Goal: Task Accomplishment & Management: Use online tool/utility

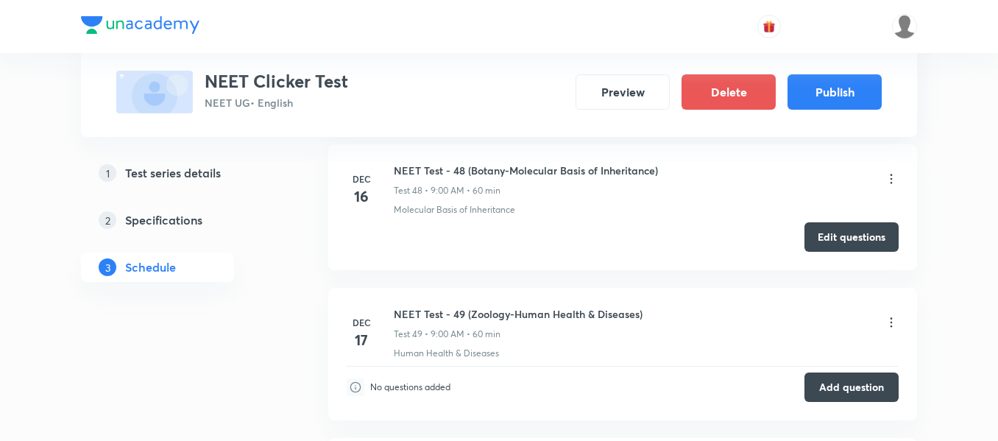
scroll to position [7817, 0]
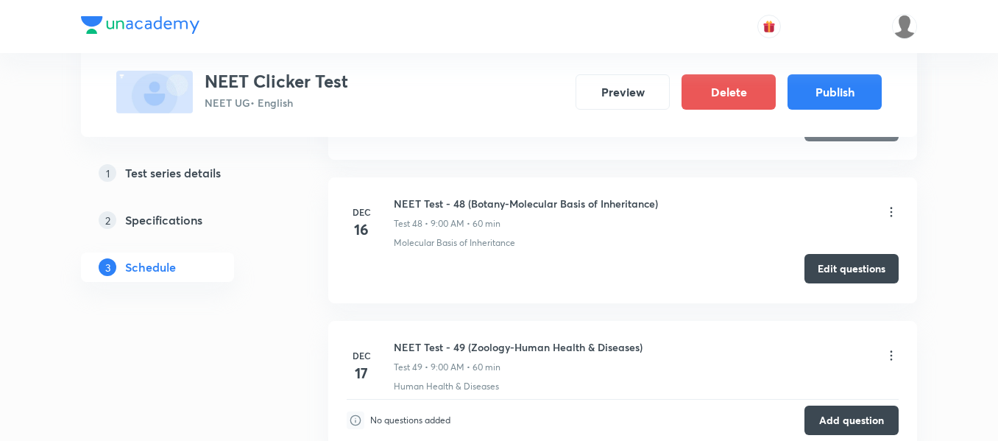
click at [847, 266] on button "Edit questions" at bounding box center [852, 268] width 94 height 29
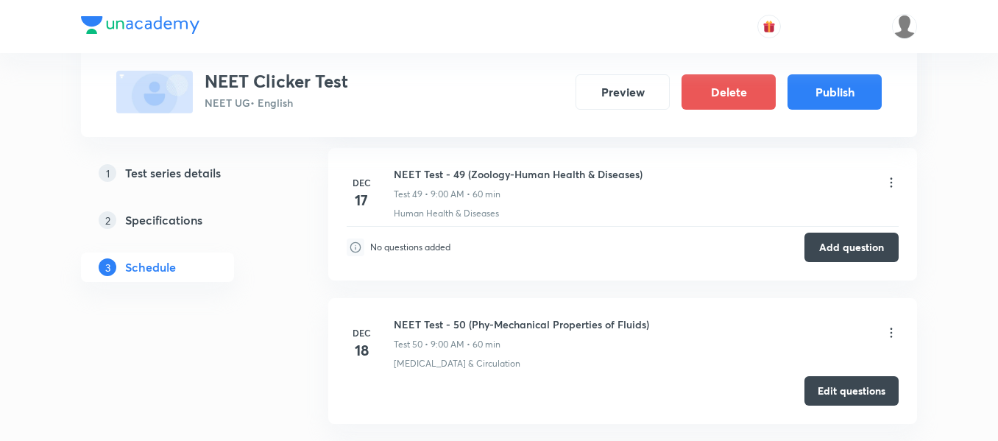
scroll to position [7964, 0]
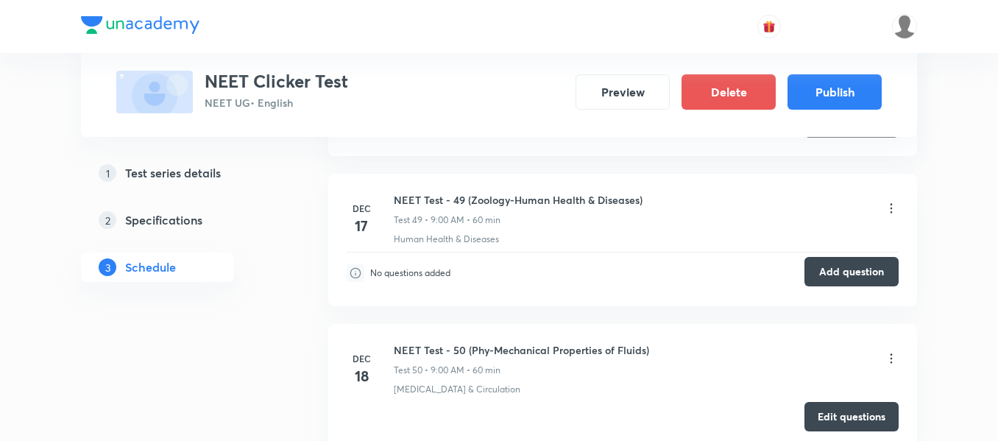
click at [848, 272] on button "Add question" at bounding box center [852, 271] width 94 height 29
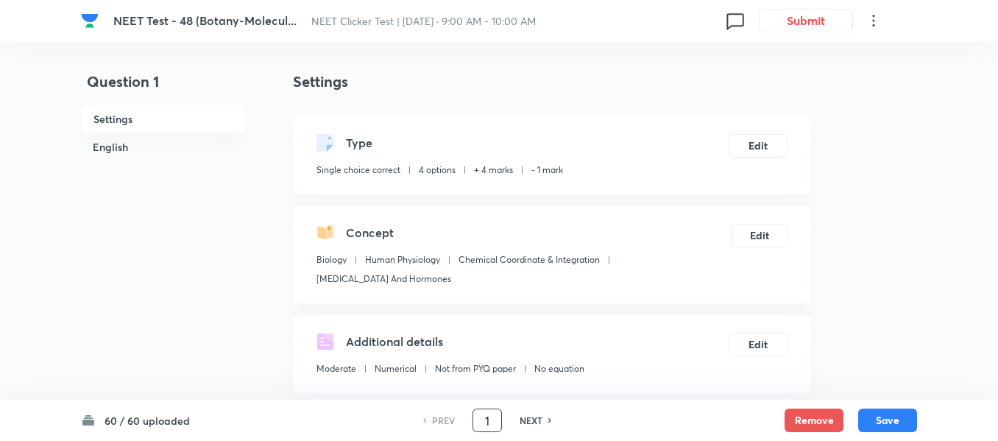
drag, startPoint x: 492, startPoint y: 421, endPoint x: 479, endPoint y: 423, distance: 13.4
click at [479, 423] on input "1" at bounding box center [487, 421] width 28 height 26
type input "35"
checkbox input "false"
checkbox input "true"
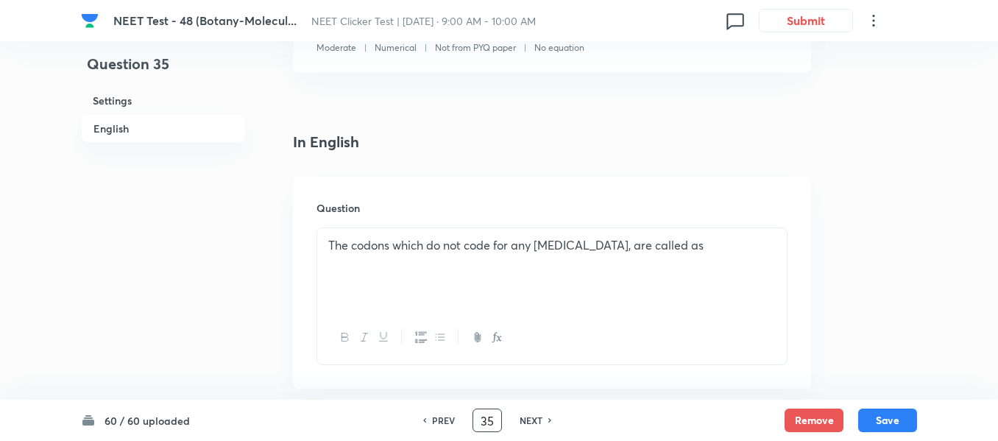
scroll to position [442, 0]
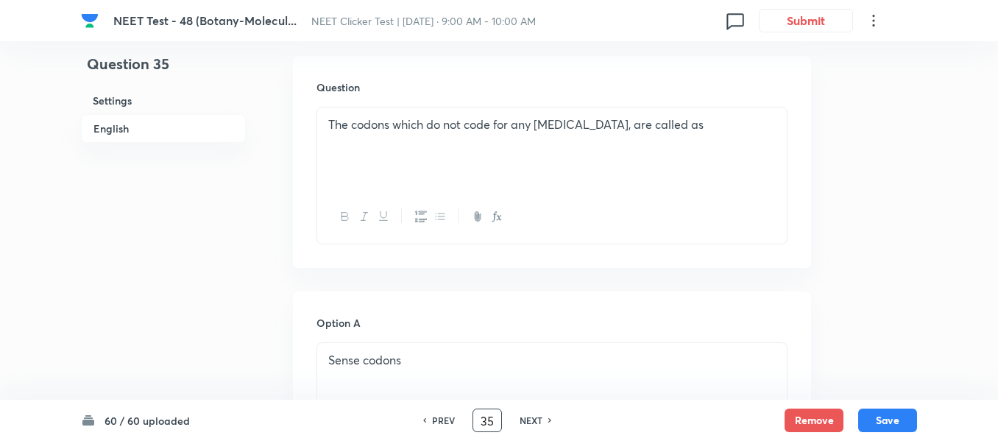
drag, startPoint x: 493, startPoint y: 418, endPoint x: 475, endPoint y: 422, distance: 18.8
click at [475, 422] on input "35" at bounding box center [487, 421] width 28 height 26
type input "60"
checkbox input "false"
checkbox input "true"
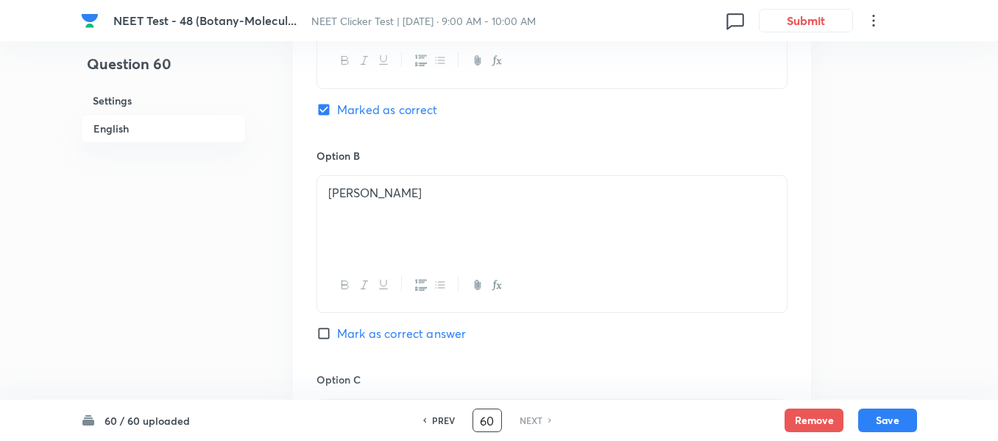
scroll to position [615, 0]
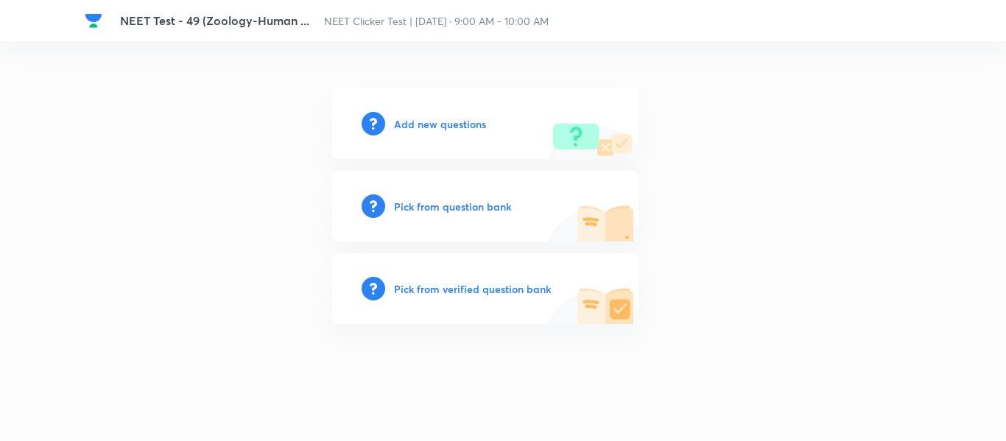
click at [439, 122] on h6 "Add new questions" at bounding box center [440, 123] width 92 height 15
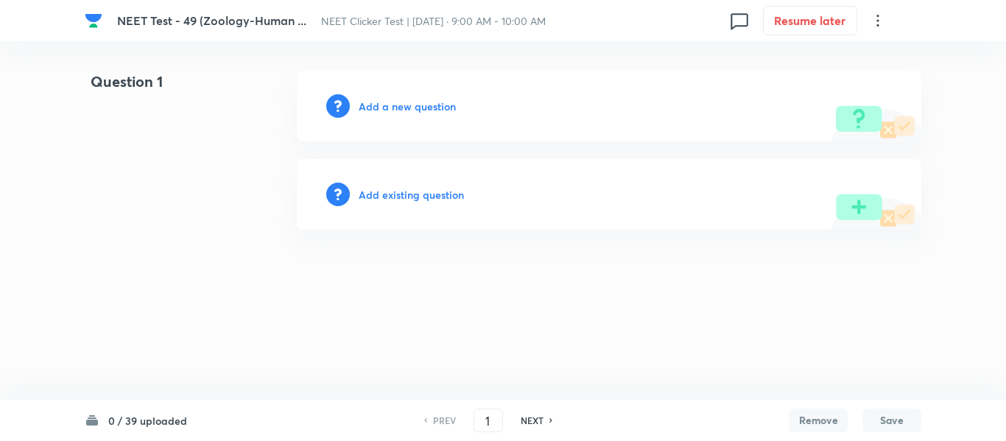
click at [393, 105] on h6 "Add a new question" at bounding box center [407, 106] width 97 height 15
click at [393, 105] on h6 "Choose a question type" at bounding box center [415, 106] width 113 height 15
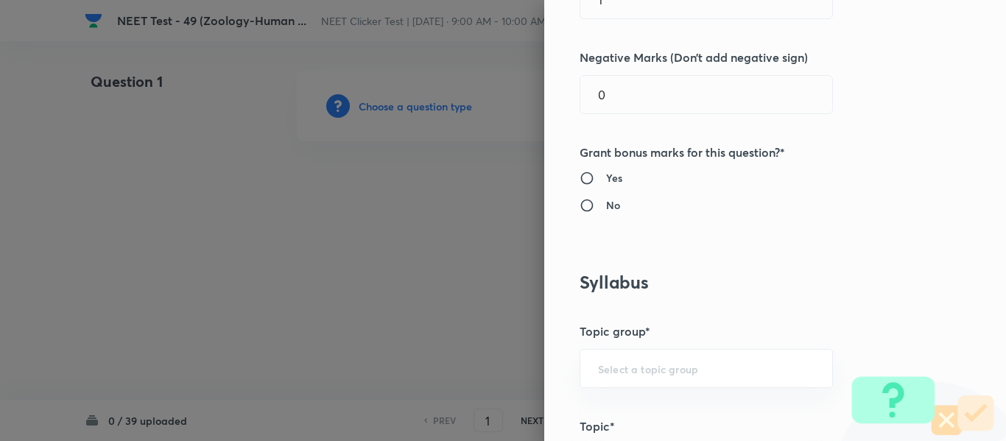
scroll to position [221, 0]
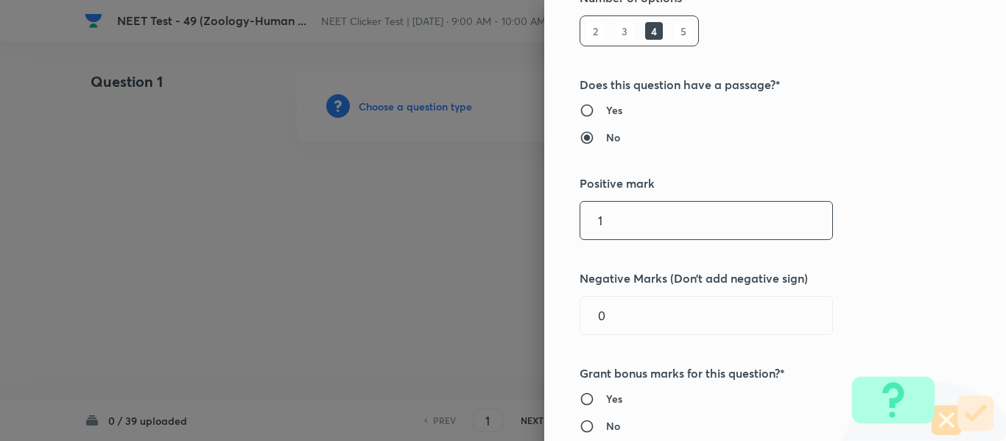
click at [580, 223] on input "1" at bounding box center [706, 221] width 252 height 38
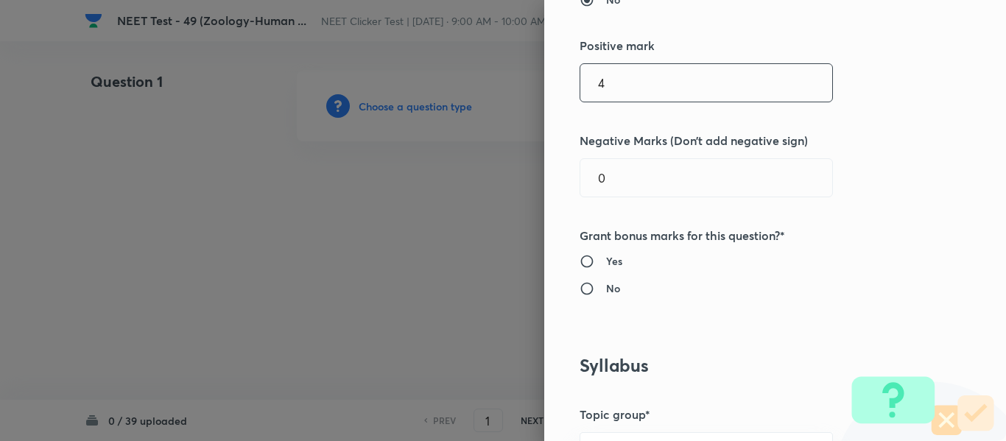
scroll to position [368, 0]
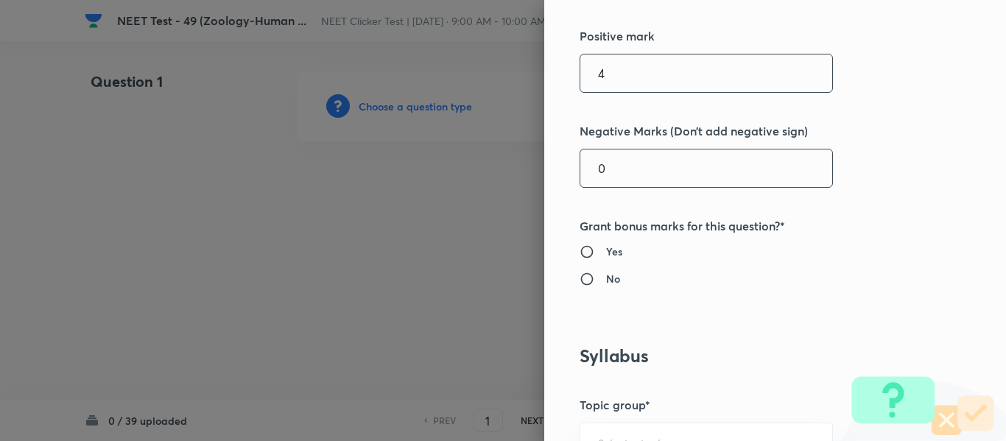
type input "4"
drag, startPoint x: 606, startPoint y: 165, endPoint x: 512, endPoint y: 174, distance: 94.7
click at [512, 174] on div "Question settings Question type* Single choice correct Number of options* 2 3 4…" at bounding box center [503, 220] width 1006 height 441
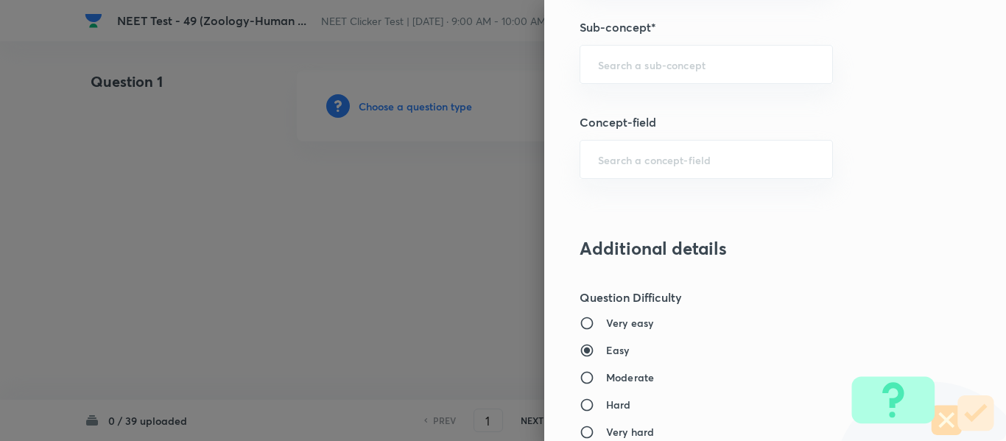
scroll to position [1252, 0]
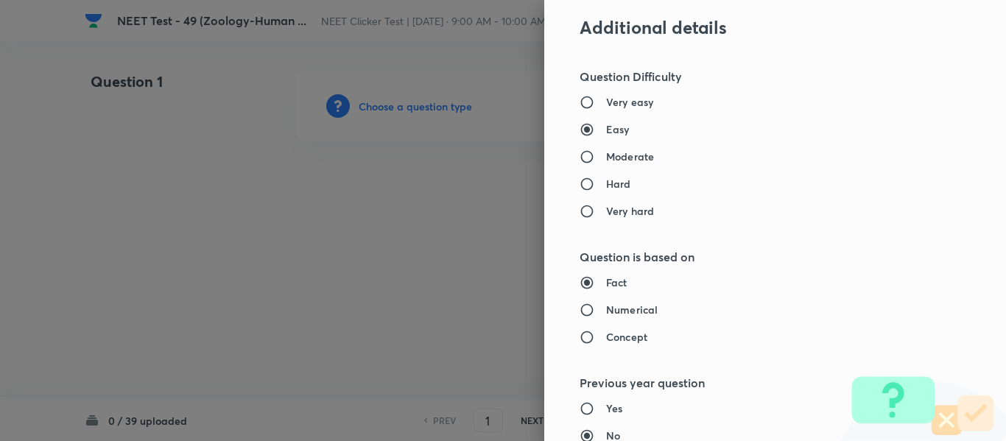
type input "1"
click at [606, 155] on h6 "Moderate" at bounding box center [630, 156] width 48 height 15
click at [599, 155] on input "Moderate" at bounding box center [592, 156] width 27 height 15
radio input "true"
radio input "false"
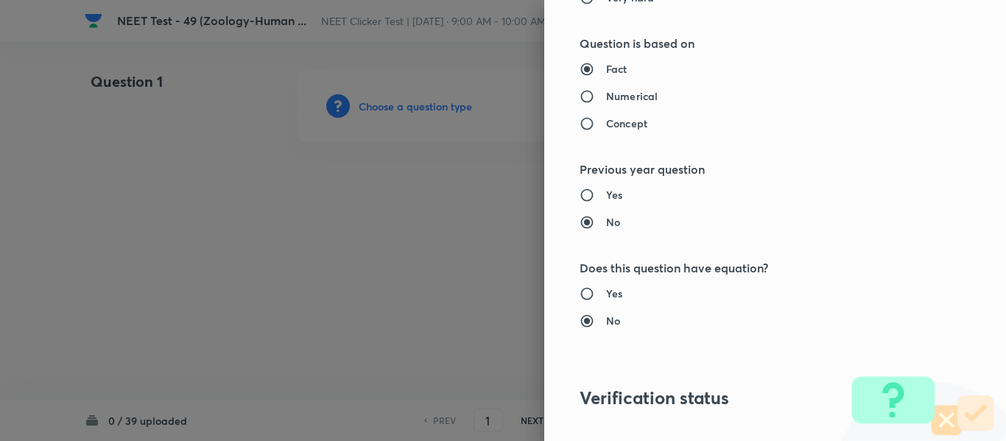
scroll to position [1473, 0]
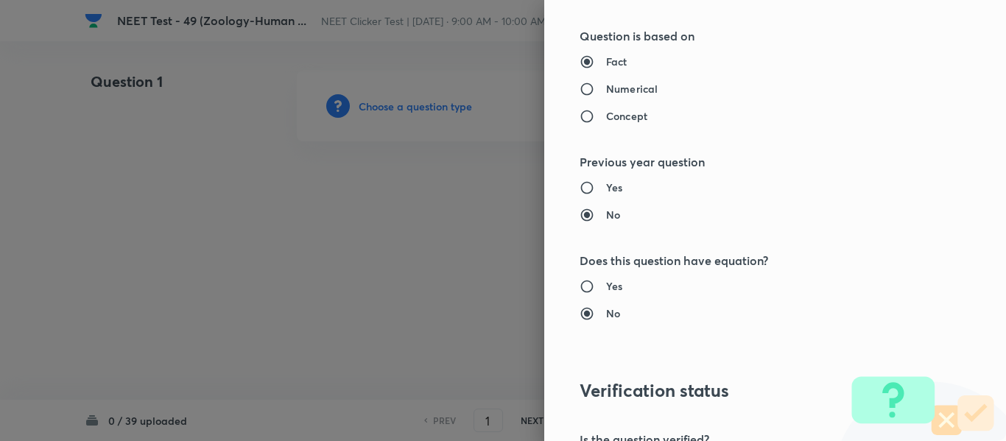
click at [607, 90] on h6 "Numerical" at bounding box center [632, 88] width 52 height 15
click at [606, 90] on input "Numerical" at bounding box center [592, 89] width 27 height 15
radio input "true"
radio input "false"
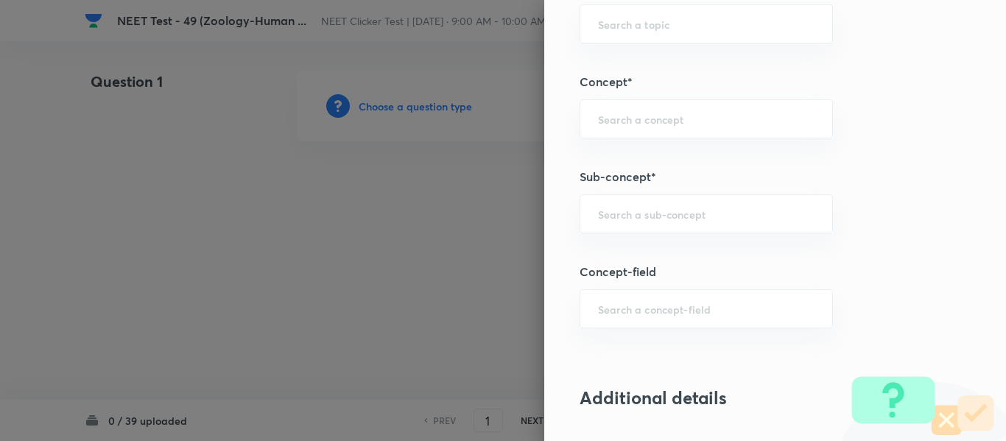
scroll to position [855, 0]
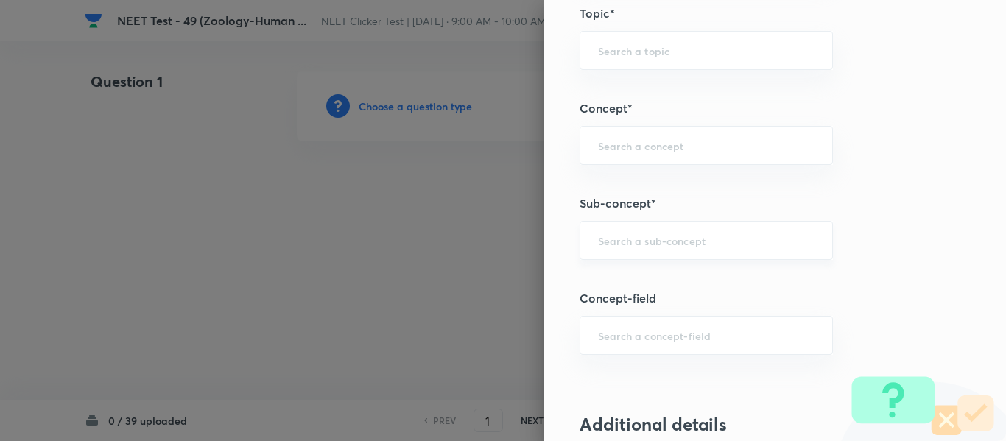
click at [659, 236] on input "text" at bounding box center [706, 240] width 216 height 14
type input "a"
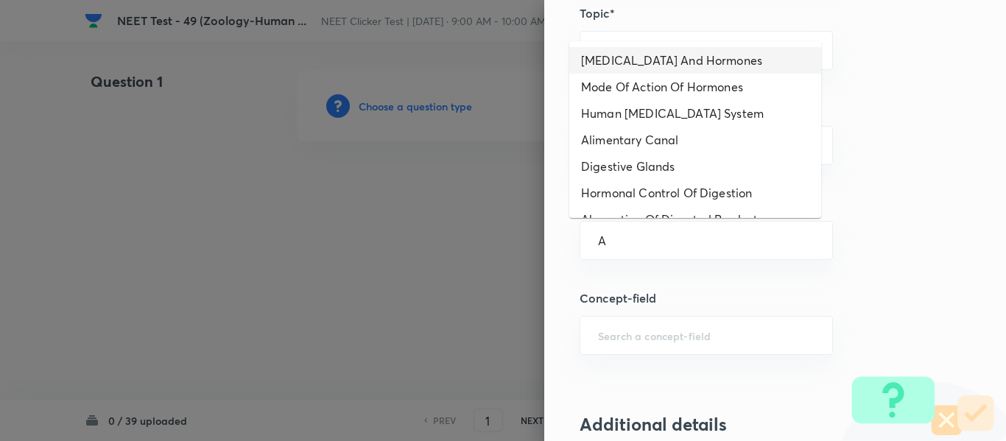
click at [653, 59] on li "Endocrine Glands And Hormones" at bounding box center [695, 60] width 252 height 27
type input "Endocrine Glands And Hormones"
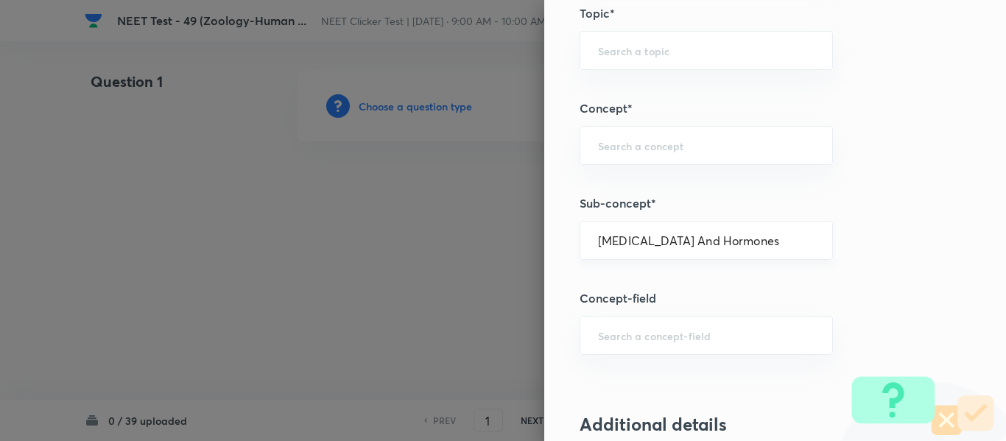
type input "Biology"
type input "Human Physiology"
type input "Chemical Coordinate & Integration"
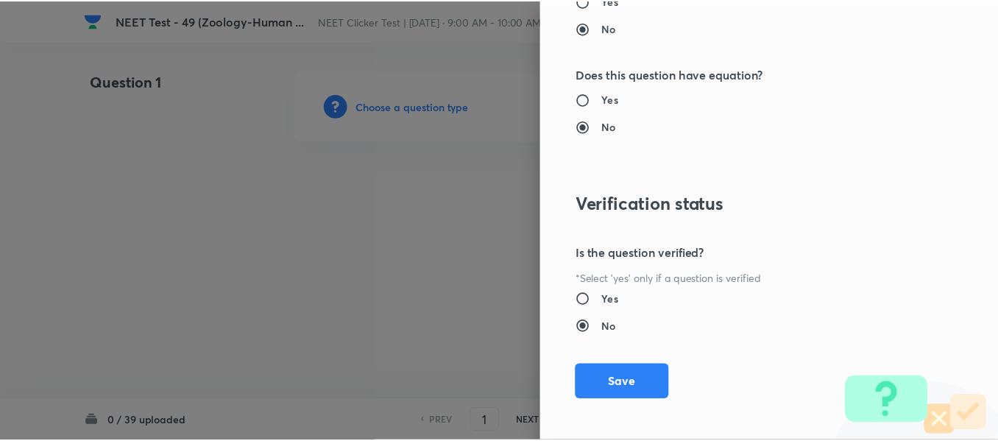
scroll to position [1665, 0]
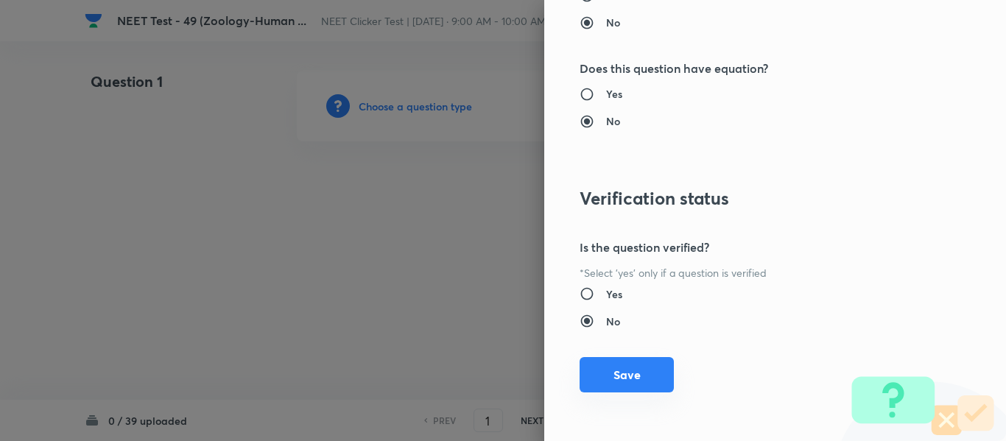
click at [611, 375] on button "Save" at bounding box center [626, 374] width 94 height 35
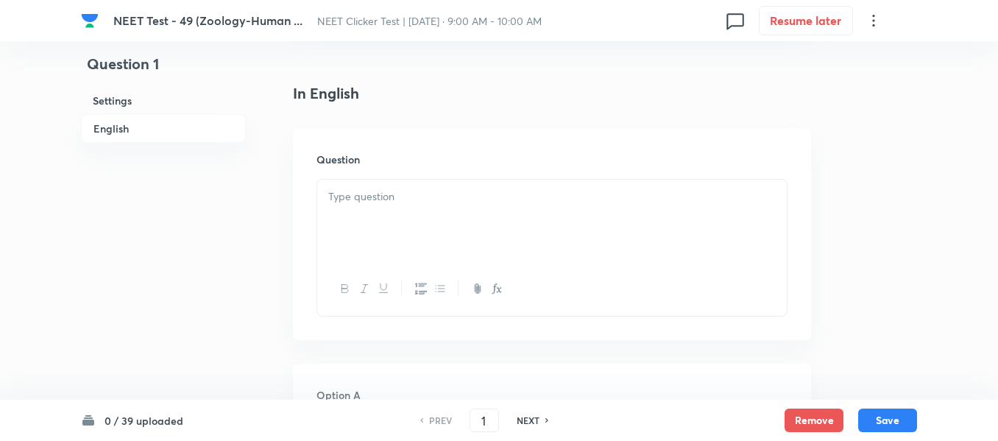
scroll to position [368, 0]
click at [499, 205] on p at bounding box center [552, 198] width 448 height 17
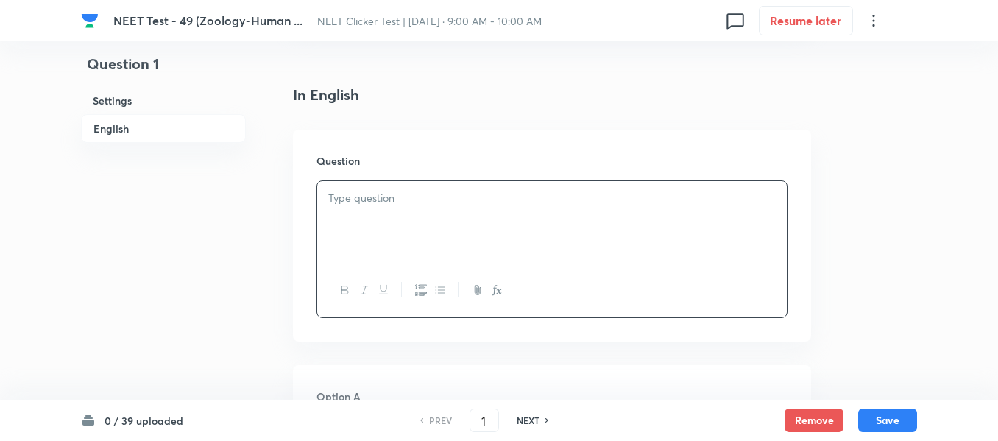
click at [474, 209] on div at bounding box center [552, 222] width 470 height 82
click at [485, 225] on div at bounding box center [552, 222] width 470 height 82
click at [526, 210] on div at bounding box center [552, 222] width 470 height 82
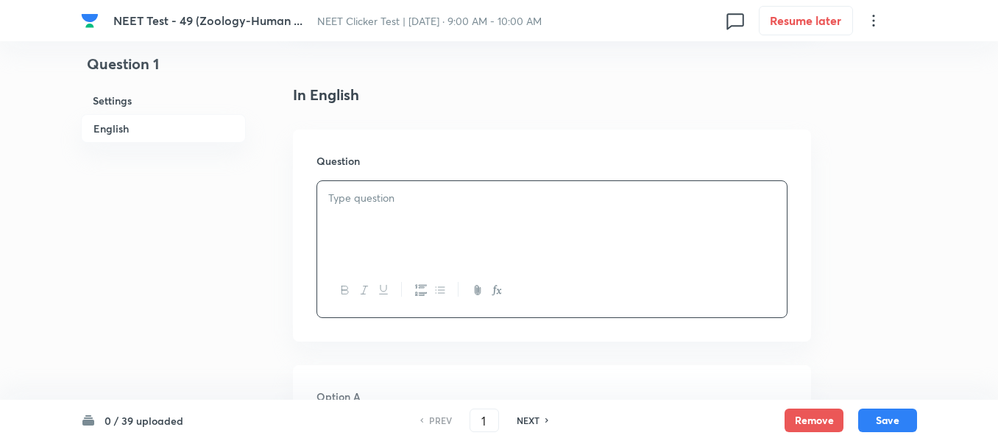
click at [526, 210] on div at bounding box center [552, 222] width 470 height 82
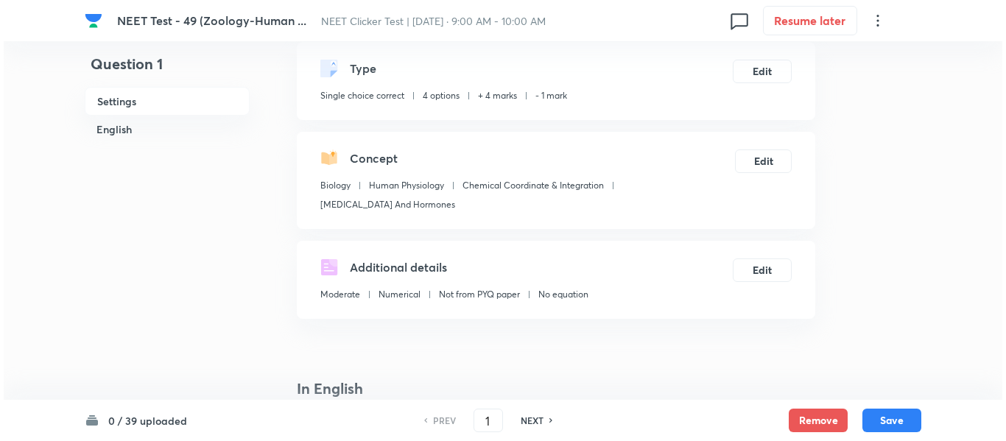
scroll to position [74, 0]
click at [755, 160] on button "Edit" at bounding box center [759, 161] width 57 height 24
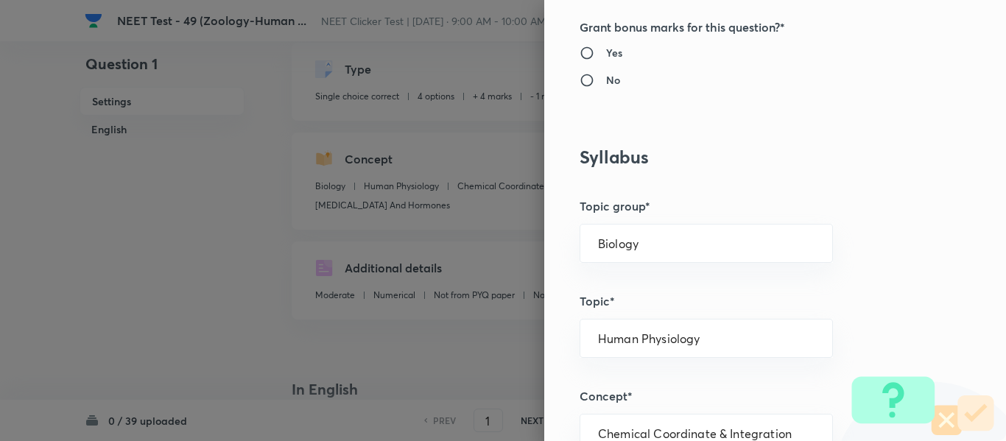
scroll to position [589, 0]
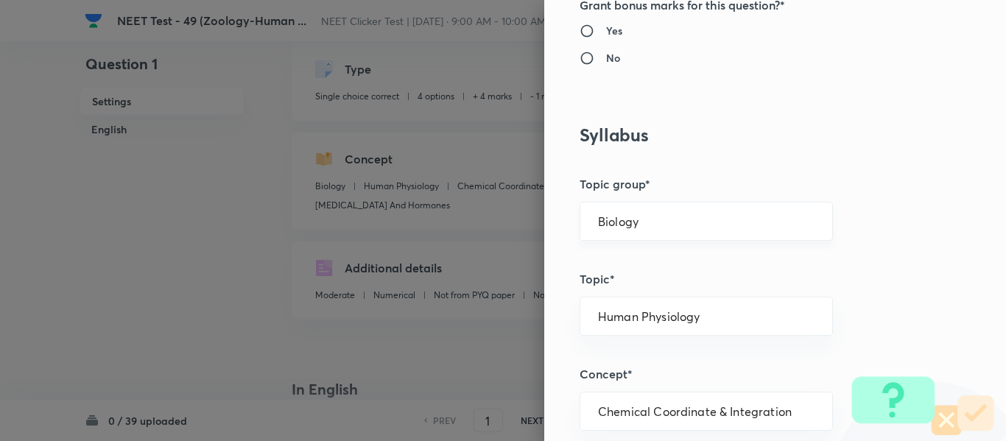
click at [666, 225] on input "Biology" at bounding box center [706, 221] width 216 height 14
click at [623, 271] on li "Biology" at bounding box center [695, 263] width 252 height 27
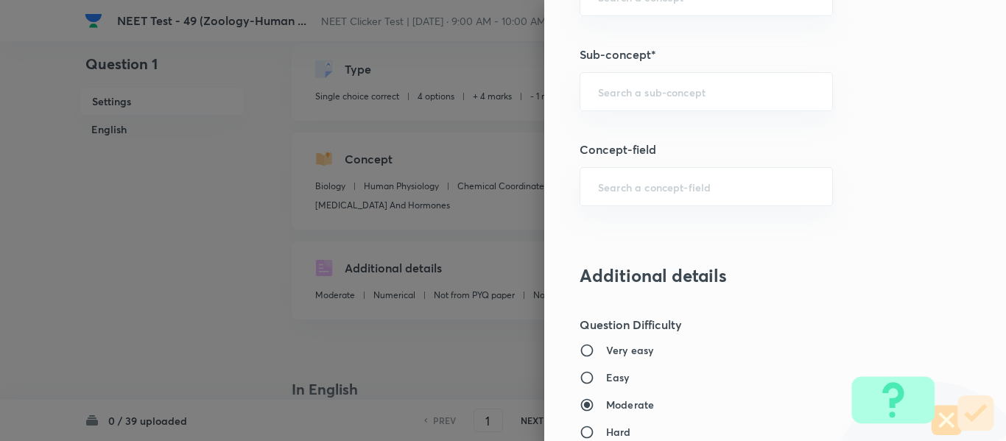
scroll to position [1031, 0]
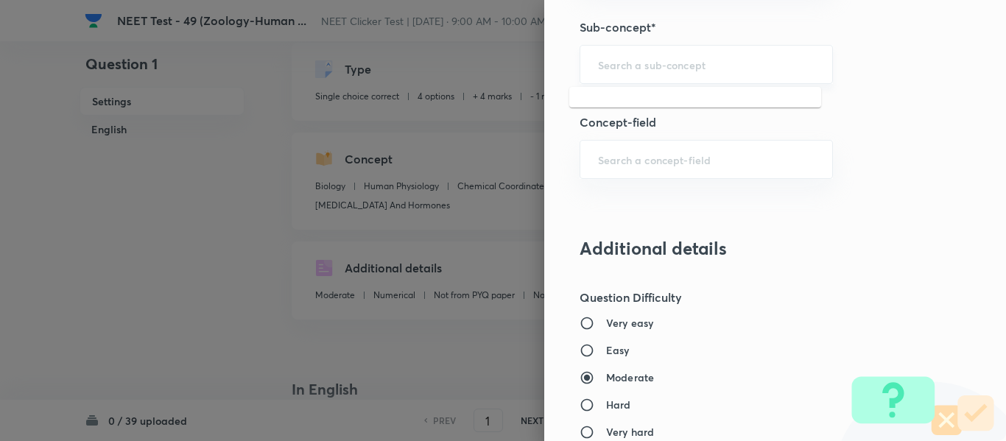
click at [683, 68] on input "text" at bounding box center [706, 64] width 216 height 14
paste input "Human Health"
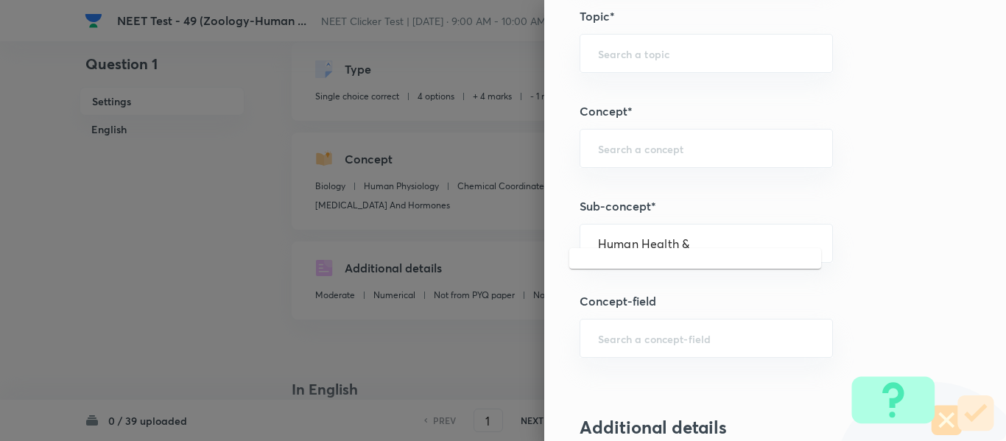
scroll to position [884, 0]
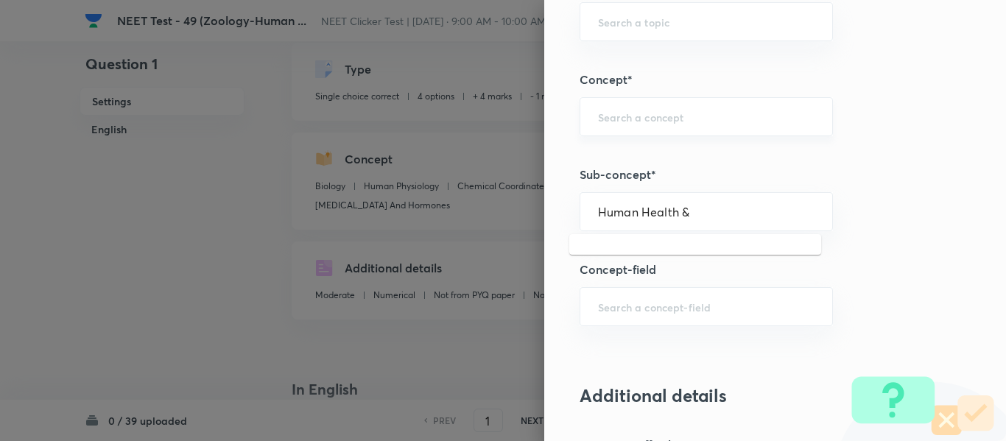
type input "Human Health &"
click at [723, 113] on input "text" at bounding box center [706, 117] width 216 height 14
paste input "Human Health"
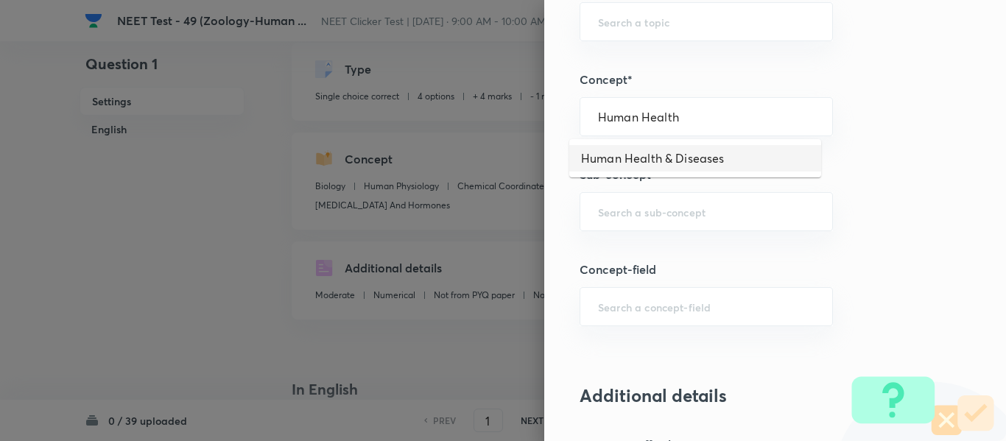
click at [699, 158] on li "Human Health & Diseases" at bounding box center [695, 158] width 252 height 27
type input "Human Health & Diseases"
type input "Biology & Human Welfare"
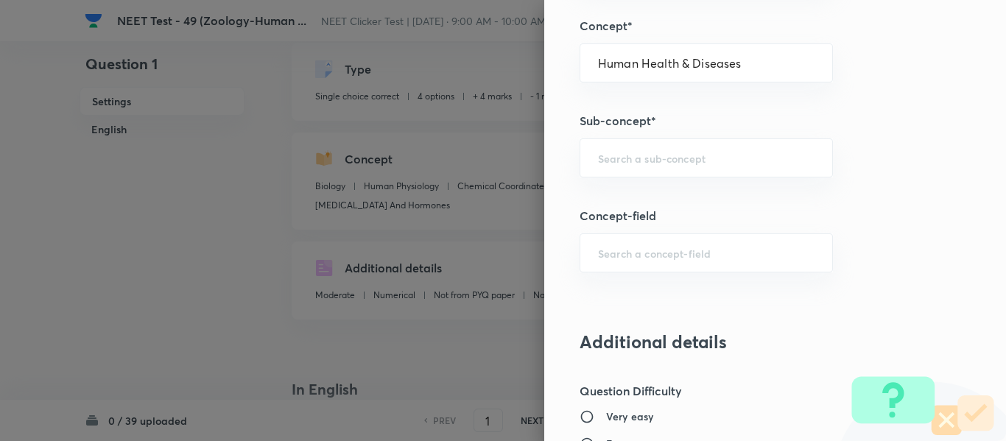
scroll to position [957, 0]
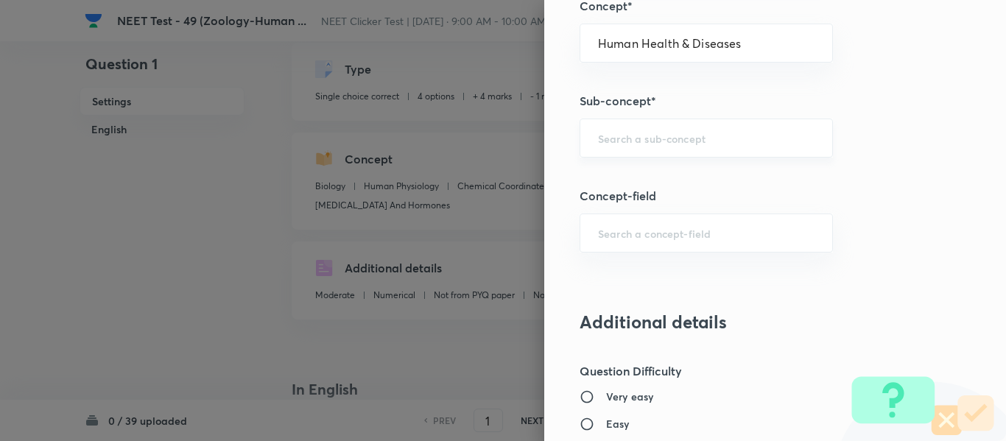
click at [725, 146] on div "​" at bounding box center [705, 138] width 253 height 39
type input "A"
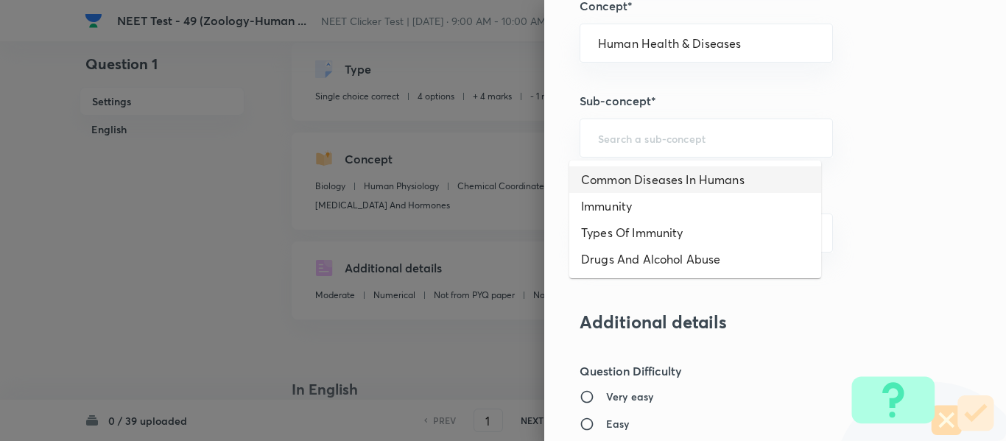
click at [713, 180] on li "Common Diseases In Humans" at bounding box center [695, 179] width 252 height 27
type input "Common Diseases In Humans"
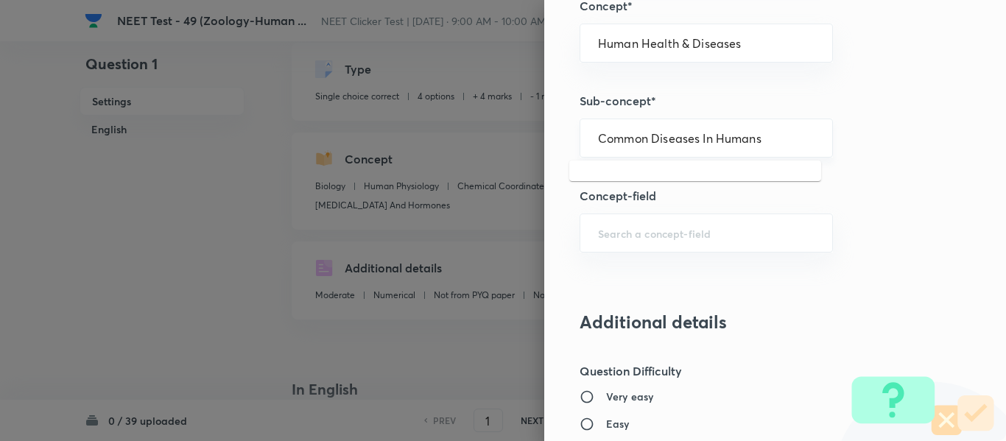
drag, startPoint x: 755, startPoint y: 138, endPoint x: 588, endPoint y: 143, distance: 167.2
click at [598, 143] on input "Common Diseases In Humans" at bounding box center [706, 138] width 216 height 14
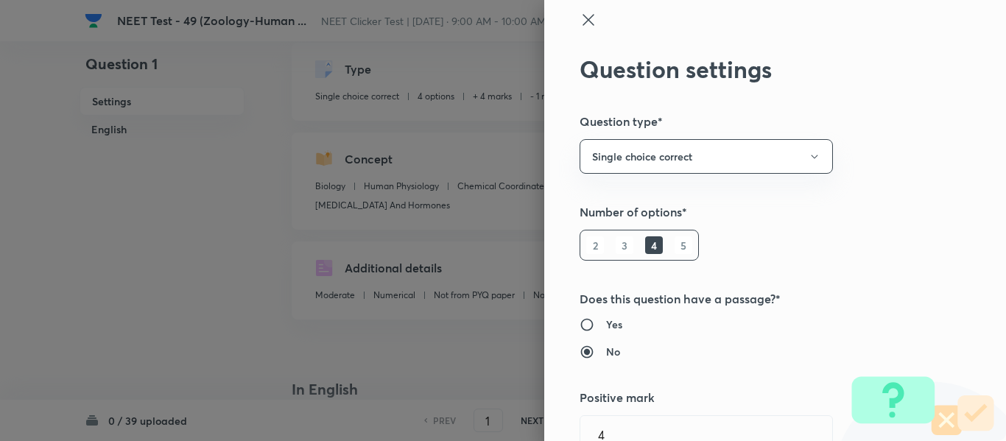
scroll to position [0, 0]
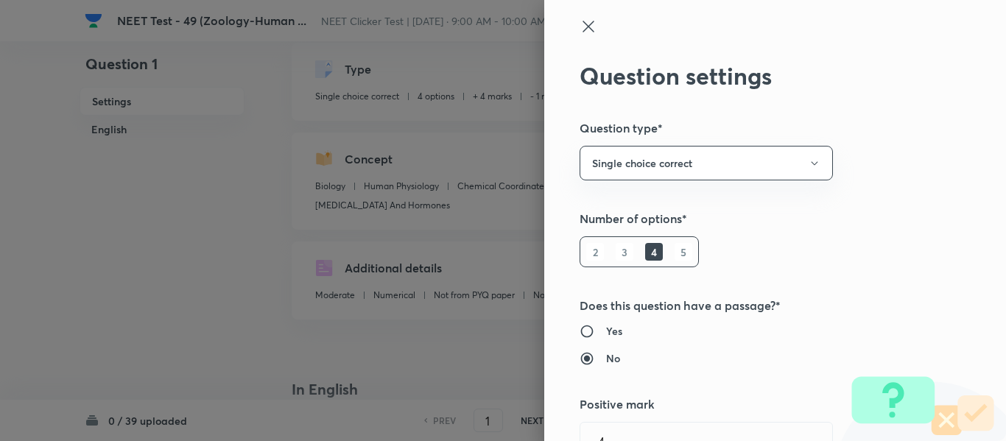
click at [581, 20] on icon at bounding box center [588, 27] width 18 height 18
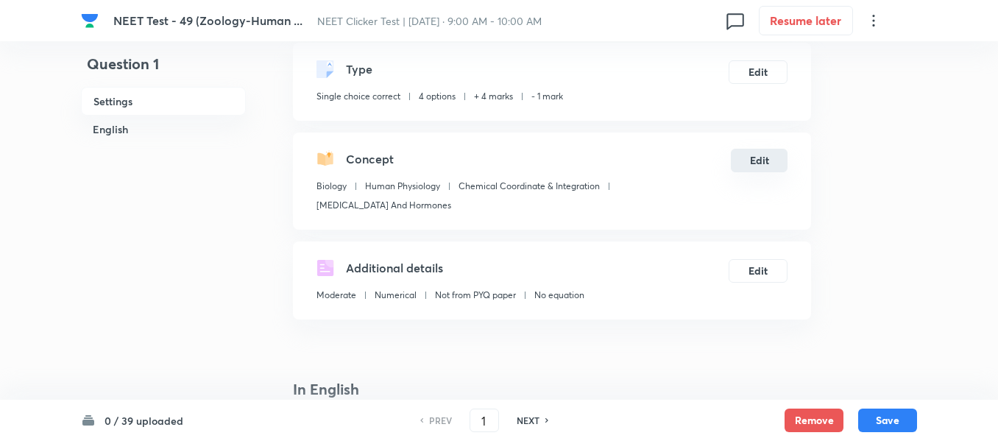
click at [763, 162] on button "Edit" at bounding box center [759, 161] width 57 height 24
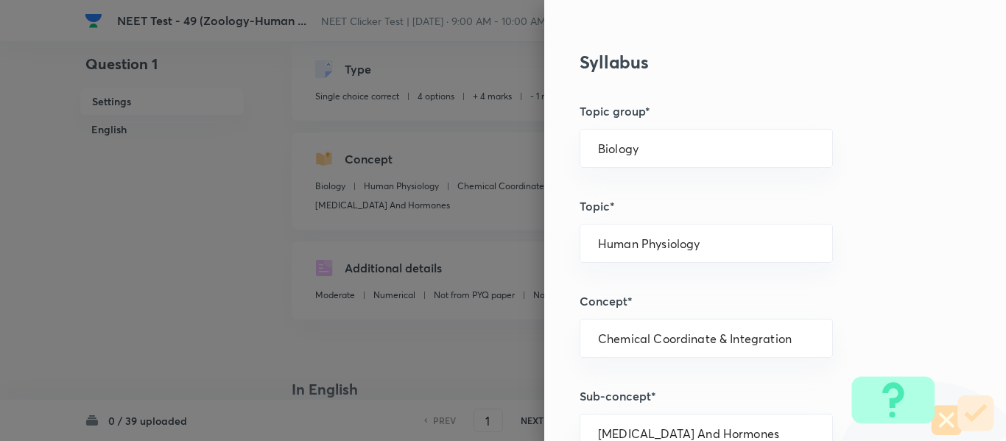
scroll to position [663, 0]
click at [684, 148] on input "Biology" at bounding box center [706, 148] width 216 height 14
click at [615, 186] on li "Biology" at bounding box center [695, 189] width 252 height 27
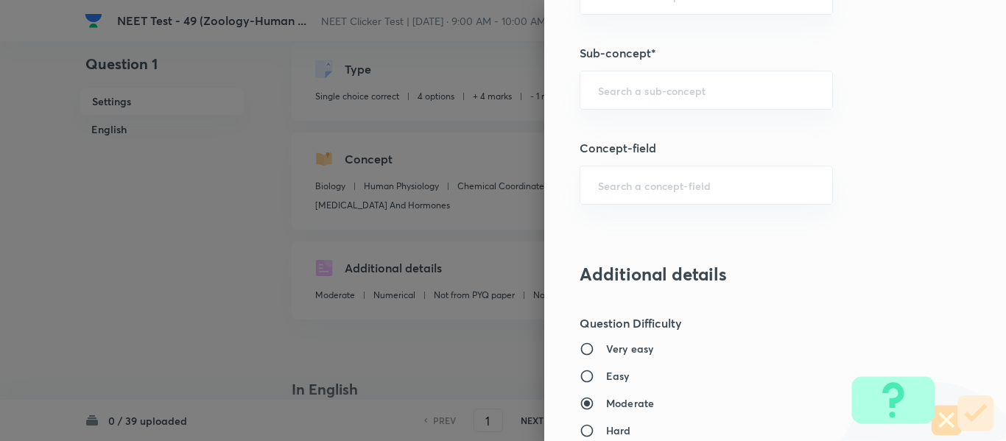
scroll to position [1031, 0]
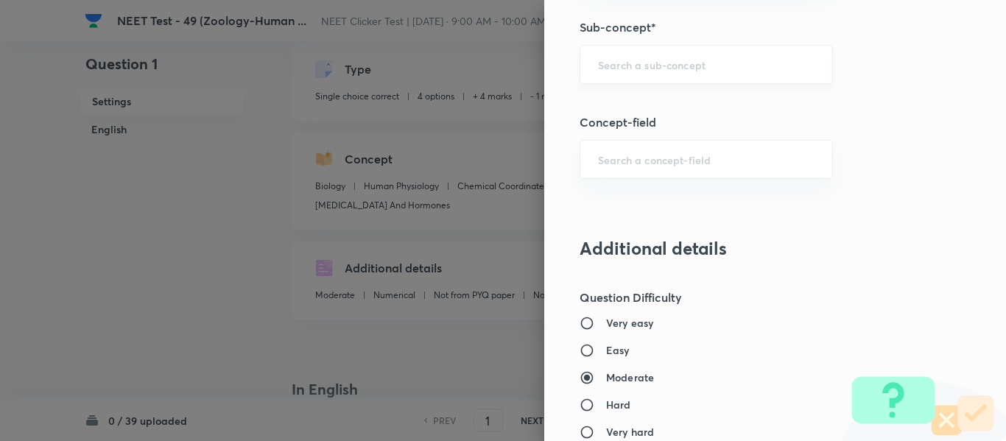
click at [664, 66] on input "text" at bounding box center [706, 64] width 216 height 14
paste input "Common Diseases In Humans"
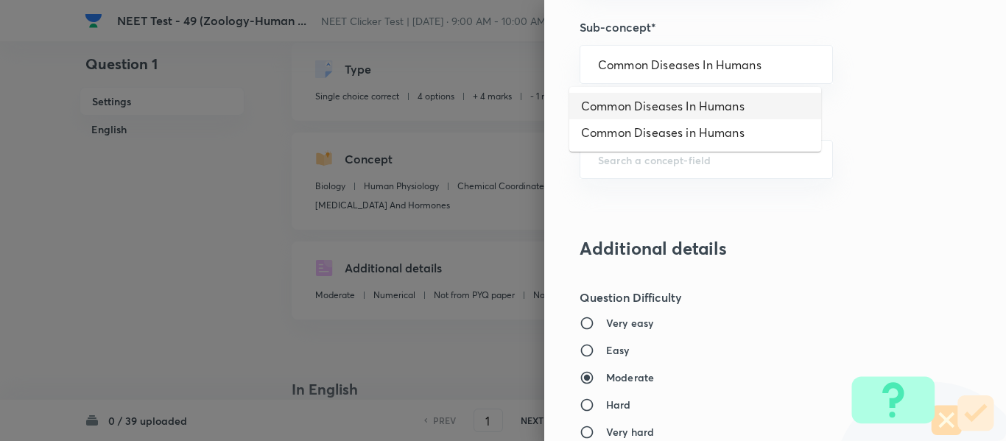
click at [702, 107] on li "Common Diseases In Humans" at bounding box center [695, 106] width 252 height 27
type input "Common Diseases In Humans"
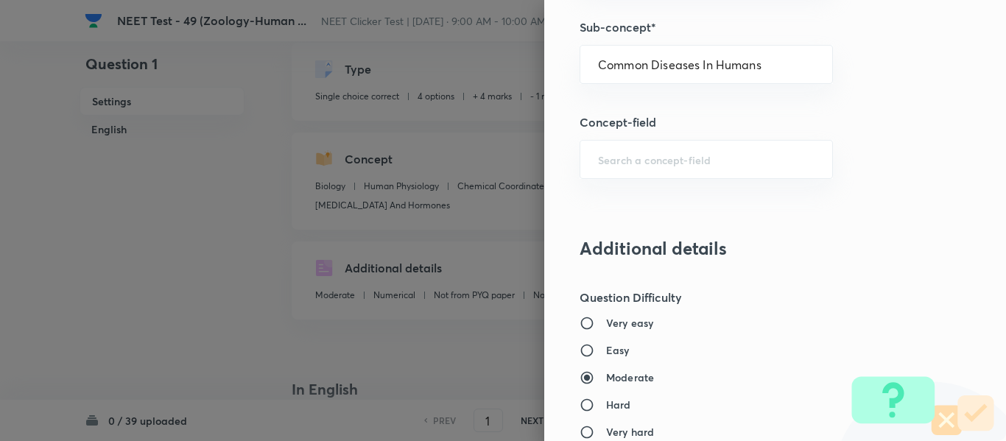
type input "Biology & Human Welfare"
type input "Human Health & Diseases"
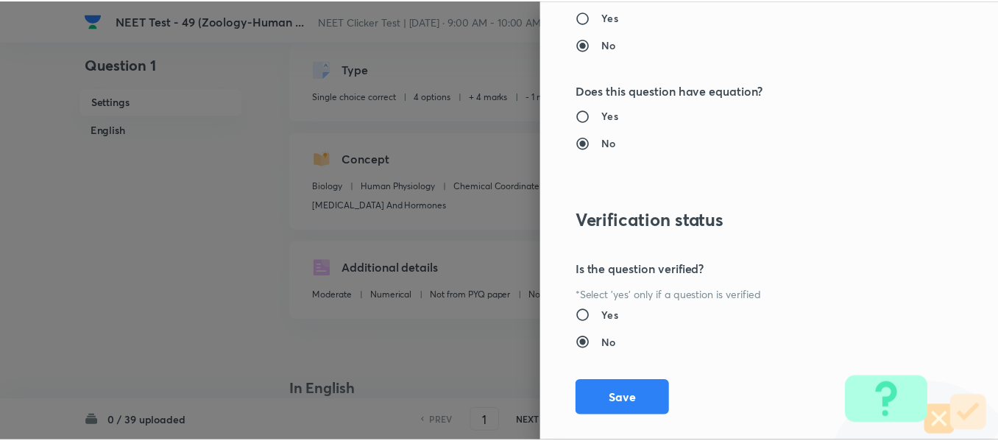
scroll to position [1665, 0]
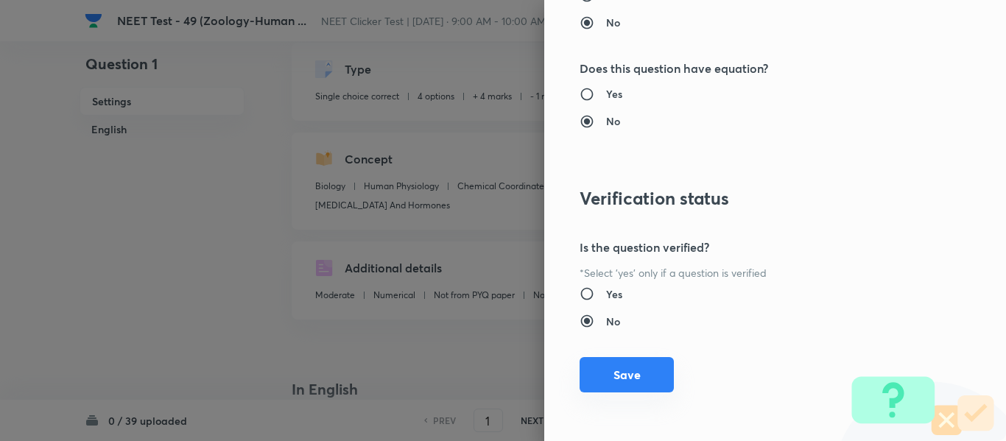
click at [607, 388] on button "Save" at bounding box center [626, 374] width 94 height 35
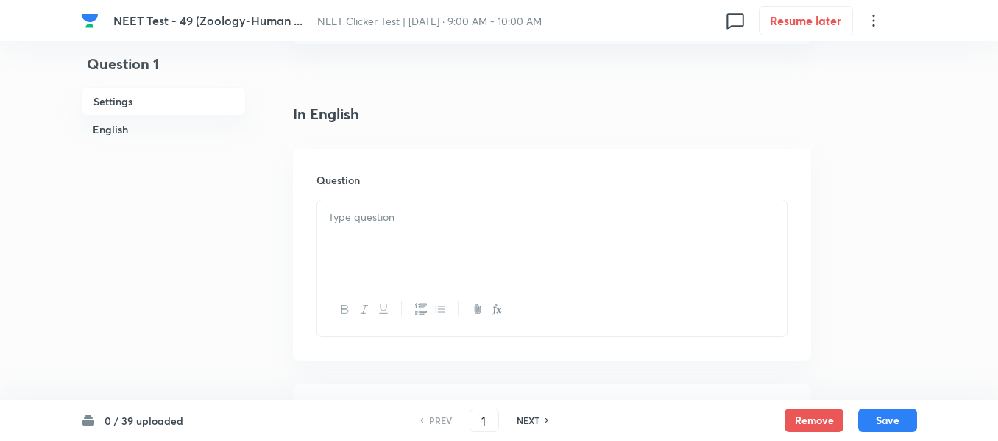
scroll to position [368, 0]
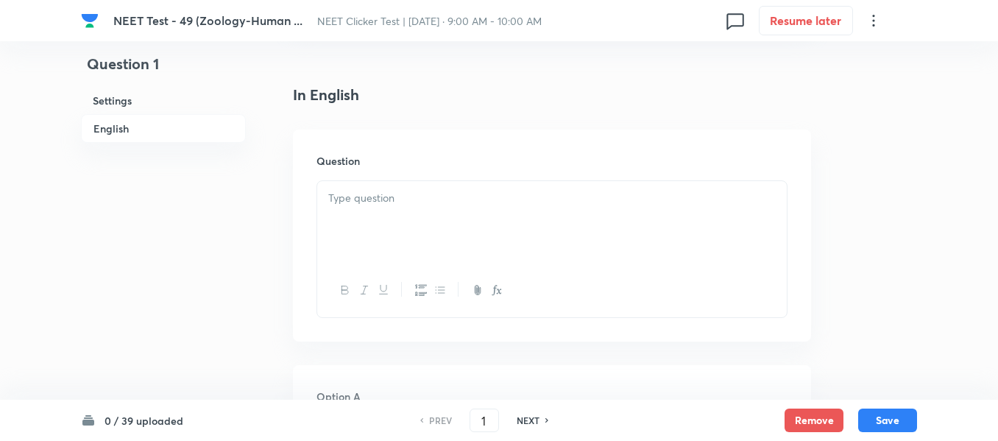
click at [528, 204] on p at bounding box center [552, 198] width 448 height 17
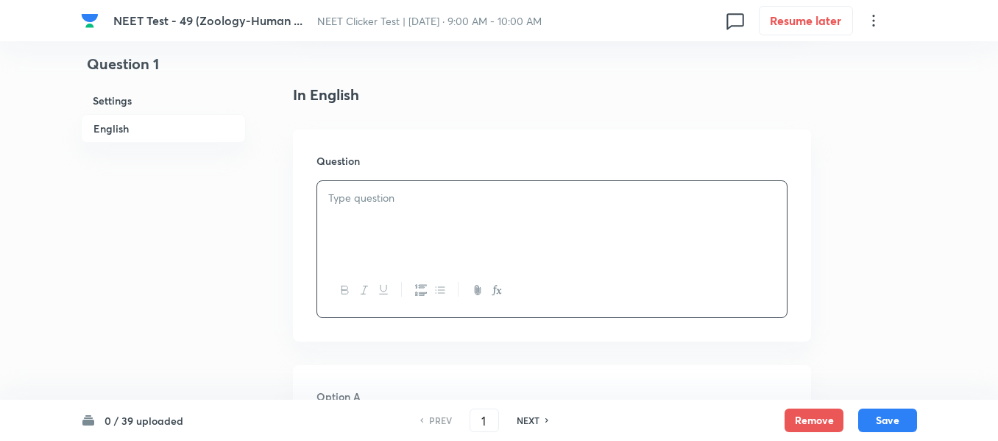
click at [468, 208] on div at bounding box center [552, 222] width 470 height 82
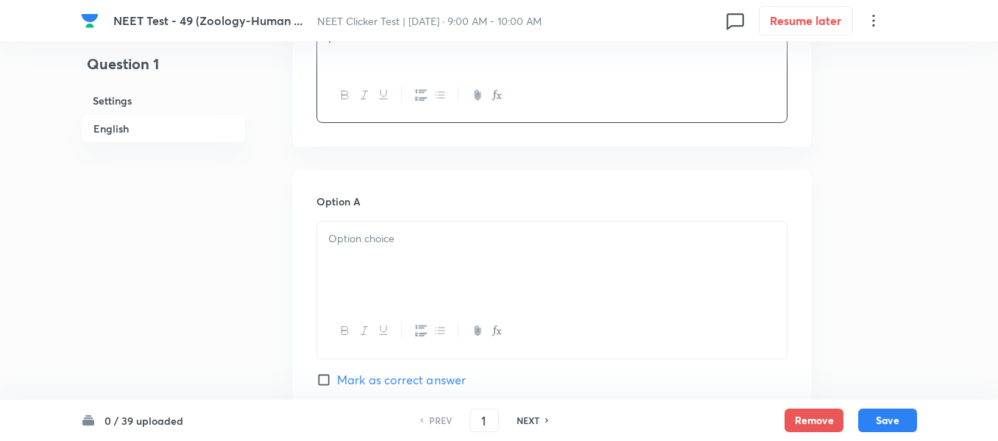
scroll to position [589, 0]
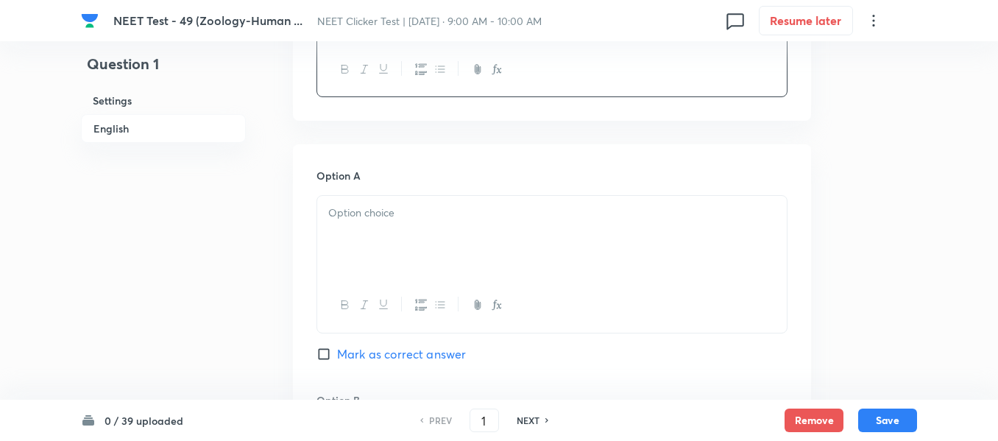
click at [468, 208] on p at bounding box center [552, 213] width 448 height 17
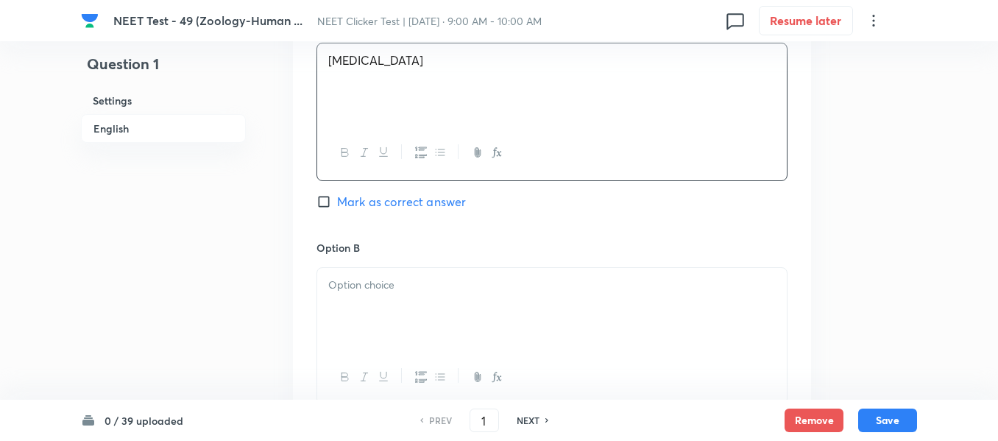
scroll to position [810, 0]
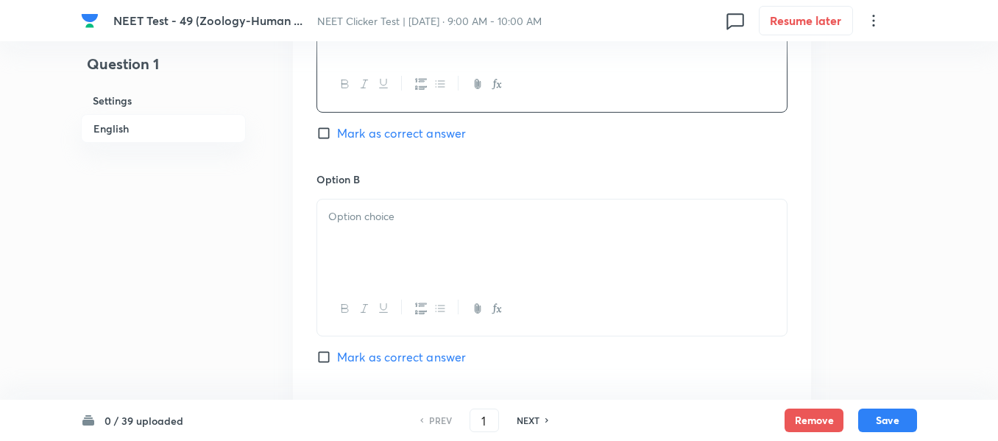
click at [438, 242] on div at bounding box center [552, 241] width 470 height 82
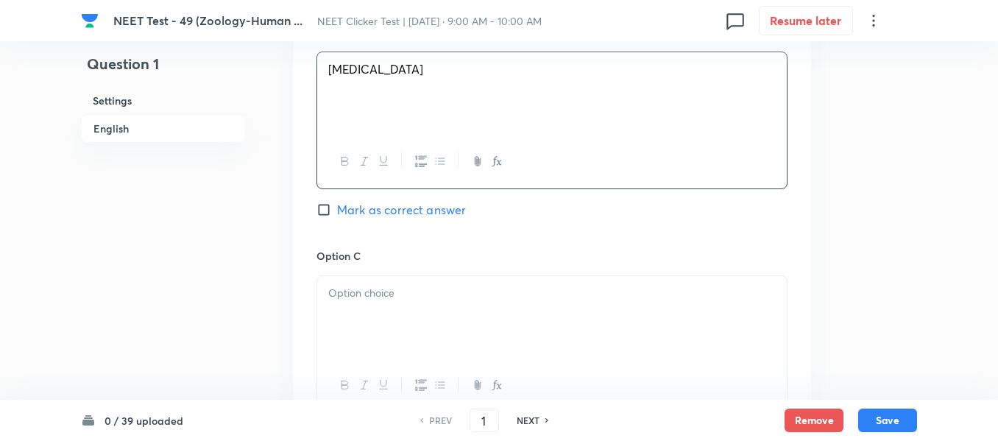
click at [435, 289] on p at bounding box center [552, 293] width 448 height 17
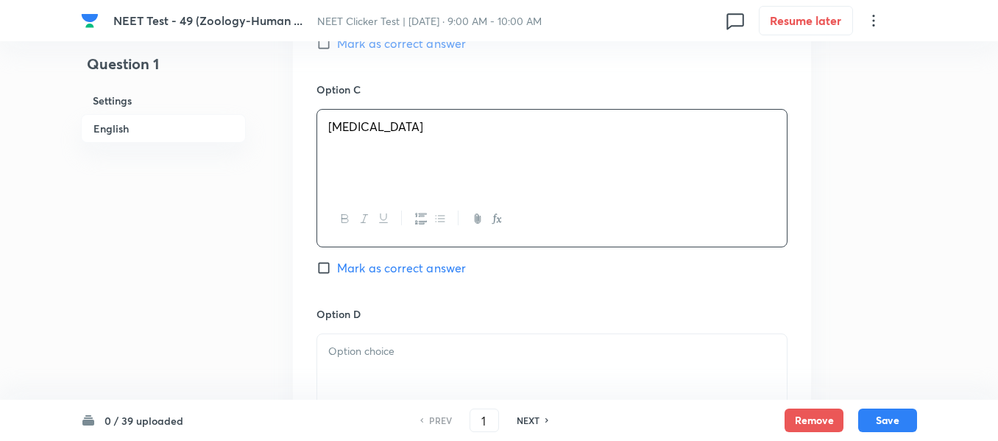
scroll to position [1178, 0]
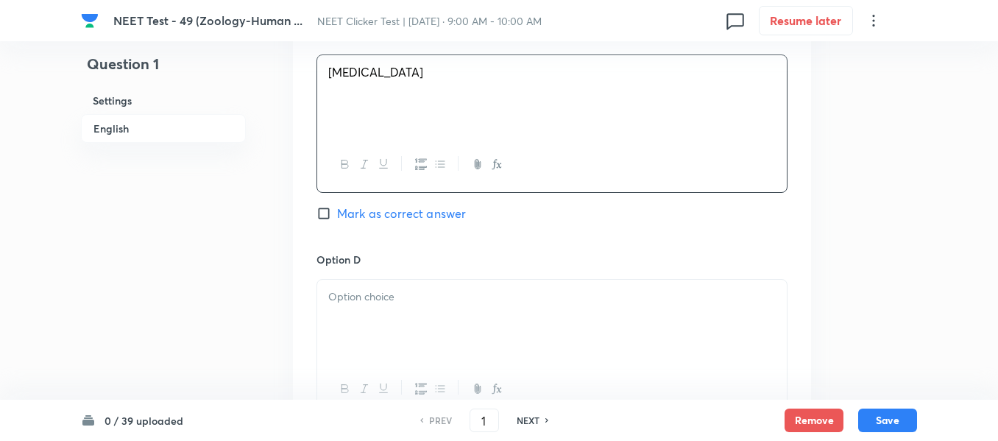
click at [329, 212] on input "Mark as correct answer" at bounding box center [327, 213] width 21 height 15
checkbox input "true"
click at [484, 307] on div at bounding box center [552, 321] width 470 height 82
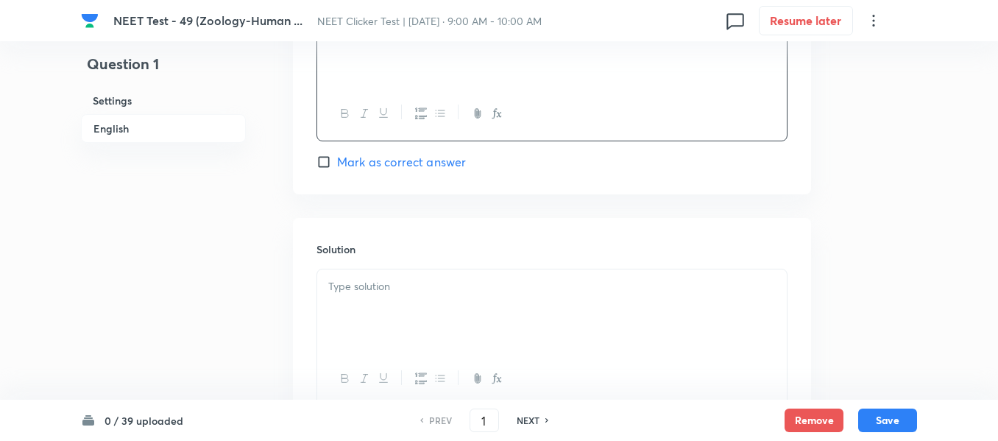
scroll to position [1473, 0]
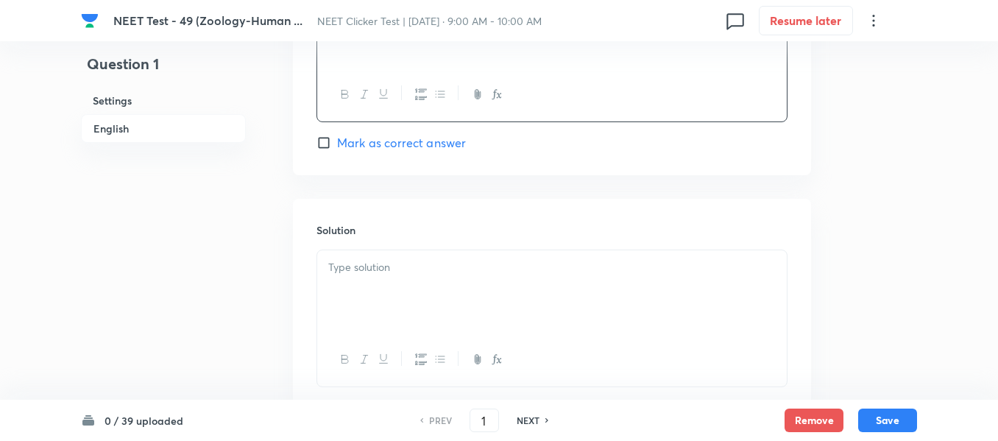
click at [450, 268] on p at bounding box center [552, 267] width 448 height 17
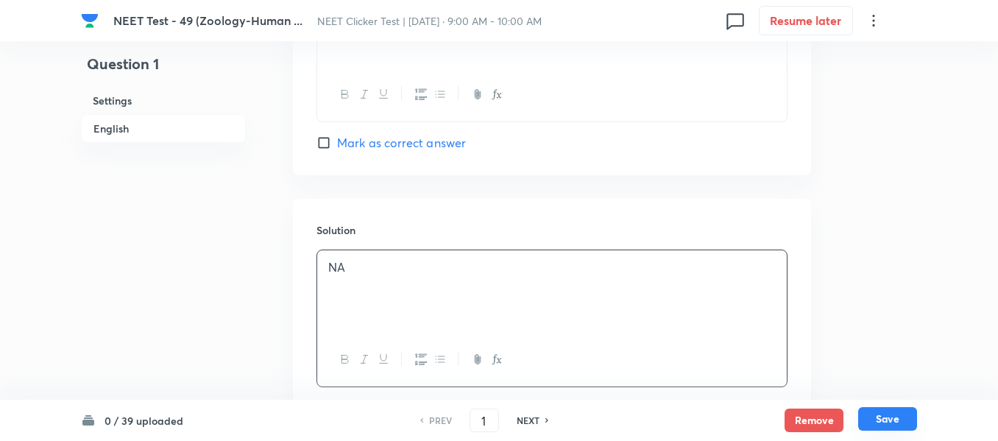
click at [884, 417] on button "Save" at bounding box center [887, 419] width 59 height 24
type input "2"
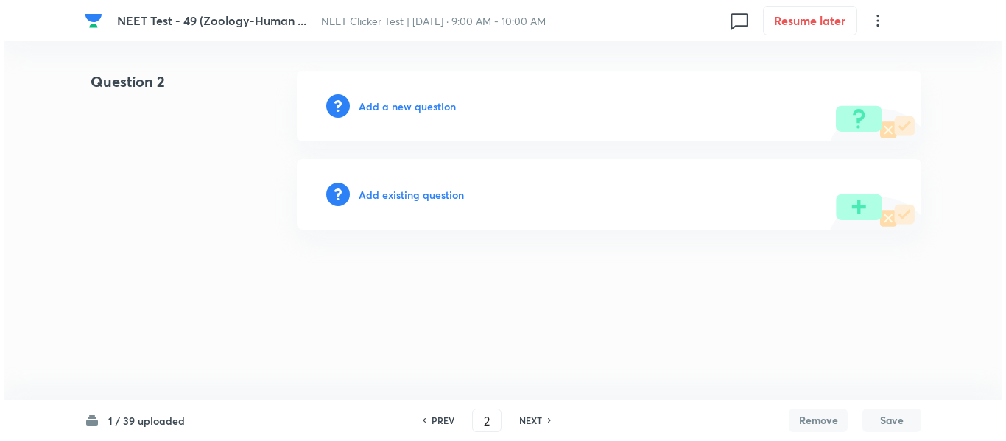
scroll to position [0, 0]
click at [389, 107] on h6 "Add a new question" at bounding box center [407, 106] width 97 height 15
click at [389, 107] on h6 "Choose a question type" at bounding box center [415, 106] width 113 height 15
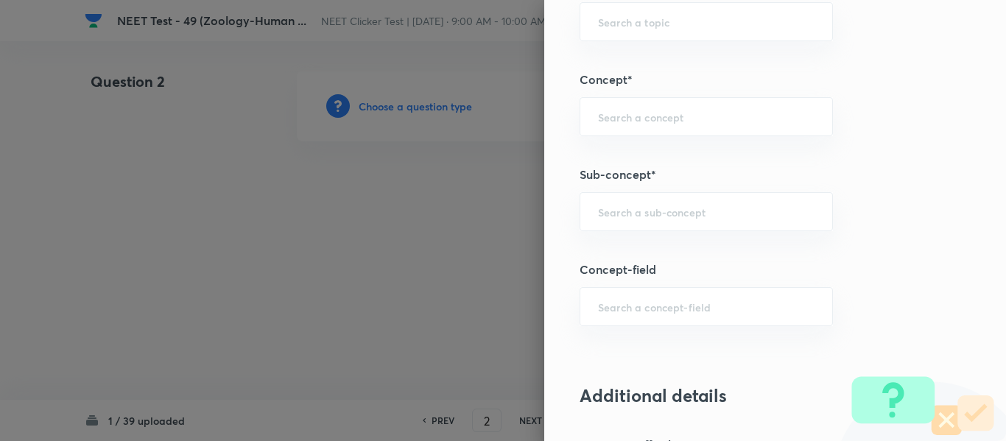
scroll to position [957, 0]
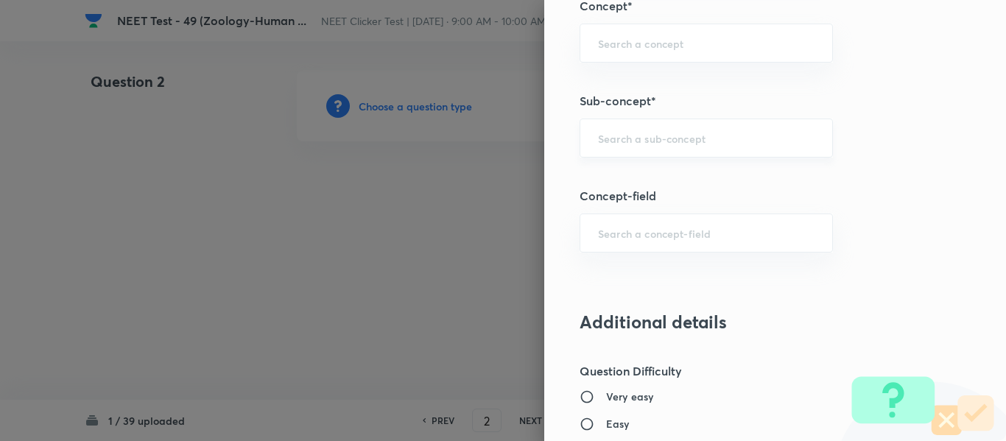
click at [682, 136] on input "text" at bounding box center [706, 138] width 216 height 14
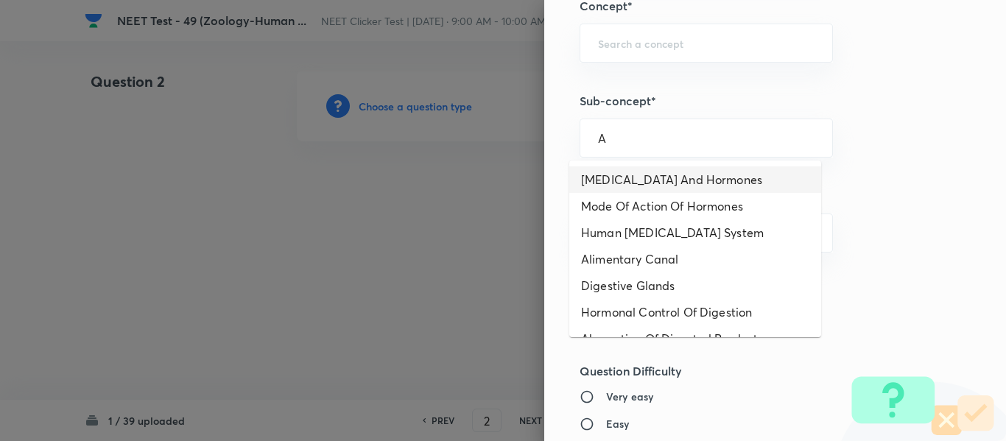
type input "A"
click at [888, 152] on div "Question settings Question type* Single choice correct Number of options* 2 3 4…" at bounding box center [775, 220] width 462 height 441
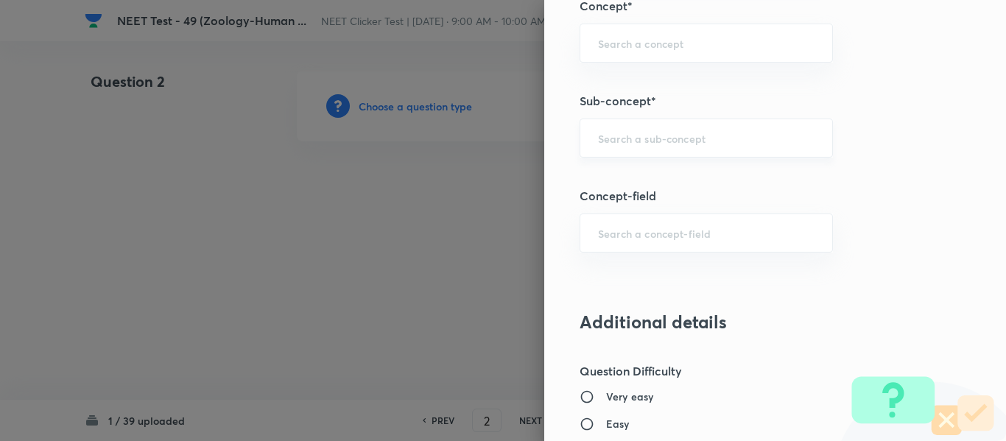
click at [656, 140] on input "text" at bounding box center [706, 138] width 216 height 14
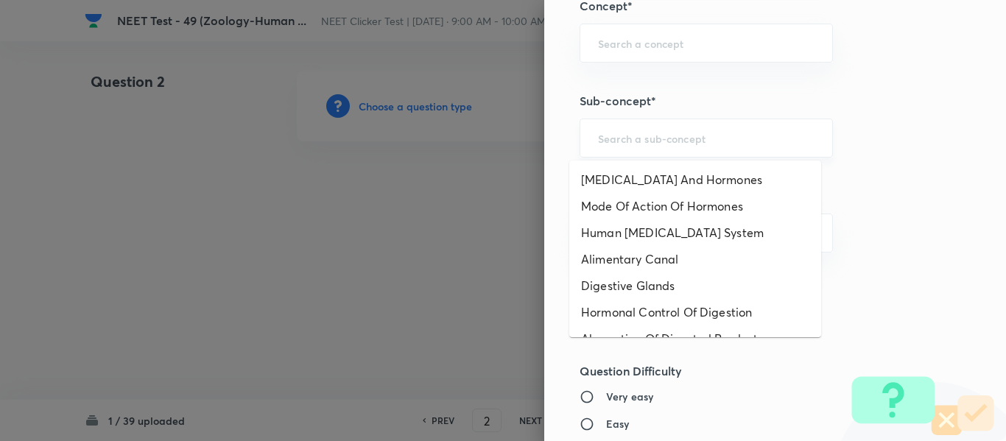
paste input "Amoebic dysentery"
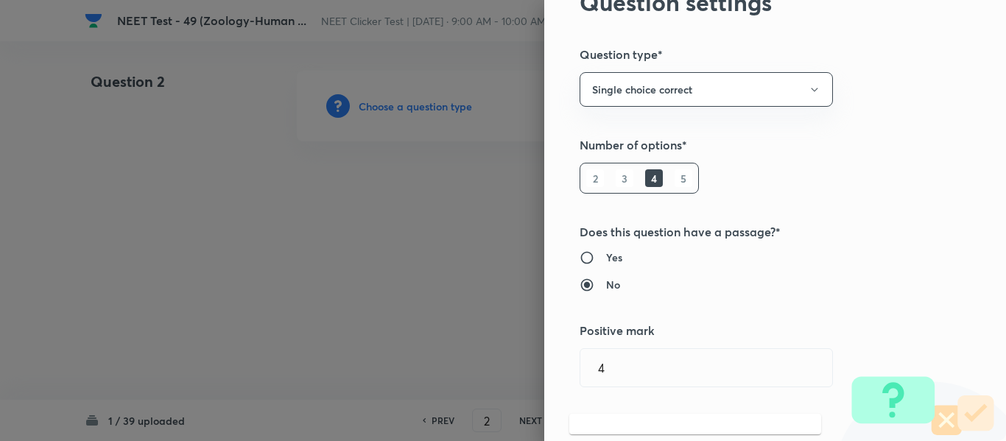
scroll to position [0, 0]
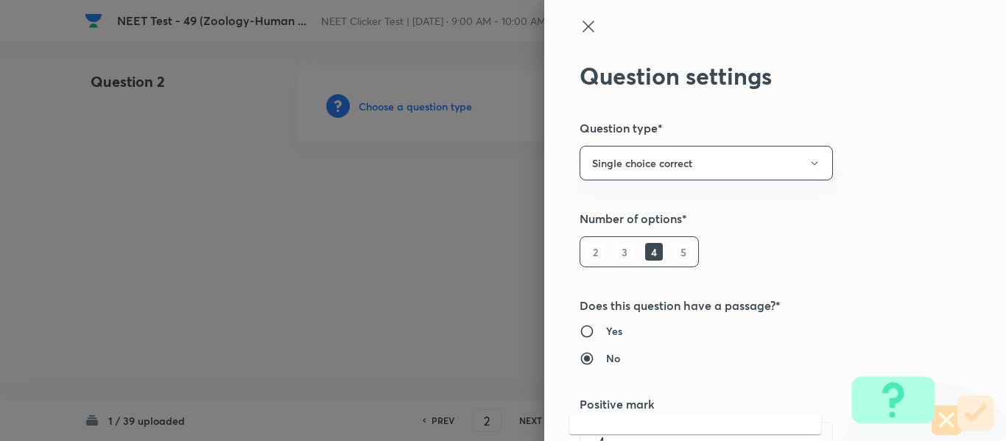
type input "Amoebic dysentery"
click at [582, 26] on icon at bounding box center [587, 26] width 11 height 11
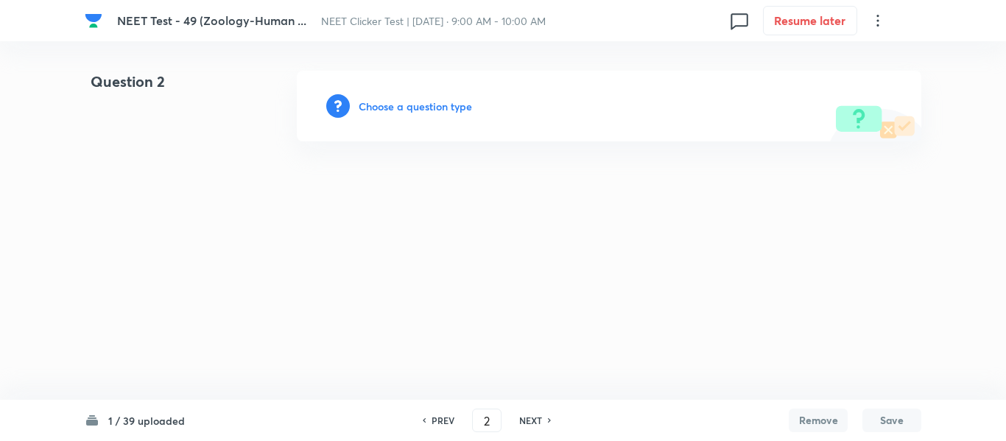
click at [437, 420] on h6 "PREV" at bounding box center [442, 420] width 23 height 13
type input "1"
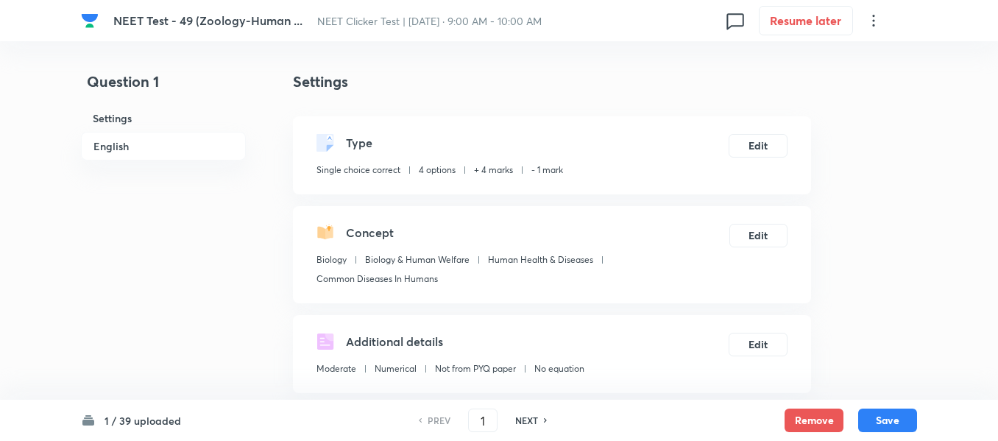
checkbox input "true"
drag, startPoint x: 595, startPoint y: 260, endPoint x: 468, endPoint y: 258, distance: 127.4
click at [468, 258] on div "Biology Biology & Human Welfare Human Health & Diseases Common Diseases In Huma…" at bounding box center [523, 272] width 413 height 38
copy div "Human Health & Diseases"
drag, startPoint x: 437, startPoint y: 279, endPoint x: 298, endPoint y: 275, distance: 138.5
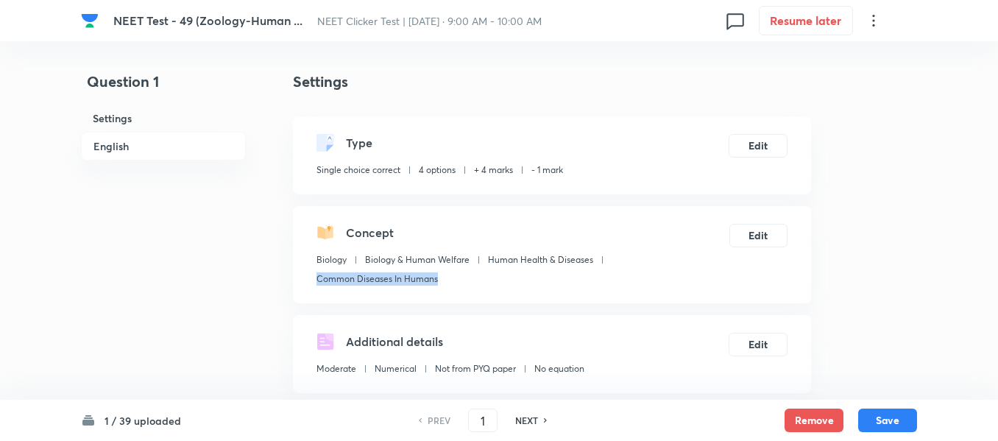
click at [298, 275] on div "Concept Biology Biology & Human Welfare Human Health & Diseases Common Diseases…" at bounding box center [552, 254] width 518 height 97
copy p "Common Diseases In Humans"
click at [889, 417] on button "Save" at bounding box center [887, 419] width 59 height 24
type input "2"
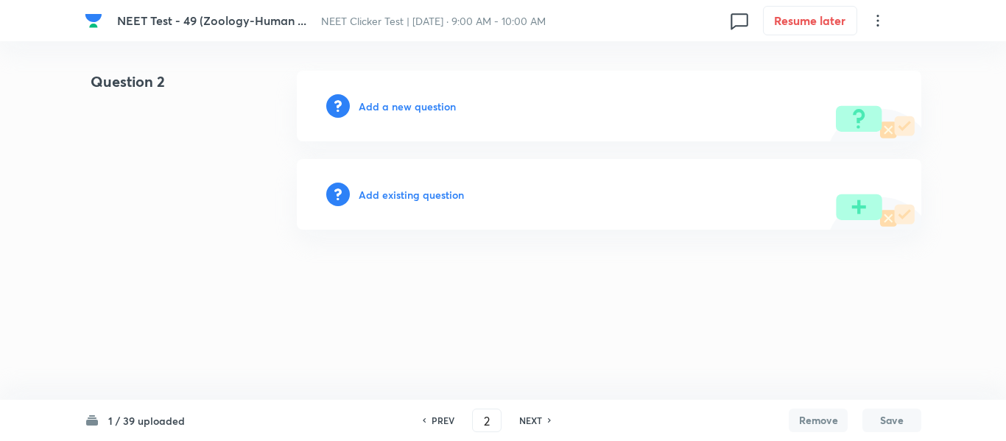
click at [390, 107] on h6 "Add a new question" at bounding box center [407, 106] width 97 height 15
click at [390, 107] on h6 "Choose a question type" at bounding box center [415, 106] width 113 height 15
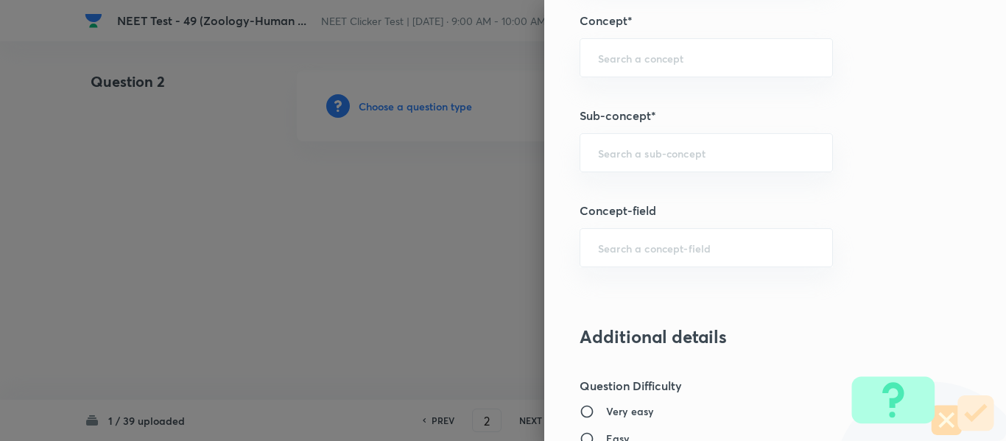
scroll to position [951, 0]
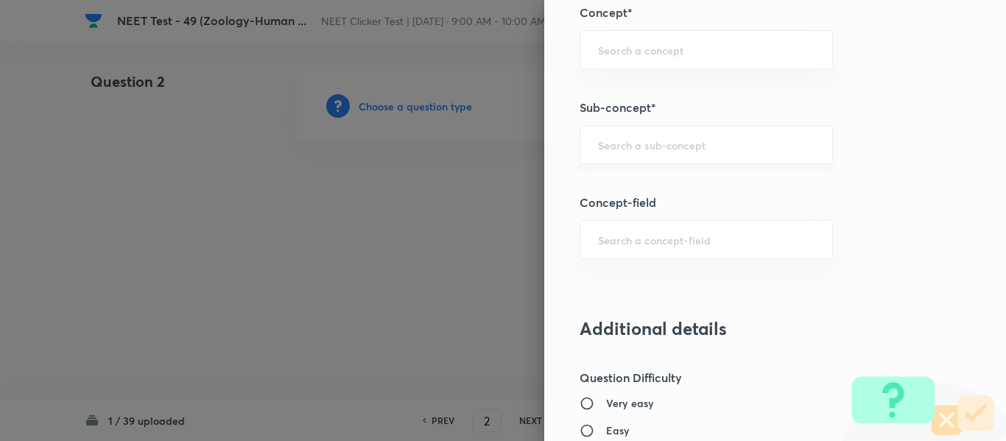
click at [675, 142] on input "text" at bounding box center [706, 145] width 216 height 14
paste input "Common Diseases In Humans"
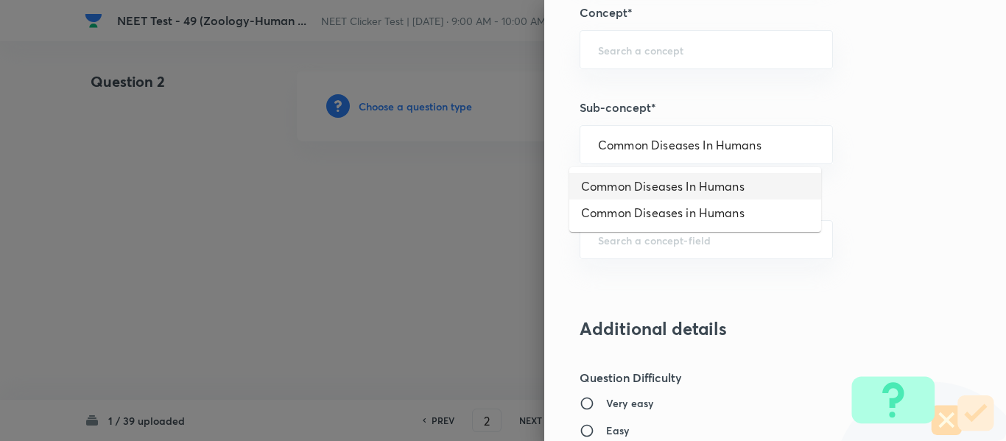
click at [665, 186] on li "Common Diseases In Humans" at bounding box center [695, 186] width 252 height 27
type input "Common Diseases In Humans"
type input "Biology"
type input "Biology & Human Welfare"
type input "Human Health & Diseases"
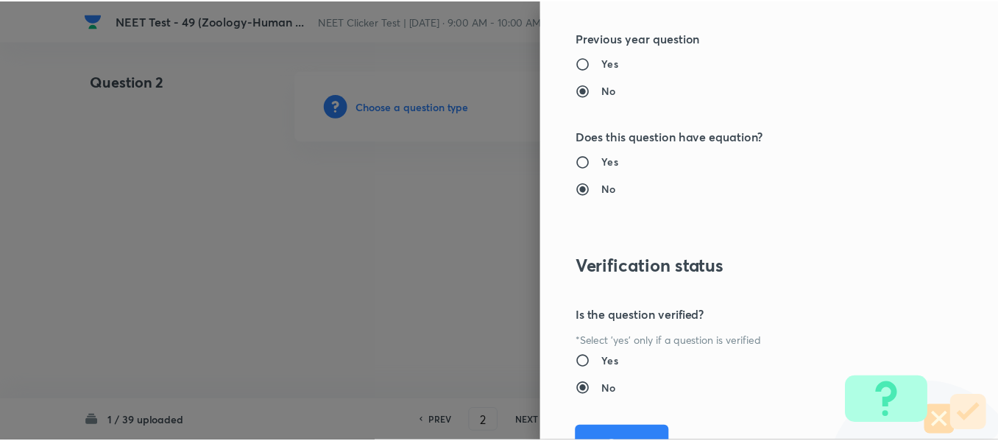
scroll to position [1665, 0]
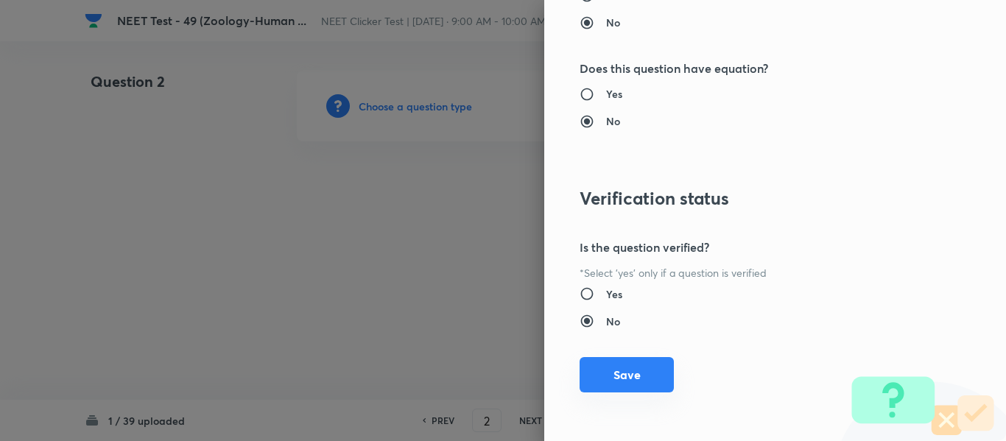
click at [610, 373] on button "Save" at bounding box center [626, 374] width 94 height 35
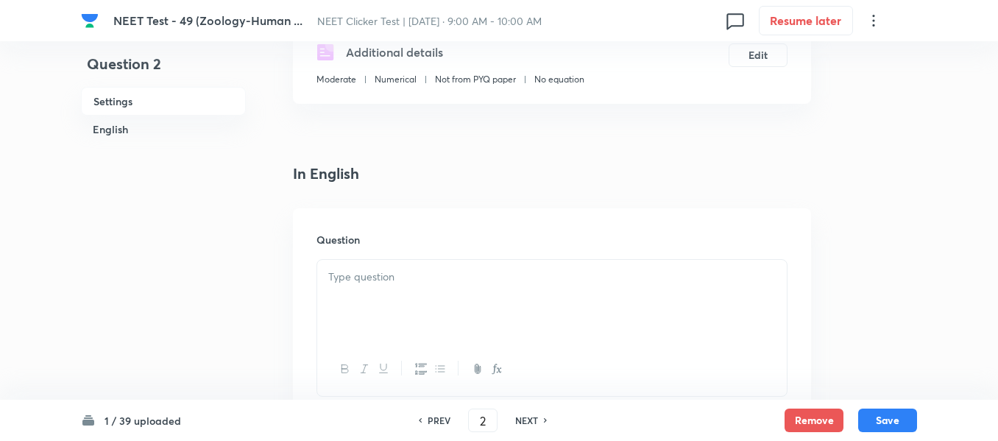
scroll to position [368, 0]
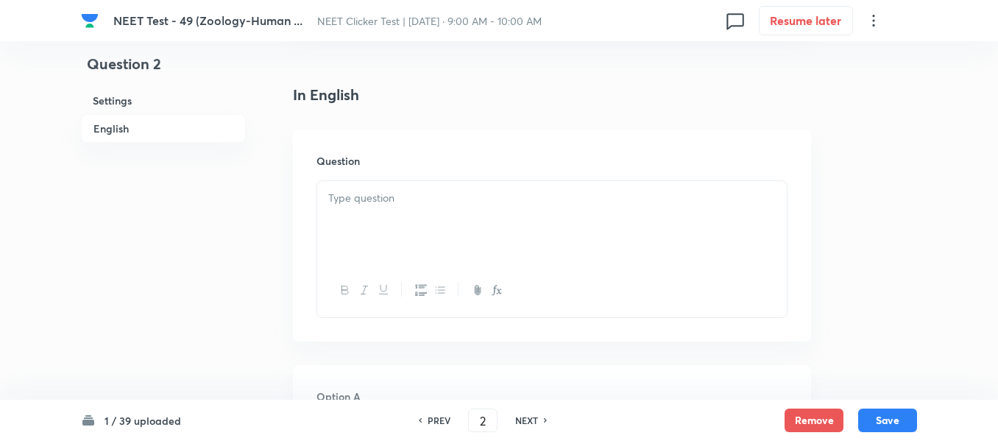
click at [527, 219] on div at bounding box center [552, 222] width 470 height 82
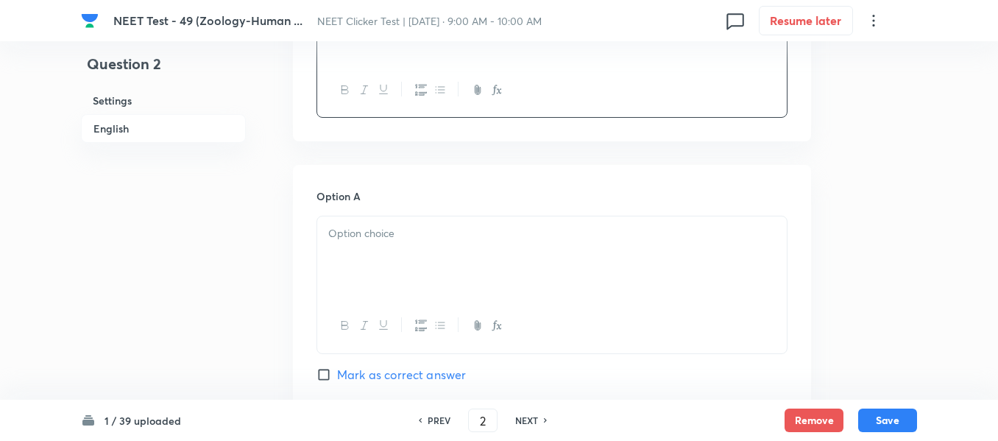
scroll to position [589, 0]
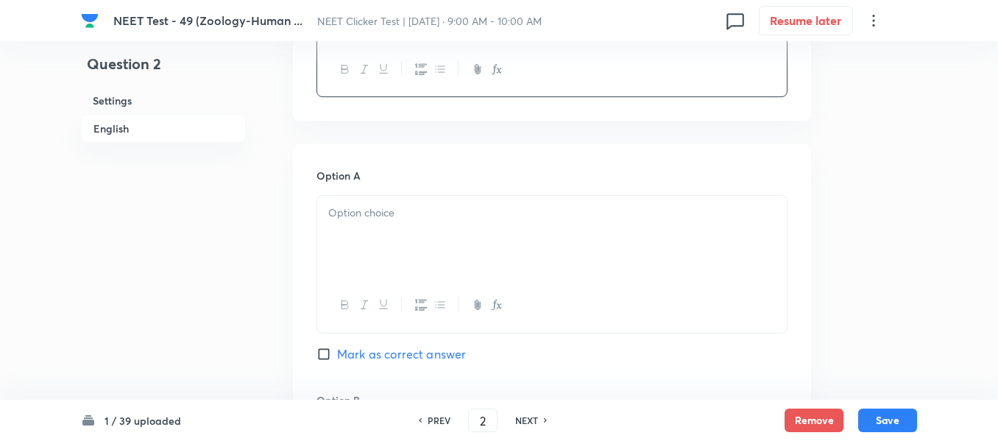
click at [489, 238] on div at bounding box center [552, 237] width 470 height 82
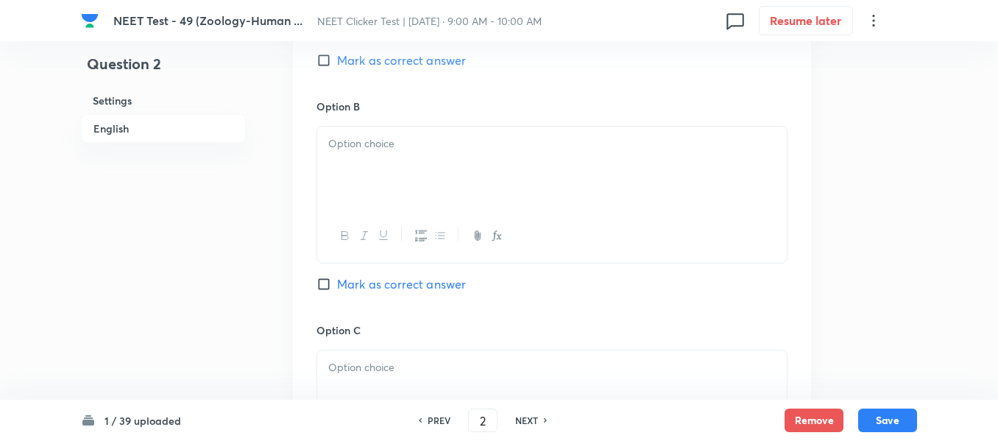
scroll to position [884, 0]
click at [469, 172] on div at bounding box center [552, 167] width 470 height 82
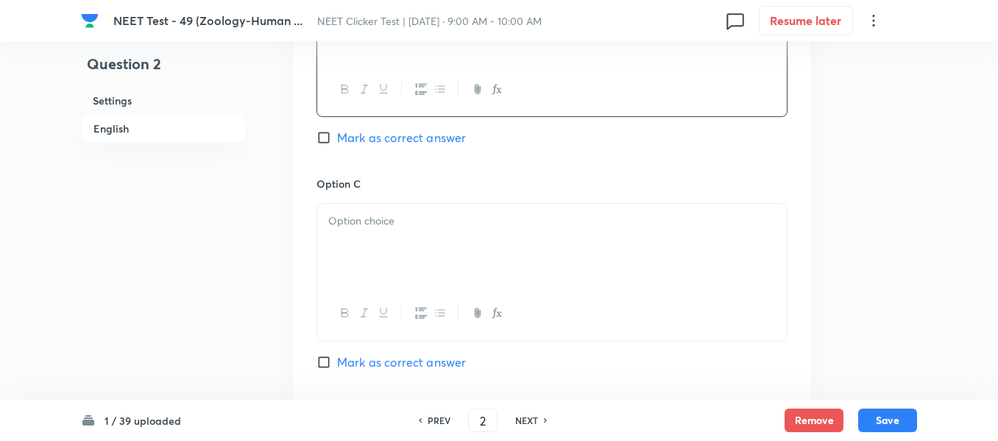
scroll to position [1031, 0]
click at [453, 238] on div at bounding box center [552, 243] width 470 height 82
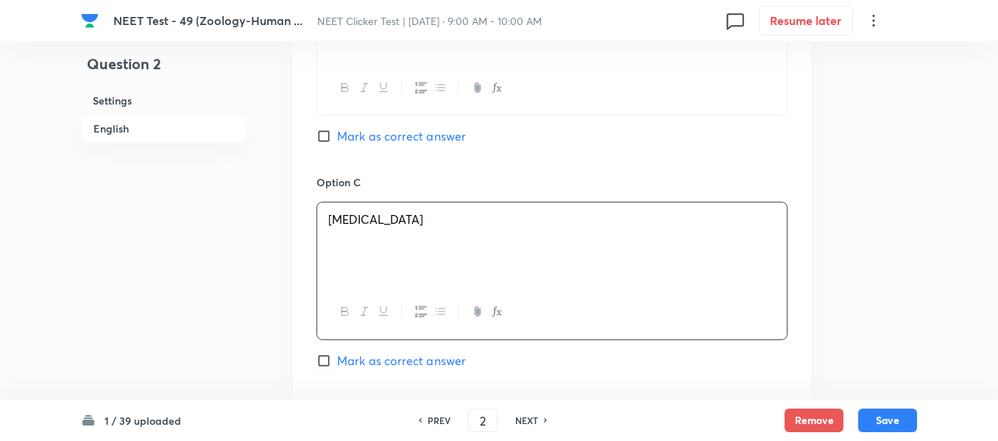
click at [328, 366] on input "Mark as correct answer" at bounding box center [327, 360] width 21 height 15
checkbox input "true"
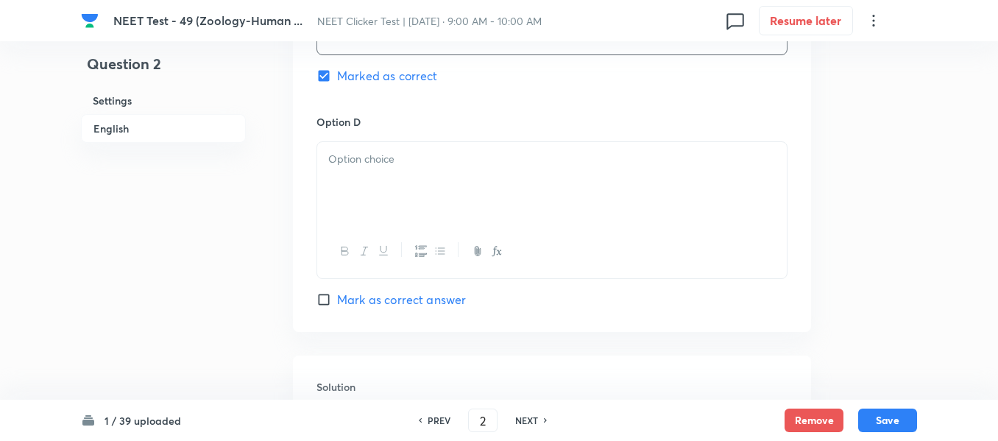
scroll to position [1399, 0]
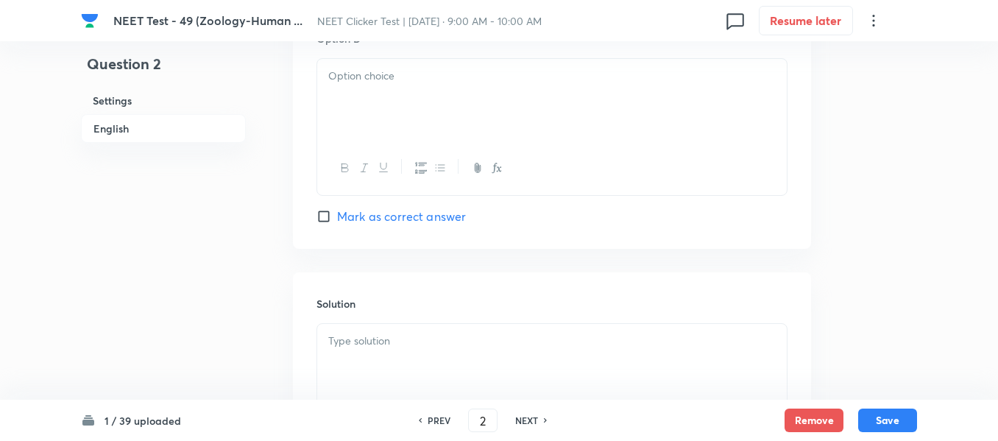
click at [438, 112] on div at bounding box center [552, 100] width 470 height 82
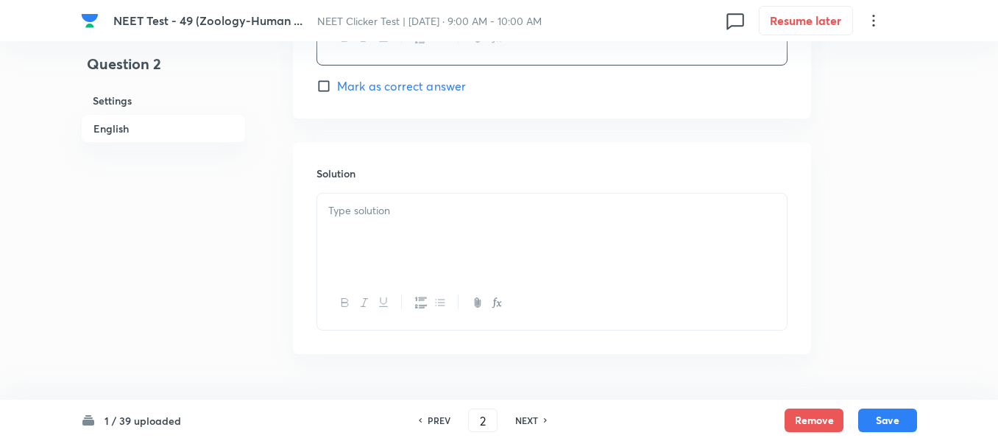
scroll to position [1546, 0]
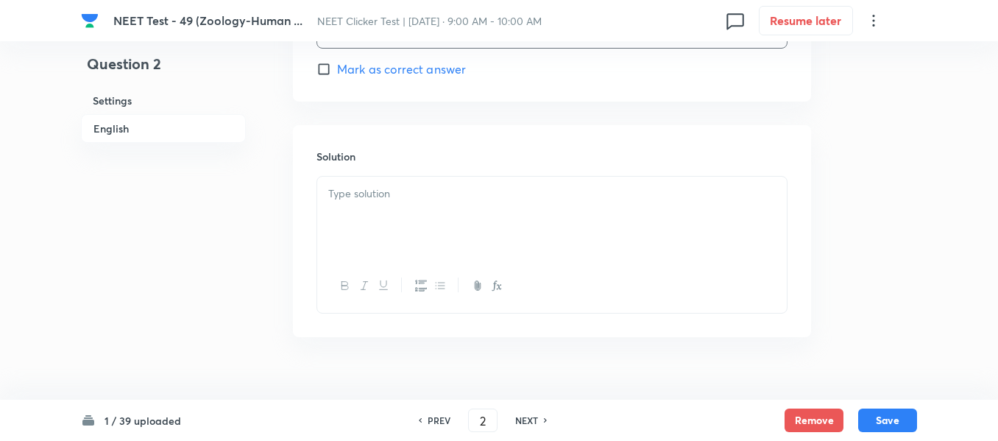
click at [432, 232] on div at bounding box center [552, 218] width 470 height 82
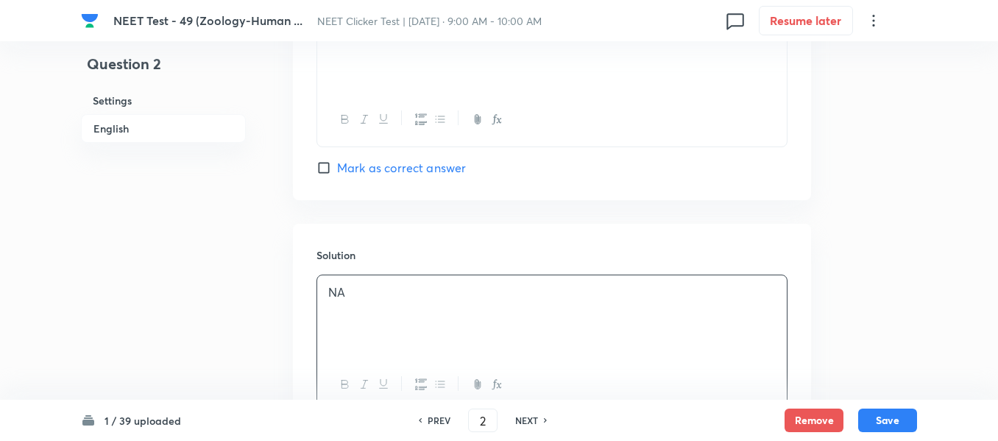
scroll to position [1325, 0]
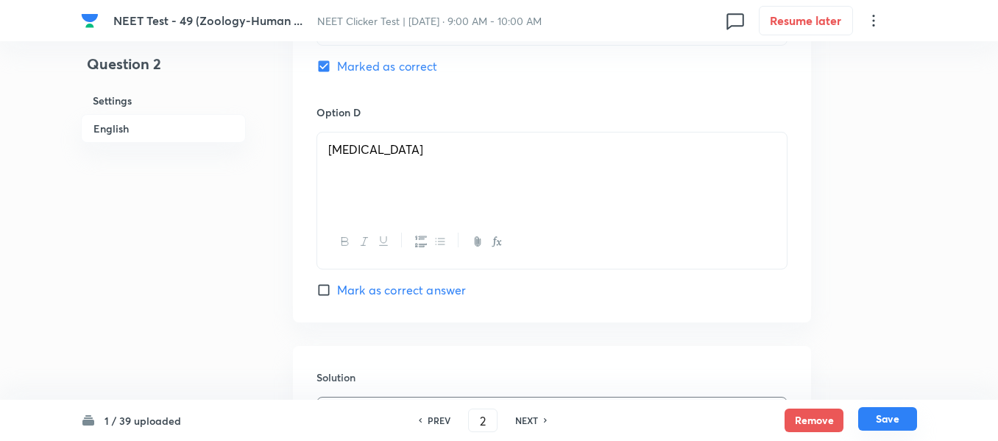
click at [885, 420] on button "Save" at bounding box center [887, 419] width 59 height 24
type input "3"
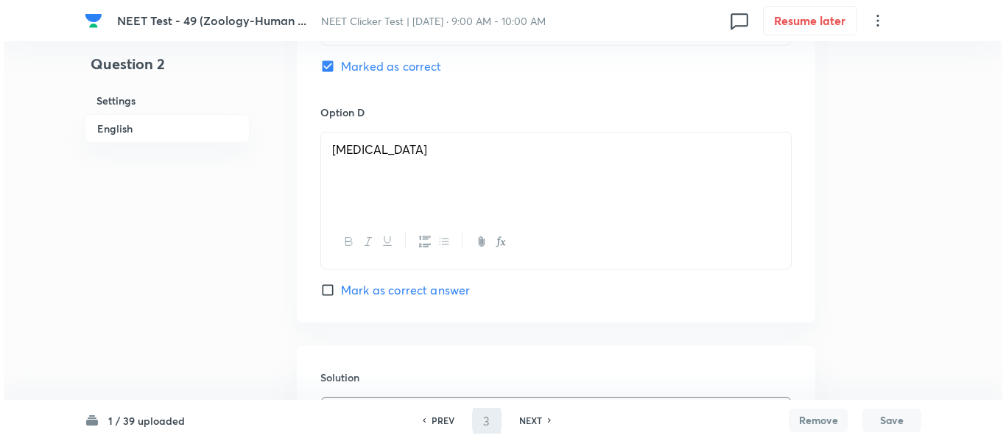
scroll to position [0, 0]
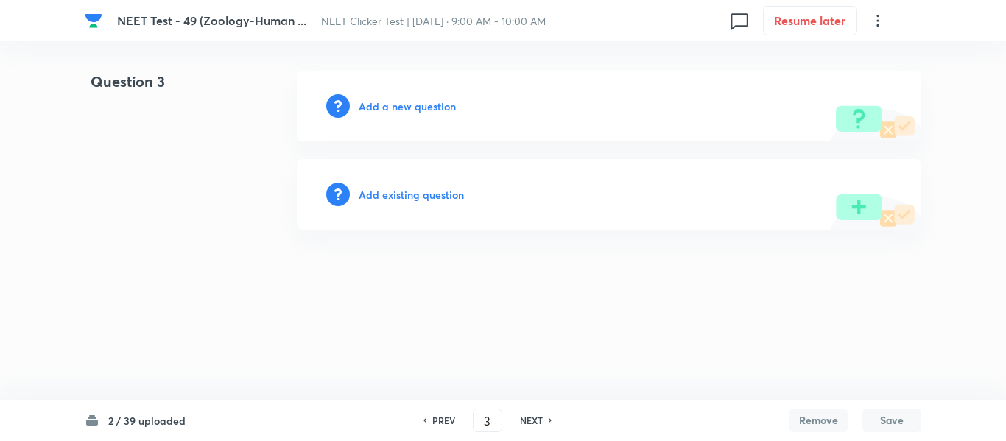
click at [392, 103] on h6 "Add a new question" at bounding box center [407, 106] width 97 height 15
click at [392, 105] on h6 "Choose a question type" at bounding box center [415, 106] width 113 height 15
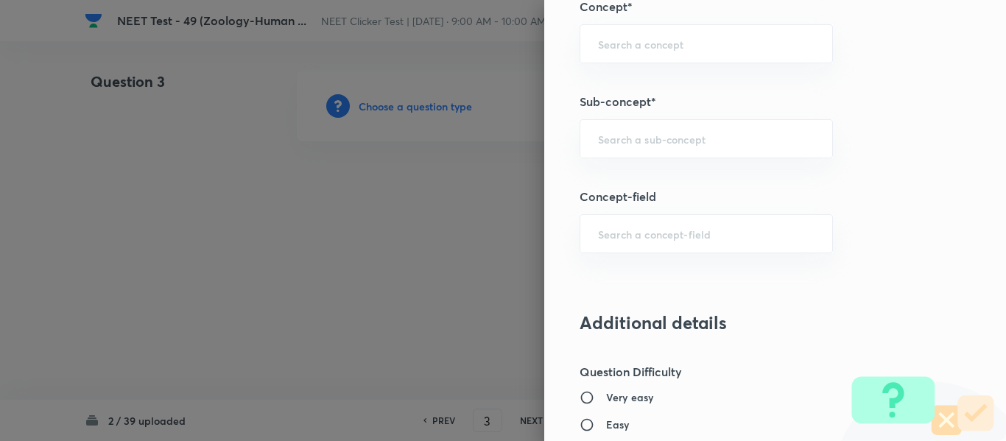
scroll to position [957, 0]
click at [662, 143] on input "text" at bounding box center [706, 138] width 216 height 14
type input "A"
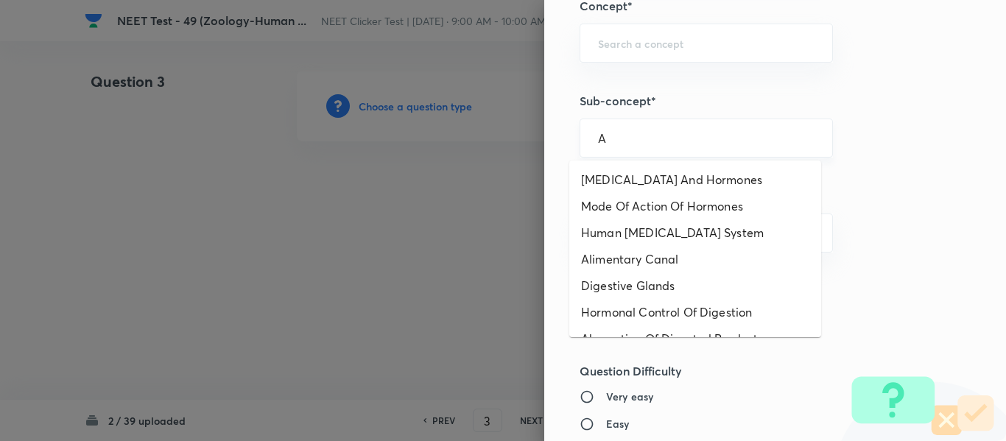
drag, startPoint x: 590, startPoint y: 138, endPoint x: 582, endPoint y: 141, distance: 8.4
click at [582, 141] on div "A ​" at bounding box center [705, 138] width 253 height 39
type input "h"
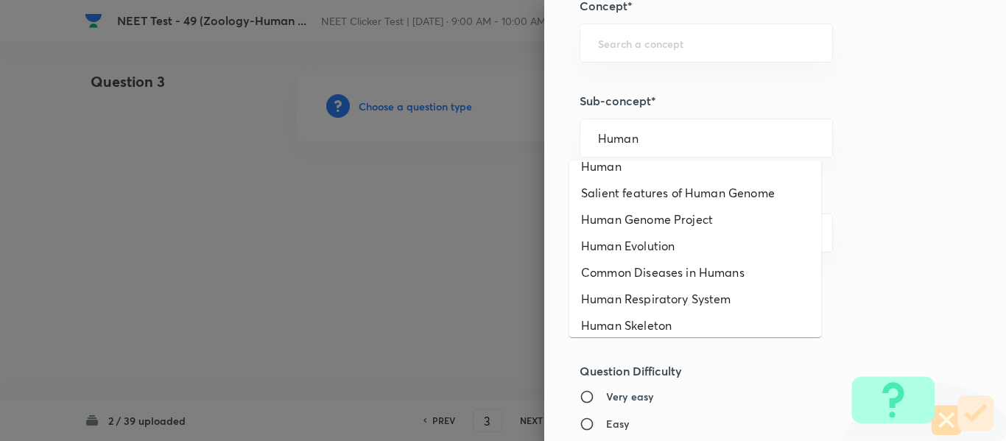
scroll to position [177, 0]
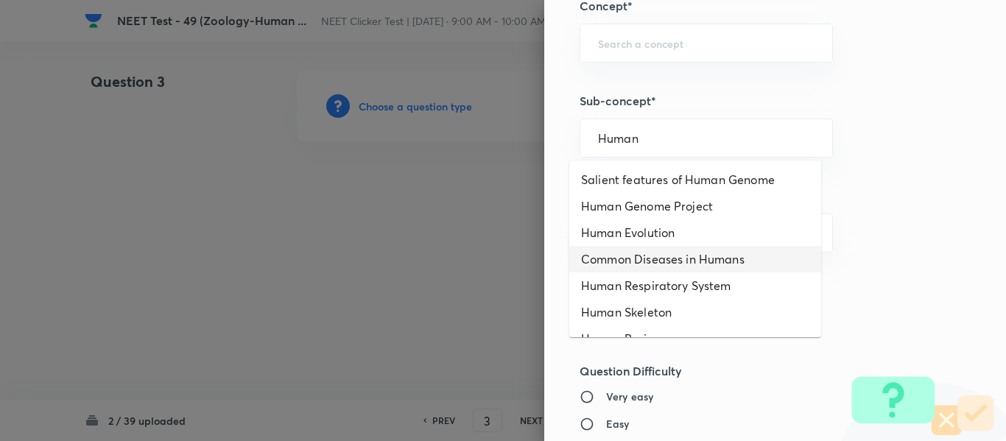
click at [719, 264] on li "Common Diseases in Humans" at bounding box center [695, 259] width 252 height 27
type input "Common Diseases in Humans"
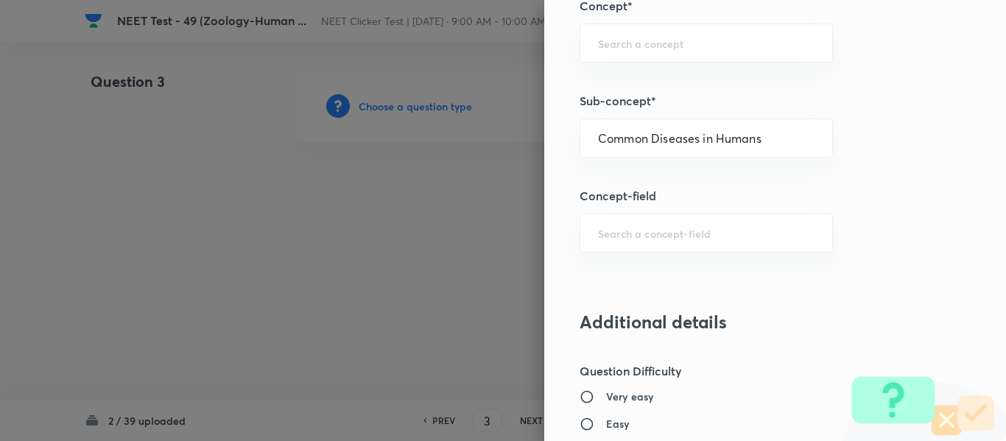
type input "Biology"
type input "Human Health and Disease"
type input "Common Diseases in Humans"
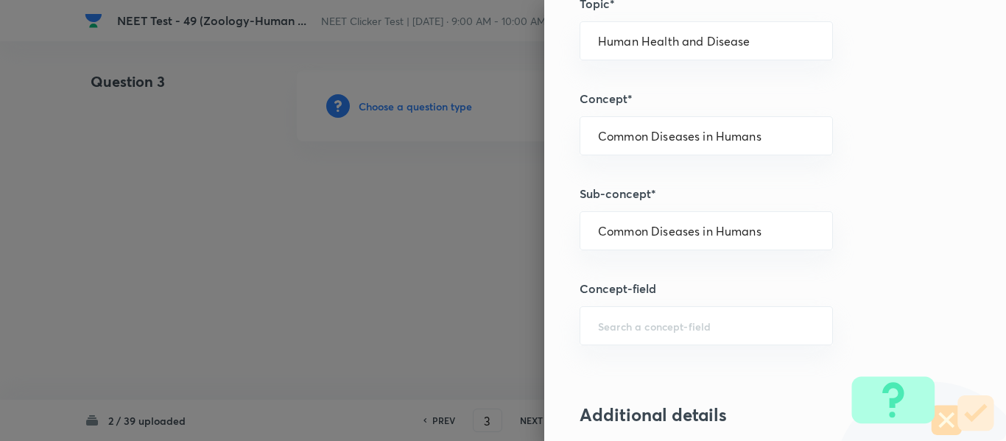
scroll to position [884, 0]
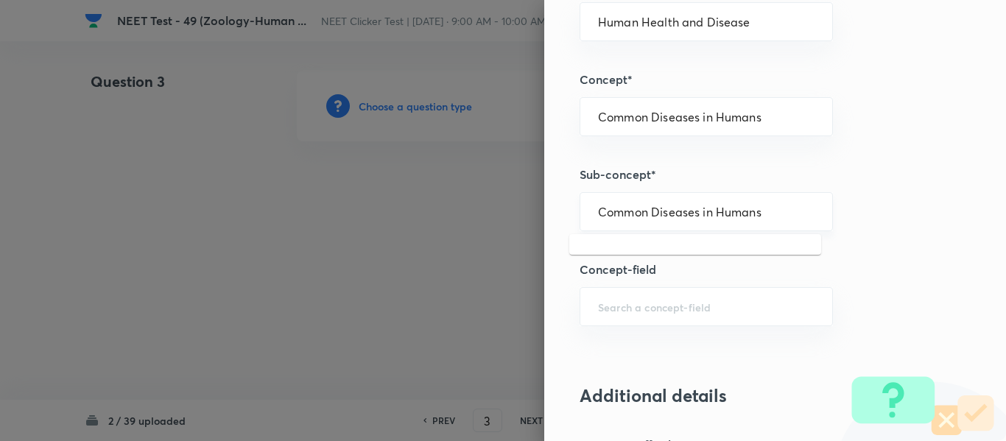
drag, startPoint x: 755, startPoint y: 212, endPoint x: 615, endPoint y: 216, distance: 140.7
click at [615, 216] on input "Common Diseases in Humans" at bounding box center [706, 212] width 216 height 14
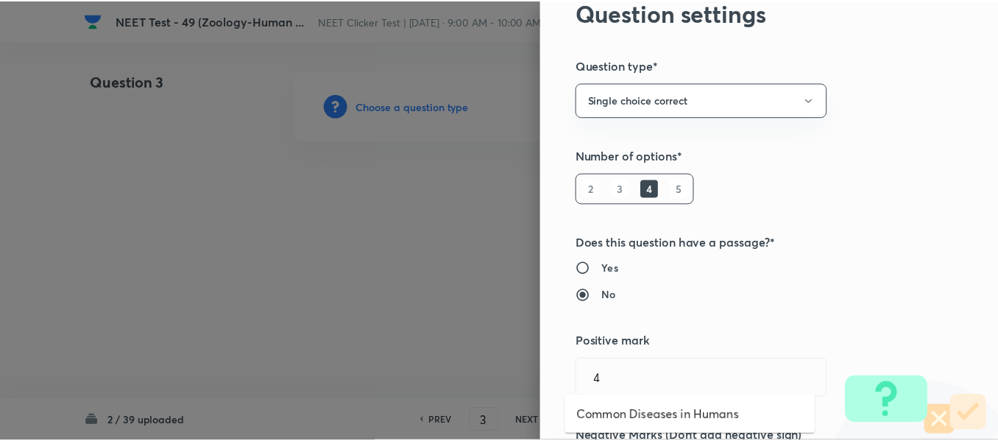
scroll to position [0, 0]
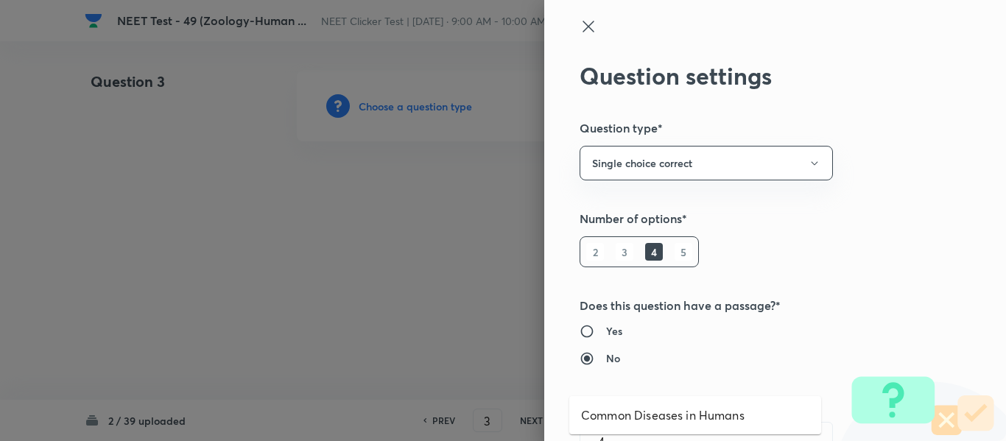
type input "Common Diseases in Humans"
click at [579, 24] on icon at bounding box center [588, 27] width 18 height 18
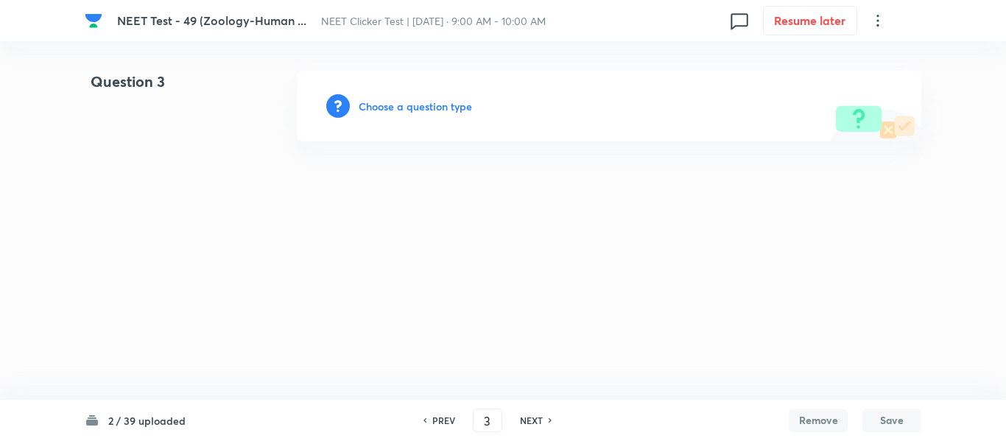
click at [383, 105] on h6 "Choose a question type" at bounding box center [415, 106] width 113 height 15
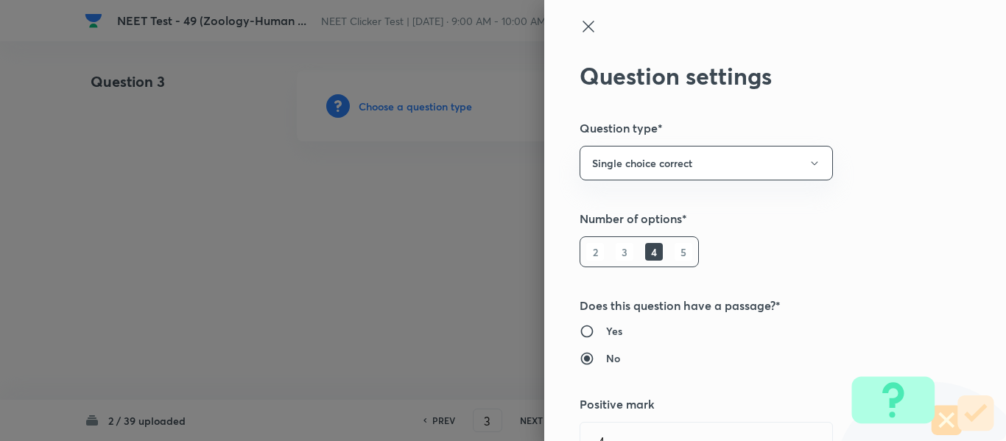
click at [579, 24] on icon at bounding box center [588, 27] width 18 height 18
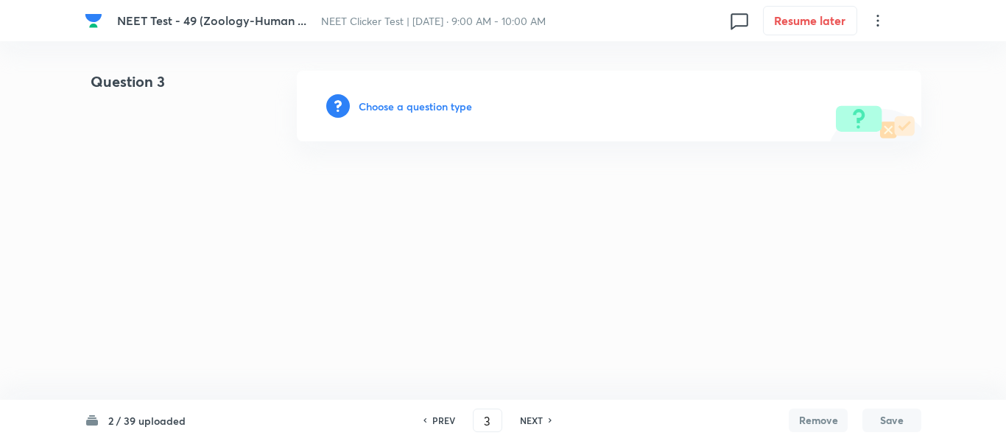
click at [434, 420] on h6 "PREV" at bounding box center [443, 420] width 23 height 13
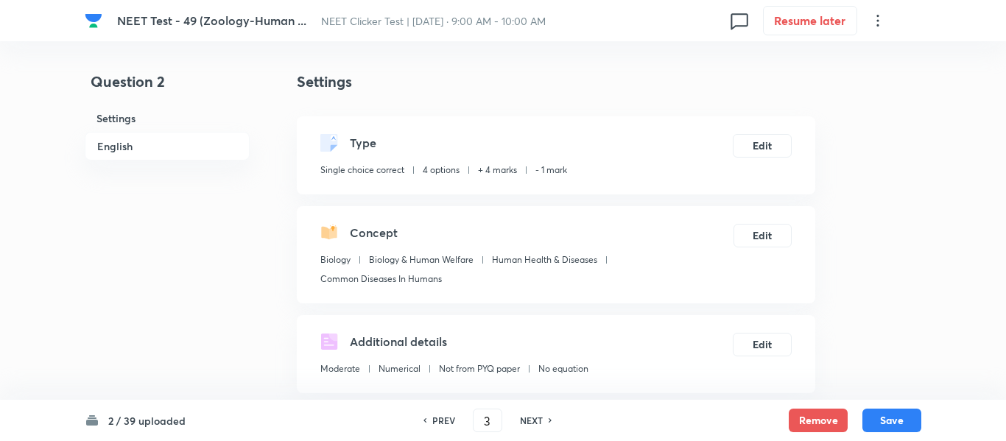
type input "2"
checkbox input "true"
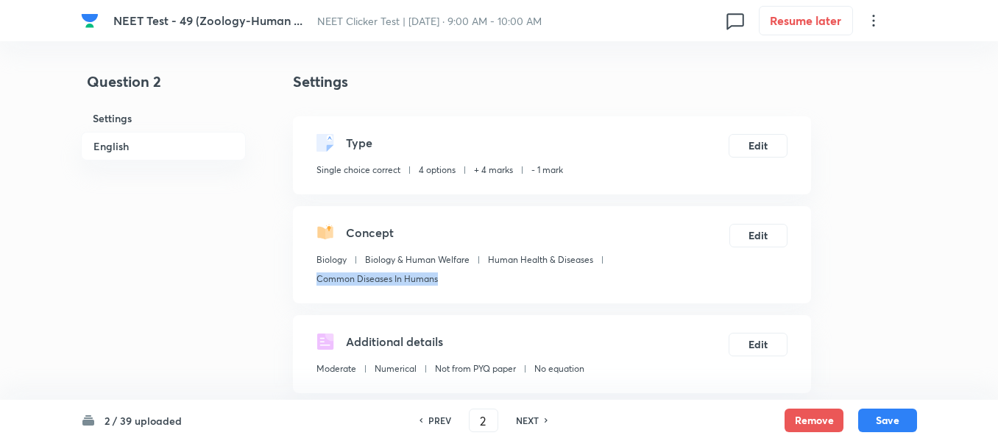
drag, startPoint x: 317, startPoint y: 278, endPoint x: 438, endPoint y: 281, distance: 120.8
click at [438, 281] on div "Biology Biology & Human Welfare Human Health & Diseases Common Diseases In Huma…" at bounding box center [523, 272] width 413 height 38
copy p "Common Diseases In Humans"
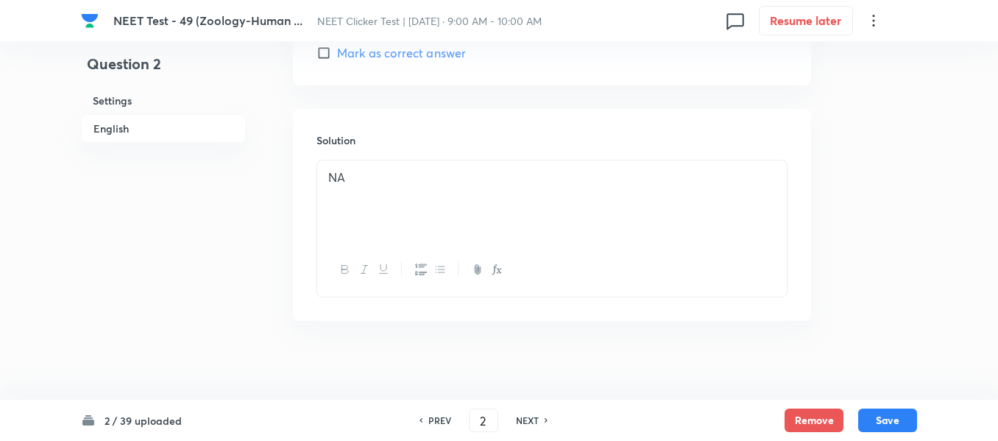
scroll to position [1572, 0]
click at [891, 416] on button "Save" at bounding box center [887, 419] width 59 height 24
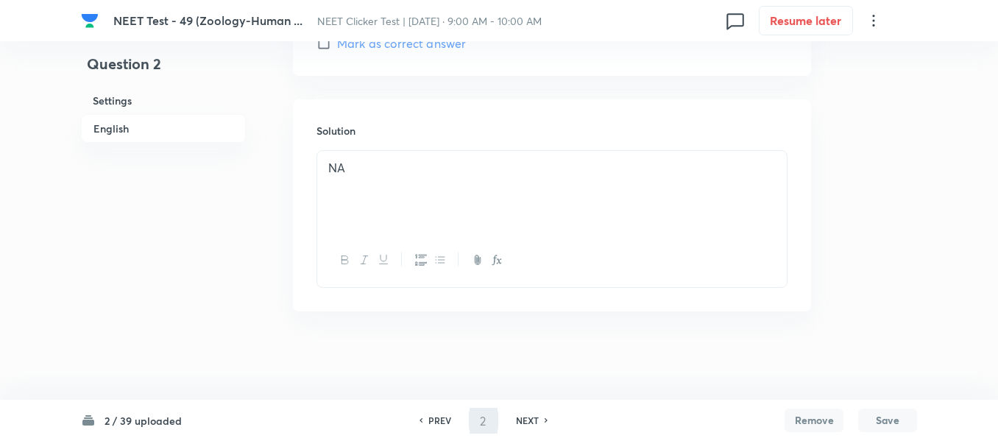
type input "3"
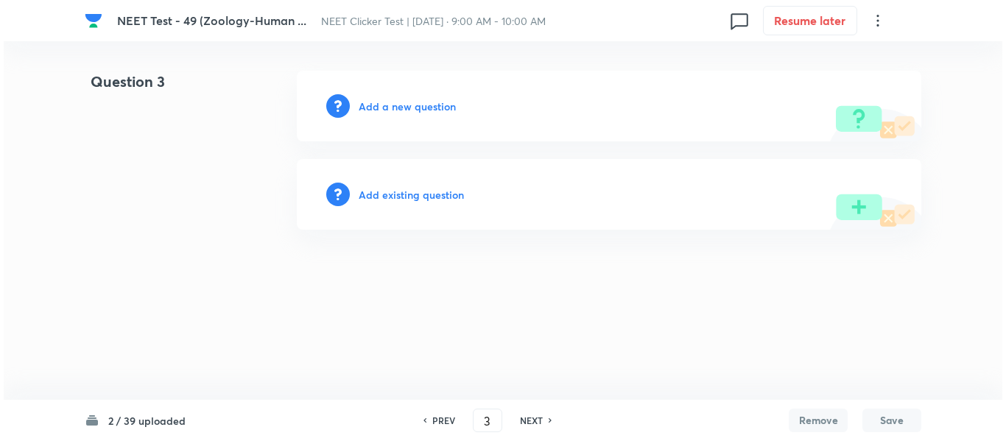
scroll to position [0, 0]
click at [396, 106] on h6 "Add a new question" at bounding box center [407, 106] width 97 height 15
click at [396, 106] on h6 "Choose a question type" at bounding box center [415, 106] width 113 height 15
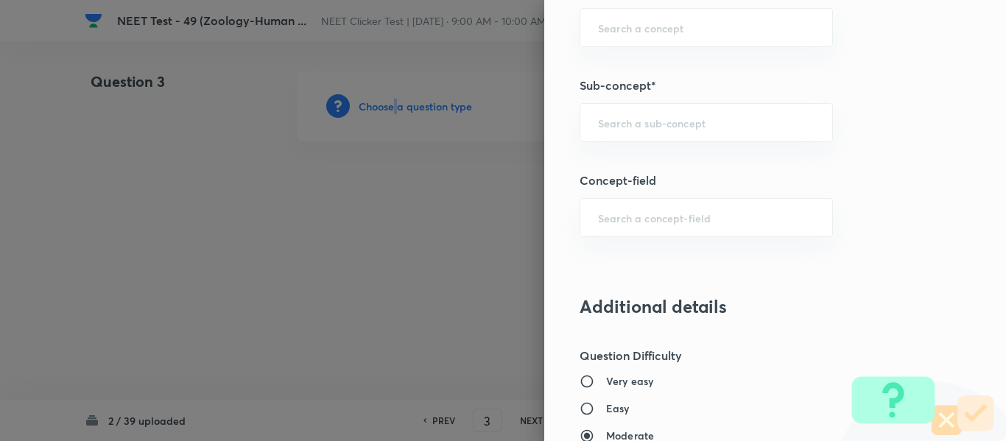
scroll to position [1010, 0]
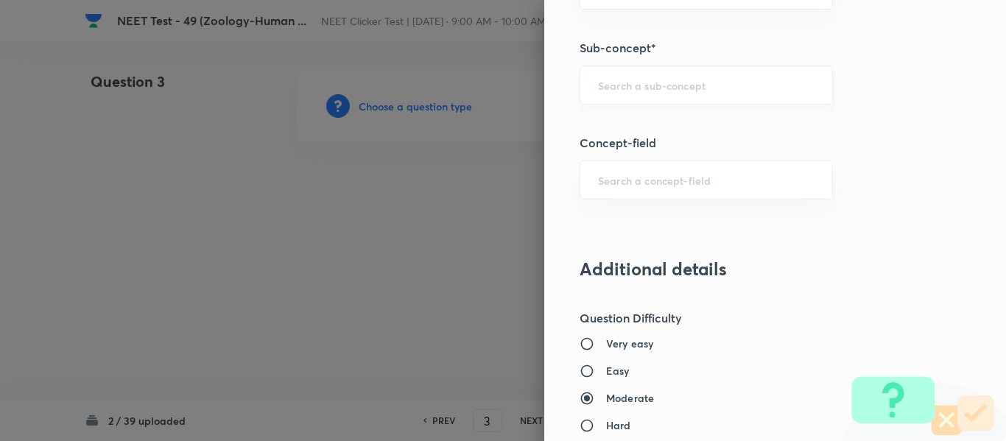
click at [660, 90] on input "text" at bounding box center [706, 85] width 216 height 14
paste input "Common Diseases In Humans"
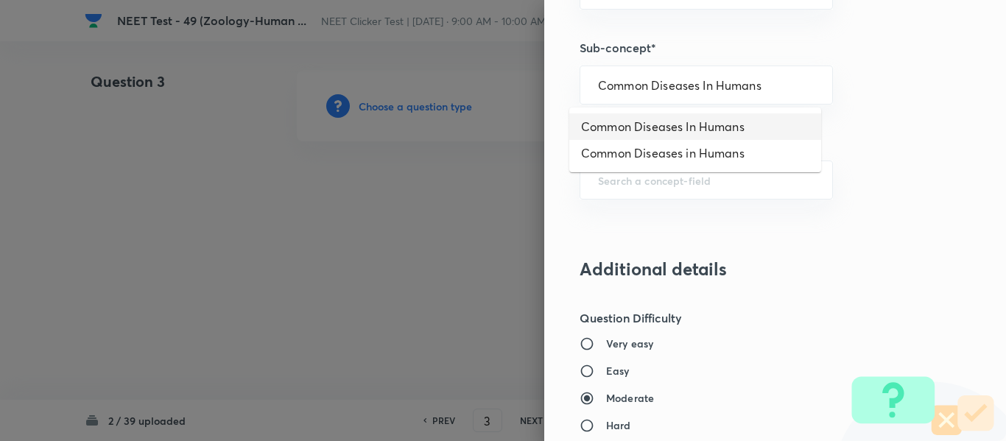
click at [653, 127] on li "Common Diseases In Humans" at bounding box center [695, 126] width 252 height 27
type input "Common Diseases In Humans"
type input "Biology"
type input "Biology & Human Welfare"
type input "Human Health & Diseases"
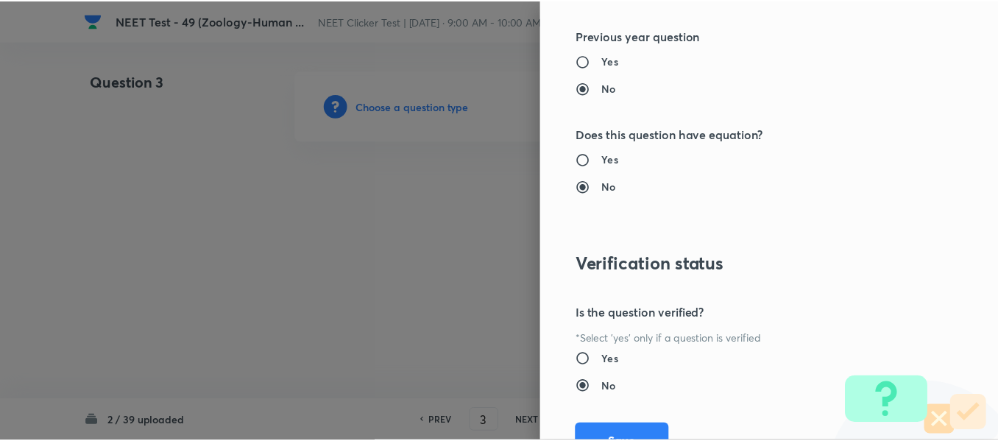
scroll to position [1665, 0]
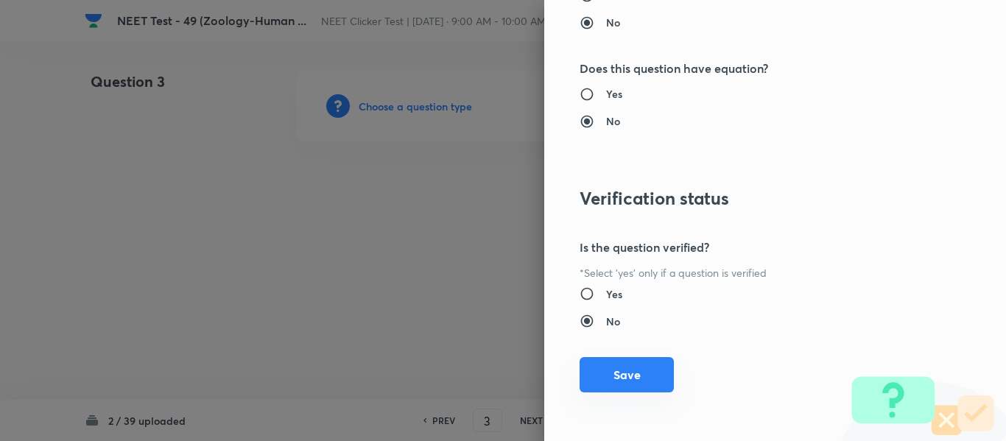
click at [619, 373] on button "Save" at bounding box center [626, 374] width 94 height 35
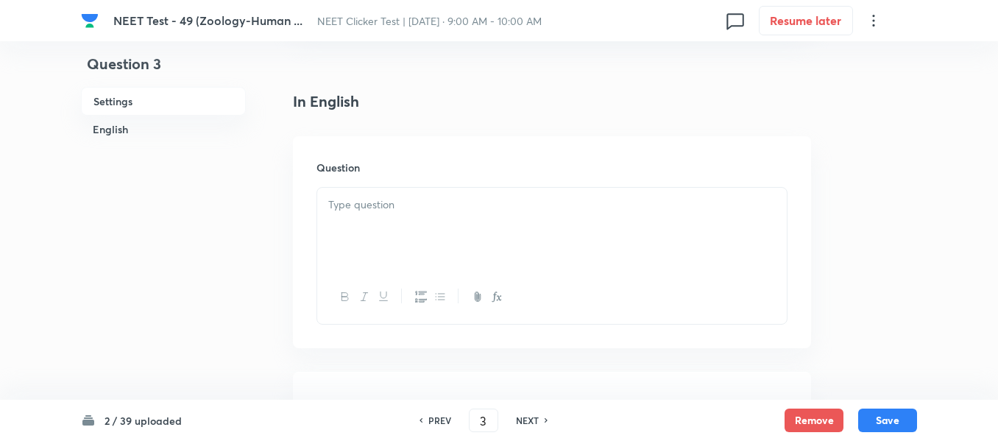
scroll to position [368, 0]
click at [440, 214] on div at bounding box center [552, 222] width 470 height 82
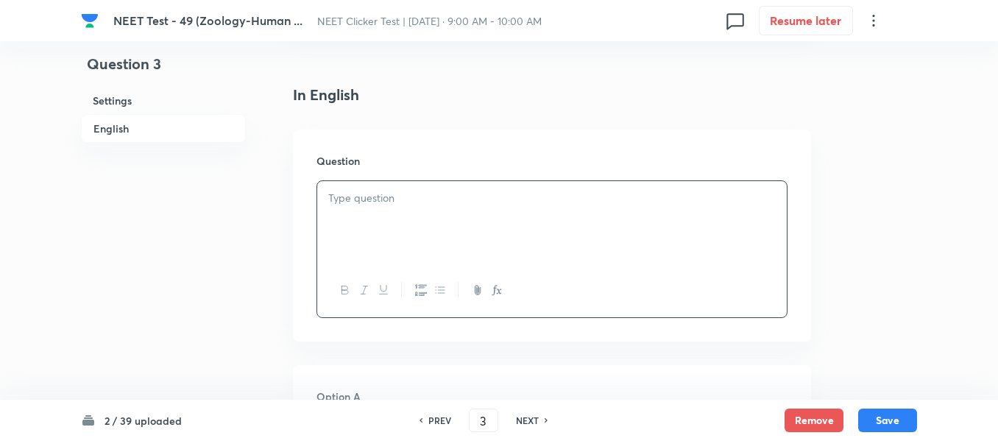
click at [440, 214] on div at bounding box center [552, 222] width 470 height 82
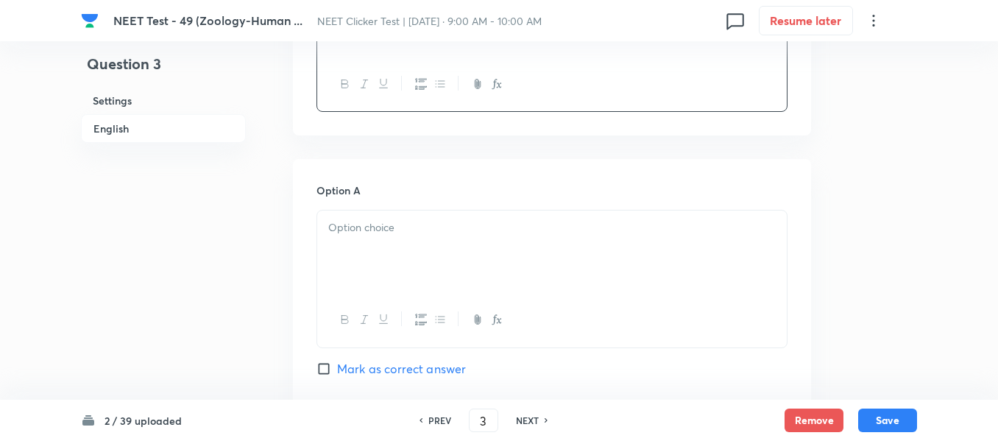
scroll to position [589, 0]
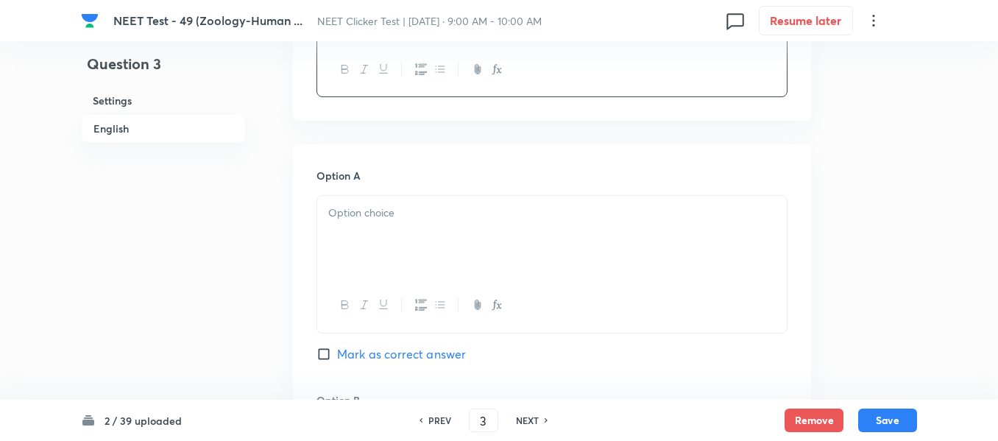
click at [426, 230] on div at bounding box center [552, 237] width 470 height 82
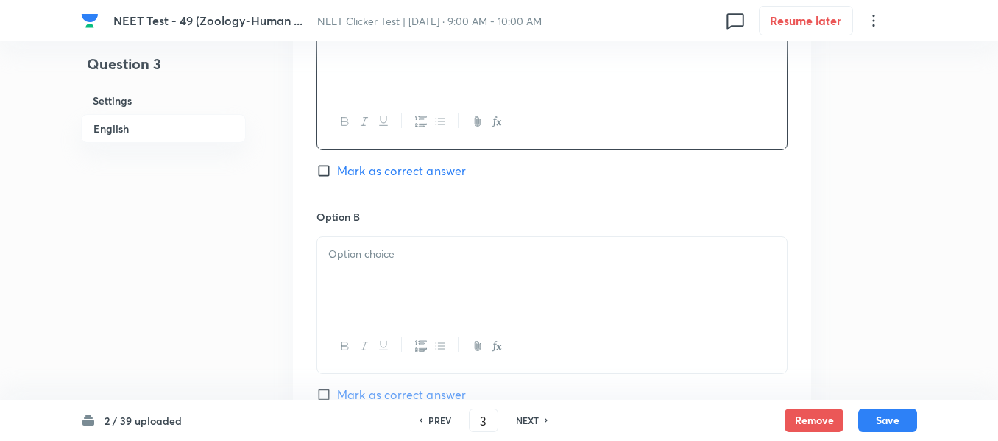
scroll to position [810, 0]
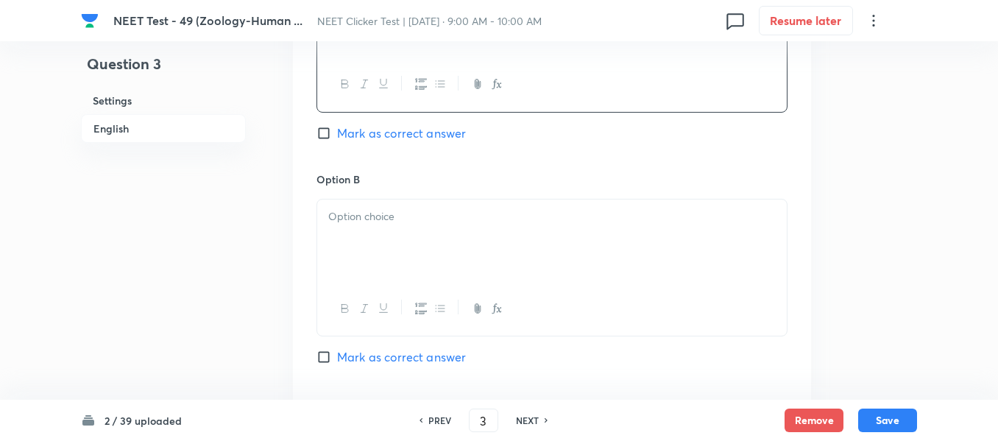
click at [429, 247] on div at bounding box center [552, 241] width 470 height 82
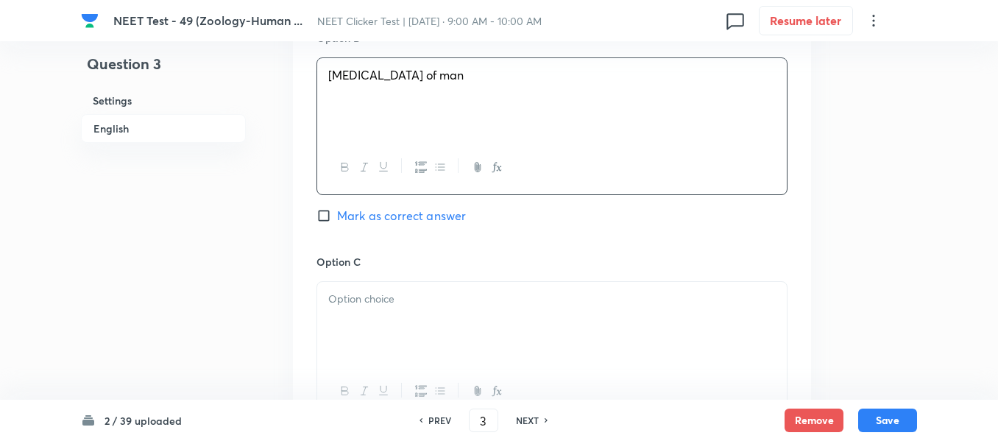
scroll to position [957, 0]
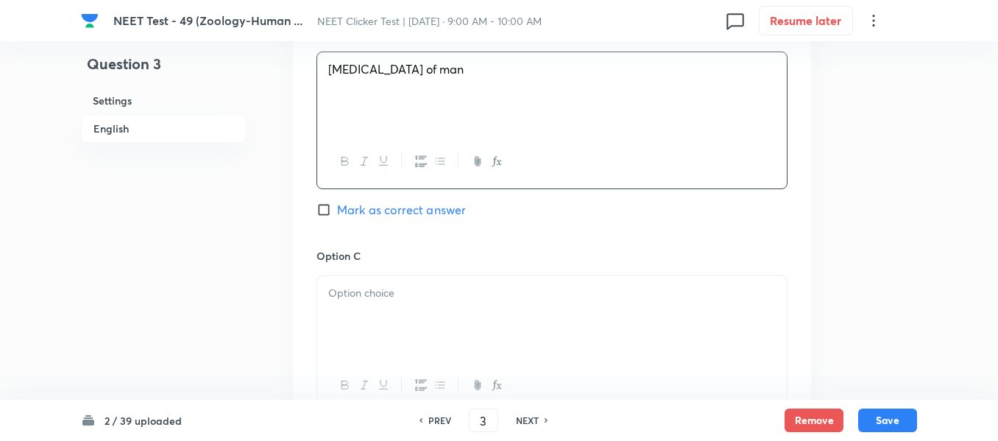
click at [437, 295] on p at bounding box center [552, 293] width 448 height 17
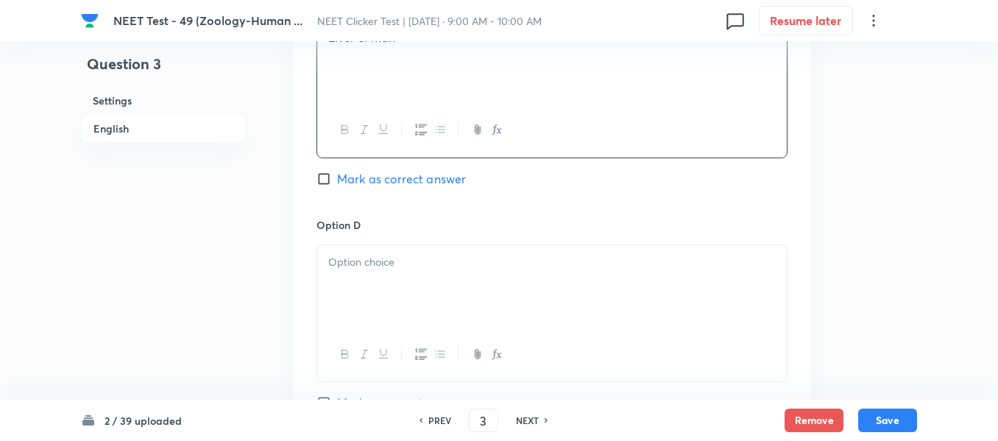
scroll to position [1252, 0]
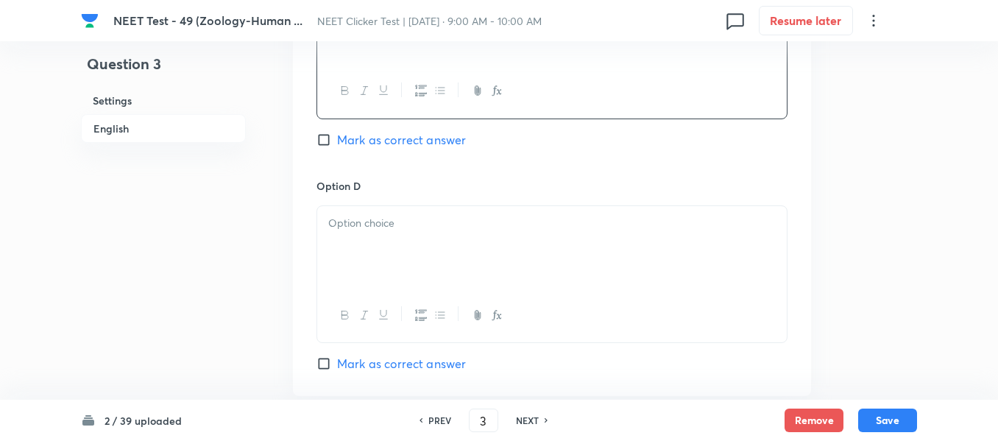
click at [415, 252] on div at bounding box center [552, 247] width 470 height 82
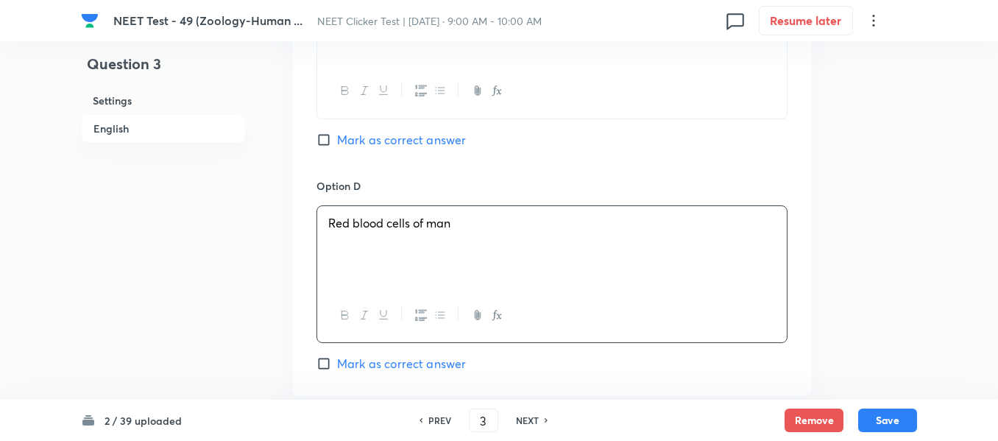
scroll to position [1399, 0]
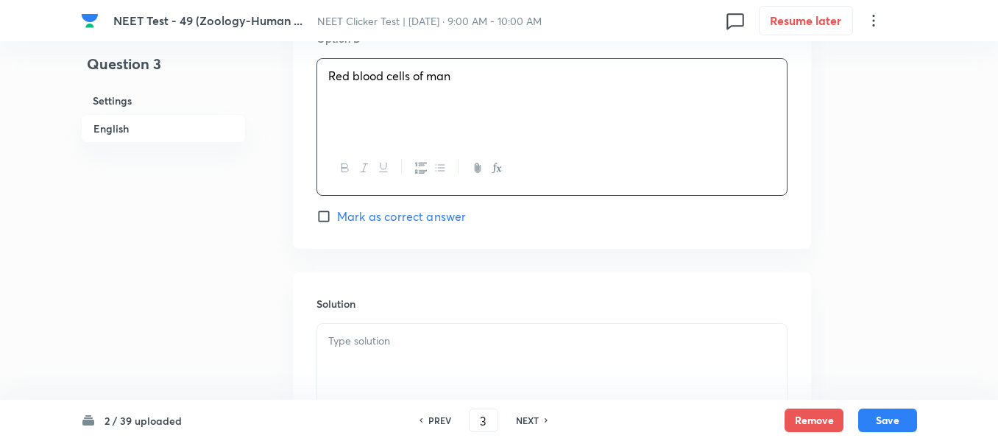
click at [338, 217] on span "Mark as correct answer" at bounding box center [401, 217] width 129 height 18
click at [337, 217] on input "Mark as correct answer" at bounding box center [327, 216] width 21 height 15
checkbox input "true"
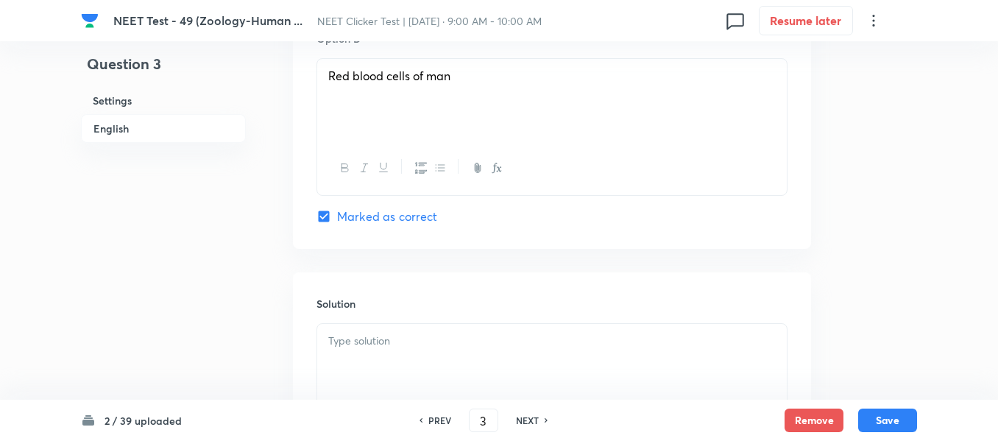
scroll to position [1546, 0]
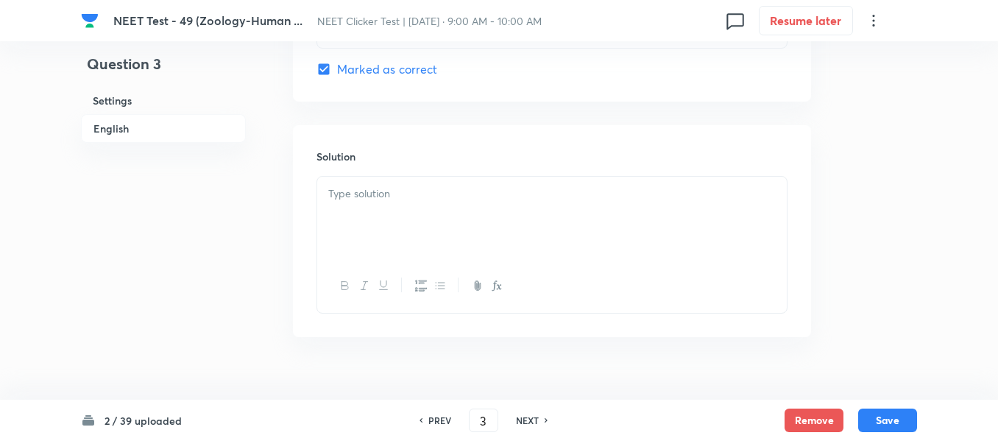
click at [442, 215] on div at bounding box center [552, 218] width 470 height 82
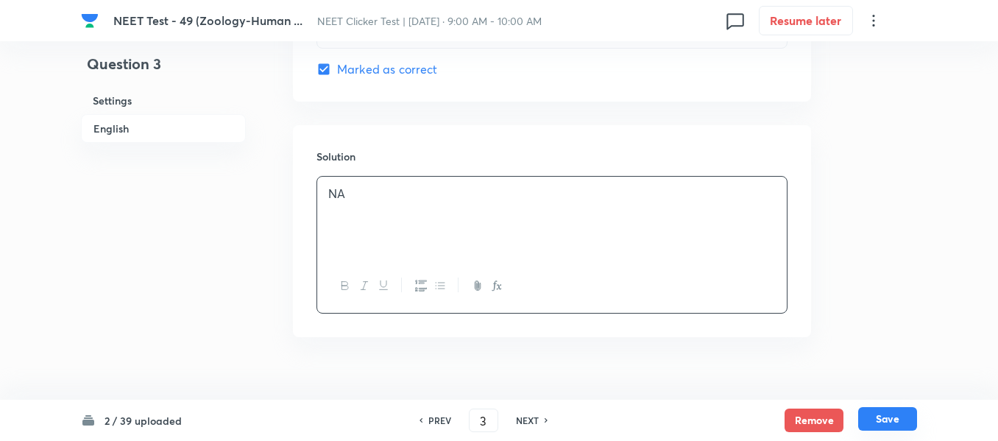
click at [884, 426] on button "Save" at bounding box center [887, 419] width 59 height 24
type input "4"
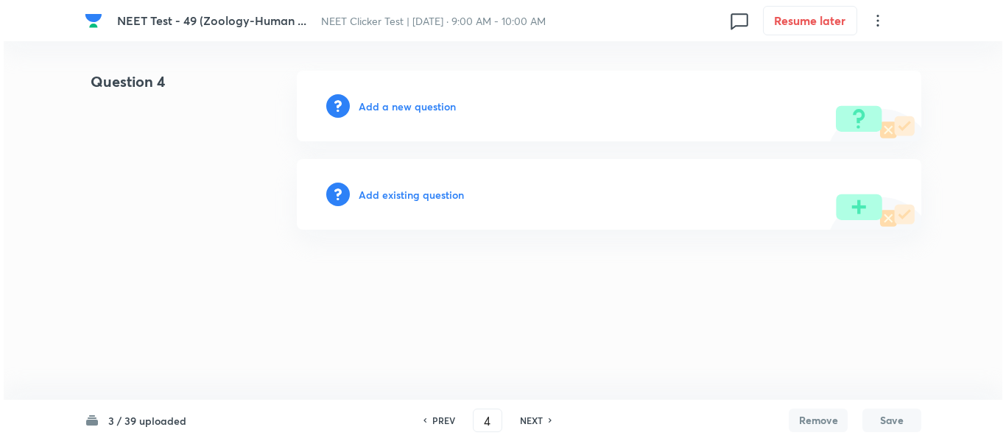
scroll to position [0, 0]
click at [406, 109] on h6 "Add a new question" at bounding box center [407, 106] width 97 height 15
click at [406, 109] on h6 "Choose a question type" at bounding box center [415, 106] width 113 height 15
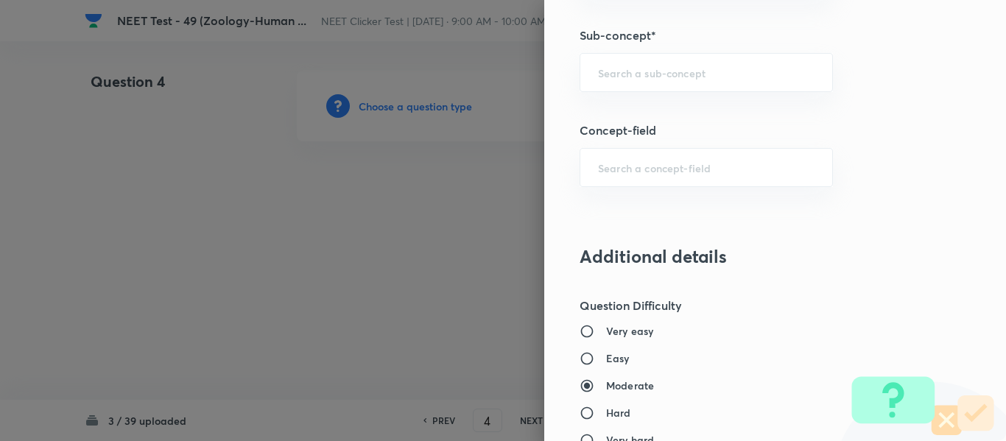
scroll to position [1031, 0]
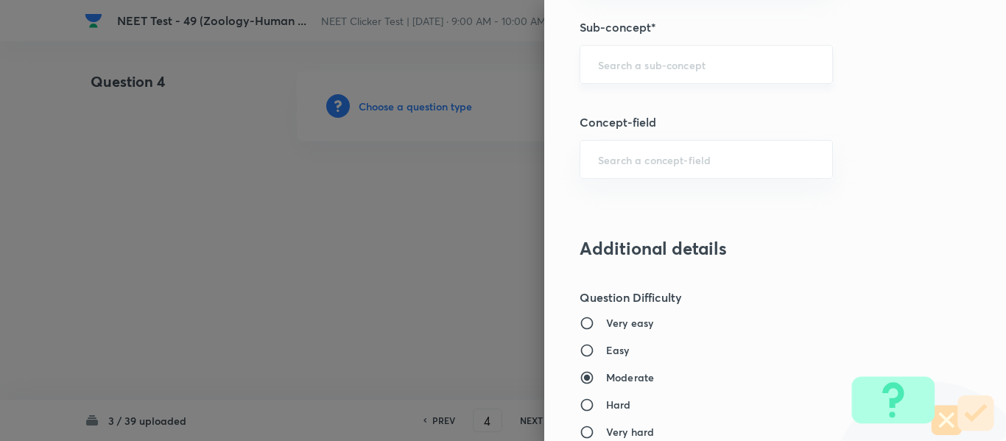
click at [689, 61] on input "text" at bounding box center [706, 64] width 216 height 14
type input "A"
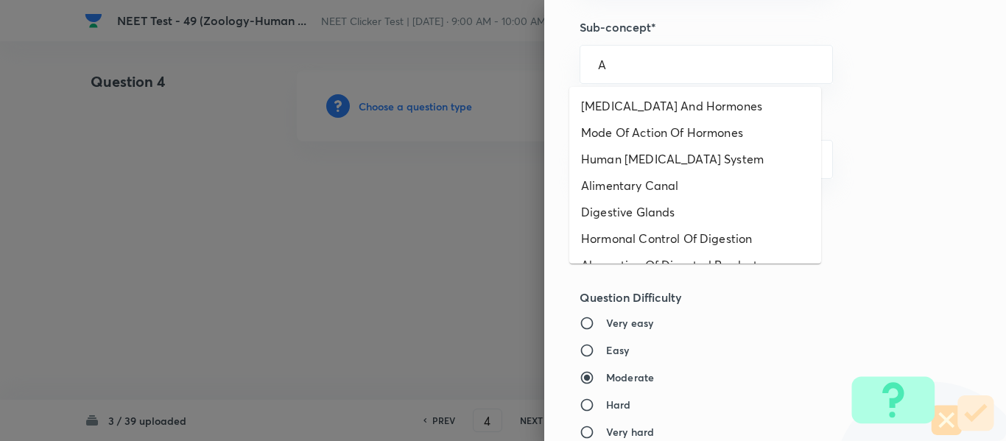
drag, startPoint x: 573, startPoint y: 68, endPoint x: 553, endPoint y: 71, distance: 20.1
click at [553, 71] on div "Question settings Question type* Single choice correct Number of options* 2 3 4…" at bounding box center [775, 220] width 462 height 441
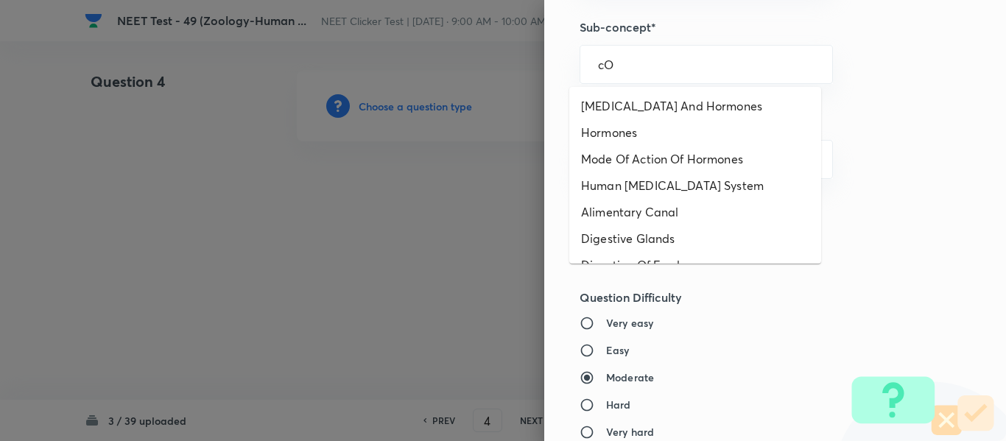
type input "c"
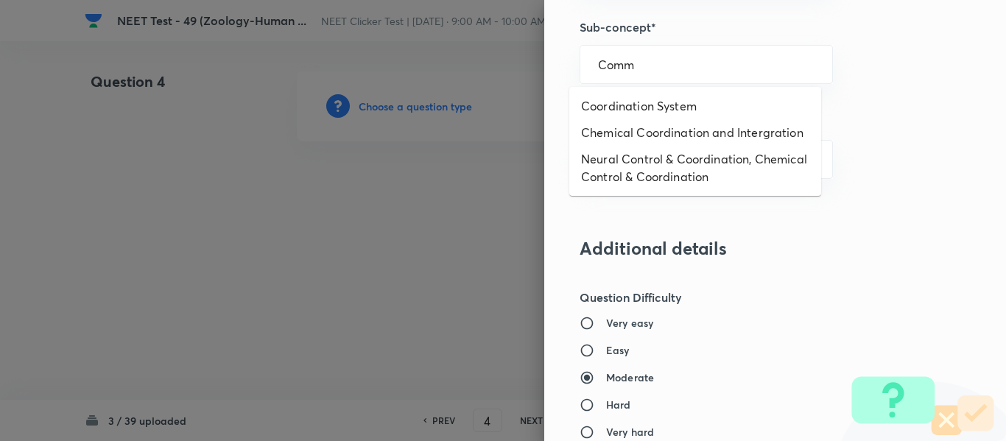
type input "Comm"
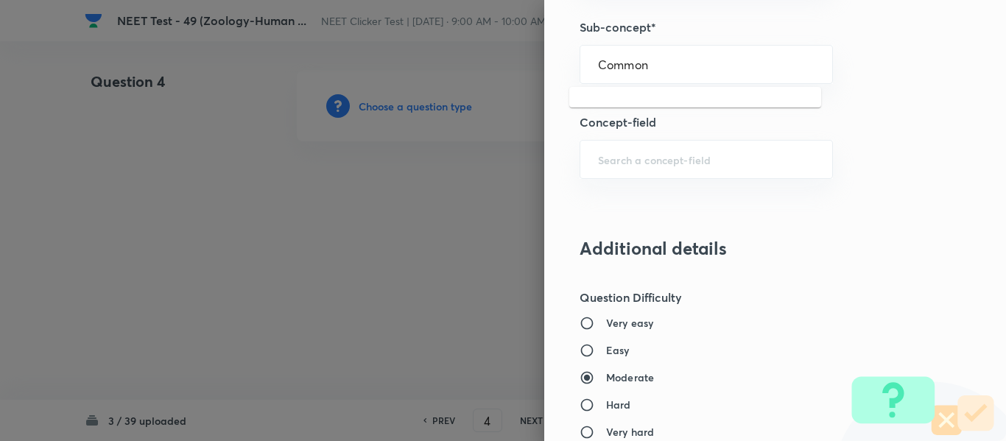
type input "Common"
paste input "Common Diseases In Humans"
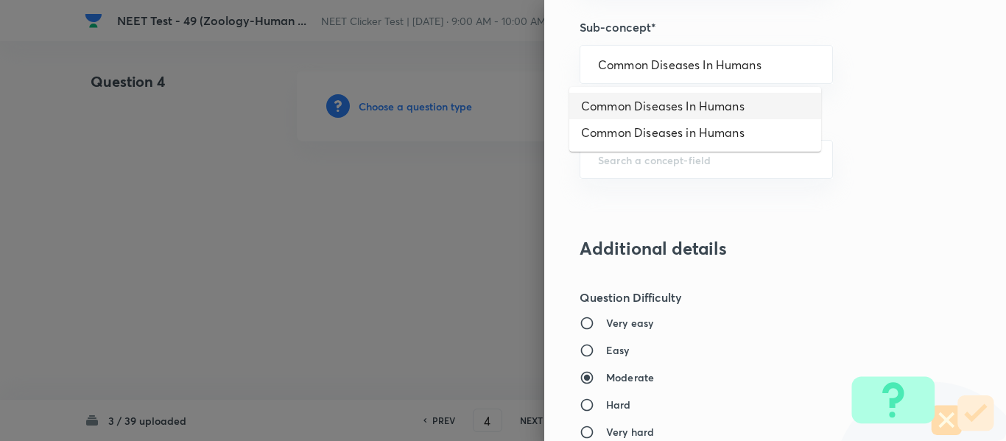
click at [694, 105] on li "Common Diseases In Humans" at bounding box center [695, 106] width 252 height 27
type input "Common Diseases In Humans"
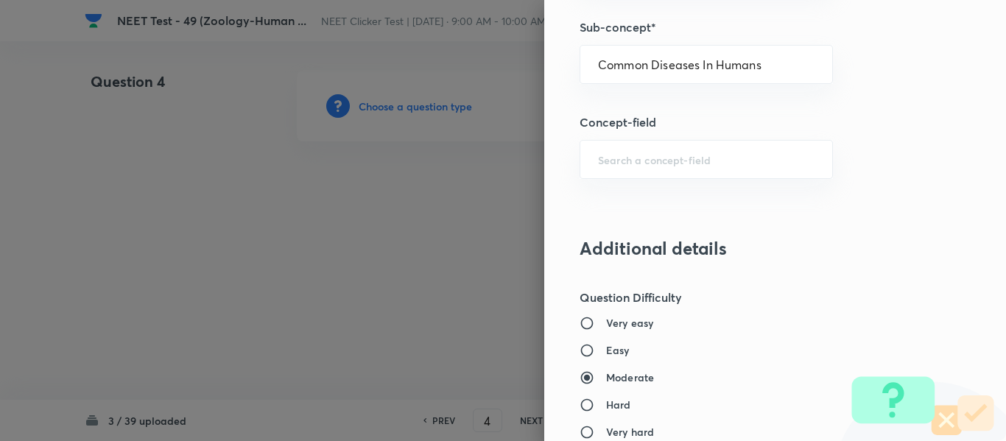
type input "Biology"
type input "Biology & Human Welfare"
type input "Human Health & Diseases"
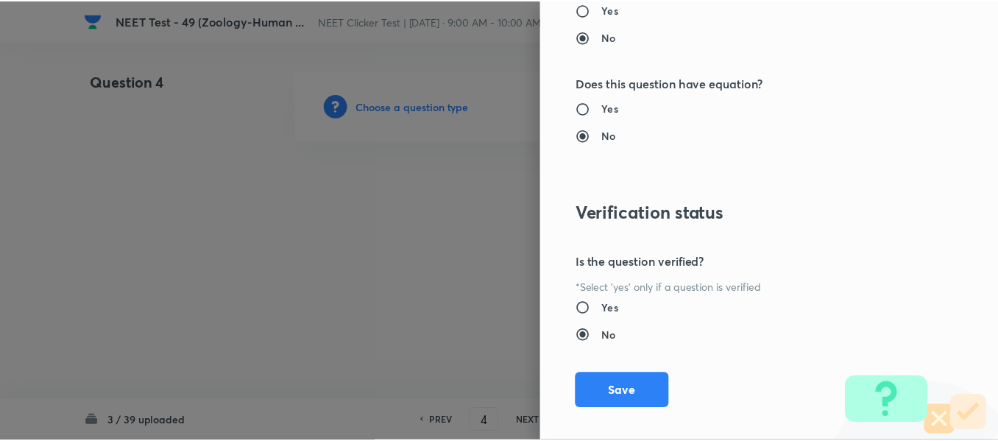
scroll to position [1665, 0]
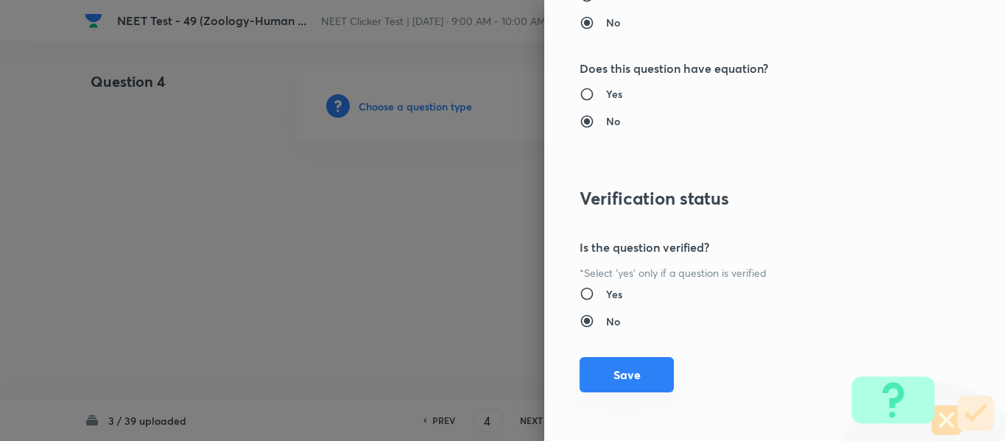
click at [612, 384] on button "Save" at bounding box center [626, 374] width 94 height 35
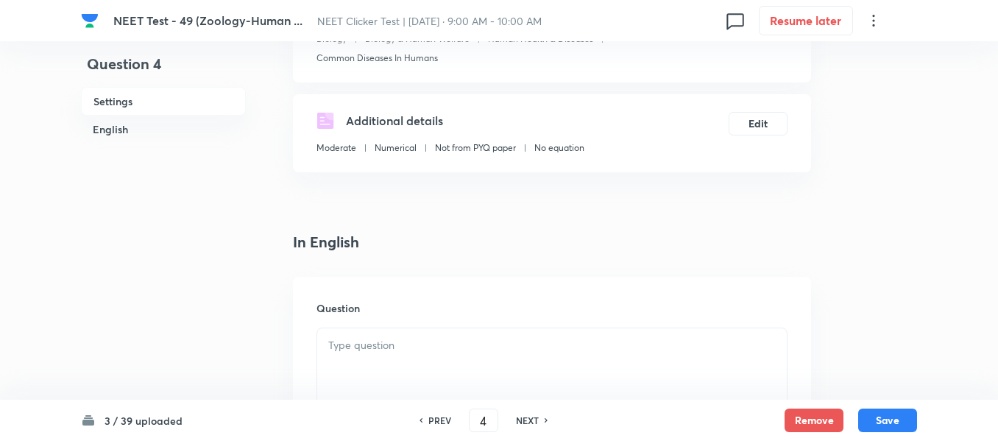
scroll to position [368, 0]
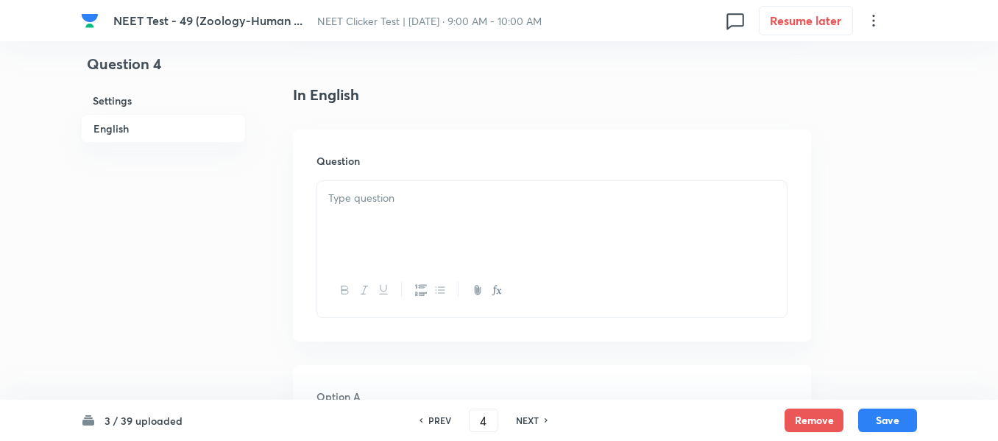
click at [507, 201] on p at bounding box center [552, 198] width 448 height 17
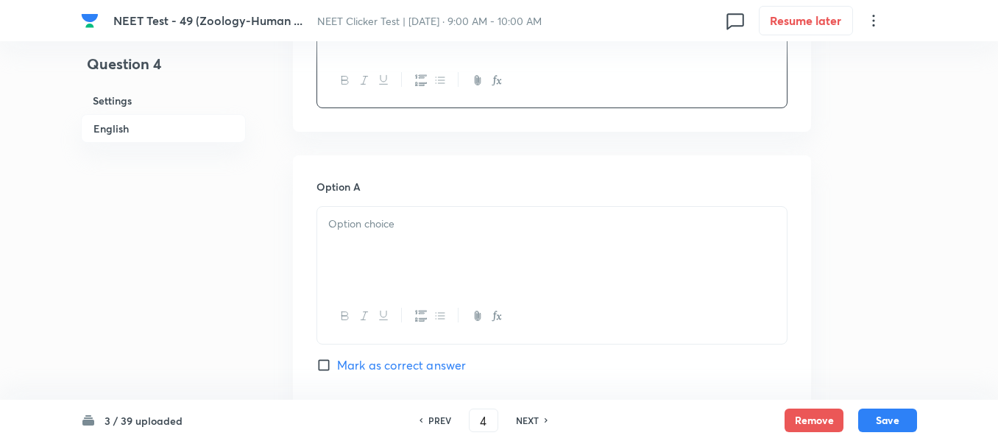
scroll to position [589, 0]
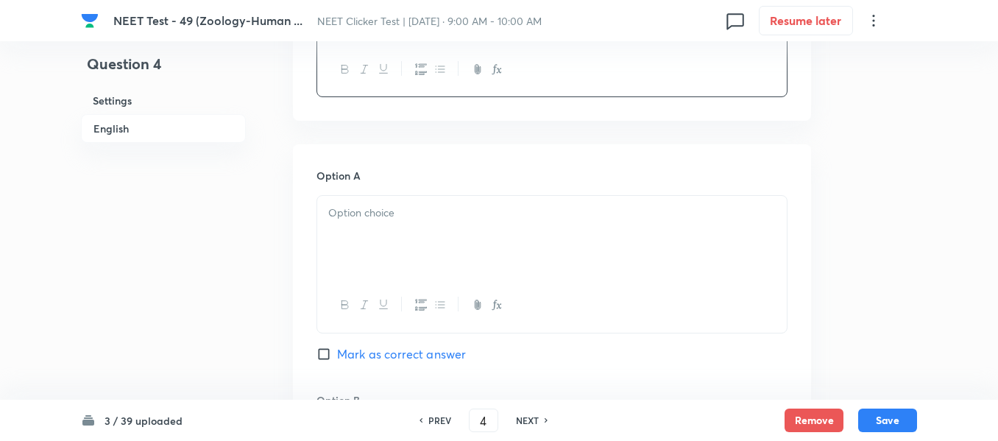
click at [433, 208] on p at bounding box center [552, 213] width 448 height 17
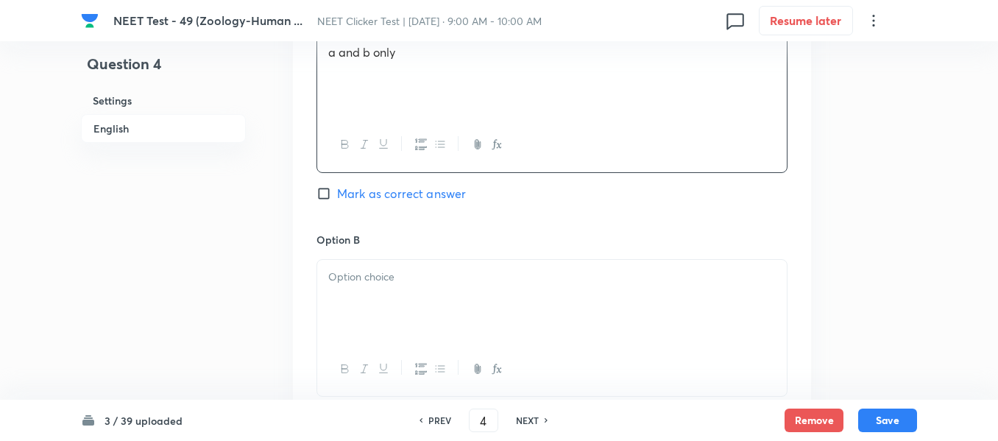
scroll to position [810, 0]
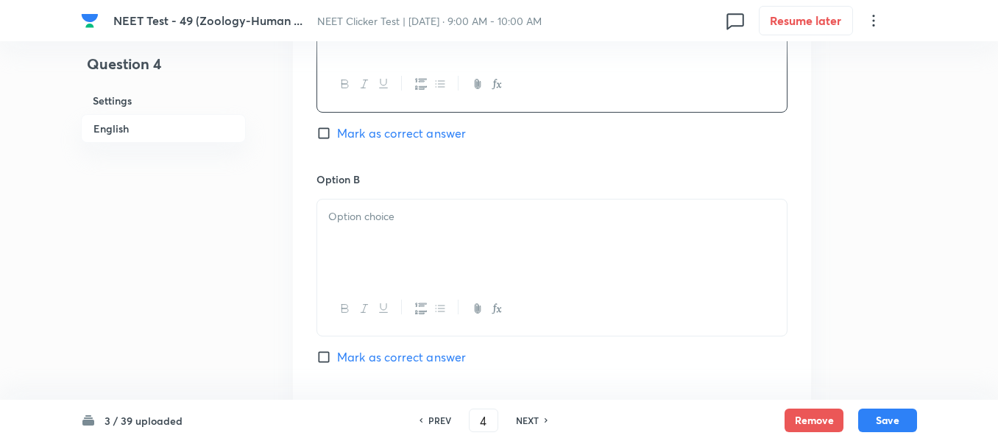
click at [432, 213] on p at bounding box center [552, 216] width 448 height 17
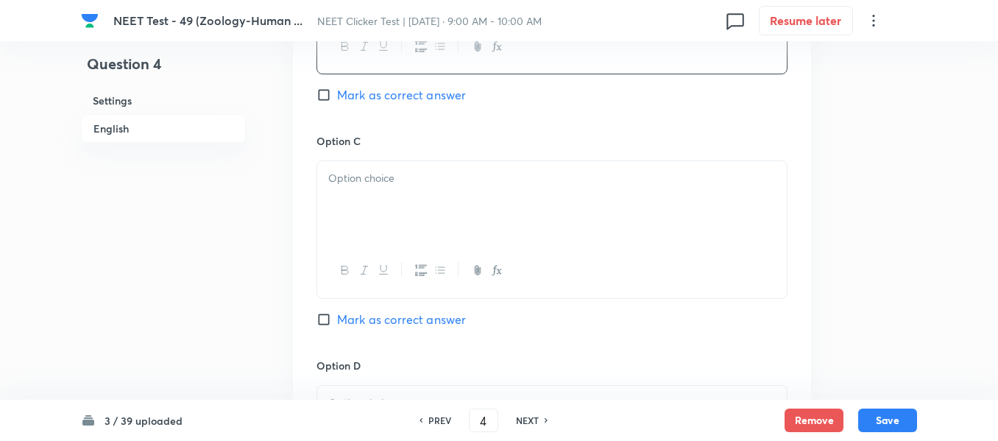
scroll to position [1104, 0]
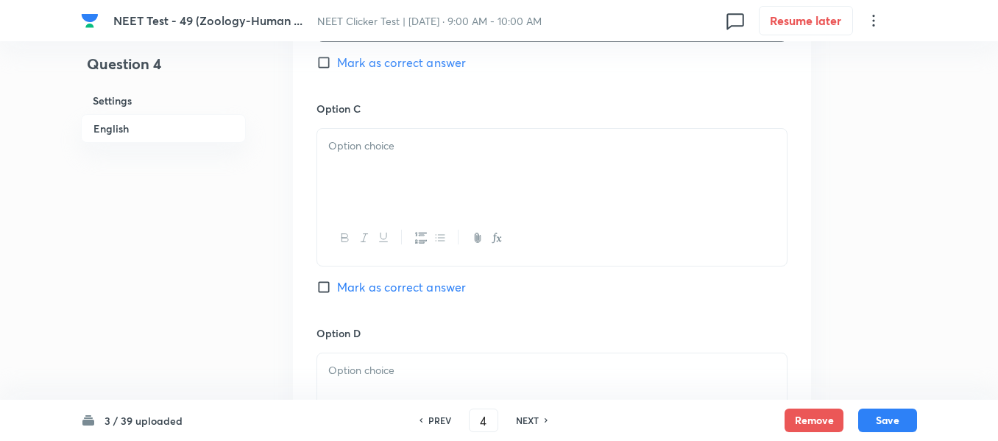
click at [440, 162] on div at bounding box center [552, 170] width 470 height 82
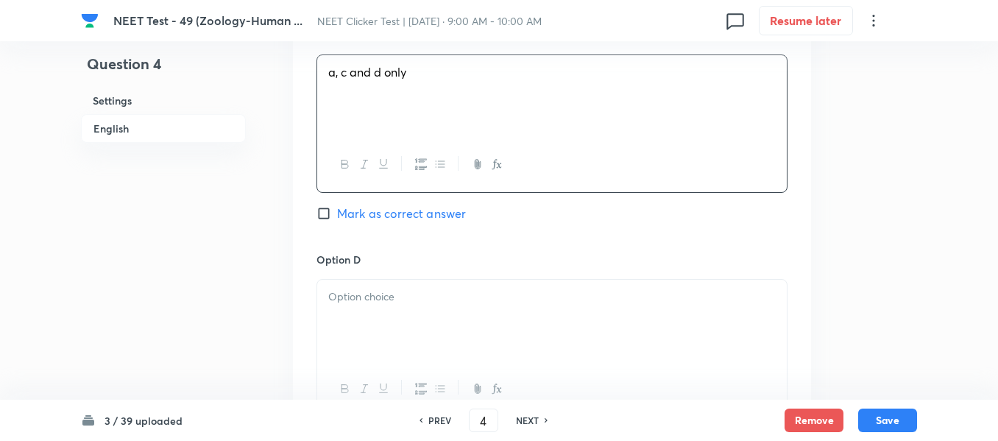
click at [321, 218] on input "Mark as correct answer" at bounding box center [327, 213] width 21 height 15
checkbox input "true"
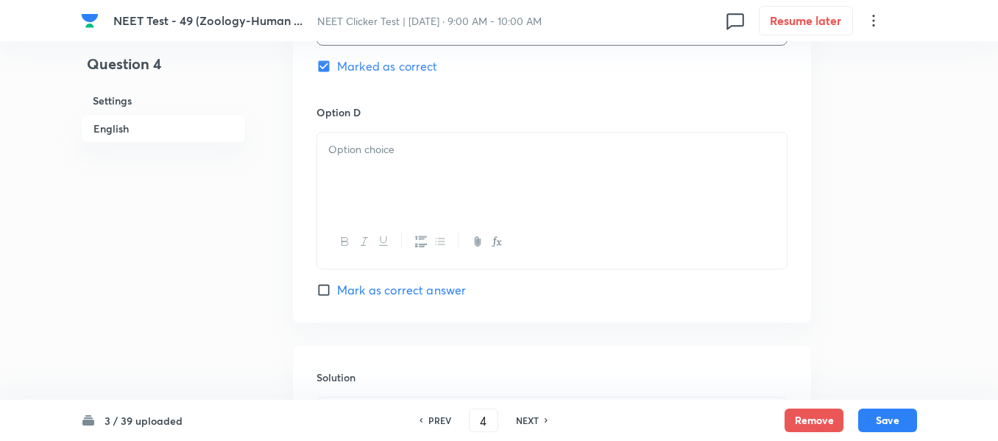
click at [444, 165] on div at bounding box center [552, 174] width 470 height 82
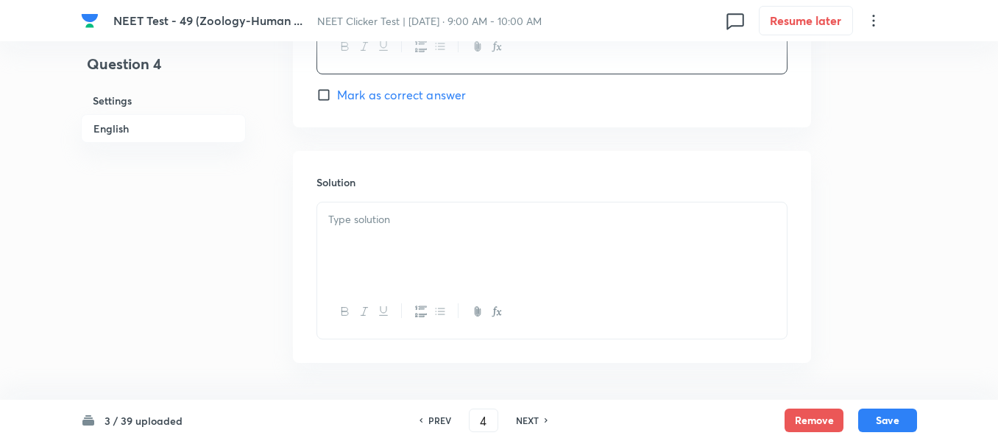
scroll to position [1546, 0]
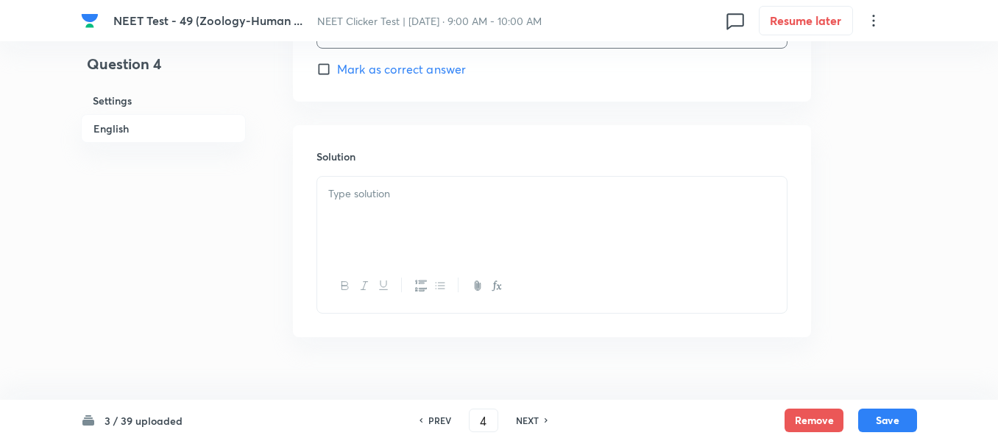
click at [429, 188] on p at bounding box center [552, 194] width 448 height 17
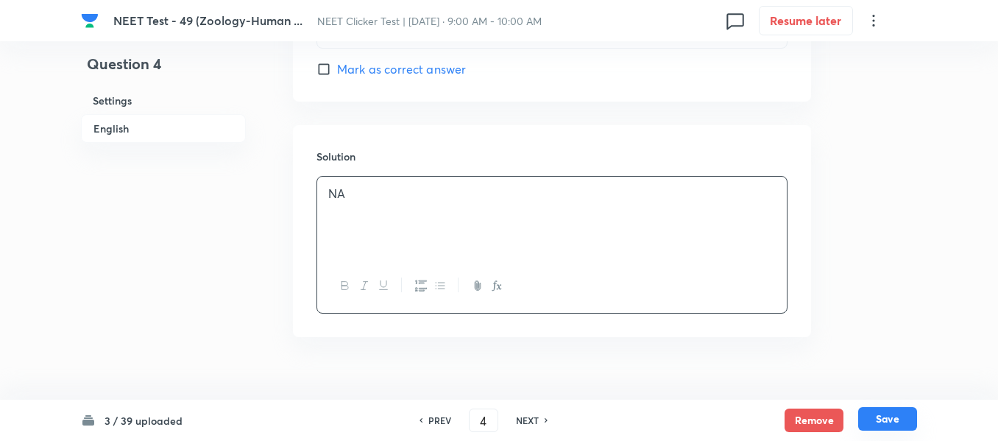
click at [879, 421] on button "Save" at bounding box center [887, 419] width 59 height 24
type input "5"
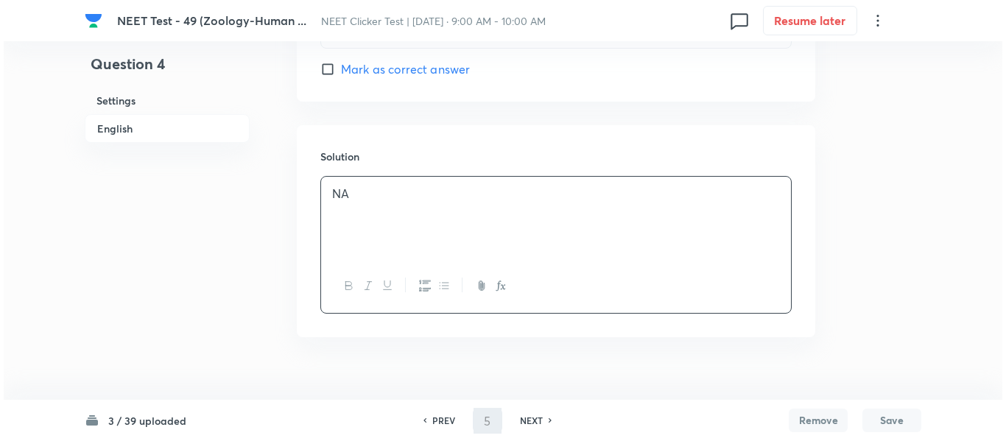
scroll to position [0, 0]
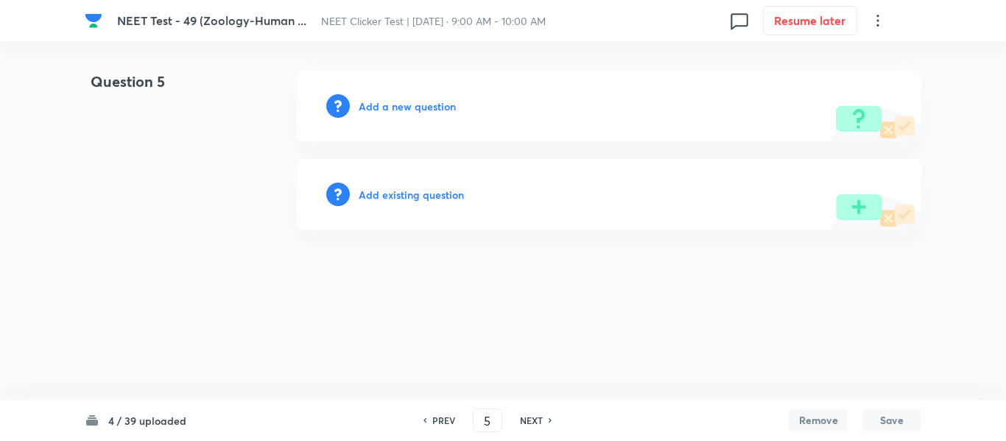
click at [395, 107] on h6 "Add a new question" at bounding box center [407, 106] width 97 height 15
click at [395, 107] on h6 "Choose a question type" at bounding box center [415, 106] width 113 height 15
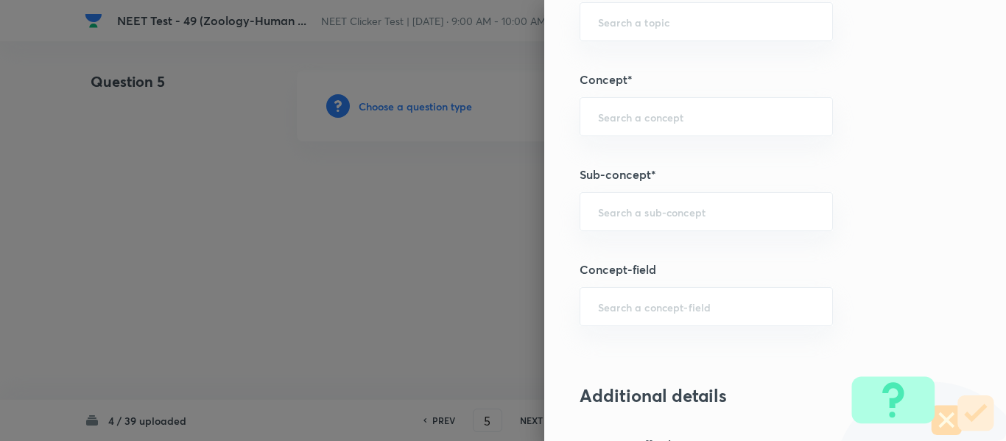
scroll to position [957, 0]
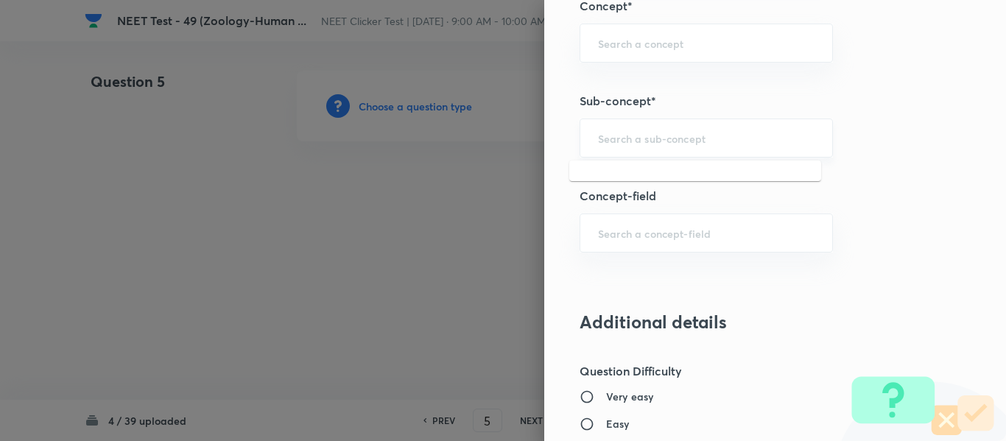
click at [640, 139] on input "text" at bounding box center [706, 138] width 216 height 14
paste input "Common Diseases In Humans"
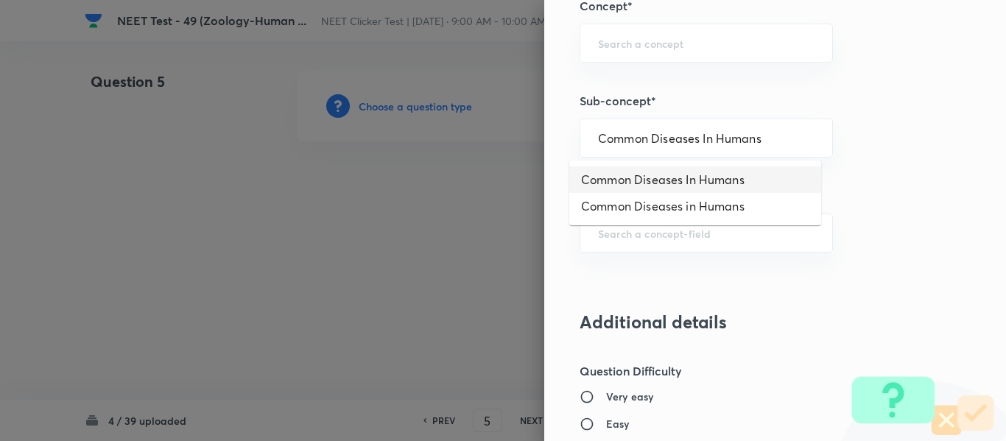
click at [641, 178] on li "Common Diseases In Humans" at bounding box center [695, 179] width 252 height 27
type input "Common Diseases In Humans"
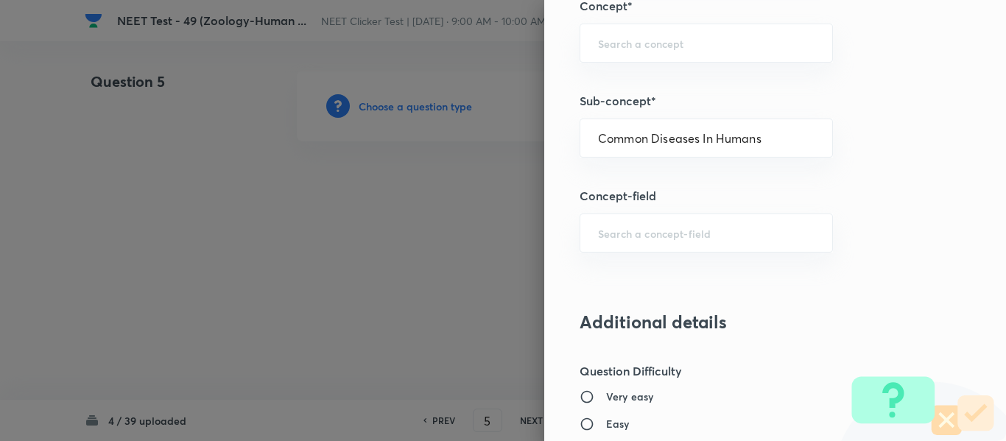
type input "Biology"
type input "Biology & Human Welfare"
type input "Human Health & Diseases"
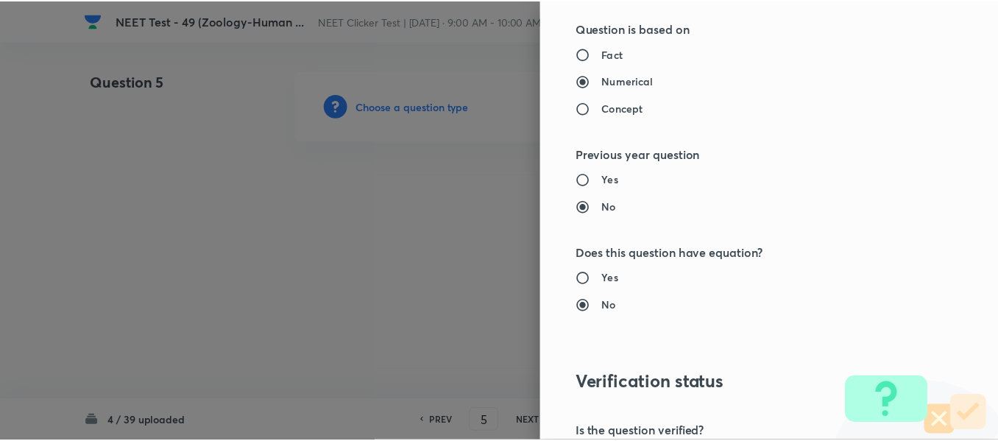
scroll to position [1665, 0]
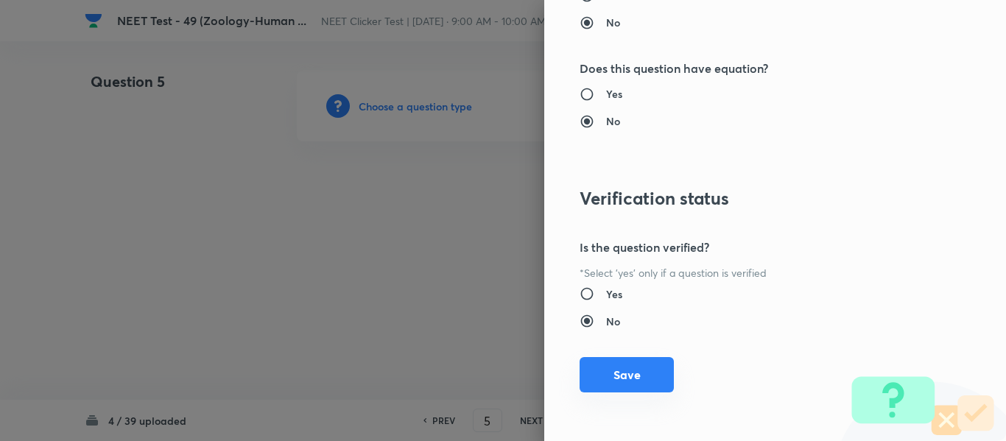
click at [579, 379] on button "Save" at bounding box center [626, 374] width 94 height 35
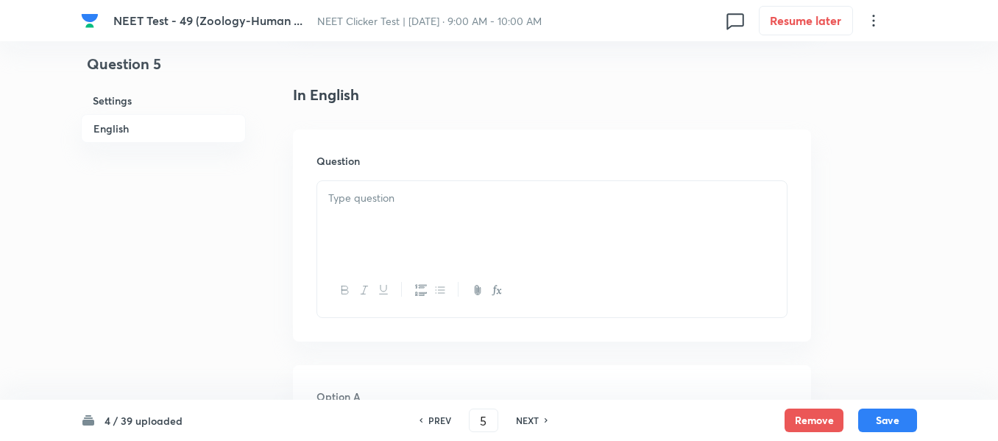
scroll to position [442, 0]
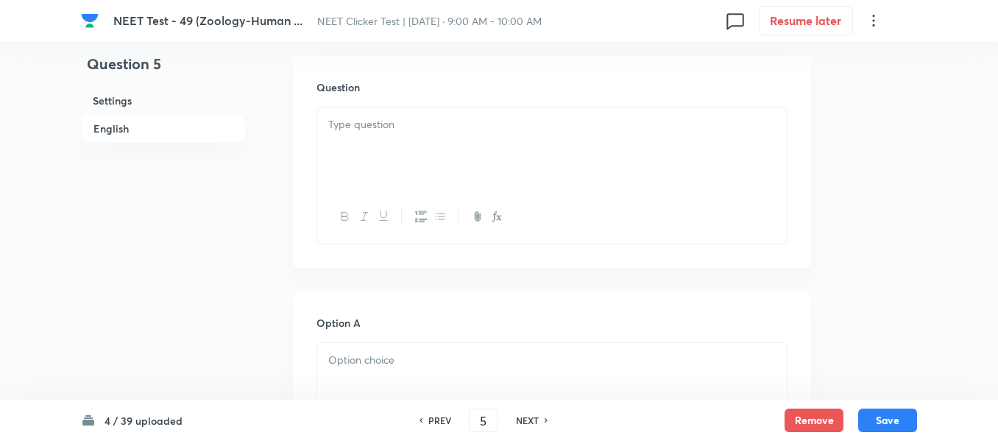
click at [509, 138] on div at bounding box center [552, 148] width 470 height 82
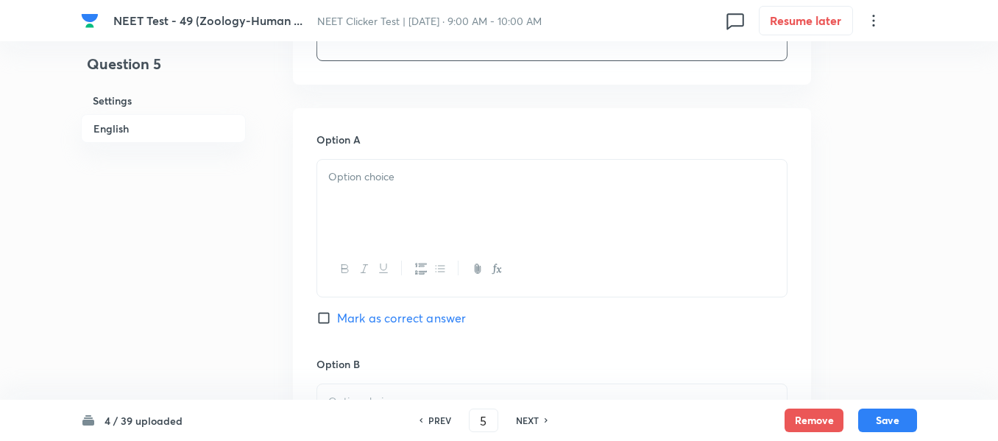
scroll to position [663, 0]
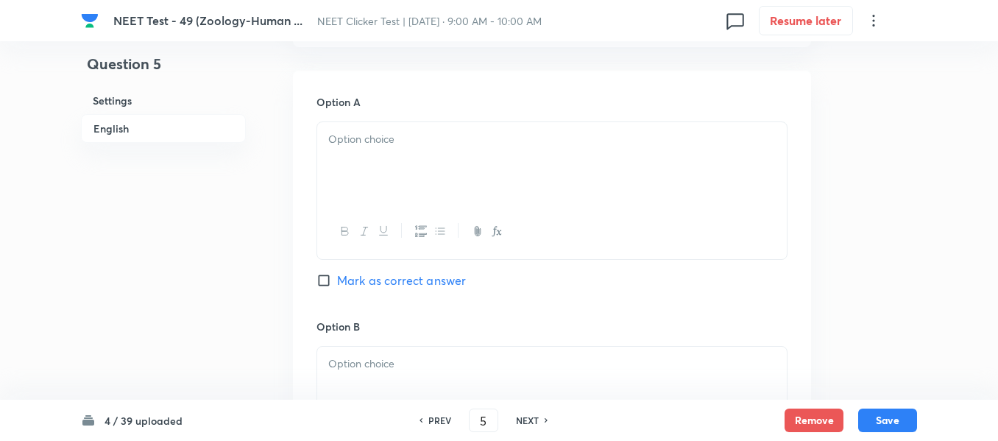
click at [484, 150] on div at bounding box center [552, 163] width 470 height 82
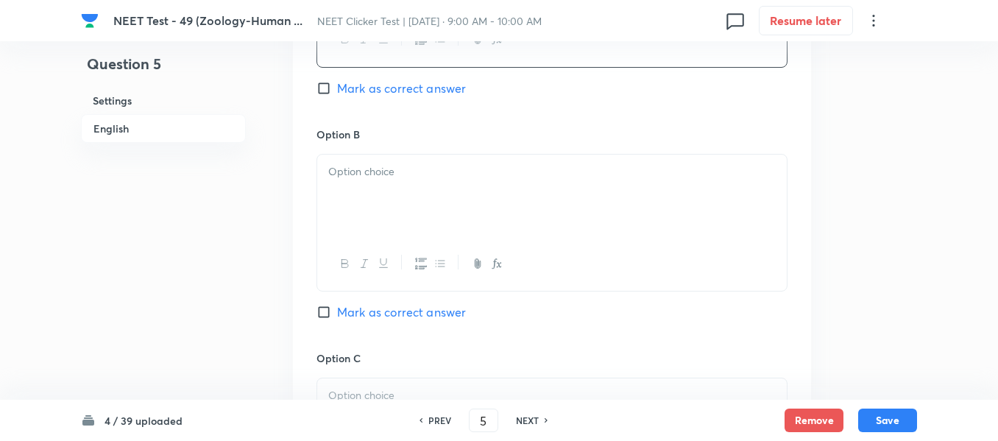
scroll to position [884, 0]
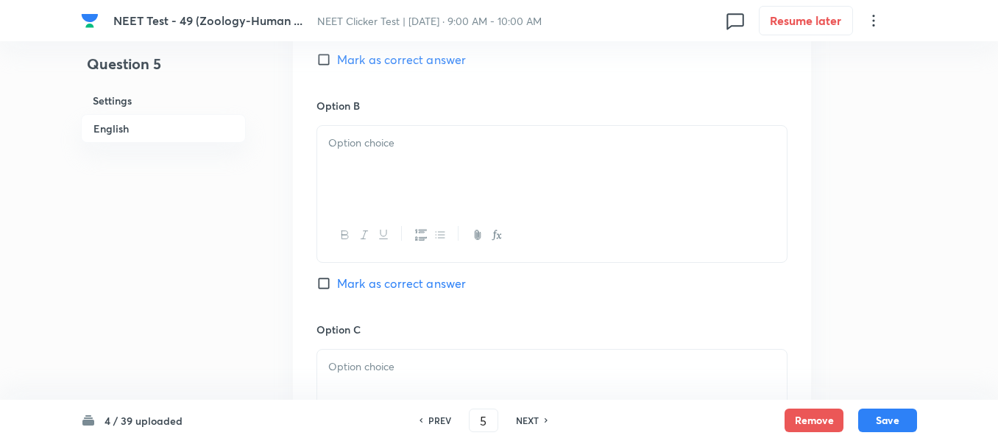
click at [460, 164] on div at bounding box center [552, 167] width 470 height 82
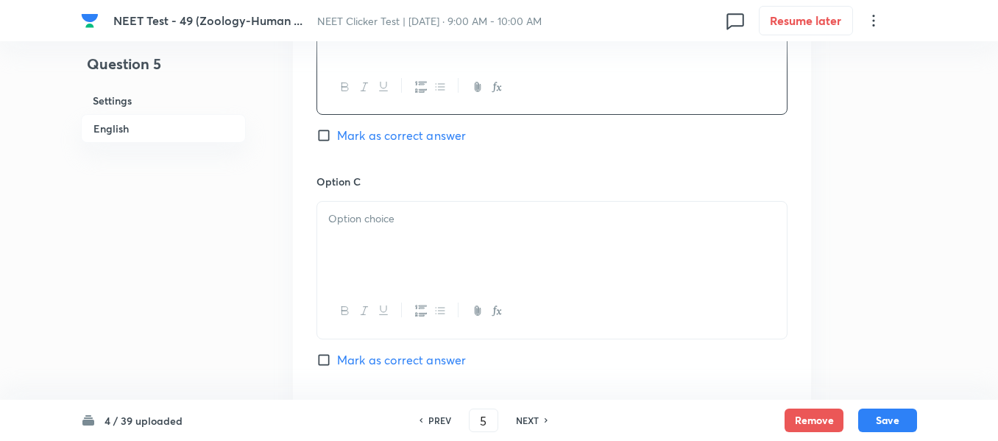
scroll to position [1104, 0]
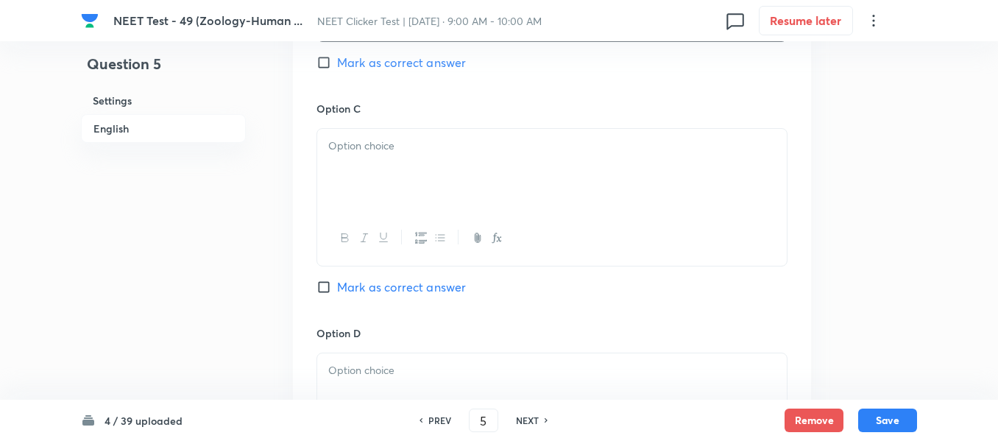
click at [456, 163] on div at bounding box center [552, 170] width 470 height 82
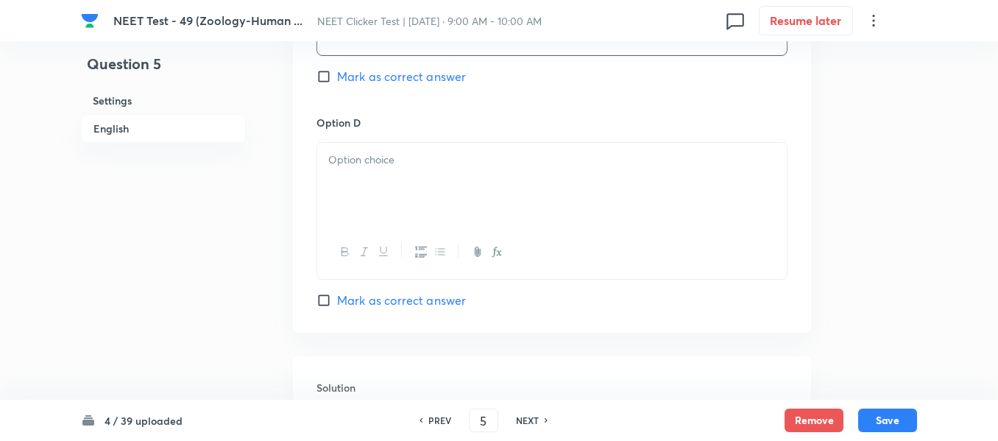
scroll to position [1325, 0]
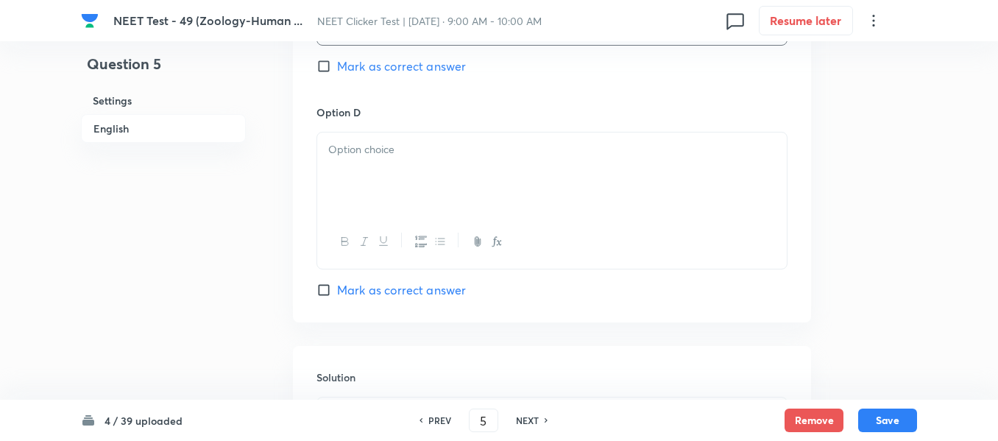
click at [456, 163] on div at bounding box center [552, 174] width 470 height 82
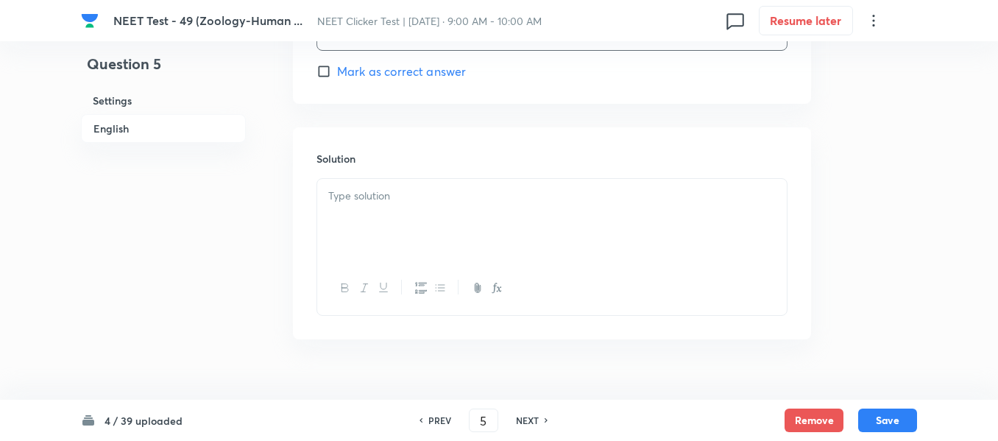
scroll to position [1546, 0]
click at [335, 68] on input "Mark as correct answer" at bounding box center [327, 69] width 21 height 15
checkbox input "true"
click at [455, 209] on div at bounding box center [552, 218] width 470 height 82
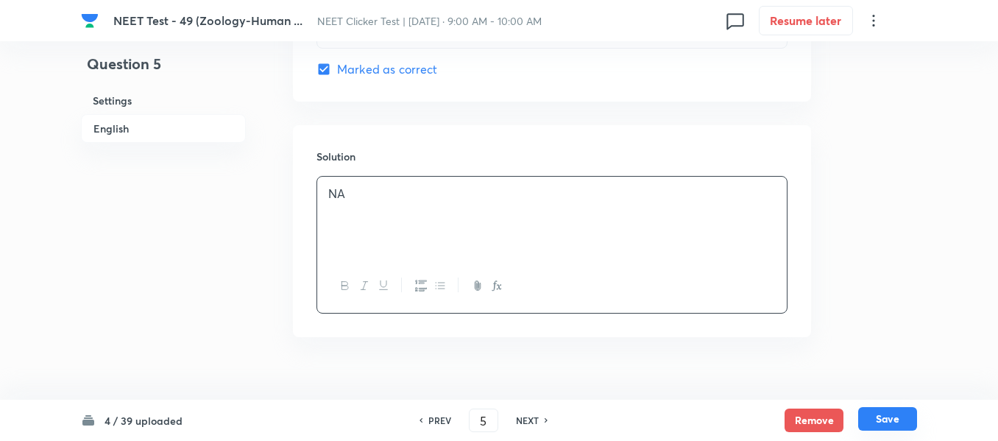
click at [888, 416] on button "Save" at bounding box center [887, 419] width 59 height 24
type input "6"
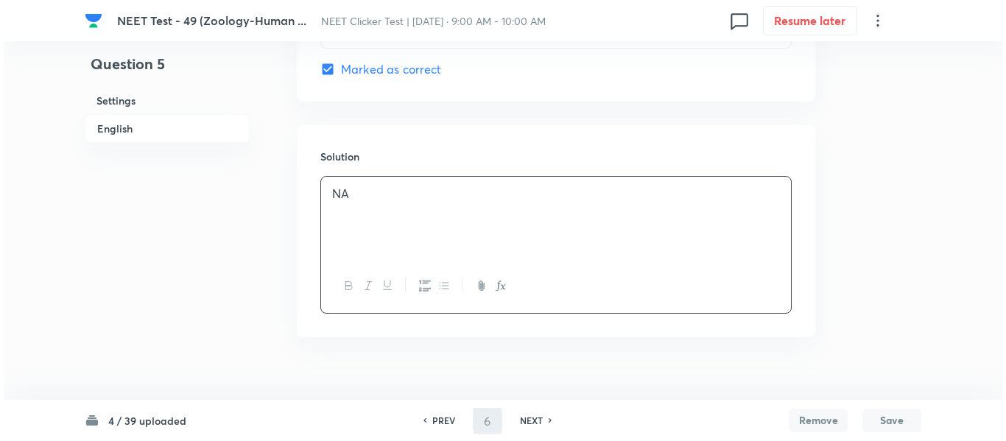
scroll to position [0, 0]
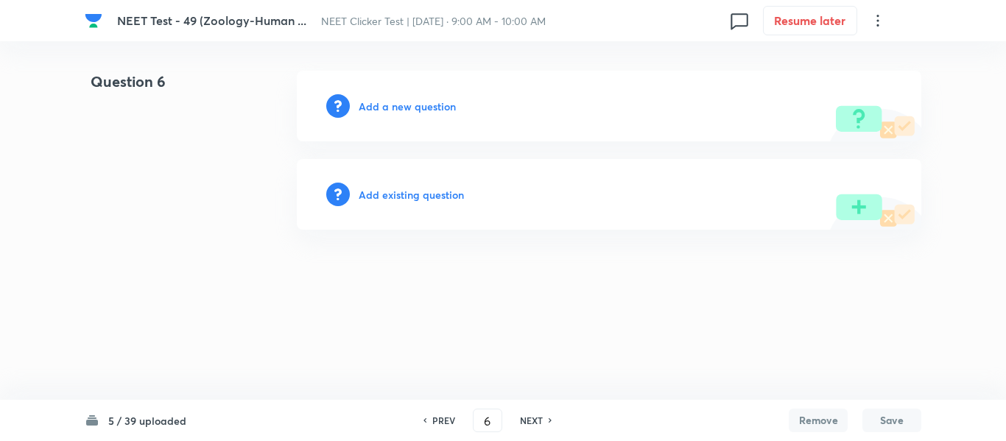
click at [388, 107] on h6 "Add a new question" at bounding box center [407, 106] width 97 height 15
click at [401, 109] on h6 "Choose a question type" at bounding box center [415, 106] width 113 height 15
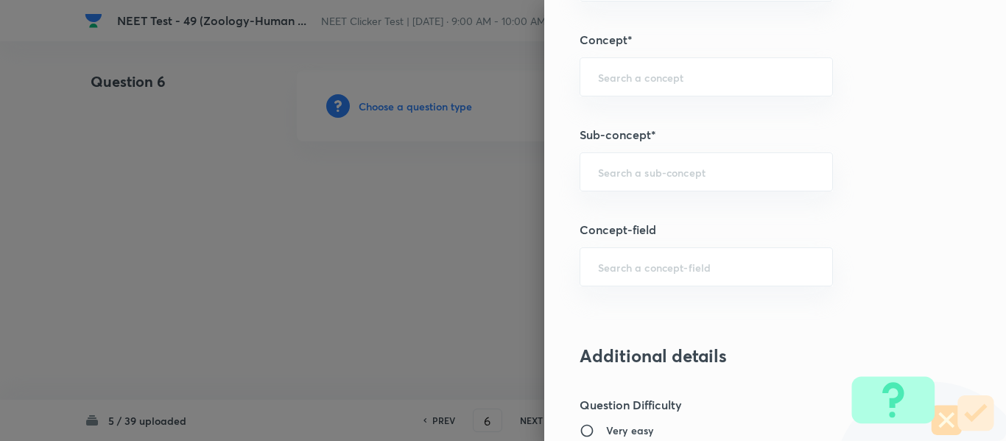
scroll to position [957, 0]
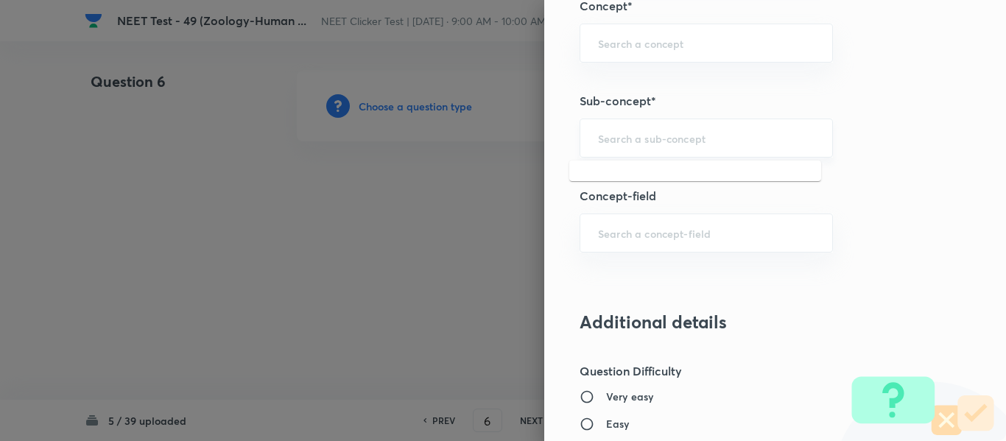
click at [653, 144] on input "text" at bounding box center [706, 138] width 216 height 14
paste input "Common Diseases In Humans"
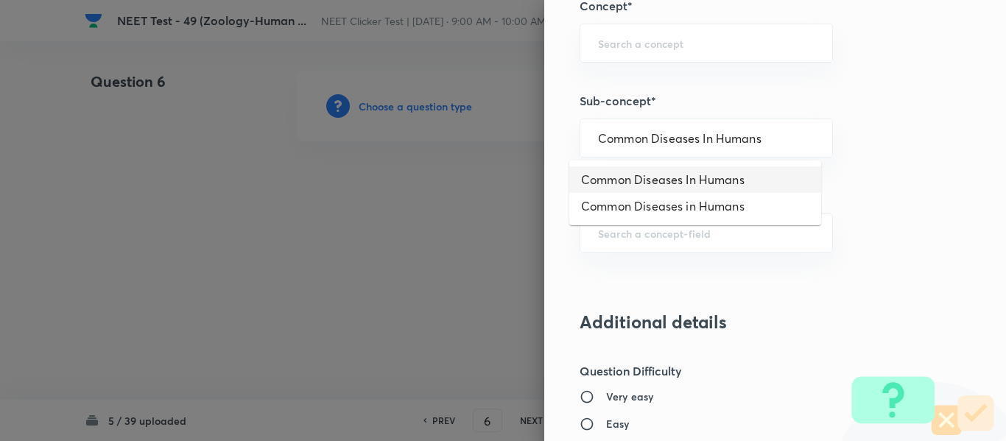
click at [643, 175] on li "Common Diseases In Humans" at bounding box center [695, 179] width 252 height 27
type input "Common Diseases In Humans"
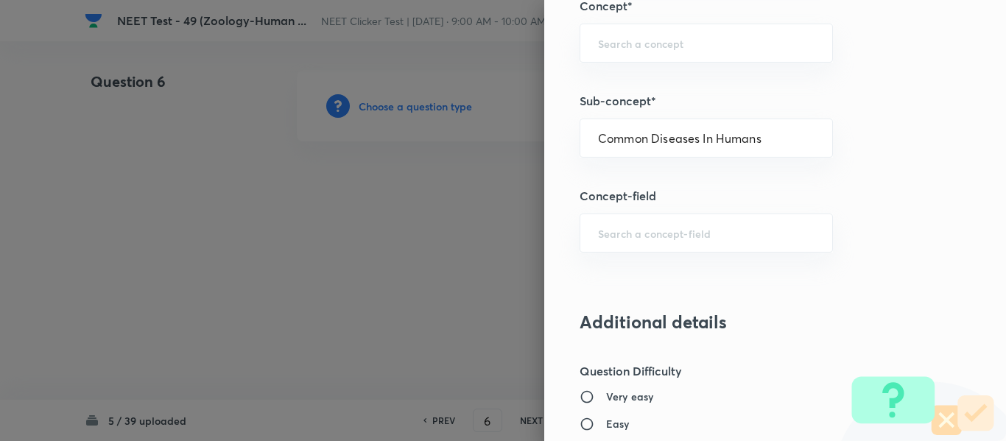
type input "Biology"
type input "Biology & Human Welfare"
type input "Human Health & Diseases"
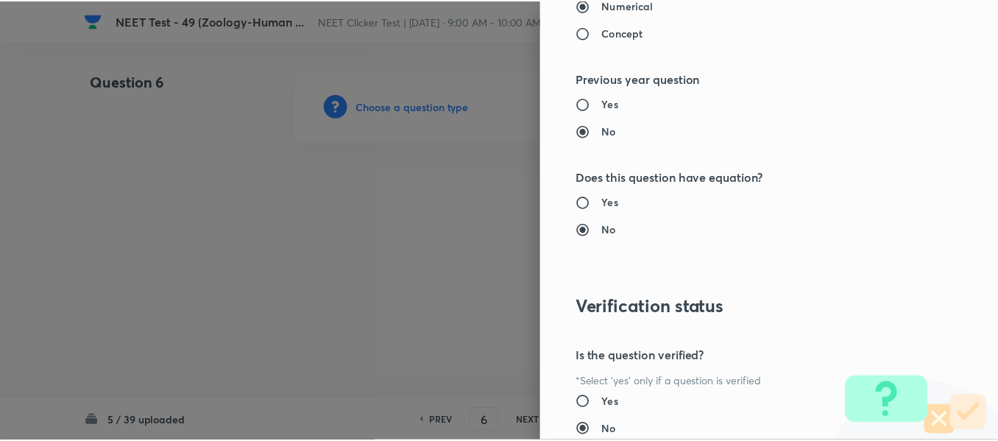
scroll to position [1665, 0]
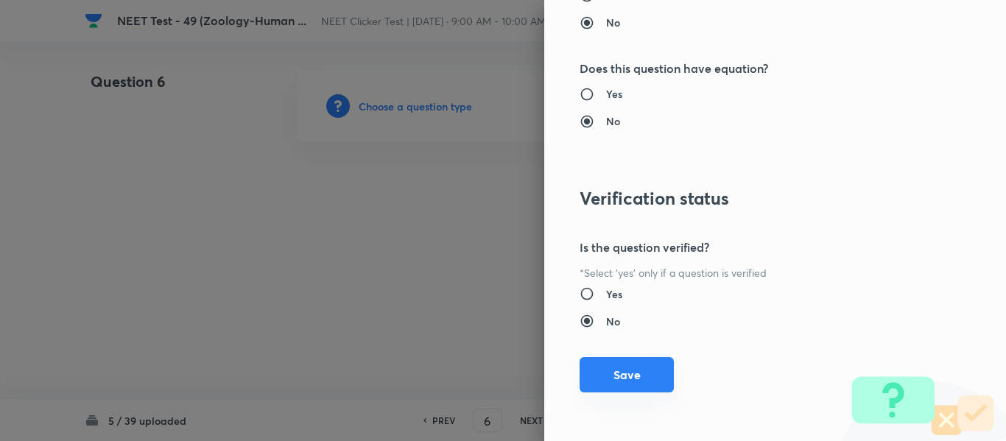
click at [599, 383] on button "Save" at bounding box center [626, 374] width 94 height 35
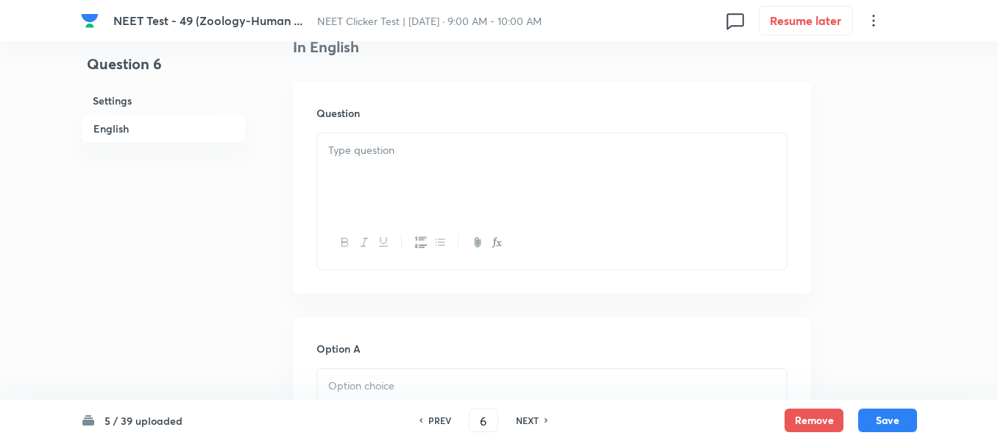
scroll to position [442, 0]
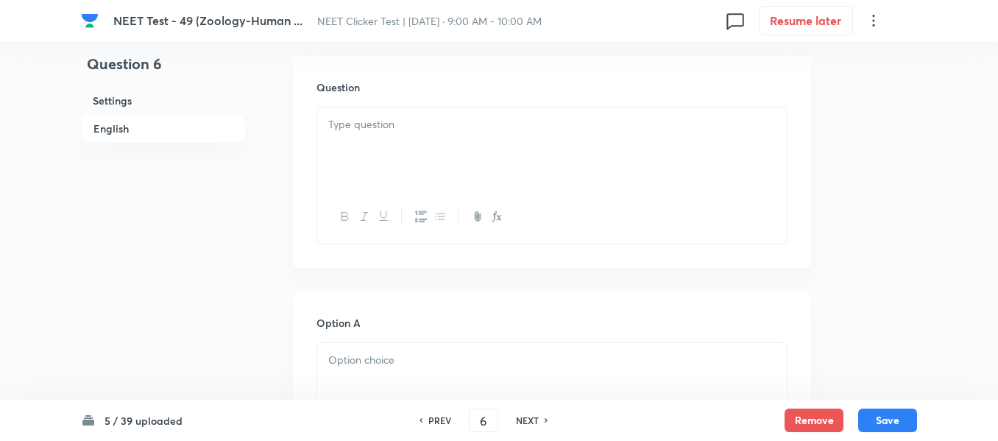
click at [445, 146] on div at bounding box center [552, 148] width 470 height 82
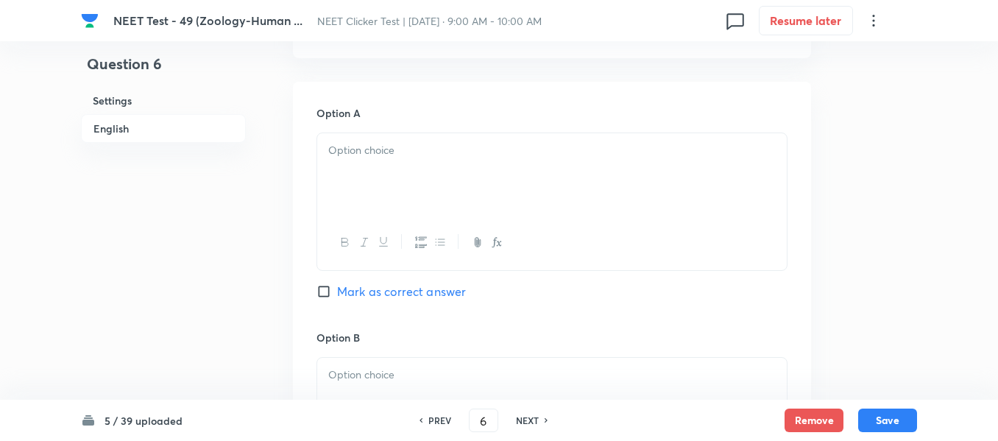
scroll to position [663, 0]
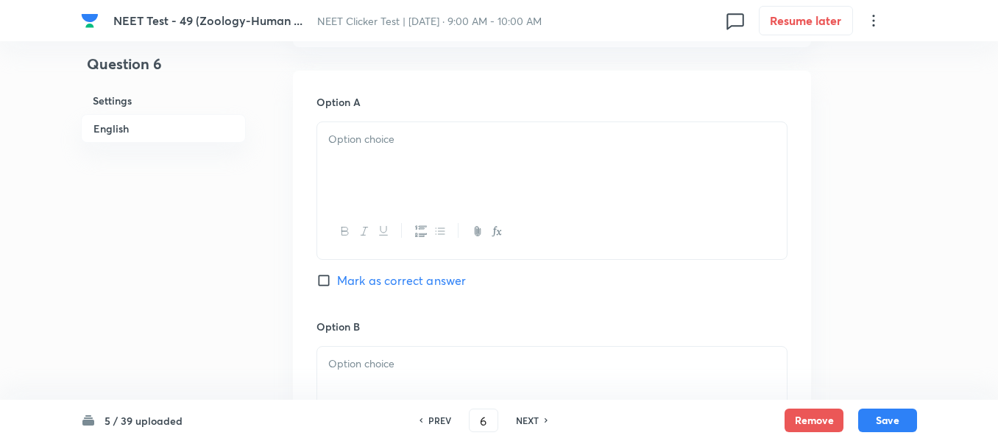
click at [451, 194] on div at bounding box center [552, 163] width 470 height 82
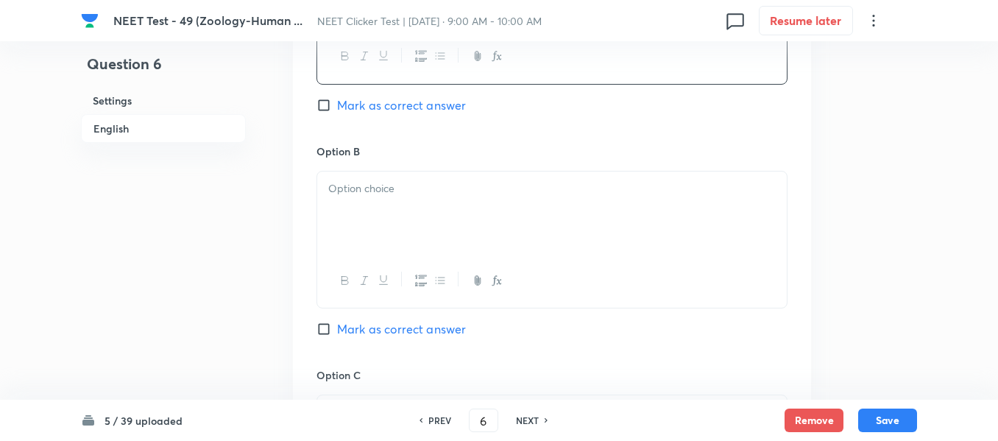
scroll to position [884, 0]
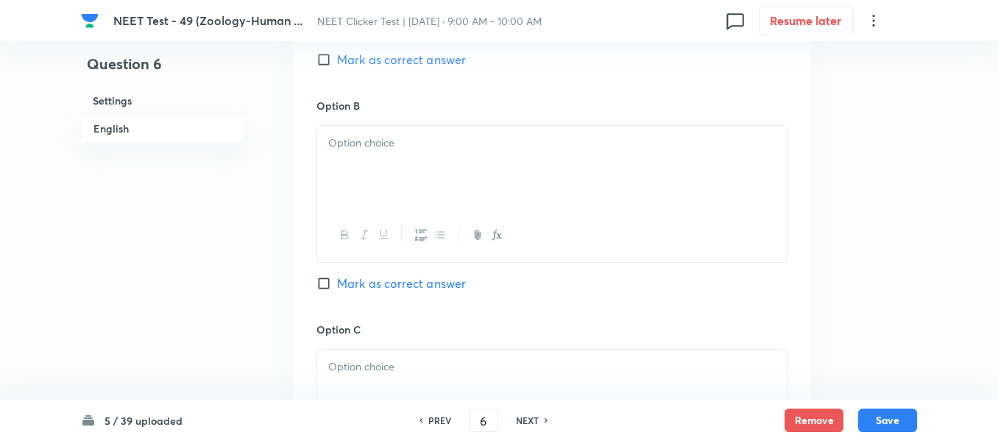
click at [442, 166] on div at bounding box center [552, 167] width 470 height 82
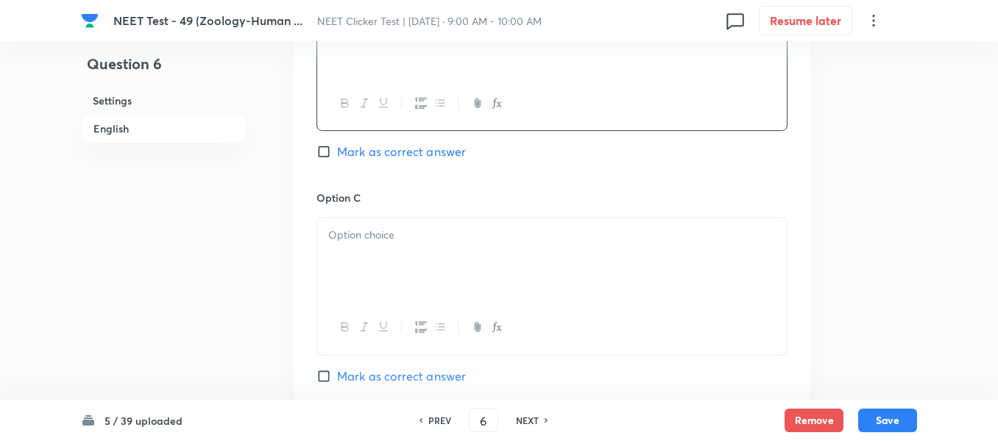
scroll to position [1031, 0]
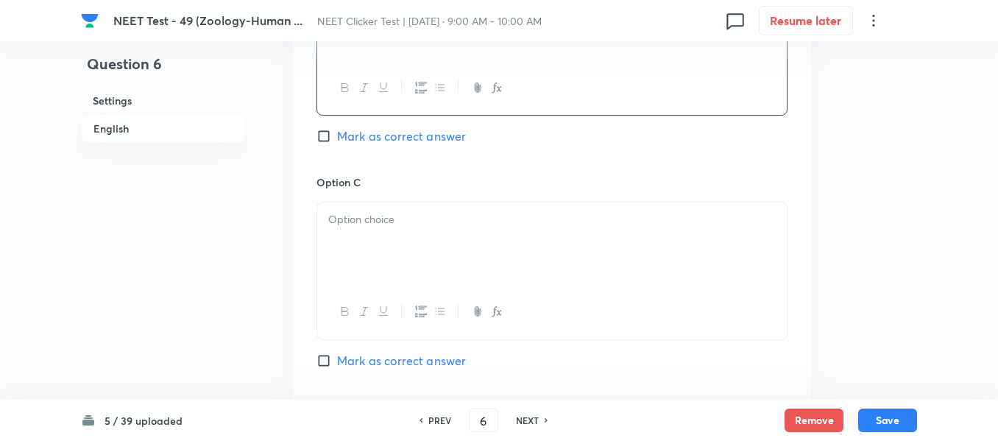
click at [445, 211] on p at bounding box center [552, 219] width 448 height 17
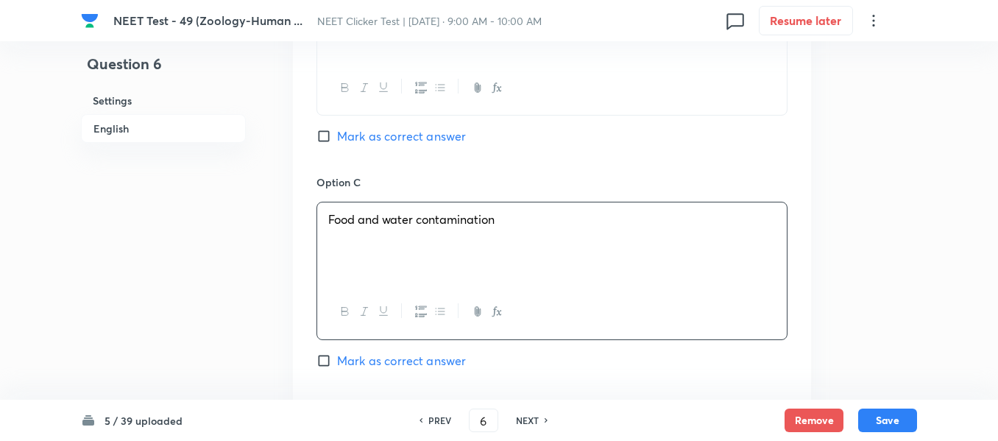
click at [320, 360] on input "Mark as correct answer" at bounding box center [327, 360] width 21 height 15
checkbox input "true"
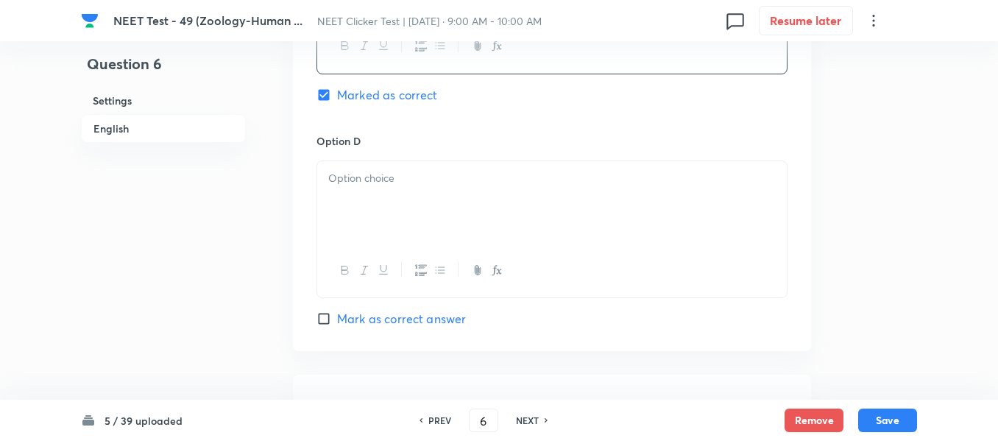
scroll to position [1325, 0]
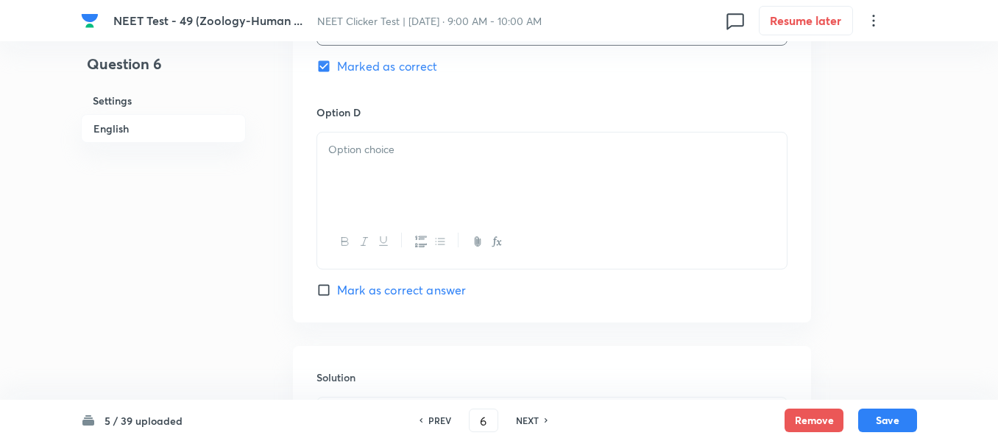
click at [463, 179] on div at bounding box center [552, 174] width 470 height 82
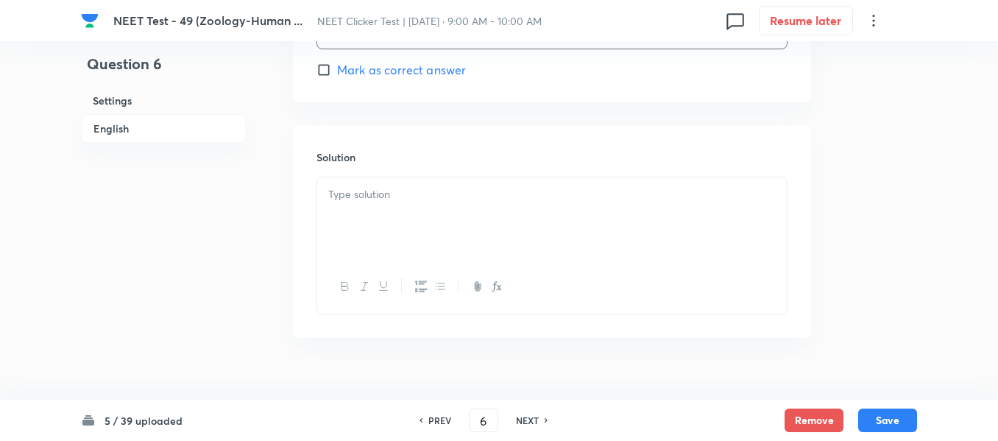
scroll to position [1546, 0]
click at [482, 202] on div at bounding box center [552, 218] width 470 height 82
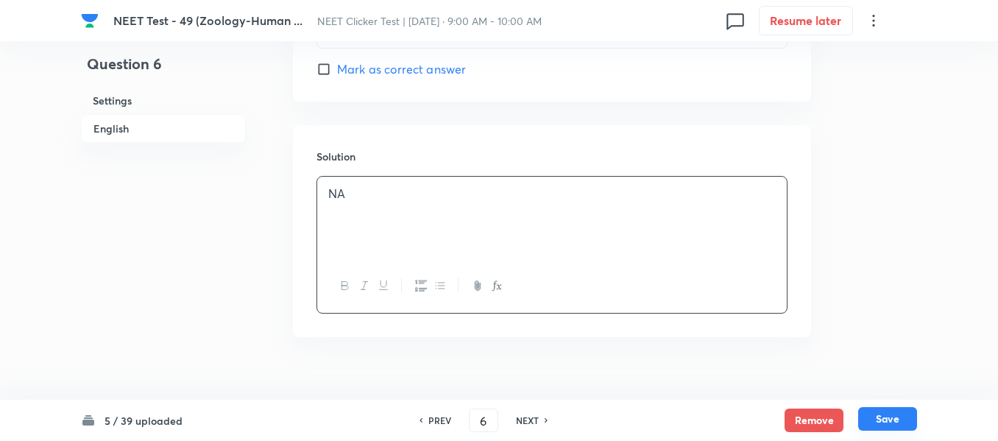
click at [886, 418] on button "Save" at bounding box center [887, 419] width 59 height 24
type input "7"
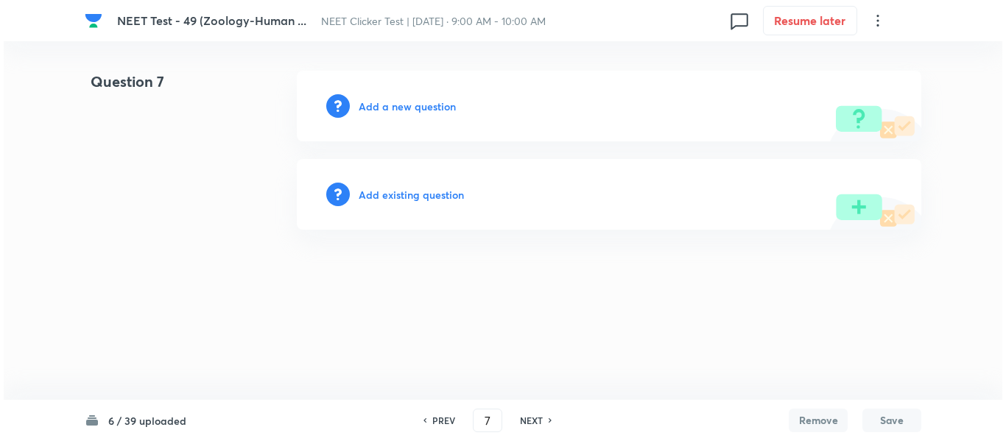
scroll to position [0, 0]
click at [384, 106] on h6 "Add a new question" at bounding box center [407, 106] width 97 height 15
click at [384, 106] on h6 "Choose a question type" at bounding box center [415, 106] width 113 height 15
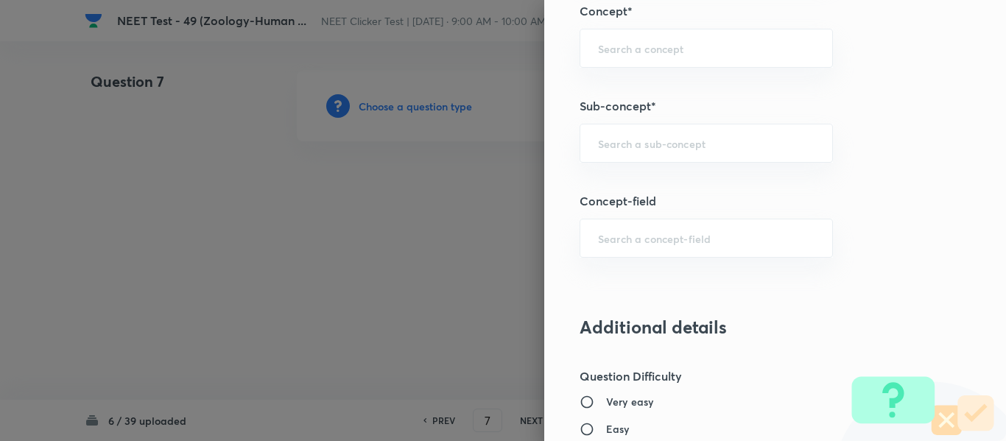
scroll to position [930, 0]
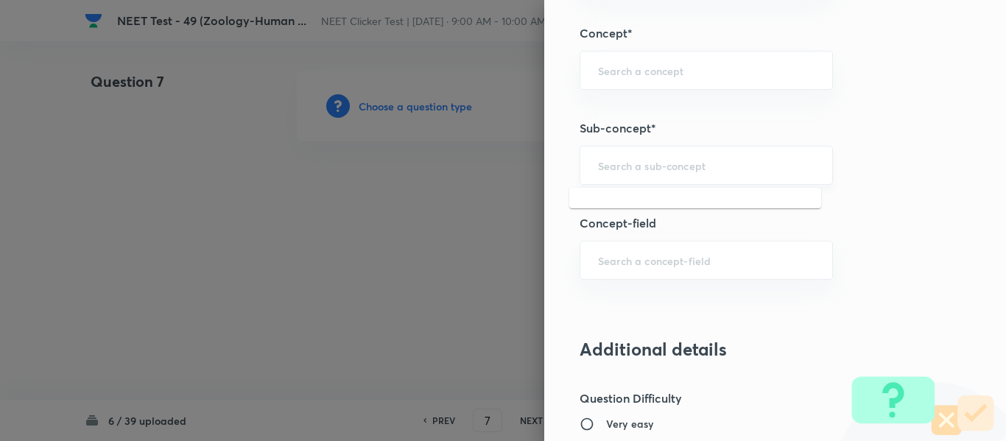
click at [670, 159] on input "text" at bounding box center [706, 165] width 216 height 14
type input "A"
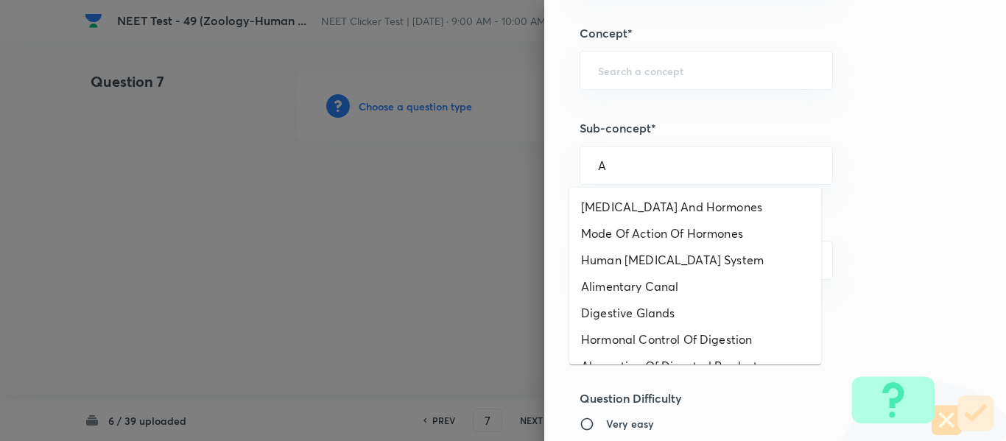
drag, startPoint x: 614, startPoint y: 169, endPoint x: 551, endPoint y: 172, distance: 63.4
click at [551, 172] on div "Question settings Question type* Single choice correct Number of options* 2 3 4…" at bounding box center [775, 220] width 462 height 441
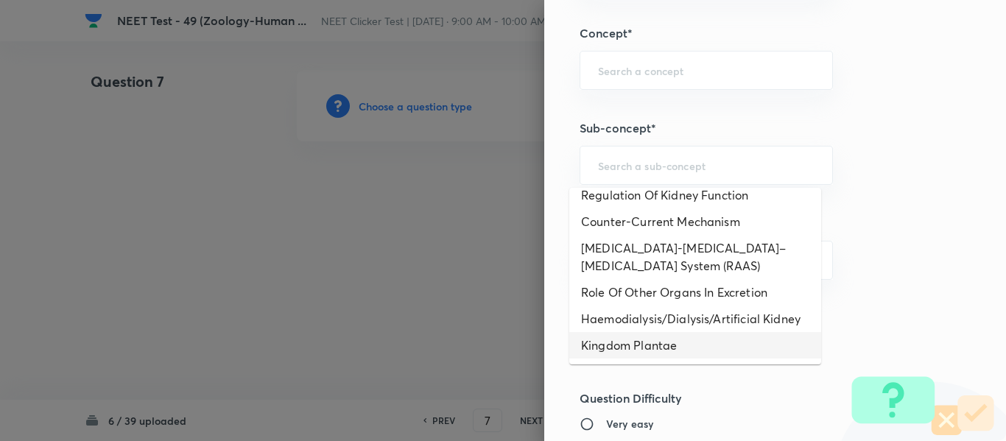
scroll to position [928, 0]
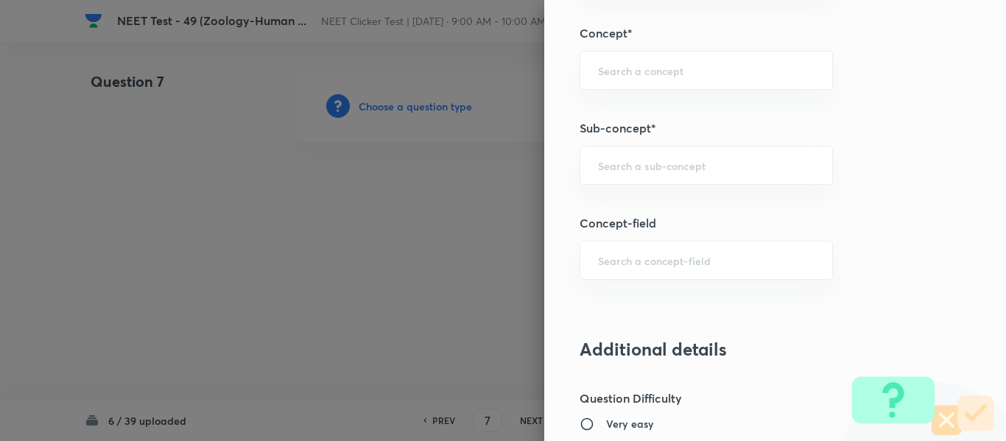
paste input "Common Diseases In Humans"
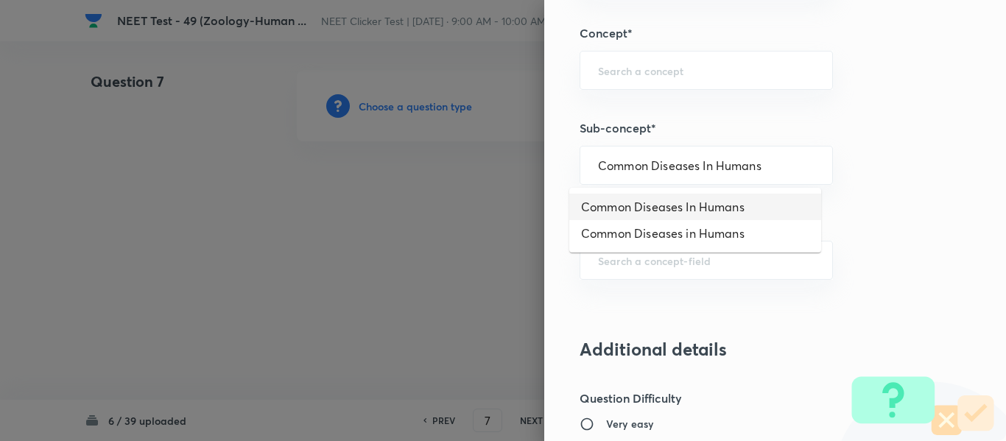
click at [680, 208] on li "Common Diseases In Humans" at bounding box center [695, 207] width 252 height 27
type input "Common Diseases In Humans"
type input "Biology"
type input "Biology & Human Welfare"
type input "Human Health & Diseases"
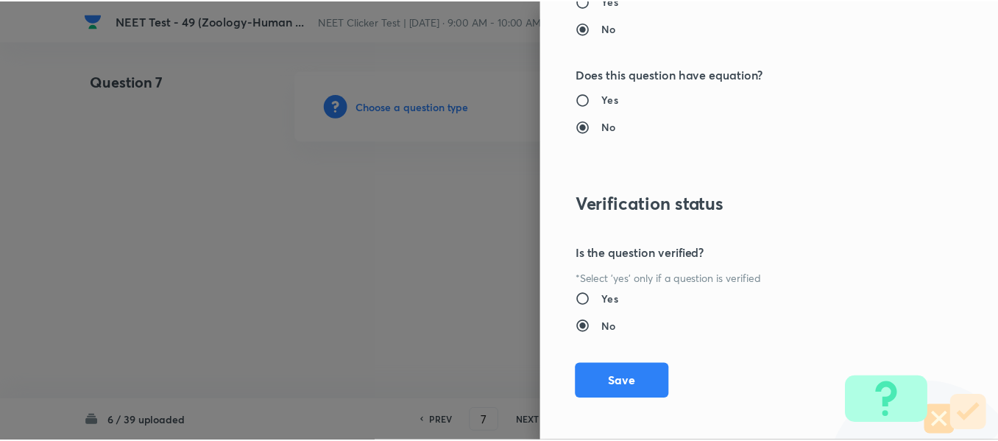
scroll to position [1665, 0]
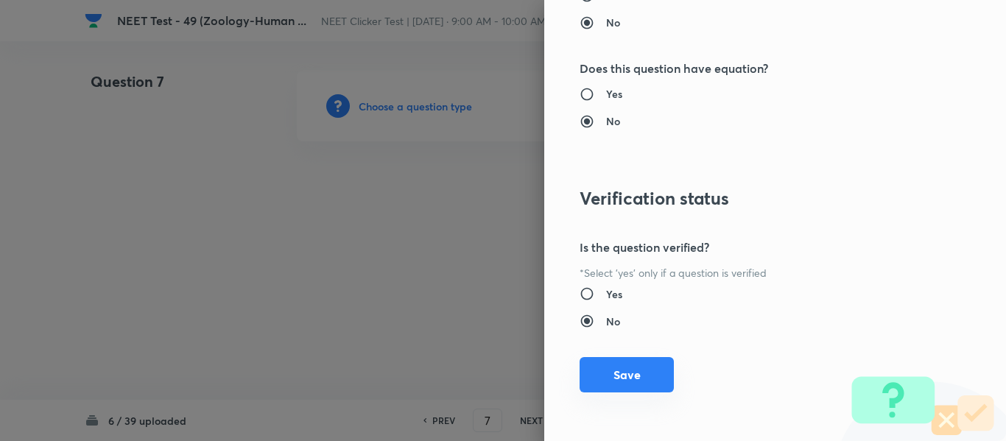
click at [617, 381] on button "Save" at bounding box center [626, 374] width 94 height 35
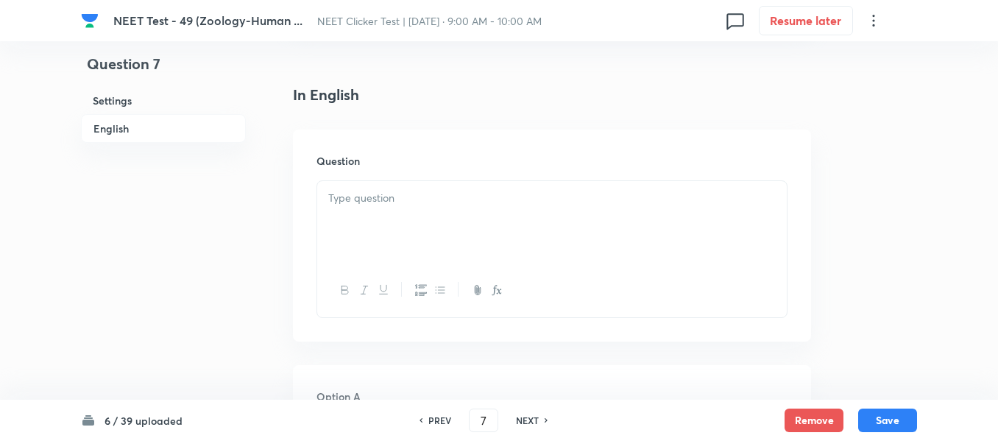
scroll to position [442, 0]
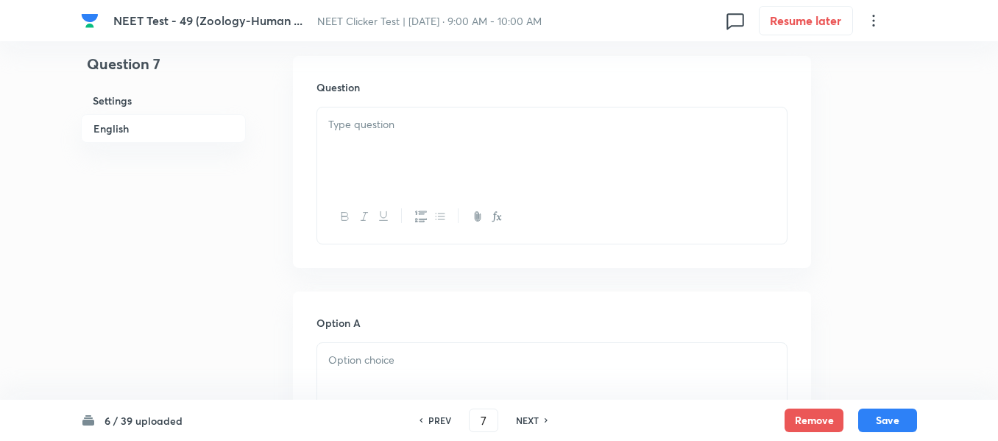
click at [459, 146] on div at bounding box center [552, 148] width 470 height 82
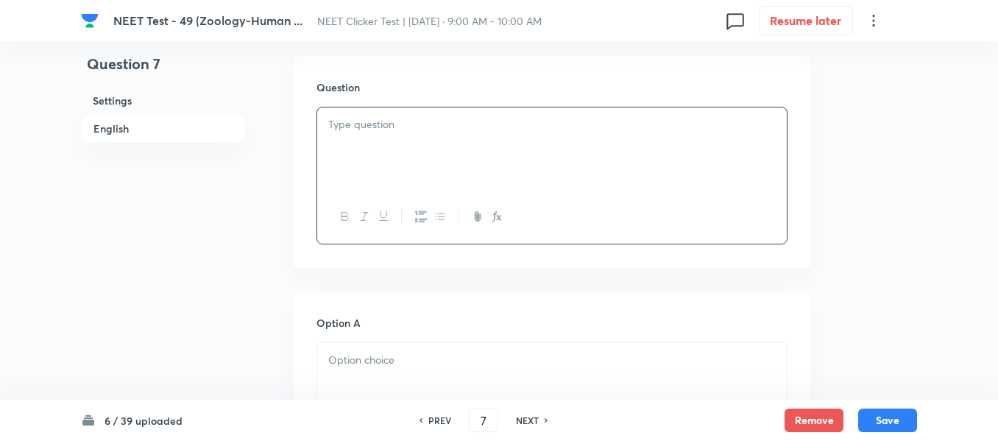
click at [459, 146] on div at bounding box center [552, 148] width 470 height 82
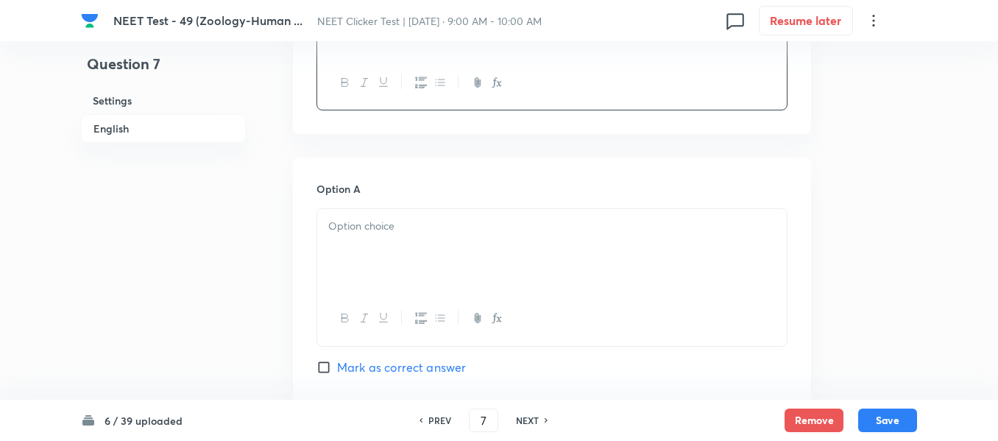
scroll to position [663, 0]
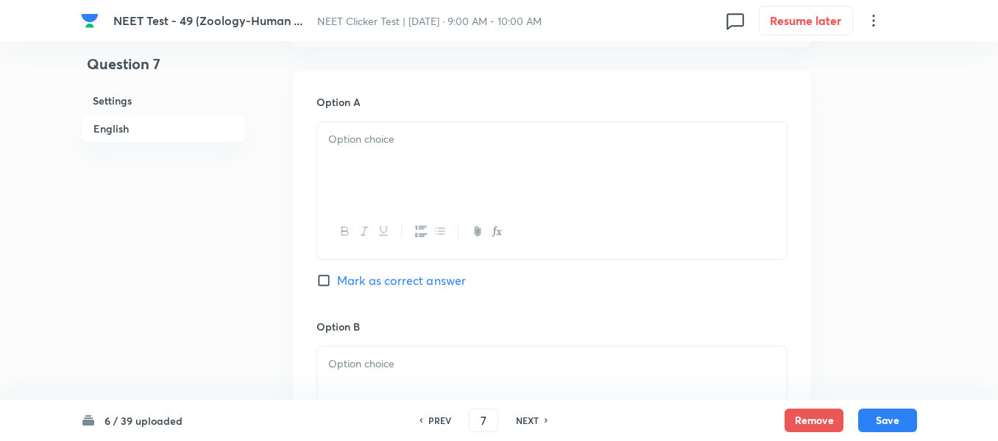
click at [482, 140] on p at bounding box center [552, 139] width 448 height 17
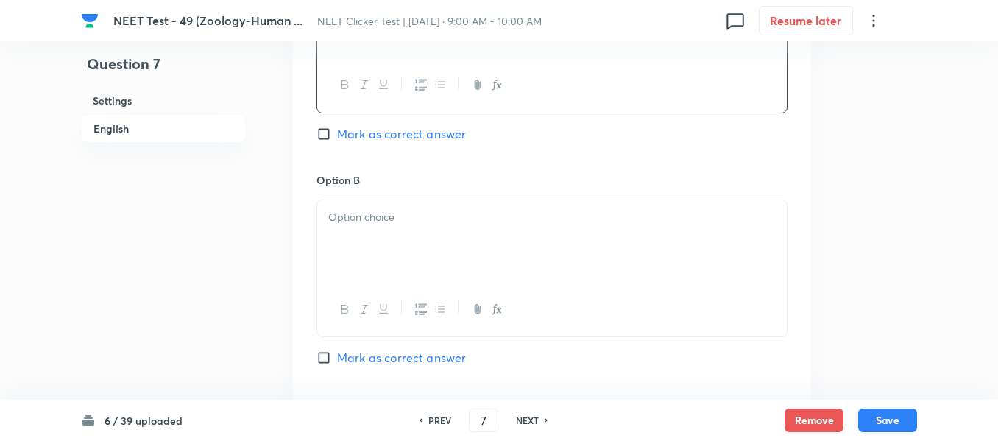
scroll to position [810, 0]
click at [521, 194] on div "Option B Mark as correct answer" at bounding box center [552, 284] width 471 height 224
click at [521, 214] on p at bounding box center [552, 216] width 448 height 17
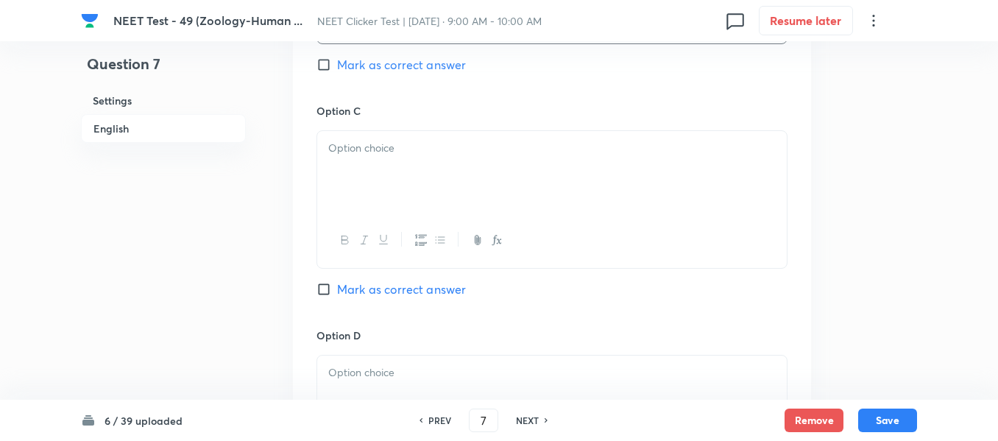
scroll to position [1104, 0]
click at [500, 171] on div at bounding box center [552, 170] width 470 height 82
click at [495, 177] on div at bounding box center [552, 174] width 470 height 82
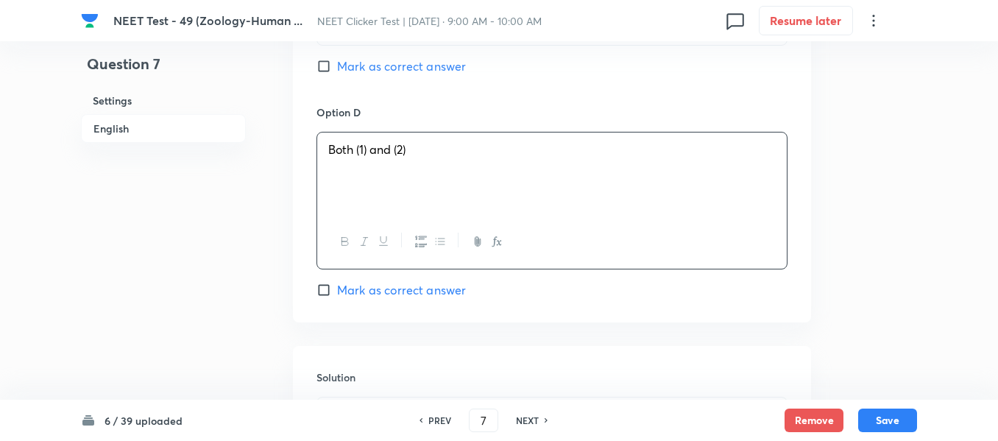
scroll to position [1399, 0]
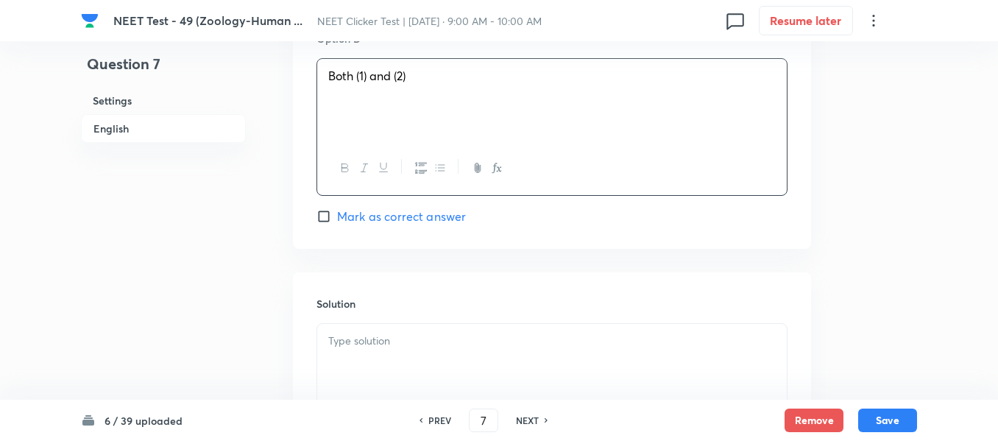
click at [331, 214] on input "Mark as correct answer" at bounding box center [327, 216] width 21 height 15
checkbox input "true"
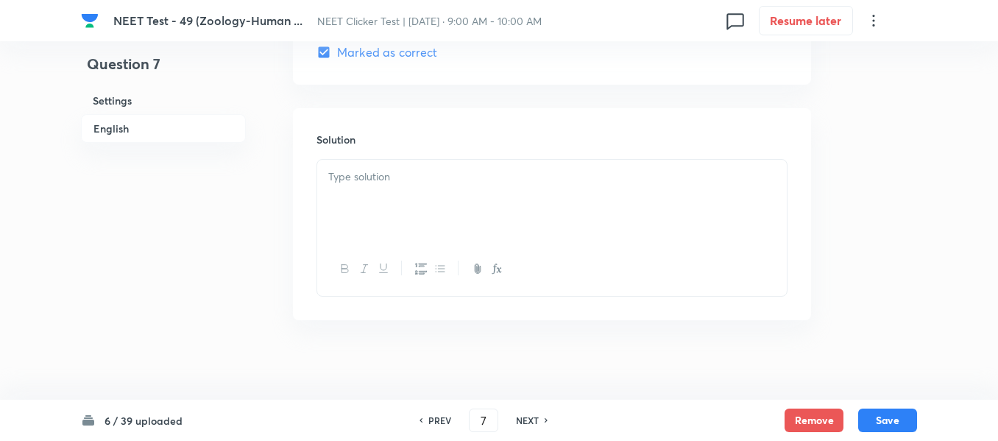
scroll to position [1572, 0]
click at [422, 167] on p at bounding box center [552, 168] width 448 height 17
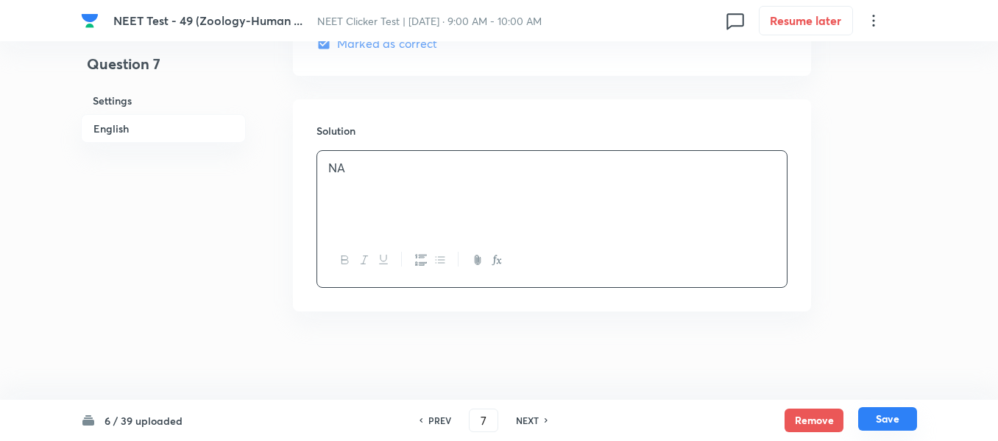
click at [889, 417] on button "Save" at bounding box center [887, 419] width 59 height 24
type input "8"
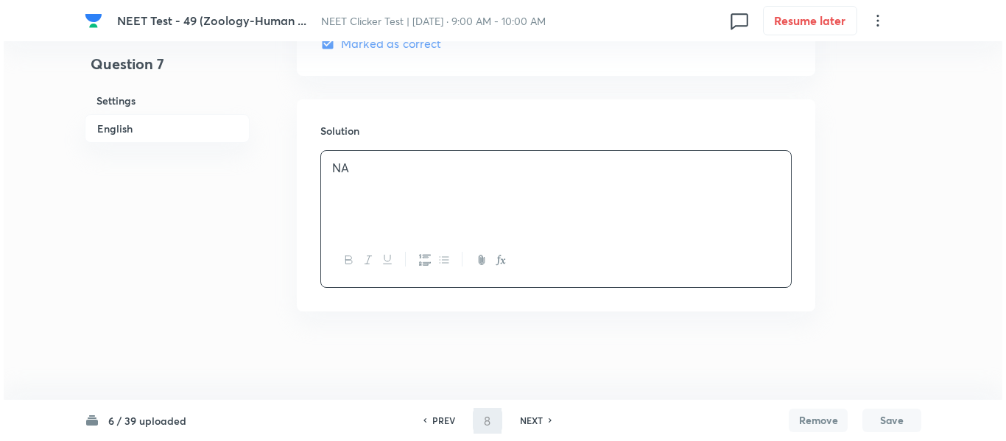
scroll to position [0, 0]
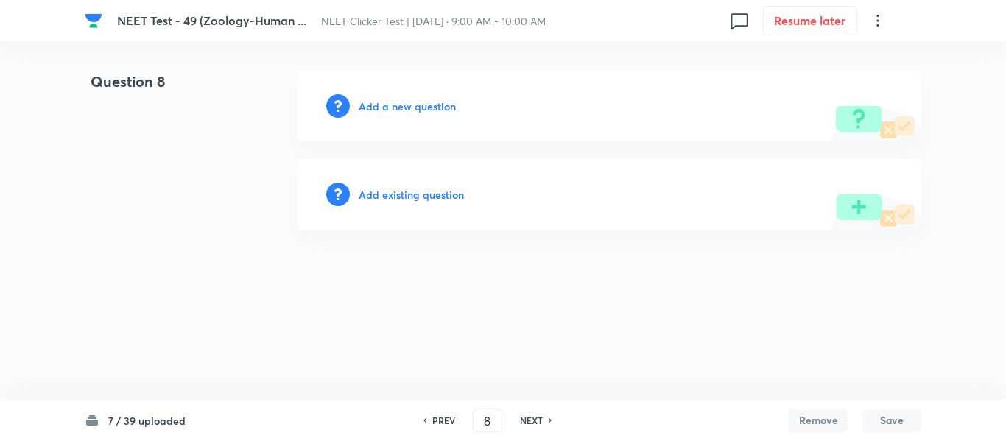
click at [384, 107] on h6 "Add a new question" at bounding box center [407, 106] width 97 height 15
click at [384, 107] on h6 "Choose a question type" at bounding box center [415, 106] width 113 height 15
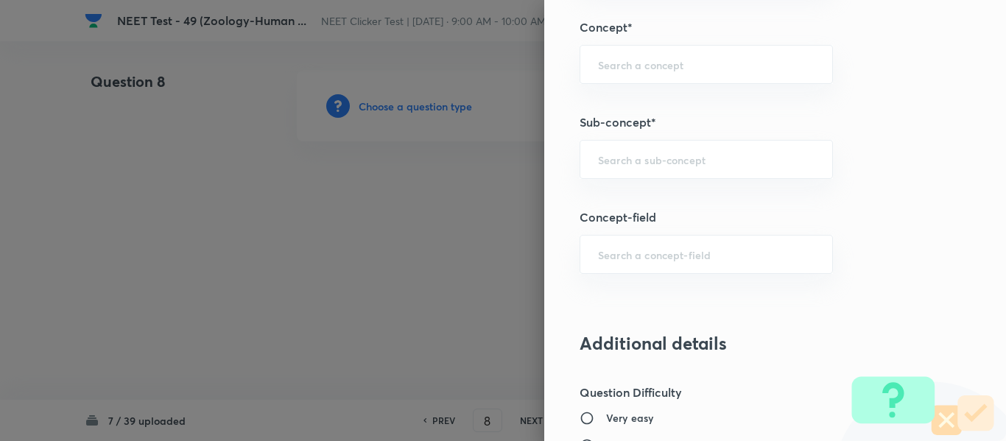
scroll to position [957, 0]
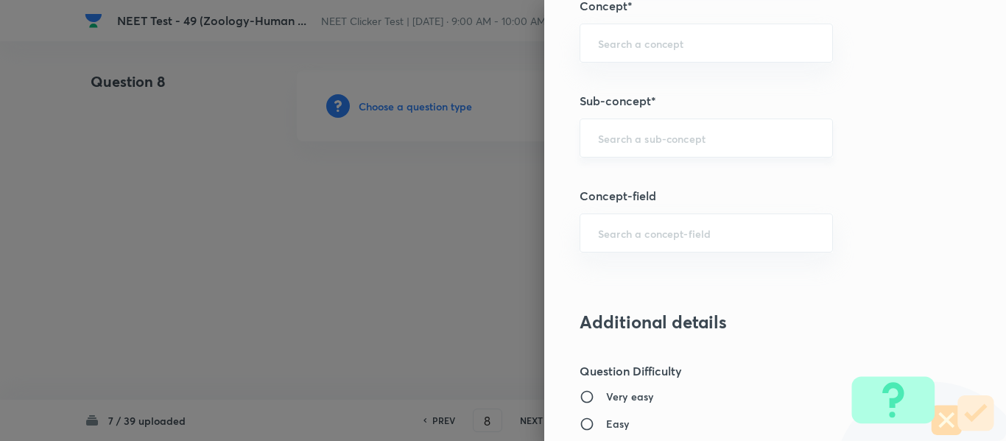
click at [664, 143] on input "text" at bounding box center [706, 138] width 216 height 14
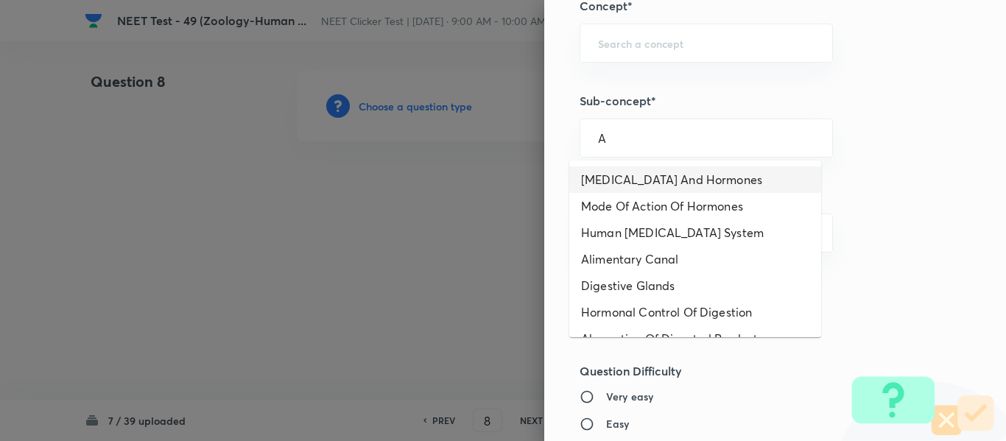
click at [630, 176] on li "Endocrine Glands And Hormones" at bounding box center [695, 179] width 252 height 27
type input "Endocrine Glands And Hormones"
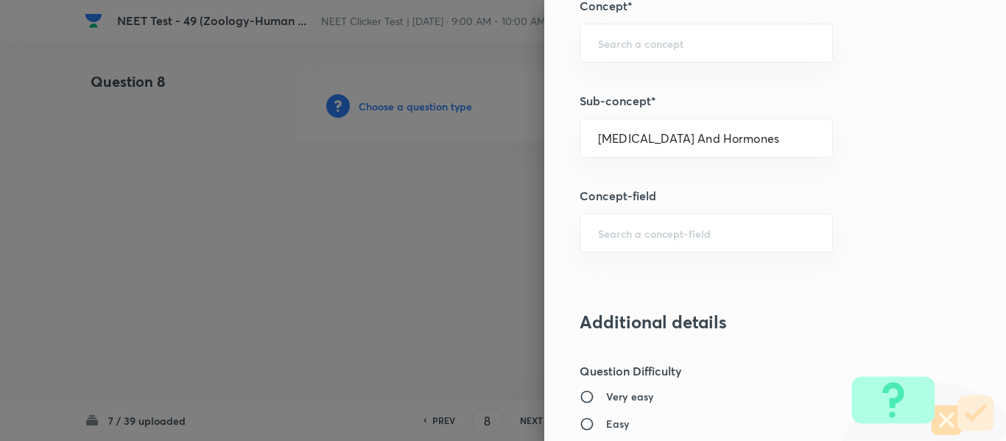
type input "Biology"
type input "Human Physiology"
type input "Chemical Coordinate & Integration"
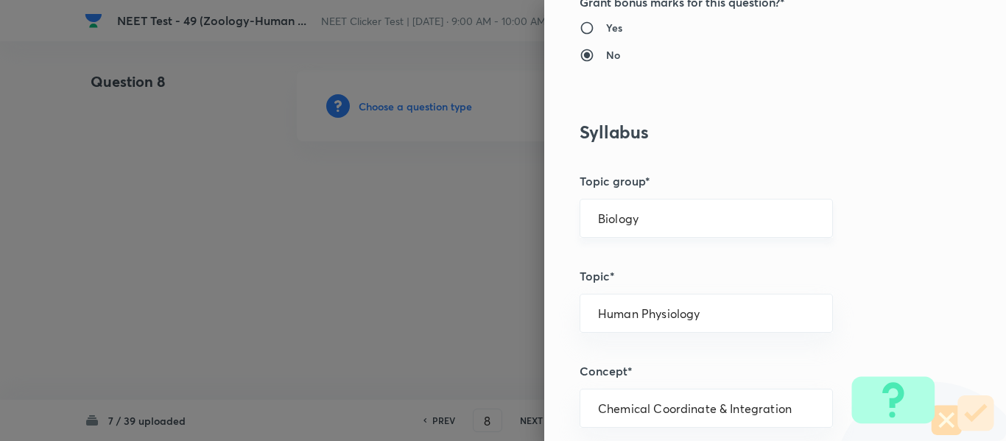
scroll to position [589, 0]
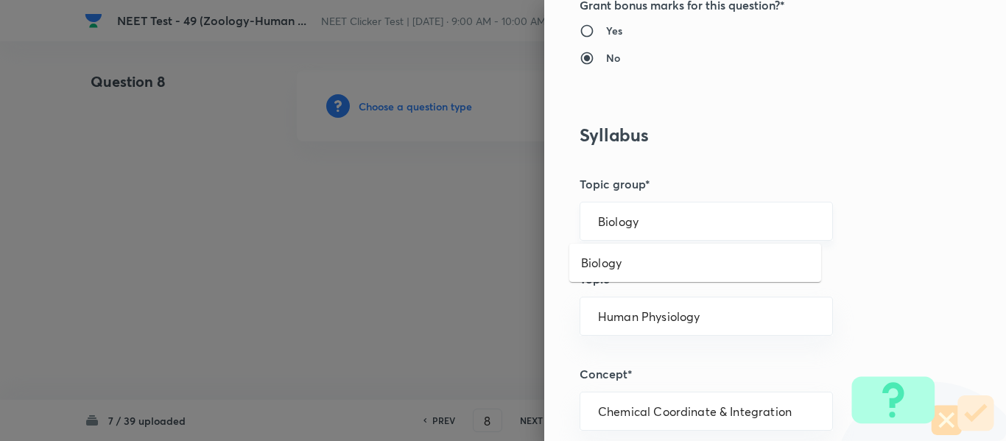
click at [656, 219] on input "Biology" at bounding box center [706, 221] width 216 height 14
click at [630, 262] on li "Biology" at bounding box center [695, 263] width 252 height 27
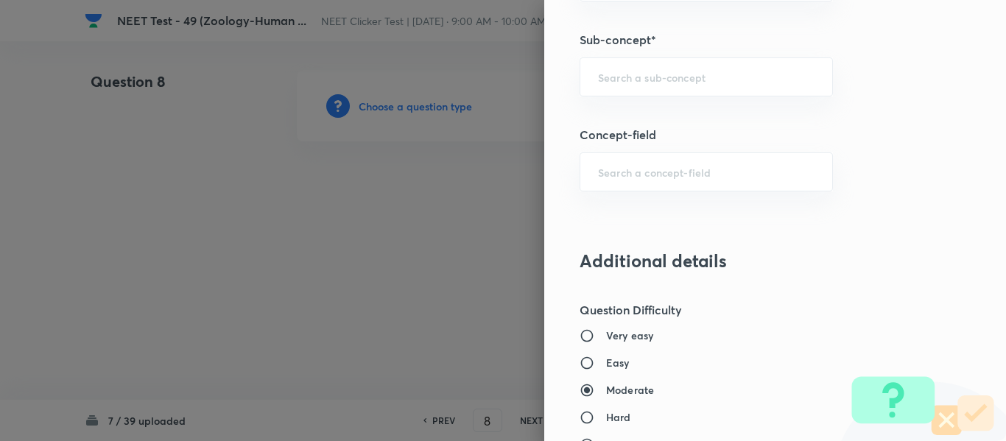
scroll to position [1031, 0]
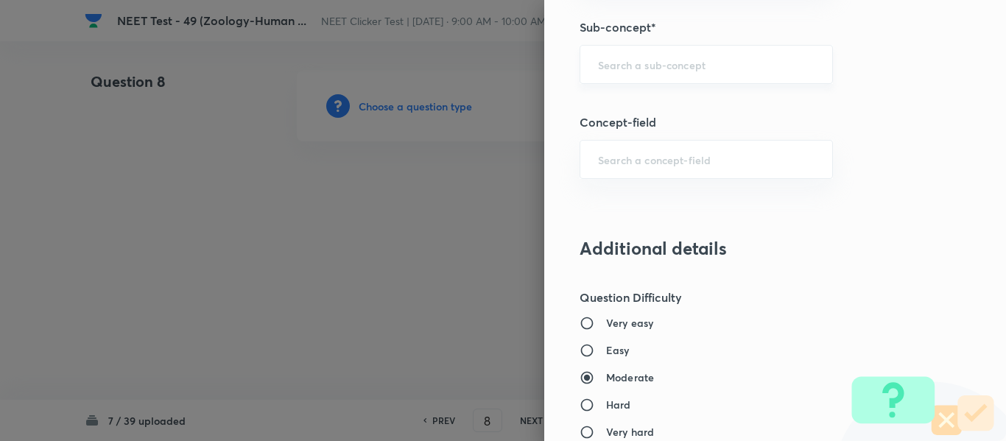
click at [661, 70] on input "text" at bounding box center [706, 64] width 216 height 14
paste input "Common Diseases In Humans"
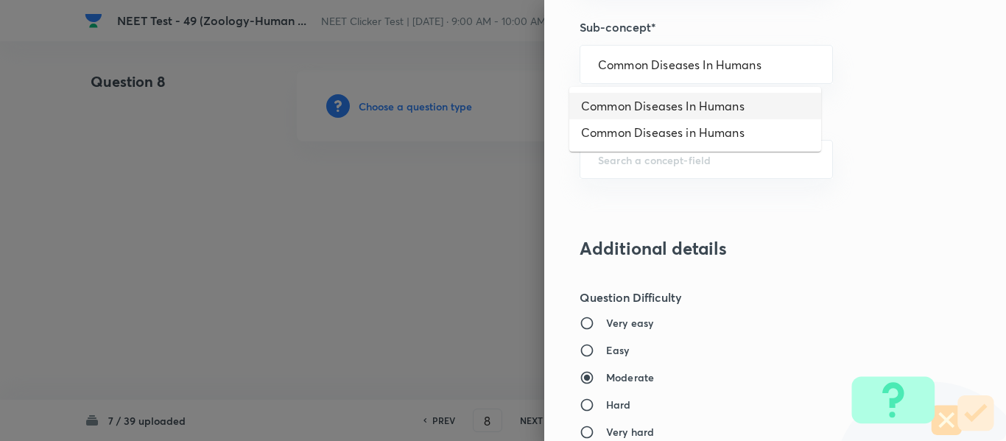
click at [648, 104] on li "Common Diseases In Humans" at bounding box center [695, 106] width 252 height 27
type input "Common Diseases In Humans"
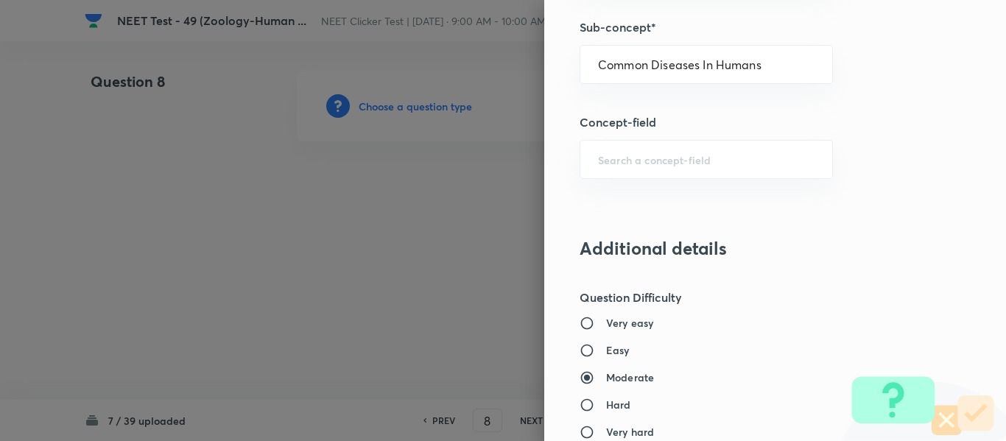
type input "Biology & Human Welfare"
type input "Human Health & Diseases"
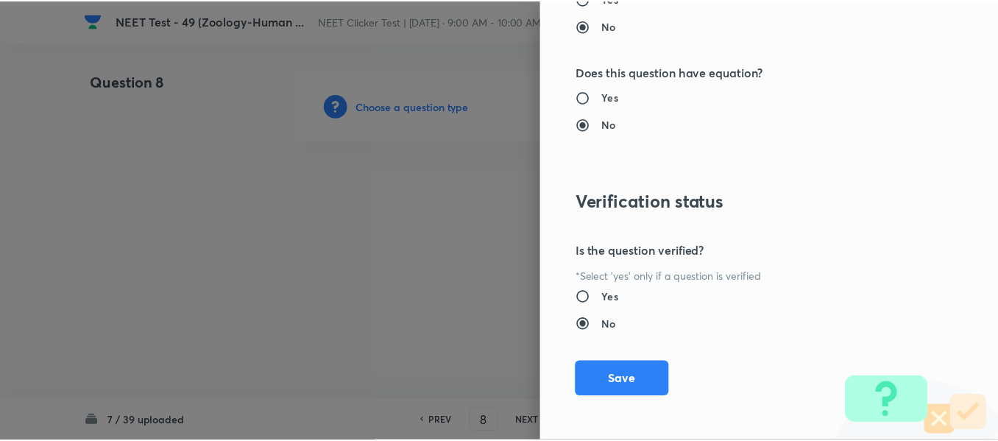
scroll to position [1665, 0]
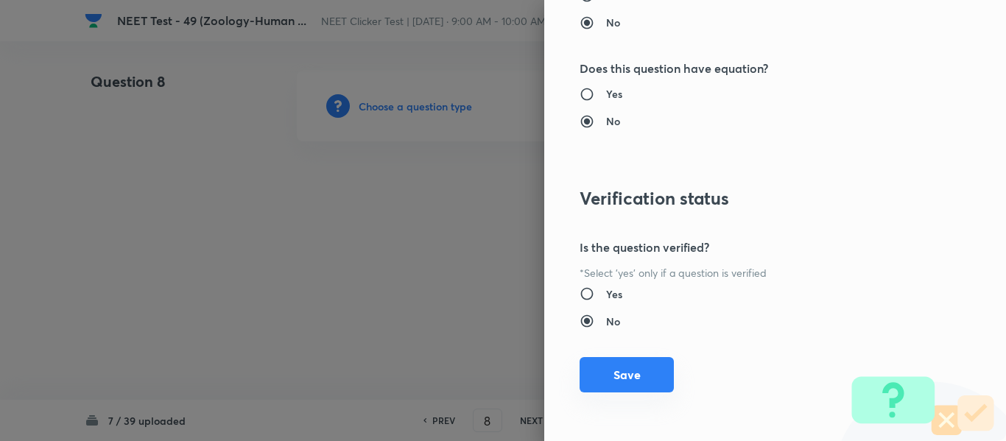
click at [602, 379] on button "Save" at bounding box center [626, 374] width 94 height 35
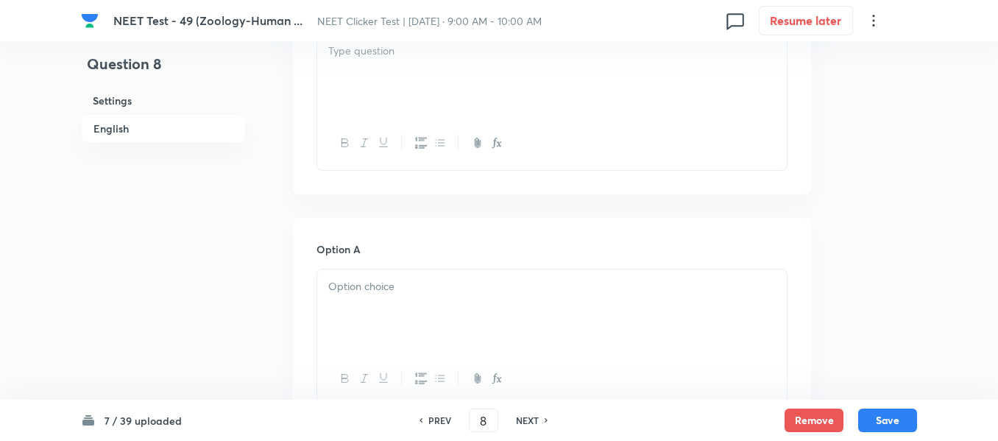
scroll to position [442, 0]
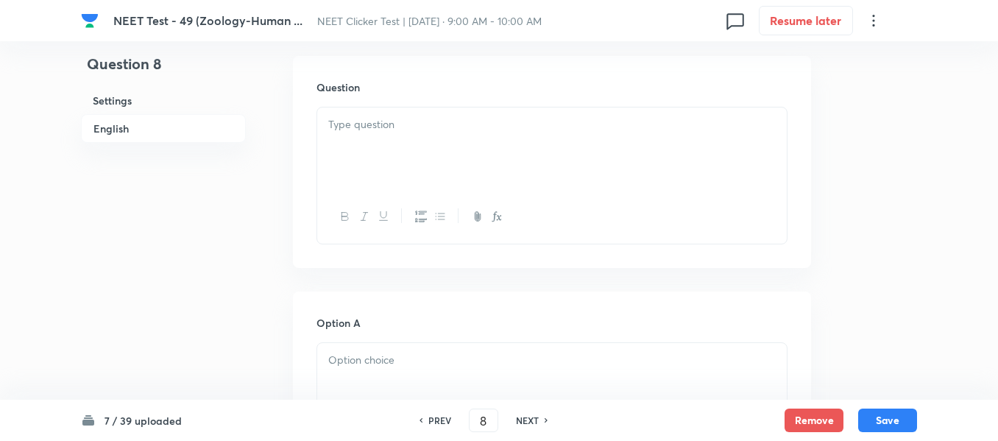
click at [498, 141] on div at bounding box center [552, 148] width 470 height 82
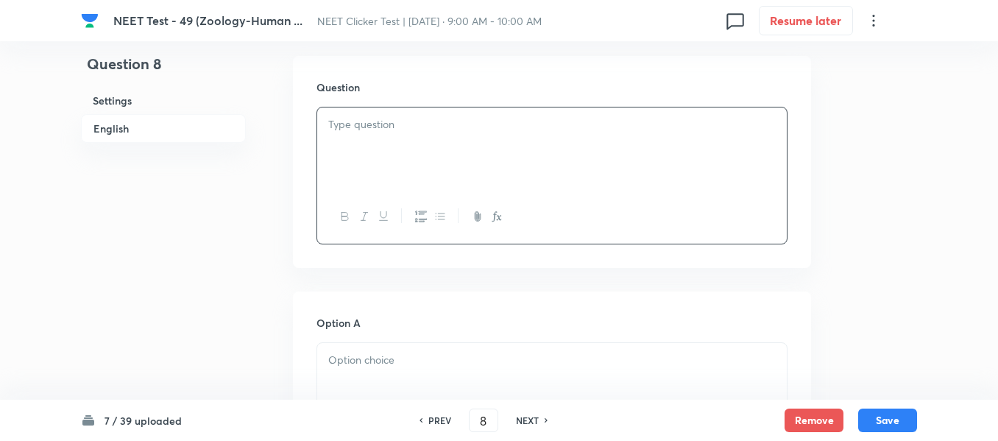
click at [459, 141] on div at bounding box center [552, 148] width 470 height 82
click at [477, 158] on div at bounding box center [552, 148] width 470 height 82
click at [464, 141] on div at bounding box center [552, 148] width 470 height 82
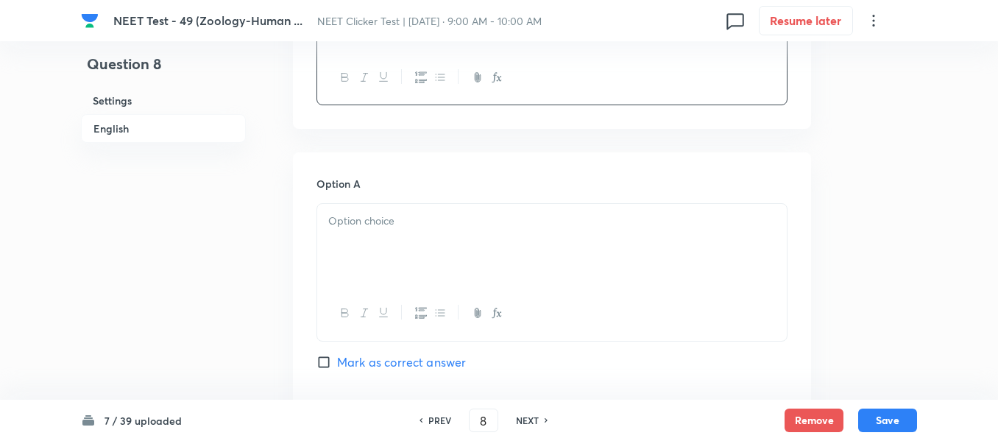
scroll to position [663, 0]
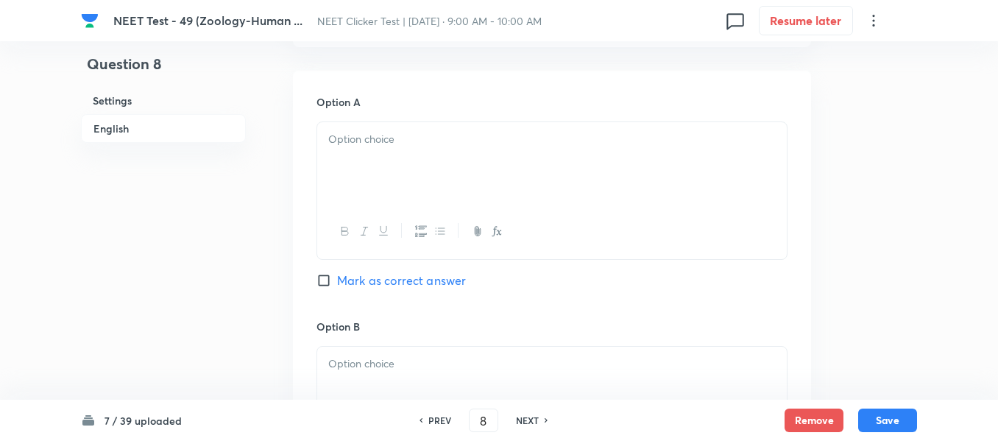
click at [448, 138] on p at bounding box center [552, 139] width 448 height 17
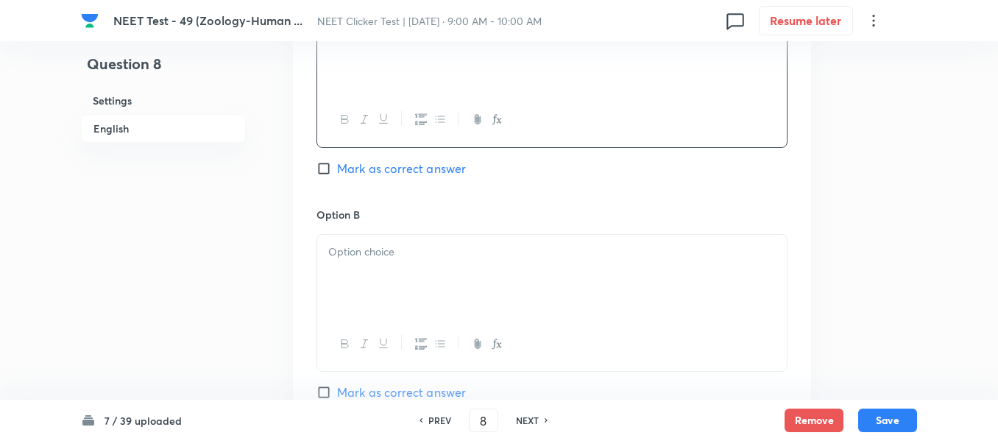
scroll to position [810, 0]
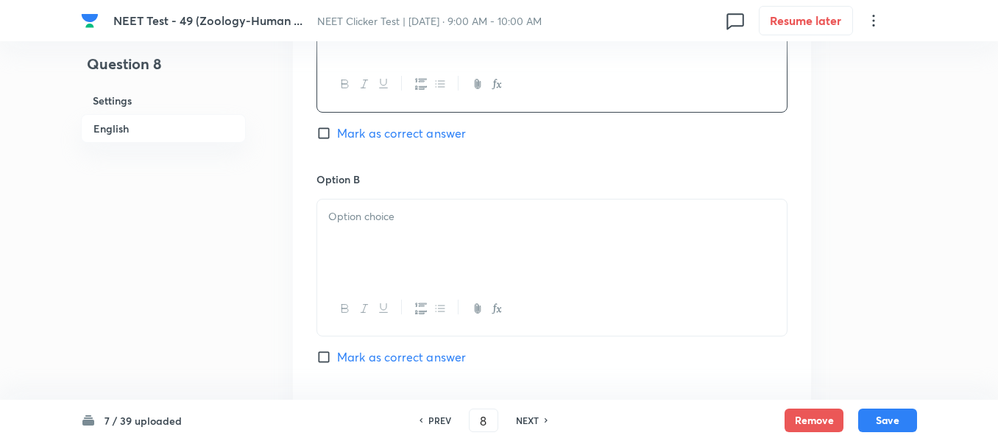
click at [438, 236] on div at bounding box center [552, 241] width 470 height 82
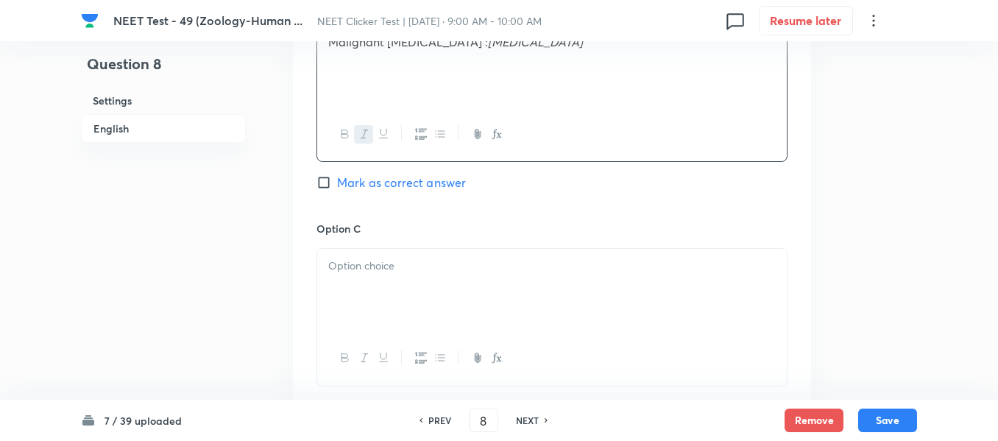
scroll to position [1031, 0]
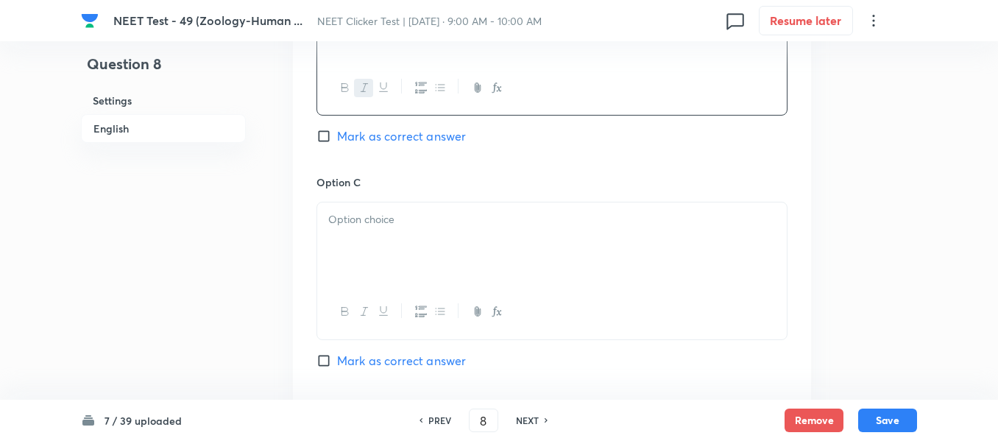
click at [426, 212] on p at bounding box center [552, 219] width 448 height 17
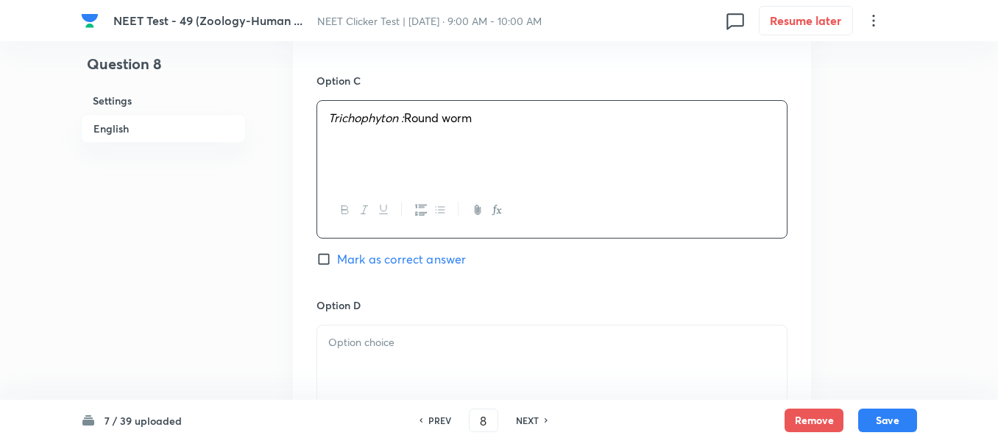
scroll to position [1178, 0]
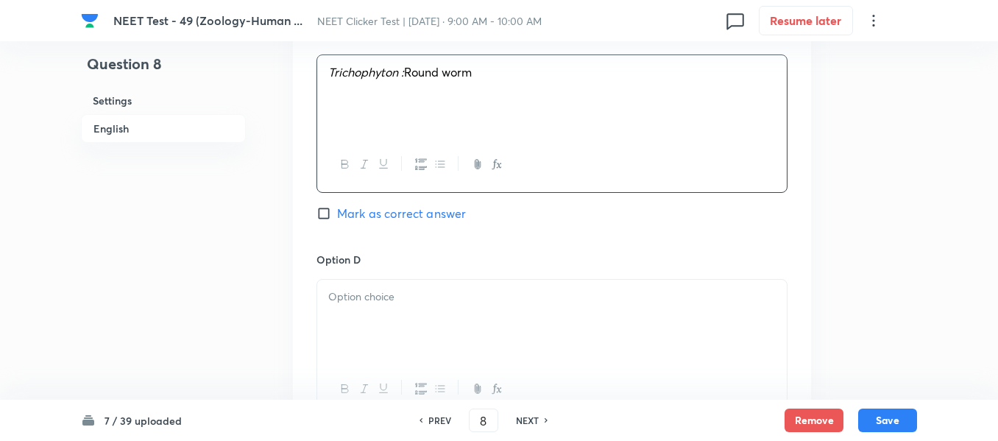
click at [328, 213] on input "Mark as correct answer" at bounding box center [327, 213] width 21 height 15
checkbox input "true"
click at [529, 311] on div at bounding box center [552, 321] width 470 height 82
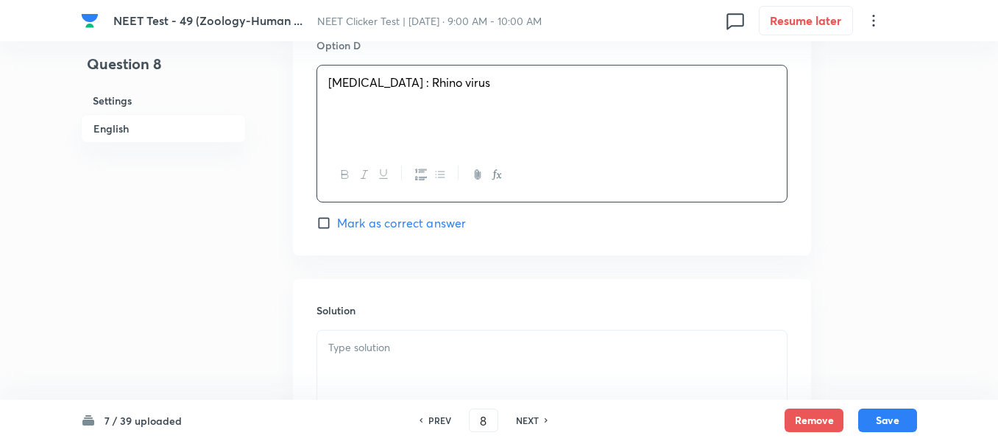
scroll to position [1399, 0]
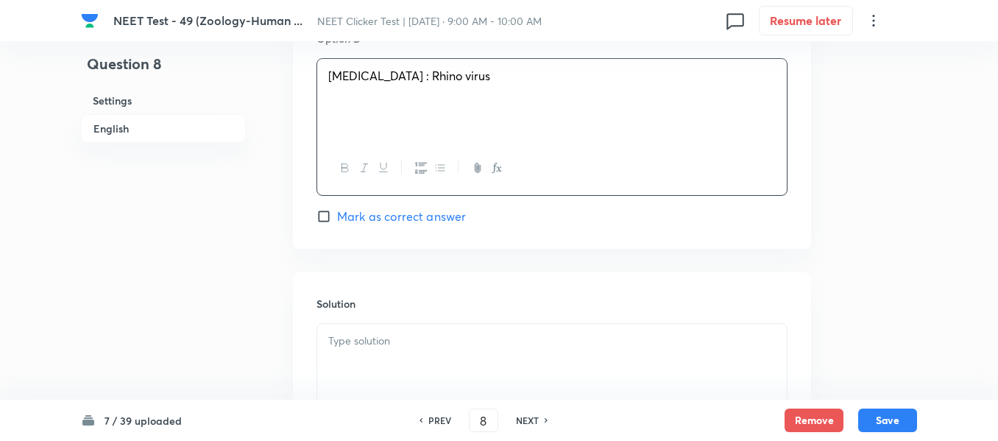
click at [410, 350] on div at bounding box center [552, 365] width 470 height 82
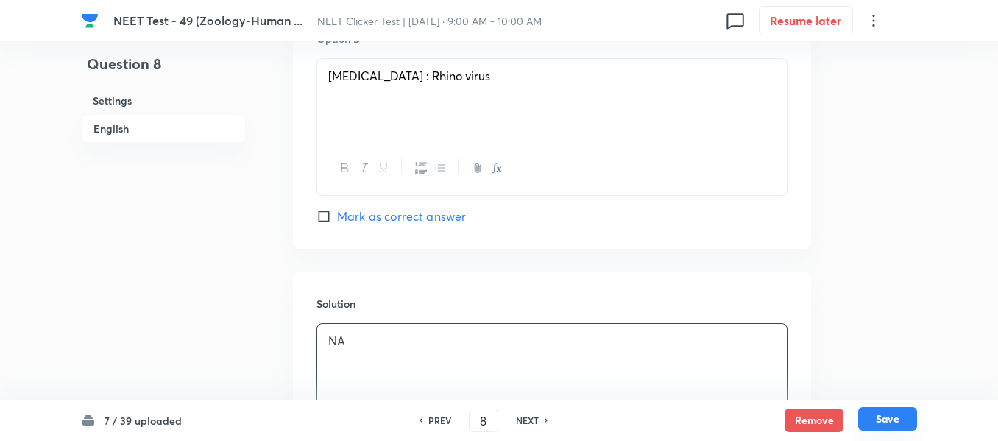
click at [884, 420] on button "Save" at bounding box center [887, 419] width 59 height 24
type input "9"
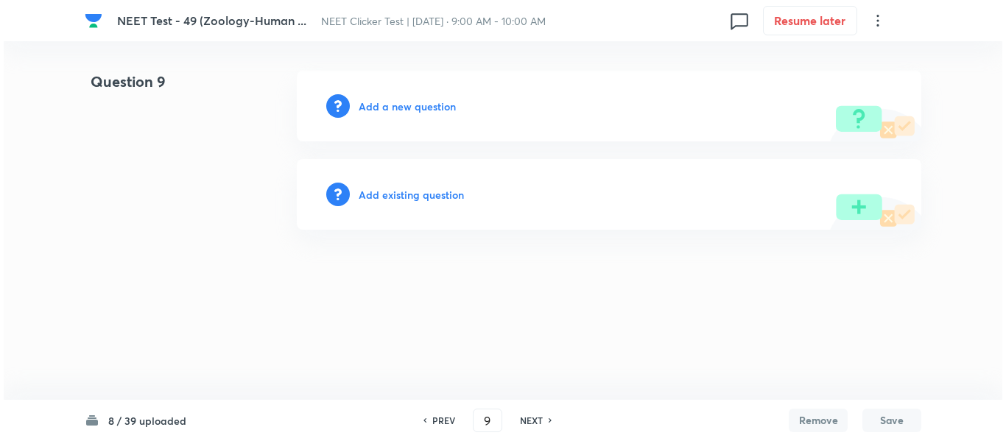
scroll to position [0, 0]
click at [381, 103] on h6 "Add a new question" at bounding box center [407, 106] width 97 height 15
click at [381, 103] on h6 "Choose a question type" at bounding box center [415, 106] width 113 height 15
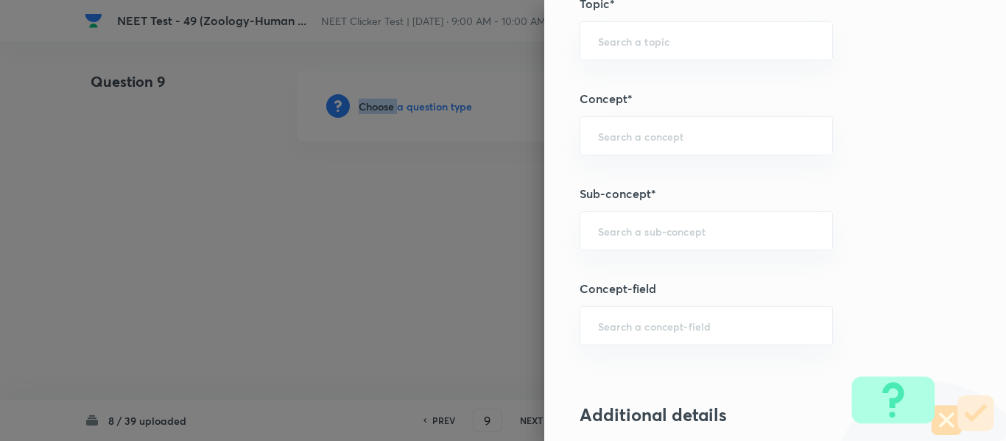
scroll to position [890, 0]
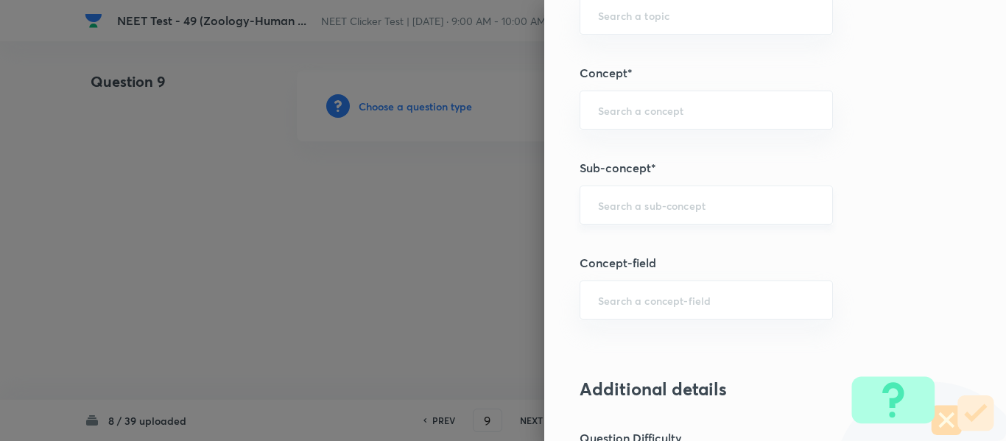
click at [652, 211] on input "text" at bounding box center [706, 205] width 216 height 14
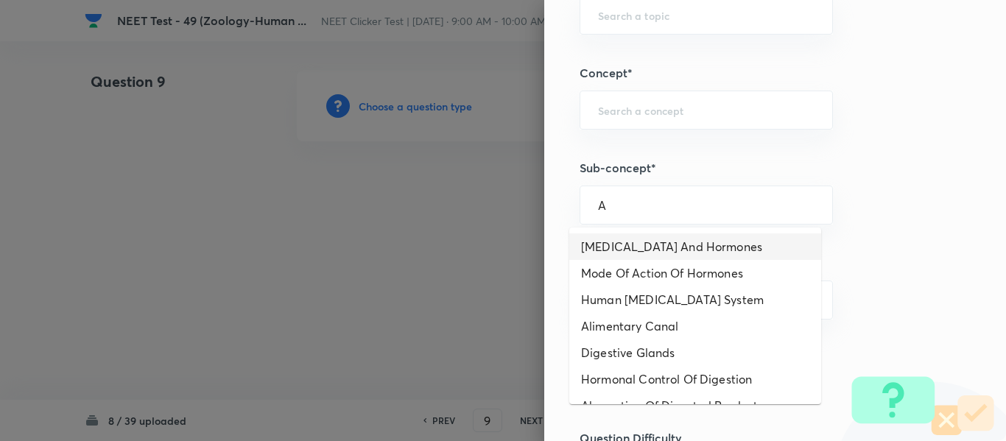
click at [618, 244] on li "Endocrine Glands And Hormones" at bounding box center [695, 246] width 252 height 27
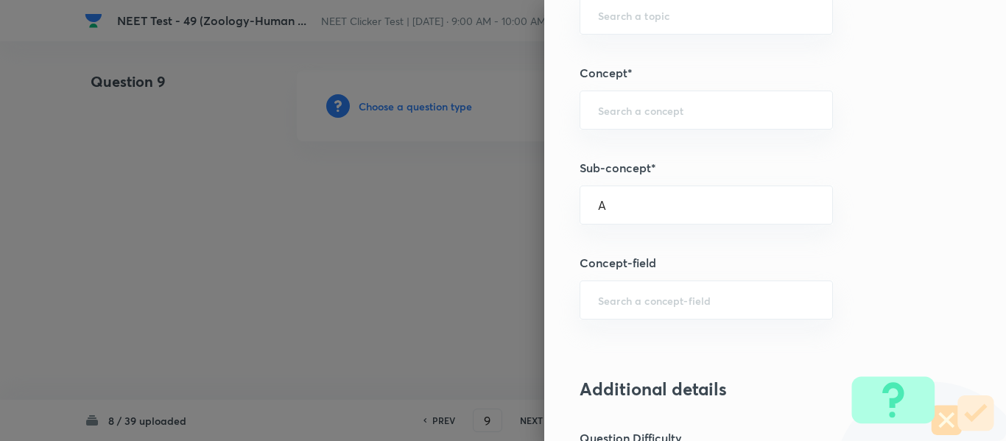
type input "Endocrine Glands And Hormones"
type input "Biology"
type input "Human Physiology"
type input "Chemical Coordinate & Integration"
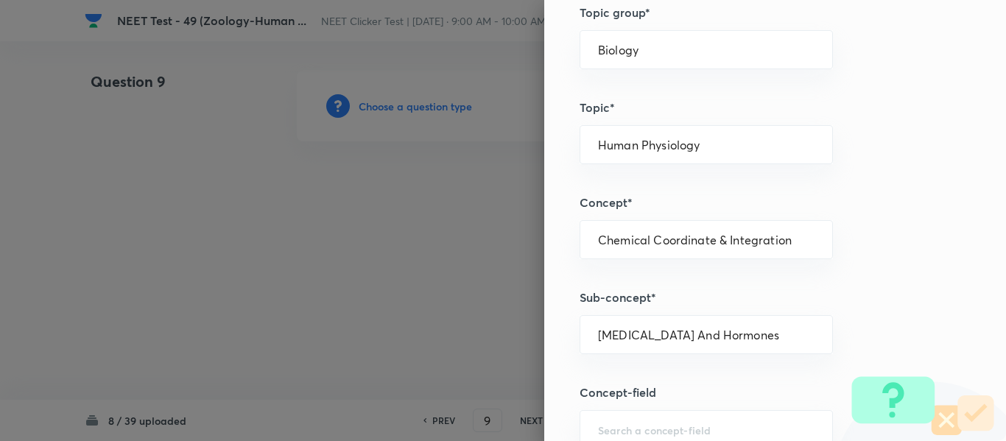
scroll to position [743, 0]
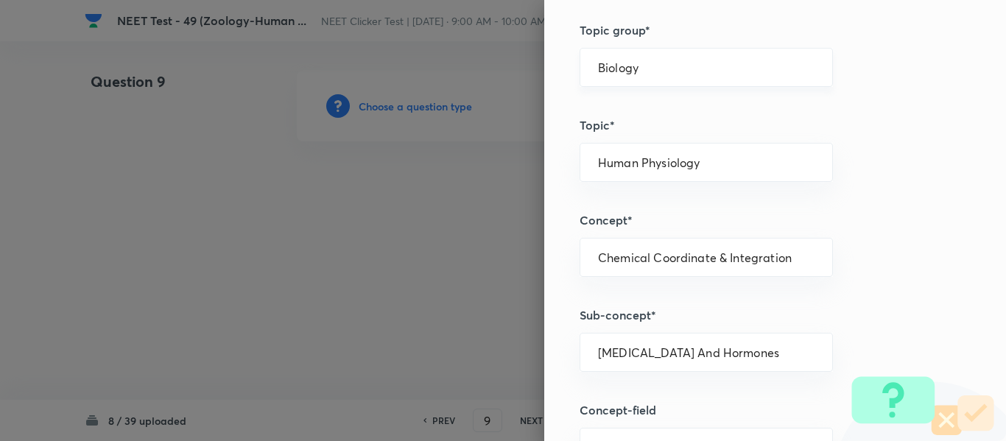
click at [649, 59] on div "Biology ​" at bounding box center [705, 67] width 253 height 39
click at [648, 66] on input "Biology" at bounding box center [706, 67] width 216 height 14
click at [616, 112] on li "Biology" at bounding box center [695, 109] width 252 height 27
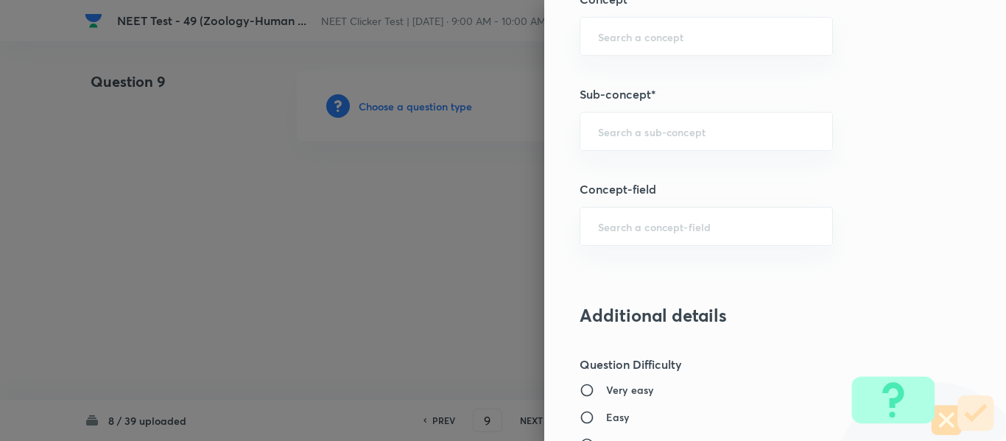
scroll to position [1037, 0]
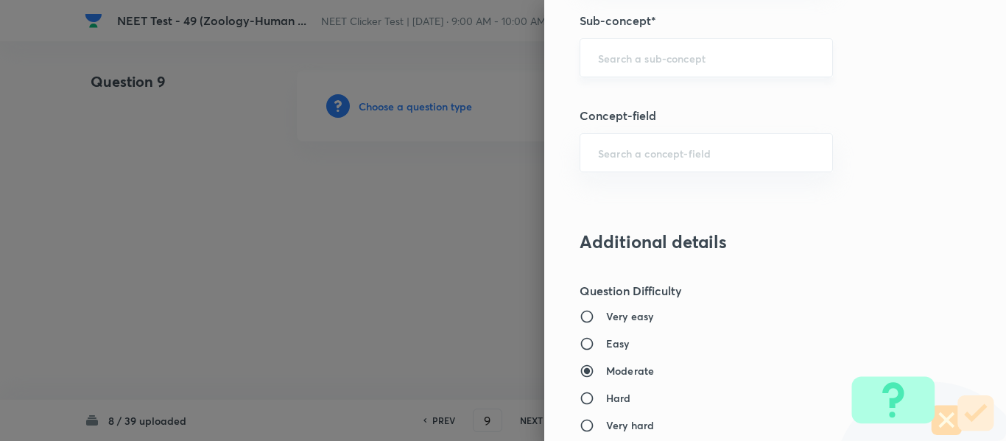
click at [706, 62] on input "text" at bounding box center [706, 58] width 216 height 14
paste input "Common Diseases In Humans"
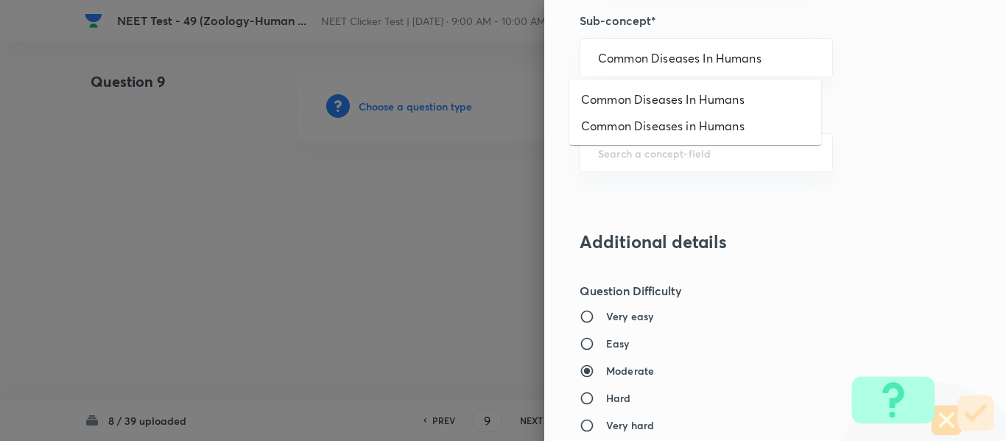
click at [627, 102] on li "Common Diseases In Humans" at bounding box center [695, 99] width 252 height 27
type input "Common Diseases In Humans"
type input "Biology & Human Welfare"
type input "Human Health & Diseases"
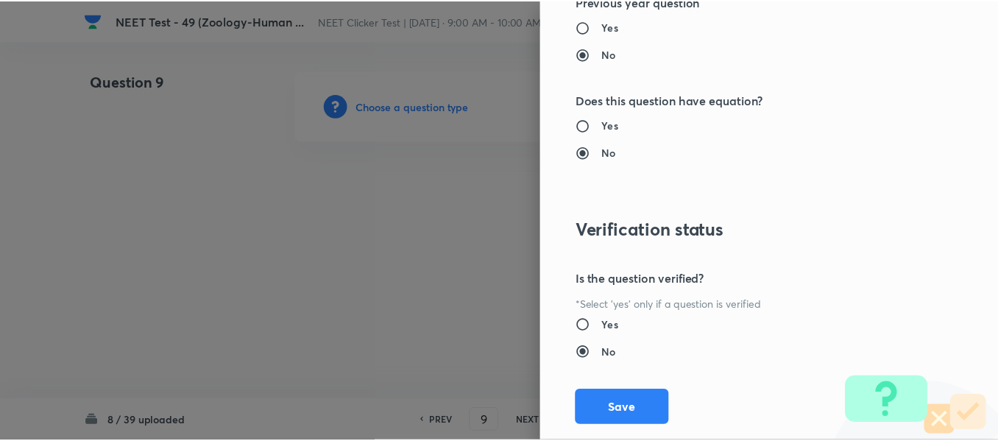
scroll to position [1665, 0]
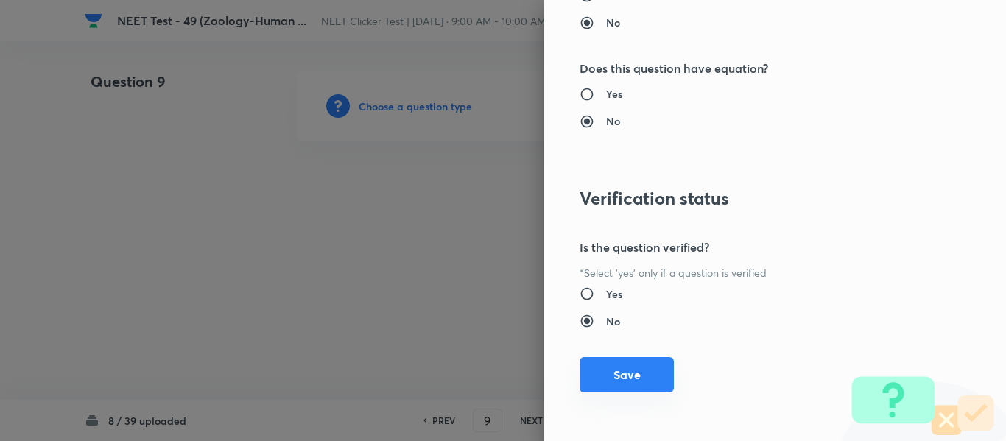
click at [611, 380] on button "Save" at bounding box center [626, 374] width 94 height 35
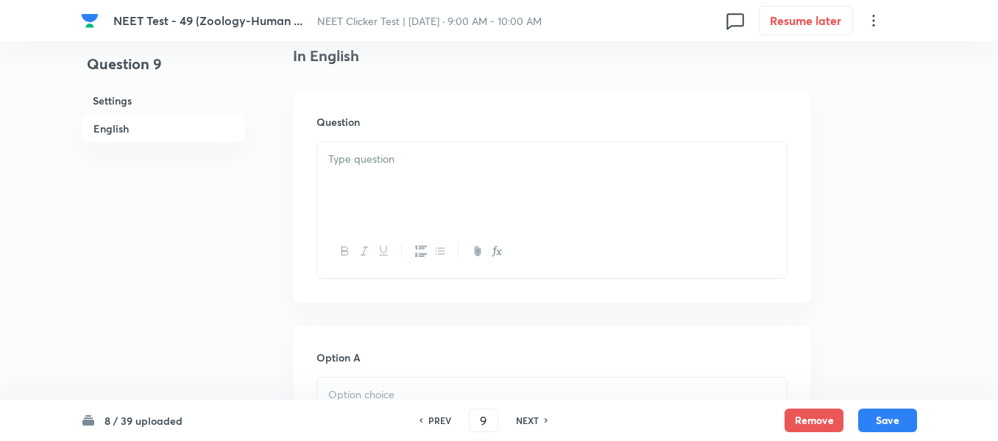
scroll to position [442, 0]
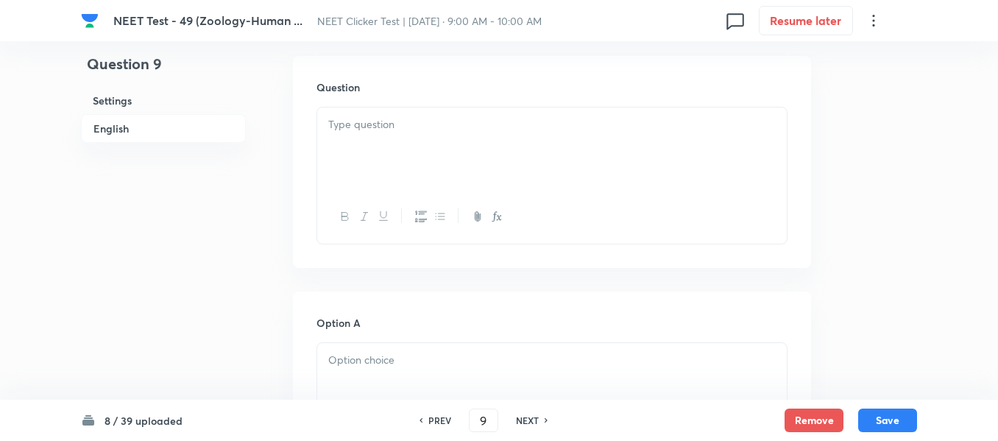
click at [557, 133] on div at bounding box center [552, 148] width 470 height 82
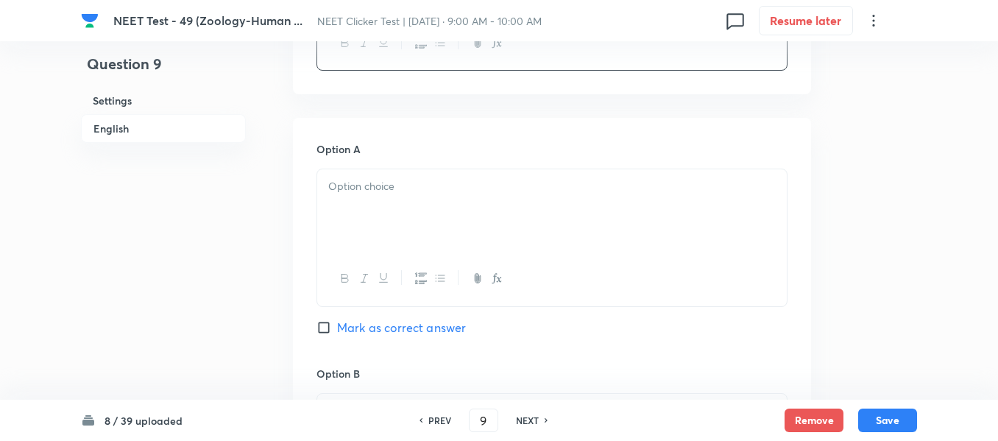
scroll to position [663, 0]
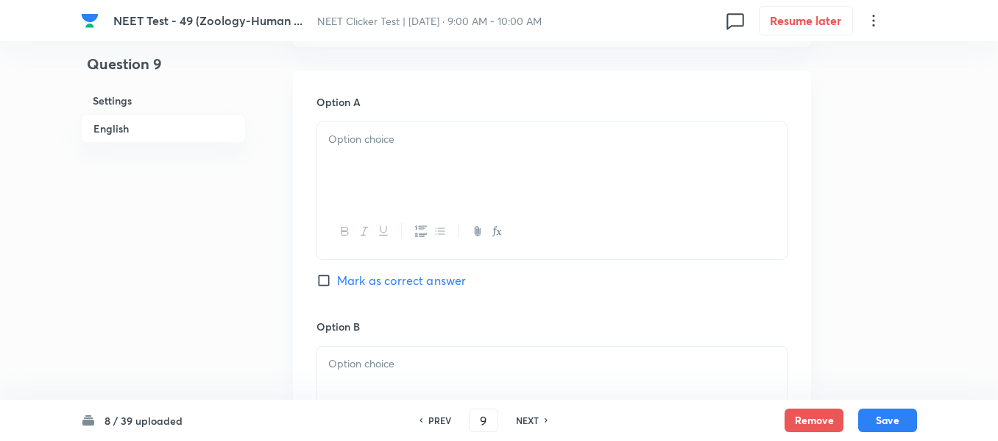
click at [504, 166] on div at bounding box center [552, 163] width 470 height 82
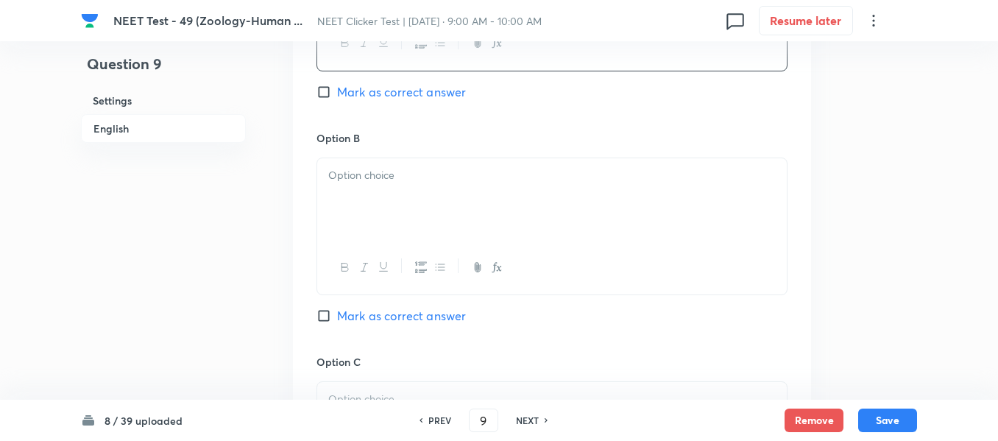
scroll to position [884, 0]
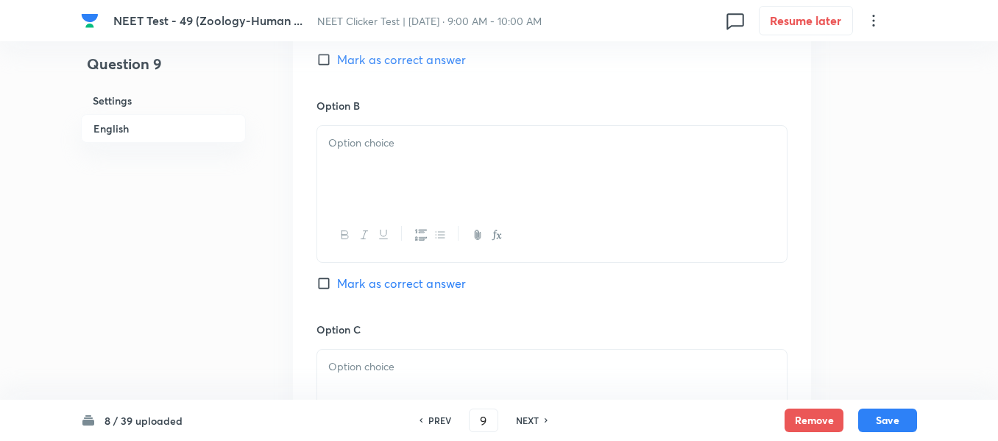
click at [526, 170] on div at bounding box center [552, 167] width 470 height 82
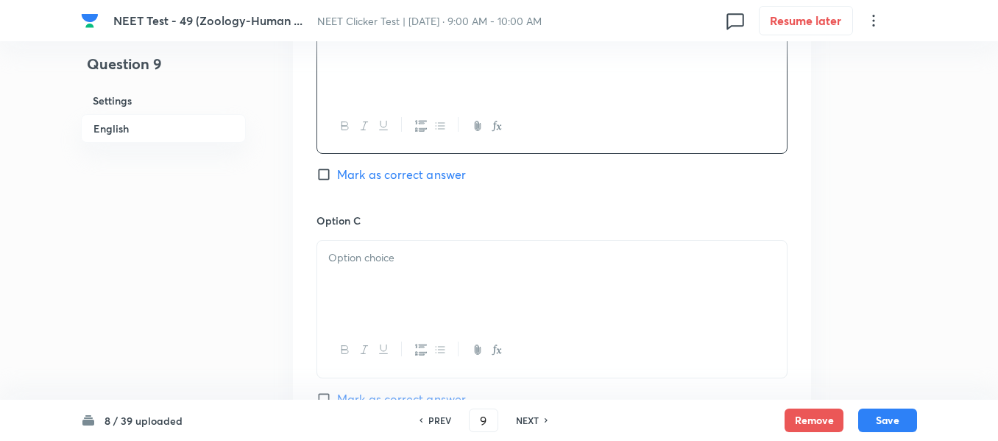
scroll to position [1031, 0]
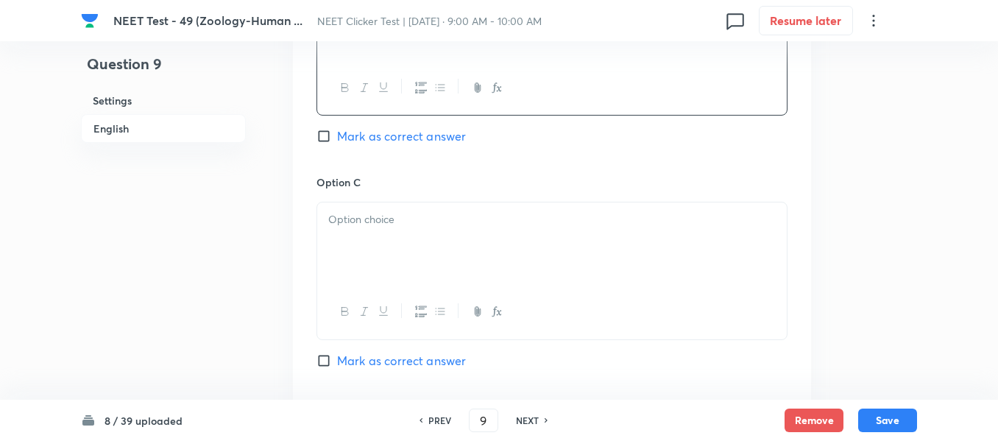
click at [440, 207] on div at bounding box center [552, 243] width 470 height 82
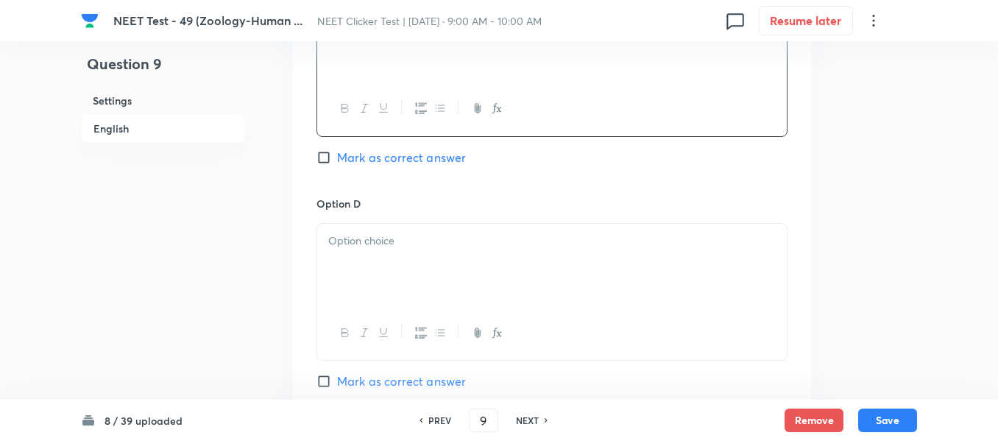
scroll to position [1252, 0]
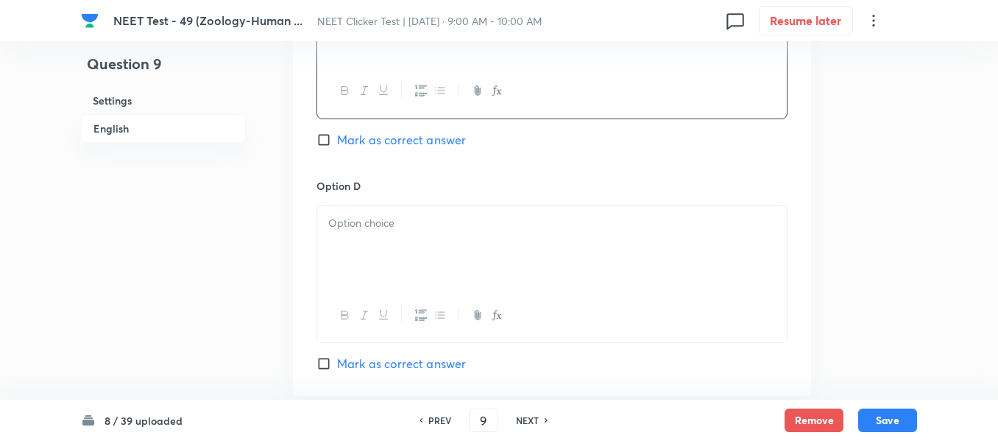
click at [329, 138] on input "Mark as correct answer" at bounding box center [327, 140] width 21 height 15
checkbox input "true"
click at [485, 228] on p at bounding box center [552, 223] width 448 height 17
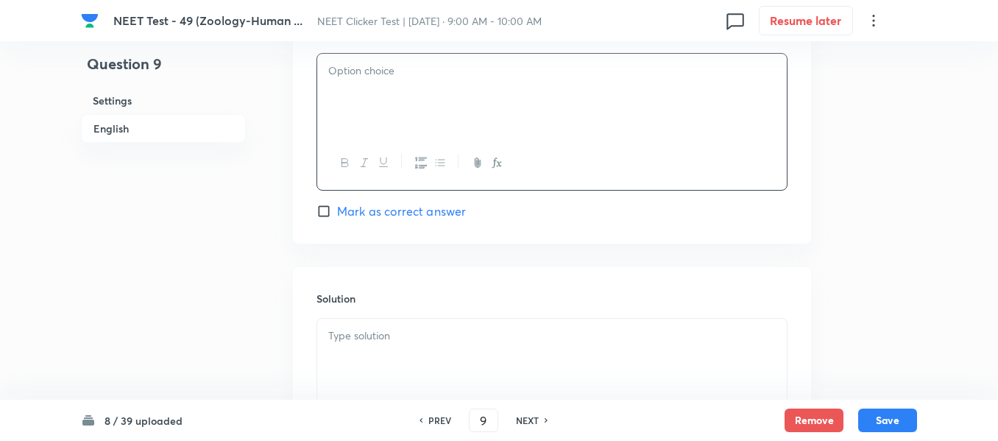
scroll to position [1473, 0]
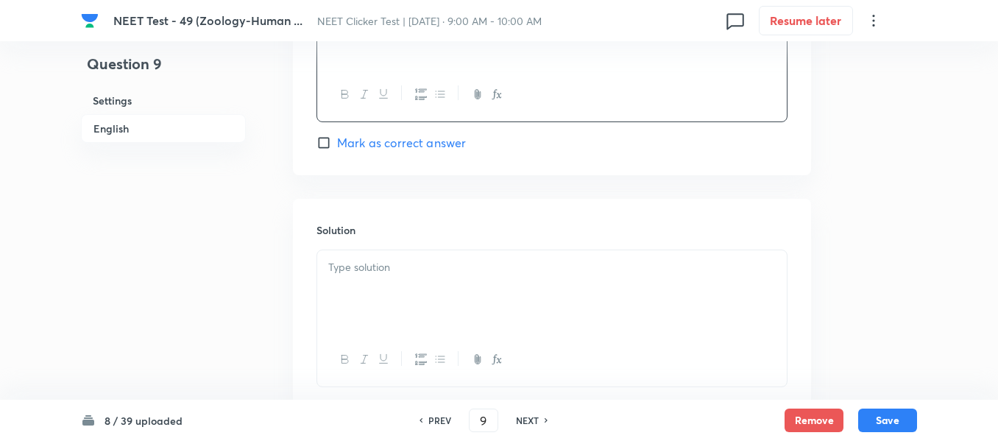
click at [408, 283] on div at bounding box center [552, 291] width 470 height 82
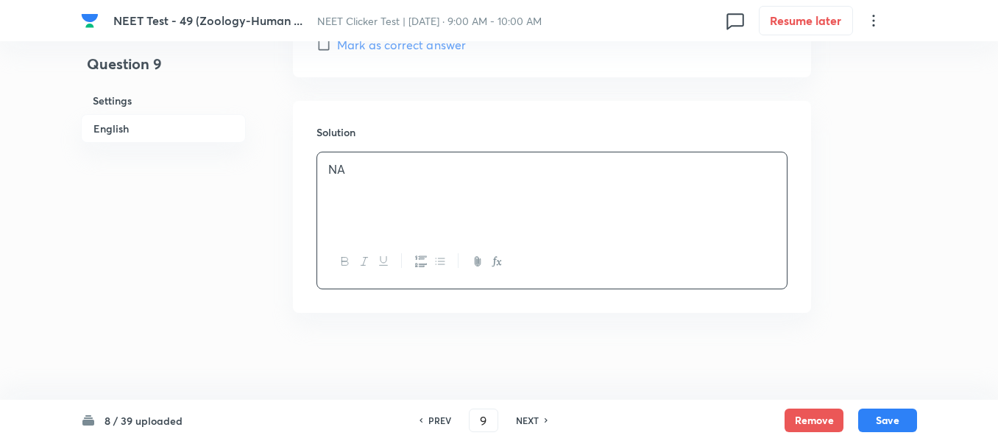
scroll to position [1572, 0]
click at [892, 417] on button "Save" at bounding box center [887, 419] width 59 height 24
type input "10"
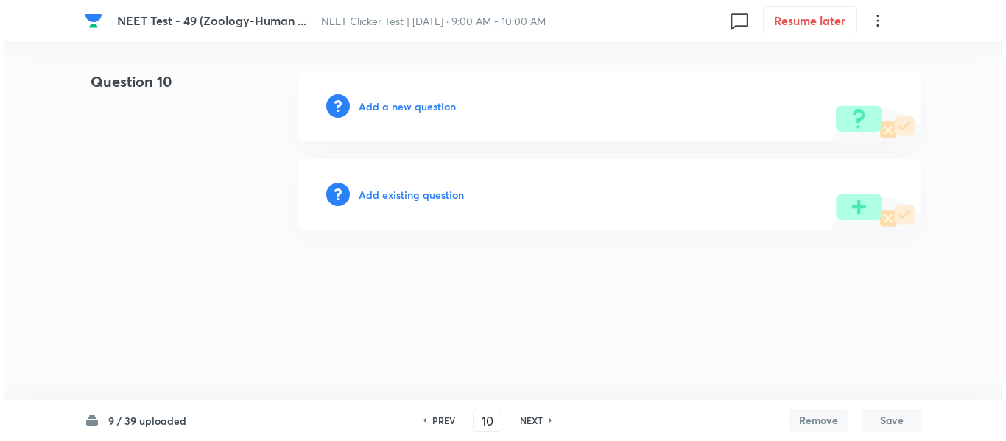
scroll to position [0, 0]
click at [384, 105] on h6 "Add a new question" at bounding box center [407, 106] width 97 height 15
click at [384, 105] on h6 "Choose a question type" at bounding box center [415, 106] width 113 height 15
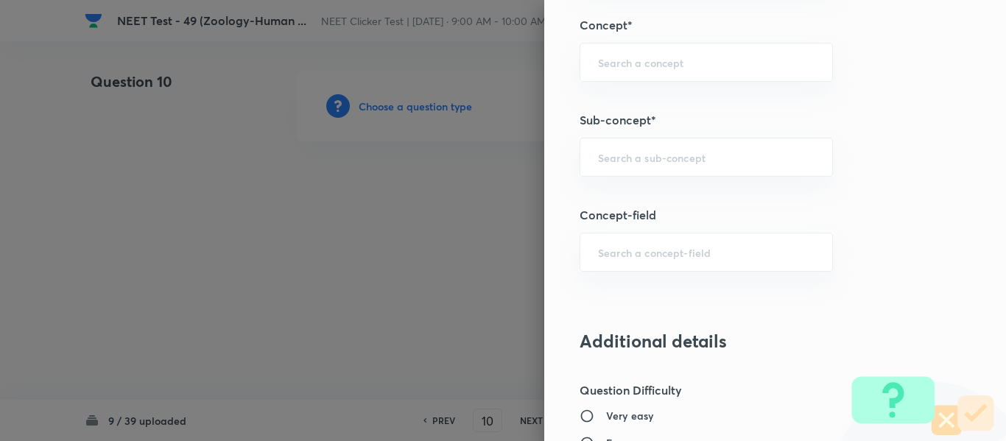
scroll to position [957, 0]
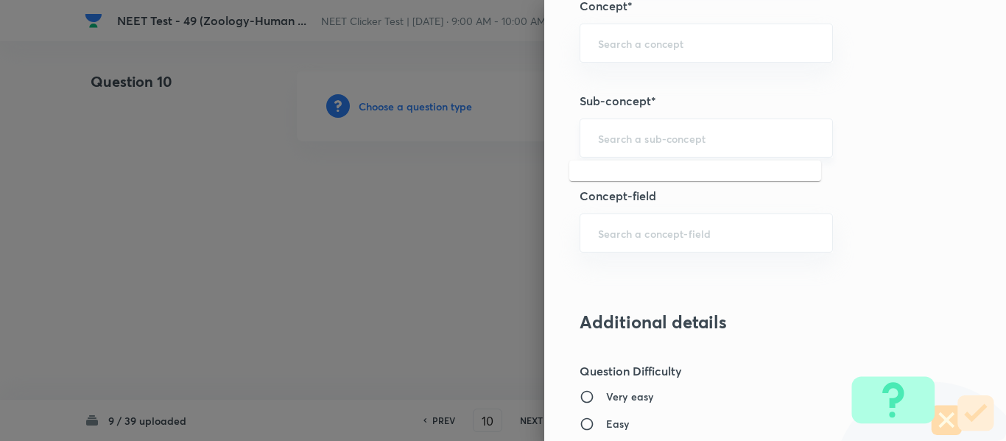
click at [669, 138] on input "text" at bounding box center [706, 138] width 216 height 14
paste input "Common Diseases In Humans"
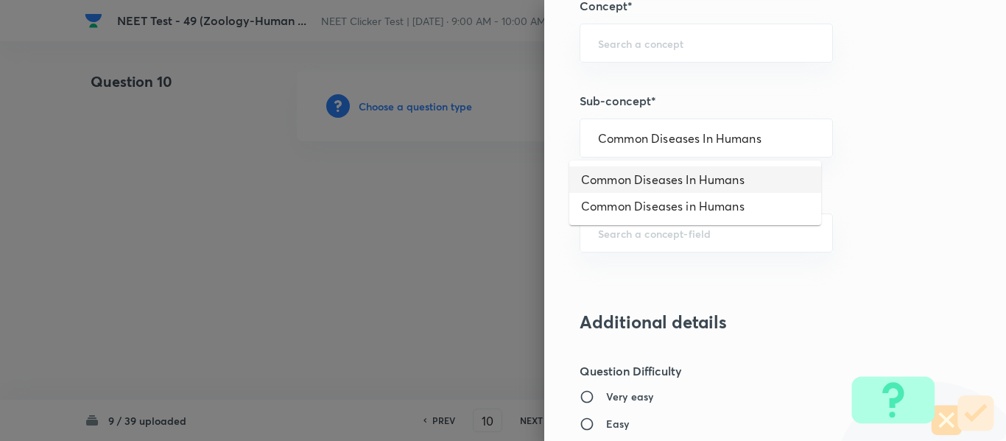
click at [664, 178] on li "Common Diseases In Humans" at bounding box center [695, 179] width 252 height 27
type input "Common Diseases In Humans"
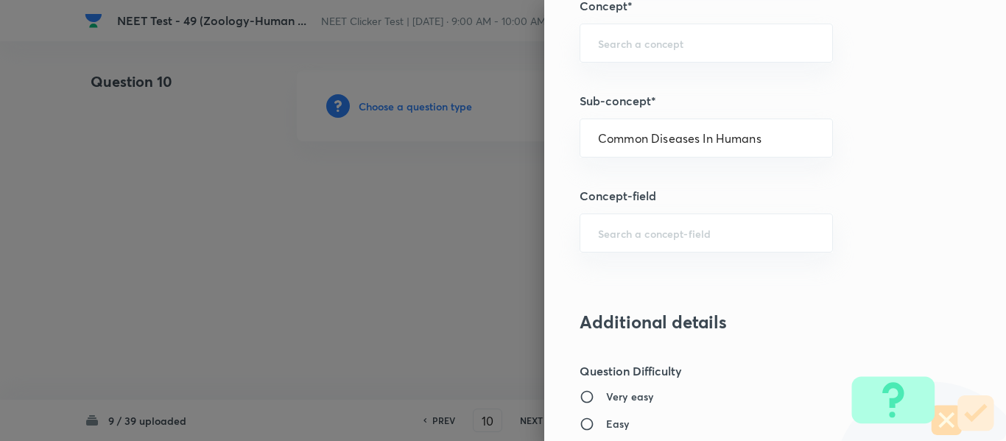
type input "Biology"
type input "Biology & Human Welfare"
type input "Human Health & Diseases"
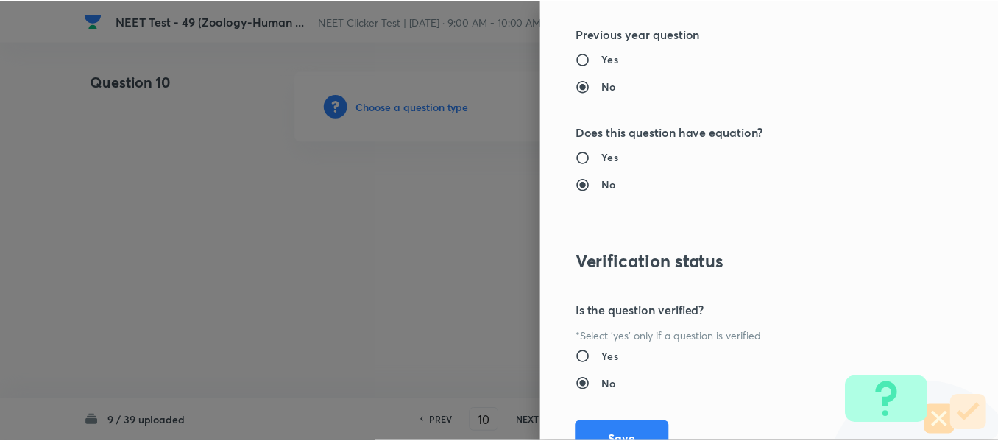
scroll to position [1665, 0]
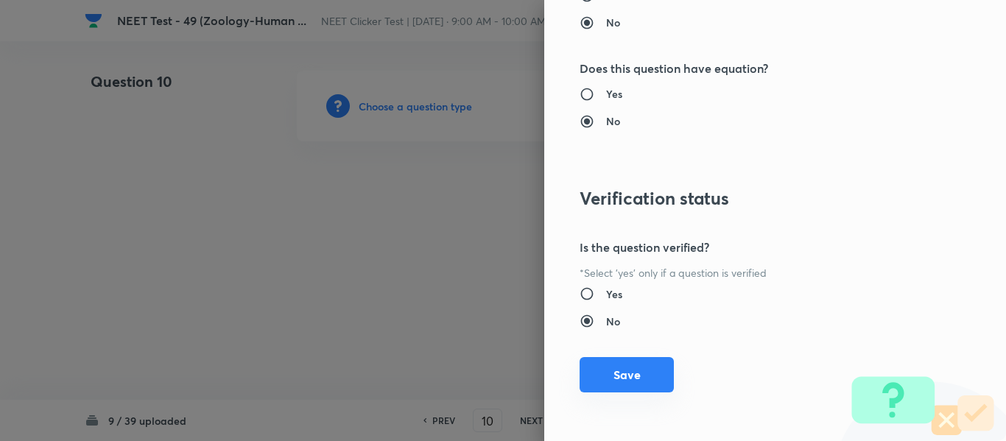
click at [610, 378] on button "Save" at bounding box center [626, 374] width 94 height 35
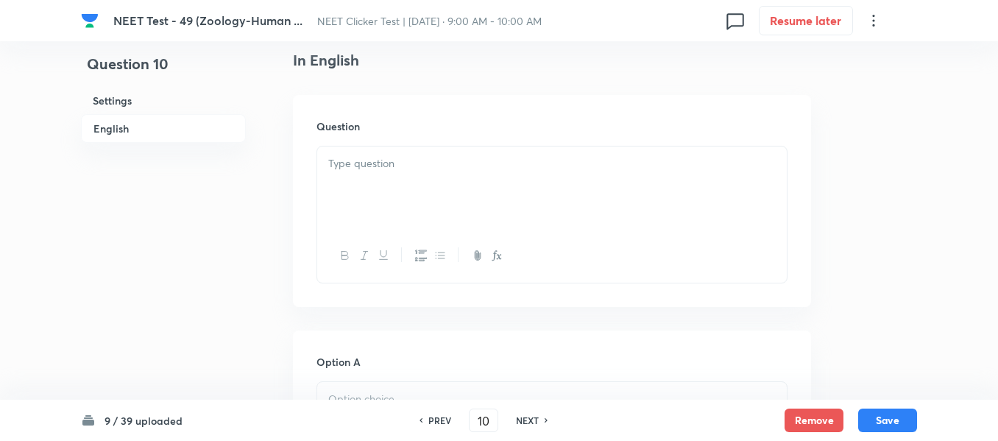
scroll to position [442, 0]
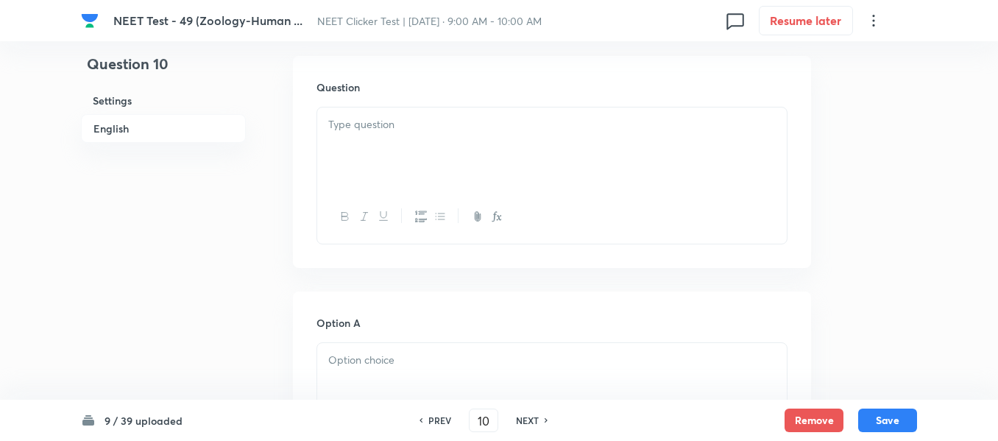
click at [523, 167] on div at bounding box center [552, 148] width 470 height 82
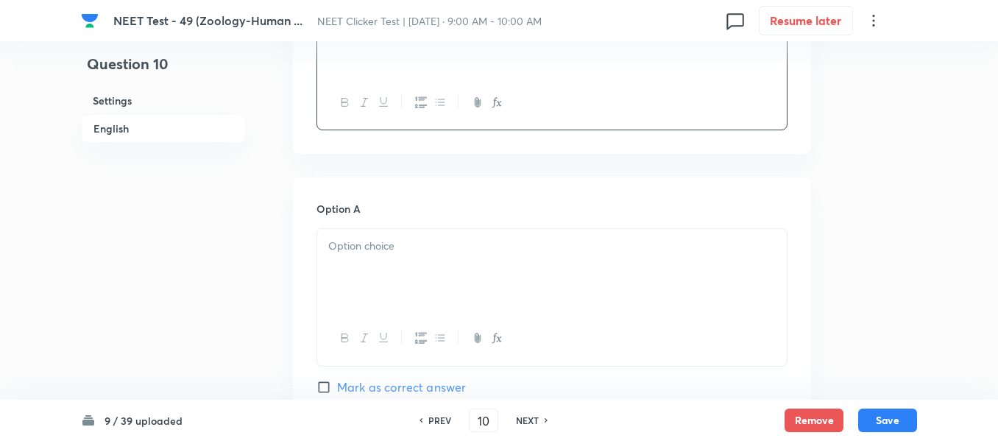
scroll to position [663, 0]
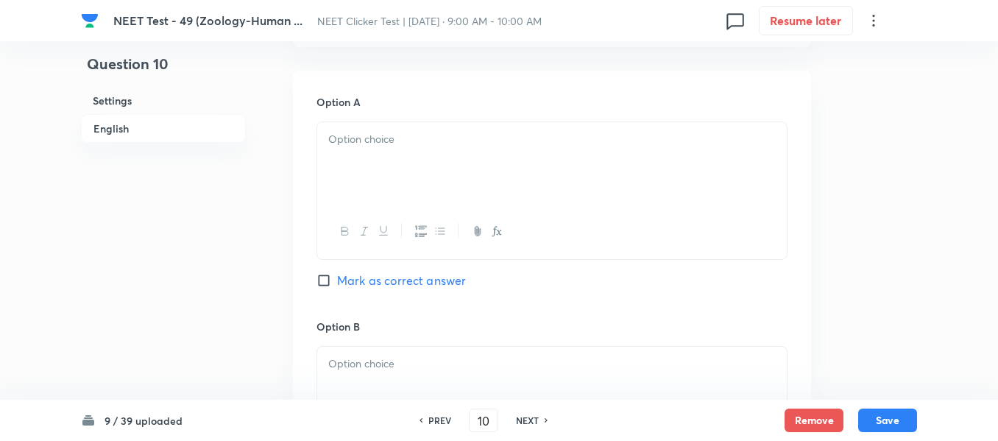
click at [525, 135] on p at bounding box center [552, 139] width 448 height 17
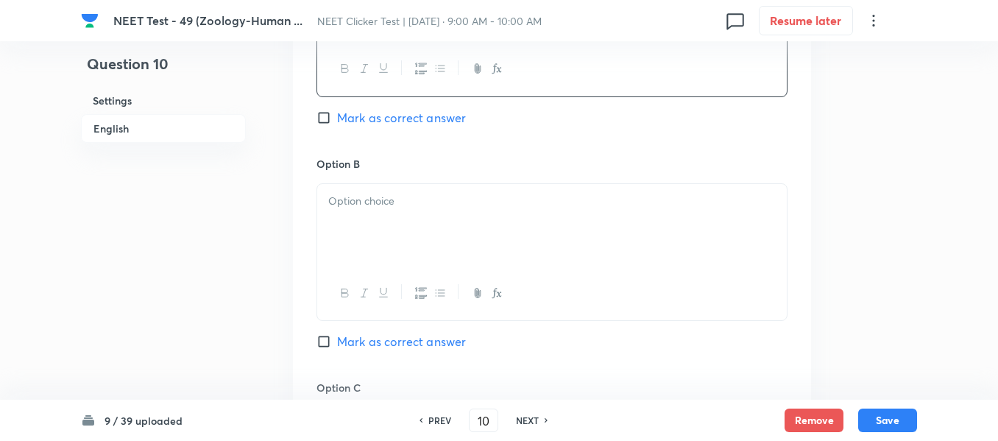
scroll to position [884, 0]
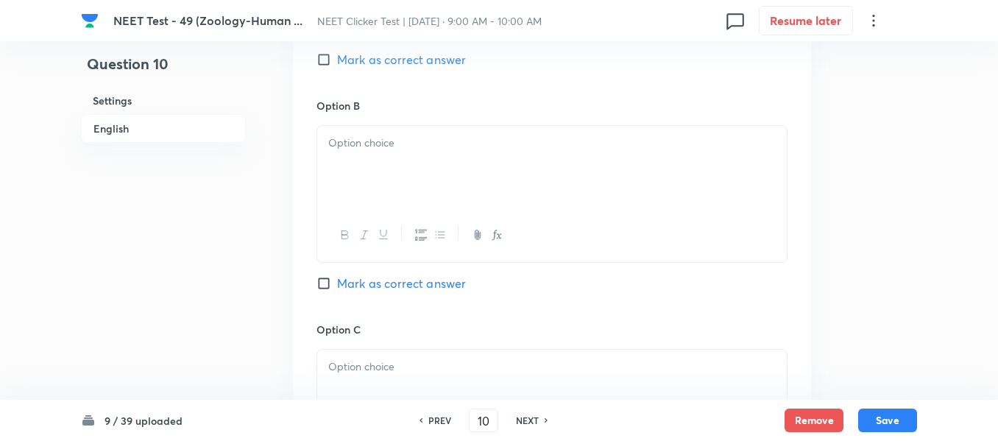
click at [494, 149] on p at bounding box center [552, 143] width 448 height 17
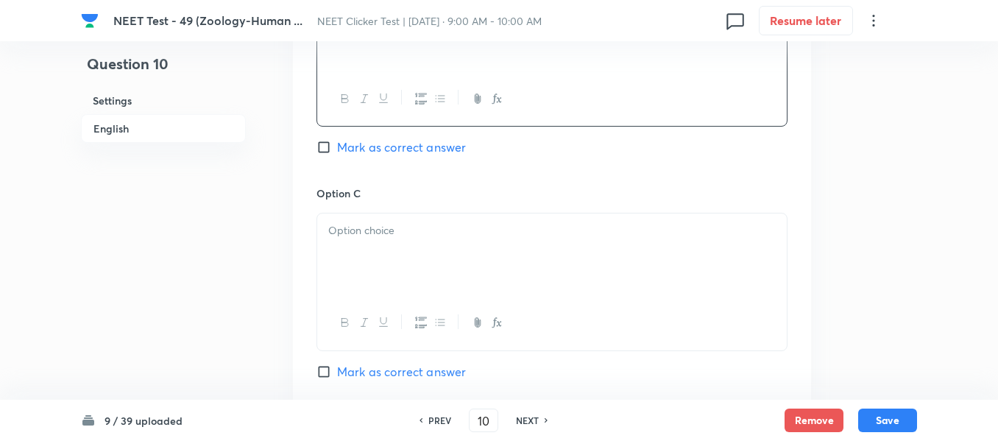
scroll to position [1104, 0]
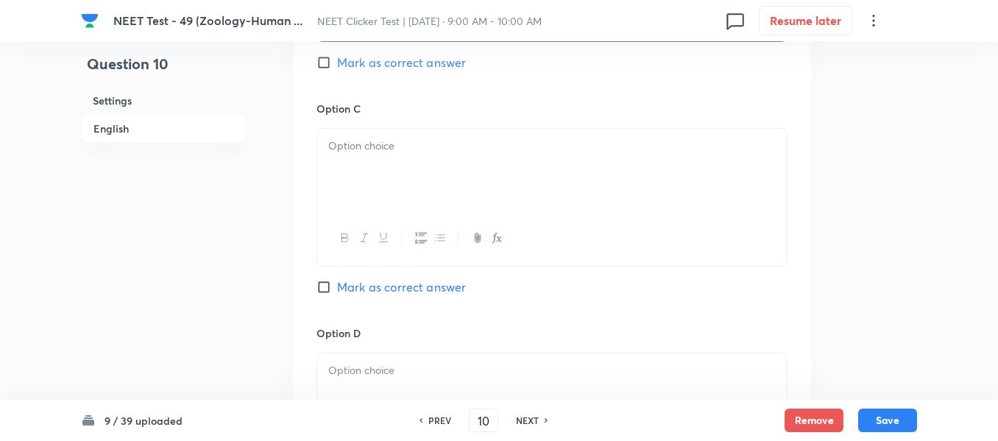
click at [481, 157] on div at bounding box center [552, 170] width 470 height 82
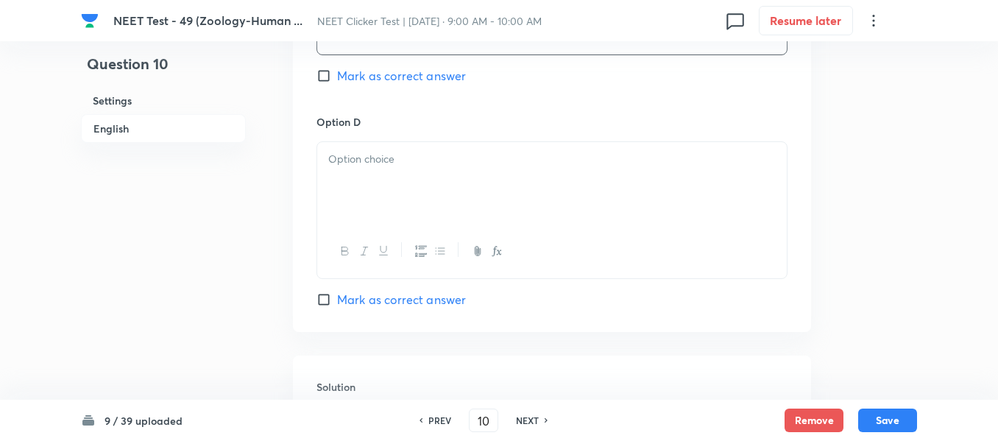
scroll to position [1325, 0]
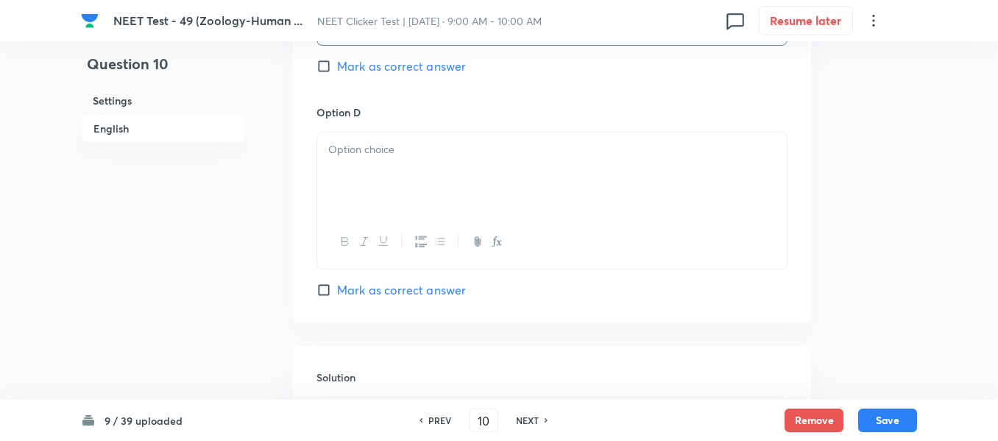
click at [445, 165] on div at bounding box center [552, 174] width 470 height 82
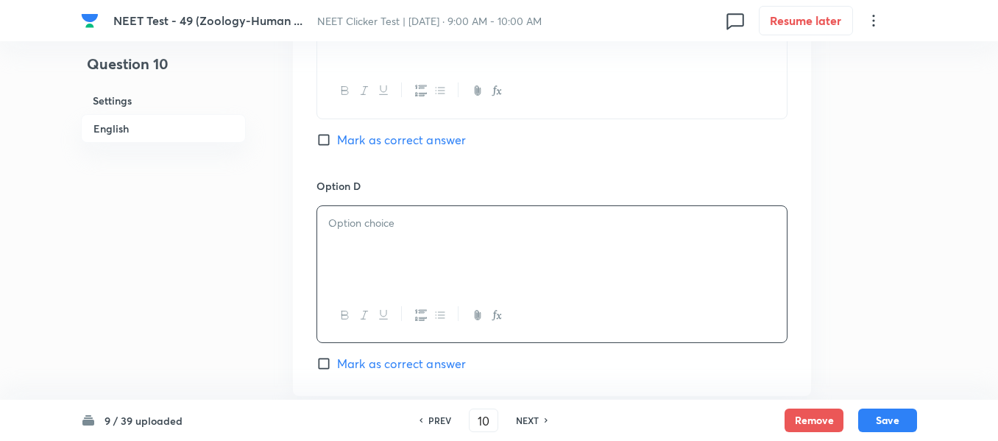
click at [328, 140] on input "Mark as correct answer" at bounding box center [327, 140] width 21 height 15
checkbox input "true"
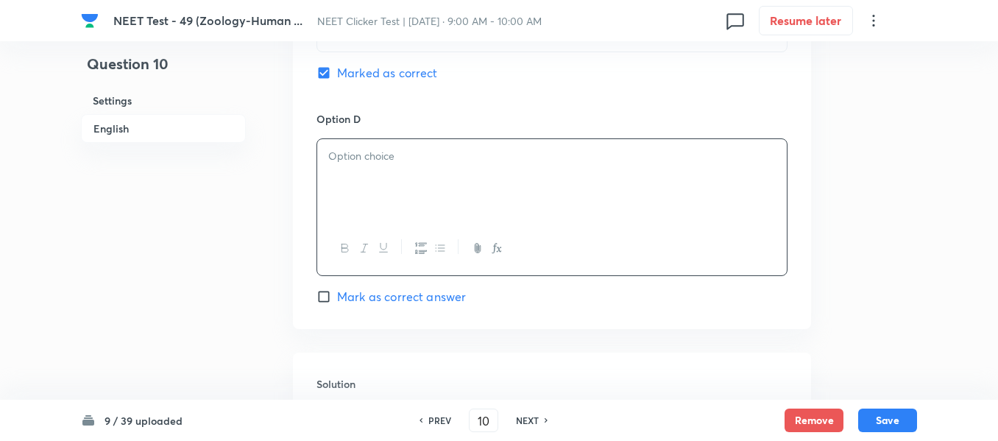
scroll to position [1399, 0]
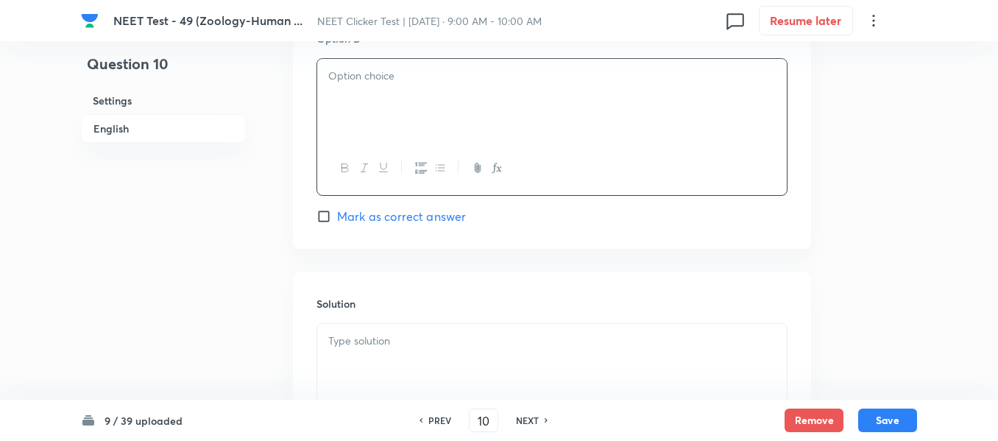
click at [427, 124] on div at bounding box center [552, 100] width 470 height 82
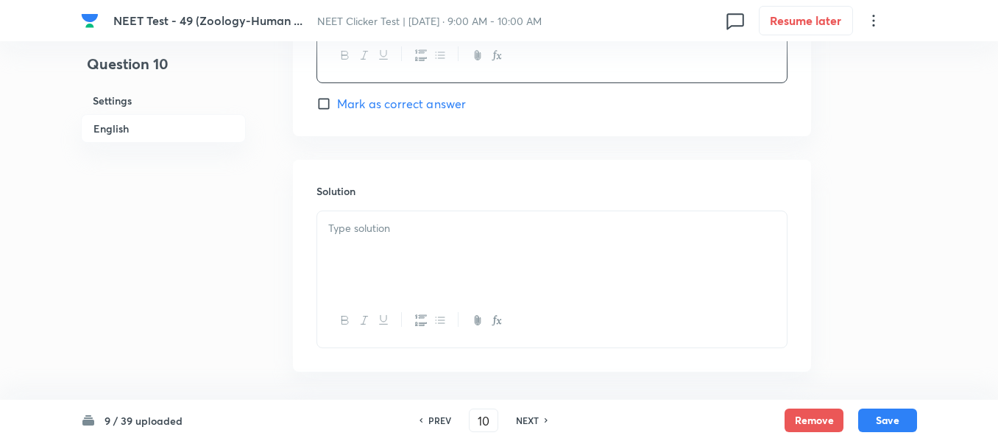
scroll to position [1546, 0]
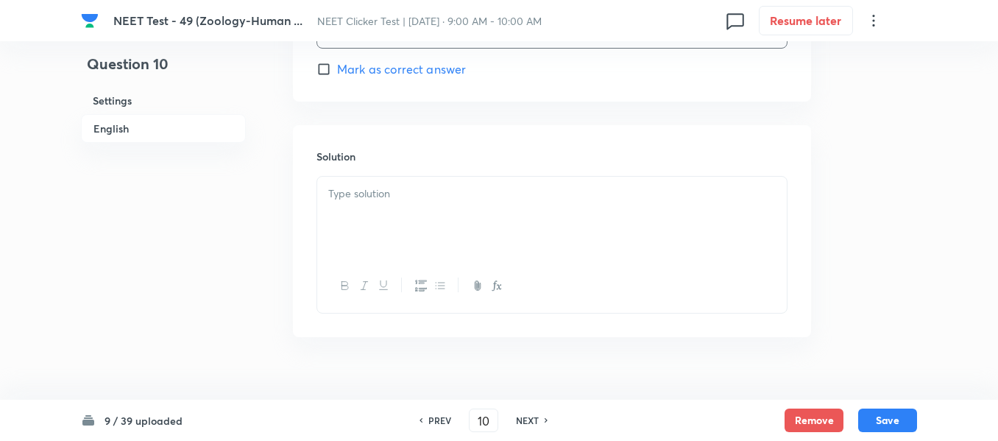
click at [420, 197] on p at bounding box center [552, 194] width 448 height 17
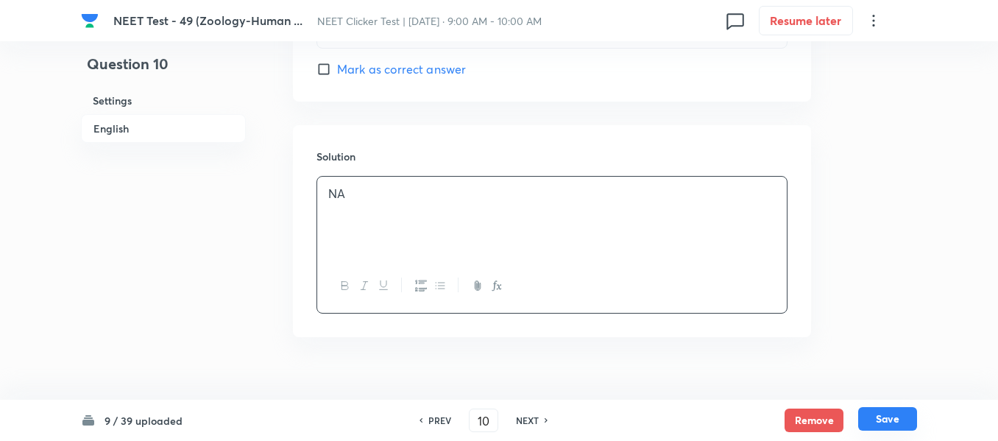
click at [883, 420] on button "Save" at bounding box center [887, 419] width 59 height 24
type input "11"
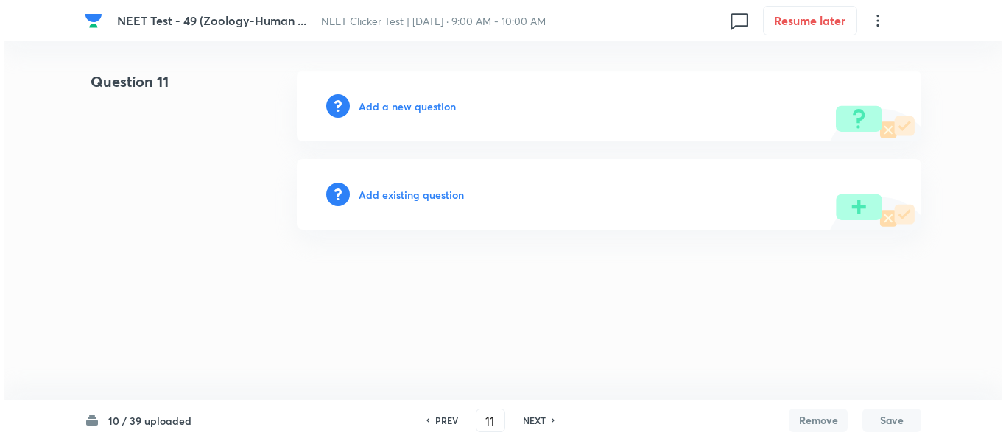
scroll to position [0, 0]
click at [381, 106] on h6 "Add a new question" at bounding box center [407, 106] width 97 height 15
click at [381, 106] on h6 "Choose a question type" at bounding box center [415, 106] width 113 height 15
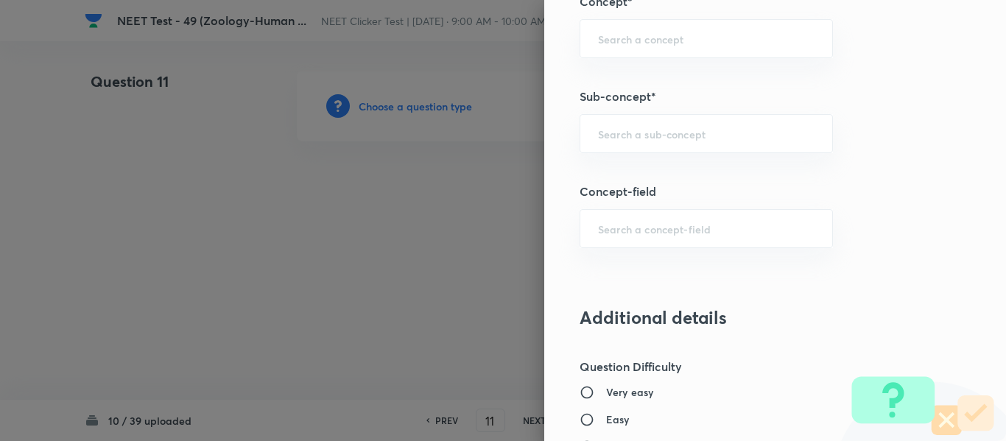
scroll to position [973, 0]
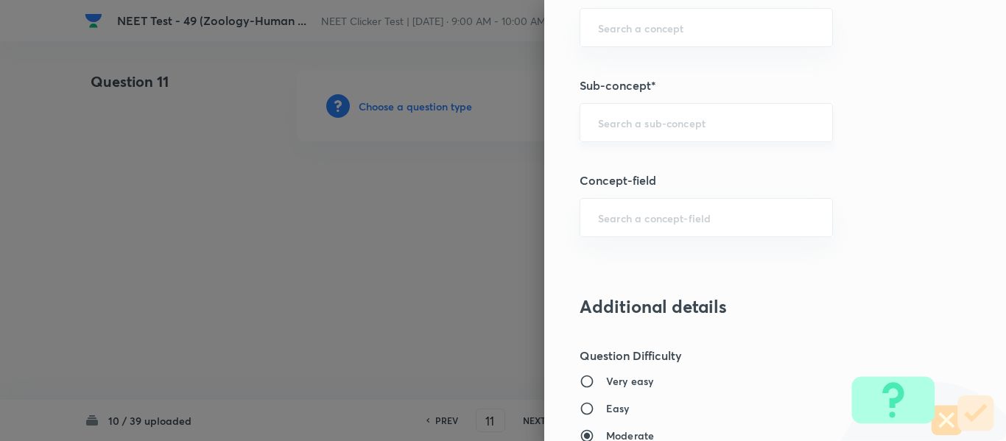
click at [657, 126] on input "text" at bounding box center [706, 123] width 216 height 14
type input "A"
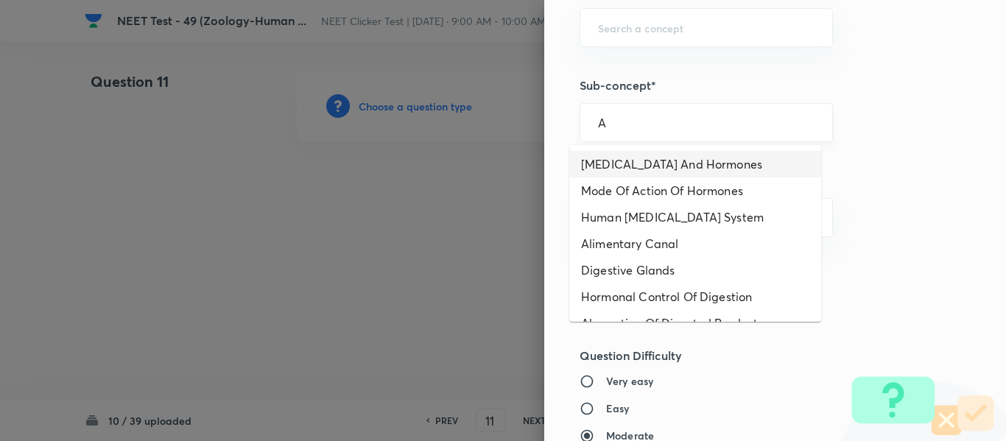
click at [634, 127] on input "A" at bounding box center [706, 123] width 216 height 14
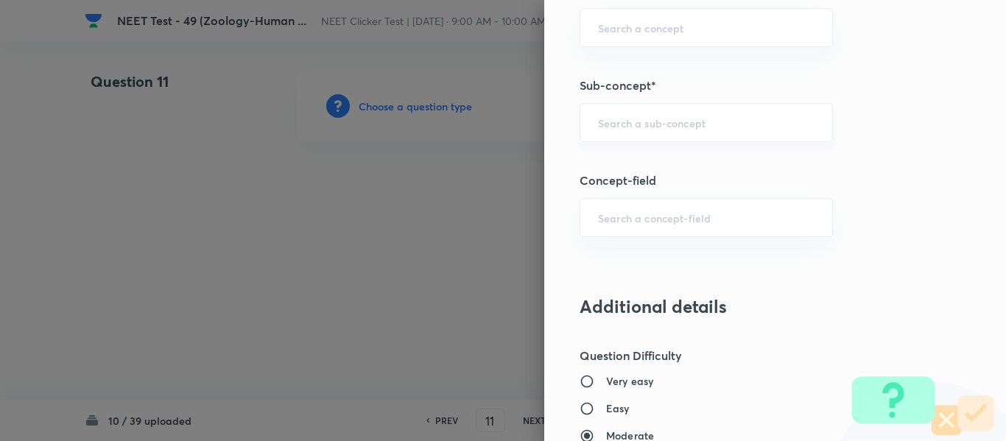
paste input "Common Diseases In Humans"
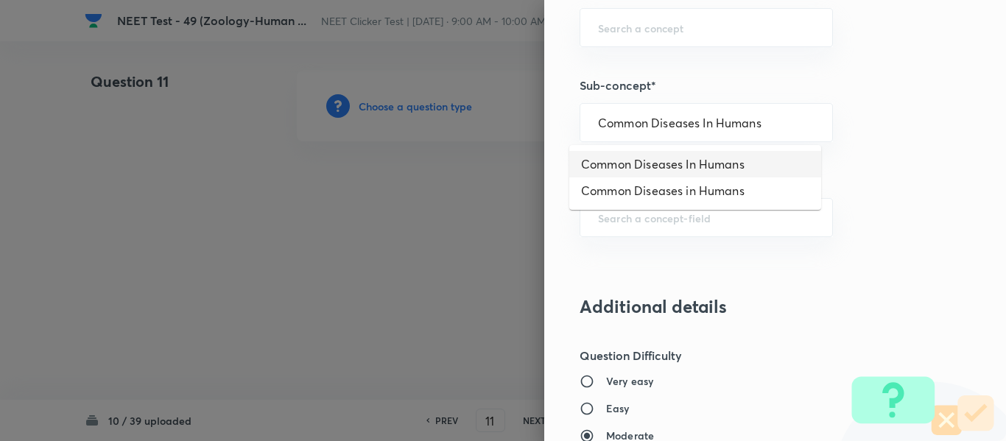
click at [635, 162] on li "Common Diseases In Humans" at bounding box center [695, 164] width 252 height 27
type input "Common Diseases In Humans"
type input "Biology"
type input "Biology & Human Welfare"
type input "Human Health & Diseases"
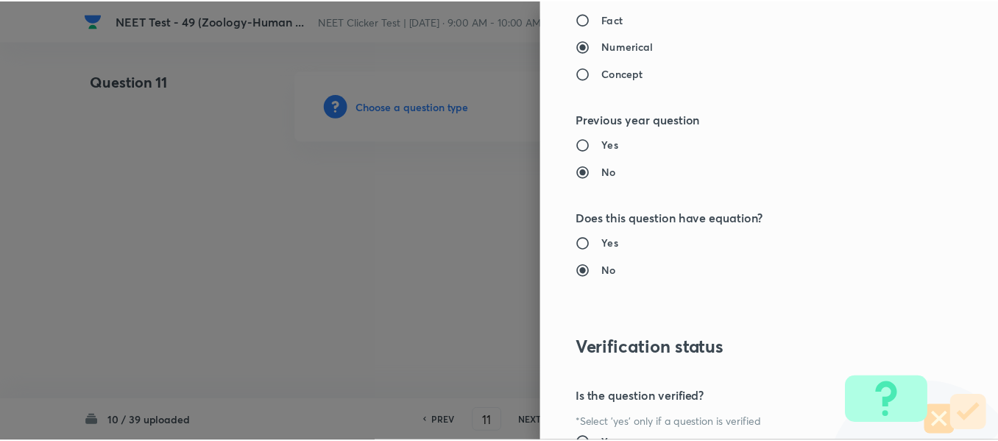
scroll to position [1665, 0]
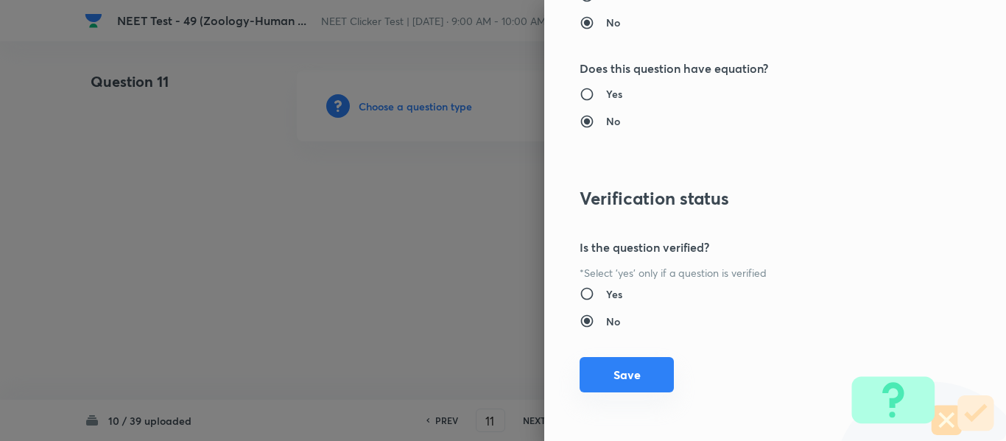
click at [619, 376] on button "Save" at bounding box center [626, 374] width 94 height 35
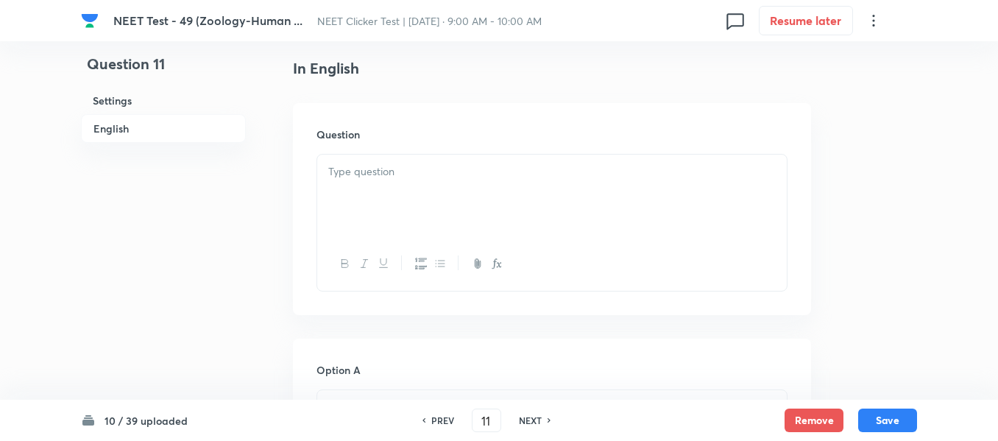
scroll to position [442, 0]
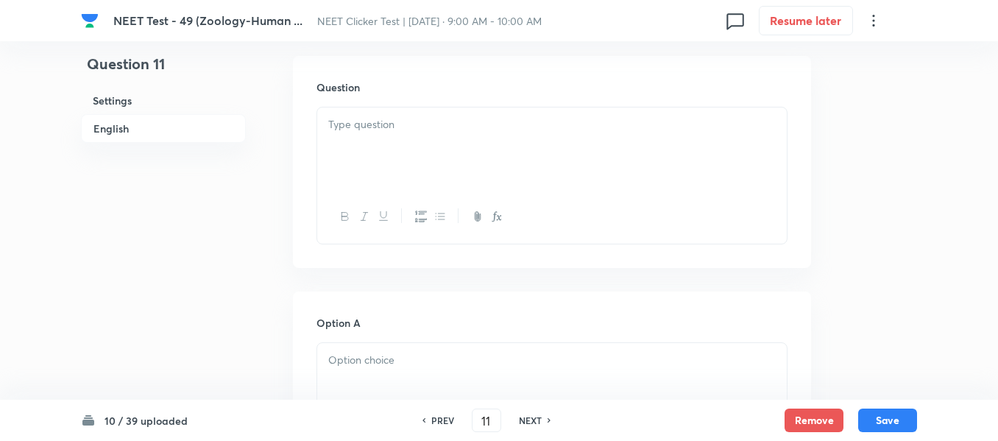
click at [459, 135] on div at bounding box center [552, 148] width 470 height 82
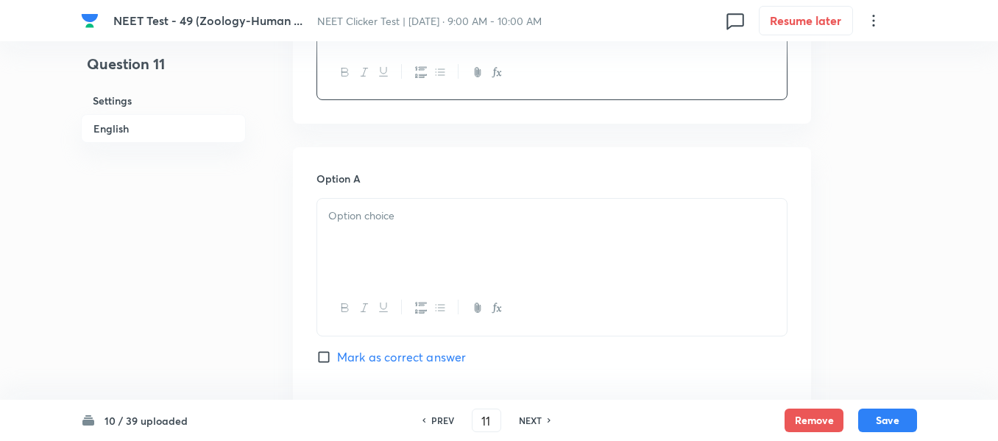
scroll to position [589, 0]
click at [526, 221] on p at bounding box center [552, 213] width 448 height 17
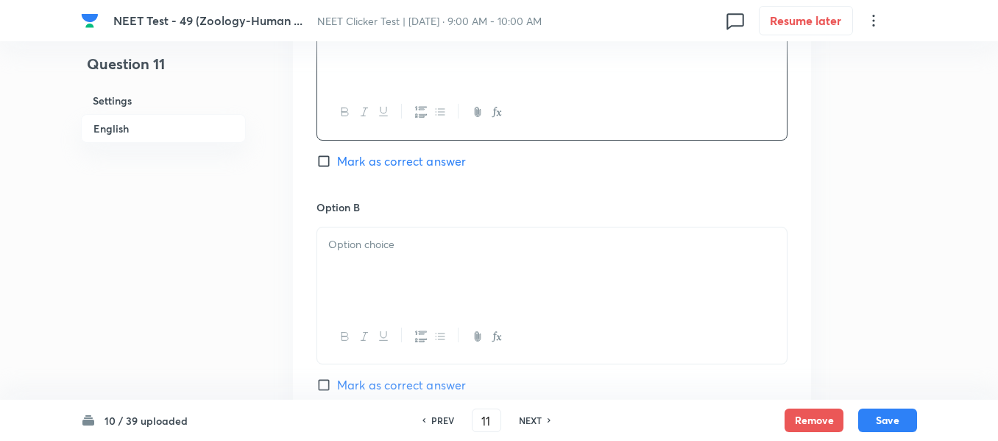
scroll to position [810, 0]
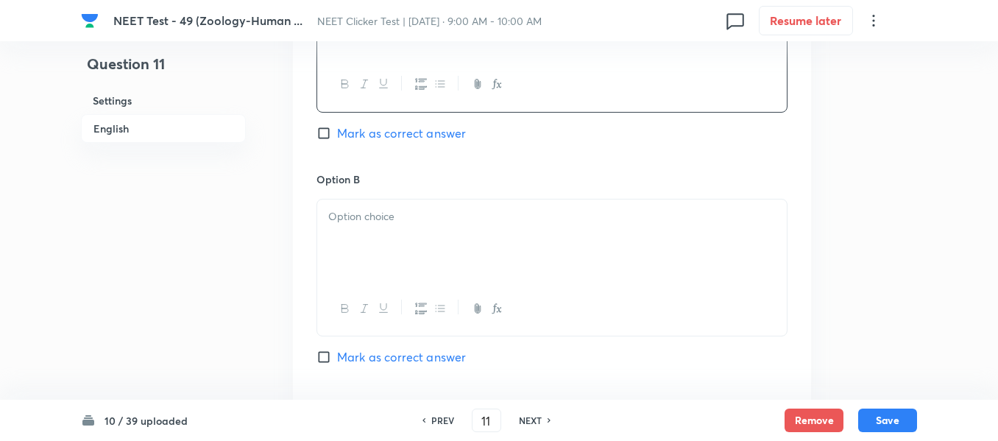
click at [432, 230] on div at bounding box center [552, 241] width 470 height 82
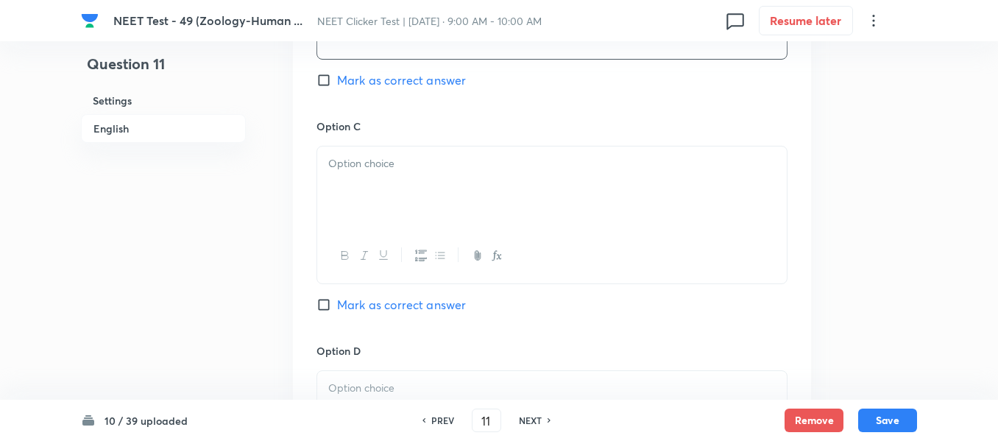
scroll to position [1104, 0]
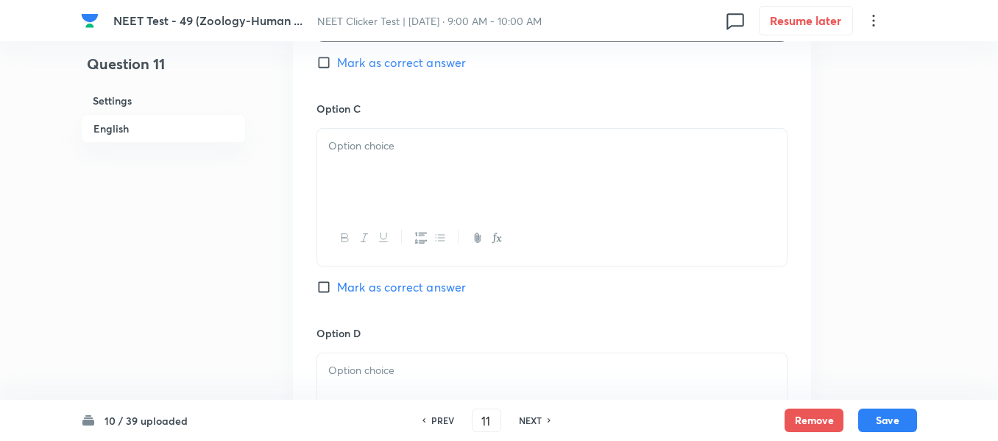
click at [493, 161] on div at bounding box center [552, 170] width 470 height 82
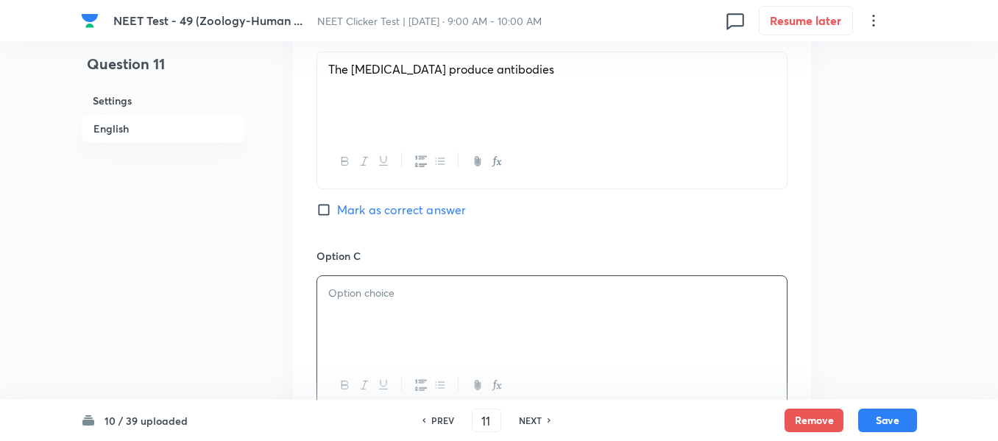
scroll to position [884, 0]
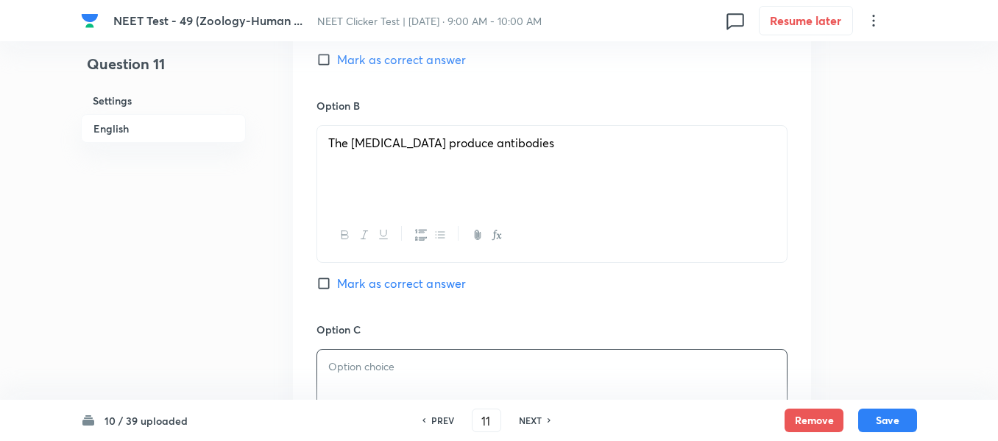
click at [325, 61] on input "Mark as correct answer" at bounding box center [327, 59] width 21 height 15
checkbox input "true"
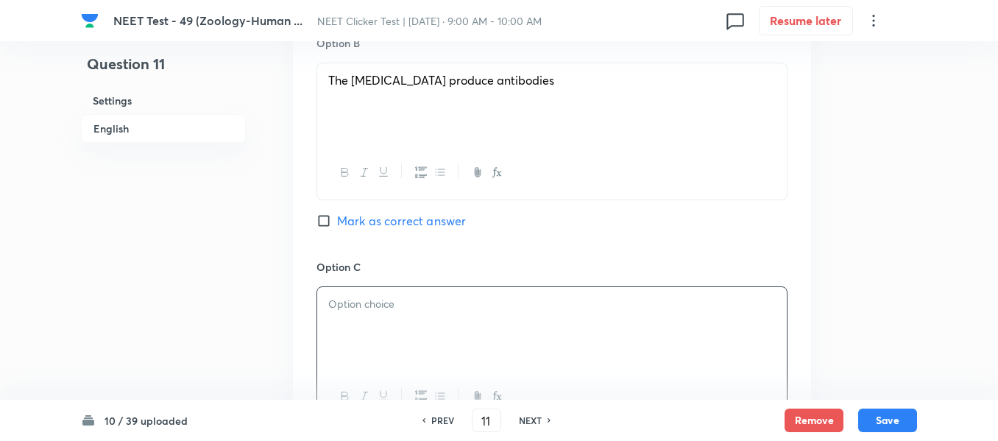
scroll to position [1031, 0]
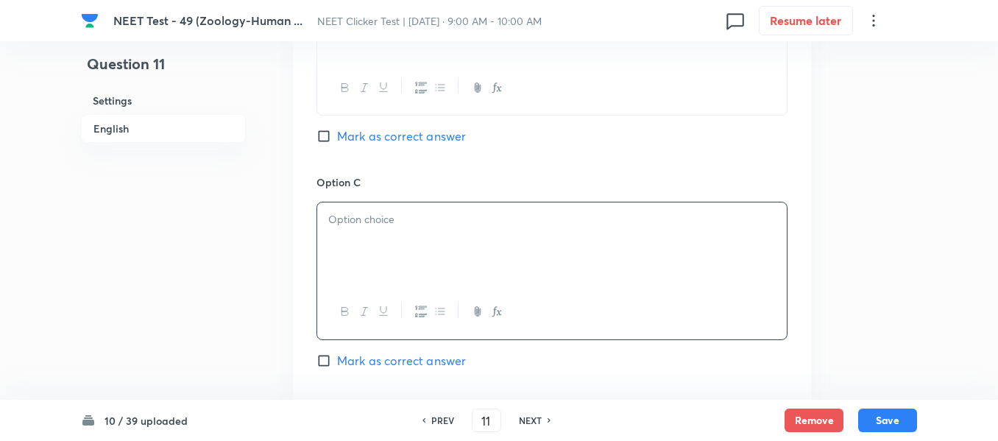
click at [442, 205] on div at bounding box center [552, 243] width 470 height 82
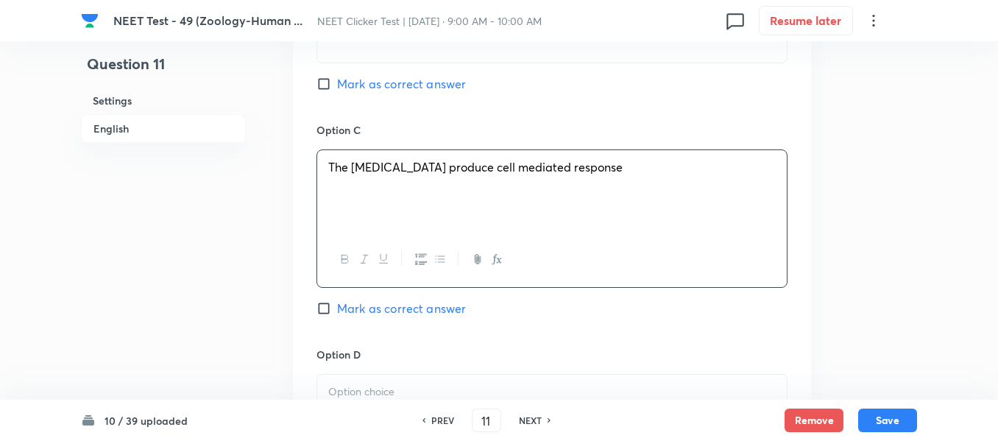
scroll to position [1252, 0]
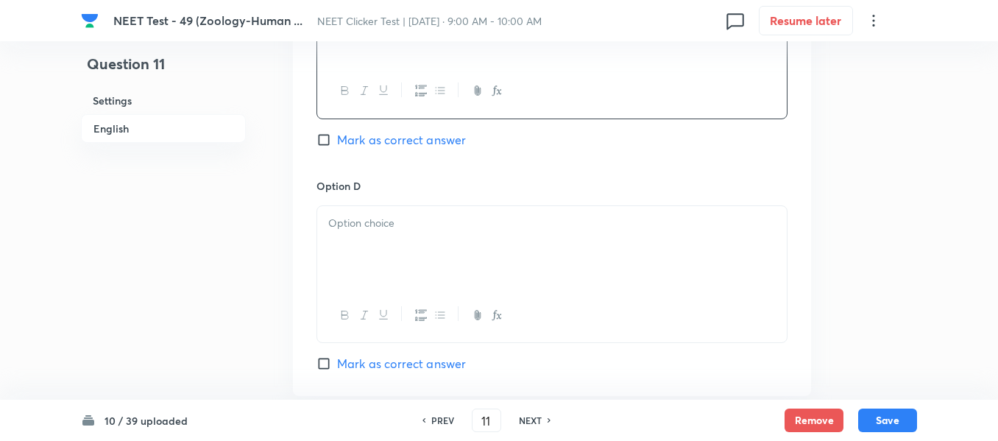
click at [513, 233] on div at bounding box center [552, 247] width 470 height 82
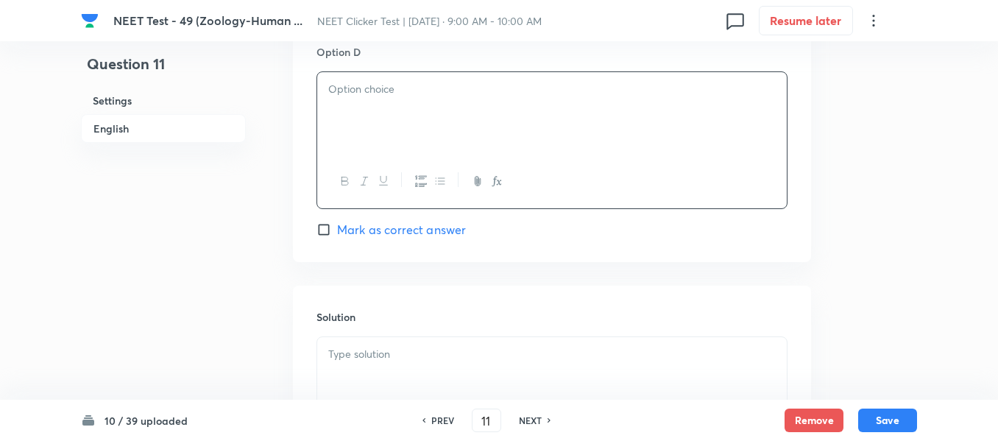
scroll to position [1399, 0]
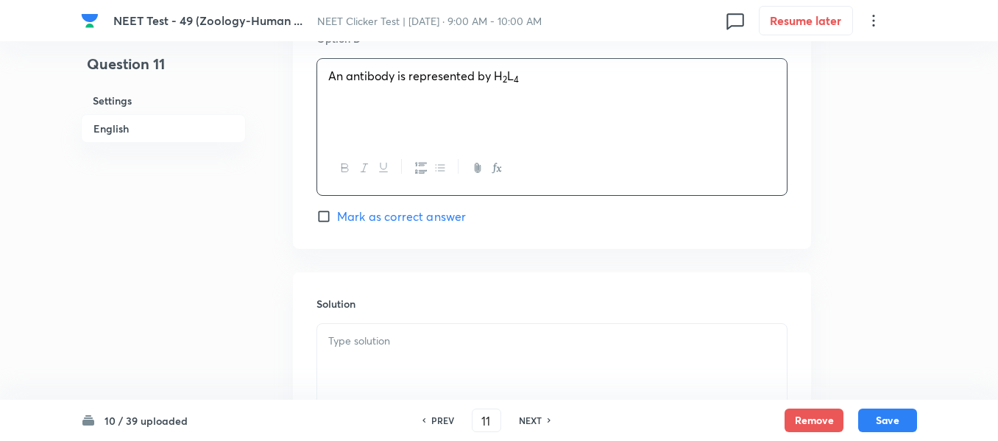
click at [471, 330] on div at bounding box center [552, 365] width 470 height 82
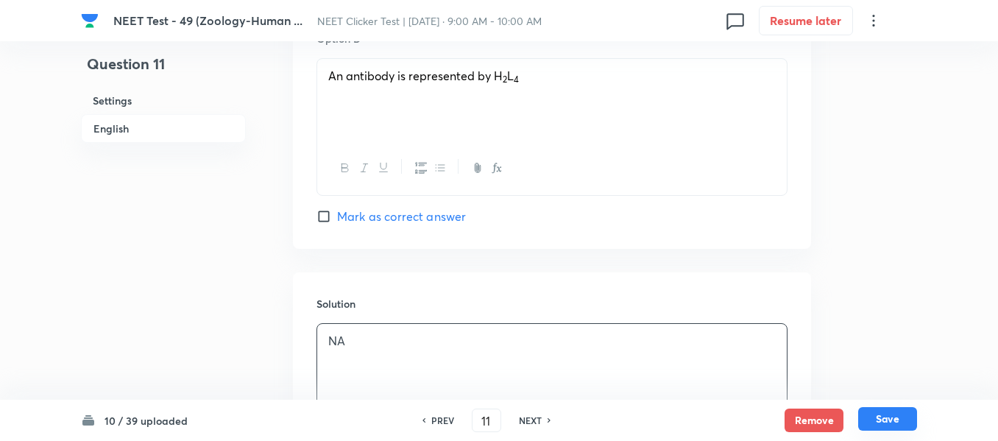
click at [883, 420] on button "Save" at bounding box center [887, 419] width 59 height 24
type input "12"
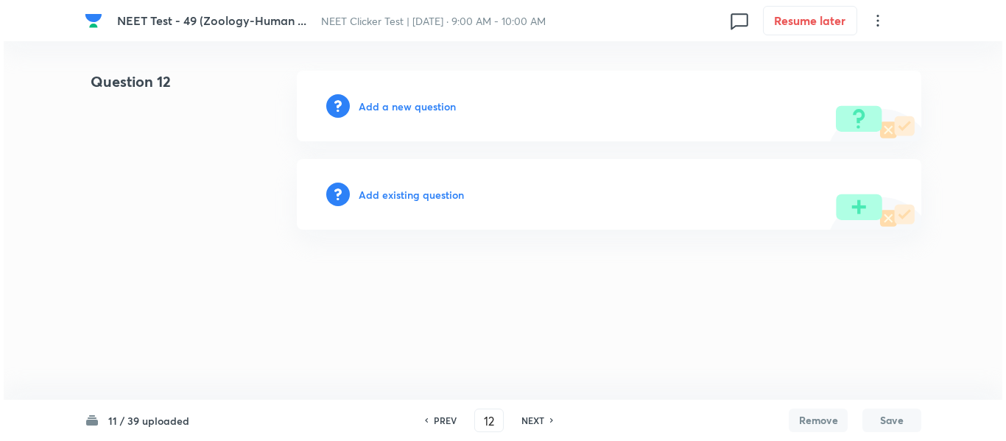
scroll to position [0, 0]
click at [389, 110] on h6 "Add a new question" at bounding box center [407, 106] width 97 height 15
click at [389, 110] on h6 "Choose a question type" at bounding box center [415, 106] width 113 height 15
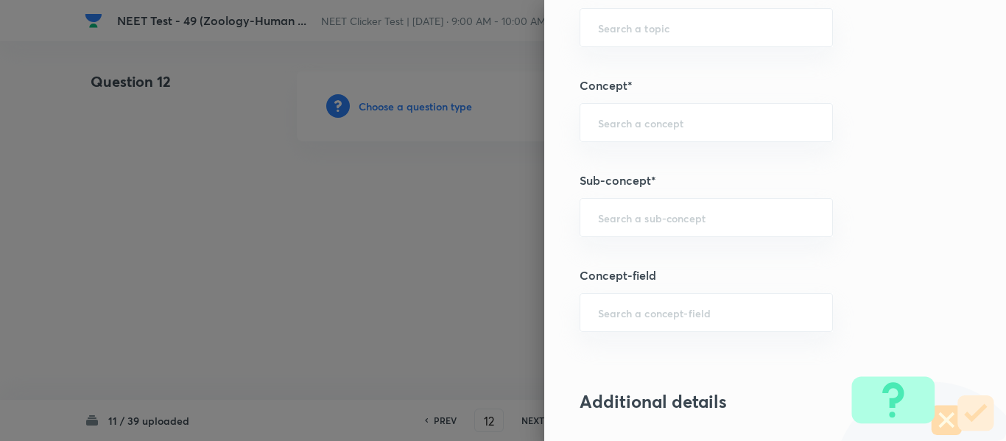
scroll to position [884, 0]
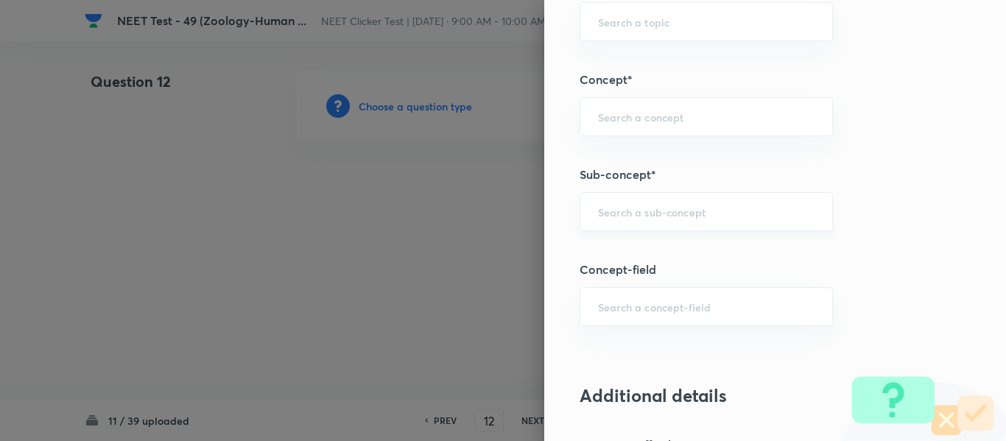
click at [680, 214] on input "text" at bounding box center [706, 212] width 216 height 14
type input "A"
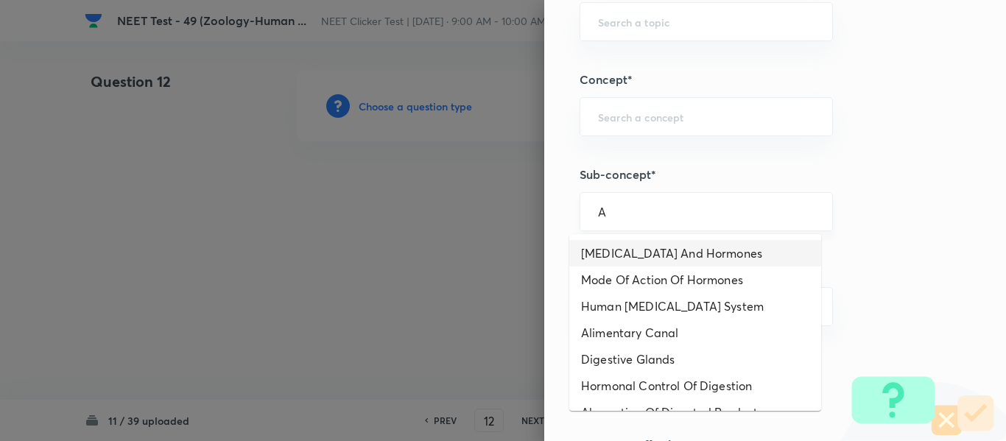
click at [633, 211] on input "A" at bounding box center [706, 212] width 216 height 14
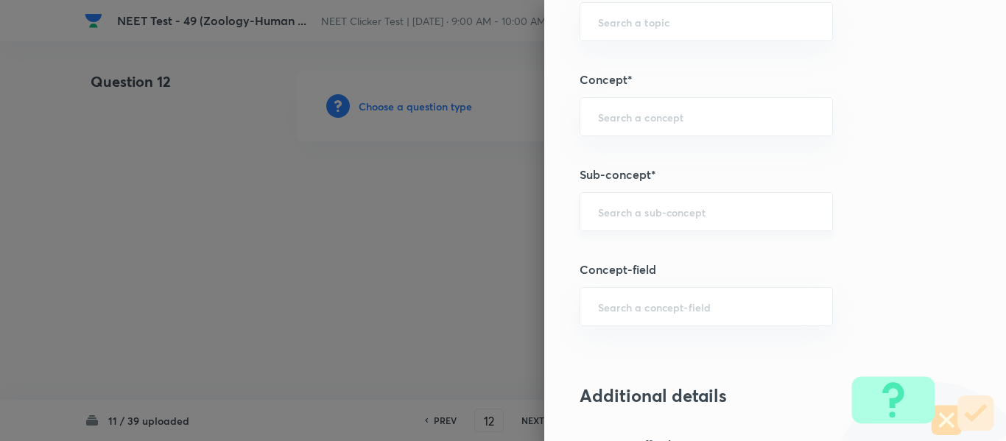
paste input "Common Diseases In Humans"
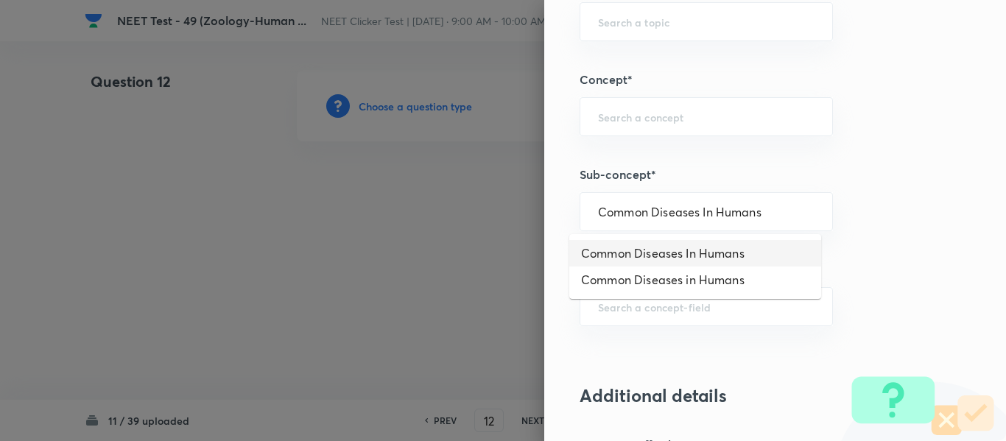
click at [642, 255] on li "Common Diseases In Humans" at bounding box center [695, 253] width 252 height 27
type input "Common Diseases In Humans"
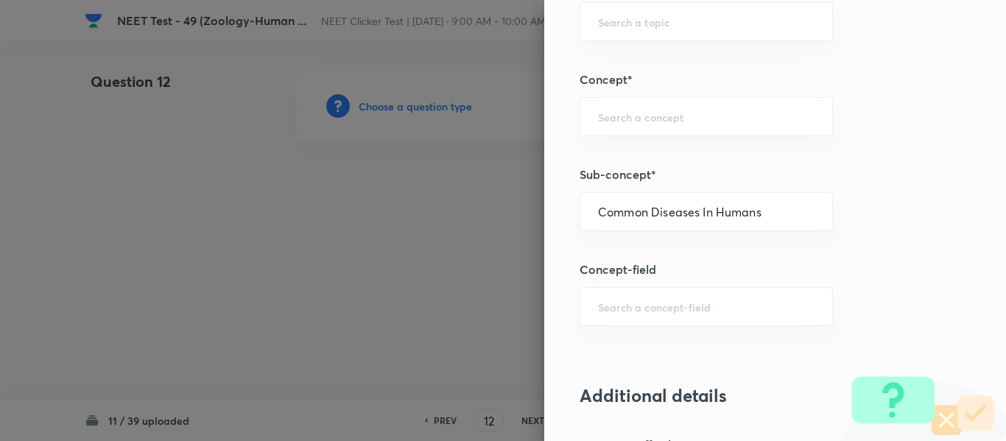
type input "Biology"
type input "Biology & Human Welfare"
type input "Human Health & Diseases"
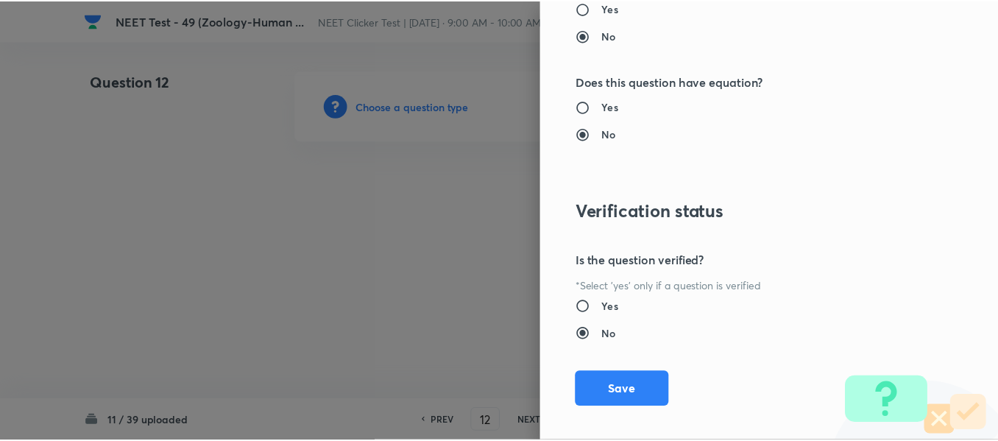
scroll to position [1665, 0]
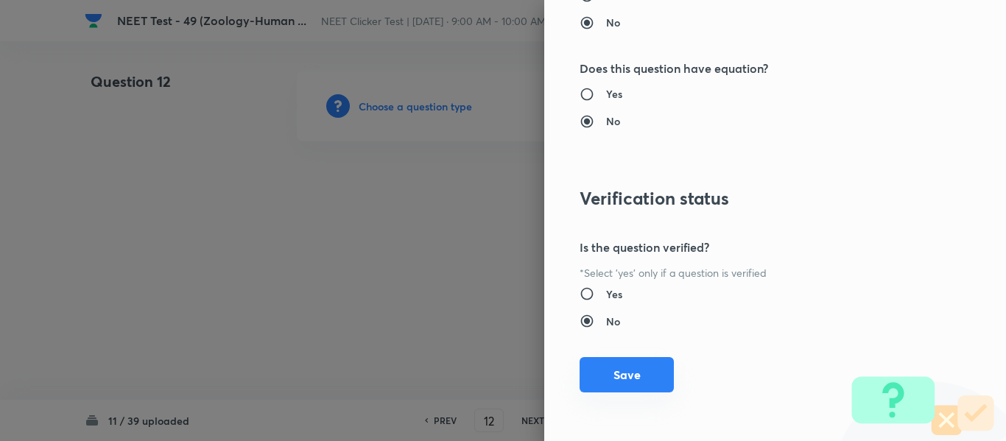
click at [607, 374] on button "Save" at bounding box center [626, 374] width 94 height 35
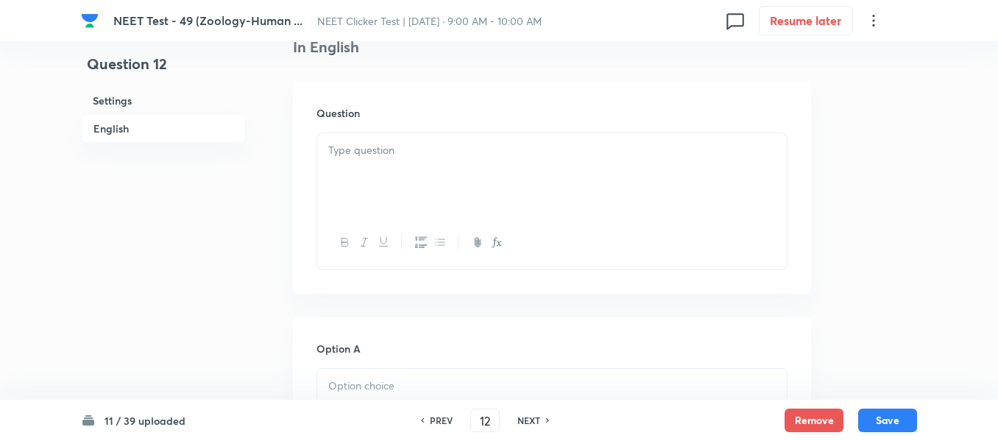
scroll to position [442, 0]
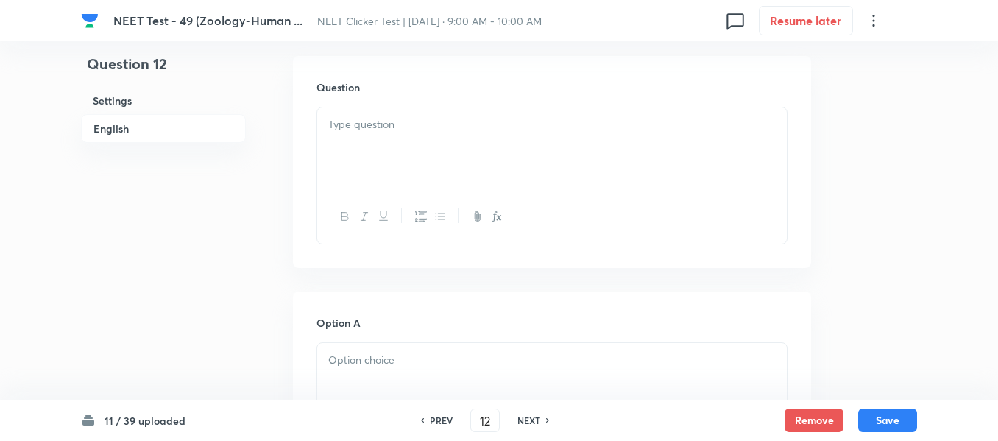
click at [545, 130] on p at bounding box center [552, 124] width 448 height 17
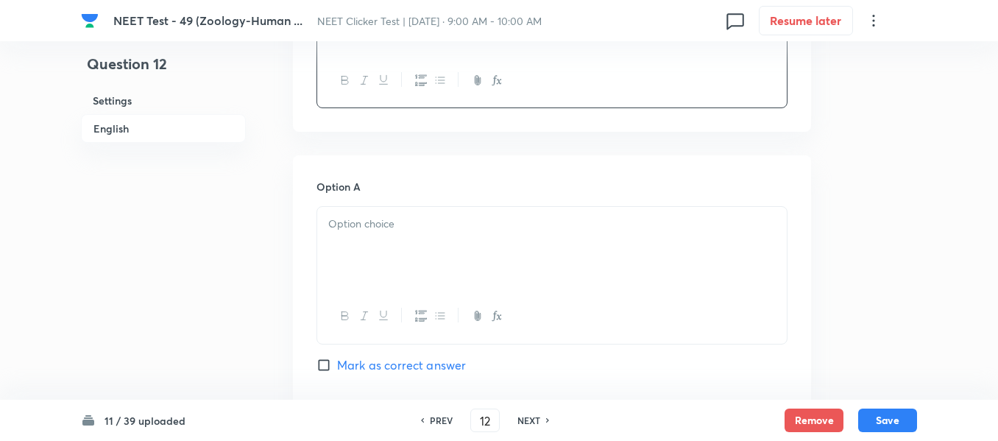
scroll to position [589, 0]
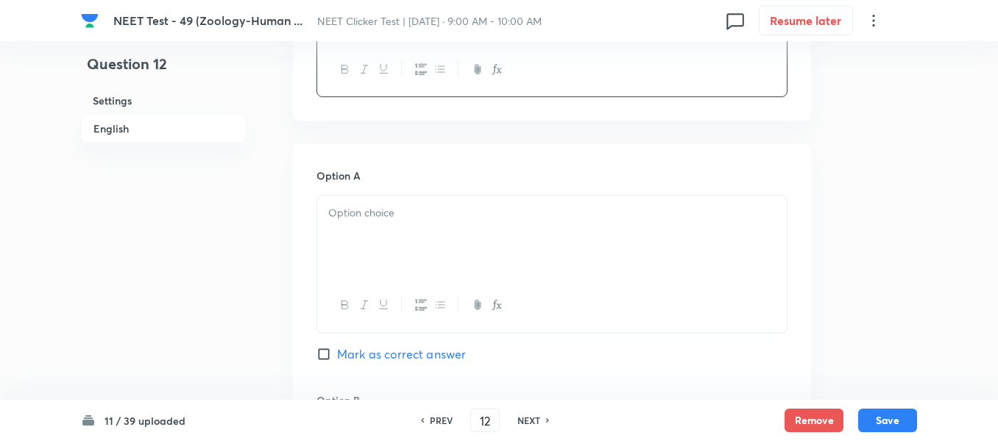
click at [468, 216] on p at bounding box center [552, 213] width 448 height 17
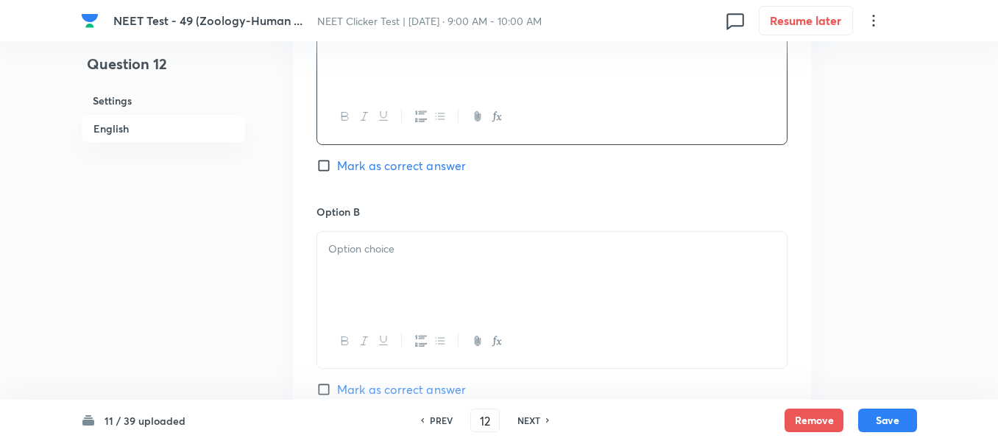
scroll to position [810, 0]
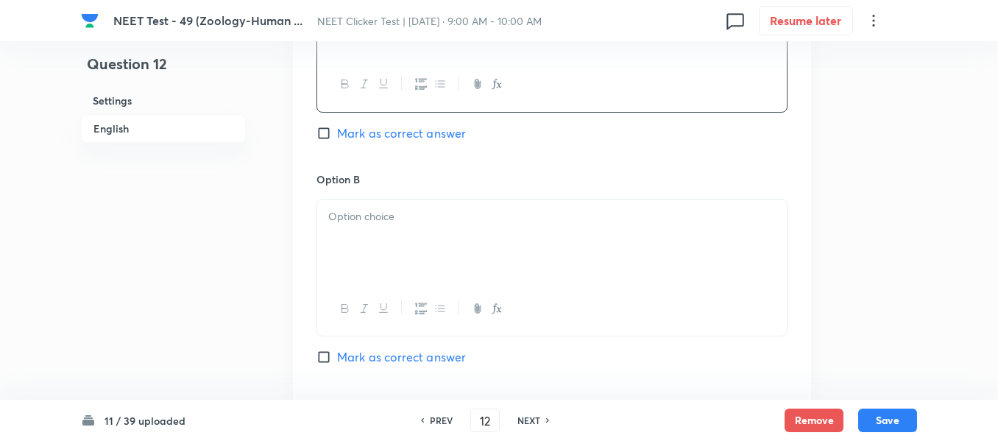
drag, startPoint x: 333, startPoint y: 134, endPoint x: 405, endPoint y: 187, distance: 89.5
click at [333, 133] on input "Mark as correct answer" at bounding box center [327, 133] width 21 height 15
checkbox input "true"
click at [521, 245] on div at bounding box center [552, 241] width 470 height 82
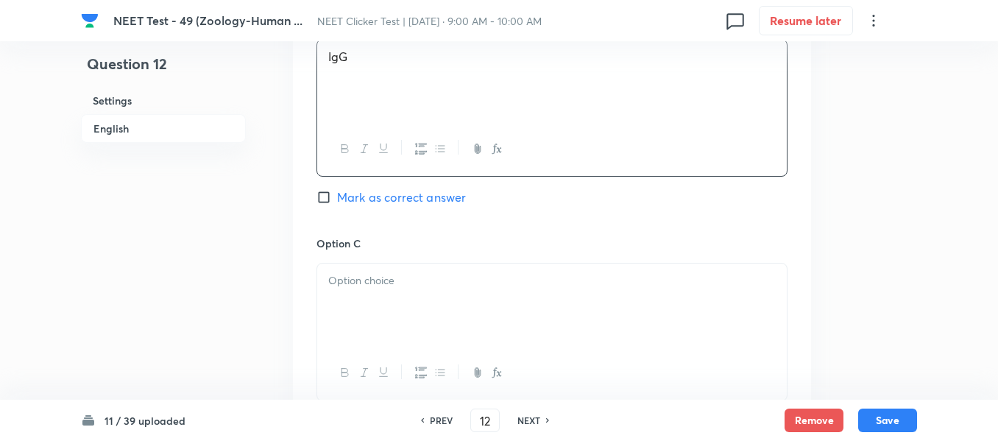
scroll to position [1031, 0]
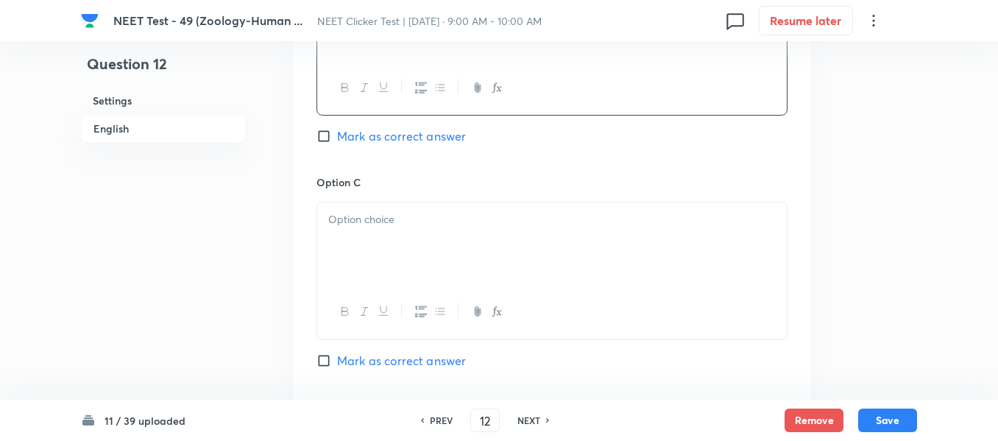
click at [480, 230] on div at bounding box center [552, 243] width 470 height 82
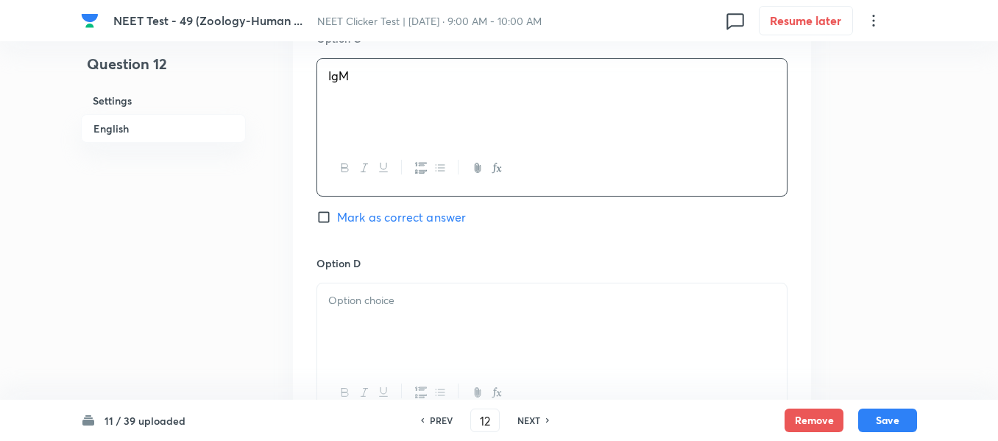
scroll to position [1252, 0]
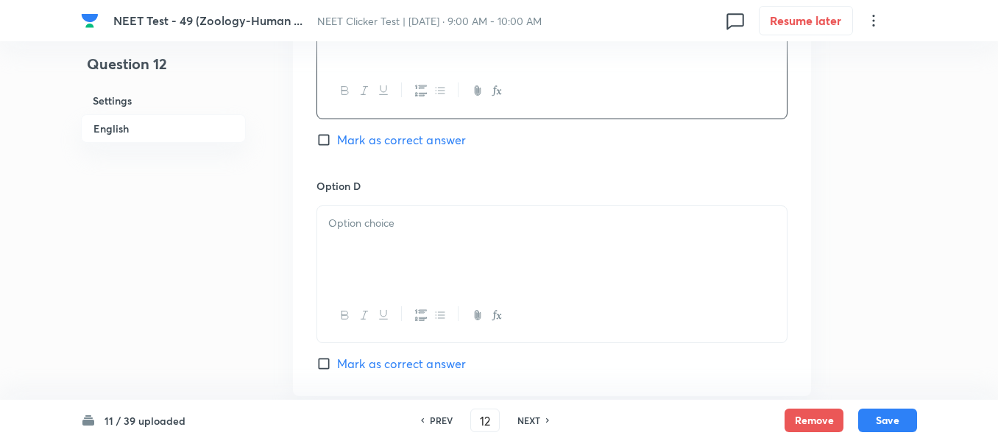
click at [480, 230] on p at bounding box center [552, 223] width 448 height 17
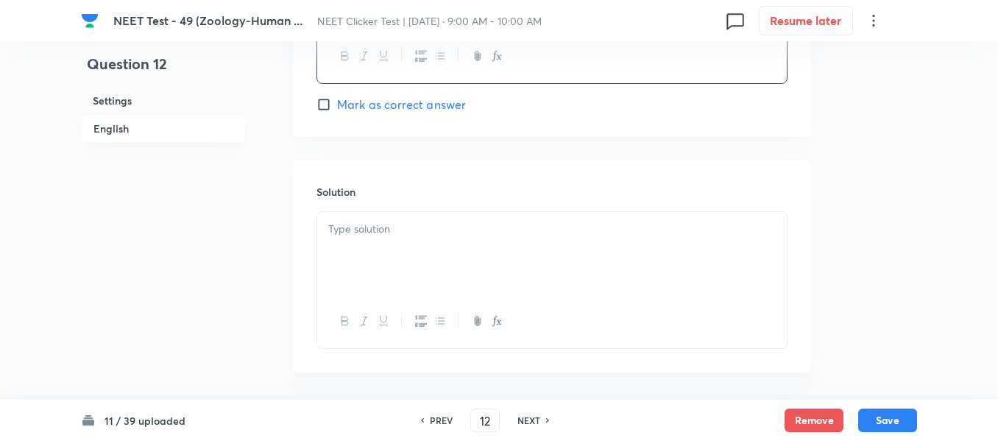
scroll to position [1546, 0]
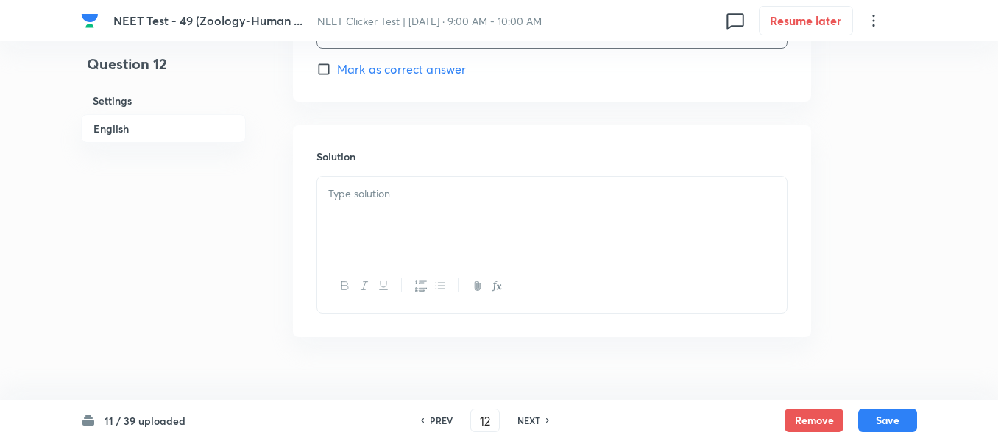
click at [480, 230] on div at bounding box center [552, 218] width 470 height 82
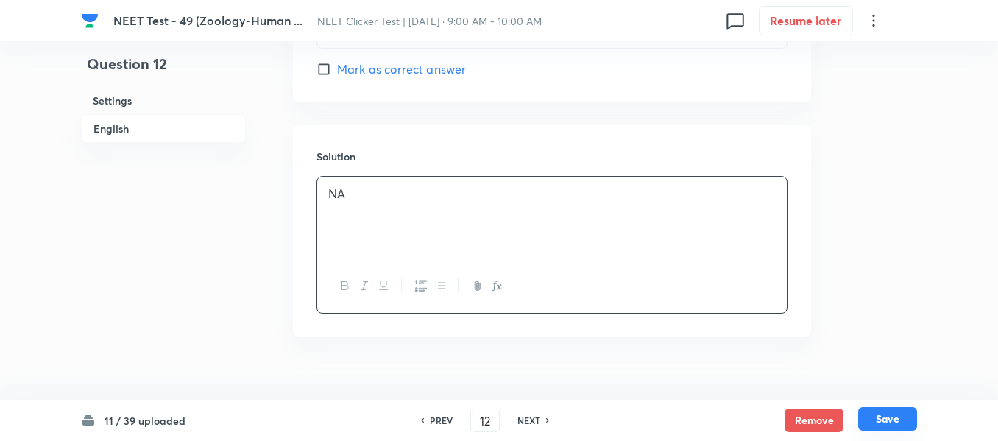
click at [896, 420] on button "Save" at bounding box center [887, 419] width 59 height 24
type input "13"
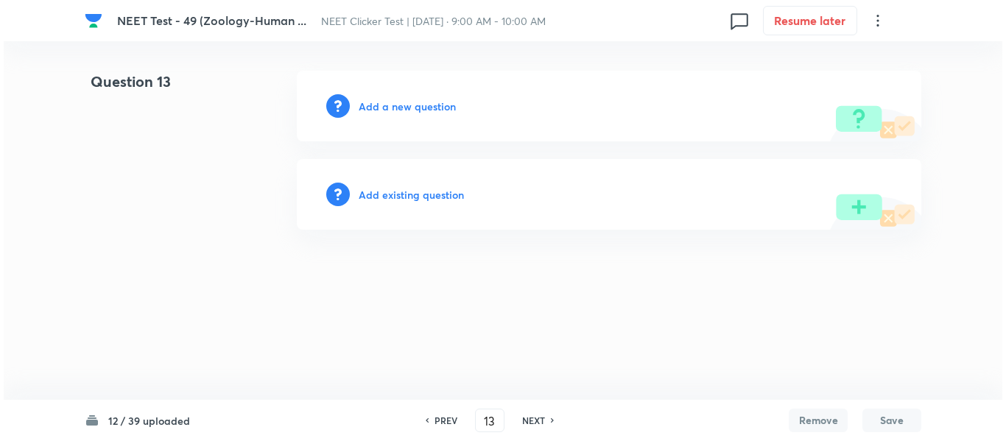
scroll to position [0, 0]
click at [388, 108] on h6 "Add a new question" at bounding box center [407, 106] width 97 height 15
click at [388, 108] on h6 "Choose a question type" at bounding box center [415, 106] width 113 height 15
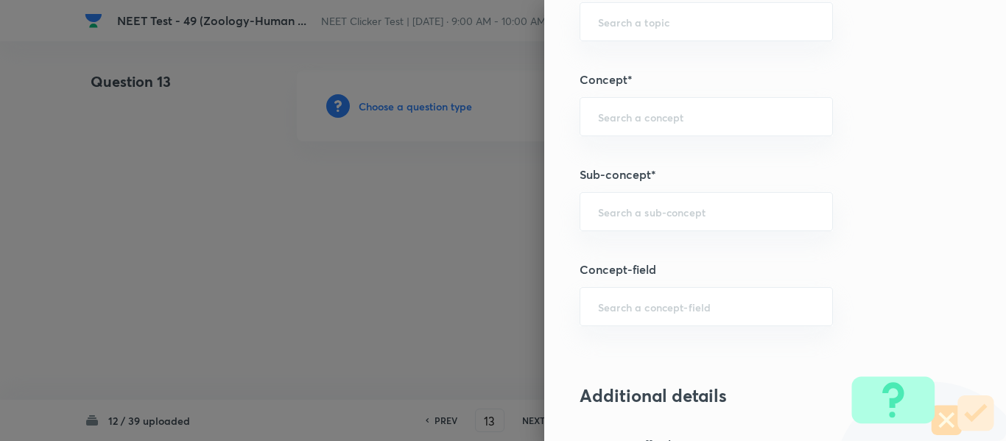
scroll to position [957, 0]
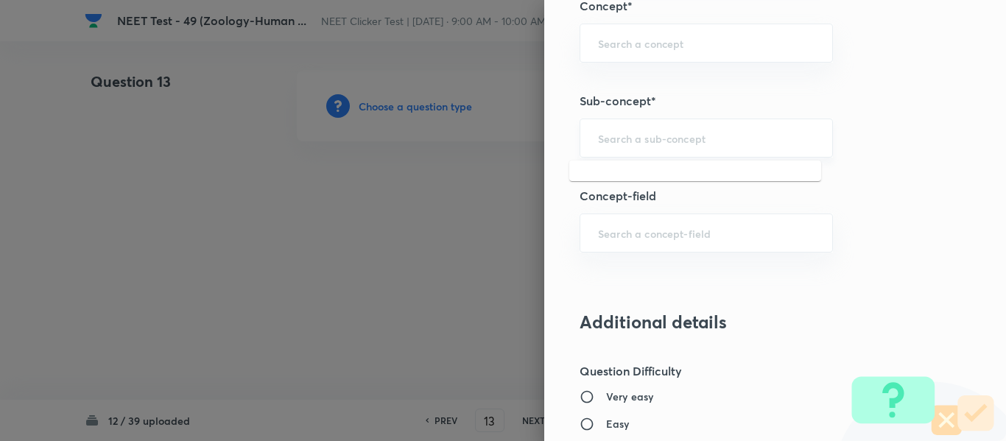
click at [667, 134] on input "text" at bounding box center [706, 138] width 216 height 14
paste input "Common Diseases In Humans"
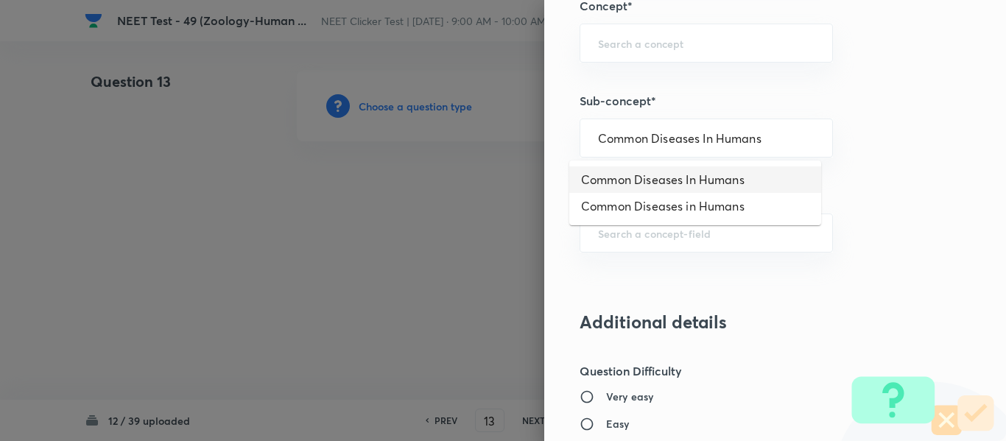
click at [635, 180] on li "Common Diseases In Humans" at bounding box center [695, 179] width 252 height 27
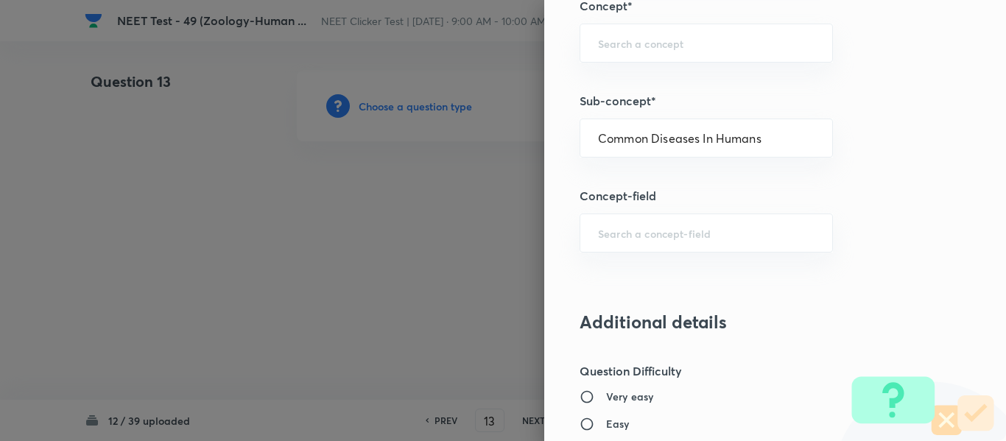
type input "Common Diseases In Humans"
type input "Biology"
type input "Biology & Human Welfare"
type input "Human Health & Diseases"
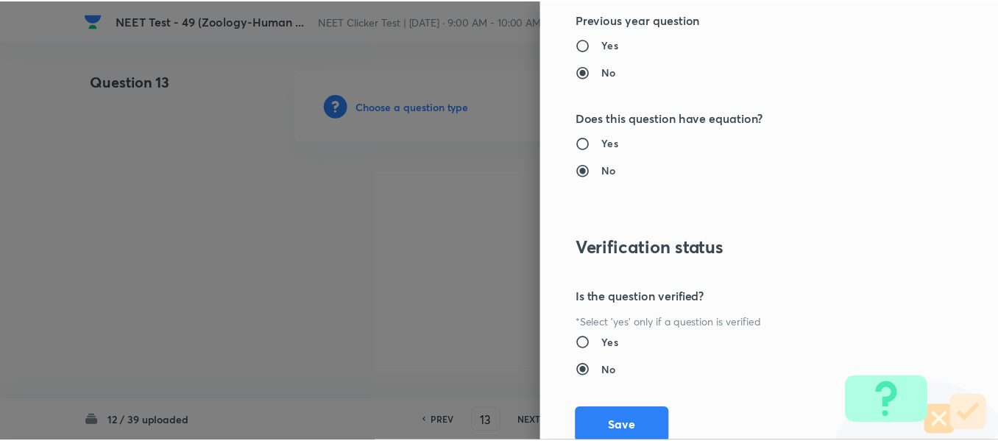
scroll to position [1665, 0]
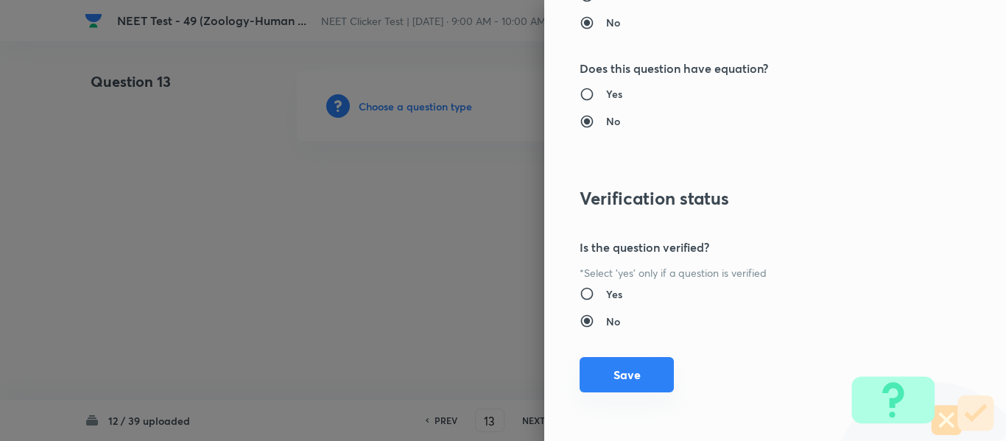
click at [613, 375] on button "Save" at bounding box center [626, 374] width 94 height 35
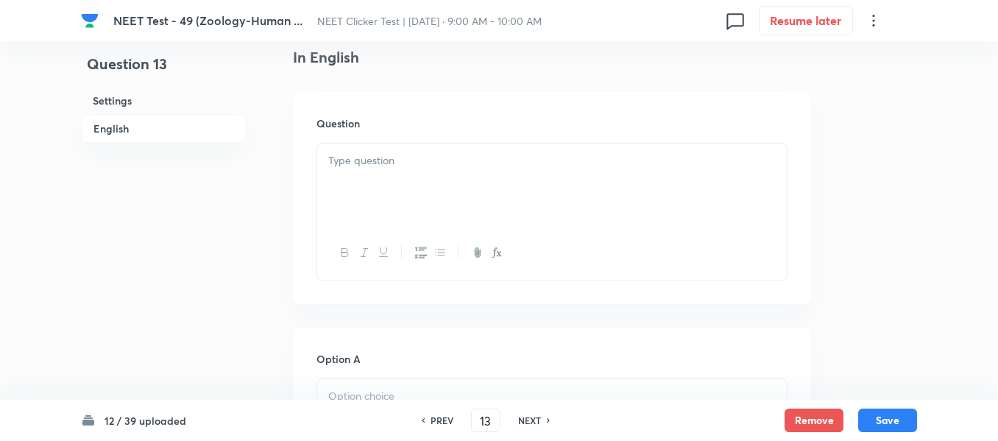
scroll to position [442, 0]
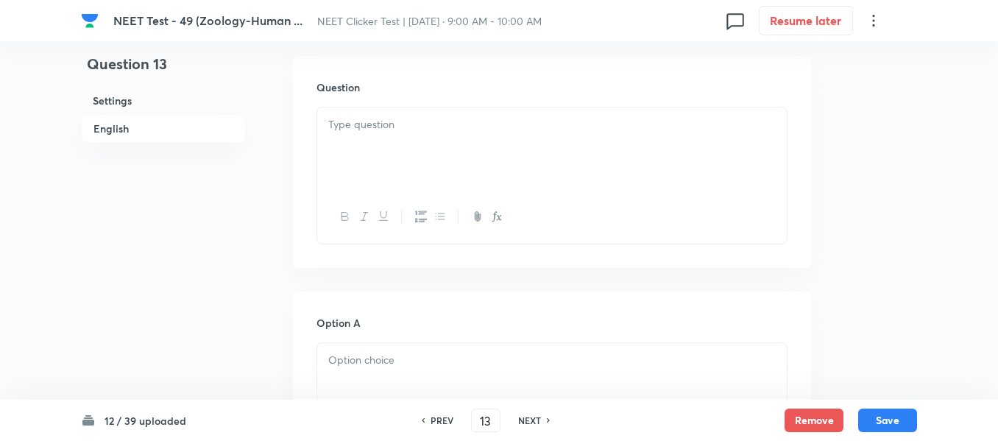
click at [503, 141] on div at bounding box center [552, 148] width 470 height 82
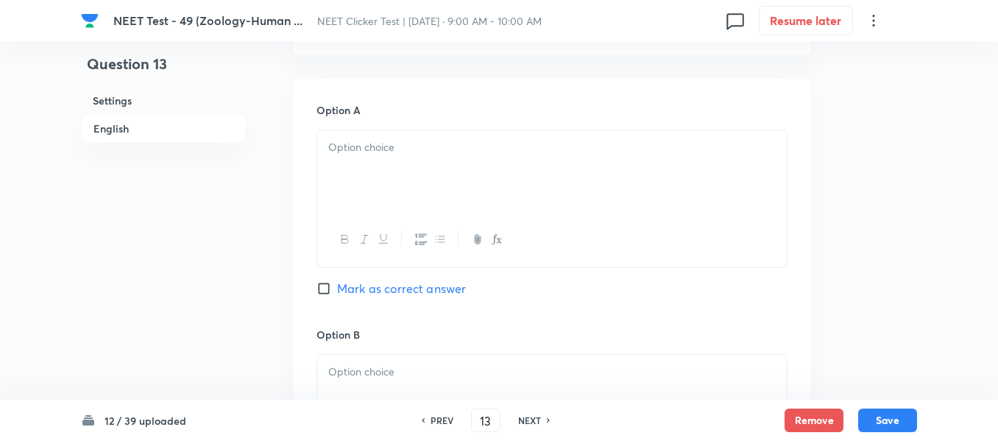
scroll to position [663, 0]
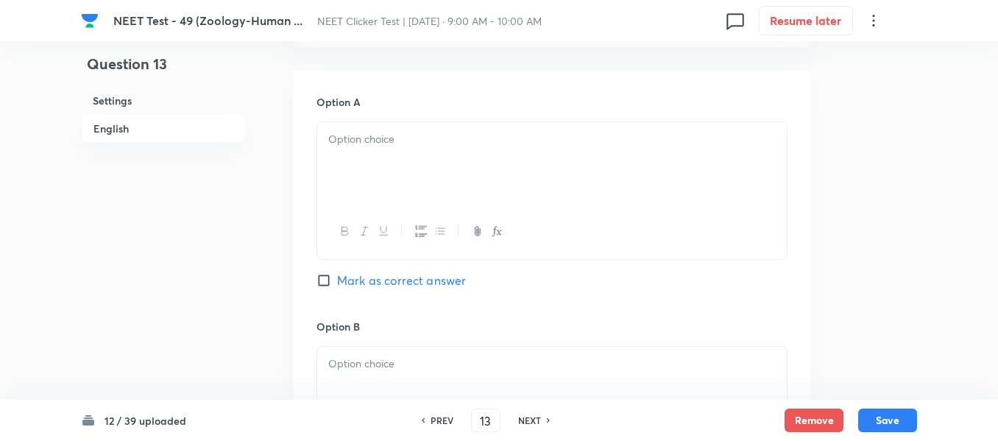
click at [454, 163] on div at bounding box center [552, 163] width 470 height 82
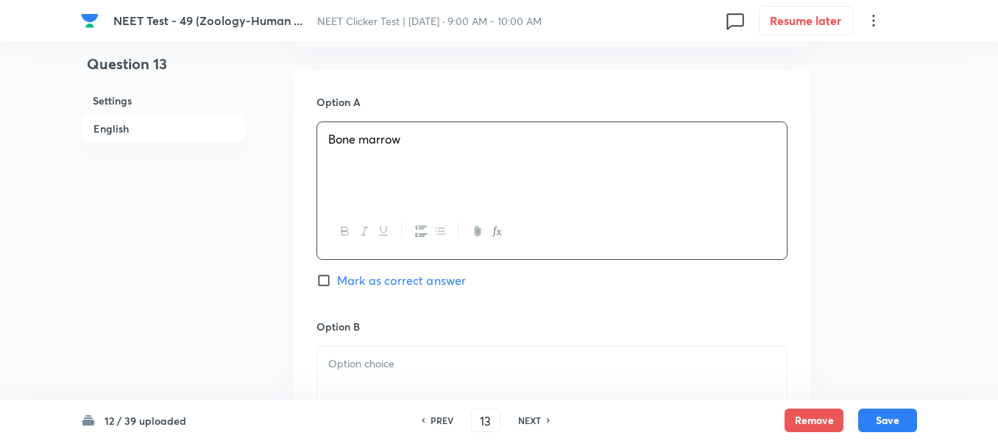
click at [342, 281] on span "Mark as correct answer" at bounding box center [401, 281] width 129 height 18
click at [337, 281] on input "Mark as correct answer" at bounding box center [327, 280] width 21 height 15
checkbox input "true"
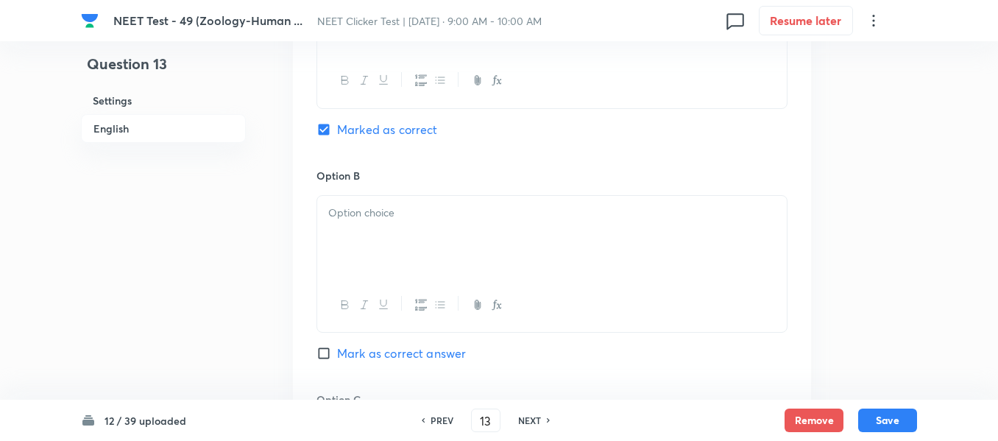
scroll to position [884, 0]
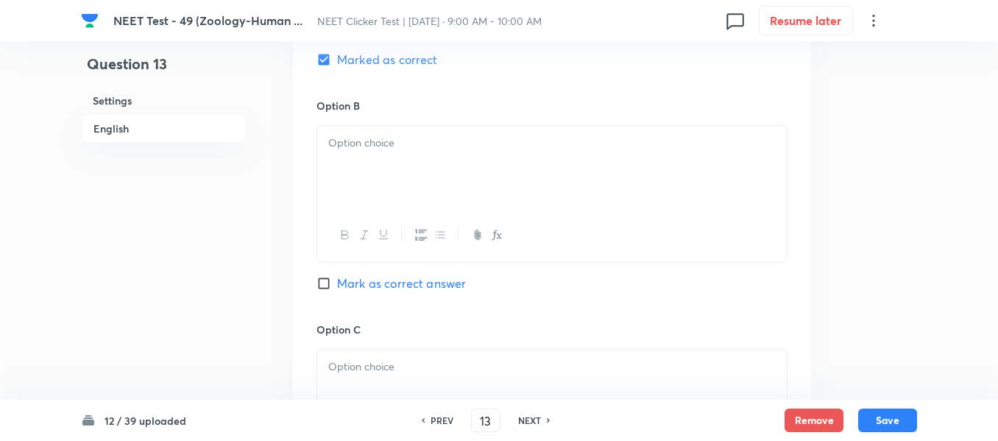
click at [466, 176] on div at bounding box center [552, 167] width 470 height 82
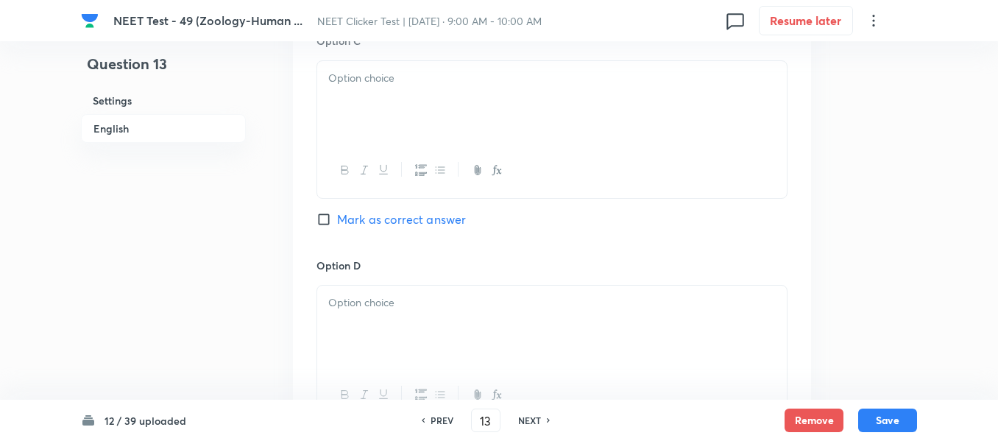
scroll to position [1178, 0]
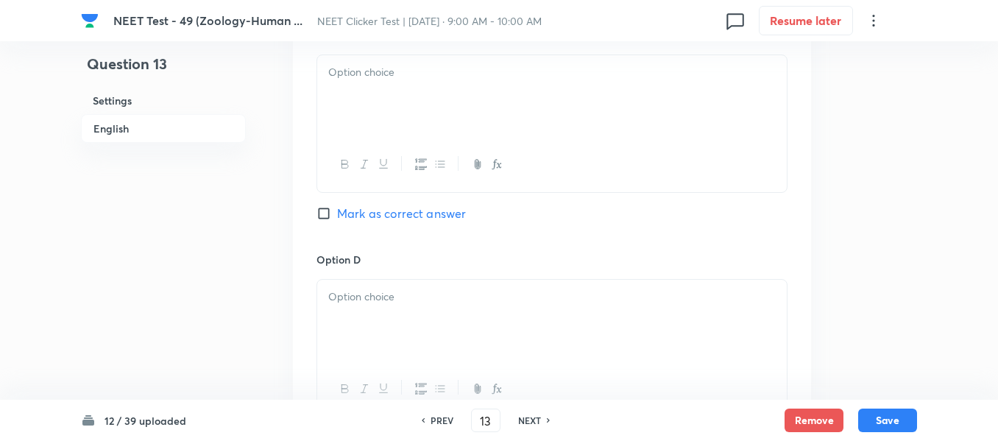
click at [443, 137] on div at bounding box center [552, 96] width 470 height 82
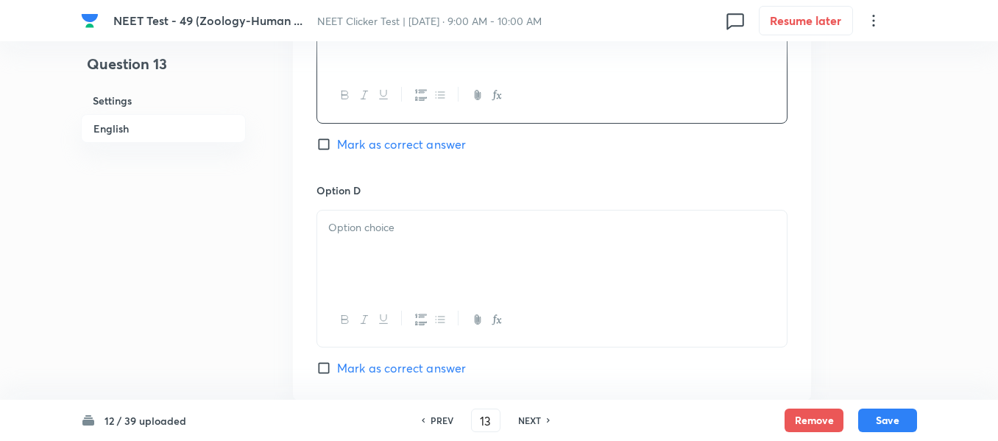
scroll to position [1325, 0]
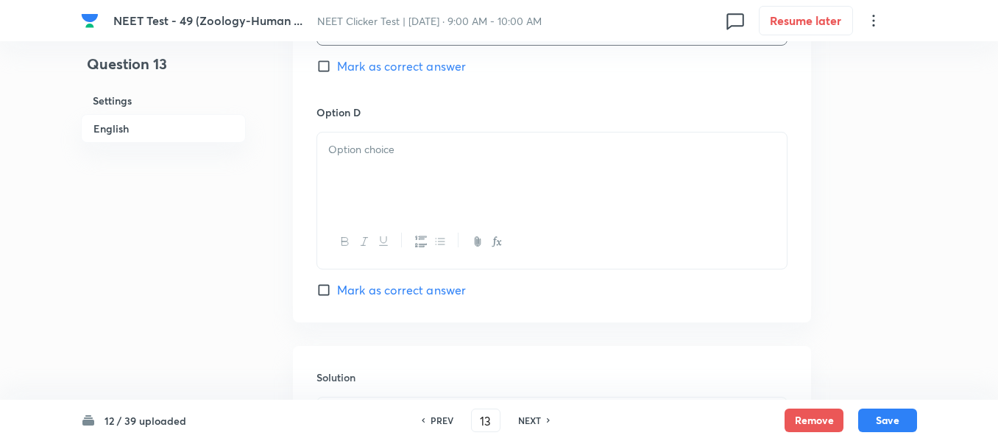
click at [470, 149] on p at bounding box center [552, 149] width 448 height 17
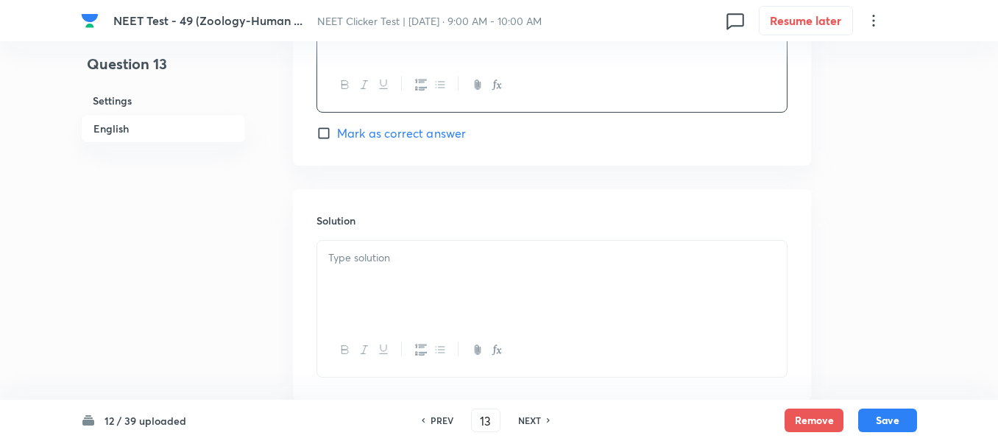
scroll to position [1546, 0]
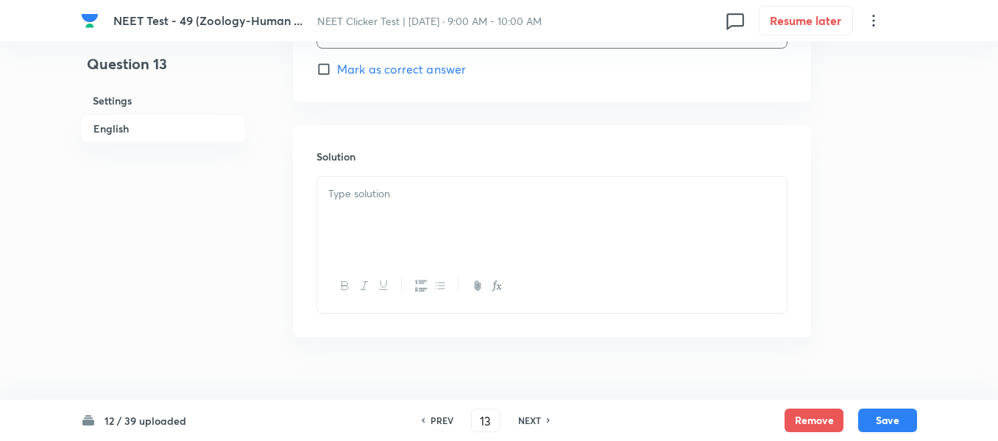
click at [486, 224] on div at bounding box center [552, 218] width 470 height 82
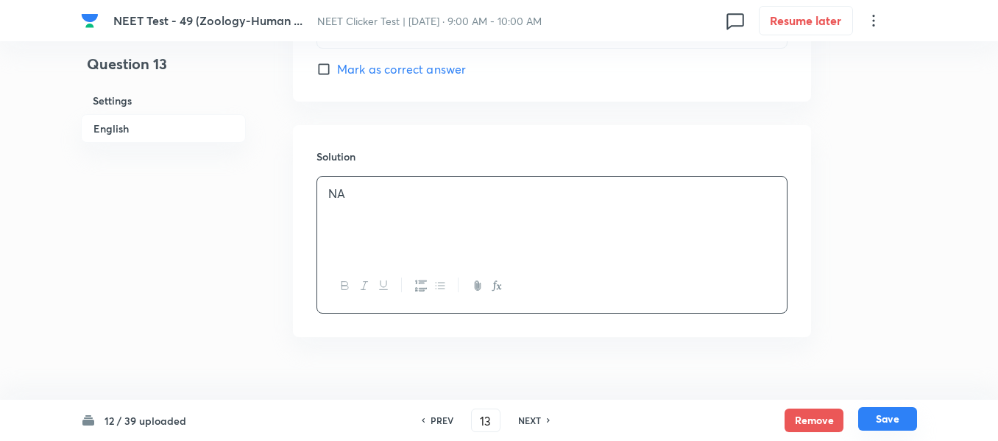
click at [889, 423] on button "Save" at bounding box center [887, 419] width 59 height 24
type input "14"
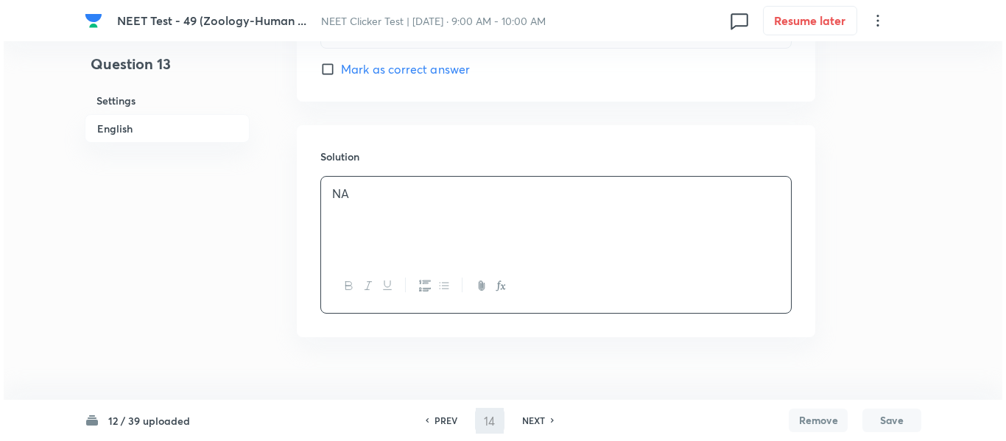
scroll to position [0, 0]
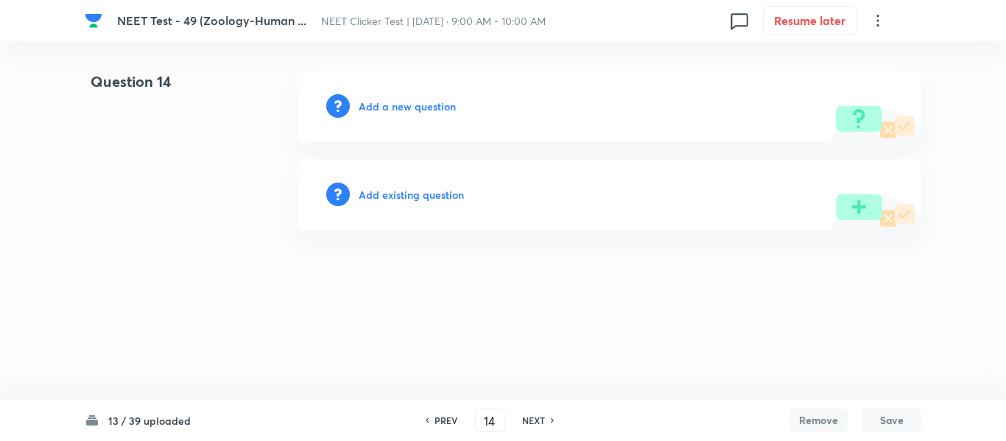
click at [392, 107] on h6 "Add a new question" at bounding box center [407, 106] width 97 height 15
click at [392, 107] on h6 "Choose a question type" at bounding box center [415, 106] width 113 height 15
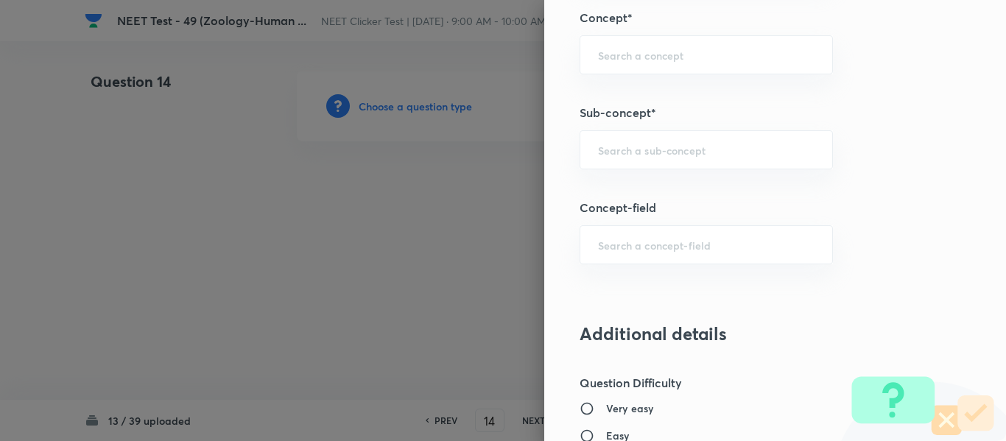
scroll to position [957, 0]
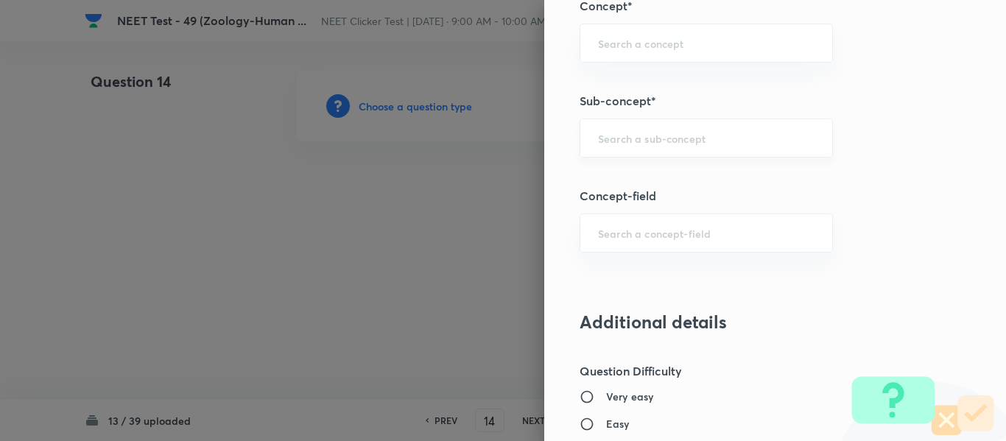
click at [678, 137] on input "text" at bounding box center [706, 138] width 216 height 14
paste input "Common Diseases In Humans"
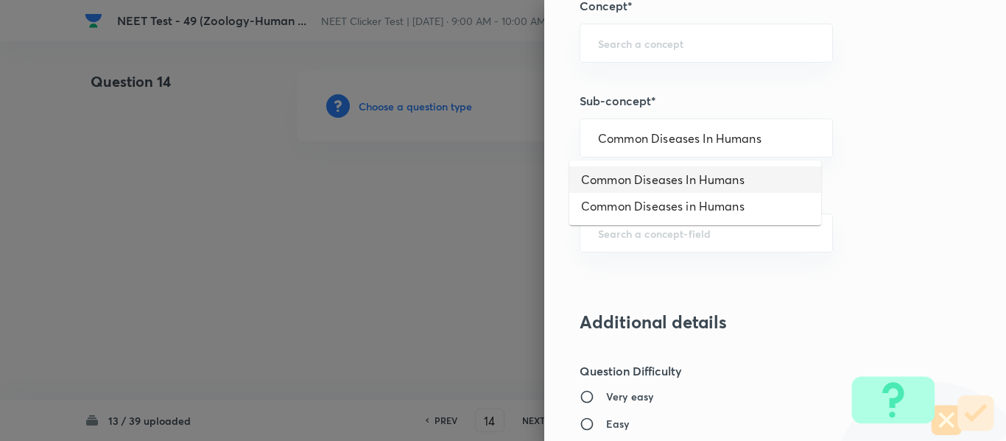
click at [697, 177] on li "Common Diseases In Humans" at bounding box center [695, 179] width 252 height 27
type input "Common Diseases In Humans"
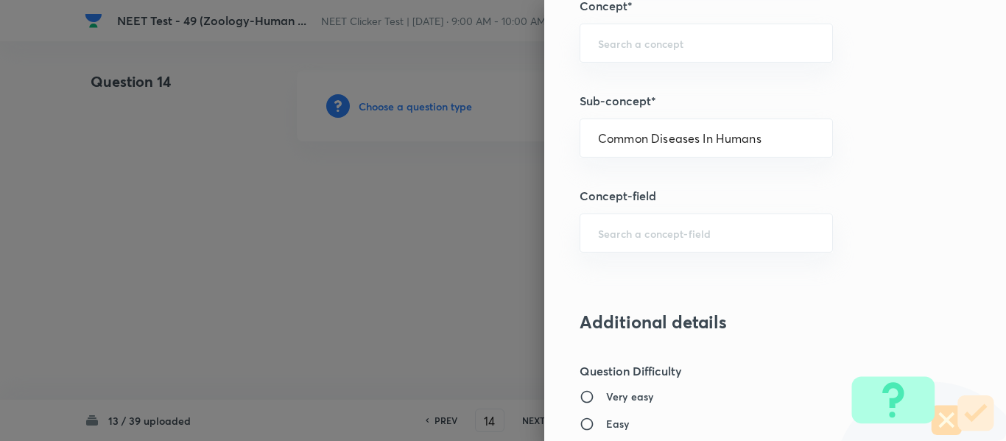
type input "Biology"
type input "Biology & Human Welfare"
type input "Human Health & Diseases"
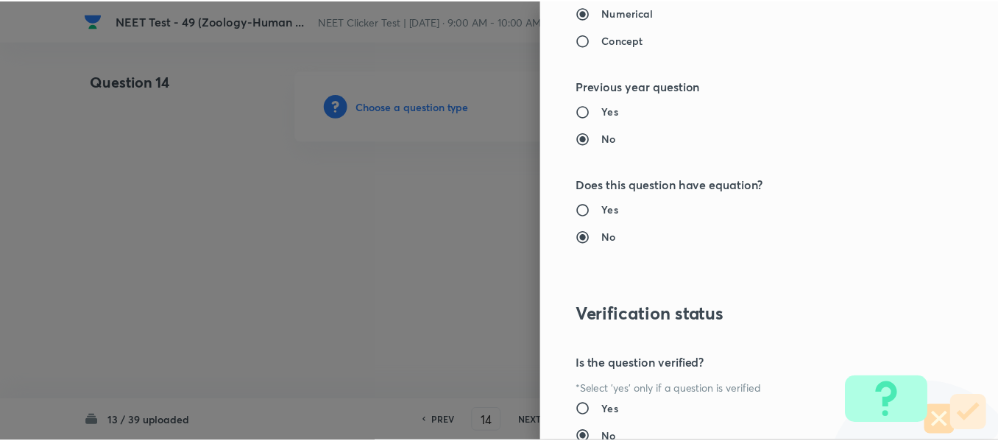
scroll to position [1665, 0]
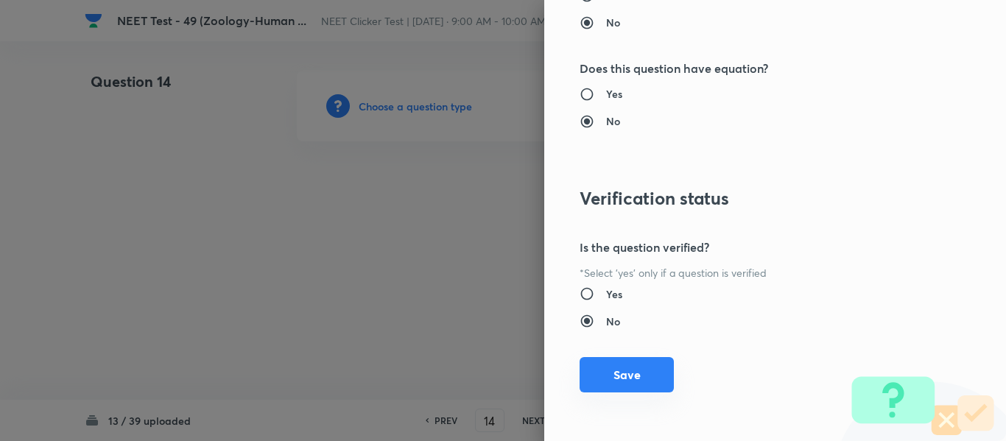
click at [604, 378] on button "Save" at bounding box center [626, 374] width 94 height 35
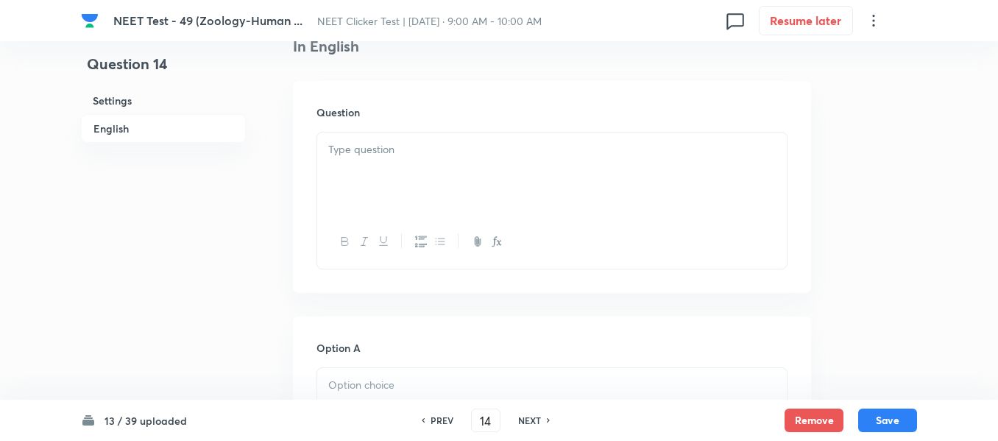
scroll to position [442, 0]
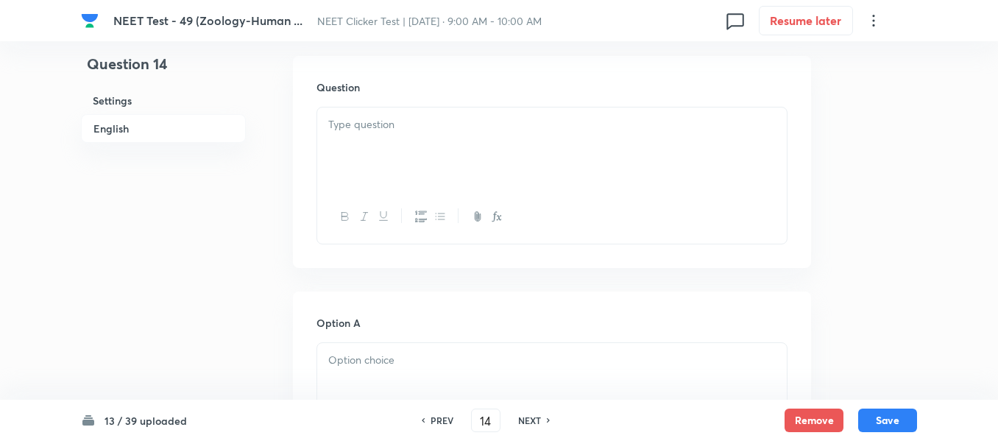
click at [579, 114] on div at bounding box center [552, 148] width 470 height 82
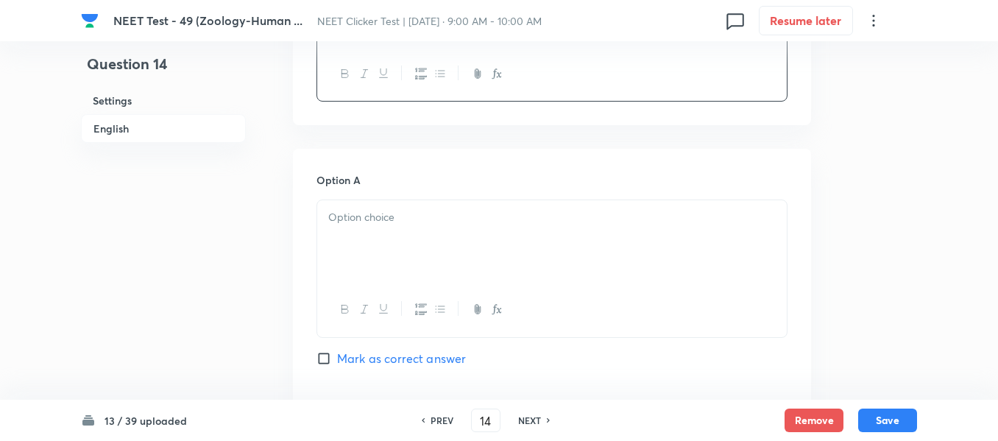
scroll to position [589, 0]
click at [518, 206] on div at bounding box center [552, 239] width 470 height 82
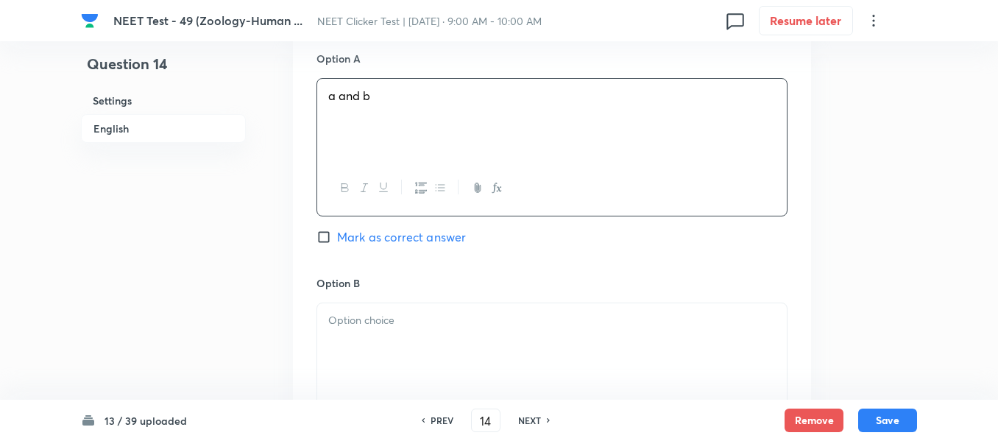
scroll to position [810, 0]
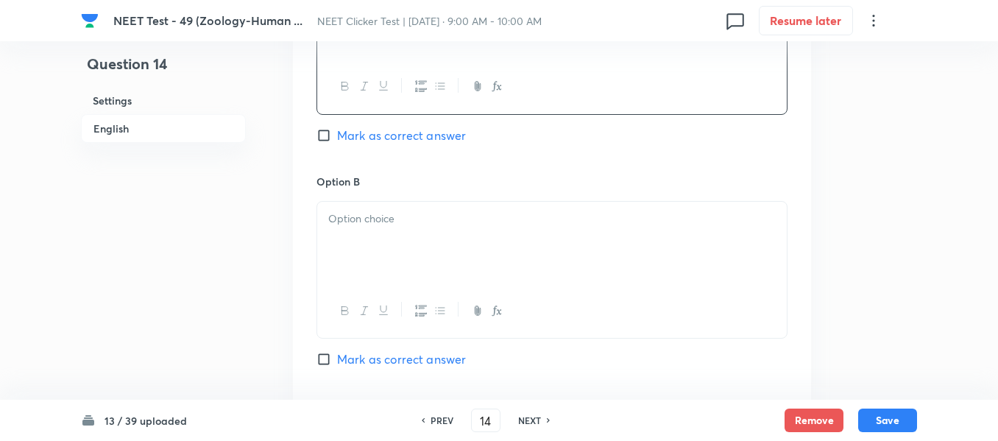
click at [423, 222] on p at bounding box center [552, 219] width 448 height 17
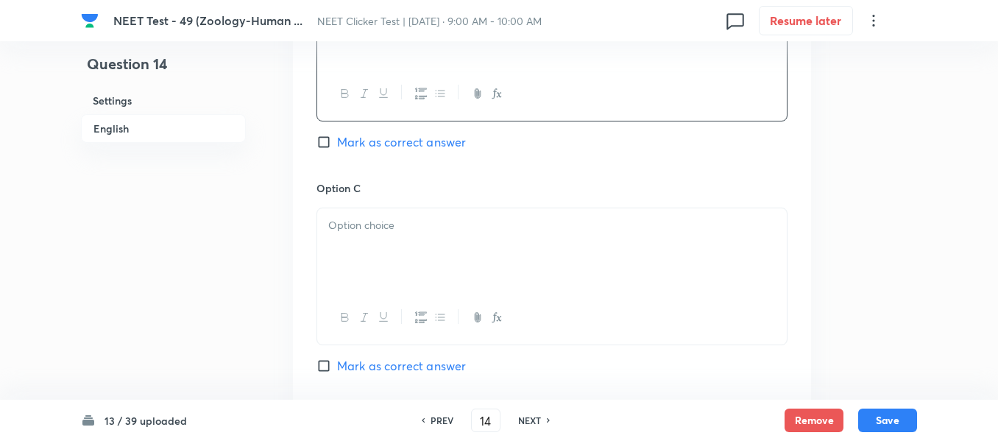
scroll to position [1031, 0]
click at [389, 220] on p at bounding box center [552, 222] width 448 height 17
click at [422, 208] on div at bounding box center [552, 249] width 470 height 82
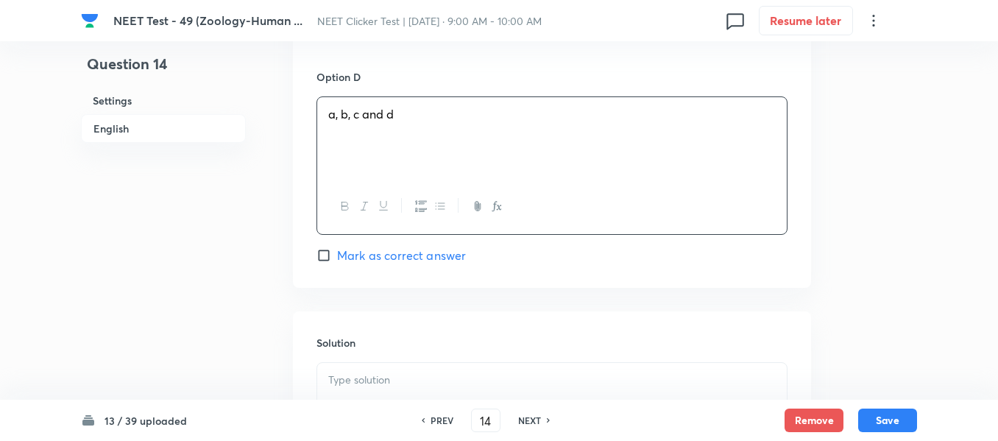
scroll to position [1473, 0]
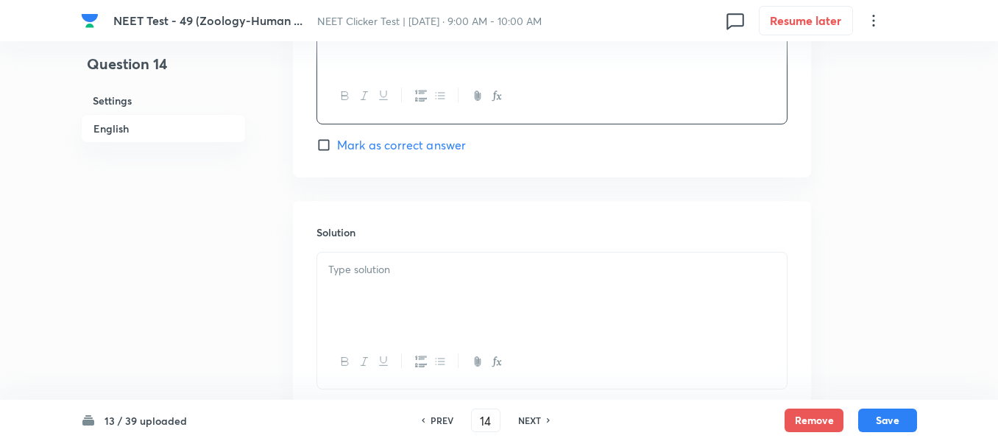
click at [325, 143] on input "Mark as correct answer" at bounding box center [327, 145] width 21 height 15
checkbox input "true"
click at [431, 281] on div at bounding box center [552, 294] width 470 height 82
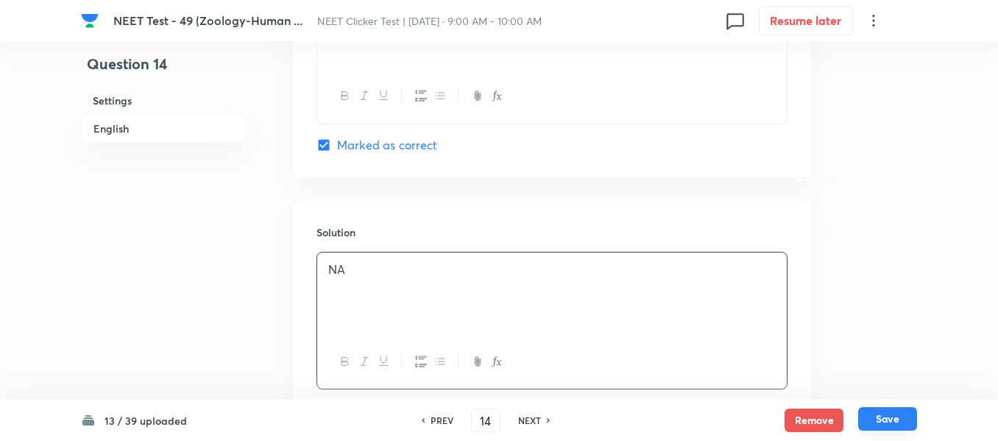
click at [893, 423] on button "Save" at bounding box center [887, 419] width 59 height 24
type input "15"
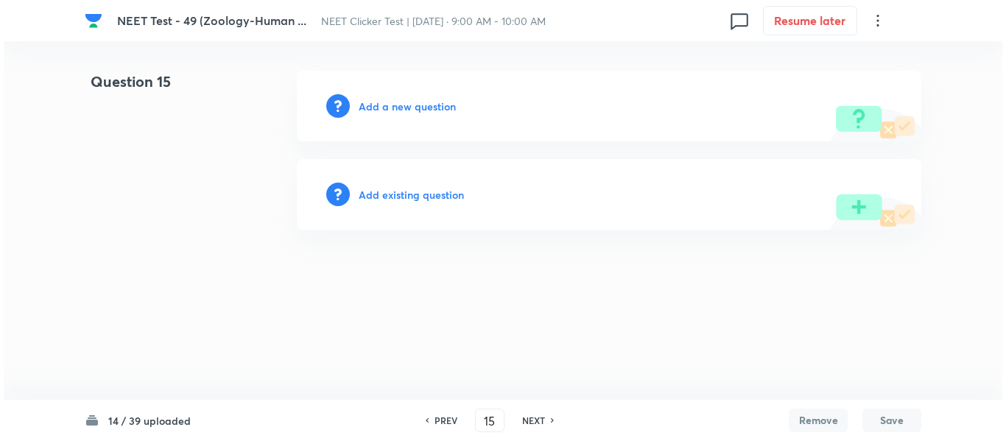
scroll to position [0, 0]
click at [390, 105] on h6 "Add a new question" at bounding box center [407, 106] width 97 height 15
click at [390, 105] on h6 "Choose a question type" at bounding box center [415, 106] width 113 height 15
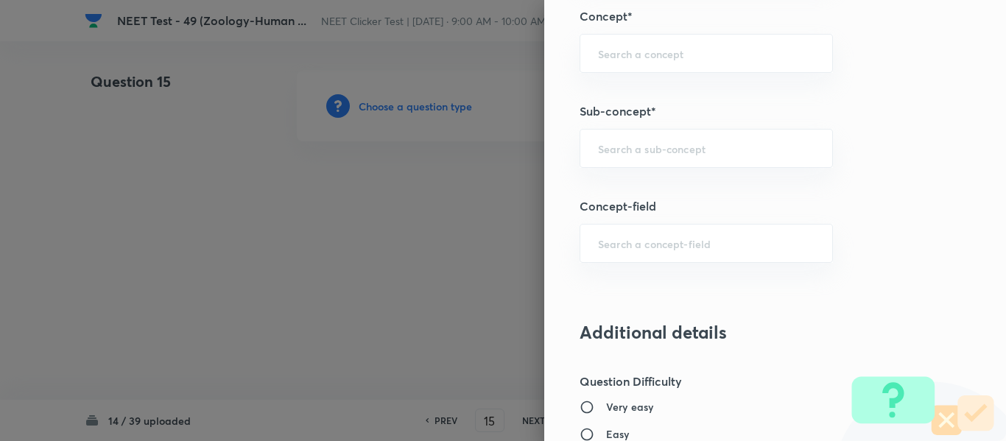
scroll to position [957, 0]
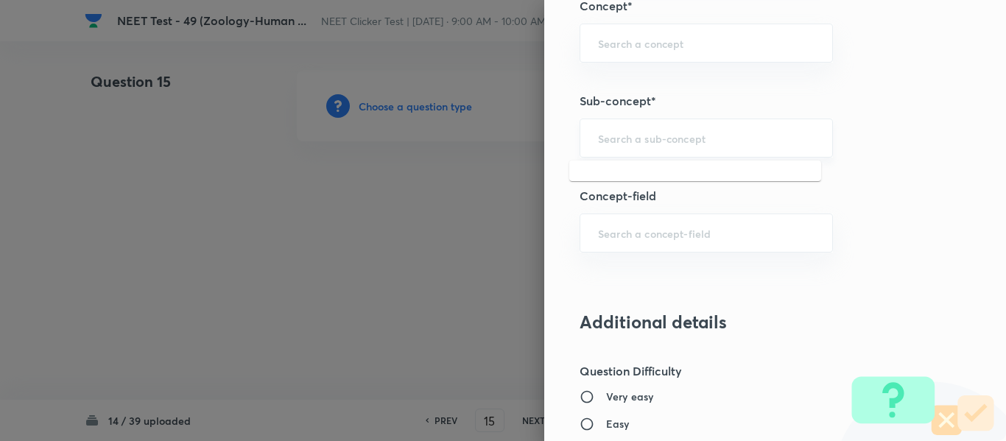
click at [660, 138] on input "text" at bounding box center [706, 138] width 216 height 14
paste input "Common Diseases In Humans"
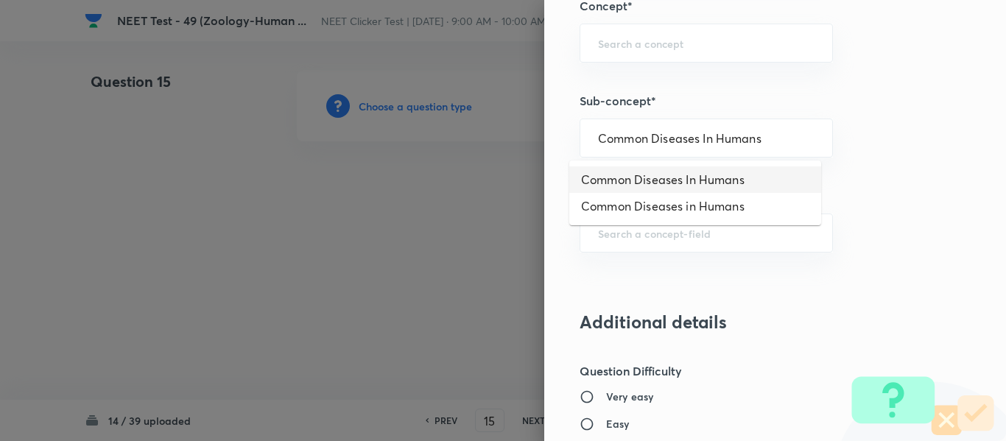
click at [660, 182] on li "Common Diseases In Humans" at bounding box center [695, 179] width 252 height 27
type input "Common Diseases In Humans"
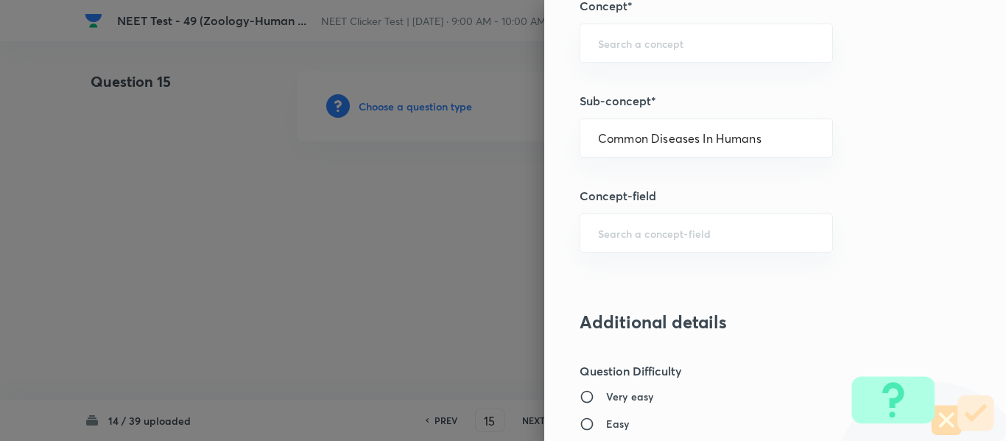
type input "Biology"
type input "Biology & Human Welfare"
type input "Human Health & Diseases"
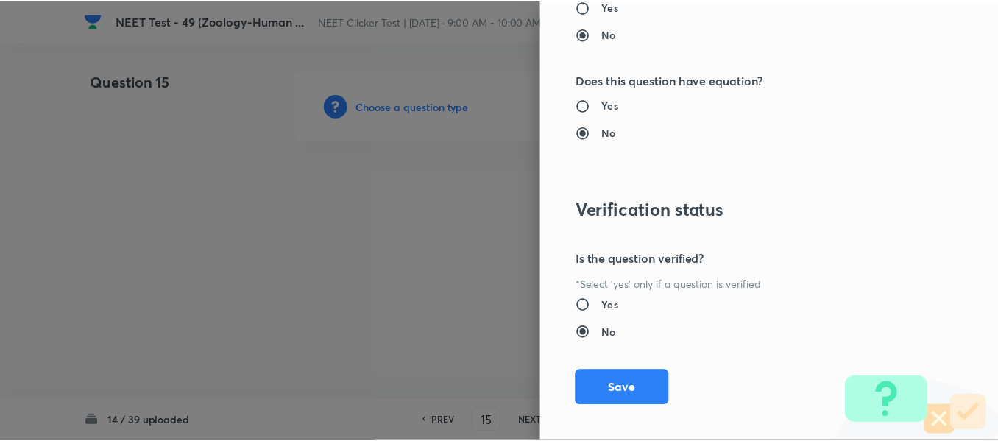
scroll to position [1665, 0]
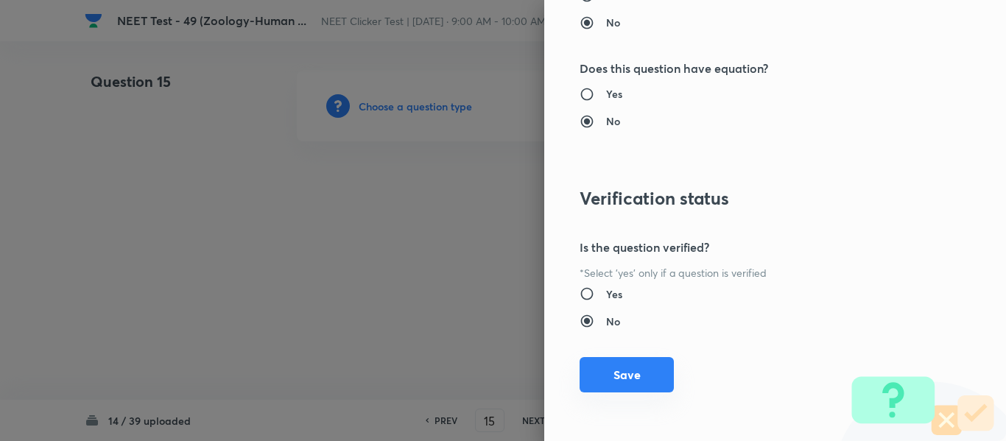
click at [630, 369] on button "Save" at bounding box center [626, 374] width 94 height 35
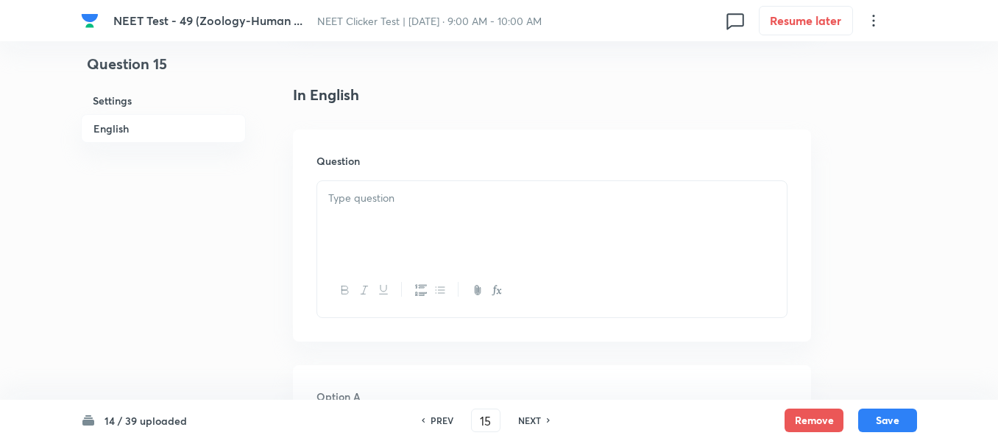
scroll to position [442, 0]
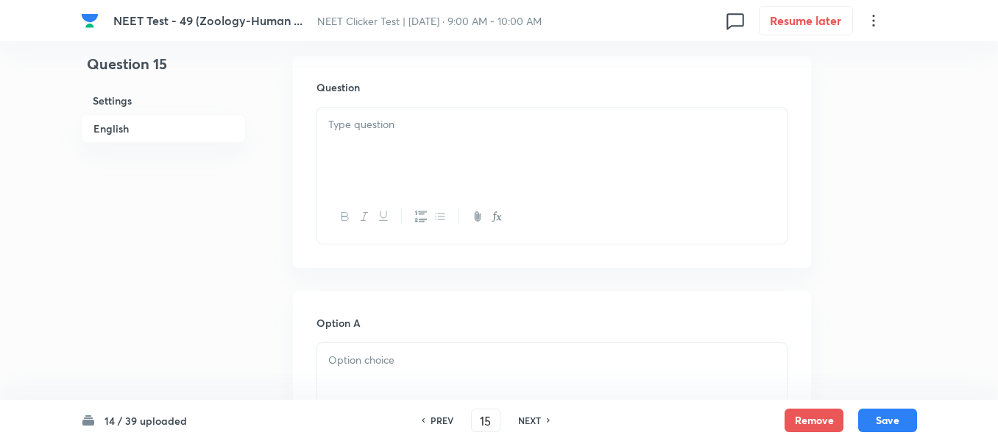
click at [523, 150] on div at bounding box center [552, 148] width 470 height 82
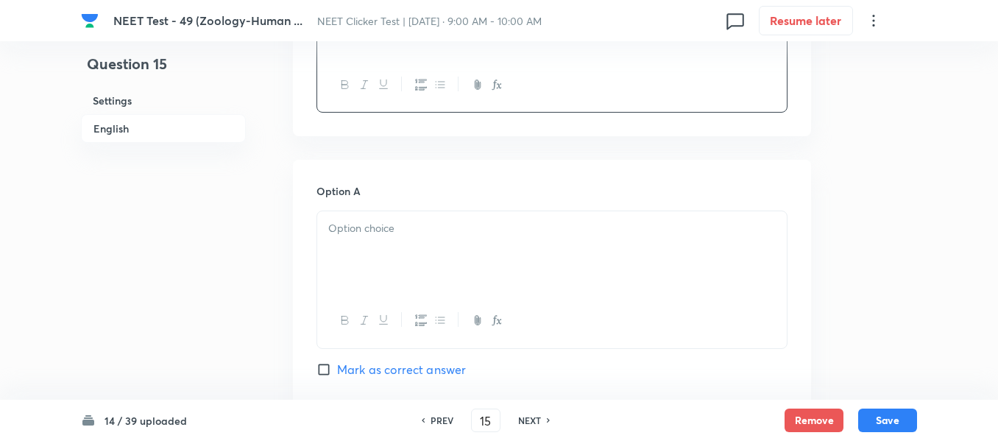
scroll to position [663, 0]
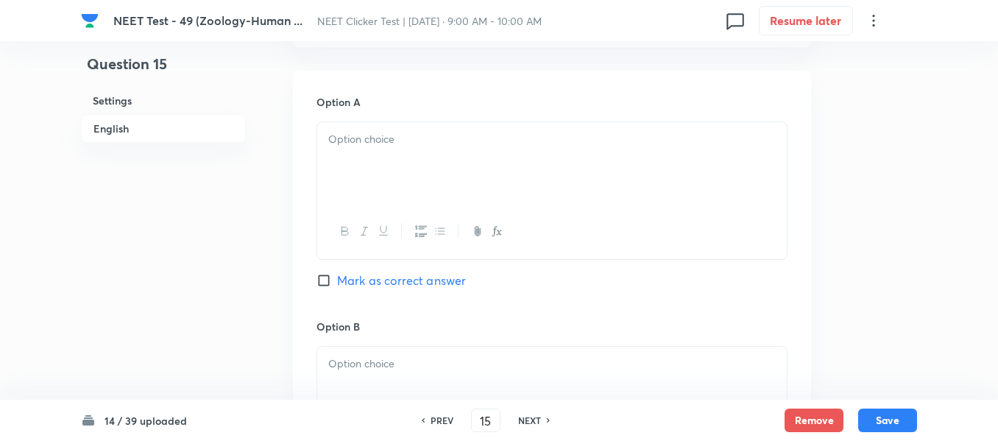
click at [487, 143] on p at bounding box center [552, 139] width 448 height 17
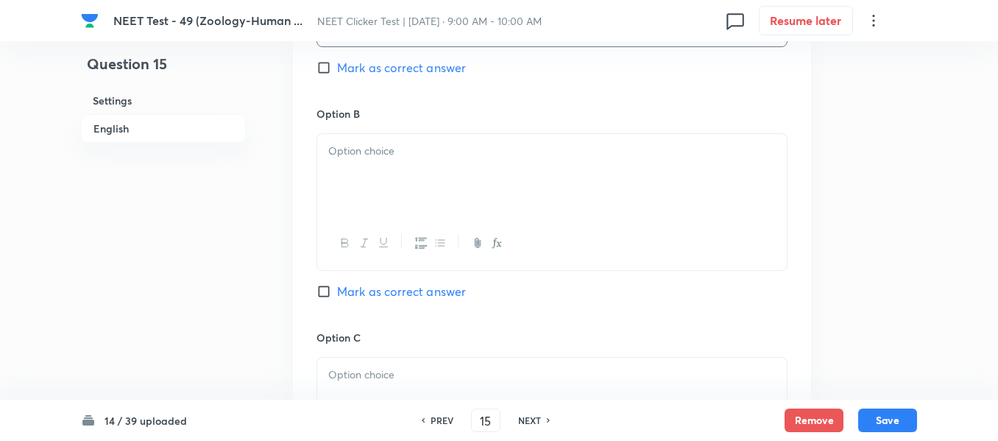
scroll to position [884, 0]
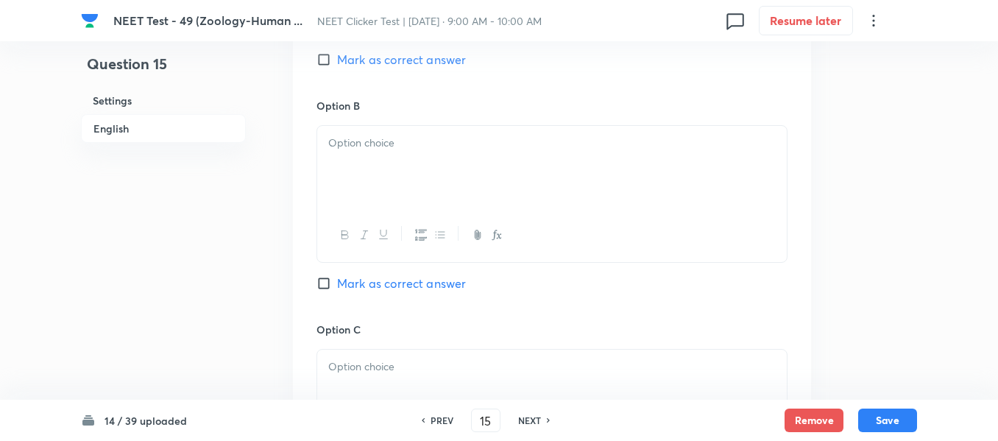
click at [467, 150] on p at bounding box center [552, 143] width 448 height 17
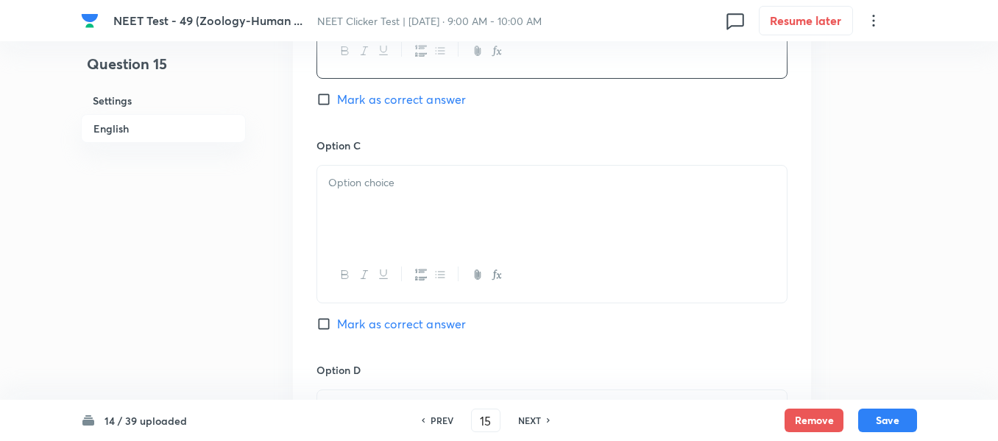
scroll to position [1104, 0]
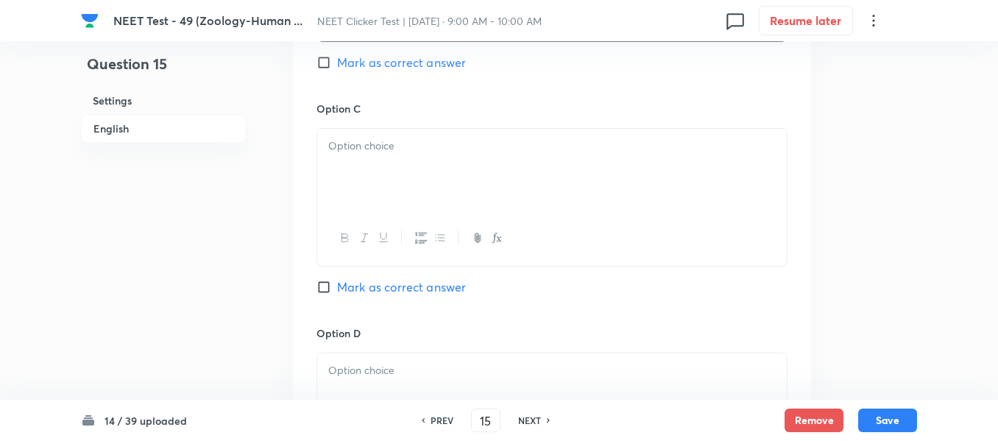
click at [494, 141] on p at bounding box center [552, 146] width 448 height 17
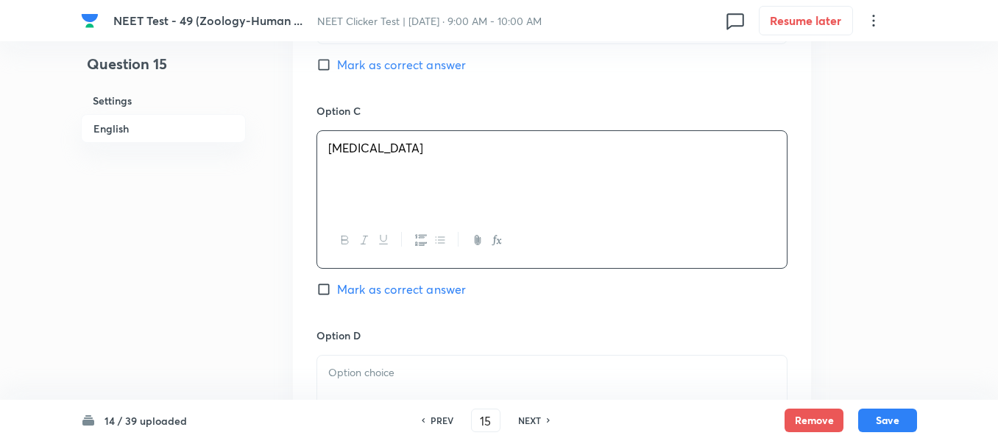
scroll to position [1031, 0]
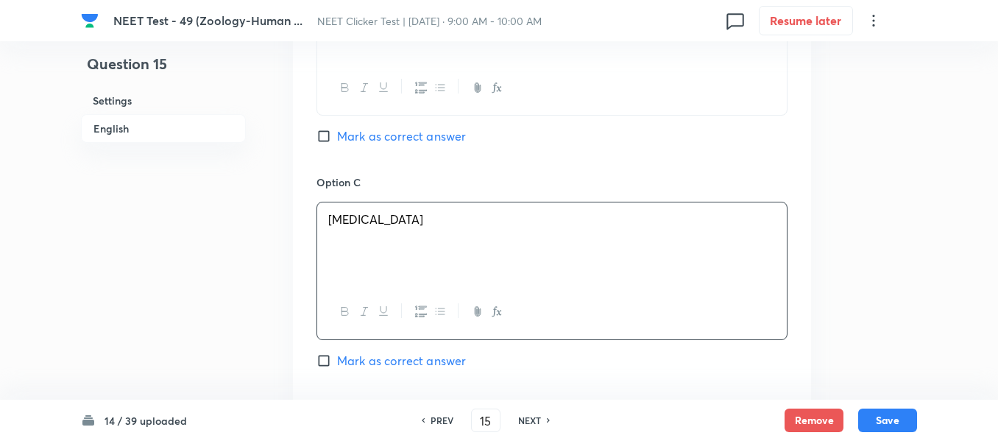
click at [331, 133] on input "Mark as correct answer" at bounding box center [327, 136] width 21 height 15
checkbox input "true"
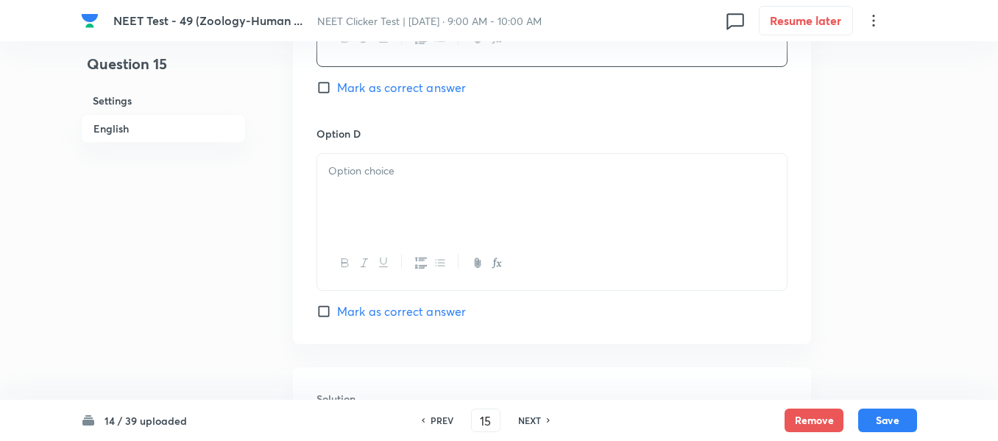
scroll to position [1325, 0]
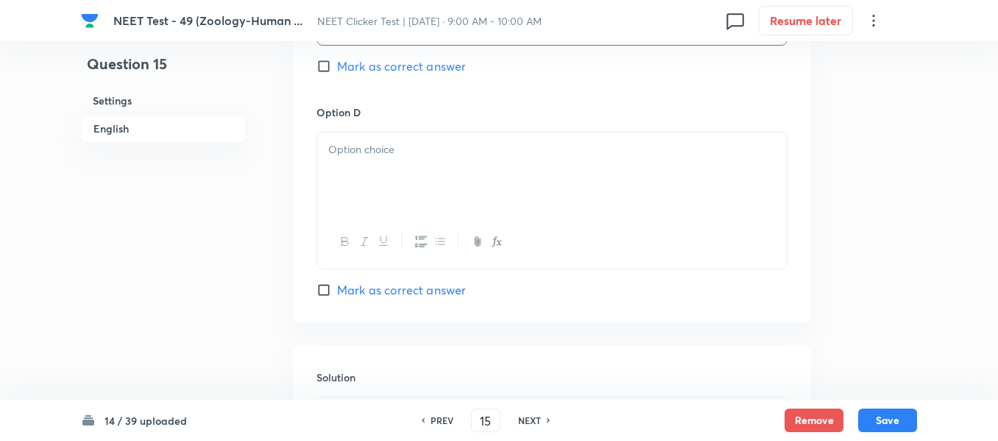
click at [462, 159] on div at bounding box center [552, 174] width 470 height 82
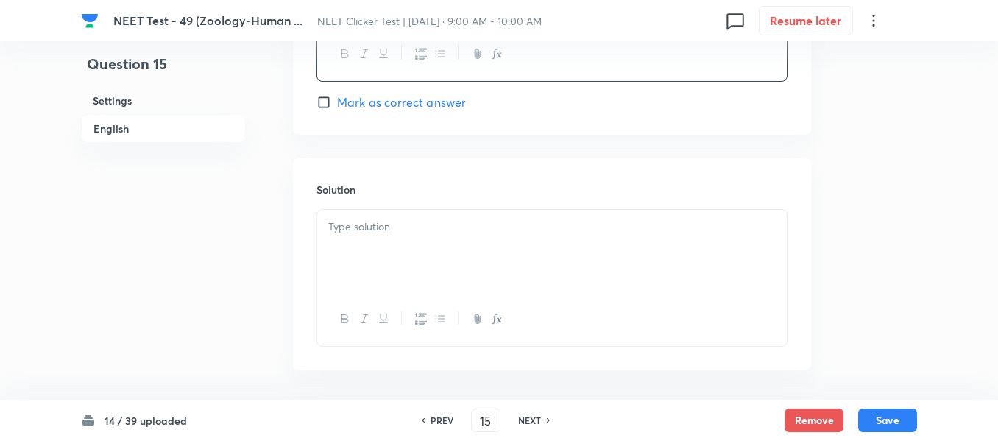
scroll to position [1546, 0]
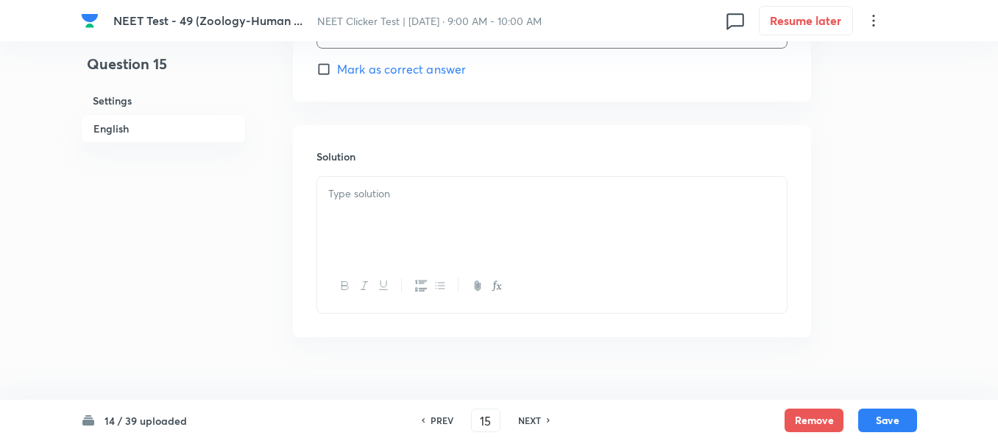
click at [414, 216] on div at bounding box center [552, 218] width 470 height 82
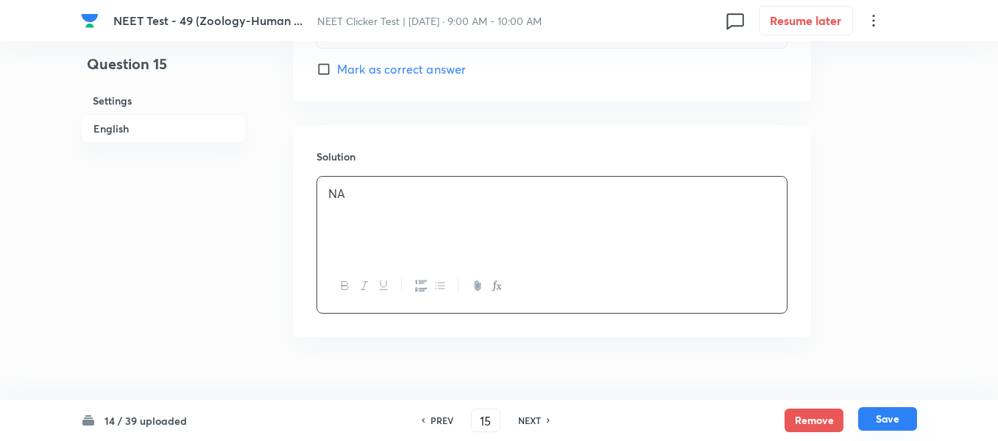
click at [881, 417] on button "Save" at bounding box center [887, 419] width 59 height 24
type input "16"
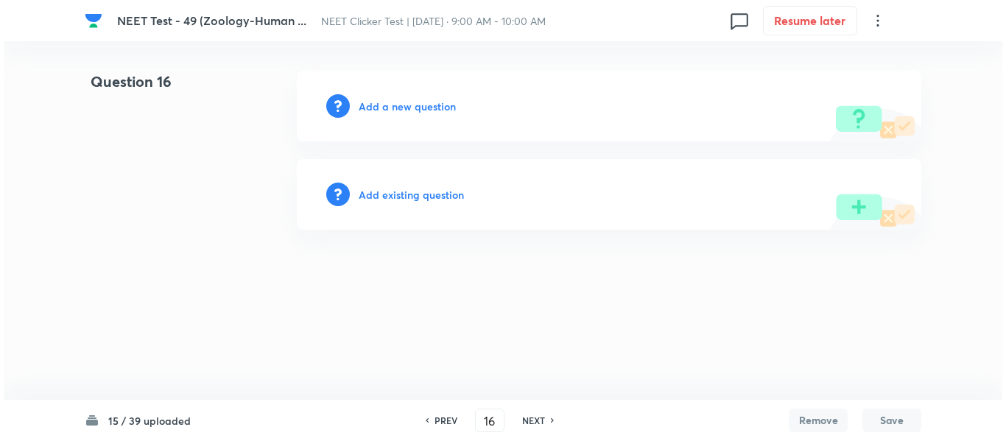
scroll to position [0, 0]
click at [387, 106] on h6 "Add a new question" at bounding box center [407, 106] width 97 height 15
click at [387, 106] on h6 "Choose a question type" at bounding box center [415, 106] width 113 height 15
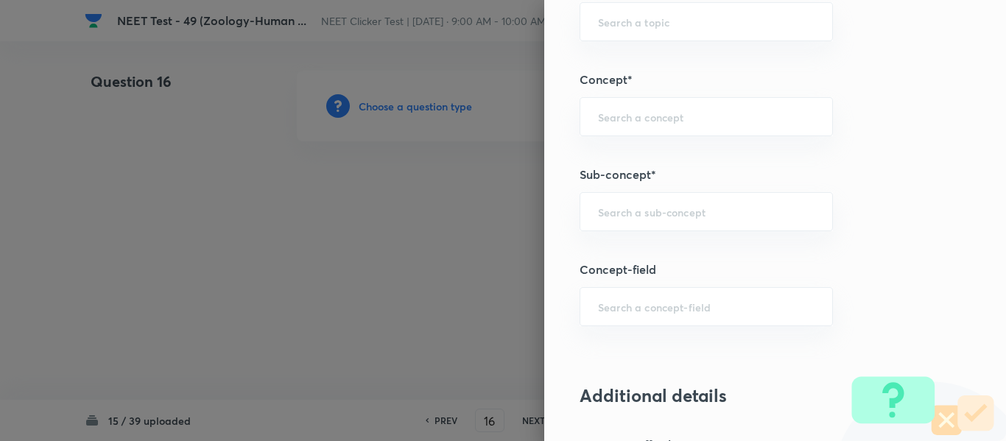
scroll to position [957, 0]
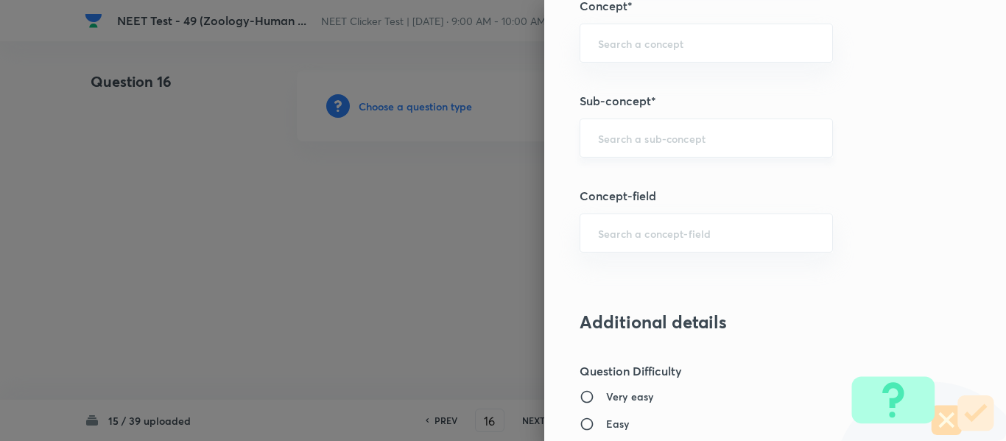
click at [676, 146] on div "​" at bounding box center [705, 138] width 253 height 39
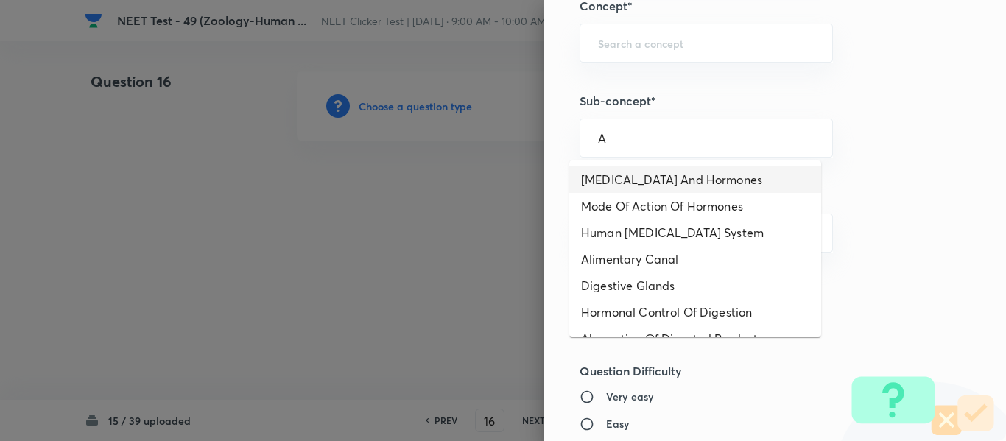
click at [661, 177] on li "Endocrine Glands And Hormones" at bounding box center [695, 179] width 252 height 27
type input "Endocrine Glands And Hormones"
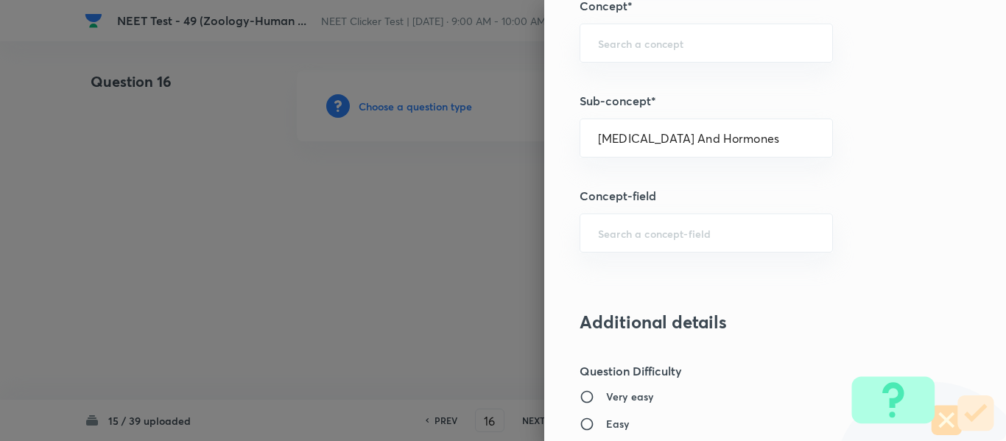
type input "Biology"
type input "Human Physiology"
type input "Chemical Coordinate & Integration"
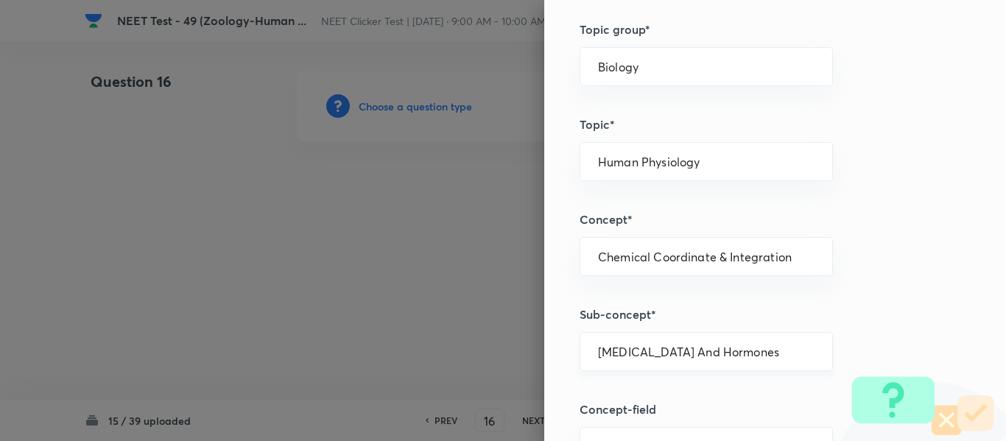
scroll to position [736, 0]
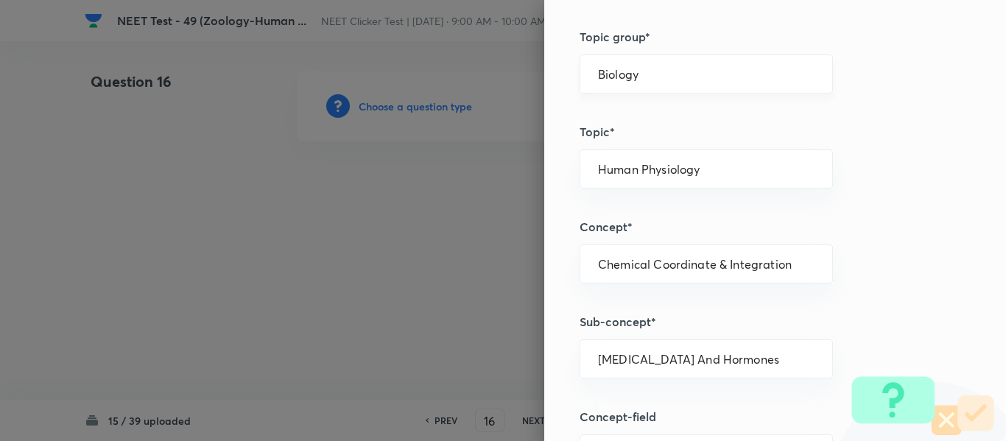
click at [682, 71] on input "Biology" at bounding box center [706, 74] width 216 height 14
click at [643, 119] on li "Biology" at bounding box center [695, 115] width 252 height 27
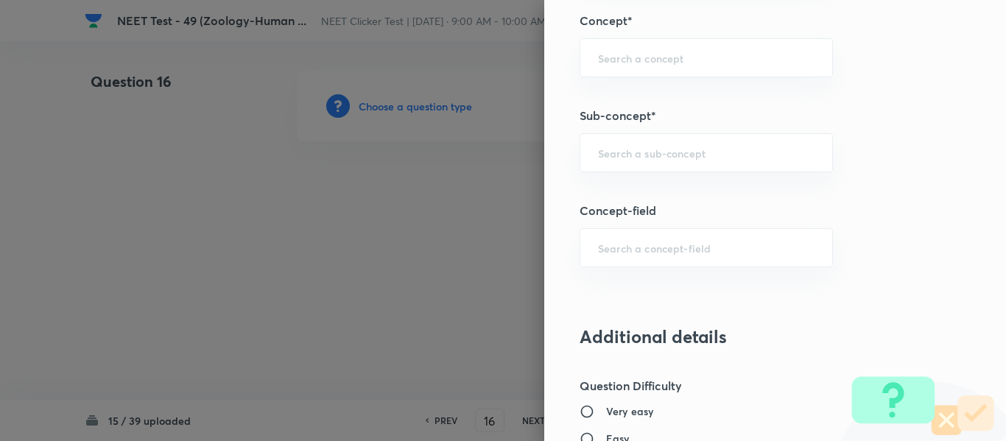
scroll to position [1031, 0]
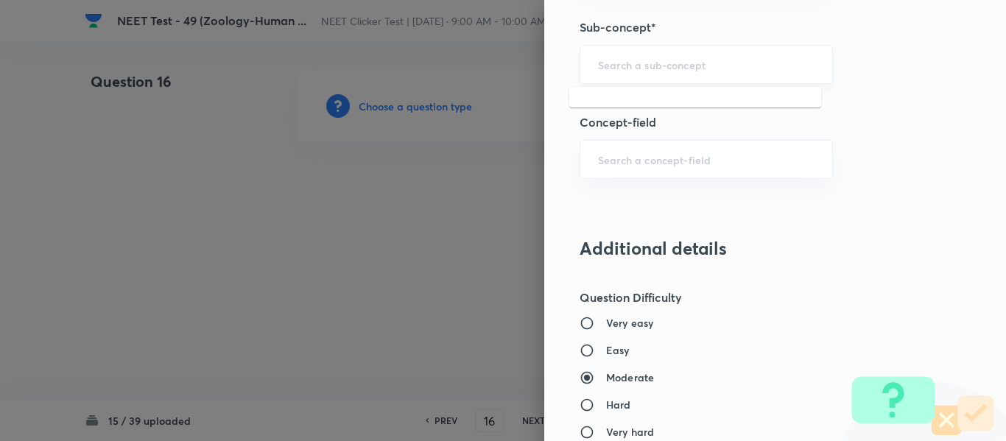
click at [674, 66] on input "text" at bounding box center [706, 64] width 216 height 14
paste input "Common Diseases In Humans"
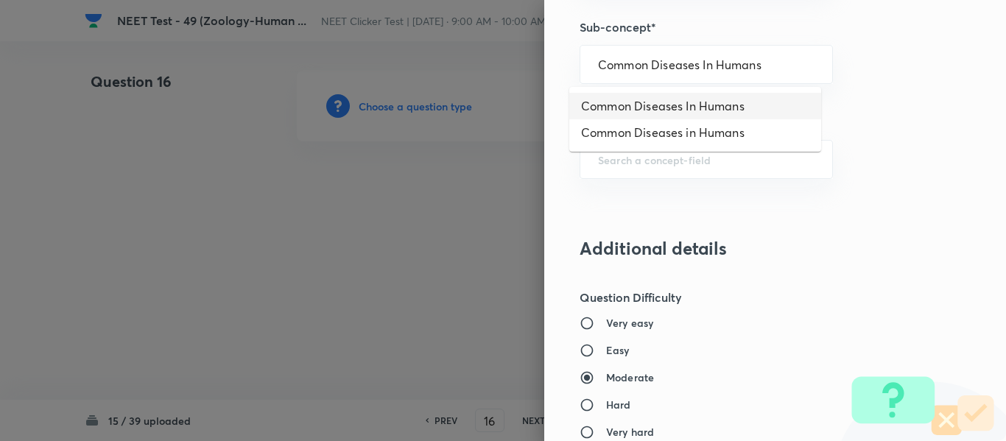
click at [674, 106] on li "Common Diseases In Humans" at bounding box center [695, 106] width 252 height 27
type input "Common Diseases In Humans"
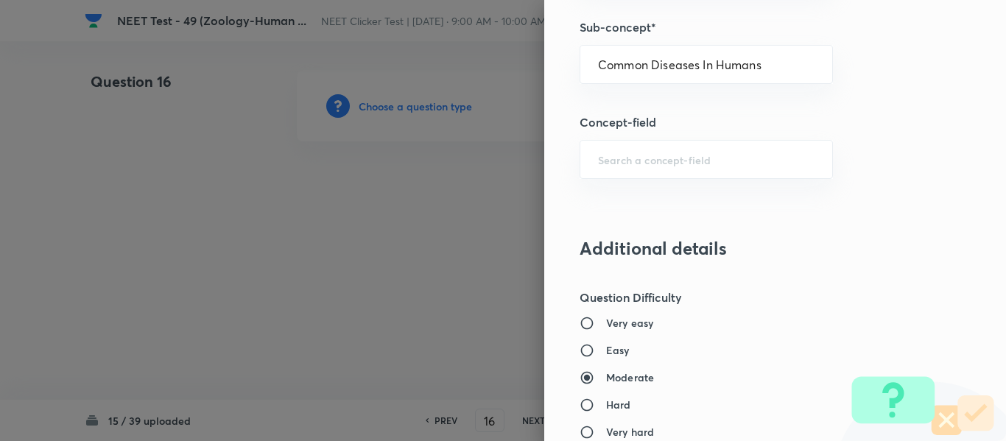
type input "Biology & Human Welfare"
type input "Human Health & Diseases"
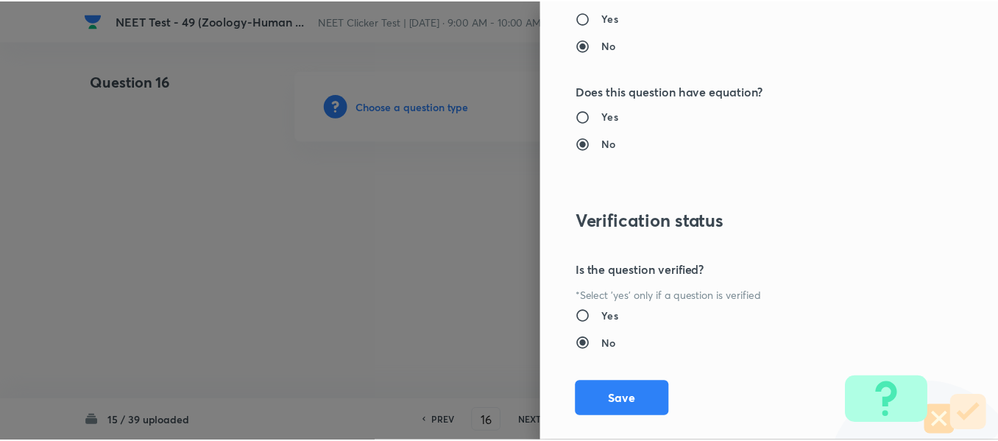
scroll to position [1665, 0]
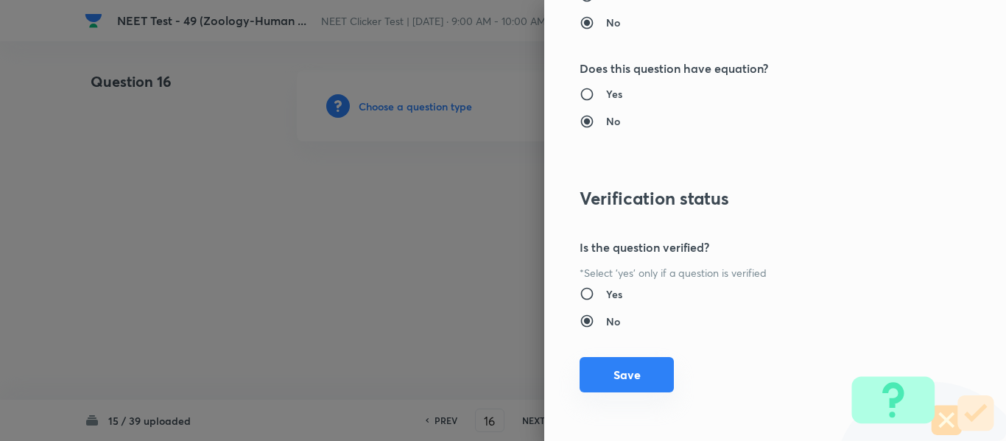
click at [615, 380] on button "Save" at bounding box center [626, 374] width 94 height 35
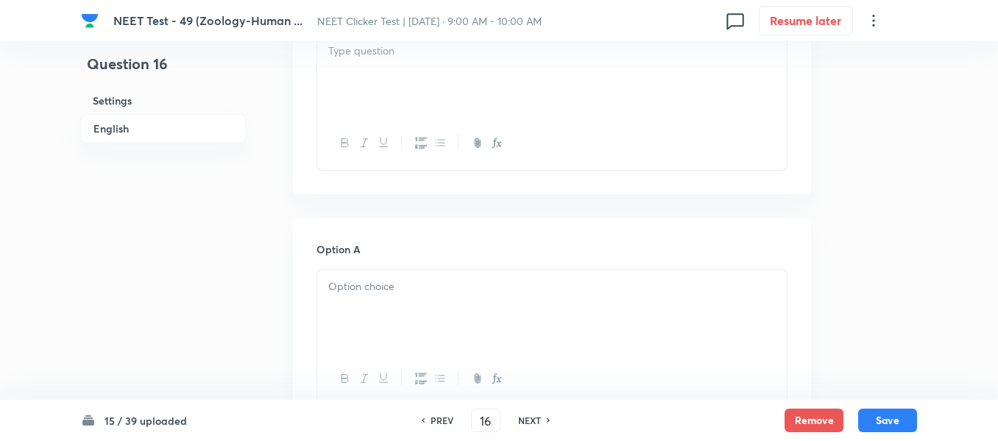
scroll to position [442, 0]
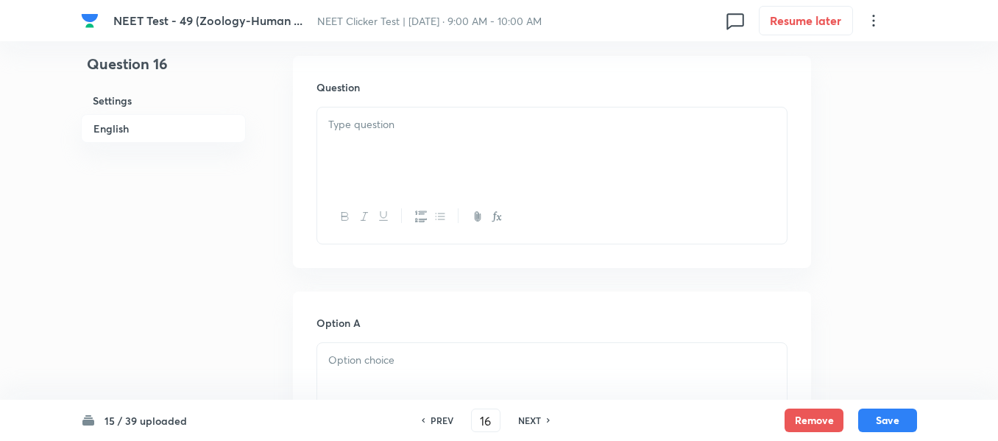
click at [453, 138] on div at bounding box center [552, 148] width 470 height 82
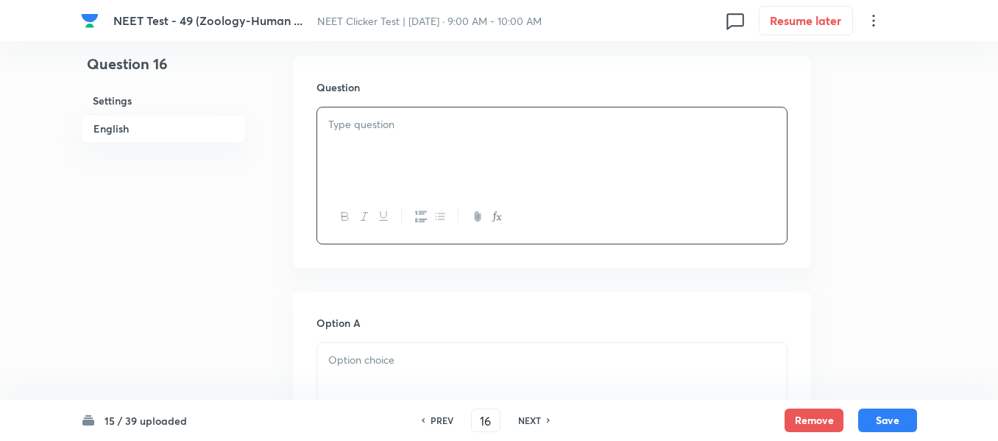
click at [459, 131] on p at bounding box center [552, 124] width 448 height 17
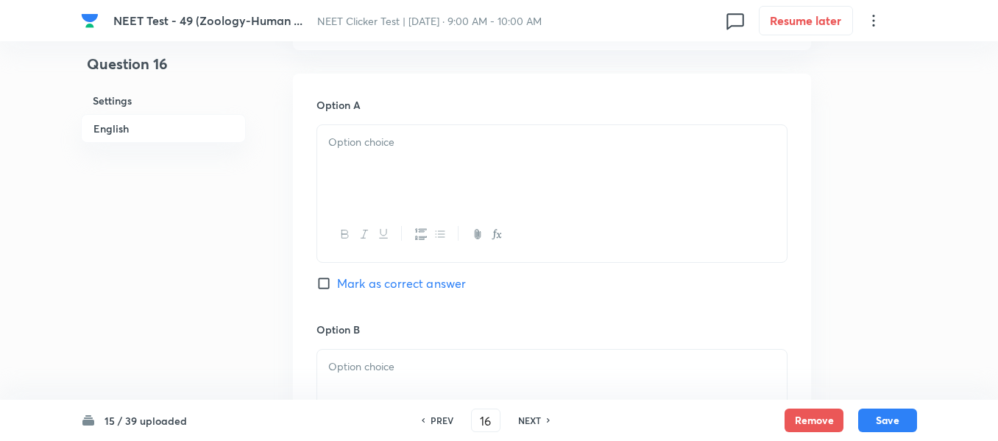
scroll to position [663, 0]
click at [442, 165] on div at bounding box center [552, 163] width 470 height 82
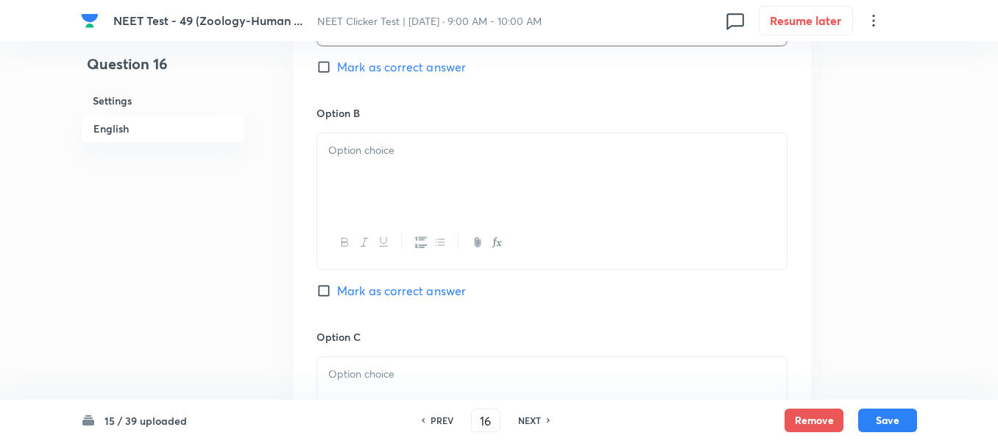
scroll to position [884, 0]
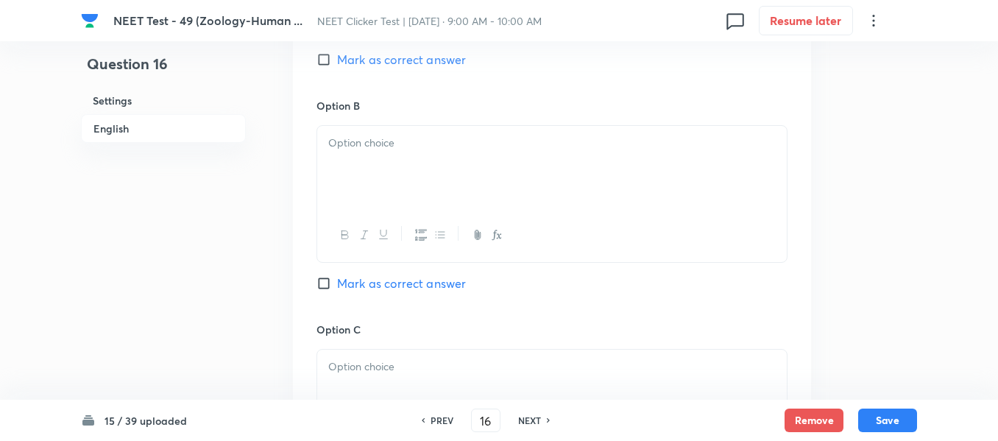
click at [469, 149] on p at bounding box center [552, 143] width 448 height 17
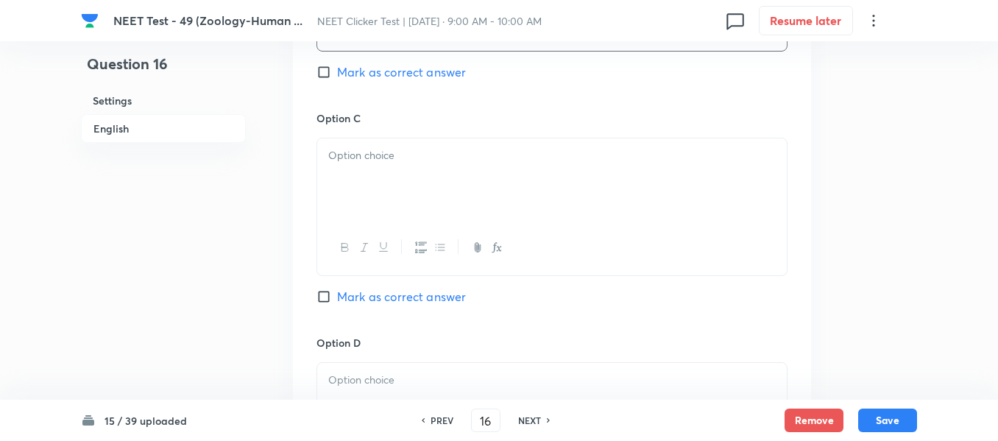
scroll to position [1104, 0]
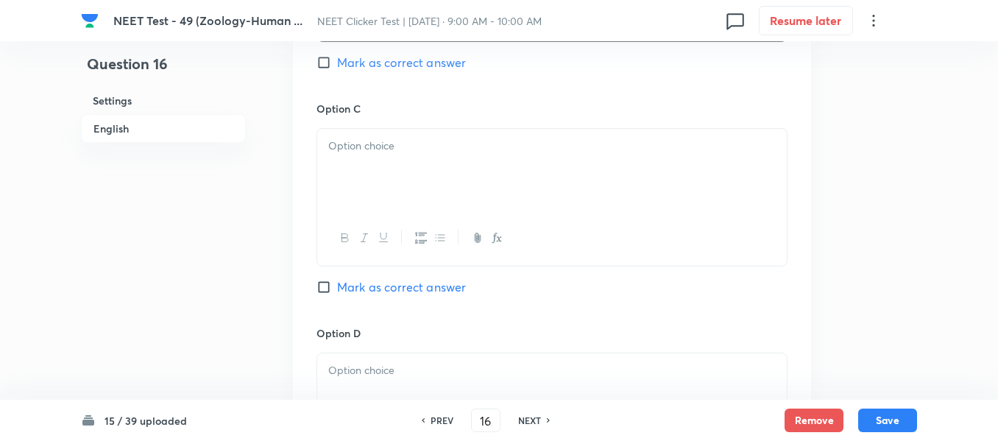
click at [442, 173] on div at bounding box center [552, 170] width 470 height 82
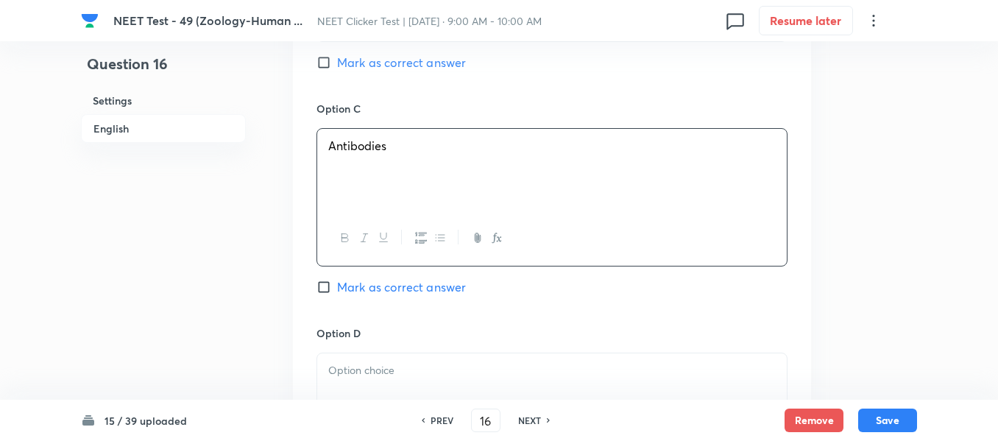
click at [333, 284] on input "Mark as correct answer" at bounding box center [327, 287] width 21 height 15
checkbox input "true"
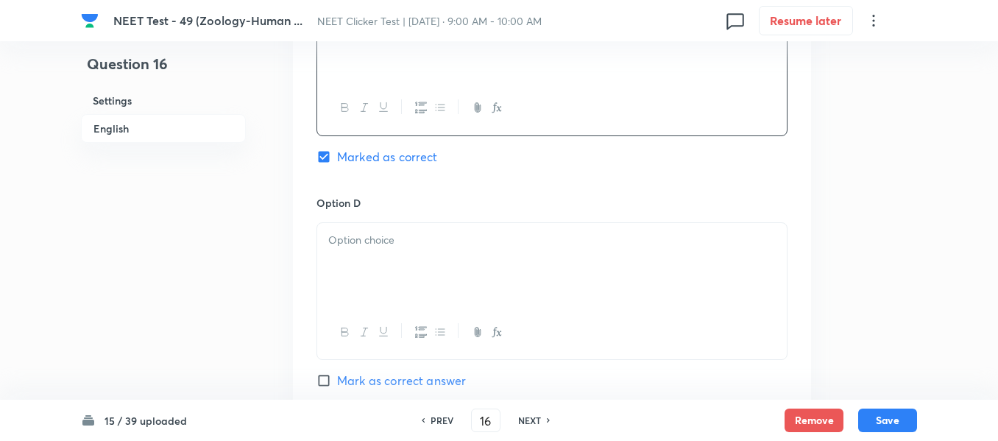
scroll to position [1252, 0]
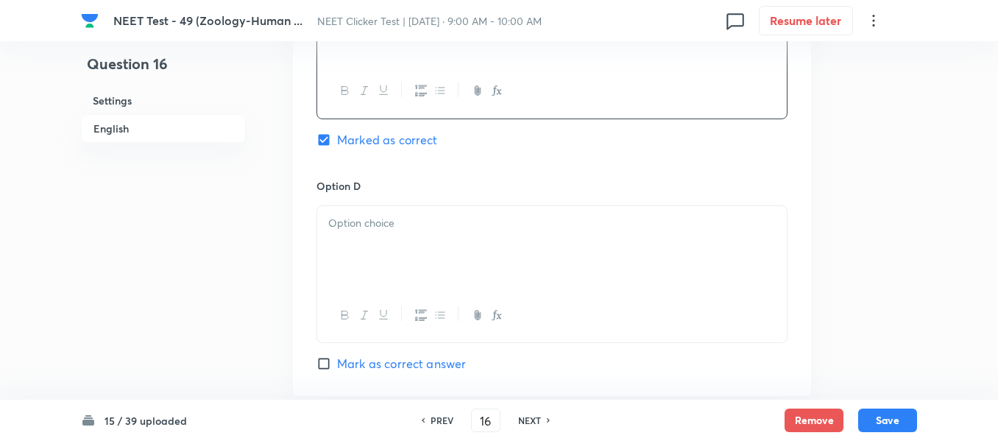
click at [448, 230] on p at bounding box center [552, 223] width 448 height 17
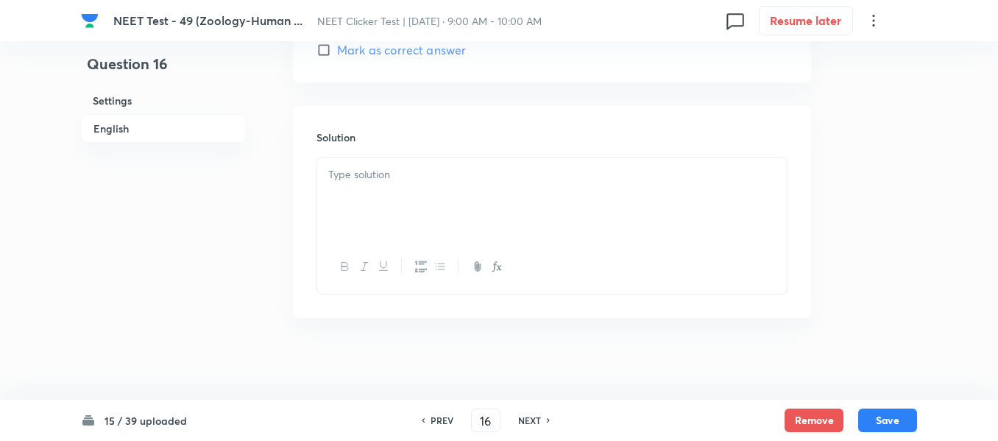
scroll to position [1572, 0]
click at [415, 187] on div at bounding box center [552, 192] width 470 height 82
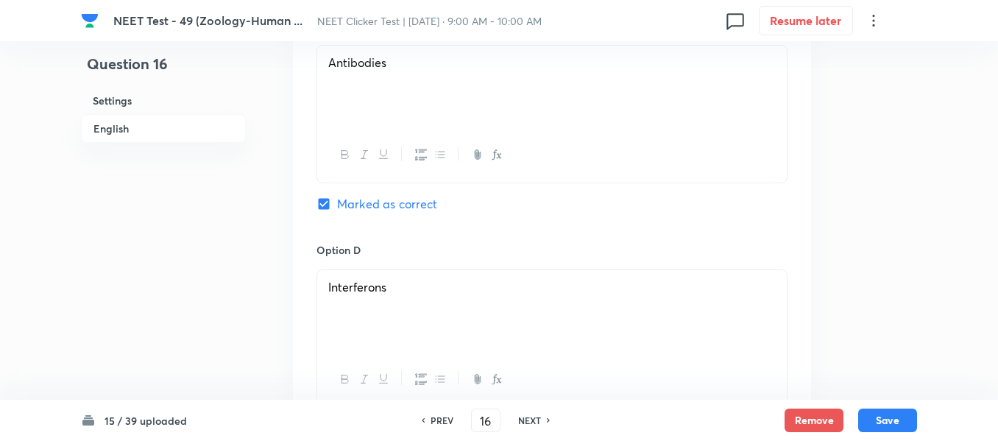
scroll to position [1057, 0]
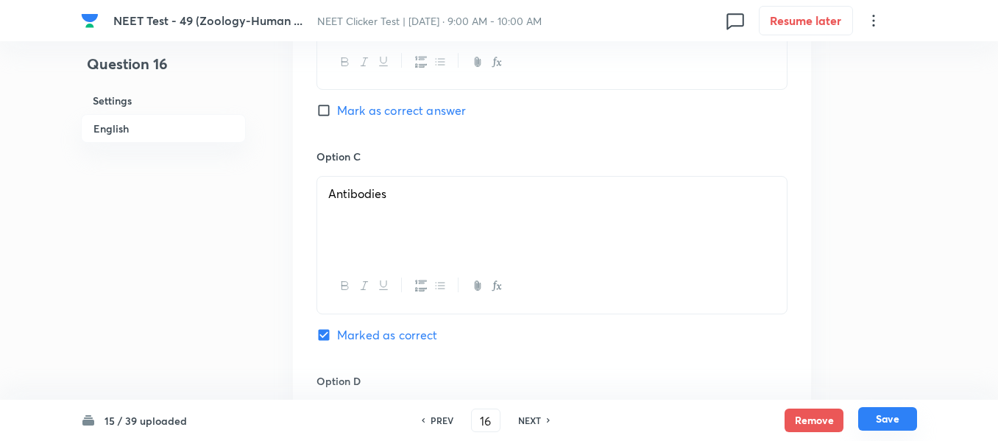
click at [892, 423] on button "Save" at bounding box center [887, 419] width 59 height 24
type input "17"
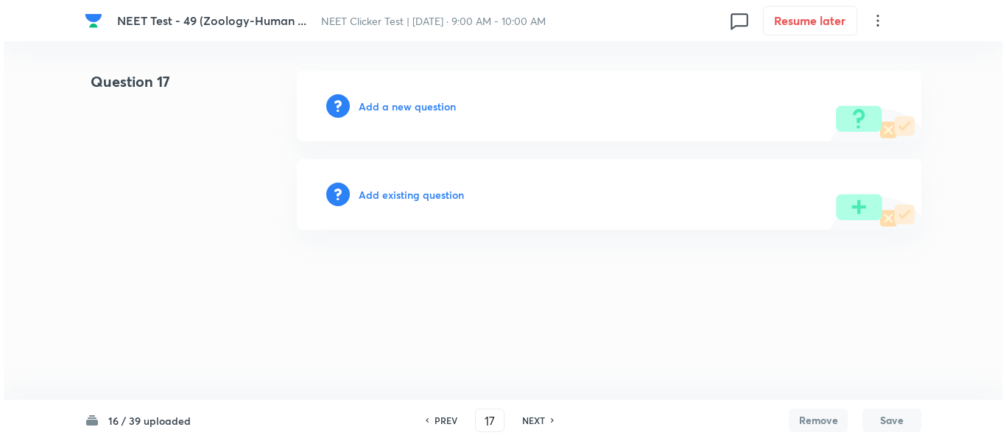
scroll to position [0, 0]
click at [390, 106] on h6 "Add a new question" at bounding box center [407, 106] width 97 height 15
click at [390, 106] on h6 "Choose a question type" at bounding box center [415, 106] width 113 height 15
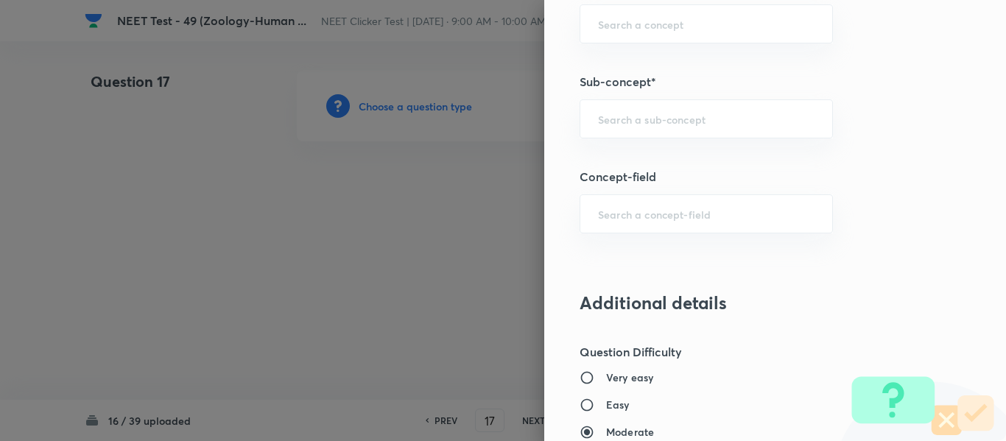
scroll to position [980, 0]
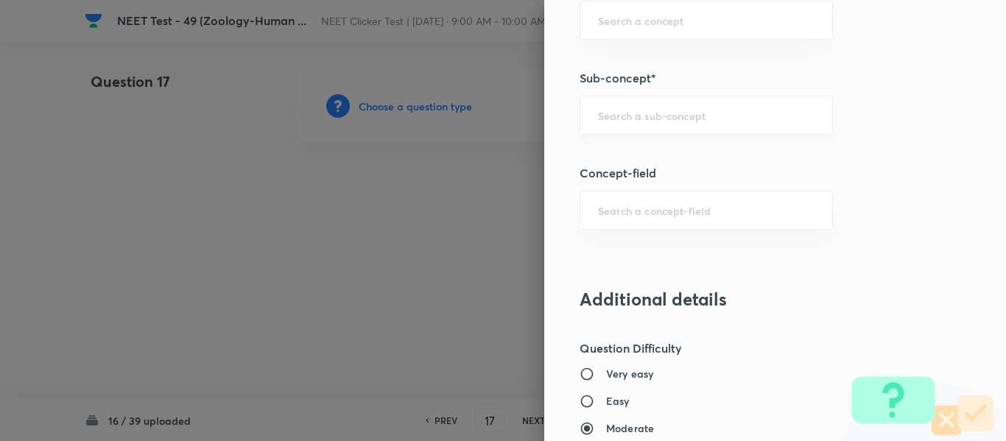
click at [643, 113] on input "text" at bounding box center [706, 115] width 216 height 14
paste input "Common Diseases In Humans"
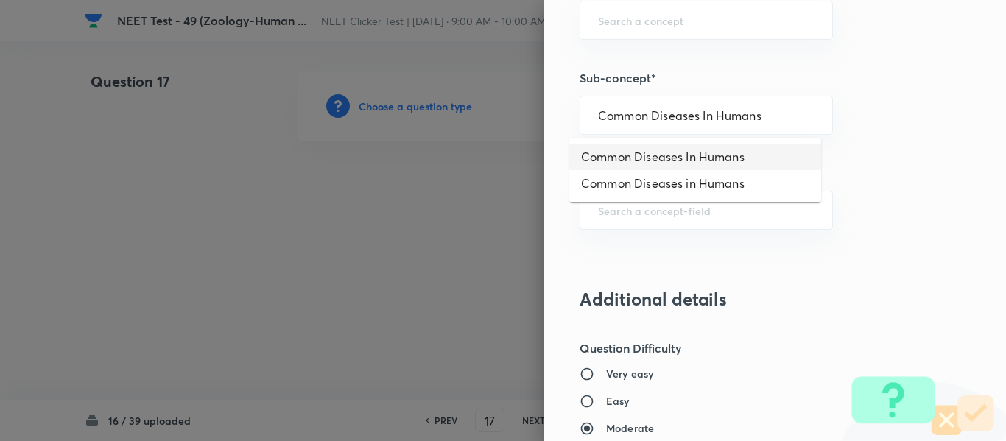
click at [632, 158] on li "Common Diseases In Humans" at bounding box center [695, 157] width 252 height 27
type input "Common Diseases In Humans"
type input "Biology"
type input "Biology & Human Welfare"
type input "Human Health & Diseases"
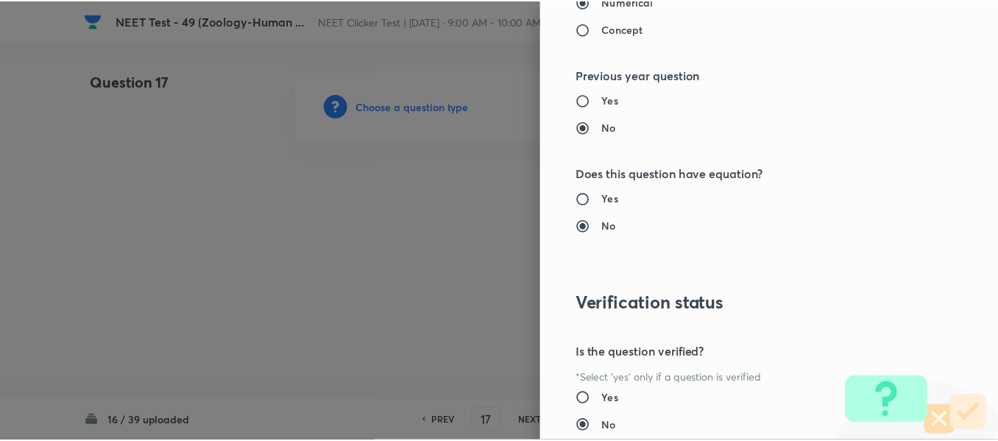
scroll to position [1665, 0]
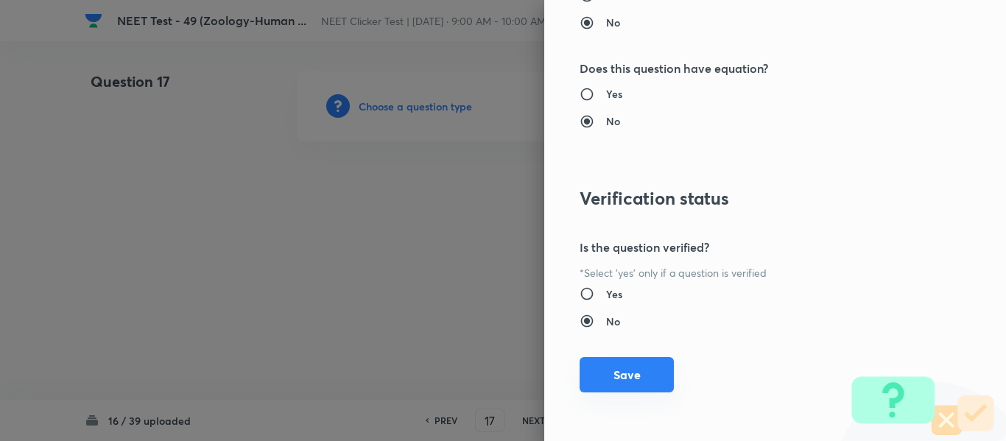
click at [609, 375] on button "Save" at bounding box center [626, 374] width 94 height 35
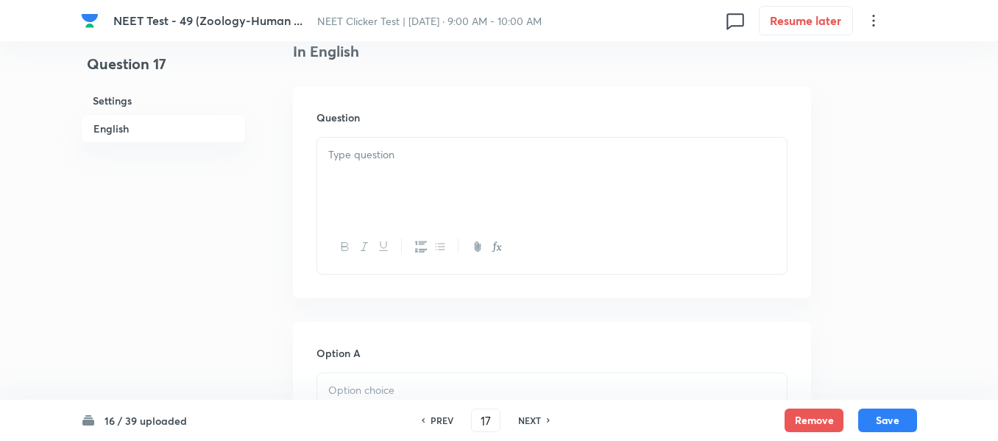
scroll to position [442, 0]
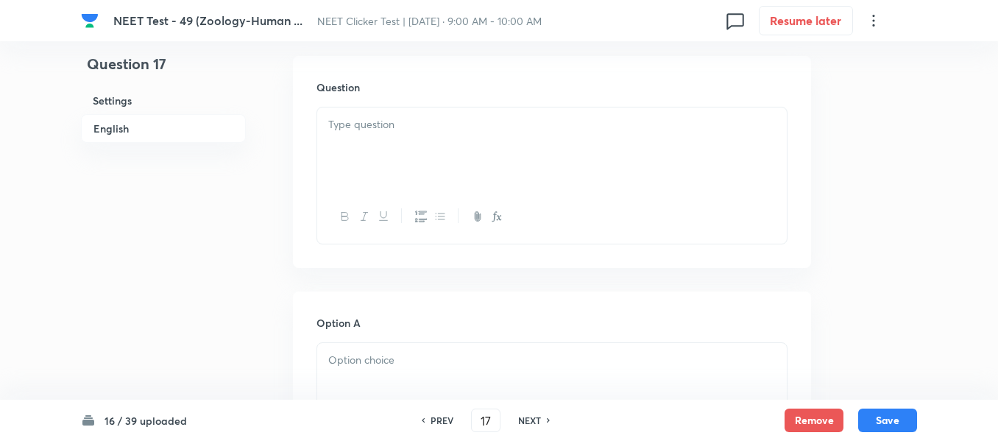
click at [504, 133] on div at bounding box center [552, 148] width 470 height 82
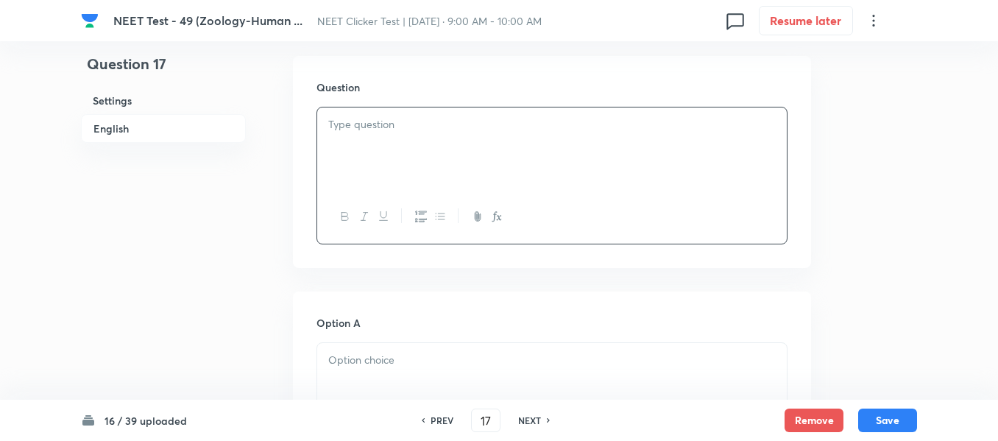
click at [442, 156] on div at bounding box center [552, 148] width 470 height 82
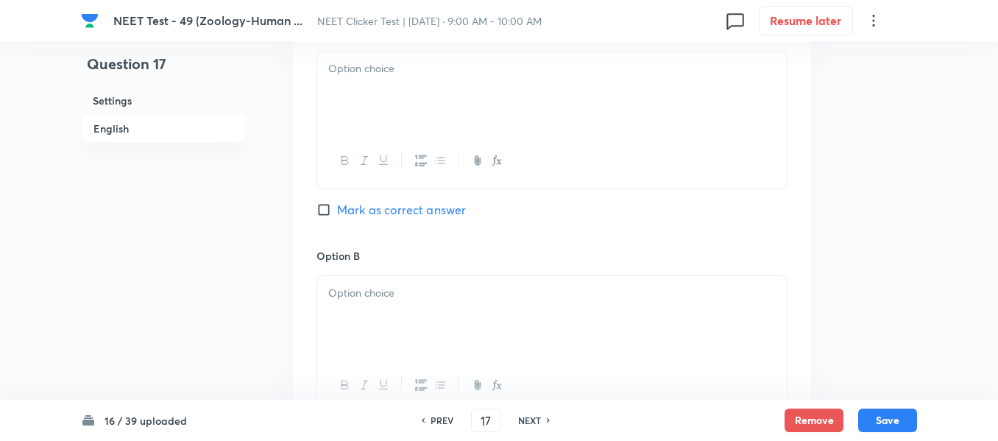
scroll to position [736, 0]
click at [490, 94] on div at bounding box center [552, 90] width 470 height 82
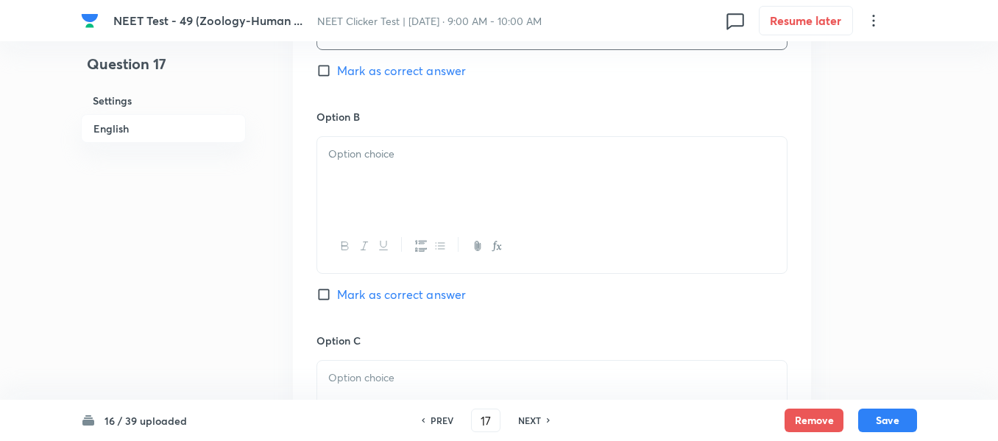
scroll to position [884, 0]
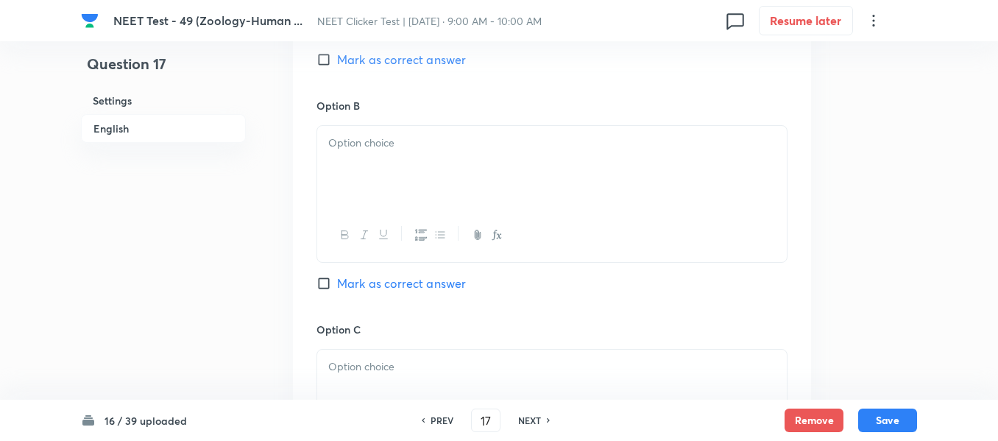
click at [463, 161] on div at bounding box center [552, 167] width 470 height 82
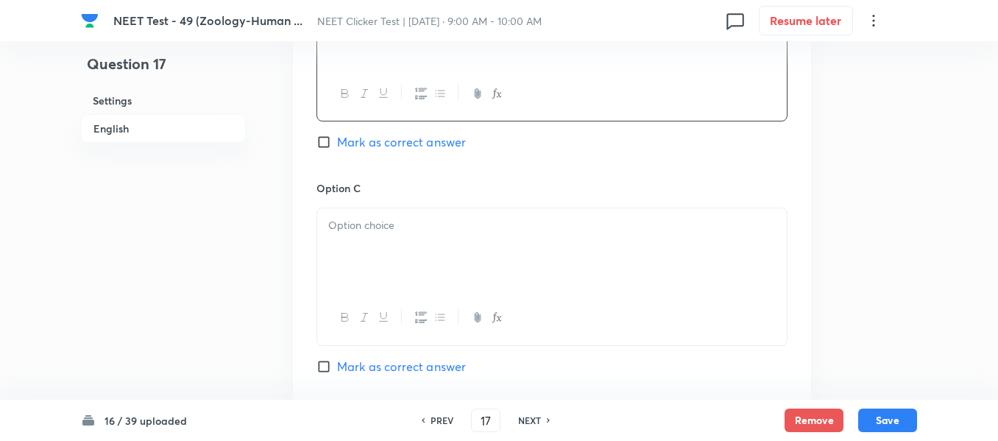
scroll to position [1031, 0]
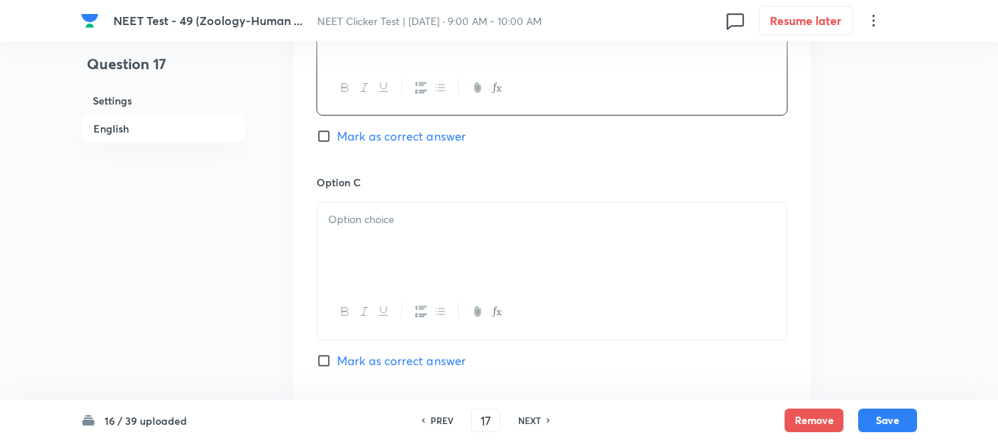
click at [484, 227] on p at bounding box center [552, 219] width 448 height 17
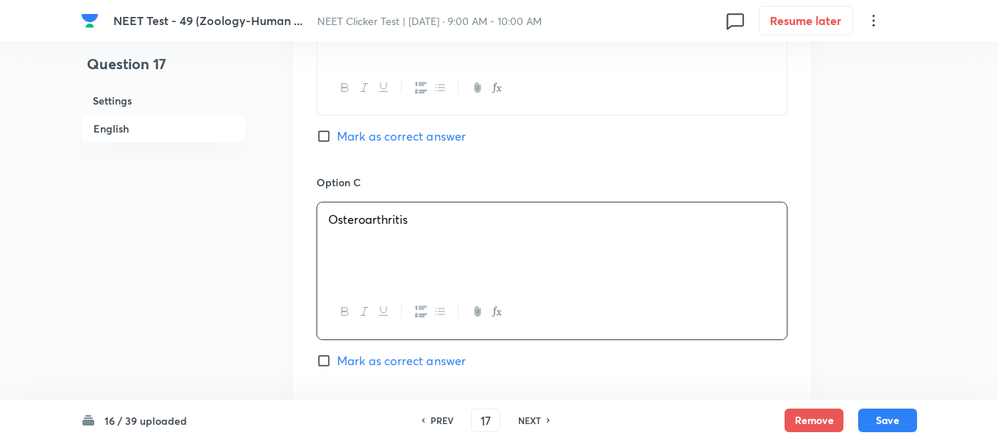
click at [329, 362] on input "Mark as correct answer" at bounding box center [327, 360] width 21 height 15
checkbox input "true"
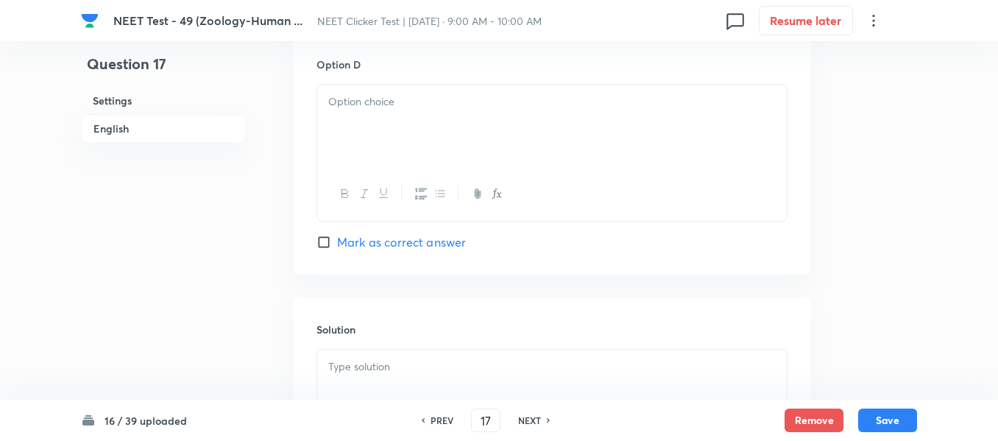
scroll to position [1399, 0]
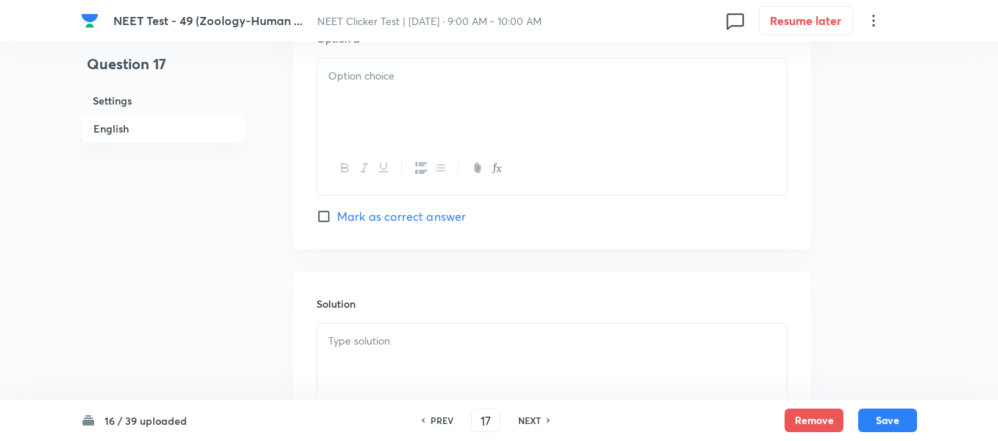
click at [438, 121] on div at bounding box center [552, 100] width 470 height 82
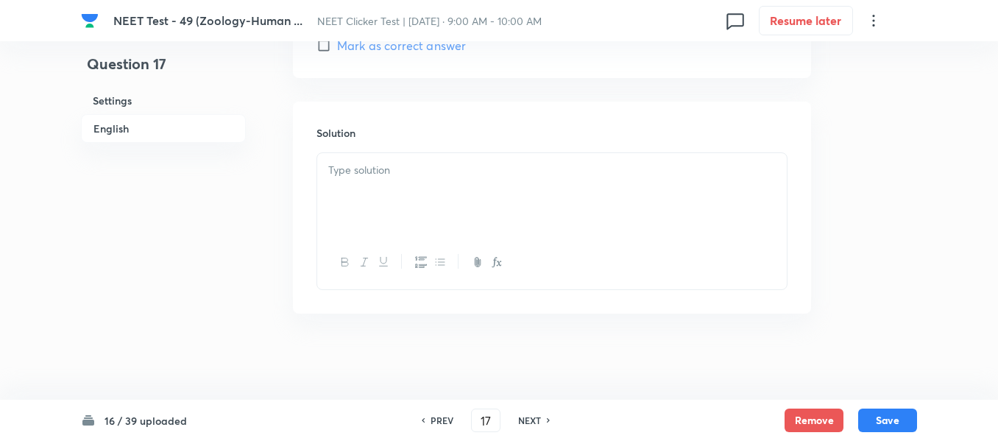
scroll to position [1572, 0]
click at [417, 182] on div at bounding box center [552, 192] width 470 height 82
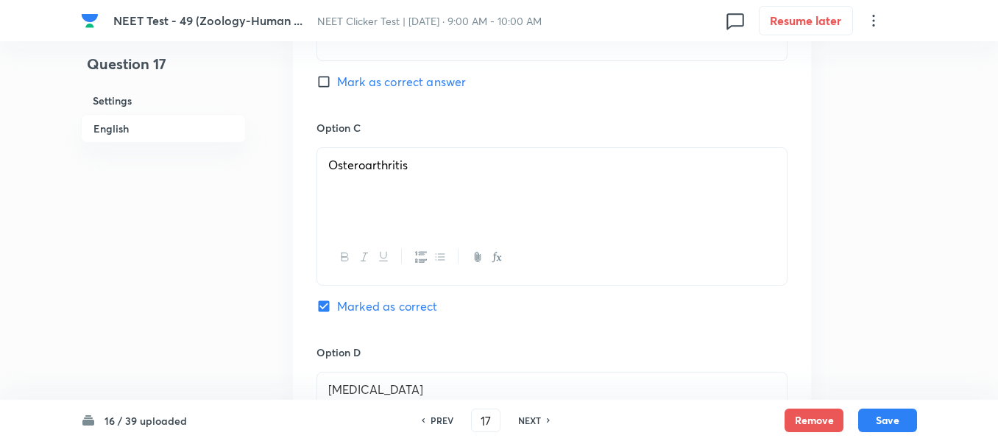
scroll to position [1057, 0]
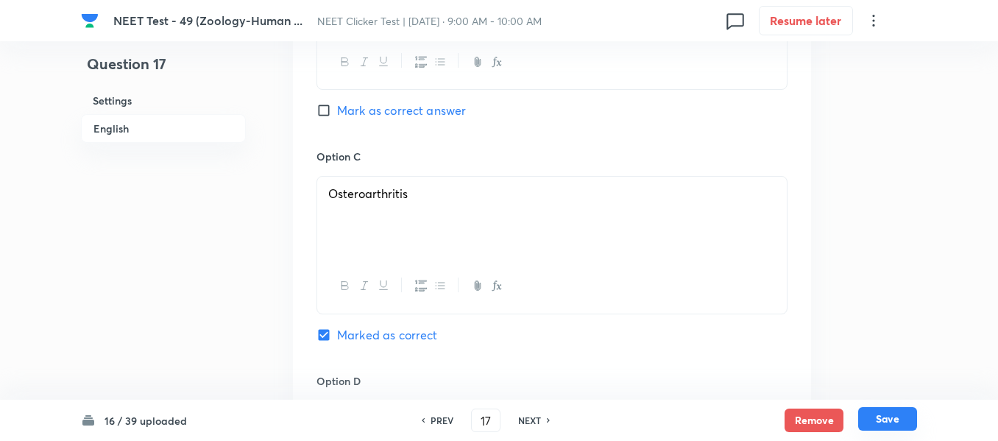
click at [879, 415] on button "Save" at bounding box center [887, 419] width 59 height 24
type input "18"
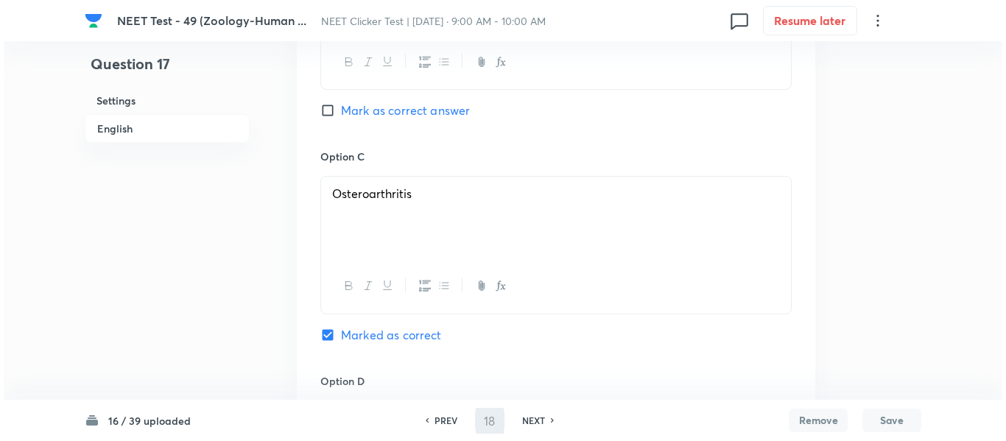
scroll to position [0, 0]
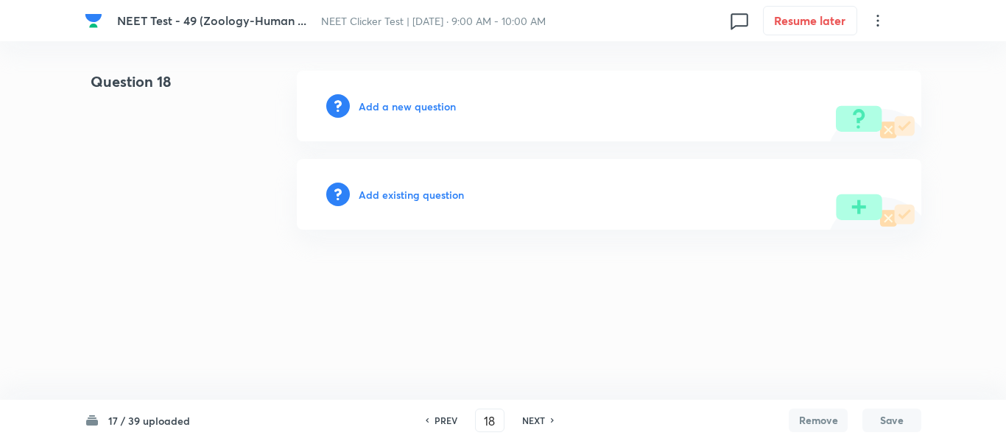
click at [374, 105] on h6 "Add a new question" at bounding box center [407, 106] width 97 height 15
click at [374, 105] on h6 "Choose a question type" at bounding box center [415, 106] width 113 height 15
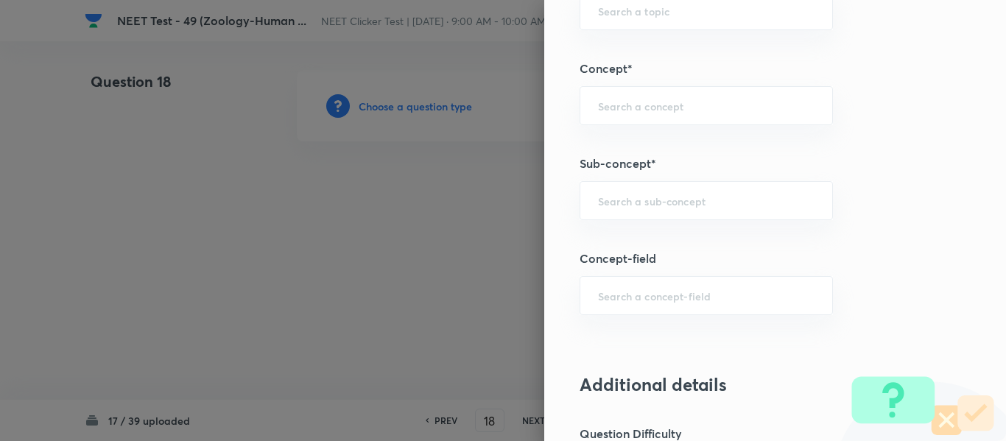
scroll to position [957, 0]
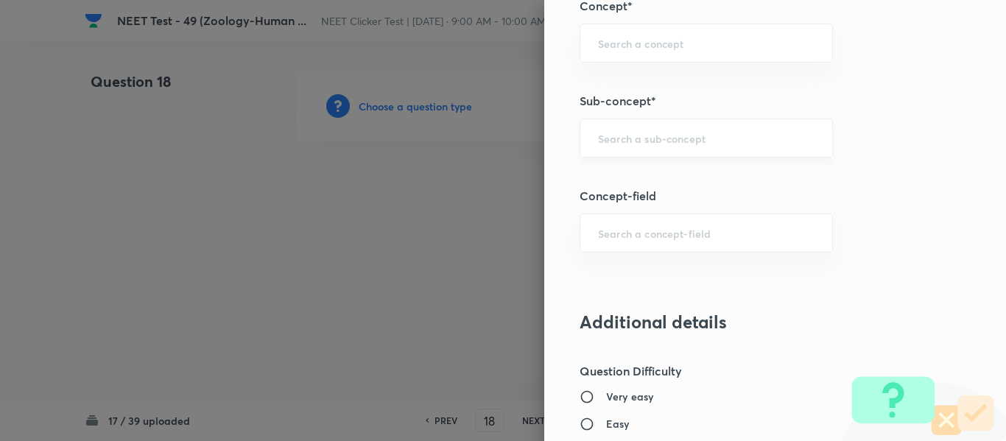
click at [688, 139] on input "text" at bounding box center [706, 138] width 216 height 14
paste input "Common Diseases In Humans"
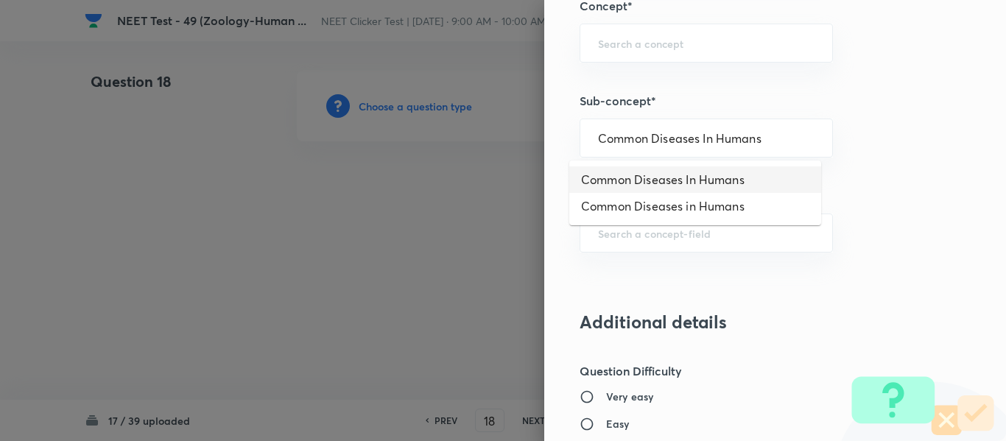
click at [641, 180] on li "Common Diseases In Humans" at bounding box center [695, 179] width 252 height 27
type input "Common Diseases In Humans"
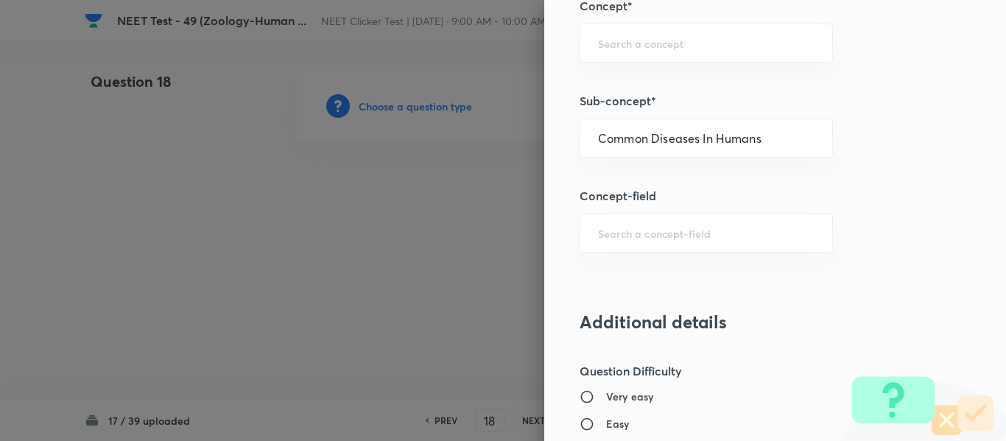
type input "Biology"
type input "Biology & Human Welfare"
type input "Human Health & Diseases"
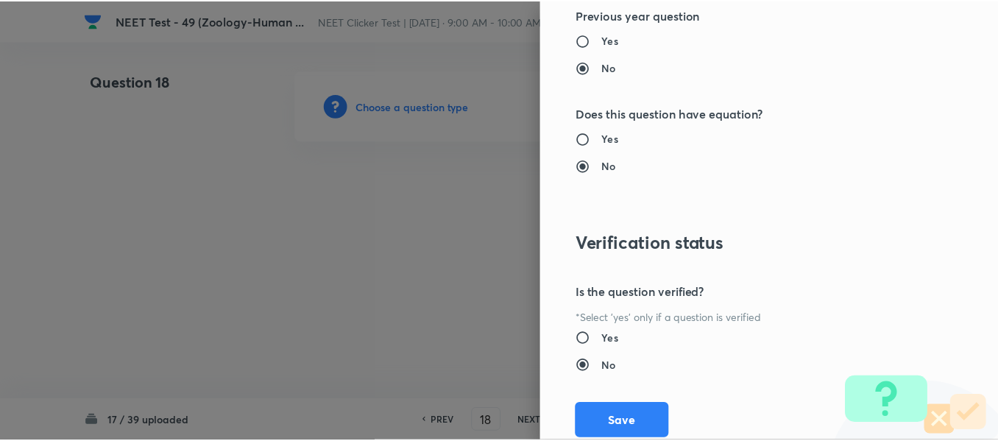
scroll to position [1665, 0]
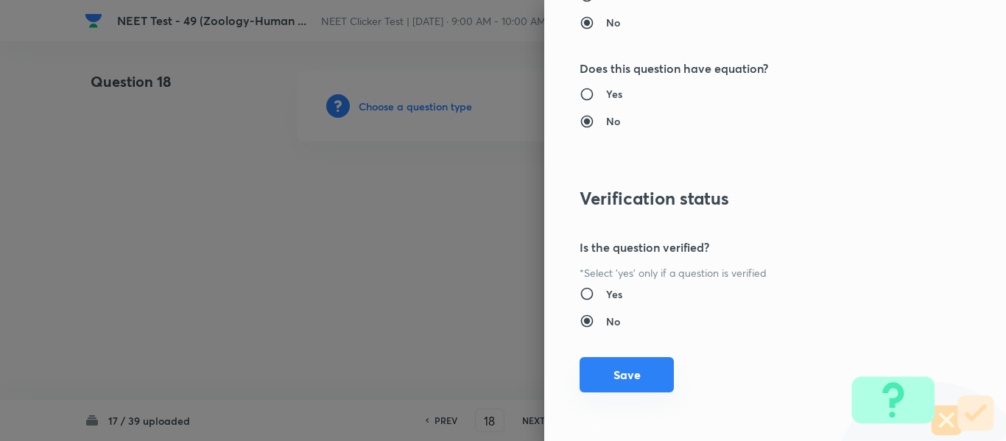
click at [613, 375] on button "Save" at bounding box center [626, 374] width 94 height 35
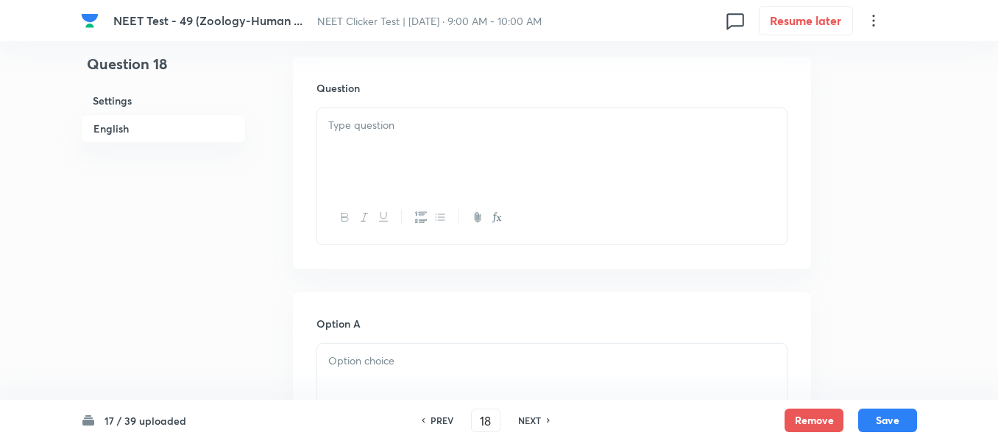
scroll to position [442, 0]
click at [495, 155] on div at bounding box center [552, 148] width 470 height 82
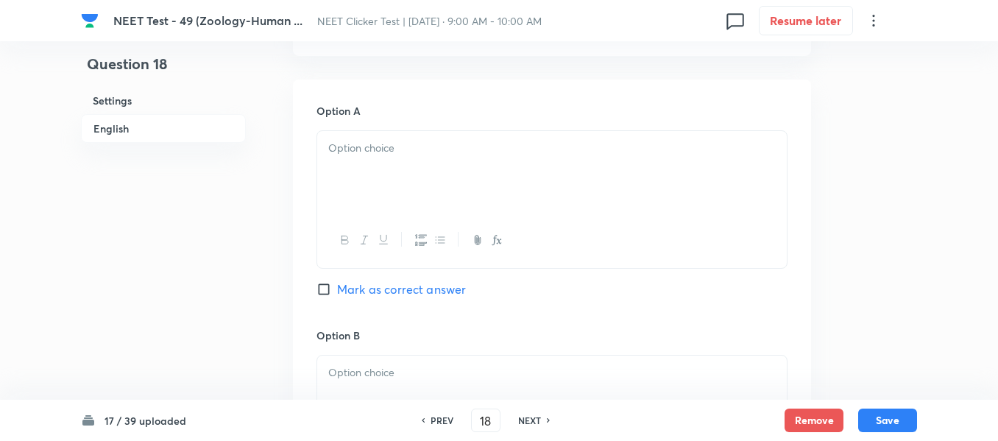
scroll to position [663, 0]
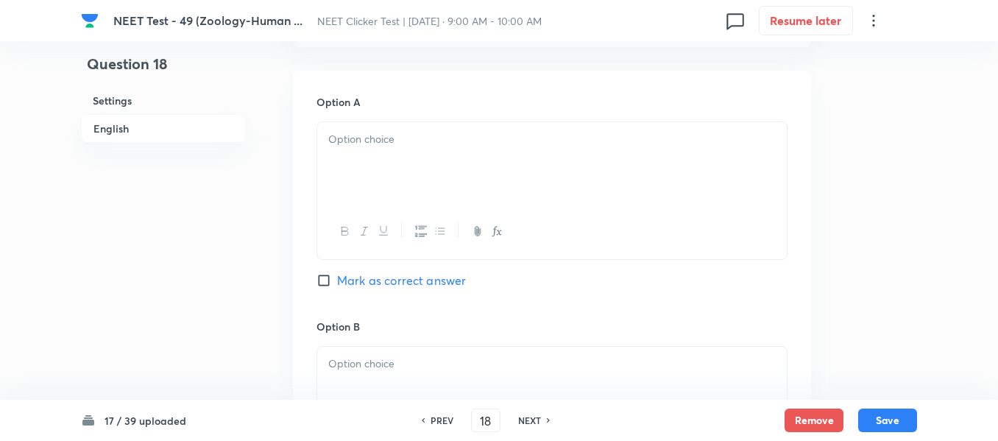
click at [532, 130] on div at bounding box center [552, 163] width 470 height 82
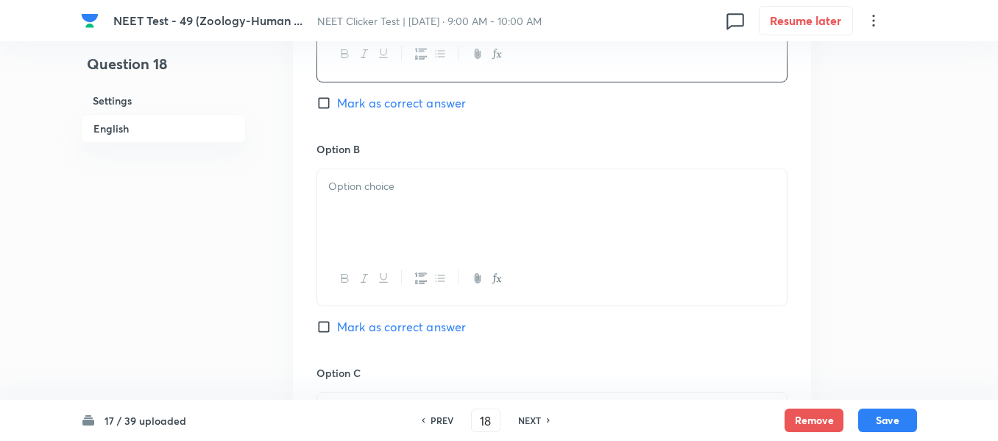
scroll to position [884, 0]
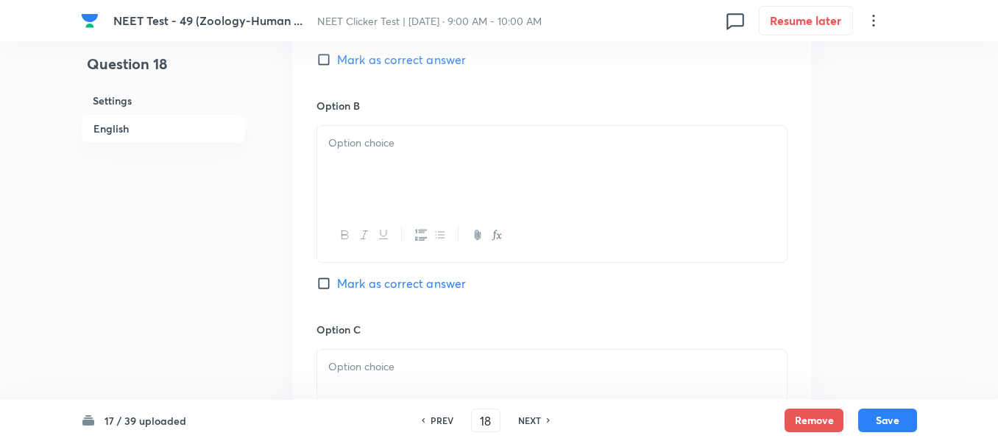
click at [518, 150] on p at bounding box center [552, 143] width 448 height 17
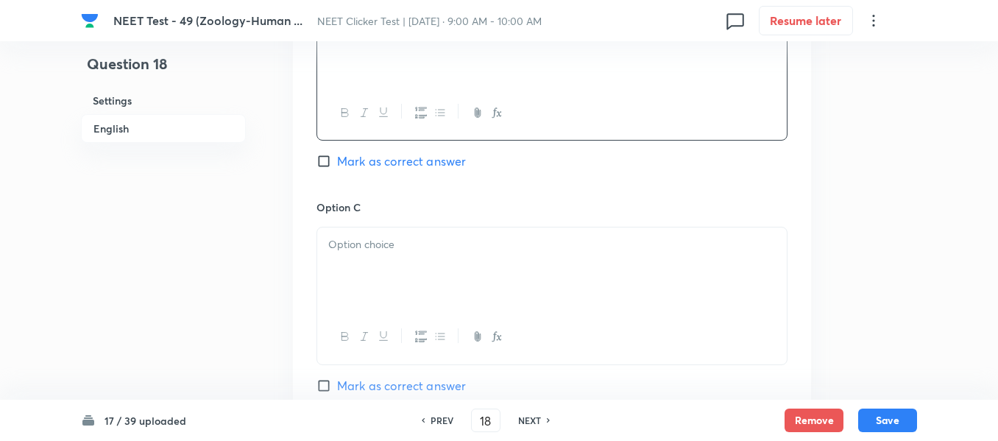
scroll to position [1031, 0]
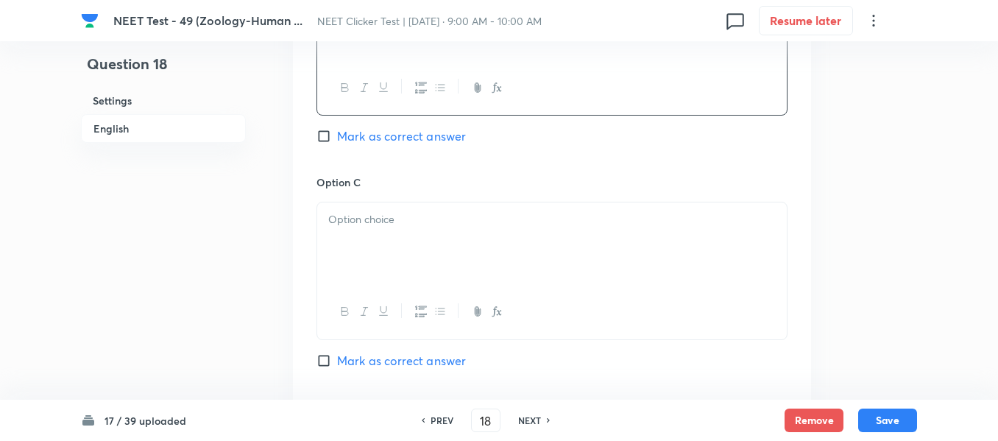
click at [490, 219] on p at bounding box center [552, 219] width 448 height 17
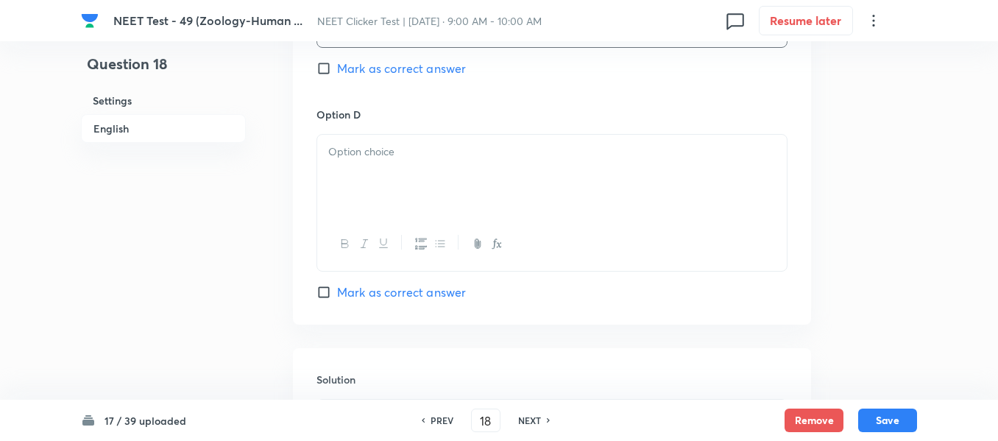
scroll to position [1325, 0]
click at [422, 188] on div at bounding box center [552, 174] width 470 height 82
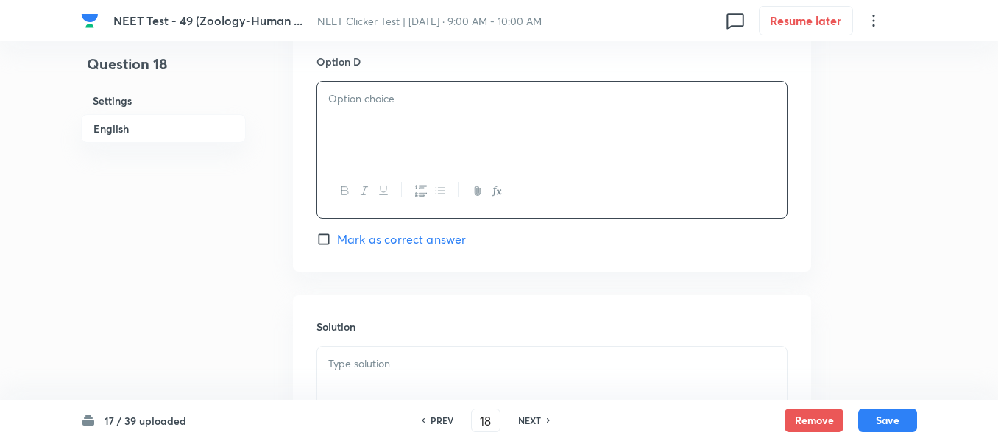
scroll to position [1399, 0]
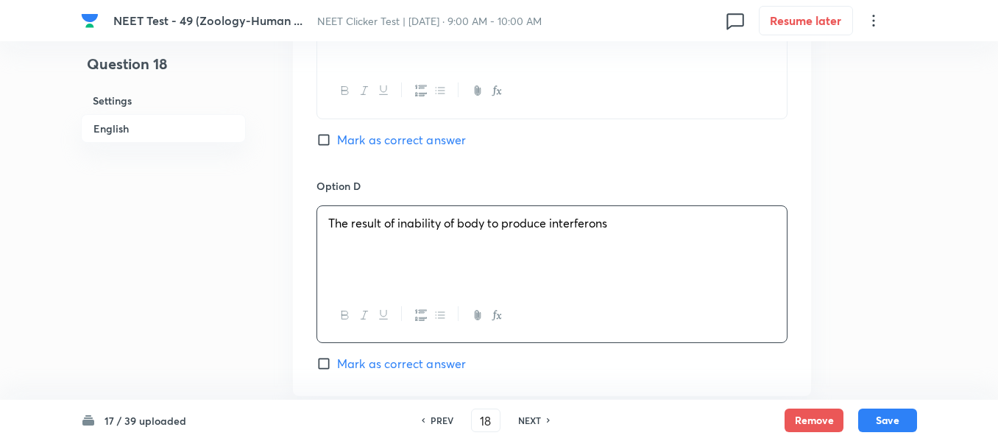
click at [330, 143] on input "Mark as correct answer" at bounding box center [327, 140] width 21 height 15
checkbox input "true"
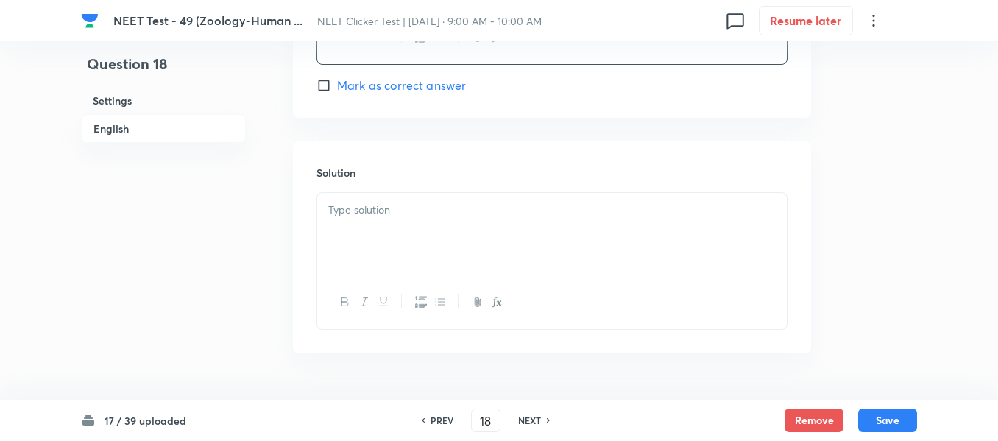
scroll to position [1546, 0]
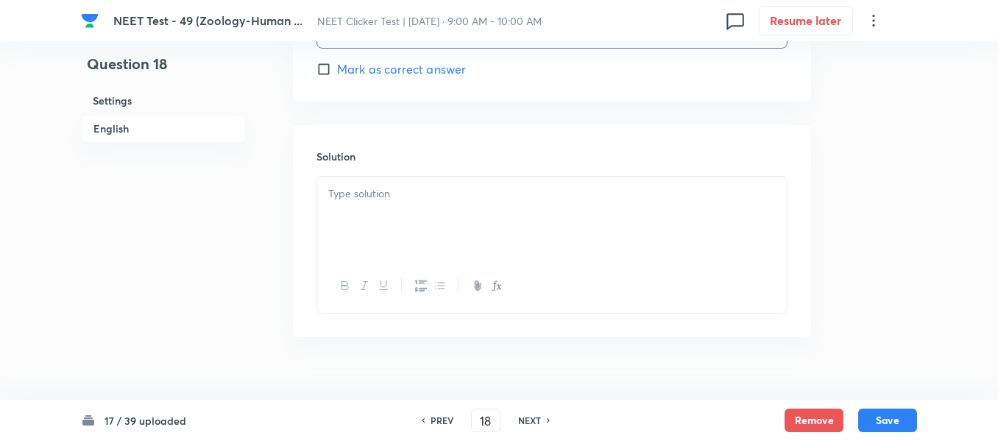
click at [474, 222] on div at bounding box center [552, 218] width 470 height 82
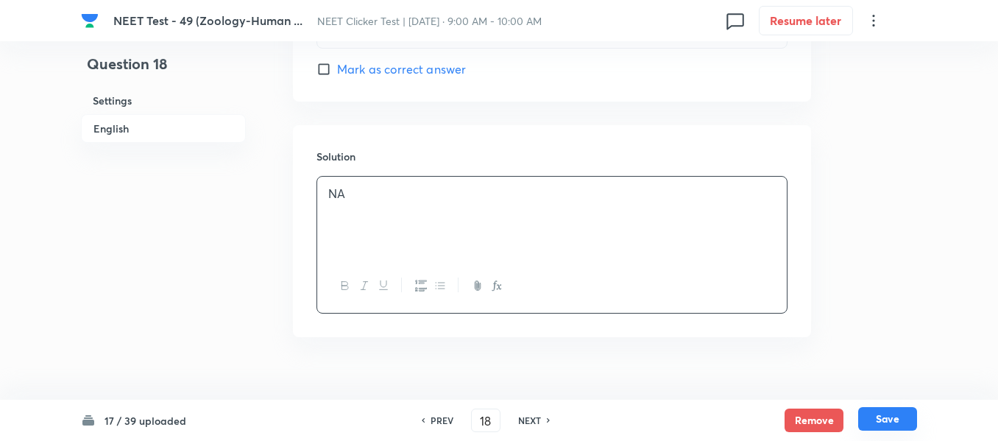
click at [889, 418] on button "Save" at bounding box center [887, 419] width 59 height 24
type input "19"
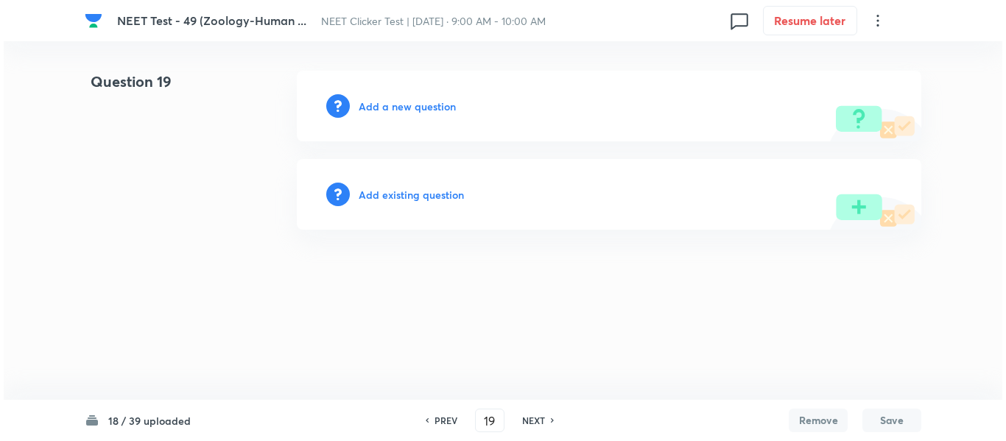
scroll to position [0, 0]
click at [385, 107] on h6 "Add a new question" at bounding box center [407, 106] width 97 height 15
click at [385, 107] on h6 "Choose a question type" at bounding box center [415, 106] width 113 height 15
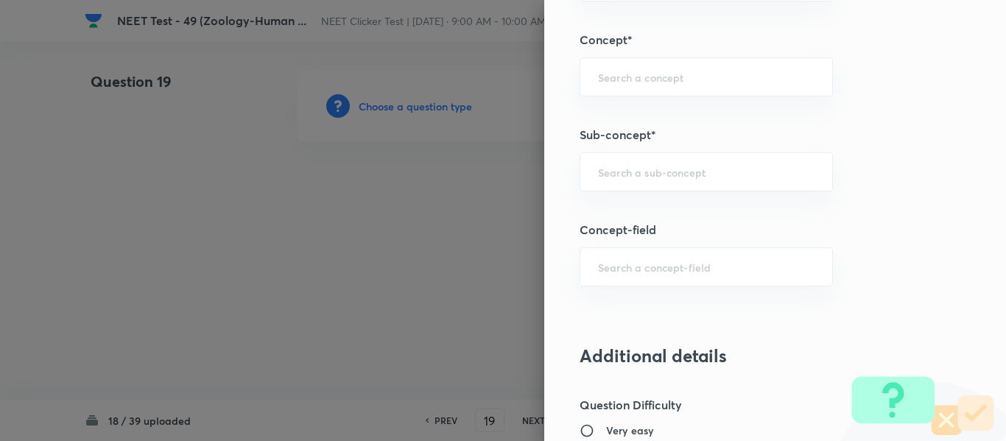
scroll to position [957, 0]
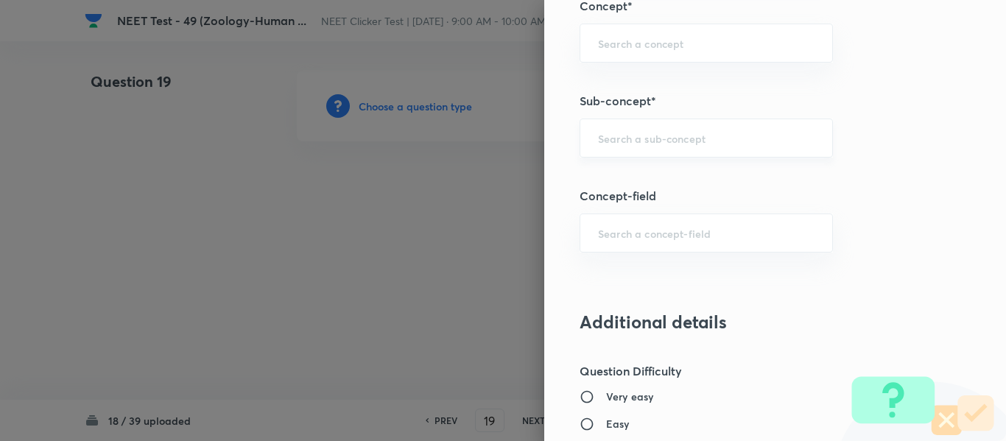
click at [691, 143] on input "text" at bounding box center [706, 138] width 216 height 14
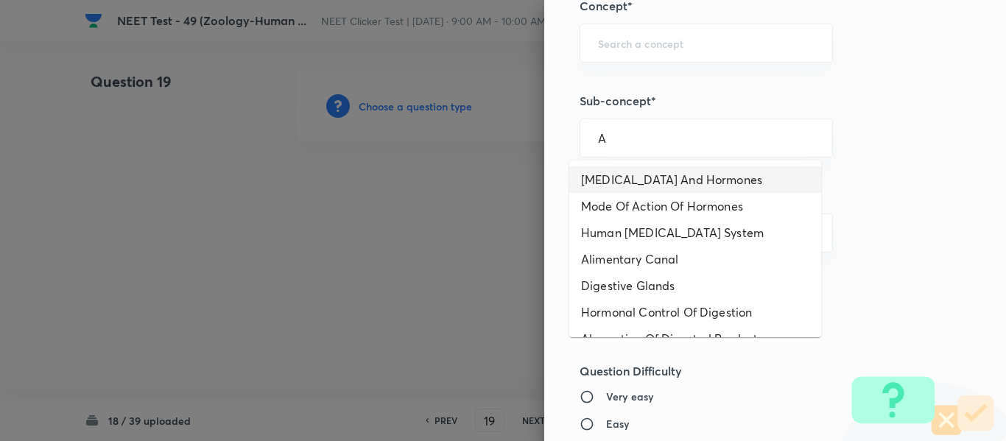
type input "A"
click at [891, 153] on div "Question settings Question type* Single choice correct Number of options* 2 3 4…" at bounding box center [775, 220] width 462 height 441
click at [626, 132] on input "text" at bounding box center [706, 138] width 216 height 14
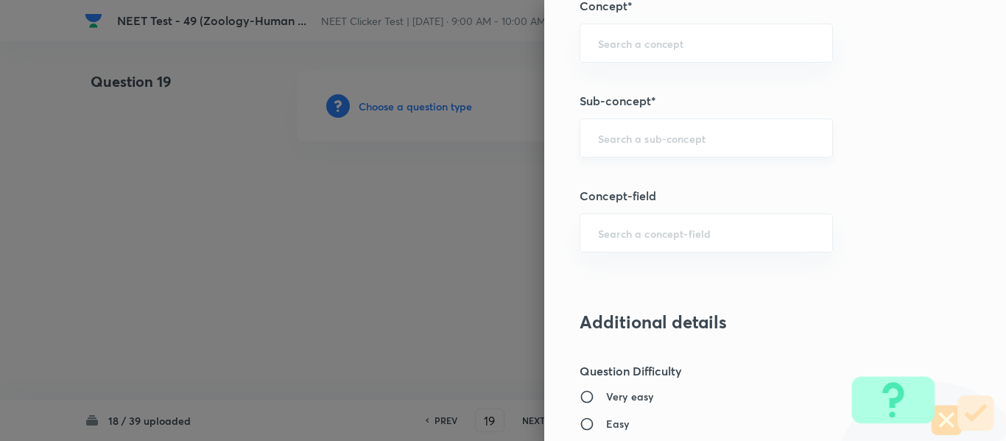
paste input "Common Diseases In Humans"
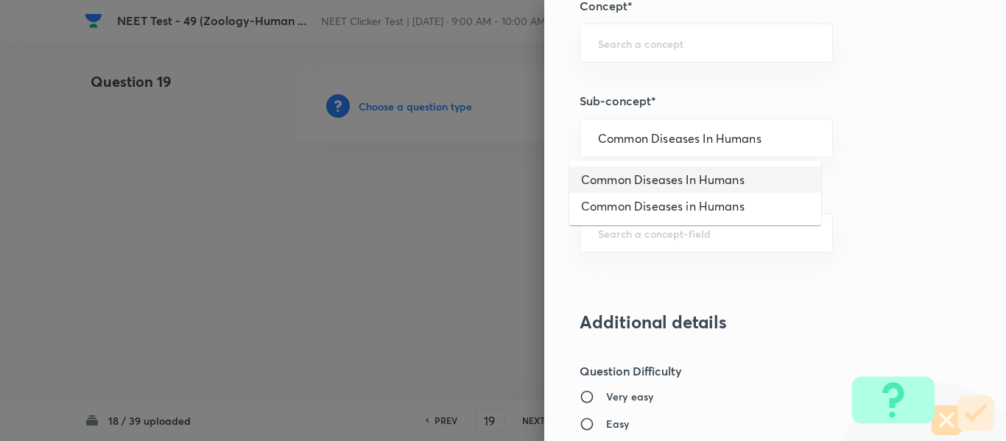
click at [671, 185] on li "Common Diseases In Humans" at bounding box center [695, 179] width 252 height 27
type input "Common Diseases In Humans"
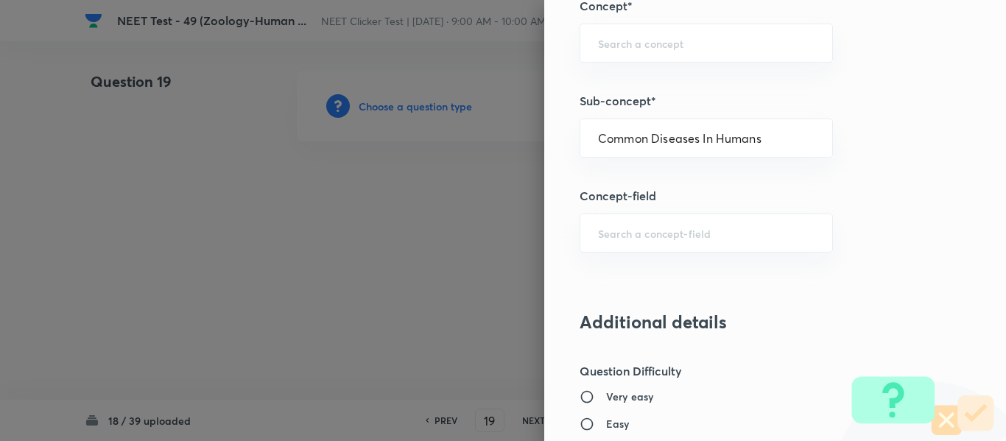
type input "Biology"
type input "Biology & Human Welfare"
type input "Human Health & Diseases"
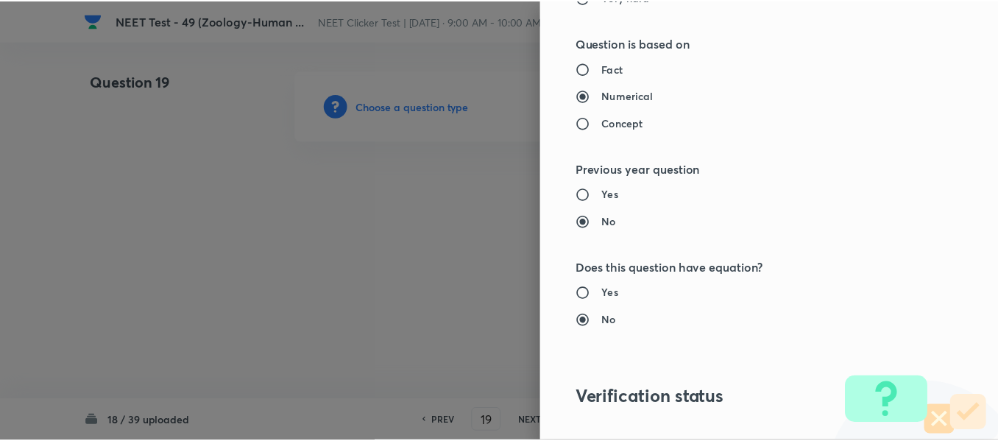
scroll to position [1665, 0]
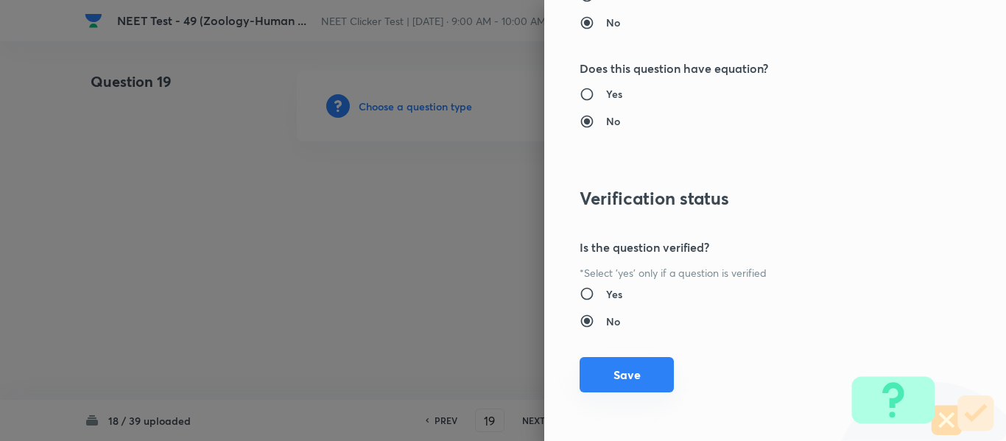
click at [625, 374] on button "Save" at bounding box center [626, 374] width 94 height 35
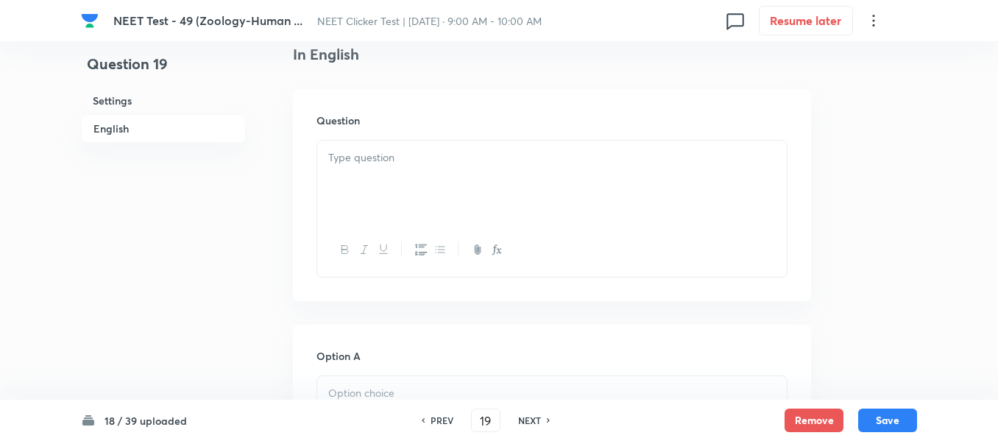
scroll to position [442, 0]
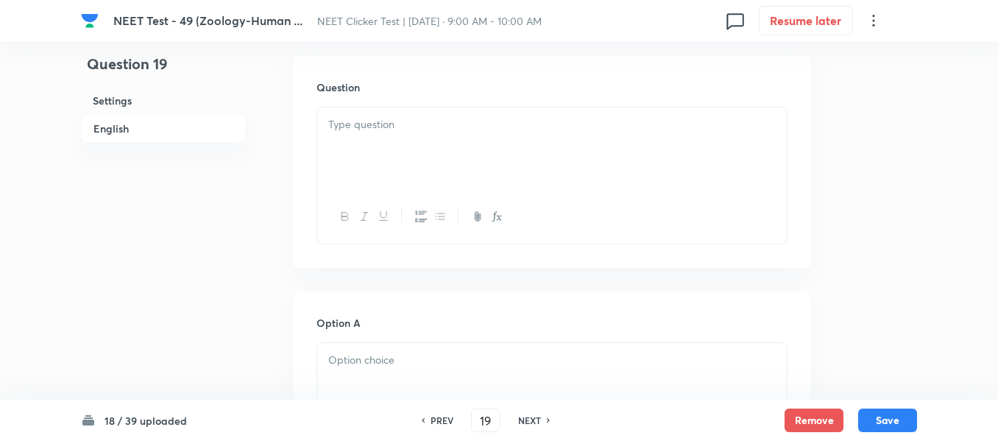
click at [479, 136] on div at bounding box center [552, 148] width 470 height 82
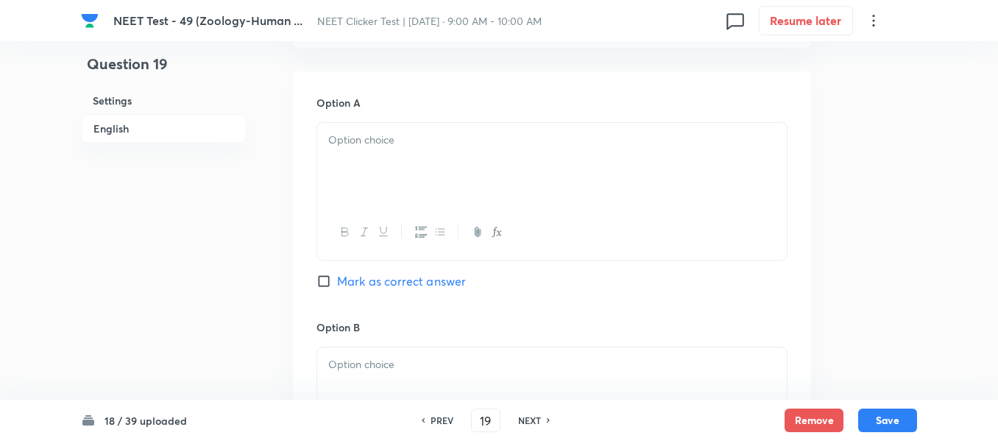
scroll to position [663, 0]
click at [484, 144] on p at bounding box center [552, 139] width 448 height 17
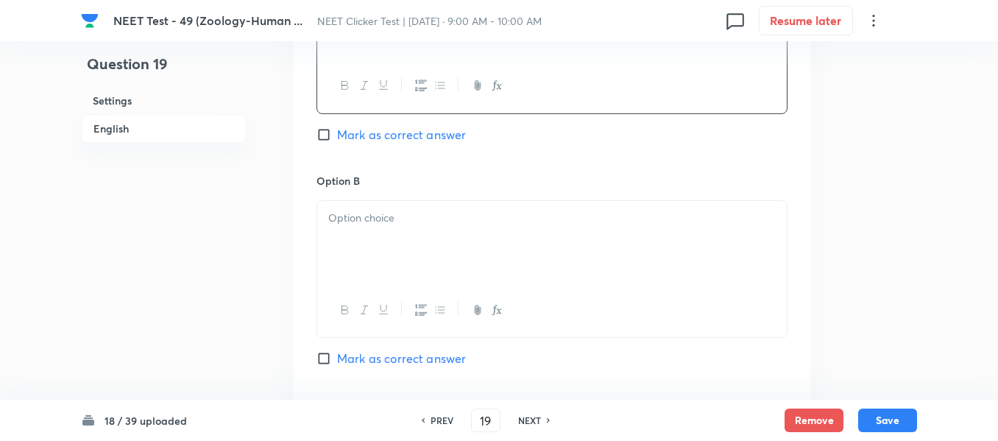
scroll to position [810, 0]
click at [419, 209] on p at bounding box center [552, 216] width 448 height 17
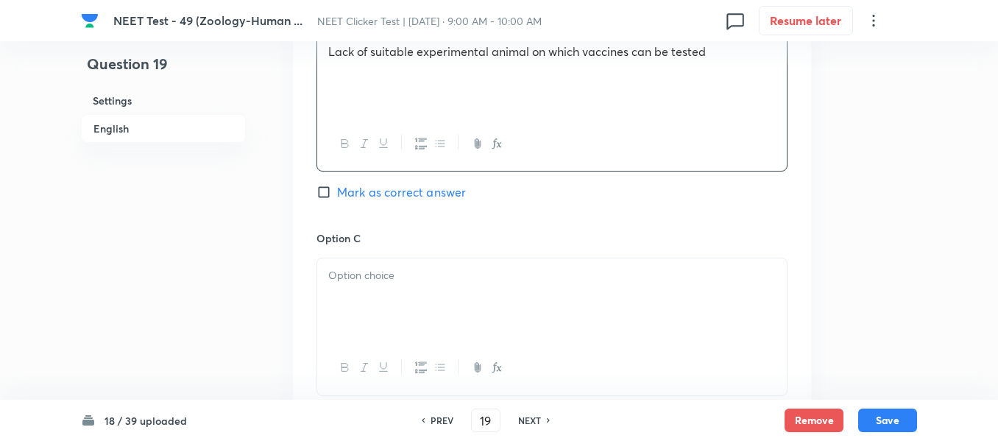
scroll to position [1031, 0]
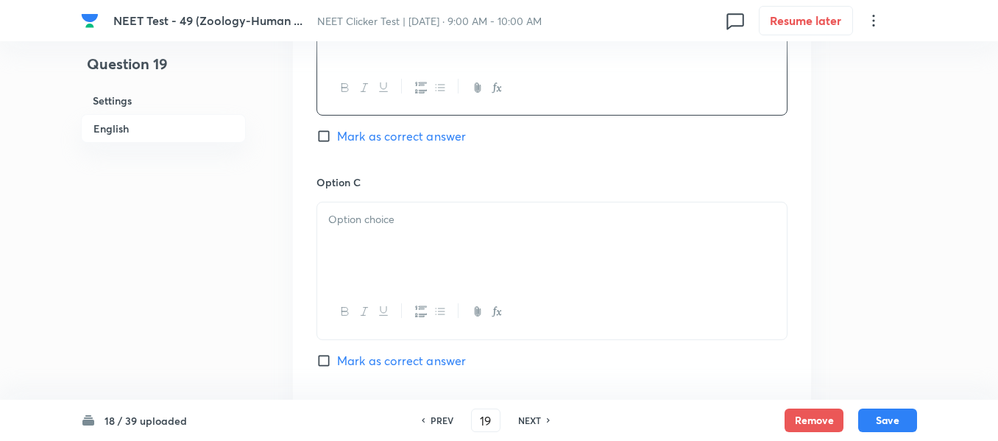
click at [410, 234] on div at bounding box center [552, 243] width 470 height 82
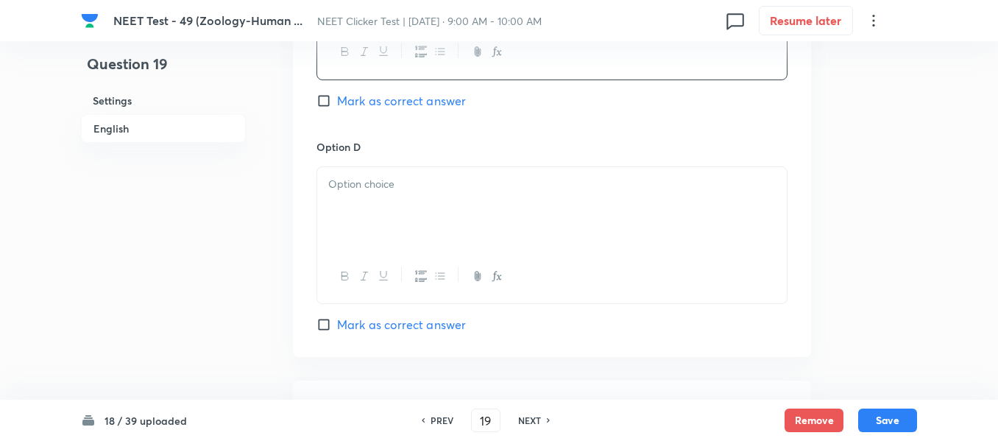
scroll to position [1325, 0]
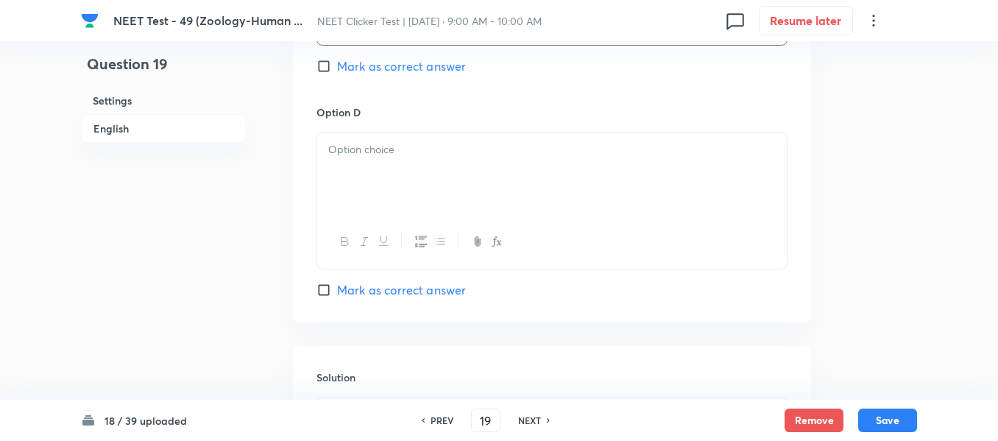
click at [480, 177] on div at bounding box center [552, 174] width 470 height 82
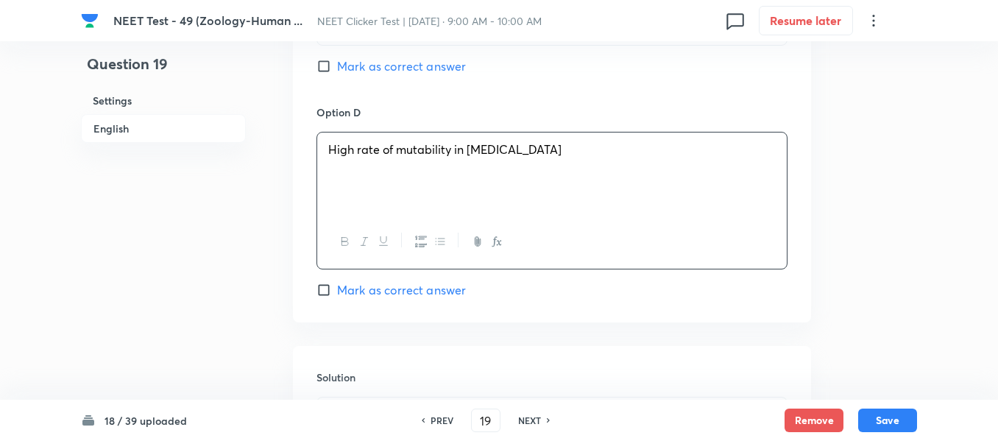
click at [325, 296] on input "Mark as correct answer" at bounding box center [327, 290] width 21 height 15
checkbox input "true"
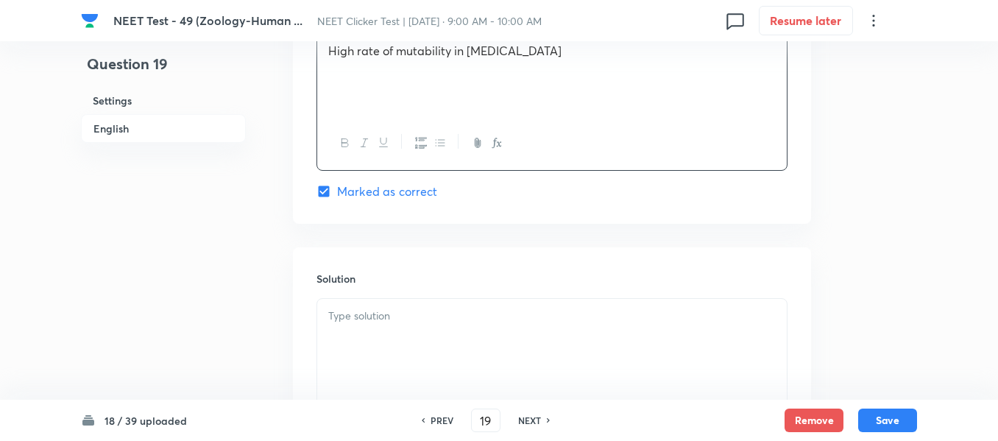
scroll to position [1546, 0]
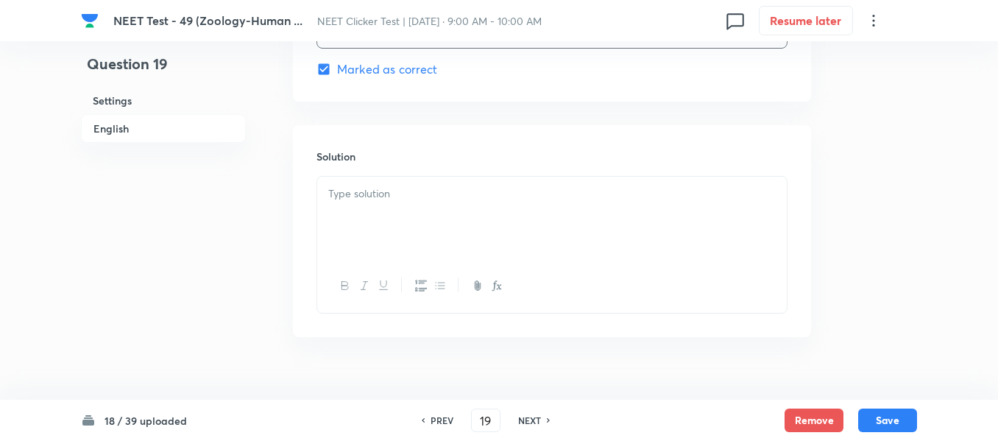
click at [443, 199] on p at bounding box center [552, 194] width 448 height 17
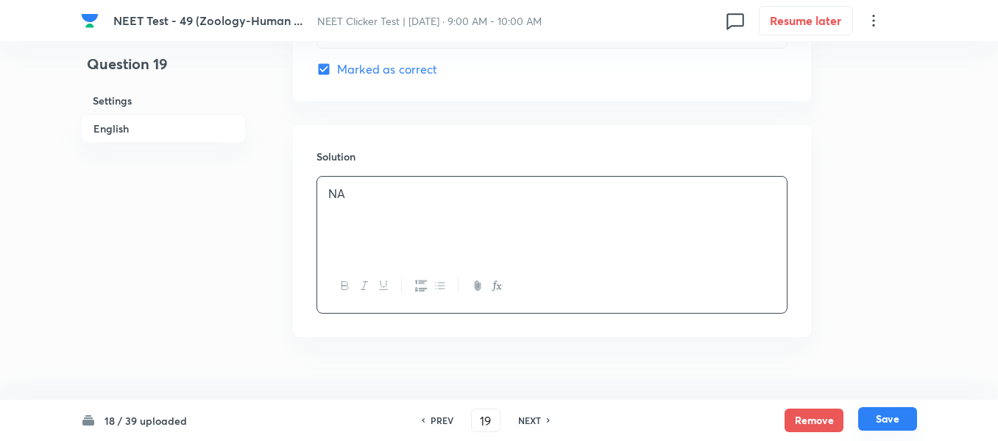
click at [887, 417] on button "Save" at bounding box center [887, 419] width 59 height 24
type input "20"
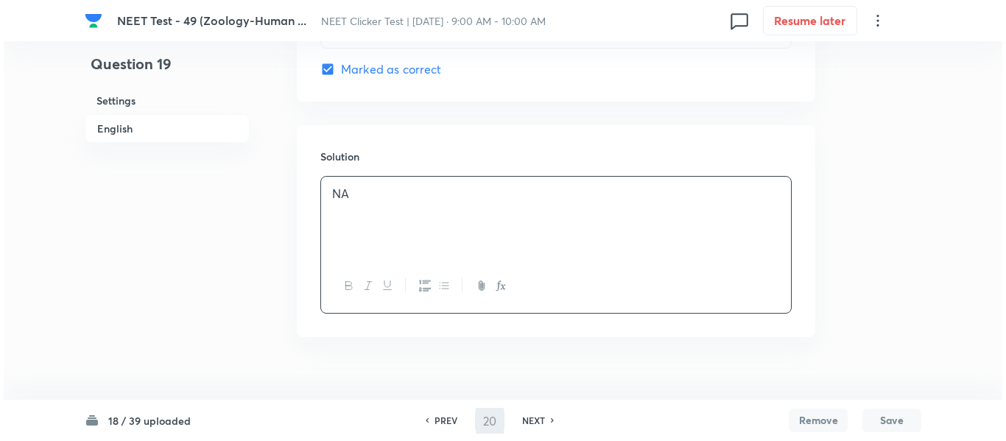
scroll to position [0, 0]
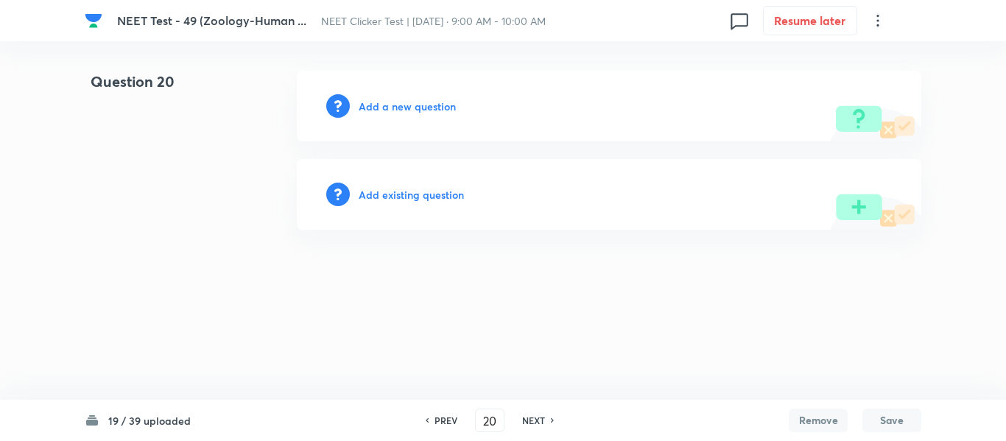
click at [389, 106] on h6 "Add a new question" at bounding box center [407, 106] width 97 height 15
click at [389, 105] on h6 "Choose a question type" at bounding box center [415, 106] width 113 height 15
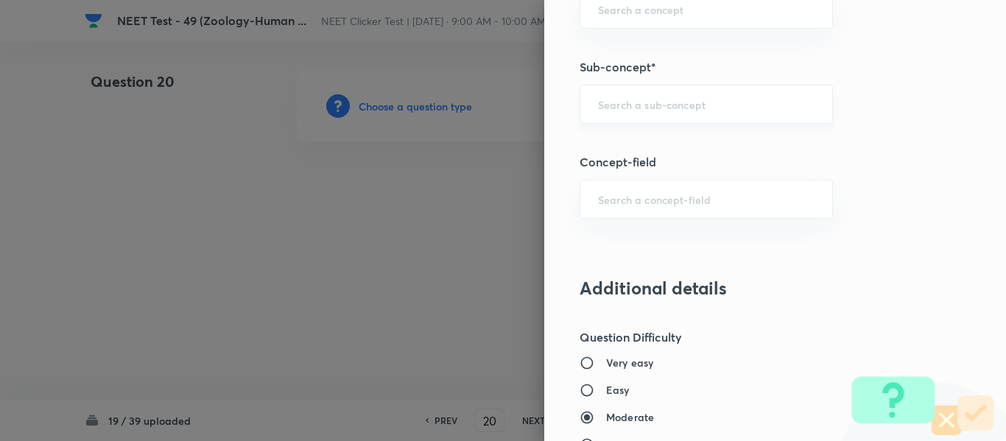
scroll to position [957, 0]
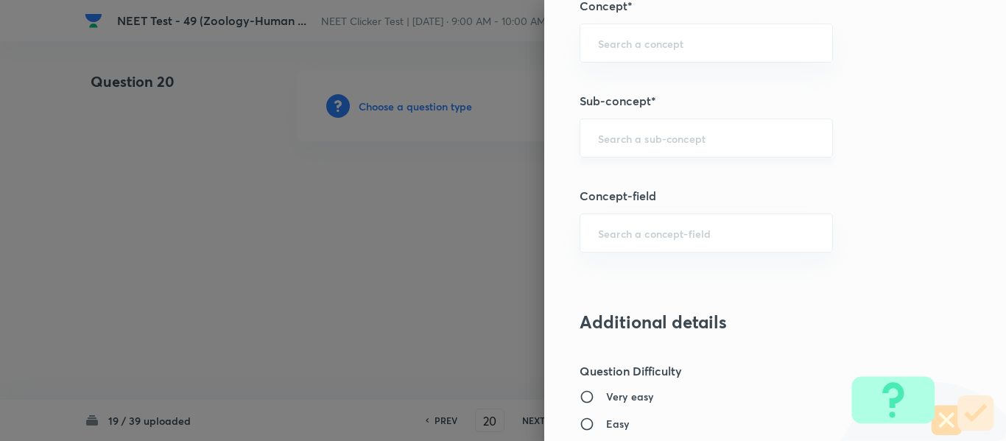
click at [655, 136] on input "text" at bounding box center [706, 138] width 216 height 14
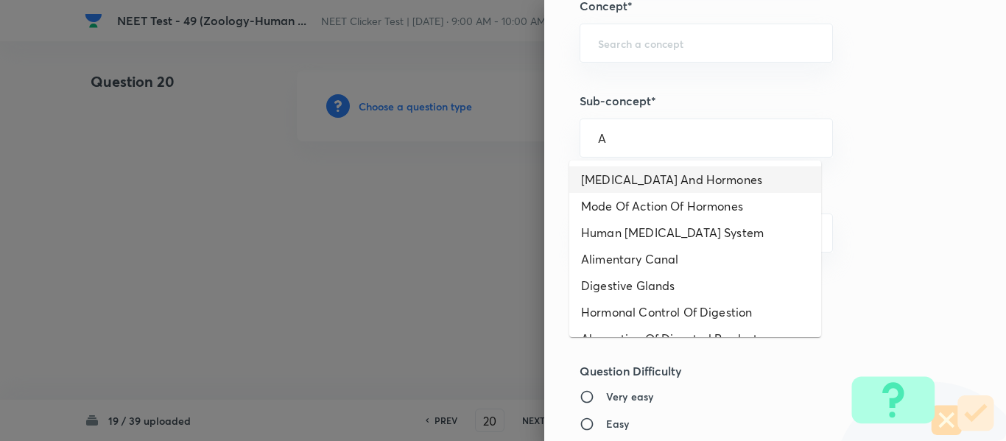
type input "A"
click at [856, 149] on div "Question settings Question type* Single choice correct Number of options* 2 3 4…" at bounding box center [775, 220] width 462 height 441
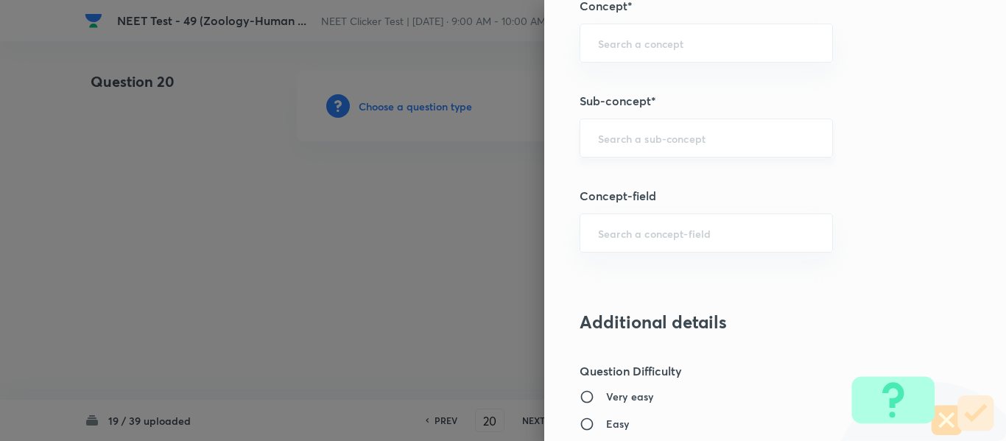
click at [738, 138] on input "text" at bounding box center [706, 138] width 216 height 14
paste input "Common Diseases In Humans"
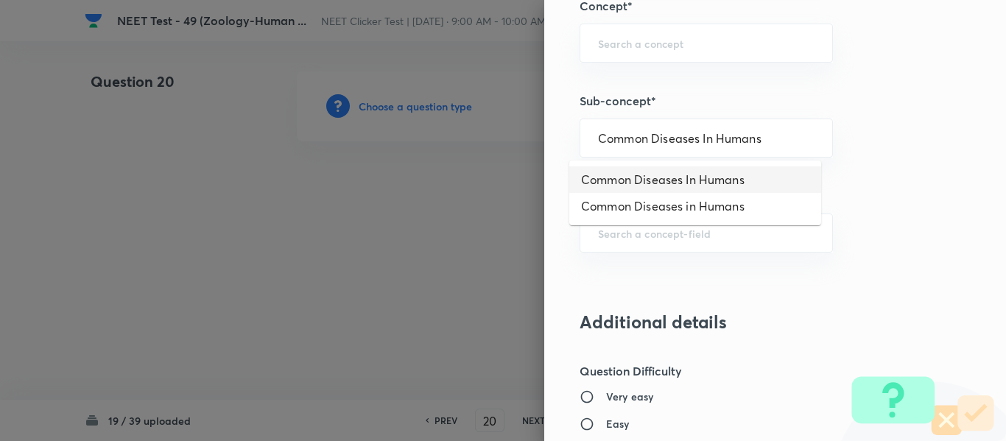
click at [676, 177] on li "Common Diseases In Humans" at bounding box center [695, 179] width 252 height 27
type input "Common Diseases In Humans"
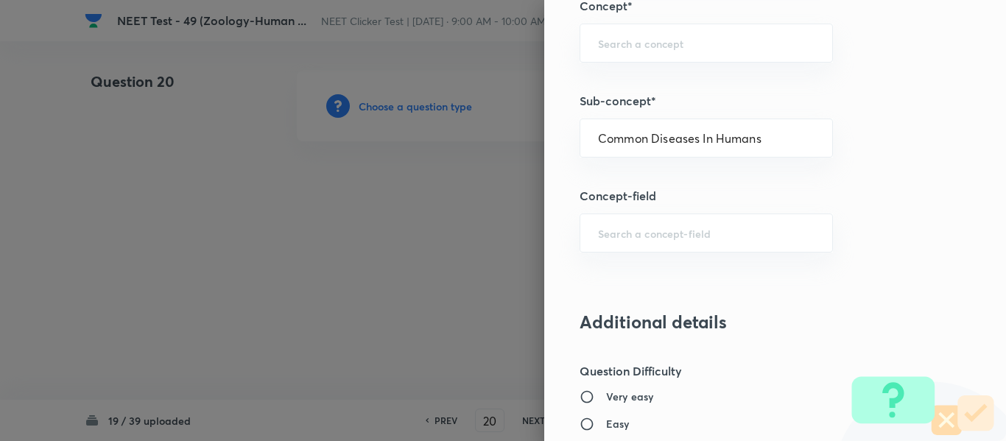
type input "Biology"
type input "Biology & Human Welfare"
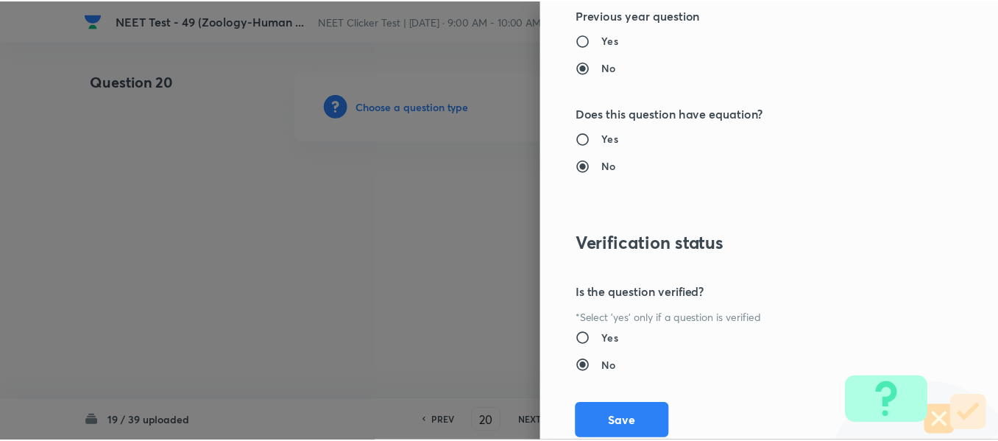
scroll to position [1665, 0]
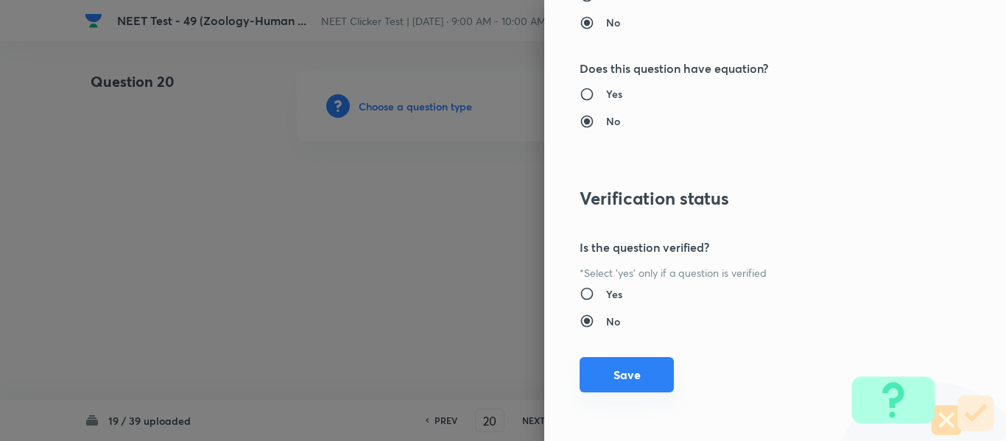
click at [618, 378] on button "Save" at bounding box center [626, 374] width 94 height 35
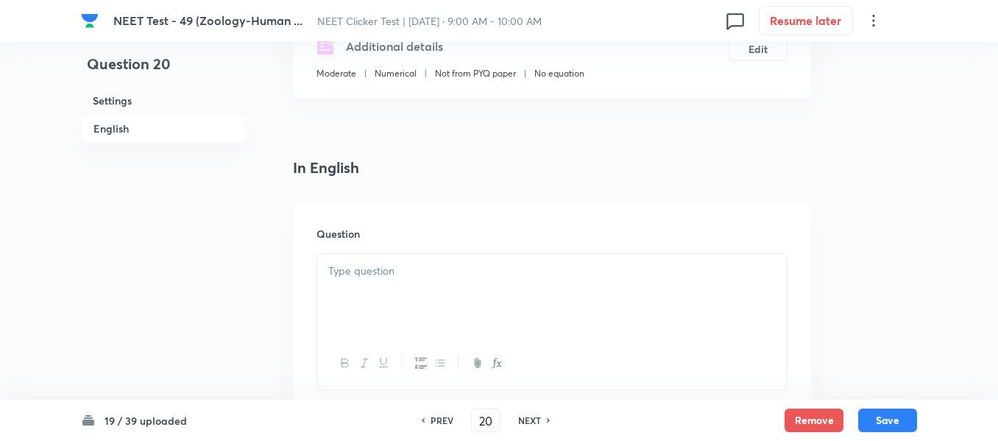
scroll to position [442, 0]
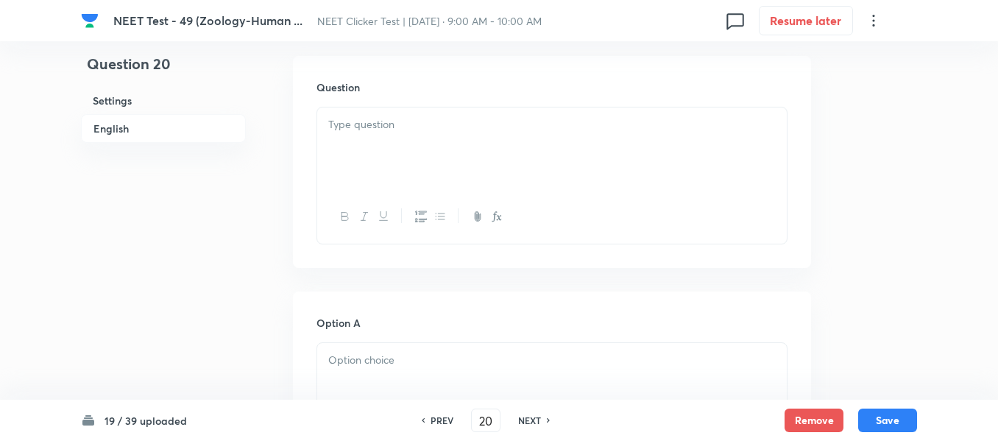
click at [509, 132] on p at bounding box center [552, 124] width 448 height 17
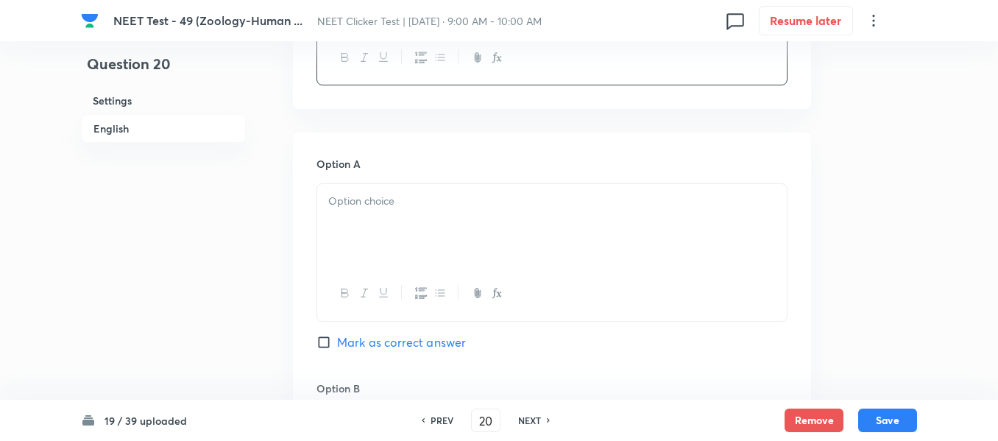
scroll to position [663, 0]
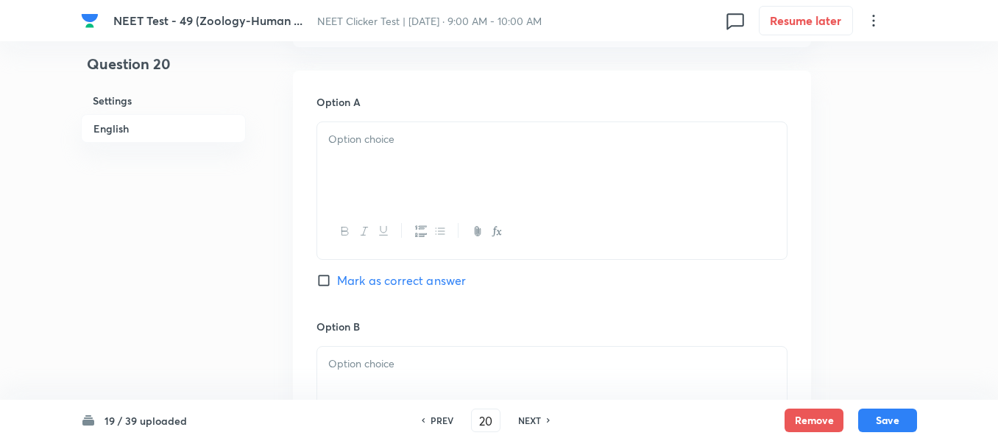
click at [470, 148] on p at bounding box center [552, 139] width 448 height 17
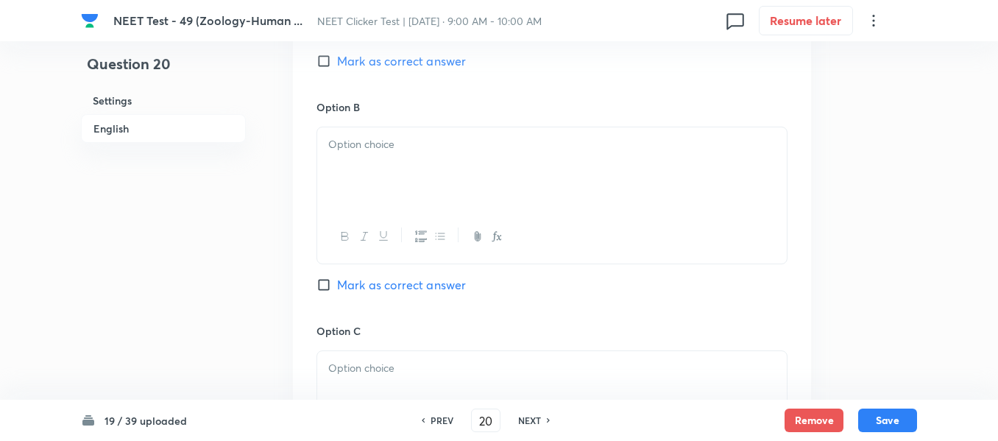
scroll to position [884, 0]
click at [471, 140] on p at bounding box center [552, 143] width 448 height 17
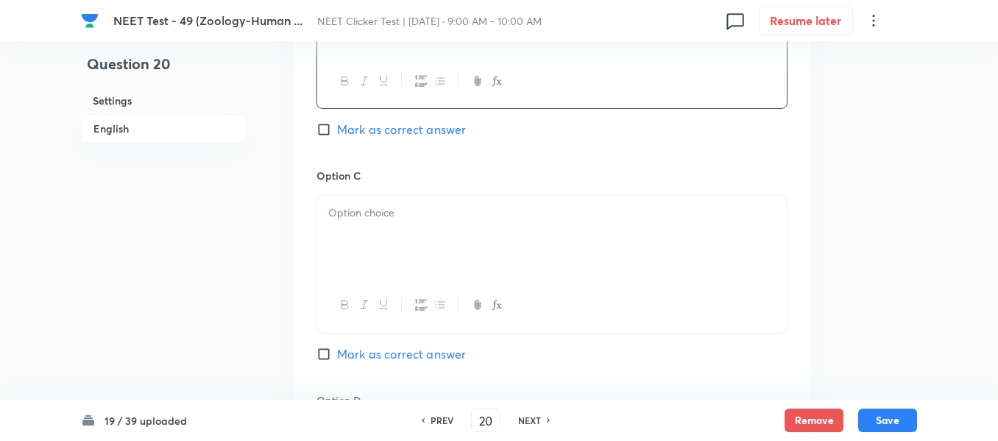
scroll to position [1104, 0]
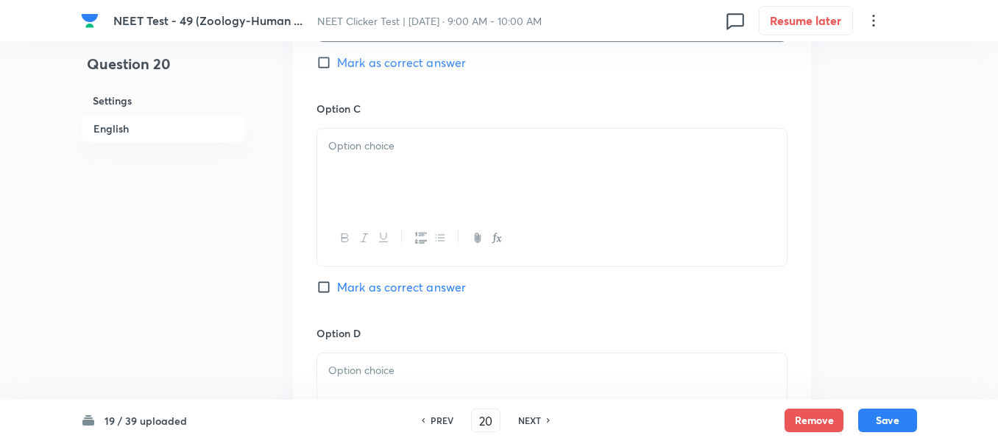
click at [465, 146] on p at bounding box center [552, 146] width 448 height 17
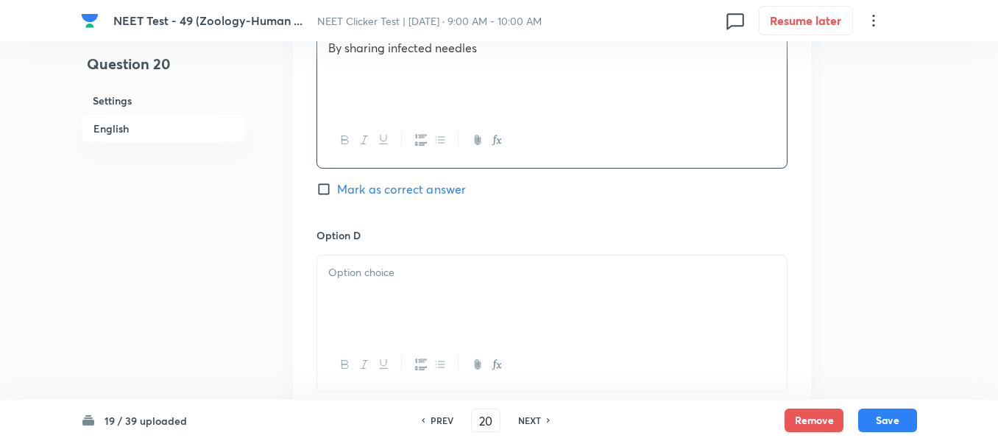
scroll to position [1325, 0]
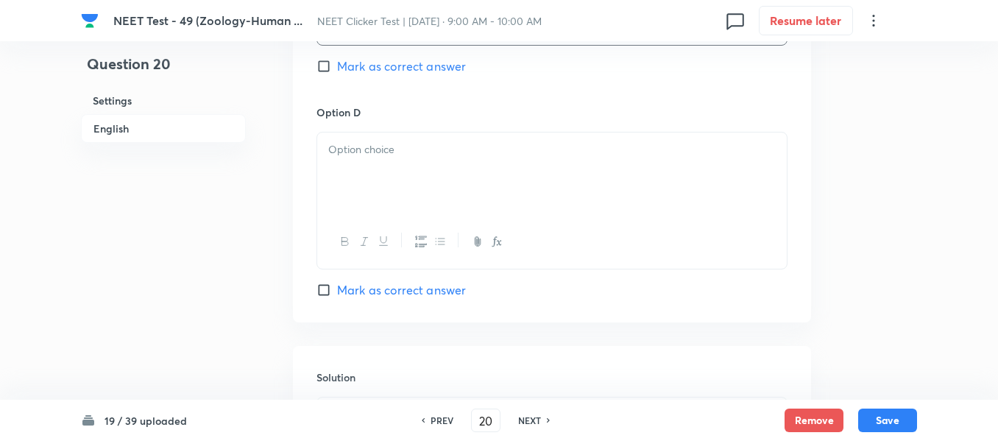
click at [456, 185] on div at bounding box center [552, 174] width 470 height 82
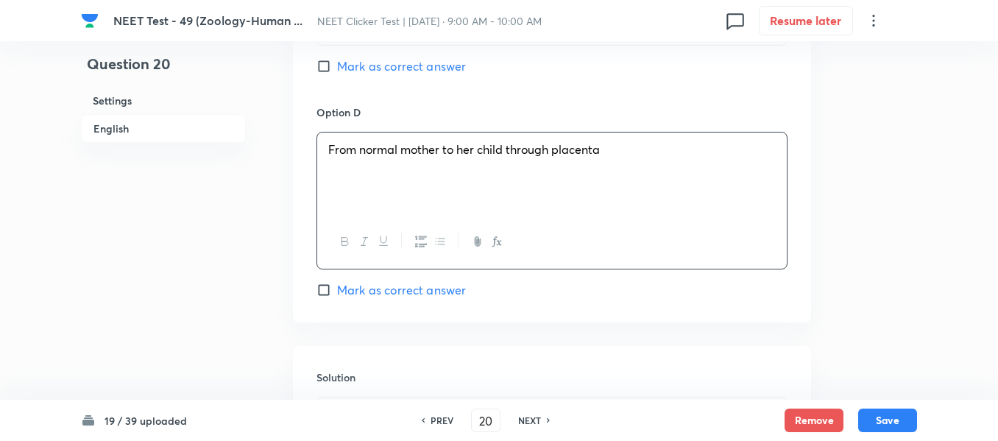
click at [345, 292] on span "Mark as correct answer" at bounding box center [401, 290] width 129 height 18
click at [337, 292] on input "Mark as correct answer" at bounding box center [327, 290] width 21 height 15
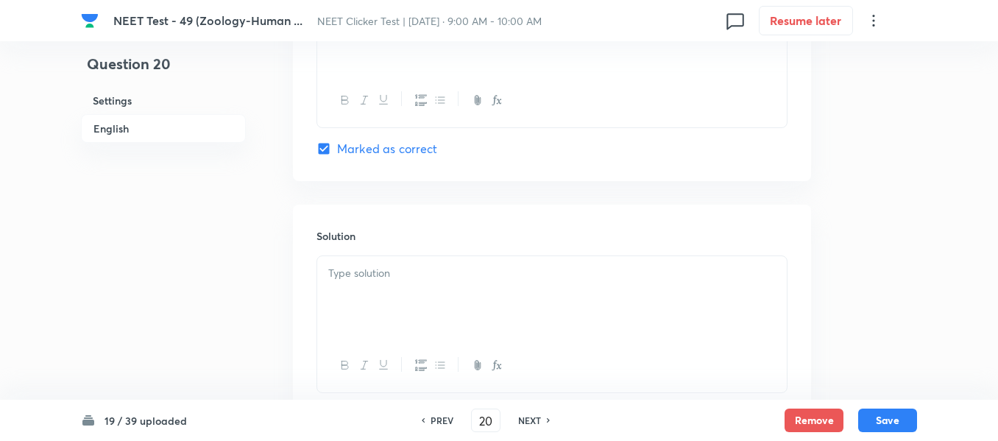
scroll to position [1473, 0]
click at [461, 274] on p at bounding box center [552, 267] width 448 height 17
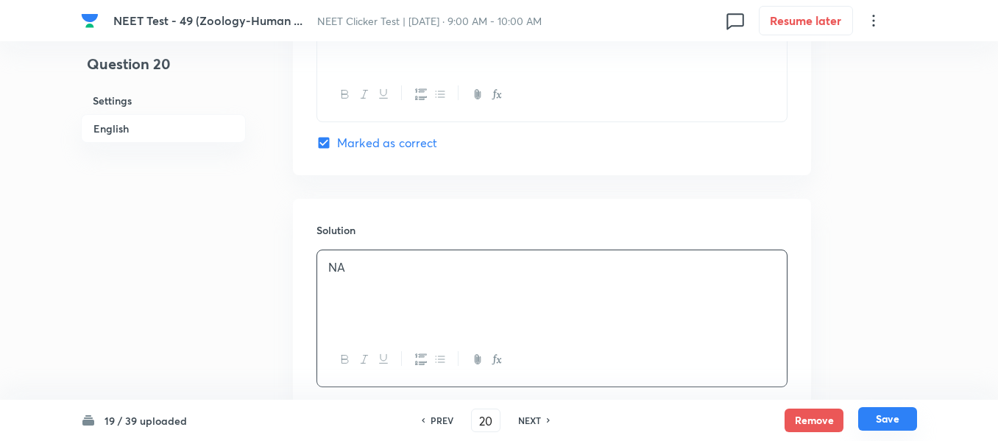
click at [895, 416] on button "Save" at bounding box center [887, 419] width 59 height 24
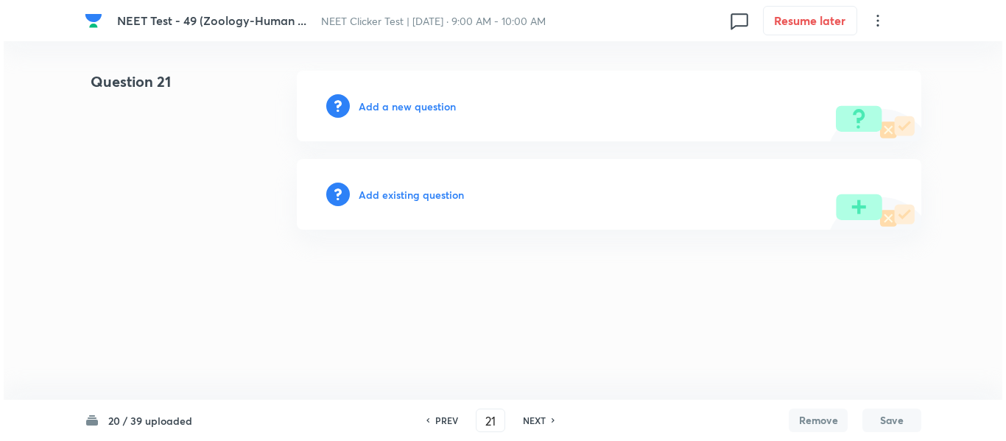
scroll to position [0, 0]
click at [387, 107] on h6 "Add a new question" at bounding box center [407, 106] width 97 height 15
click at [387, 107] on h6 "Choose a question type" at bounding box center [415, 106] width 113 height 15
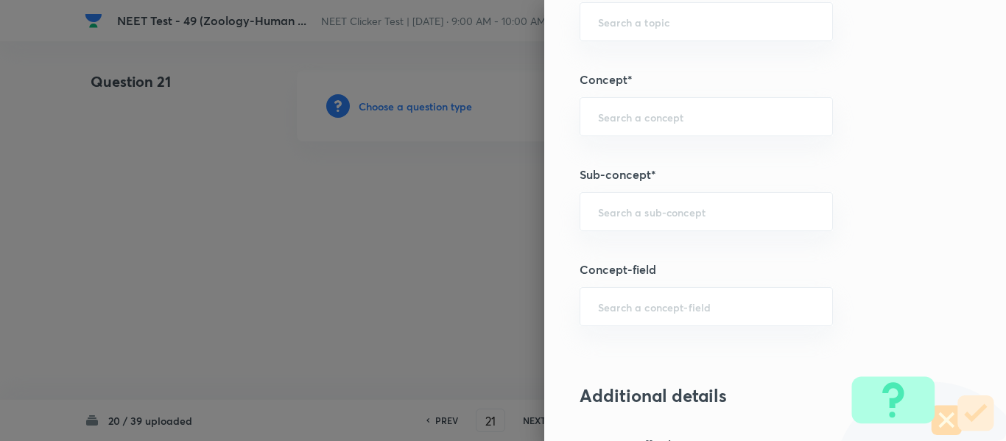
scroll to position [957, 0]
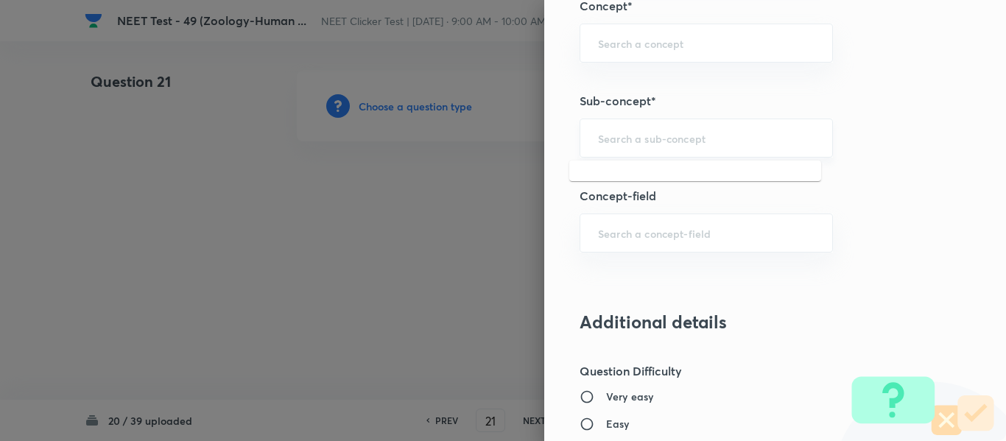
click at [663, 144] on input "text" at bounding box center [706, 138] width 216 height 14
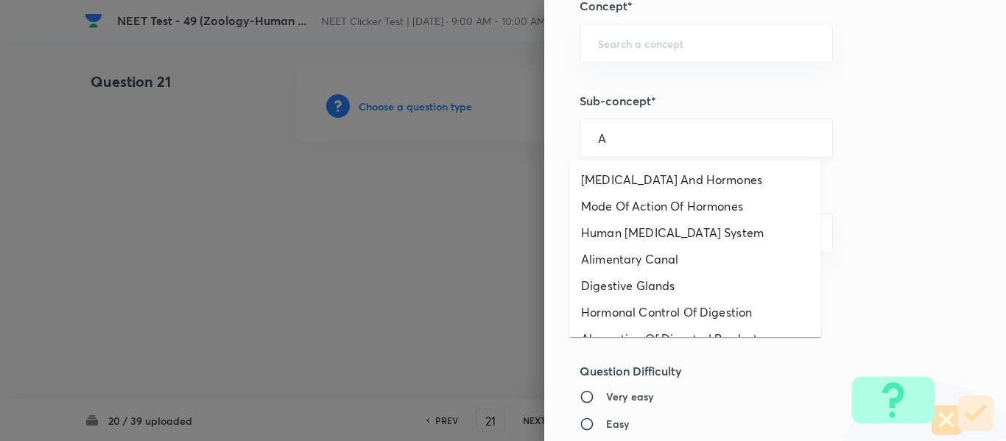
click at [655, 140] on input "A" at bounding box center [706, 138] width 216 height 14
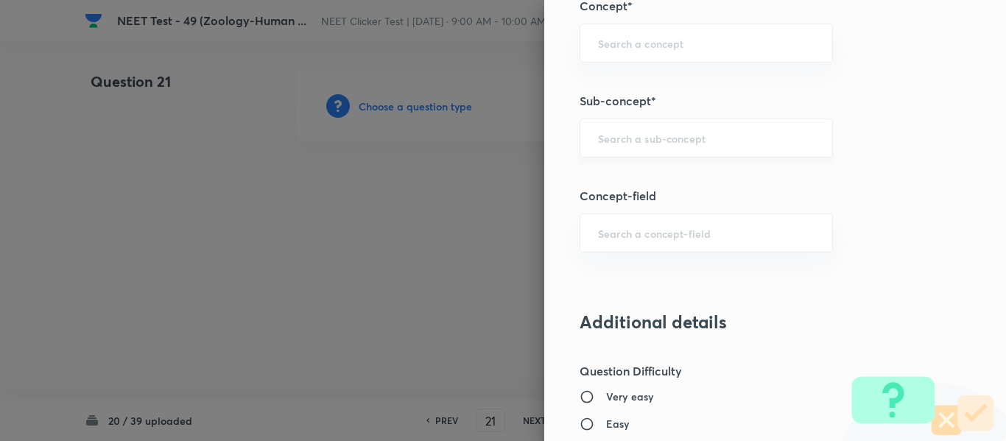
paste input "Common Diseases In Humans"
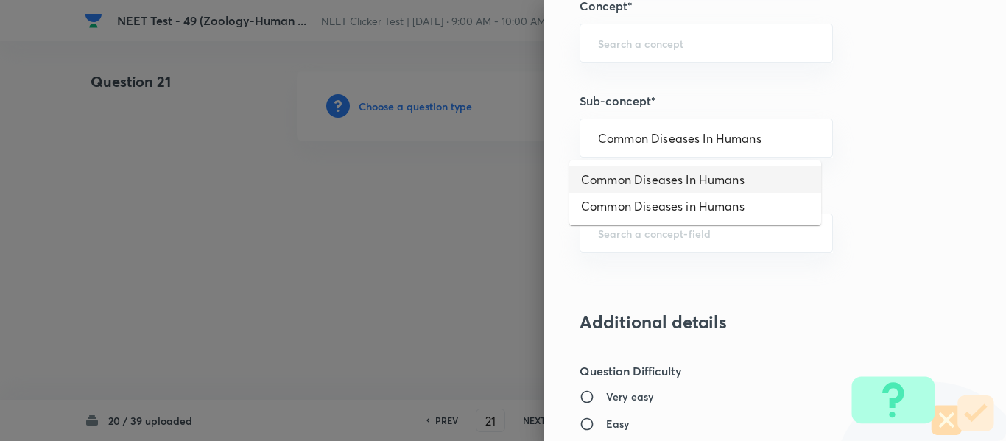
click at [645, 182] on li "Common Diseases In Humans" at bounding box center [695, 179] width 252 height 27
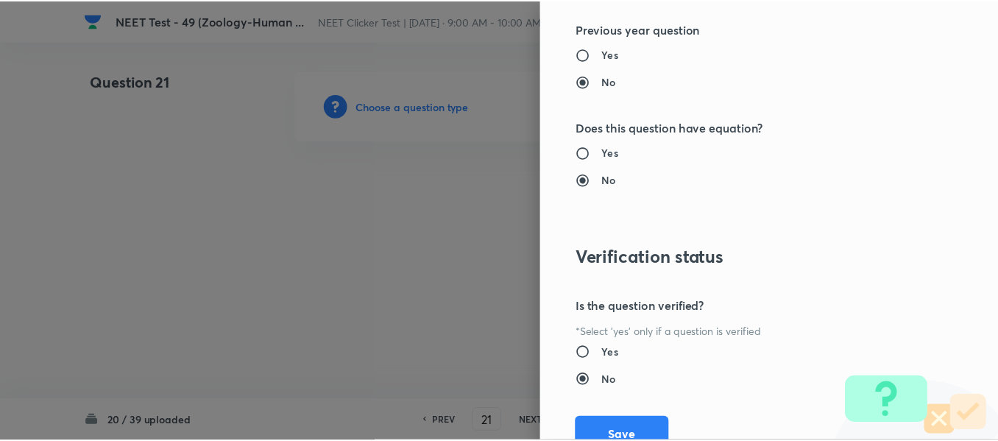
scroll to position [1665, 0]
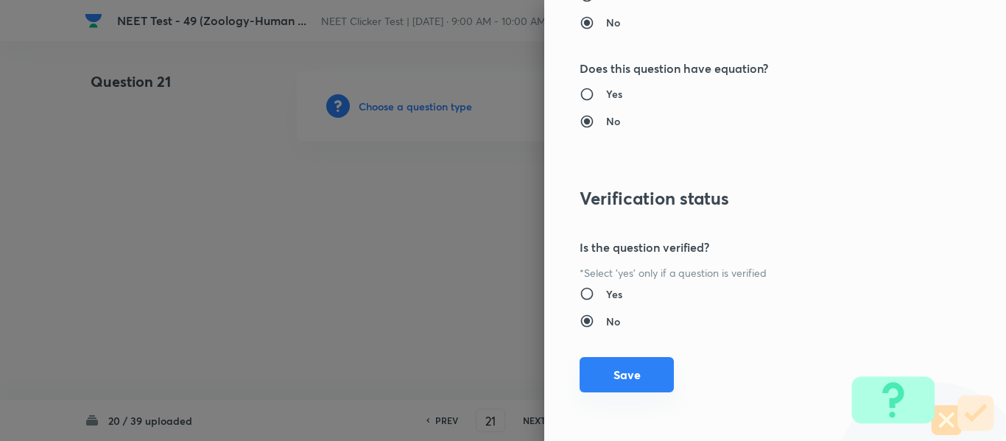
click at [610, 383] on button "Save" at bounding box center [626, 374] width 94 height 35
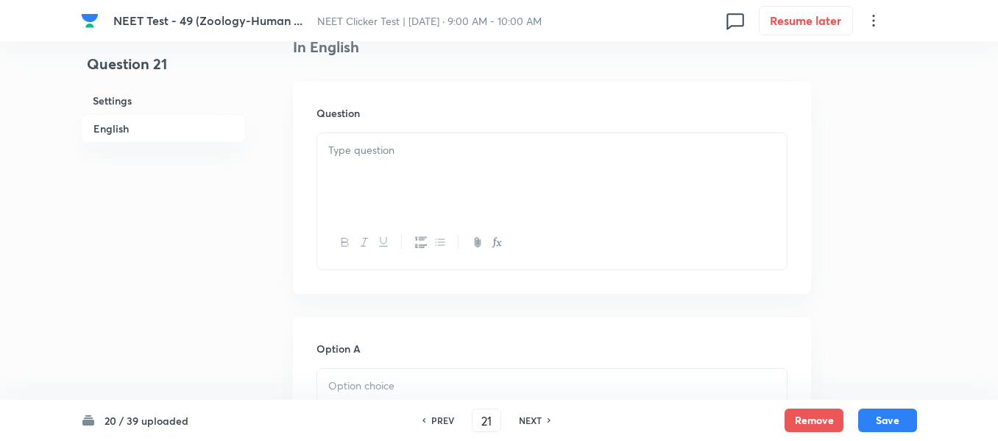
scroll to position [442, 0]
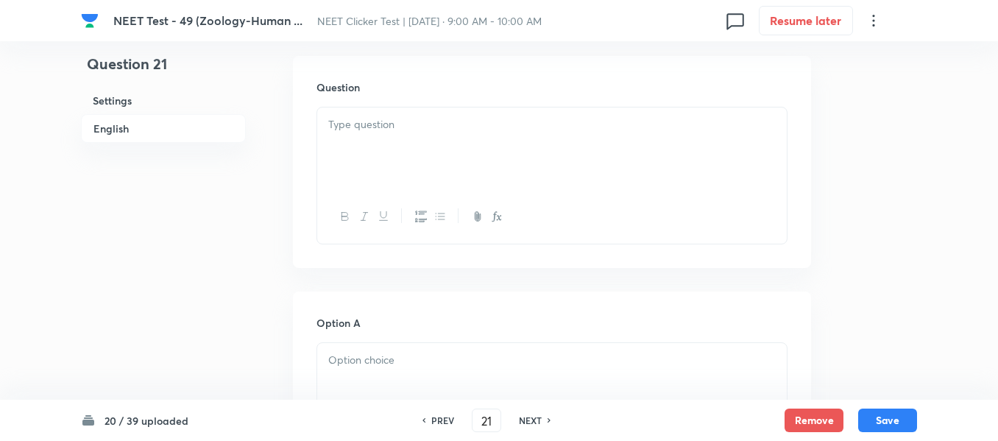
click at [476, 137] on div at bounding box center [552, 148] width 470 height 82
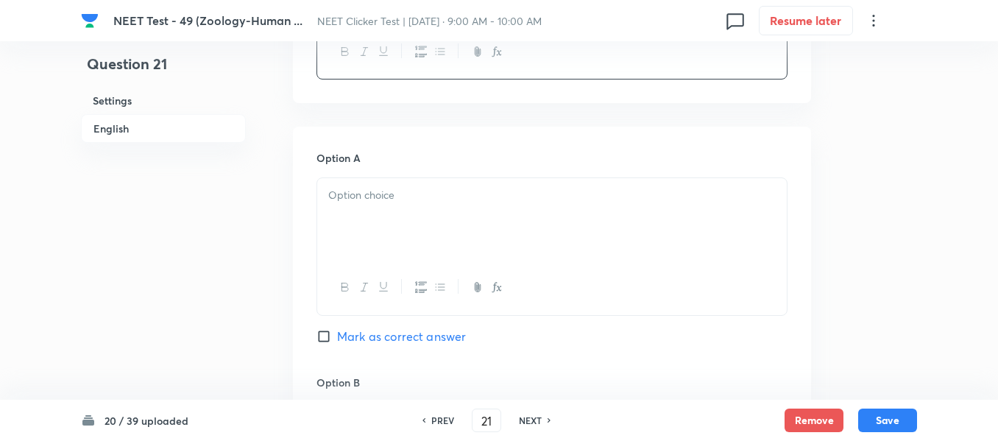
scroll to position [663, 0]
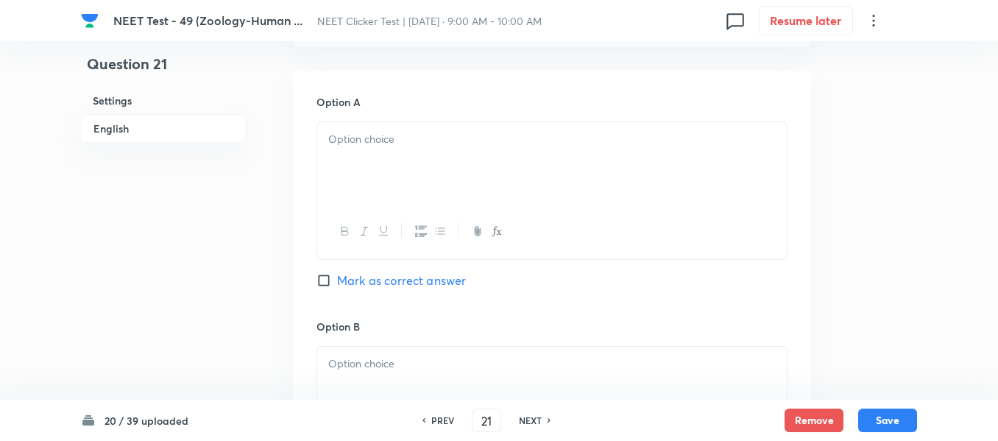
click at [420, 135] on p at bounding box center [552, 139] width 448 height 17
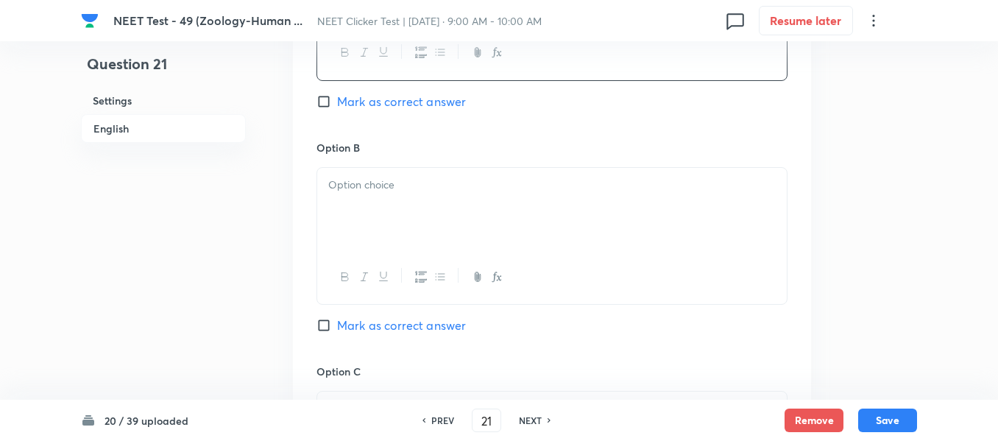
scroll to position [884, 0]
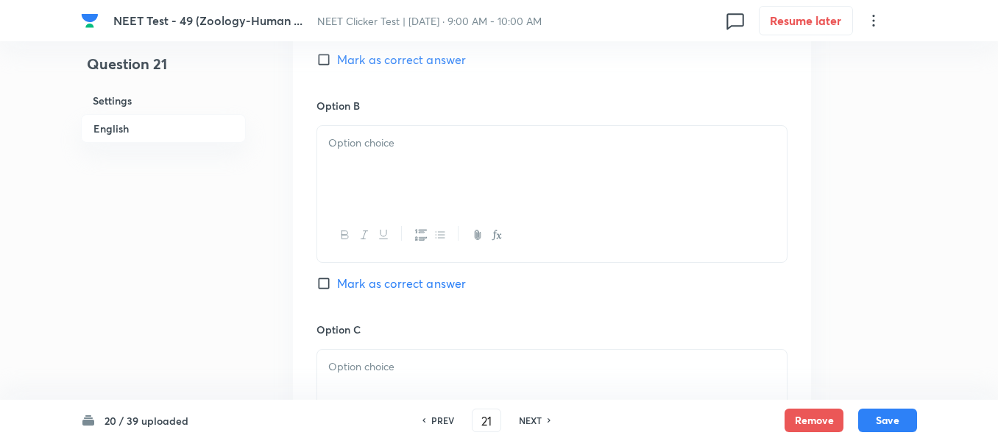
click at [433, 155] on div at bounding box center [552, 167] width 470 height 82
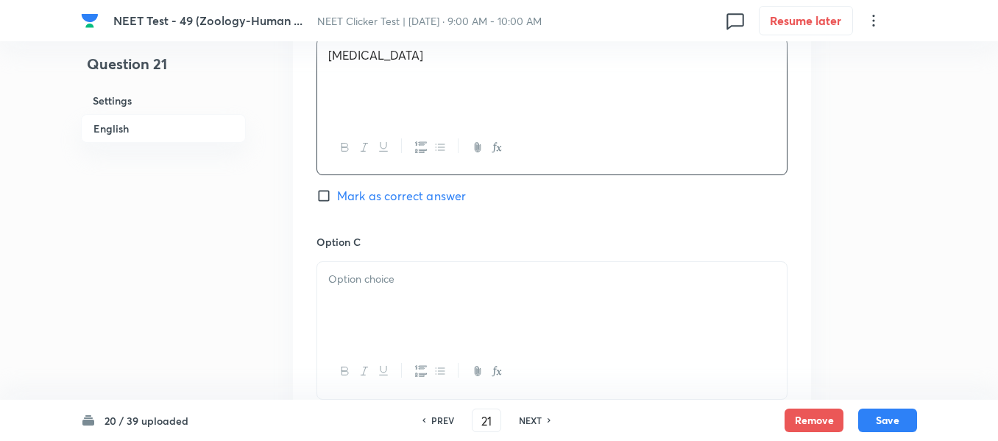
scroll to position [1031, 0]
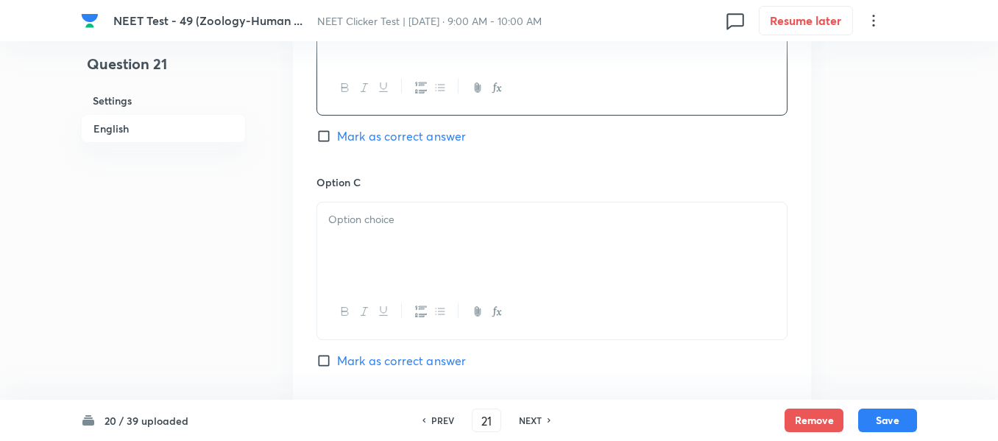
click at [446, 208] on div at bounding box center [552, 243] width 470 height 82
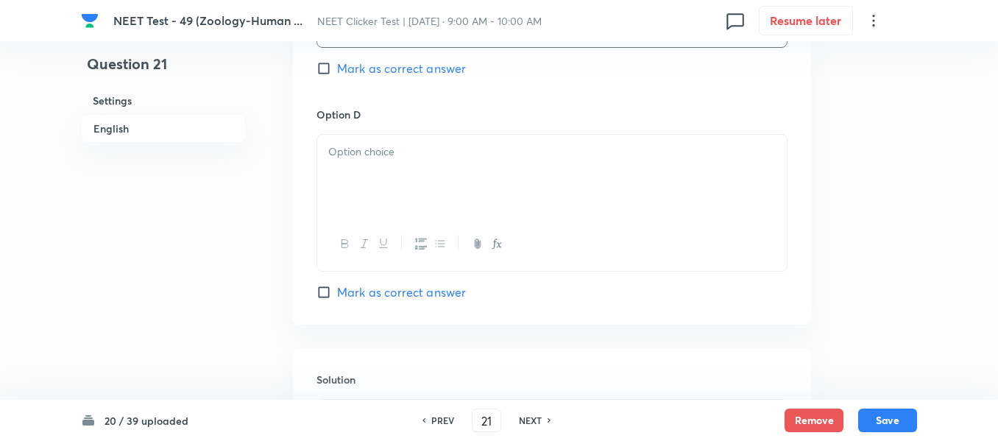
scroll to position [1325, 0]
click at [423, 175] on div at bounding box center [552, 174] width 470 height 82
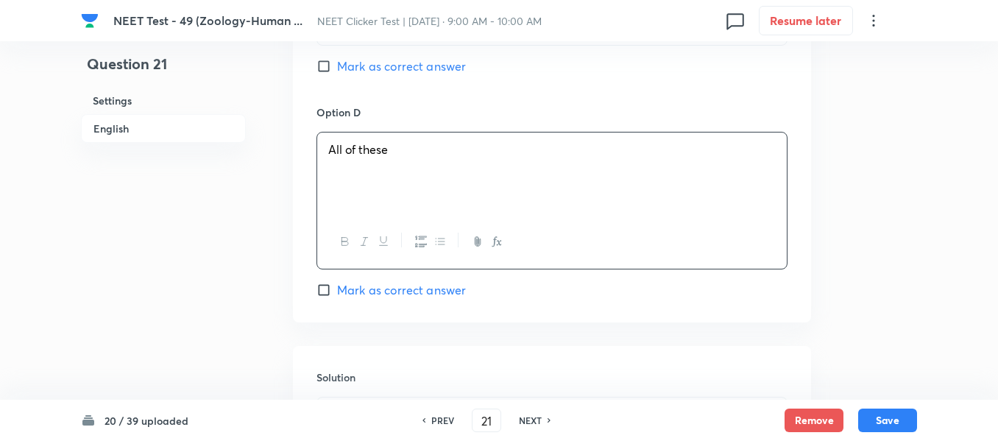
click at [331, 286] on input "Mark as correct answer" at bounding box center [327, 290] width 21 height 15
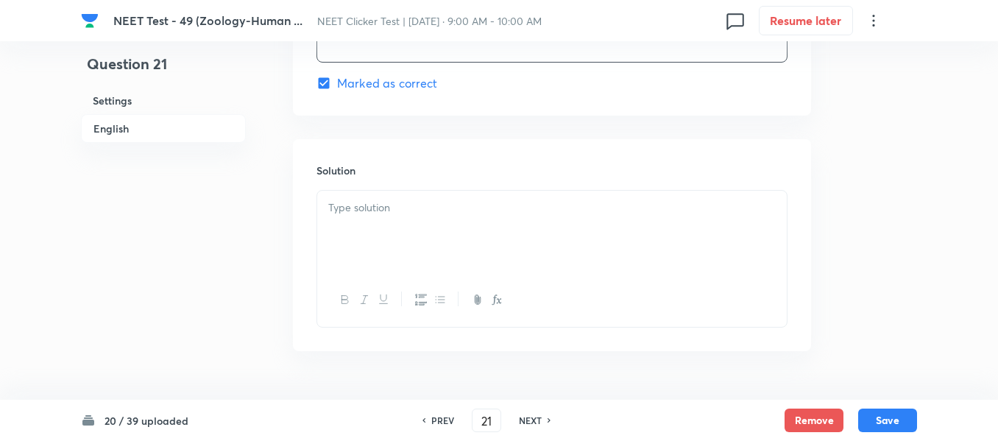
scroll to position [1546, 0]
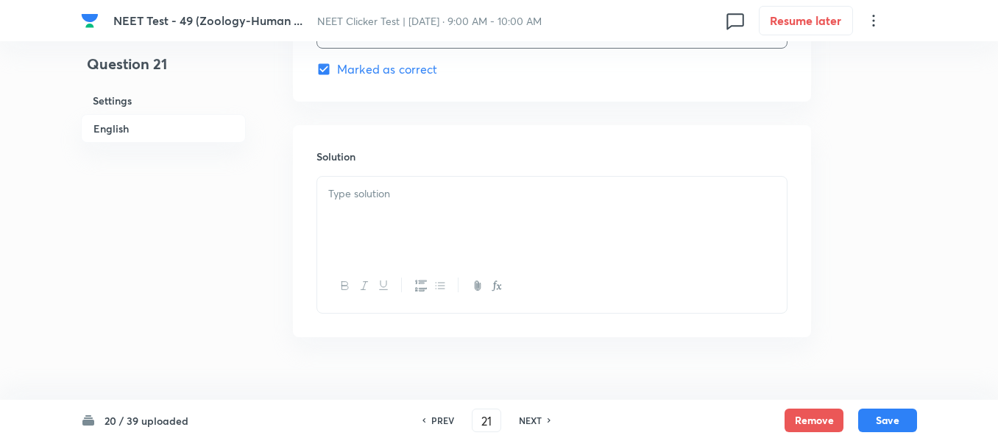
click at [426, 210] on div at bounding box center [552, 218] width 470 height 82
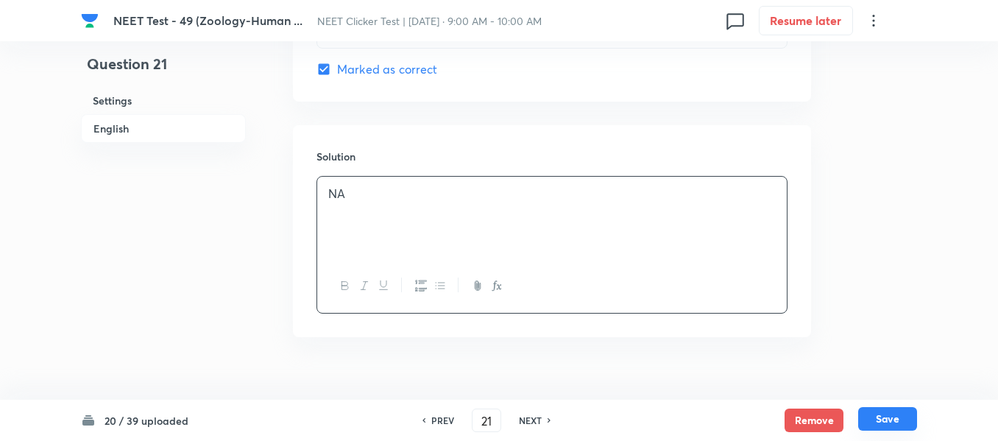
click at [889, 417] on button "Save" at bounding box center [887, 419] width 59 height 24
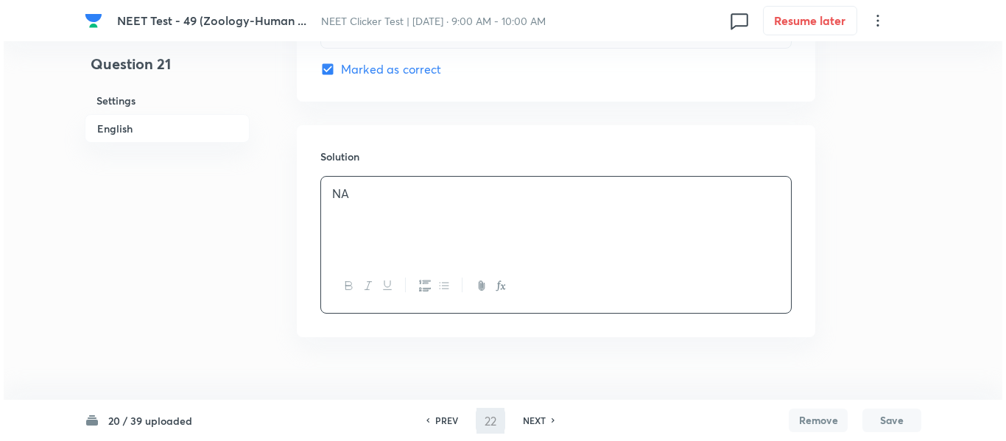
scroll to position [0, 0]
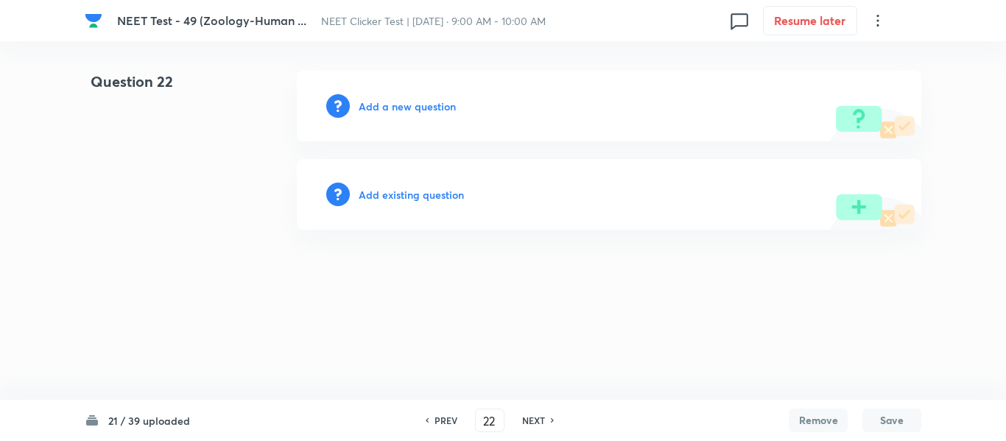
click at [401, 105] on h6 "Add a new question" at bounding box center [407, 106] width 97 height 15
click at [401, 105] on h6 "Choose a question type" at bounding box center [415, 106] width 113 height 15
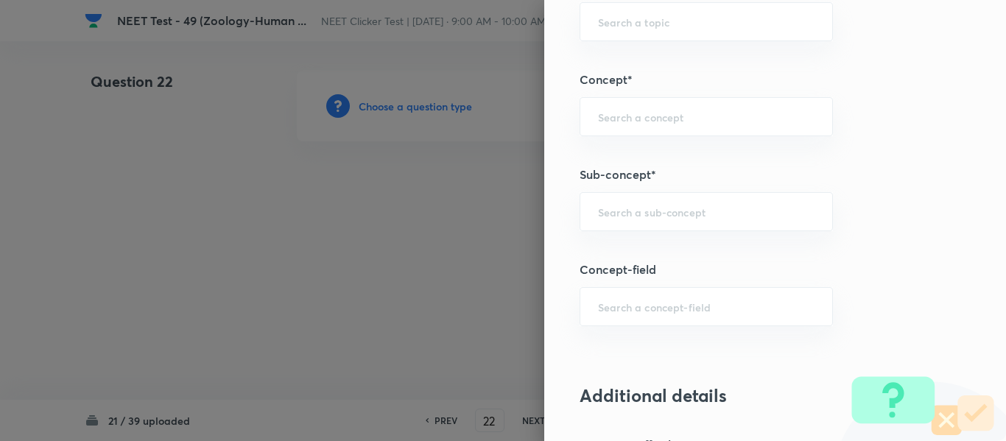
scroll to position [957, 0]
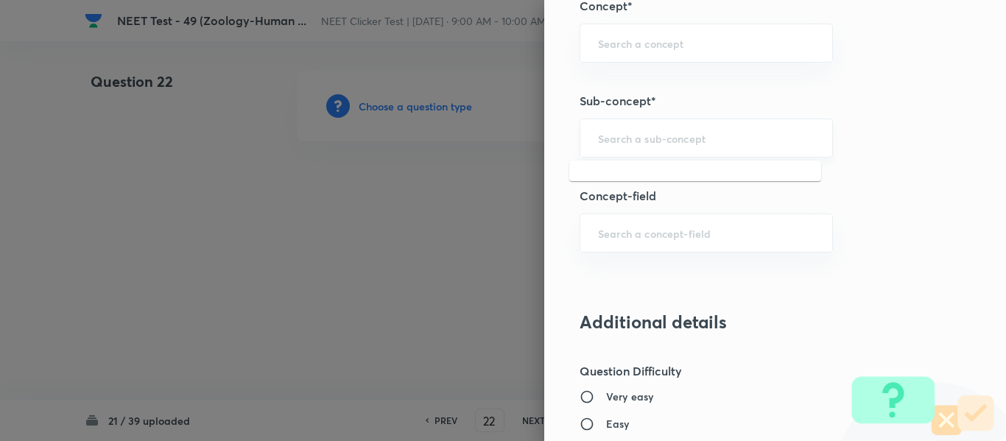
click at [685, 138] on input "text" at bounding box center [706, 138] width 216 height 14
paste input "Common Diseases In Humans"
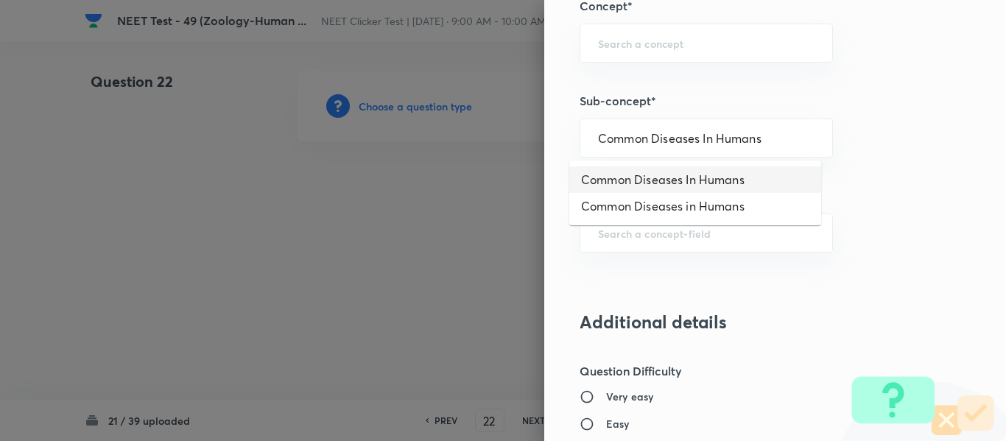
click at [650, 178] on li "Common Diseases In Humans" at bounding box center [695, 179] width 252 height 27
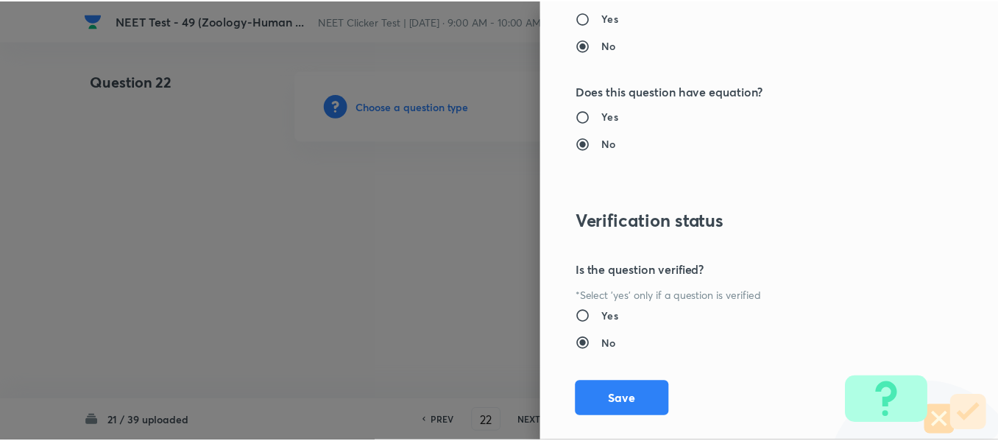
scroll to position [1665, 0]
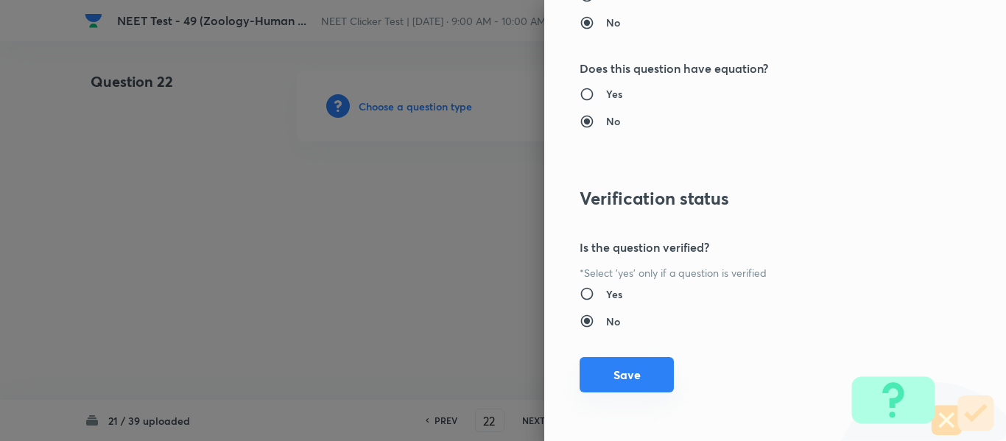
click at [609, 378] on button "Save" at bounding box center [626, 374] width 94 height 35
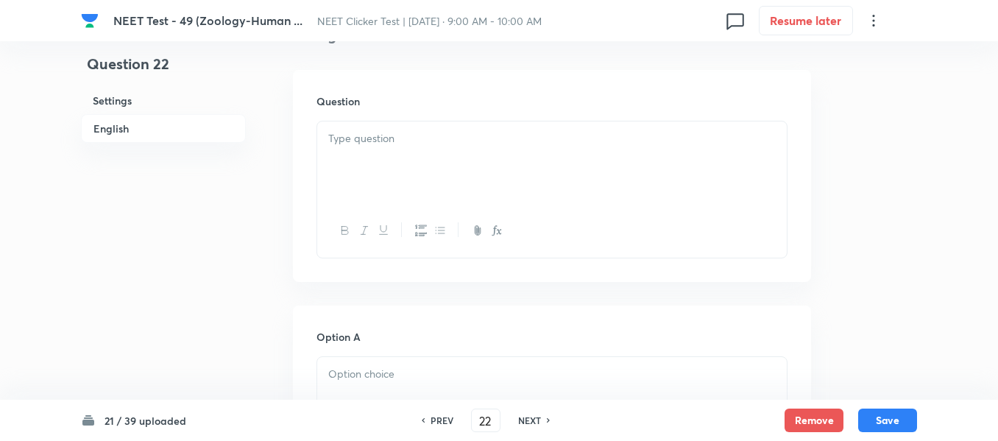
scroll to position [442, 0]
click at [481, 148] on div at bounding box center [552, 148] width 470 height 82
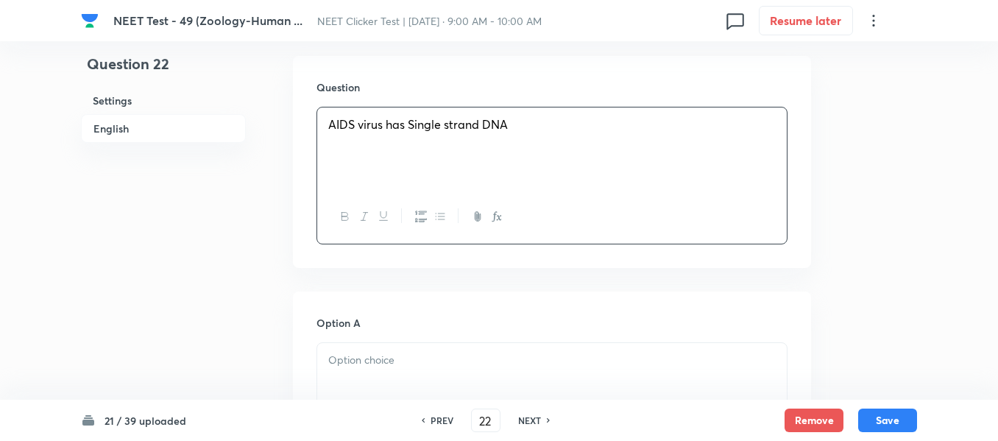
click at [388, 111] on div "AIDS virus has Single strand DNA" at bounding box center [552, 148] width 470 height 82
click at [510, 144] on div at bounding box center [552, 148] width 470 height 82
click at [436, 129] on p at bounding box center [552, 124] width 448 height 17
click at [434, 127] on p at bounding box center [552, 124] width 448 height 17
click at [431, 127] on p at bounding box center [552, 124] width 448 height 17
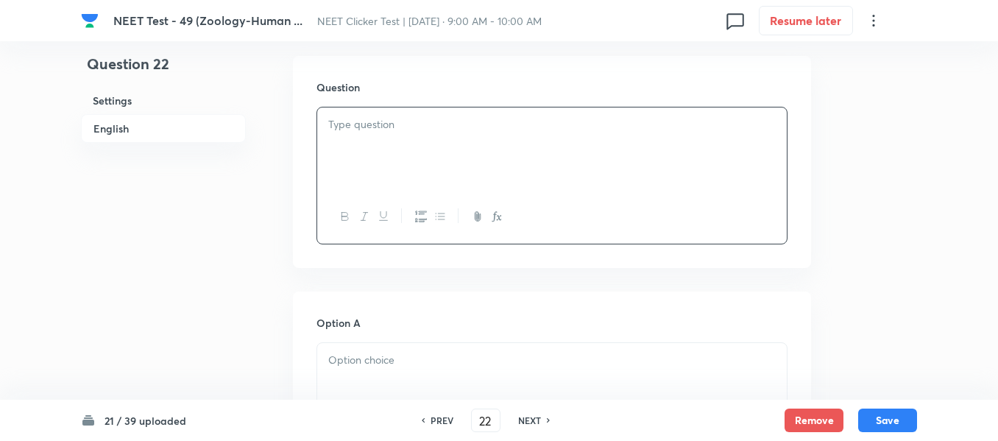
click at [463, 134] on div at bounding box center [552, 148] width 470 height 82
click at [506, 154] on div at bounding box center [552, 148] width 470 height 82
click at [648, 155] on div at bounding box center [552, 148] width 470 height 82
click at [484, 145] on div at bounding box center [552, 148] width 470 height 82
click at [490, 144] on div at bounding box center [552, 148] width 470 height 82
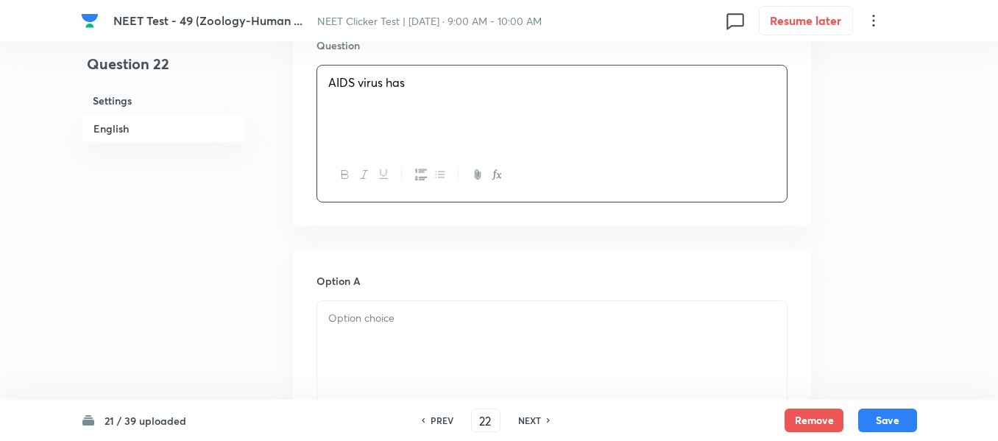
scroll to position [589, 0]
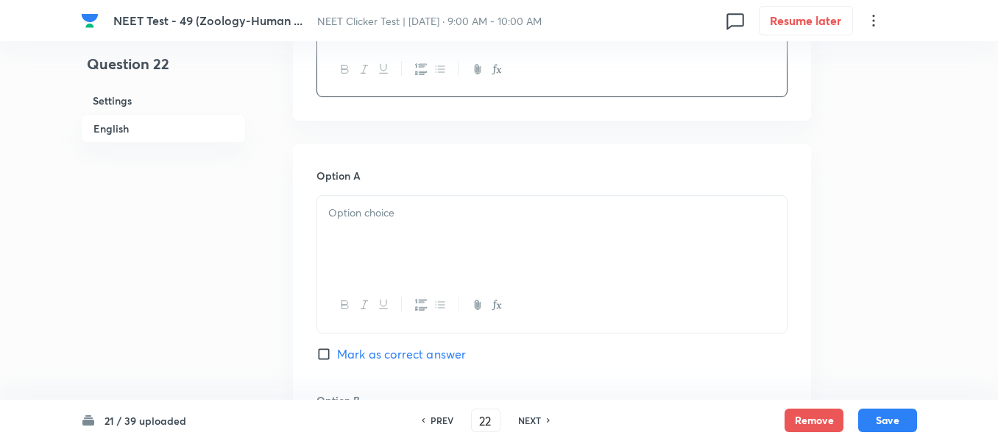
click at [452, 211] on p at bounding box center [552, 213] width 448 height 17
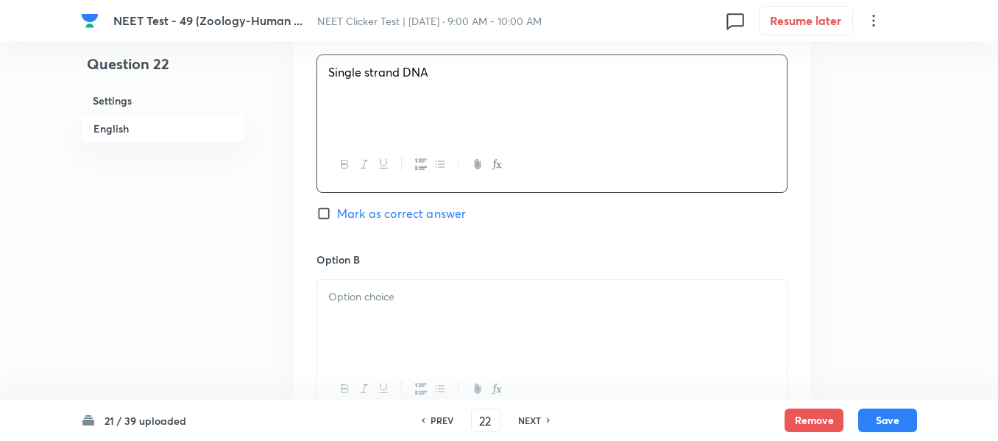
scroll to position [810, 0]
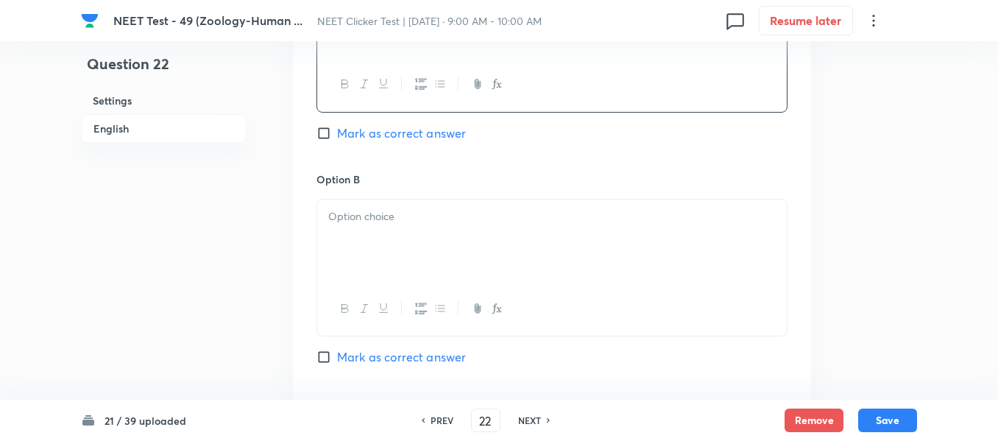
click at [422, 239] on div at bounding box center [552, 241] width 470 height 82
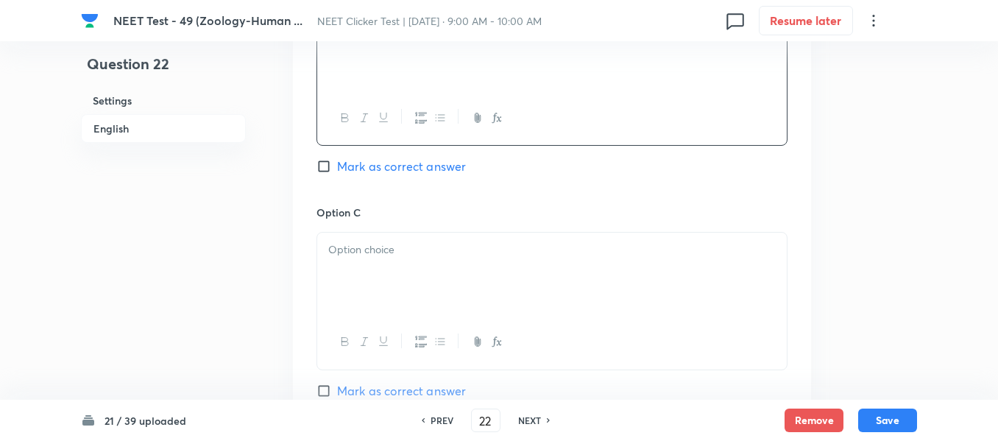
scroll to position [1031, 0]
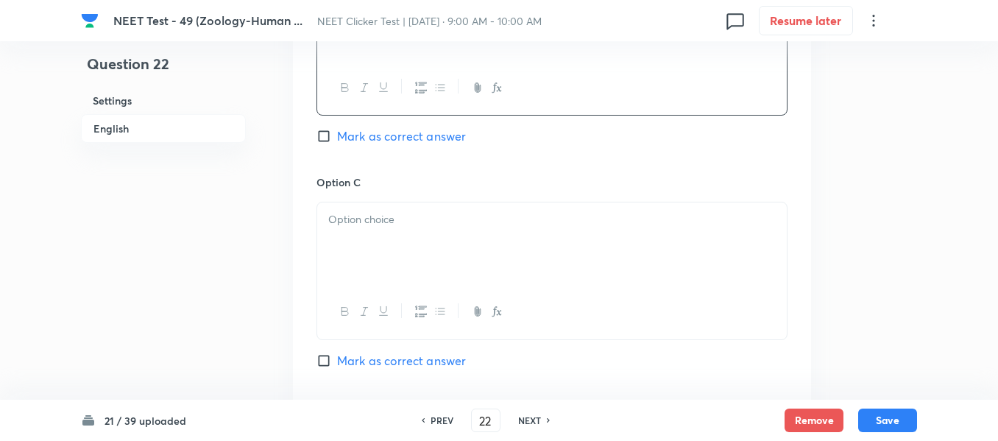
click at [390, 283] on div at bounding box center [552, 243] width 470 height 82
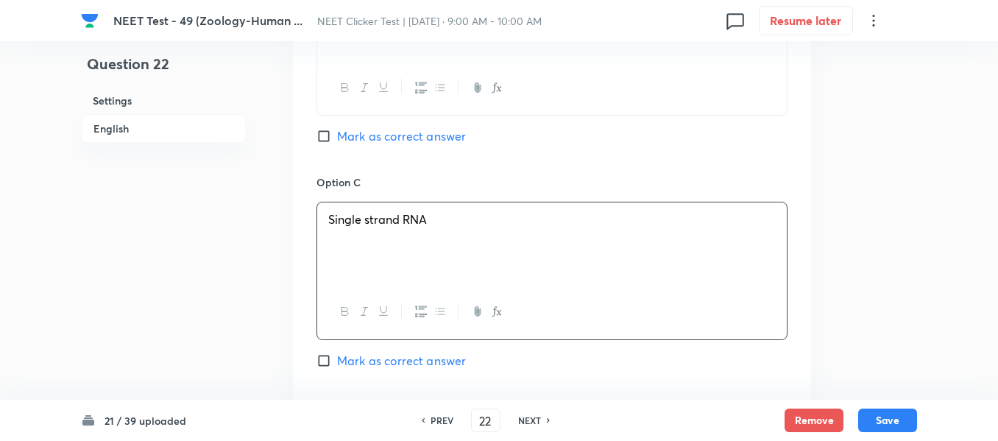
click at [322, 358] on input "Mark as correct answer" at bounding box center [327, 360] width 21 height 15
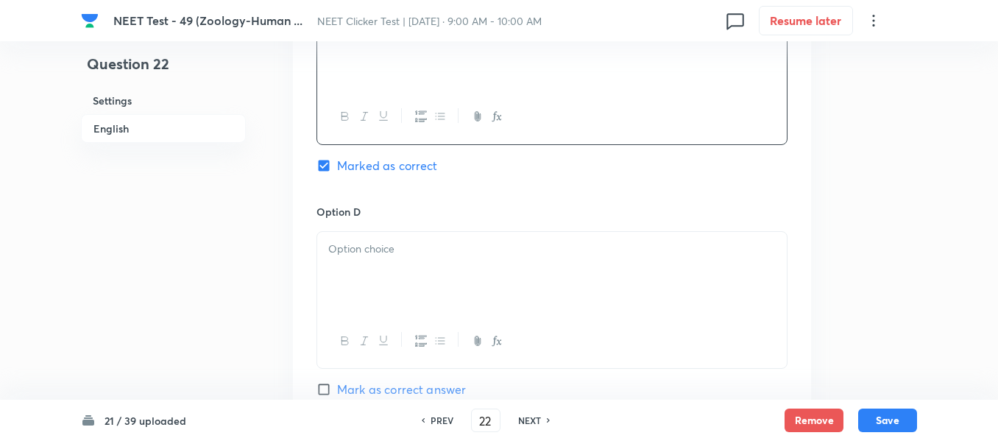
scroll to position [1252, 0]
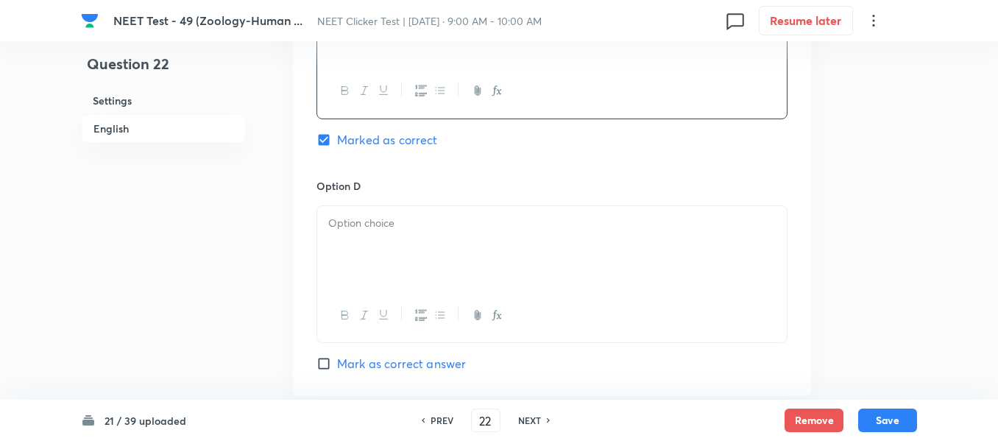
click at [409, 233] on div at bounding box center [552, 247] width 470 height 82
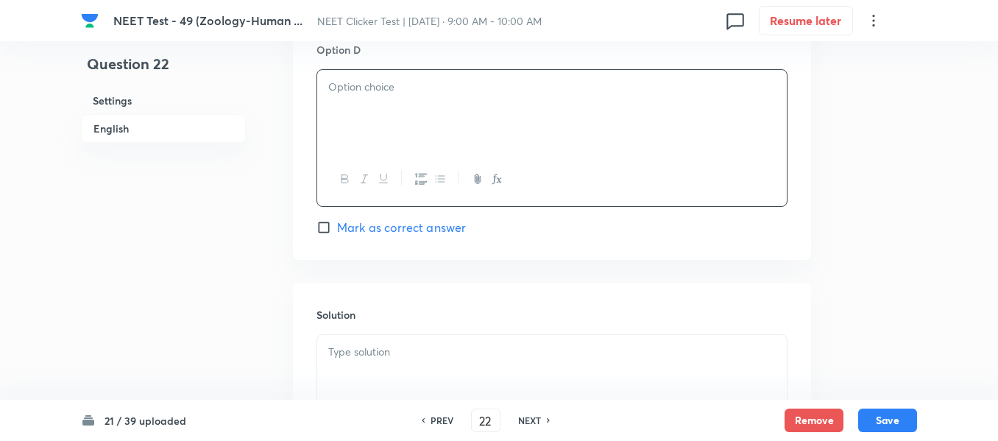
scroll to position [1399, 0]
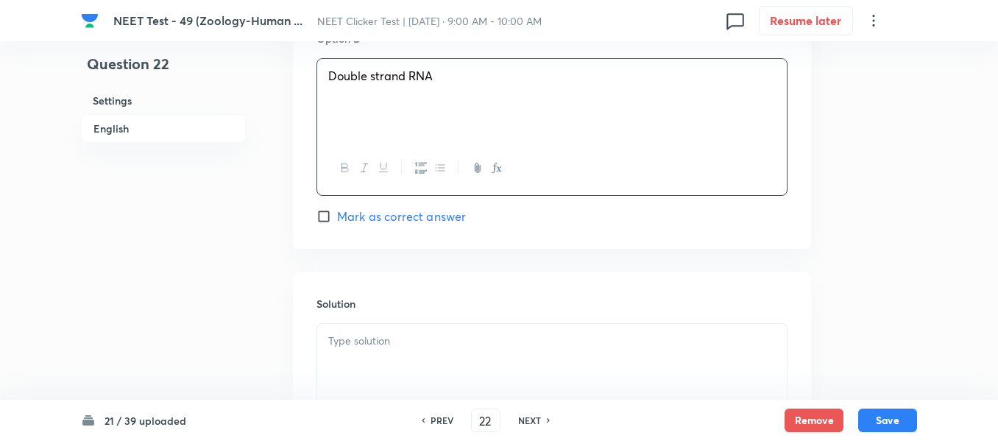
click at [395, 341] on p at bounding box center [552, 341] width 448 height 17
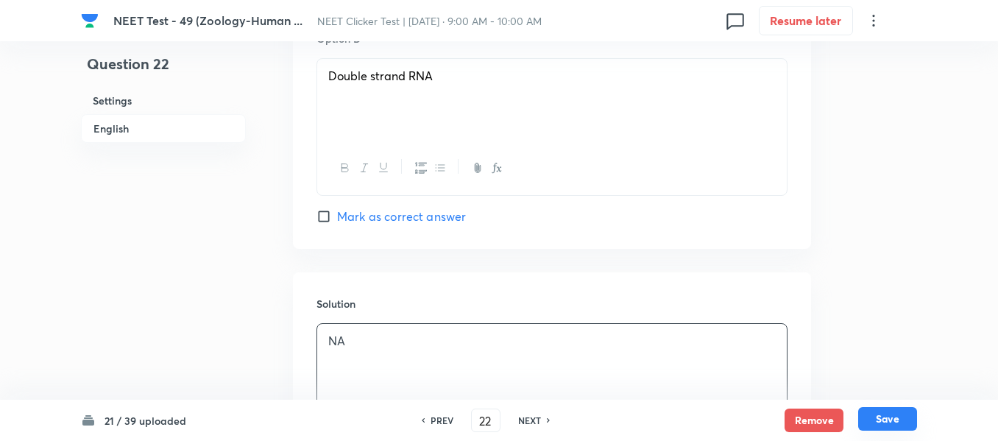
click at [878, 415] on button "Save" at bounding box center [887, 419] width 59 height 24
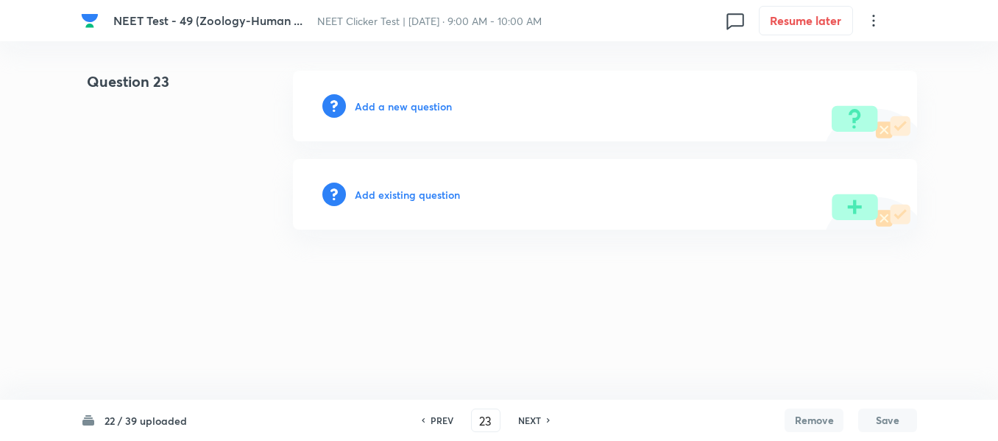
scroll to position [0, 0]
click at [440, 421] on h6 "PREV" at bounding box center [445, 420] width 23 height 13
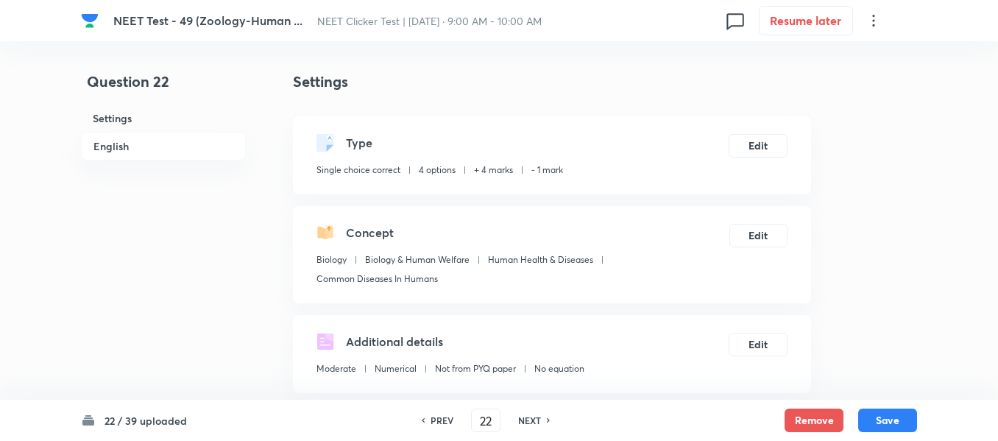
click at [440, 421] on h6 "PREV" at bounding box center [442, 420] width 23 height 13
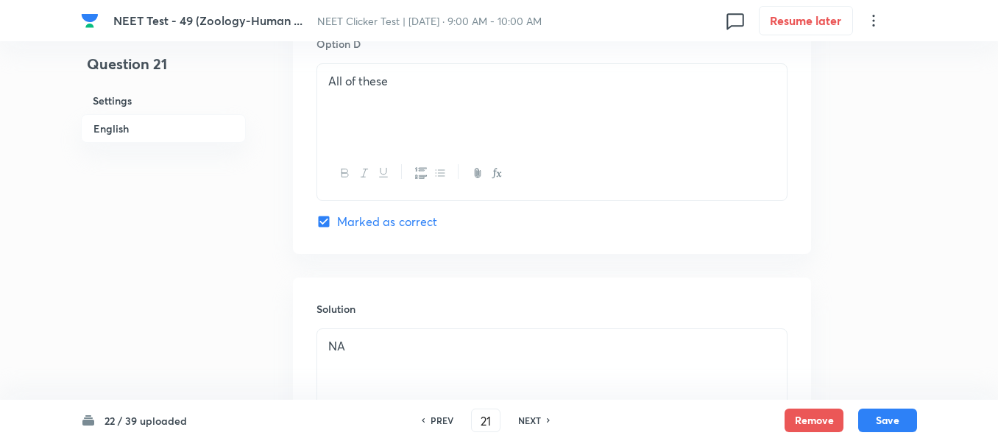
scroll to position [1399, 0]
click at [438, 423] on h6 "PREV" at bounding box center [442, 420] width 23 height 13
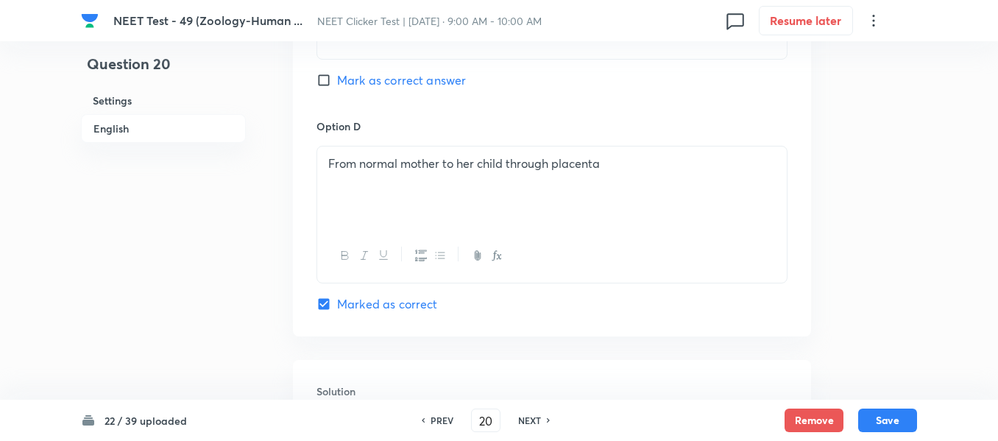
scroll to position [1325, 0]
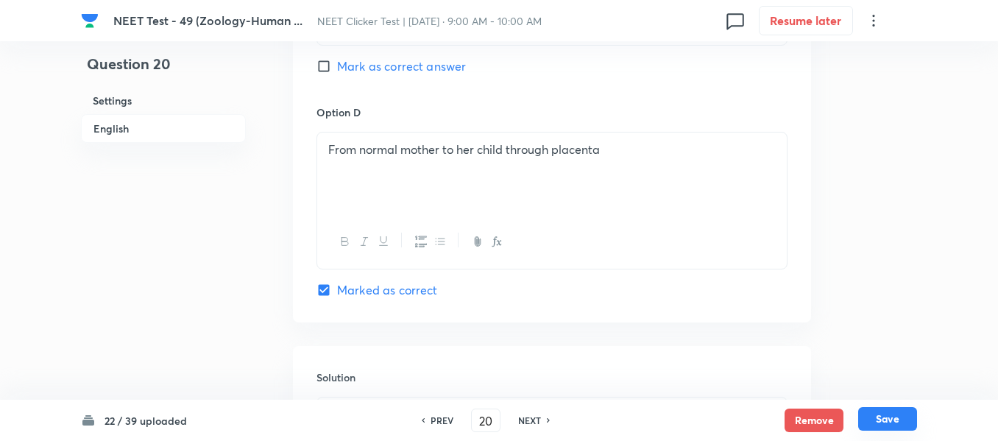
click at [886, 417] on button "Save" at bounding box center [887, 419] width 59 height 24
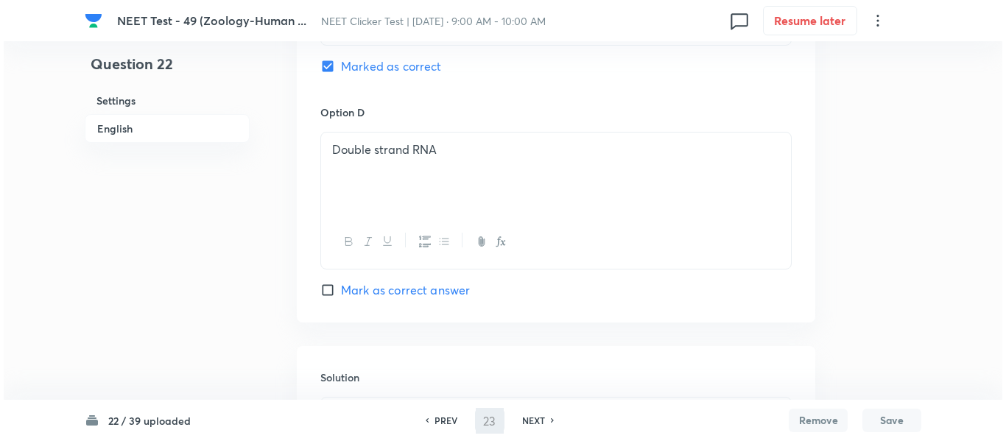
scroll to position [0, 0]
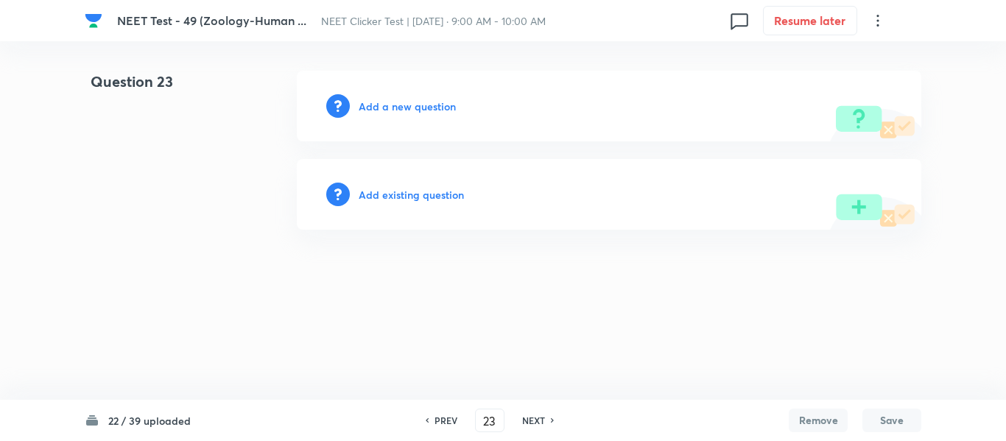
click at [386, 105] on h6 "Add a new question" at bounding box center [407, 106] width 97 height 15
click at [386, 105] on h6 "Choose a question type" at bounding box center [415, 106] width 113 height 15
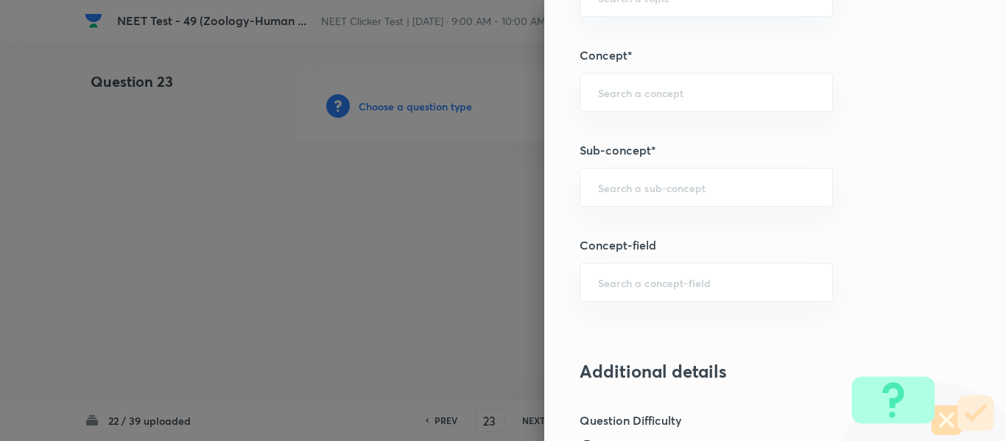
scroll to position [957, 0]
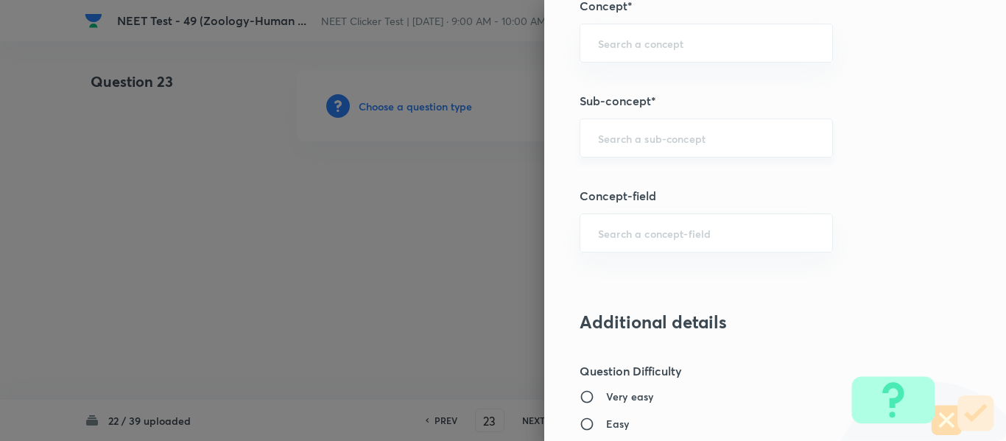
click at [681, 139] on input "text" at bounding box center [706, 138] width 216 height 14
paste input "Common Diseases In Humans"
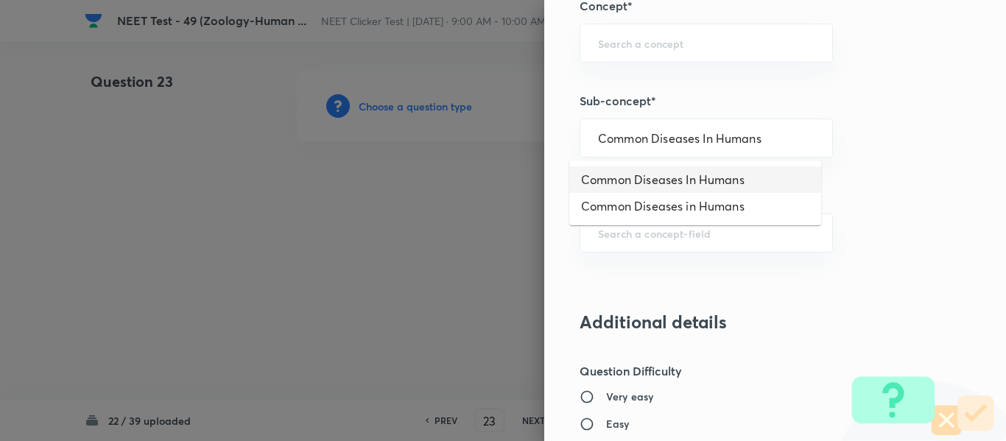
click at [671, 183] on li "Common Diseases In Humans" at bounding box center [695, 179] width 252 height 27
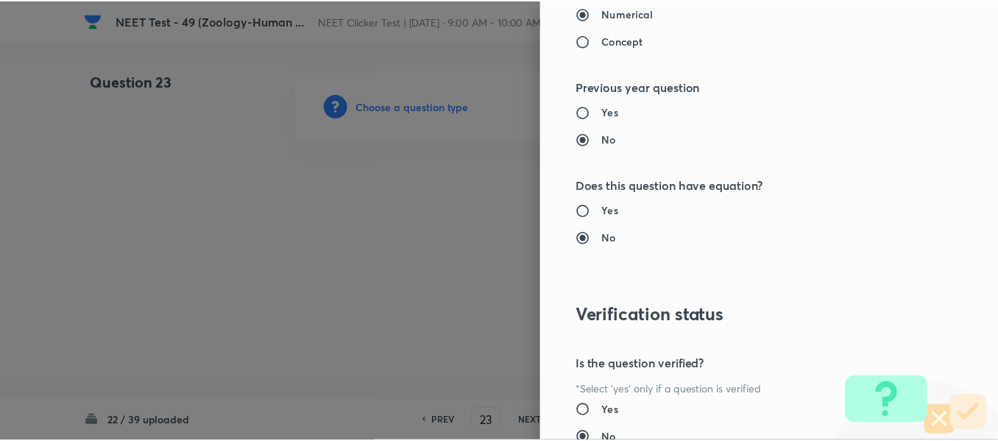
scroll to position [1665, 0]
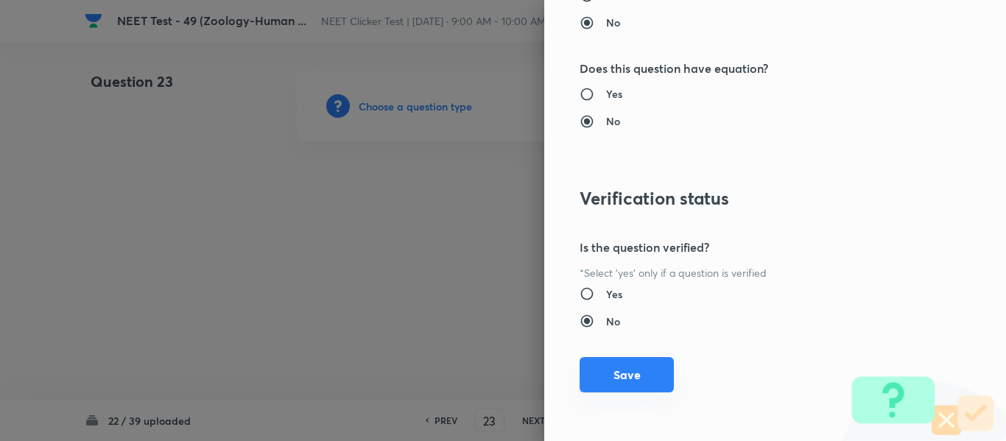
click at [607, 374] on button "Save" at bounding box center [626, 374] width 94 height 35
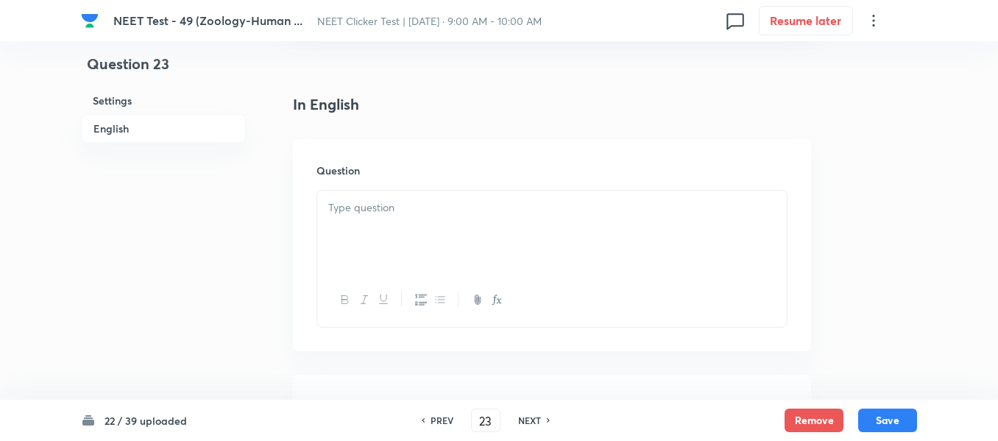
scroll to position [442, 0]
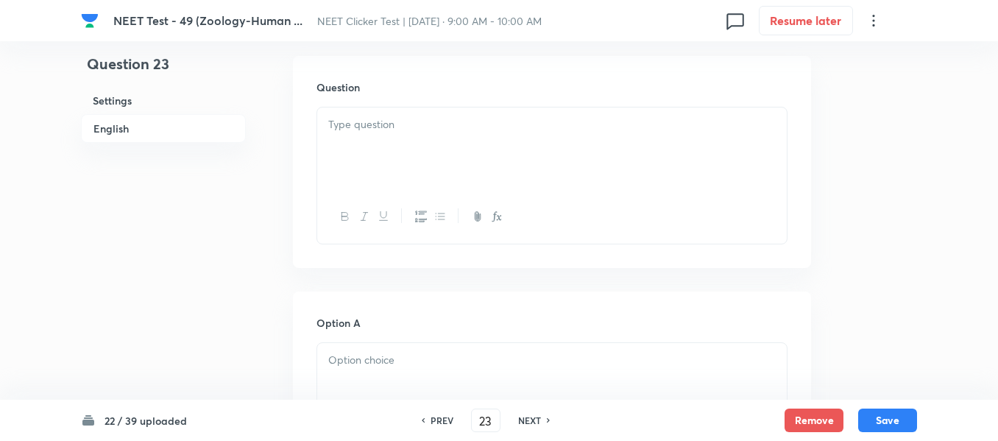
click at [546, 145] on div at bounding box center [552, 148] width 470 height 82
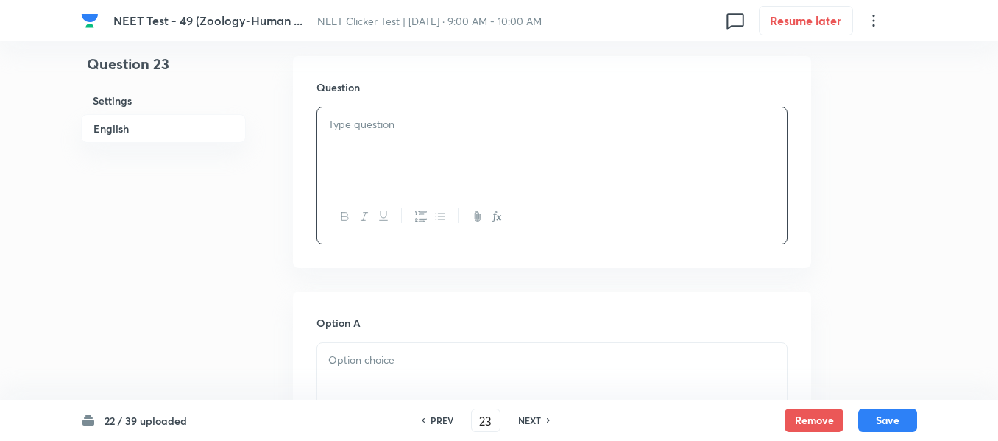
click at [546, 145] on div at bounding box center [552, 148] width 470 height 82
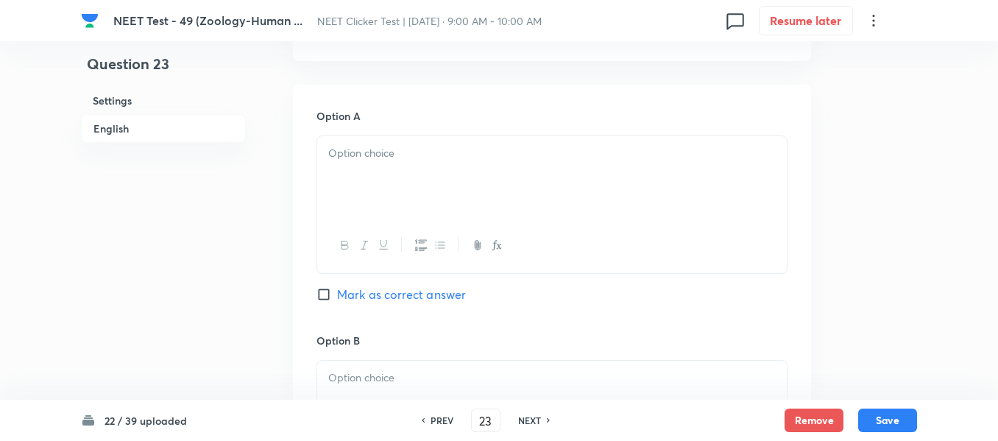
scroll to position [663, 0]
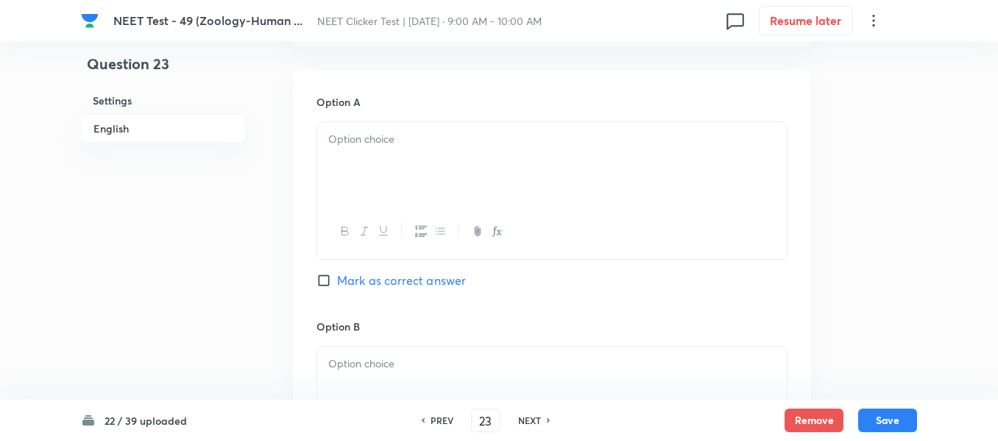
click at [470, 159] on div at bounding box center [552, 163] width 470 height 82
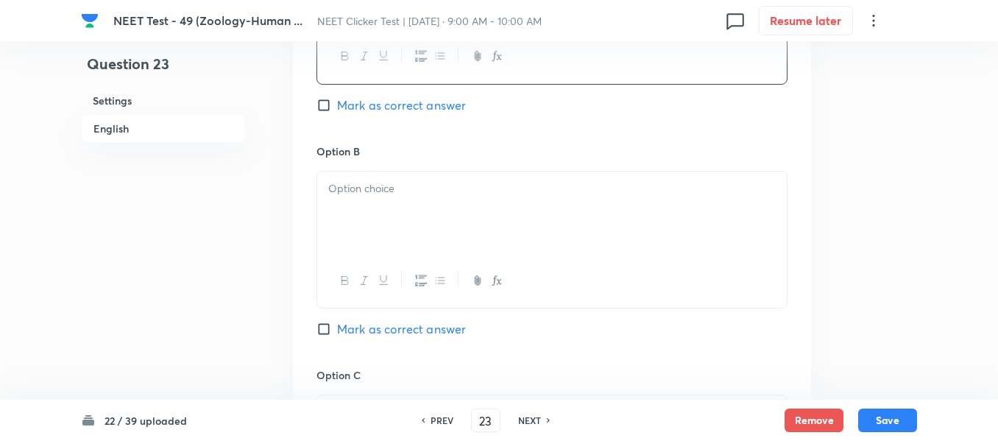
scroll to position [884, 0]
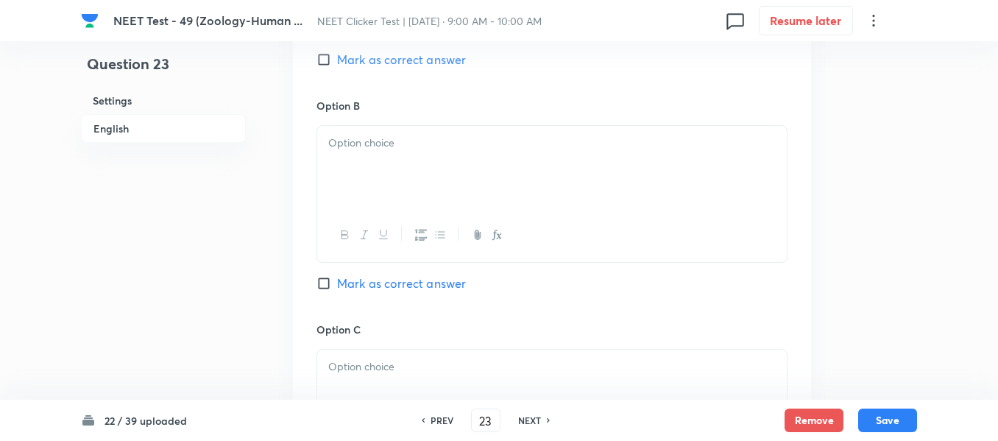
click at [455, 165] on div at bounding box center [552, 167] width 470 height 82
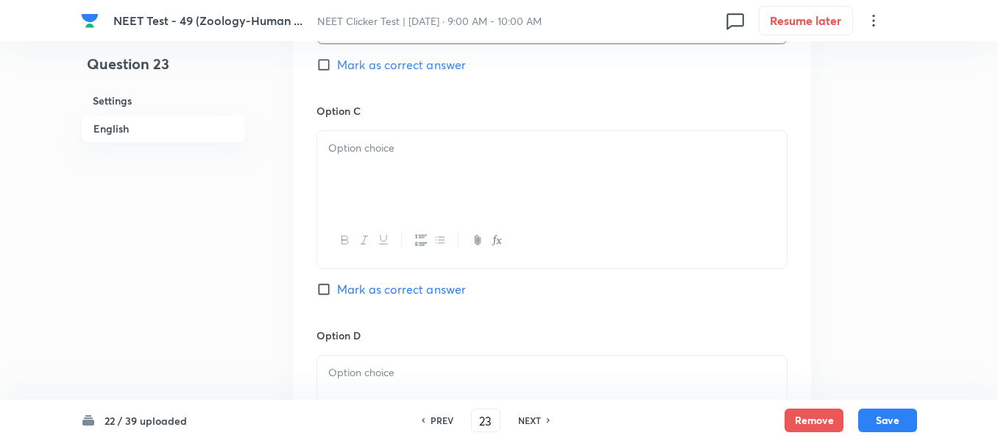
scroll to position [1104, 0]
click at [455, 152] on p at bounding box center [552, 146] width 448 height 17
click at [418, 161] on div at bounding box center [552, 174] width 470 height 82
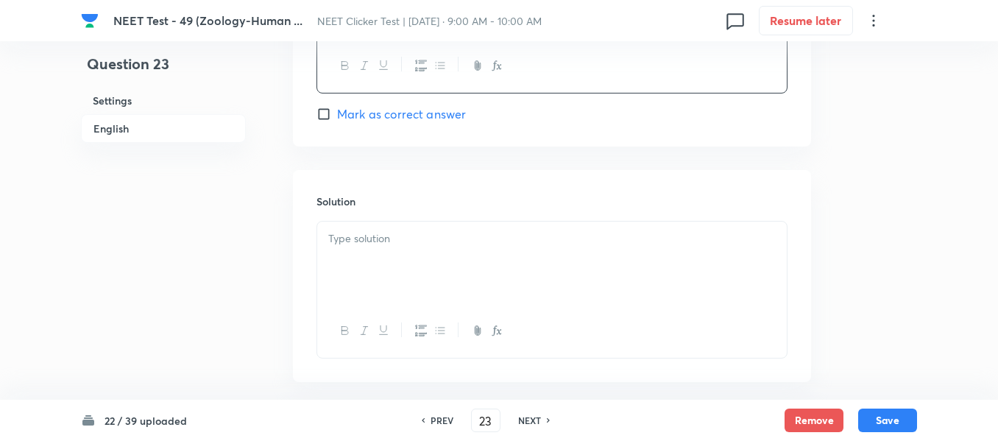
scroll to position [1546, 0]
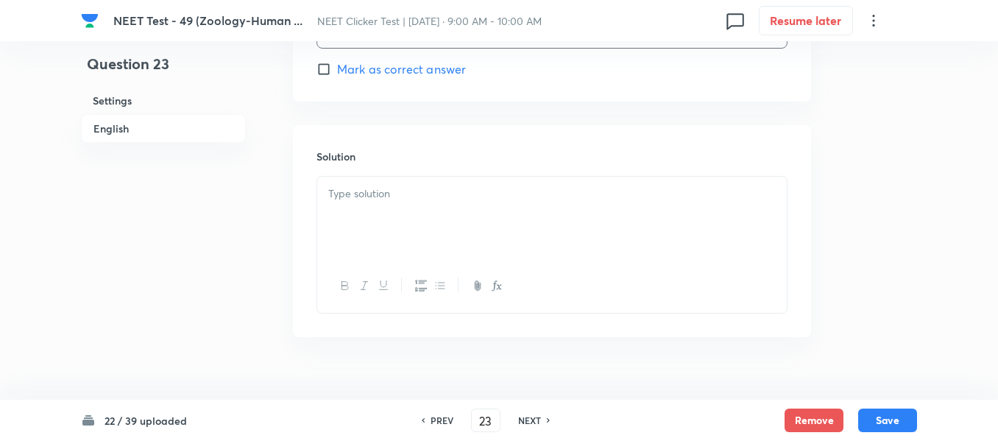
click at [402, 189] on p at bounding box center [552, 194] width 448 height 17
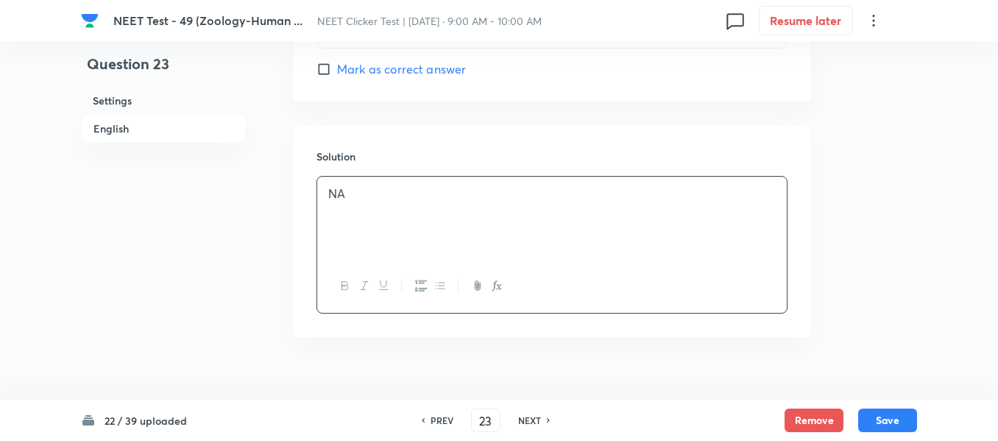
click at [330, 74] on input "Mark as correct answer" at bounding box center [327, 69] width 21 height 15
click at [892, 422] on button "Save" at bounding box center [887, 419] width 59 height 24
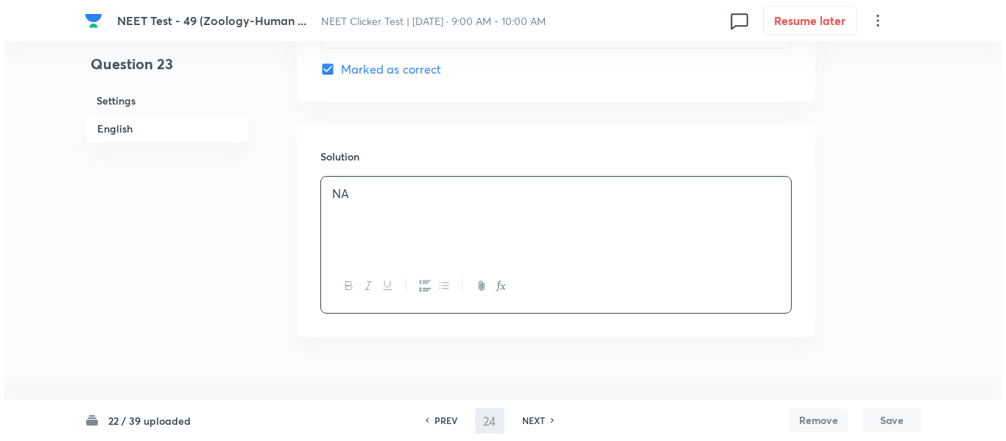
scroll to position [0, 0]
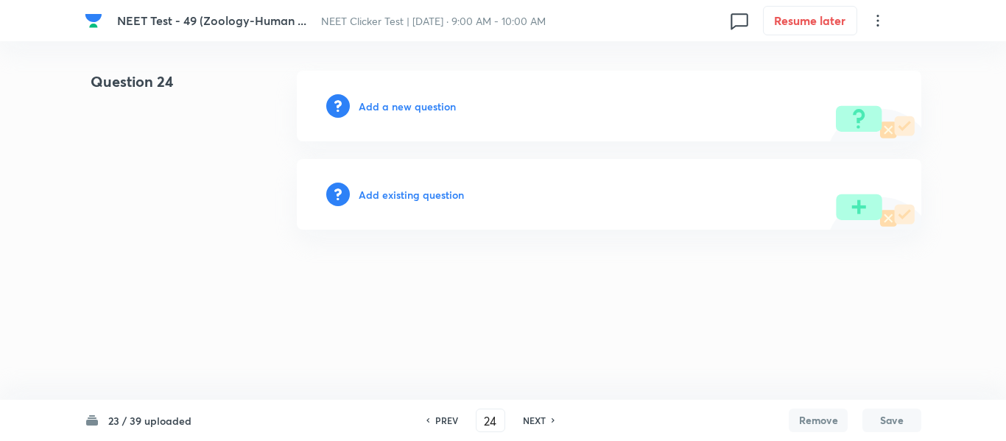
click at [387, 107] on h6 "Add a new question" at bounding box center [407, 106] width 97 height 15
click at [387, 107] on h6 "Choose a question type" at bounding box center [415, 106] width 113 height 15
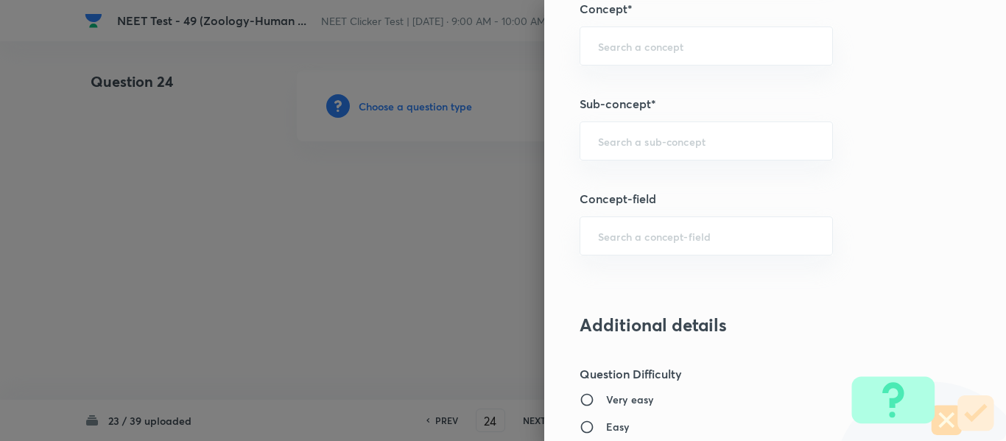
scroll to position [957, 0]
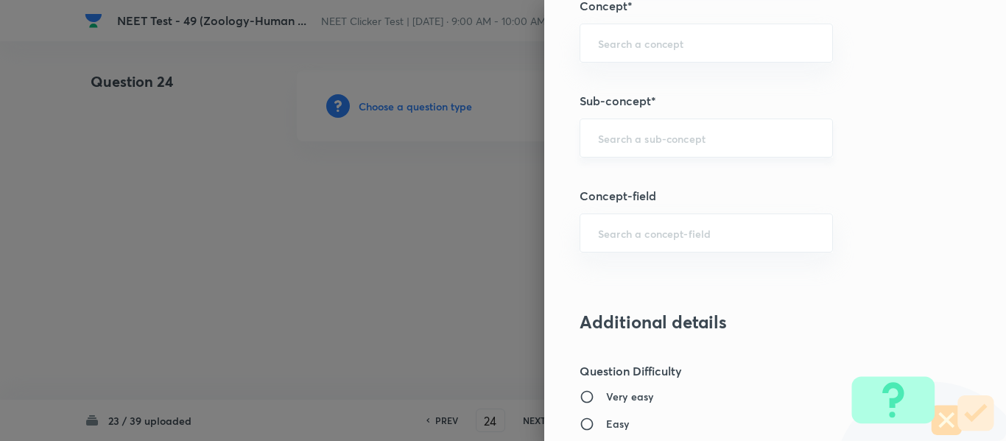
click at [670, 132] on input "text" at bounding box center [706, 138] width 216 height 14
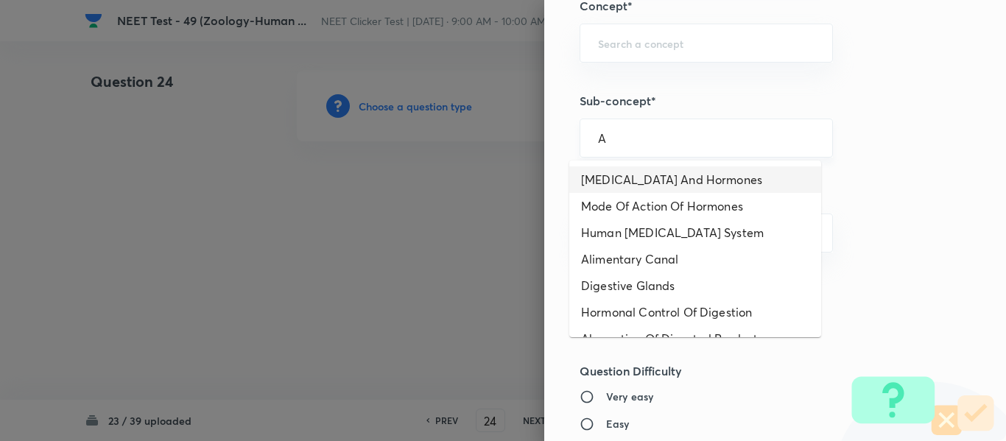
click at [635, 131] on input "A" at bounding box center [706, 138] width 216 height 14
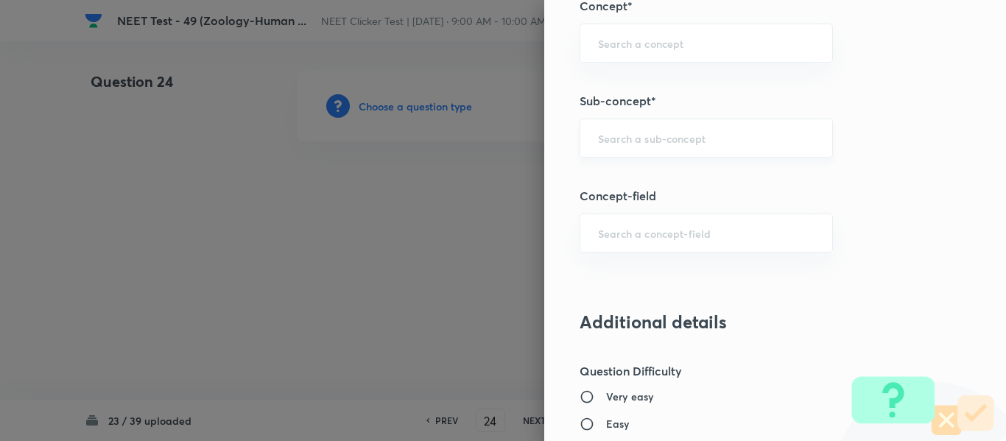
click at [688, 138] on input "text" at bounding box center [706, 138] width 216 height 14
paste input "Common Diseases In Humans"
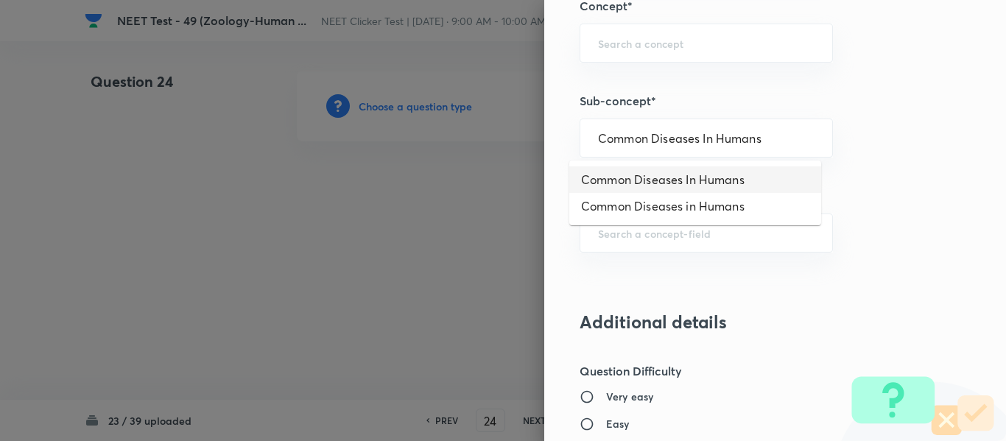
click at [719, 183] on li "Common Diseases In Humans" at bounding box center [695, 179] width 252 height 27
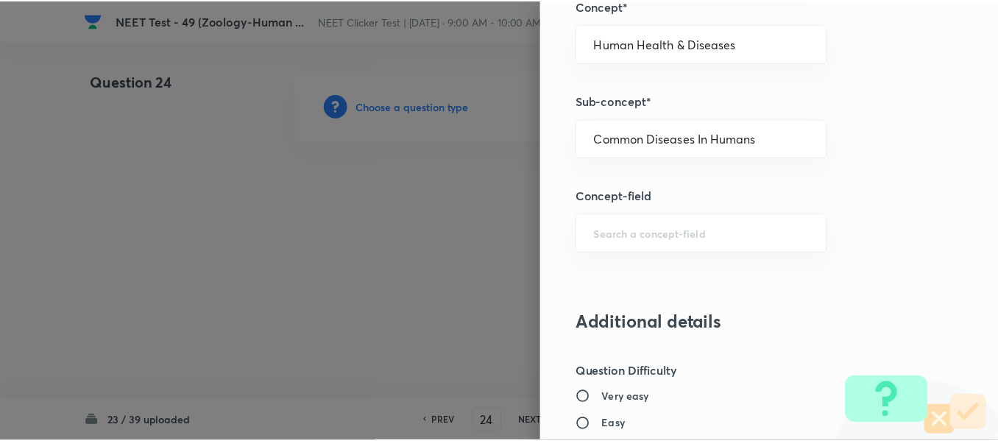
scroll to position [1665, 0]
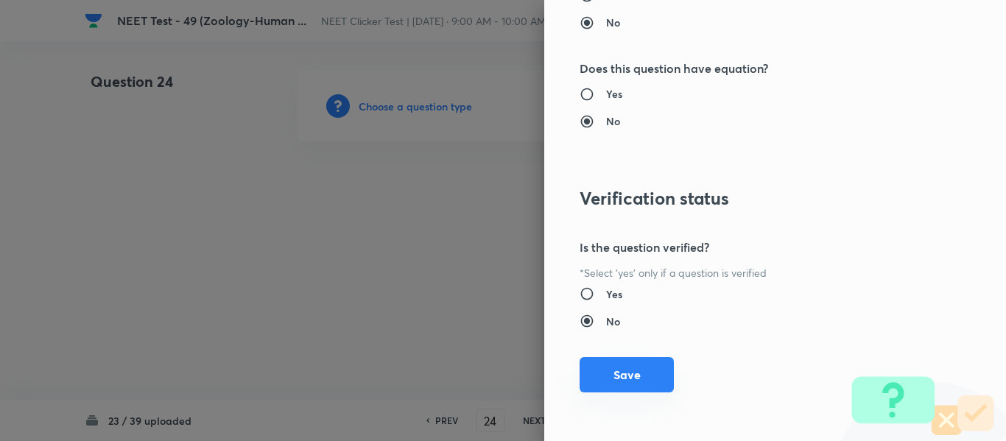
click at [612, 375] on button "Save" at bounding box center [626, 374] width 94 height 35
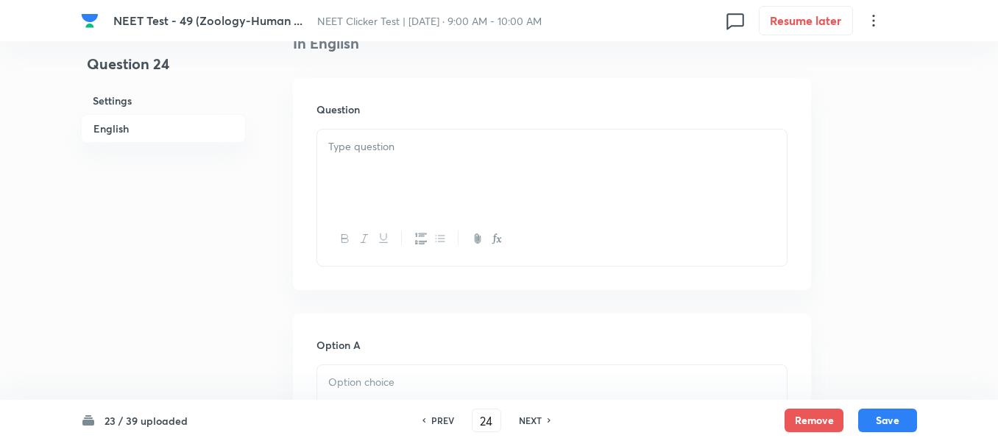
scroll to position [442, 0]
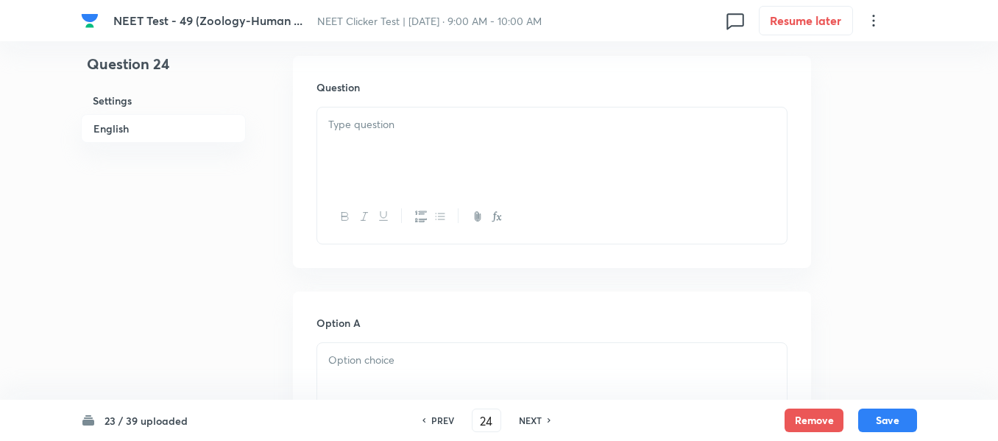
click at [469, 136] on div at bounding box center [552, 148] width 470 height 82
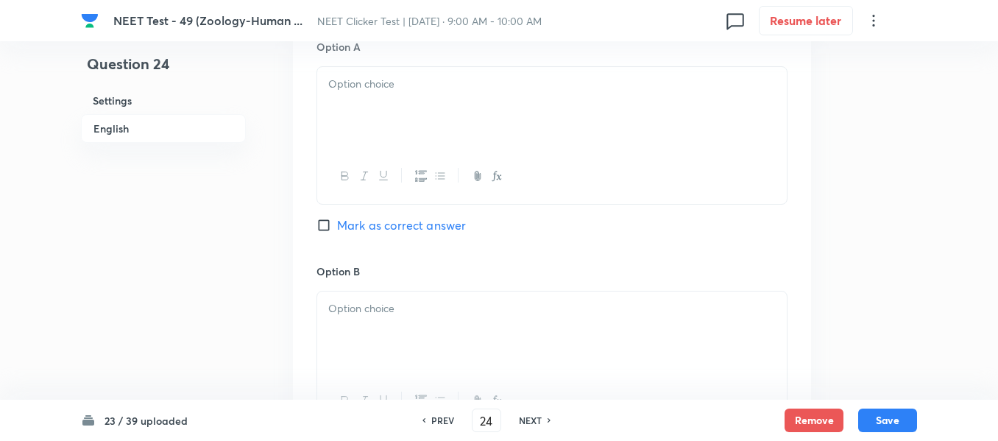
scroll to position [736, 0]
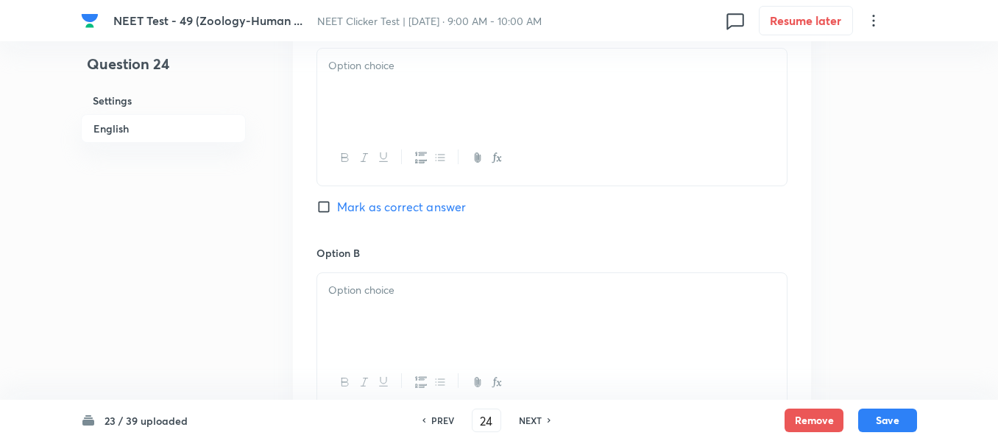
click at [438, 101] on div at bounding box center [552, 90] width 470 height 82
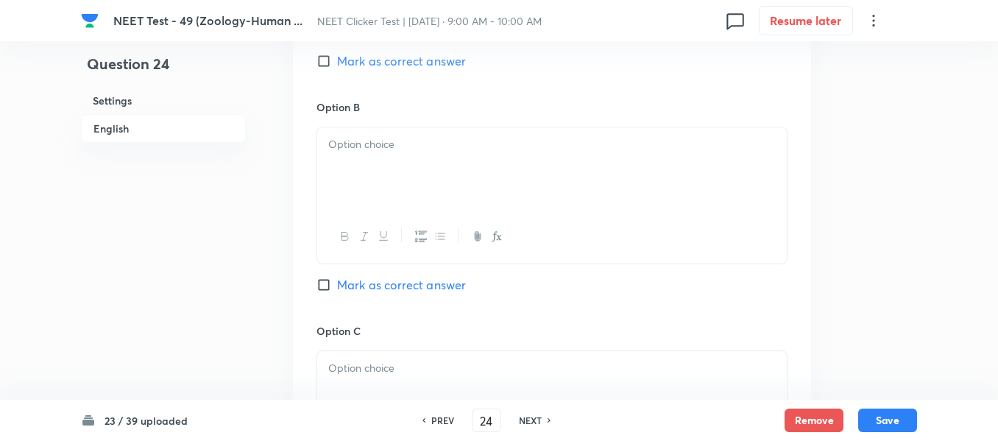
scroll to position [884, 0]
click at [456, 169] on div at bounding box center [552, 167] width 470 height 82
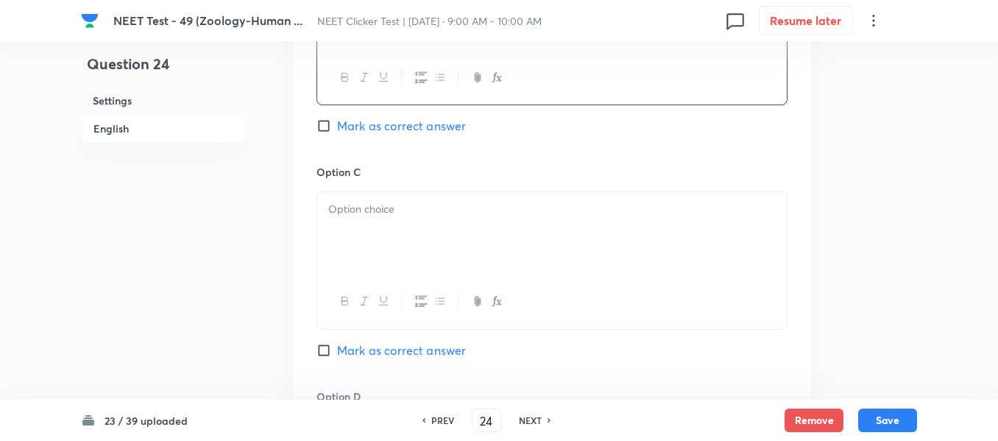
scroll to position [1104, 0]
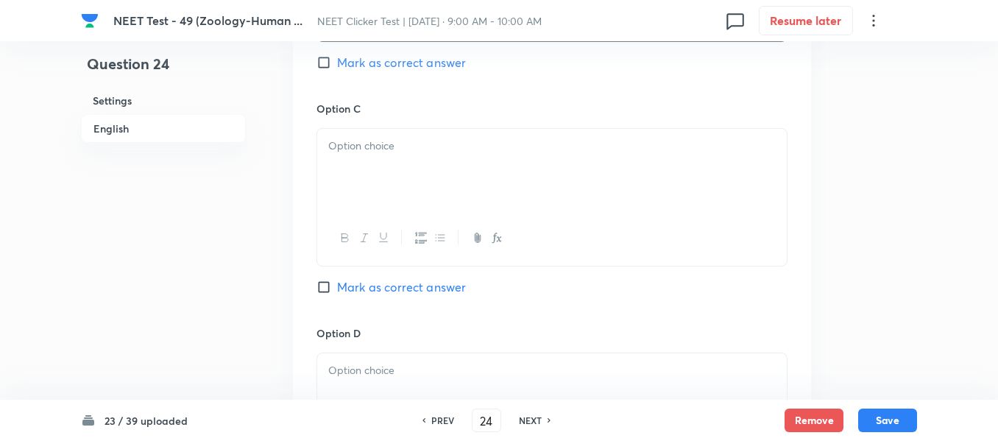
click at [454, 172] on div at bounding box center [552, 170] width 470 height 82
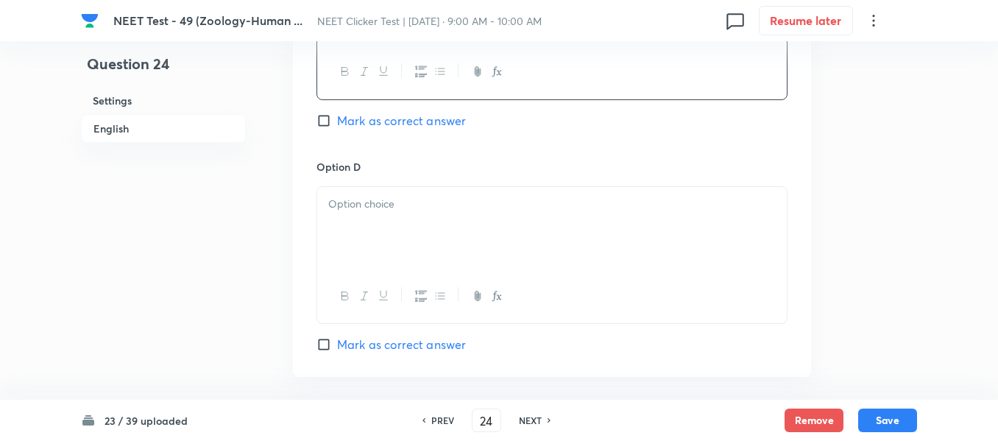
scroll to position [1325, 0]
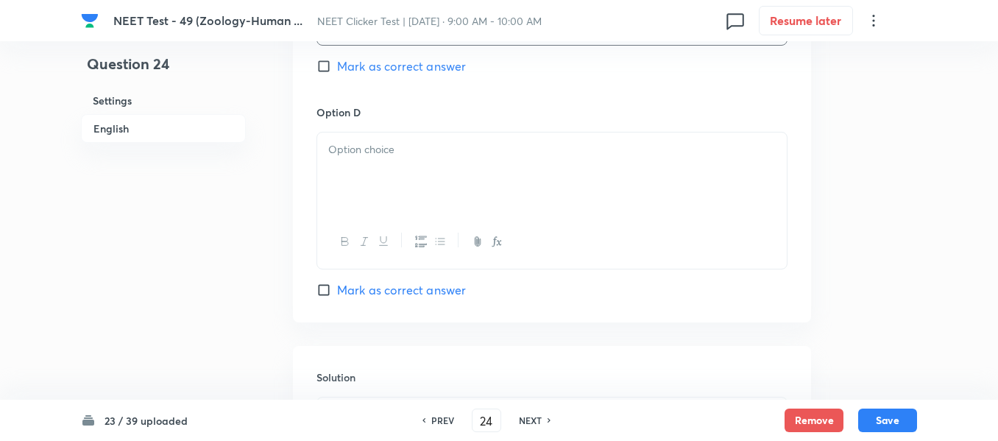
click at [467, 189] on div at bounding box center [552, 174] width 470 height 82
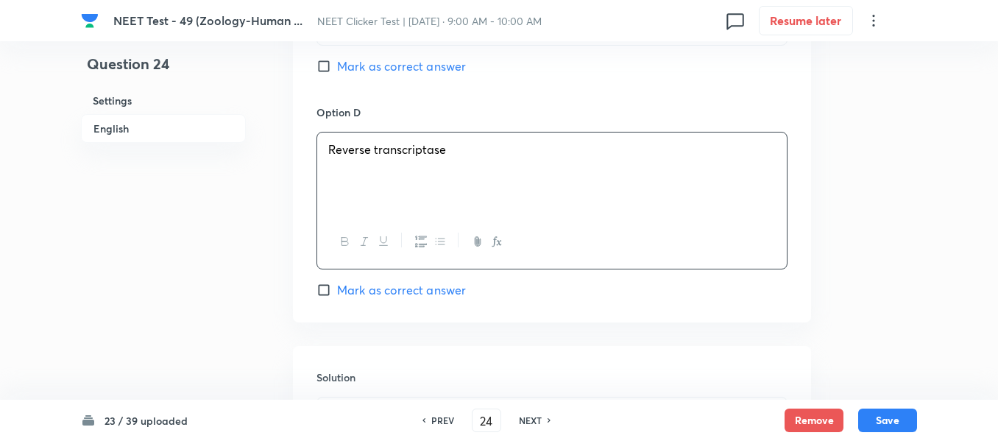
click at [339, 288] on span "Mark as correct answer" at bounding box center [401, 290] width 129 height 18
click at [337, 288] on input "Mark as correct answer" at bounding box center [327, 290] width 21 height 15
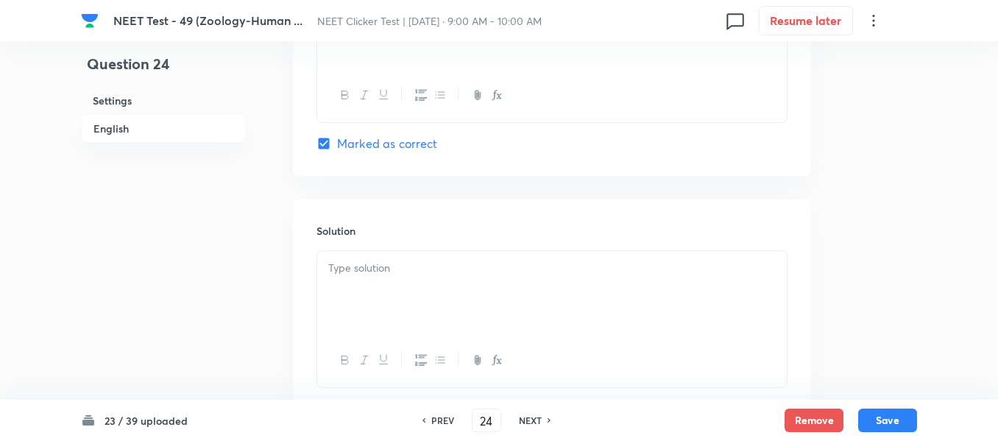
scroll to position [1473, 0]
click at [412, 269] on p at bounding box center [552, 267] width 448 height 17
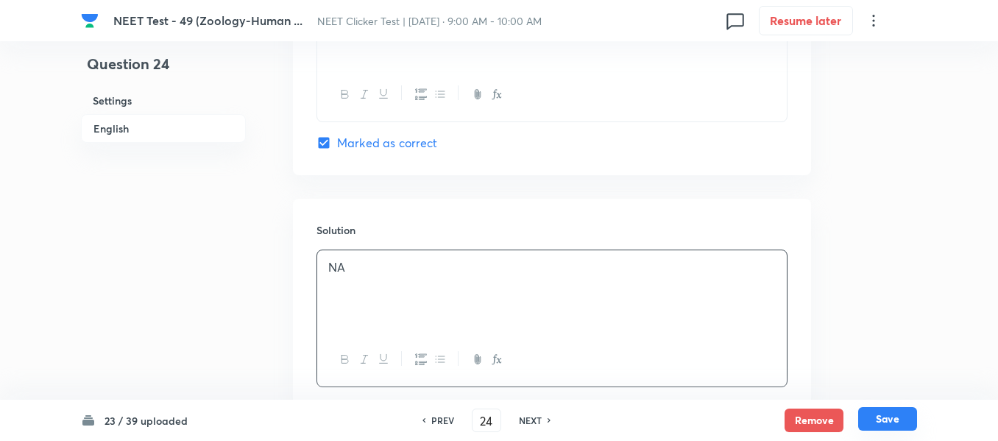
click at [884, 423] on button "Save" at bounding box center [887, 419] width 59 height 24
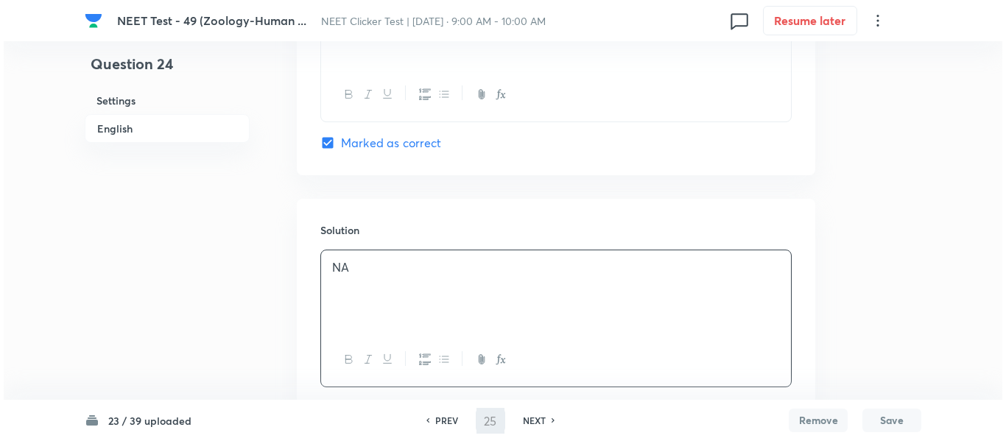
scroll to position [0, 0]
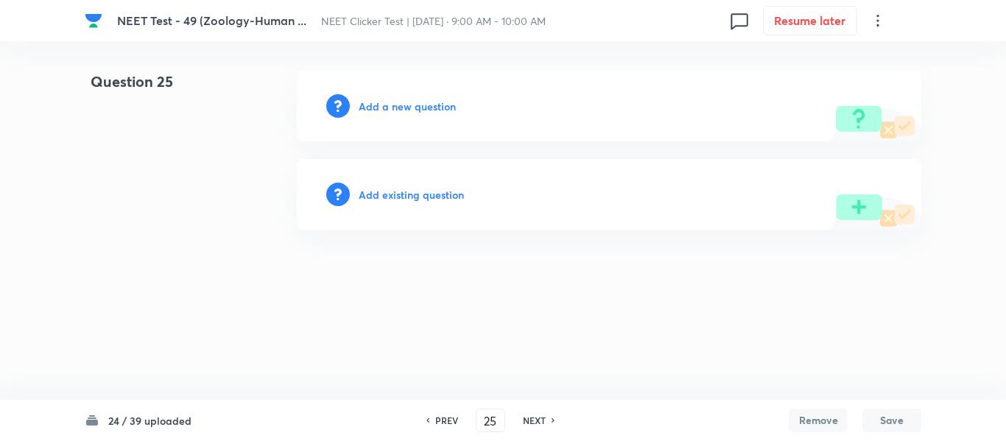
click at [378, 105] on h6 "Add a new question" at bounding box center [407, 106] width 97 height 15
click at [378, 105] on h6 "Choose a question type" at bounding box center [415, 106] width 113 height 15
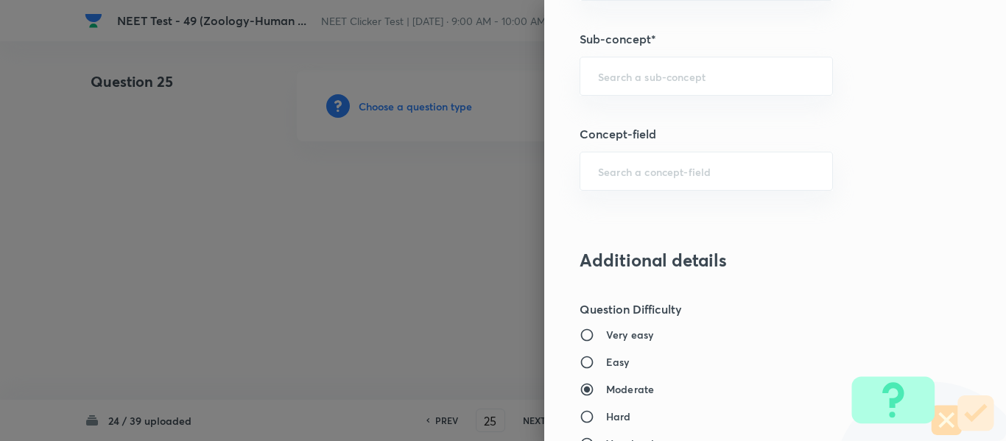
scroll to position [1031, 0]
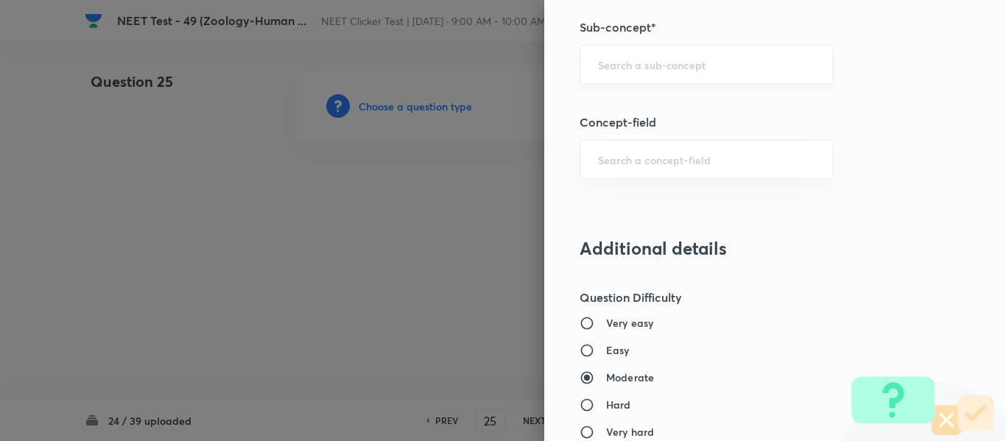
click at [649, 61] on input "text" at bounding box center [706, 64] width 216 height 14
paste input "Common Diseases In Humans"
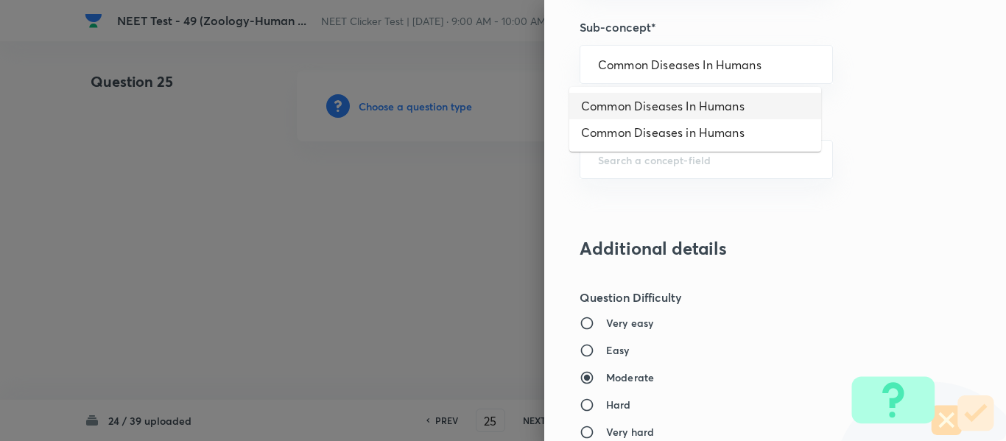
click at [652, 111] on li "Common Diseases In Humans" at bounding box center [695, 106] width 252 height 27
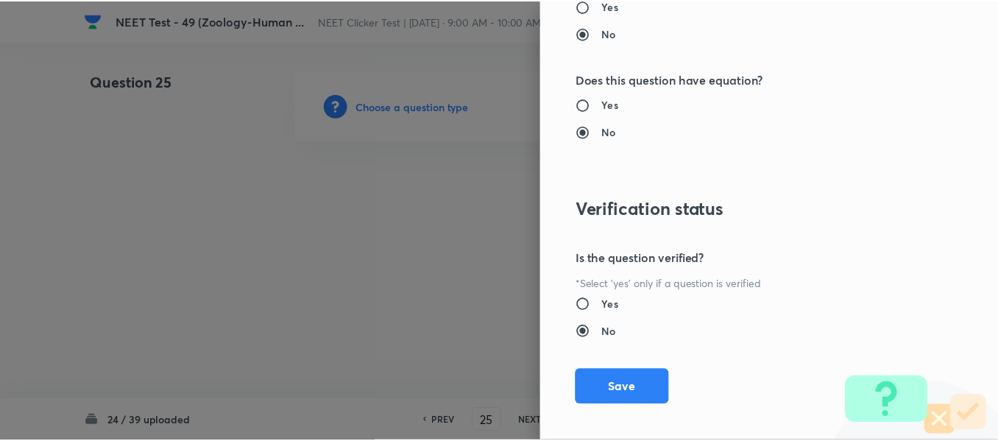
scroll to position [1665, 0]
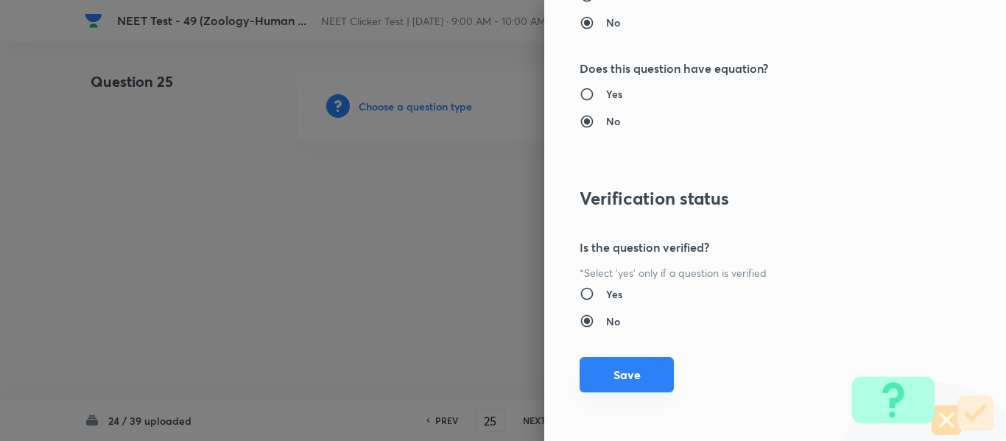
click at [610, 378] on button "Save" at bounding box center [626, 374] width 94 height 35
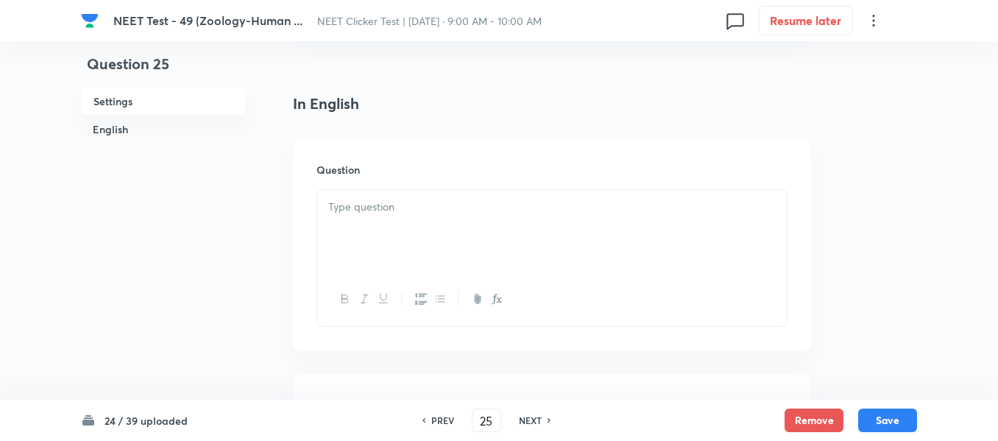
scroll to position [442, 0]
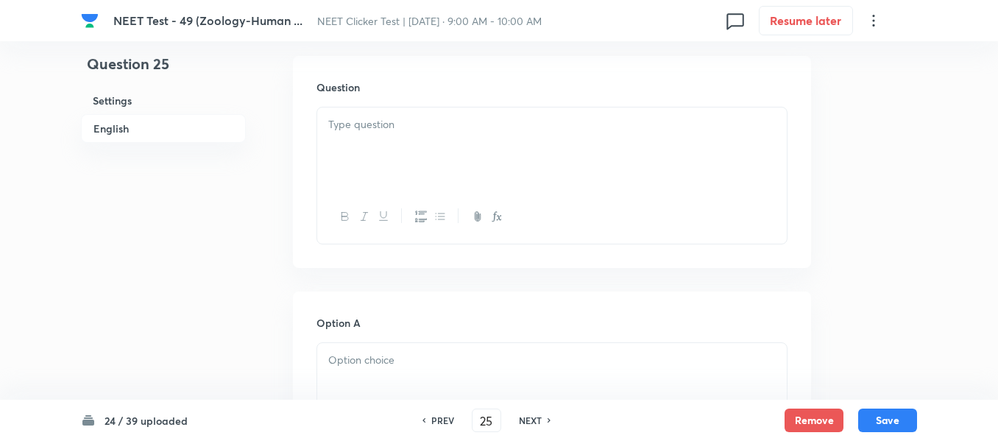
click at [559, 139] on div at bounding box center [552, 148] width 470 height 82
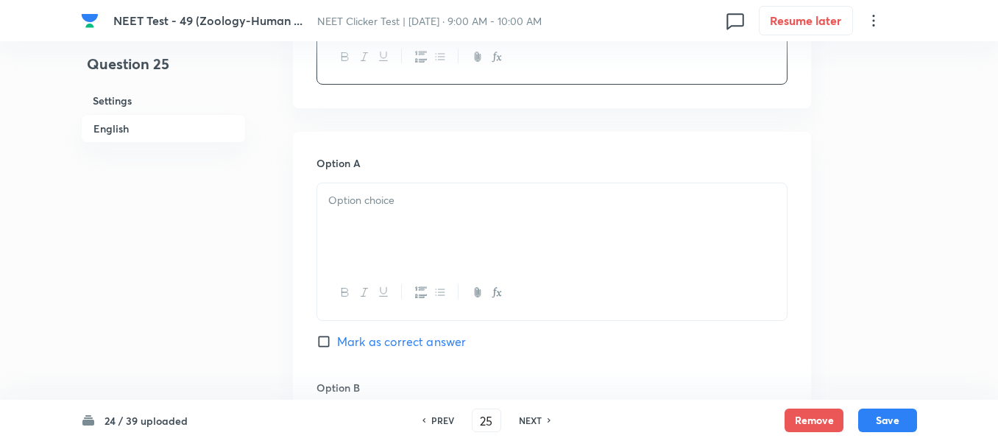
scroll to position [663, 0]
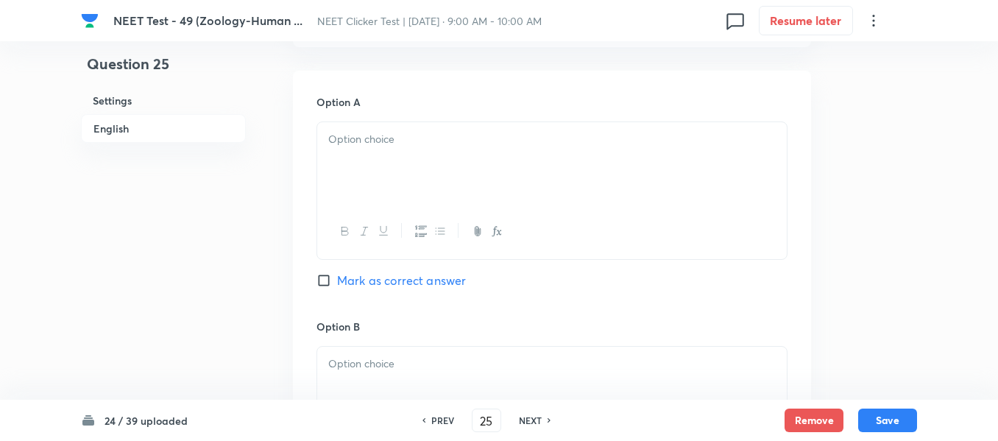
click at [476, 138] on p at bounding box center [552, 139] width 448 height 17
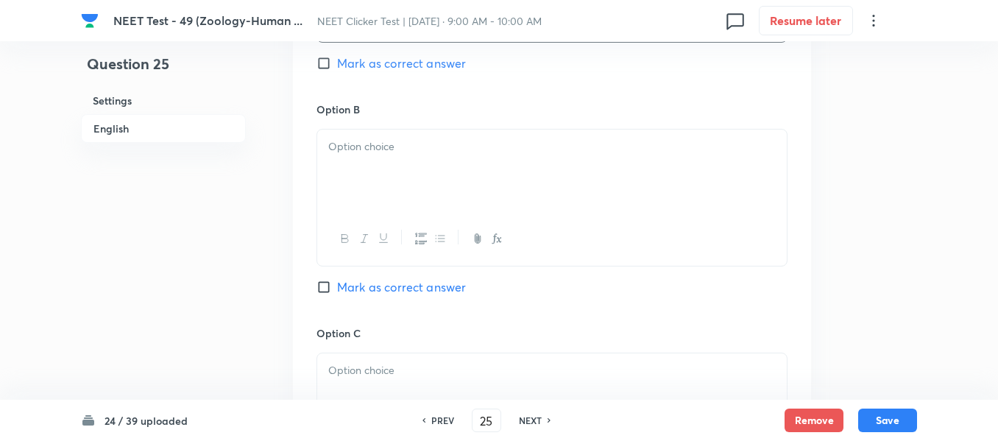
scroll to position [884, 0]
click at [486, 180] on div at bounding box center [552, 167] width 470 height 82
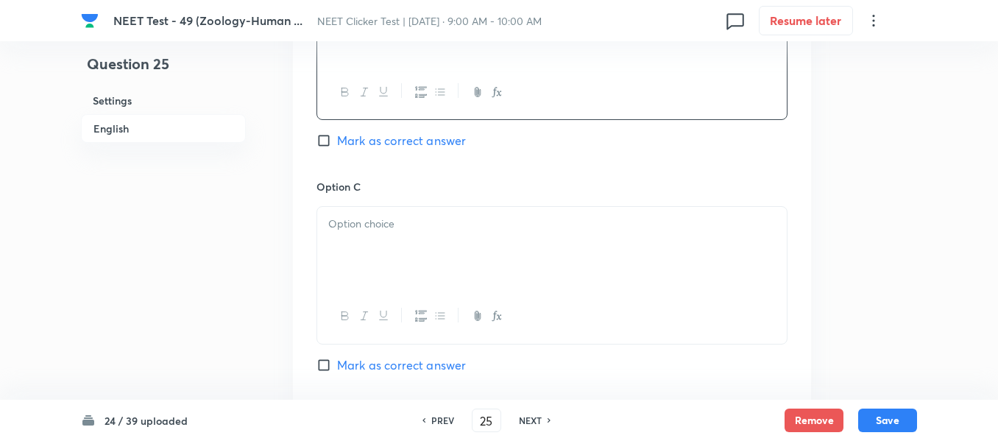
scroll to position [1031, 0]
click at [352, 144] on span "Mark as correct answer" at bounding box center [401, 136] width 129 height 18
click at [337, 144] on input "Mark as correct answer" at bounding box center [327, 136] width 21 height 15
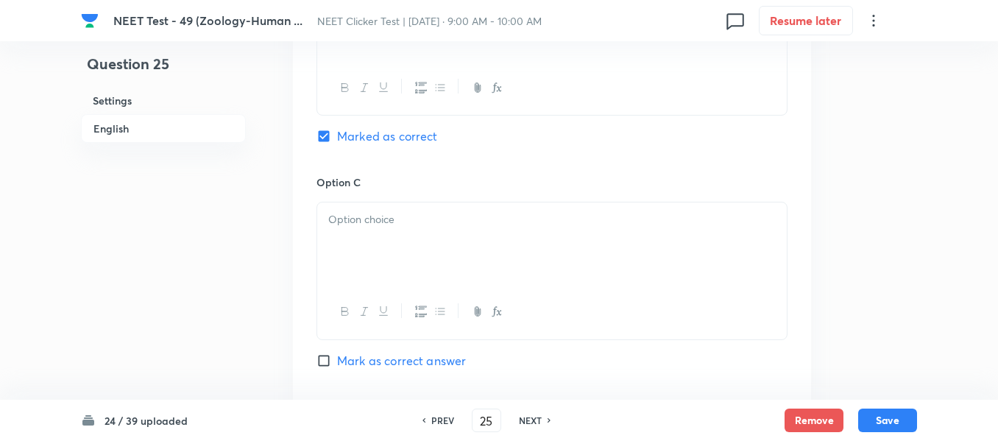
click at [455, 209] on div at bounding box center [552, 243] width 470 height 82
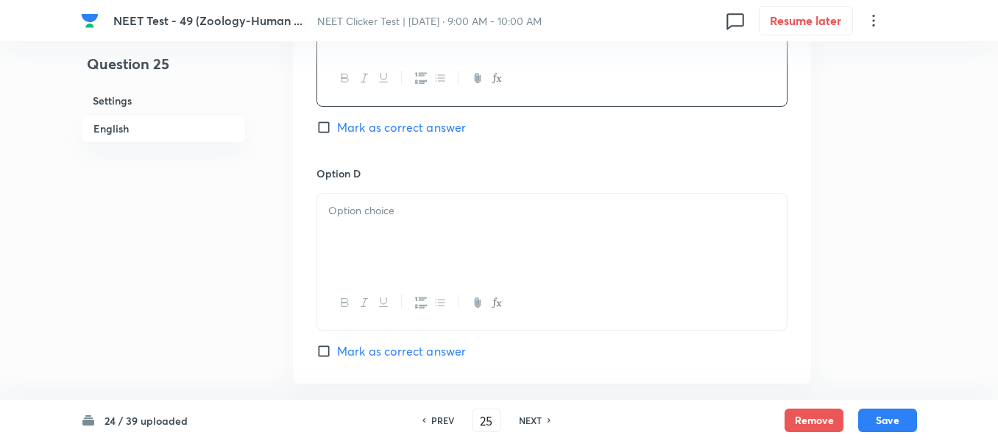
scroll to position [1325, 0]
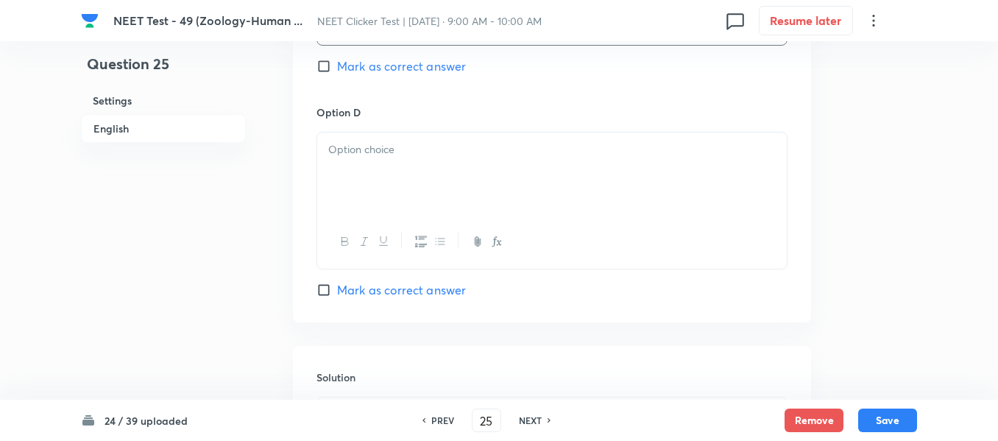
click at [465, 167] on div at bounding box center [552, 174] width 470 height 82
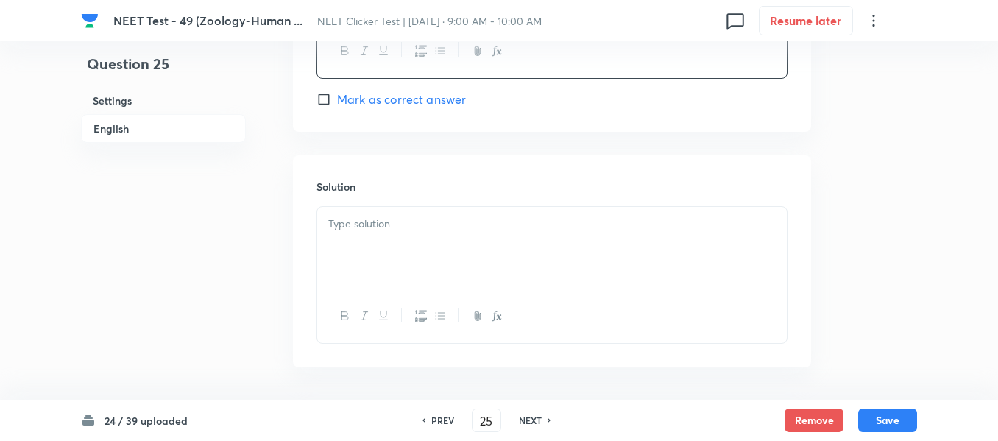
scroll to position [1546, 0]
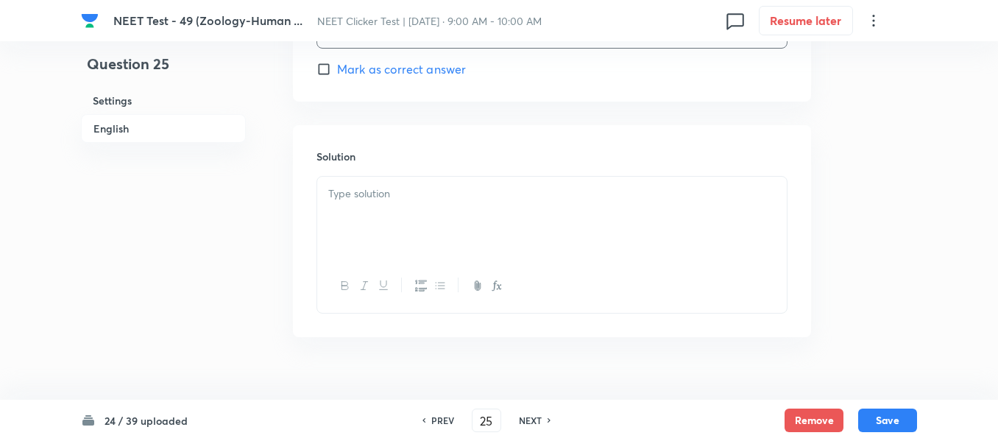
click at [432, 202] on p at bounding box center [552, 194] width 448 height 17
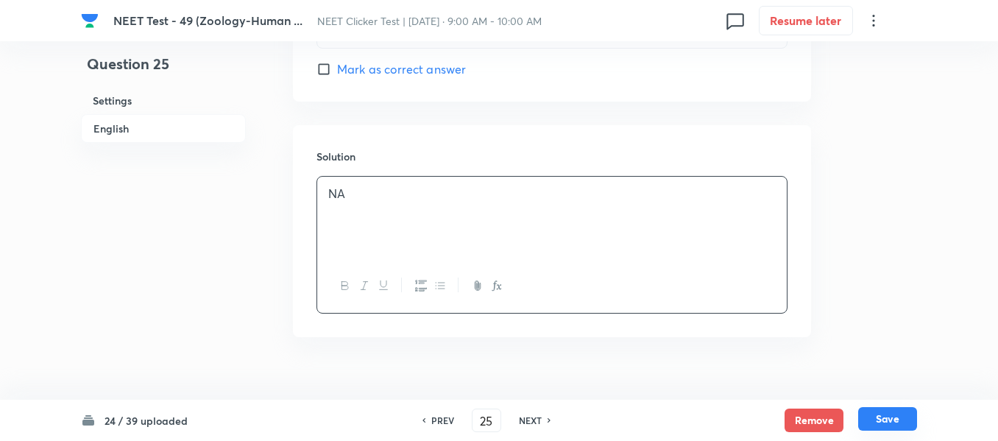
click at [888, 414] on button "Save" at bounding box center [887, 419] width 59 height 24
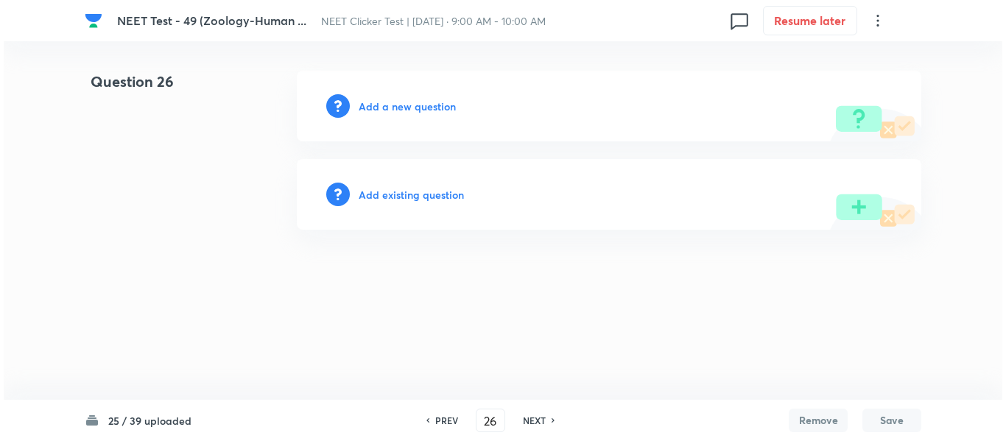
scroll to position [0, 0]
click at [384, 106] on h6 "Add a new question" at bounding box center [407, 106] width 97 height 15
click at [384, 106] on h6 "Choose a question type" at bounding box center [415, 106] width 113 height 15
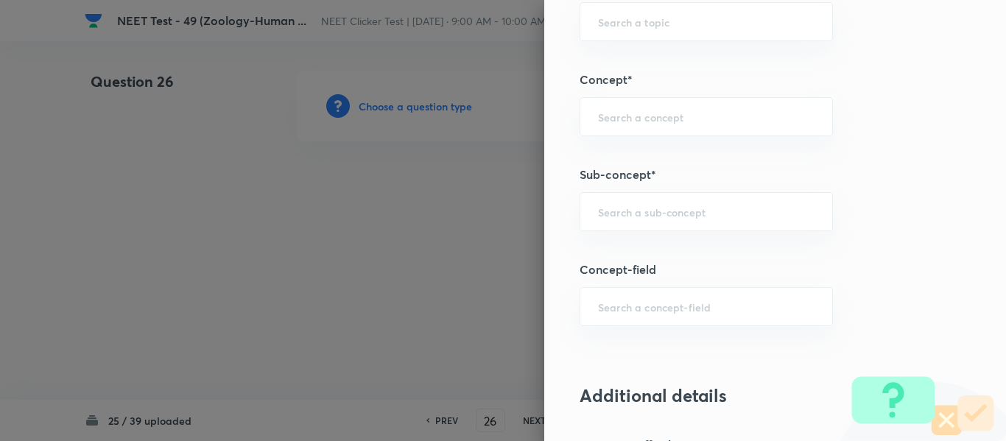
scroll to position [957, 0]
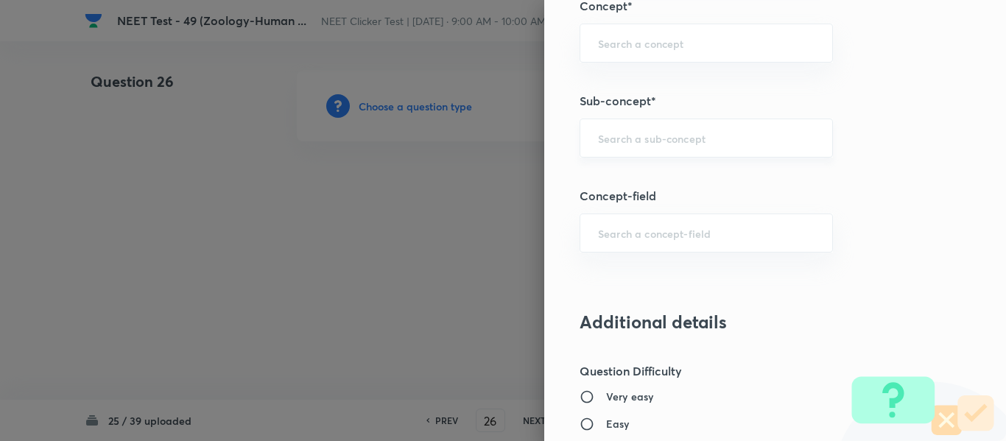
click at [703, 133] on input "text" at bounding box center [706, 138] width 216 height 14
paste input "Common Diseases In Humans"
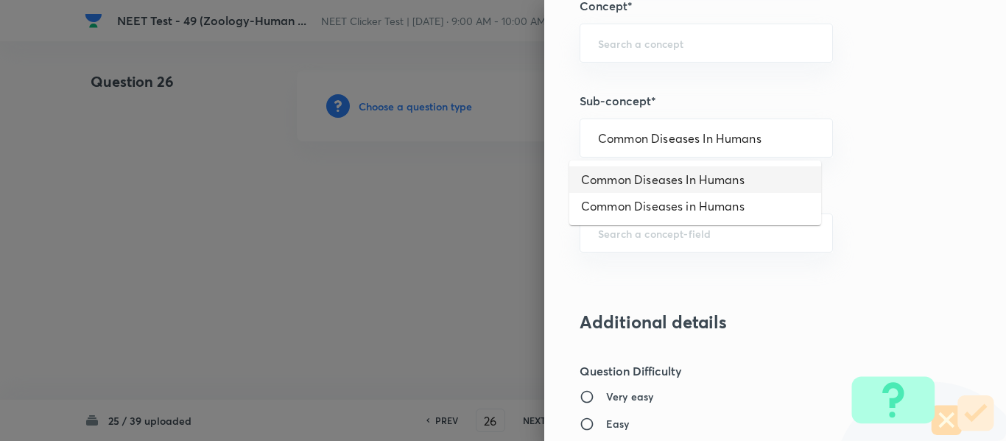
click at [708, 186] on li "Common Diseases In Humans" at bounding box center [695, 179] width 252 height 27
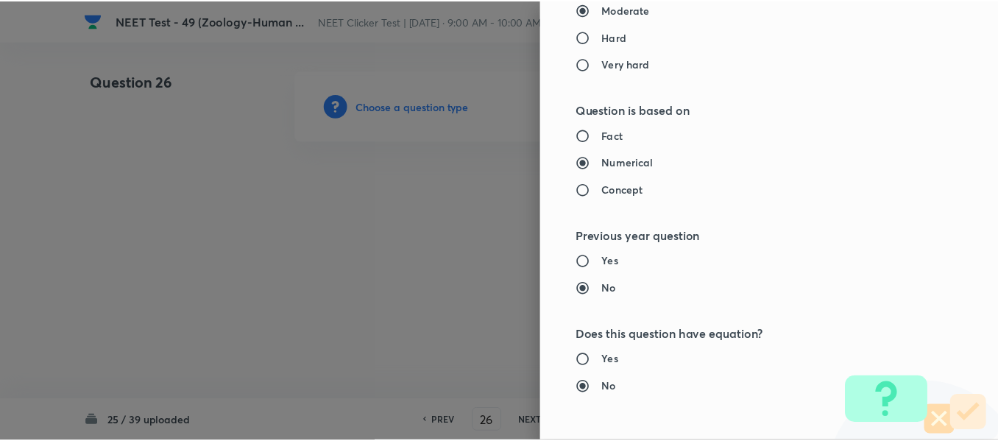
scroll to position [1665, 0]
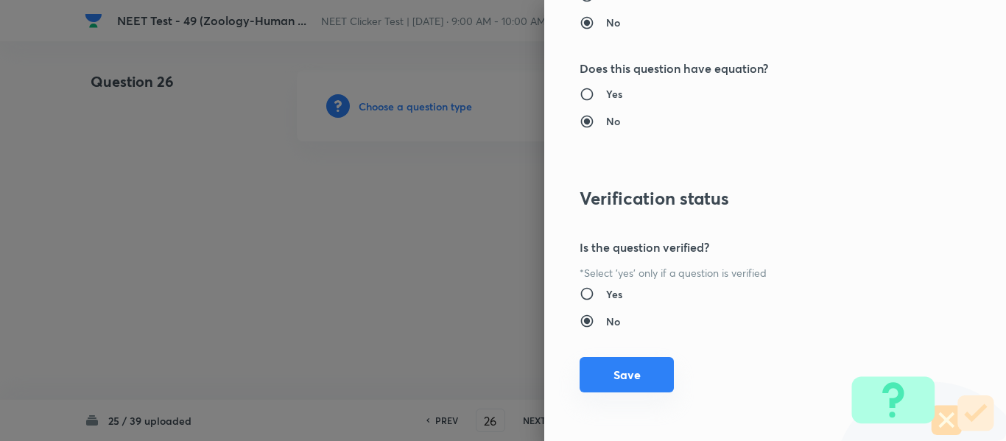
click at [588, 378] on button "Save" at bounding box center [626, 374] width 94 height 35
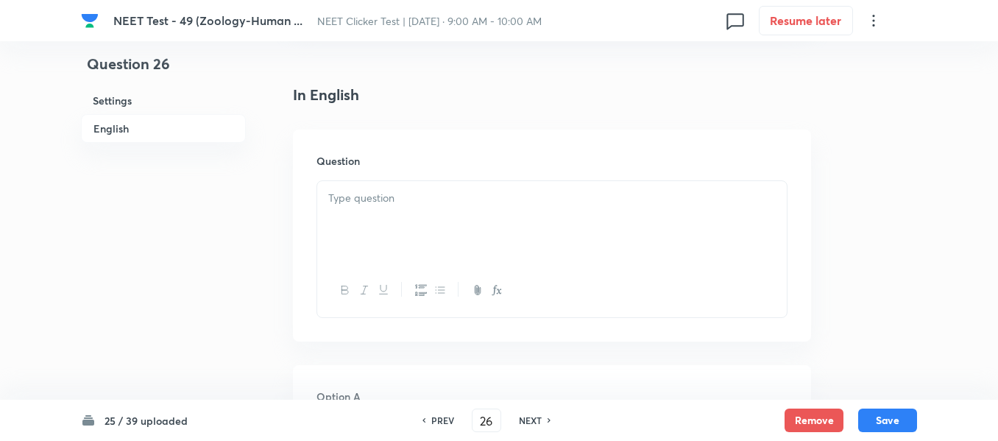
scroll to position [442, 0]
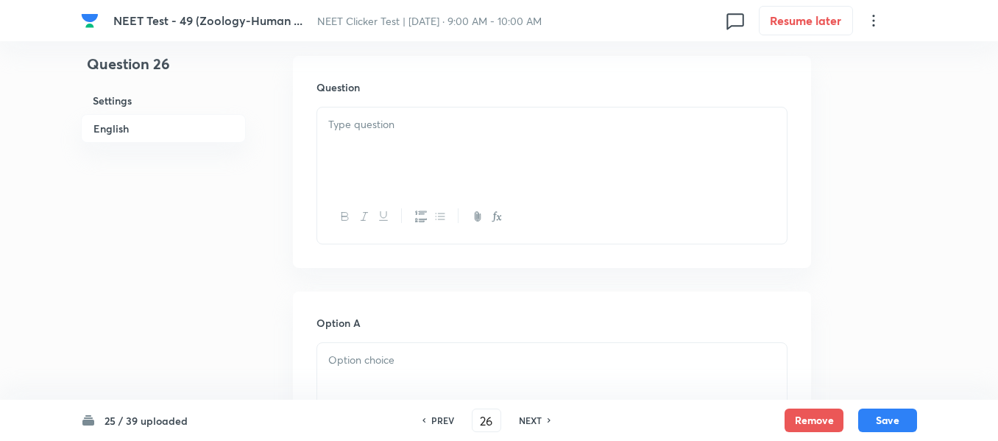
click at [480, 126] on p at bounding box center [552, 124] width 448 height 17
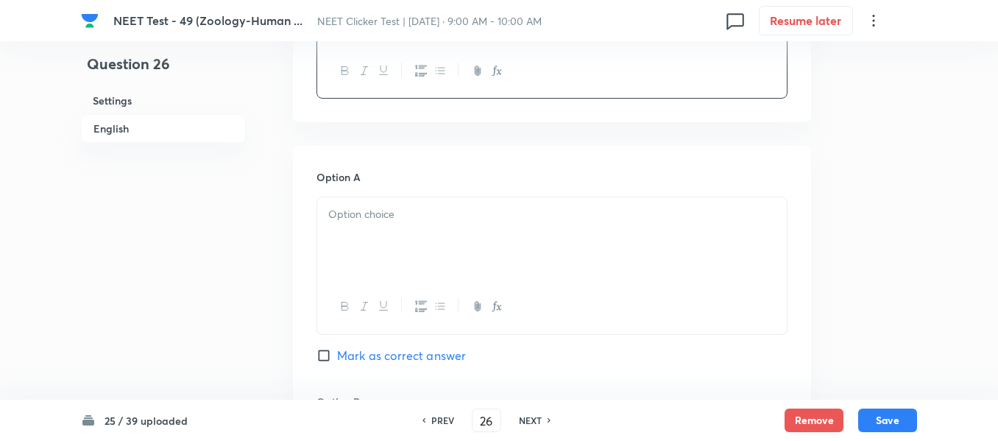
scroll to position [589, 0]
click at [455, 216] on p at bounding box center [552, 213] width 448 height 17
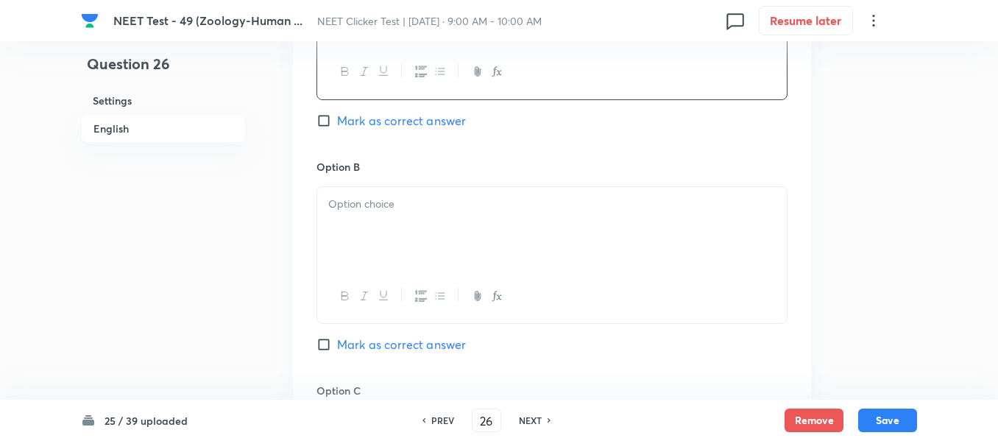
scroll to position [884, 0]
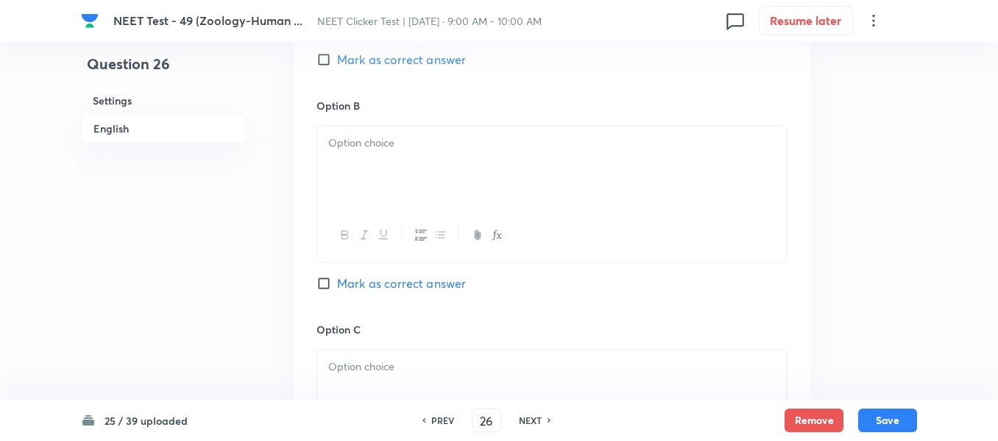
click at [493, 150] on p at bounding box center [552, 143] width 448 height 17
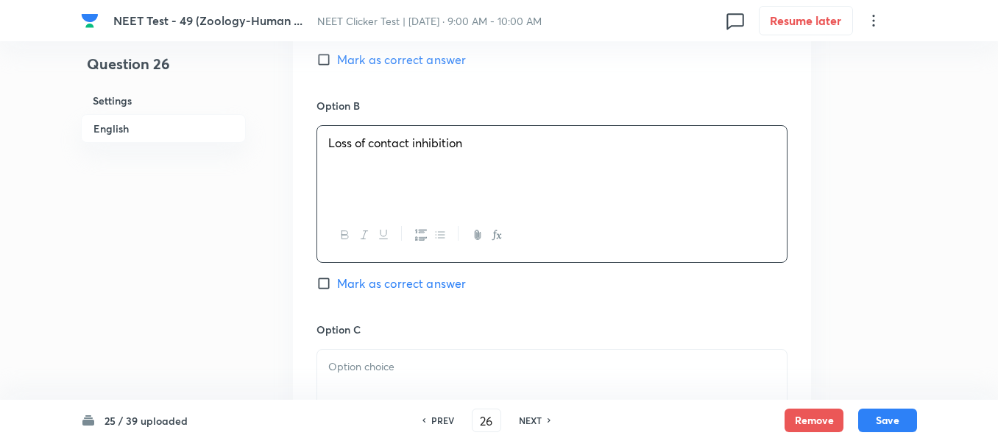
drag, startPoint x: 324, startPoint y: 286, endPoint x: 337, endPoint y: 269, distance: 22.1
click at [325, 286] on input "Mark as correct answer" at bounding box center [327, 283] width 21 height 15
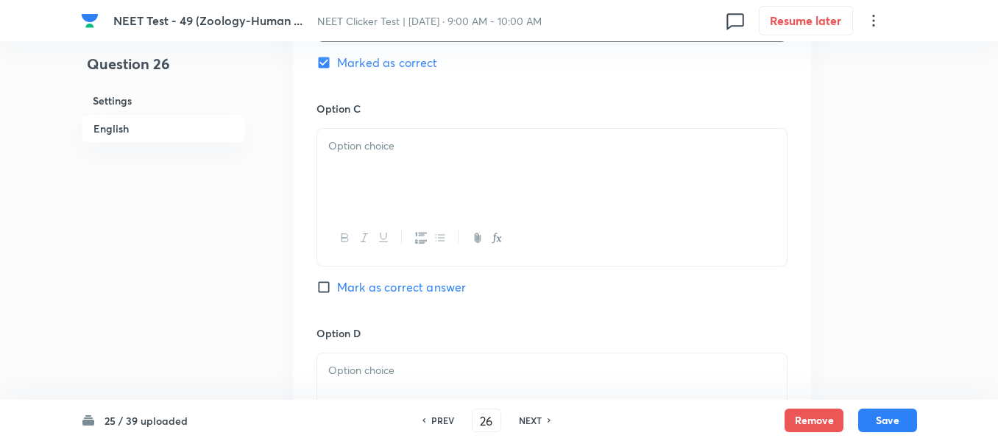
click at [451, 169] on div at bounding box center [552, 170] width 470 height 82
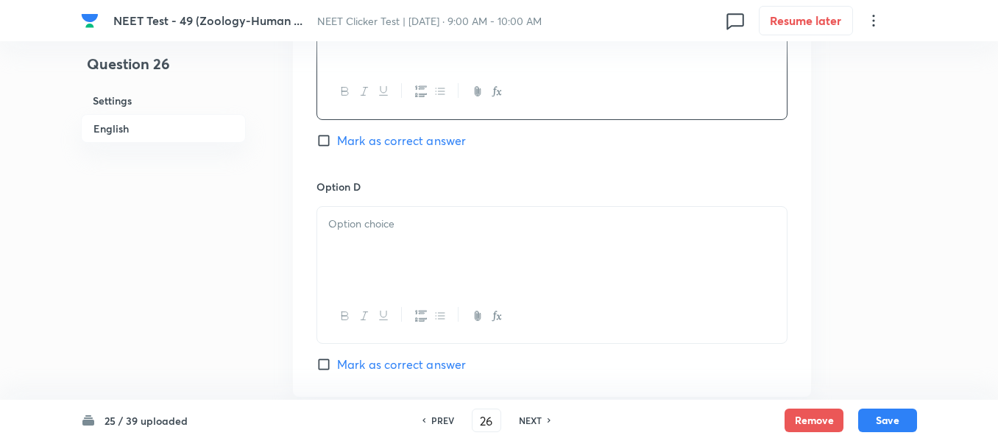
scroll to position [1252, 0]
click at [442, 227] on p at bounding box center [552, 223] width 448 height 17
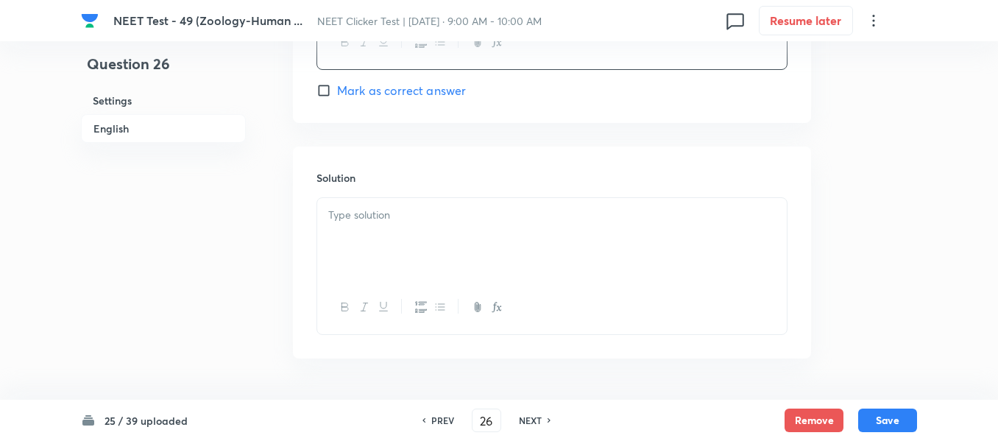
scroll to position [1546, 0]
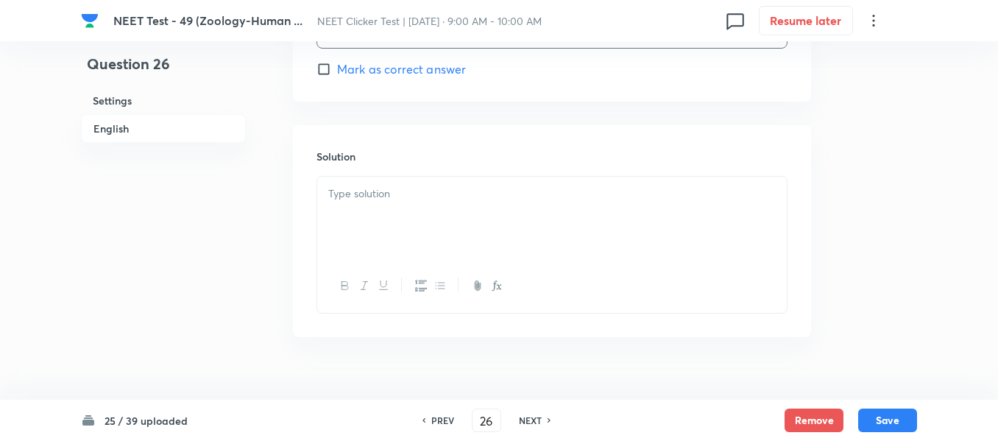
click at [440, 194] on p at bounding box center [552, 194] width 448 height 17
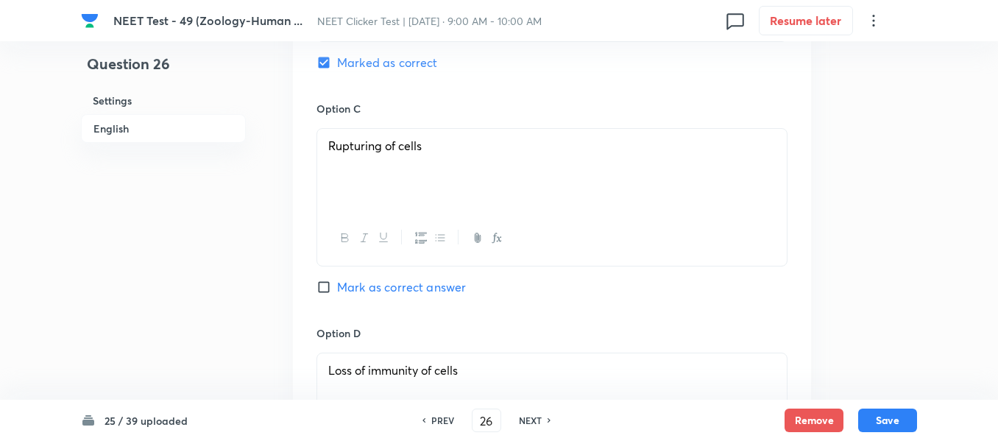
scroll to position [1031, 0]
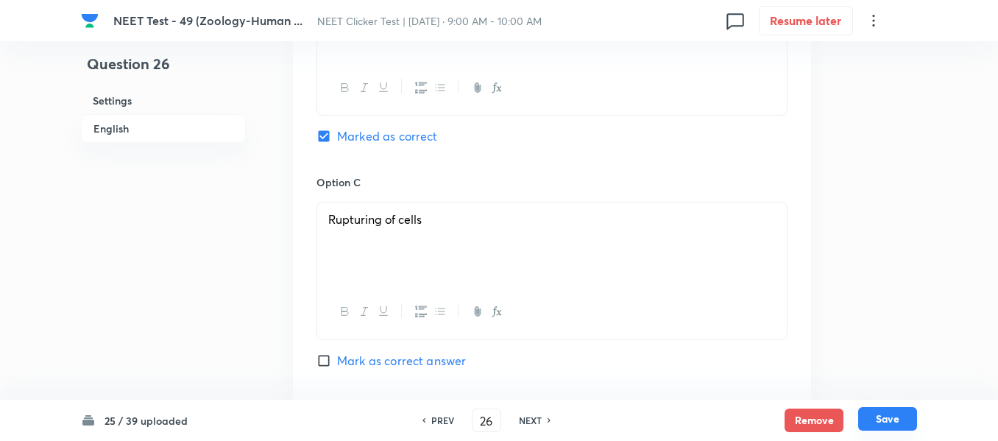
click at [884, 417] on button "Save" at bounding box center [887, 419] width 59 height 24
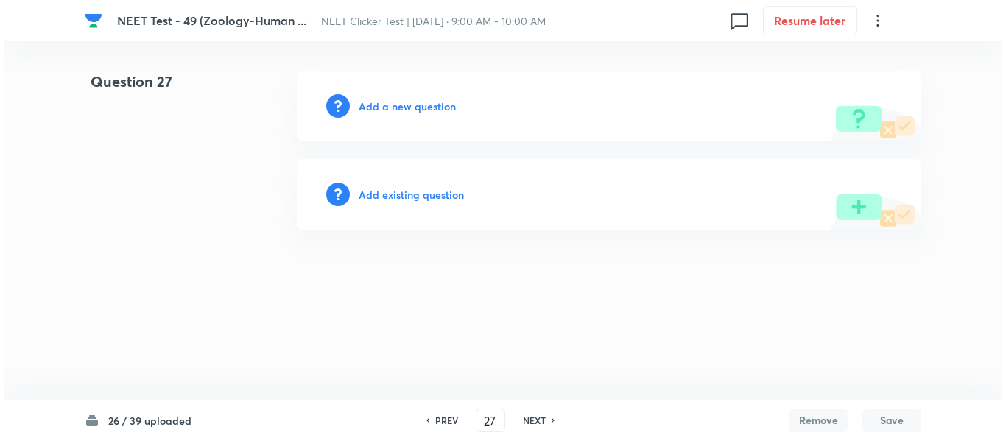
scroll to position [0, 0]
click at [384, 107] on h6 "Add a new question" at bounding box center [407, 106] width 97 height 15
click at [384, 107] on h6 "Choose a question type" at bounding box center [415, 106] width 113 height 15
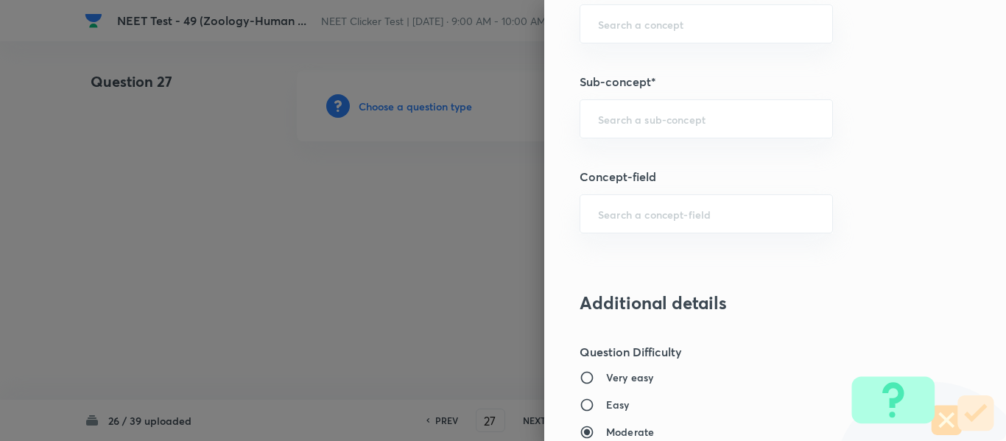
scroll to position [984, 0]
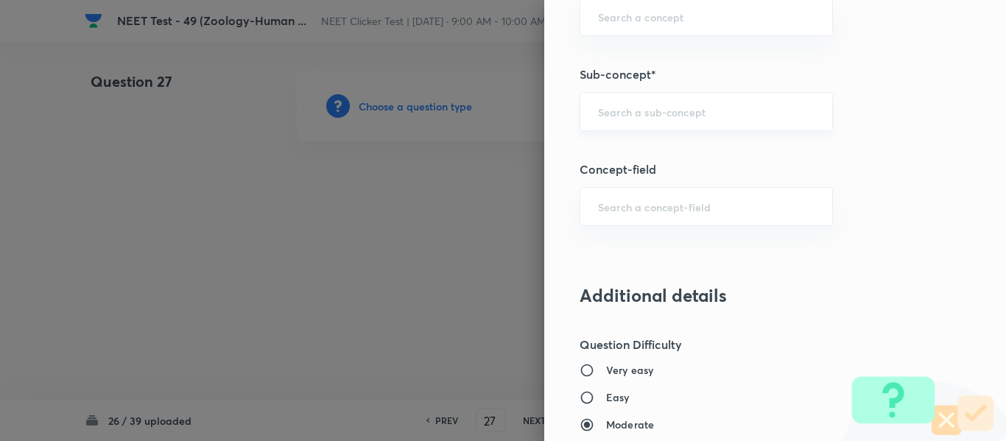
click at [639, 109] on input "text" at bounding box center [706, 112] width 216 height 14
paste input "Common Diseases In Humans"
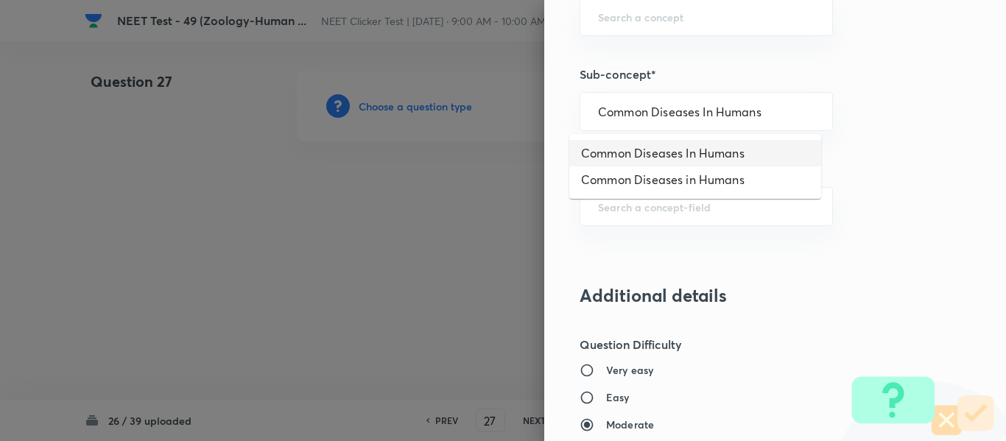
click at [655, 156] on li "Common Diseases In Humans" at bounding box center [695, 153] width 252 height 27
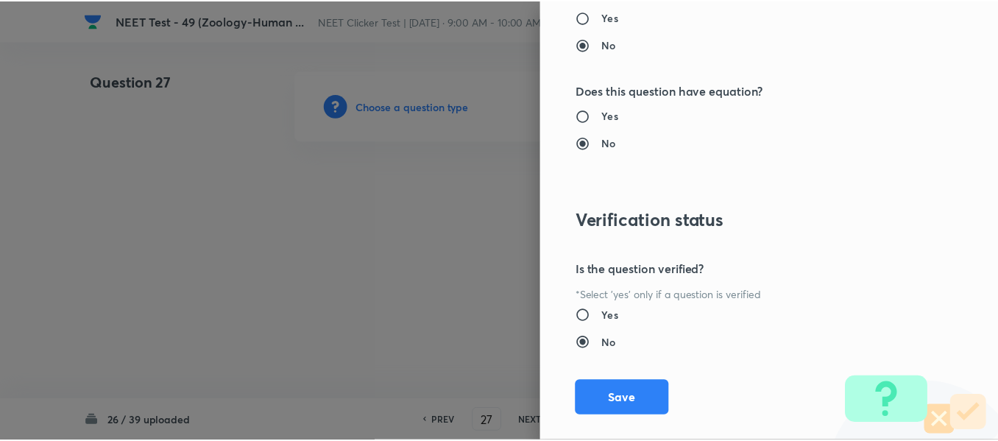
scroll to position [1665, 0]
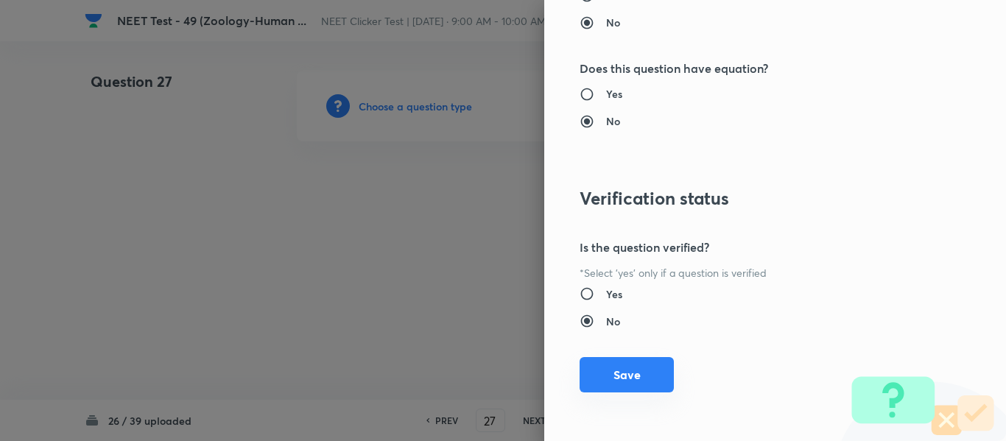
click at [630, 381] on button "Save" at bounding box center [626, 374] width 94 height 35
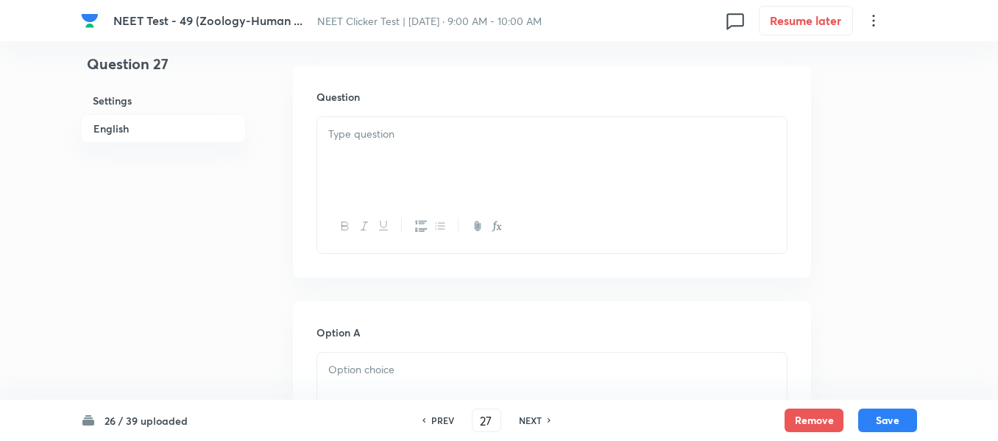
scroll to position [442, 0]
click at [459, 142] on div at bounding box center [552, 148] width 470 height 82
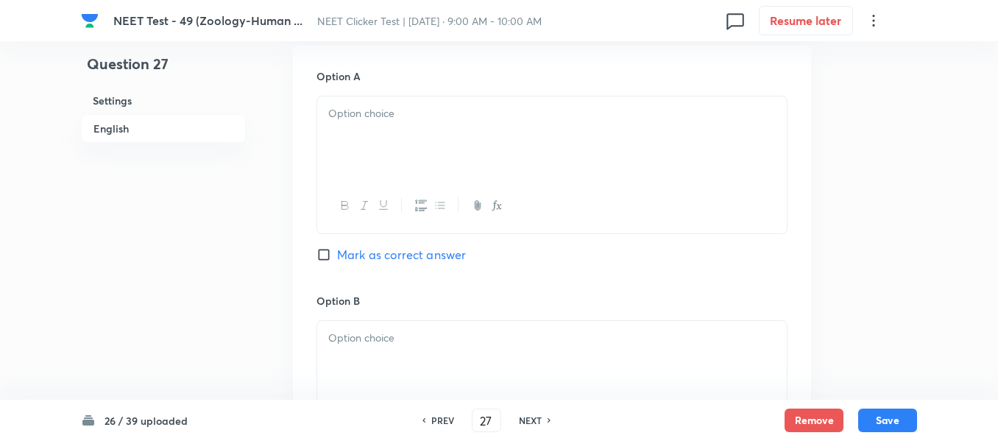
scroll to position [736, 0]
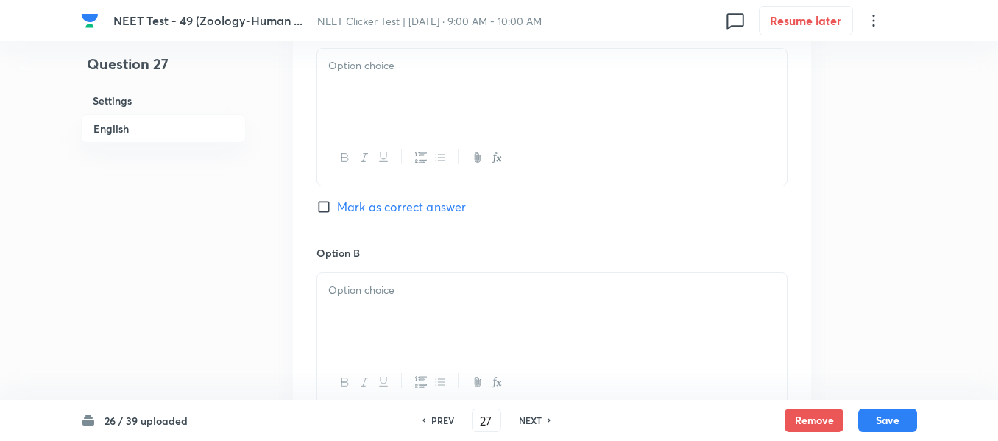
click at [456, 96] on div at bounding box center [552, 90] width 470 height 82
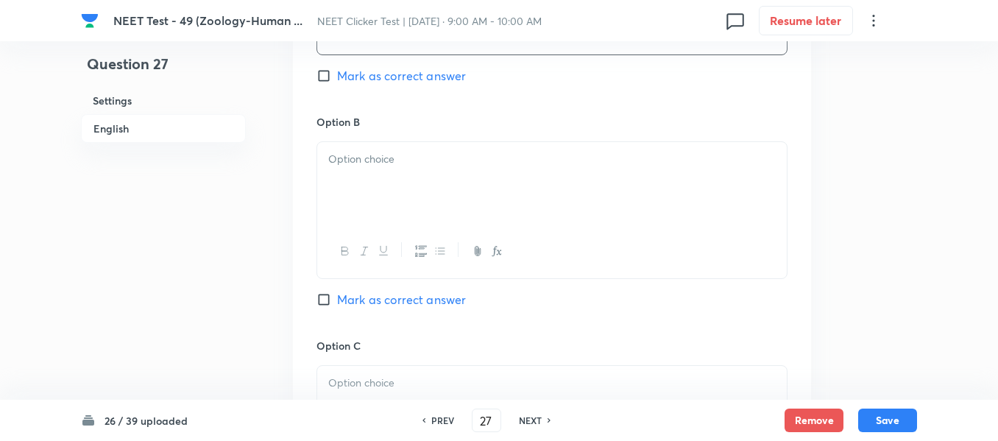
scroll to position [884, 0]
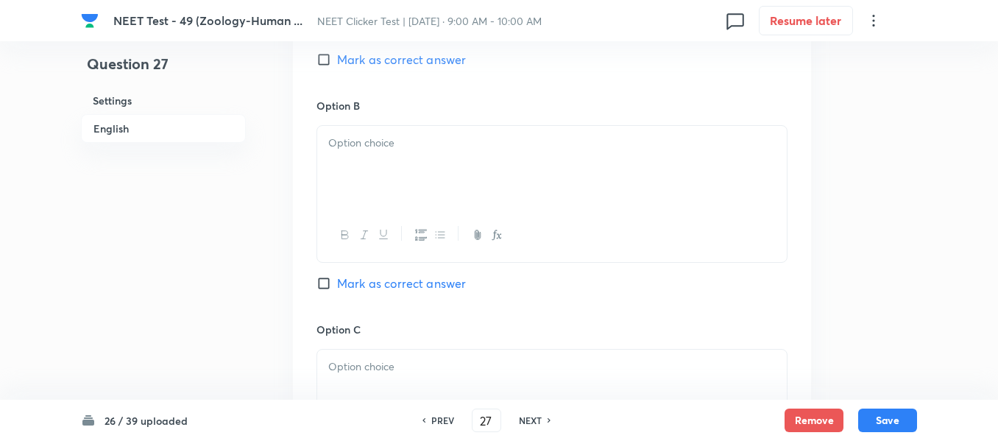
click at [478, 155] on div at bounding box center [552, 167] width 470 height 82
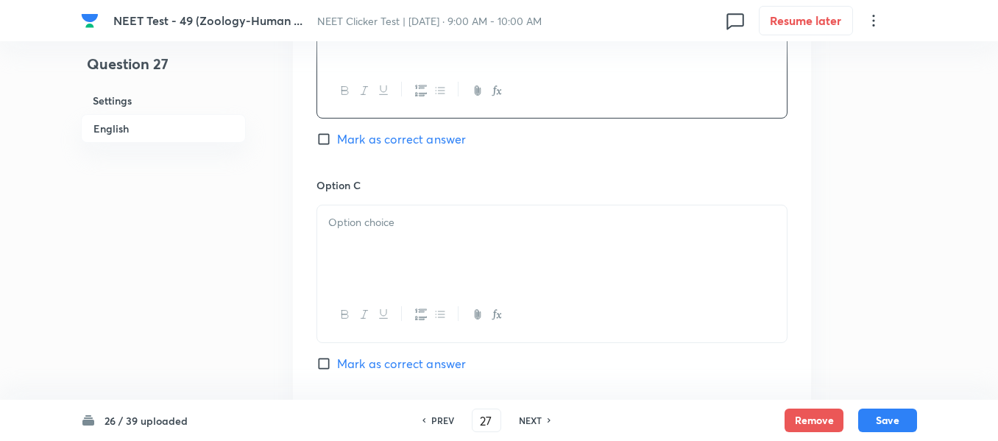
scroll to position [1104, 0]
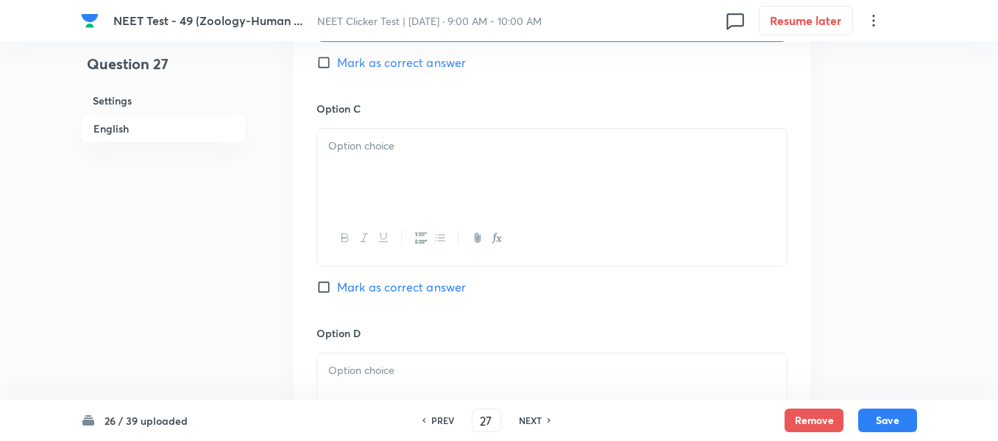
click at [445, 158] on div at bounding box center [552, 170] width 470 height 82
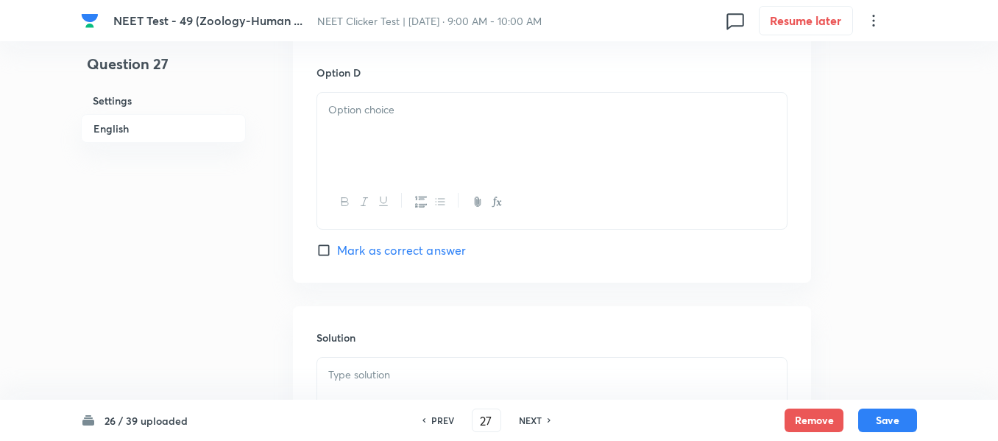
scroll to position [1399, 0]
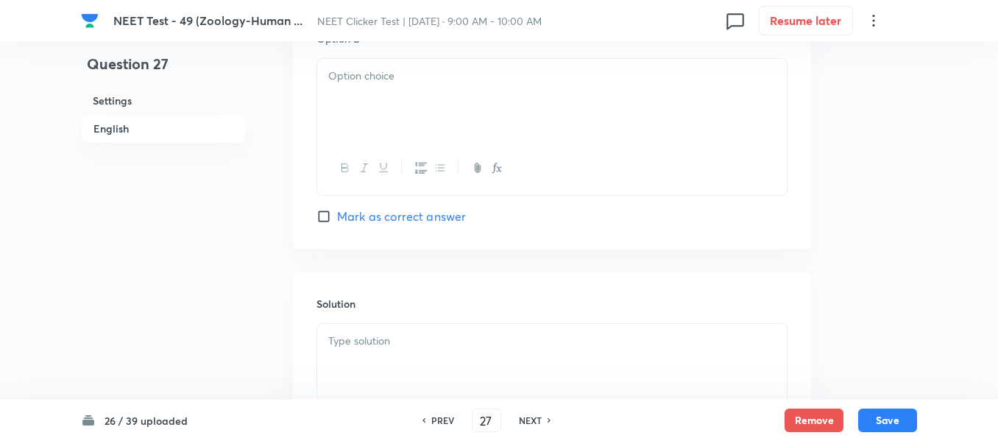
click at [381, 108] on div at bounding box center [552, 100] width 470 height 82
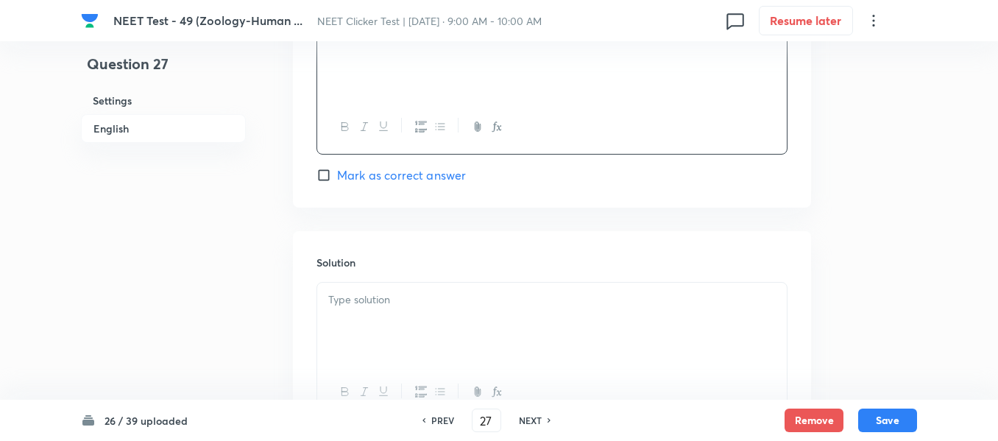
scroll to position [1473, 0]
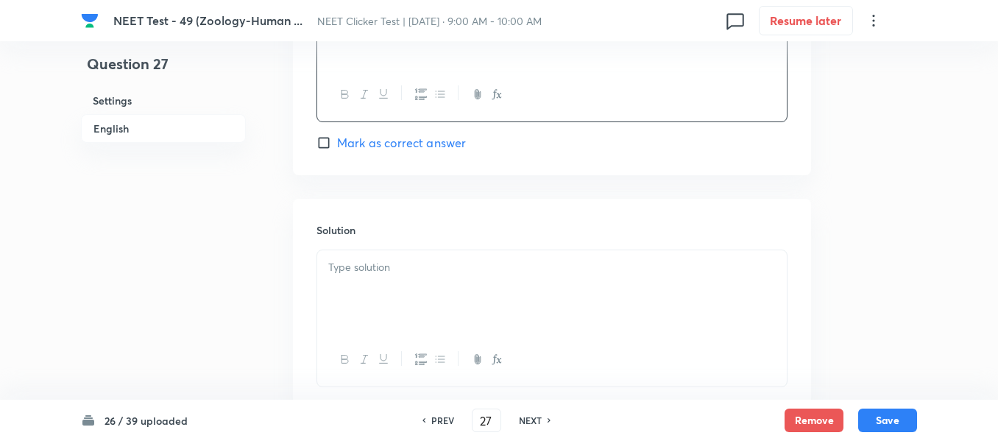
click at [342, 141] on span "Mark as correct answer" at bounding box center [401, 143] width 129 height 18
click at [337, 141] on input "Mark as correct answer" at bounding box center [327, 142] width 21 height 15
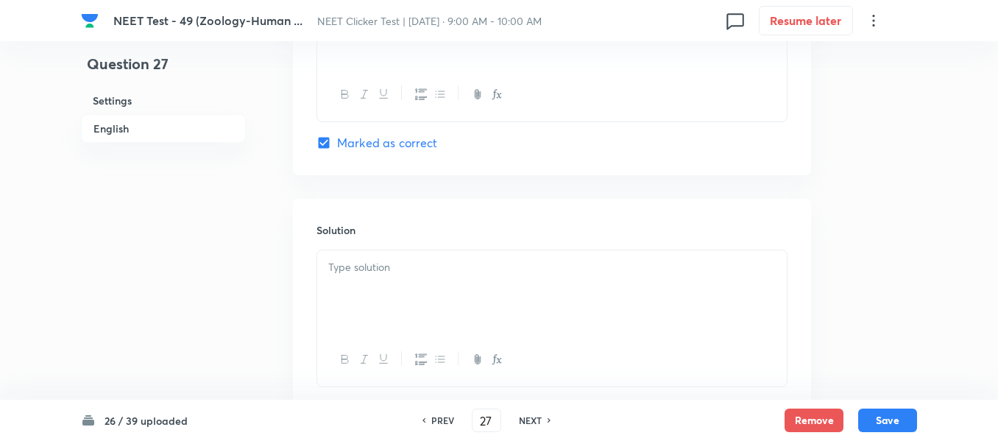
click at [452, 271] on p at bounding box center [552, 267] width 448 height 17
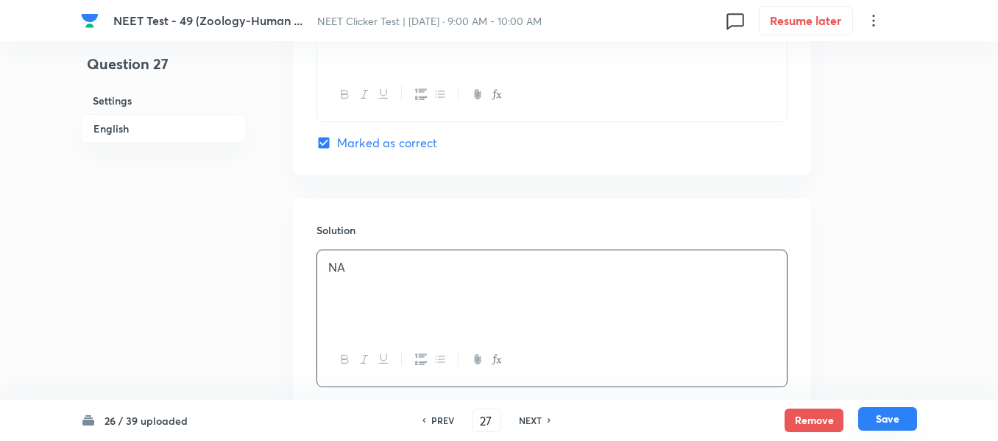
click at [887, 424] on button "Save" at bounding box center [887, 419] width 59 height 24
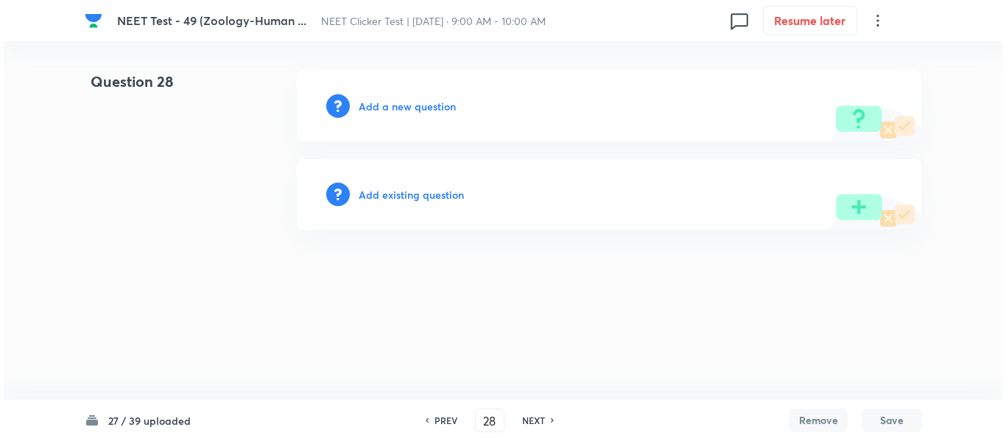
scroll to position [0, 0]
click at [389, 110] on h6 "Add a new question" at bounding box center [407, 106] width 97 height 15
click at [389, 110] on h6 "Choose a question type" at bounding box center [415, 106] width 113 height 15
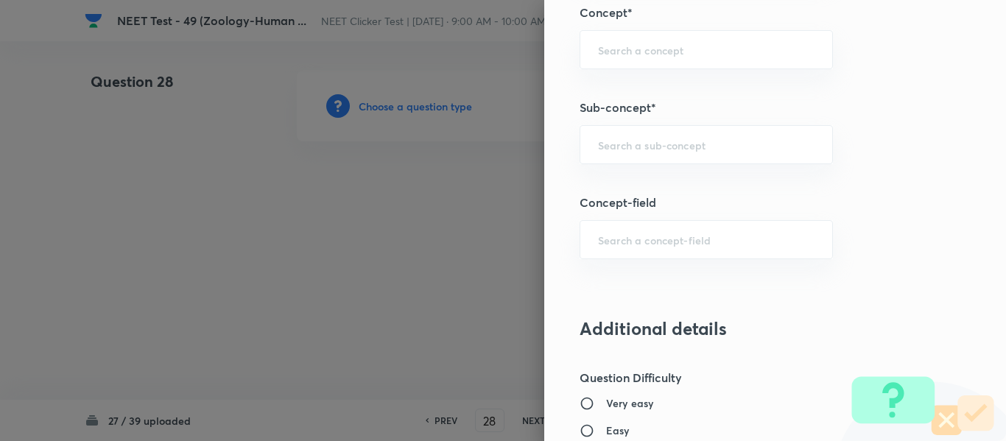
scroll to position [965, 0]
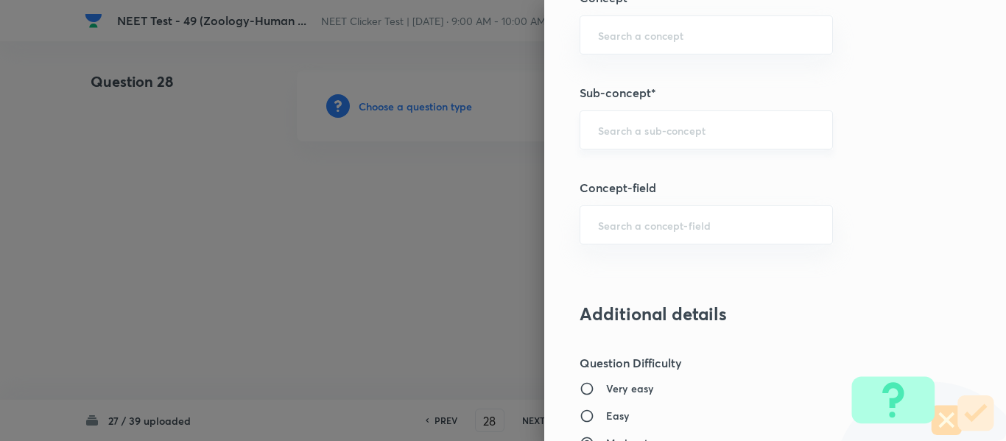
click at [639, 125] on input "text" at bounding box center [706, 130] width 216 height 14
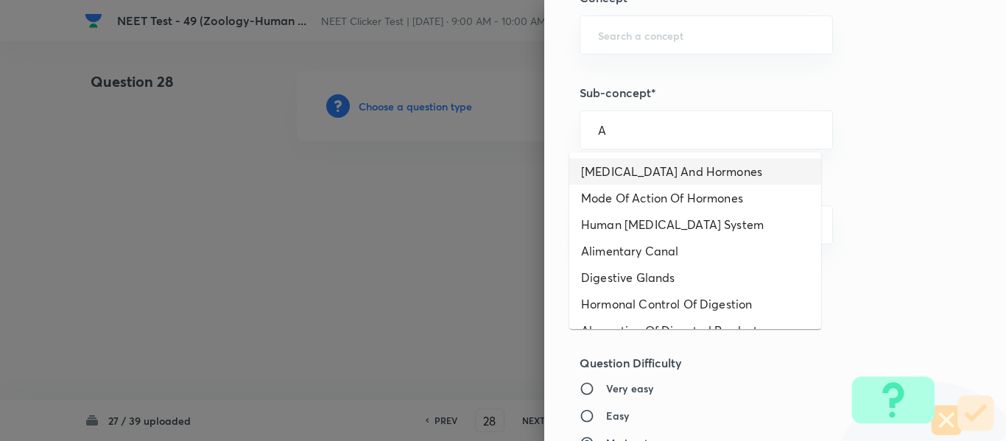
click at [631, 171] on li "Endocrine Glands And Hormones" at bounding box center [695, 171] width 252 height 27
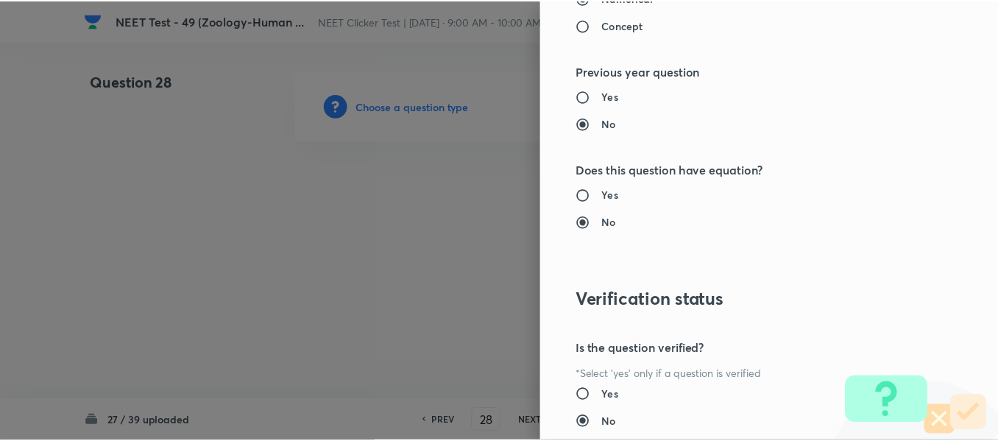
scroll to position [1665, 0]
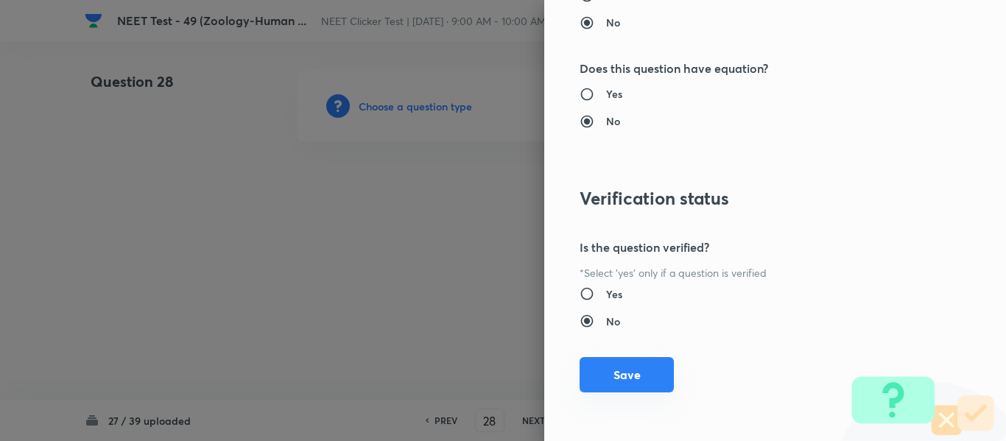
click at [607, 378] on button "Save" at bounding box center [626, 374] width 94 height 35
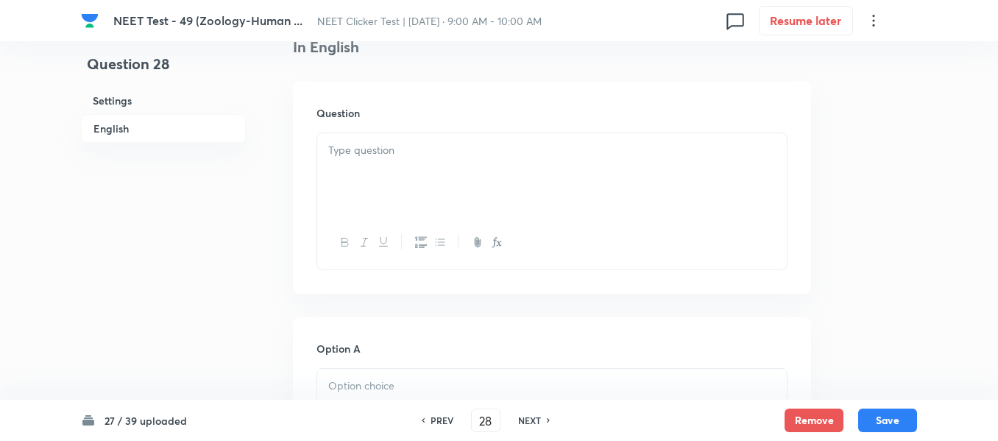
scroll to position [442, 0]
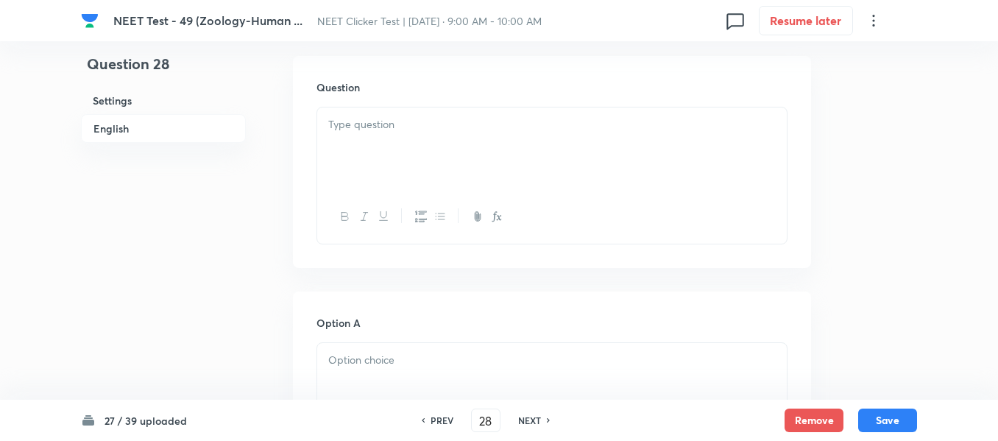
click at [459, 147] on div at bounding box center [552, 148] width 470 height 82
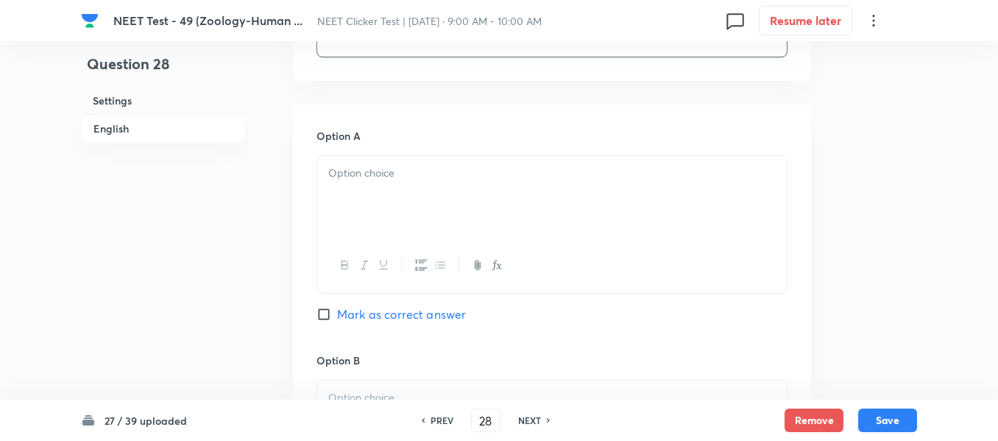
scroll to position [663, 0]
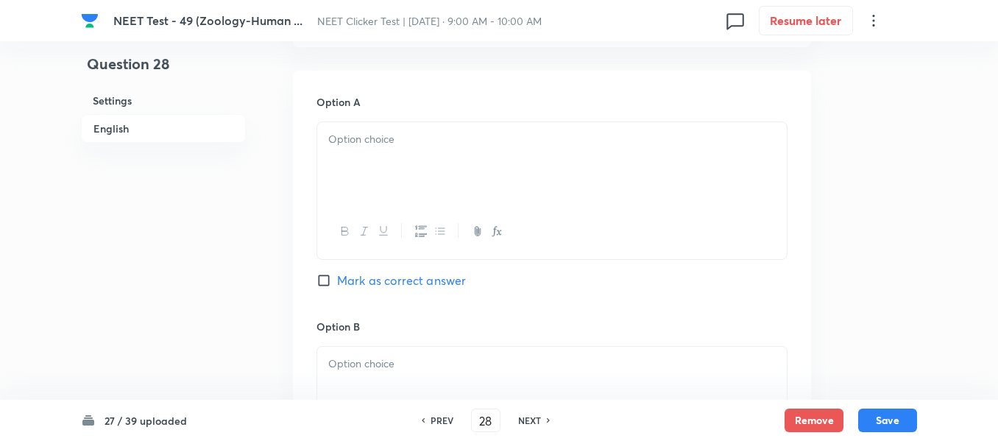
click at [463, 138] on p at bounding box center [552, 139] width 448 height 17
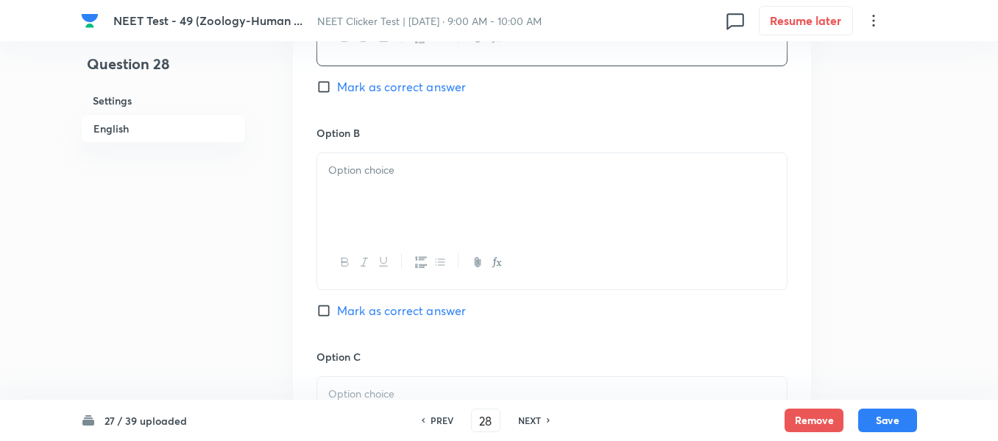
scroll to position [884, 0]
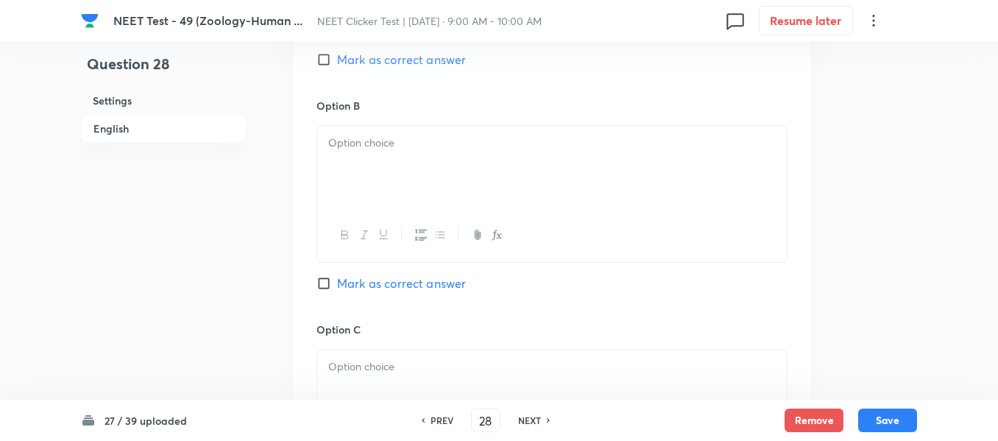
click at [458, 163] on div at bounding box center [552, 167] width 470 height 82
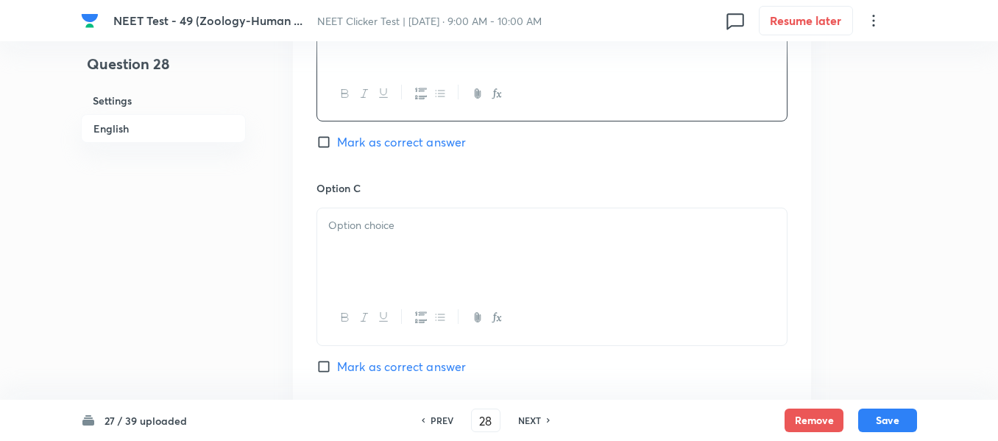
scroll to position [1031, 0]
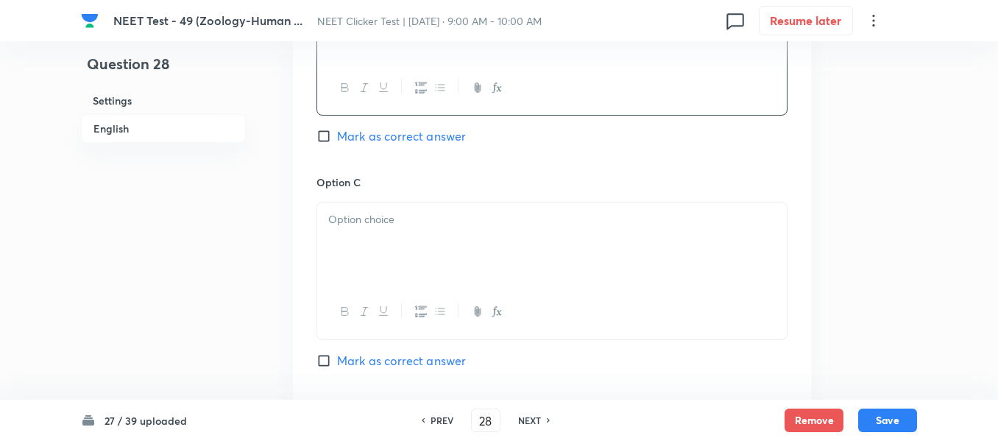
click at [465, 218] on p at bounding box center [552, 219] width 448 height 17
click at [337, 135] on span "Mark as correct answer" at bounding box center [401, 140] width 129 height 18
click at [337, 135] on input "Mark as correct answer" at bounding box center [327, 140] width 21 height 15
click at [451, 250] on div at bounding box center [552, 247] width 470 height 82
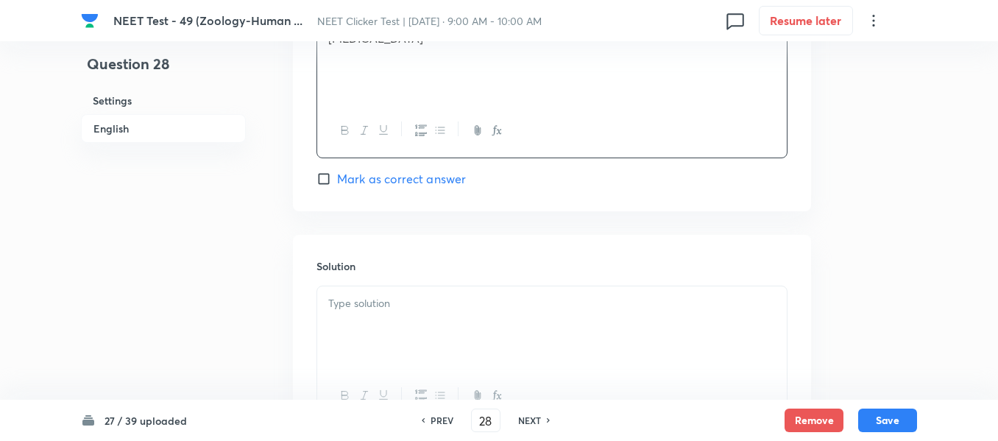
scroll to position [1473, 0]
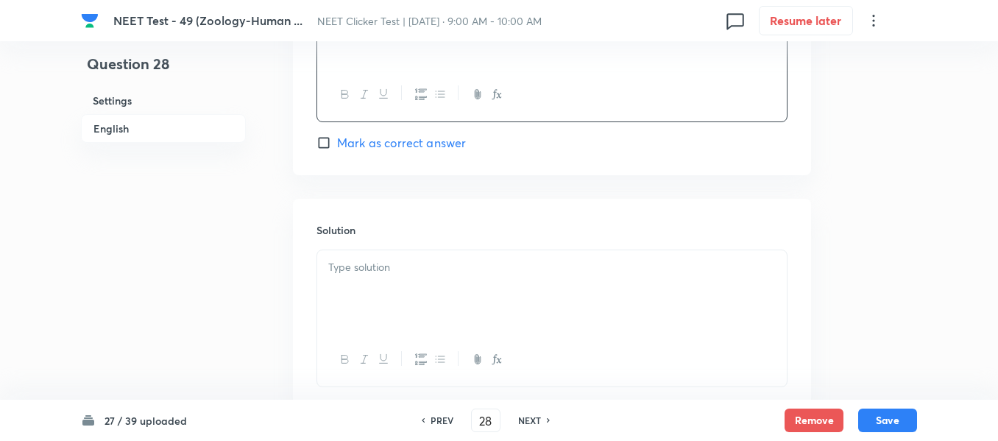
click at [414, 269] on p at bounding box center [552, 267] width 448 height 17
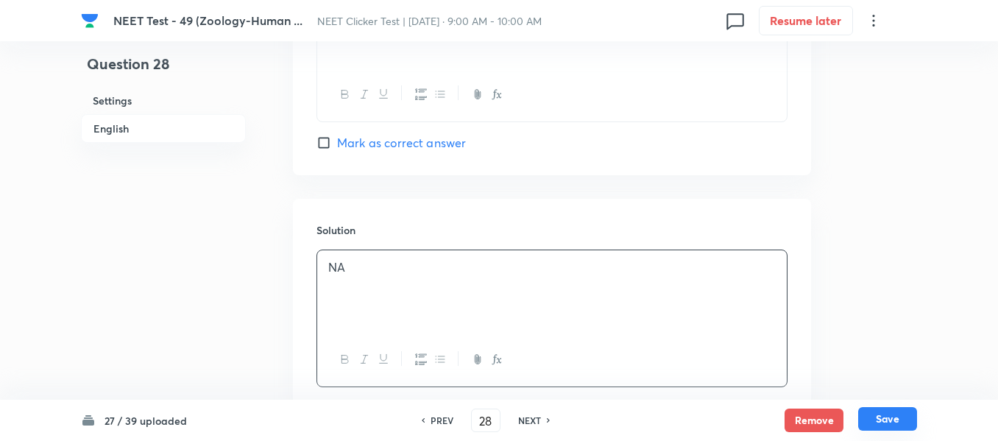
click at [885, 418] on button "Save" at bounding box center [887, 419] width 59 height 24
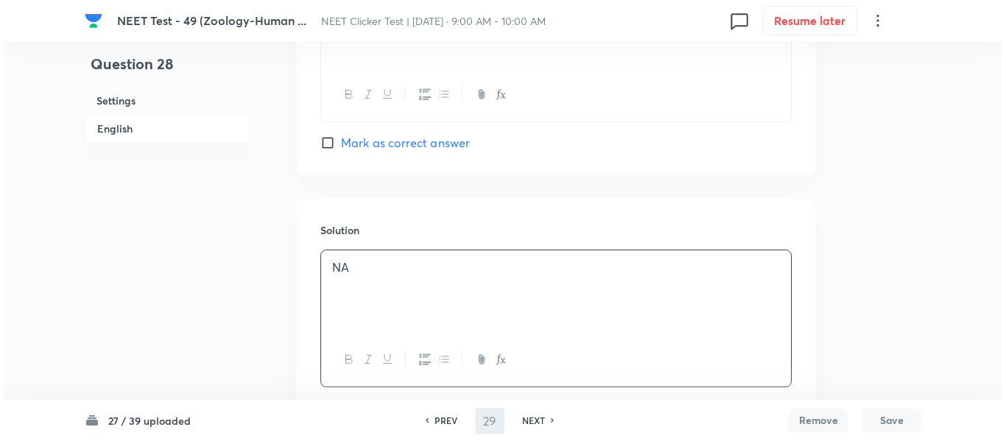
scroll to position [0, 0]
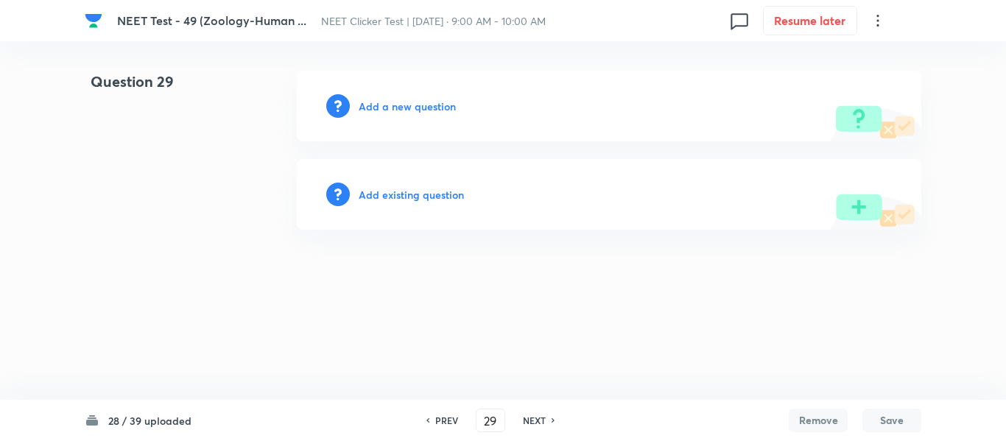
click at [384, 109] on h6 "Add a new question" at bounding box center [407, 106] width 97 height 15
click at [384, 109] on h6 "Choose a question type" at bounding box center [415, 106] width 113 height 15
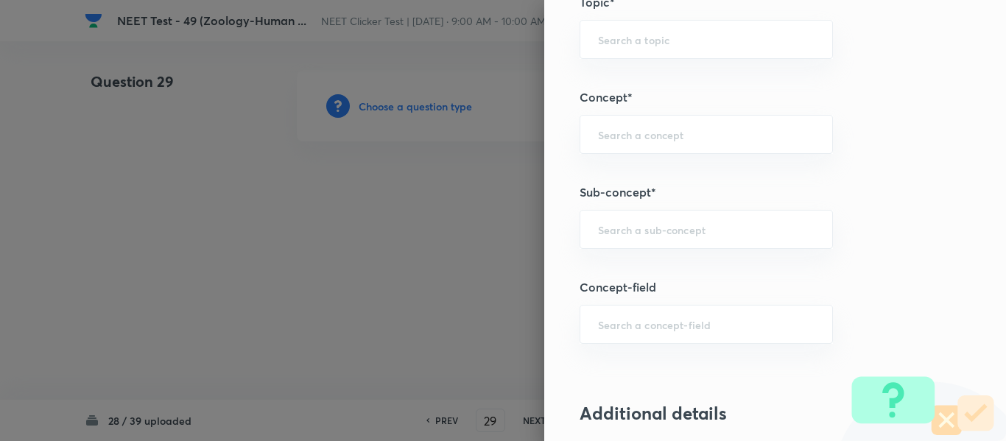
scroll to position [957, 0]
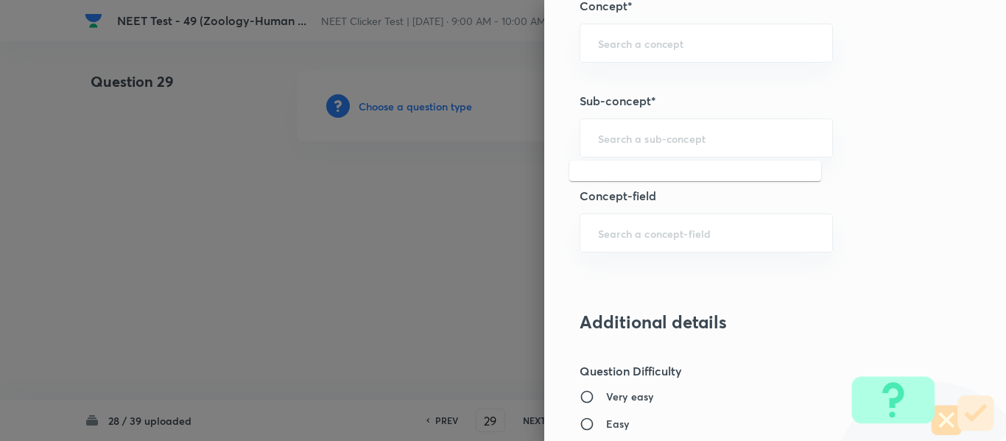
click at [708, 137] on input "text" at bounding box center [706, 138] width 216 height 14
paste input "Common Diseases In Humans"
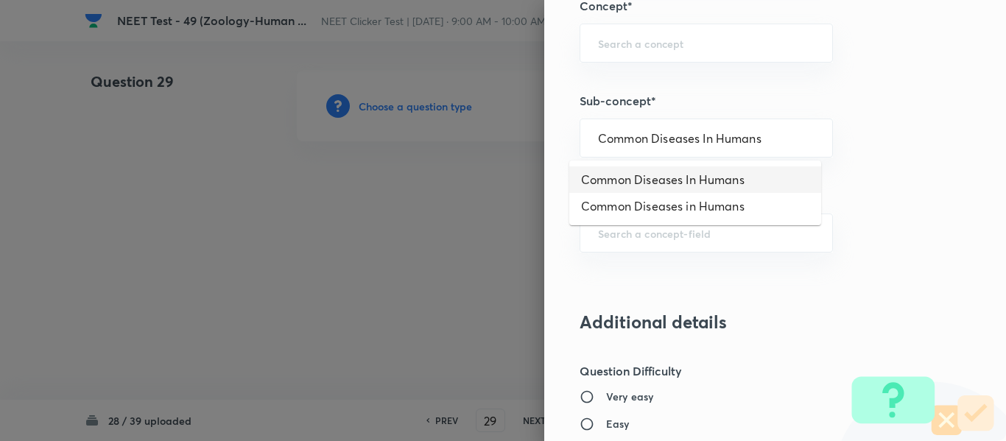
click at [661, 180] on li "Common Diseases In Humans" at bounding box center [695, 179] width 252 height 27
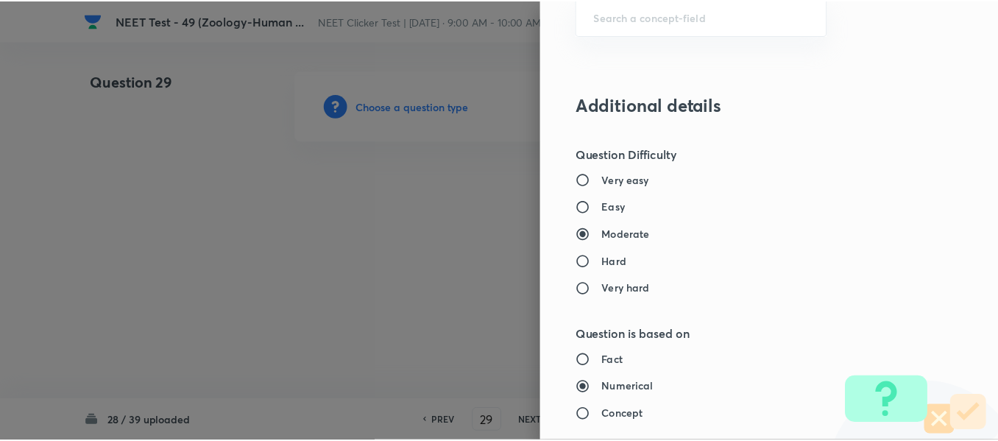
scroll to position [1665, 0]
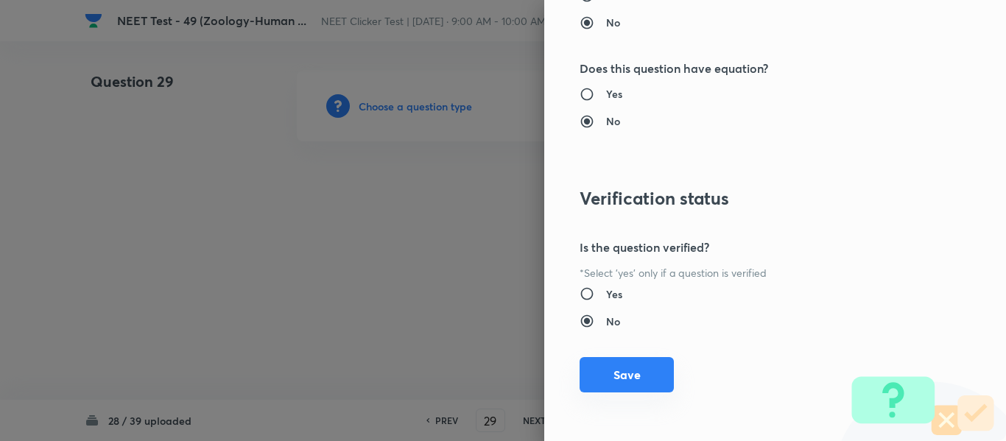
click at [621, 376] on button "Save" at bounding box center [626, 374] width 94 height 35
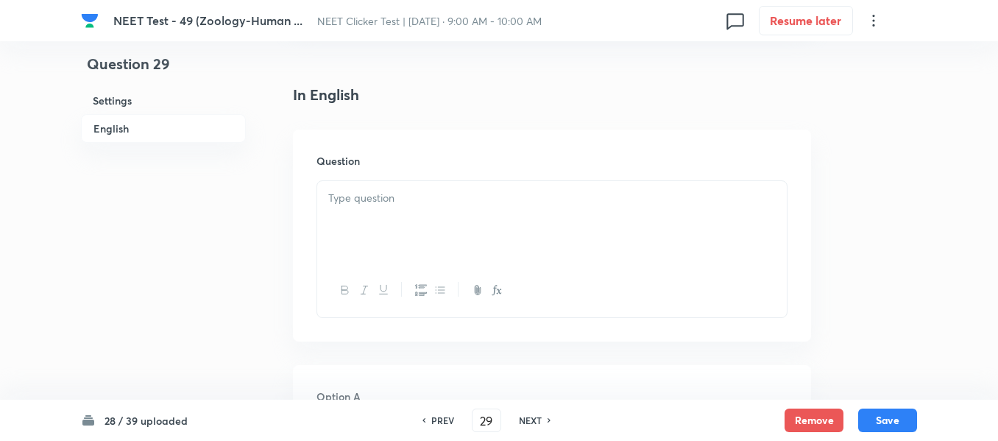
scroll to position [442, 0]
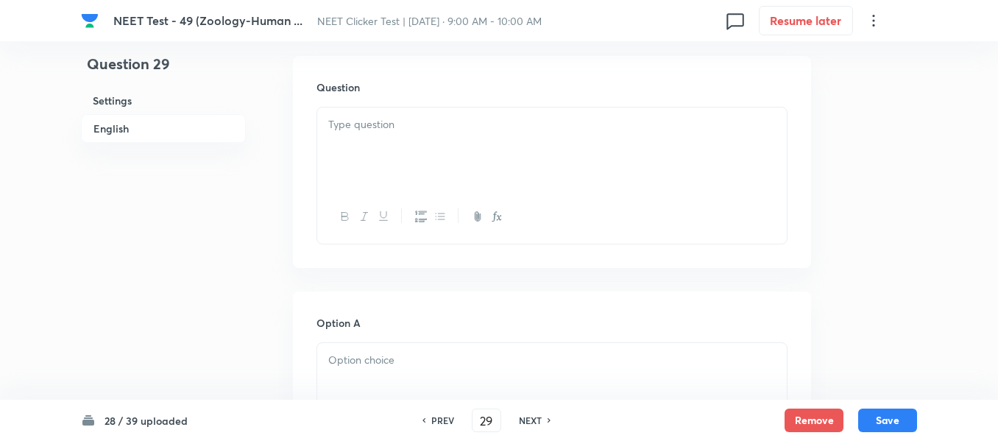
click at [468, 137] on div at bounding box center [552, 148] width 470 height 82
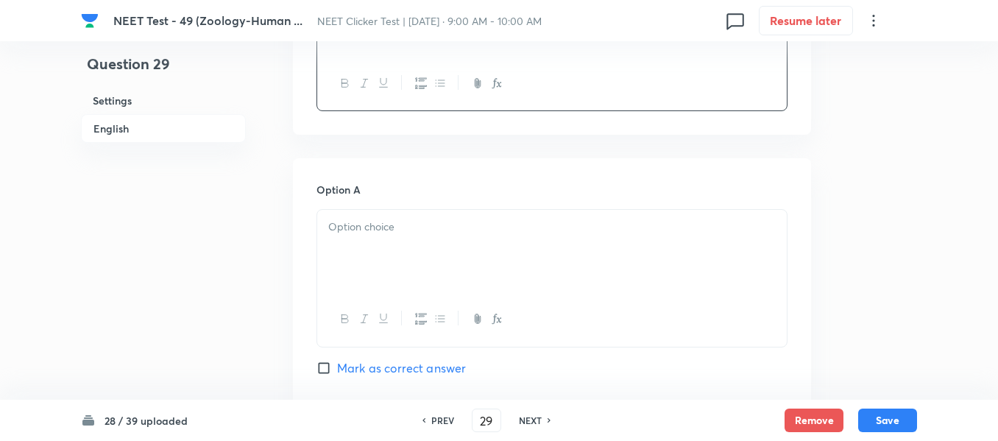
scroll to position [663, 0]
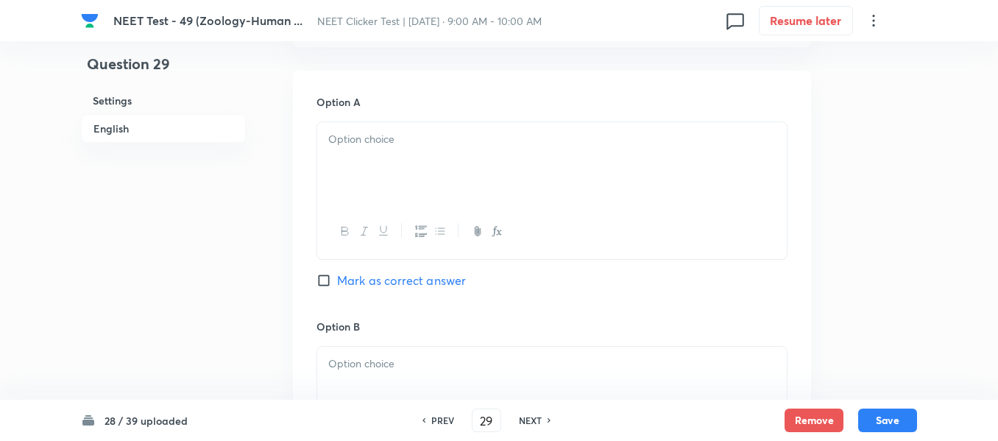
click at [494, 142] on p at bounding box center [552, 139] width 448 height 17
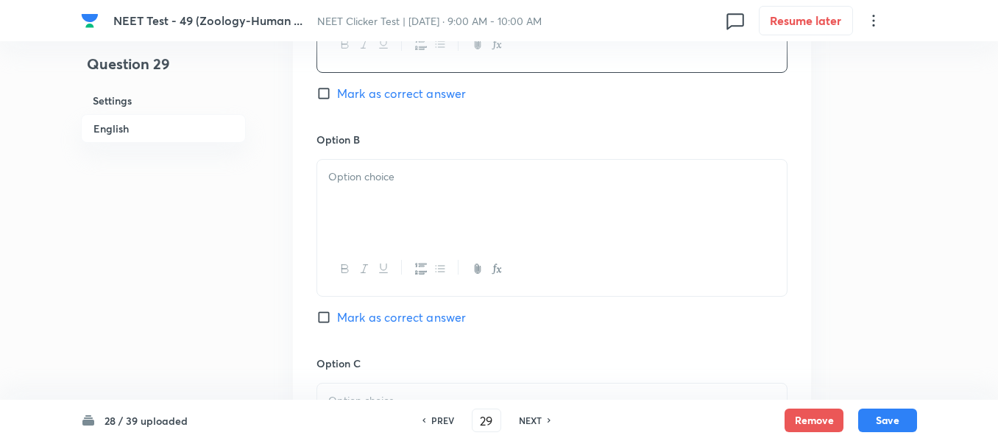
scroll to position [884, 0]
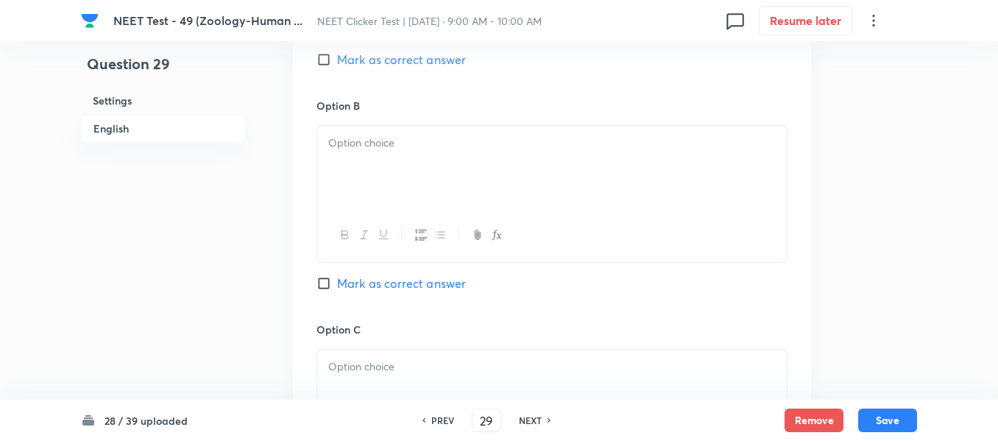
click at [474, 193] on div at bounding box center [552, 167] width 470 height 82
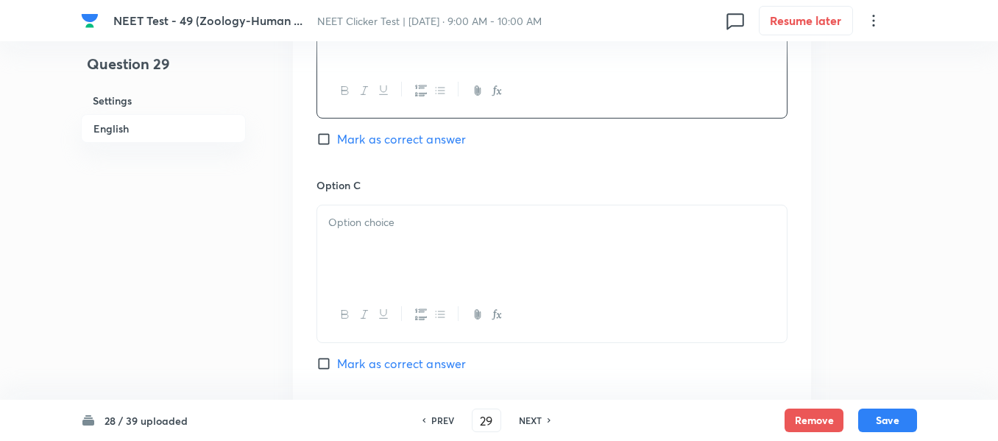
scroll to position [1031, 0]
click at [455, 243] on div at bounding box center [552, 243] width 470 height 82
click at [433, 235] on div at bounding box center [552, 247] width 470 height 82
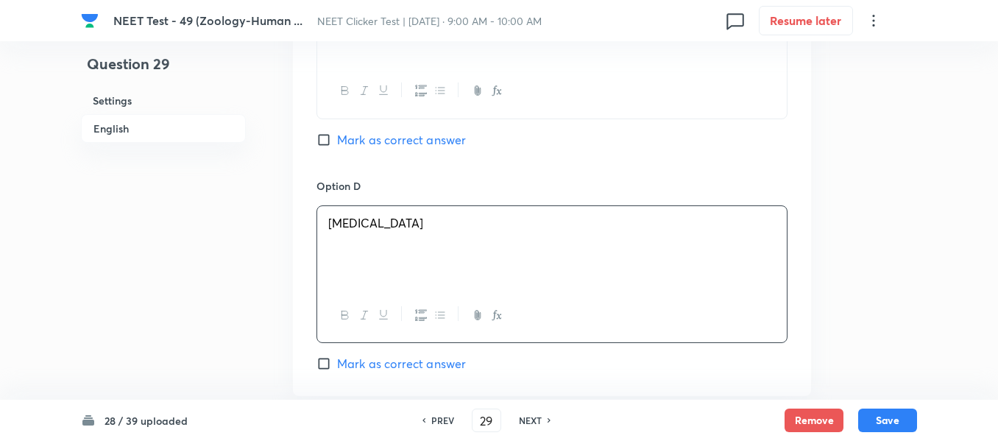
scroll to position [1399, 0]
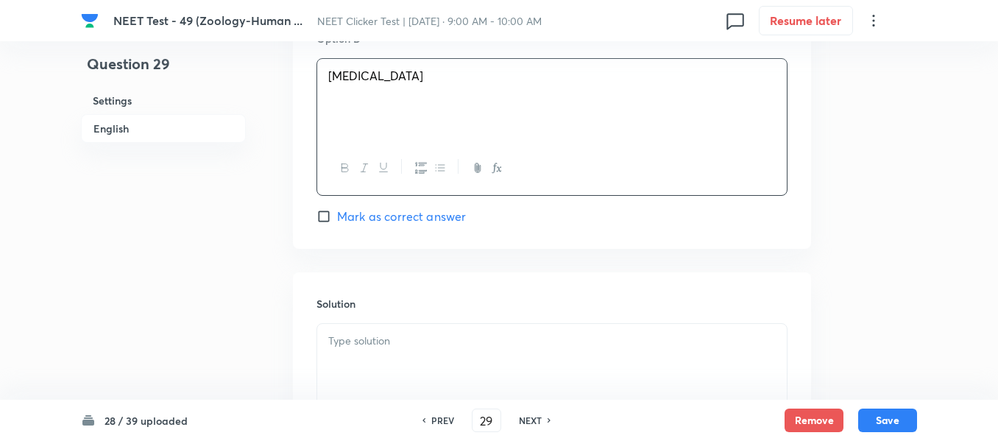
click at [328, 217] on input "Mark as correct answer" at bounding box center [327, 216] width 21 height 15
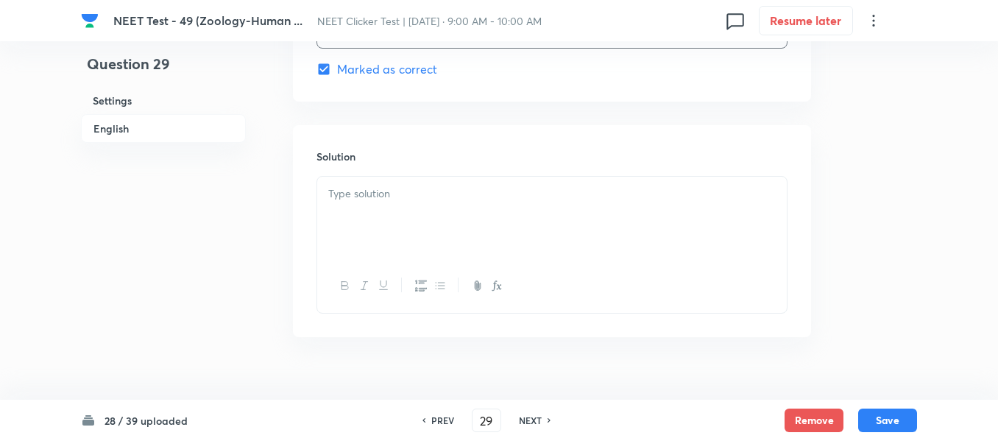
click at [404, 224] on div at bounding box center [552, 218] width 470 height 82
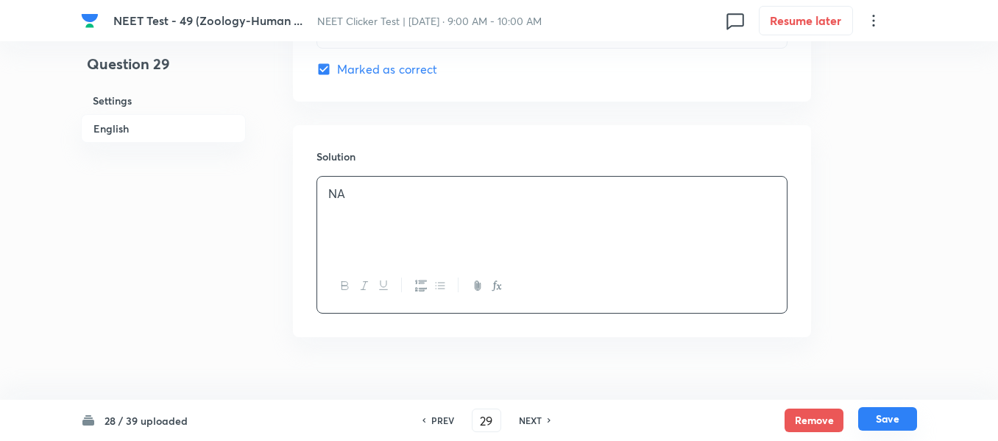
click at [886, 413] on button "Save" at bounding box center [887, 419] width 59 height 24
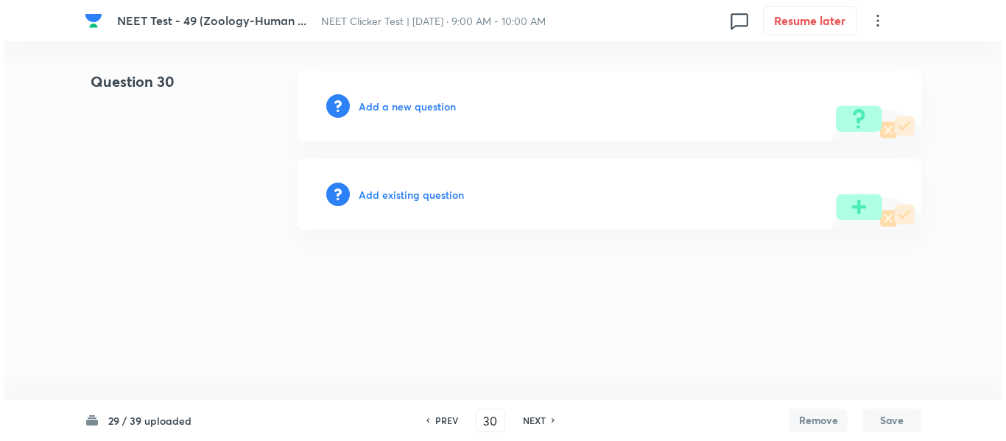
scroll to position [0, 0]
click at [381, 105] on h6 "Add a new question" at bounding box center [407, 106] width 97 height 15
click at [381, 105] on h6 "Choose a question type" at bounding box center [415, 106] width 113 height 15
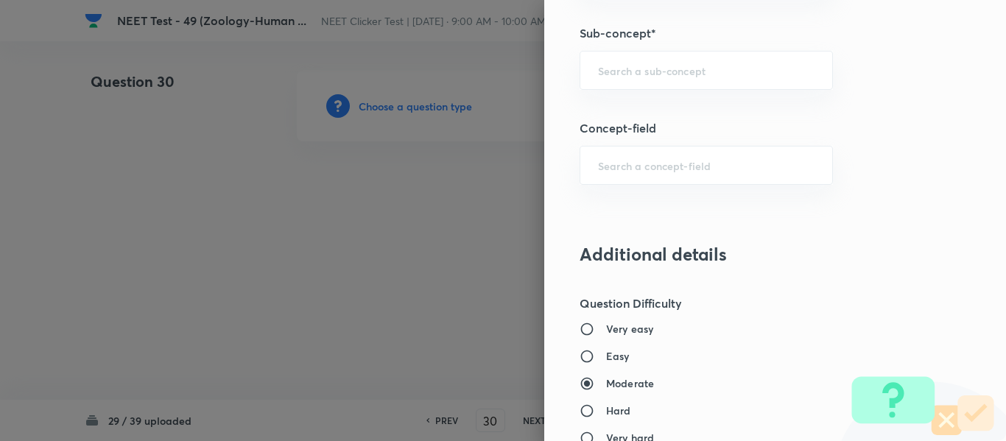
scroll to position [1031, 0]
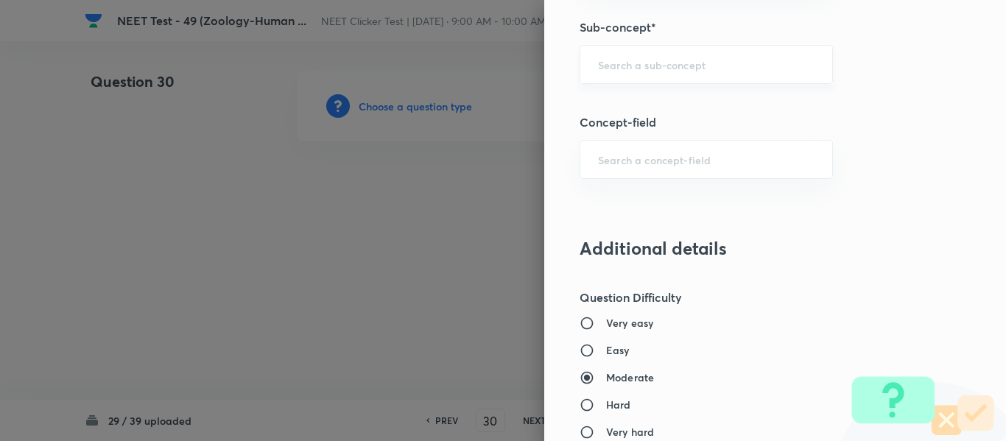
click at [665, 69] on input "text" at bounding box center [706, 64] width 216 height 14
paste input "Common Diseases In Humans"
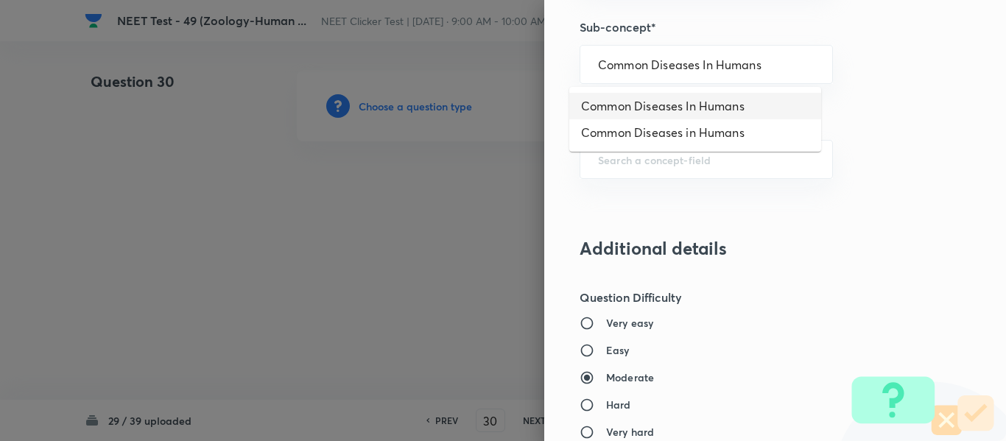
click at [658, 104] on li "Common Diseases In Humans" at bounding box center [695, 106] width 252 height 27
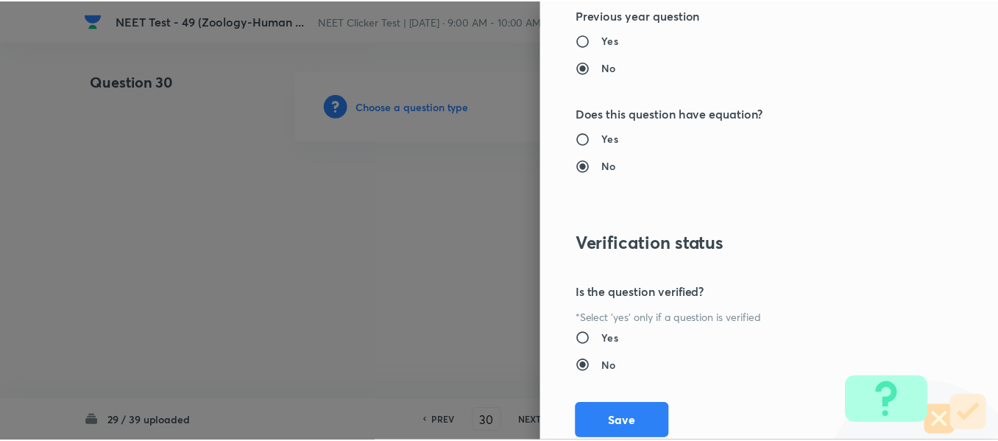
scroll to position [1665, 0]
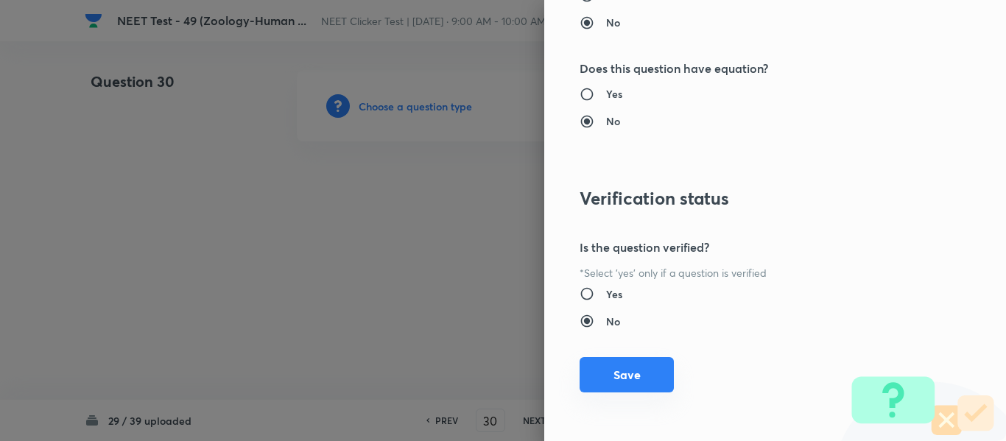
click at [609, 378] on button "Save" at bounding box center [626, 374] width 94 height 35
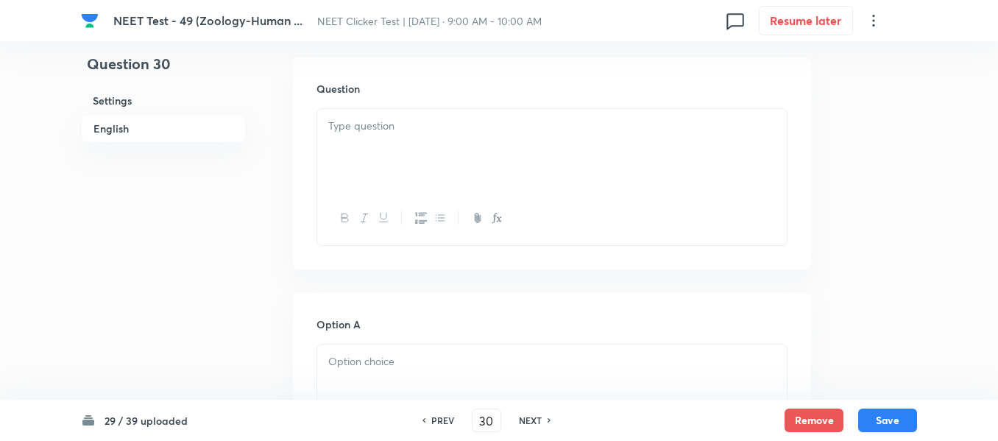
scroll to position [442, 0]
click at [492, 145] on div at bounding box center [552, 148] width 470 height 82
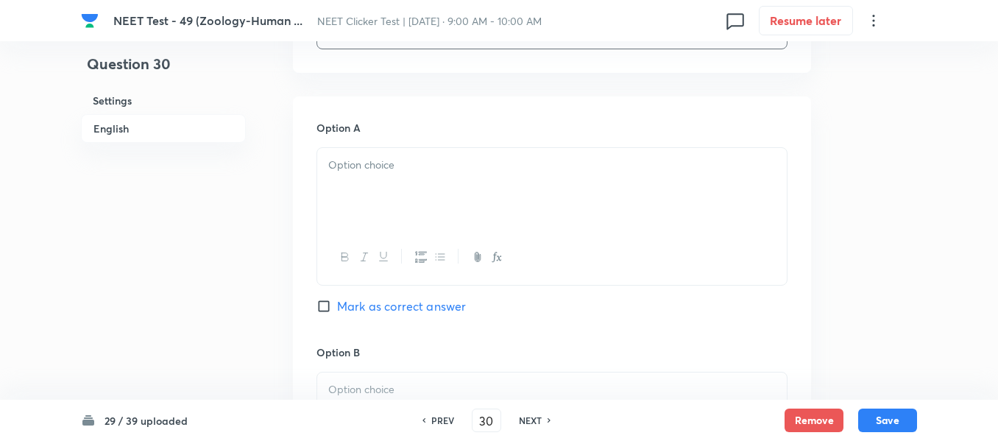
scroll to position [663, 0]
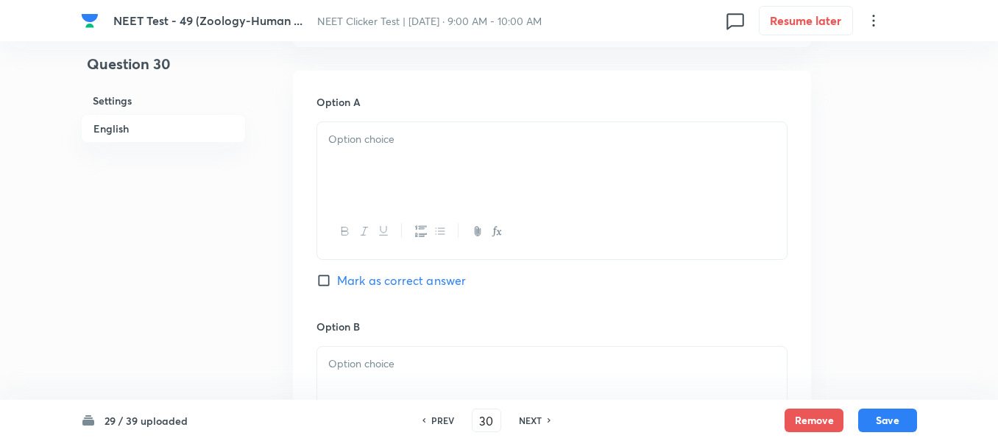
click at [451, 135] on p at bounding box center [552, 139] width 448 height 17
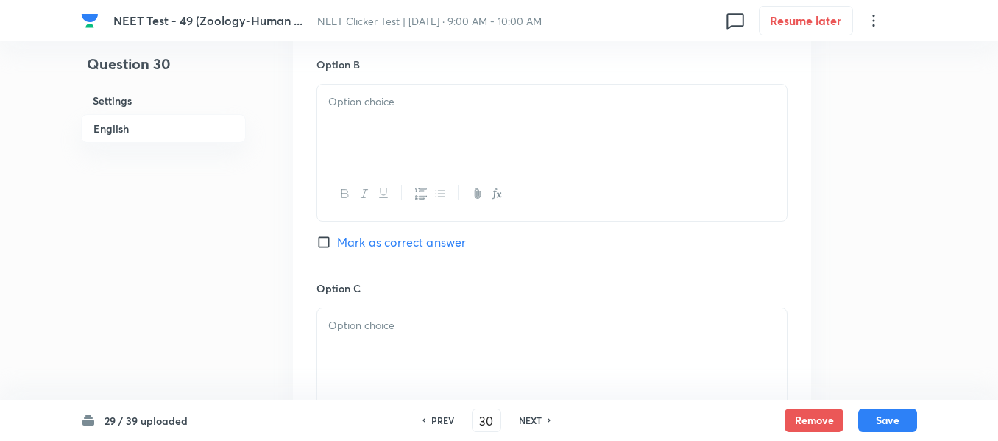
scroll to position [957, 0]
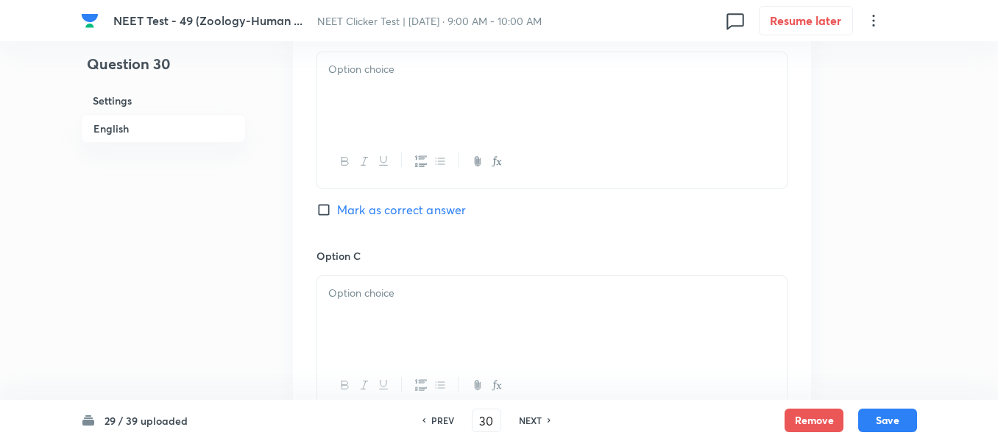
click at [406, 94] on div at bounding box center [552, 93] width 470 height 82
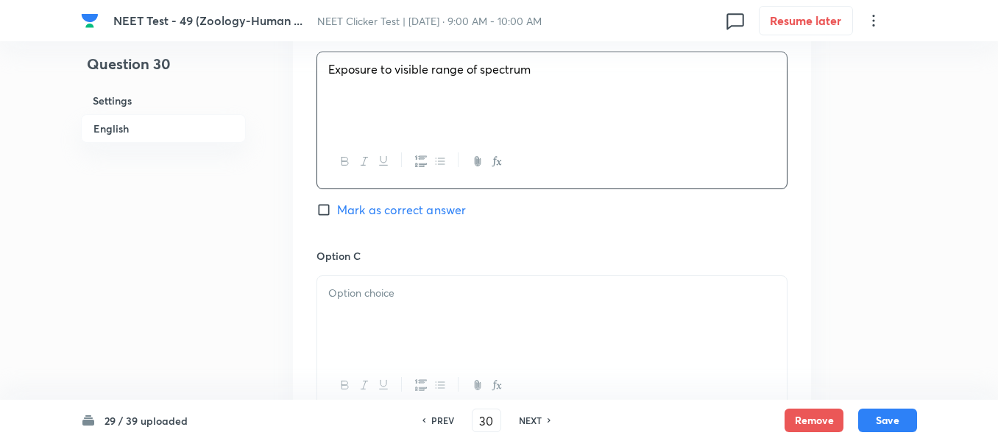
click at [355, 205] on span "Mark as correct answer" at bounding box center [401, 210] width 129 height 18
click at [337, 205] on input "Mark as correct answer" at bounding box center [327, 209] width 21 height 15
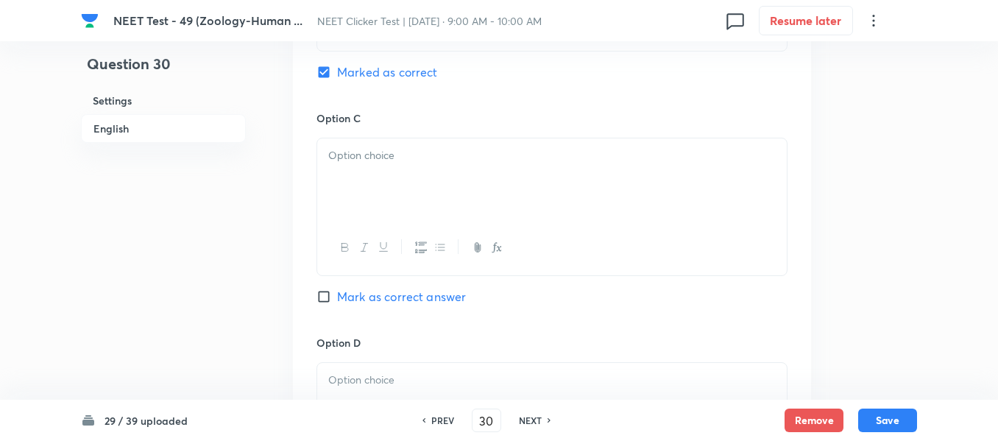
scroll to position [1104, 0]
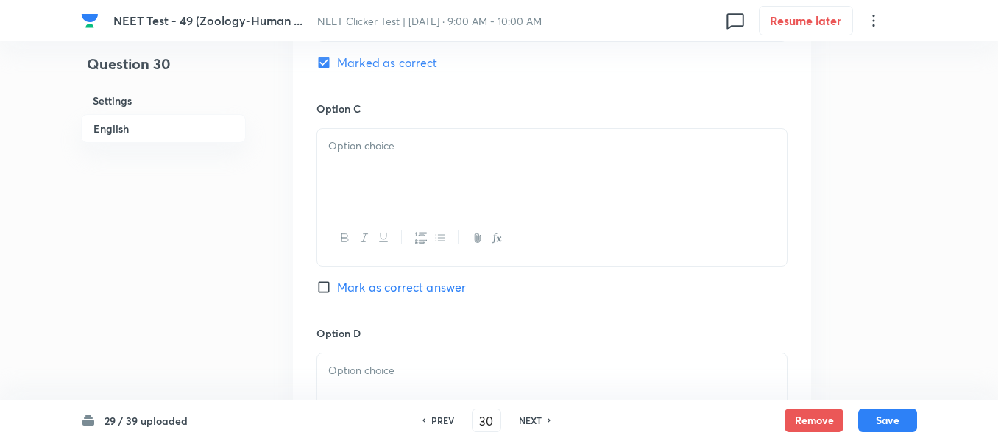
click at [470, 168] on div at bounding box center [552, 170] width 470 height 82
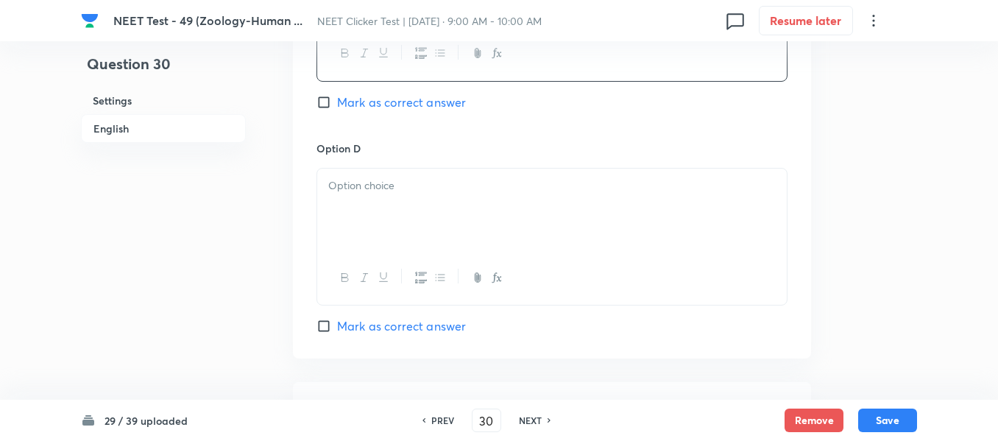
scroll to position [1325, 0]
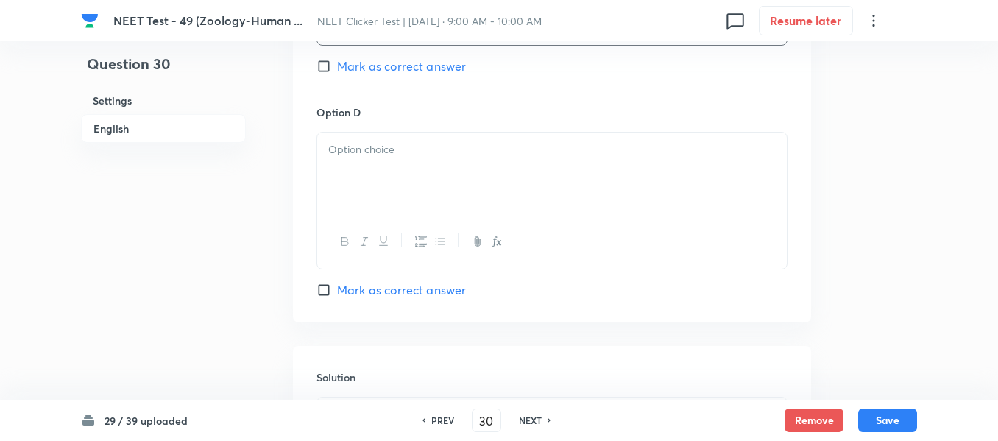
click at [411, 169] on div at bounding box center [552, 174] width 470 height 82
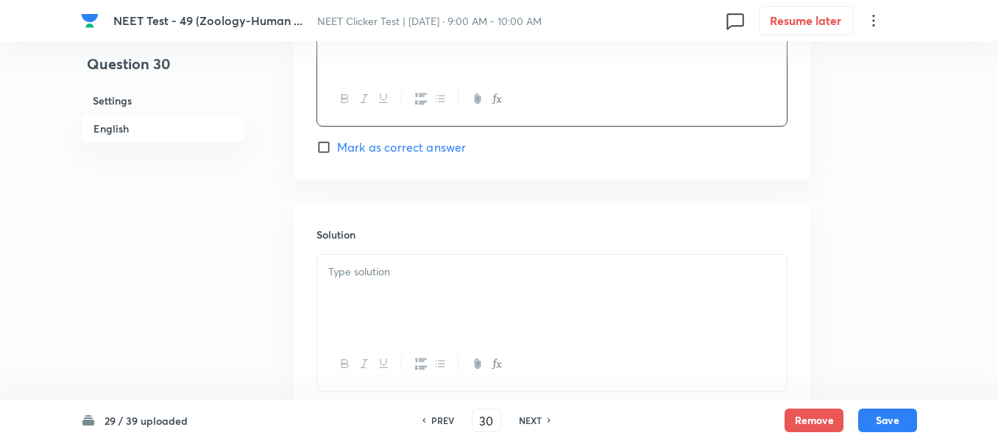
scroll to position [1473, 0]
click at [372, 276] on div at bounding box center [552, 291] width 470 height 82
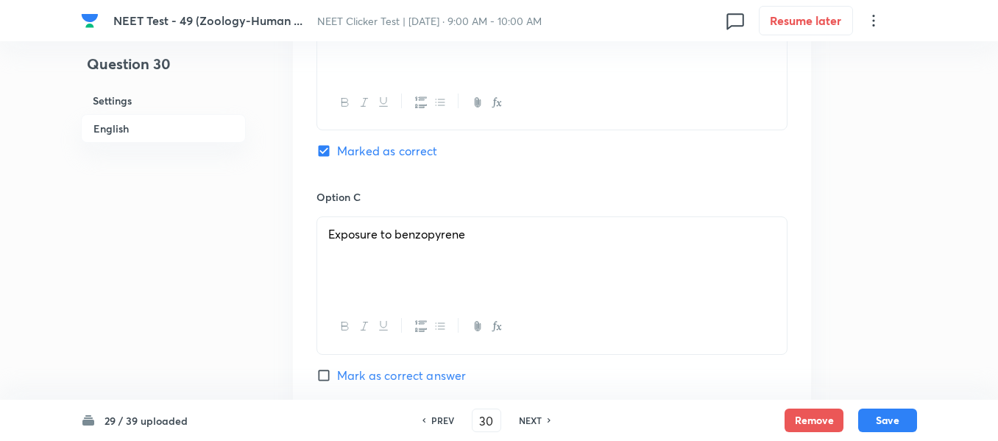
scroll to position [957, 0]
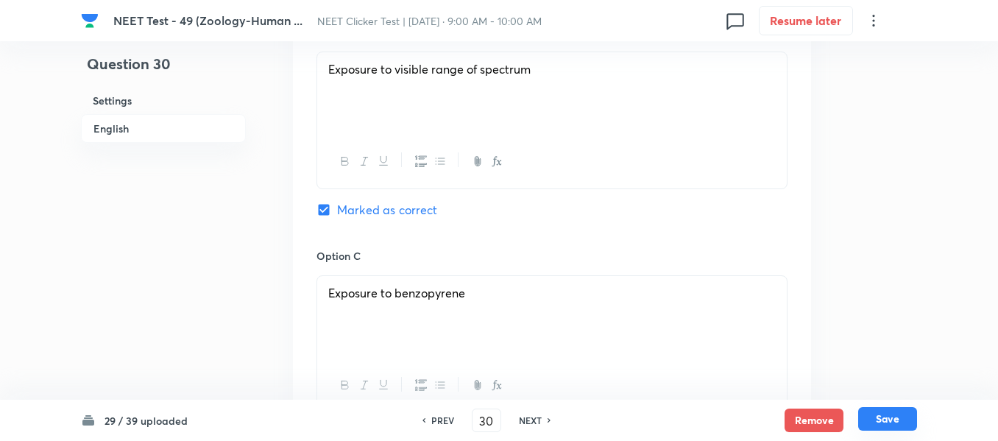
click at [889, 423] on button "Save" at bounding box center [887, 419] width 59 height 24
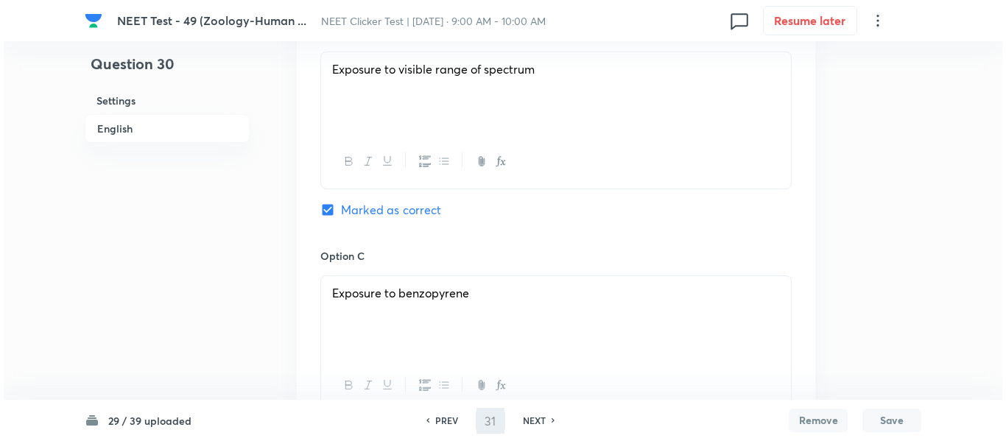
scroll to position [0, 0]
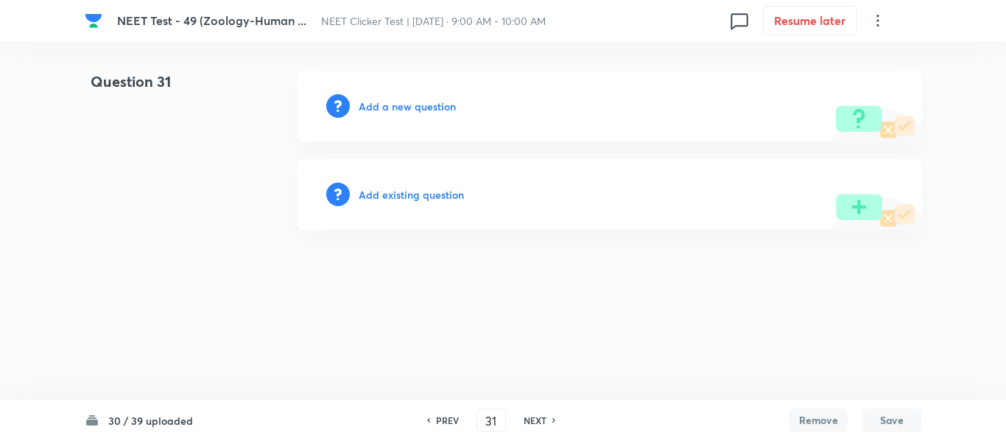
click at [381, 105] on h6 "Add a new question" at bounding box center [407, 106] width 97 height 15
click at [381, 105] on h6 "Choose a question type" at bounding box center [415, 106] width 113 height 15
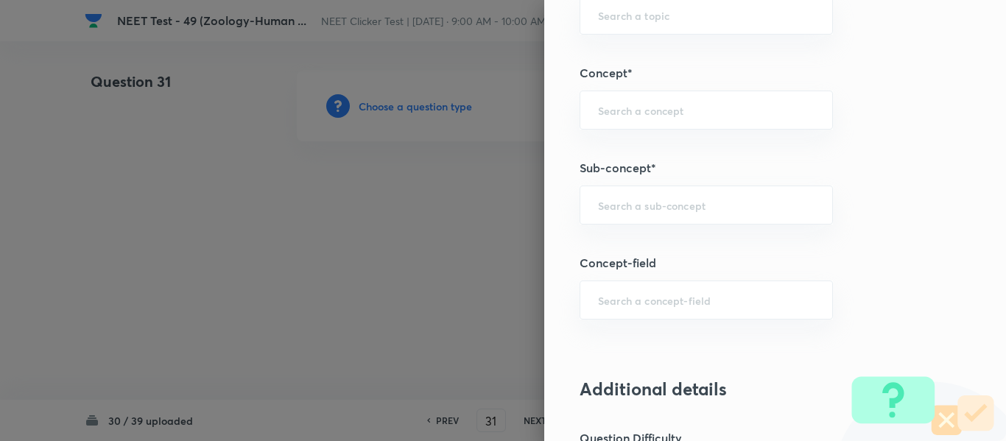
scroll to position [909, 0]
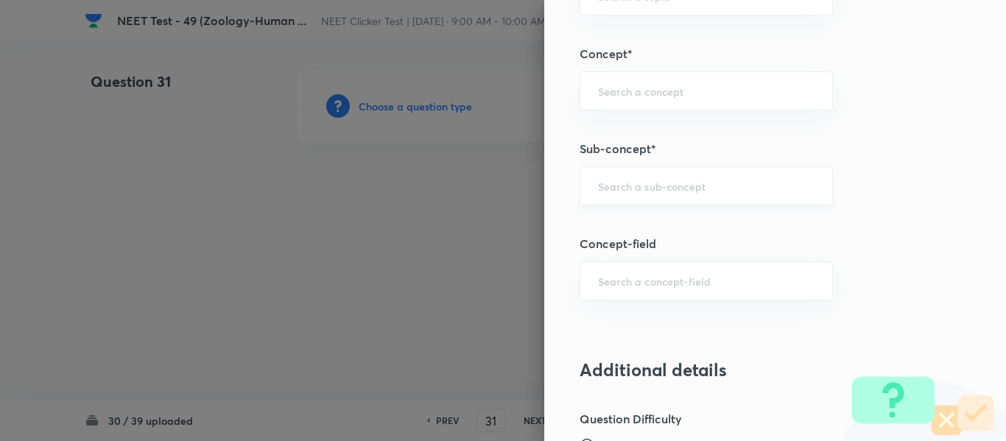
click at [687, 188] on input "text" at bounding box center [706, 186] width 216 height 14
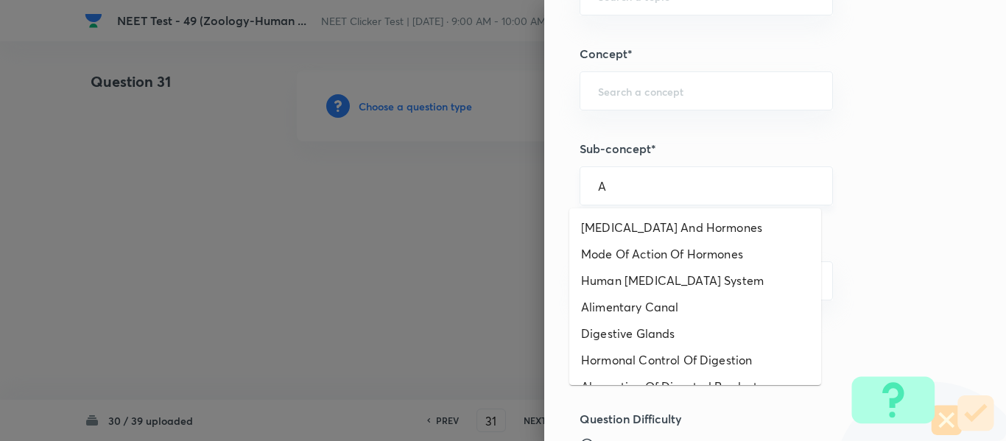
click at [722, 193] on input "A" at bounding box center [706, 186] width 216 height 14
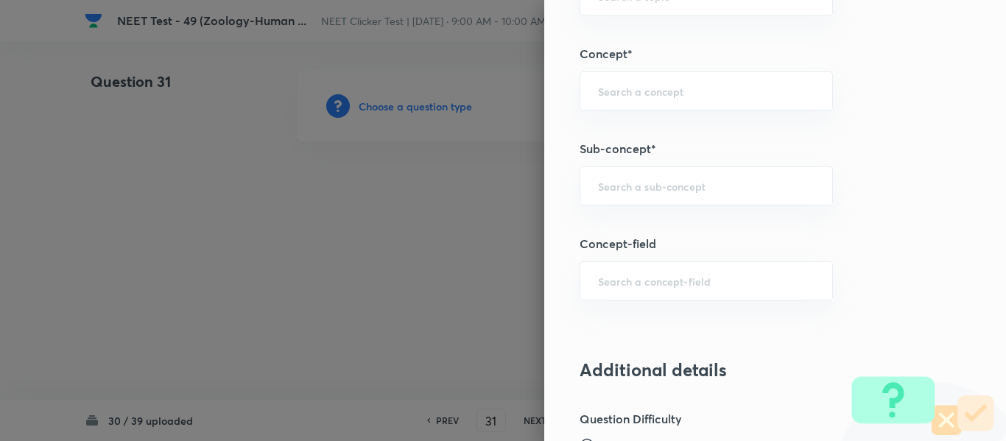
paste input "Common Diseases In Humans"
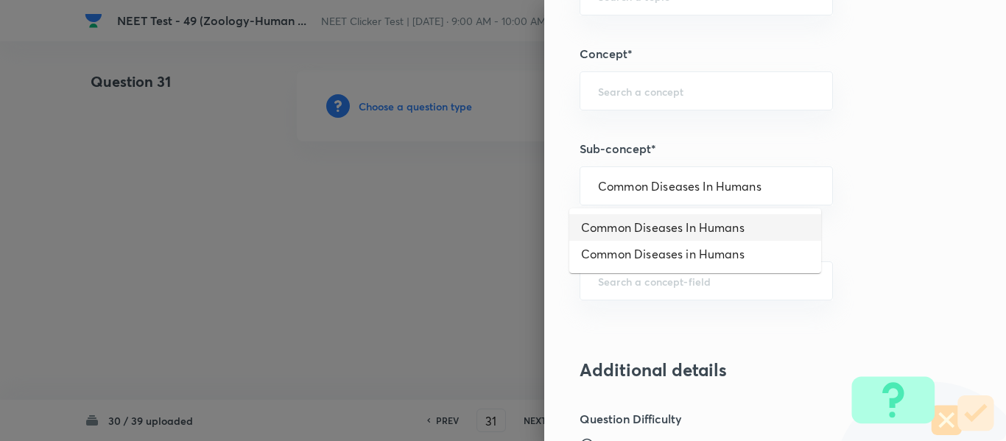
click at [661, 227] on li "Common Diseases In Humans" at bounding box center [695, 227] width 252 height 27
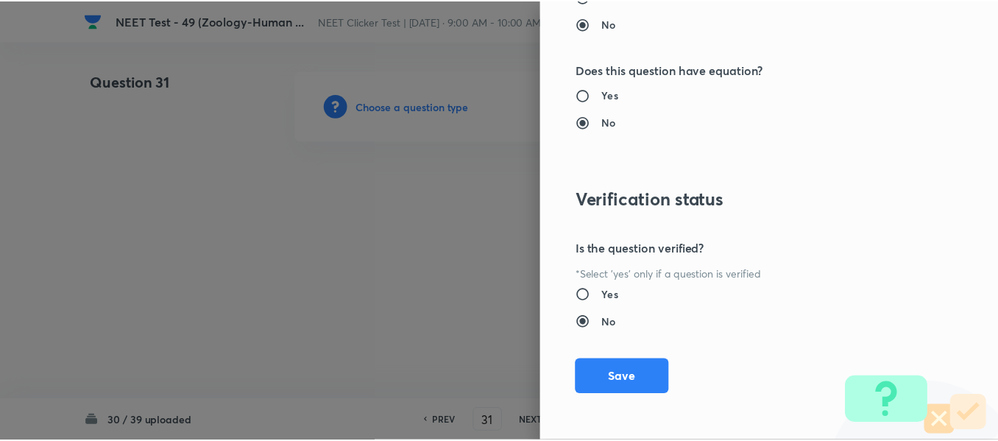
scroll to position [1665, 0]
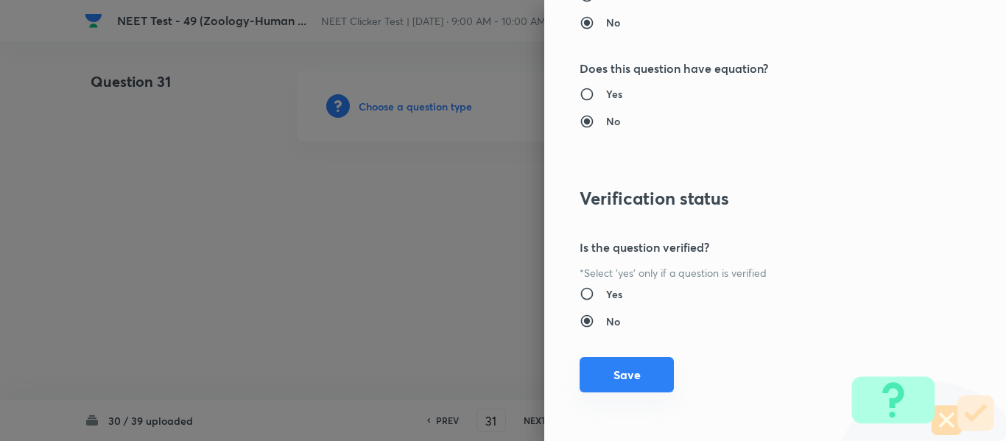
click at [599, 373] on button "Save" at bounding box center [626, 374] width 94 height 35
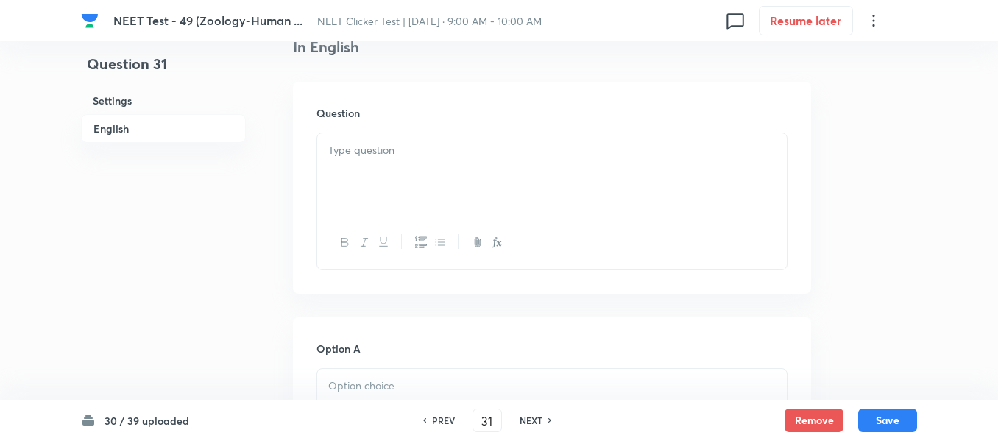
scroll to position [442, 0]
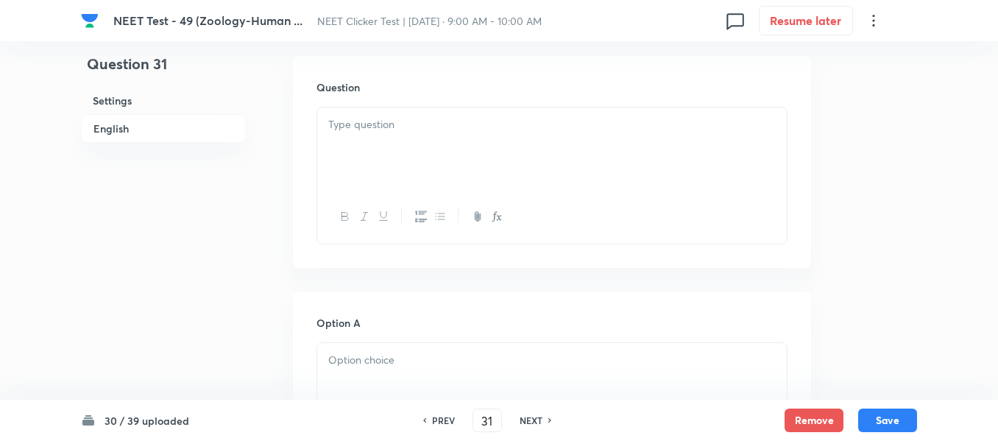
click at [478, 135] on div at bounding box center [552, 148] width 470 height 82
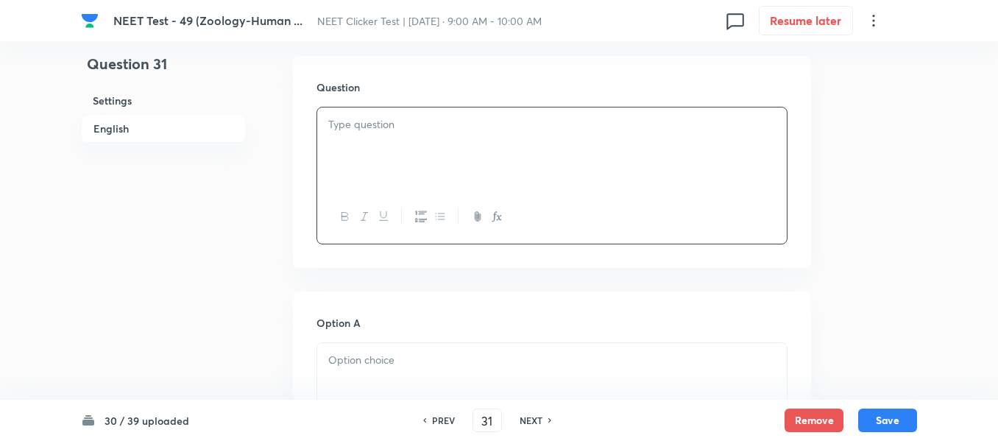
click at [567, 145] on div at bounding box center [552, 148] width 470 height 82
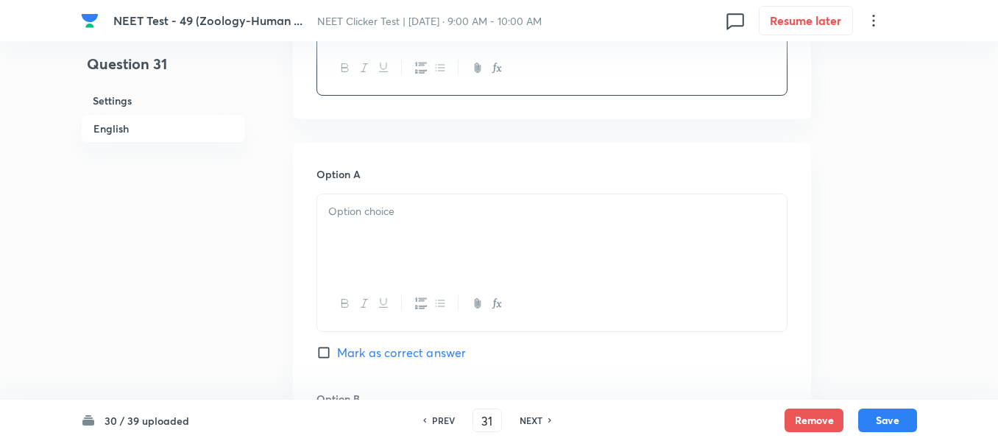
scroll to position [663, 0]
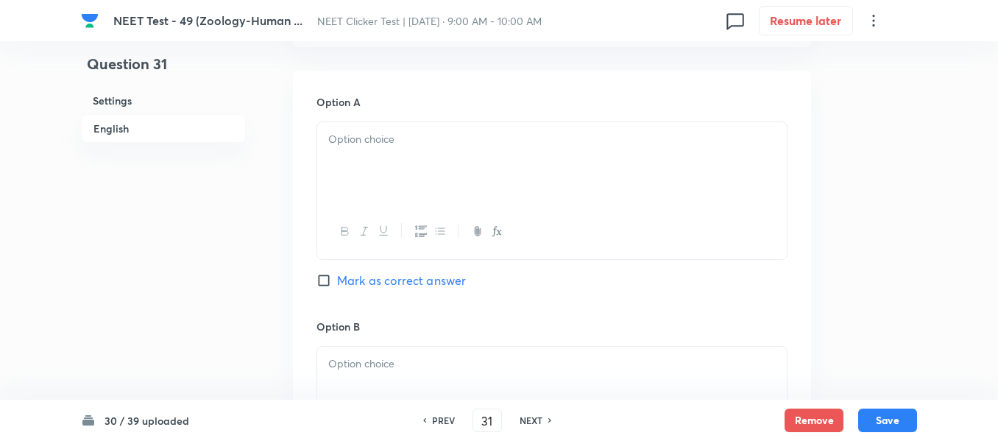
click at [537, 175] on div at bounding box center [552, 163] width 470 height 82
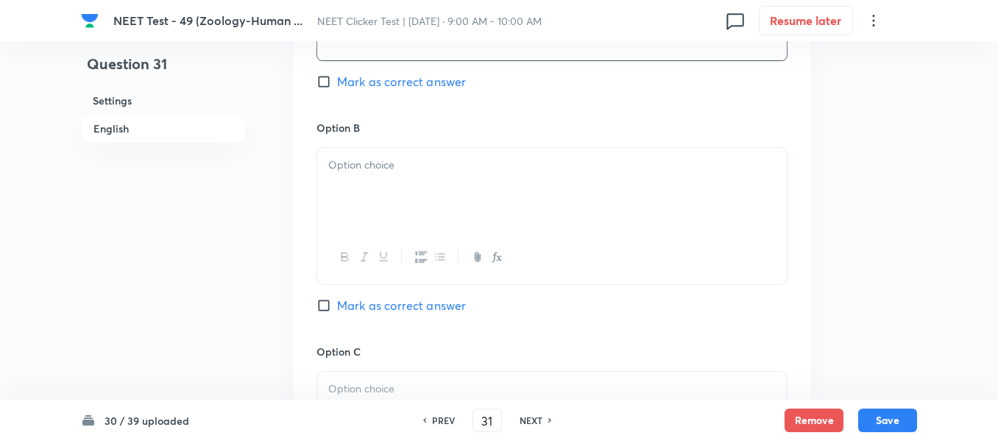
scroll to position [884, 0]
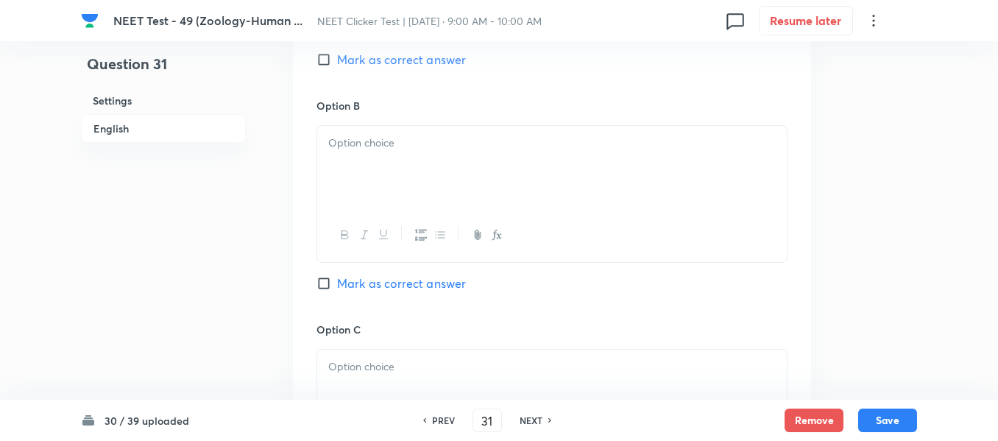
click at [460, 156] on div at bounding box center [552, 167] width 470 height 82
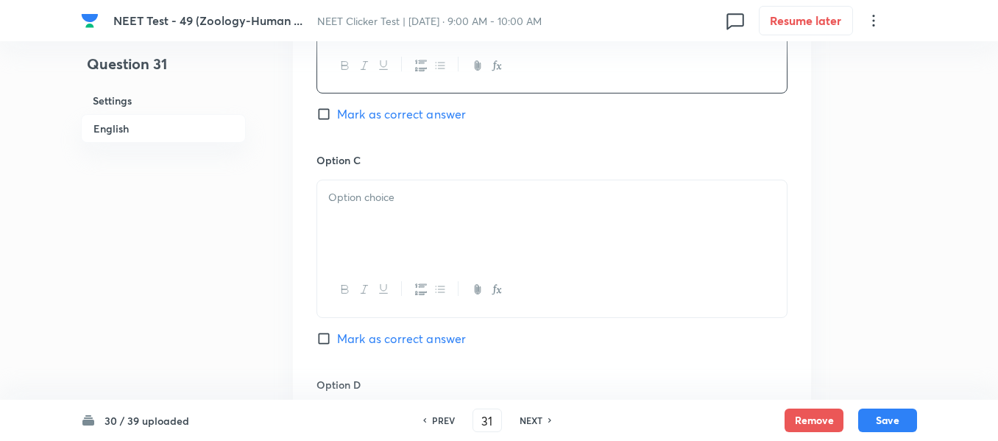
scroll to position [1104, 0]
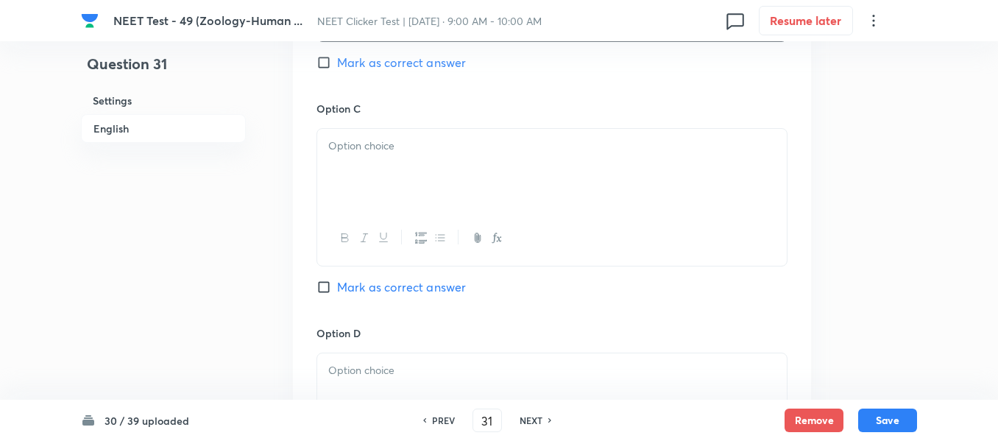
click at [418, 152] on p at bounding box center [552, 146] width 448 height 17
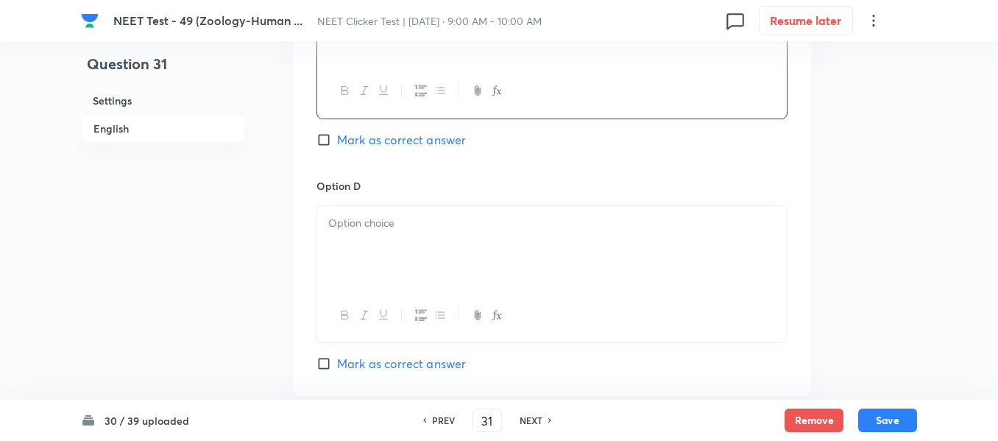
click at [425, 218] on p at bounding box center [552, 223] width 448 height 17
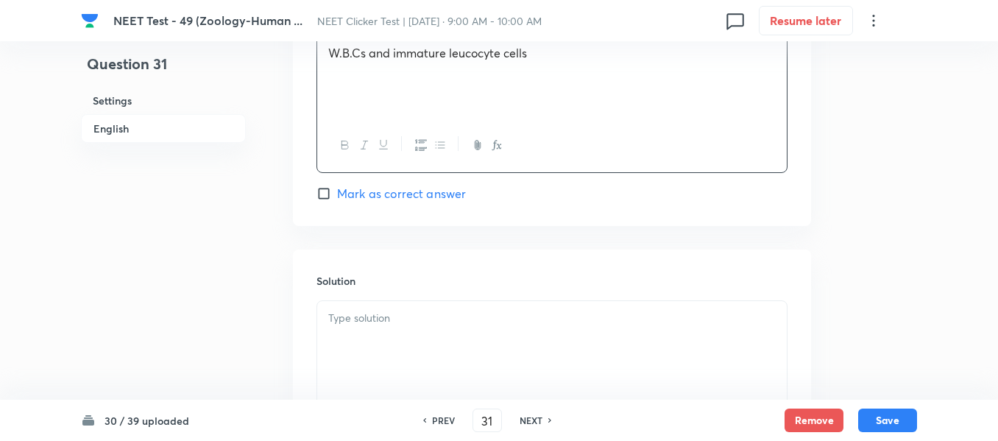
scroll to position [1473, 0]
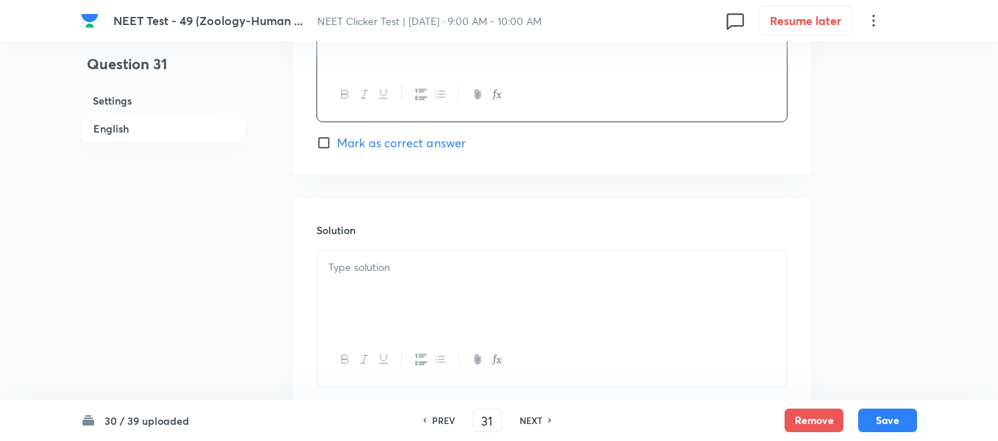
click at [329, 144] on input "Mark as correct answer" at bounding box center [327, 142] width 21 height 15
click at [420, 268] on p at bounding box center [552, 267] width 448 height 17
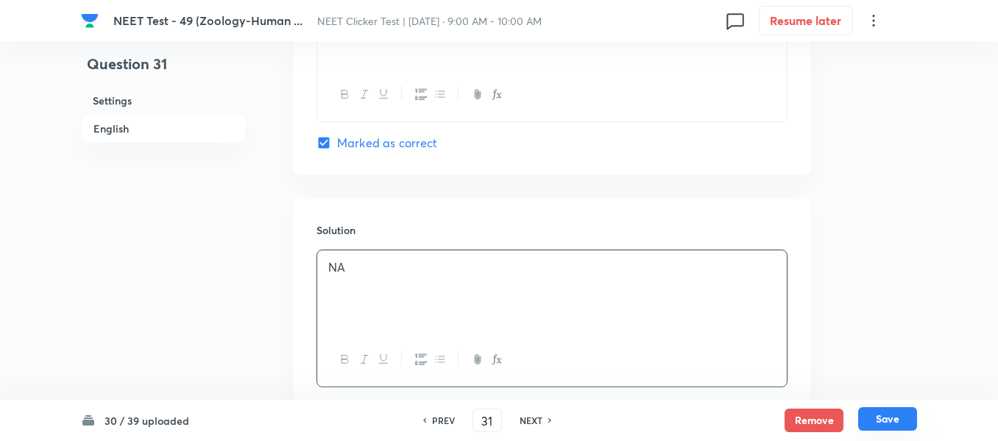
click at [889, 421] on button "Save" at bounding box center [887, 419] width 59 height 24
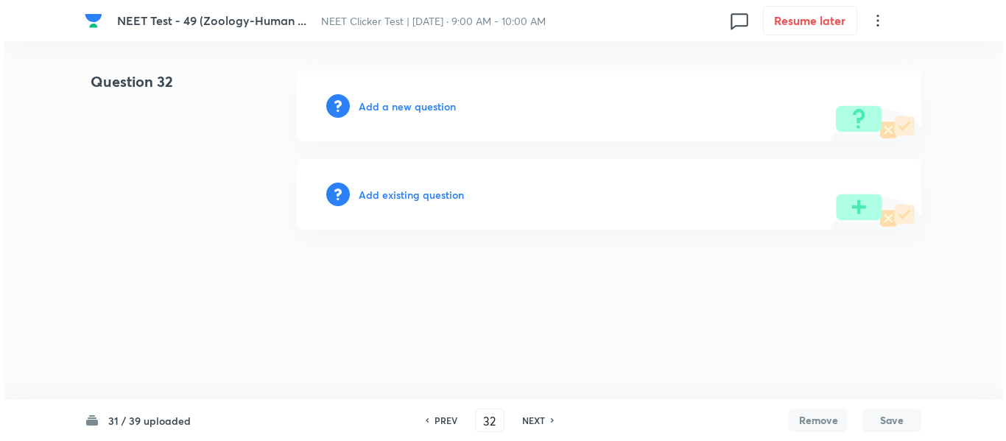
scroll to position [0, 0]
click at [387, 108] on h6 "Add a new question" at bounding box center [407, 106] width 97 height 15
click at [387, 108] on h6 "Choose a question type" at bounding box center [415, 106] width 113 height 15
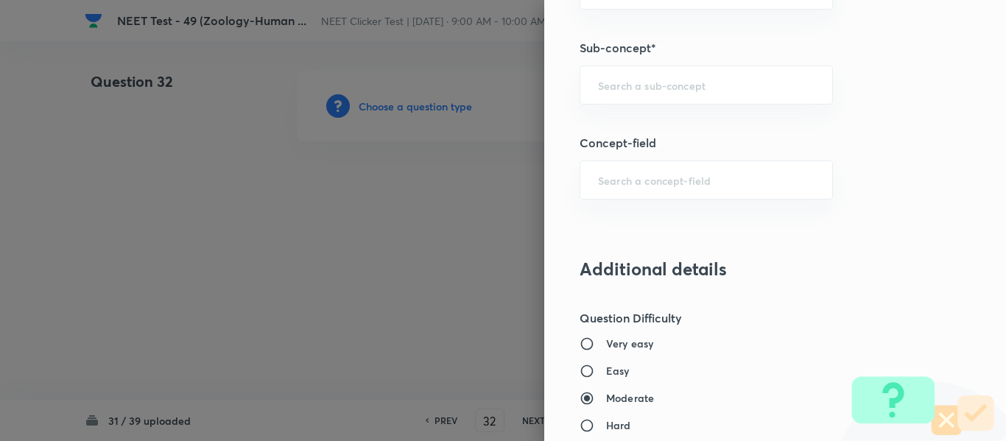
scroll to position [1025, 0]
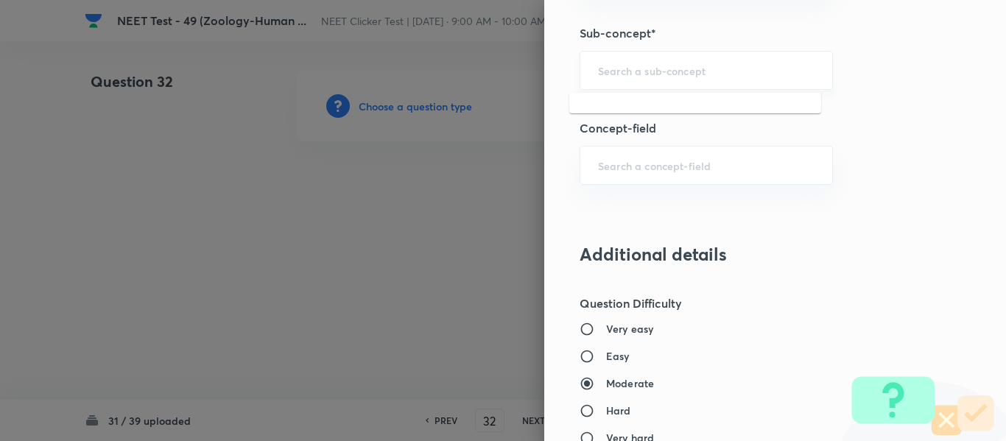
click at [660, 71] on input "text" at bounding box center [706, 70] width 216 height 14
paste input "Common Diseases In Humans"
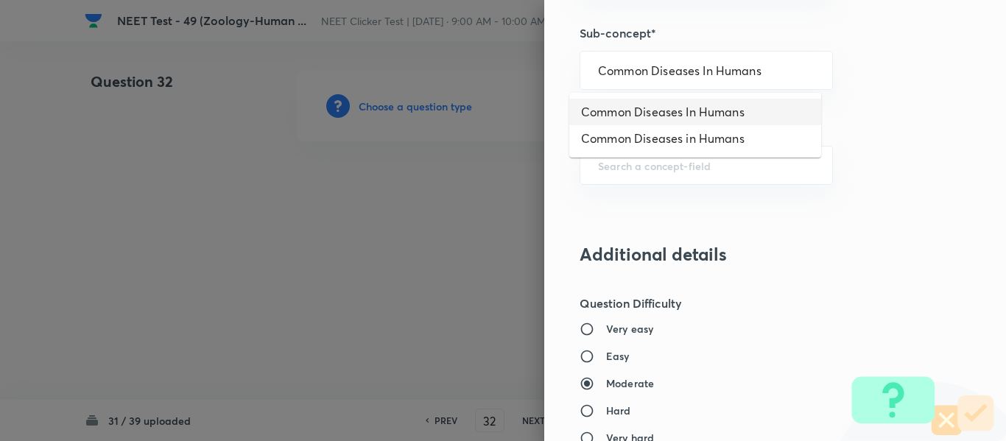
click at [657, 109] on li "Common Diseases In Humans" at bounding box center [695, 112] width 252 height 27
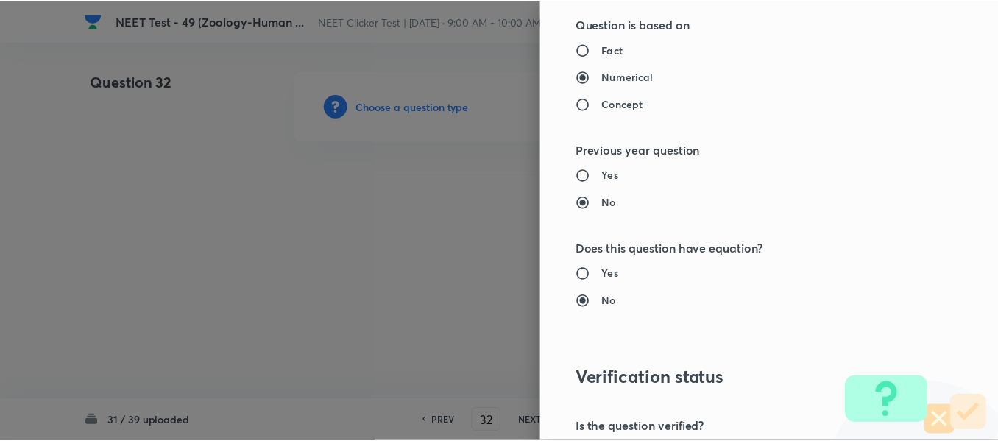
scroll to position [1665, 0]
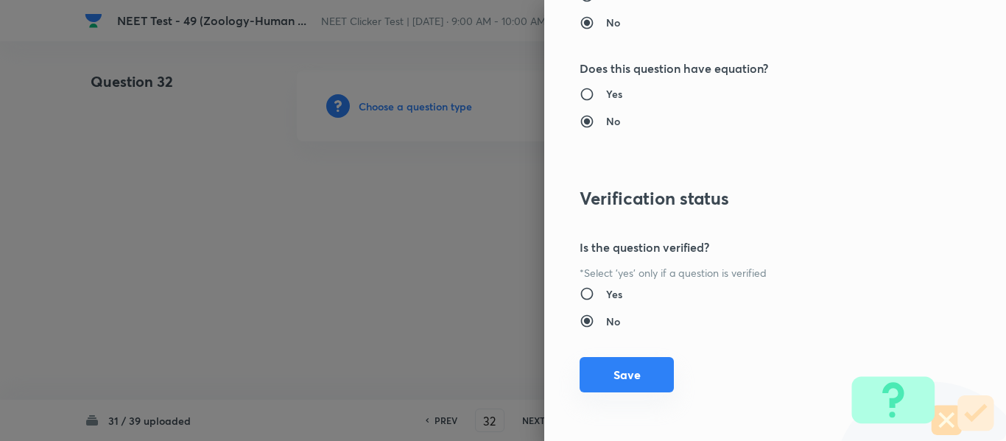
click at [618, 377] on button "Save" at bounding box center [626, 374] width 94 height 35
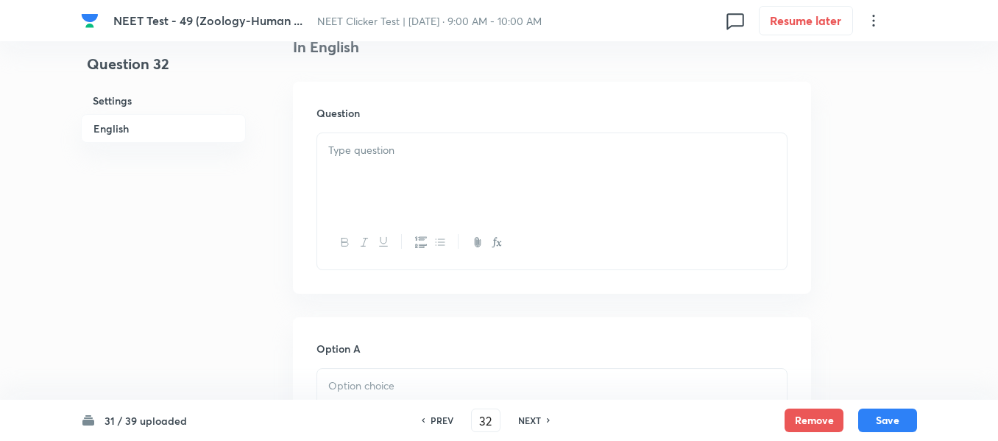
scroll to position [442, 0]
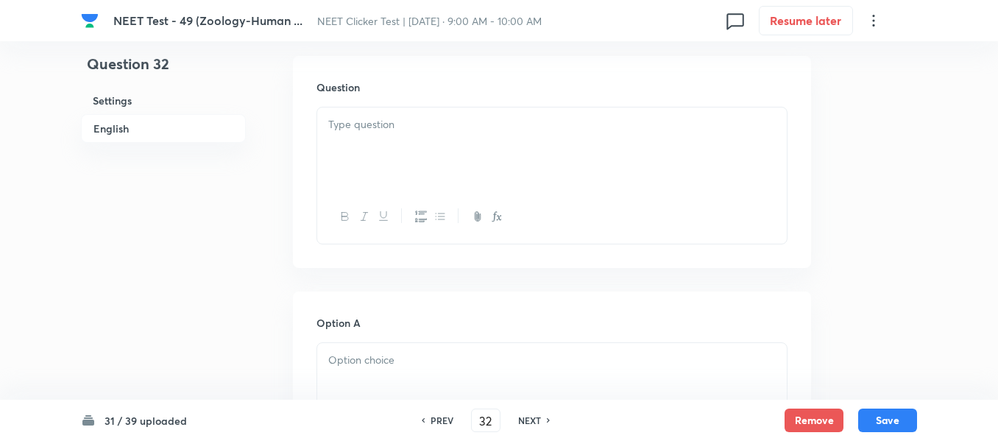
click at [459, 126] on p at bounding box center [552, 124] width 448 height 17
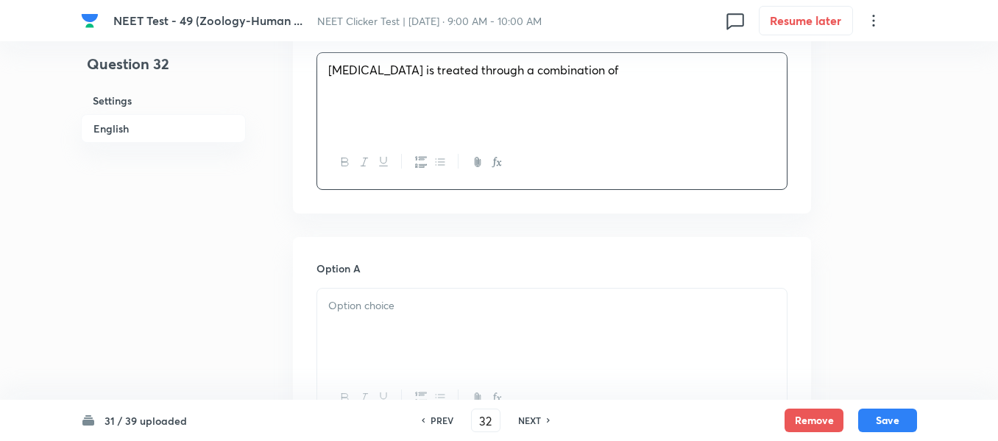
scroll to position [663, 0]
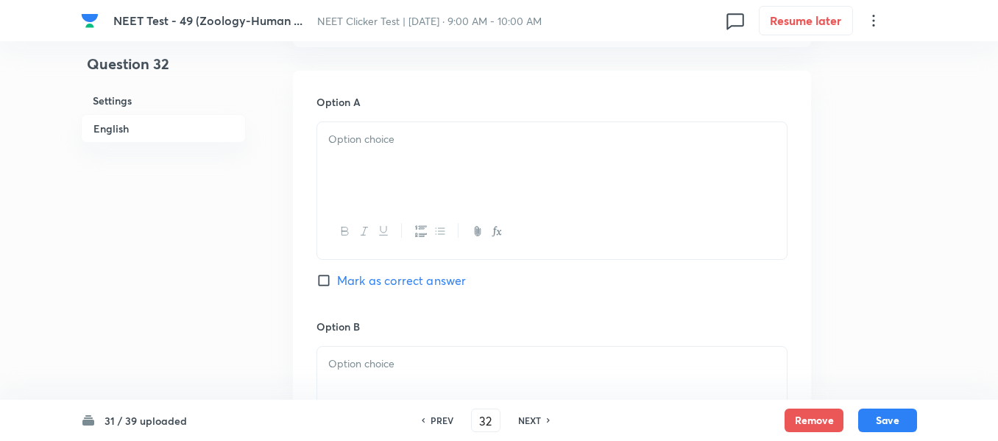
click at [480, 167] on div at bounding box center [552, 163] width 470 height 82
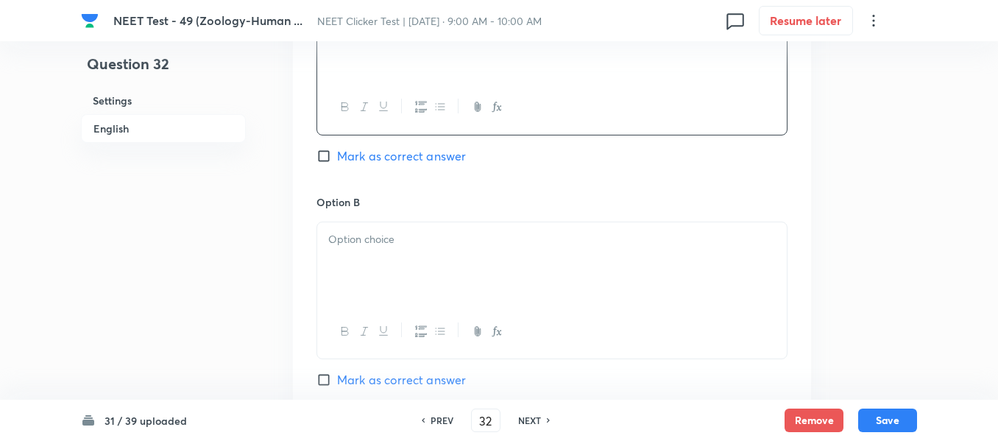
scroll to position [884, 0]
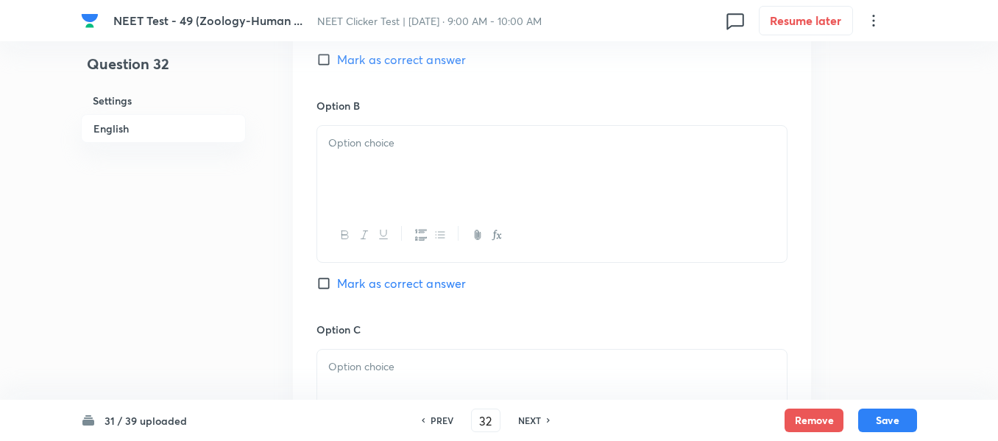
click at [462, 163] on div at bounding box center [552, 167] width 470 height 82
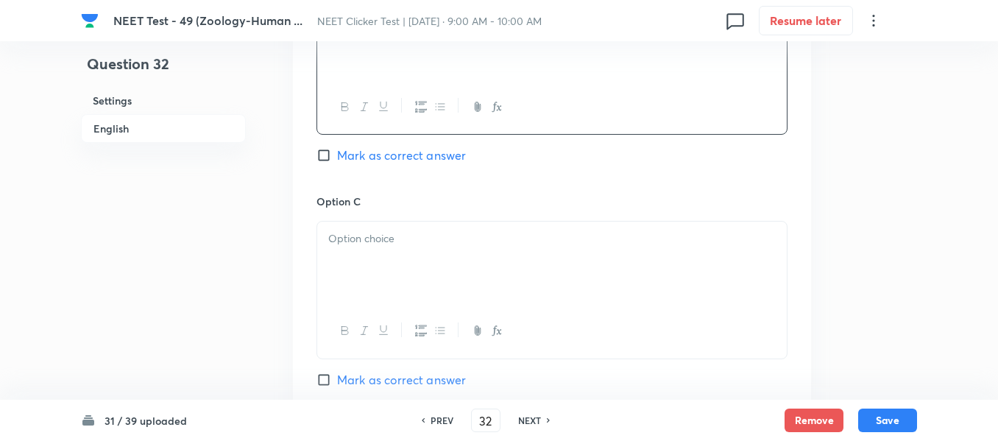
scroll to position [1031, 0]
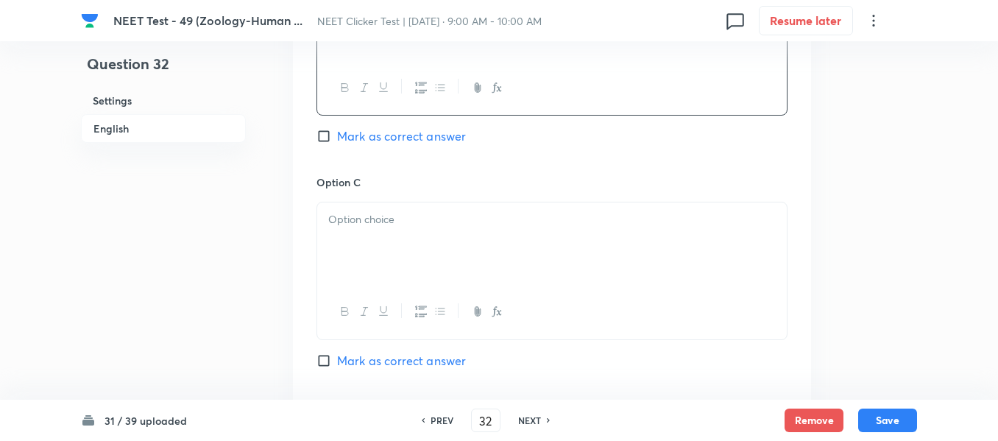
click at [413, 216] on p at bounding box center [552, 219] width 448 height 17
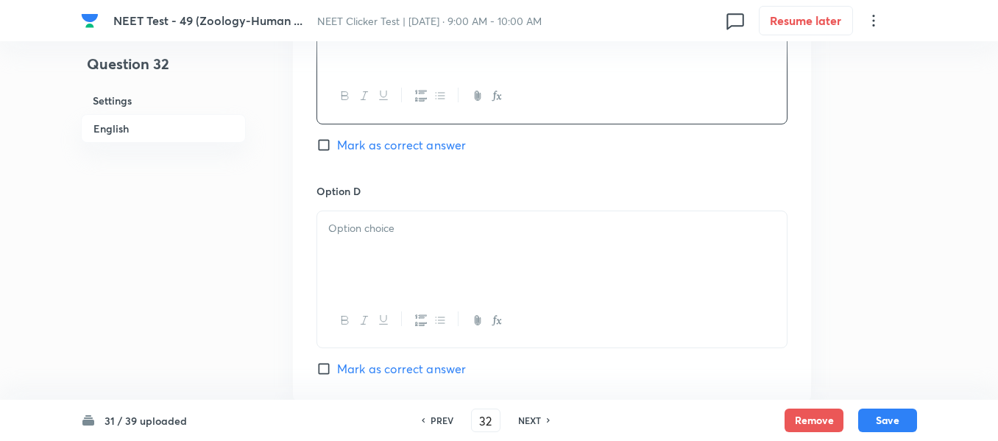
scroll to position [1252, 0]
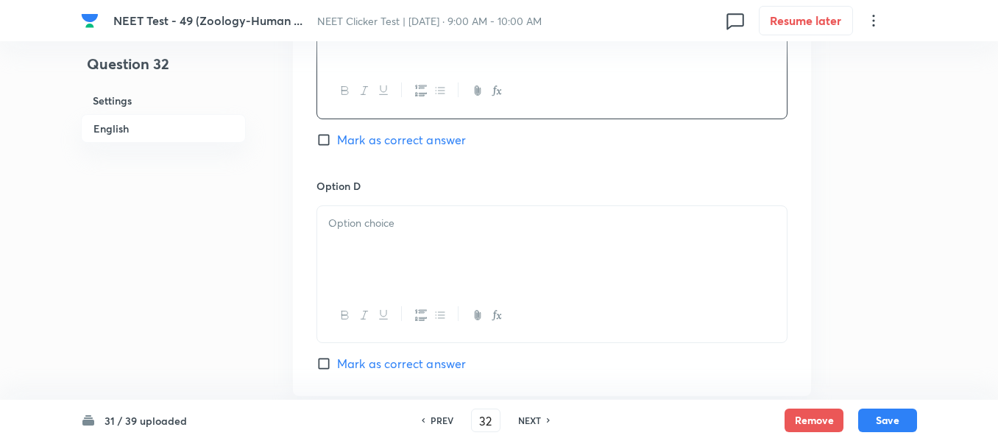
click at [396, 219] on p at bounding box center [552, 223] width 448 height 17
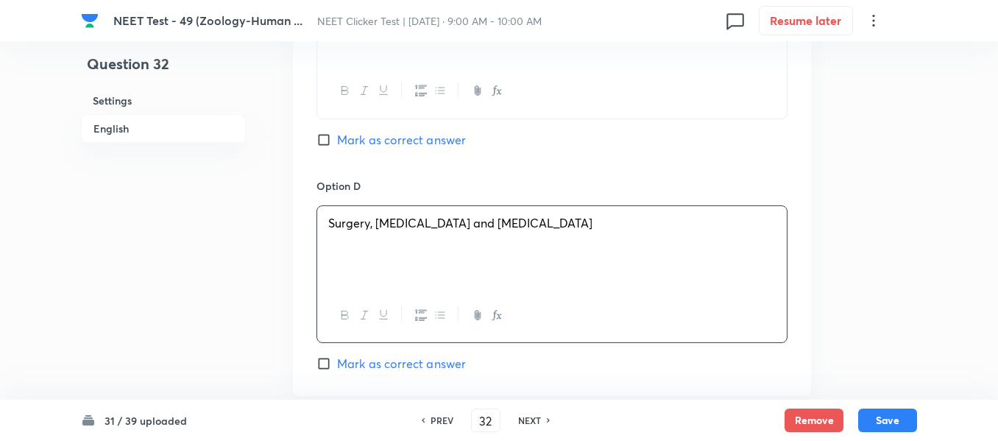
drag, startPoint x: 319, startPoint y: 364, endPoint x: 403, endPoint y: 270, distance: 126.2
click at [323, 360] on input "Mark as correct answer" at bounding box center [327, 363] width 21 height 15
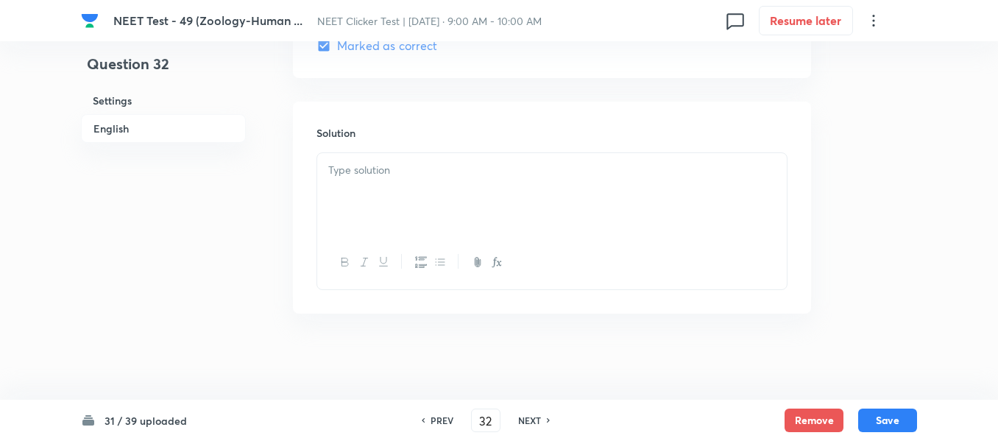
scroll to position [1572, 0]
click at [396, 175] on p at bounding box center [552, 168] width 448 height 17
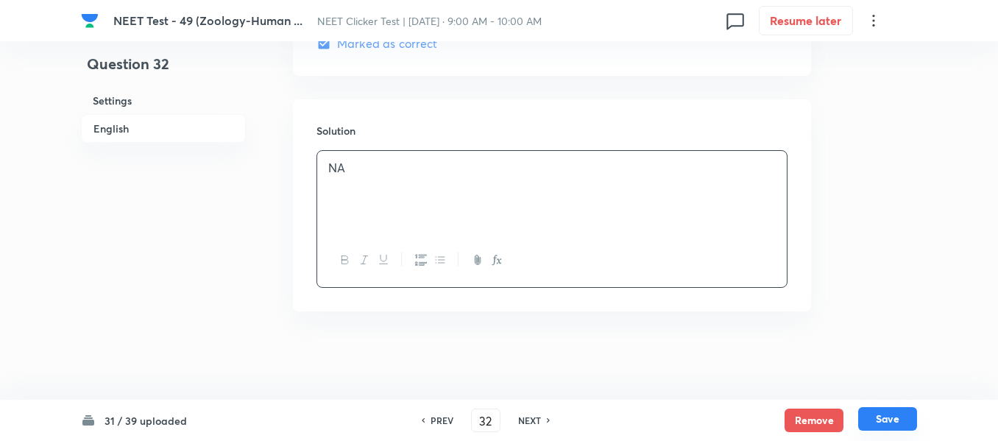
click at [884, 415] on button "Save" at bounding box center [887, 419] width 59 height 24
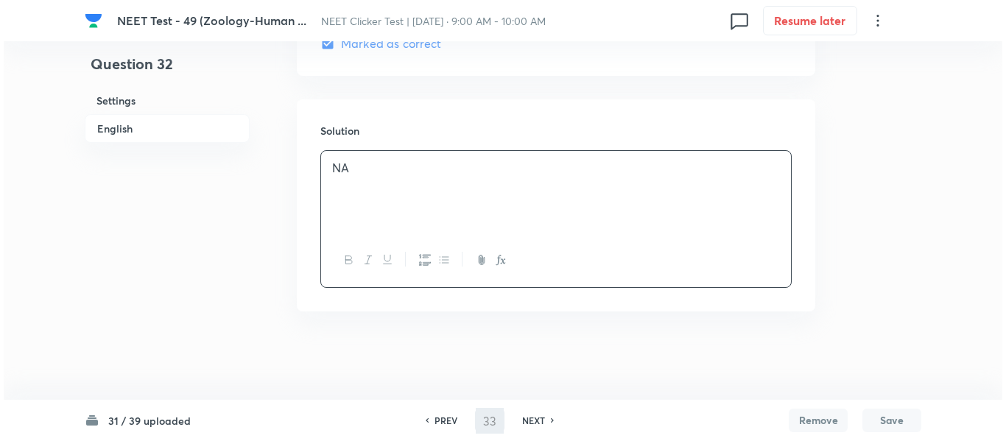
scroll to position [0, 0]
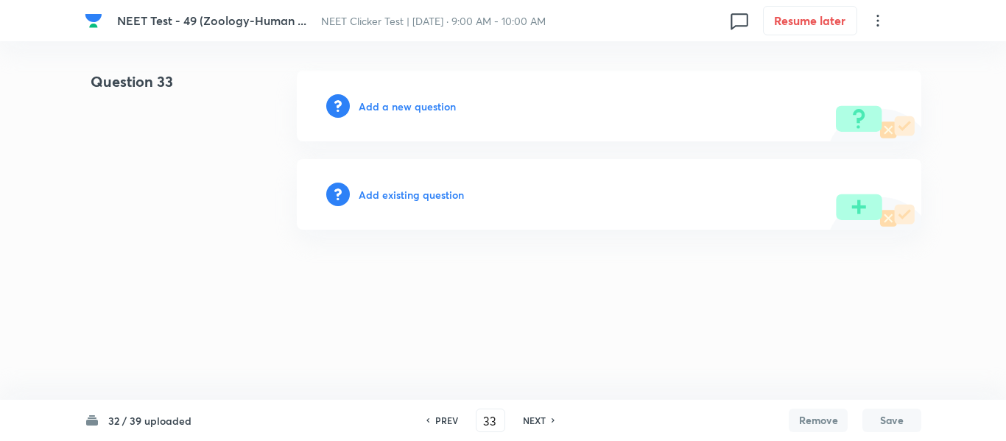
click at [389, 107] on h6 "Add a new question" at bounding box center [407, 106] width 97 height 15
click at [389, 107] on h6 "Choose a question type" at bounding box center [415, 106] width 113 height 15
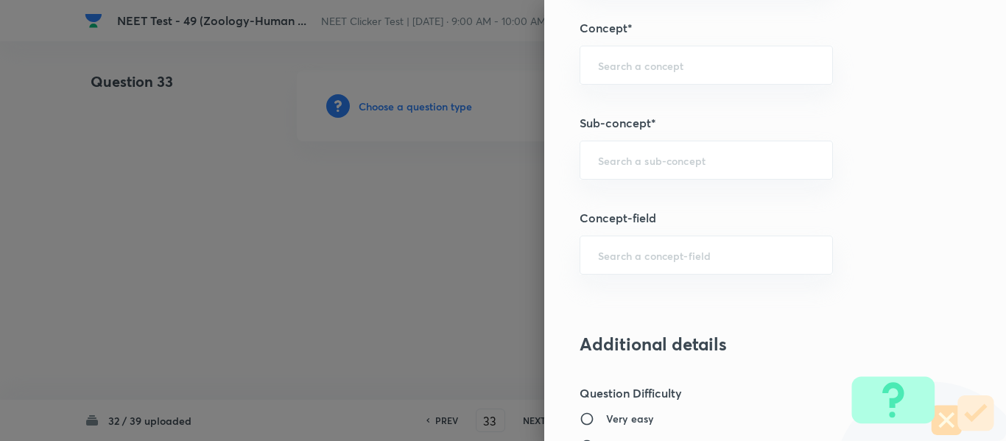
scroll to position [957, 0]
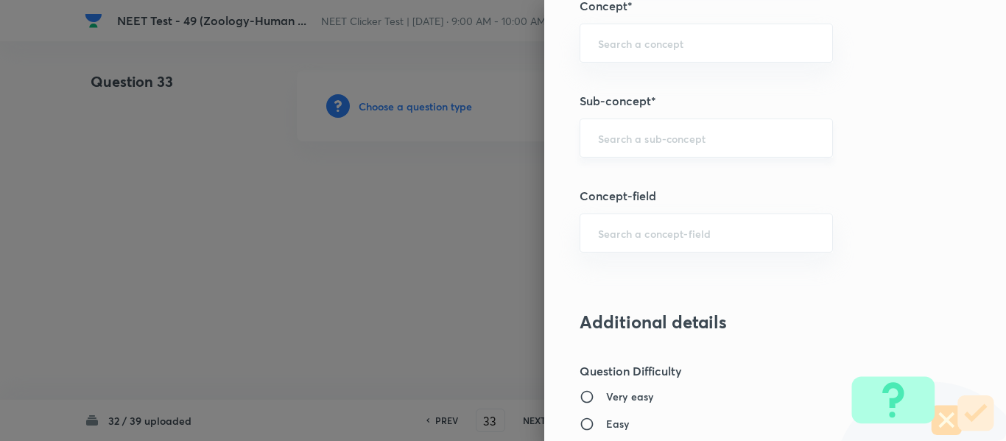
click at [666, 136] on input "text" at bounding box center [706, 138] width 216 height 14
paste input "Common Diseases In Humans"
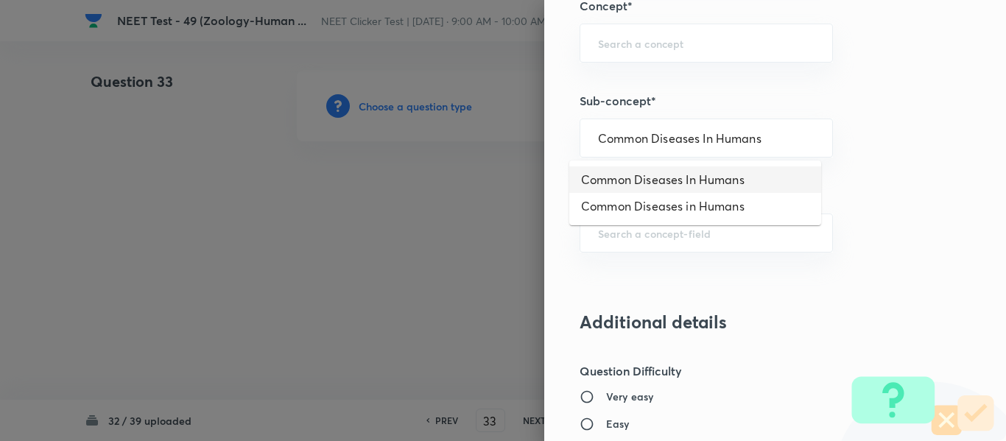
click at [674, 182] on li "Common Diseases In Humans" at bounding box center [695, 179] width 252 height 27
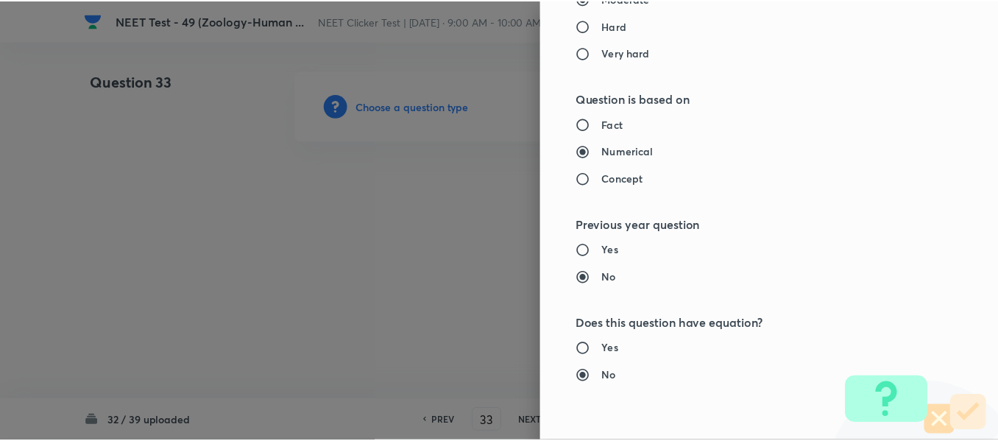
scroll to position [1665, 0]
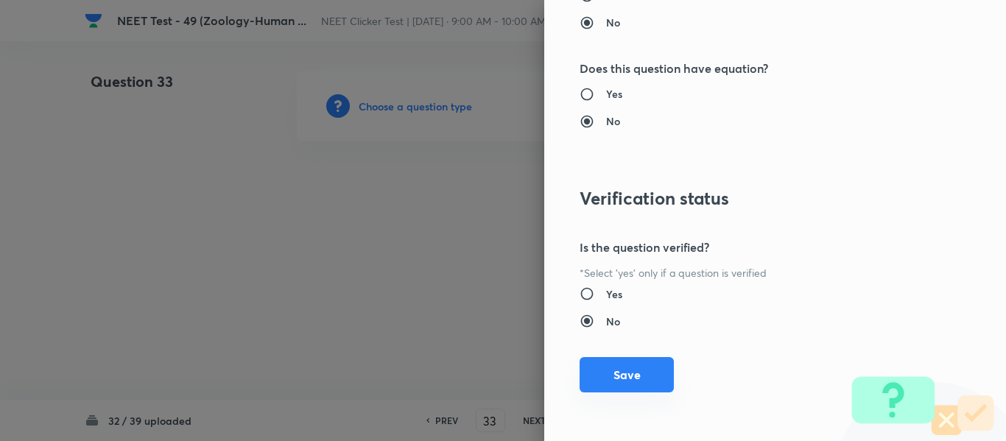
click at [618, 375] on button "Save" at bounding box center [626, 374] width 94 height 35
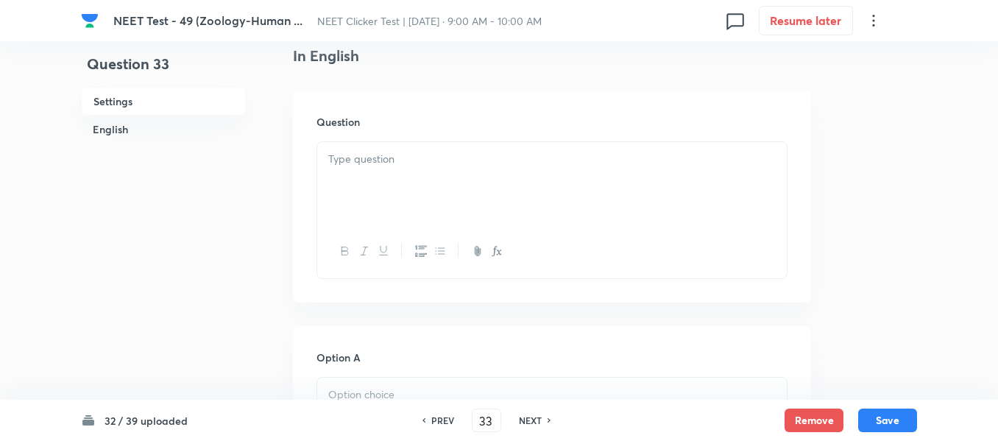
scroll to position [442, 0]
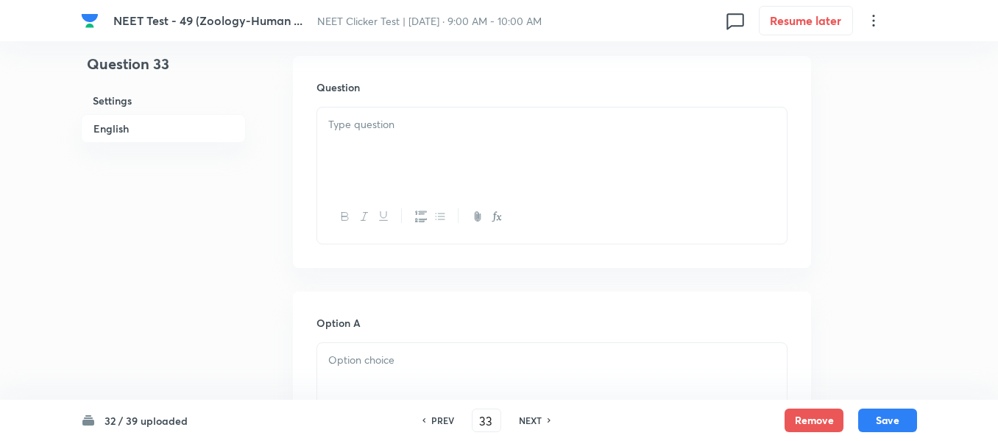
click at [428, 135] on div at bounding box center [552, 148] width 470 height 82
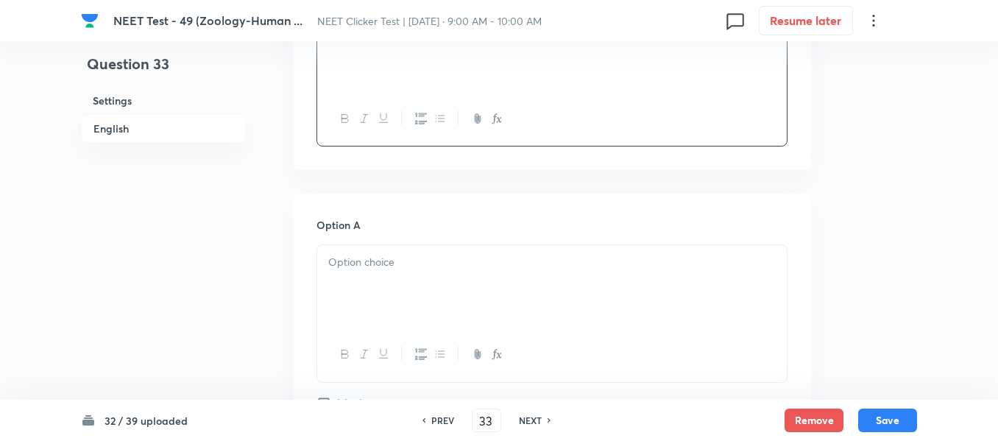
scroll to position [589, 0]
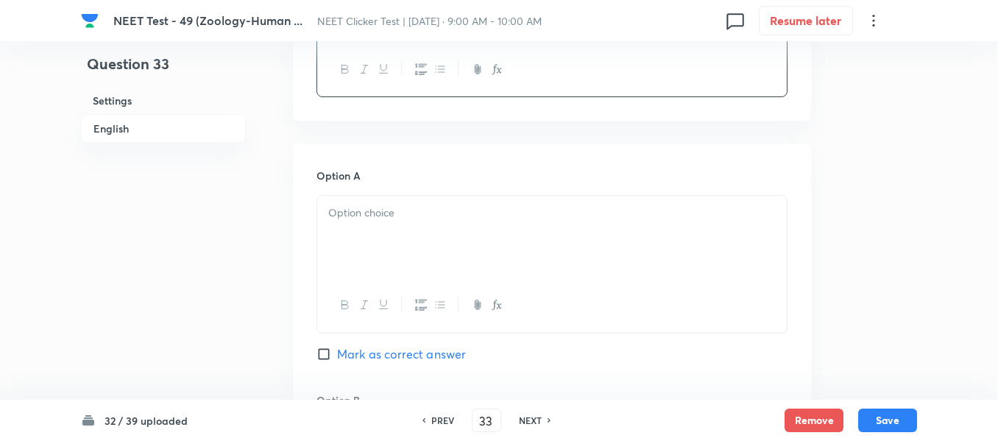
click at [462, 209] on p at bounding box center [552, 213] width 448 height 17
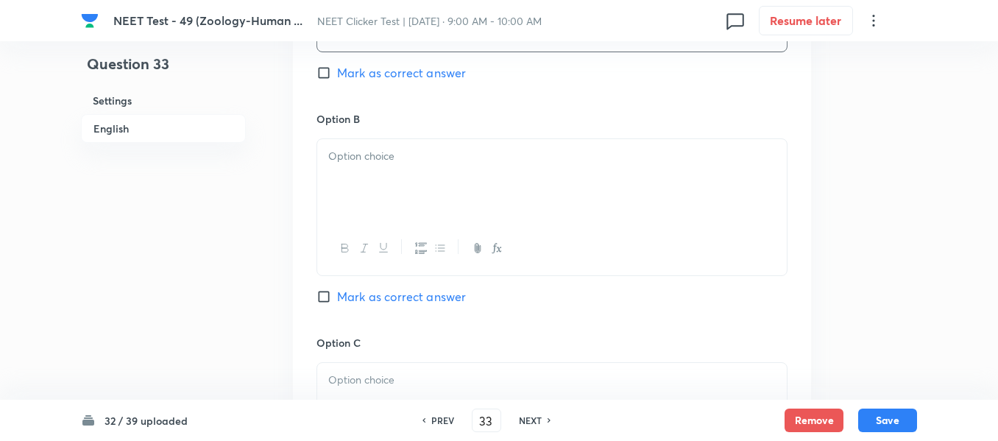
scroll to position [884, 0]
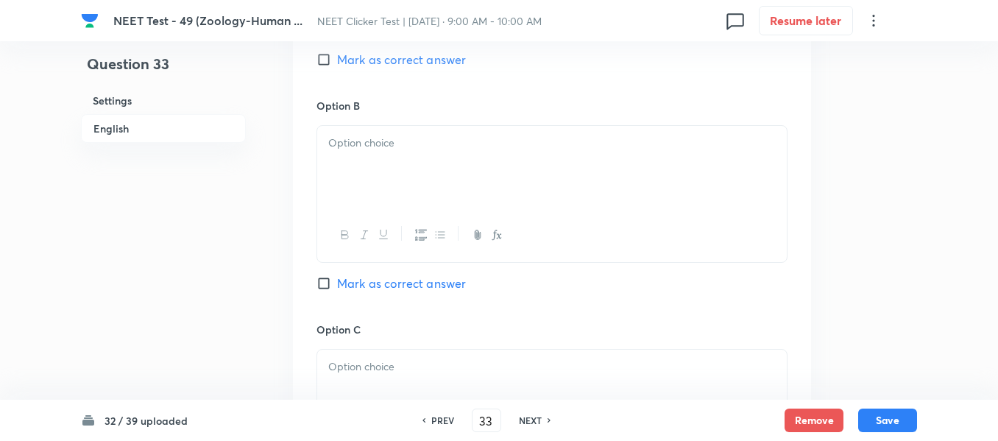
click at [457, 169] on div at bounding box center [552, 167] width 470 height 82
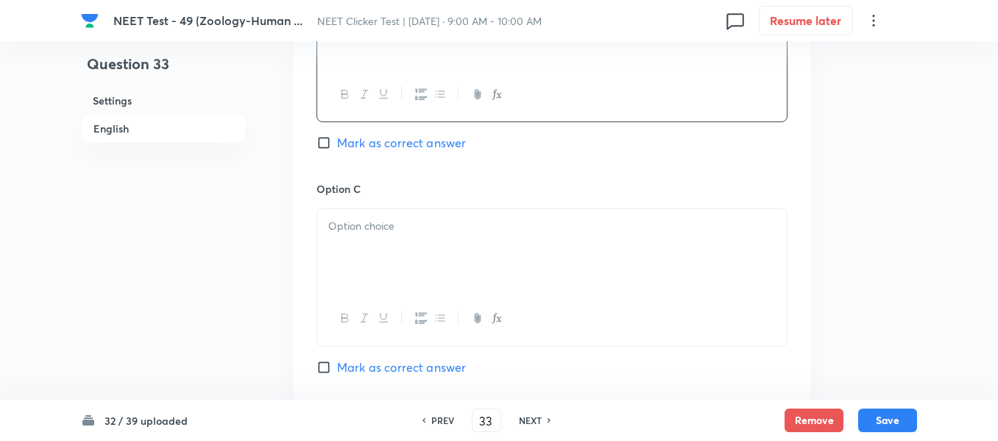
scroll to position [1031, 0]
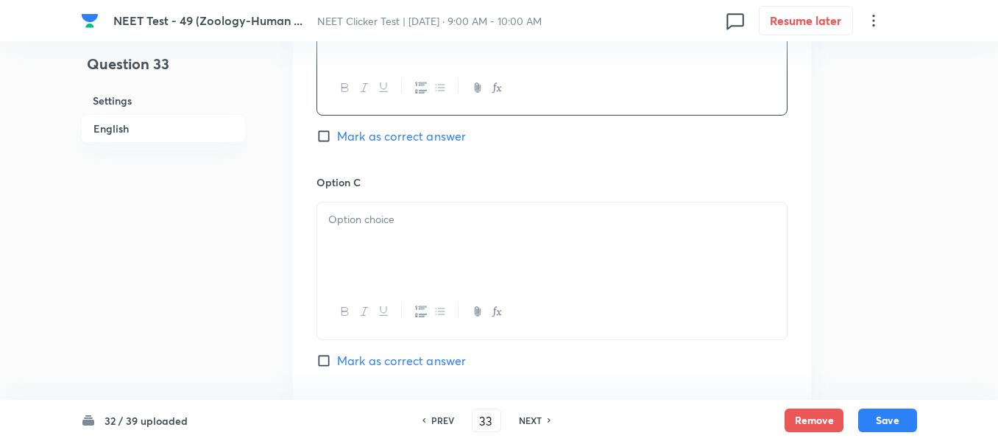
click at [408, 211] on div at bounding box center [552, 243] width 470 height 82
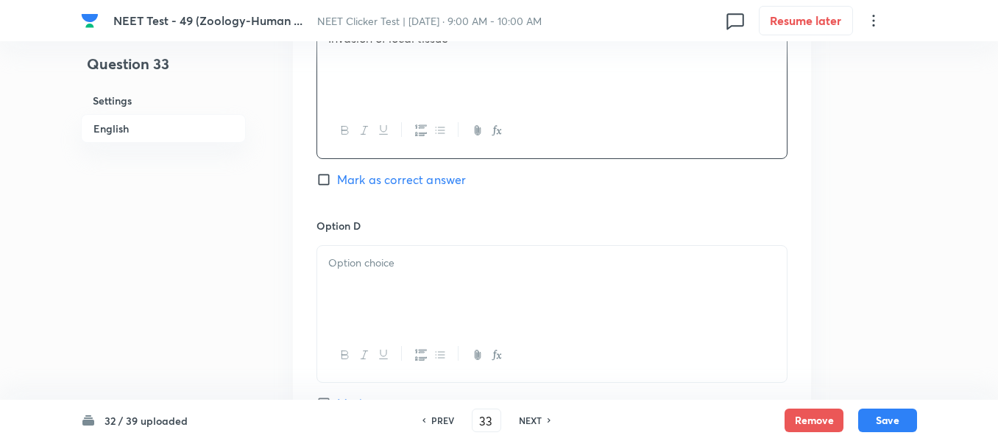
scroll to position [1252, 0]
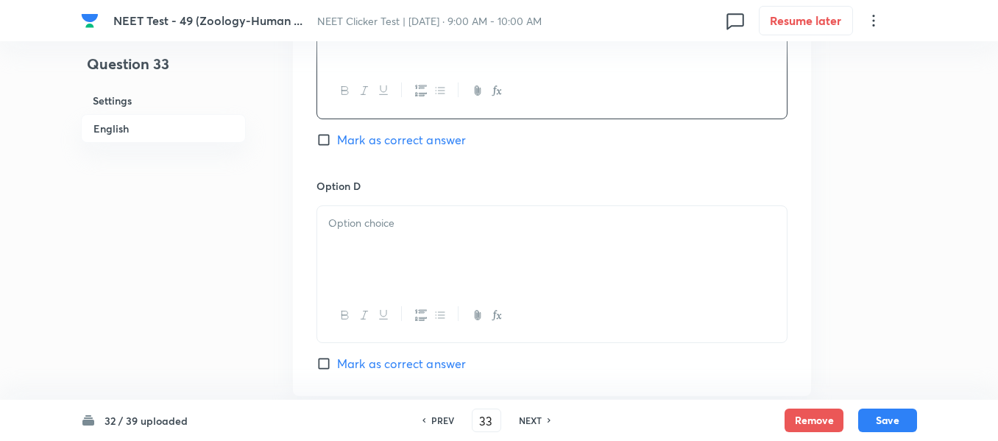
click at [429, 228] on p at bounding box center [552, 223] width 448 height 17
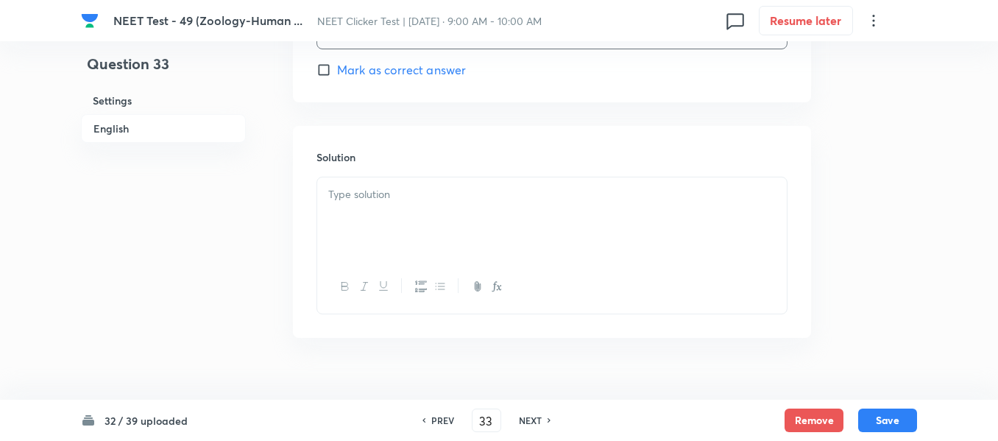
scroll to position [1546, 0]
click at [330, 69] on input "Mark as correct answer" at bounding box center [327, 69] width 21 height 15
click at [412, 204] on div at bounding box center [552, 218] width 470 height 82
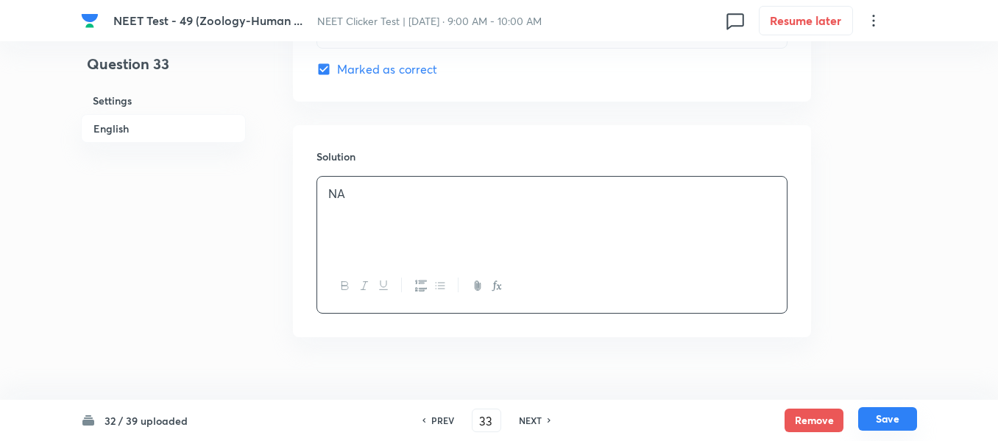
click at [884, 420] on button "Save" at bounding box center [887, 419] width 59 height 24
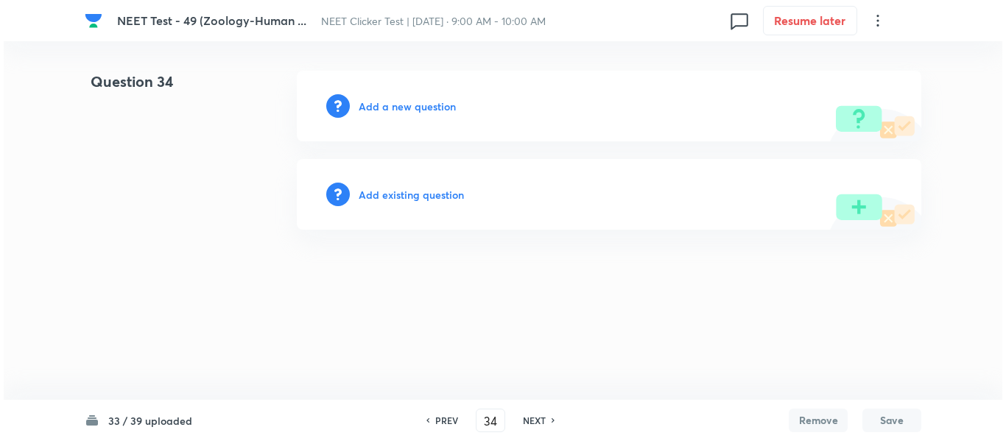
scroll to position [0, 0]
click at [391, 105] on h6 "Add a new question" at bounding box center [407, 106] width 97 height 15
click at [391, 105] on h6 "Choose a question type" at bounding box center [415, 106] width 113 height 15
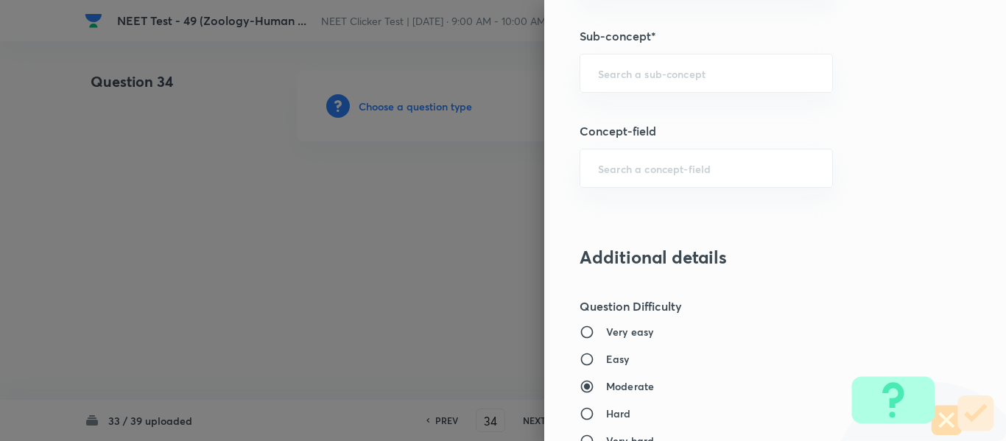
scroll to position [1031, 0]
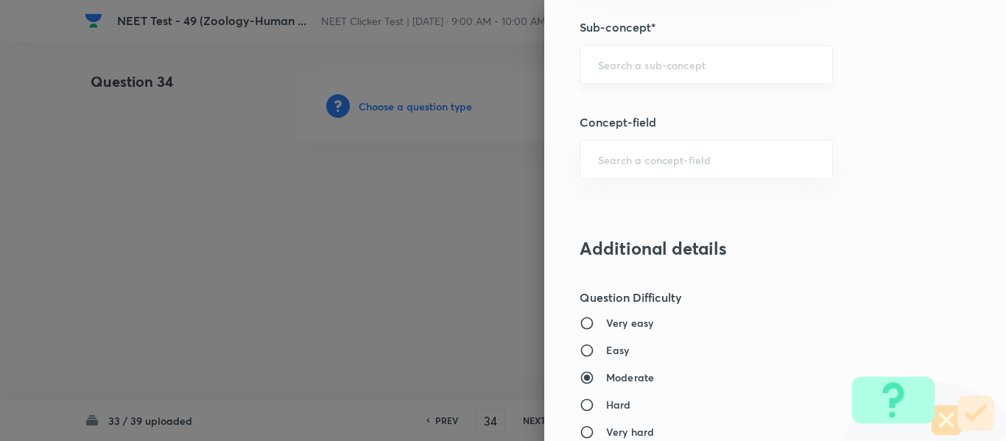
click at [671, 66] on input "text" at bounding box center [706, 64] width 216 height 14
paste input "Common Diseases In Humans"
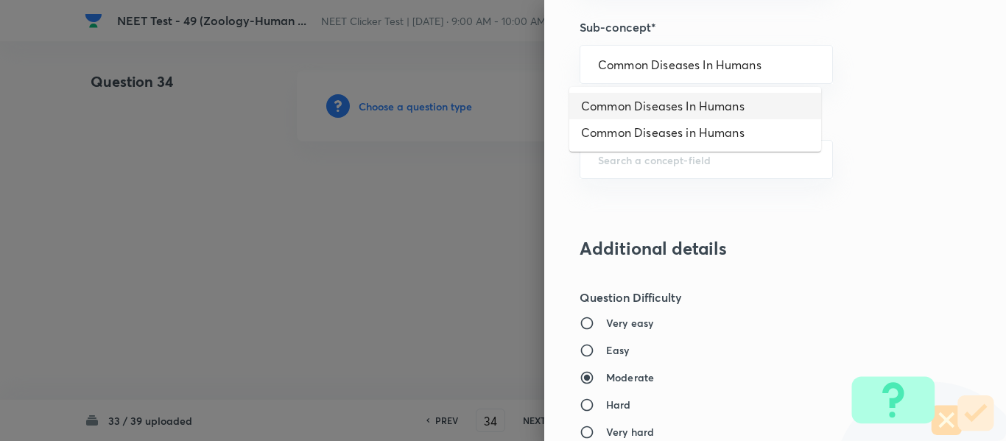
click at [670, 105] on li "Common Diseases In Humans" at bounding box center [695, 106] width 252 height 27
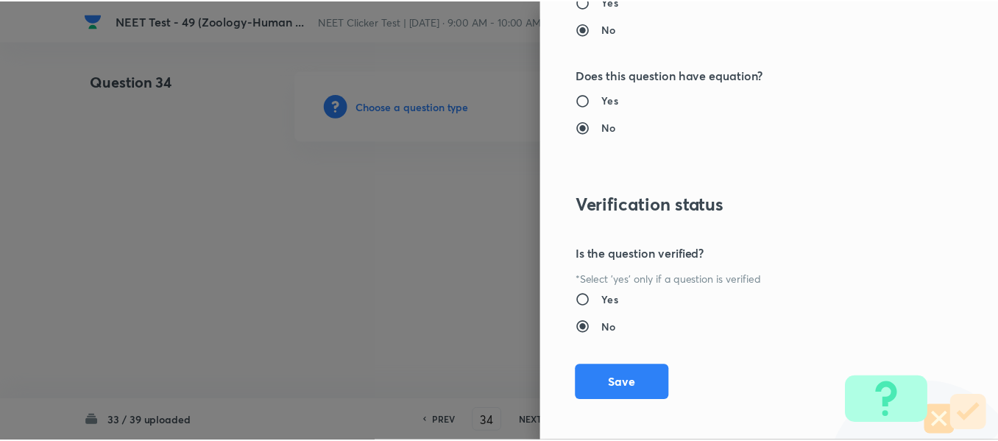
scroll to position [1665, 0]
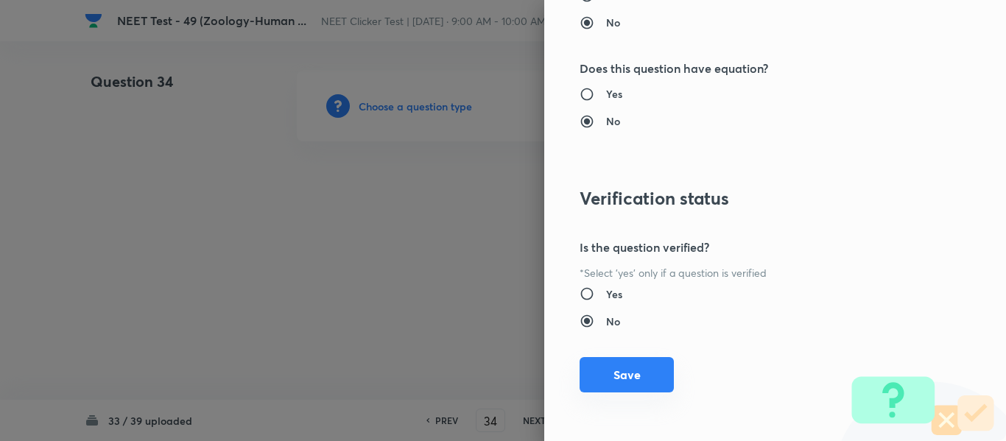
click at [612, 375] on button "Save" at bounding box center [626, 374] width 94 height 35
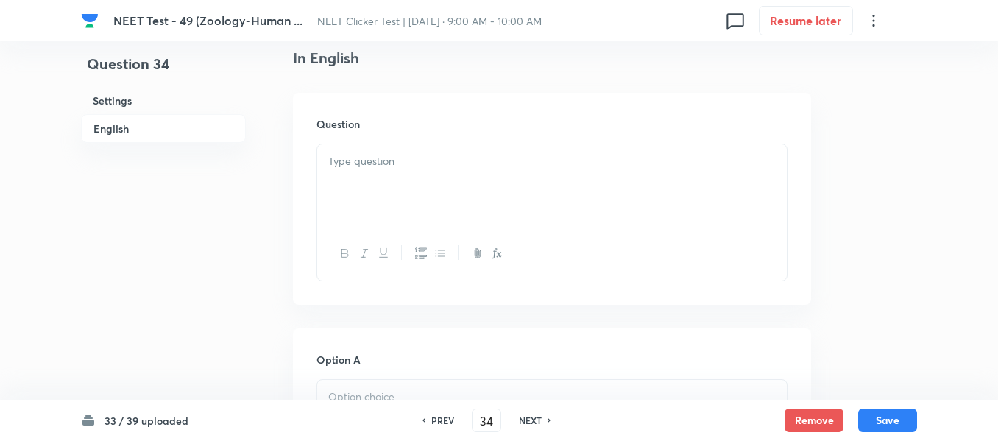
scroll to position [442, 0]
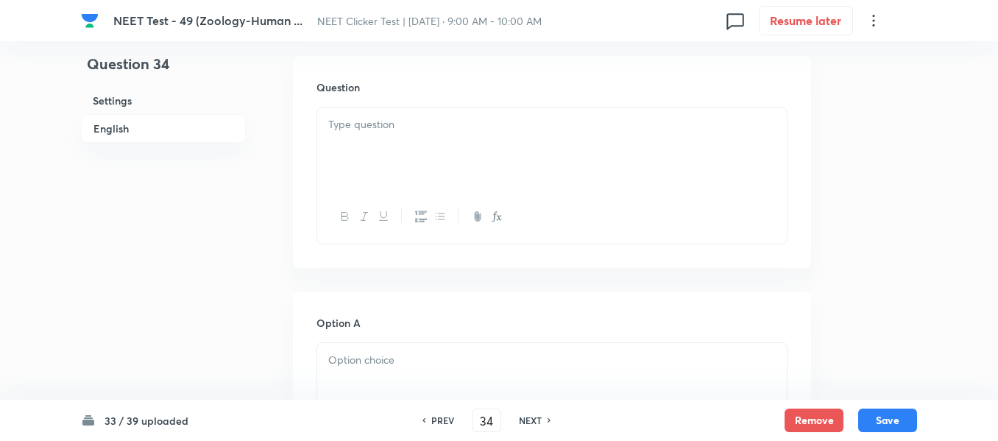
click at [486, 139] on div at bounding box center [552, 148] width 470 height 82
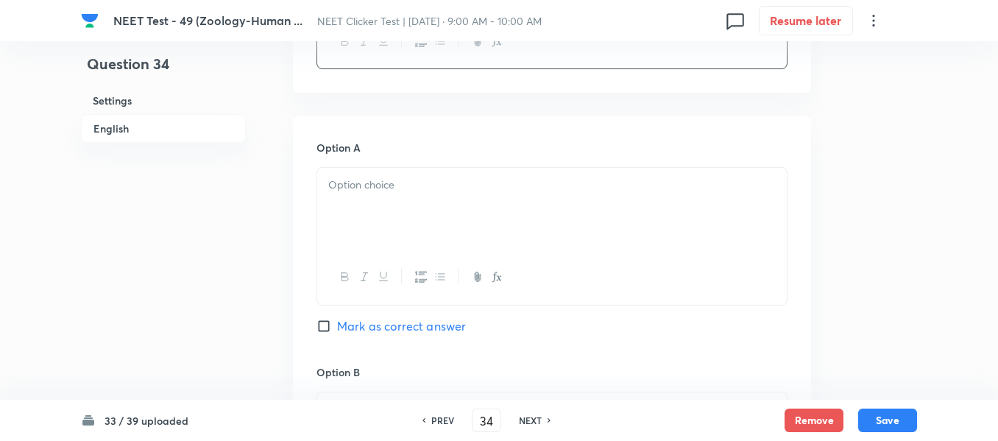
scroll to position [663, 0]
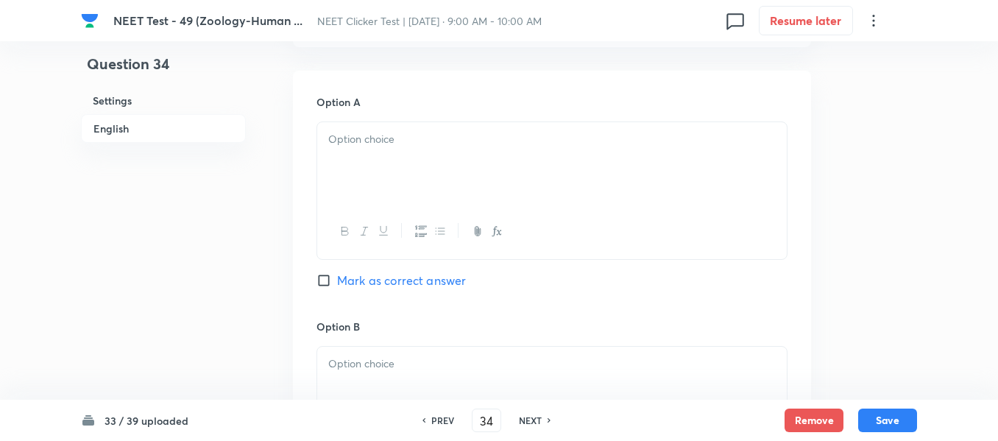
click at [529, 143] on p at bounding box center [552, 139] width 448 height 17
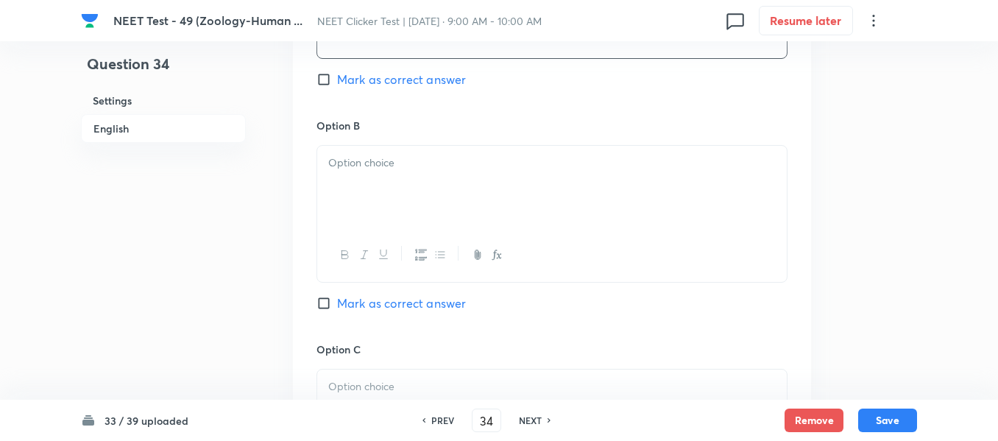
scroll to position [884, 0]
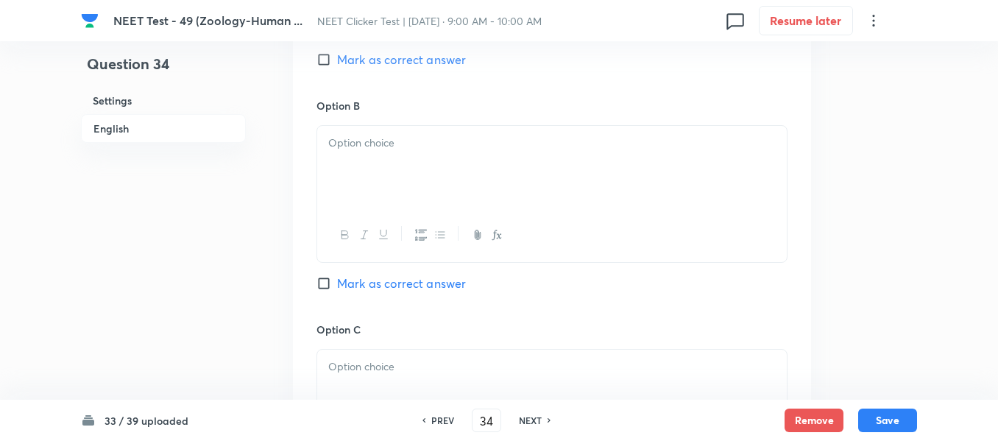
click at [519, 158] on div at bounding box center [552, 167] width 470 height 82
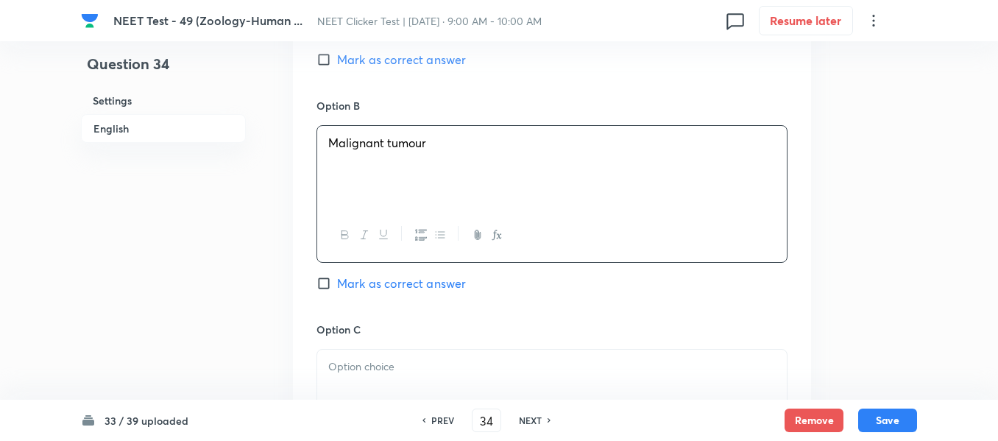
click at [342, 284] on span "Mark as correct answer" at bounding box center [401, 284] width 129 height 18
click at [337, 284] on input "Mark as correct answer" at bounding box center [327, 283] width 21 height 15
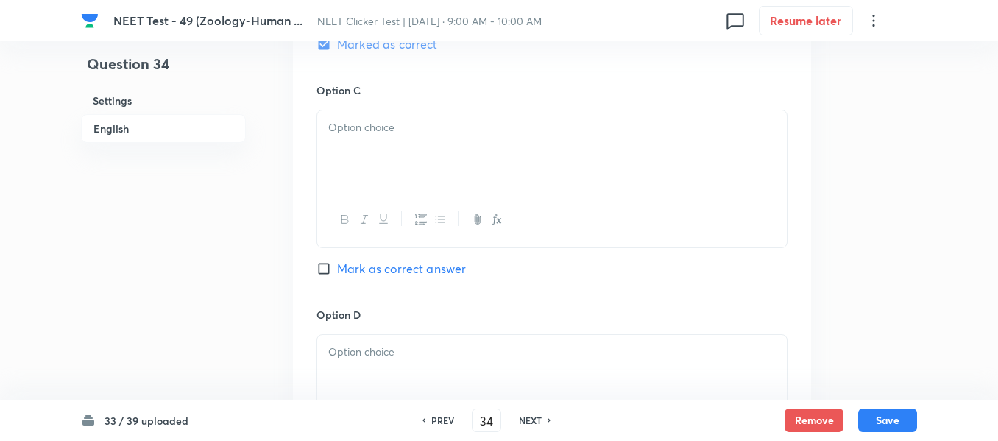
scroll to position [1178, 0]
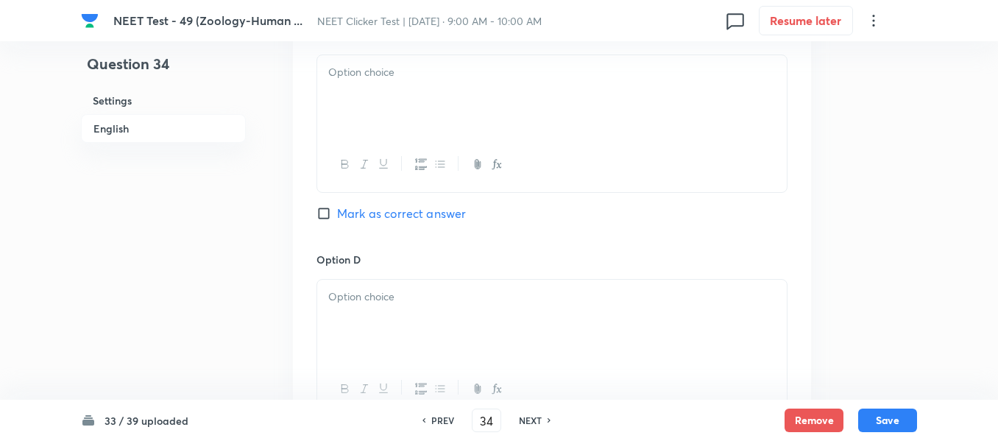
click at [507, 107] on div at bounding box center [552, 96] width 470 height 82
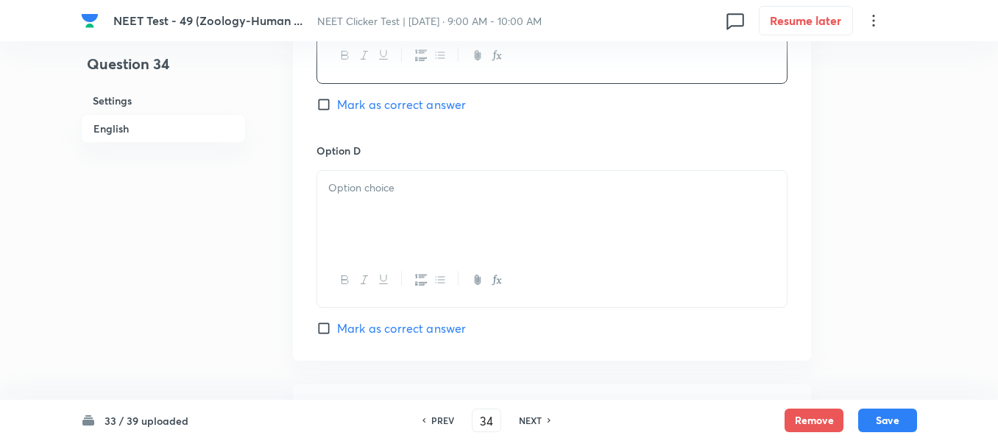
scroll to position [1325, 0]
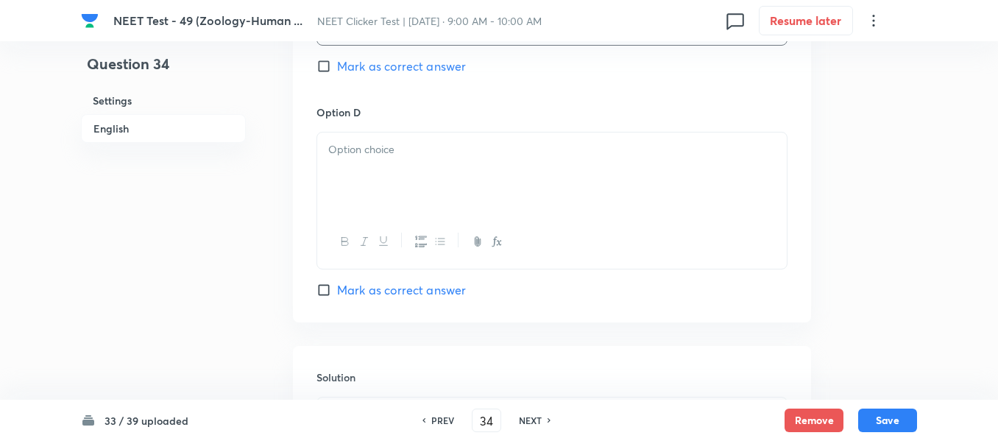
click at [479, 168] on div at bounding box center [552, 174] width 470 height 82
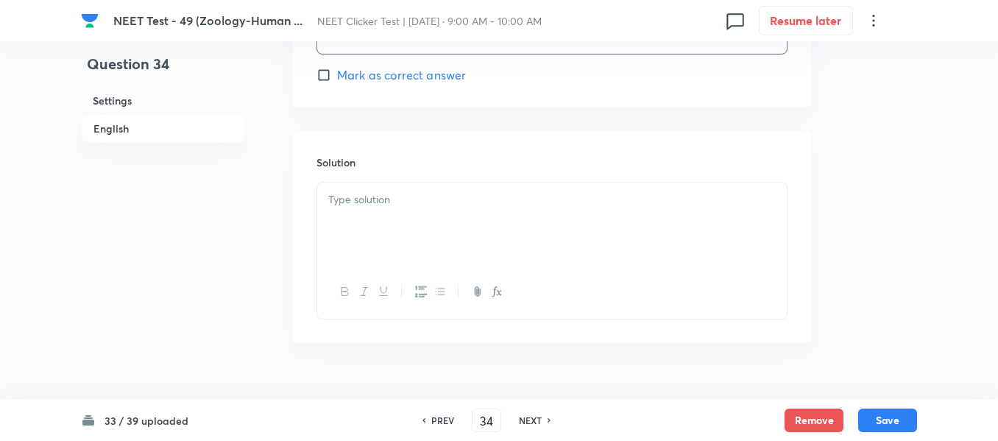
scroll to position [1546, 0]
click at [456, 192] on p at bounding box center [552, 194] width 448 height 17
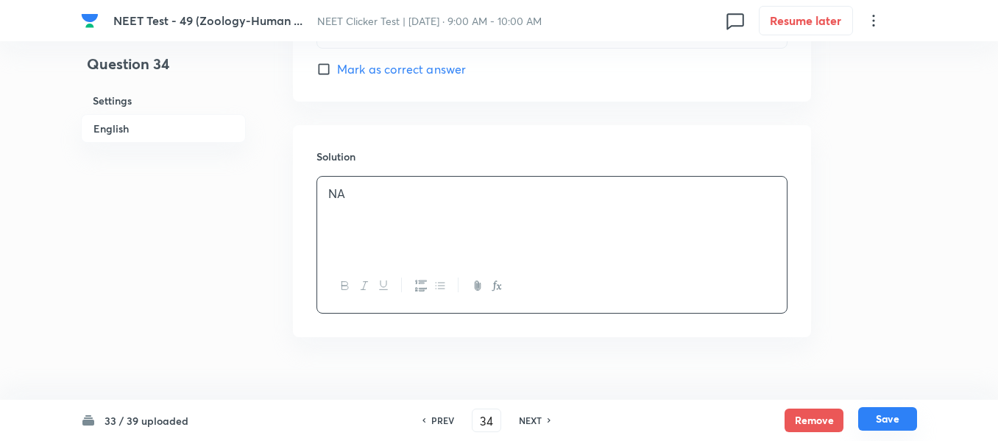
click at [886, 419] on button "Save" at bounding box center [887, 419] width 59 height 24
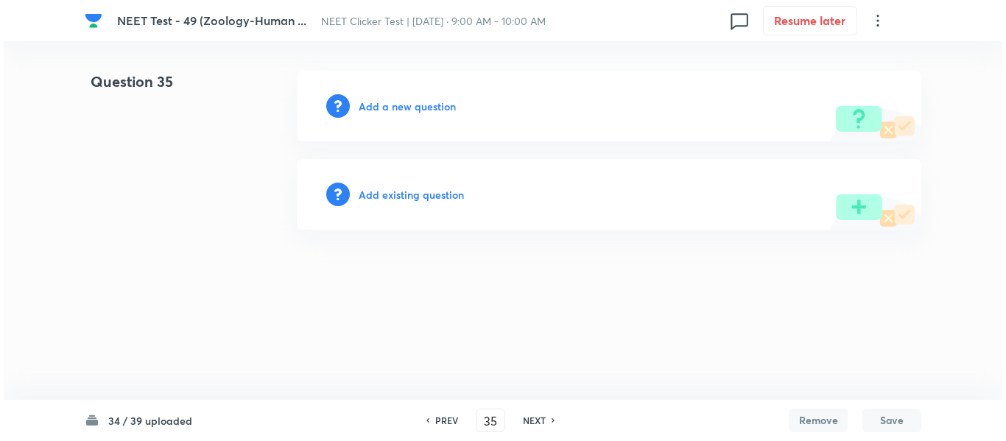
scroll to position [0, 0]
click at [383, 107] on h6 "Add a new question" at bounding box center [407, 106] width 97 height 15
click at [383, 107] on h6 "Choose a question type" at bounding box center [415, 106] width 113 height 15
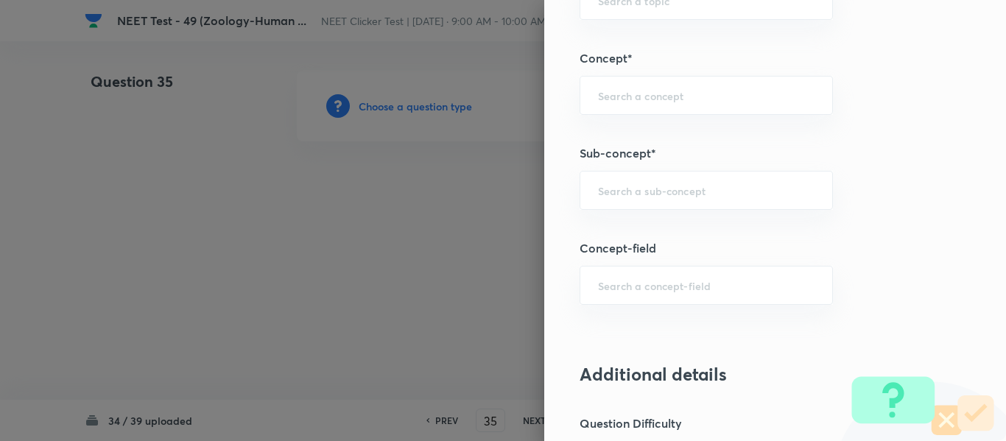
scroll to position [957, 0]
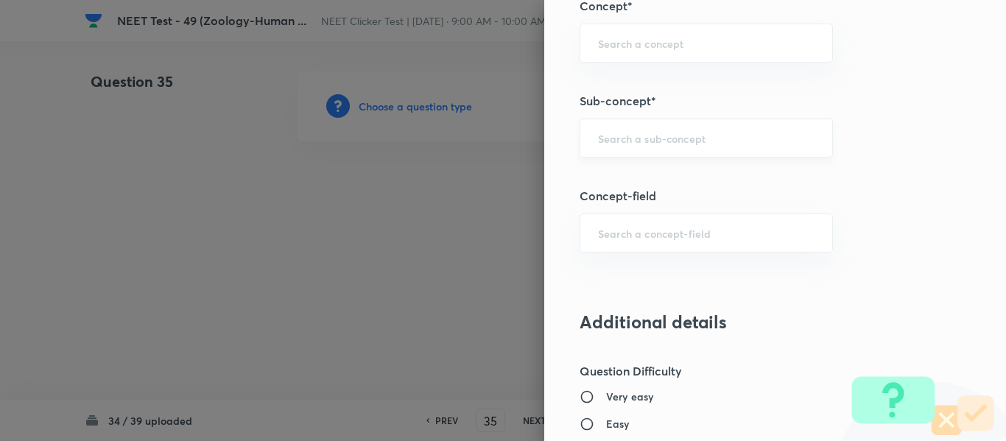
click at [681, 133] on input "text" at bounding box center [706, 138] width 216 height 14
paste input "Common Diseases In Humans"
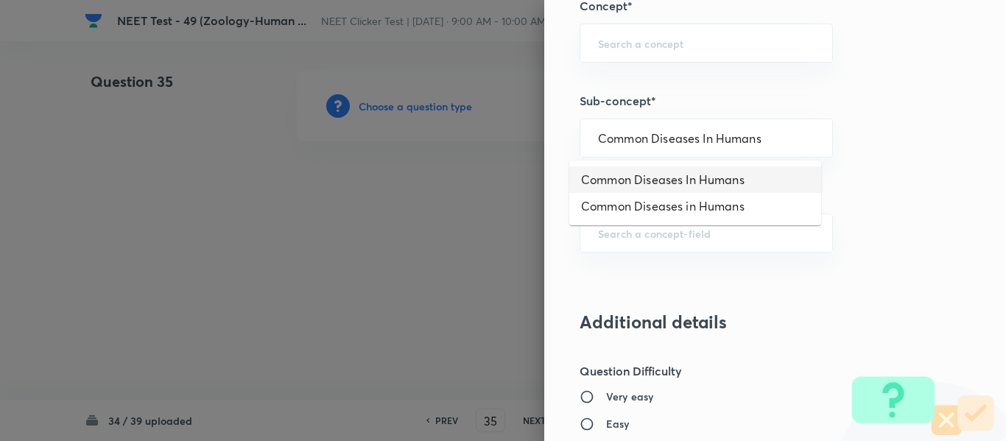
click at [658, 180] on li "Common Diseases In Humans" at bounding box center [695, 179] width 252 height 27
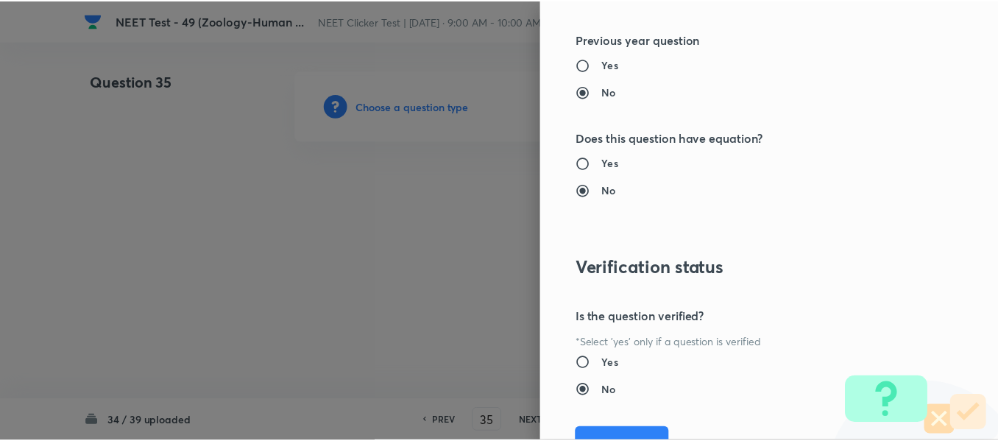
scroll to position [1665, 0]
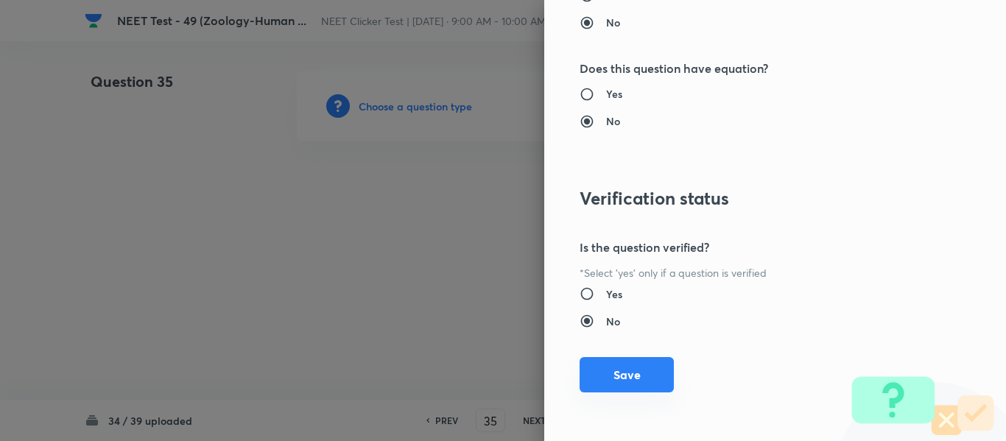
click at [617, 370] on button "Save" at bounding box center [626, 374] width 94 height 35
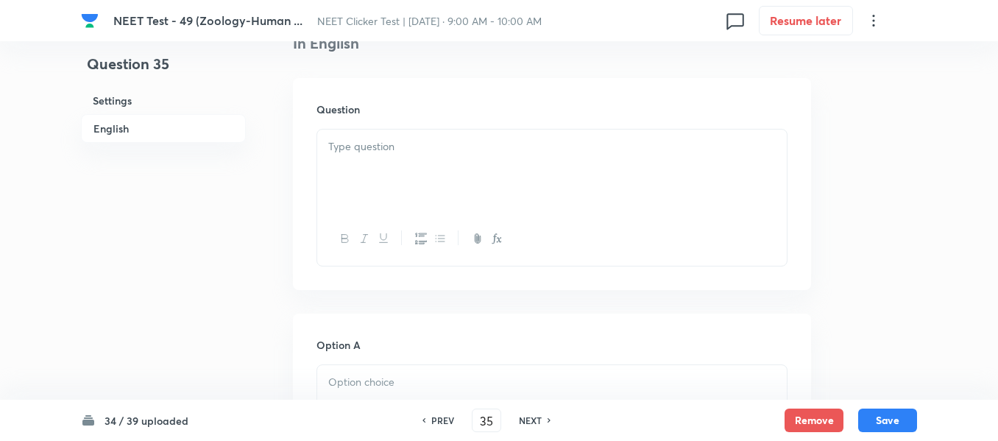
scroll to position [442, 0]
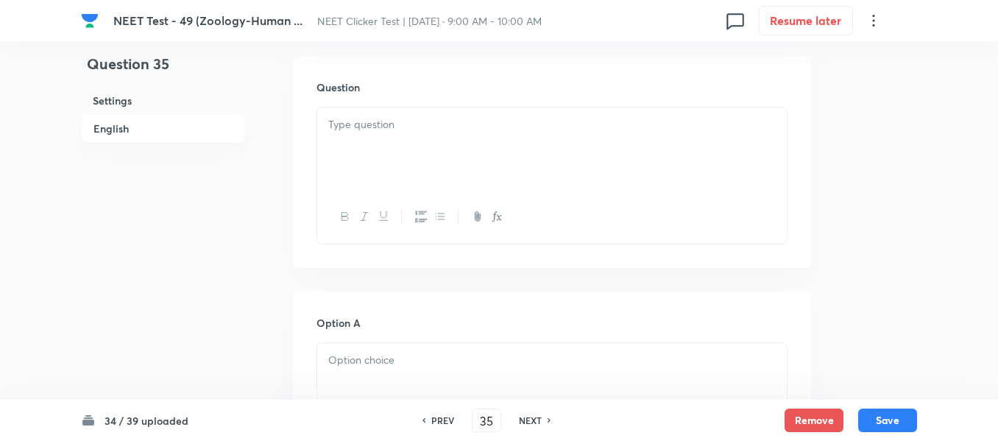
click at [462, 127] on p at bounding box center [552, 124] width 448 height 17
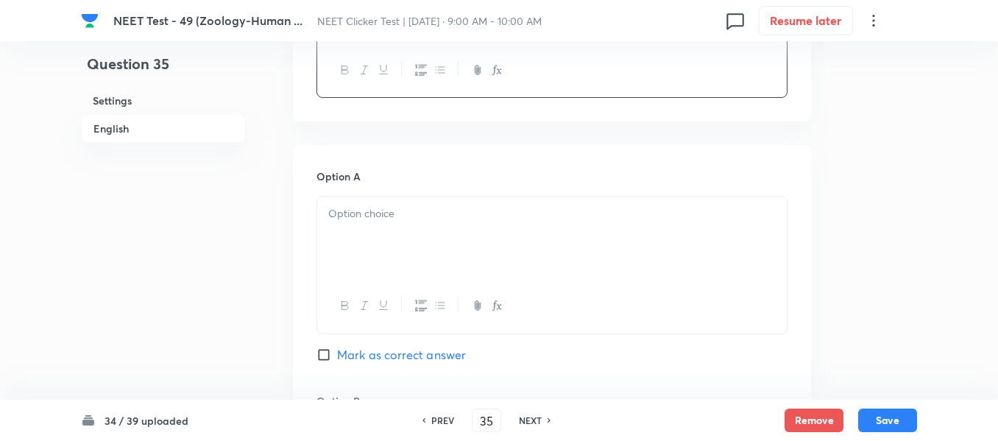
scroll to position [663, 0]
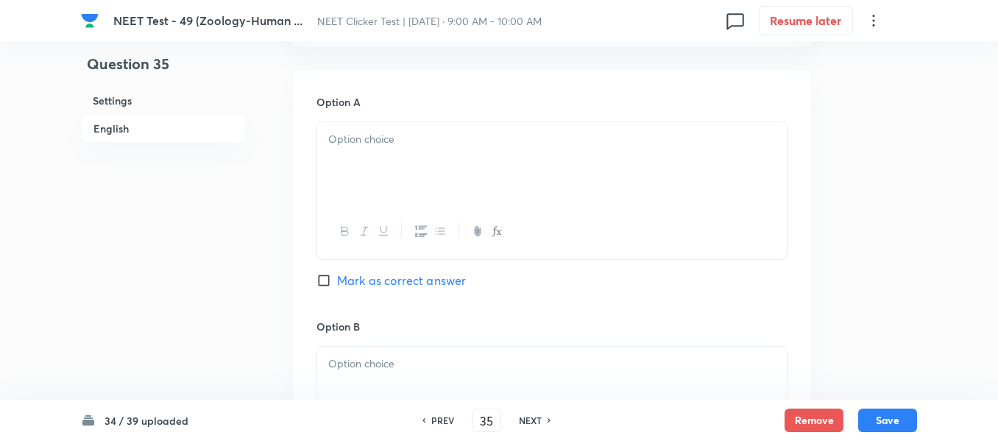
click at [456, 149] on div at bounding box center [552, 163] width 470 height 82
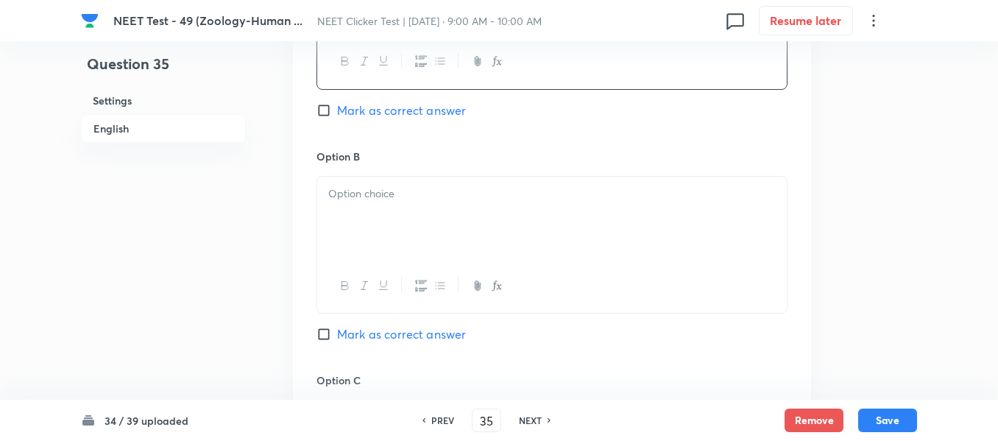
scroll to position [884, 0]
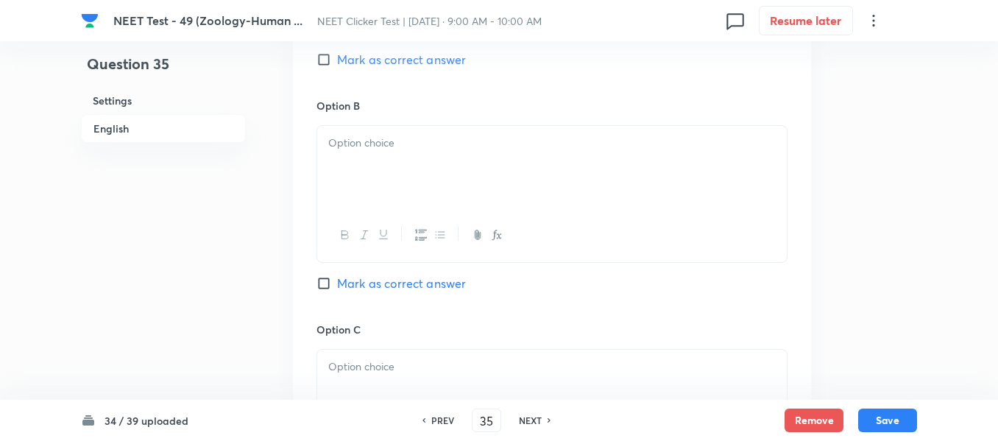
click at [473, 138] on p at bounding box center [552, 143] width 448 height 17
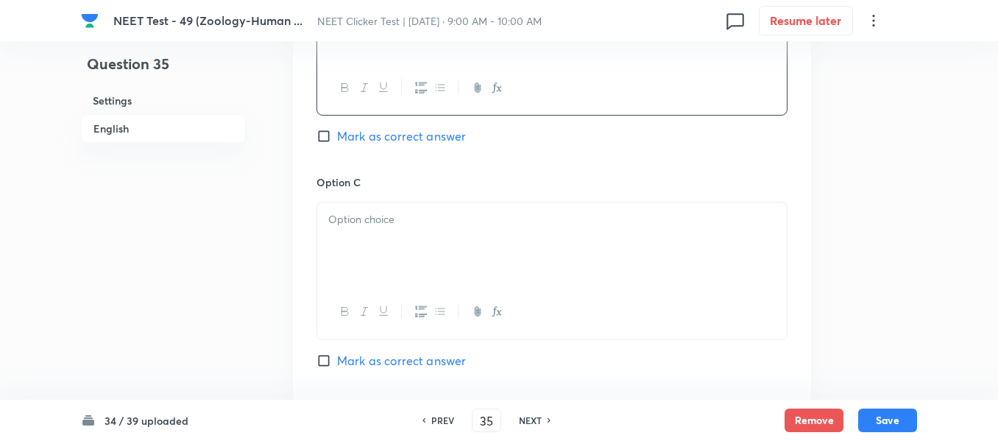
click at [427, 229] on div at bounding box center [552, 243] width 470 height 82
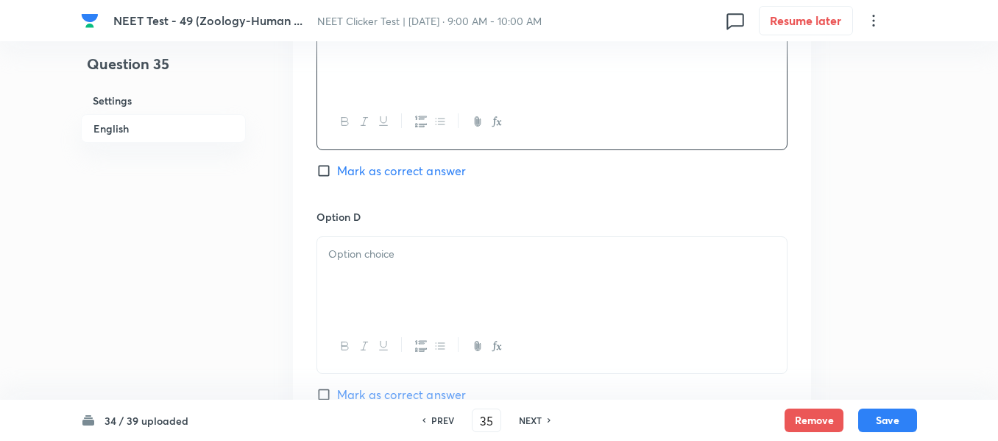
scroll to position [1252, 0]
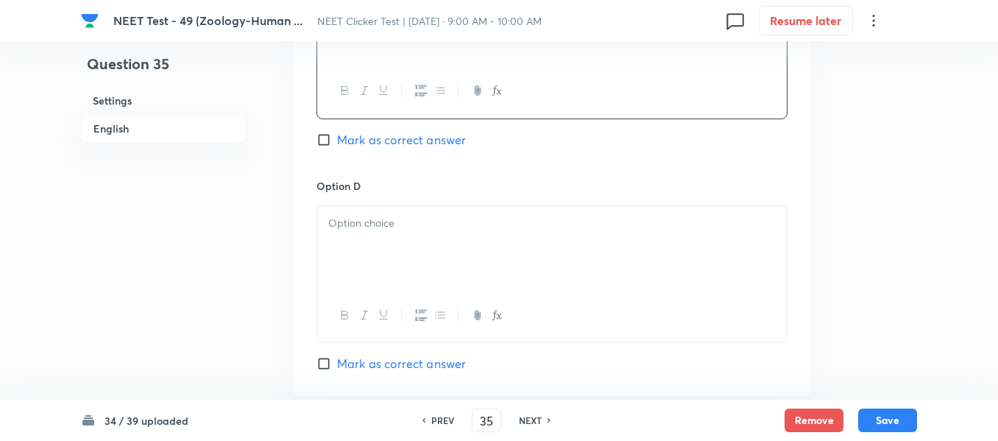
click at [333, 144] on input "Mark as correct answer" at bounding box center [327, 140] width 21 height 15
click at [435, 216] on p at bounding box center [552, 223] width 448 height 17
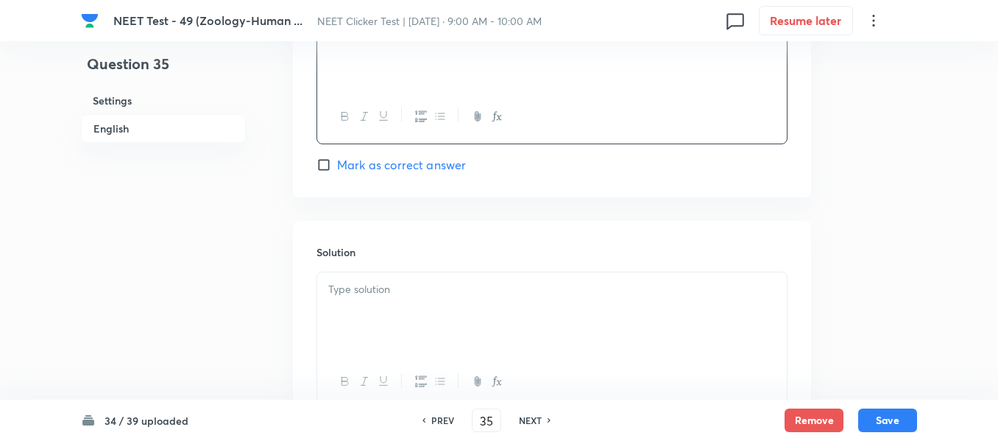
scroll to position [1546, 0]
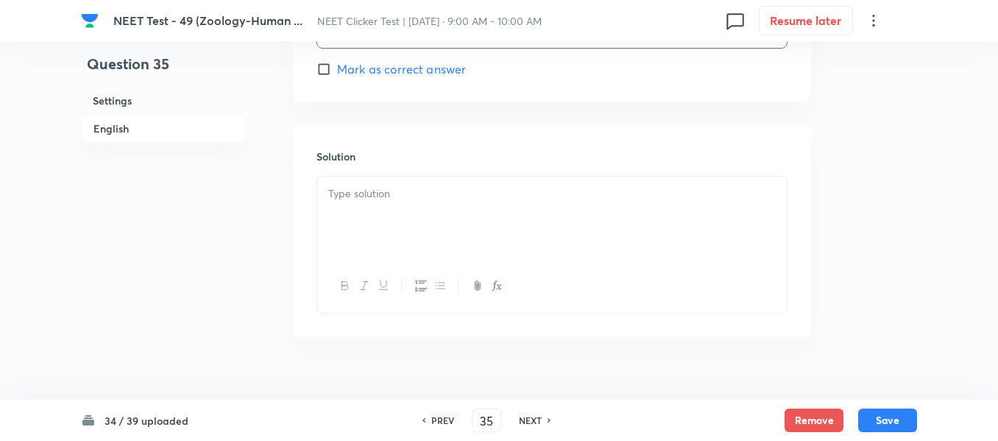
click at [429, 196] on p at bounding box center [552, 194] width 448 height 17
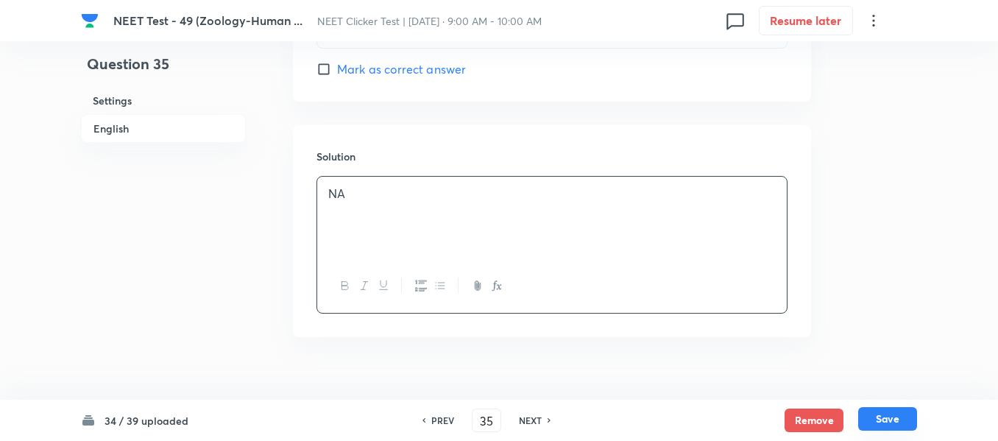
click at [892, 417] on button "Save" at bounding box center [887, 419] width 59 height 24
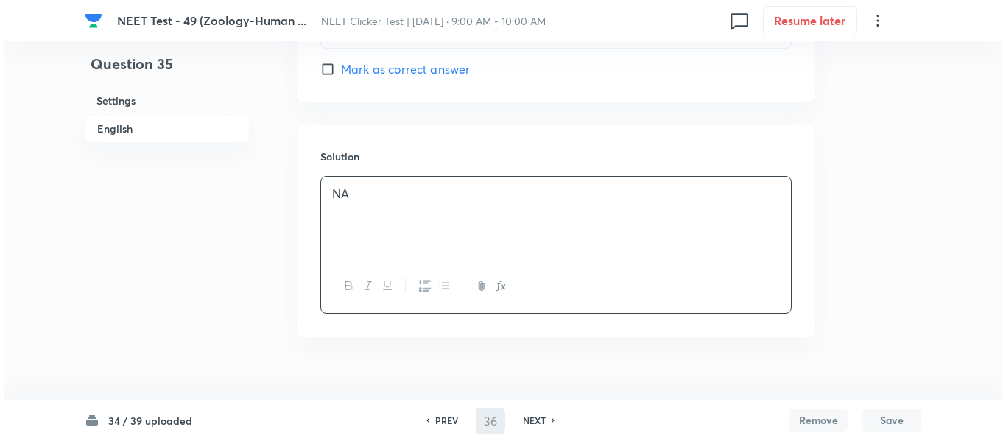
scroll to position [0, 0]
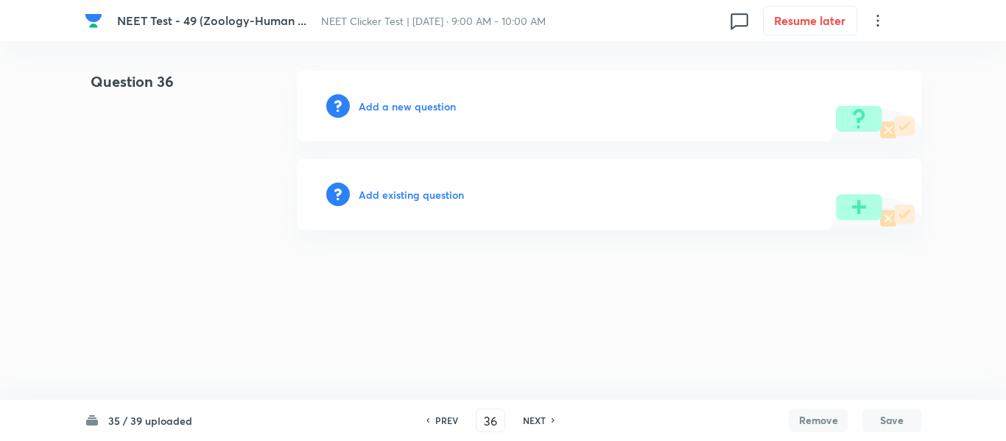
click at [396, 107] on h6 "Add a new question" at bounding box center [407, 106] width 97 height 15
click at [396, 107] on h6 "Choose a question type" at bounding box center [415, 106] width 113 height 15
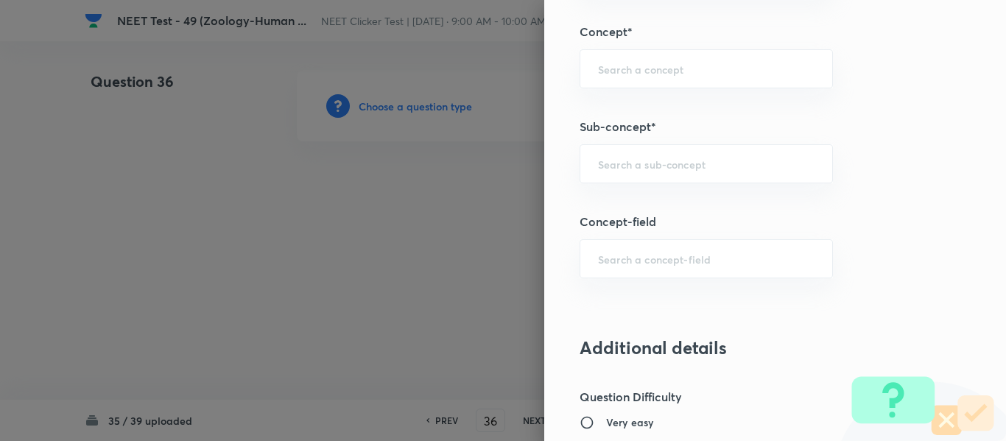
scroll to position [957, 0]
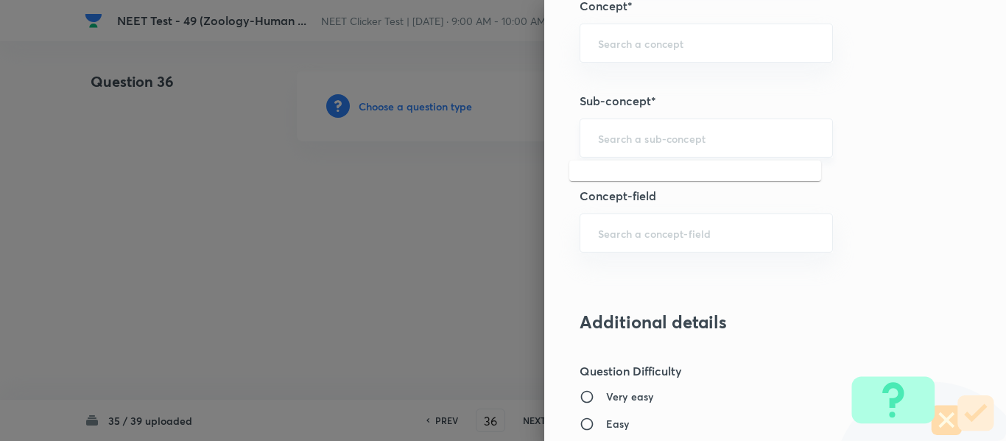
click at [711, 140] on input "text" at bounding box center [706, 138] width 216 height 14
paste input "Common Diseases In Humans"
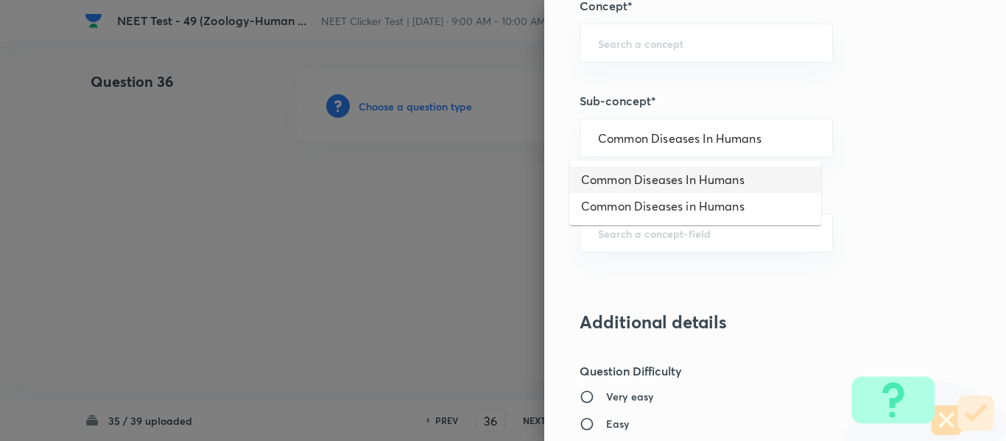
click at [665, 181] on li "Common Diseases In Humans" at bounding box center [695, 179] width 252 height 27
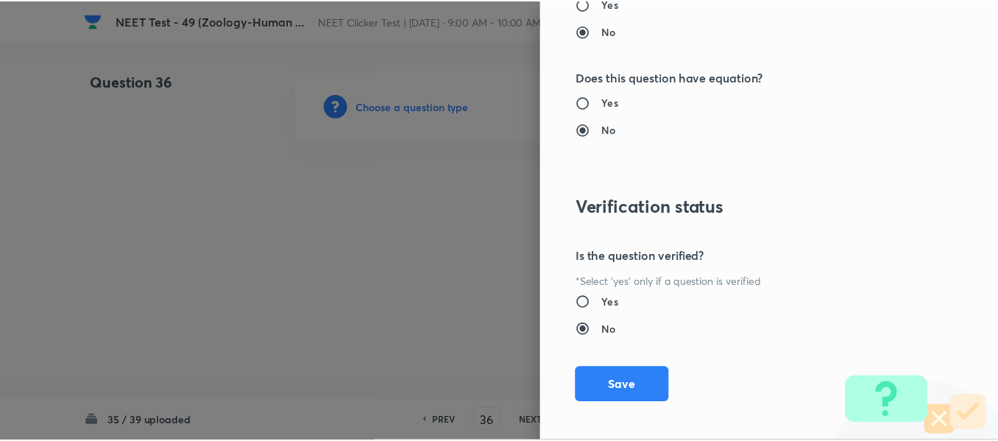
scroll to position [1665, 0]
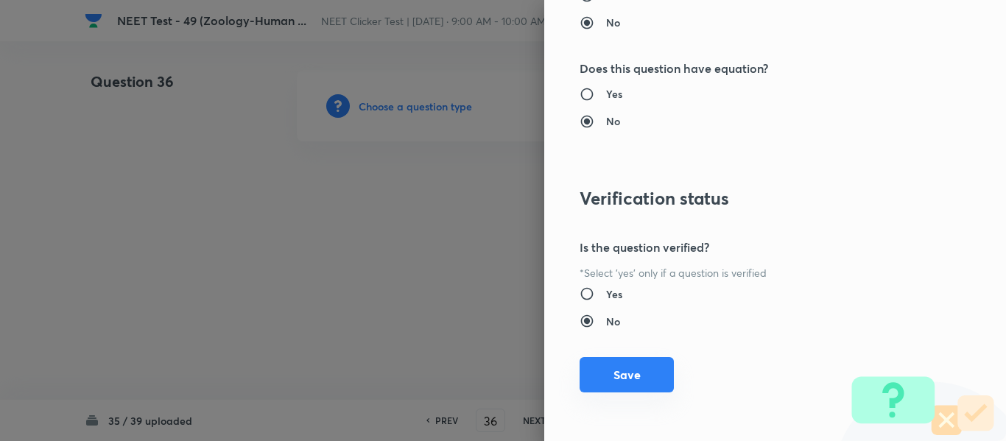
click at [624, 378] on button "Save" at bounding box center [626, 374] width 94 height 35
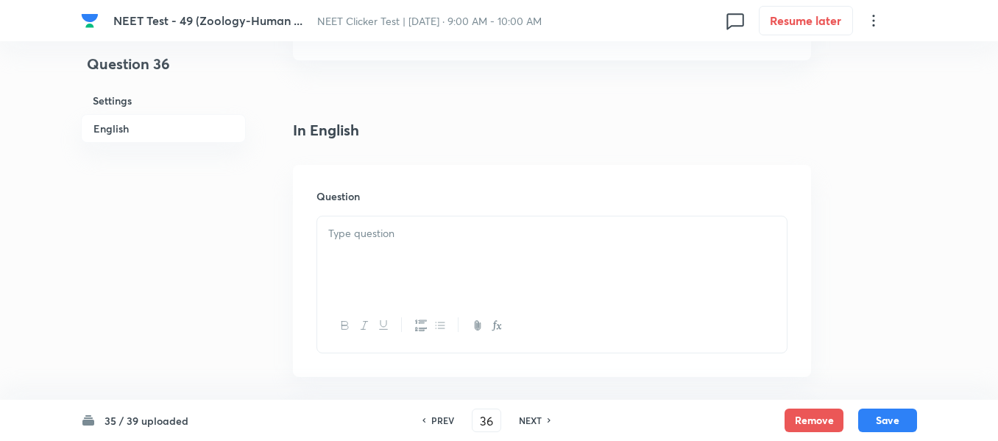
scroll to position [442, 0]
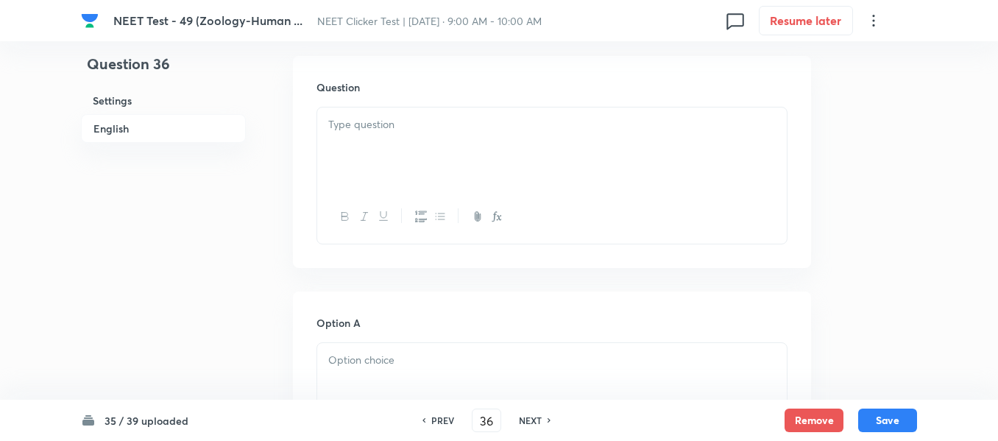
click at [466, 141] on div at bounding box center [552, 148] width 470 height 82
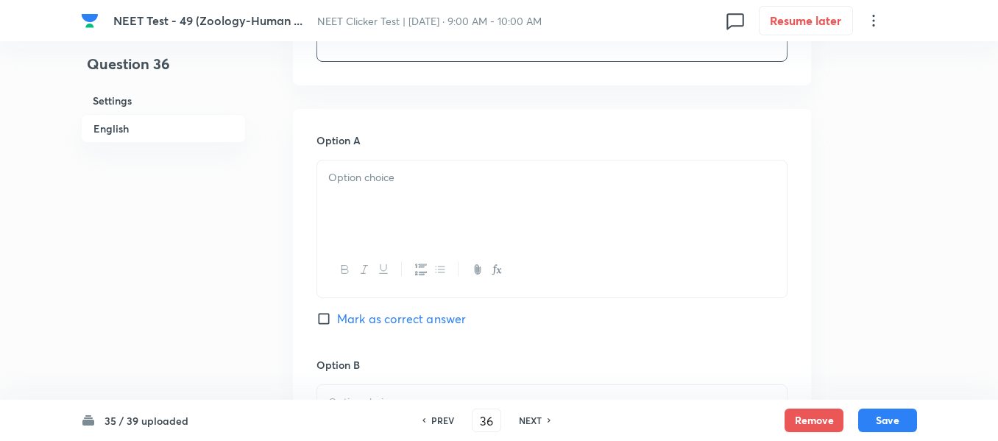
scroll to position [663, 0]
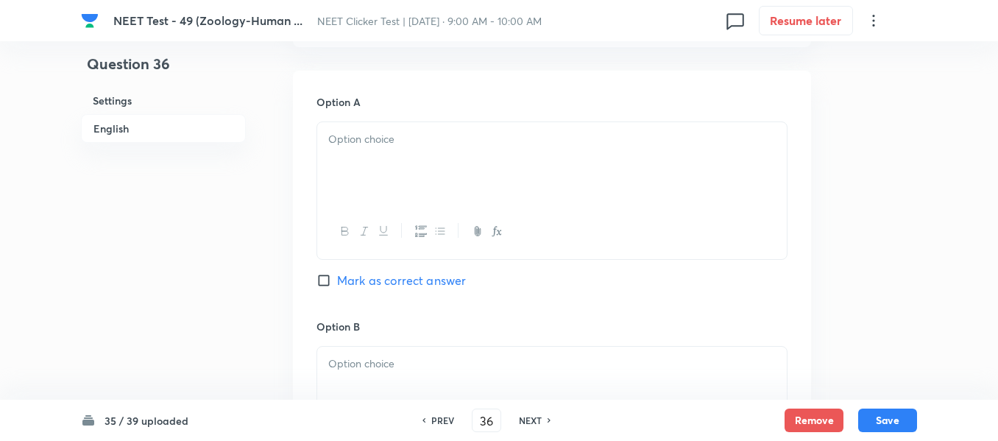
click at [537, 167] on div at bounding box center [552, 163] width 470 height 82
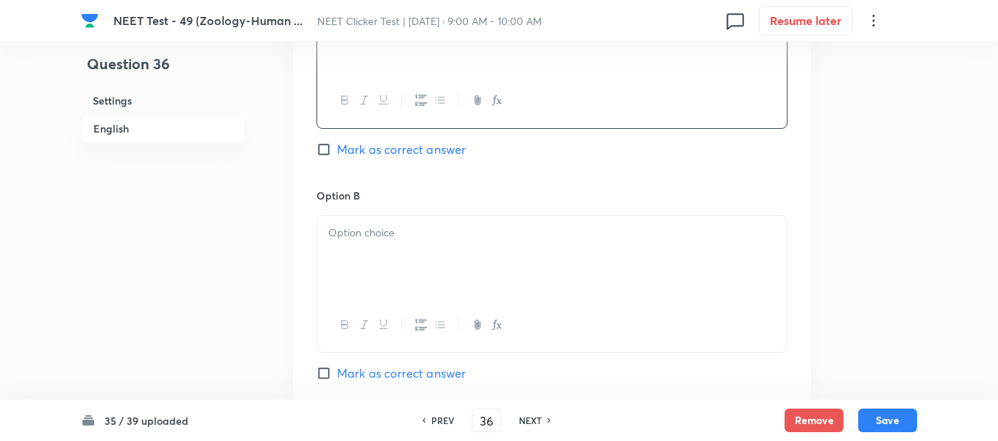
scroll to position [810, 0]
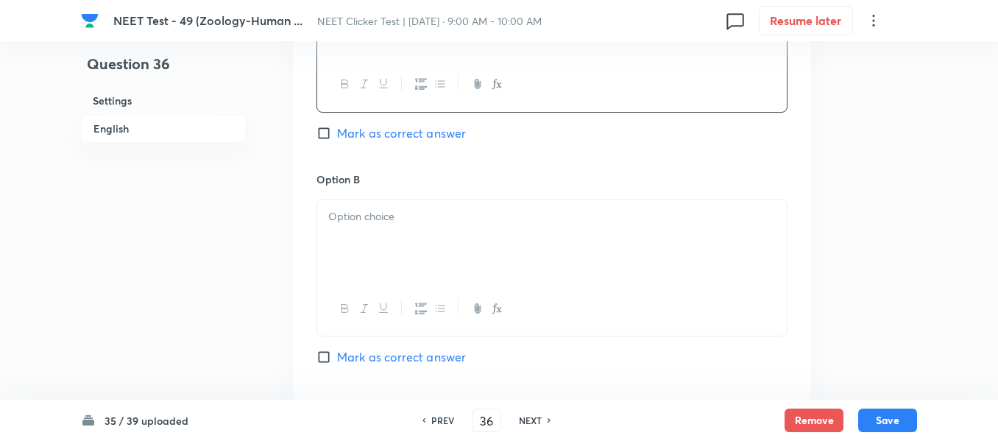
click at [490, 209] on p at bounding box center [552, 216] width 448 height 17
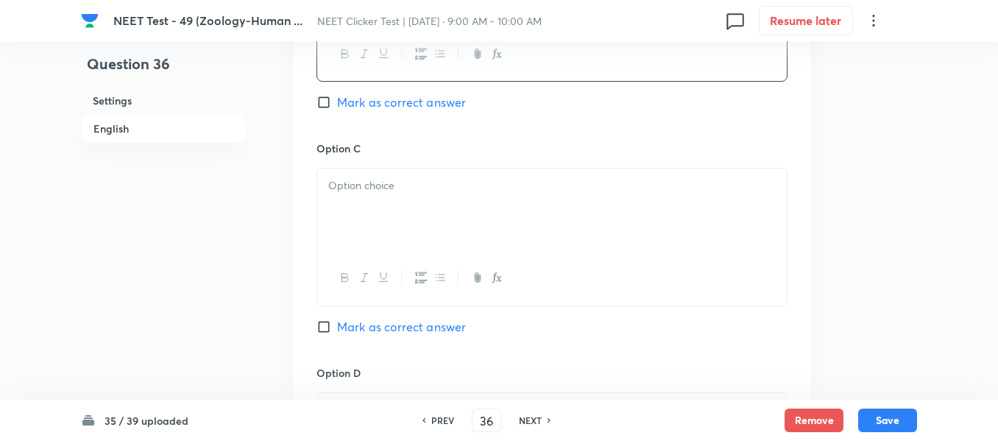
scroll to position [1104, 0]
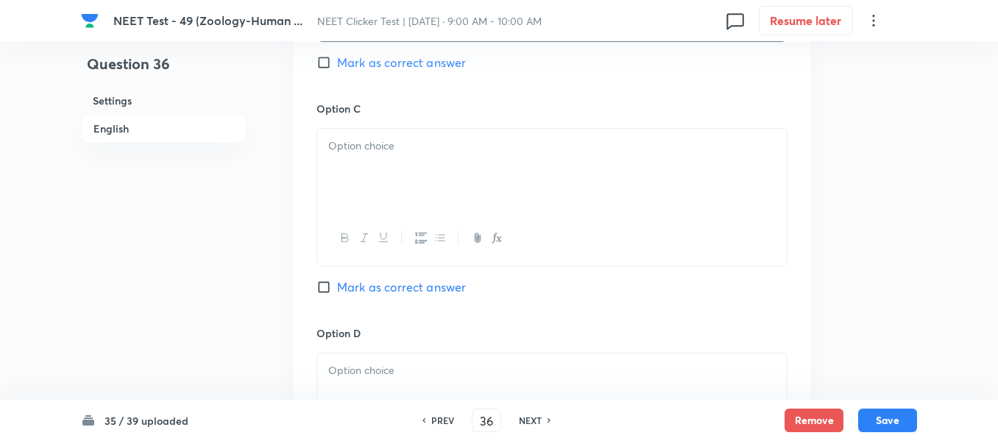
click at [439, 173] on div at bounding box center [552, 170] width 470 height 82
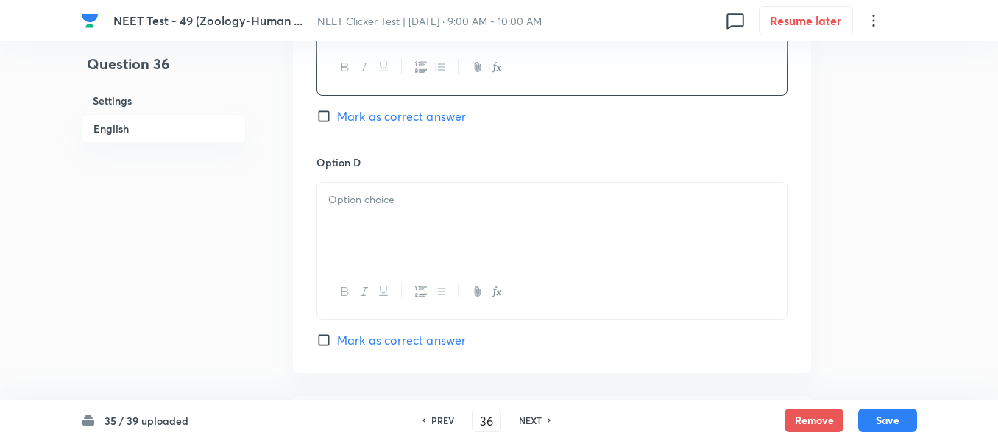
scroll to position [1325, 0]
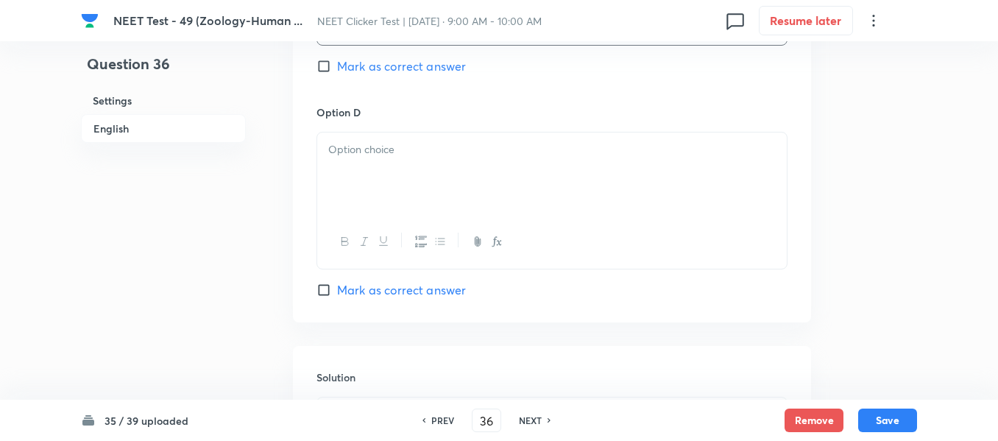
click at [473, 164] on div at bounding box center [552, 174] width 470 height 82
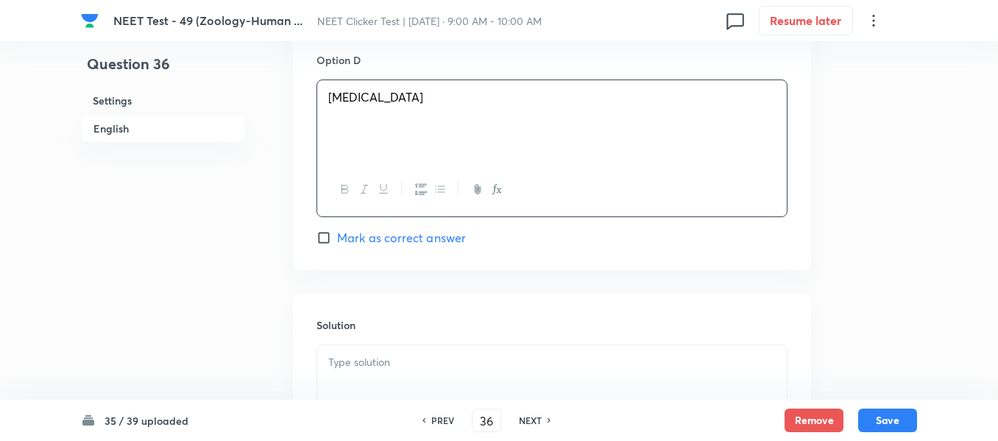
scroll to position [1546, 0]
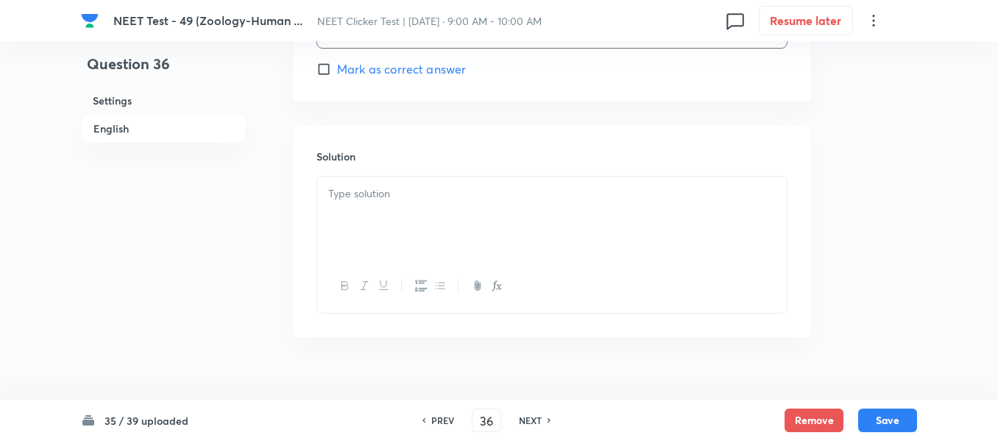
click at [426, 188] on p at bounding box center [552, 194] width 448 height 17
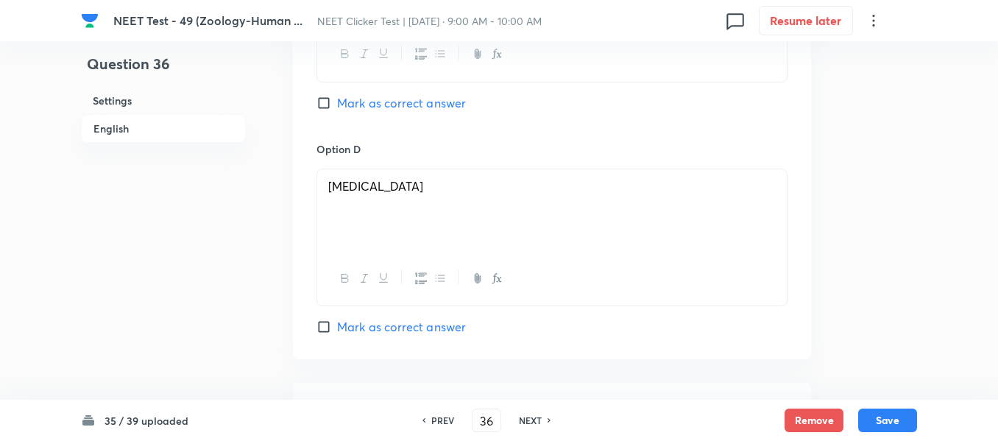
scroll to position [1252, 0]
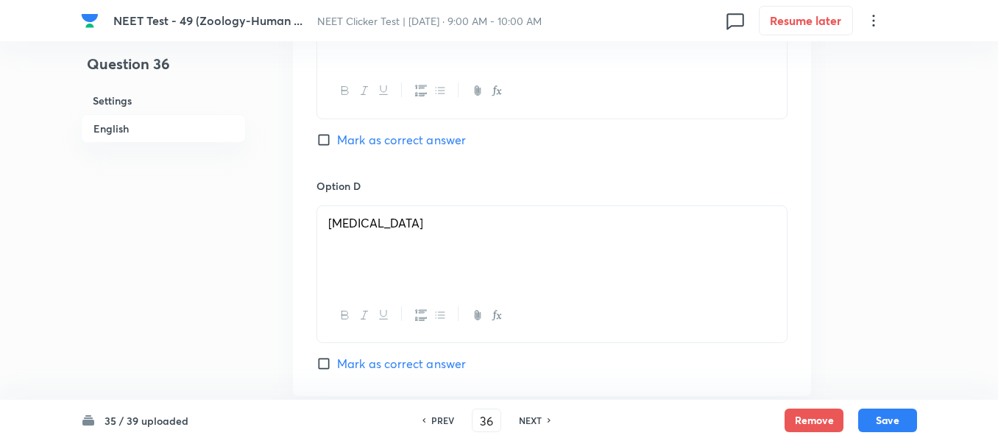
click at [334, 143] on input "Mark as correct answer" at bounding box center [327, 140] width 21 height 15
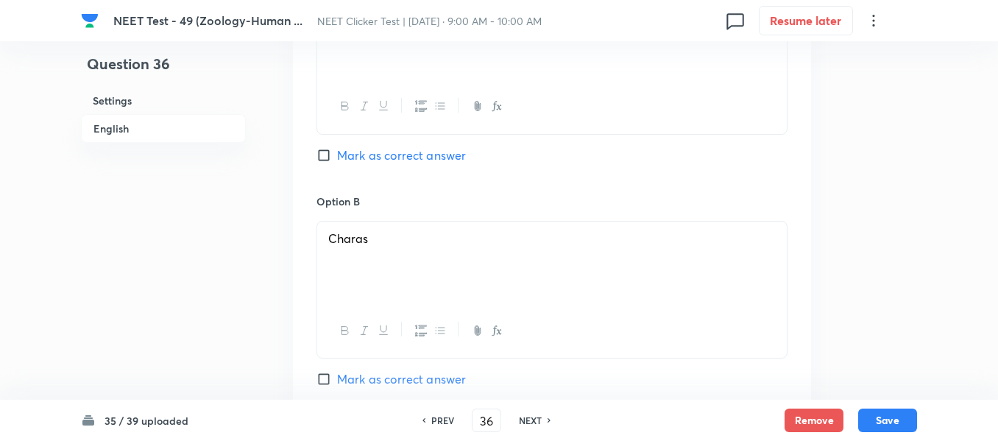
scroll to position [762, 0]
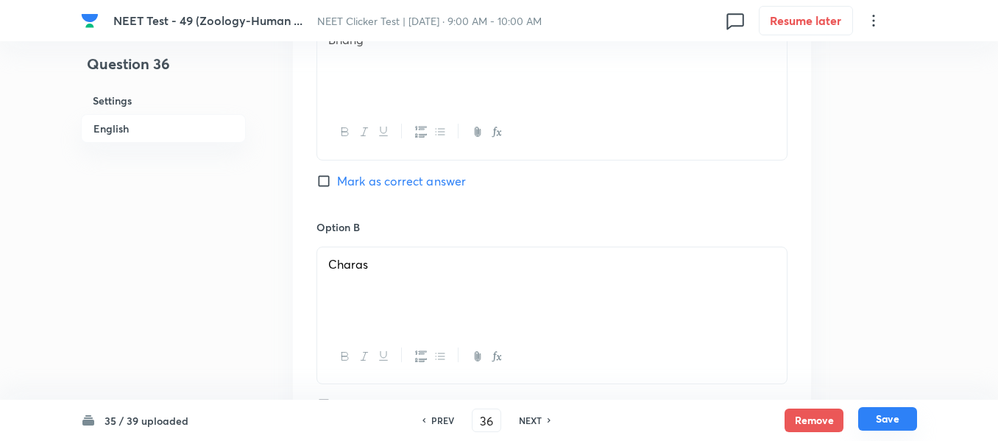
click at [884, 419] on button "Save" at bounding box center [887, 419] width 59 height 24
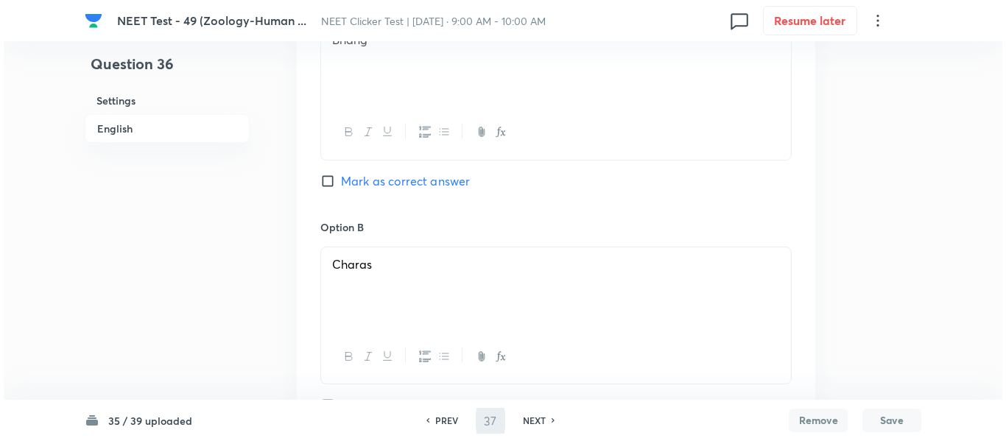
scroll to position [0, 0]
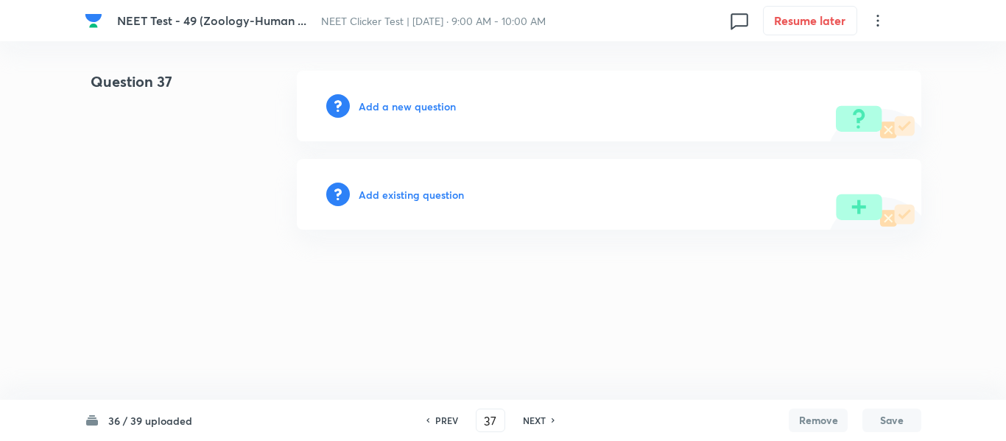
click at [389, 105] on h6 "Add a new question" at bounding box center [407, 106] width 97 height 15
click at [389, 105] on h6 "Choose a question type" at bounding box center [415, 106] width 113 height 15
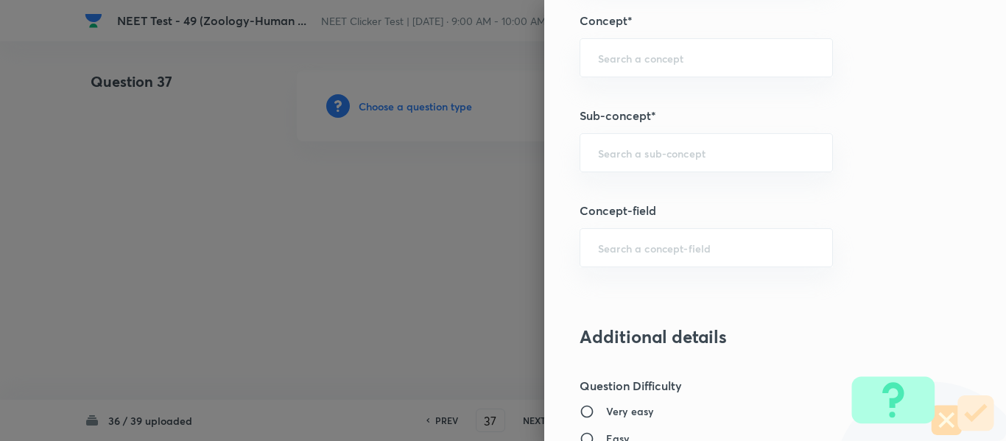
scroll to position [951, 0]
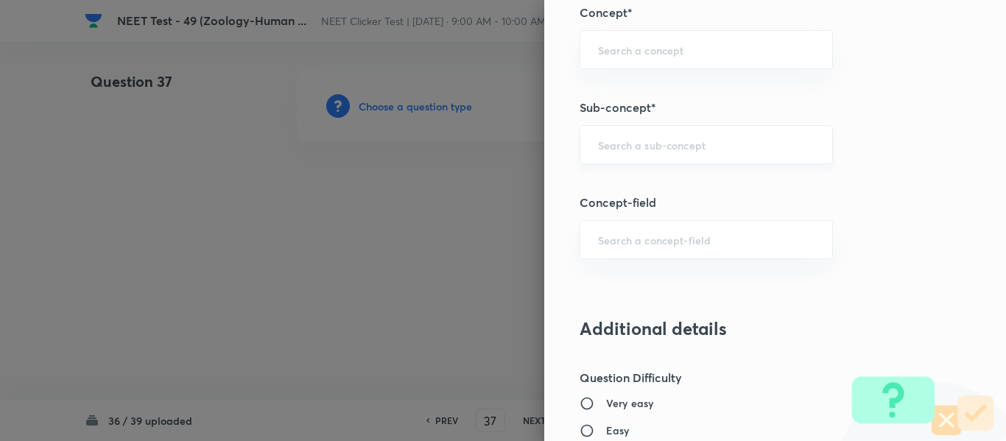
click at [656, 147] on input "text" at bounding box center [706, 145] width 216 height 14
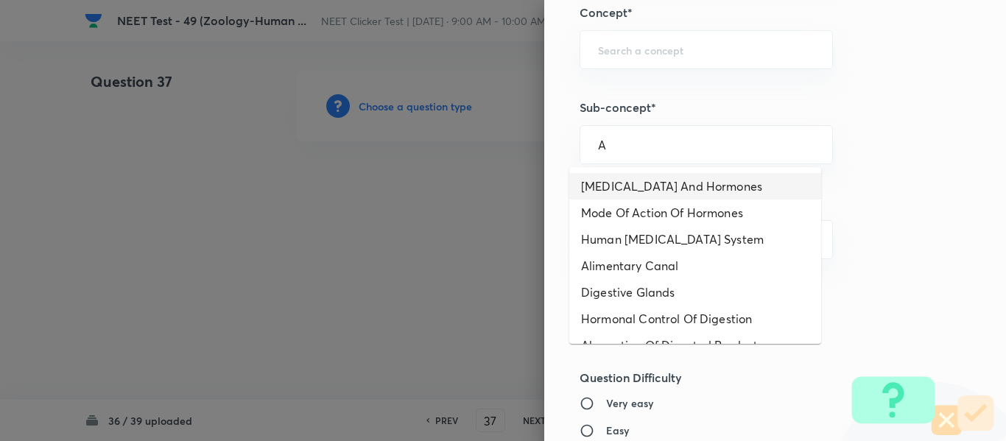
click at [617, 183] on li "Endocrine Glands And Hormones" at bounding box center [695, 186] width 252 height 27
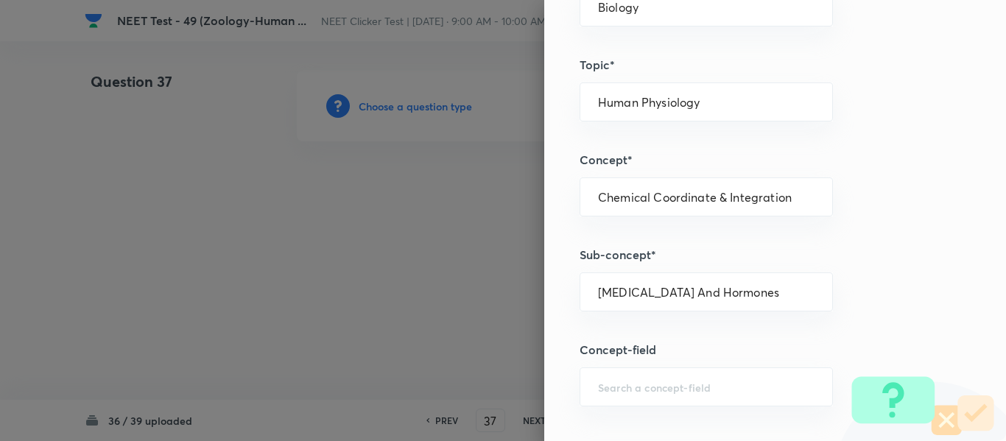
scroll to position [656, 0]
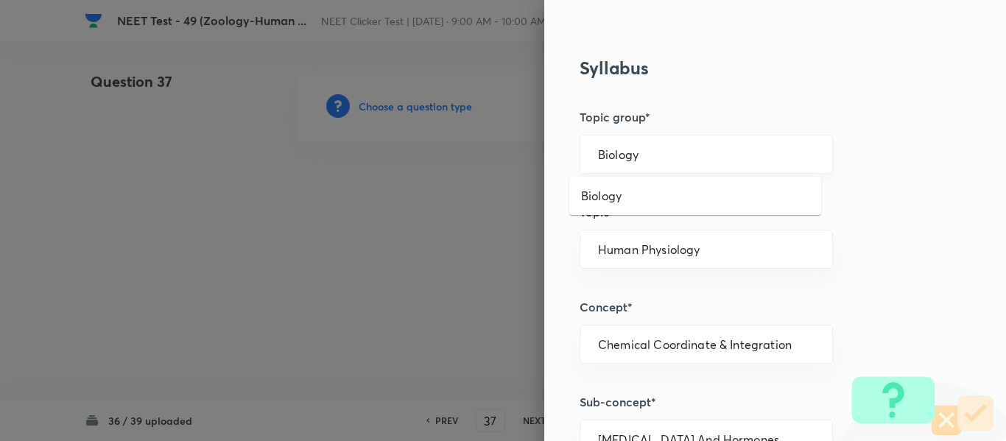
click at [664, 152] on input "Biology" at bounding box center [706, 154] width 216 height 14
click at [630, 201] on li "Biology" at bounding box center [695, 196] width 252 height 27
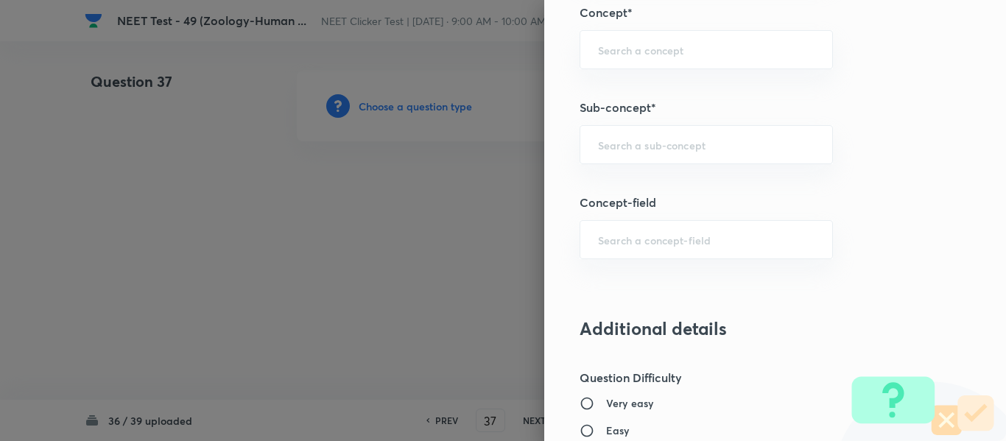
scroll to position [1024, 0]
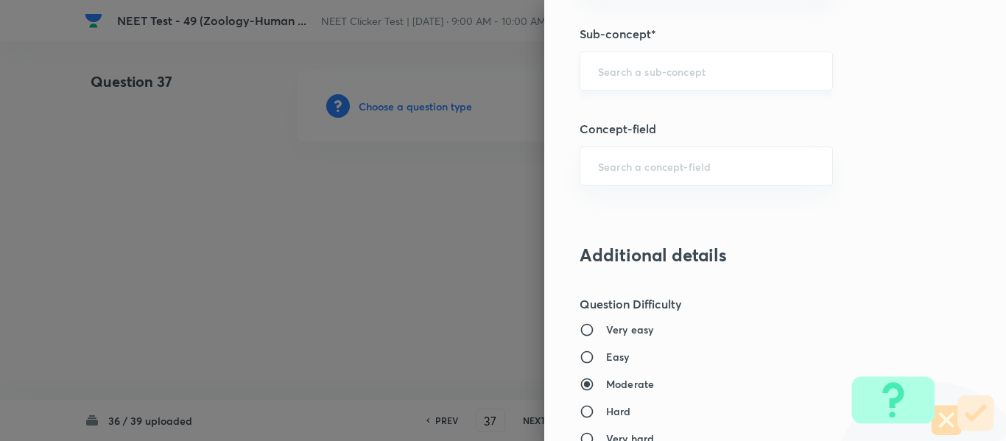
click at [662, 76] on input "text" at bounding box center [706, 71] width 216 height 14
paste input "Common Diseases In Humans"
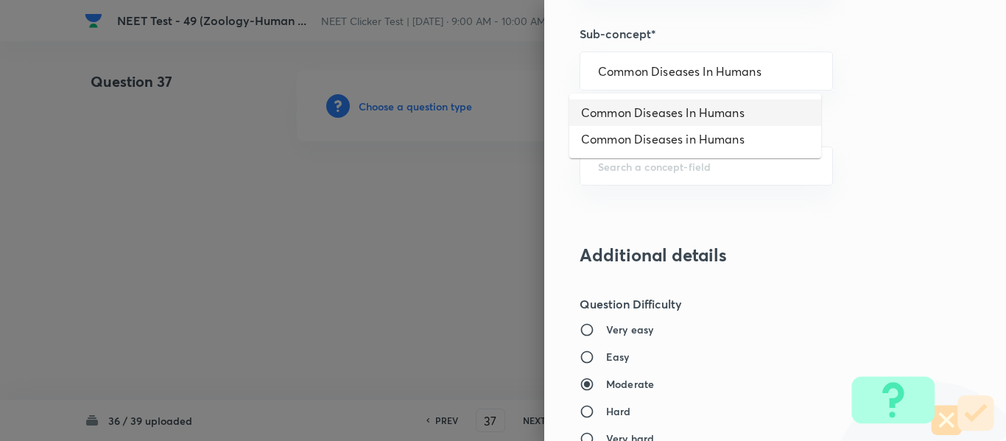
click at [649, 116] on li "Common Diseases In Humans" at bounding box center [695, 112] width 252 height 27
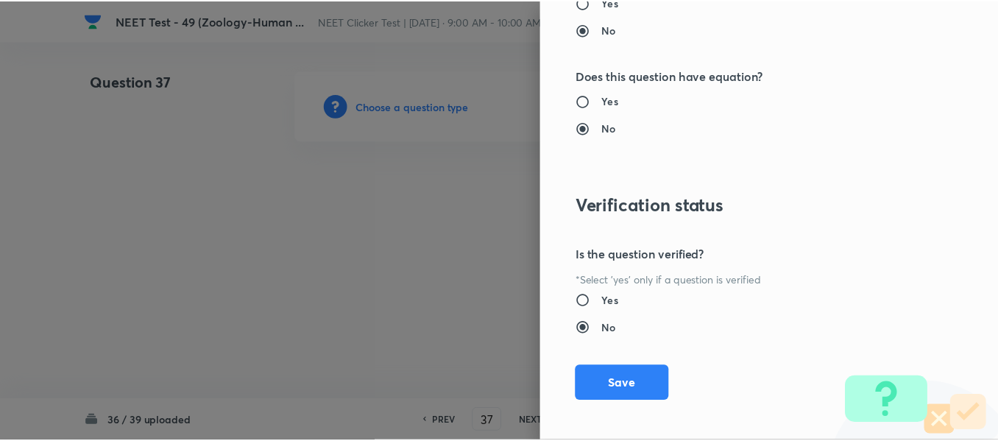
scroll to position [1665, 0]
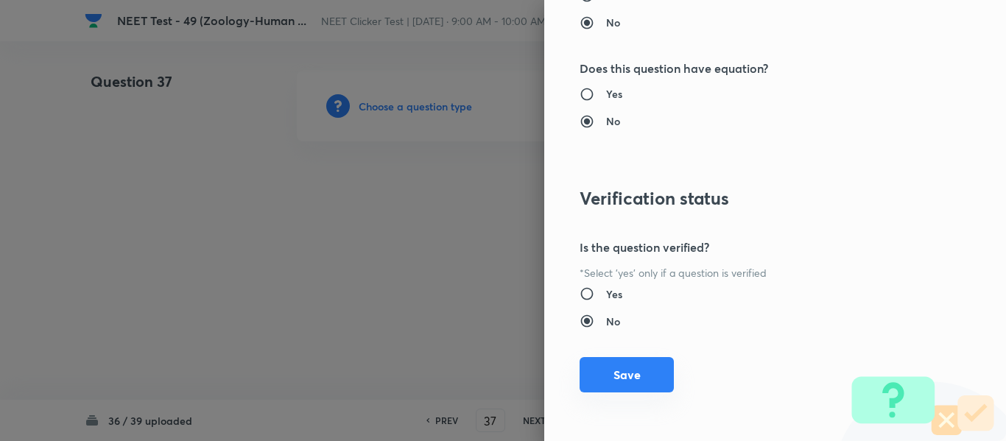
click at [616, 372] on button "Save" at bounding box center [626, 374] width 94 height 35
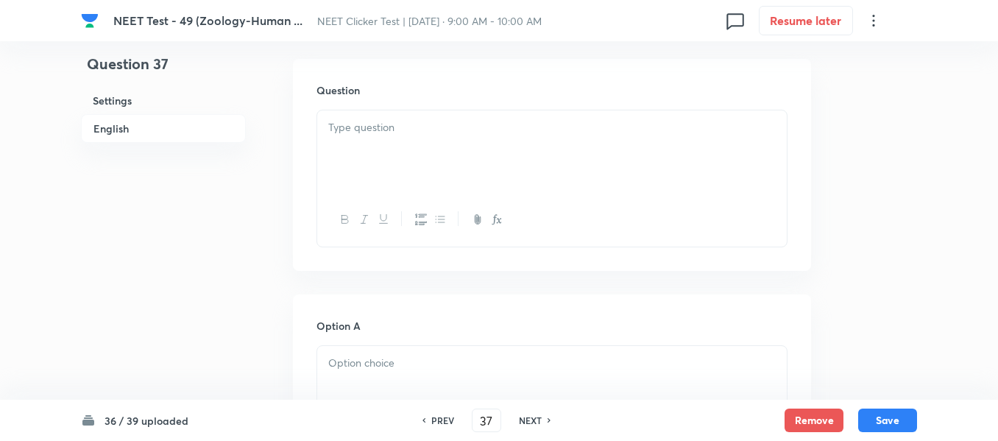
scroll to position [442, 0]
click at [516, 150] on div at bounding box center [552, 148] width 470 height 82
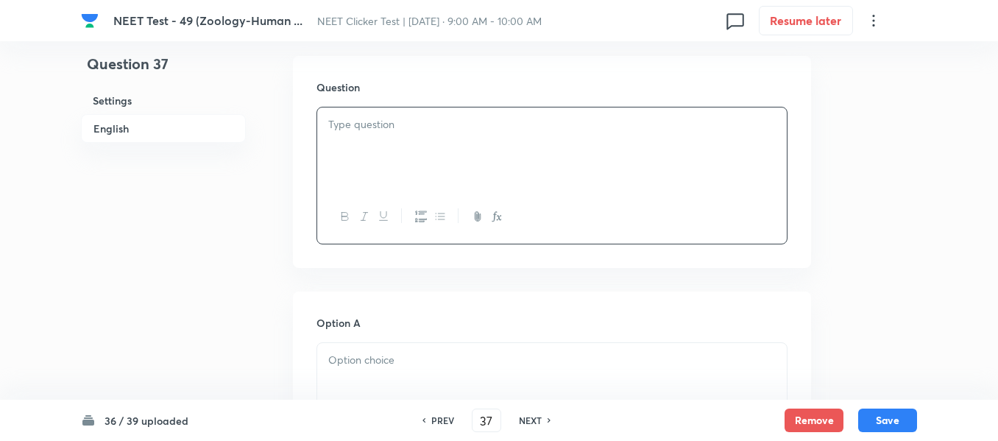
click at [435, 127] on p at bounding box center [552, 124] width 448 height 17
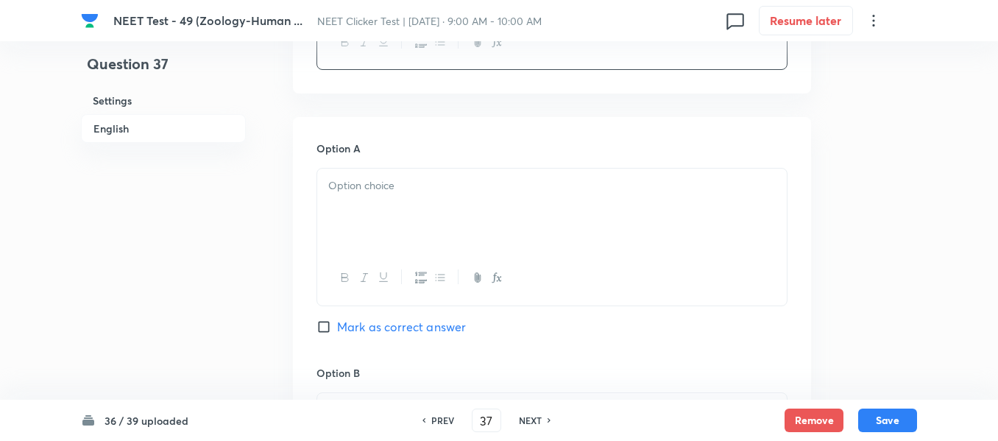
scroll to position [663, 0]
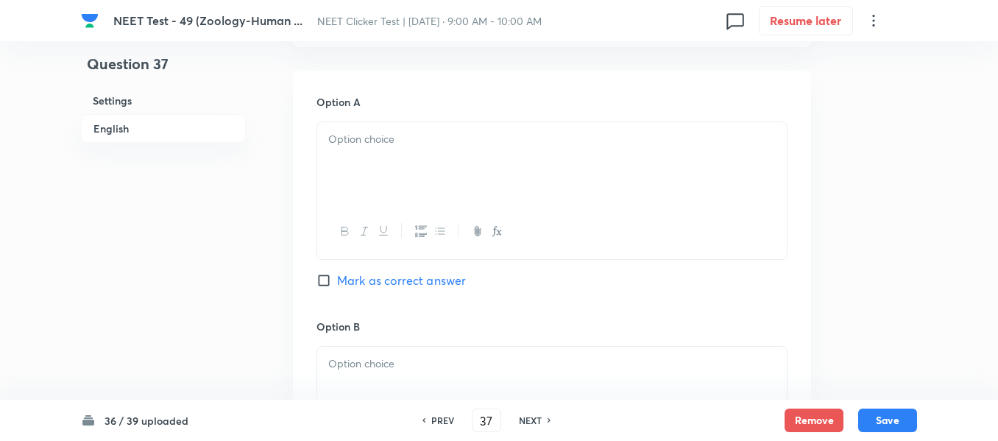
click at [437, 161] on div at bounding box center [552, 163] width 470 height 82
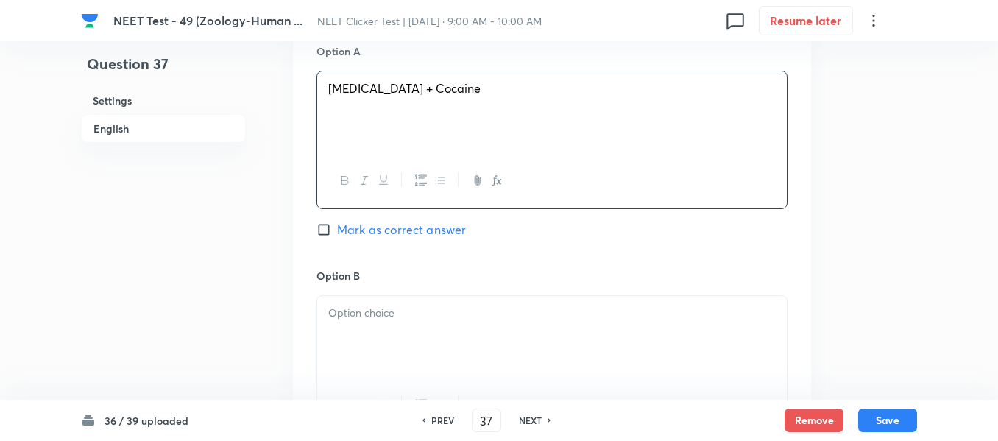
scroll to position [736, 0]
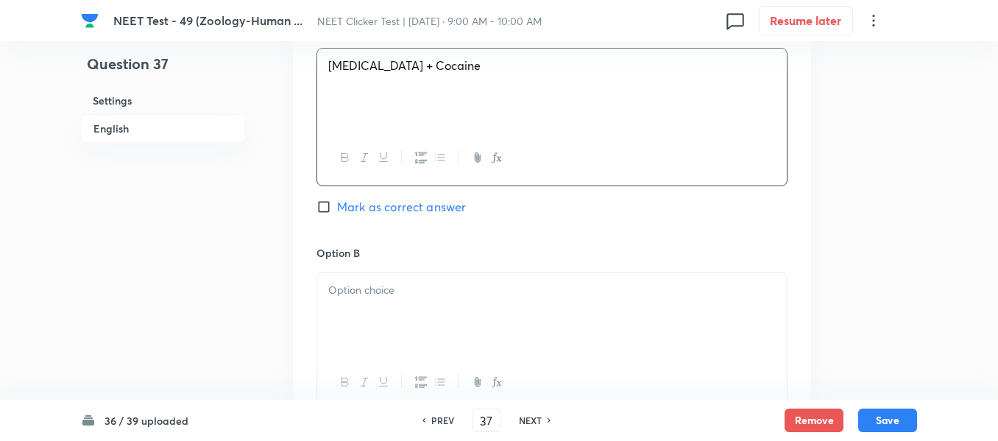
click at [324, 206] on input "Mark as correct answer" at bounding box center [327, 207] width 21 height 15
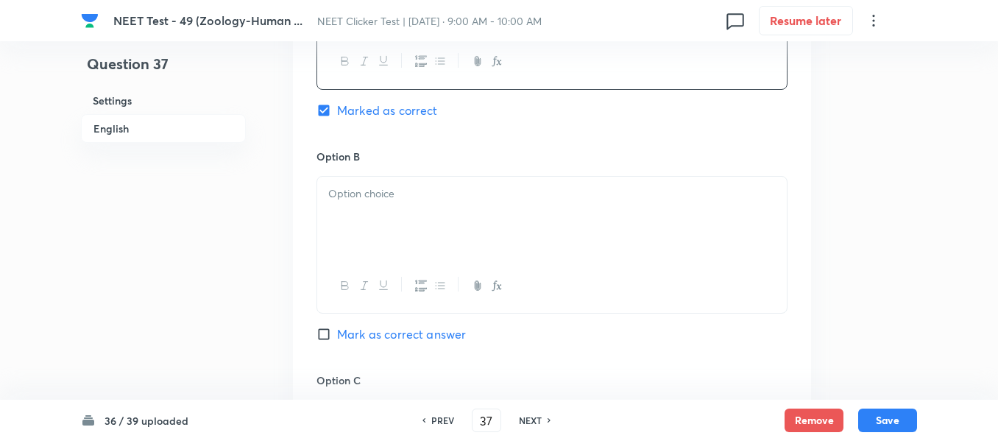
scroll to position [884, 0]
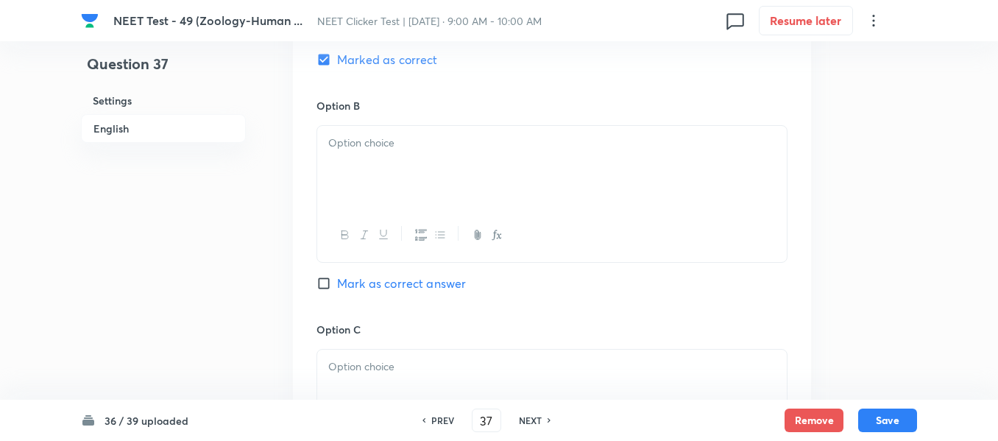
click at [451, 163] on div at bounding box center [552, 167] width 470 height 82
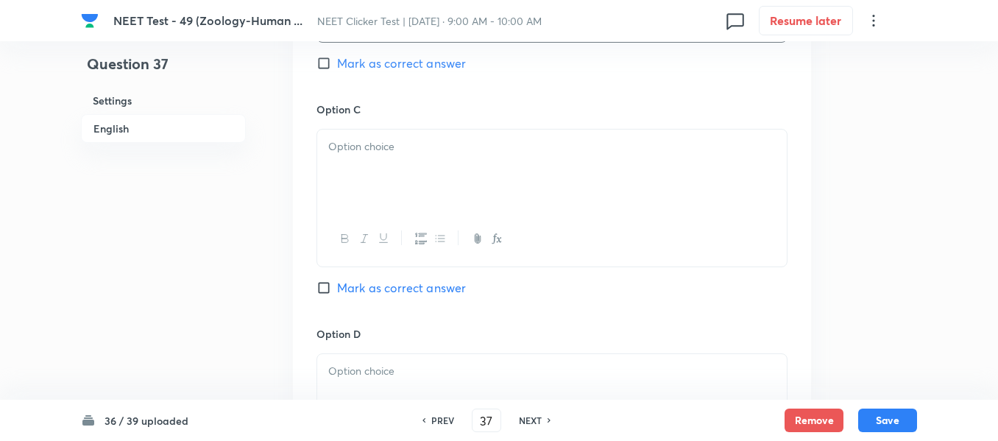
scroll to position [1104, 0]
click at [466, 156] on div at bounding box center [552, 170] width 470 height 82
click at [533, 162] on div at bounding box center [552, 174] width 470 height 82
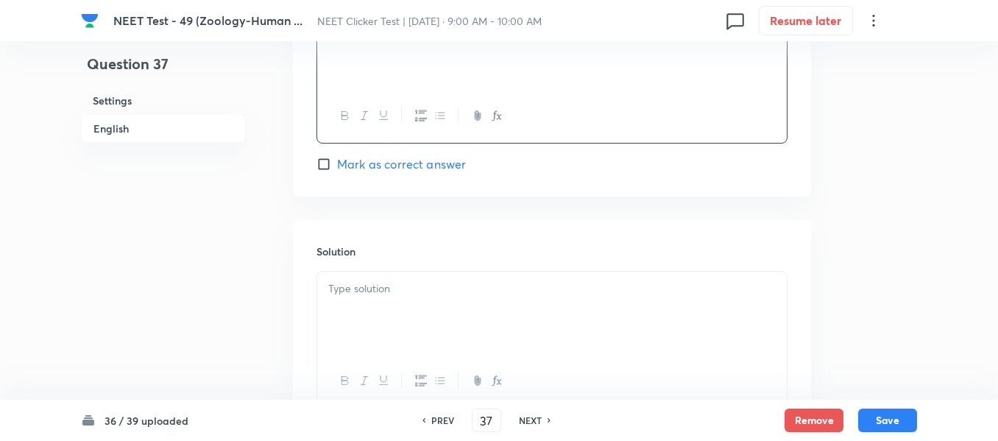
scroll to position [1572, 0]
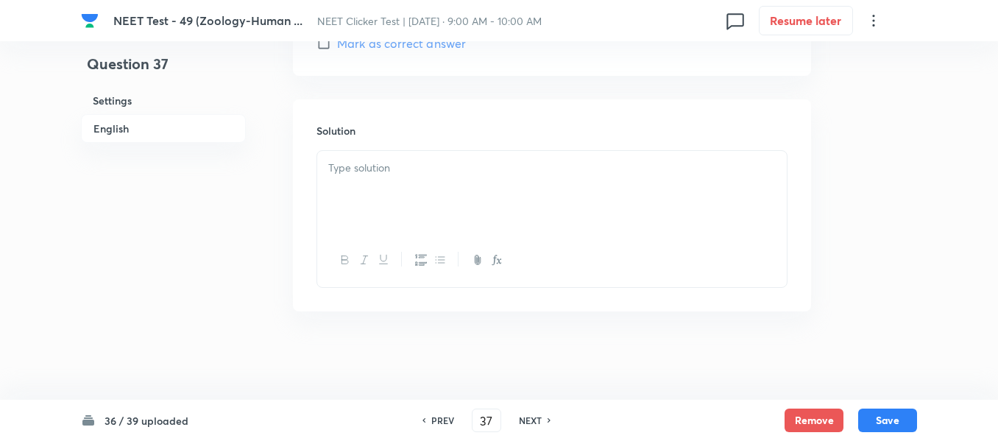
click at [437, 163] on p at bounding box center [552, 168] width 448 height 17
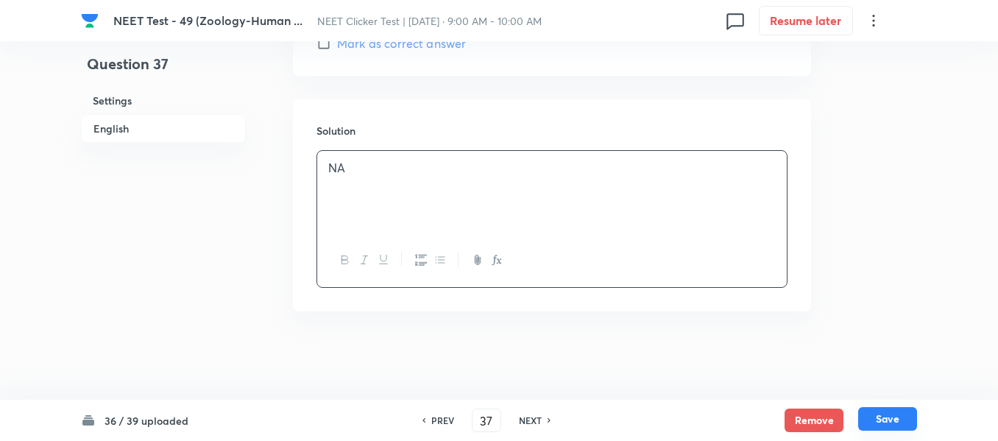
click at [883, 424] on button "Save" at bounding box center [887, 419] width 59 height 24
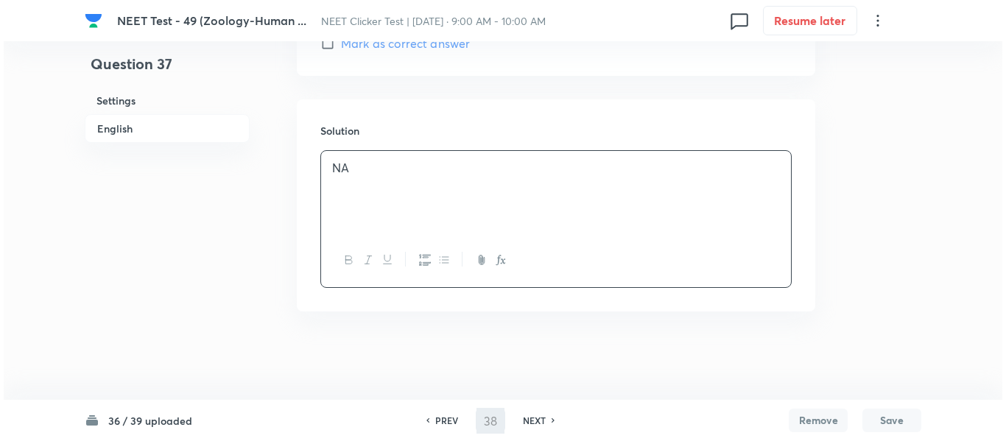
scroll to position [0, 0]
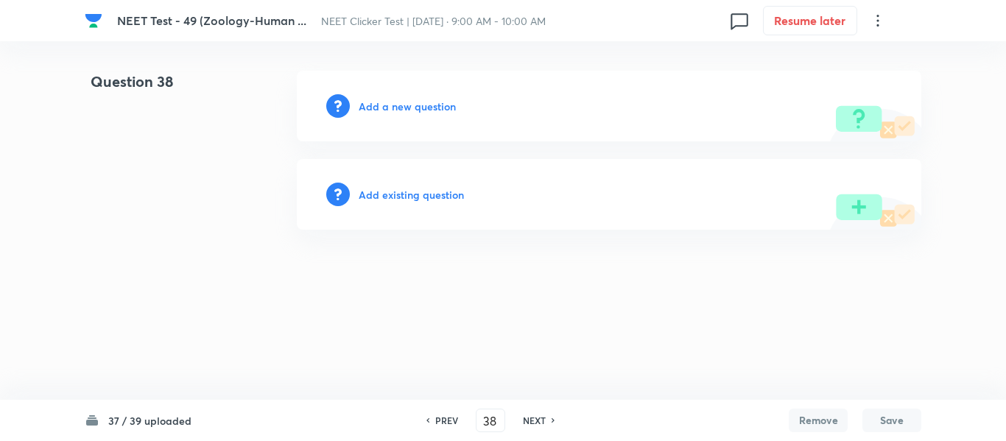
click at [397, 105] on h6 "Add a new question" at bounding box center [407, 106] width 97 height 15
click at [397, 105] on h6 "Choose a question type" at bounding box center [415, 106] width 113 height 15
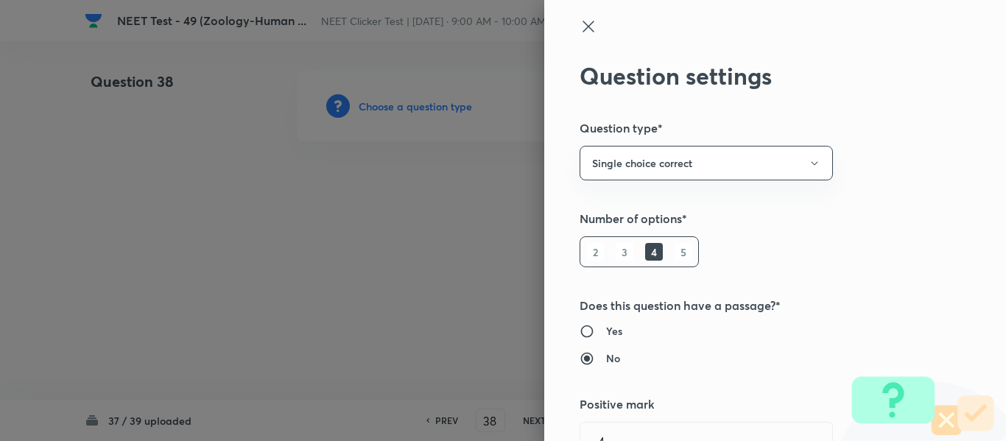
click at [451, 258] on div at bounding box center [503, 220] width 1006 height 441
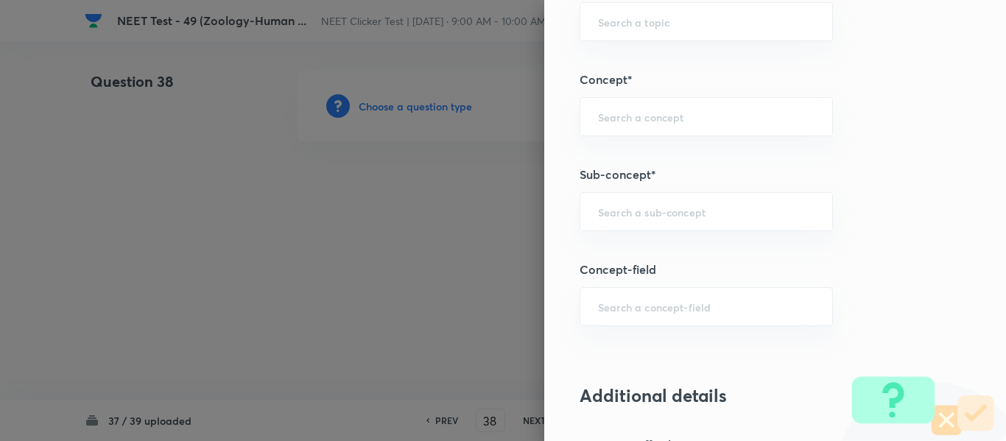
scroll to position [957, 0]
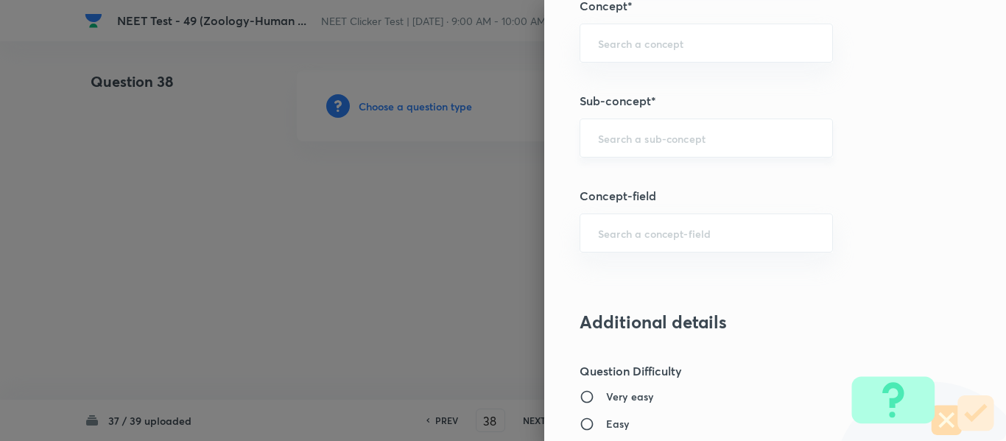
click at [698, 141] on input "text" at bounding box center [706, 138] width 216 height 14
paste input "Common Diseases In Humans"
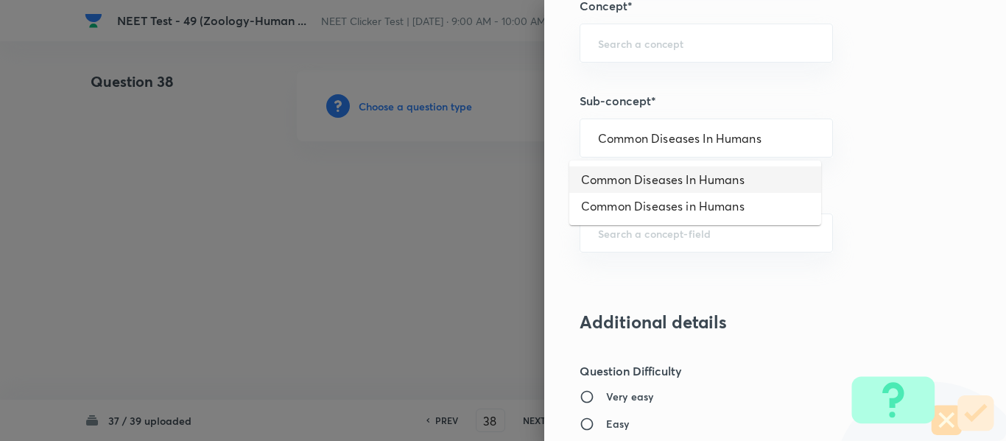
click at [679, 175] on li "Common Diseases In Humans" at bounding box center [695, 179] width 252 height 27
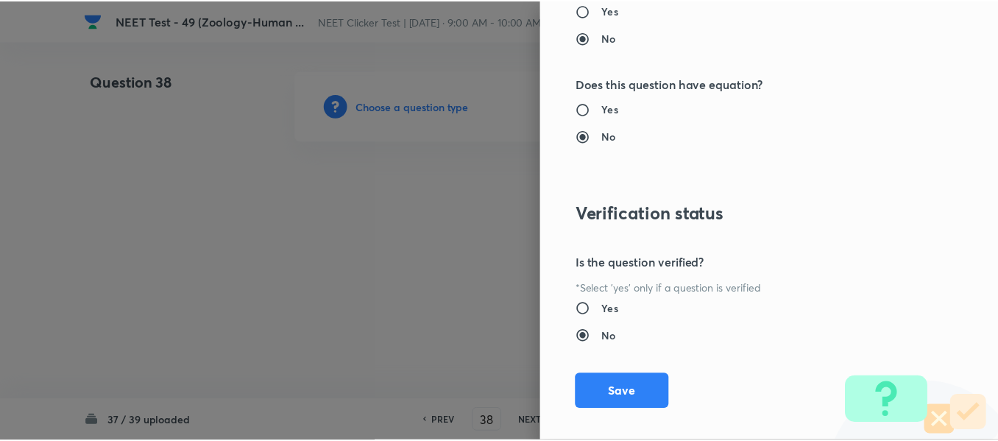
scroll to position [1665, 0]
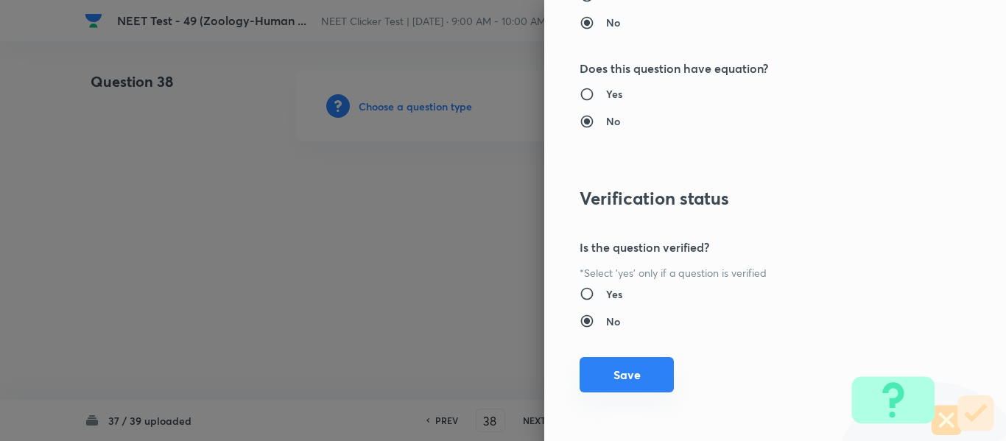
click at [631, 379] on button "Save" at bounding box center [626, 374] width 94 height 35
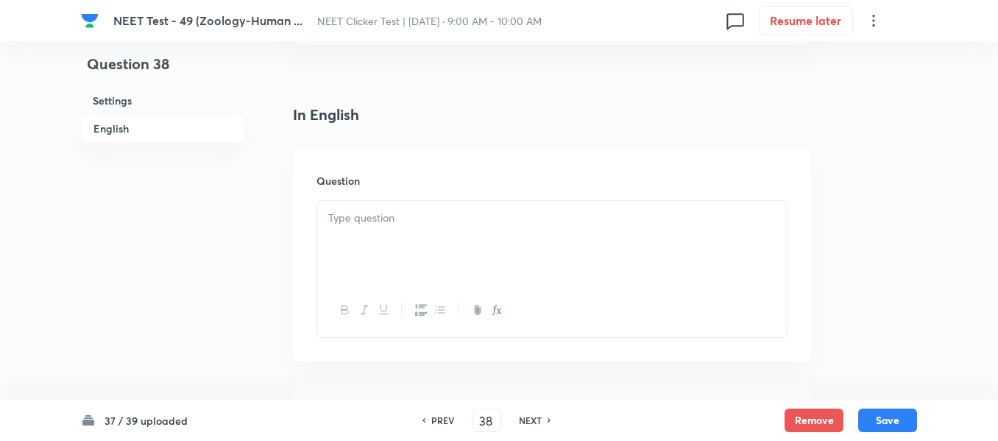
scroll to position [442, 0]
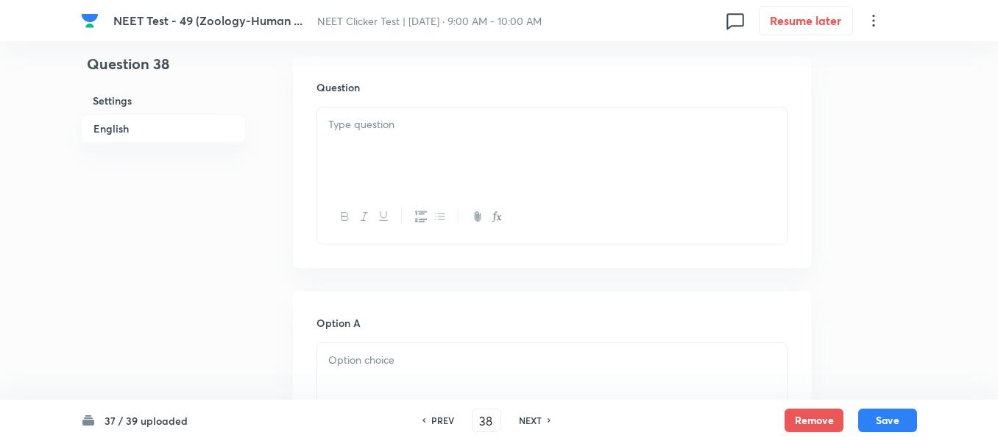
click at [478, 163] on div at bounding box center [552, 148] width 470 height 82
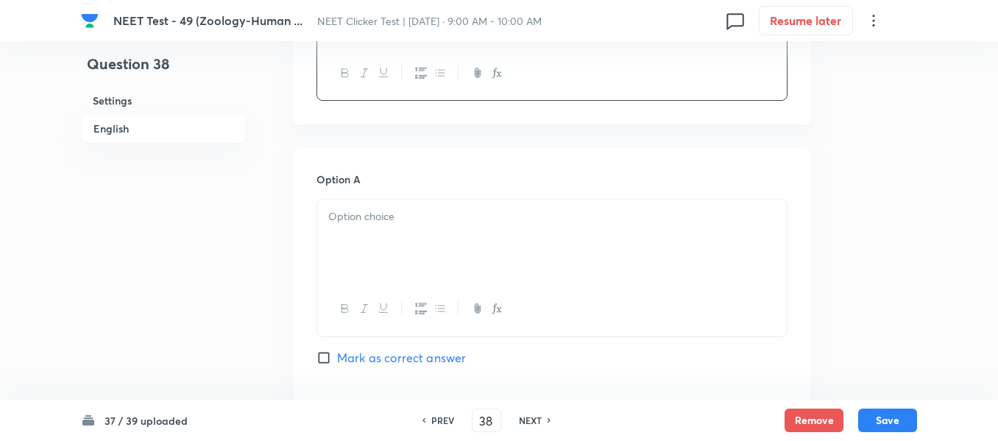
scroll to position [663, 0]
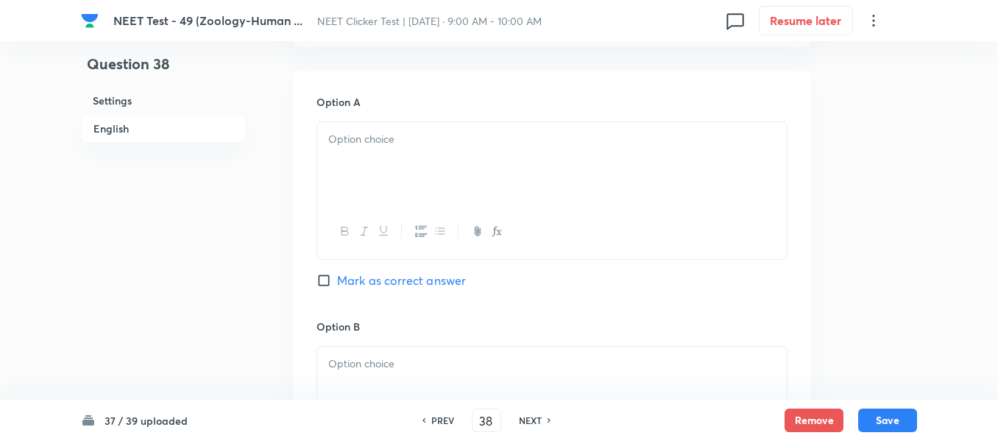
click at [449, 180] on div at bounding box center [552, 163] width 470 height 82
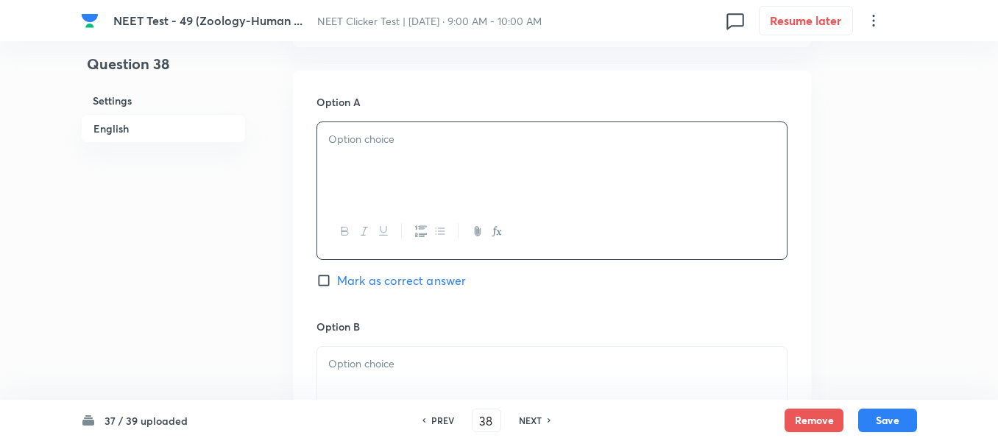
click at [450, 180] on div at bounding box center [552, 163] width 470 height 82
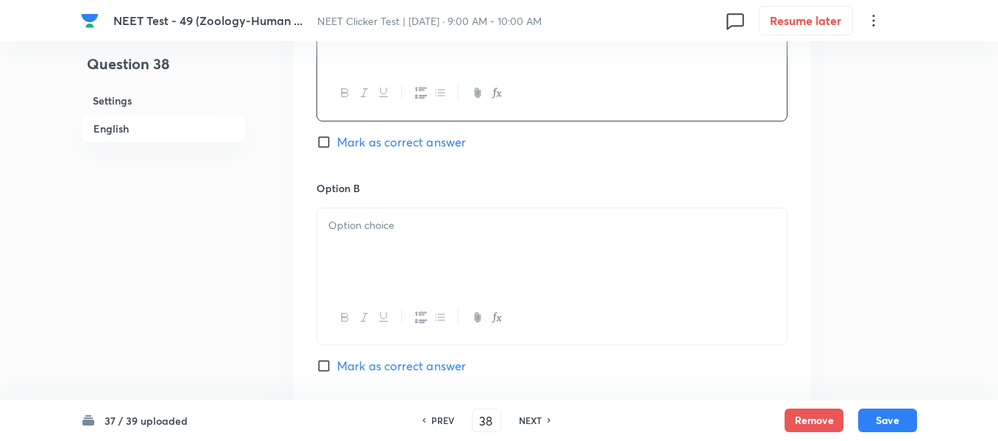
scroll to position [810, 0]
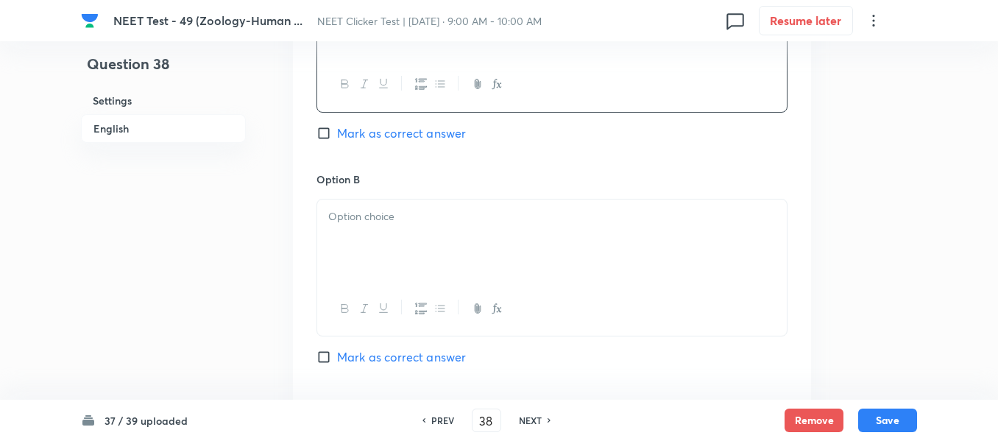
click at [496, 214] on p at bounding box center [552, 216] width 448 height 17
click at [426, 225] on p at bounding box center [552, 219] width 448 height 17
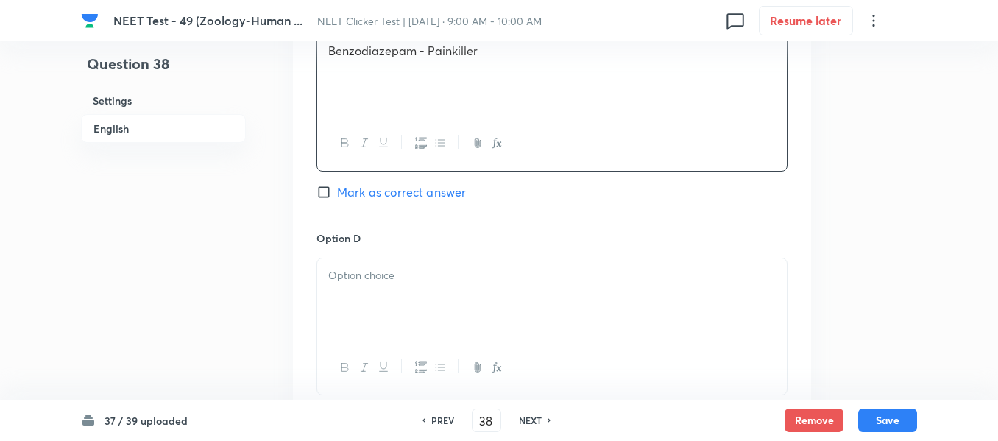
scroll to position [1252, 0]
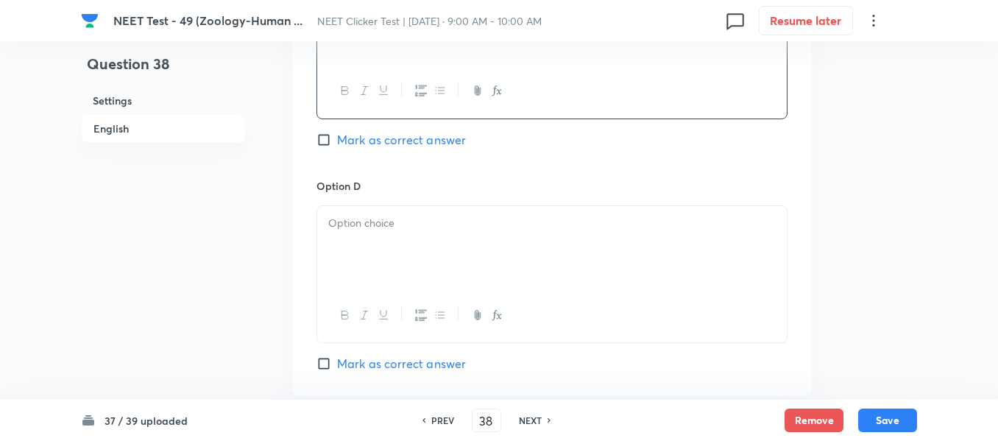
click at [485, 233] on div at bounding box center [552, 247] width 470 height 82
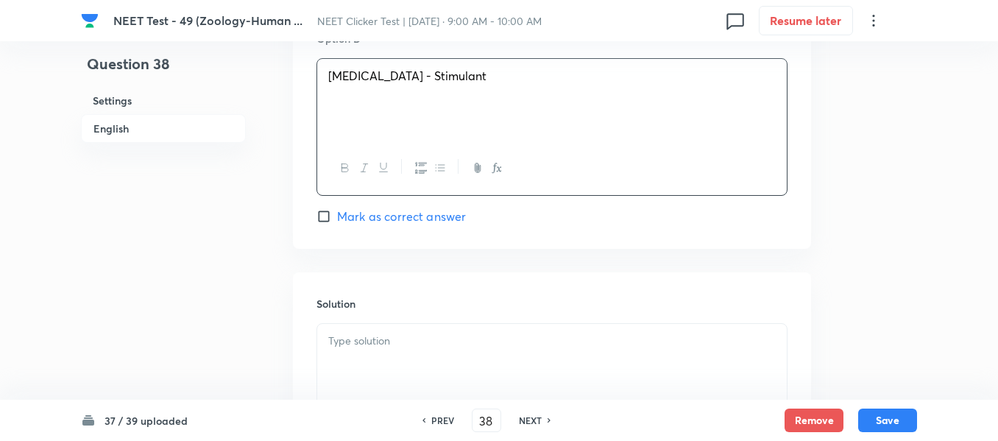
click at [325, 216] on input "Mark as correct answer" at bounding box center [327, 216] width 21 height 15
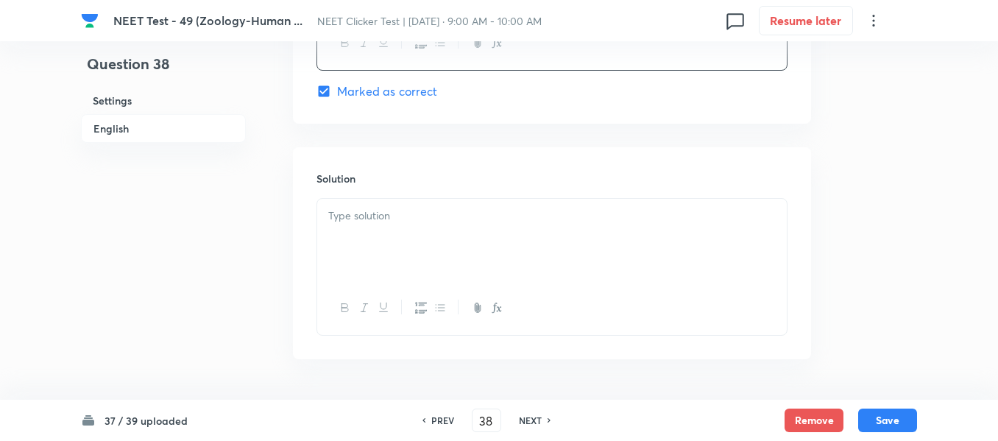
scroll to position [1572, 0]
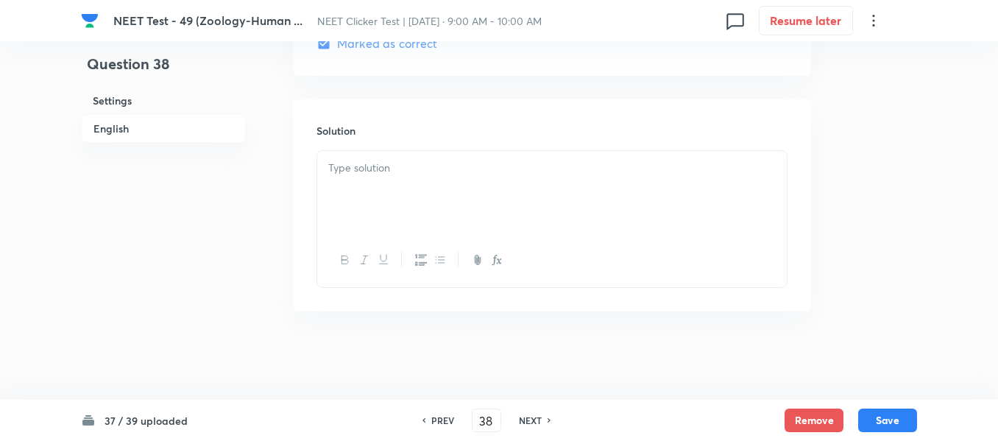
click at [406, 190] on div at bounding box center [552, 192] width 470 height 82
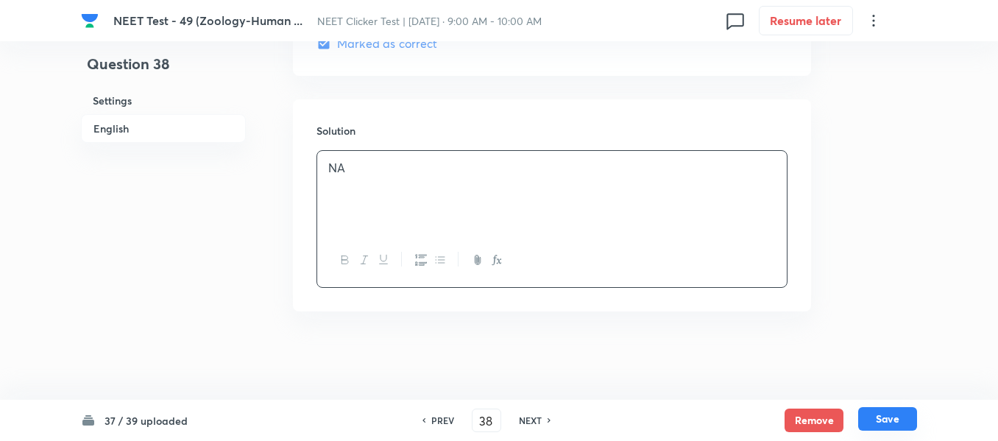
click at [884, 420] on button "Save" at bounding box center [887, 419] width 59 height 24
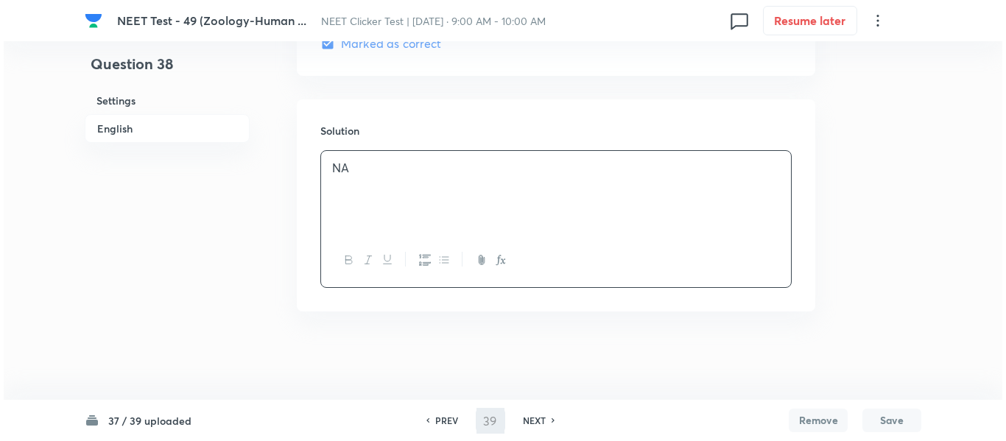
scroll to position [0, 0]
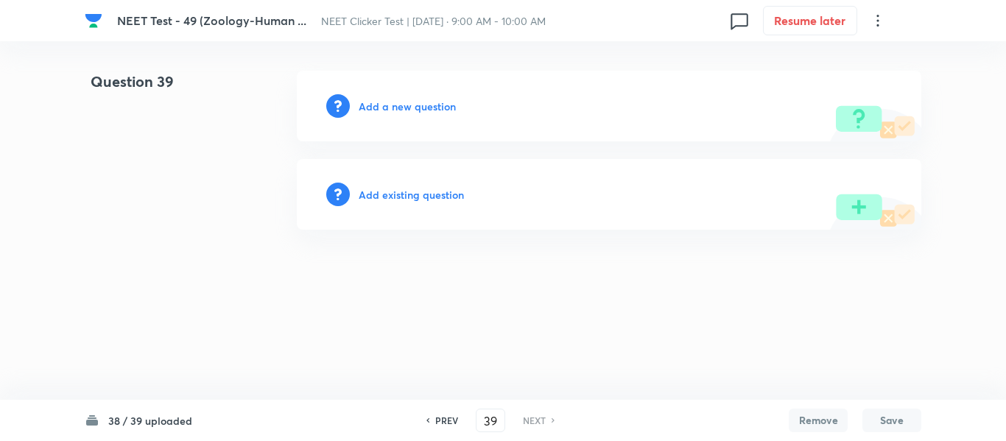
click at [378, 109] on h6 "Add a new question" at bounding box center [407, 106] width 97 height 15
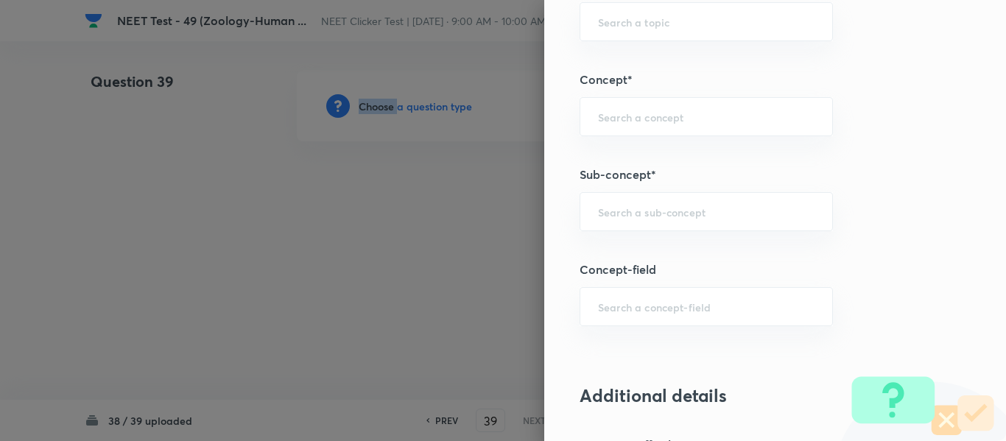
scroll to position [957, 0]
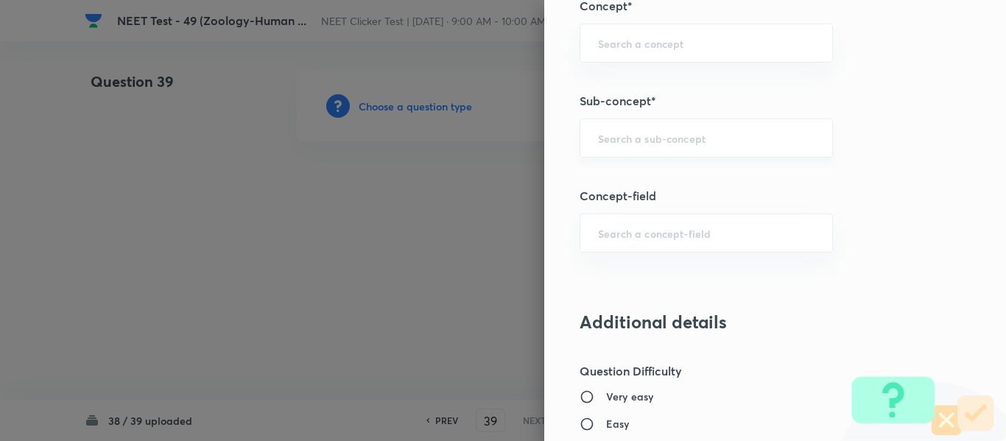
click at [694, 141] on input "text" at bounding box center [706, 138] width 216 height 14
paste input "Common Diseases In Humans"
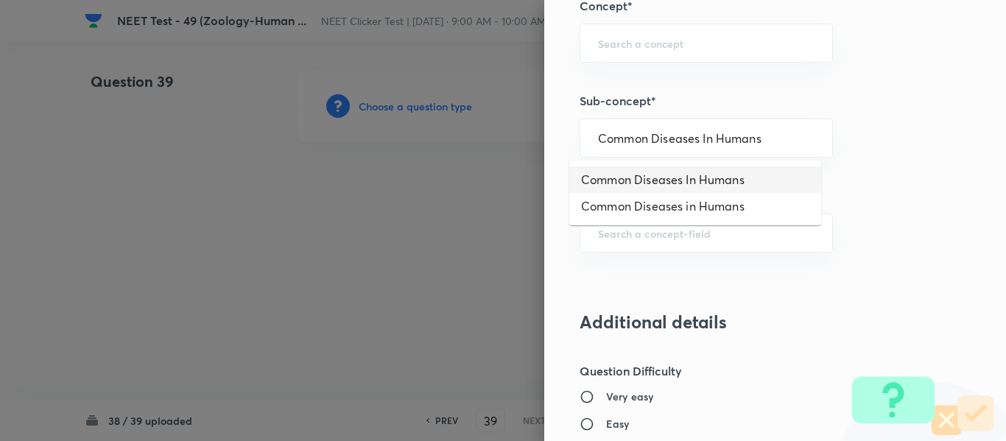
click at [675, 179] on li "Common Diseases In Humans" at bounding box center [695, 179] width 252 height 27
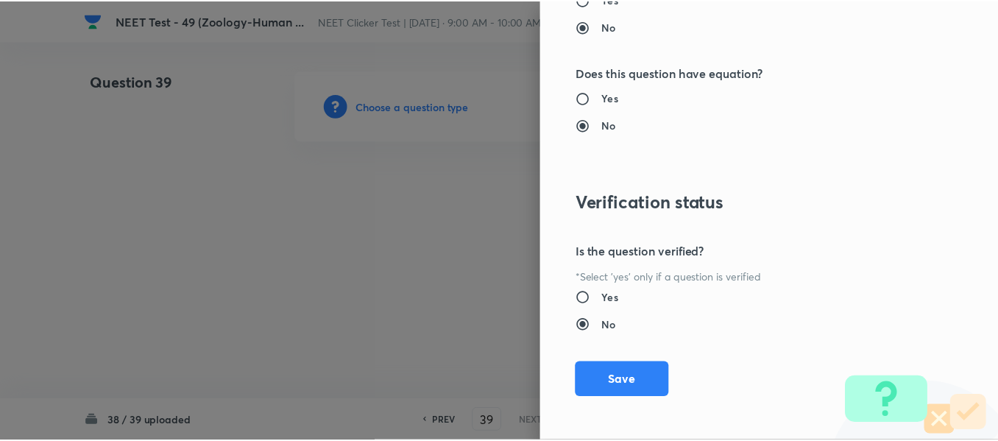
scroll to position [1665, 0]
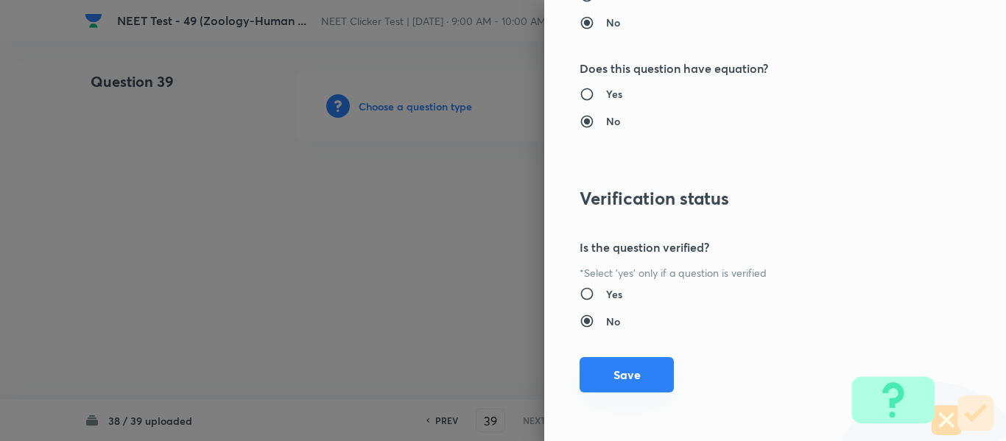
click at [599, 382] on button "Save" at bounding box center [626, 374] width 94 height 35
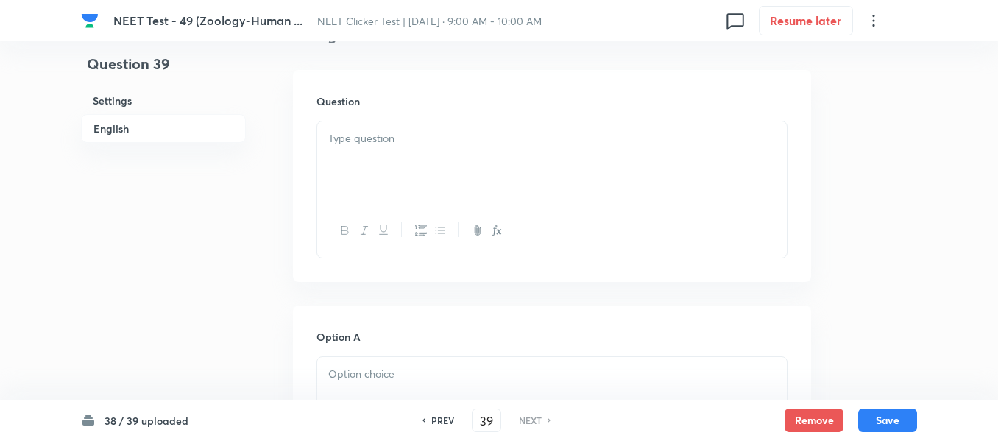
scroll to position [442, 0]
click at [476, 138] on div at bounding box center [552, 148] width 470 height 82
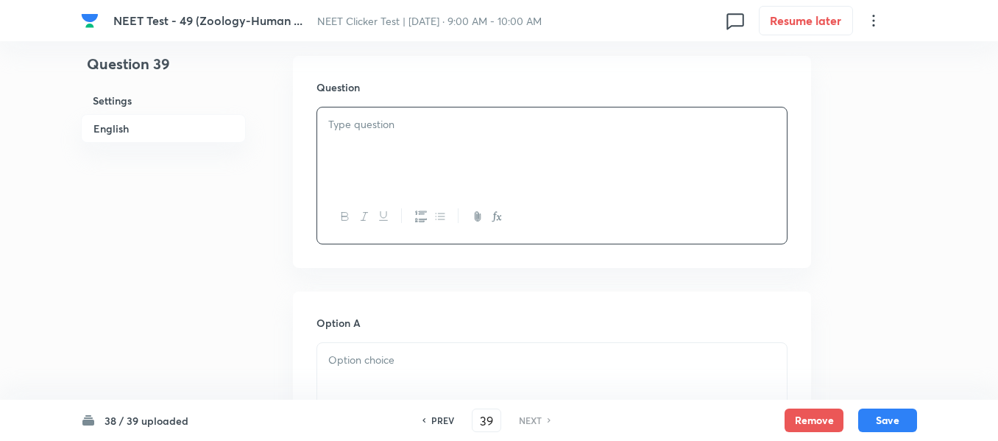
click at [652, 170] on div at bounding box center [552, 148] width 470 height 82
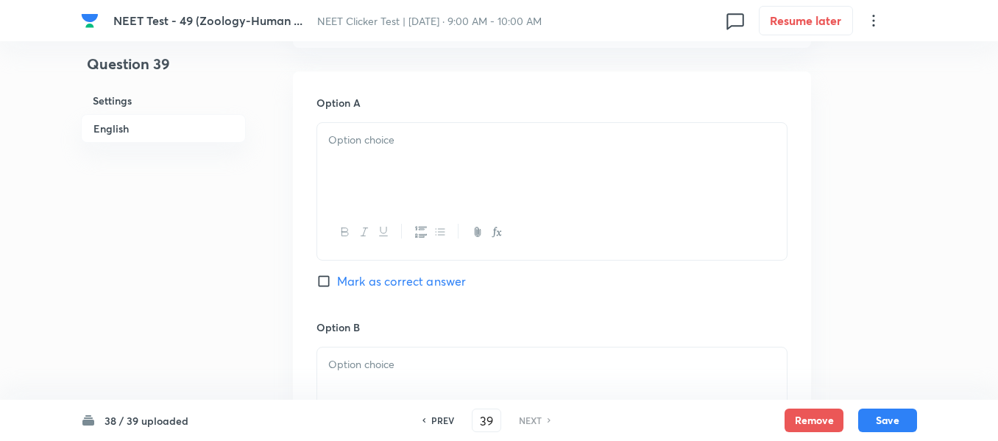
scroll to position [663, 0]
click at [490, 159] on div at bounding box center [552, 163] width 470 height 82
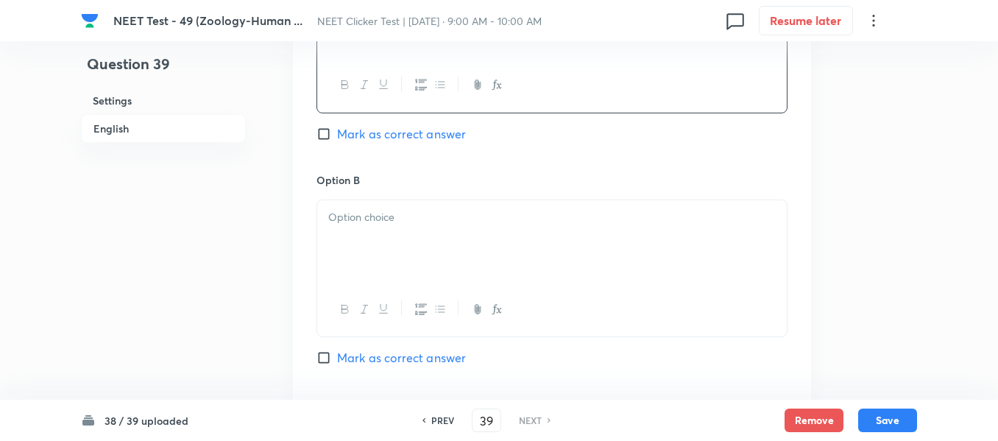
scroll to position [810, 0]
click at [479, 202] on div at bounding box center [552, 241] width 470 height 82
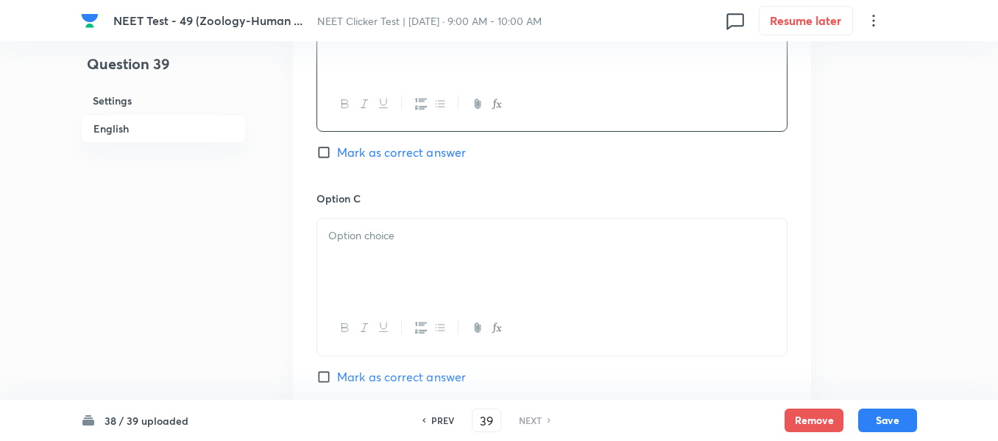
scroll to position [1031, 0]
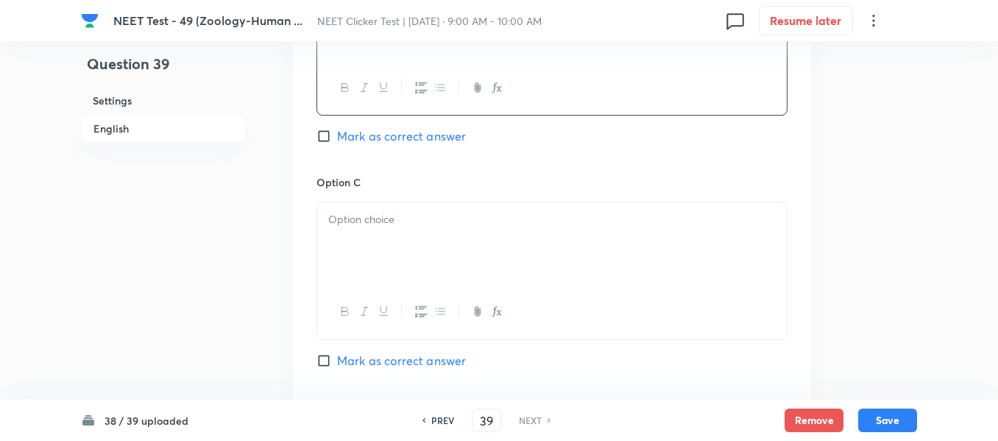
click at [449, 234] on div at bounding box center [552, 243] width 470 height 82
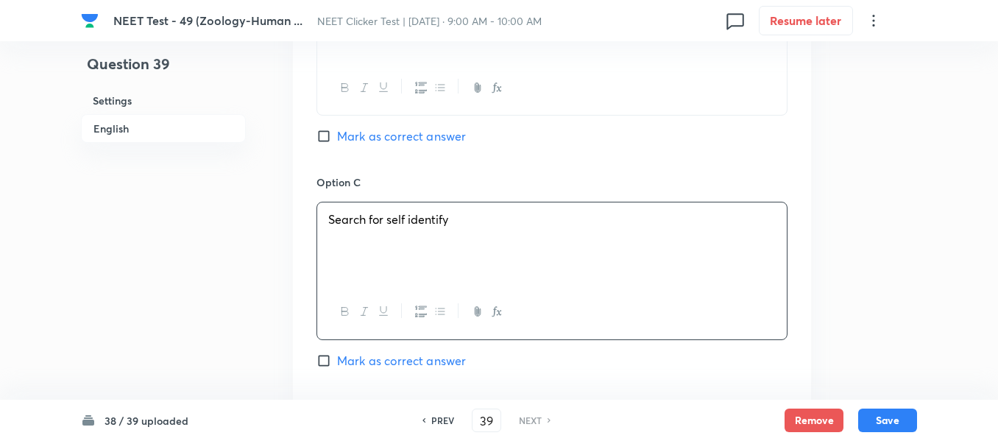
scroll to position [1104, 0]
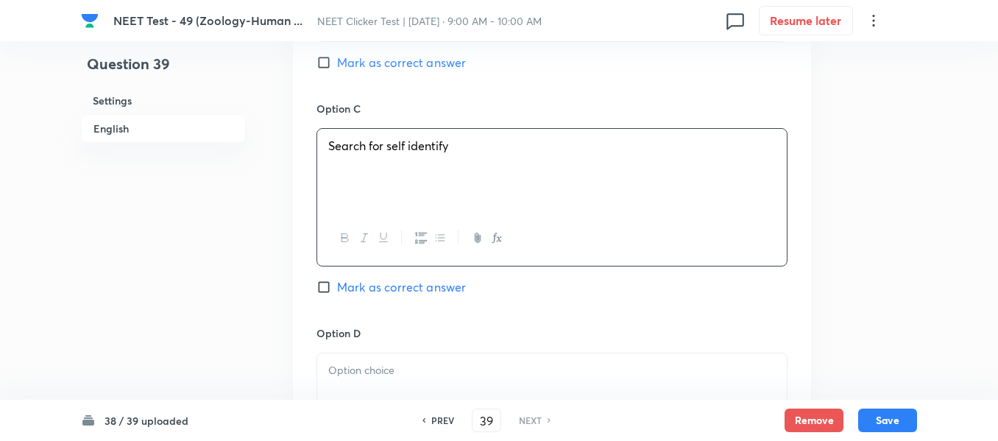
click at [334, 66] on input "Mark as correct answer" at bounding box center [327, 62] width 21 height 15
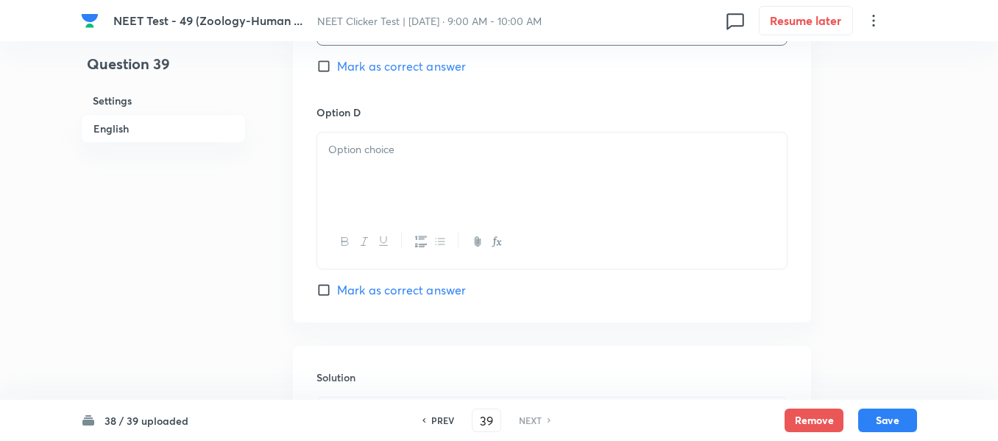
click at [473, 156] on p at bounding box center [552, 149] width 448 height 17
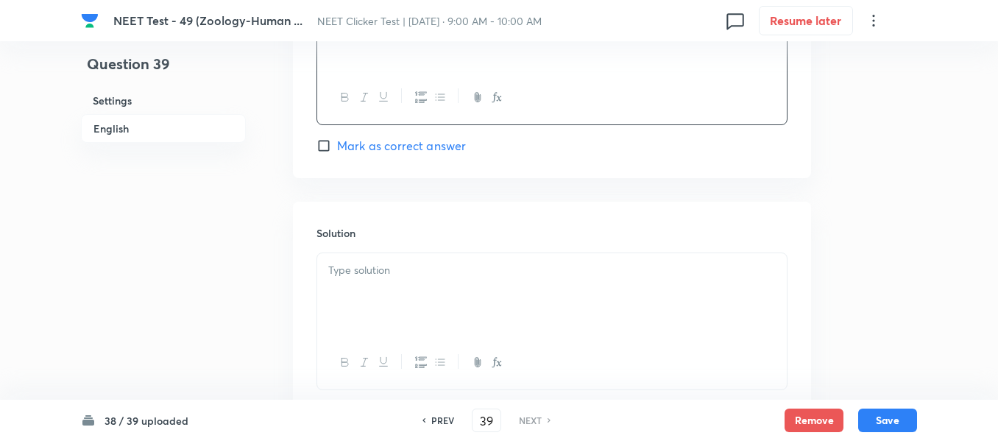
scroll to position [1546, 0]
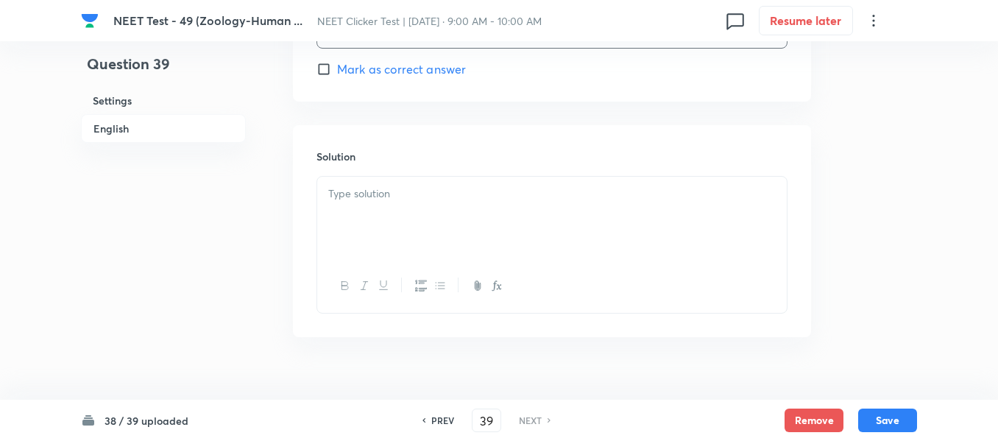
click at [423, 213] on div at bounding box center [552, 218] width 470 height 82
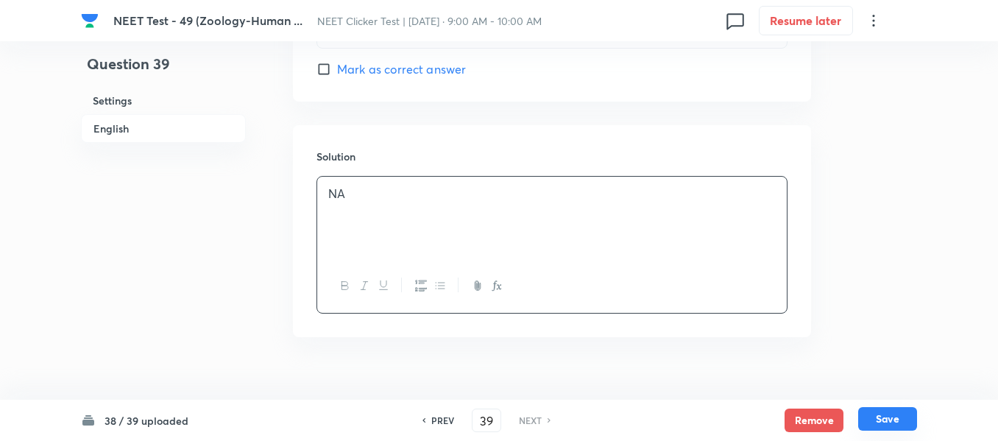
click at [881, 428] on button "Save" at bounding box center [887, 419] width 59 height 24
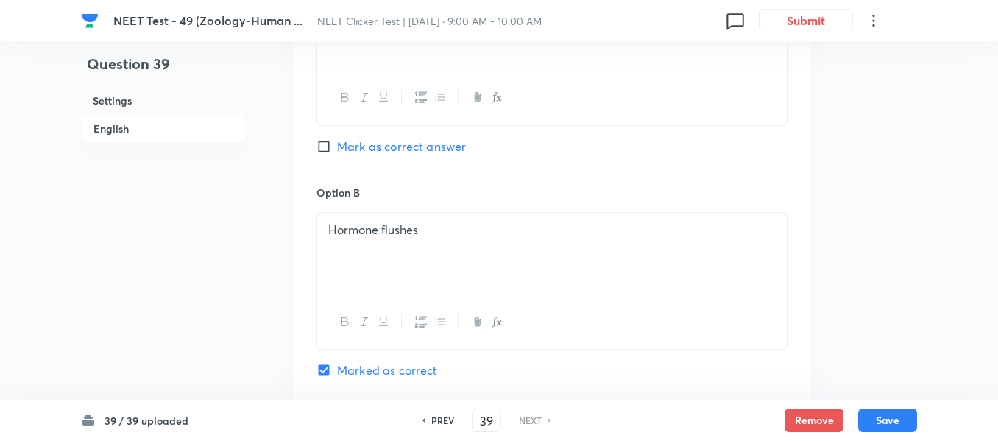
scroll to position [810, 0]
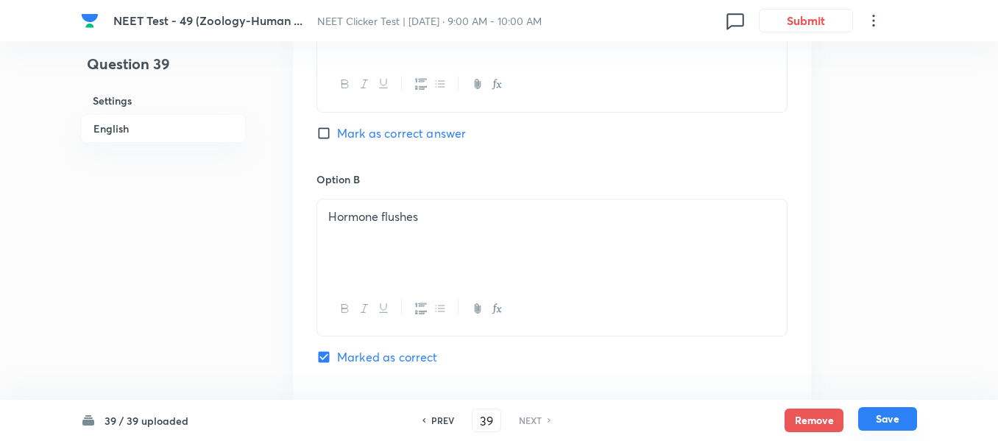
click at [886, 421] on button "Save" at bounding box center [887, 419] width 59 height 24
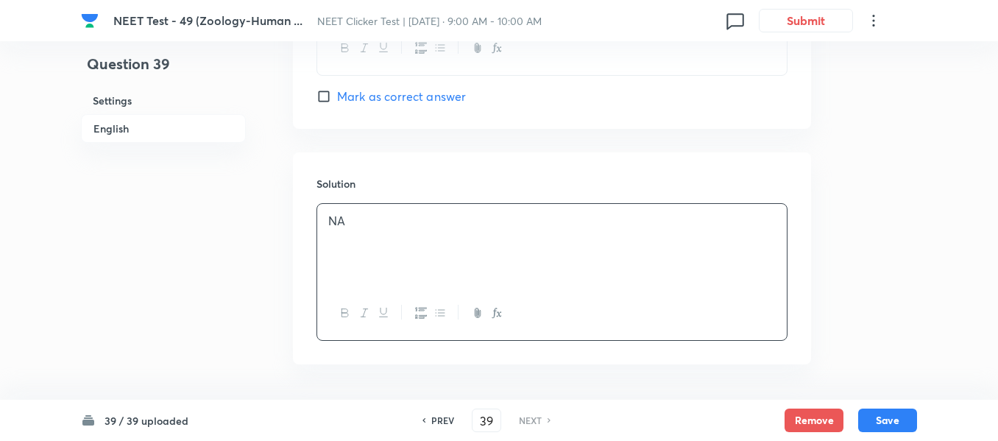
click at [436, 220] on p "NA" at bounding box center [552, 221] width 448 height 17
click at [889, 421] on button "Save" at bounding box center [887, 419] width 59 height 24
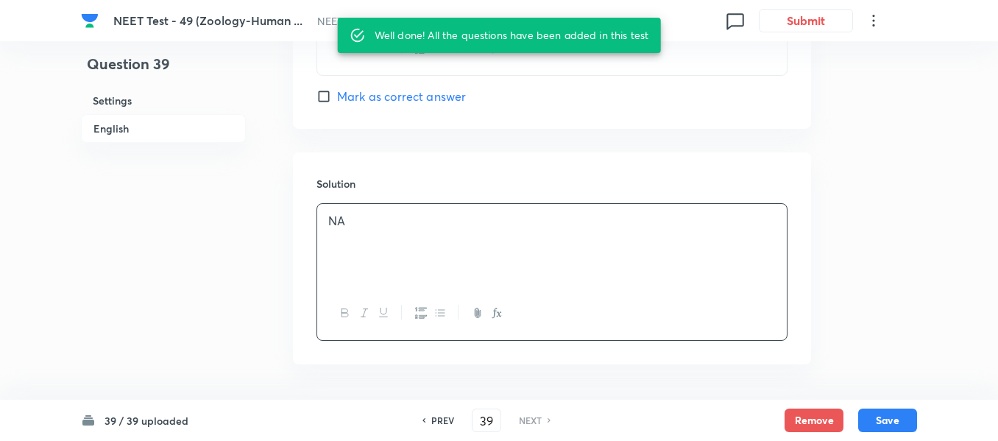
click at [361, 223] on p "NA" at bounding box center [552, 221] width 448 height 17
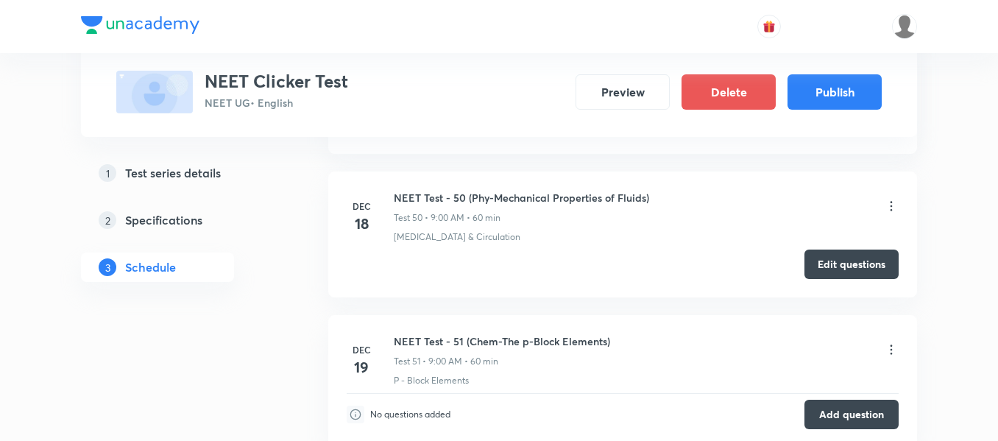
scroll to position [8111, 0]
click at [854, 263] on button "Edit questions" at bounding box center [852, 261] width 94 height 29
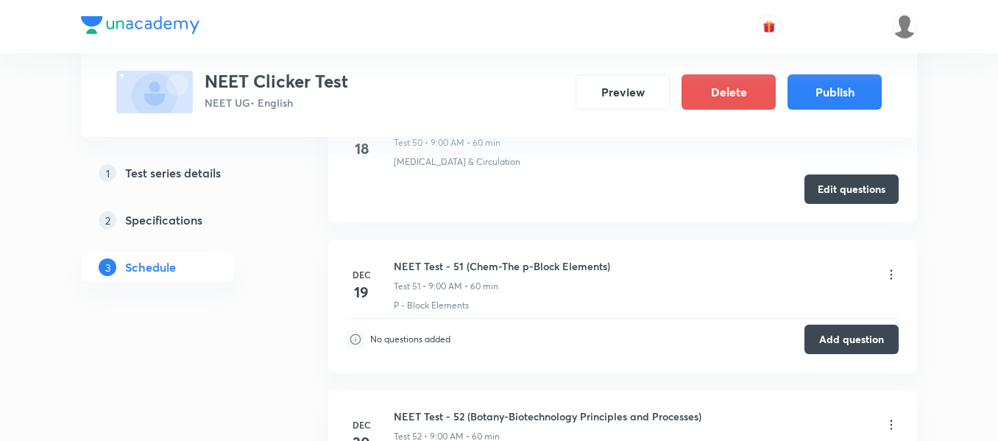
scroll to position [8259, 0]
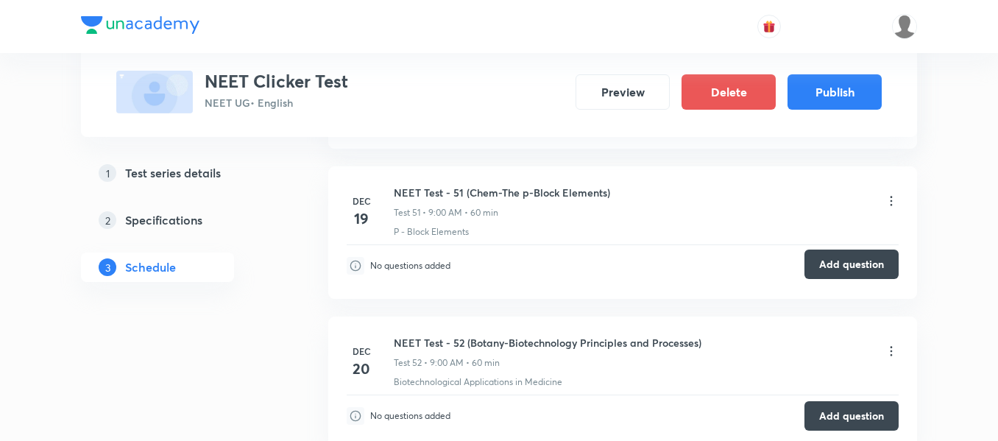
click at [849, 264] on button "Add question" at bounding box center [852, 264] width 94 height 29
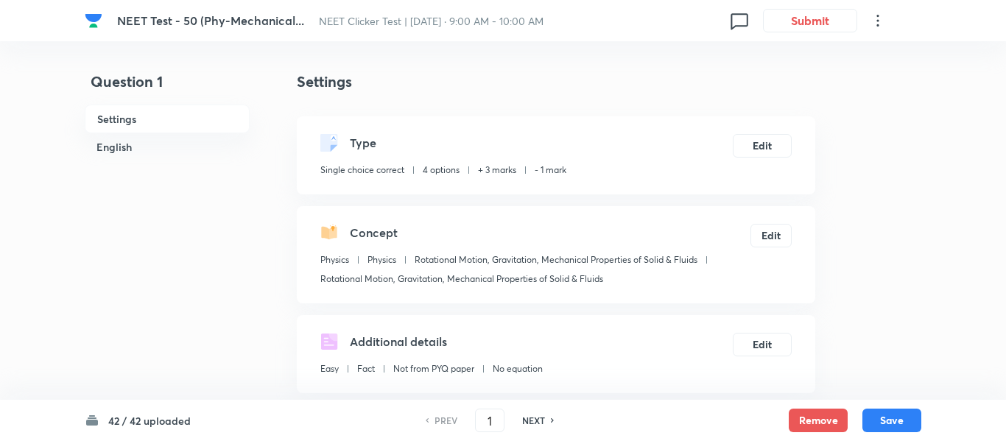
checkbox input "true"
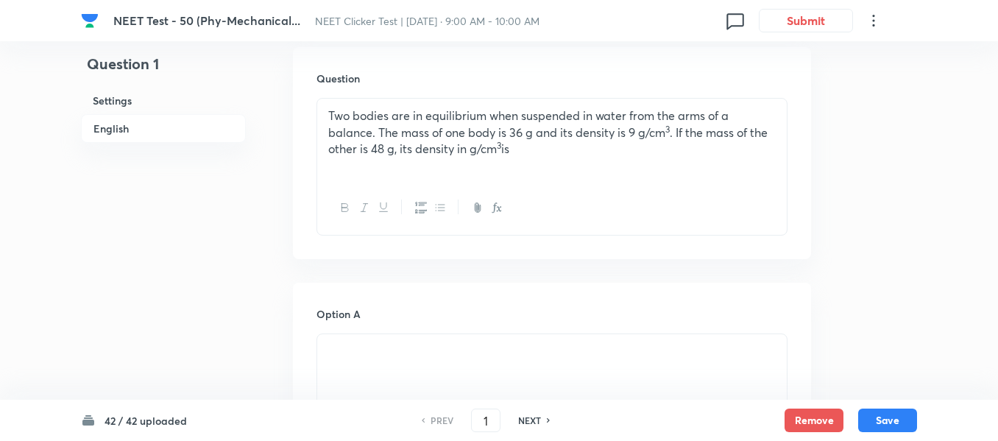
scroll to position [368, 0]
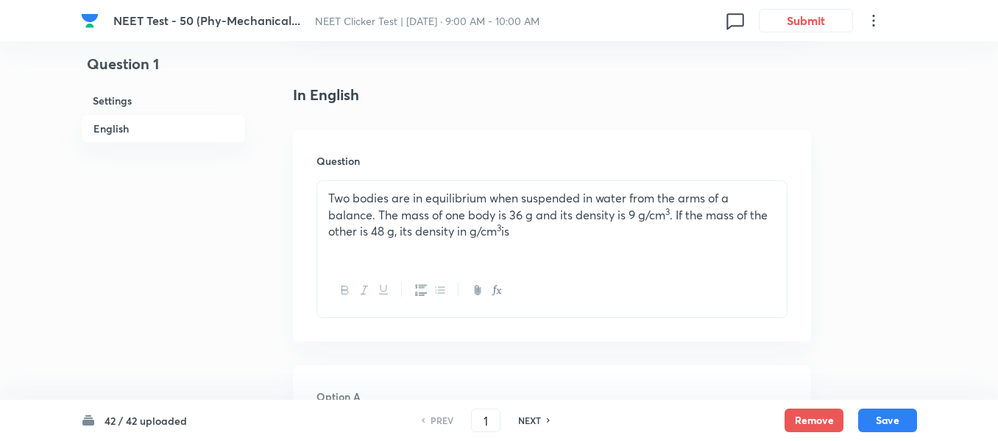
click at [528, 420] on h6 "NEXT" at bounding box center [529, 420] width 23 height 13
type input "2"
checkbox input "true"
checkbox input "false"
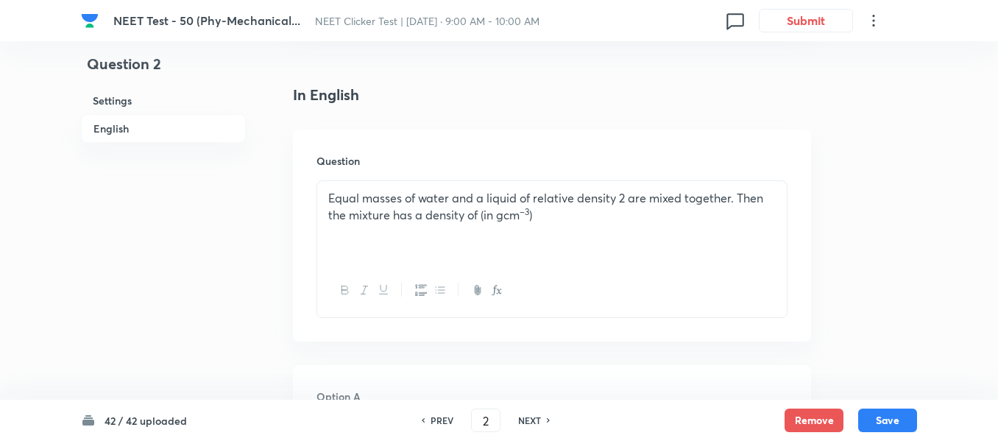
click at [528, 420] on h6 "NEXT" at bounding box center [529, 420] width 23 height 13
type input "3"
checkbox input "false"
checkbox input "true"
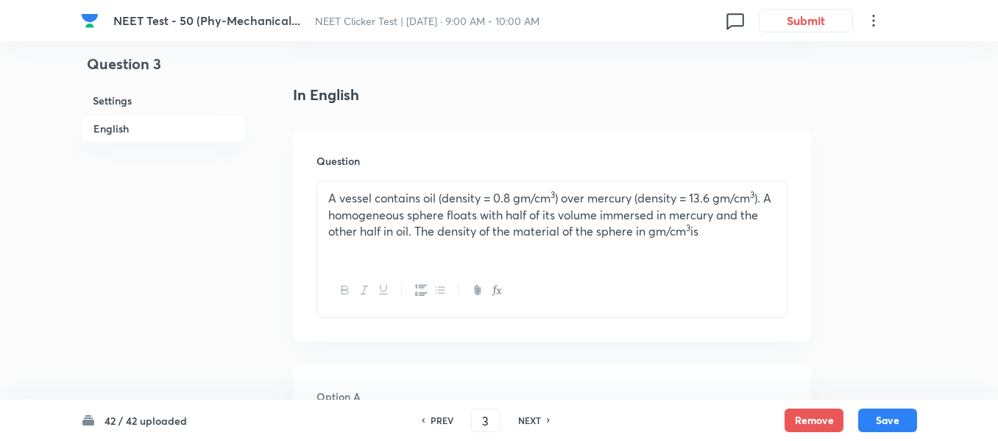
click at [528, 420] on h6 "NEXT" at bounding box center [529, 420] width 23 height 13
type input "4"
checkbox input "true"
checkbox input "false"
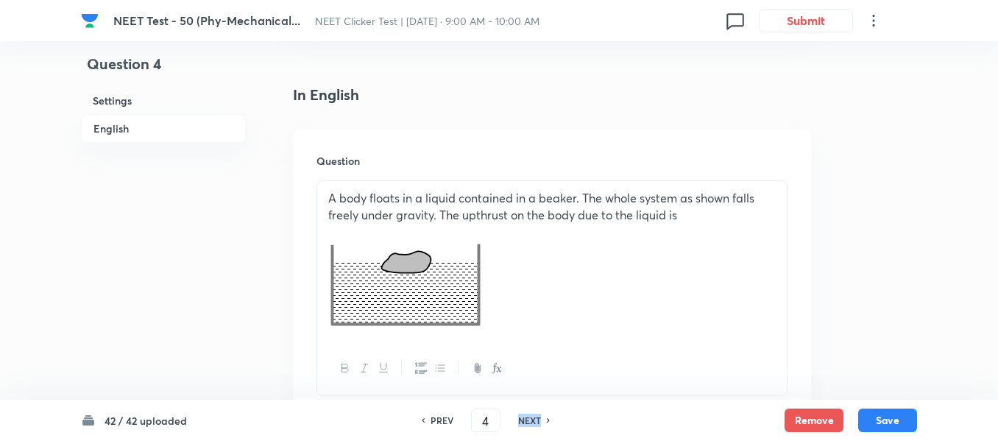
click at [528, 420] on h6 "NEXT" at bounding box center [529, 420] width 23 height 13
checkbox input "false"
type input "5"
click at [528, 420] on h6 "NEXT" at bounding box center [529, 420] width 23 height 13
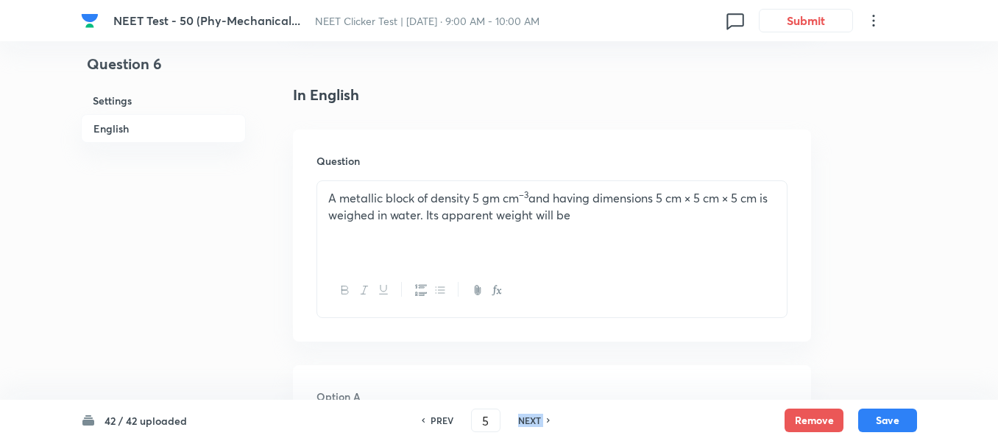
checkbox input "false"
type input "6"
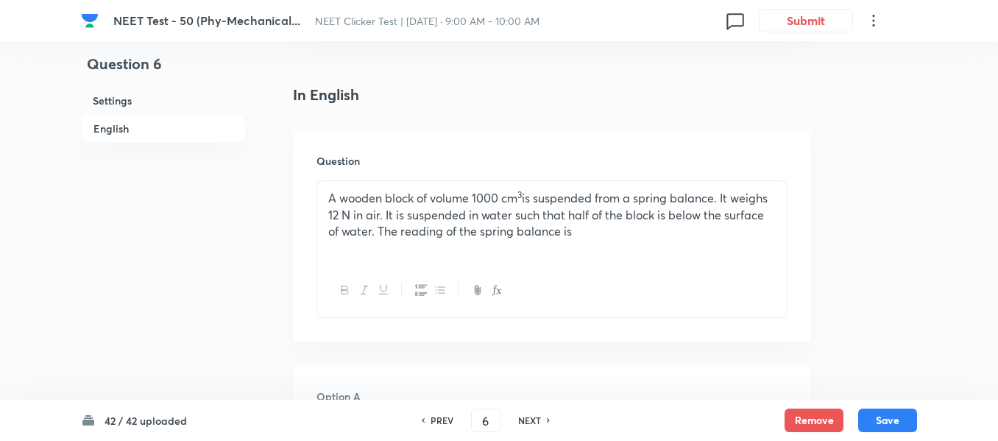
click at [528, 420] on h6 "NEXT" at bounding box center [529, 420] width 23 height 13
checkbox input "false"
type input "7"
checkbox input "true"
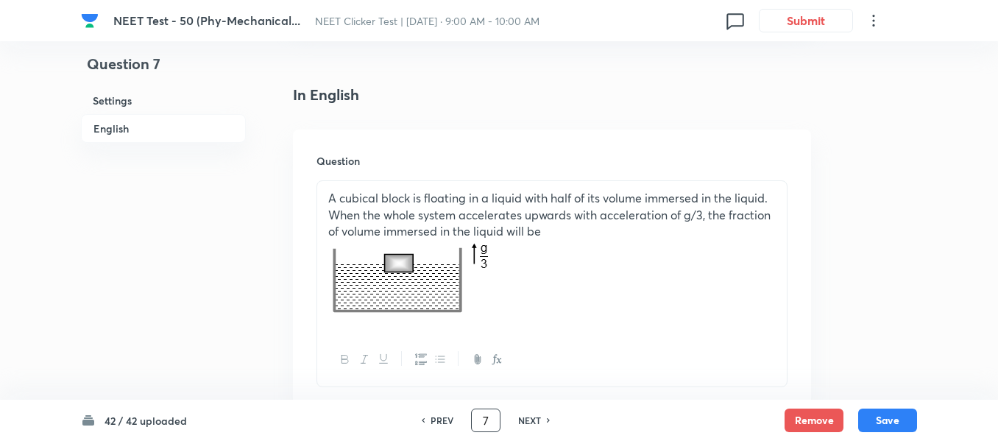
drag, startPoint x: 490, startPoint y: 418, endPoint x: 474, endPoint y: 424, distance: 17.2
click at [475, 424] on input "7" at bounding box center [486, 421] width 28 height 26
type input "40"
checkbox input "false"
checkbox input "true"
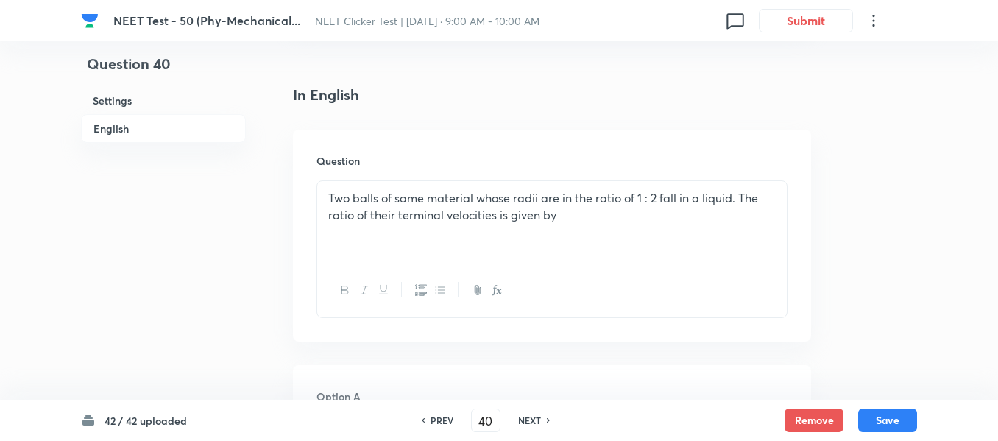
click at [536, 422] on h6 "NEXT" at bounding box center [529, 420] width 23 height 13
type input "41"
checkbox input "false"
click at [536, 422] on h6 "NEXT" at bounding box center [529, 420] width 23 height 13
checkbox input "false"
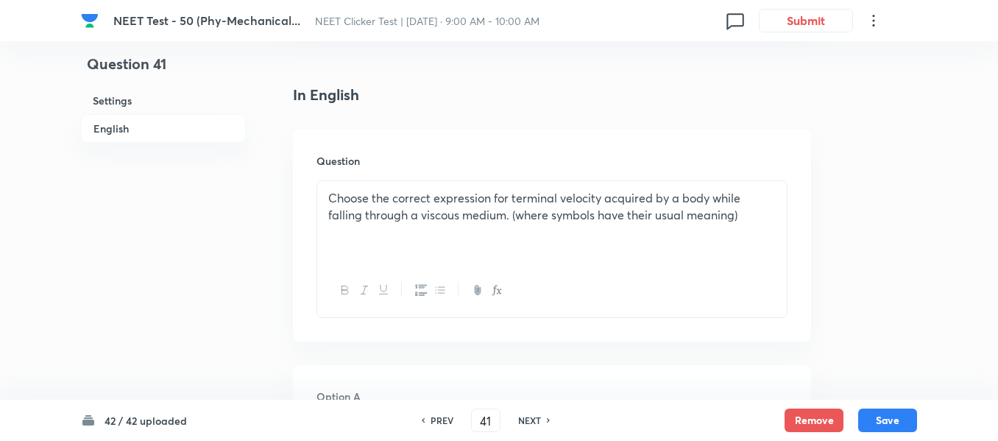
type input "42"
checkbox input "true"
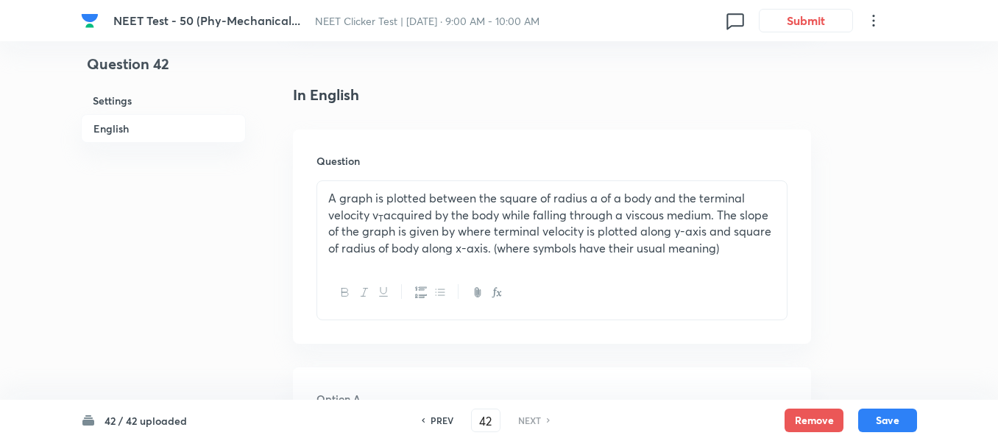
click at [536, 422] on h6 "NEXT" at bounding box center [529, 420] width 23 height 13
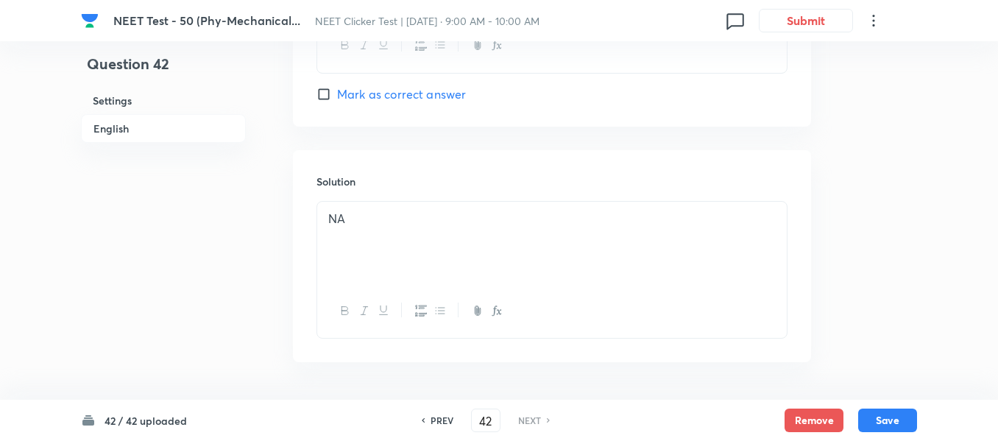
scroll to position [1574, 0]
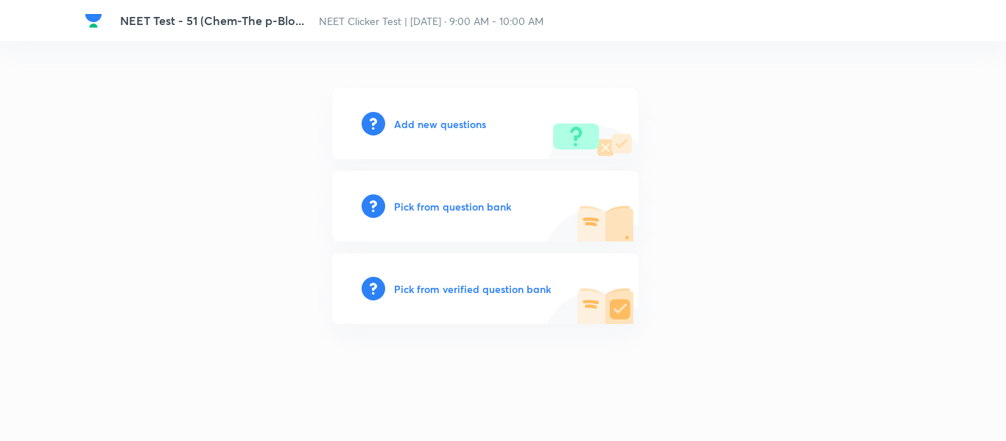
click at [420, 122] on h6 "Add new questions" at bounding box center [440, 123] width 92 height 15
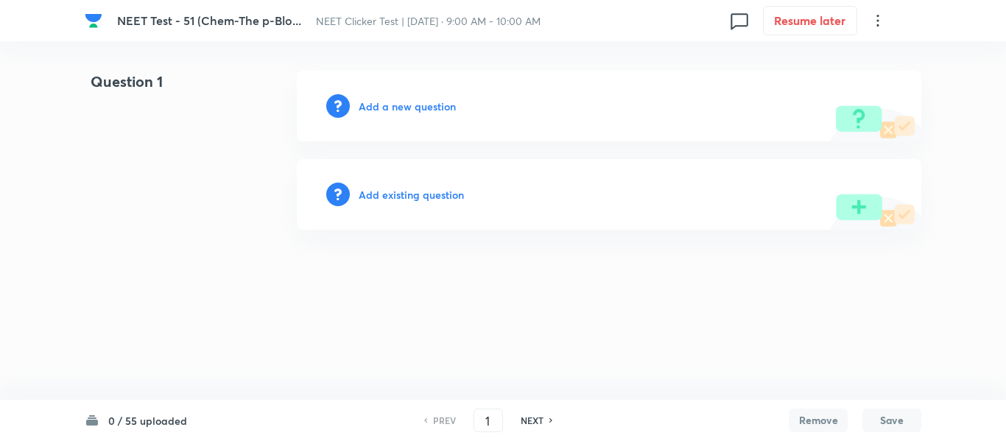
click at [391, 105] on h6 "Add a new question" at bounding box center [407, 106] width 97 height 15
click at [391, 105] on h6 "Choose a question type" at bounding box center [415, 106] width 113 height 15
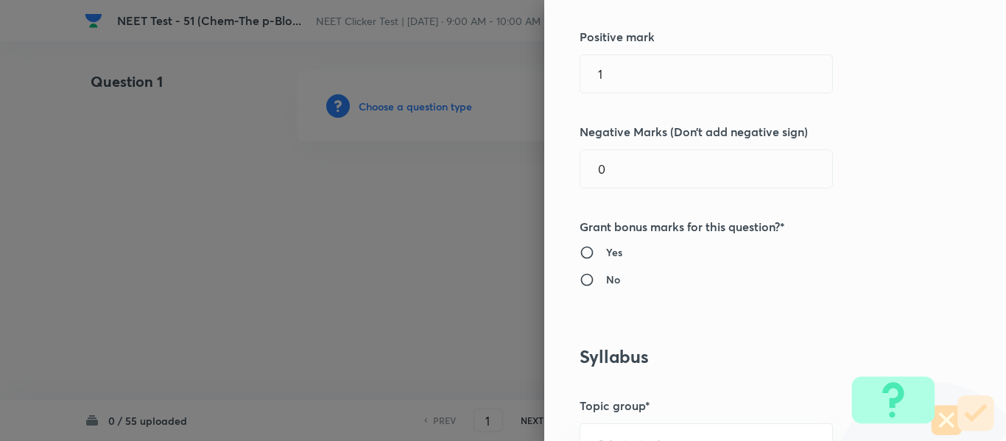
scroll to position [368, 0]
drag, startPoint x: 591, startPoint y: 73, endPoint x: 576, endPoint y: 88, distance: 21.4
click at [580, 88] on input "1" at bounding box center [706, 73] width 252 height 38
type input "4"
drag, startPoint x: 594, startPoint y: 169, endPoint x: 580, endPoint y: 170, distance: 14.1
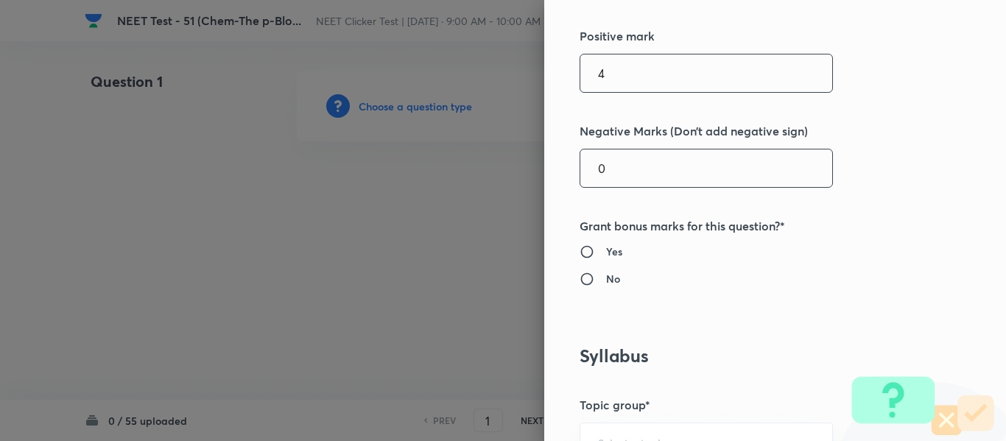
click at [581, 170] on input "0" at bounding box center [706, 168] width 252 height 38
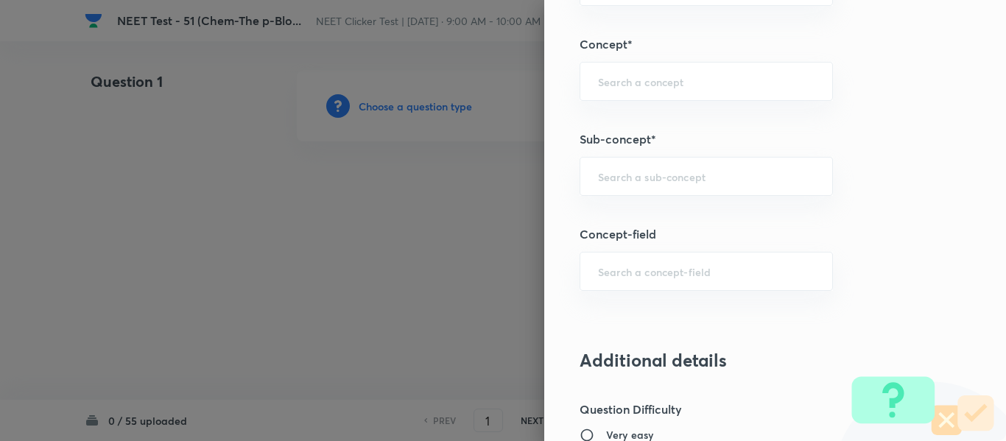
scroll to position [957, 0]
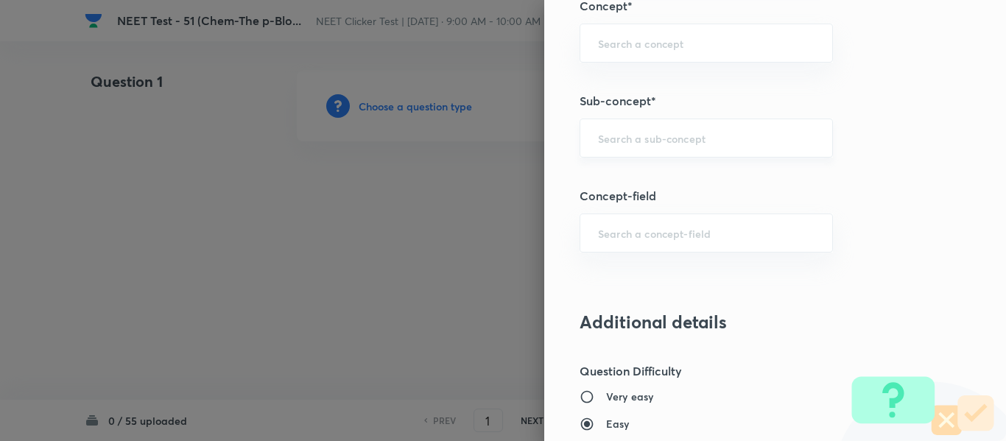
type input "1"
click at [680, 140] on input "text" at bounding box center [706, 138] width 216 height 14
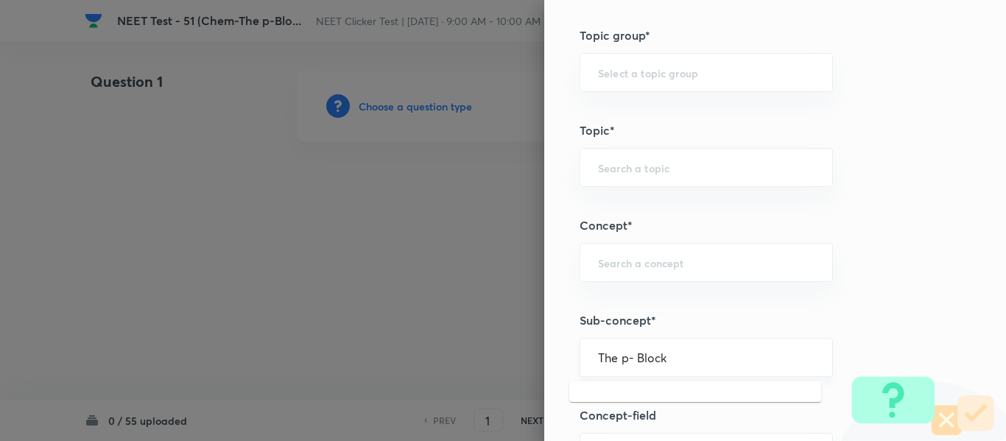
scroll to position [736, 0]
click at [610, 359] on input "The p- Block" at bounding box center [706, 359] width 216 height 14
click at [641, 356] on input "p-Block" at bounding box center [706, 359] width 216 height 14
type input "p"
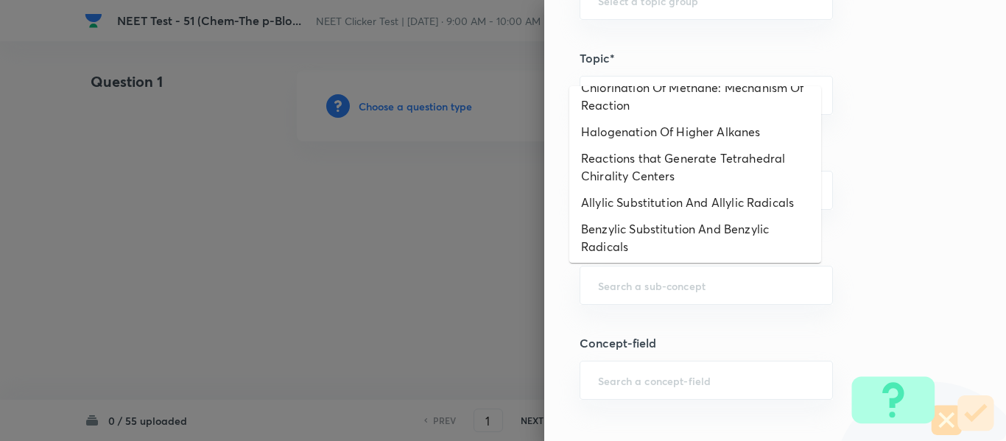
scroll to position [1107, 0]
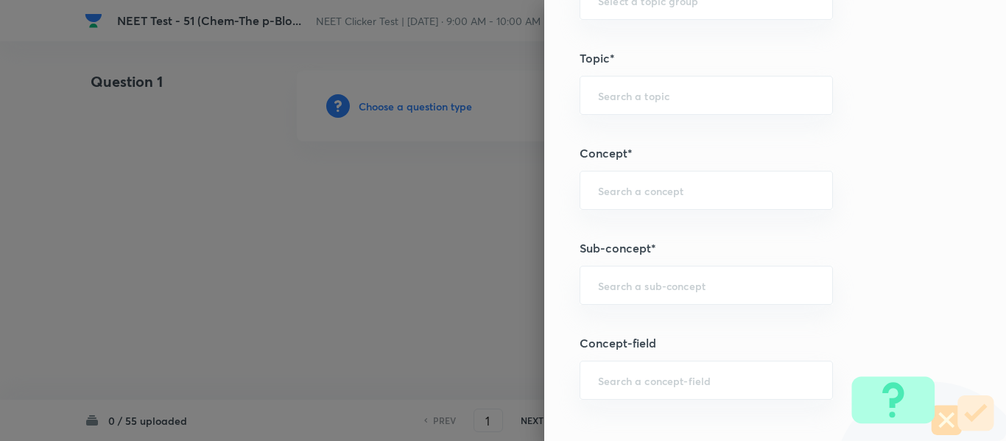
click at [886, 239] on div "Question settings Question type* Single choice correct Number of options* 2 3 4…" at bounding box center [775, 220] width 462 height 441
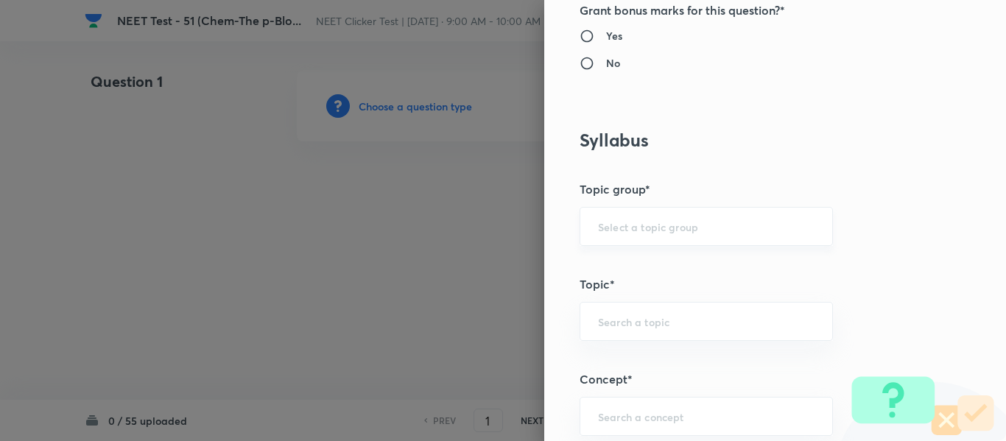
scroll to position [589, 0]
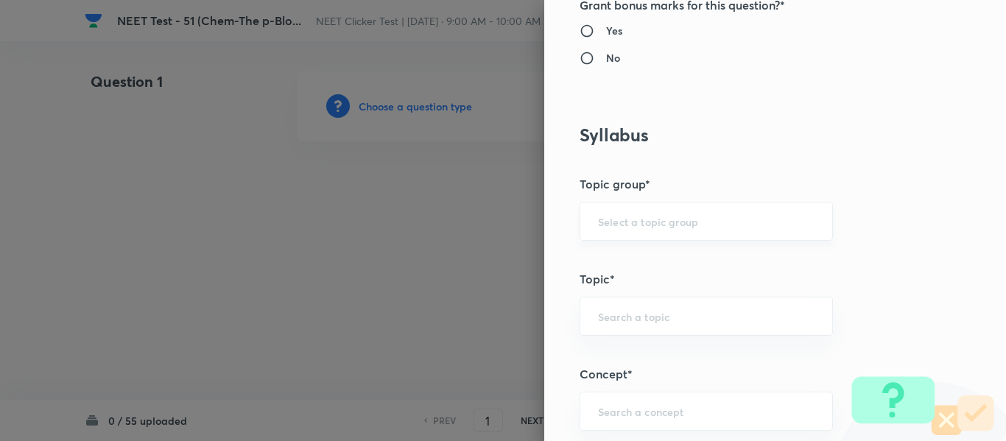
click at [689, 222] on input "text" at bounding box center [706, 221] width 216 height 14
click at [627, 261] on li "Chemistry" at bounding box center [695, 263] width 252 height 27
type input "Chemistry"
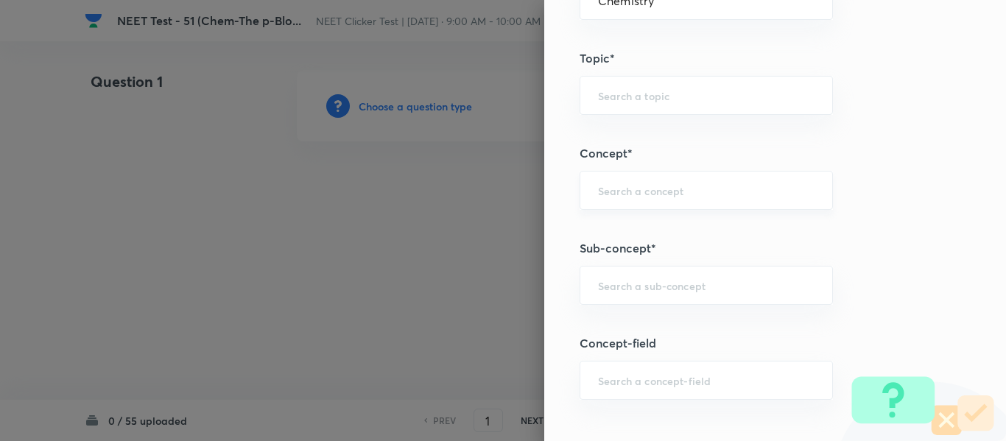
scroll to position [736, 0]
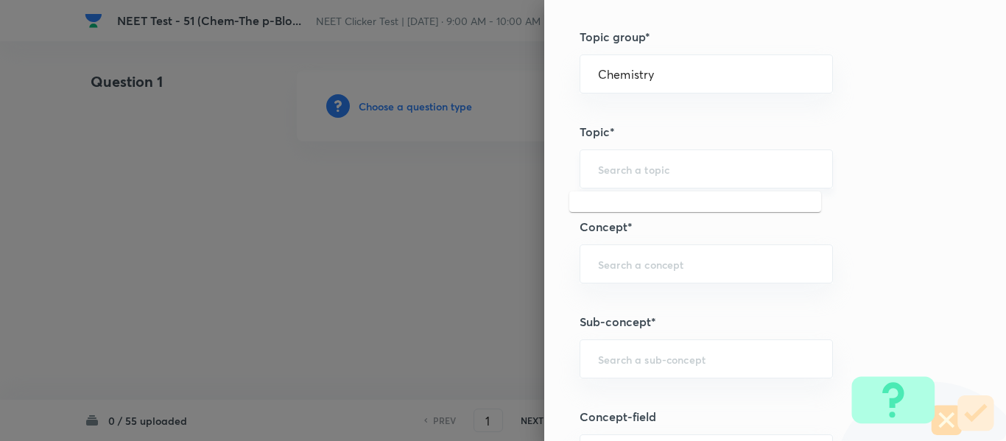
click at [673, 165] on input "text" at bounding box center [706, 169] width 216 height 14
type input "p"
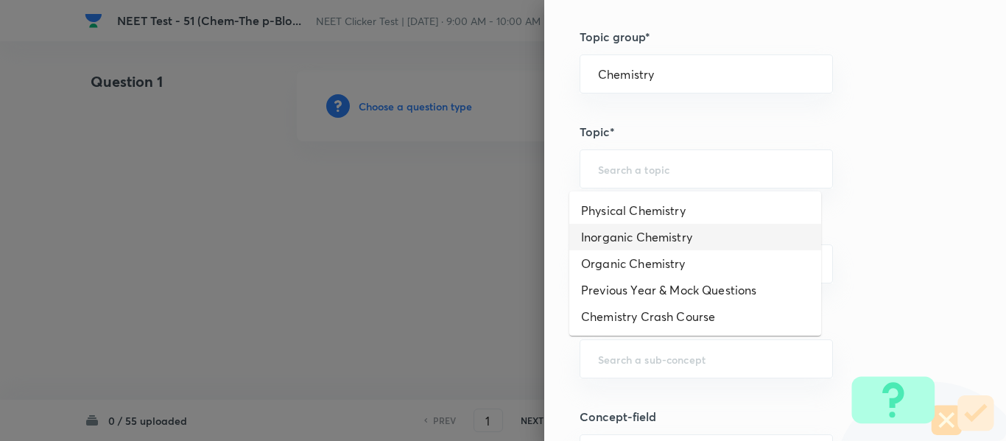
click at [673, 239] on li "Inorganic Chemistry" at bounding box center [695, 237] width 252 height 27
type input "Inorganic Chemistry"
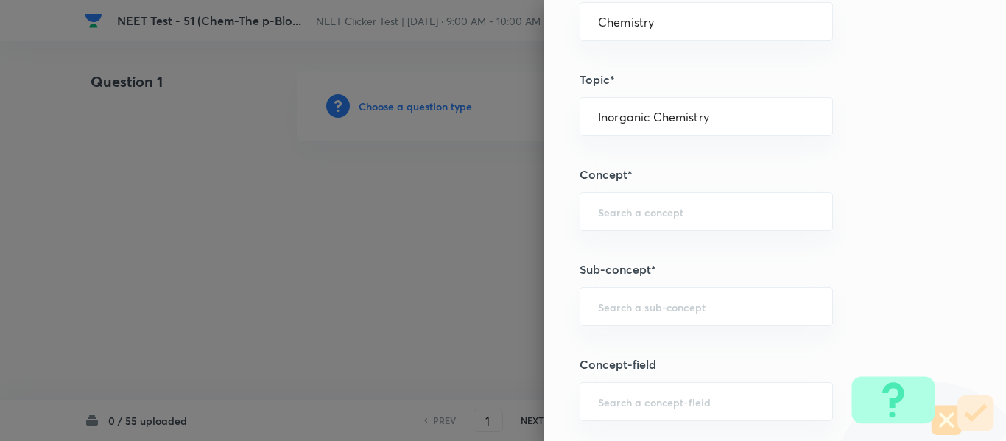
scroll to position [810, 0]
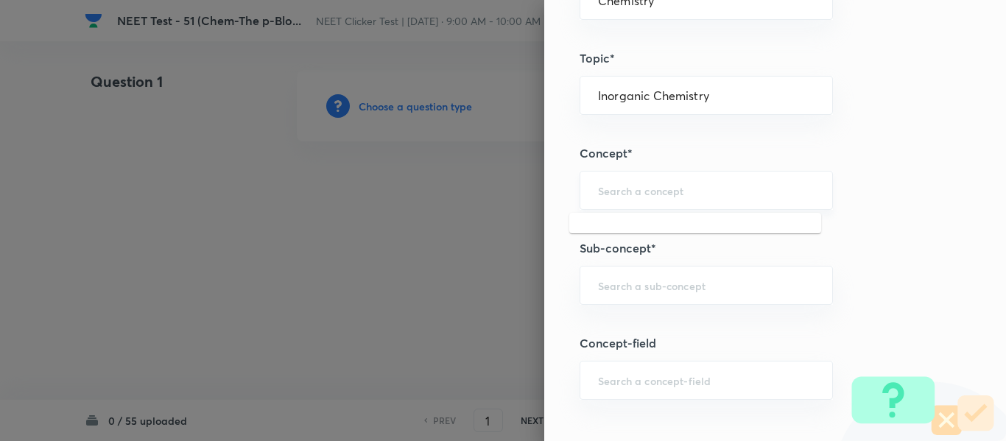
click at [666, 184] on input "text" at bounding box center [706, 190] width 216 height 14
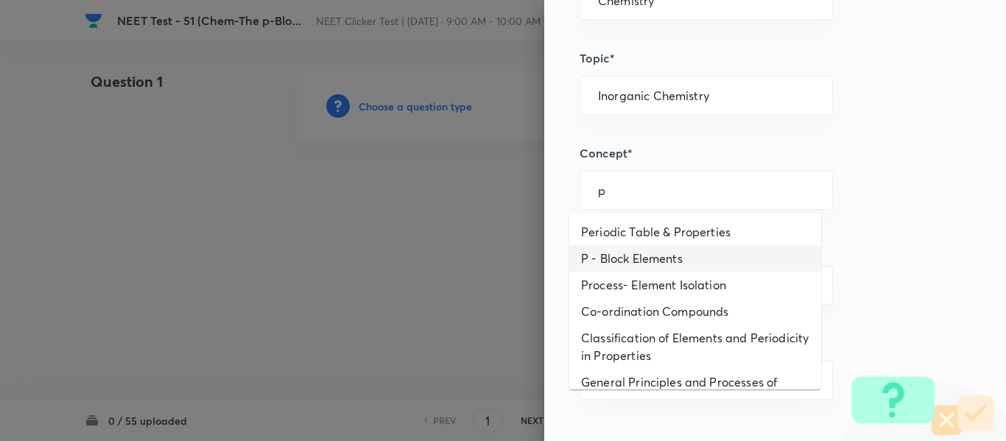
click at [663, 256] on li "P - Block Elements" at bounding box center [695, 258] width 252 height 27
type input "P - Block Elements"
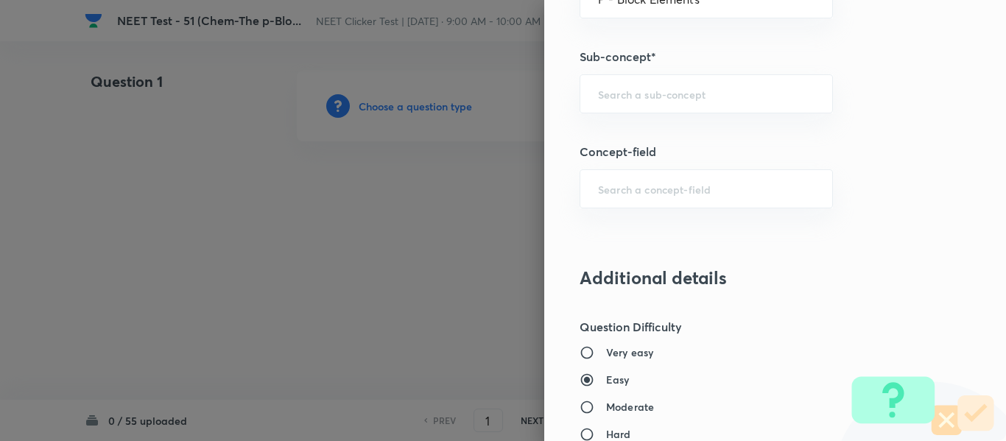
scroll to position [1031, 0]
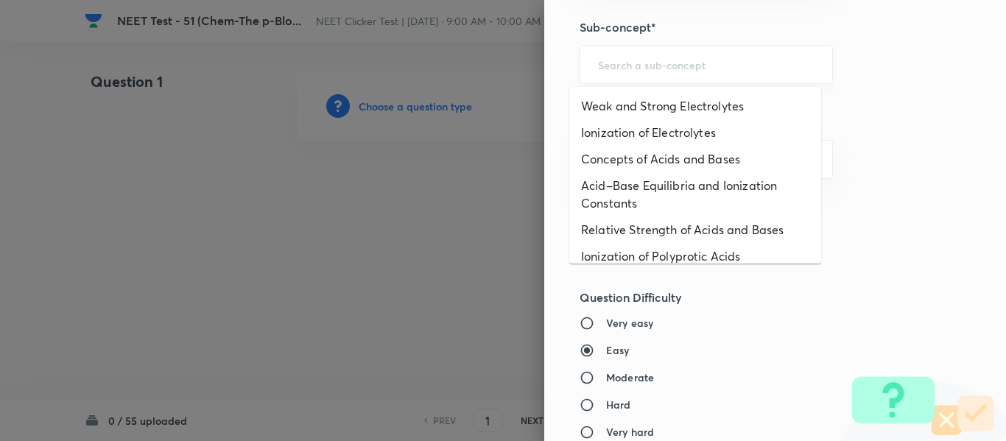
click at [677, 69] on input "text" at bounding box center [706, 64] width 216 height 14
click at [683, 111] on li "Weak and Strong Electrolytes" at bounding box center [695, 106] width 252 height 27
type input "Weak and Strong Electrolytes"
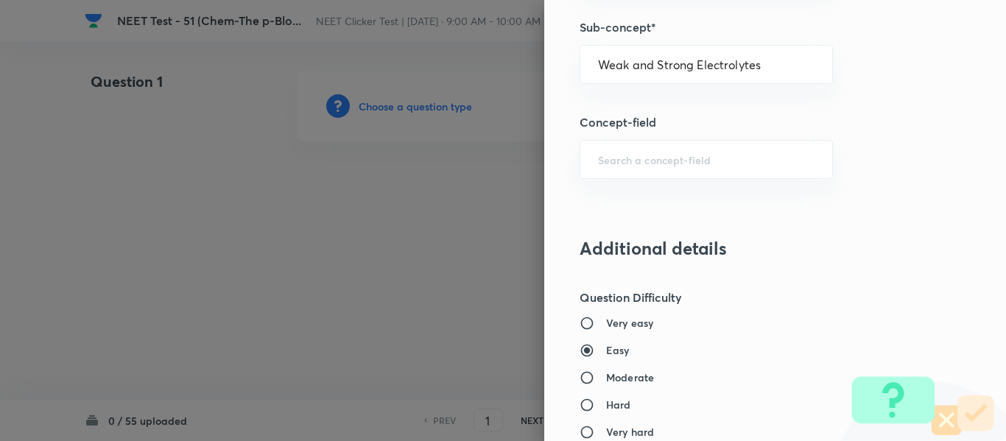
type input "Physical Chemistry"
type input "Ionic Equilibrium"
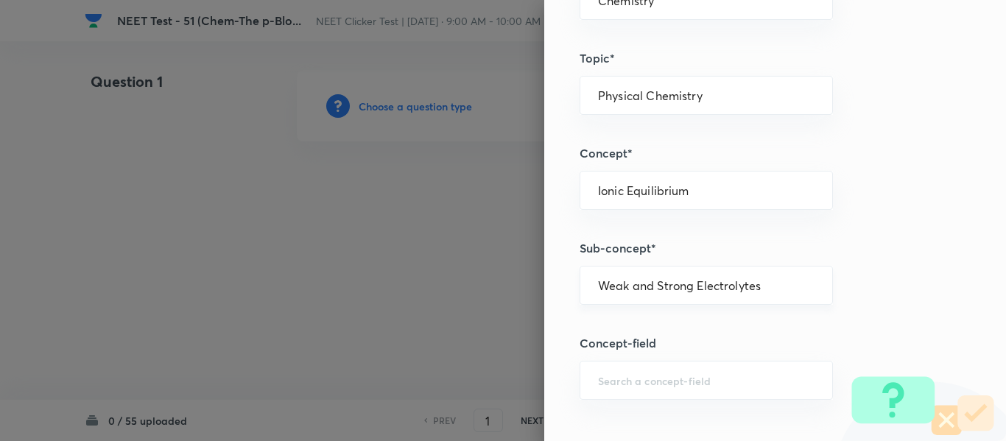
scroll to position [736, 0]
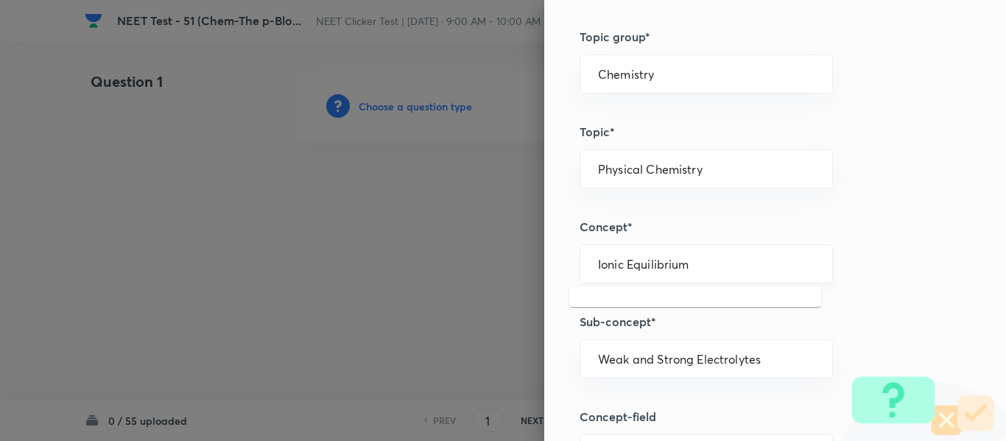
click at [698, 261] on input "Ionic Equilibrium" at bounding box center [706, 264] width 216 height 14
click at [761, 356] on input "Weak and Strong Electrolytes" at bounding box center [706, 359] width 216 height 14
type input "Weak and Strong Electrolytes"
click at [693, 265] on input "Ionic Equilibrium" at bounding box center [706, 264] width 216 height 14
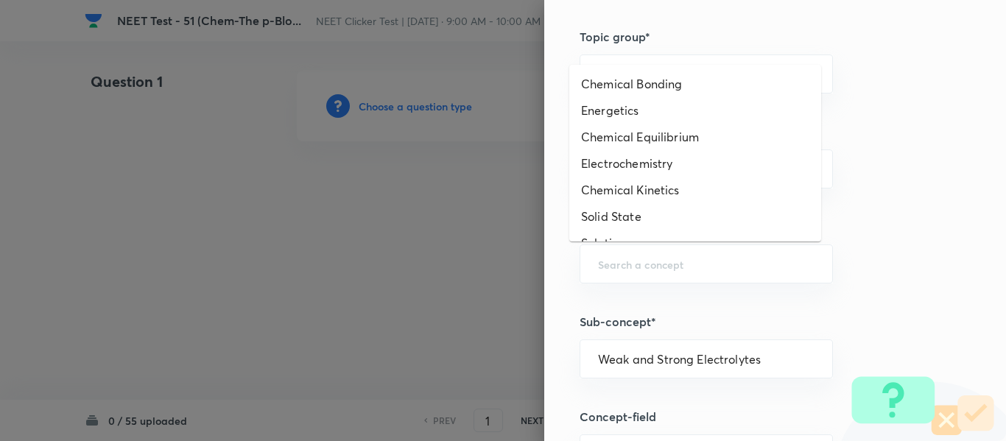
type input "Ionic Equilibrium"
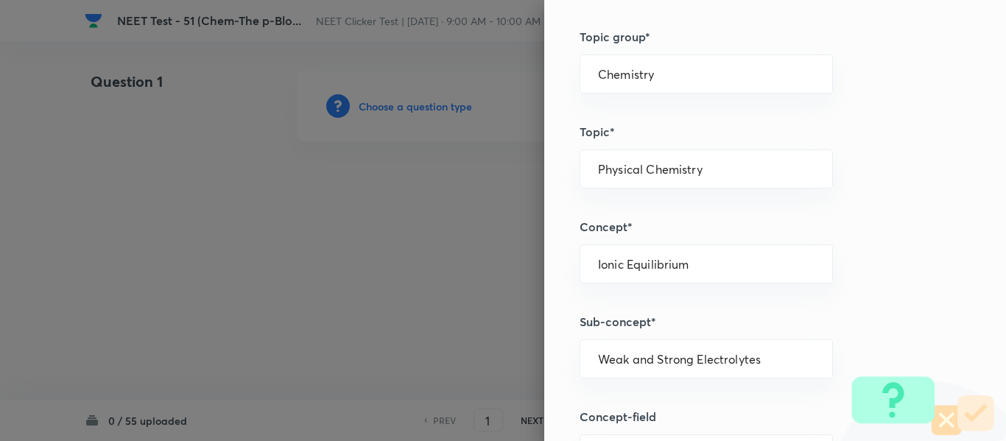
click at [850, 230] on h5 "Concept*" at bounding box center [750, 227] width 342 height 18
click at [710, 275] on div "Ionic Equilibrium ​" at bounding box center [705, 263] width 253 height 39
type input "Ionic Equilibrium"
click at [766, 366] on input "Weak and Strong Electrolytes" at bounding box center [706, 359] width 216 height 14
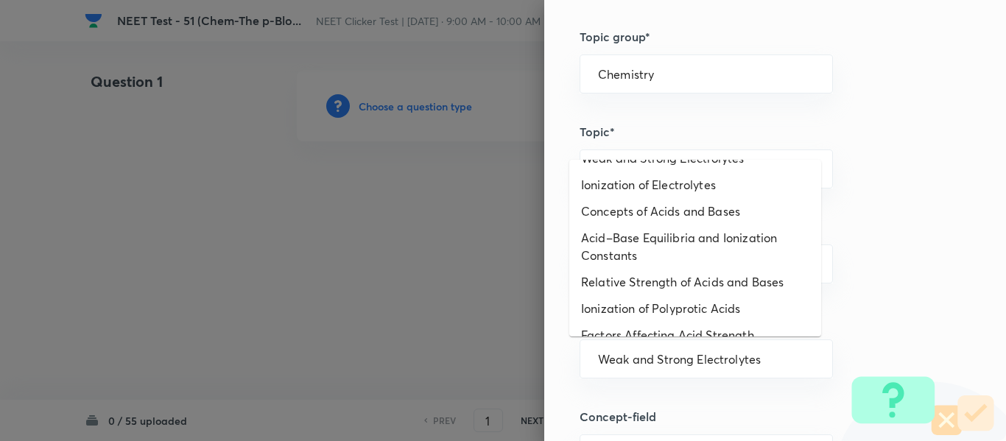
scroll to position [0, 0]
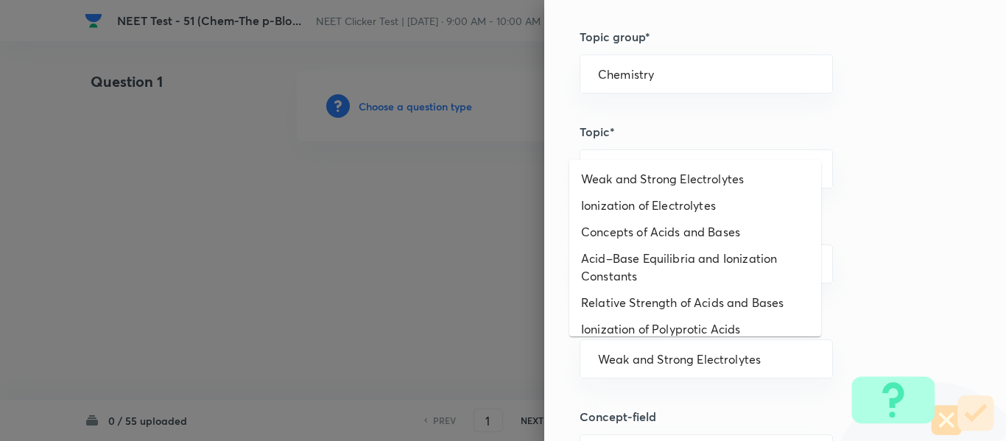
click at [890, 162] on div "Question settings Question type* Single choice correct Number of options* 2 3 4…" at bounding box center [775, 220] width 462 height 441
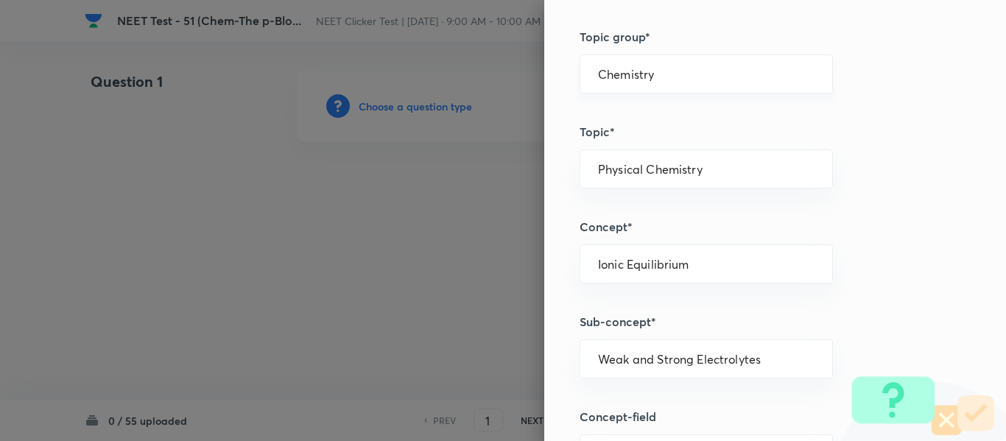
click at [667, 73] on input "Chemistry" at bounding box center [706, 74] width 216 height 14
click at [648, 113] on li "Chemistry" at bounding box center [695, 115] width 252 height 27
click at [674, 166] on input "text" at bounding box center [706, 169] width 216 height 14
type input "i"
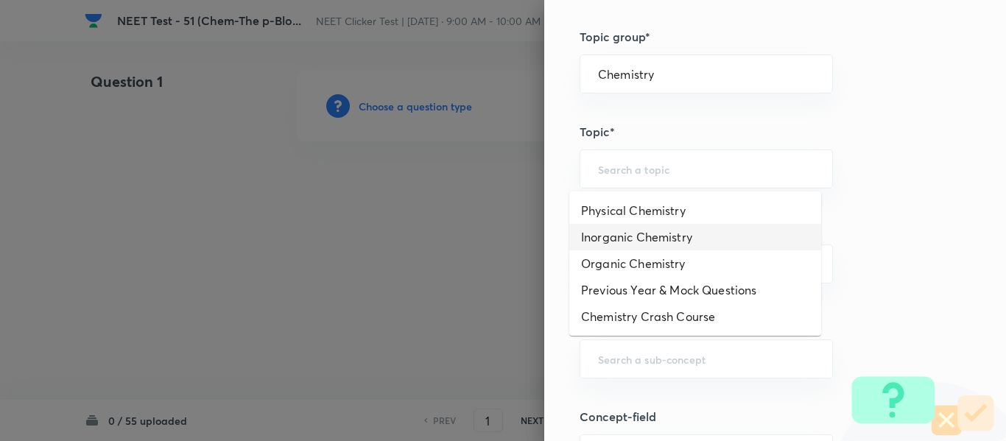
click at [649, 234] on li "Inorganic Chemistry" at bounding box center [695, 237] width 252 height 27
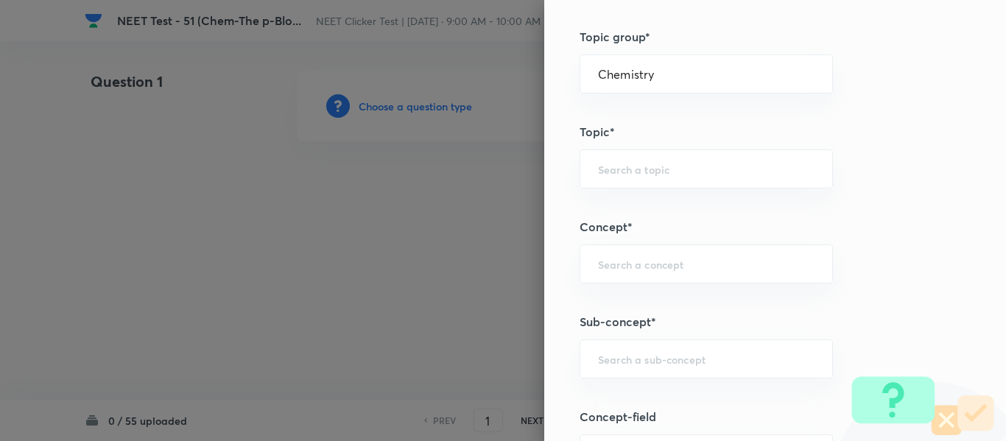
type input "Inorganic Chemistry"
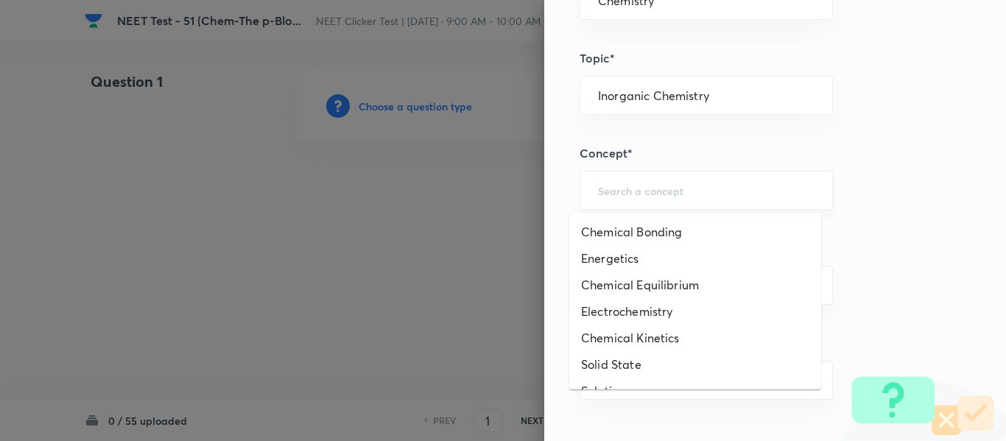
click at [665, 192] on input "text" at bounding box center [706, 190] width 216 height 14
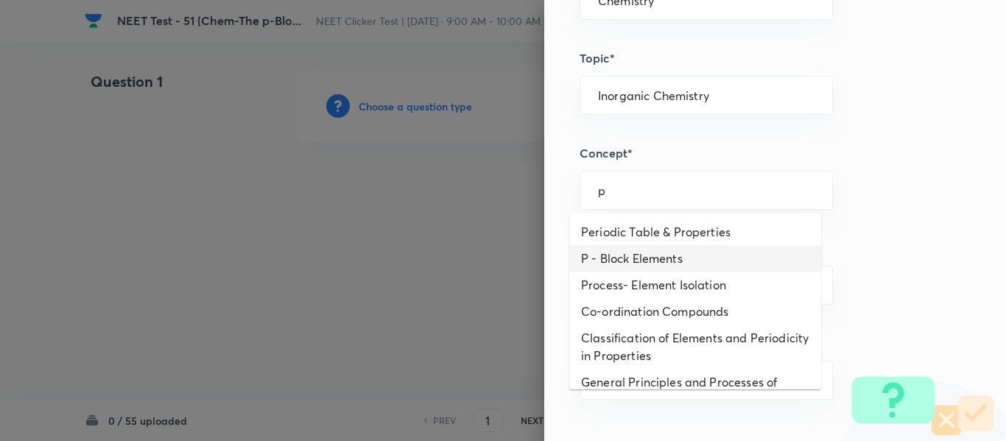
click at [652, 258] on li "P - Block Elements" at bounding box center [695, 258] width 252 height 27
type input "P - Block Elements"
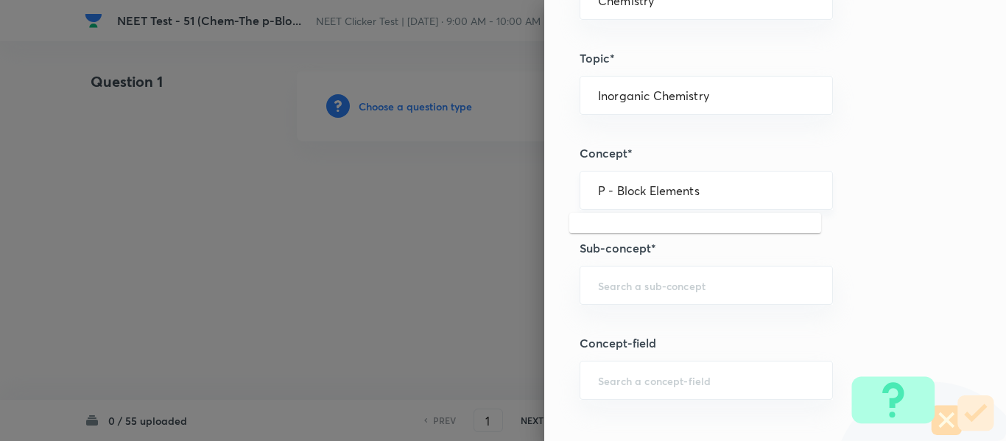
drag, startPoint x: 696, startPoint y: 190, endPoint x: 576, endPoint y: 203, distance: 120.0
click at [579, 203] on div "P - Block Elements ​" at bounding box center [705, 190] width 253 height 39
click at [660, 290] on input "text" at bounding box center [706, 285] width 216 height 14
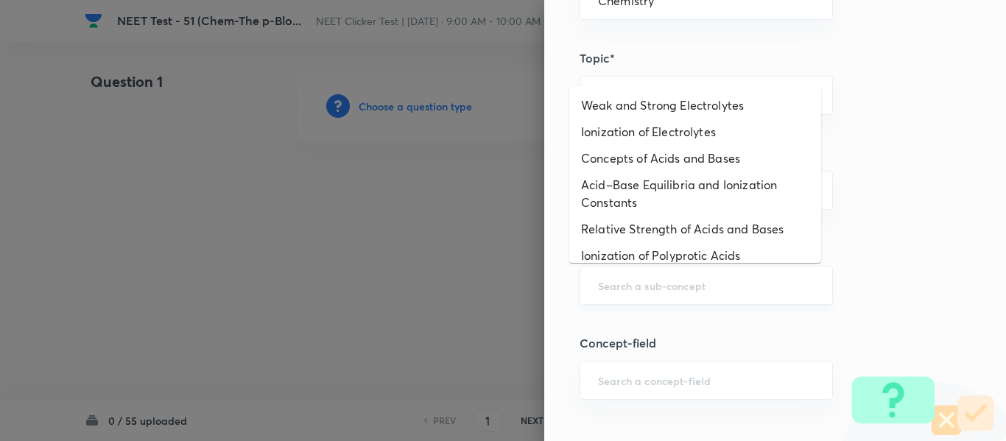
paste input "P - Block Elements"
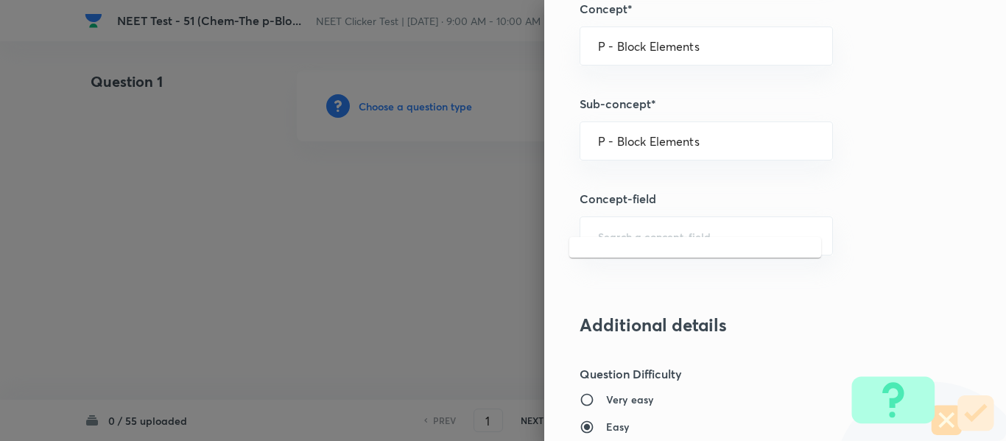
scroll to position [957, 0]
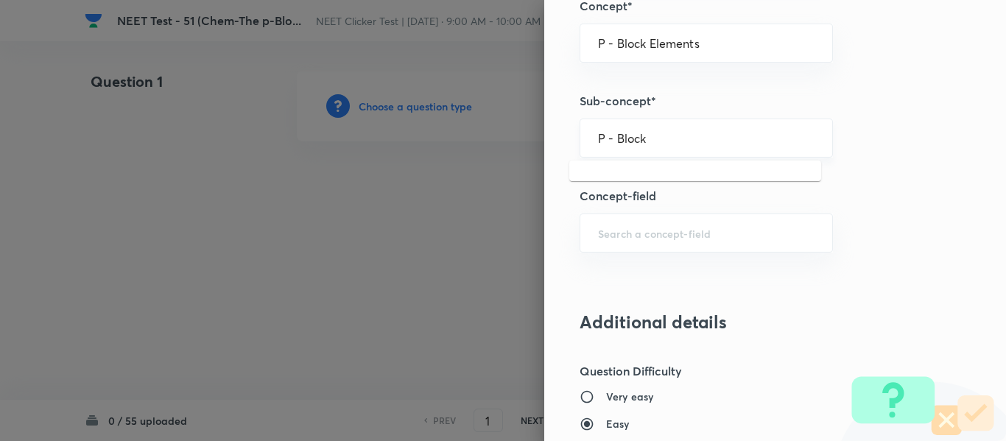
click at [686, 137] on input "P - Block" at bounding box center [706, 138] width 216 height 14
type input "P"
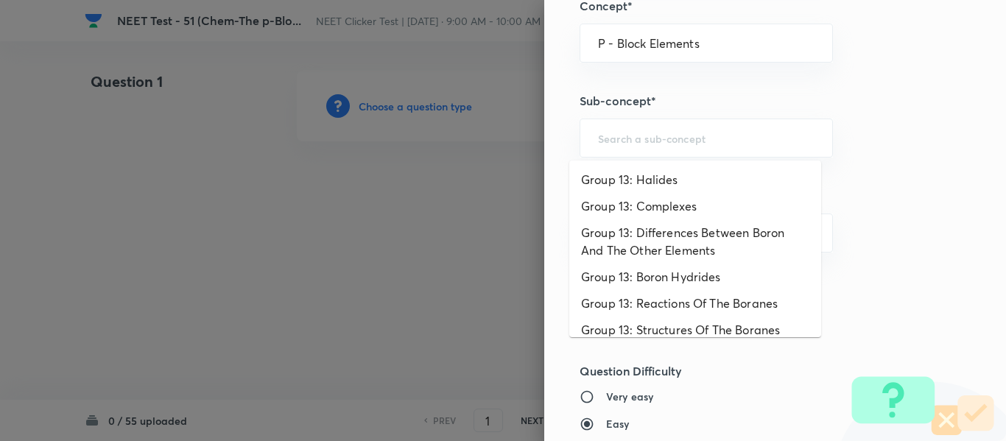
scroll to position [0, 0]
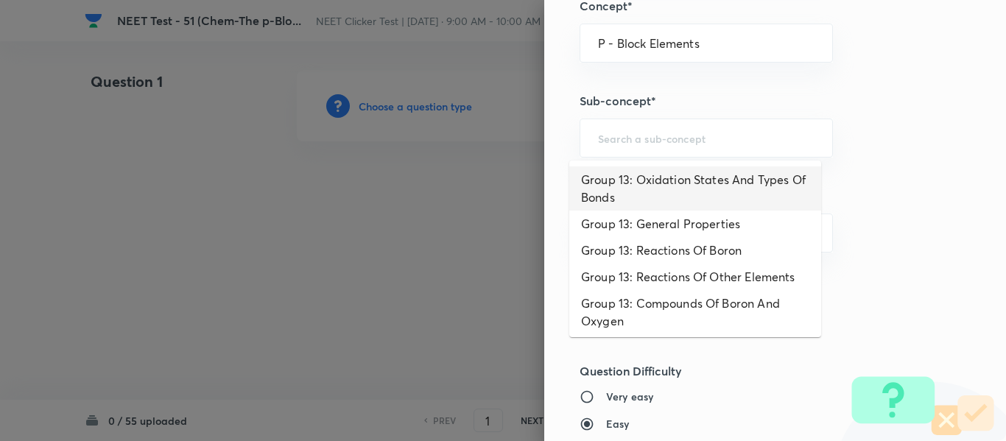
click at [663, 183] on li "Group 13: Oxidation States And Types Of Bonds" at bounding box center [695, 188] width 252 height 44
type input "Group 13: Oxidation States And Types Of Bonds"
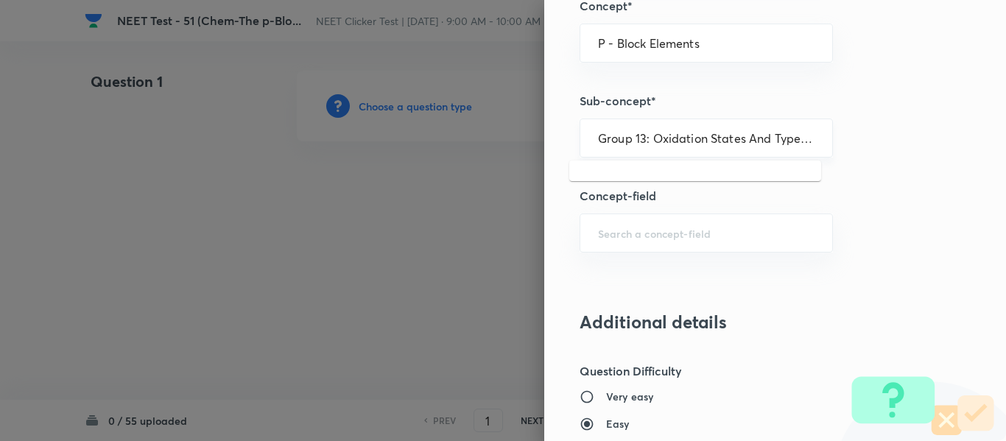
click at [609, 140] on input "Group 13: Oxidation States And Types Of Bonds" at bounding box center [706, 138] width 216 height 14
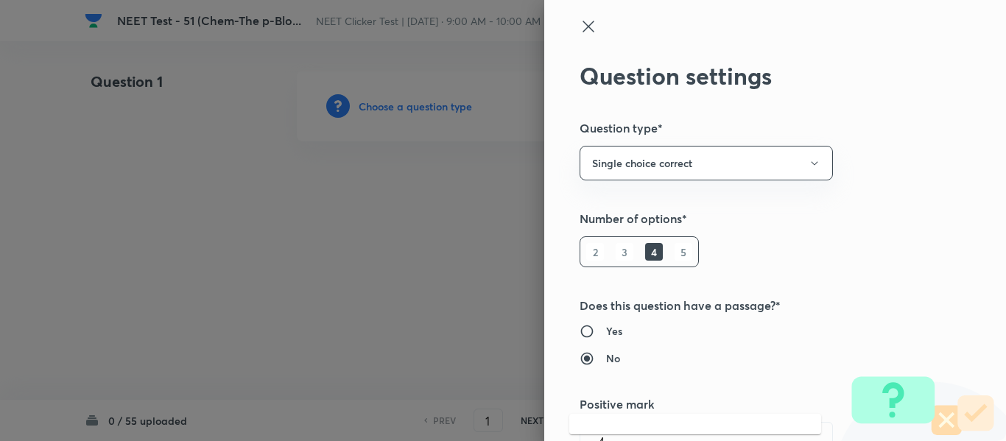
click at [582, 26] on icon at bounding box center [587, 26] width 11 height 11
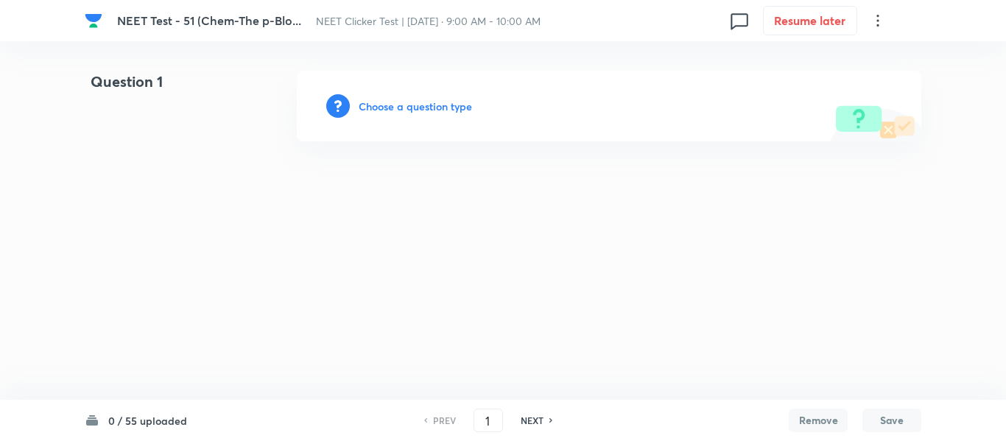
click at [379, 105] on h6 "Choose a question type" at bounding box center [415, 106] width 113 height 15
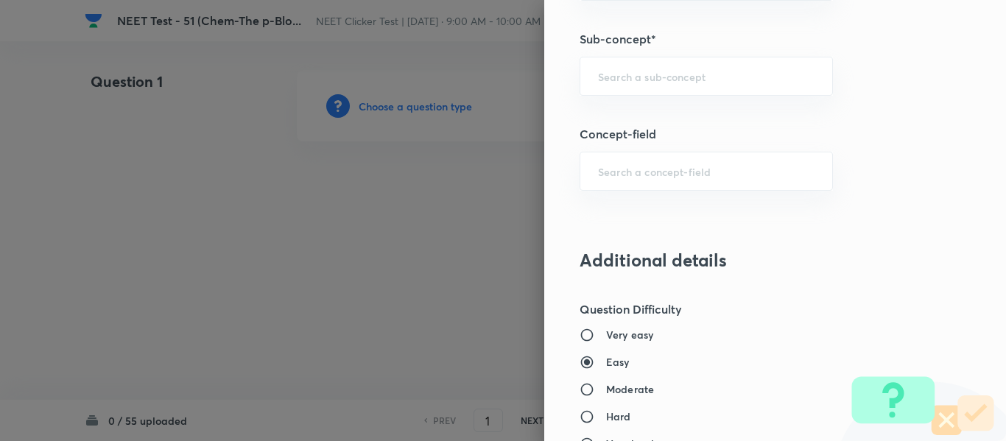
scroll to position [1031, 0]
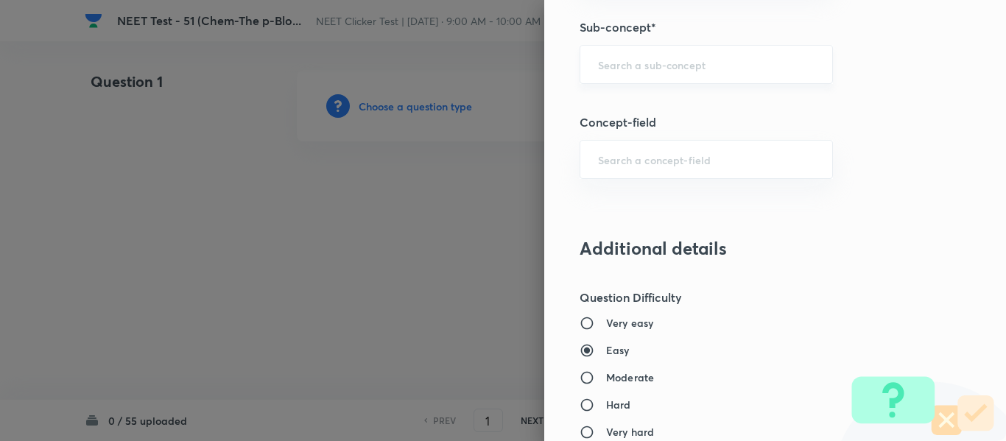
click at [638, 65] on input "text" at bounding box center [706, 64] width 216 height 14
paste input "Group 13: Oxidation States And Types Of Bonds"
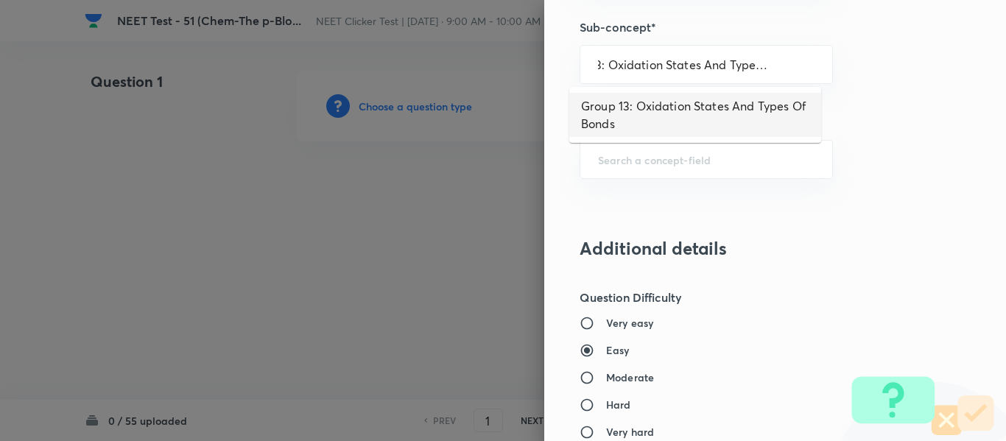
click at [696, 114] on li "Group 13: Oxidation States And Types Of Bonds" at bounding box center [695, 115] width 252 height 44
type input "Group 13: Oxidation States And Types Of Bonds"
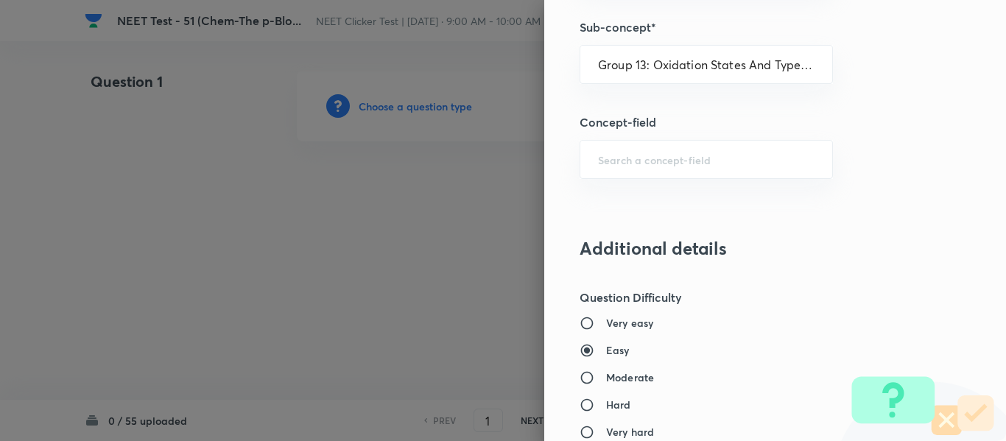
type input "Chemistry"
type input "Inorganic Chemistry"
type input "P - Block Elements"
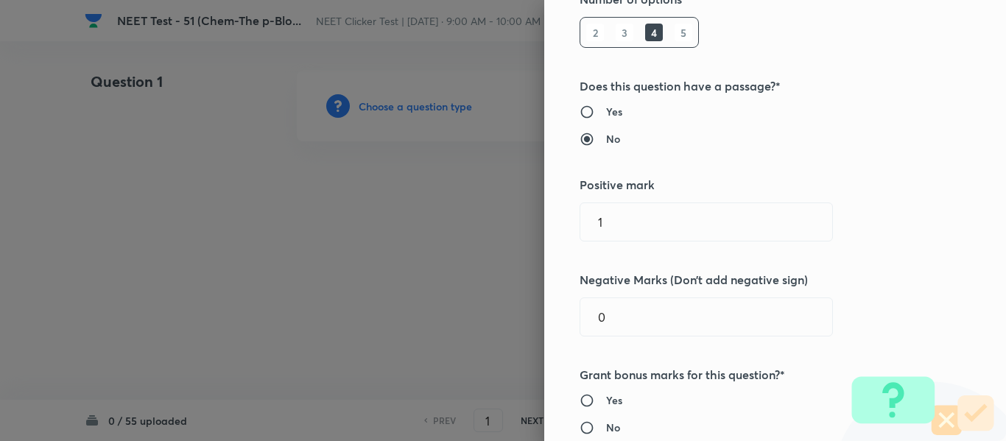
scroll to position [221, 0]
drag, startPoint x: 583, startPoint y: 225, endPoint x: 566, endPoint y: 225, distance: 16.9
click at [566, 225] on div "Question settings Question type* Single choice correct Number of options* 2 3 4…" at bounding box center [775, 220] width 462 height 441
type input "4"
click at [563, 334] on div "Question settings Question type* Single choice correct Number of options* 2 3 4…" at bounding box center [775, 220] width 462 height 441
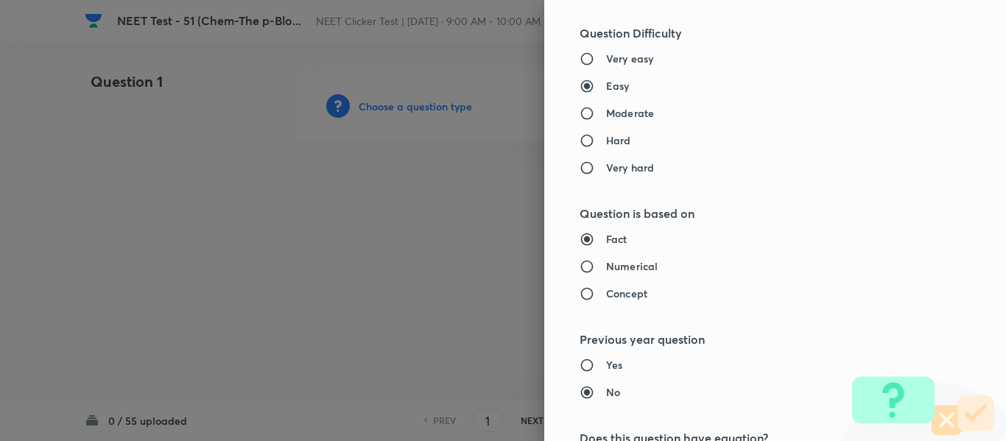
scroll to position [1325, 0]
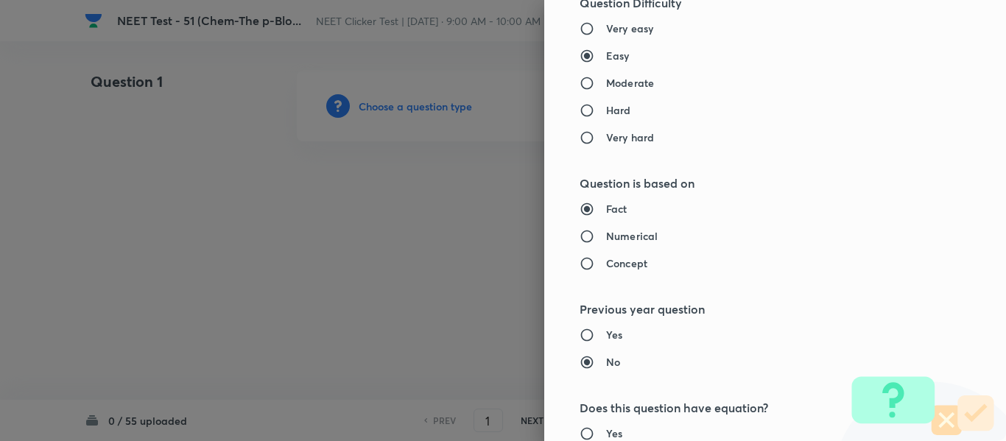
type input "1"
click at [625, 78] on h6 "Moderate" at bounding box center [630, 82] width 48 height 15
click at [606, 78] on input "Moderate" at bounding box center [592, 83] width 27 height 15
radio input "true"
radio input "false"
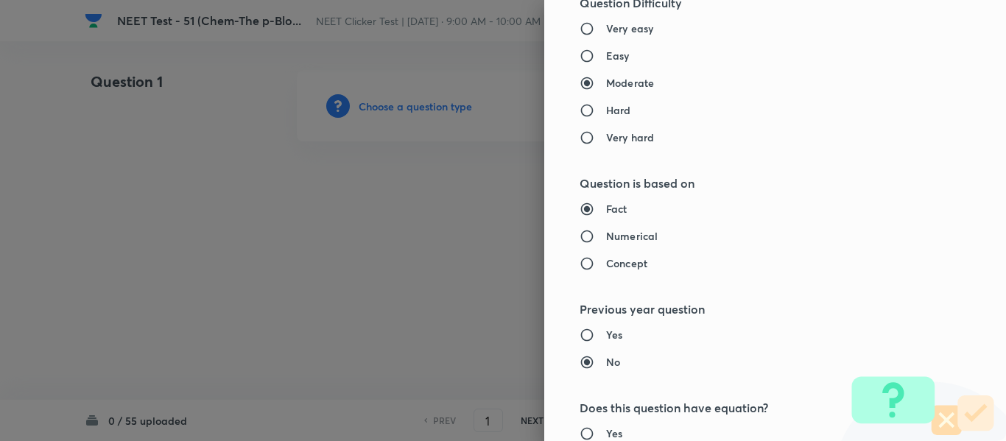
click at [615, 233] on h6 "Numerical" at bounding box center [632, 235] width 52 height 15
click at [606, 233] on input "Numerical" at bounding box center [592, 236] width 27 height 15
radio input "true"
radio input "false"
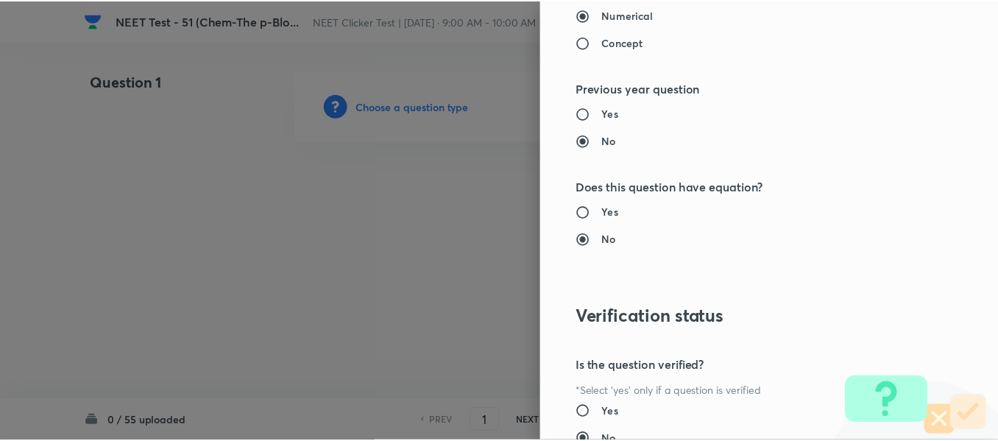
scroll to position [1665, 0]
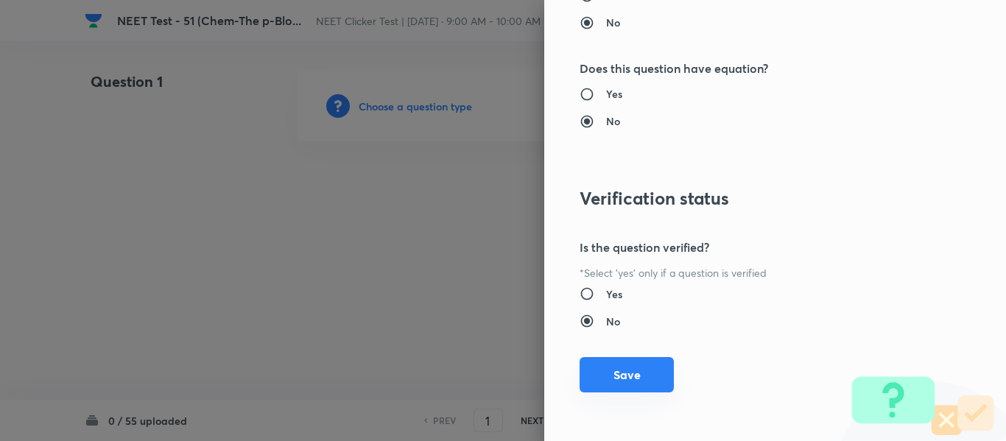
click at [611, 371] on button "Save" at bounding box center [626, 374] width 94 height 35
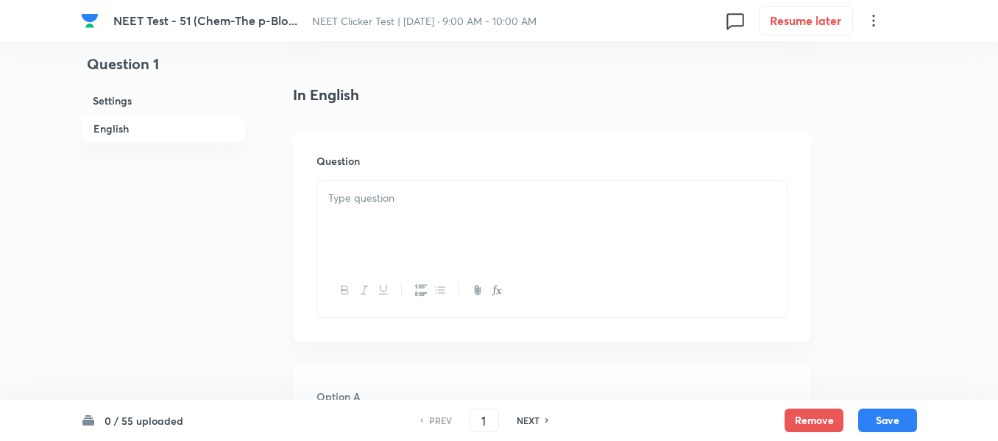
scroll to position [442, 0]
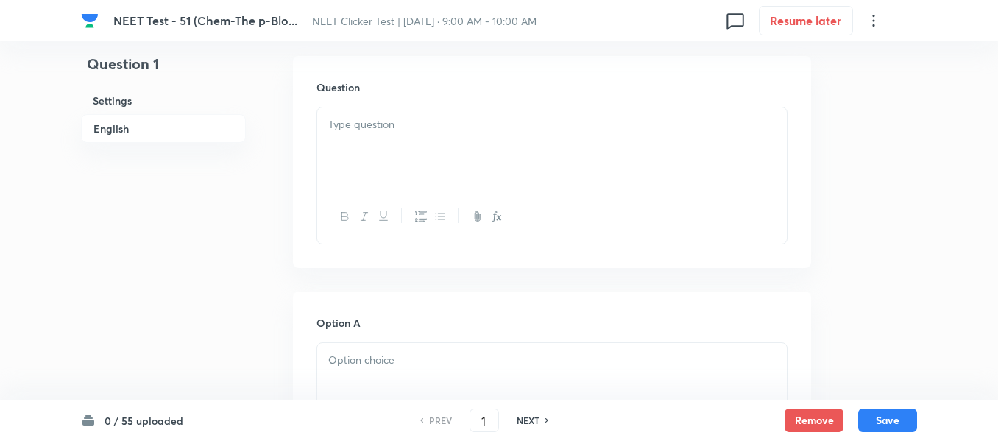
click at [484, 147] on div at bounding box center [552, 148] width 470 height 82
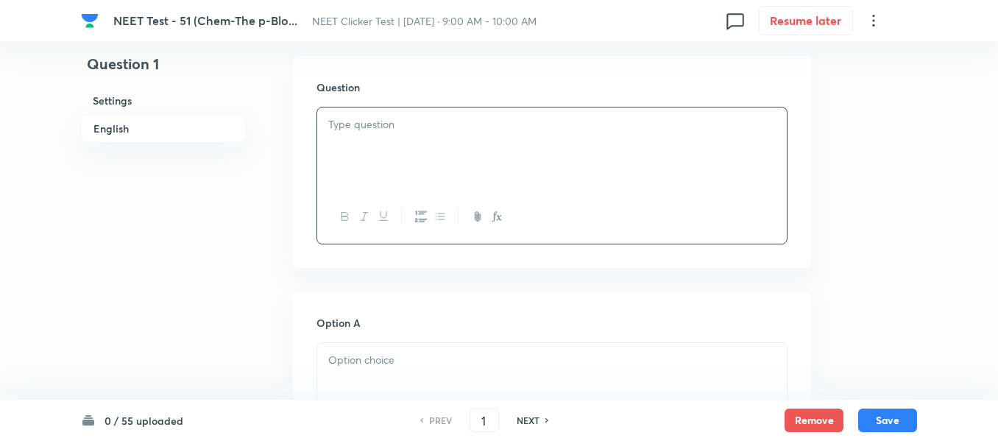
click at [415, 142] on div at bounding box center [552, 148] width 470 height 82
click at [414, 142] on div at bounding box center [552, 148] width 470 height 82
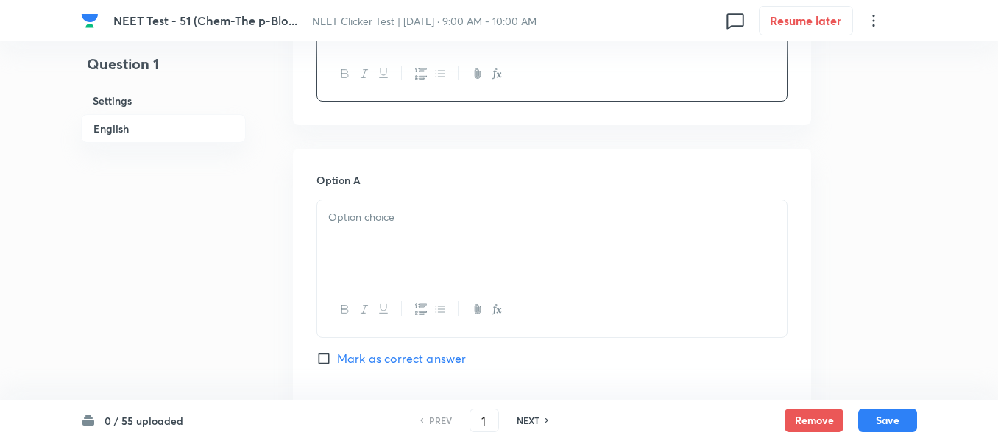
scroll to position [589, 0]
click at [449, 220] on p at bounding box center [552, 213] width 448 height 17
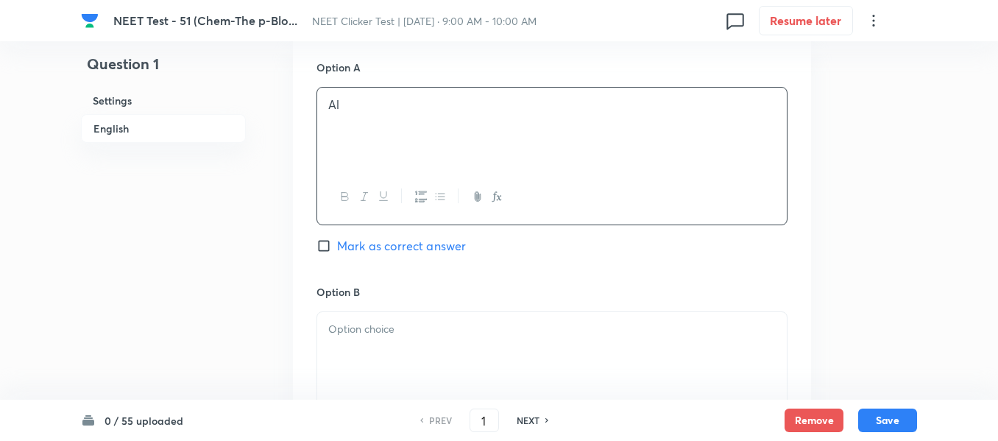
scroll to position [736, 0]
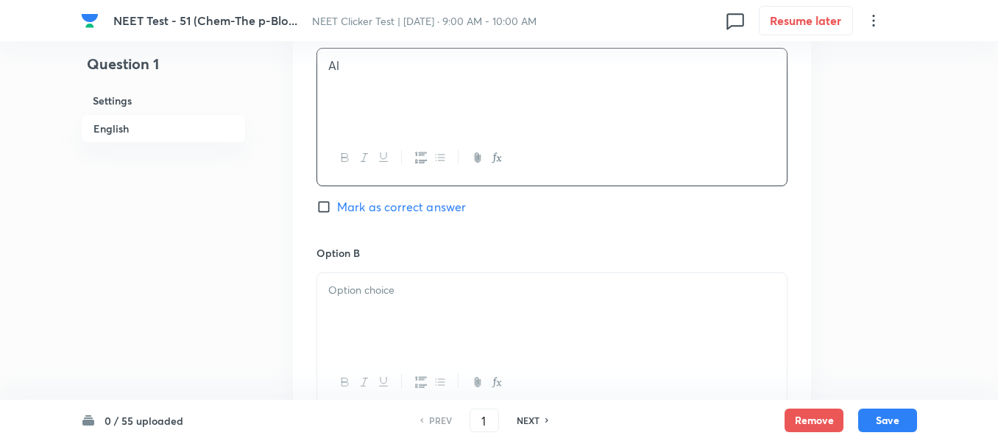
click at [447, 292] on p at bounding box center [552, 290] width 448 height 17
click at [447, 292] on p at bounding box center [552, 293] width 448 height 17
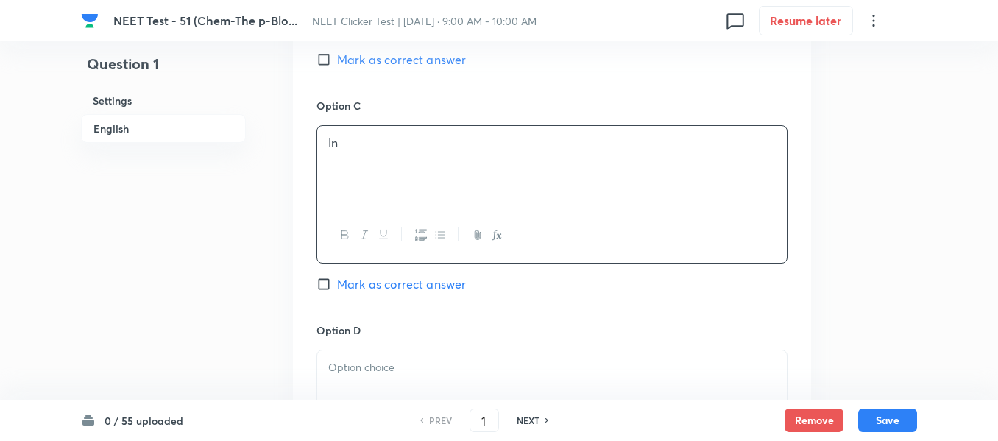
scroll to position [1252, 0]
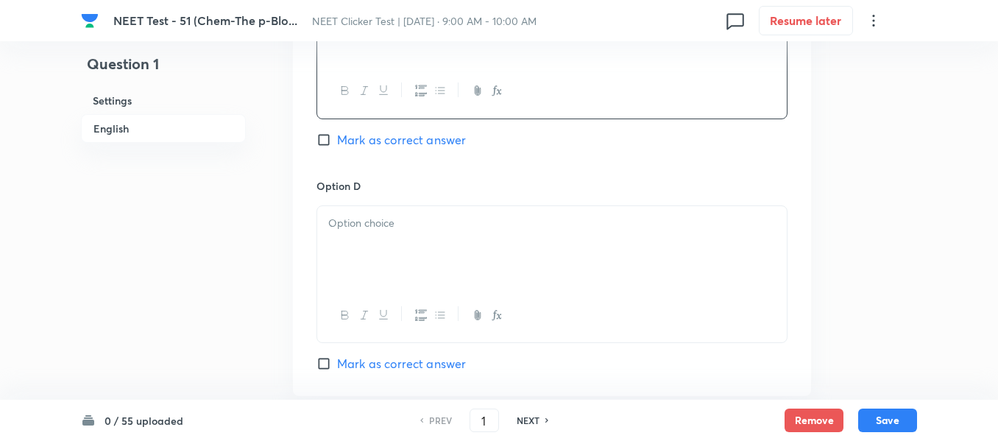
click at [436, 241] on div at bounding box center [552, 247] width 470 height 82
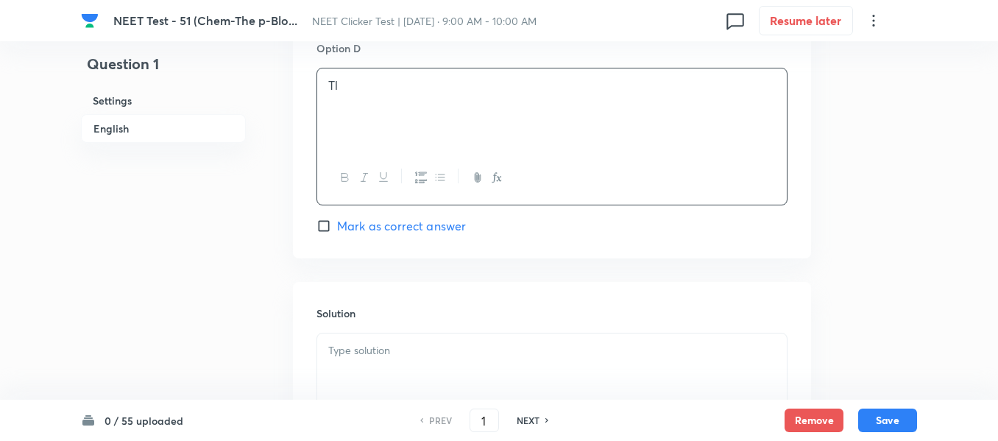
scroll to position [1399, 0]
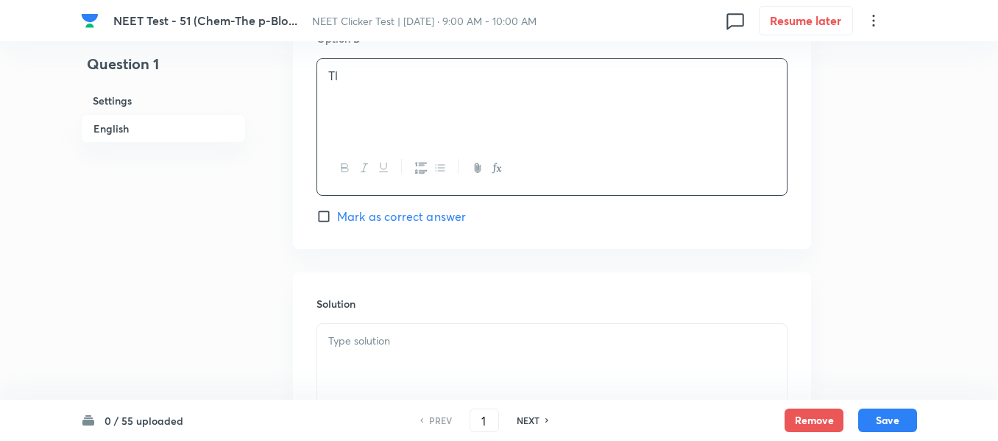
click at [331, 216] on input "Mark as correct answer" at bounding box center [327, 216] width 21 height 15
checkbox input "true"
click at [476, 344] on p at bounding box center [552, 341] width 448 height 17
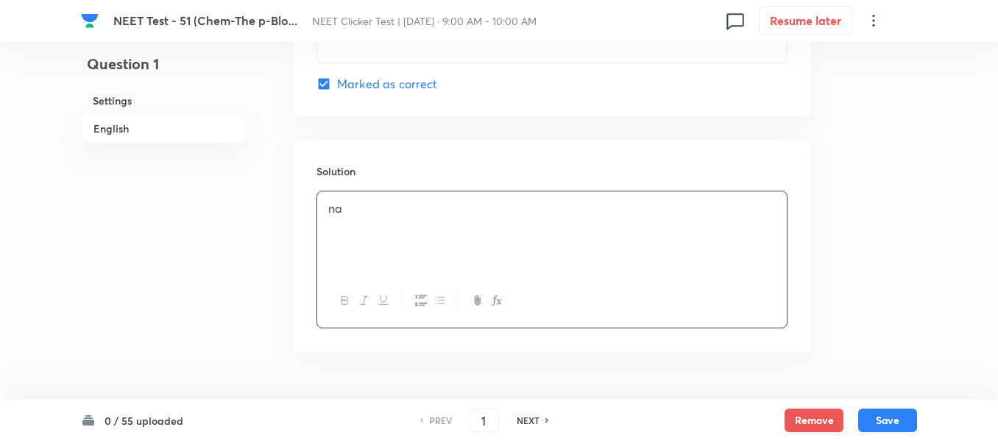
scroll to position [1546, 0]
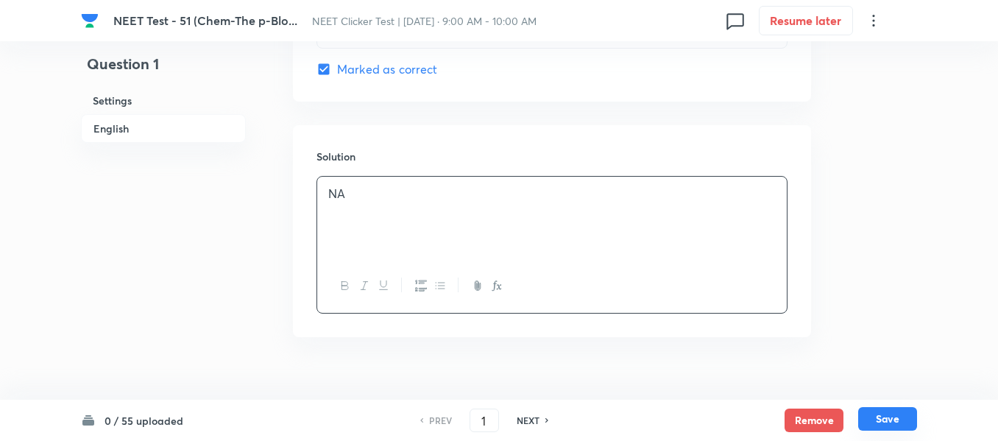
click at [889, 420] on button "Save" at bounding box center [887, 419] width 59 height 24
type input "2"
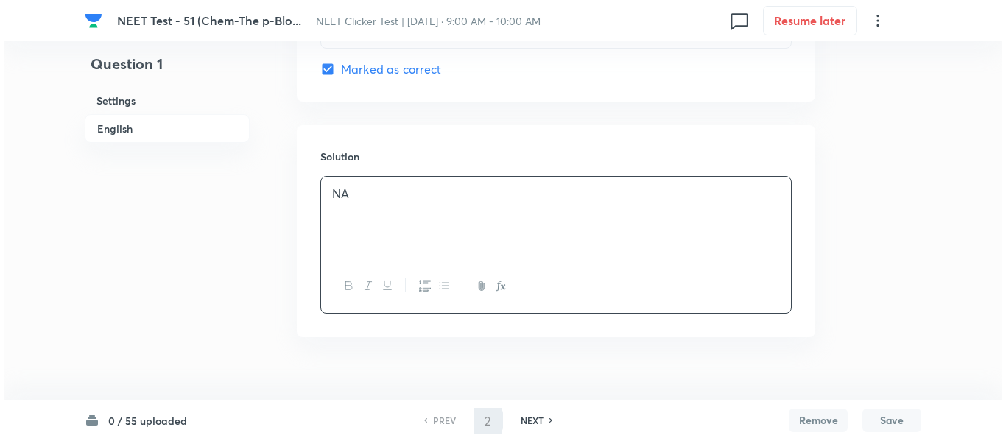
scroll to position [0, 0]
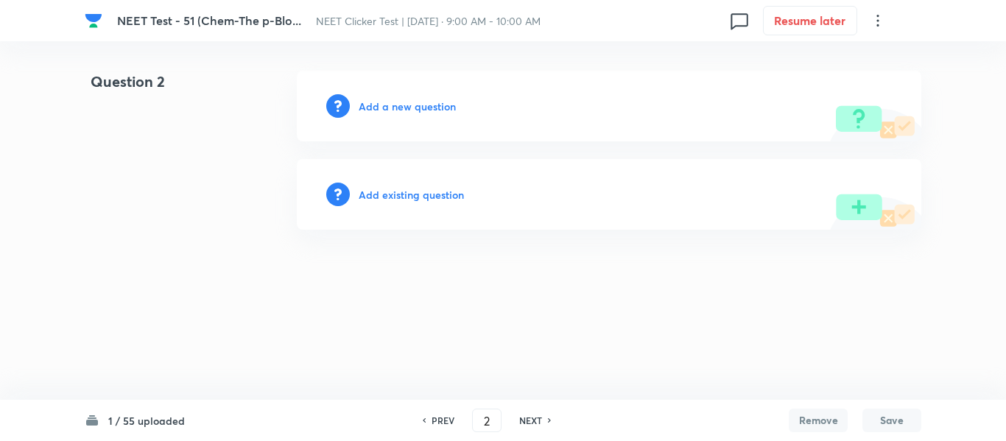
click at [389, 106] on h6 "Add a new question" at bounding box center [407, 106] width 97 height 15
click at [389, 106] on h6 "Choose a question type" at bounding box center [415, 106] width 113 height 15
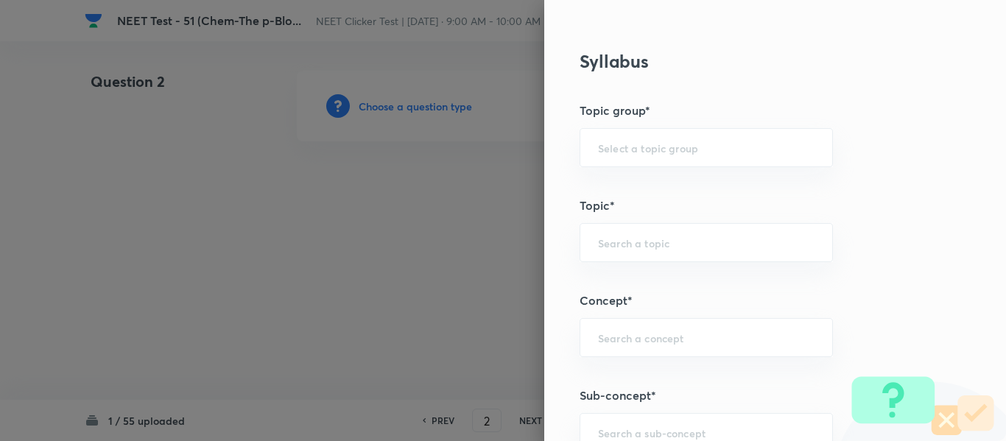
scroll to position [810, 0]
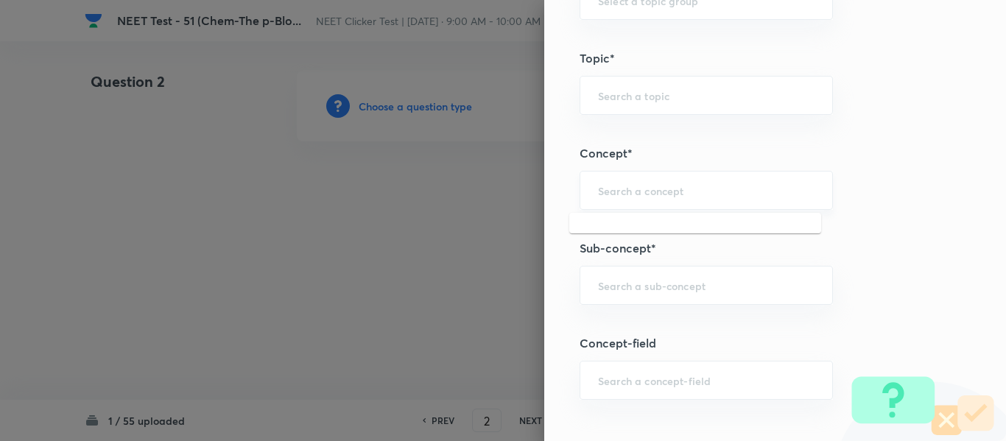
click at [655, 194] on input "text" at bounding box center [706, 190] width 216 height 14
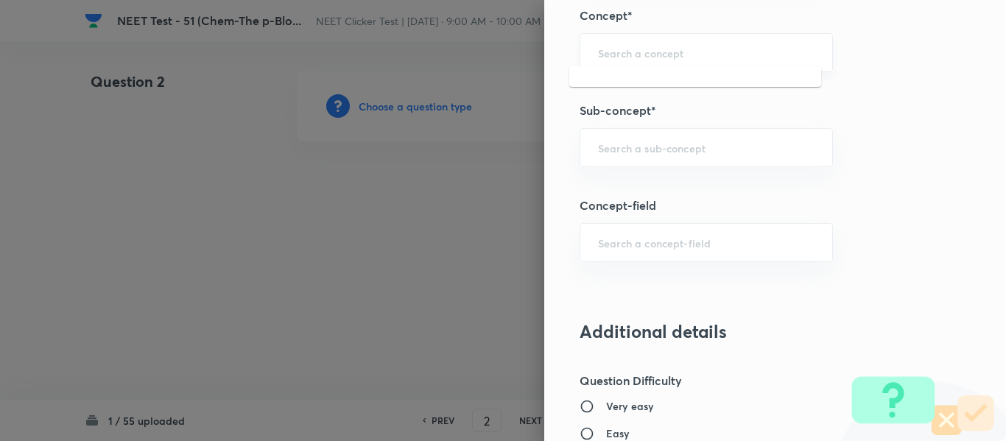
scroll to position [957, 0]
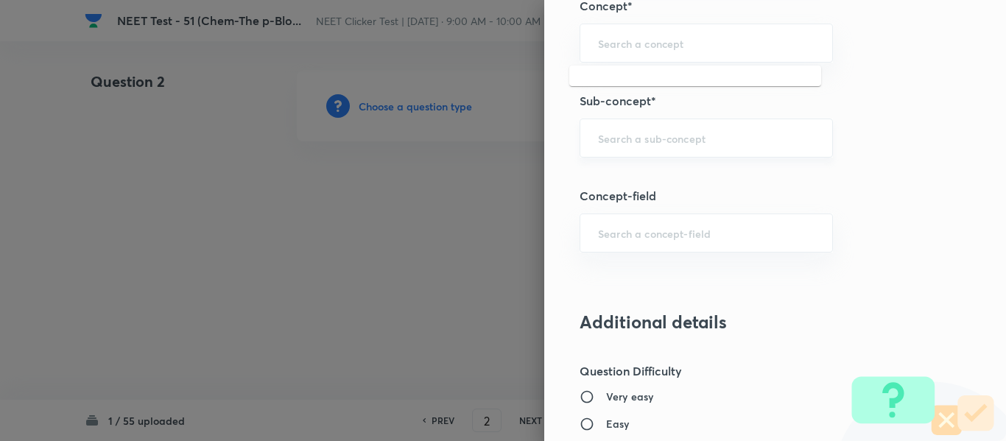
click at [653, 140] on input "text" at bounding box center [706, 138] width 216 height 14
type input "g"
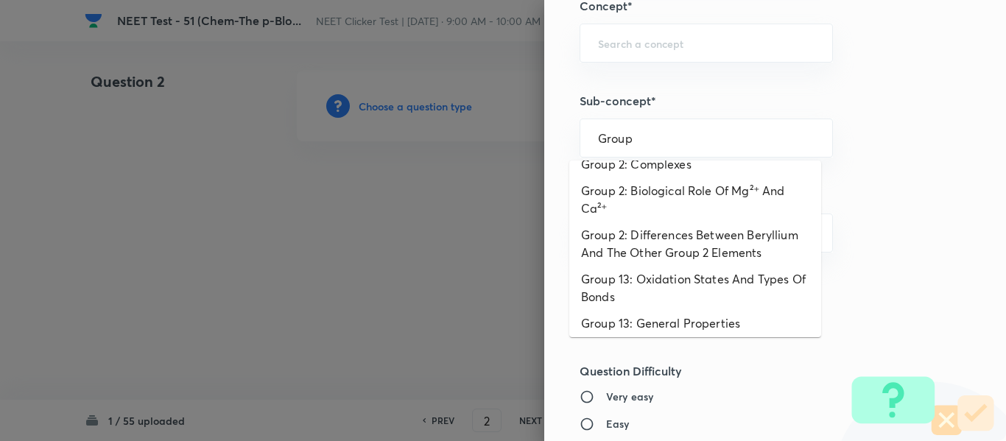
scroll to position [1125, 0]
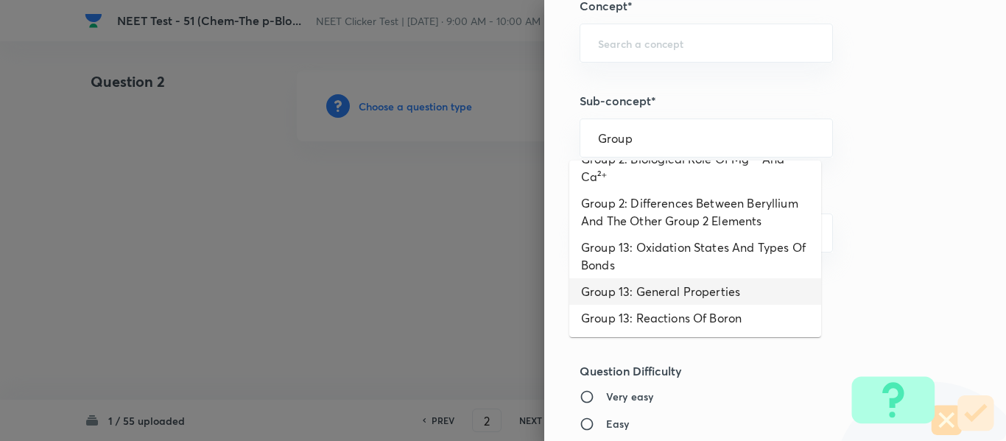
click at [672, 292] on li "Group 13: General Properties" at bounding box center [695, 291] width 252 height 27
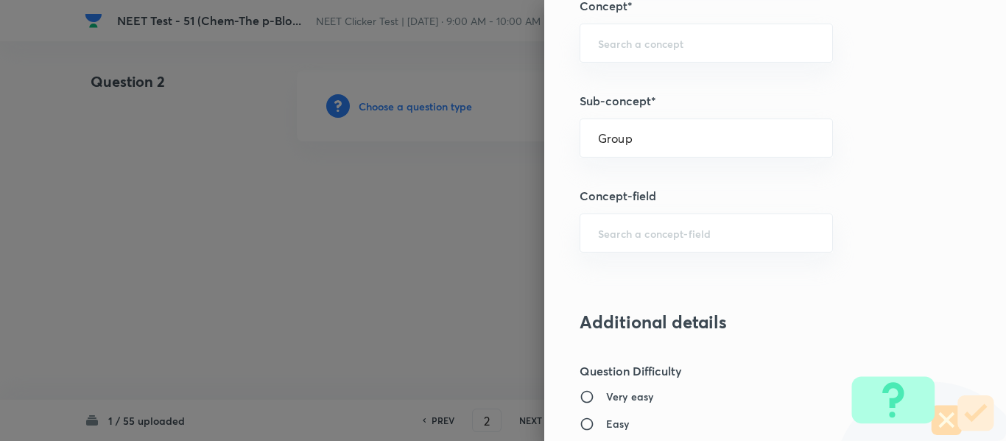
type input "Group 13: General Properties"
type input "Chemistry"
type input "Inorganic Chemistry"
type input "P - Block Elements"
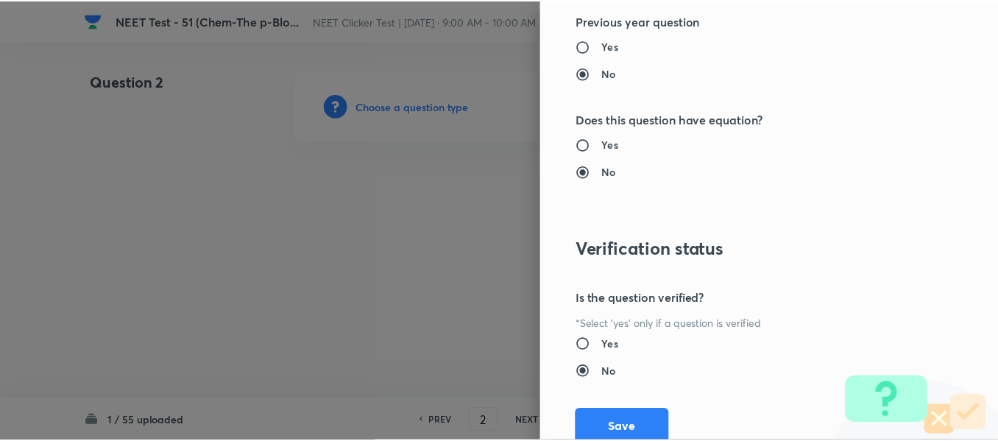
scroll to position [1665, 0]
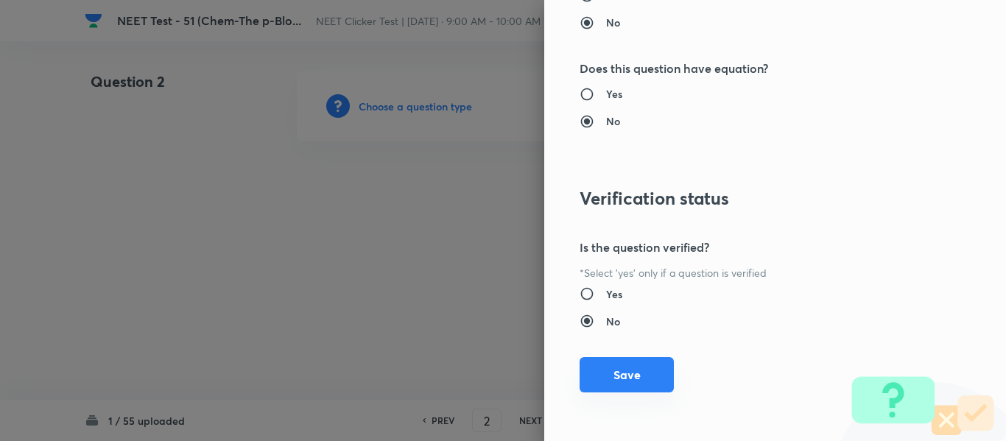
click at [616, 380] on button "Save" at bounding box center [626, 374] width 94 height 35
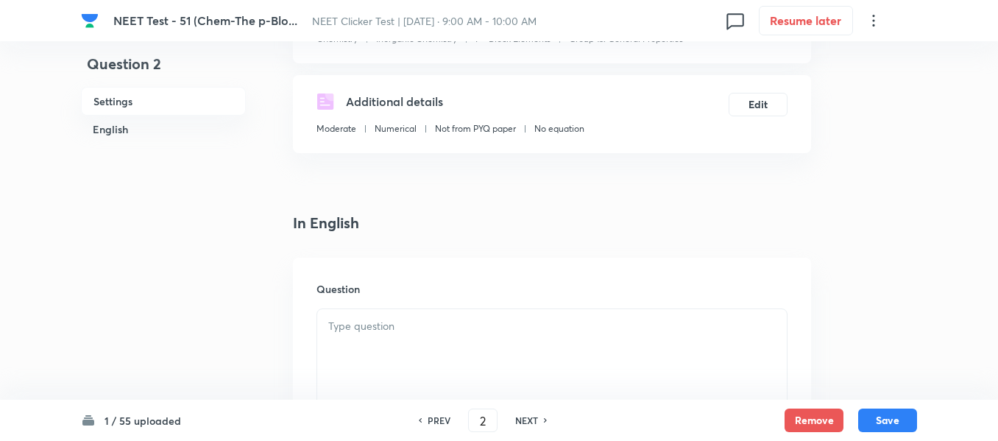
scroll to position [295, 0]
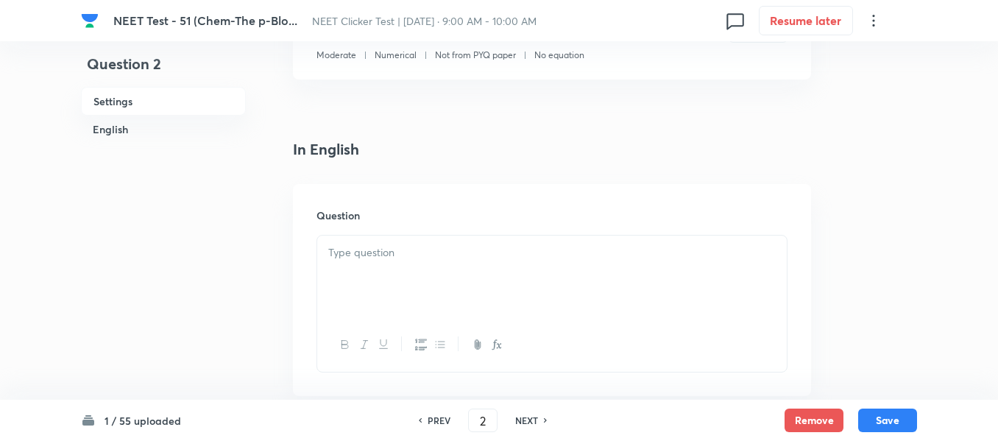
click at [509, 248] on p at bounding box center [552, 252] width 448 height 17
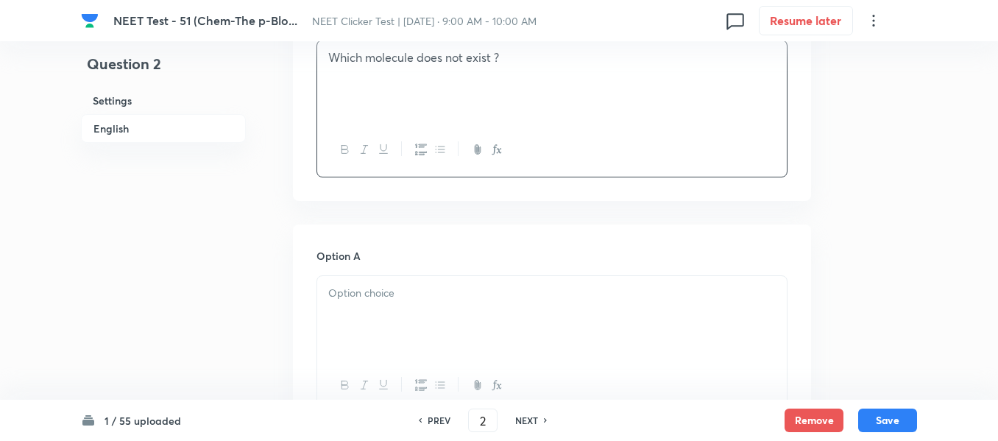
scroll to position [589, 0]
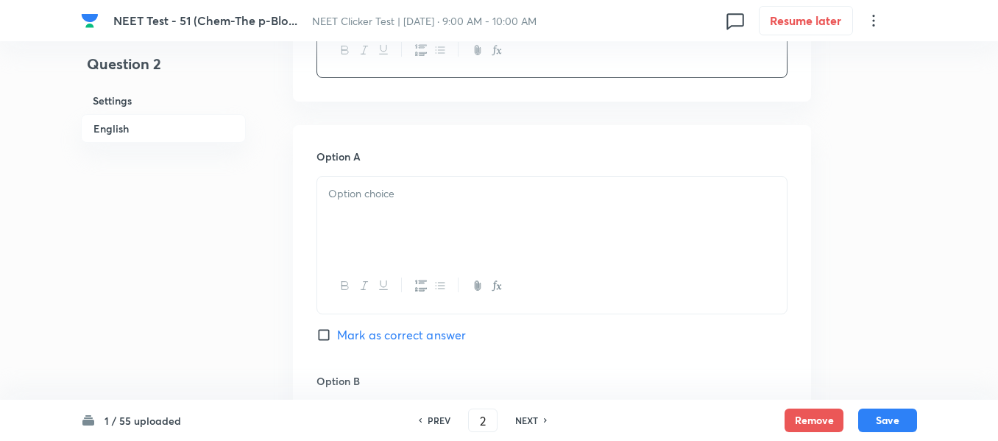
click at [445, 185] on div at bounding box center [552, 218] width 470 height 82
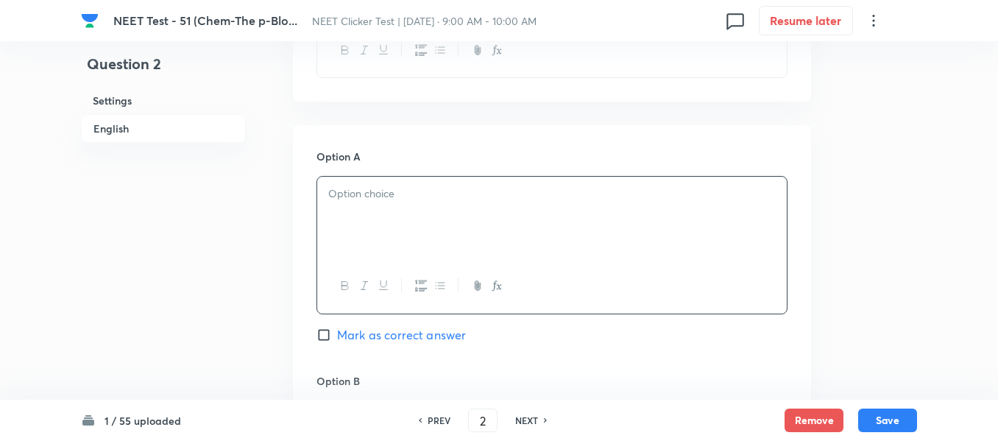
click at [446, 198] on p at bounding box center [552, 194] width 448 height 17
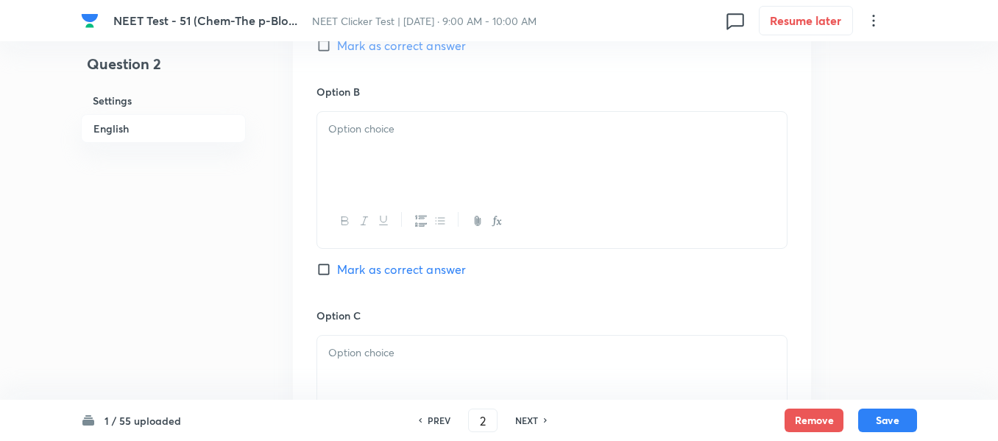
scroll to position [884, 0]
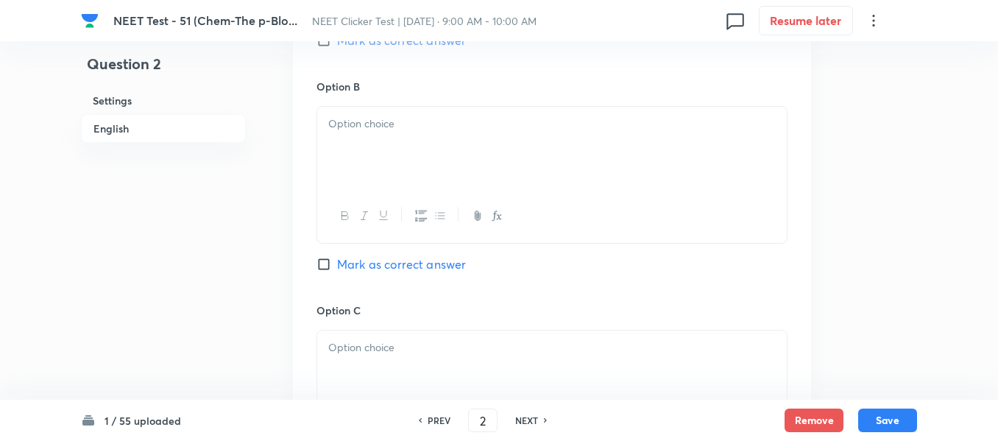
click at [457, 144] on div at bounding box center [552, 148] width 470 height 82
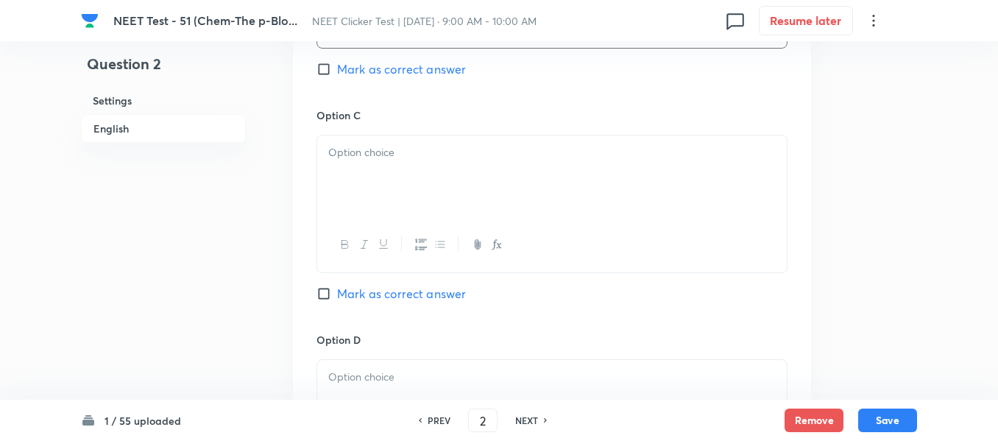
scroll to position [1104, 0]
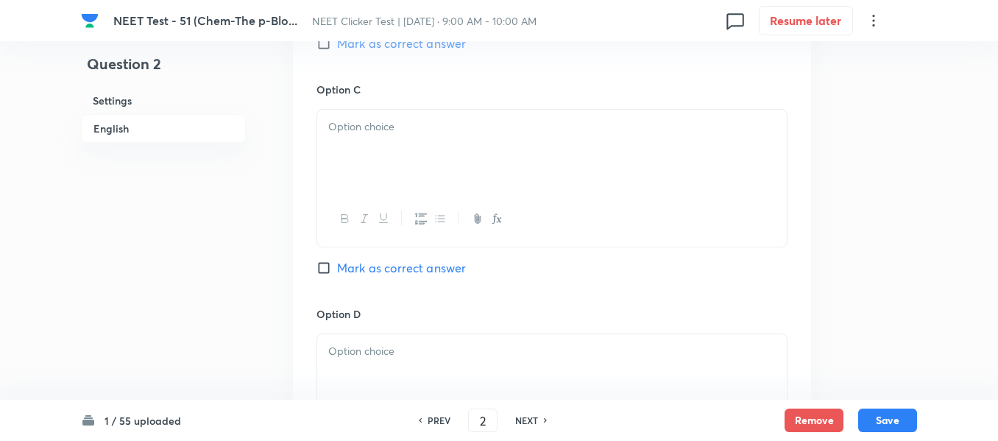
click at [468, 151] on div at bounding box center [552, 151] width 470 height 82
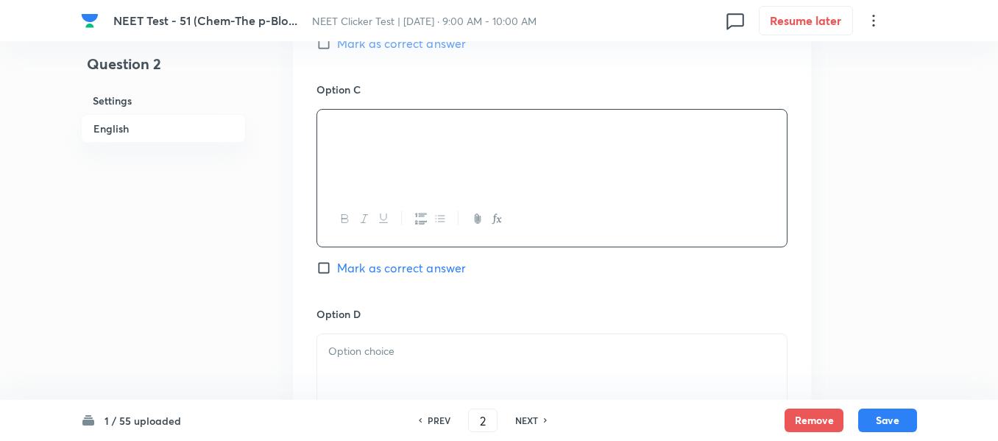
click at [335, 268] on input "Mark as correct answer" at bounding box center [327, 268] width 21 height 15
checkbox input "true"
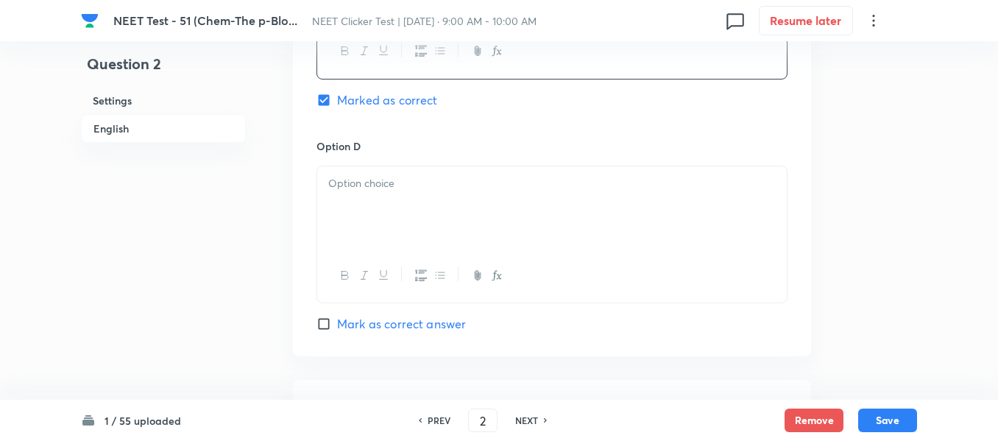
scroll to position [1325, 0]
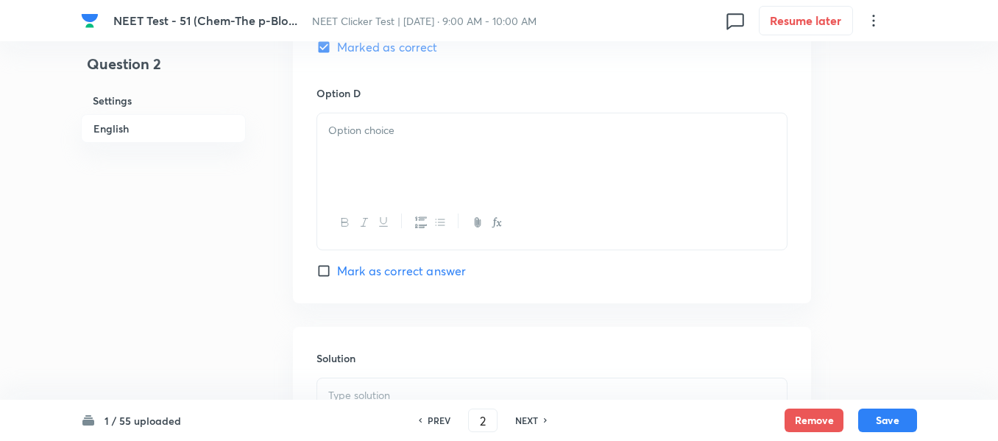
click at [438, 154] on div at bounding box center [552, 154] width 470 height 82
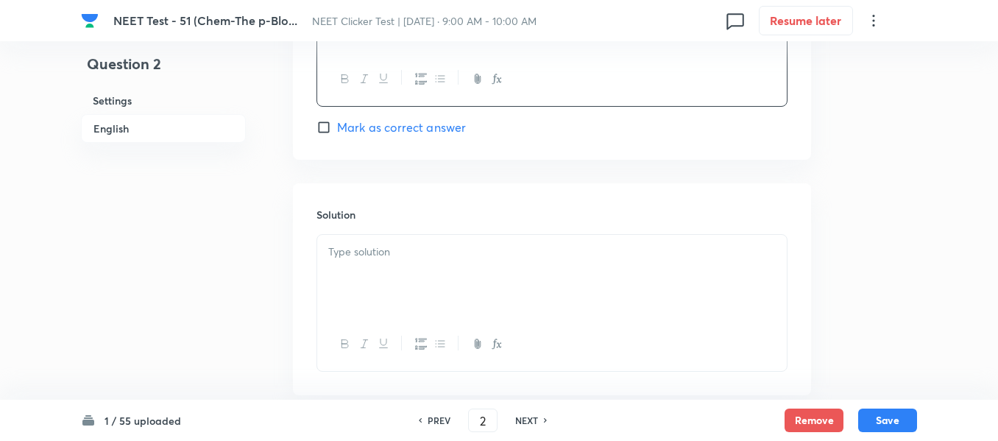
scroll to position [1546, 0]
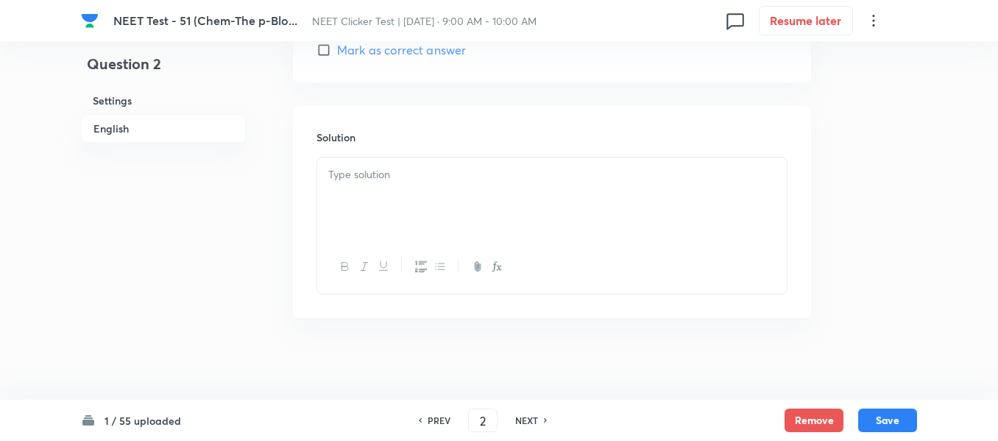
click at [417, 175] on p at bounding box center [552, 174] width 448 height 17
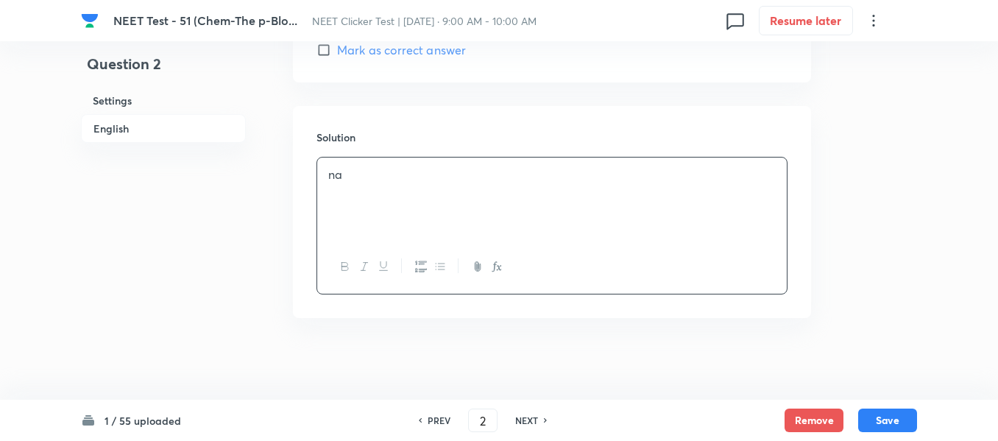
click at [372, 184] on div "na" at bounding box center [552, 199] width 470 height 82
click at [889, 417] on button "Save" at bounding box center [887, 419] width 59 height 24
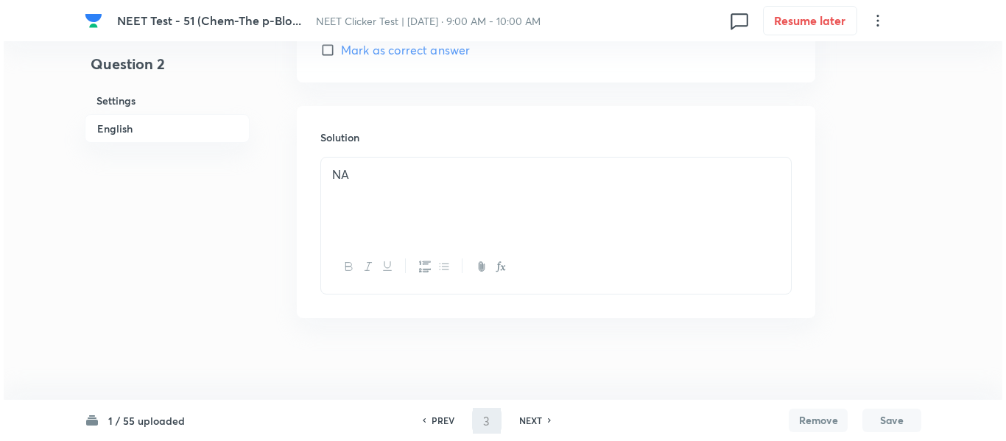
scroll to position [0, 0]
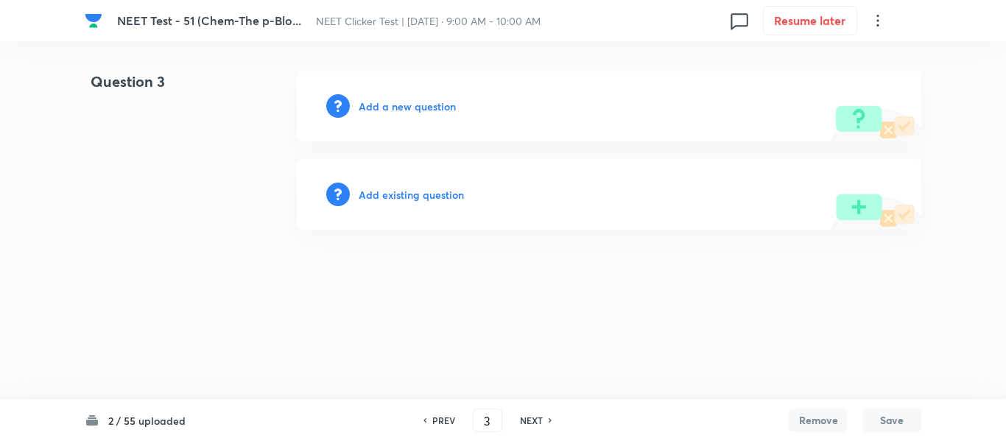
click at [436, 419] on h6 "PREV" at bounding box center [443, 420] width 23 height 13
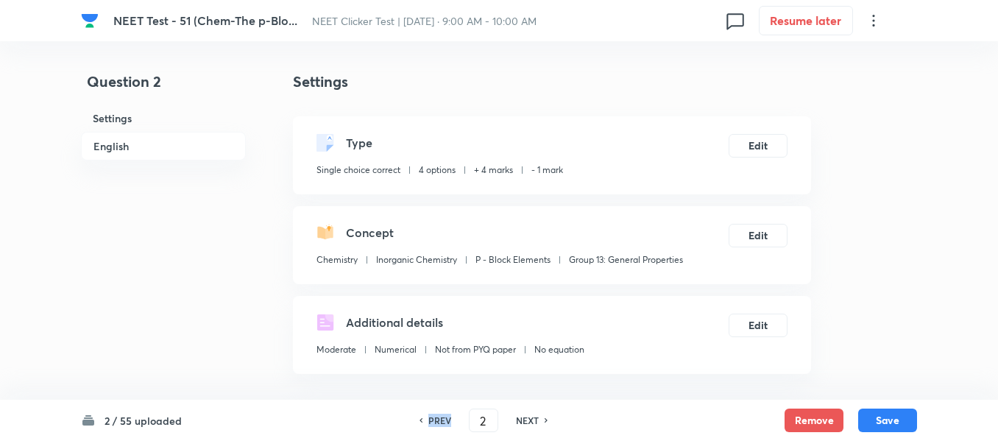
click at [436, 419] on h6 "PREV" at bounding box center [440, 420] width 23 height 13
type input "1"
checkbox input "false"
checkbox input "true"
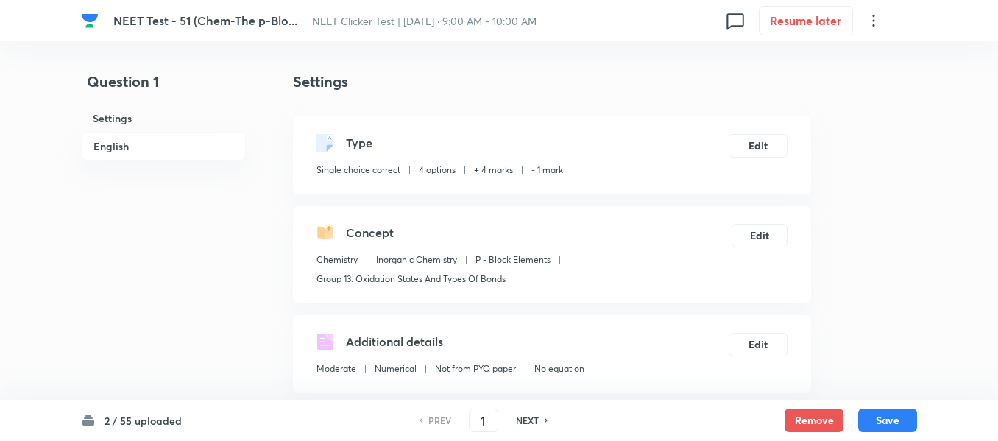
click at [526, 417] on h6 "NEXT" at bounding box center [527, 420] width 23 height 13
type input "2"
checkbox input "true"
checkbox input "false"
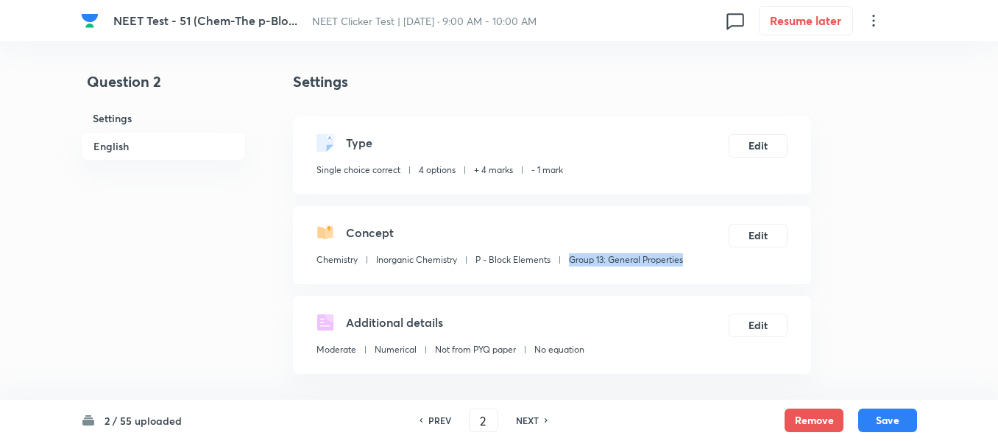
drag, startPoint x: 570, startPoint y: 258, endPoint x: 688, endPoint y: 262, distance: 118.6
click at [688, 262] on div "Concept Chemistry Inorganic Chemistry P - Block Elements Group 13: General Prop…" at bounding box center [552, 245] width 518 height 78
copy p "Group 13: General Properties"
click at [894, 420] on button "Save" at bounding box center [887, 419] width 59 height 24
type input "3"
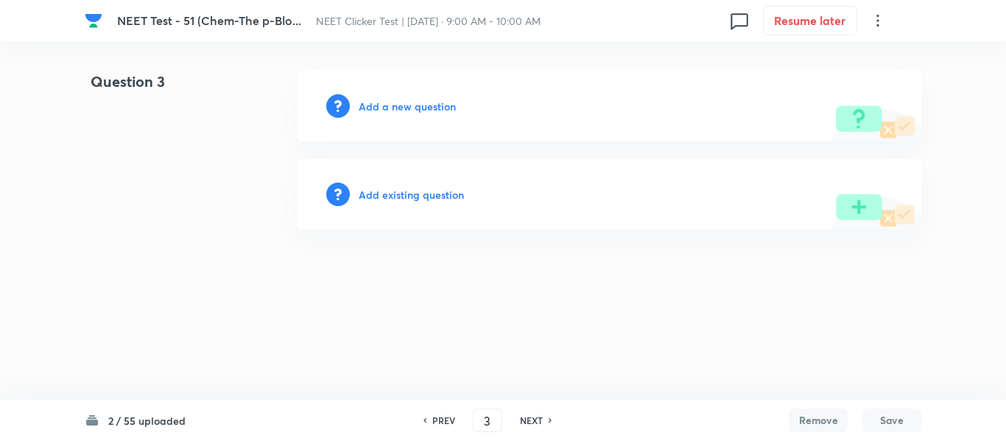
click at [384, 105] on h6 "Add a new question" at bounding box center [407, 106] width 97 height 15
click at [384, 105] on h6 "Choose a question type" at bounding box center [415, 106] width 113 height 15
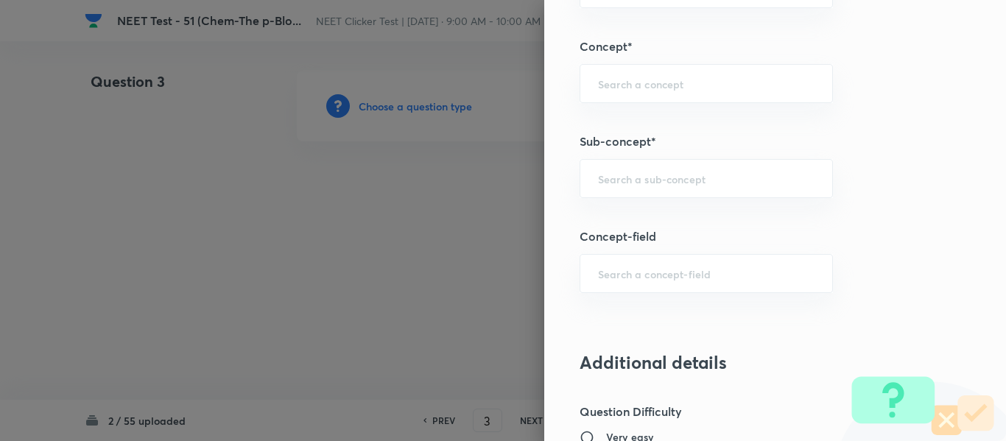
scroll to position [920, 0]
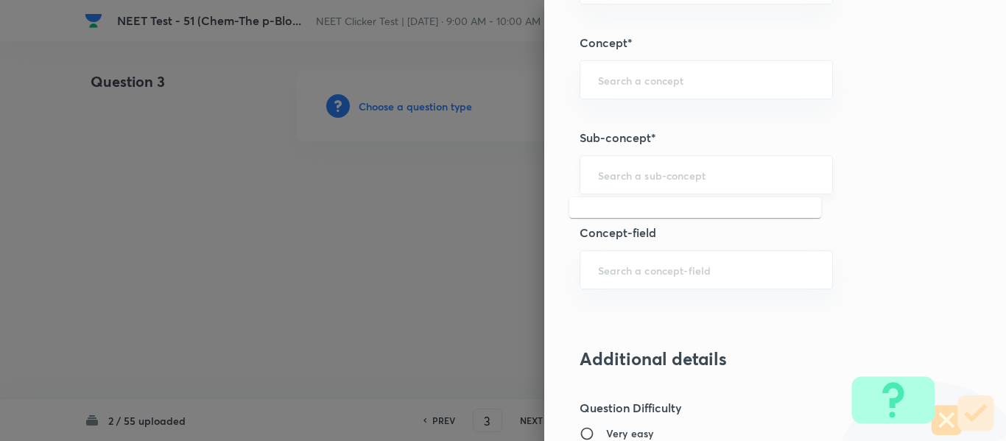
click at [630, 172] on input "text" at bounding box center [706, 175] width 216 height 14
paste input "Group 13: General Properties"
click at [678, 222] on li "Group 13: General Properties" at bounding box center [695, 216] width 252 height 27
type input "Group 13: General Properties"
type input "Chemistry"
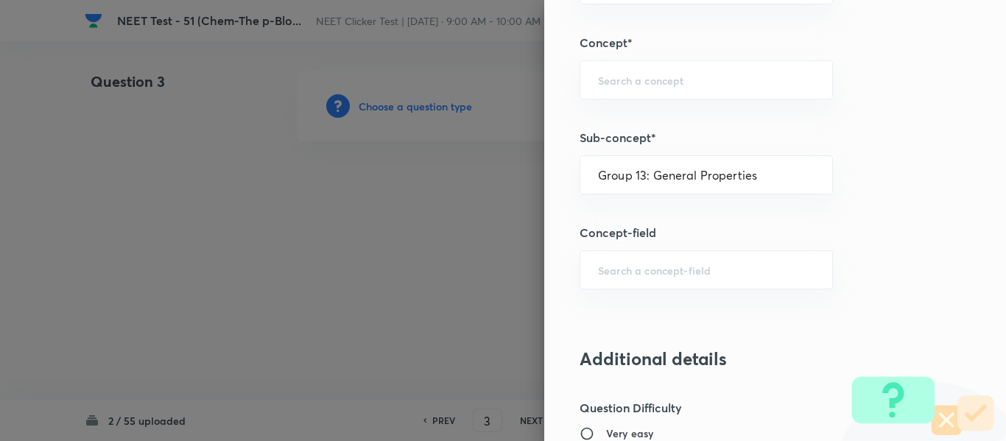
type input "Inorganic Chemistry"
type input "P - Block Elements"
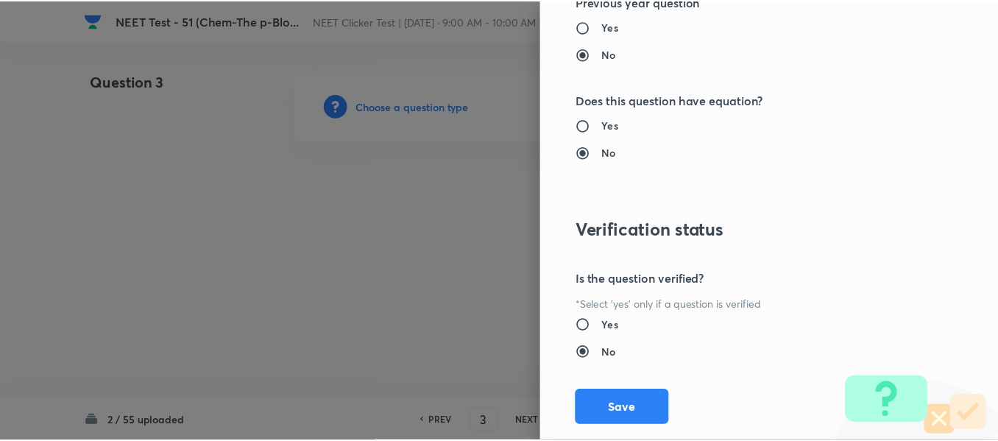
scroll to position [1665, 0]
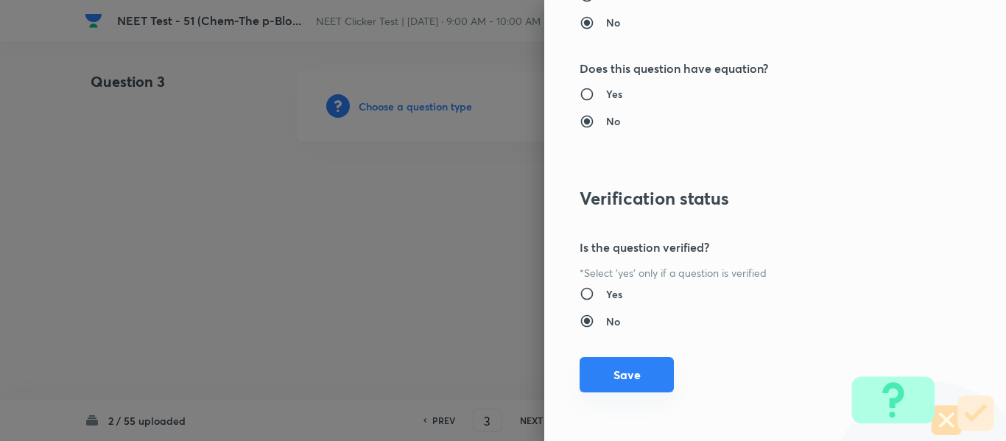
click at [620, 377] on button "Save" at bounding box center [626, 374] width 94 height 35
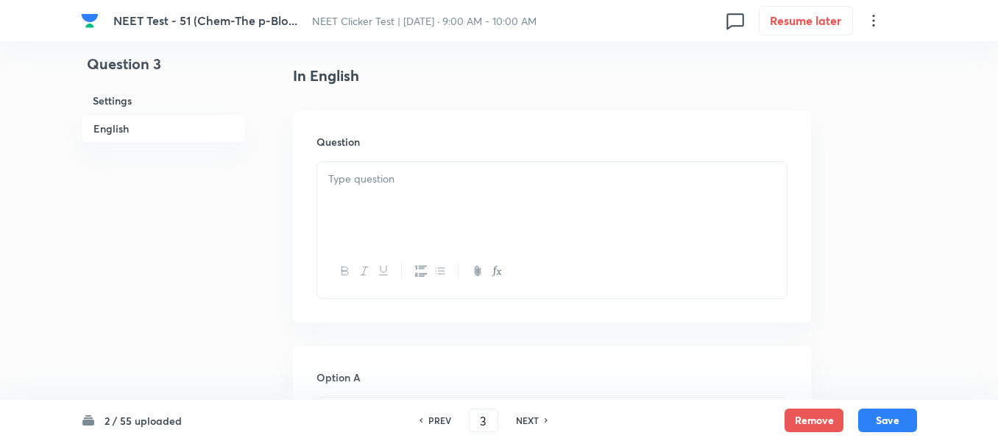
scroll to position [442, 0]
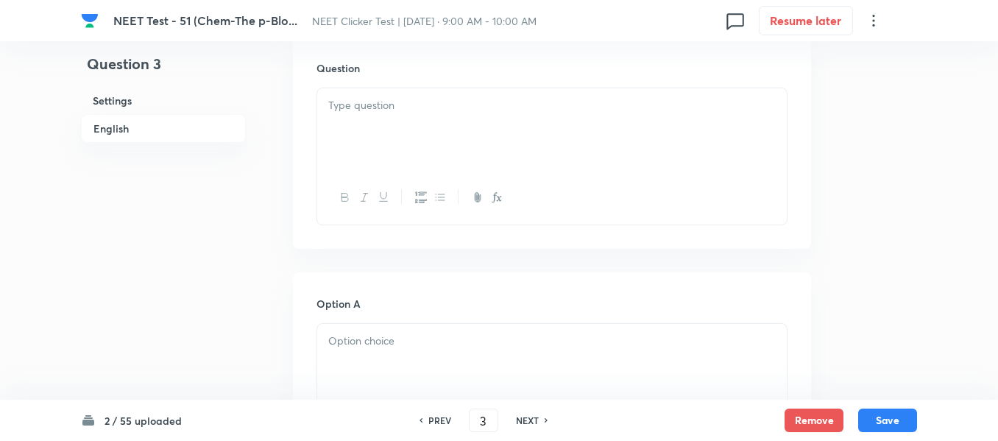
click at [432, 124] on div at bounding box center [552, 129] width 470 height 82
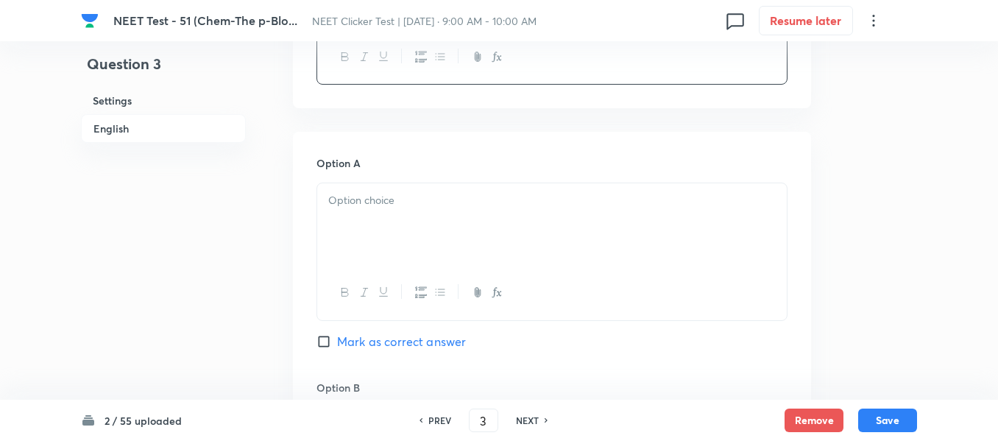
scroll to position [663, 0]
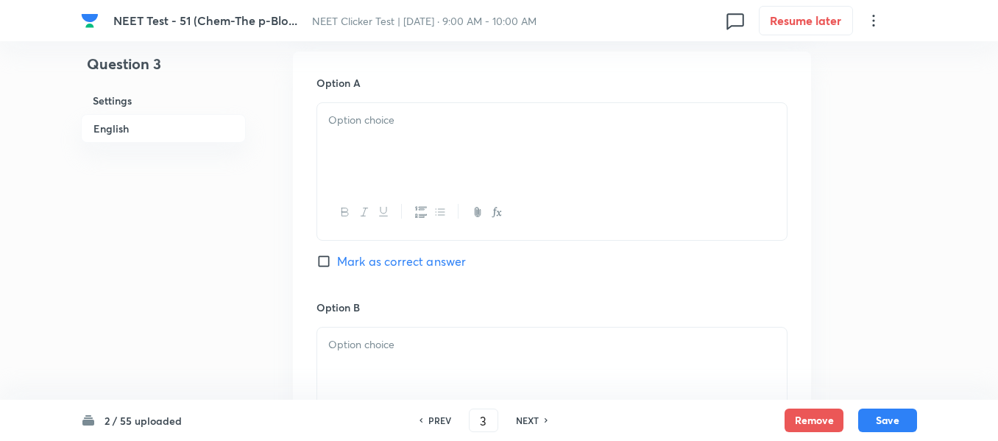
click at [508, 139] on div at bounding box center [552, 144] width 470 height 82
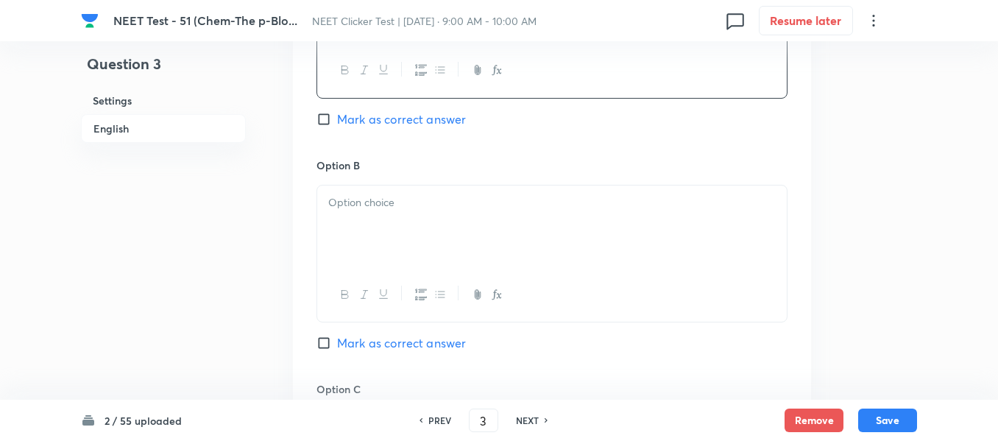
scroll to position [884, 0]
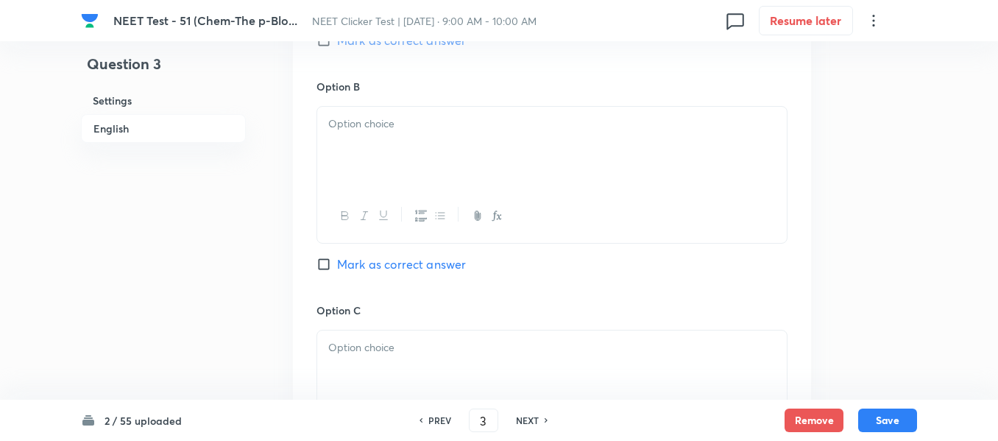
click at [465, 147] on div at bounding box center [552, 148] width 470 height 82
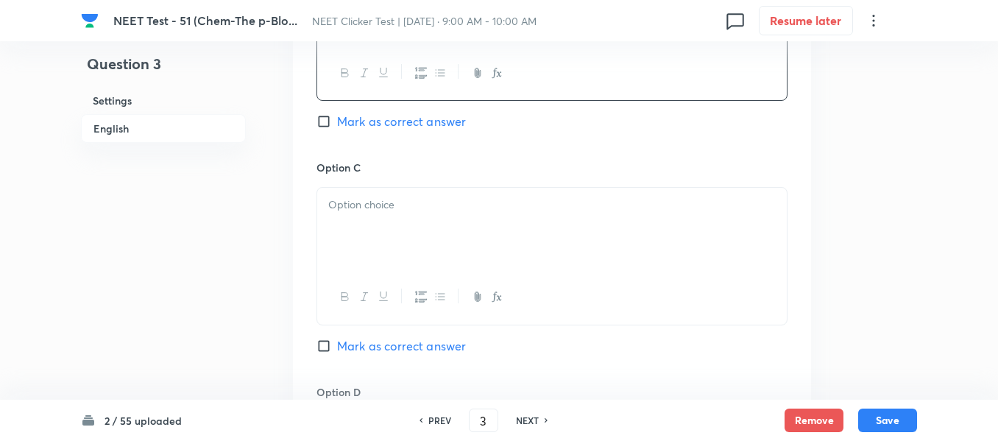
scroll to position [1031, 0]
click at [474, 213] on div at bounding box center [552, 224] width 470 height 82
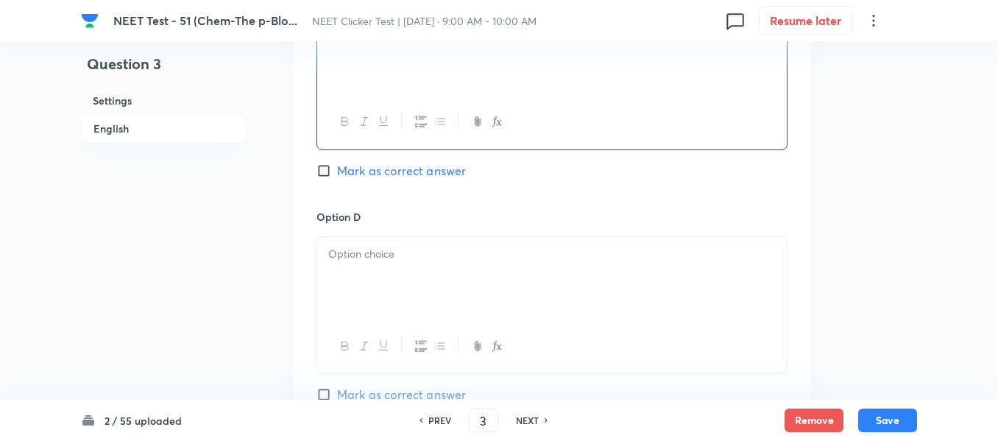
scroll to position [1252, 0]
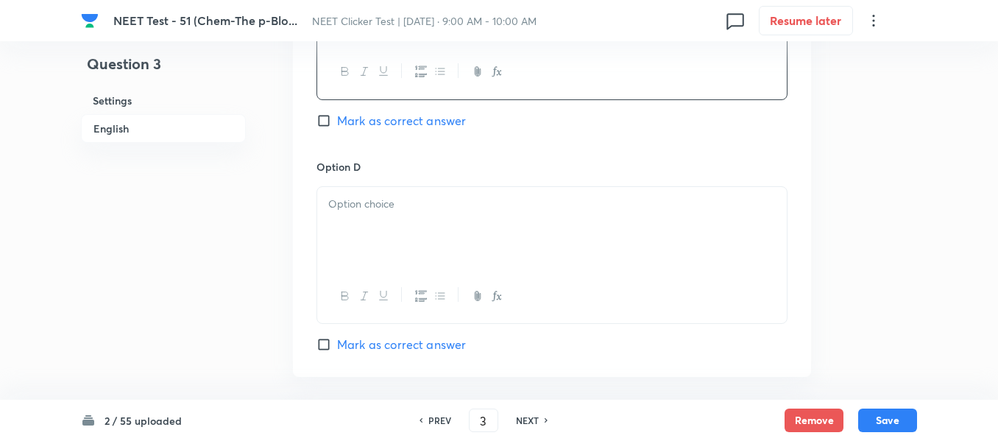
click at [398, 202] on p at bounding box center [552, 204] width 448 height 17
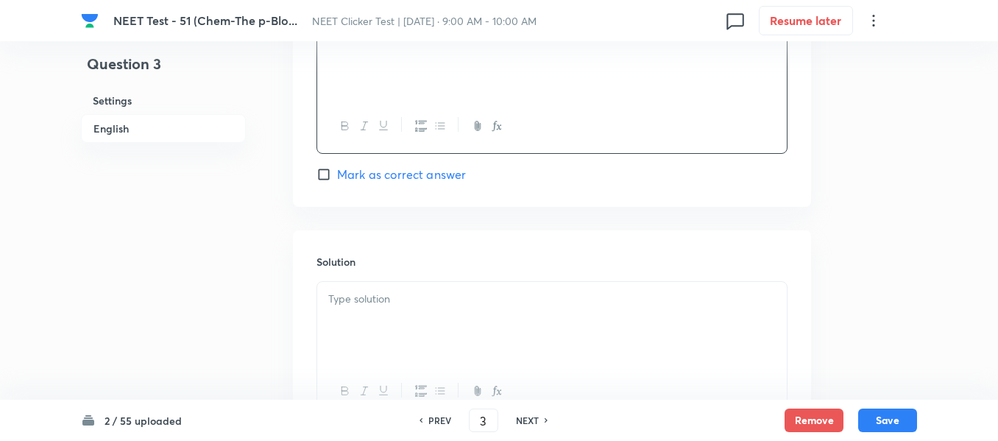
scroll to position [1473, 0]
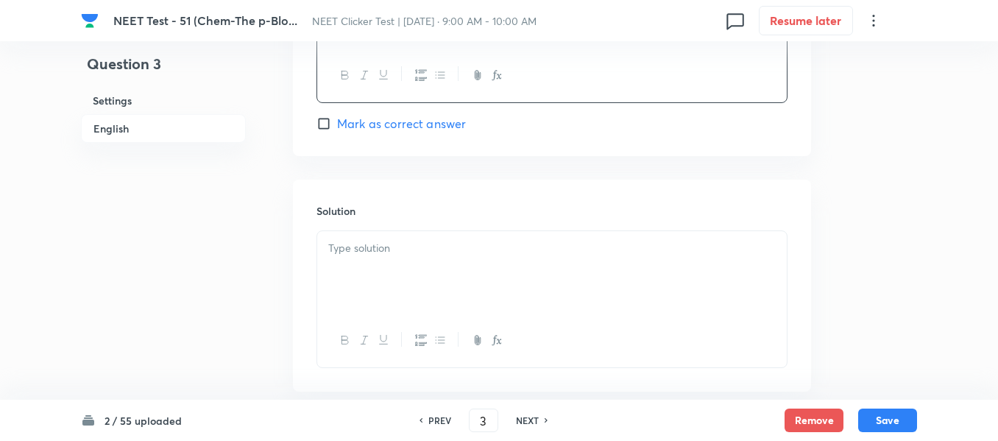
click at [392, 247] on p at bounding box center [552, 248] width 448 height 17
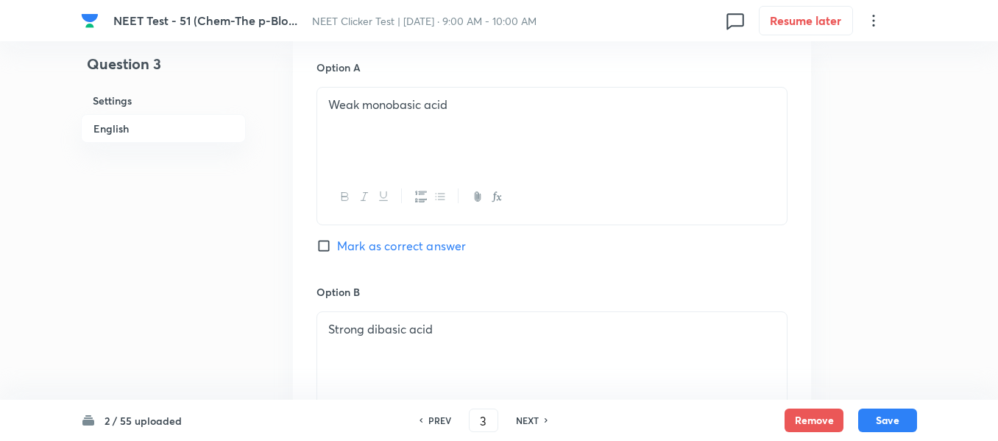
scroll to position [669, 0]
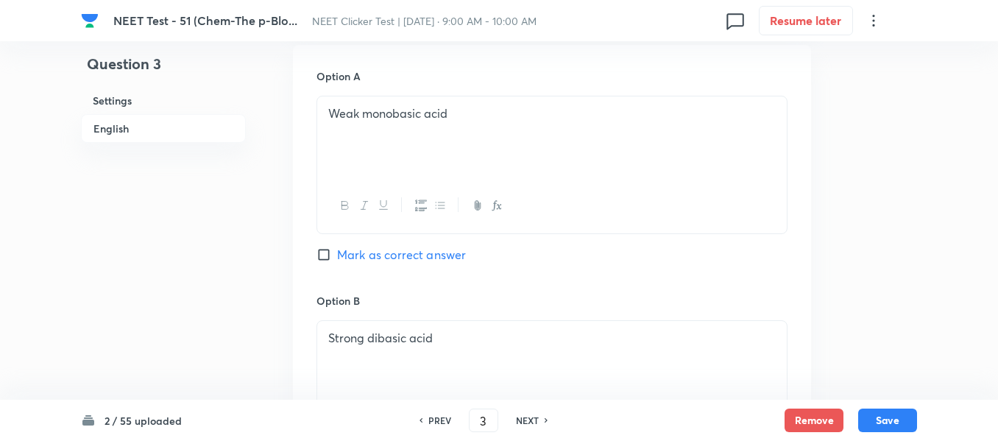
click at [328, 255] on input "Mark as correct answer" at bounding box center [327, 254] width 21 height 15
checkbox input "true"
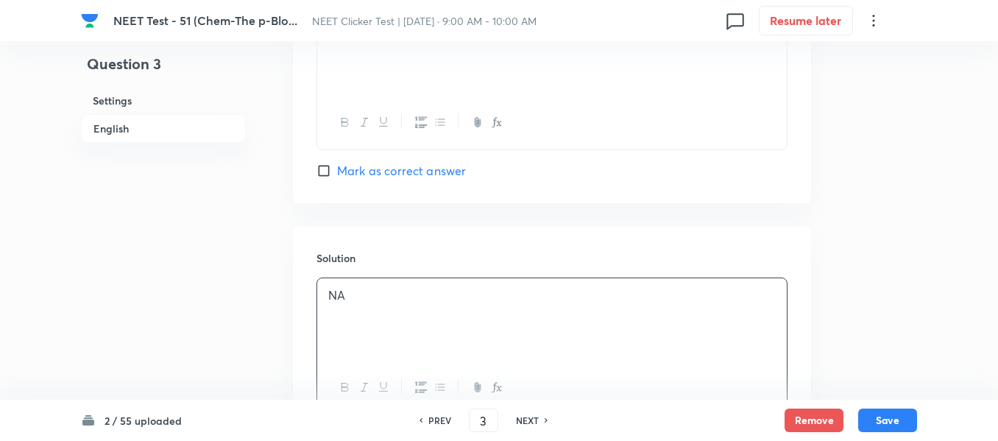
scroll to position [1553, 0]
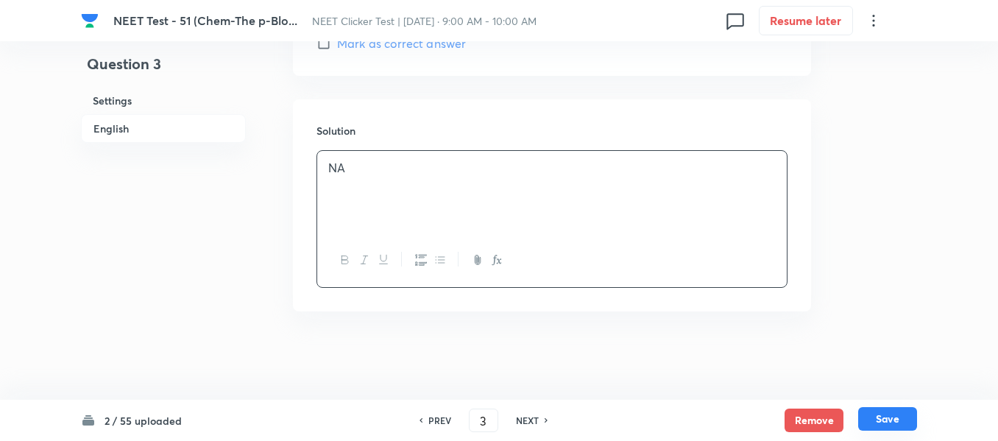
click at [889, 418] on button "Save" at bounding box center [887, 419] width 59 height 24
type input "4"
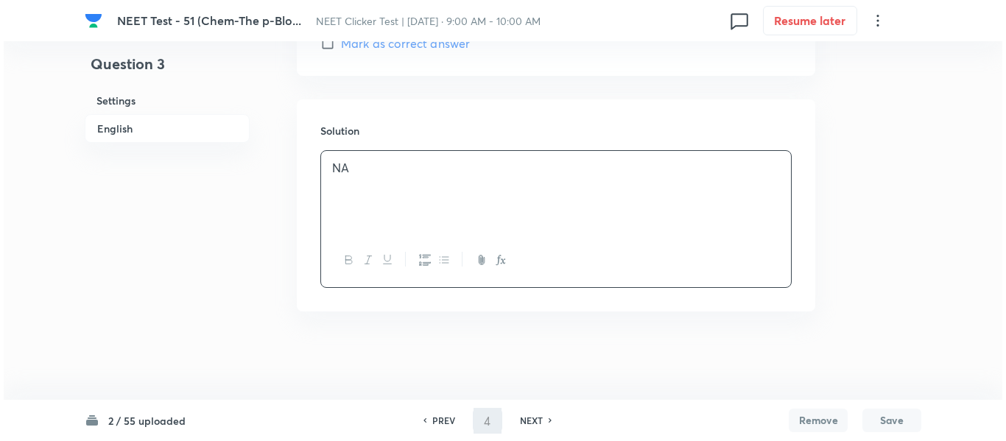
scroll to position [0, 0]
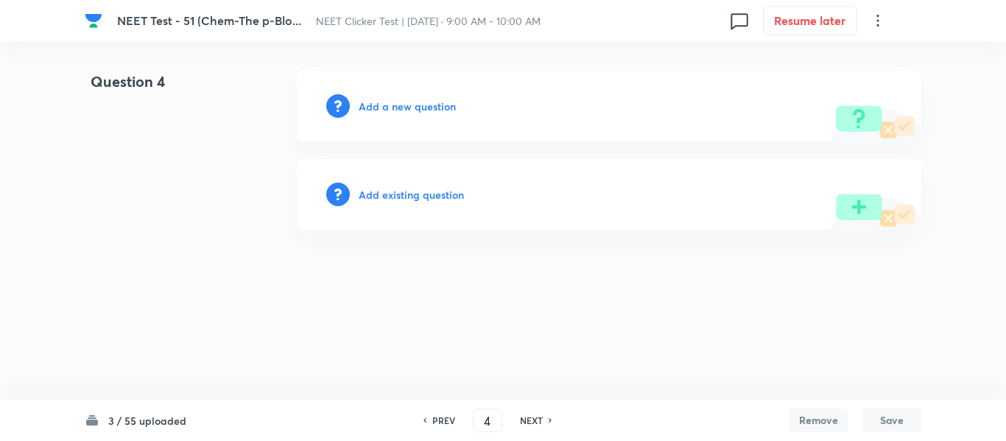
click at [387, 107] on h6 "Add a new question" at bounding box center [407, 106] width 97 height 15
click at [387, 107] on h6 "Choose a question type" at bounding box center [415, 106] width 113 height 15
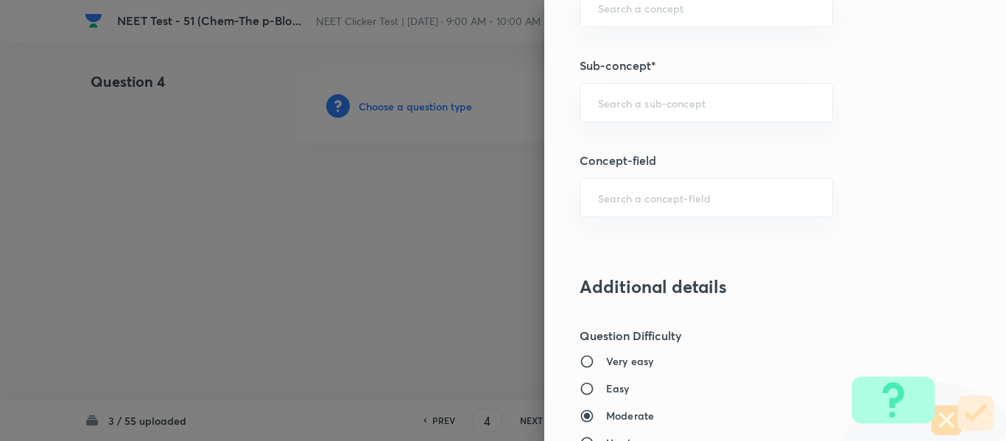
scroll to position [1031, 0]
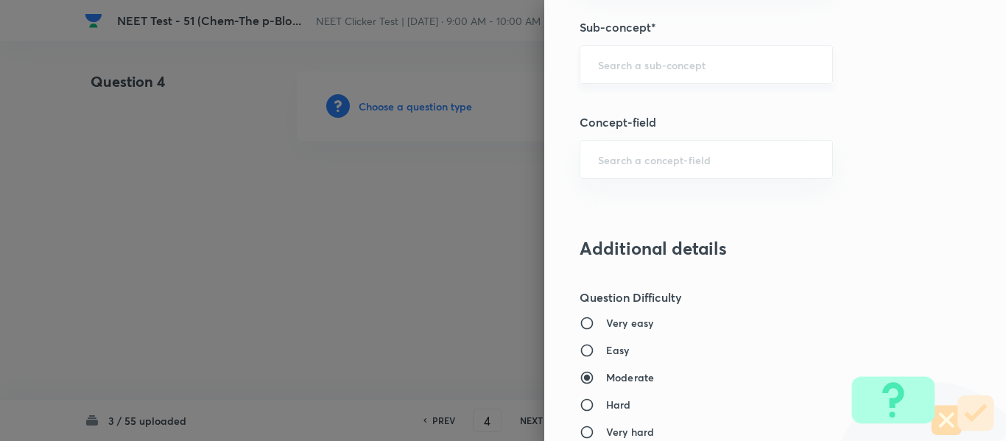
click at [638, 63] on input "text" at bounding box center [706, 64] width 216 height 14
paste input "Group 13: General Properties"
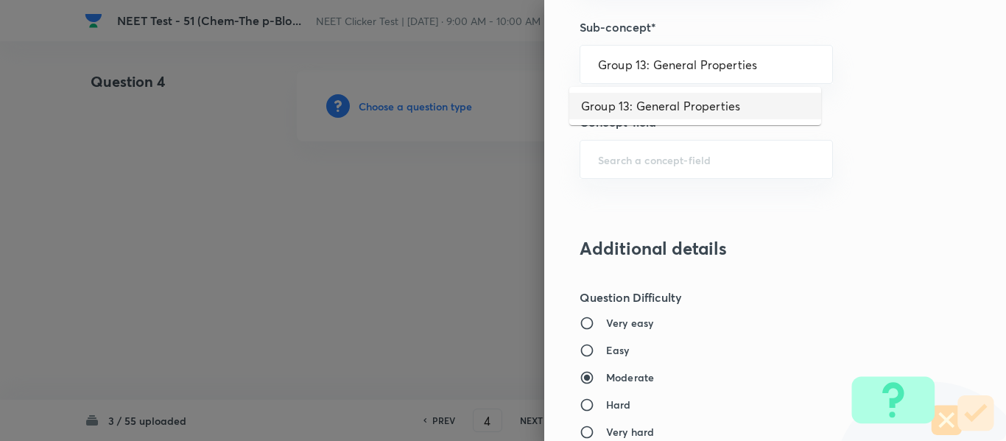
click at [655, 104] on li "Group 13: General Properties" at bounding box center [695, 106] width 252 height 27
type input "Group 13: General Properties"
type input "Chemistry"
type input "Inorganic Chemistry"
type input "P - Block Elements"
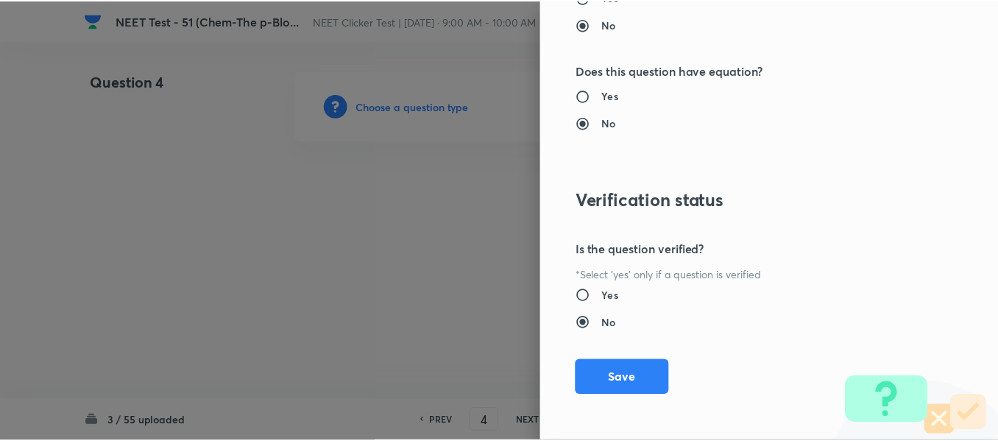
scroll to position [1665, 0]
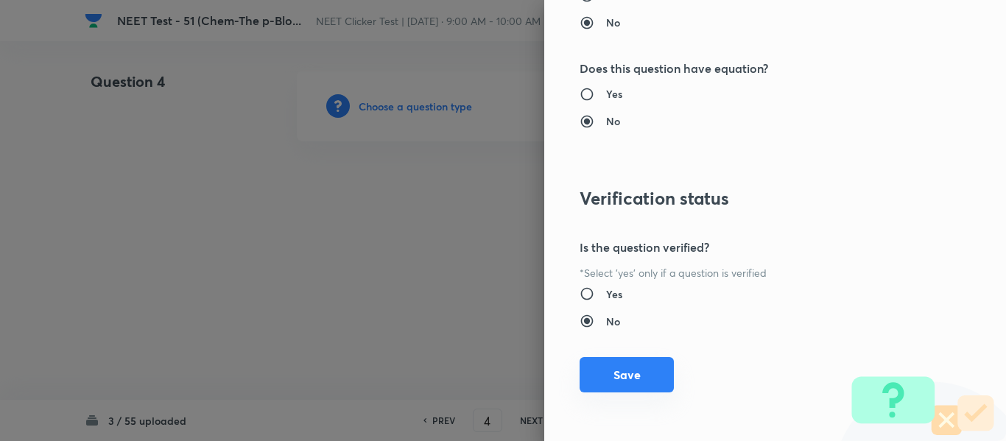
click at [621, 371] on button "Save" at bounding box center [626, 374] width 94 height 35
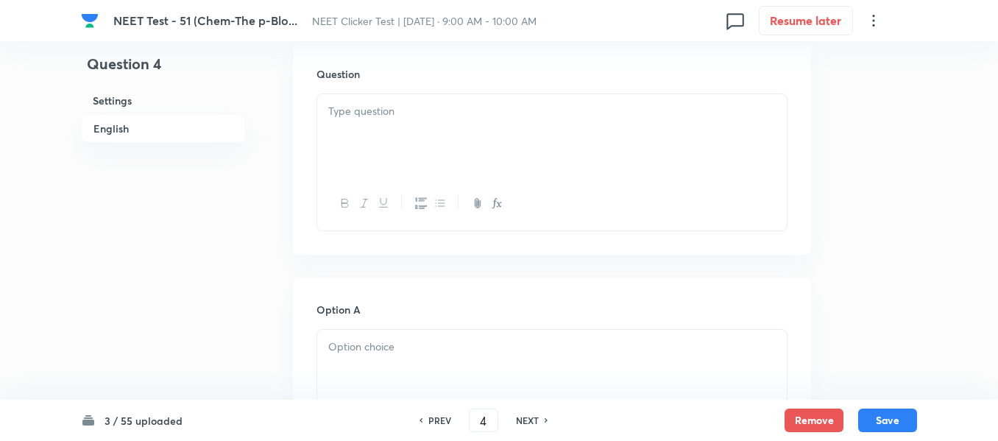
scroll to position [442, 0]
click at [434, 136] on div at bounding box center [552, 129] width 470 height 82
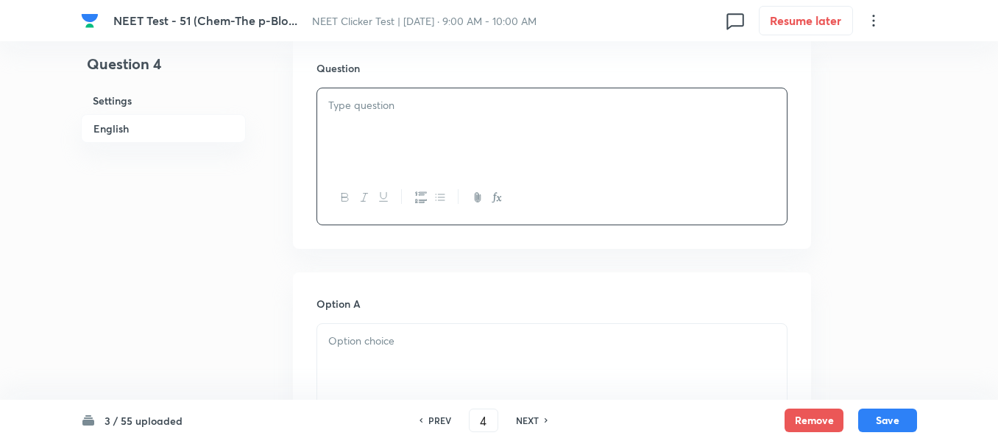
click at [455, 119] on div at bounding box center [552, 129] width 470 height 82
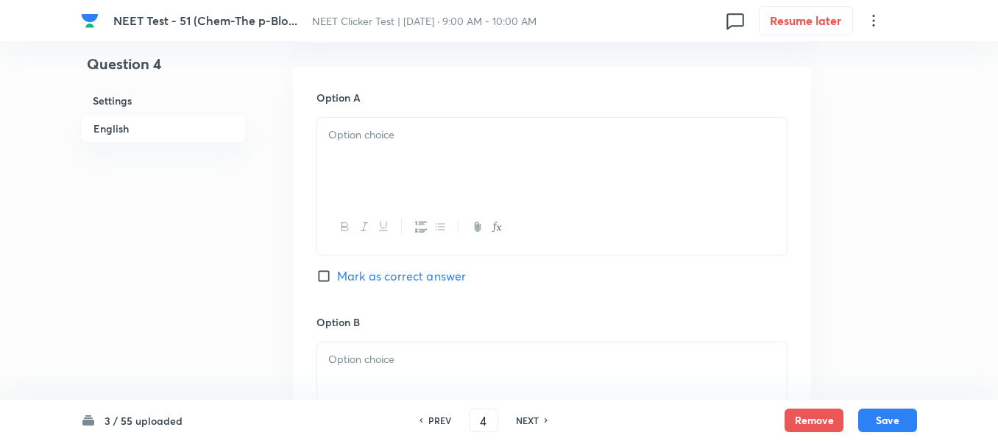
scroll to position [663, 0]
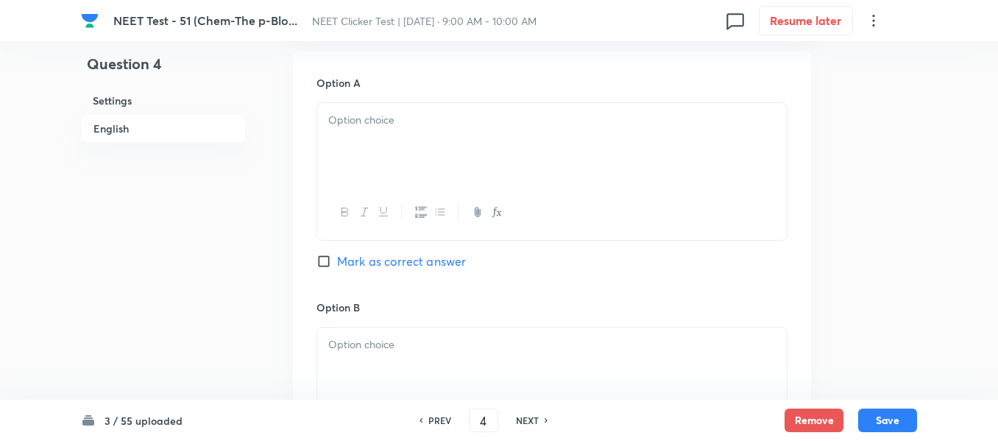
click at [520, 146] on div at bounding box center [552, 144] width 470 height 82
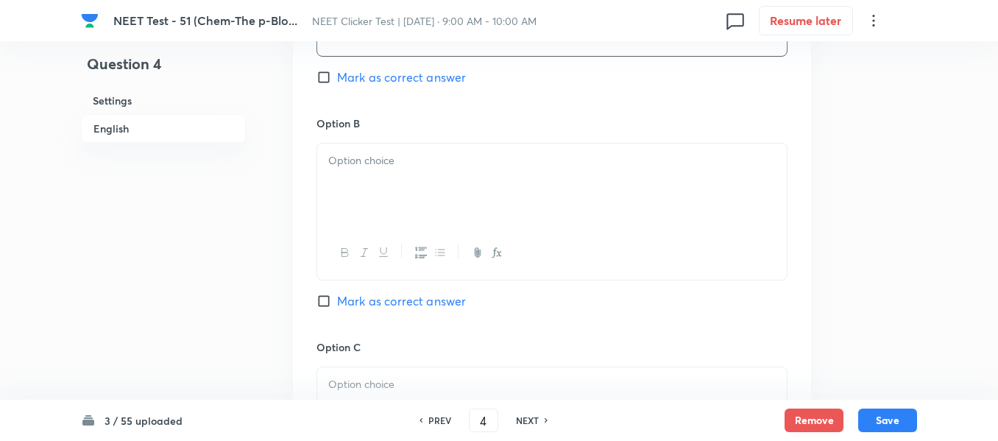
scroll to position [884, 0]
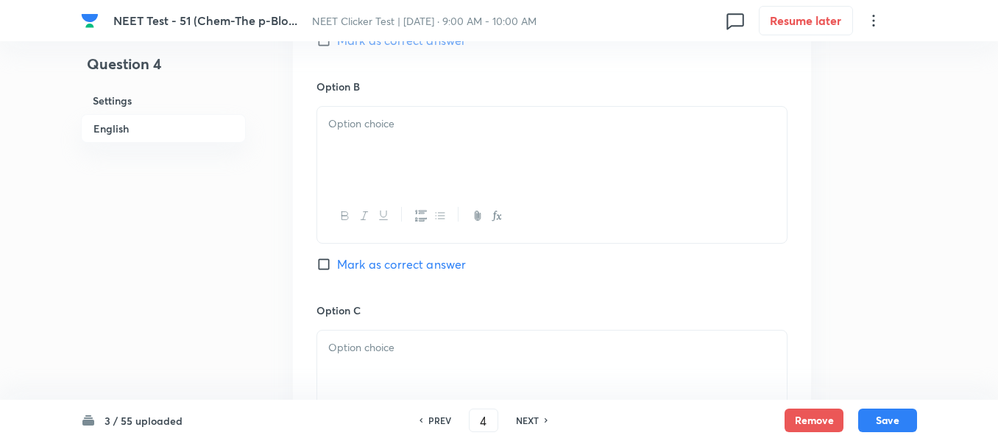
click at [419, 147] on div at bounding box center [552, 148] width 470 height 82
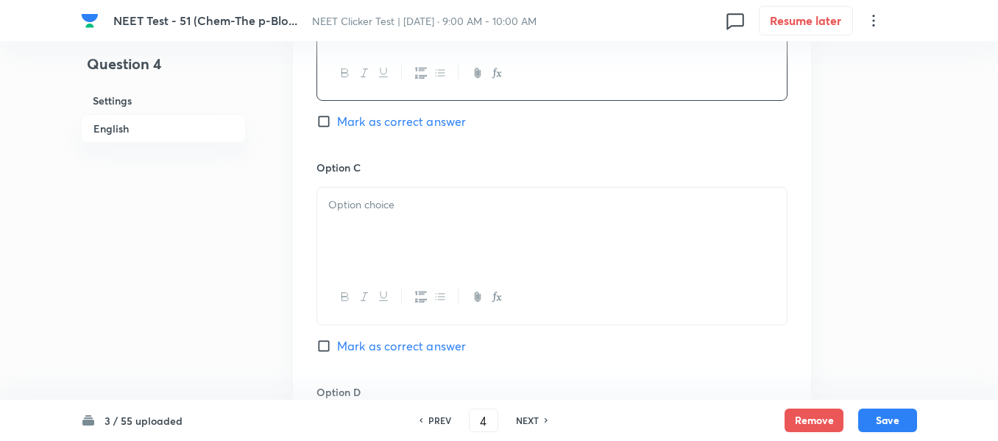
scroll to position [1031, 0]
click at [451, 206] on p at bounding box center [552, 200] width 448 height 17
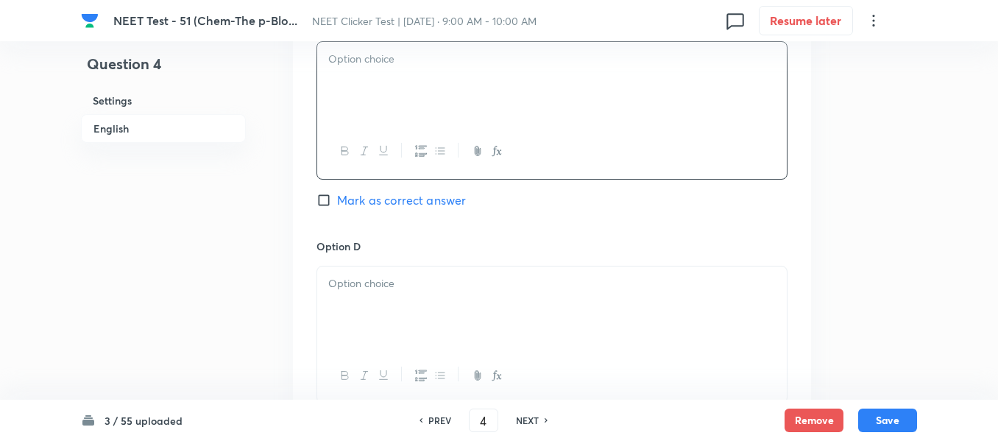
scroll to position [1178, 0]
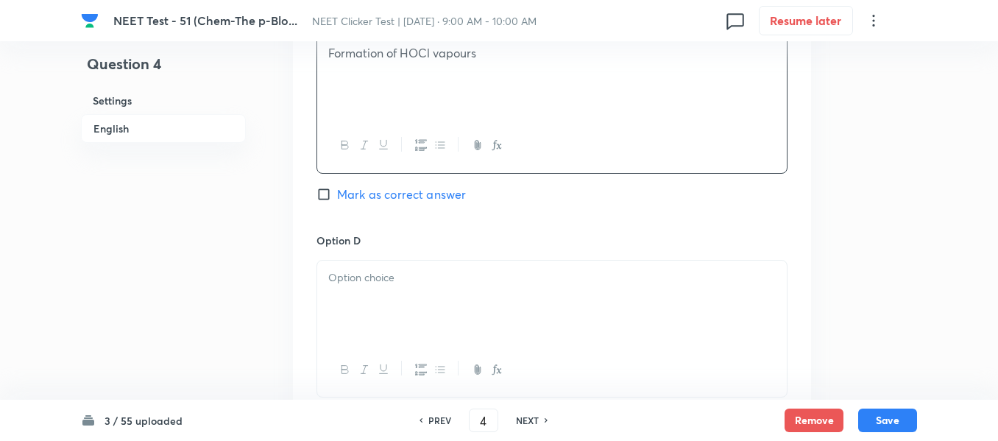
click at [428, 289] on div at bounding box center [552, 302] width 470 height 82
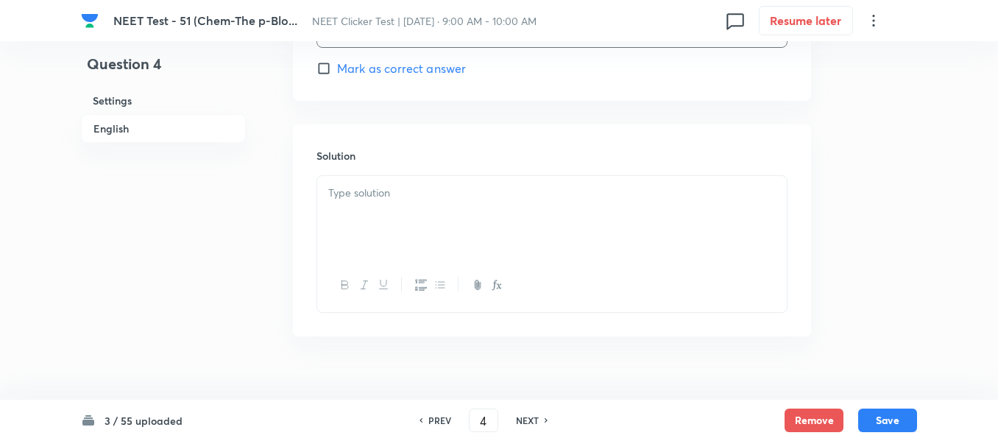
scroll to position [1546, 0]
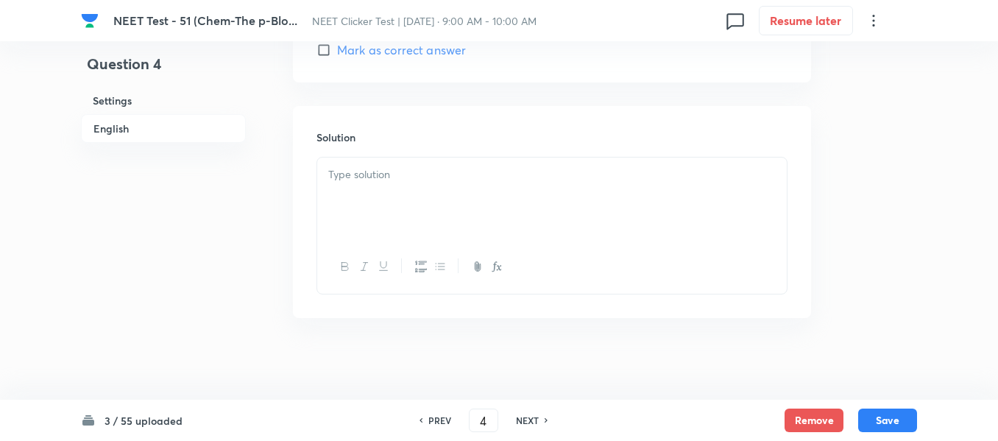
click at [437, 186] on div at bounding box center [552, 199] width 470 height 82
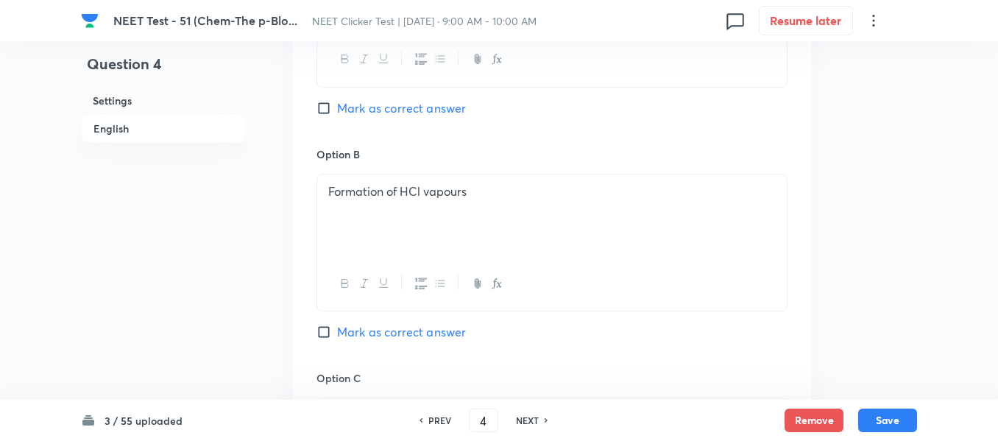
scroll to position [810, 0]
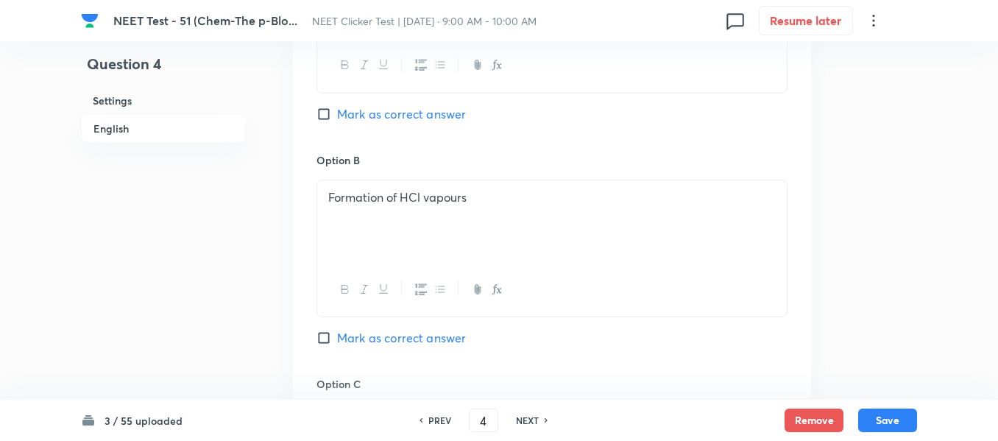
click at [325, 339] on input "Mark as correct answer" at bounding box center [327, 338] width 21 height 15
checkbox input "true"
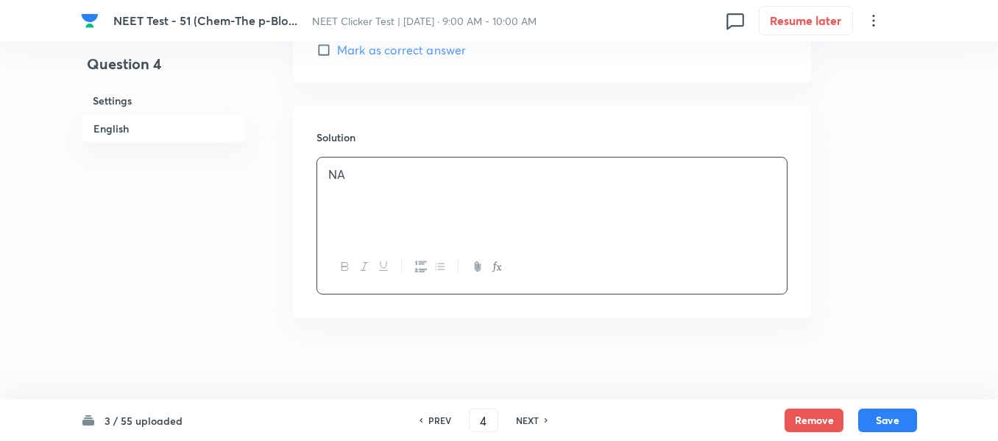
scroll to position [1553, 0]
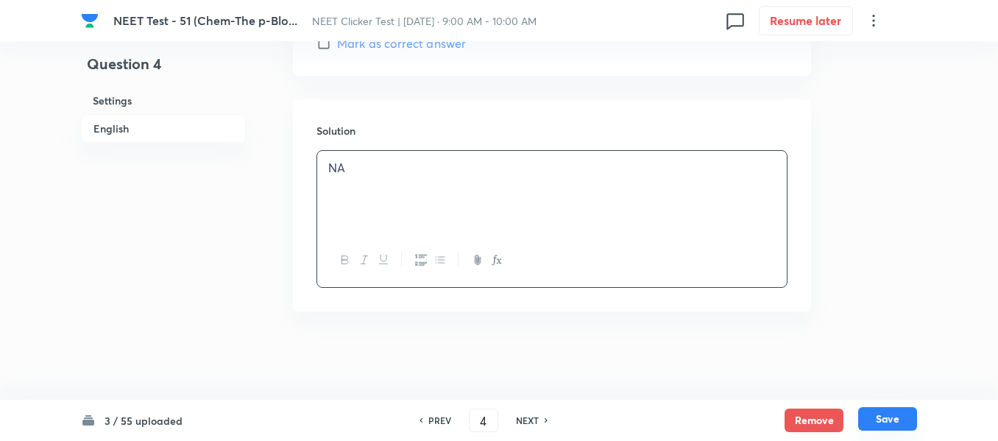
click at [890, 420] on button "Save" at bounding box center [887, 419] width 59 height 24
type input "5"
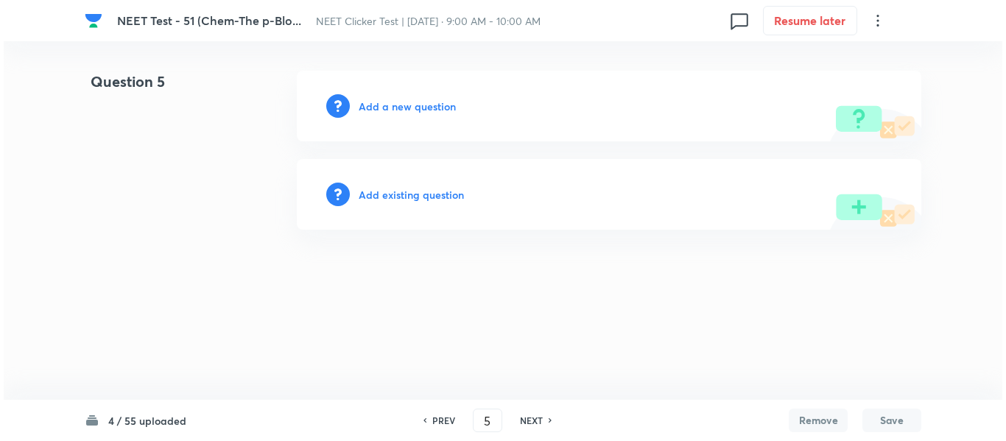
scroll to position [0, 0]
click at [390, 107] on h6 "Add a new question" at bounding box center [407, 106] width 97 height 15
click at [390, 107] on h6 "Choose a question type" at bounding box center [415, 106] width 113 height 15
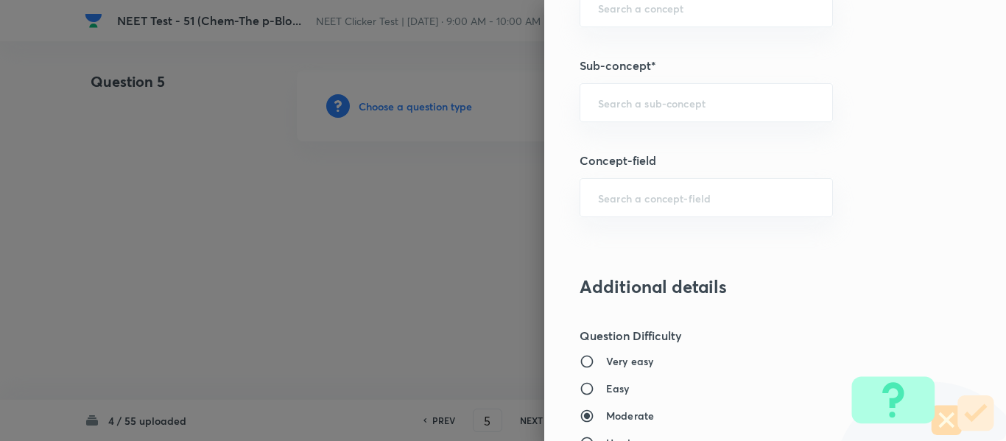
scroll to position [1031, 0]
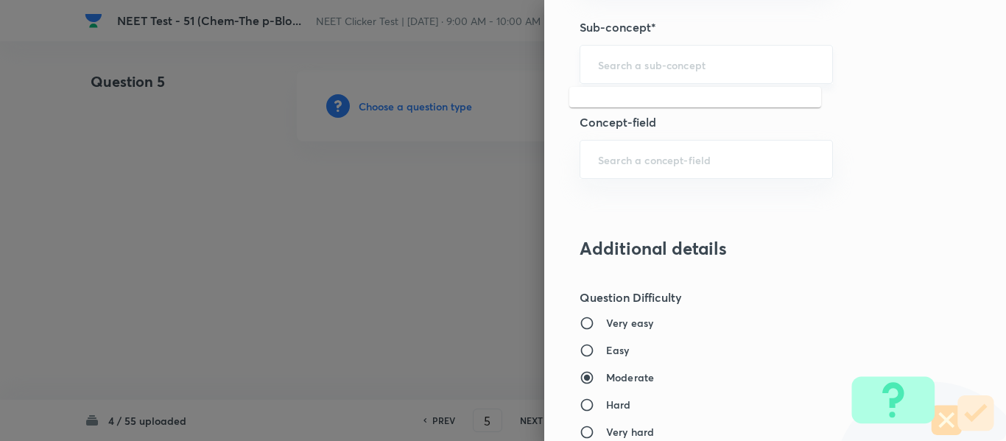
click at [657, 69] on input "text" at bounding box center [706, 64] width 216 height 14
paste input "Group 13: General Properties"
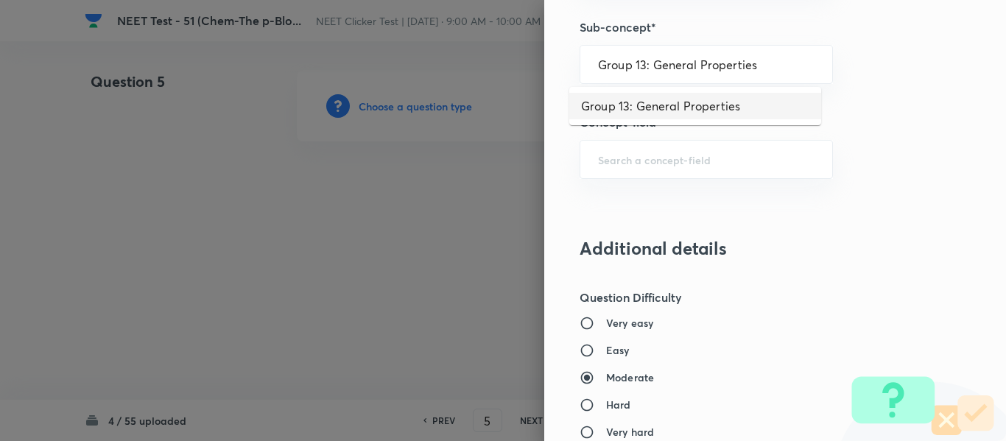
click at [641, 107] on li "Group 13: General Properties" at bounding box center [695, 106] width 252 height 27
type input "Group 13: General Properties"
type input "Chemistry"
type input "Inorganic Chemistry"
type input "P - Block Elements"
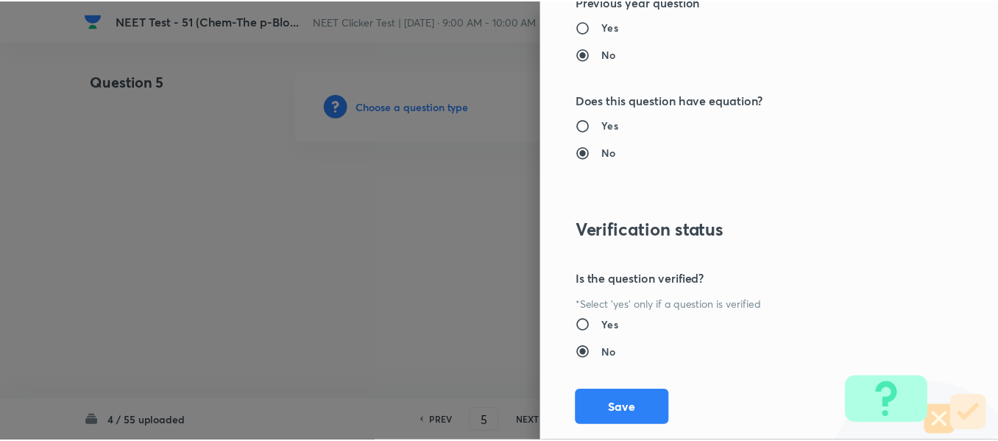
scroll to position [1665, 0]
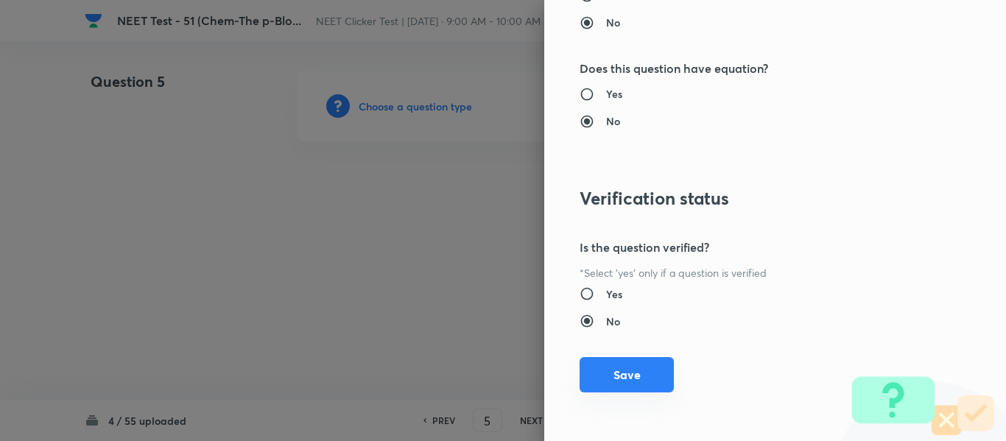
click at [624, 375] on button "Save" at bounding box center [626, 374] width 94 height 35
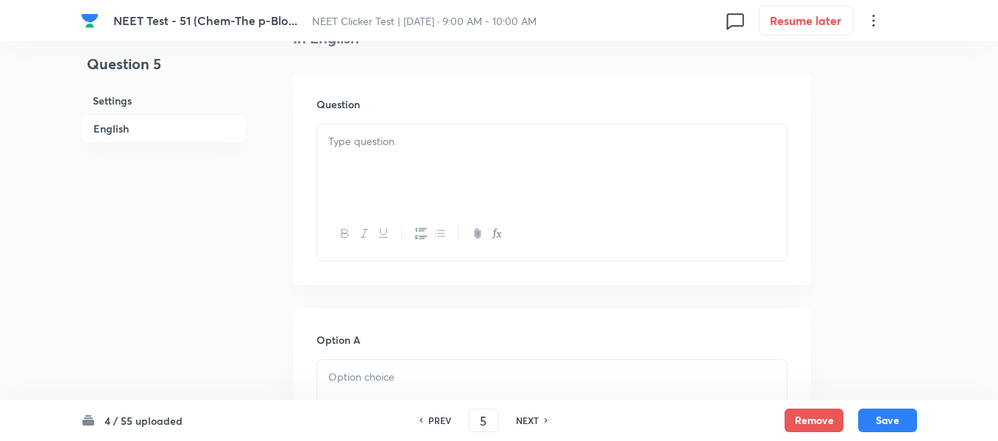
scroll to position [442, 0]
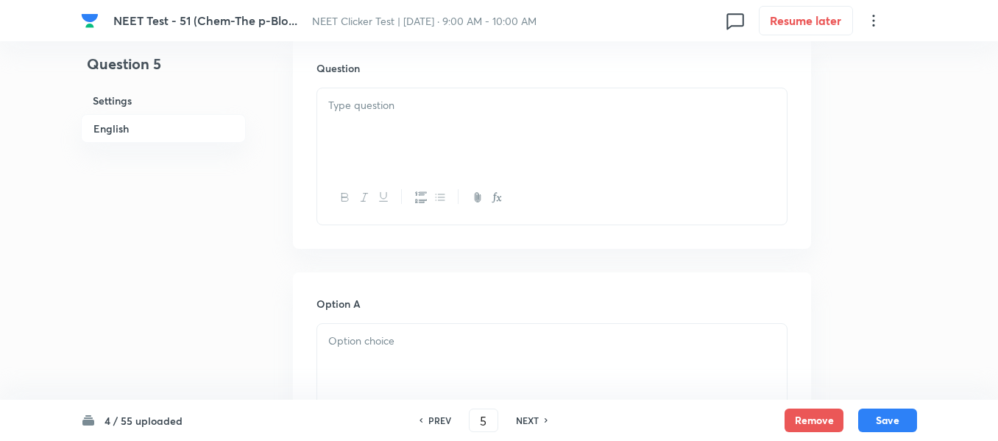
click at [501, 131] on div at bounding box center [552, 129] width 470 height 82
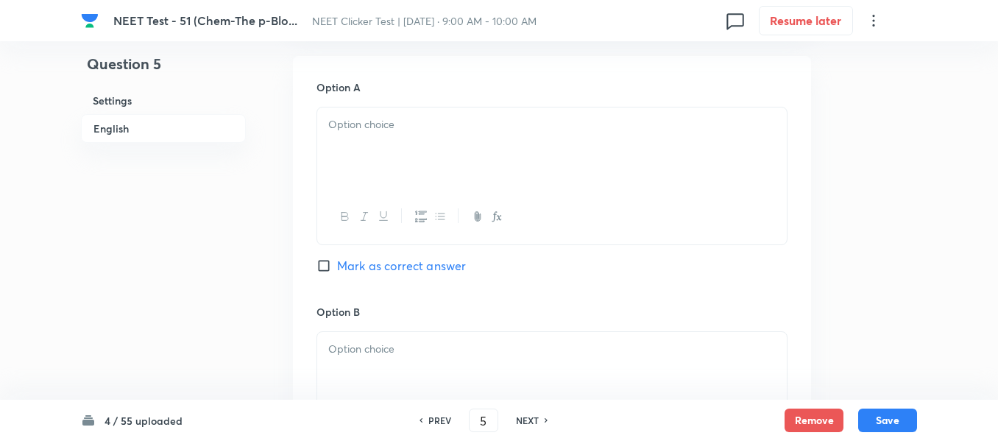
scroll to position [663, 0]
click at [501, 131] on div at bounding box center [552, 144] width 470 height 82
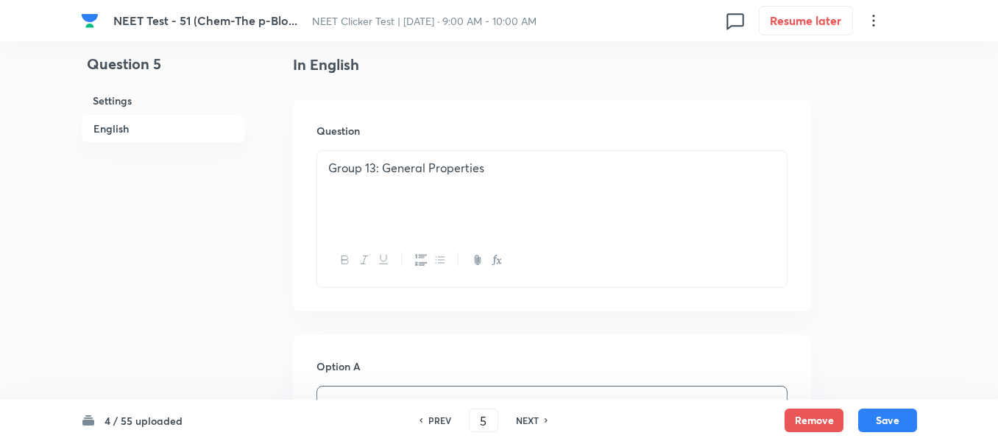
scroll to position [368, 0]
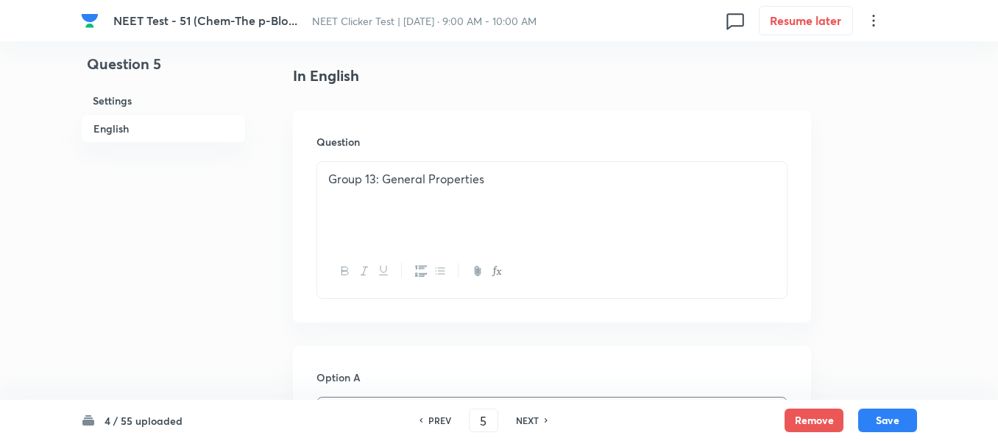
click at [549, 191] on div "Group 13: General Properties" at bounding box center [552, 203] width 470 height 82
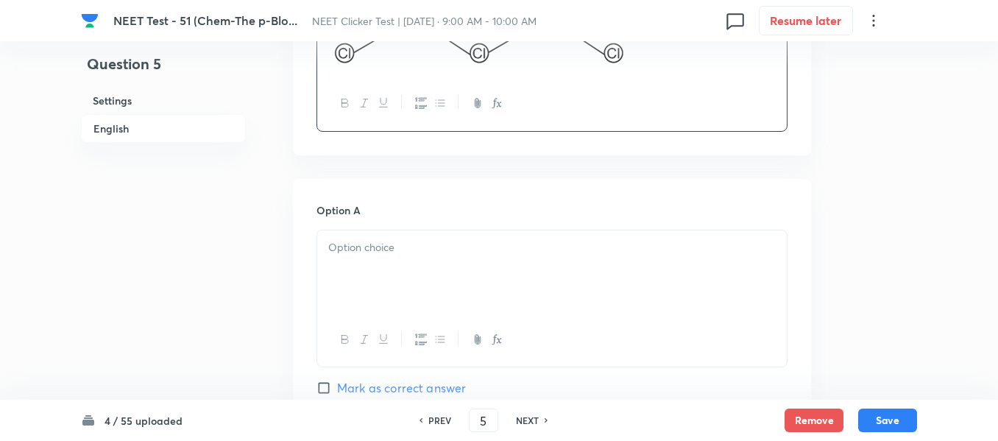
scroll to position [589, 0]
click at [484, 247] on p at bounding box center [552, 244] width 448 height 17
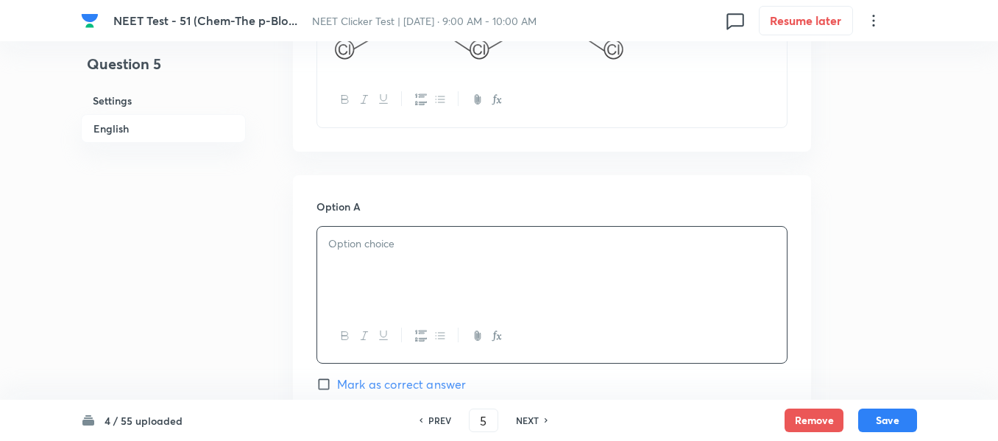
click at [471, 242] on p at bounding box center [552, 244] width 448 height 17
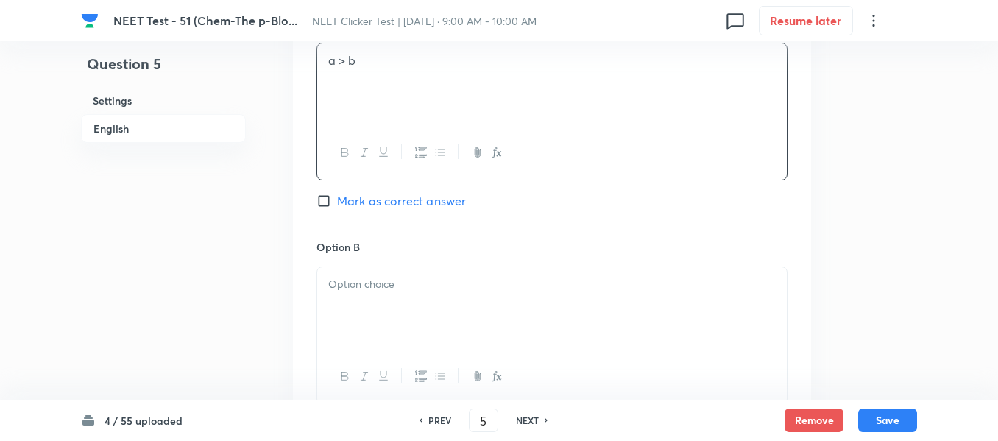
scroll to position [810, 0]
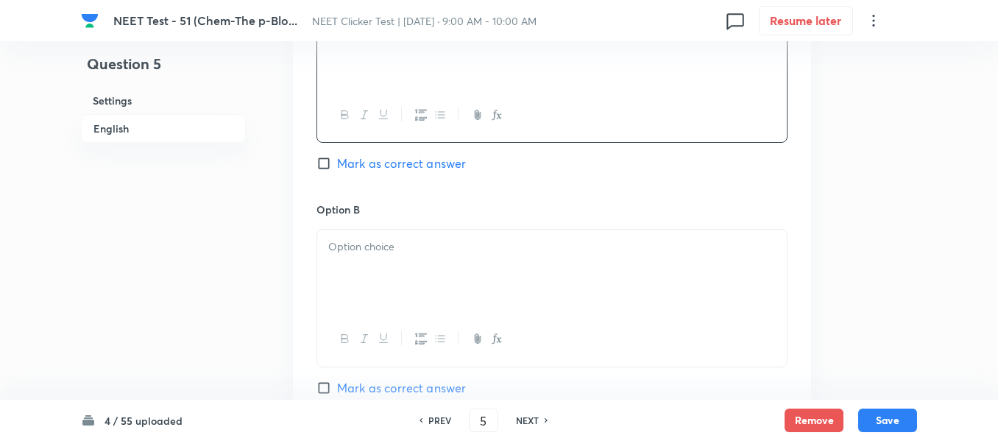
click at [473, 242] on p at bounding box center [552, 247] width 448 height 17
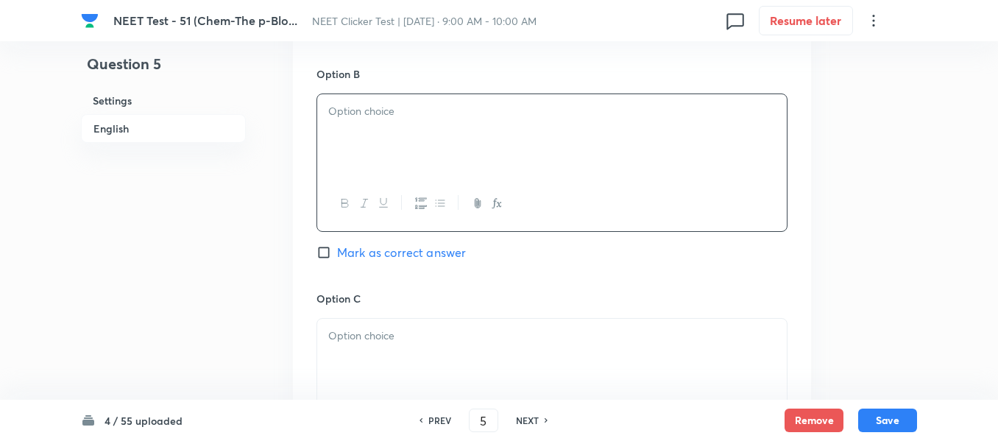
scroll to position [957, 0]
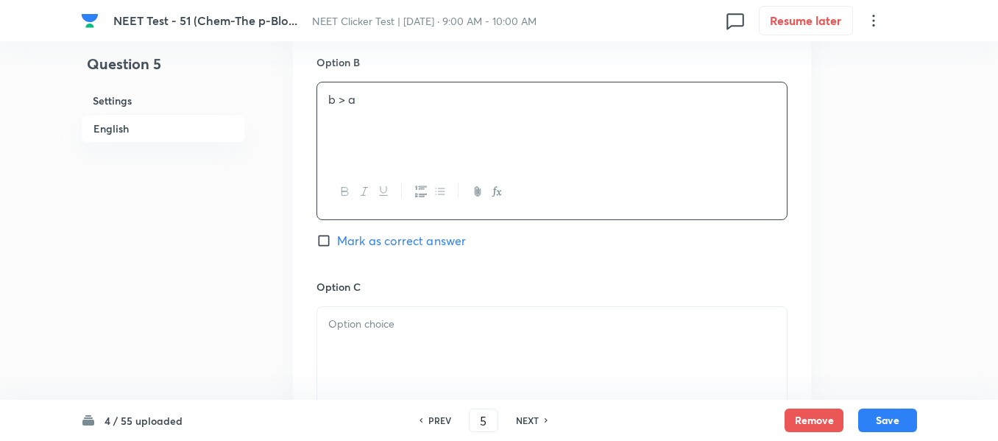
click at [469, 329] on p at bounding box center [552, 324] width 448 height 17
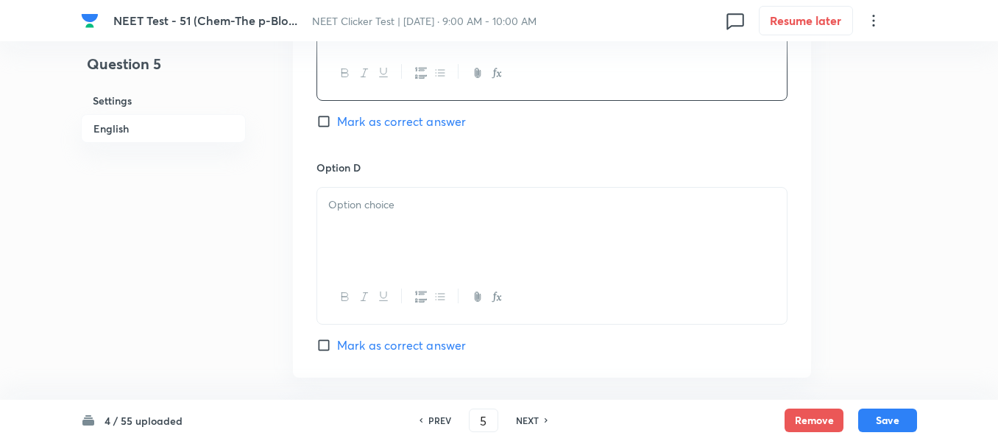
scroll to position [1325, 0]
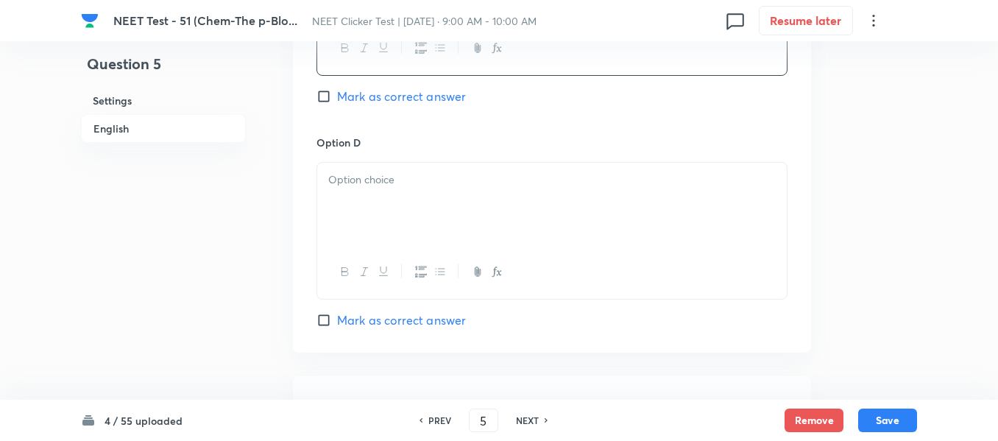
click at [442, 225] on div at bounding box center [552, 204] width 470 height 82
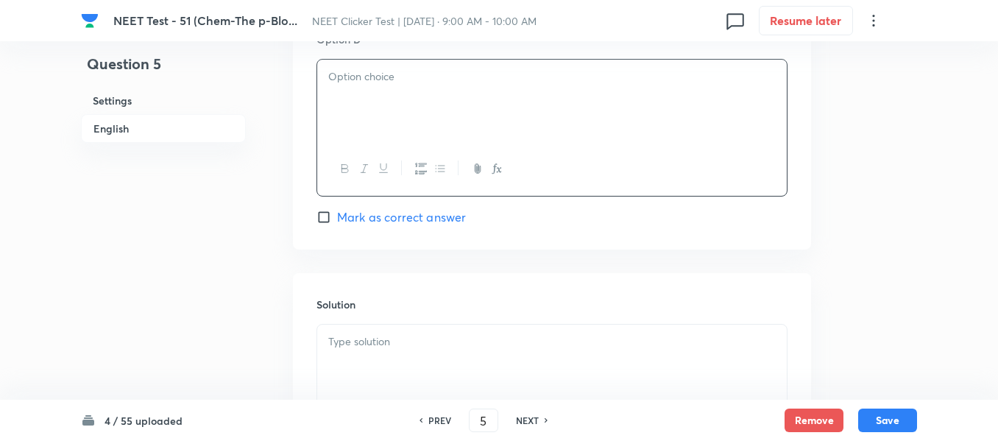
scroll to position [1473, 0]
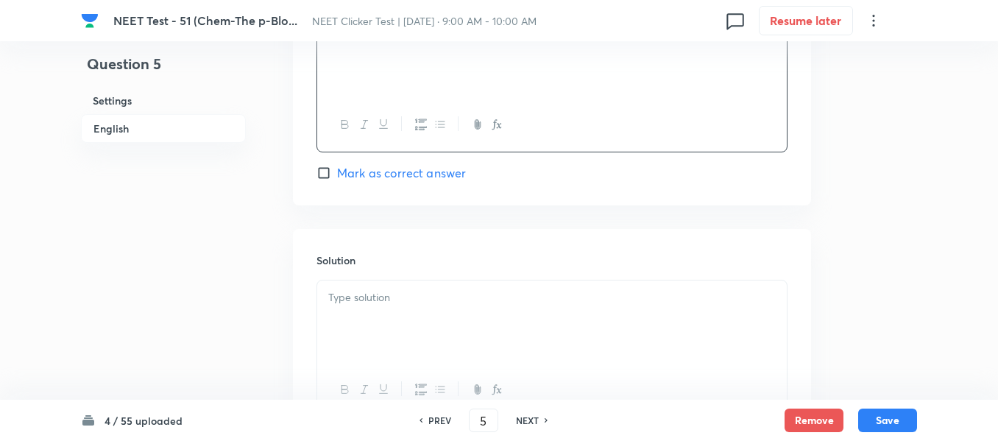
click at [432, 297] on p at bounding box center [552, 297] width 448 height 17
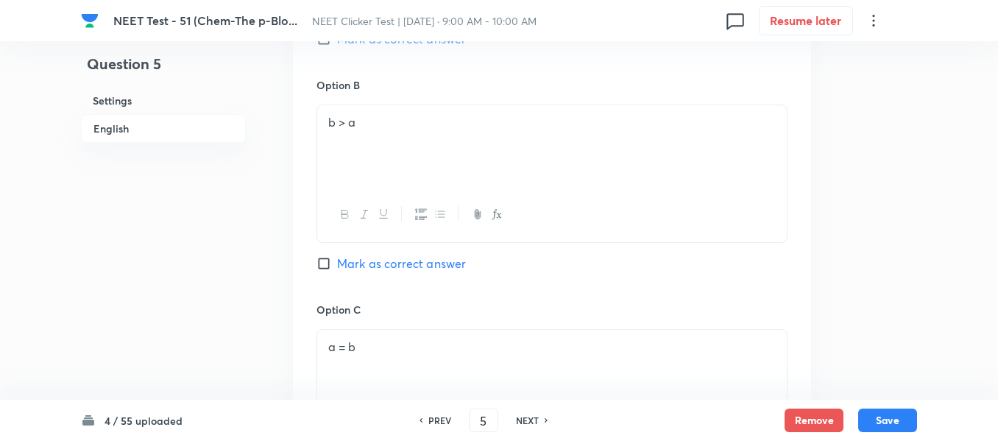
scroll to position [957, 0]
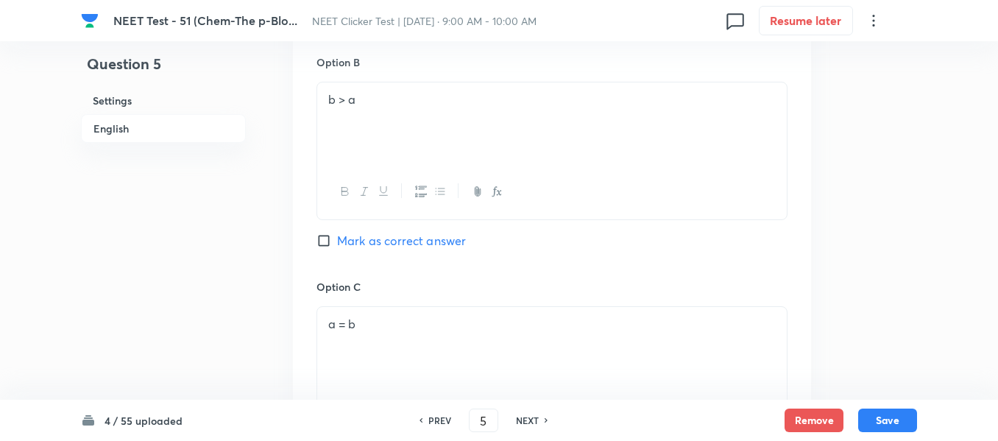
click at [317, 234] on input "Mark as correct answer" at bounding box center [327, 240] width 21 height 15
checkbox input "true"
click at [893, 420] on button "Save" at bounding box center [887, 419] width 59 height 24
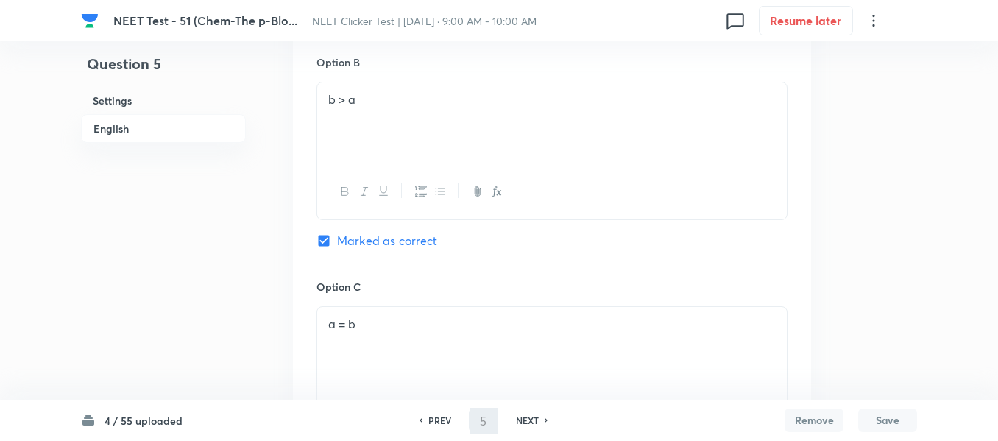
type input "6"
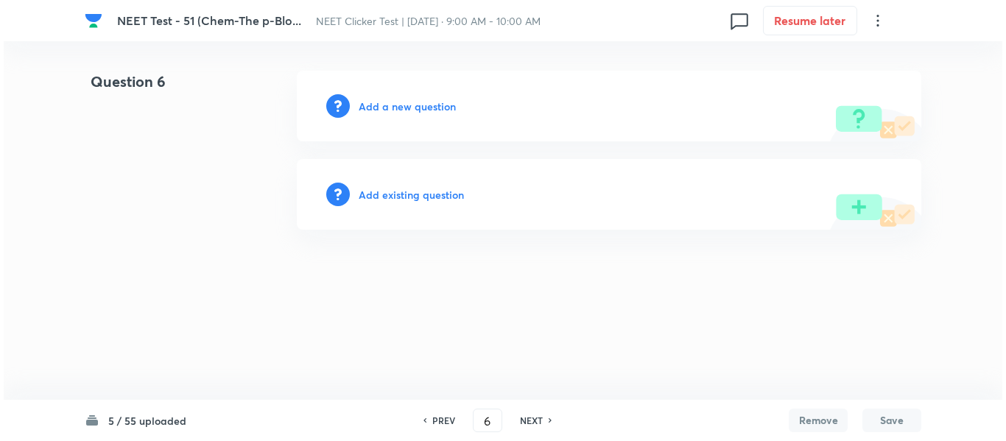
scroll to position [0, 0]
click at [393, 106] on h6 "Add a new question" at bounding box center [407, 106] width 97 height 15
click at [393, 106] on h6 "Choose a question type" at bounding box center [415, 106] width 113 height 15
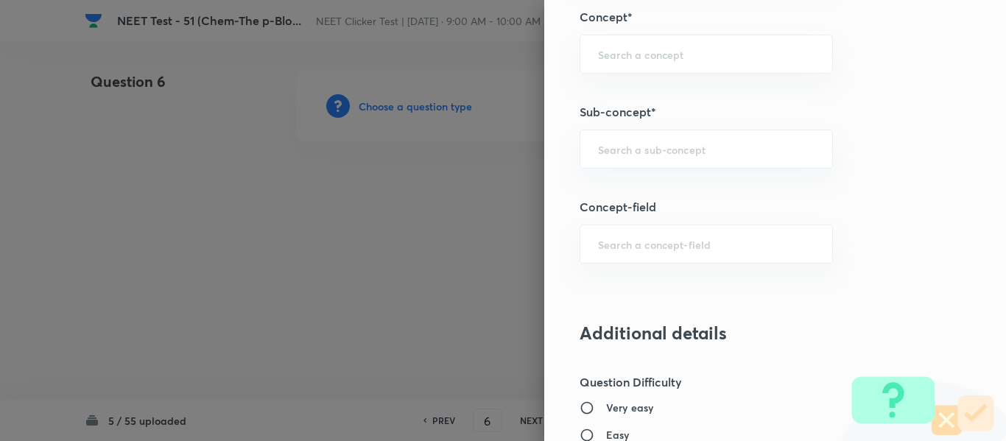
scroll to position [951, 0]
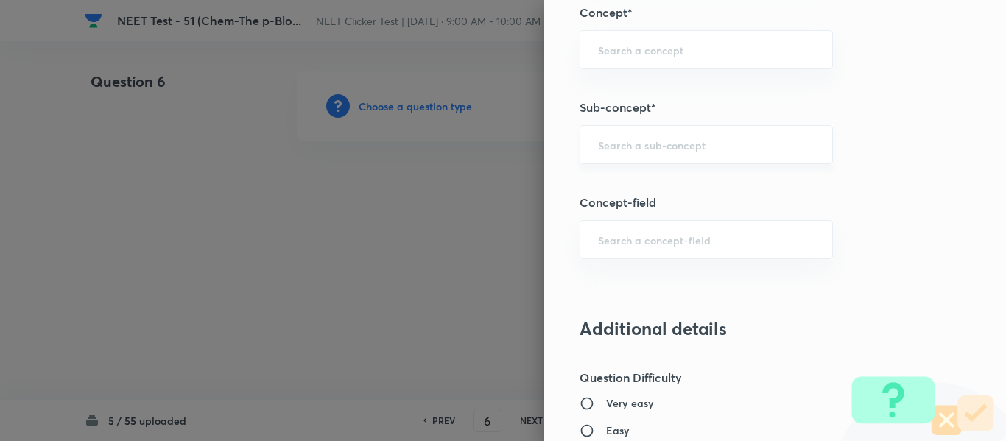
click at [655, 146] on input "text" at bounding box center [706, 145] width 216 height 14
paste input "Group 13: General Properties"
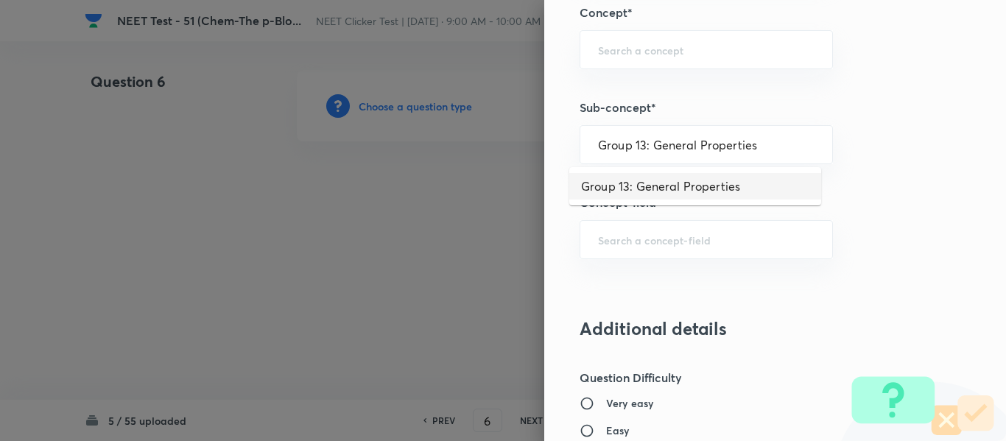
click at [637, 184] on li "Group 13: General Properties" at bounding box center [695, 186] width 252 height 27
type input "Group 13: General Properties"
type input "Chemistry"
type input "Inorganic Chemistry"
type input "P - Block Elements"
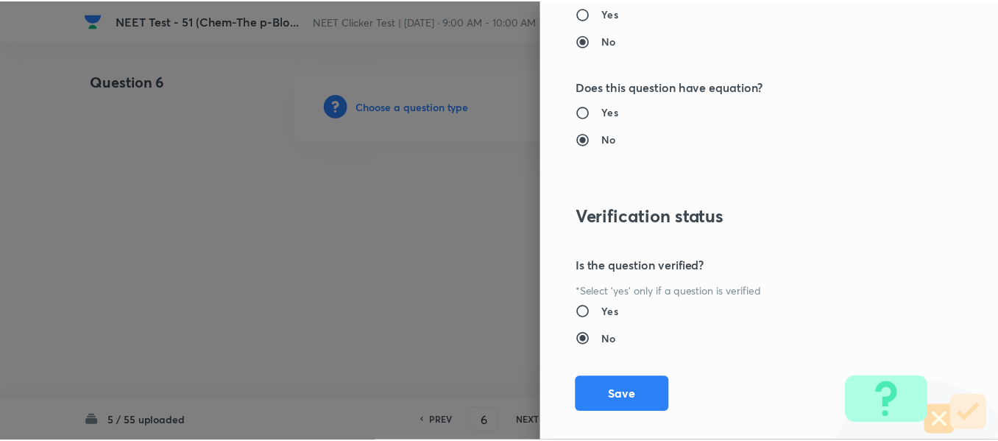
scroll to position [1665, 0]
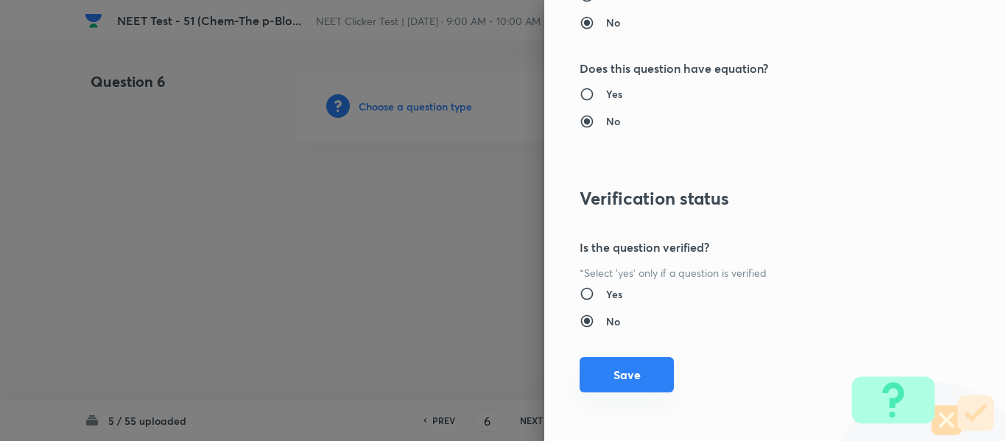
click at [624, 382] on button "Save" at bounding box center [626, 374] width 94 height 35
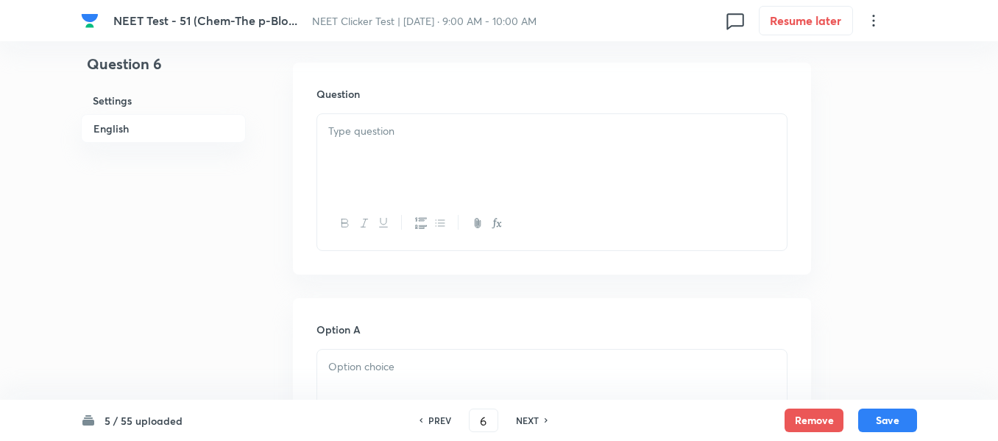
scroll to position [442, 0]
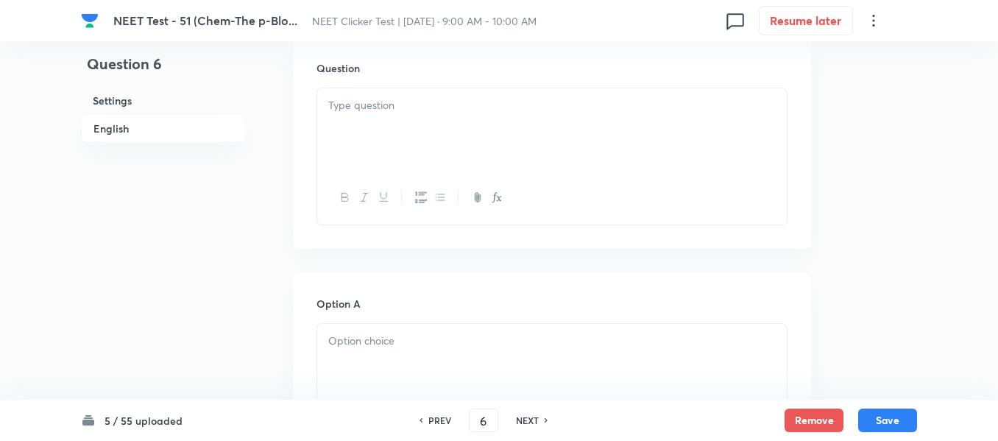
click at [482, 130] on div at bounding box center [552, 129] width 470 height 82
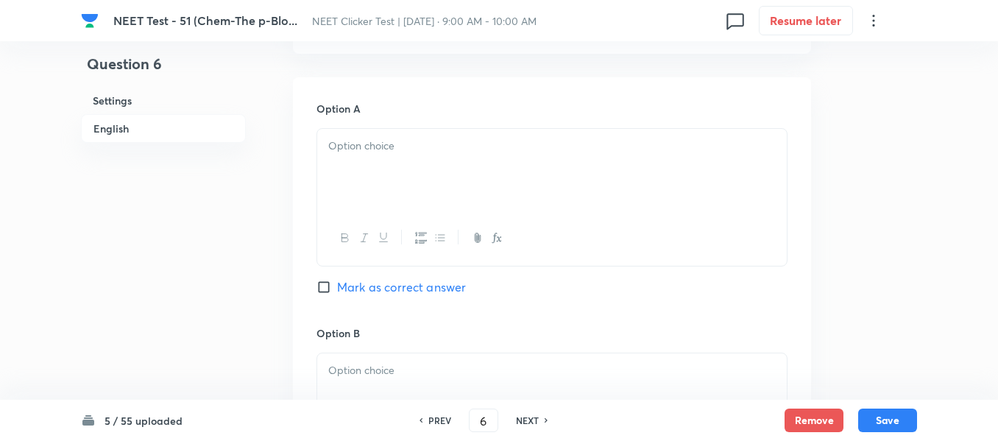
scroll to position [663, 0]
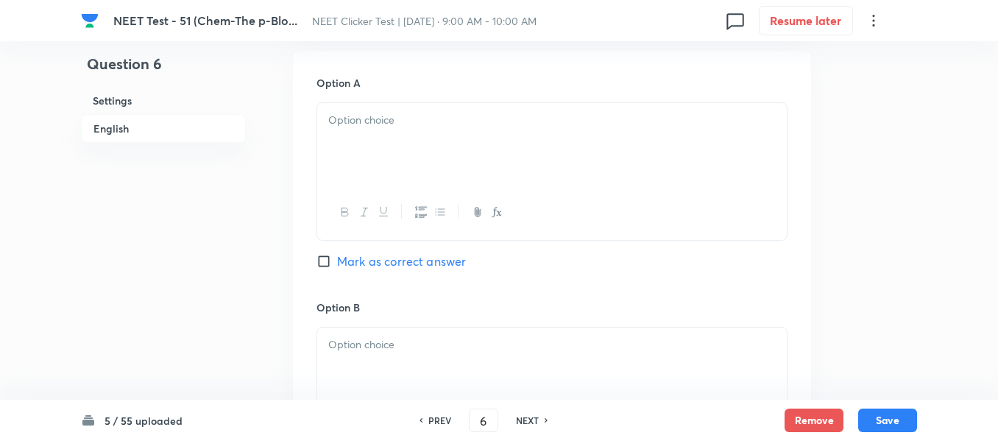
click at [398, 131] on div at bounding box center [552, 144] width 470 height 82
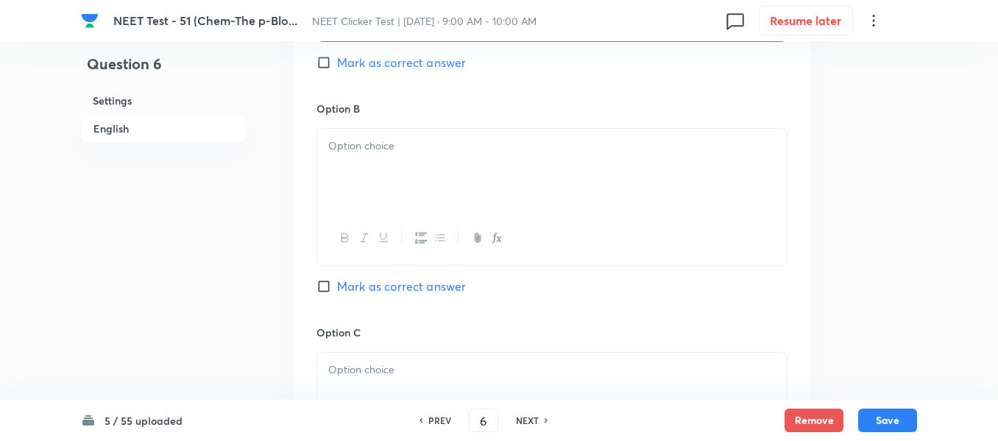
scroll to position [884, 0]
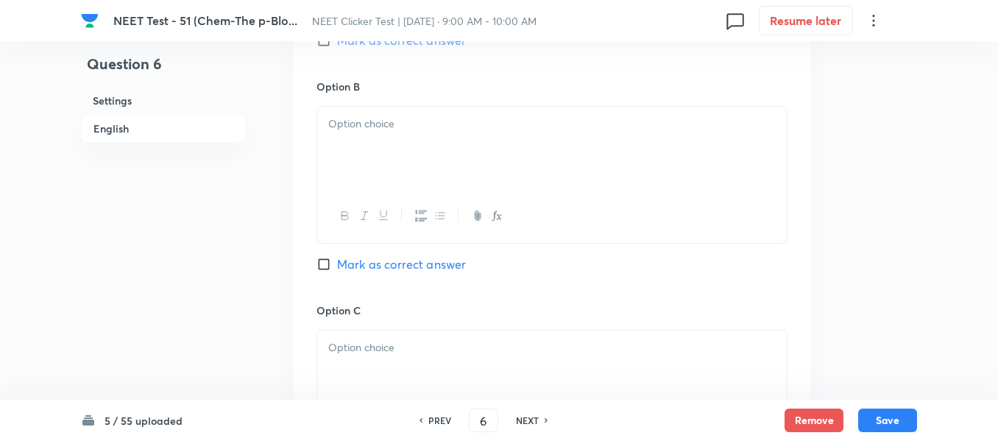
click at [471, 147] on div at bounding box center [552, 148] width 470 height 82
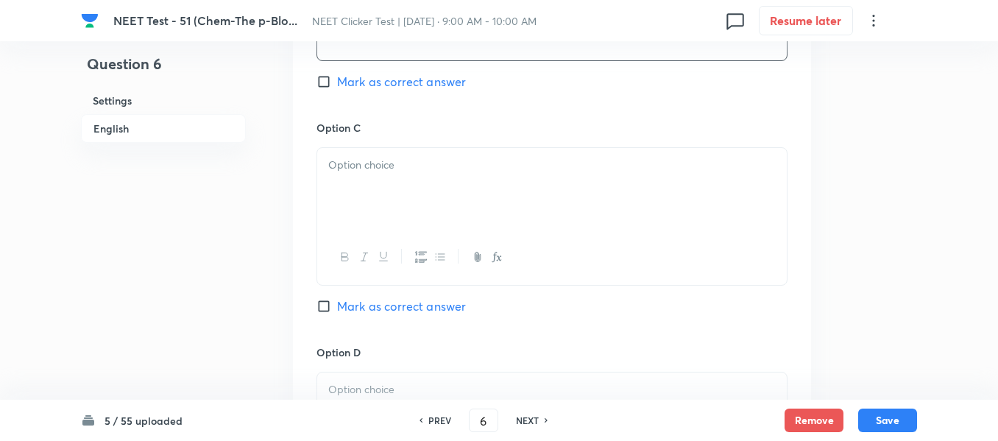
scroll to position [1104, 0]
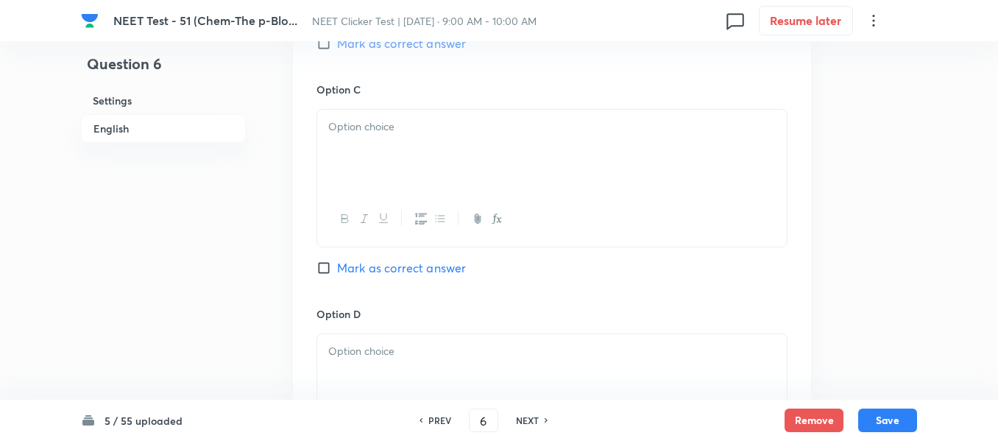
click at [436, 144] on div at bounding box center [552, 151] width 470 height 82
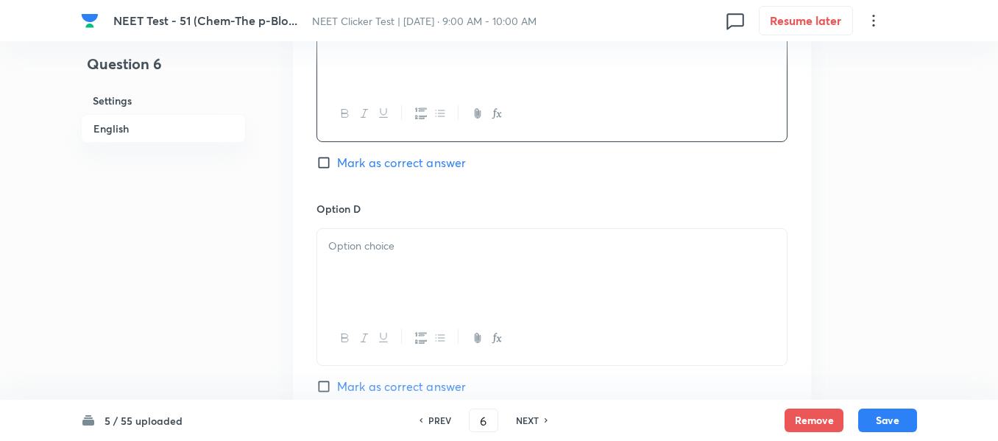
scroll to position [1252, 0]
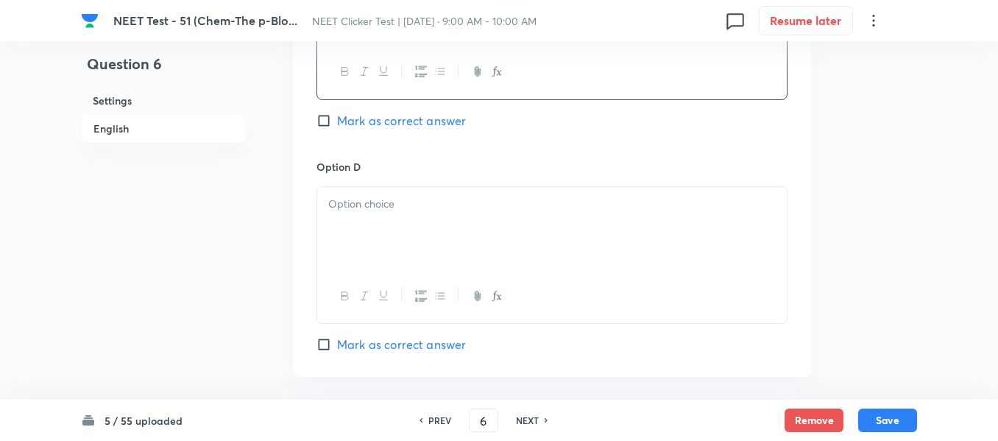
click at [428, 230] on div at bounding box center [552, 228] width 470 height 82
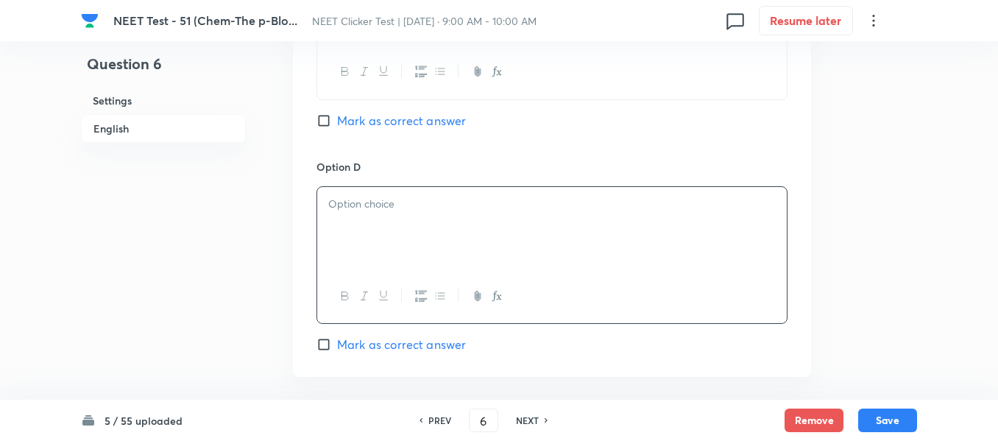
click at [434, 211] on p at bounding box center [552, 204] width 448 height 17
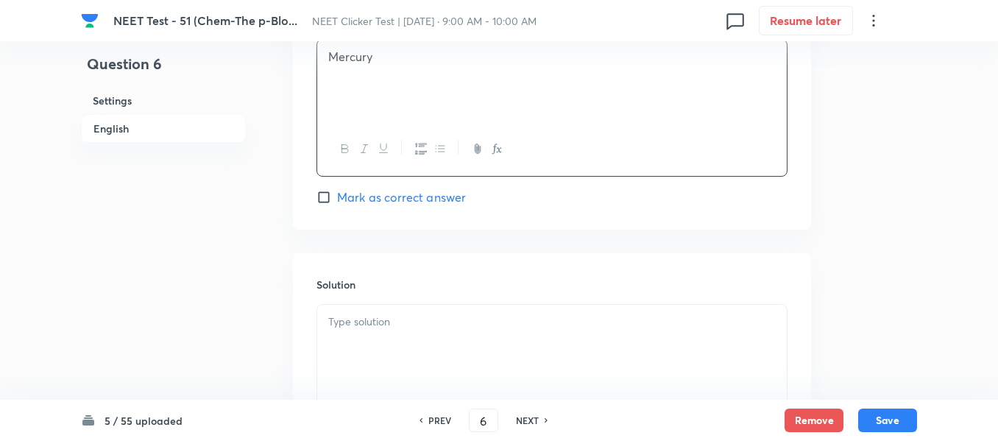
scroll to position [1473, 0]
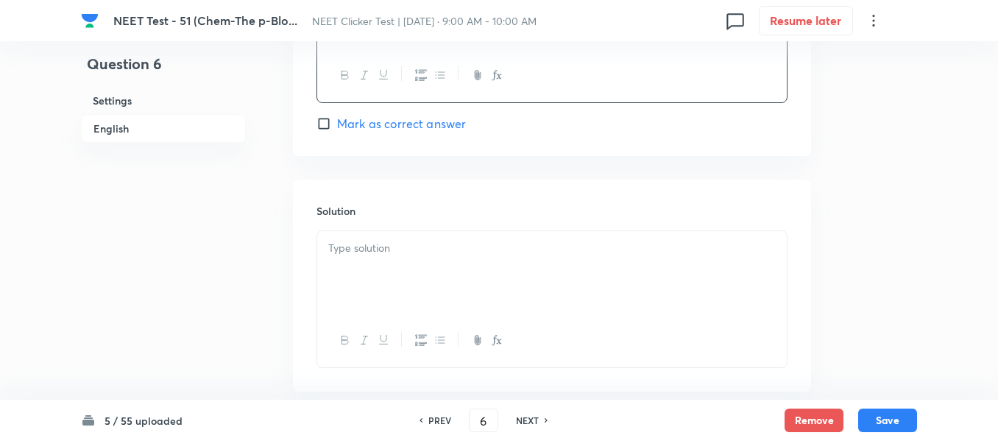
click at [423, 262] on div at bounding box center [552, 272] width 470 height 82
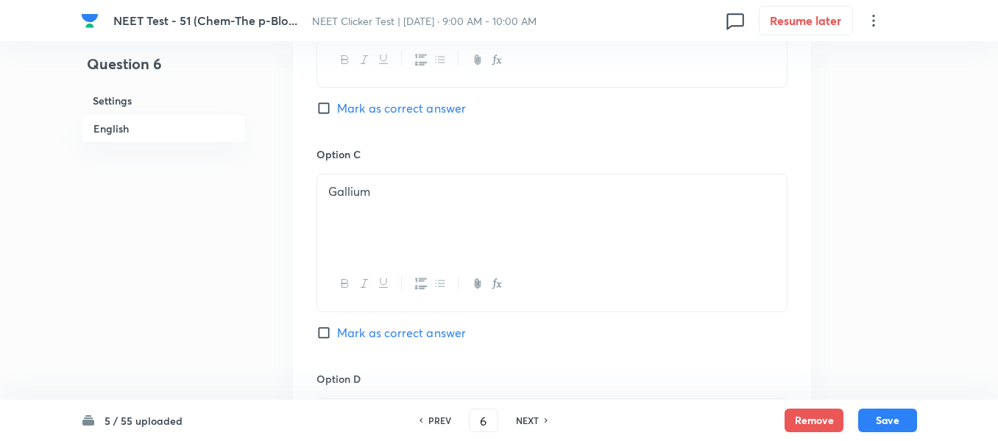
scroll to position [1031, 0]
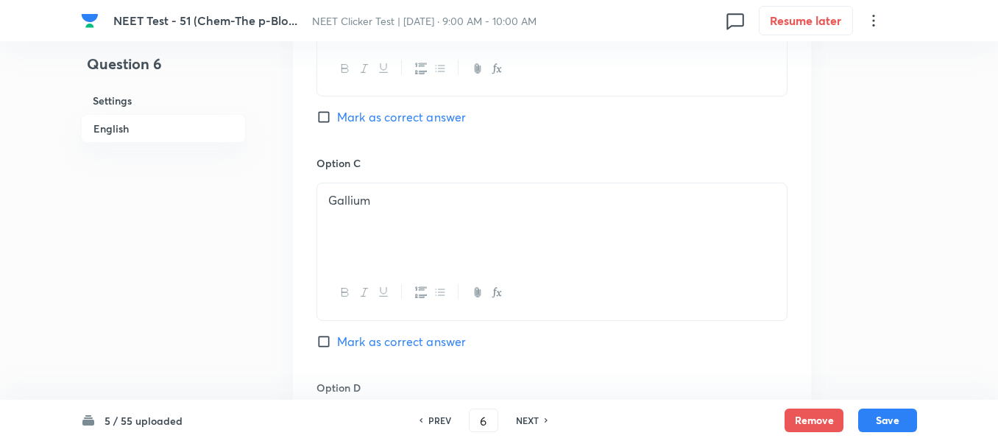
click at [331, 342] on input "Mark as correct answer" at bounding box center [327, 341] width 21 height 15
checkbox input "true"
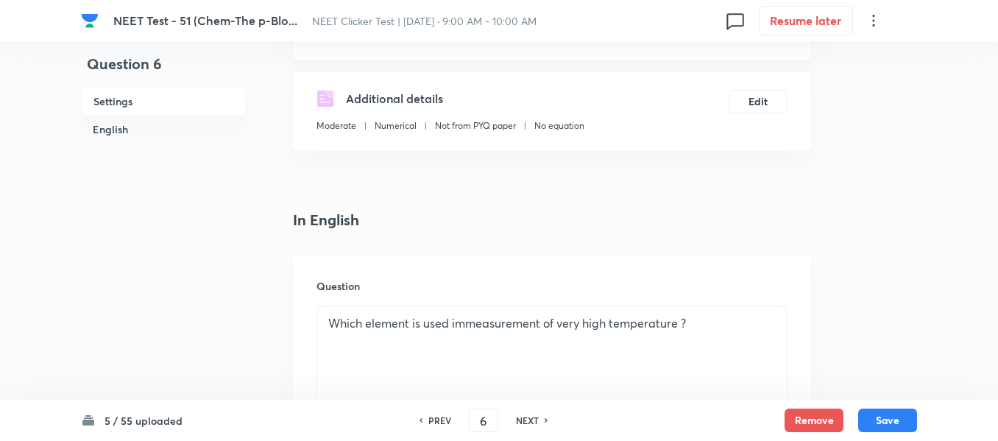
scroll to position [221, 0]
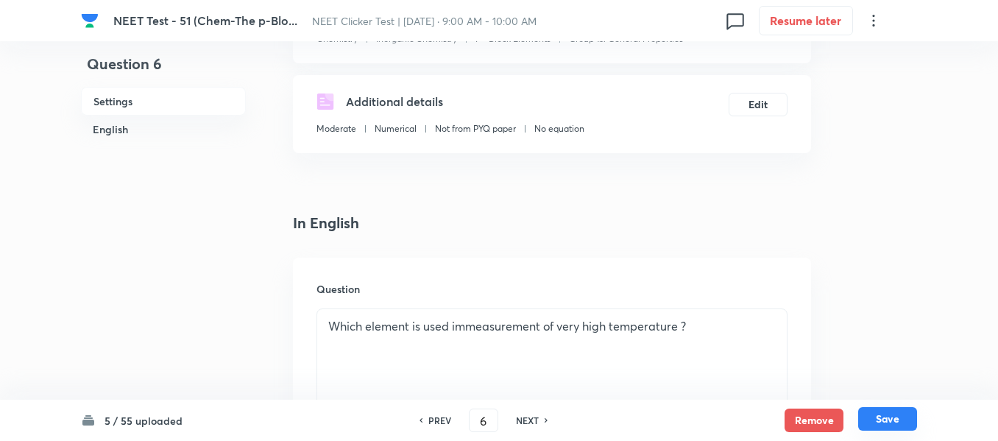
click at [883, 418] on button "Save" at bounding box center [887, 419] width 59 height 24
type input "7"
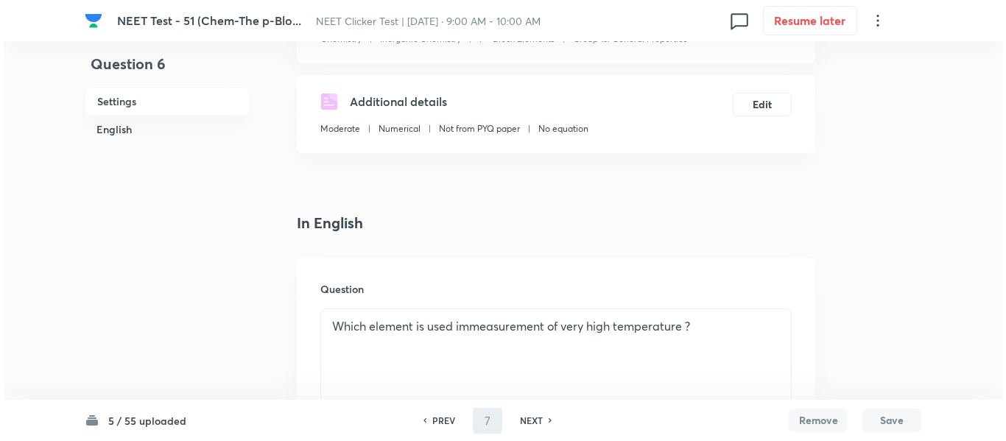
scroll to position [0, 0]
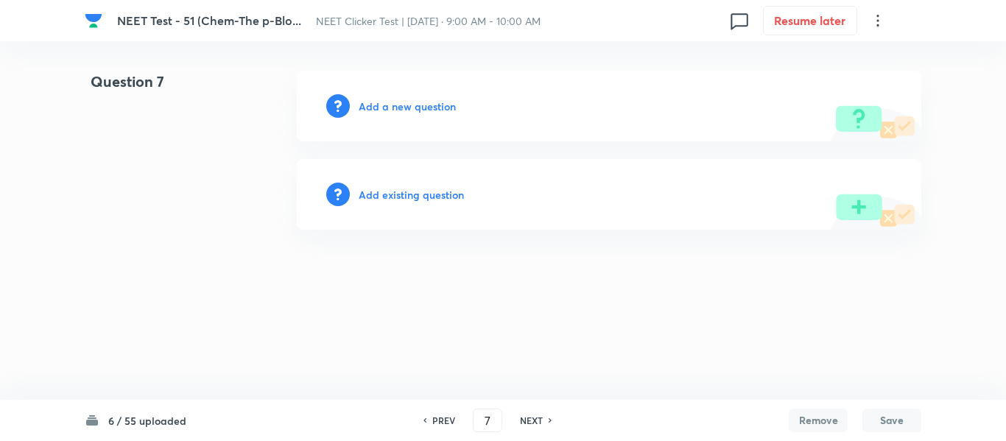
click at [387, 108] on h6 "Add a new question" at bounding box center [407, 106] width 97 height 15
click at [387, 108] on h6 "Choose a question type" at bounding box center [415, 106] width 113 height 15
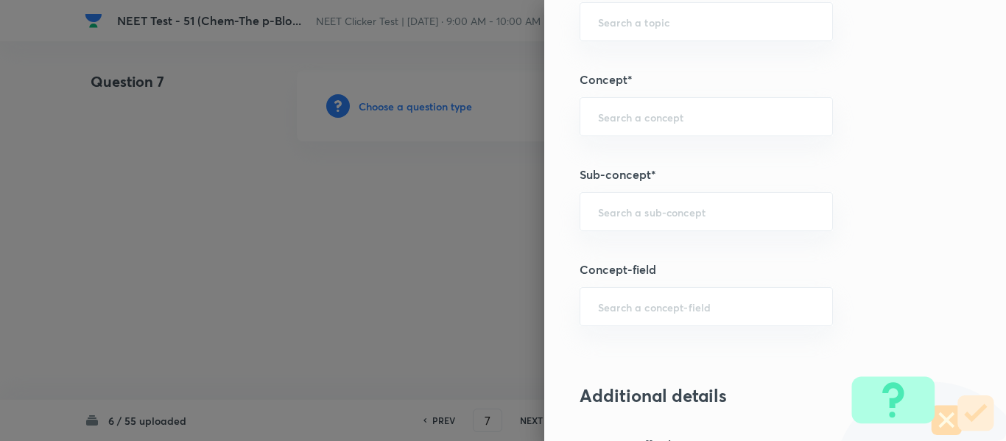
scroll to position [957, 0]
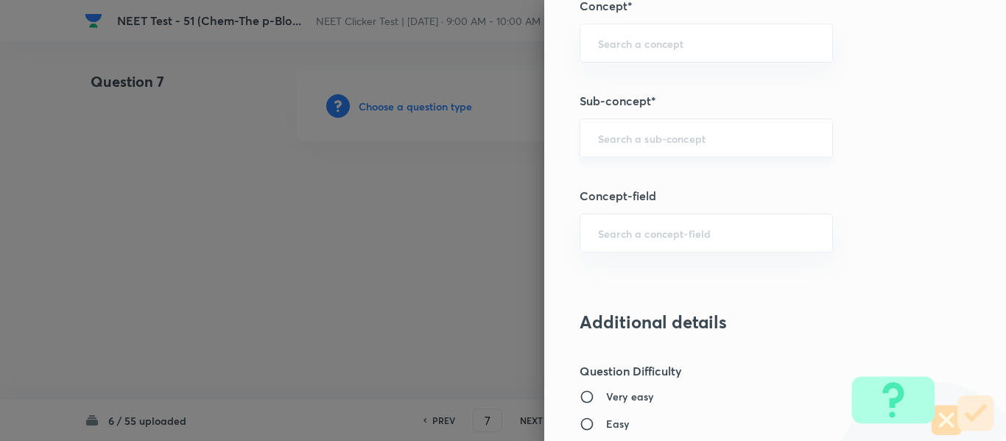
click at [685, 140] on input "text" at bounding box center [706, 138] width 216 height 14
paste input "Group 13: General Properties"
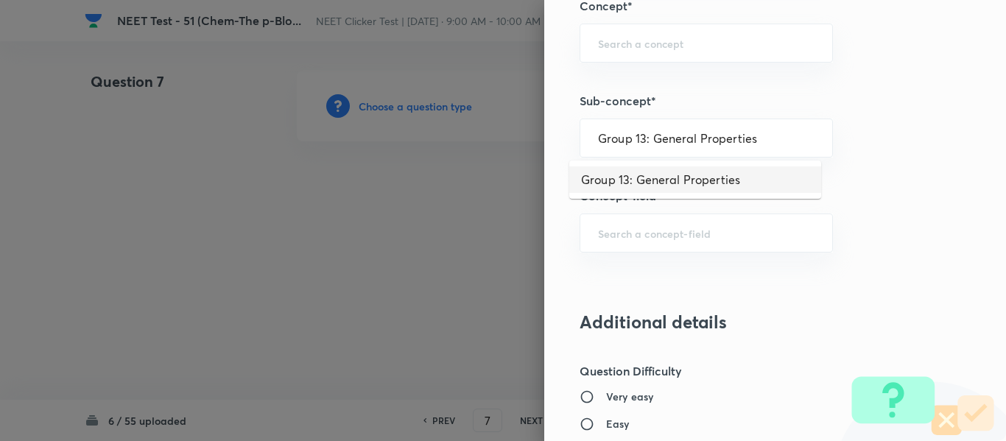
click at [679, 182] on li "Group 13: General Properties" at bounding box center [695, 179] width 252 height 27
type input "Group 13: General Properties"
type input "Chemistry"
type input "Inorganic Chemistry"
type input "P - Block Elements"
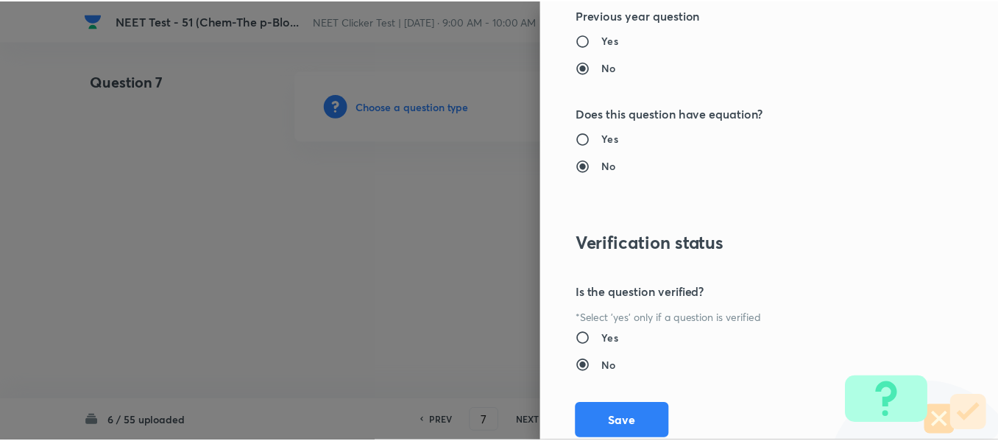
scroll to position [1665, 0]
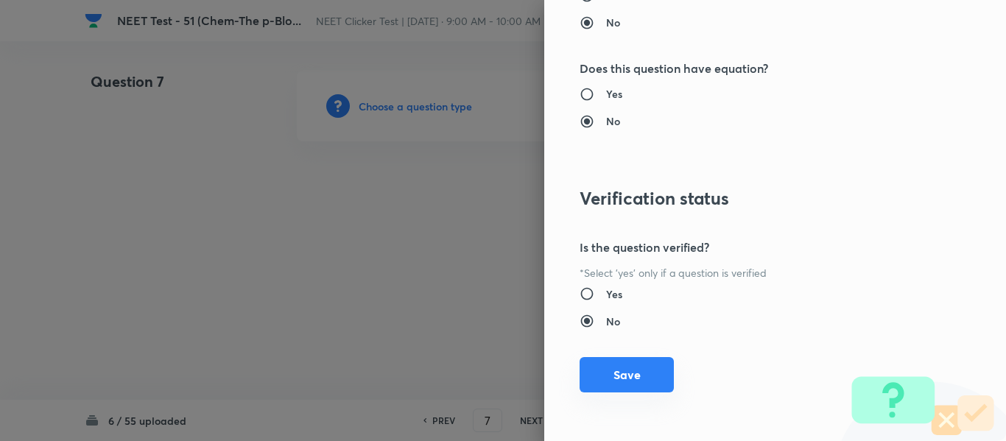
click at [599, 379] on button "Save" at bounding box center [626, 374] width 94 height 35
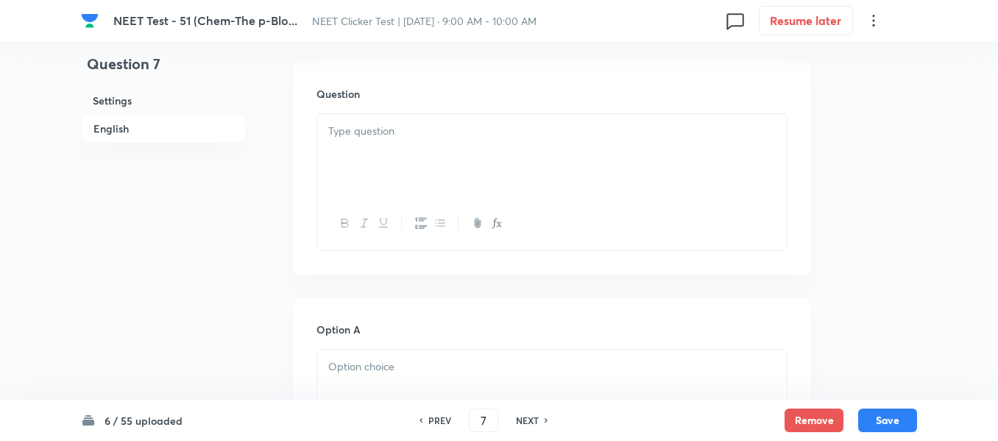
scroll to position [442, 0]
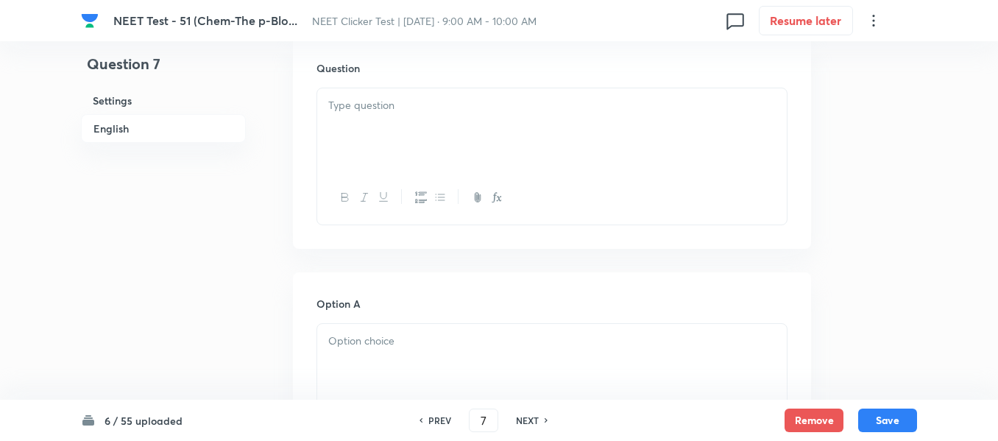
click at [497, 127] on div at bounding box center [552, 129] width 470 height 82
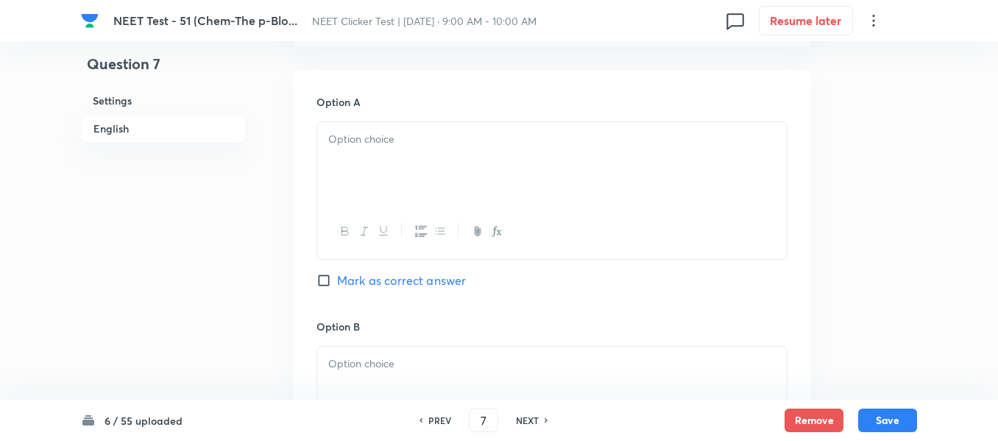
scroll to position [663, 0]
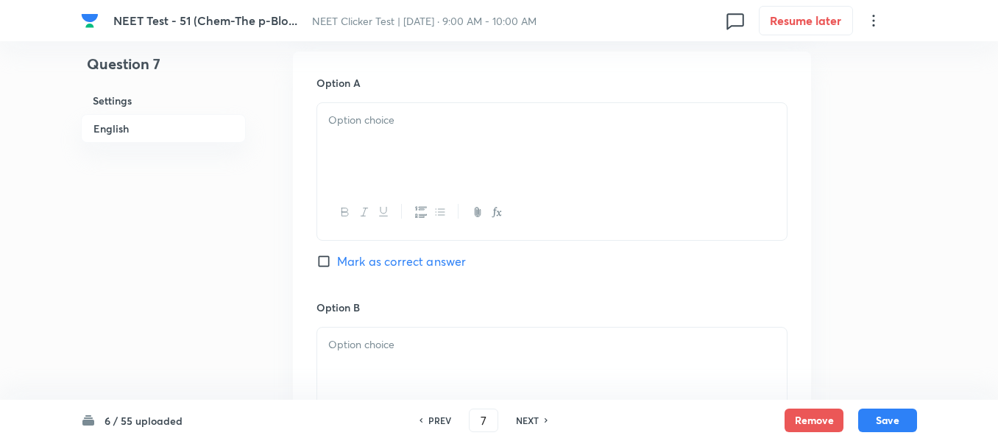
click at [476, 151] on div at bounding box center [552, 144] width 470 height 82
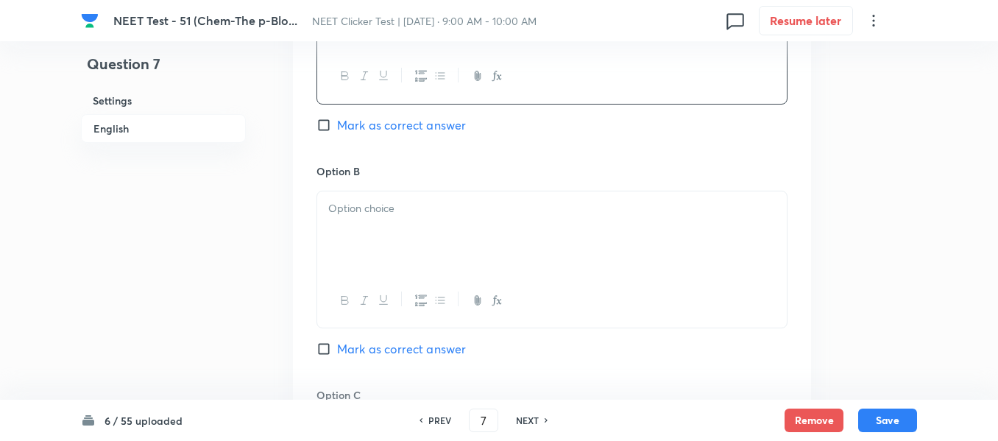
scroll to position [810, 0]
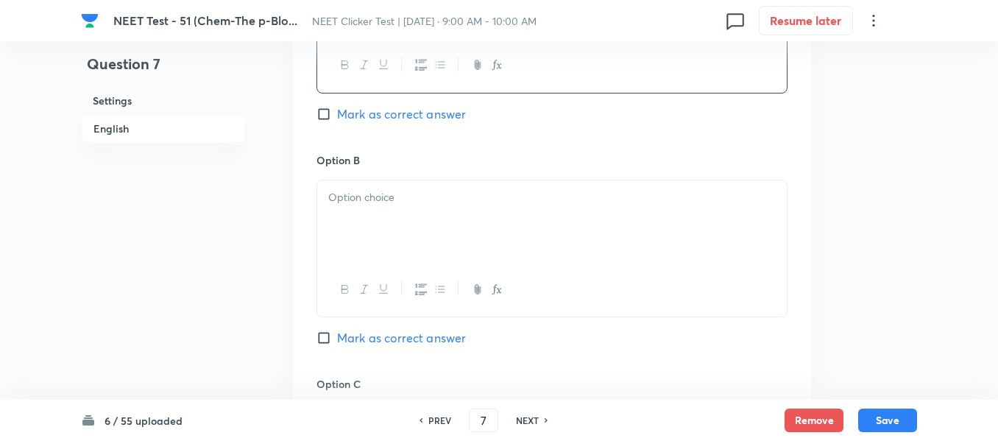
click at [403, 195] on p at bounding box center [552, 197] width 448 height 17
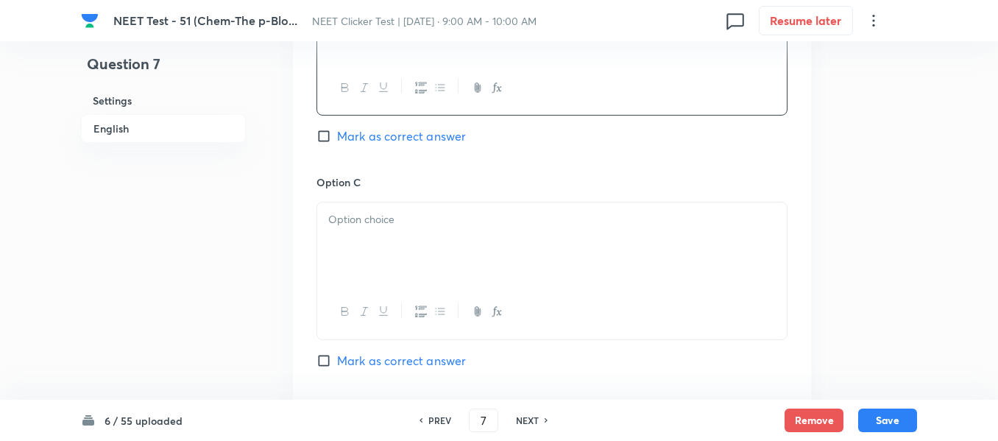
scroll to position [1031, 0]
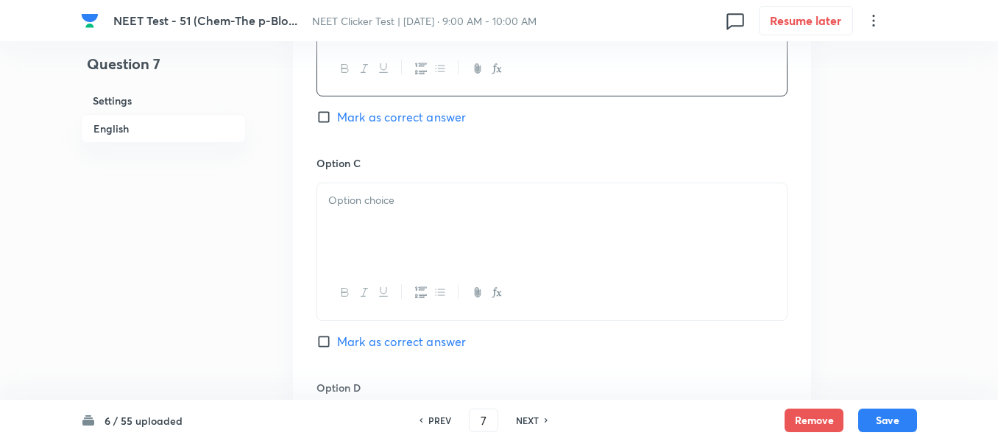
click at [448, 202] on p at bounding box center [552, 200] width 448 height 17
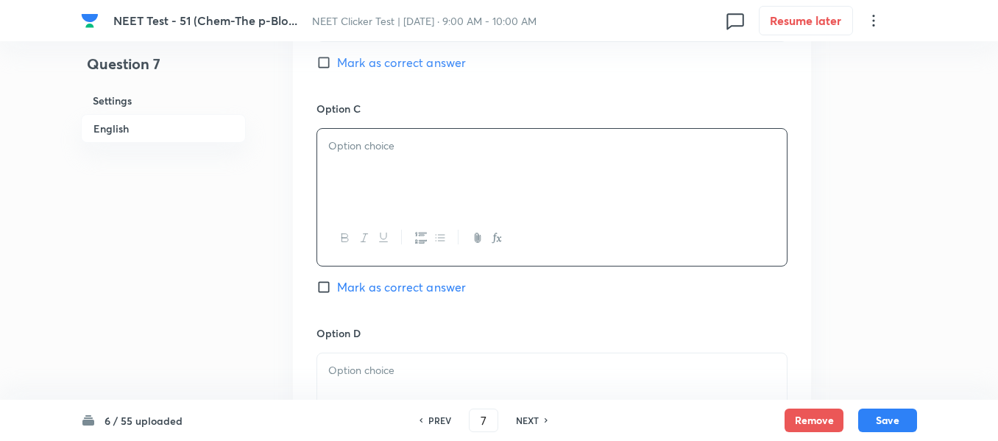
scroll to position [1252, 0]
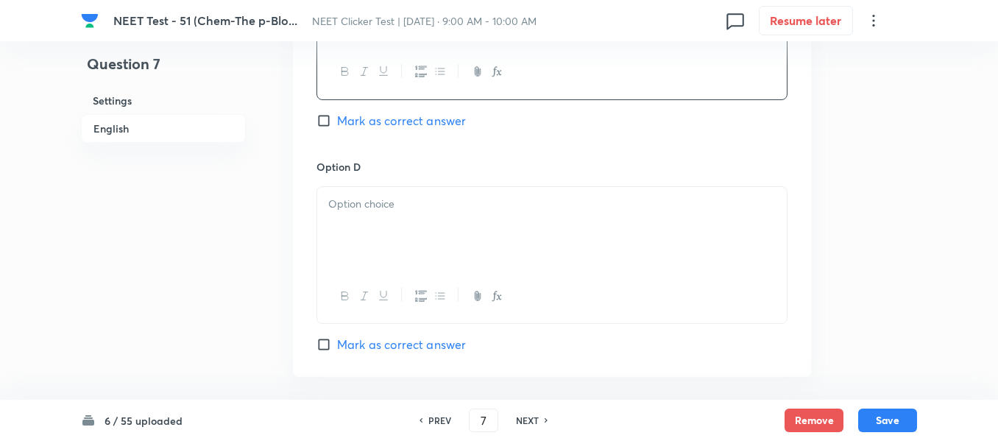
click at [432, 226] on div at bounding box center [552, 228] width 470 height 82
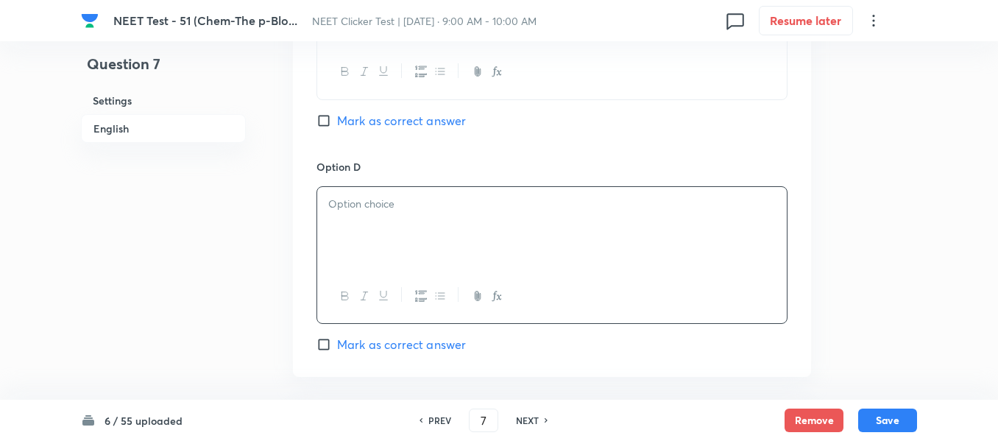
click at [415, 217] on div at bounding box center [552, 228] width 470 height 82
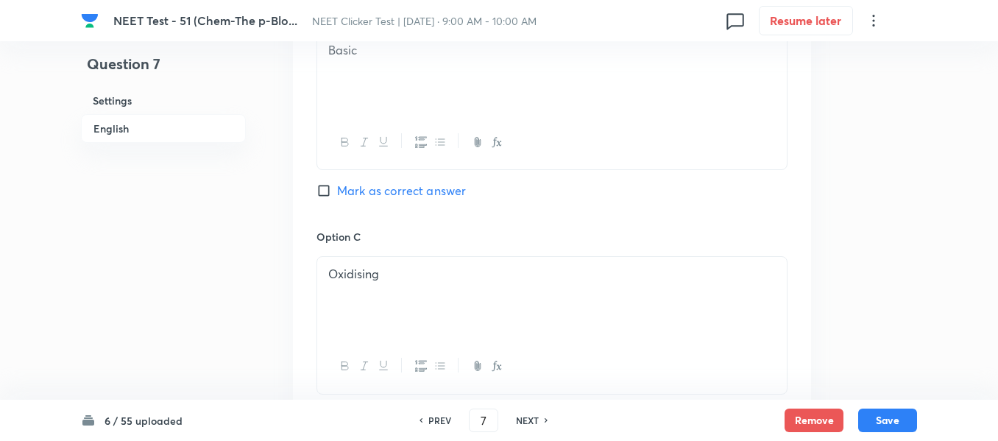
click at [331, 184] on input "Mark as correct answer" at bounding box center [327, 190] width 21 height 15
checkbox input "true"
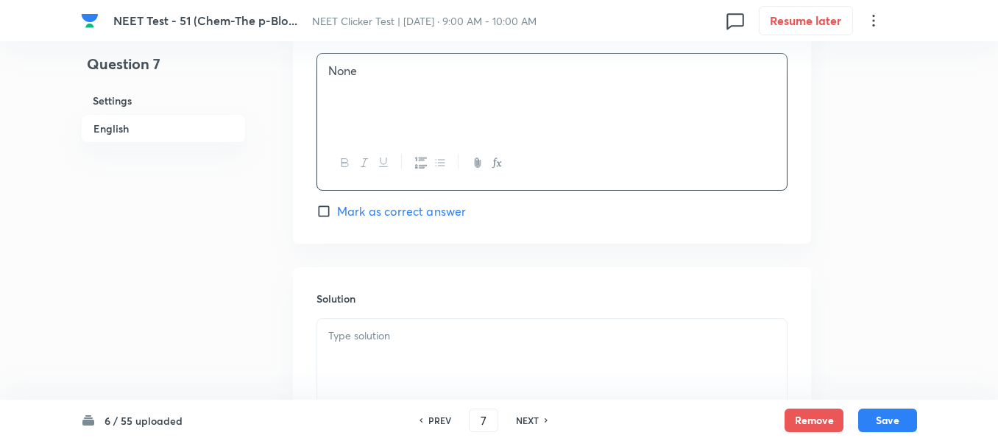
scroll to position [1473, 0]
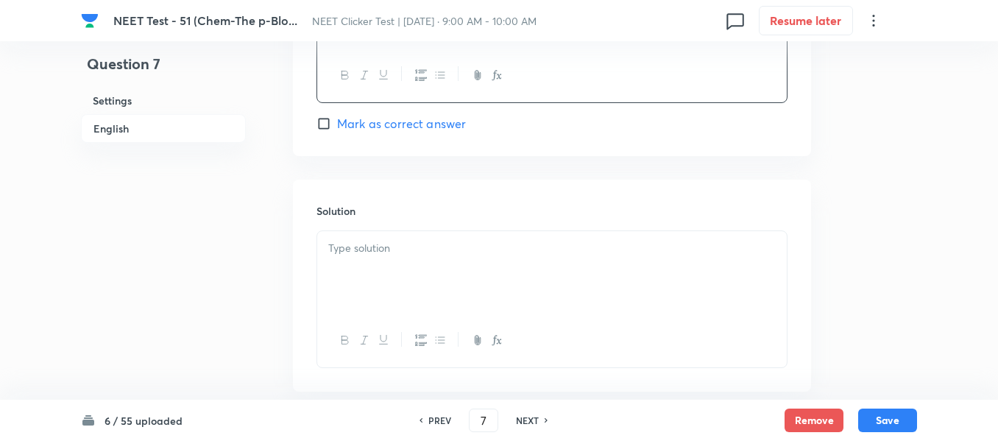
click at [455, 249] on p at bounding box center [552, 248] width 448 height 17
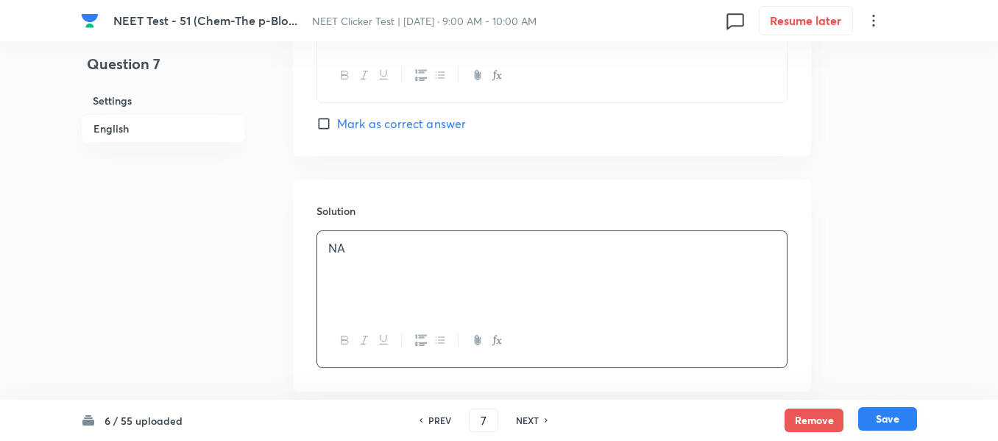
click at [887, 417] on button "Save" at bounding box center [887, 419] width 59 height 24
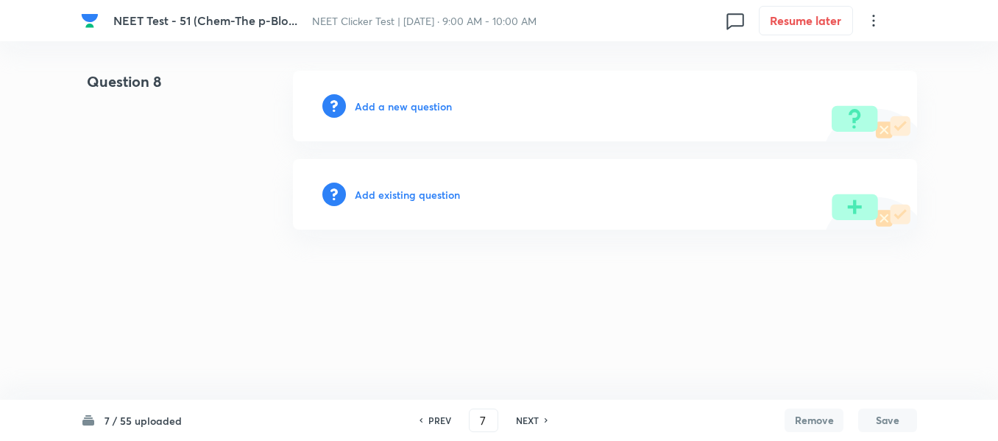
type input "8"
click at [387, 107] on h6 "Add a new question" at bounding box center [407, 106] width 97 height 15
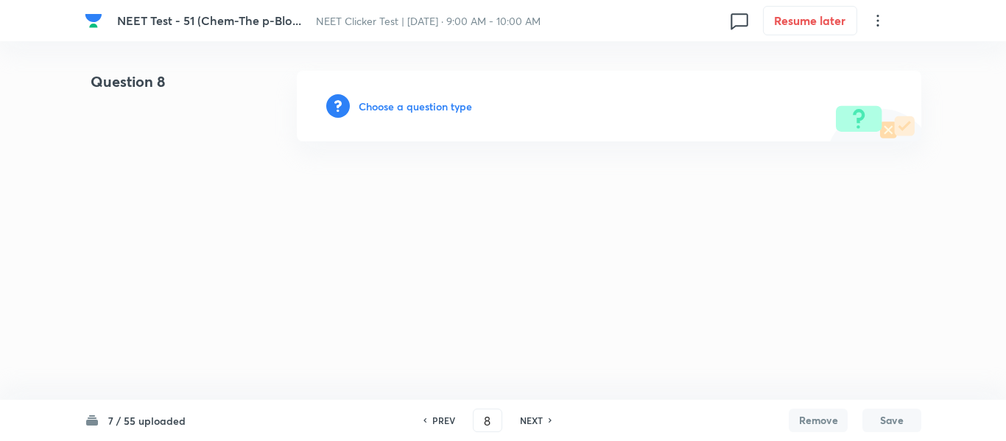
click at [387, 107] on h6 "Choose a question type" at bounding box center [415, 106] width 113 height 15
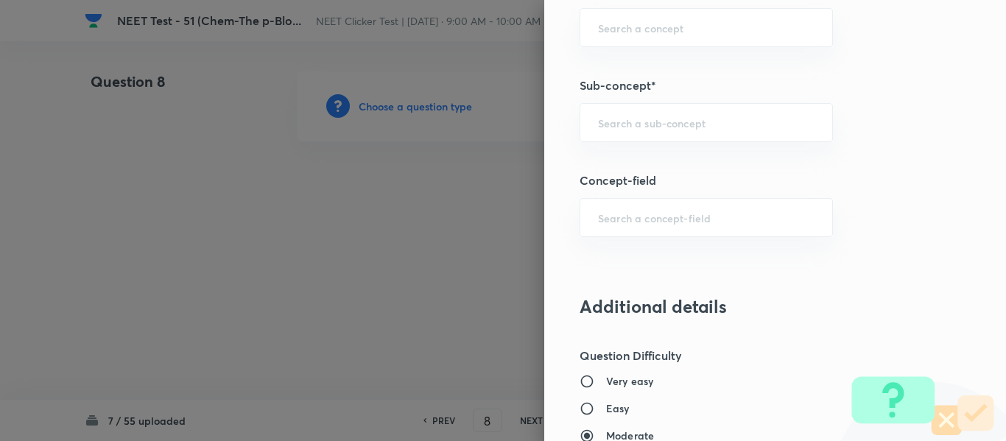
scroll to position [984, 0]
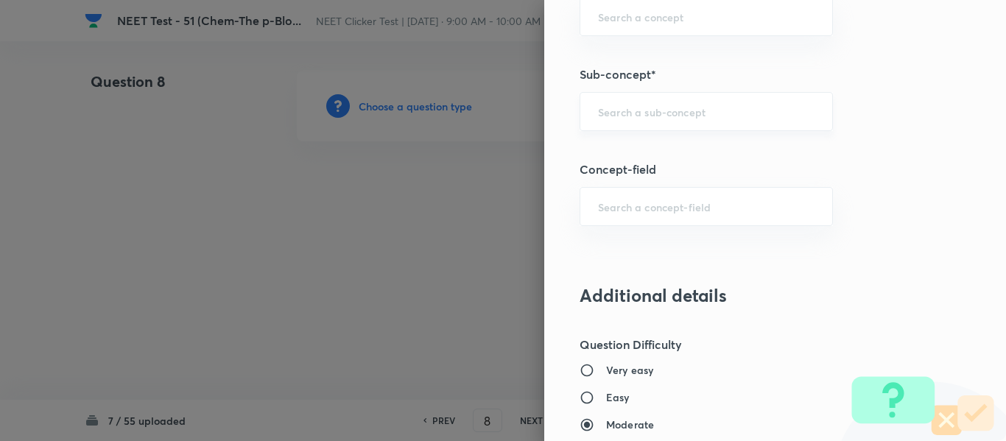
click at [641, 106] on input "text" at bounding box center [706, 112] width 216 height 14
type input "A"
click at [629, 108] on input "A" at bounding box center [706, 112] width 216 height 14
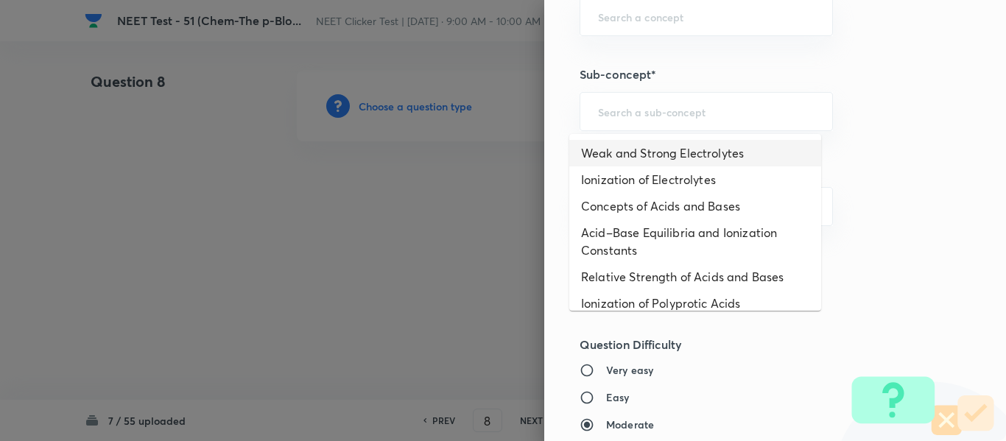
click at [864, 150] on div "Question settings Question type* Single choice correct Number of options* 2 3 4…" at bounding box center [775, 220] width 462 height 441
click at [666, 109] on input "text" at bounding box center [706, 112] width 216 height 14
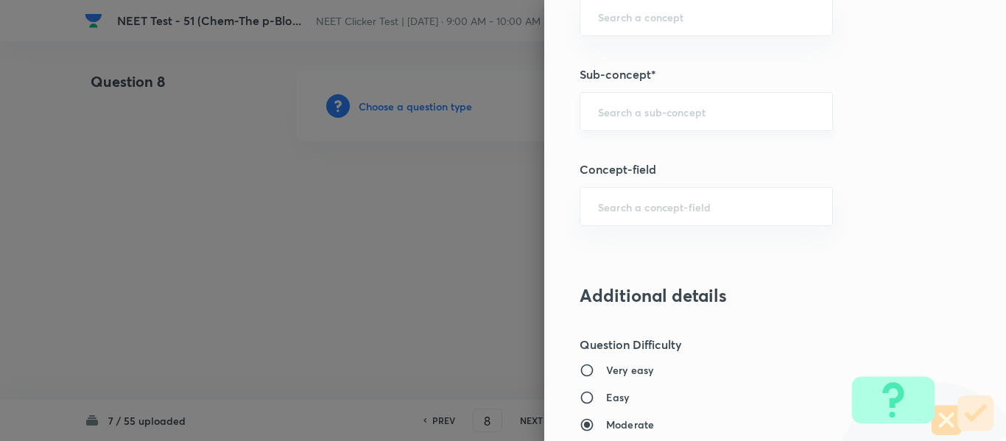
click at [666, 109] on input "text" at bounding box center [706, 112] width 216 height 14
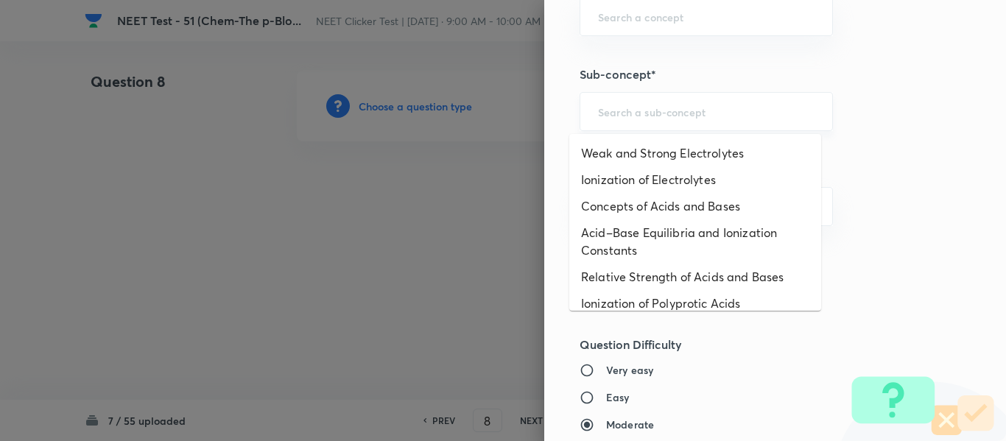
paste input "Group 13: General Properties"
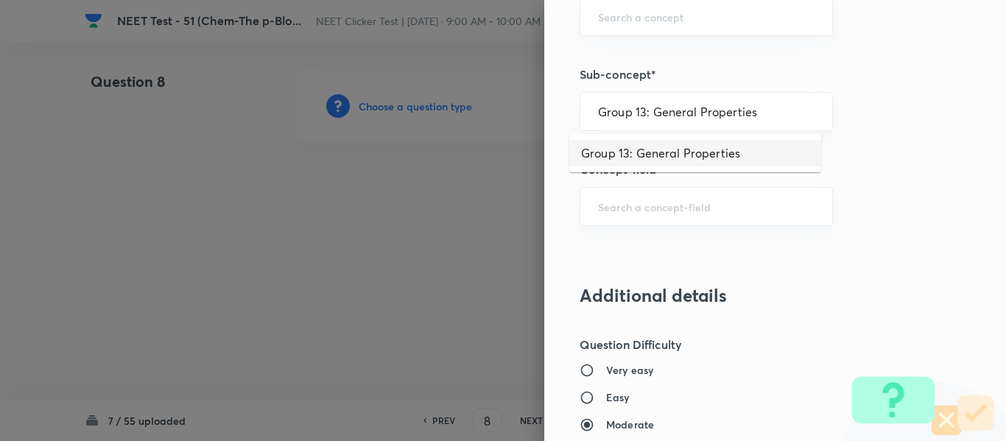
click at [677, 153] on li "Group 13: General Properties" at bounding box center [695, 153] width 252 height 27
type input "Group 13: General Properties"
type input "Chemistry"
type input "Inorganic Chemistry"
type input "P - Block Elements"
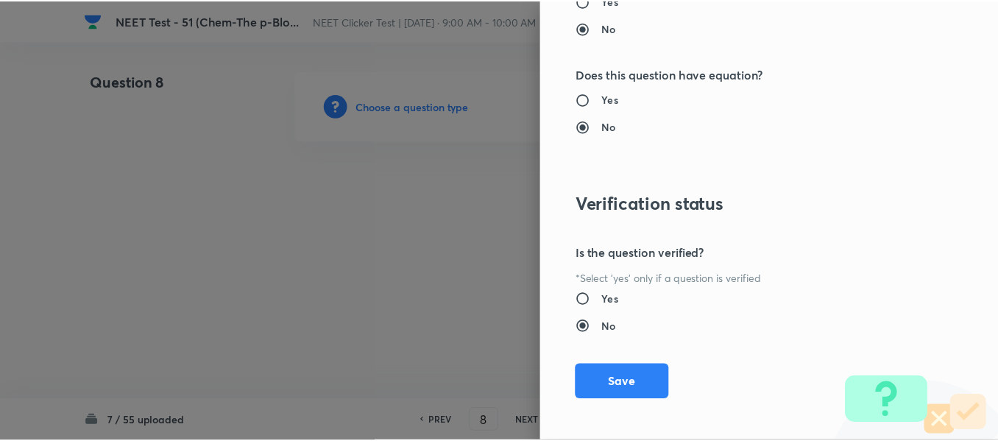
scroll to position [1665, 0]
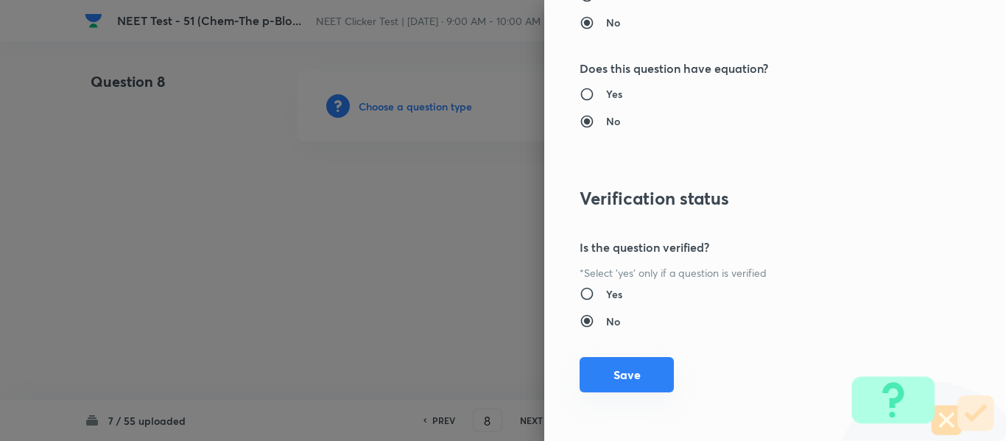
click at [622, 373] on button "Save" at bounding box center [626, 374] width 94 height 35
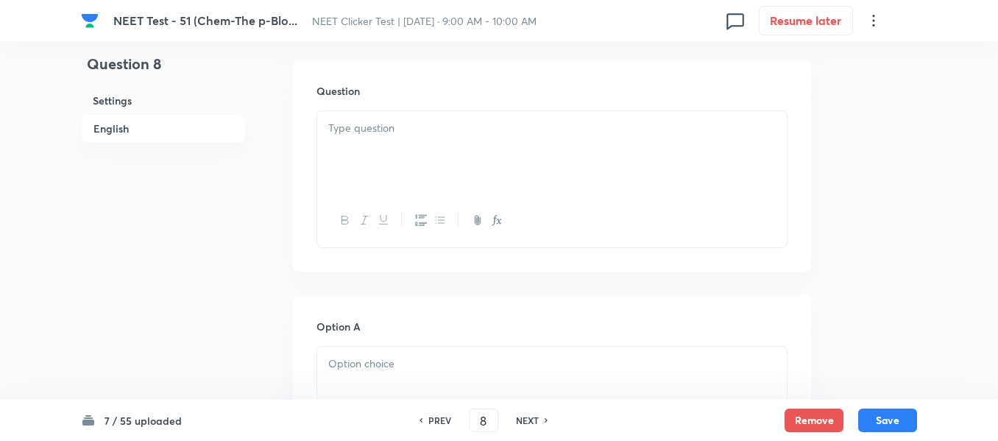
scroll to position [442, 0]
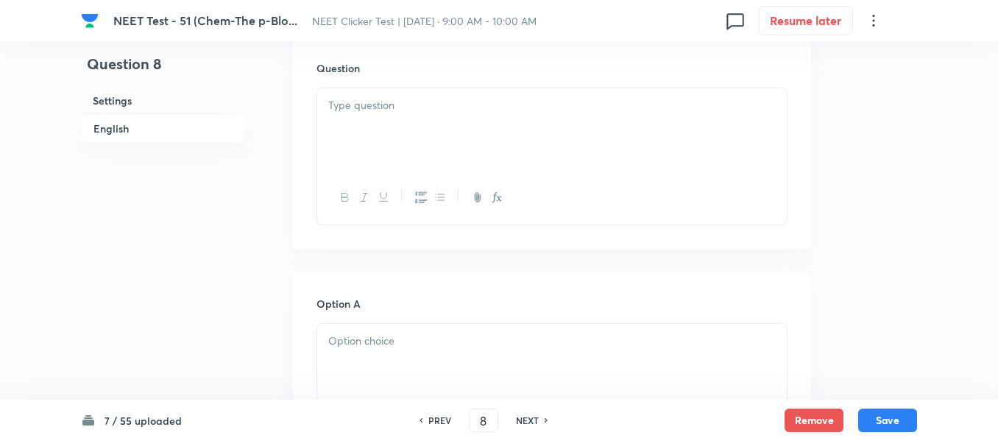
click at [458, 121] on div at bounding box center [552, 129] width 470 height 82
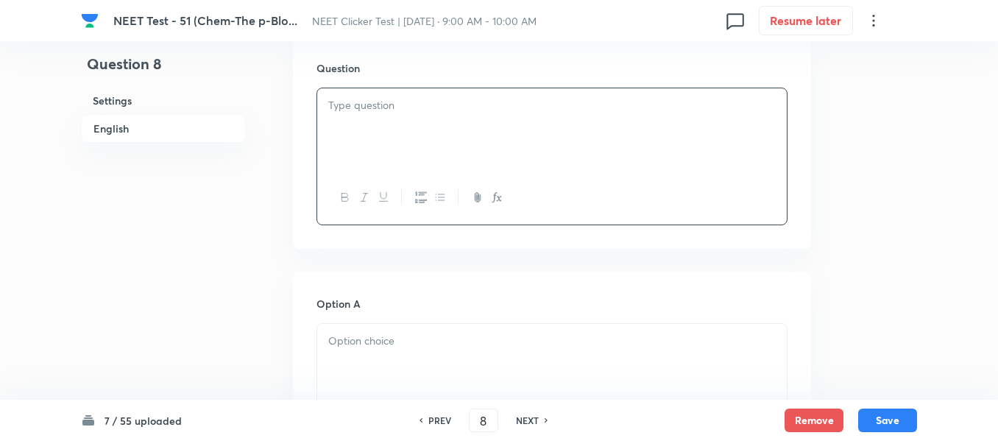
click at [458, 121] on div at bounding box center [552, 129] width 470 height 82
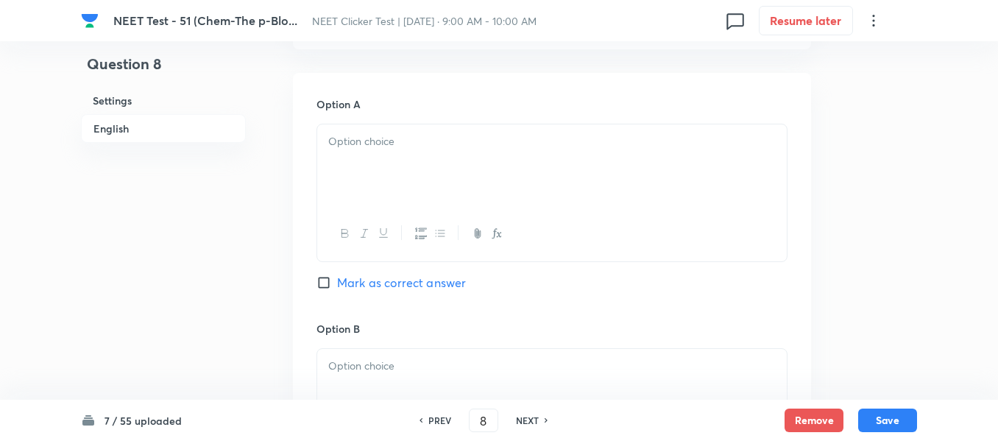
scroll to position [663, 0]
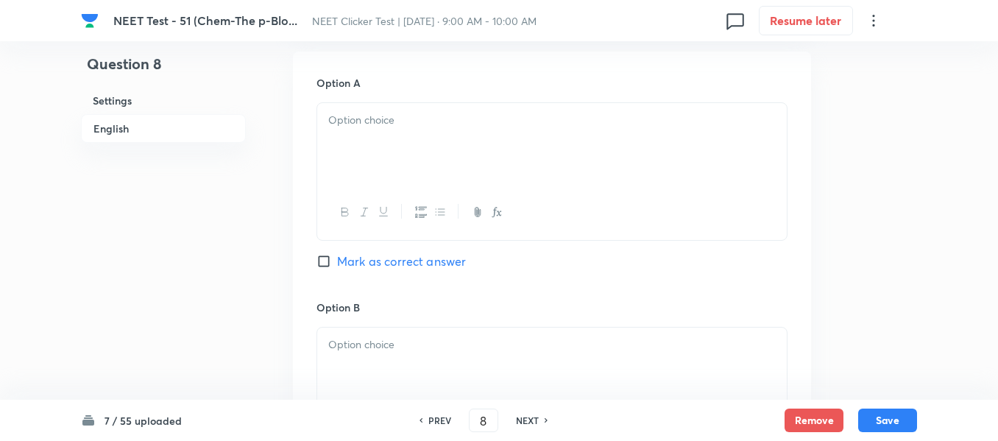
click at [496, 131] on div at bounding box center [552, 144] width 470 height 82
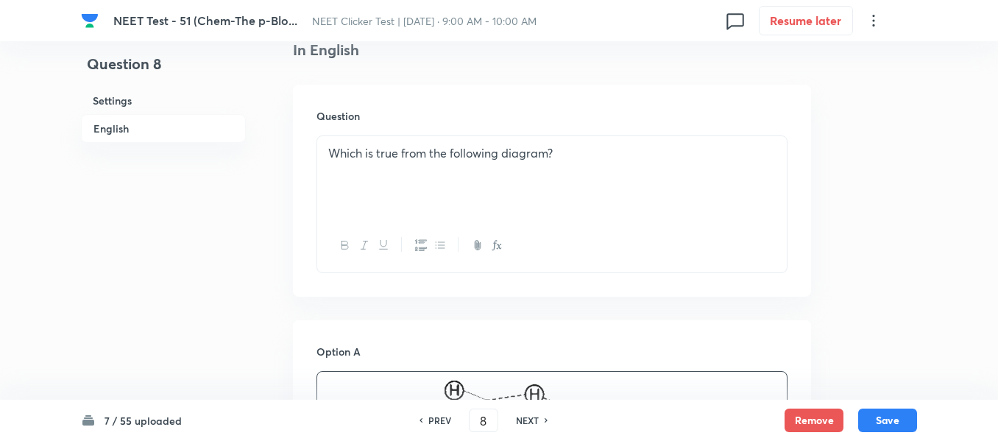
scroll to position [368, 0]
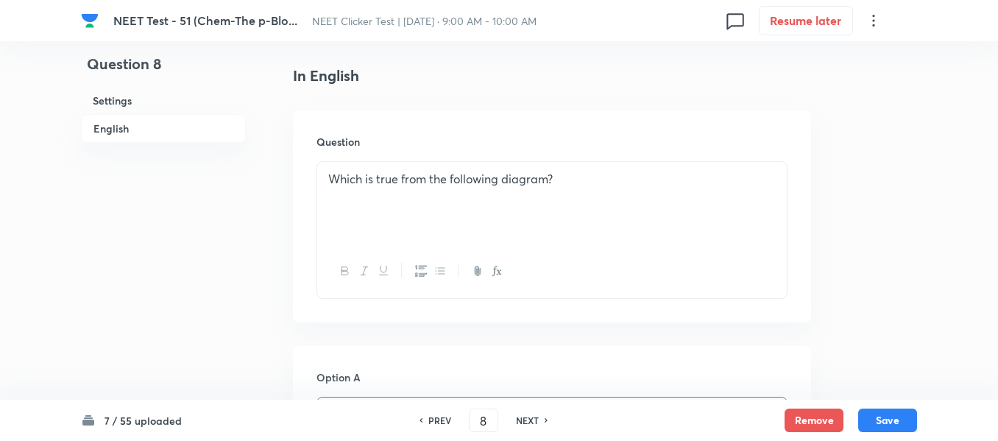
click at [579, 176] on p "Which is true from the following diagram?" at bounding box center [552, 179] width 448 height 17
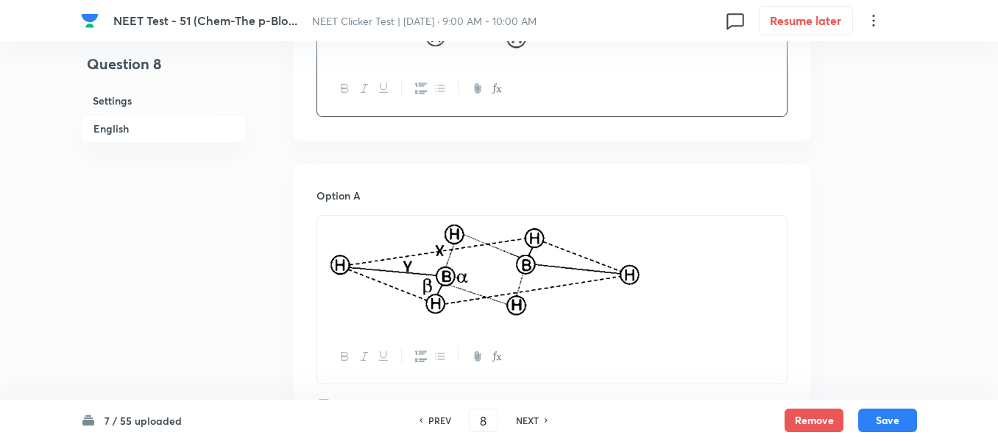
scroll to position [663, 0]
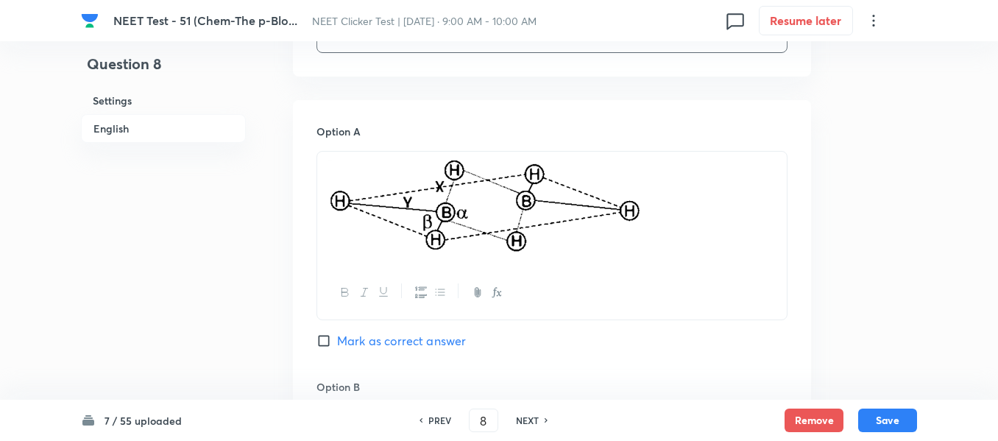
click at [579, 176] on img at bounding box center [484, 207] width 312 height 92
click at [563, 200] on img at bounding box center [484, 207] width 312 height 92
click at [696, 224] on p at bounding box center [552, 209] width 448 height 96
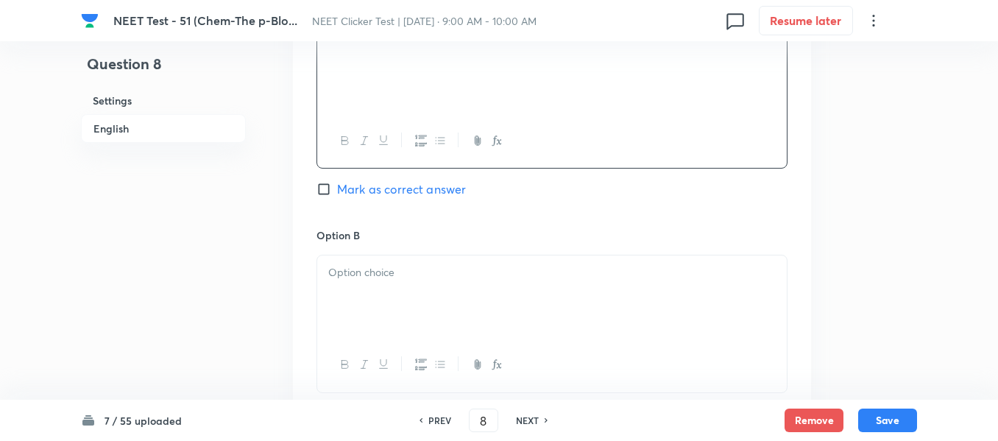
scroll to position [810, 0]
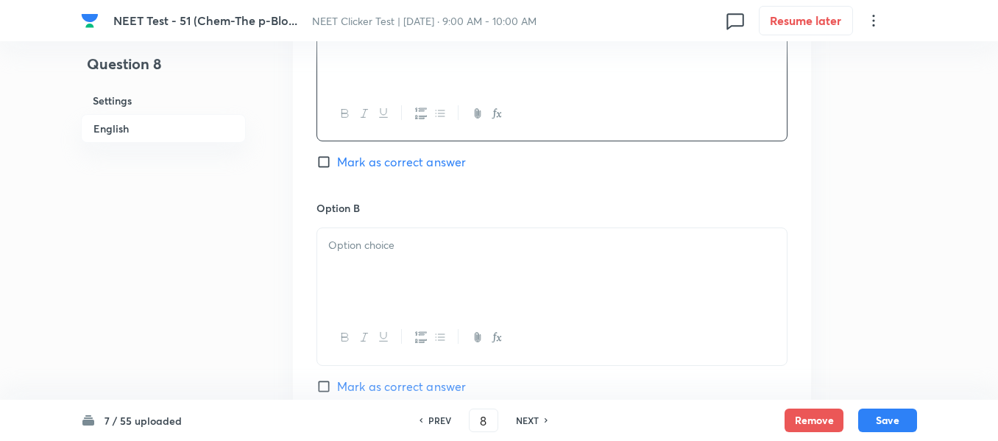
click at [468, 250] on p at bounding box center [552, 245] width 448 height 17
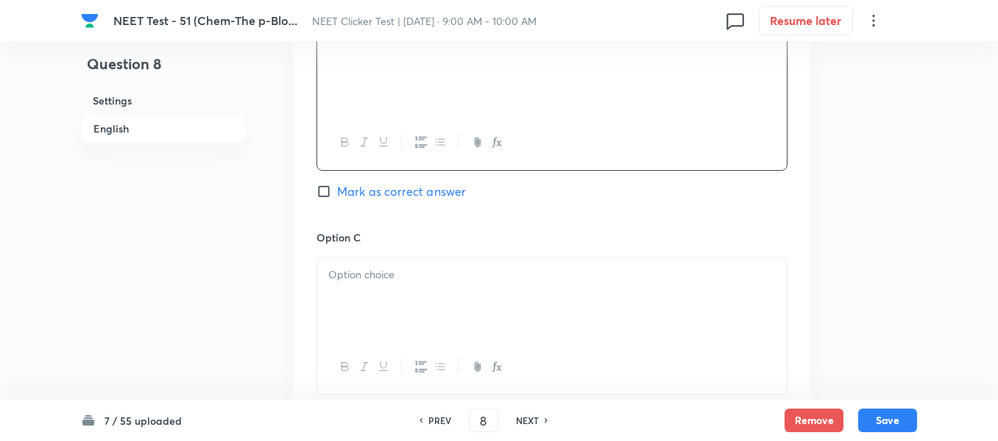
scroll to position [1031, 0]
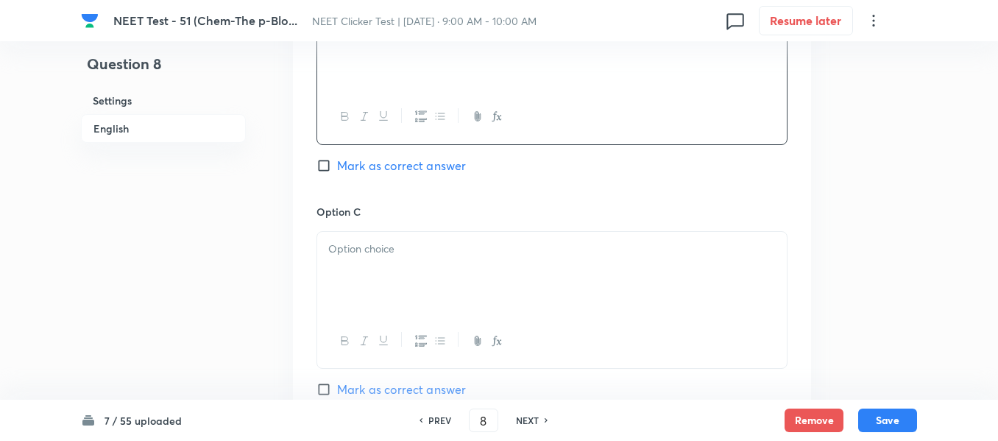
click at [507, 242] on p at bounding box center [552, 249] width 448 height 17
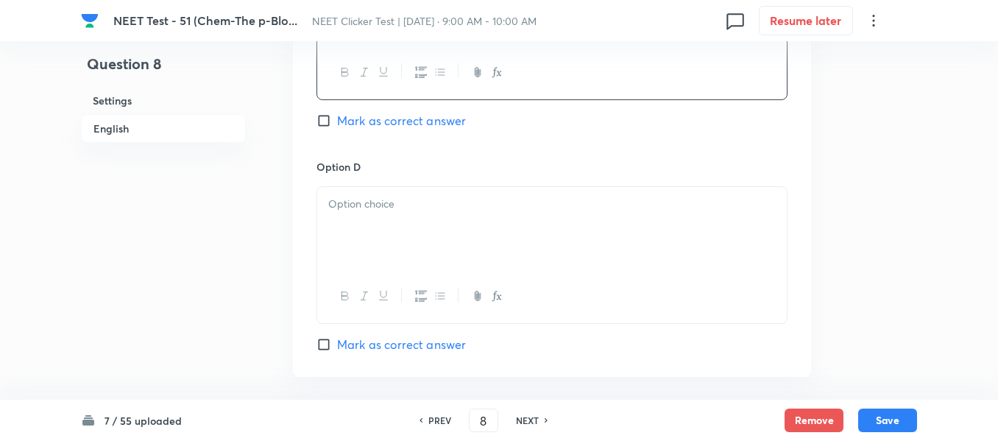
scroll to position [1325, 0]
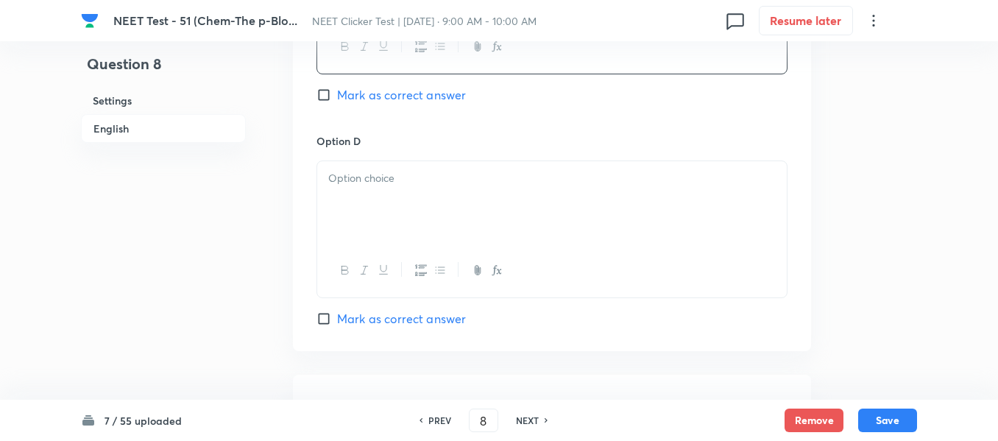
click at [468, 213] on div at bounding box center [552, 202] width 470 height 82
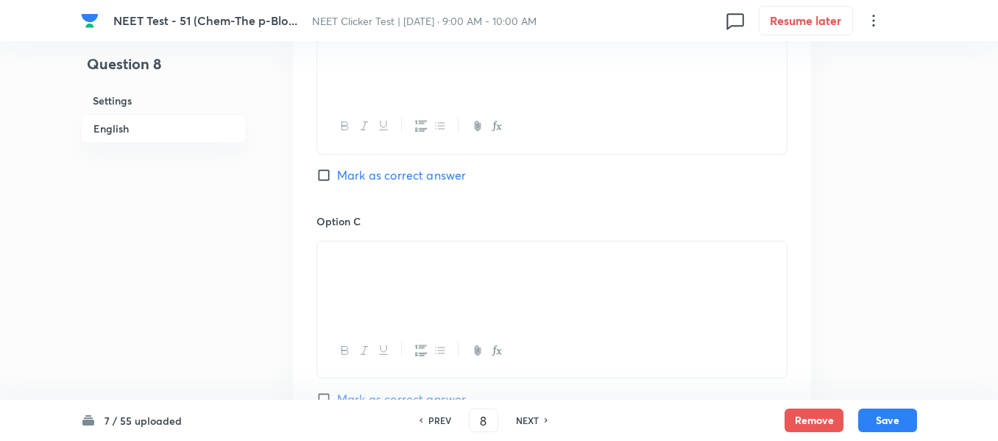
scroll to position [957, 0]
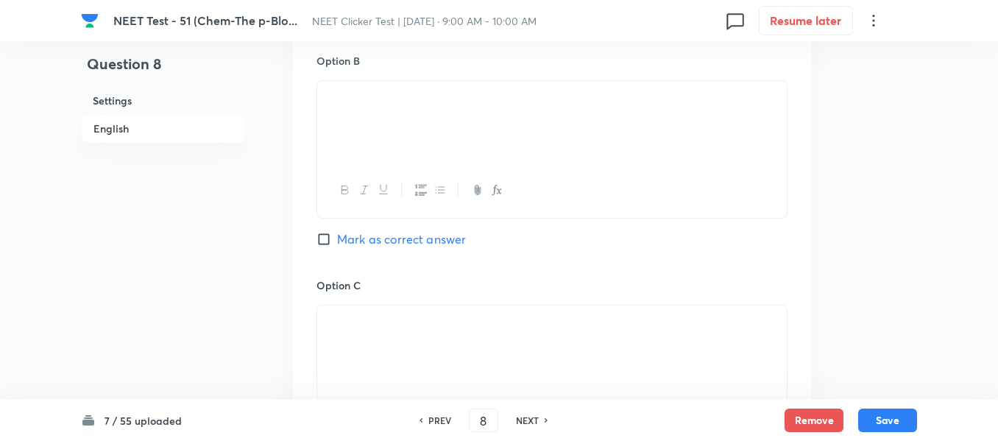
click at [325, 242] on input "Mark as correct answer" at bounding box center [327, 239] width 21 height 15
checkbox input "true"
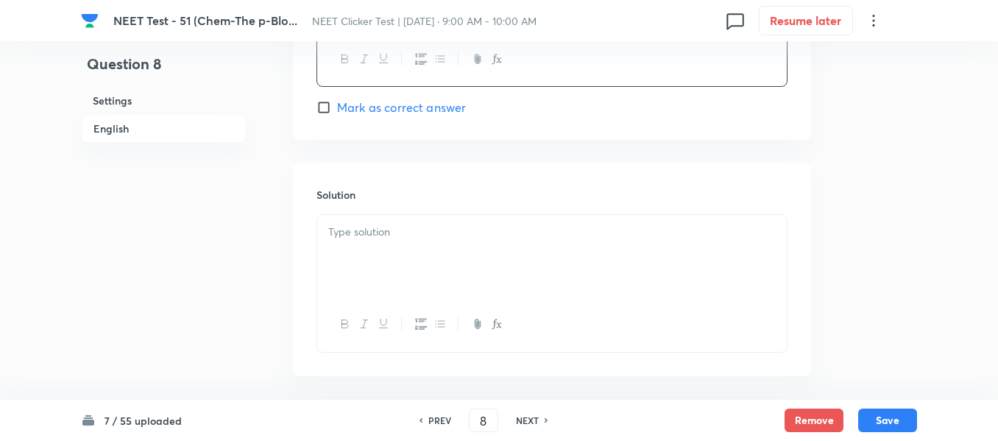
scroll to position [1546, 0]
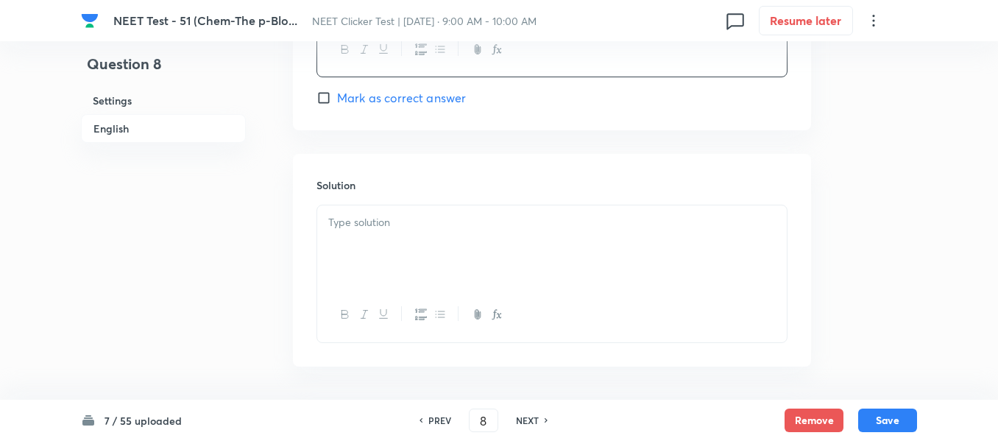
click at [456, 219] on p at bounding box center [552, 222] width 448 height 17
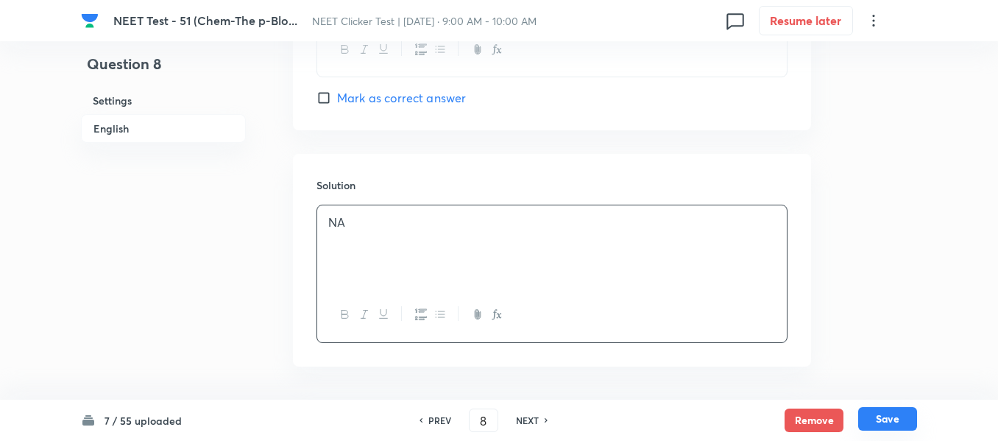
click at [885, 422] on button "Save" at bounding box center [887, 419] width 59 height 24
type input "9"
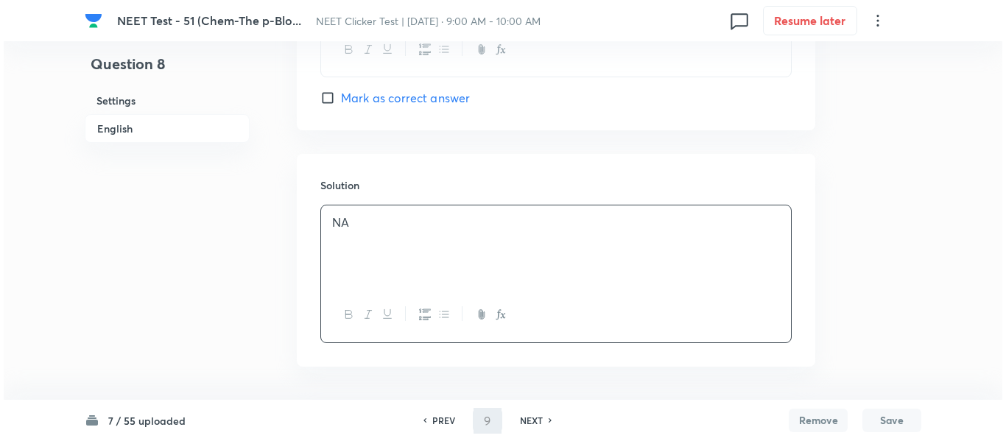
scroll to position [0, 0]
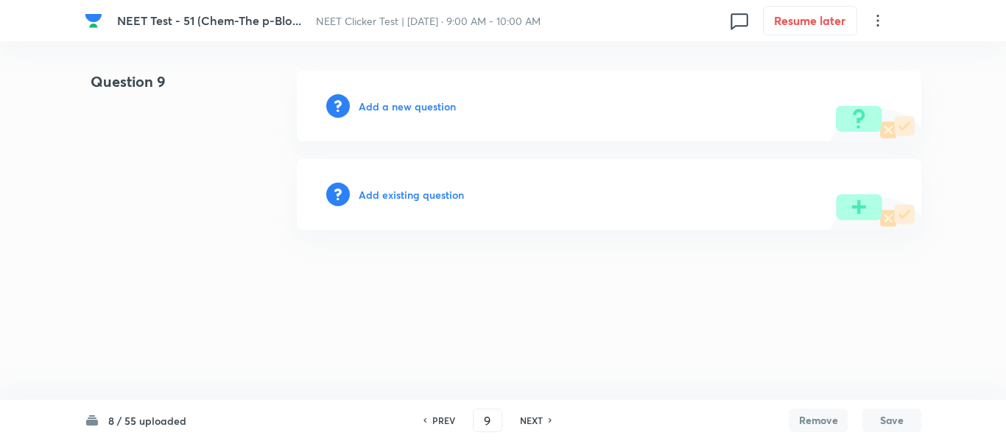
click at [395, 105] on h6 "Add a new question" at bounding box center [407, 106] width 97 height 15
click at [395, 105] on h6 "Choose a question type" at bounding box center [415, 106] width 113 height 15
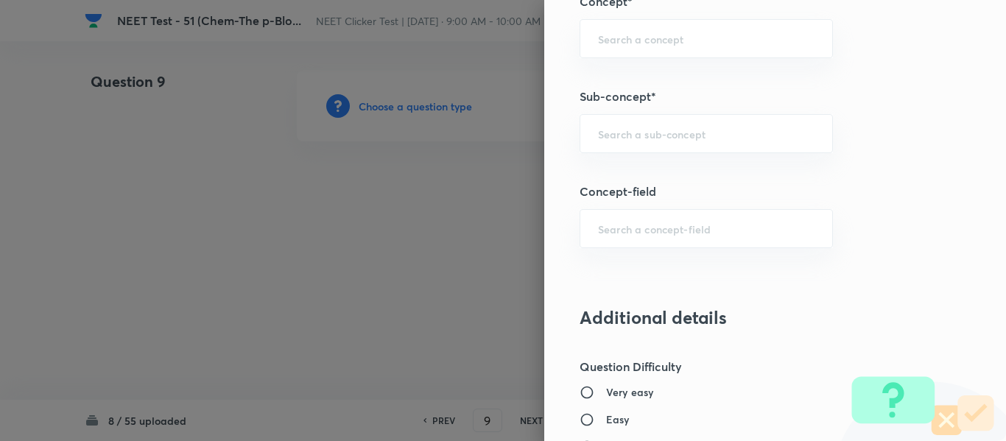
scroll to position [969, 0]
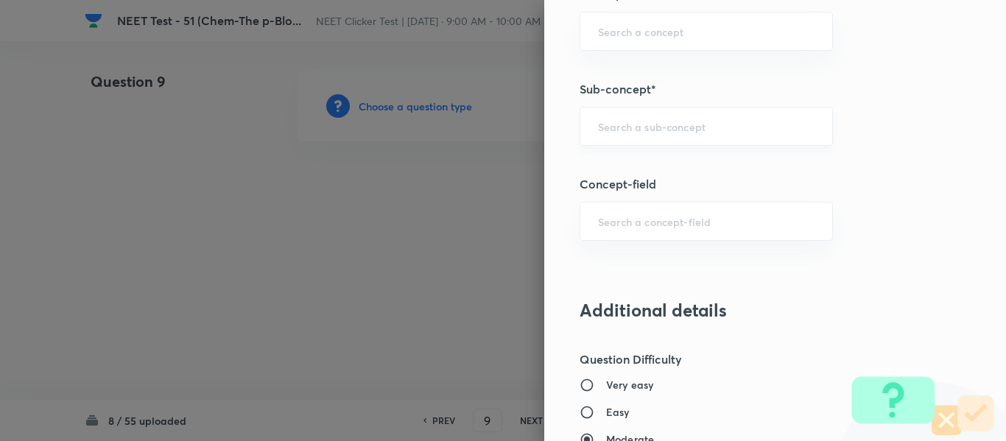
click at [673, 124] on input "text" at bounding box center [706, 126] width 216 height 14
paste input "Group 13: General Properties"
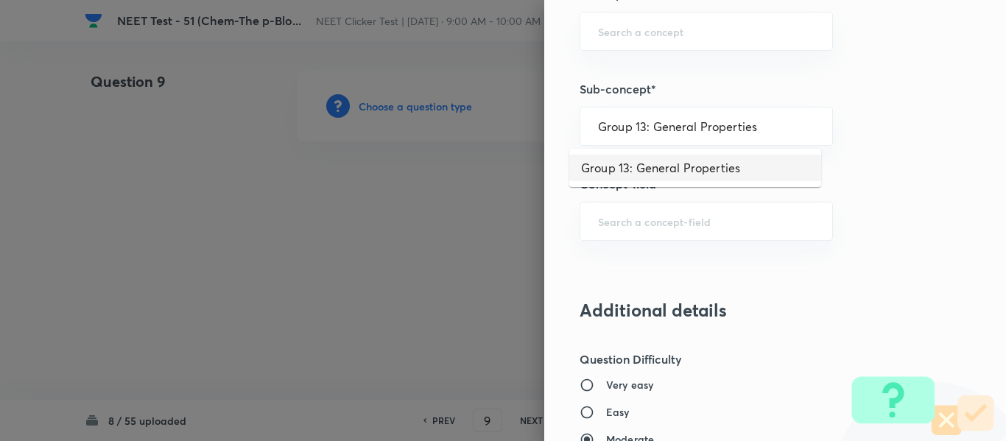
click at [664, 168] on li "Group 13: General Properties" at bounding box center [695, 168] width 252 height 27
type input "Group 13: General Properties"
type input "Chemistry"
type input "Inorganic Chemistry"
type input "P - Block Elements"
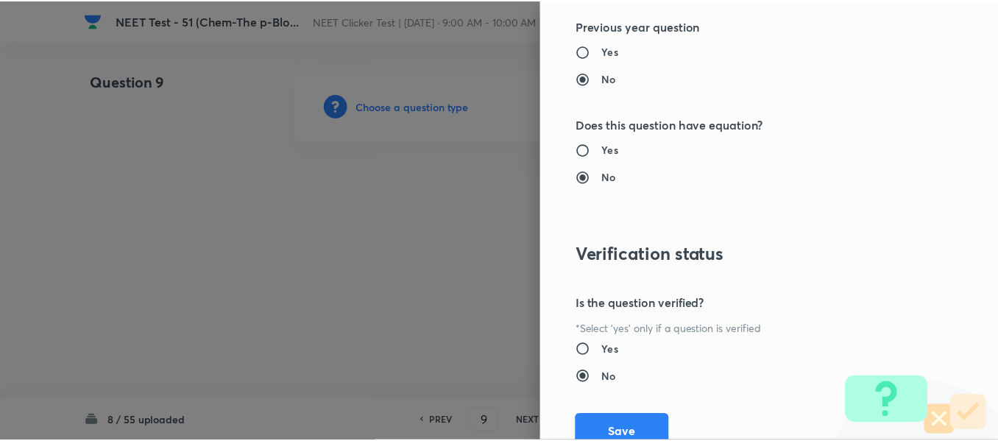
scroll to position [1665, 0]
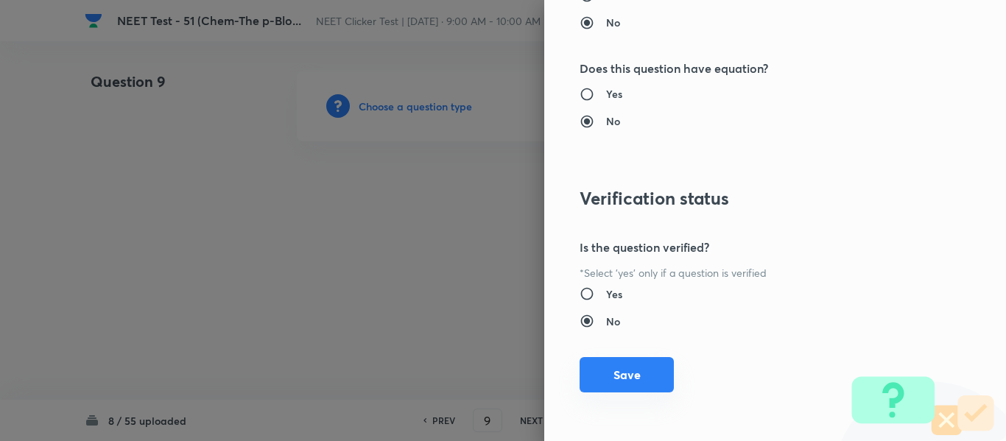
click at [616, 375] on button "Save" at bounding box center [626, 374] width 94 height 35
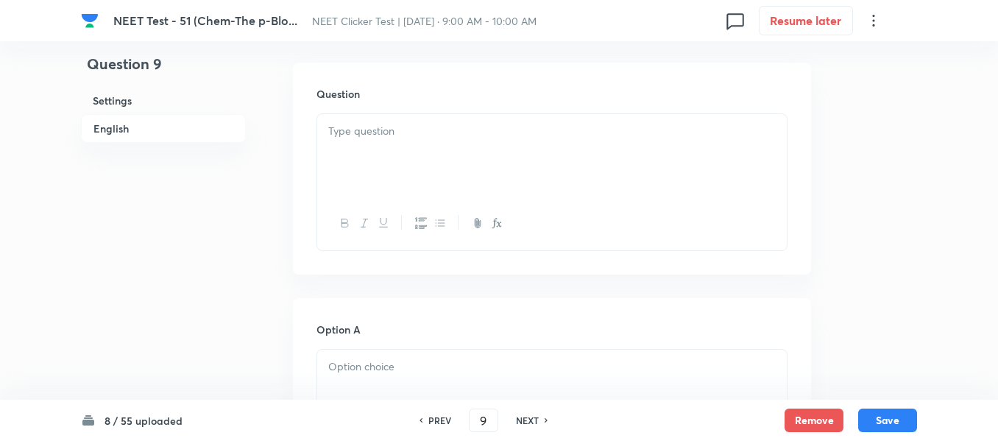
scroll to position [442, 0]
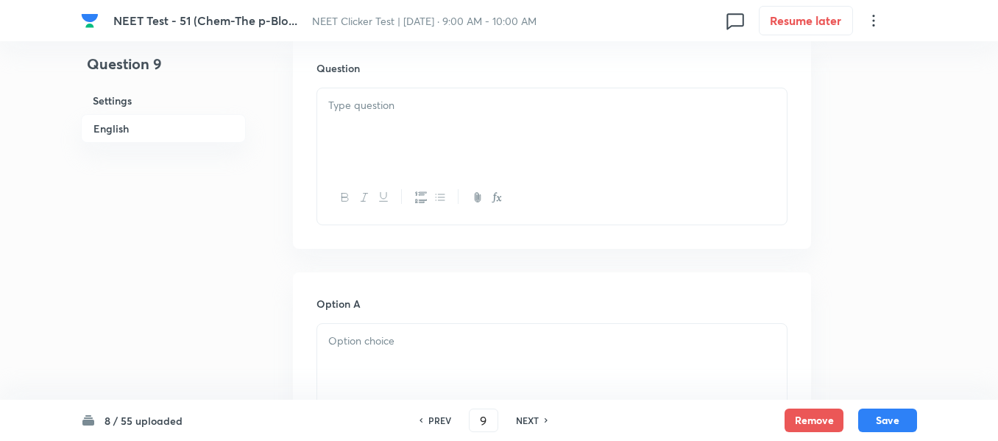
click at [463, 125] on div at bounding box center [552, 129] width 470 height 82
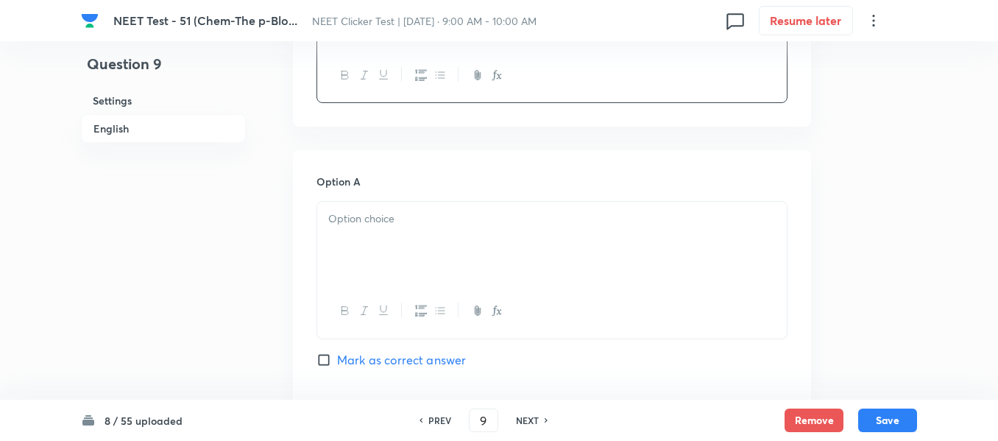
scroll to position [663, 0]
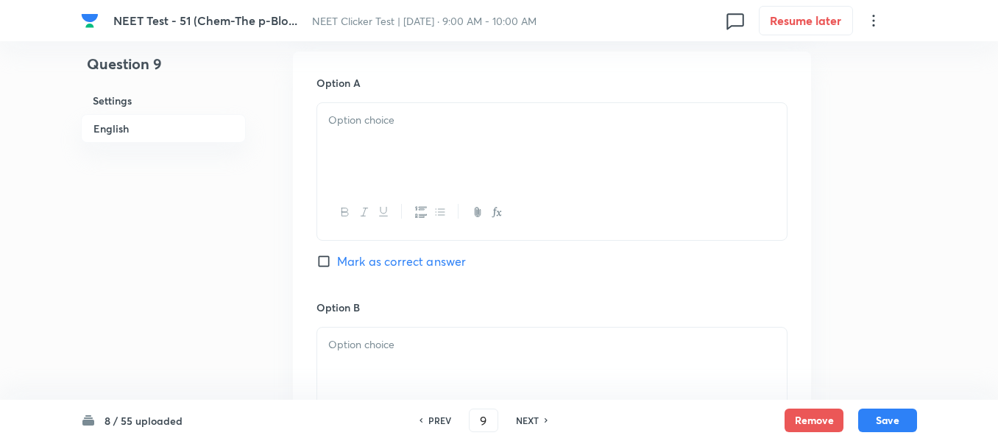
click at [522, 135] on div at bounding box center [552, 144] width 470 height 82
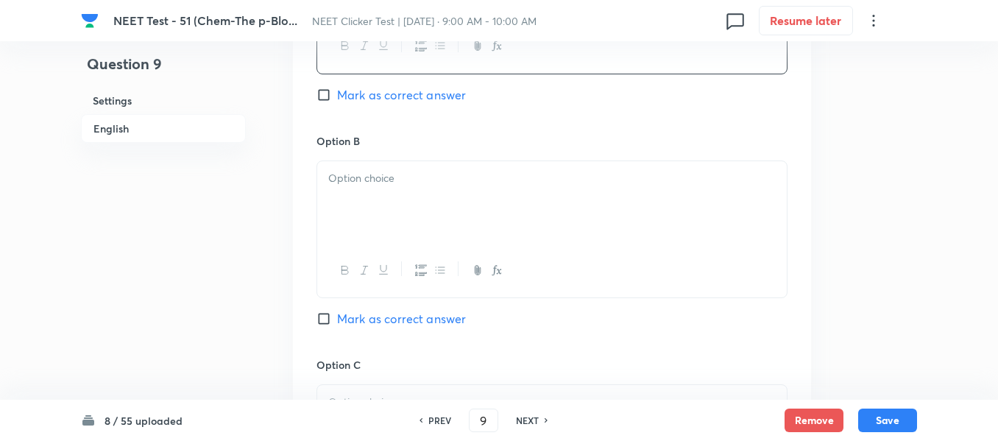
scroll to position [884, 0]
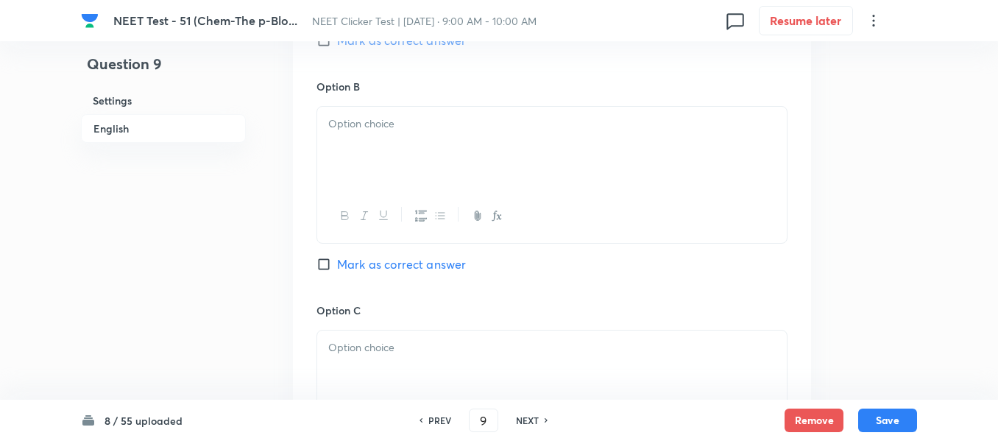
click at [451, 173] on div at bounding box center [552, 148] width 470 height 82
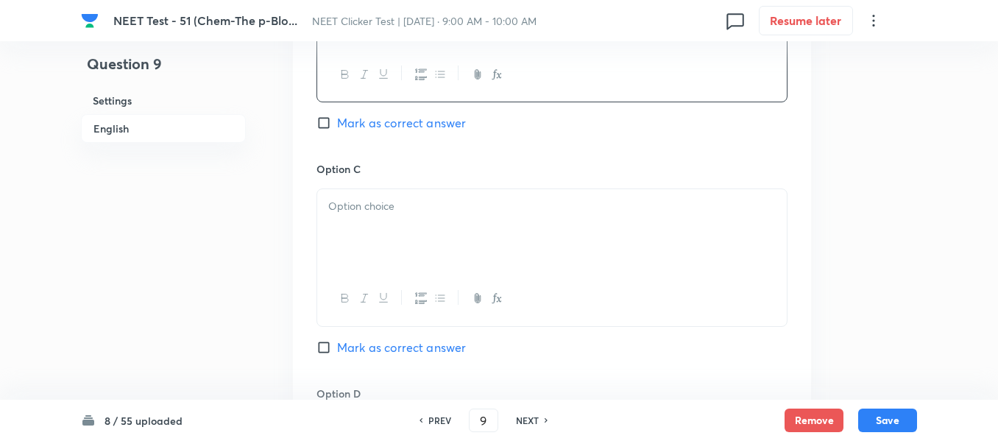
scroll to position [1031, 0]
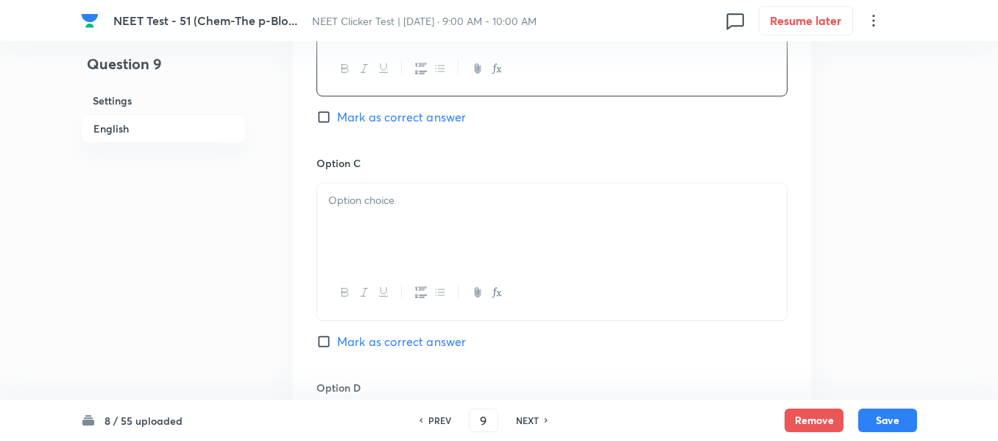
click at [434, 196] on p at bounding box center [552, 200] width 448 height 17
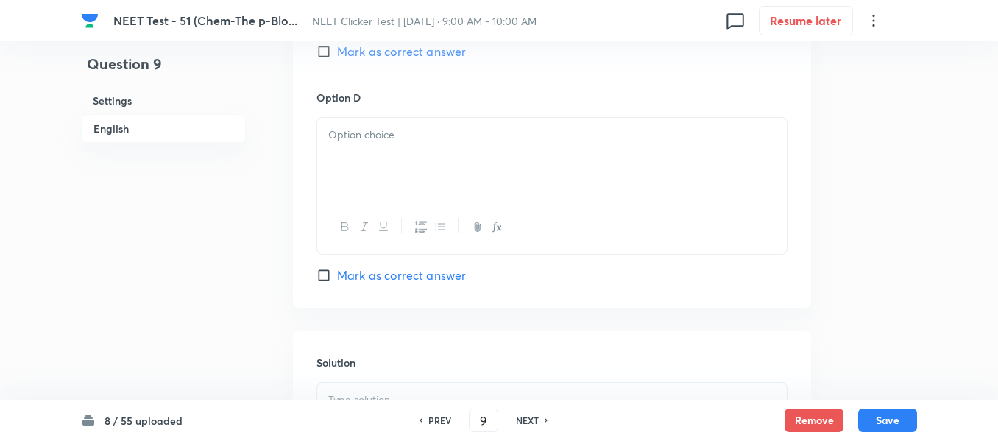
scroll to position [1325, 0]
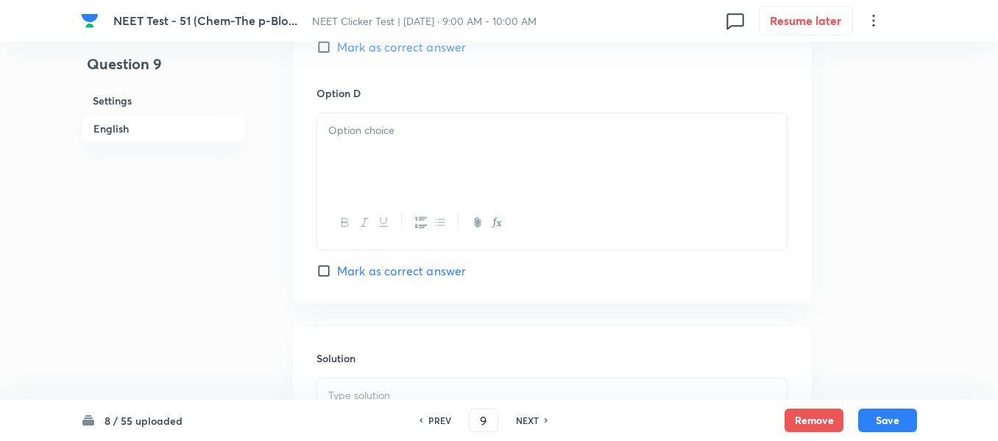
click at [422, 172] on div at bounding box center [552, 154] width 470 height 82
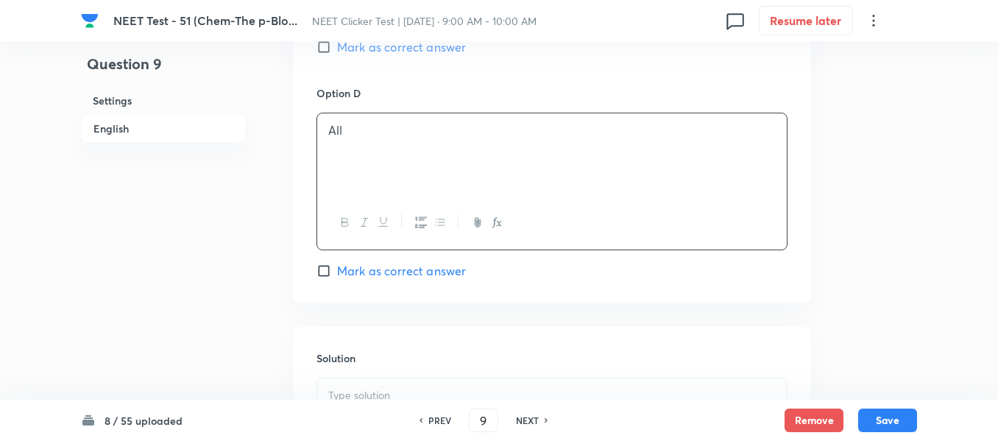
click at [333, 275] on input "Mark as correct answer" at bounding box center [327, 271] width 21 height 15
checkbox input "true"
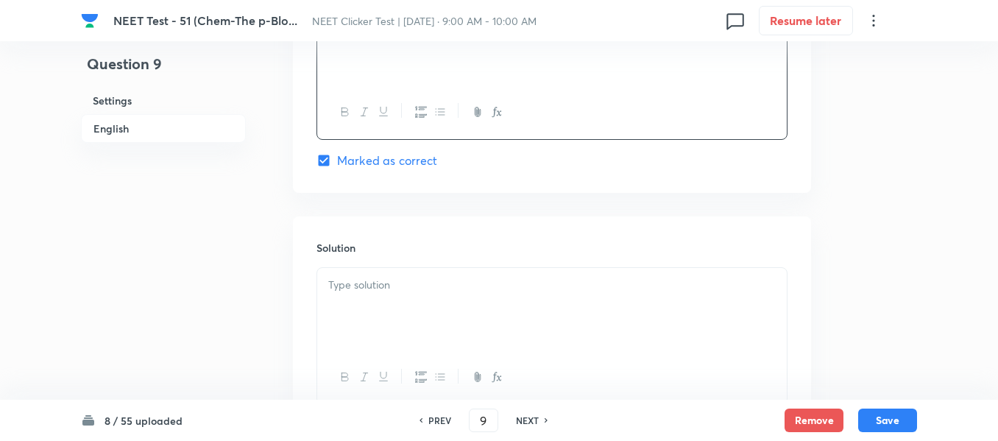
scroll to position [1546, 0]
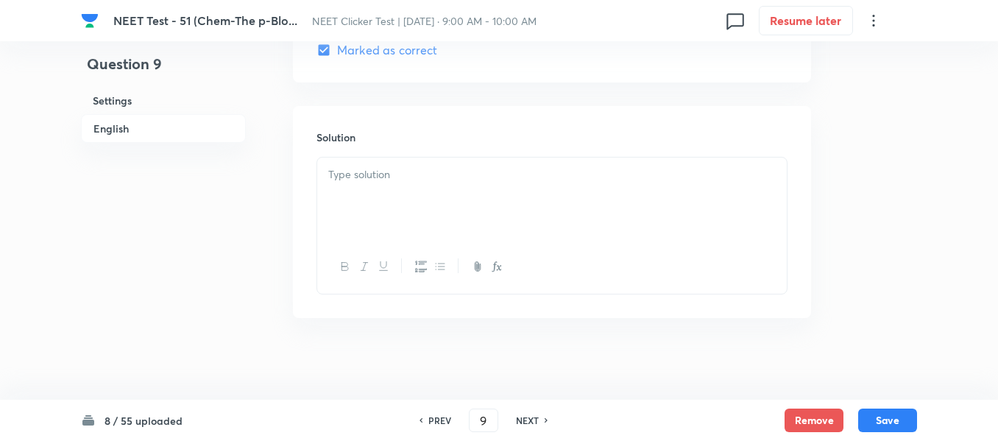
click at [422, 202] on div at bounding box center [552, 199] width 470 height 82
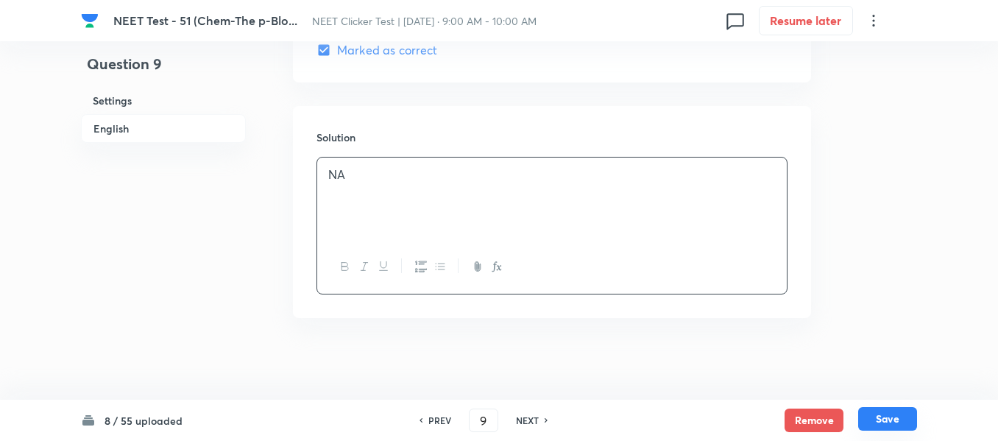
click at [896, 420] on button "Save" at bounding box center [887, 419] width 59 height 24
type input "10"
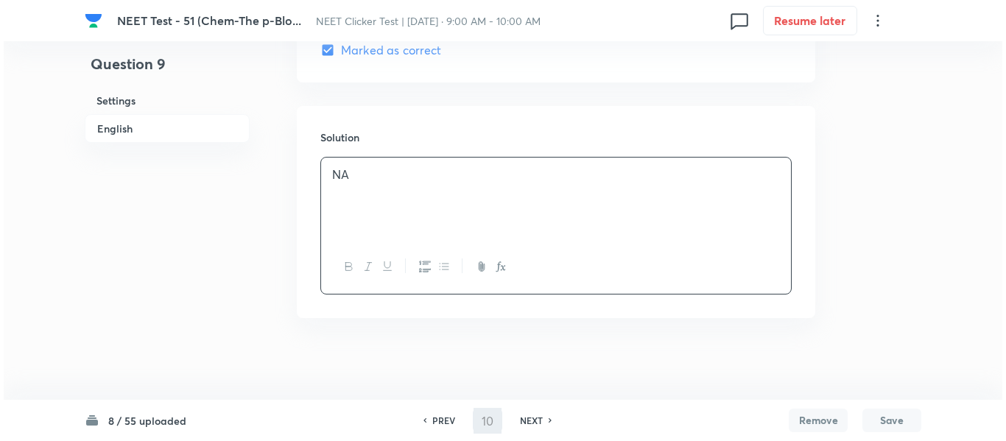
scroll to position [0, 0]
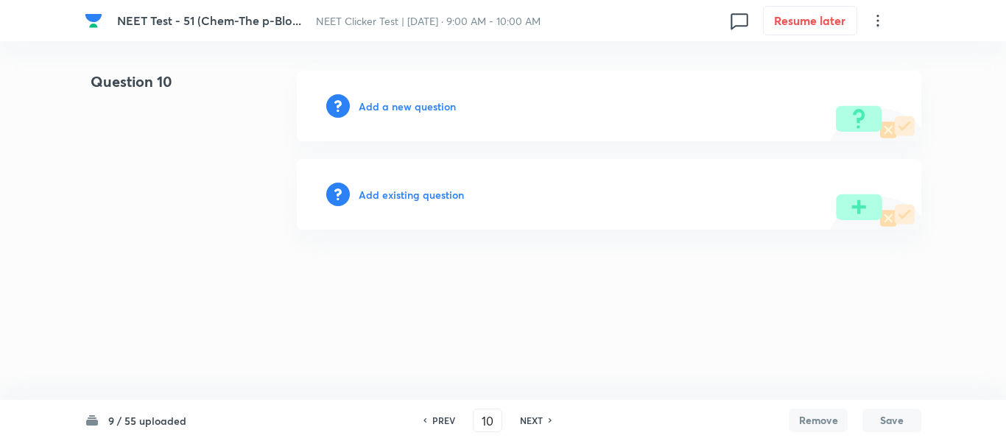
click at [391, 105] on h6 "Add a new question" at bounding box center [407, 106] width 97 height 15
click at [403, 105] on h6 "Choose a question type" at bounding box center [415, 106] width 113 height 15
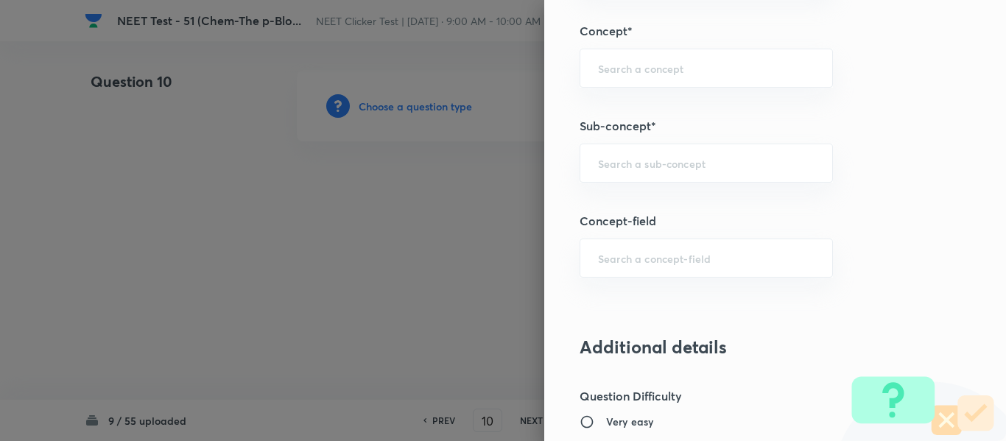
scroll to position [957, 0]
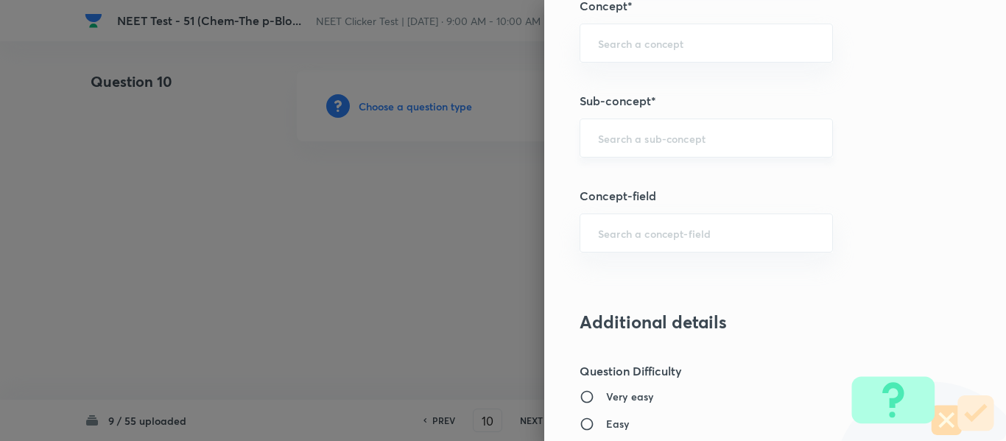
click at [668, 134] on input "text" at bounding box center [706, 138] width 216 height 14
type input "A"
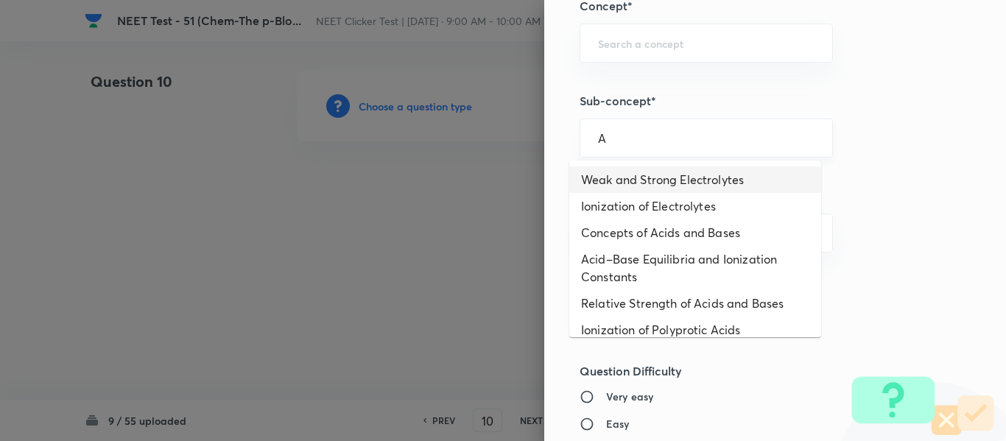
click at [777, 138] on input "A" at bounding box center [706, 138] width 216 height 14
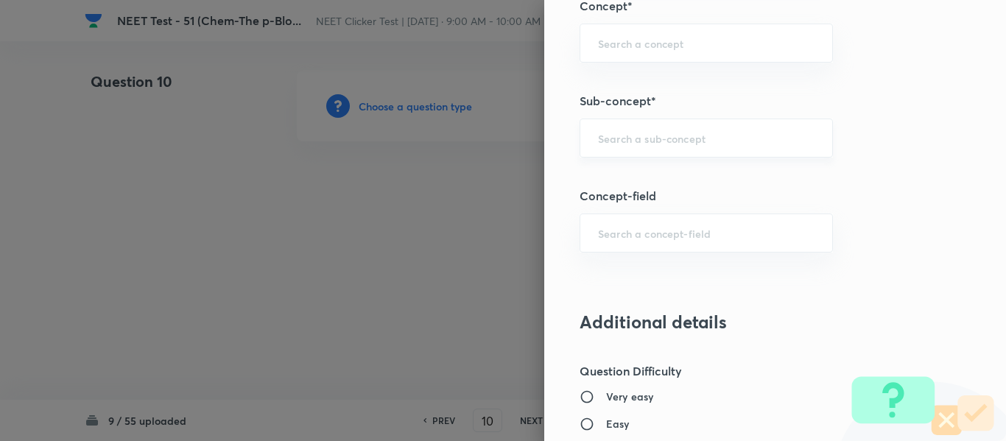
paste input "Group 13: General Properties"
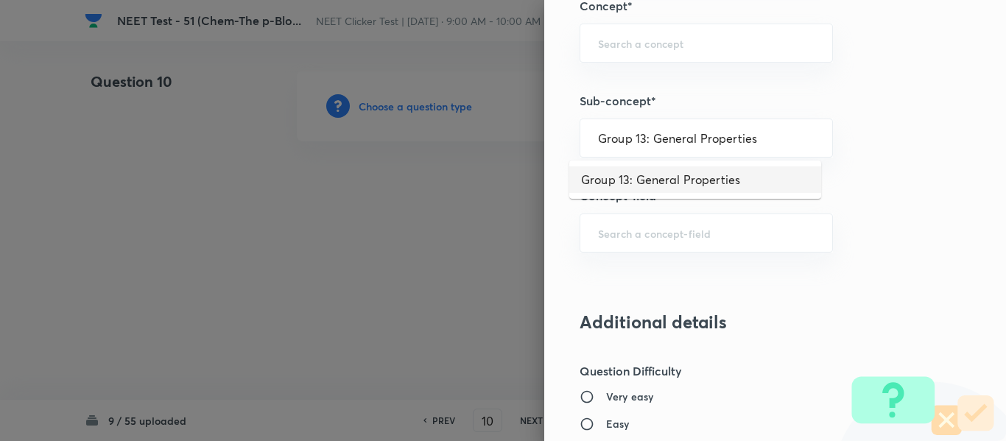
click at [683, 179] on li "Group 13: General Properties" at bounding box center [695, 179] width 252 height 27
type input "Group 13: General Properties"
type input "Chemistry"
type input "Inorganic Chemistry"
type input "P - Block Elements"
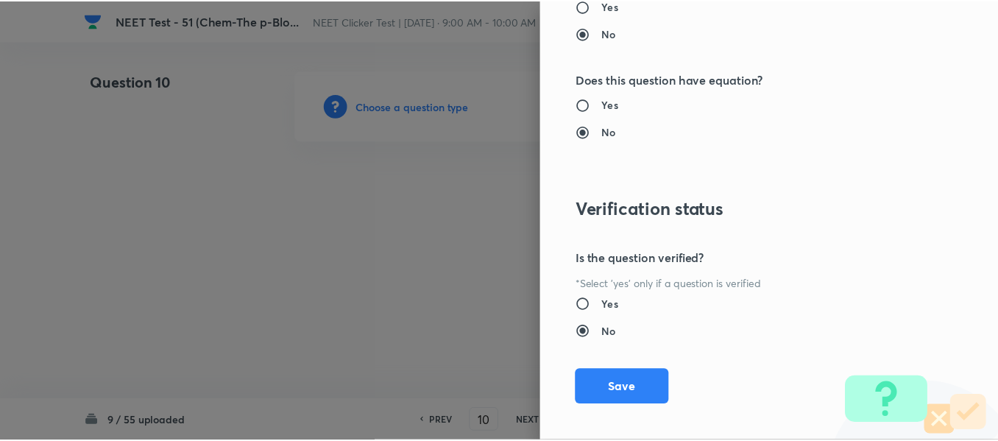
scroll to position [1665, 0]
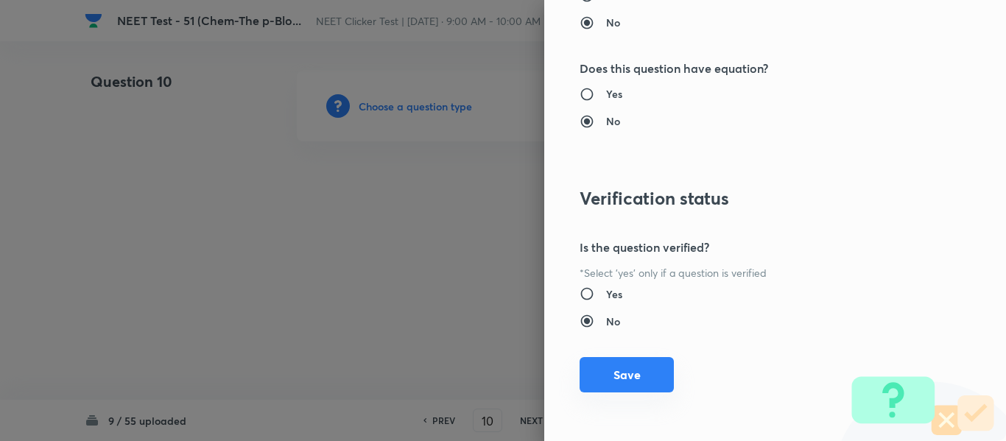
click at [607, 383] on button "Save" at bounding box center [626, 374] width 94 height 35
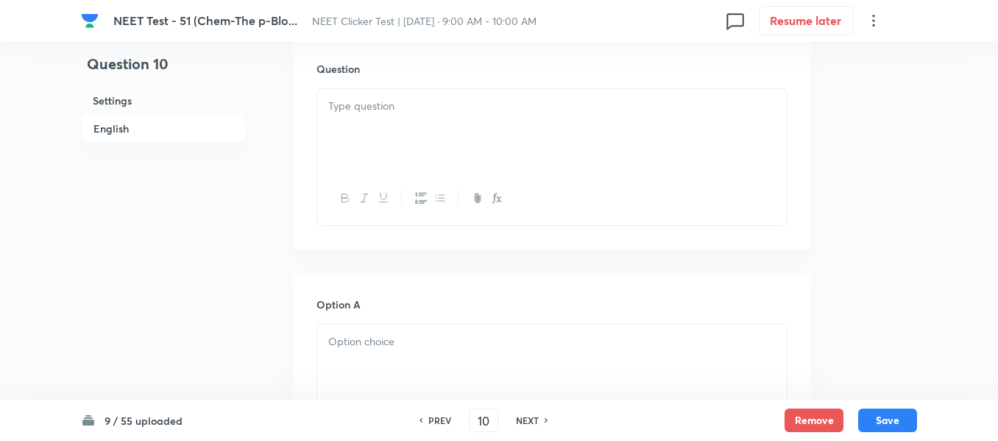
scroll to position [442, 0]
click at [524, 135] on div at bounding box center [552, 129] width 470 height 82
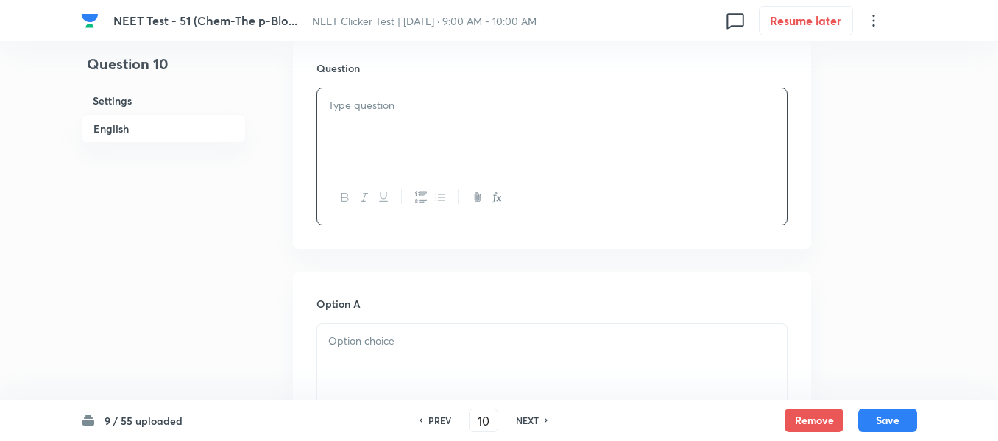
click at [551, 132] on div at bounding box center [552, 129] width 470 height 82
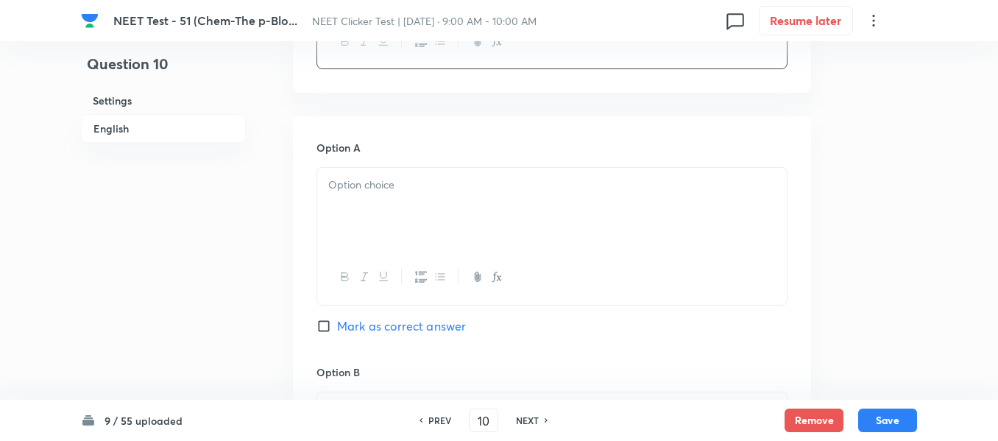
scroll to position [663, 0]
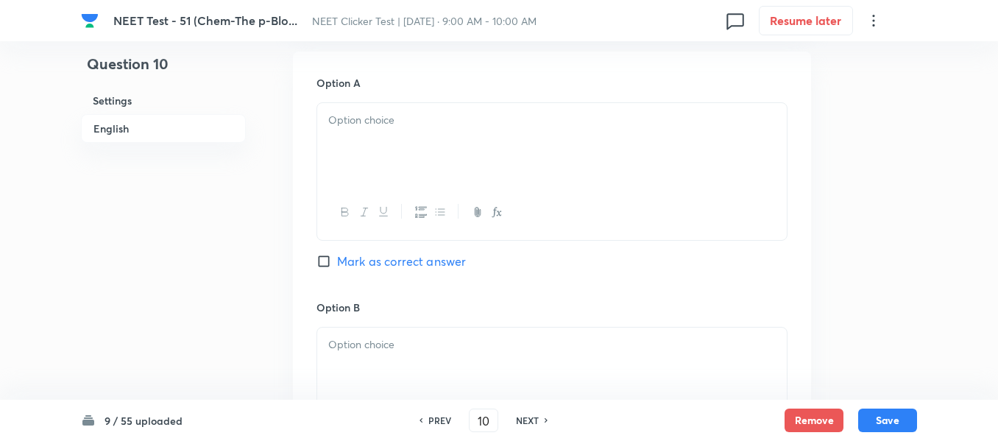
click at [549, 154] on div at bounding box center [552, 144] width 470 height 82
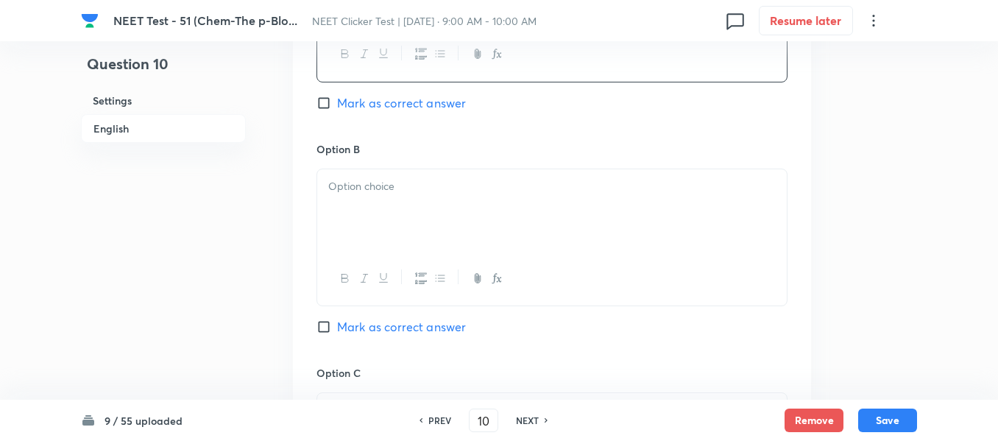
scroll to position [884, 0]
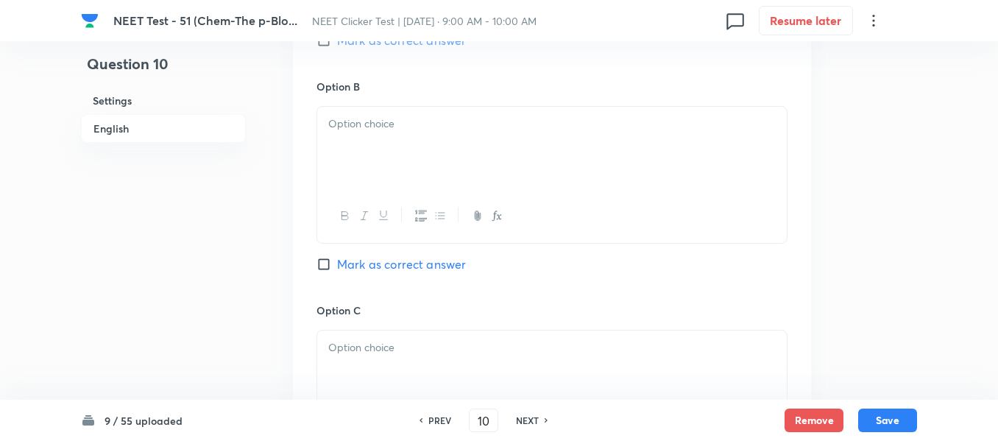
click at [516, 149] on div at bounding box center [552, 148] width 470 height 82
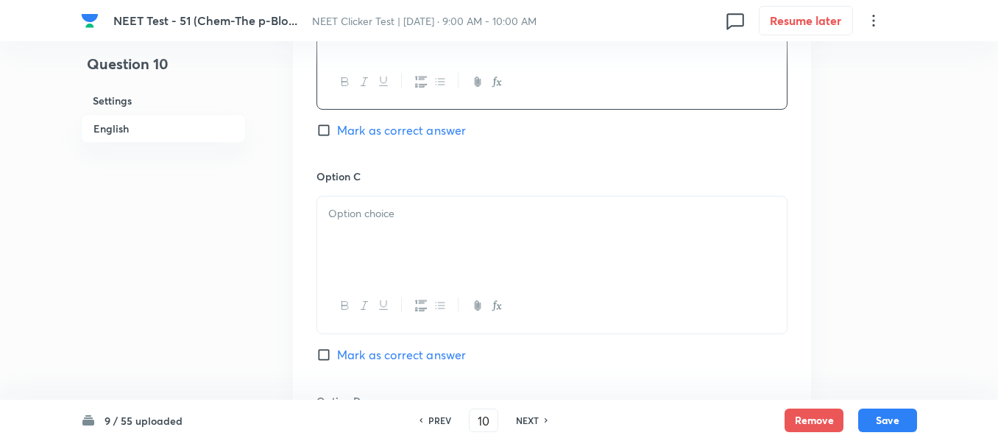
scroll to position [1104, 0]
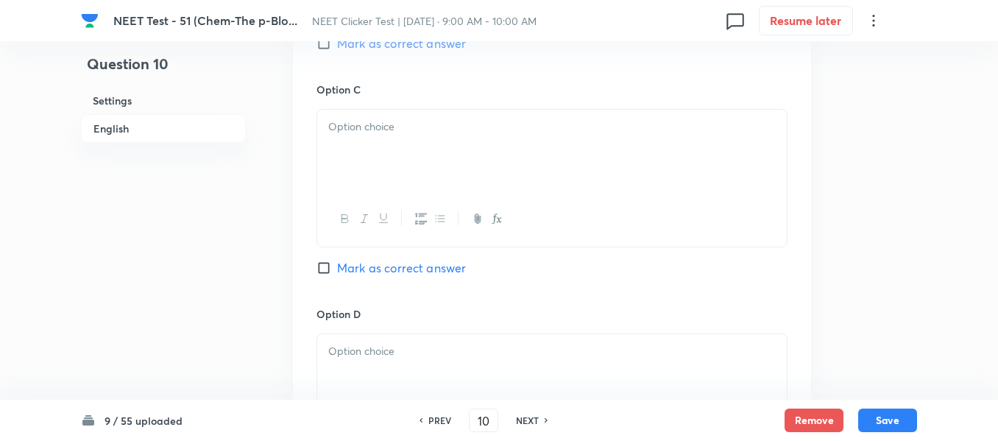
click at [514, 147] on div at bounding box center [552, 151] width 470 height 82
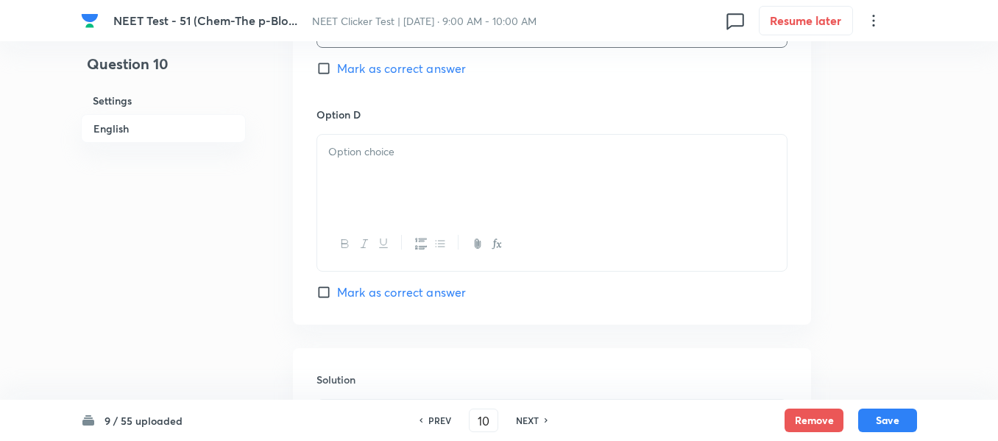
scroll to position [1325, 0]
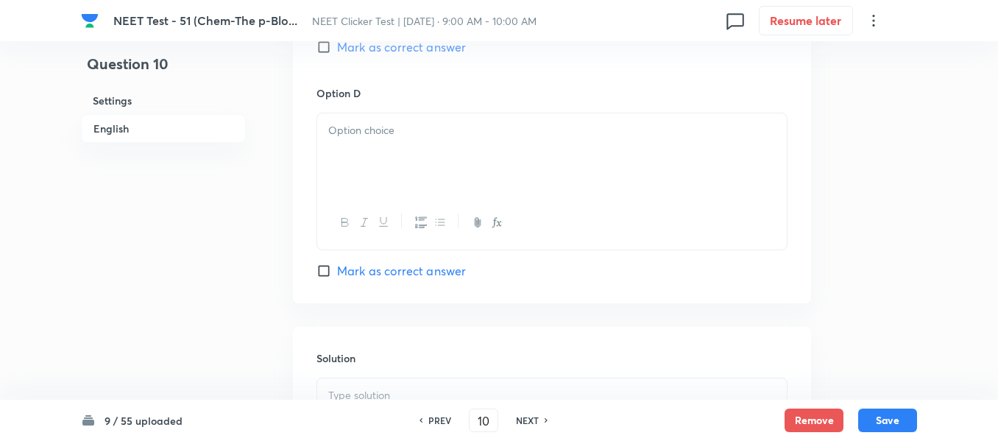
click at [488, 173] on div at bounding box center [552, 154] width 470 height 82
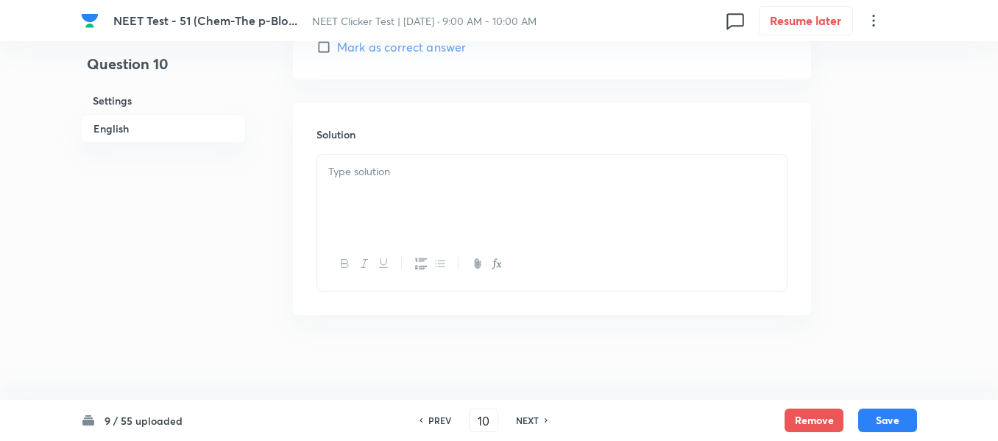
scroll to position [1553, 0]
click at [454, 177] on div at bounding box center [552, 192] width 470 height 82
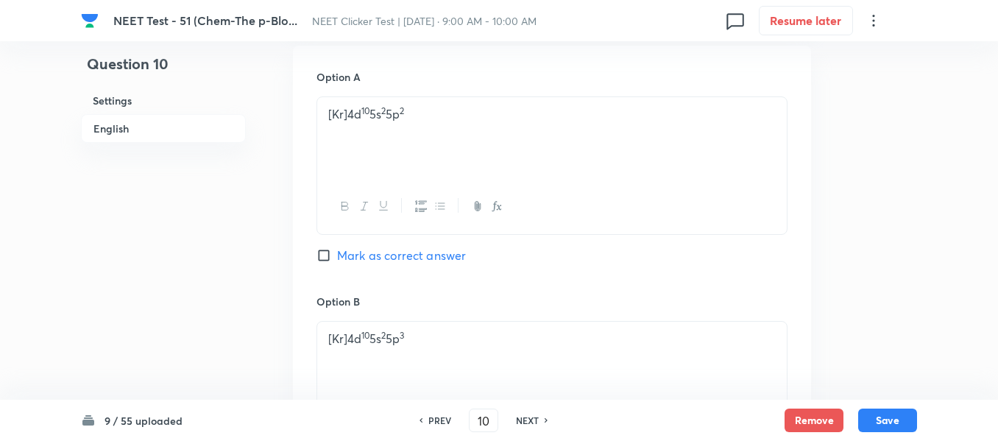
scroll to position [669, 0]
click at [327, 255] on input "Mark as correct answer" at bounding box center [327, 254] width 21 height 15
checkbox input "true"
click at [885, 420] on button "Save" at bounding box center [887, 419] width 59 height 24
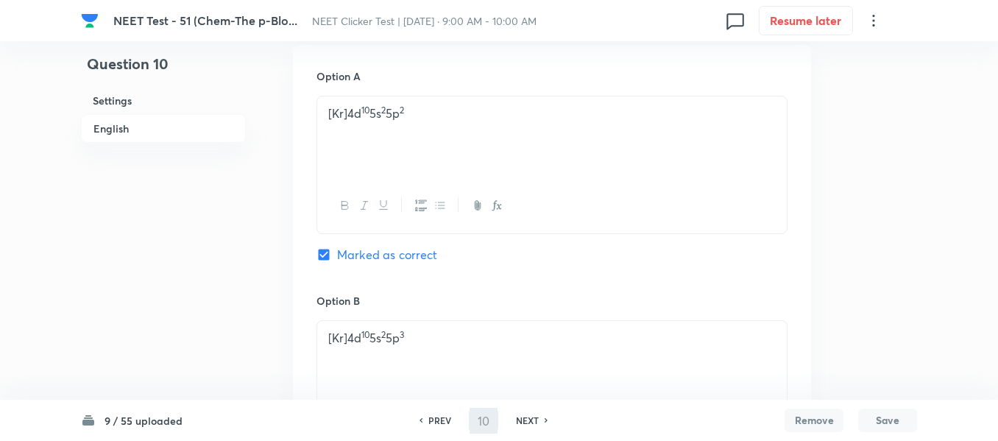
type input "11"
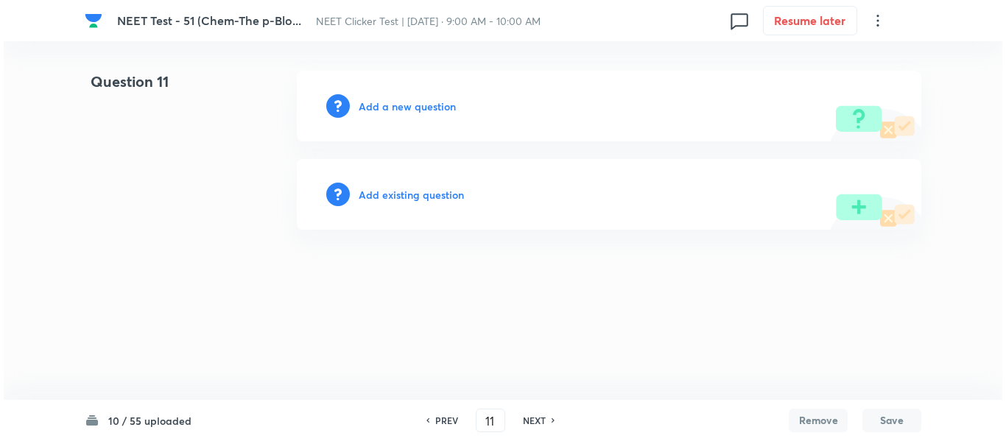
scroll to position [0, 0]
click at [390, 107] on h6 "Add a new question" at bounding box center [407, 106] width 97 height 15
click at [390, 107] on h6 "Choose a question type" at bounding box center [415, 106] width 113 height 15
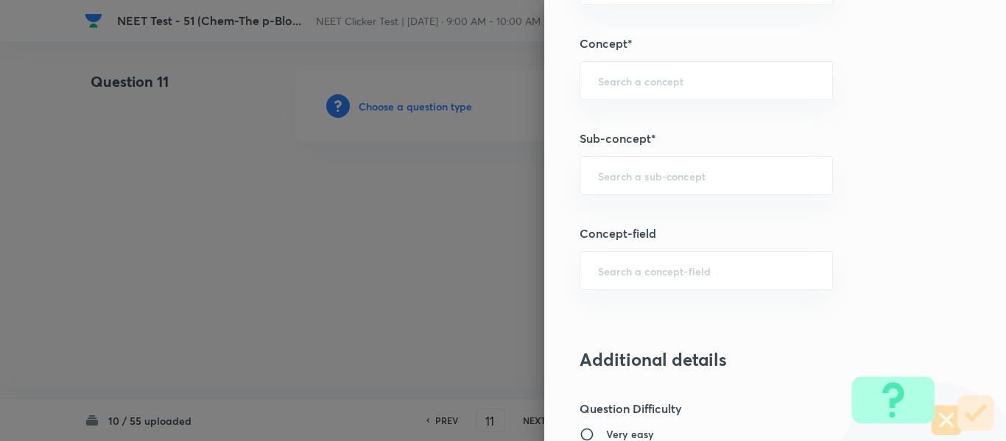
scroll to position [957, 0]
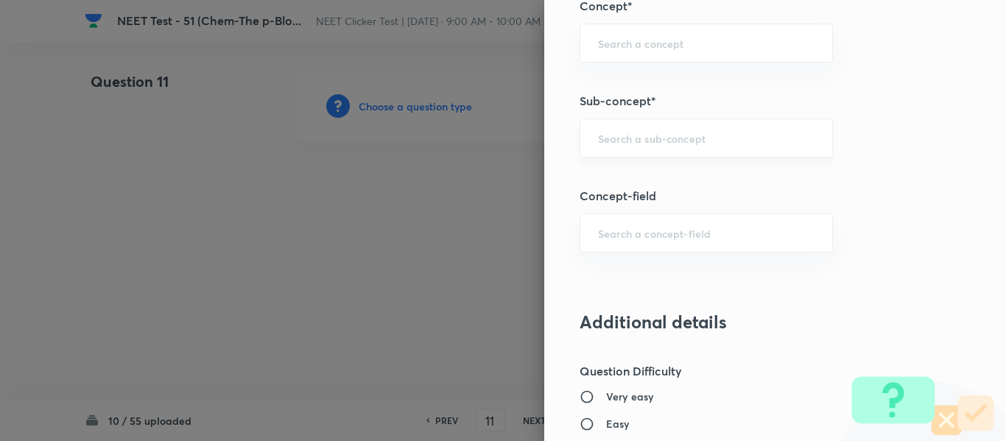
click at [674, 132] on input "text" at bounding box center [706, 138] width 216 height 14
paste input "Group 13: General Properties"
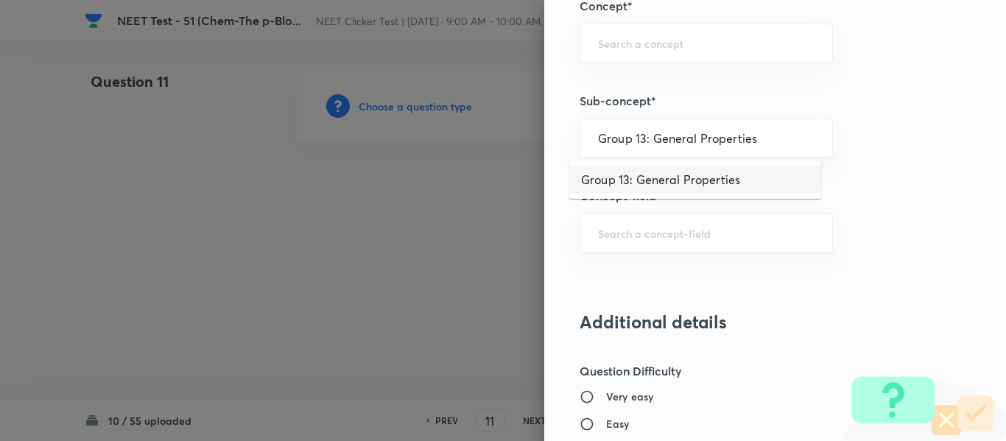
click at [663, 186] on li "Group 13: General Properties" at bounding box center [695, 179] width 252 height 27
type input "Group 13: General Properties"
type input "Chemistry"
type input "Inorganic Chemistry"
type input "P - Block Elements"
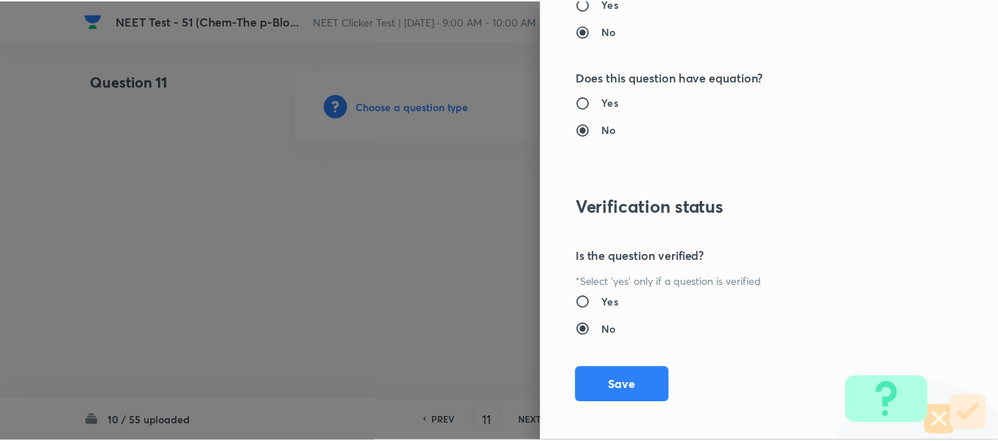
scroll to position [1665, 0]
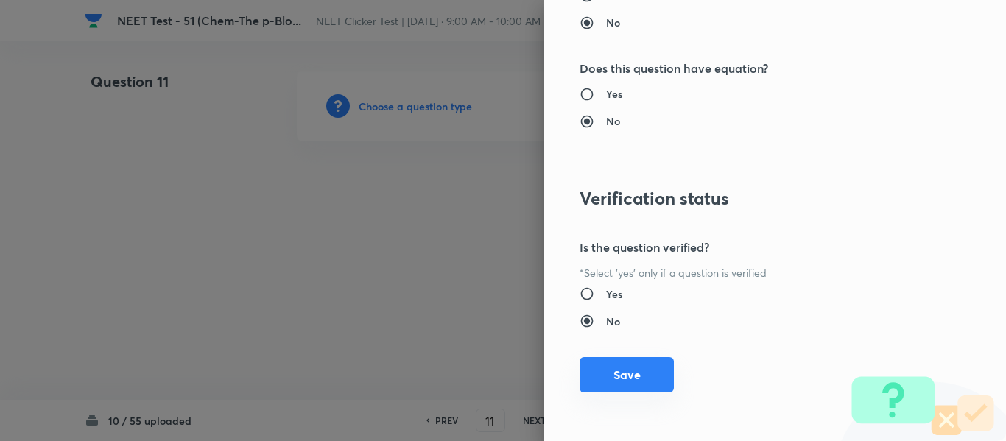
click at [615, 371] on button "Save" at bounding box center [626, 374] width 94 height 35
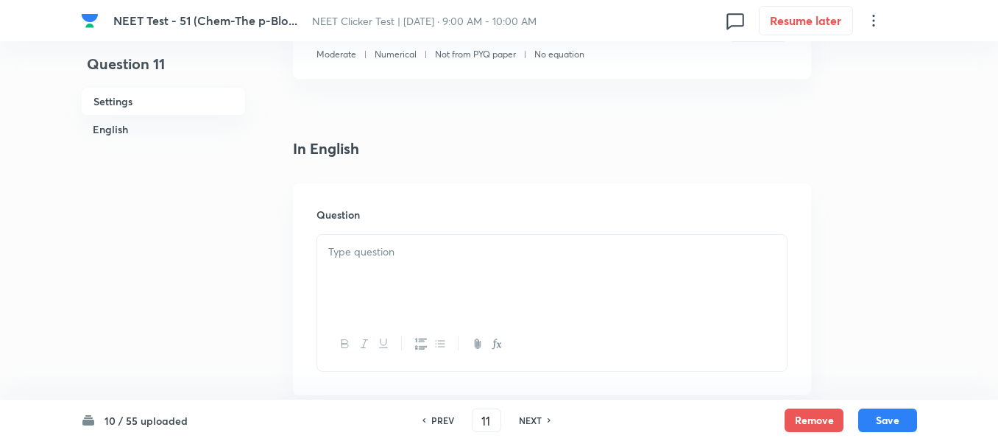
scroll to position [368, 0]
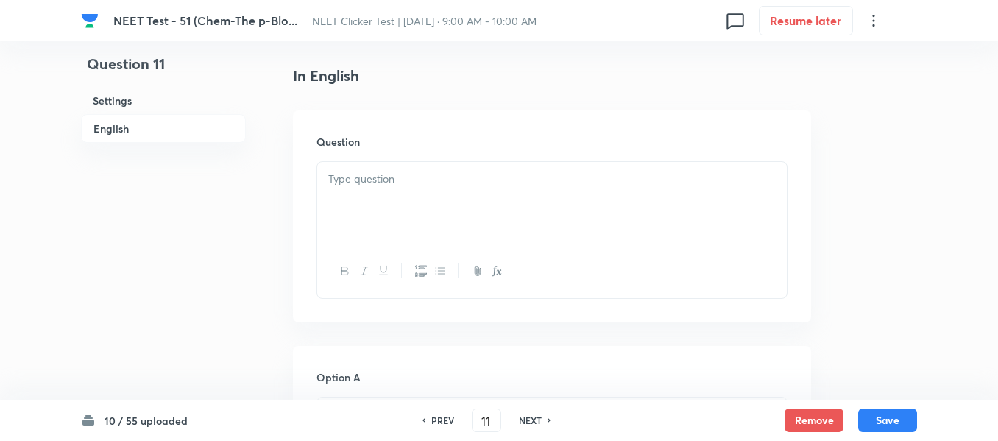
click at [495, 182] on p at bounding box center [552, 179] width 448 height 17
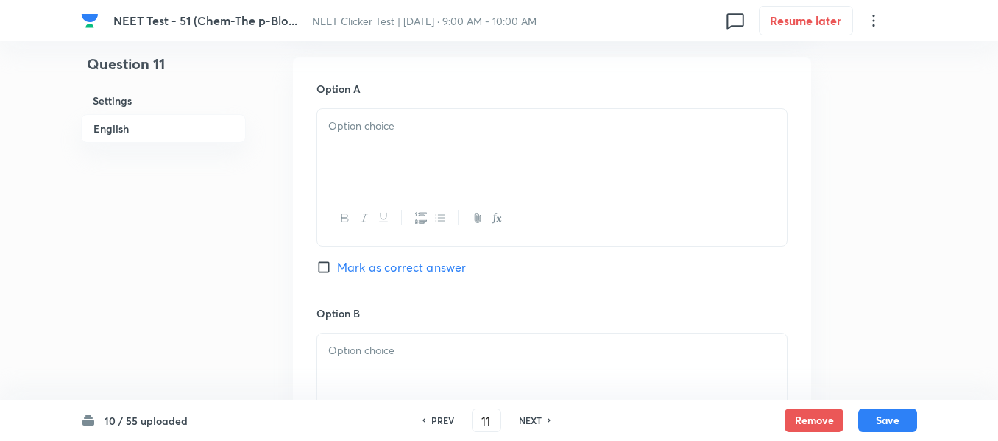
scroll to position [663, 0]
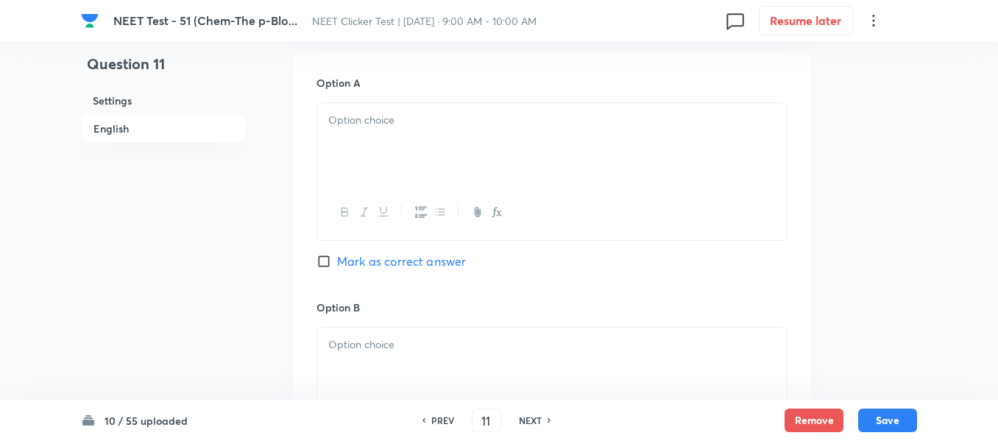
click at [476, 121] on p at bounding box center [552, 120] width 448 height 17
click at [480, 136] on div at bounding box center [552, 148] width 470 height 82
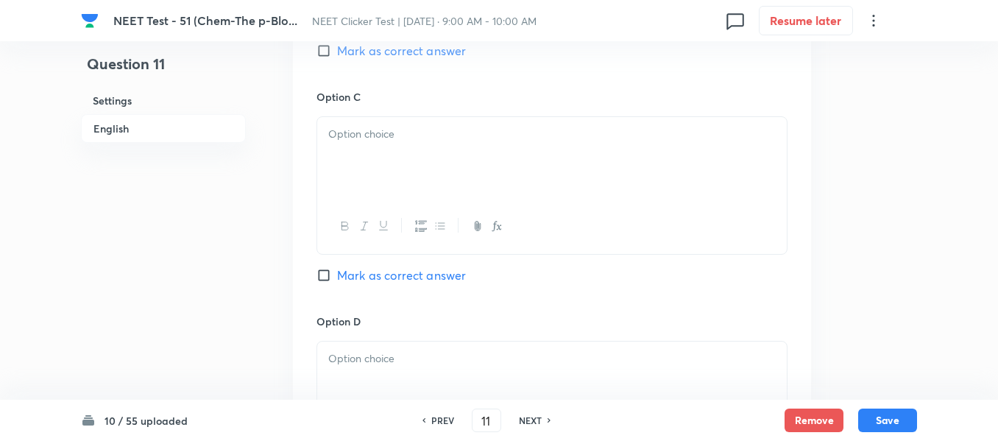
scroll to position [1104, 0]
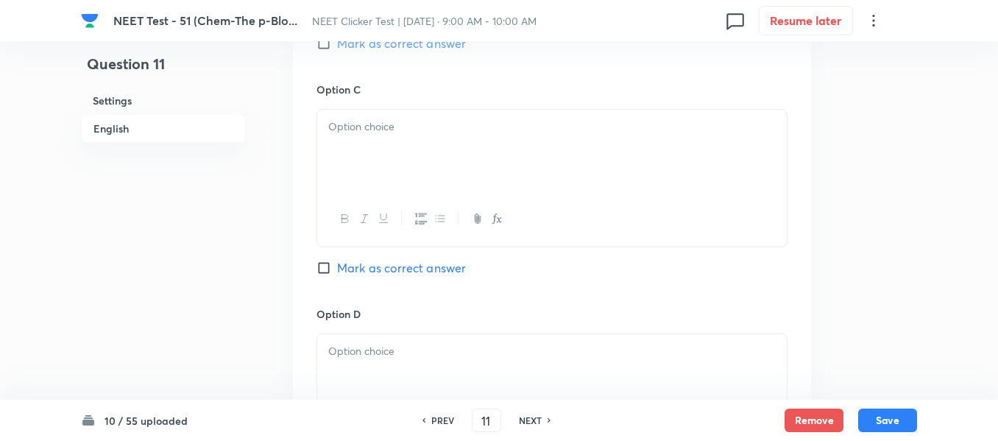
click at [434, 132] on p at bounding box center [552, 127] width 448 height 17
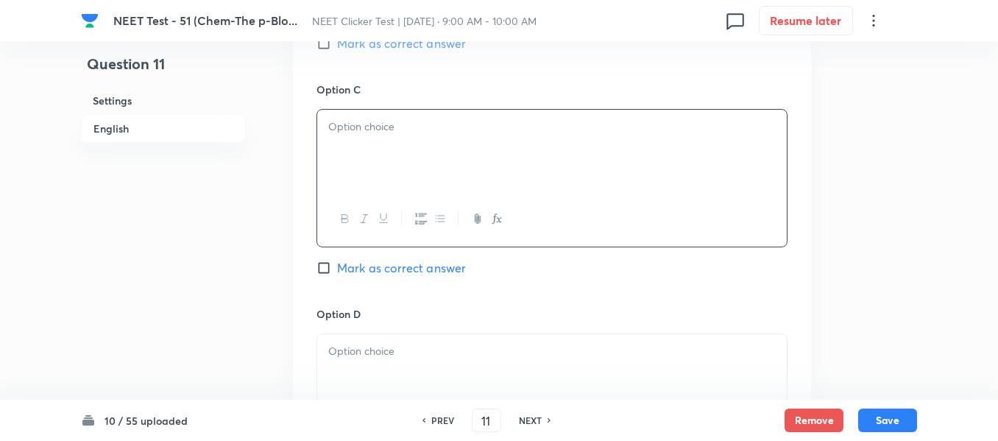
click at [325, 49] on input "Mark as correct answer" at bounding box center [327, 43] width 21 height 15
checkbox input "true"
click at [423, 143] on div at bounding box center [552, 151] width 470 height 82
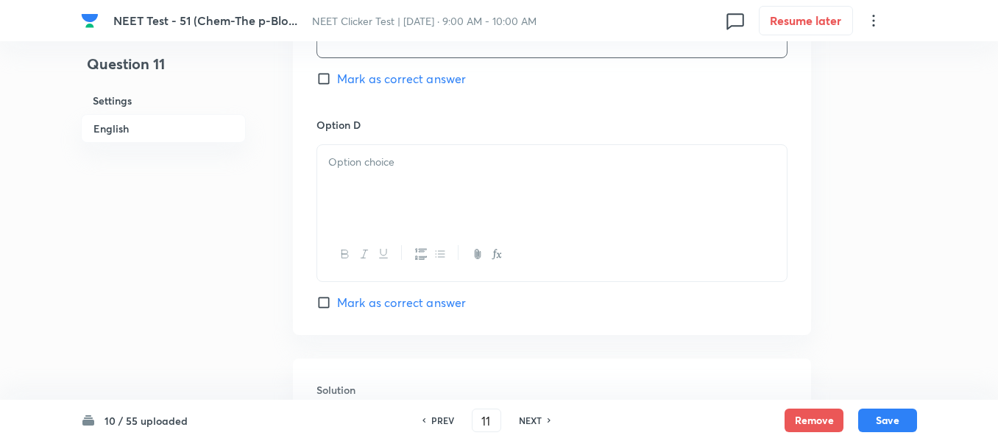
scroll to position [1325, 0]
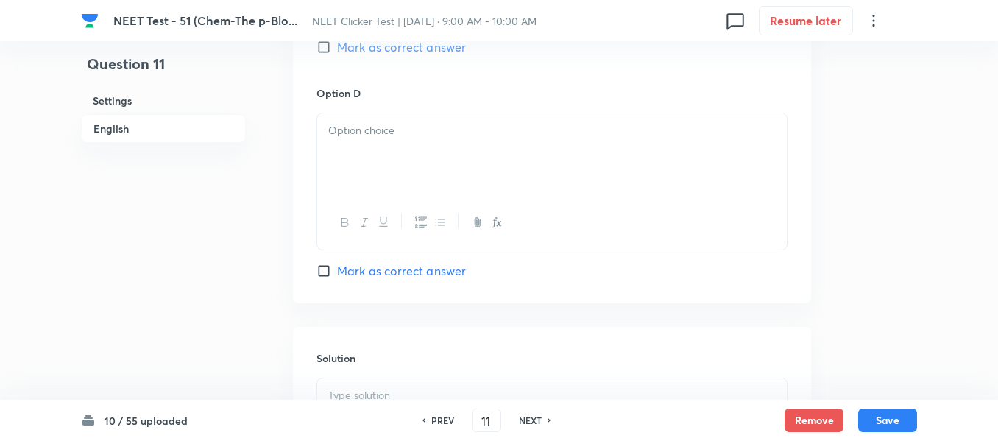
click at [445, 148] on div at bounding box center [552, 154] width 470 height 82
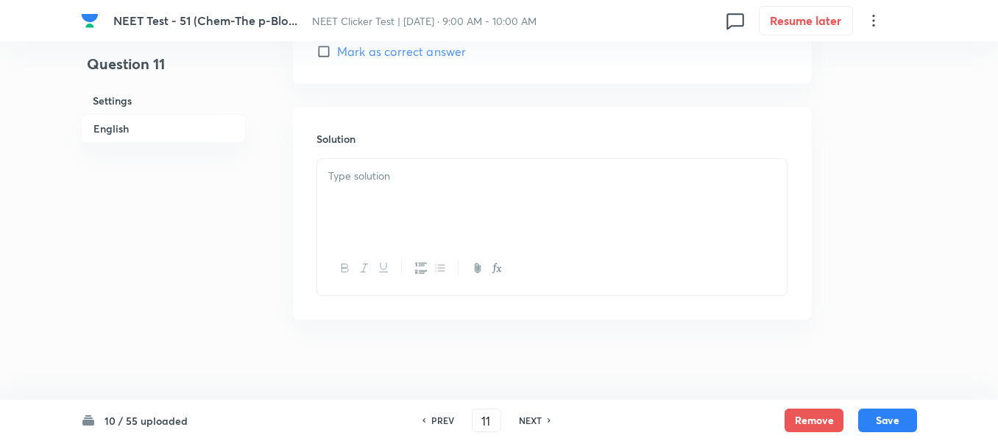
scroll to position [1546, 0]
click at [479, 179] on p at bounding box center [552, 174] width 448 height 17
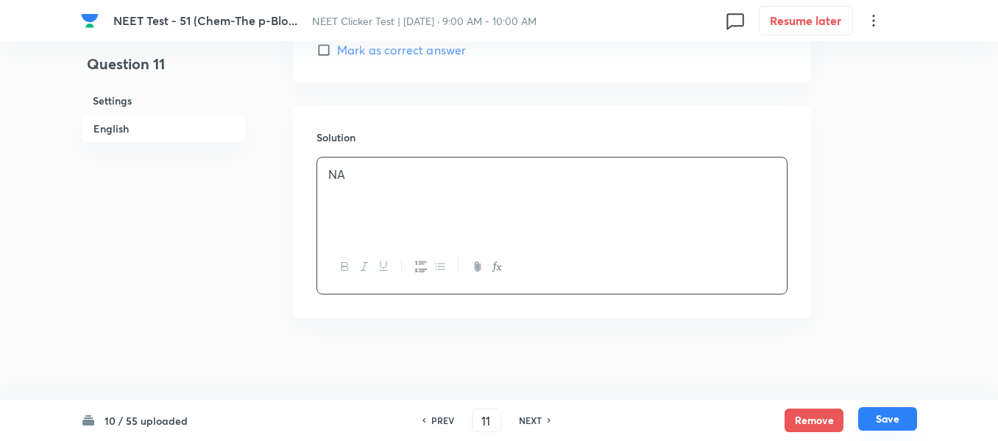
click at [889, 416] on button "Save" at bounding box center [887, 419] width 59 height 24
type input "12"
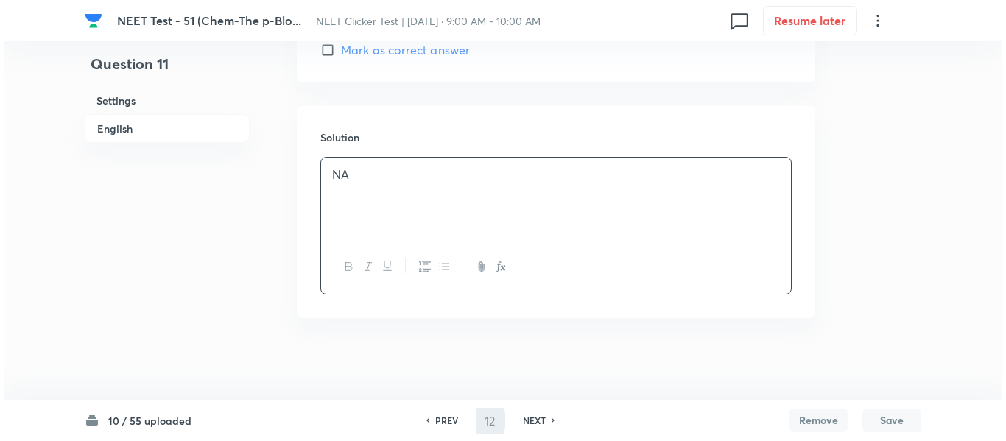
scroll to position [0, 0]
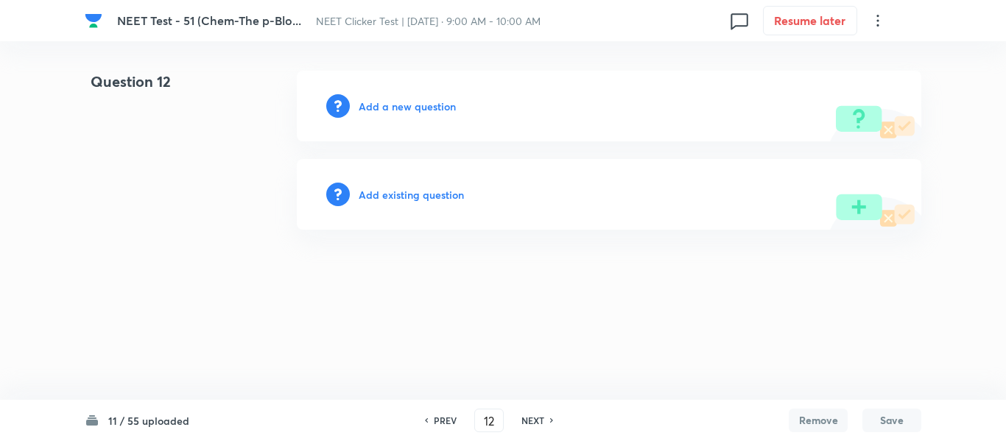
click at [384, 109] on h6 "Add a new question" at bounding box center [407, 106] width 97 height 15
click at [384, 109] on h6 "Choose a question type" at bounding box center [415, 106] width 113 height 15
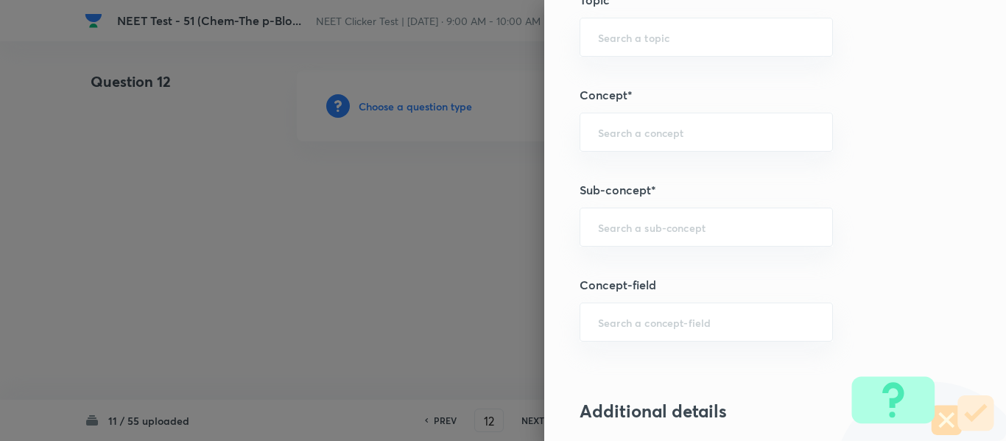
scroll to position [957, 0]
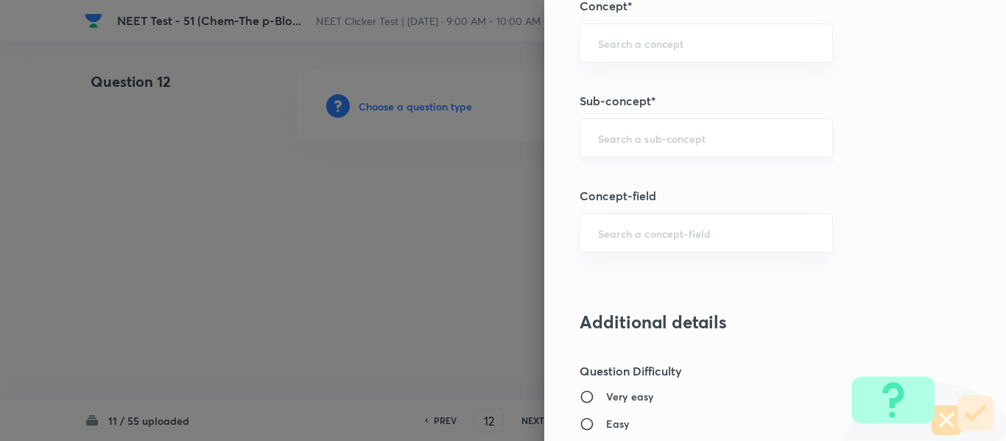
click at [673, 147] on div "​" at bounding box center [705, 138] width 253 height 39
paste input "Group 13: General Properties"
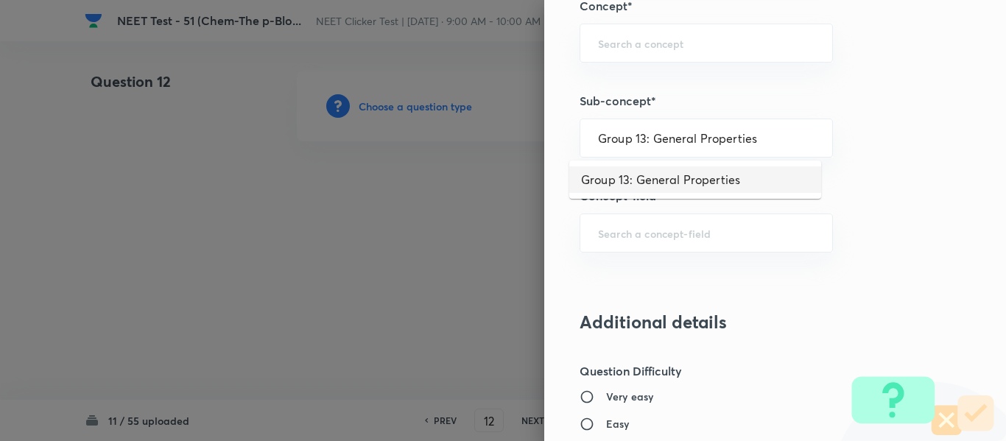
click at [657, 182] on li "Group 13: General Properties" at bounding box center [695, 179] width 252 height 27
type input "Group 13: General Properties"
type input "Chemistry"
type input "Inorganic Chemistry"
type input "P - Block Elements"
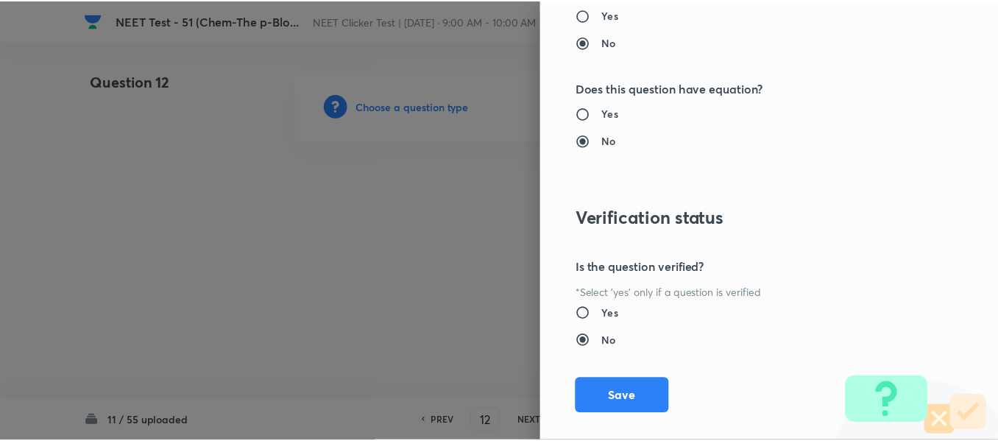
scroll to position [1665, 0]
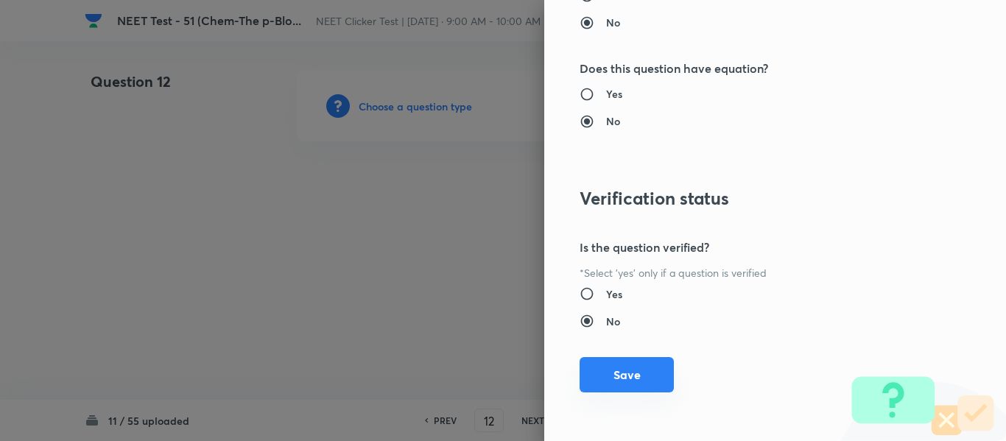
click at [601, 381] on button "Save" at bounding box center [626, 374] width 94 height 35
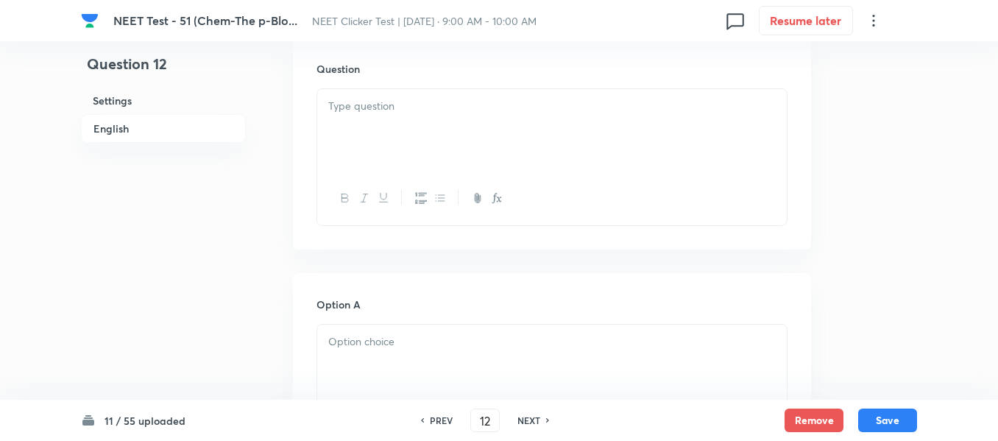
scroll to position [442, 0]
click at [477, 134] on div at bounding box center [552, 129] width 470 height 82
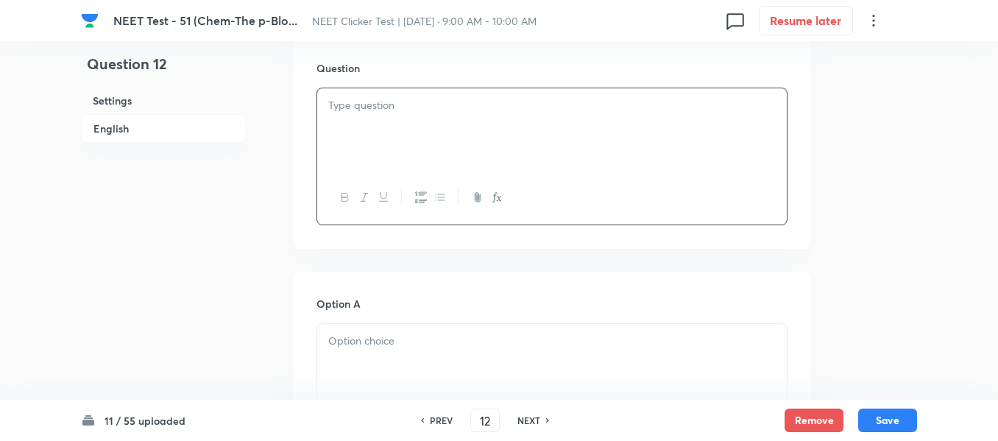
click at [543, 138] on div at bounding box center [552, 129] width 470 height 82
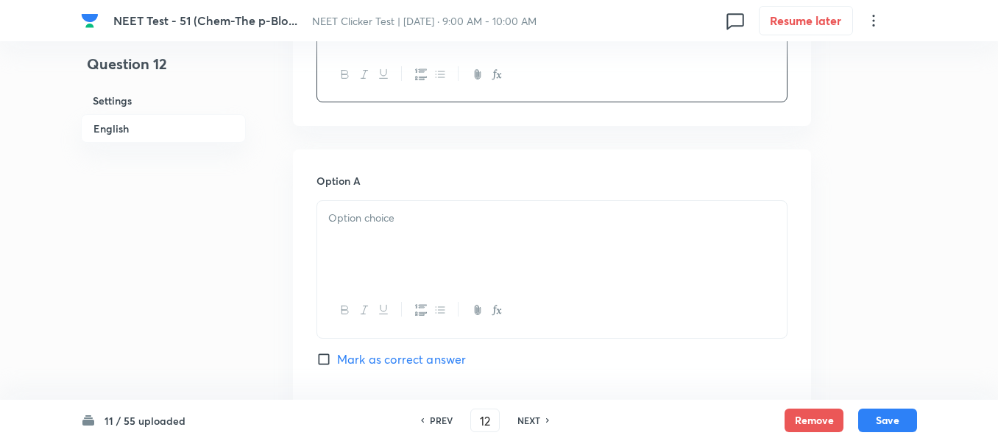
scroll to position [663, 0]
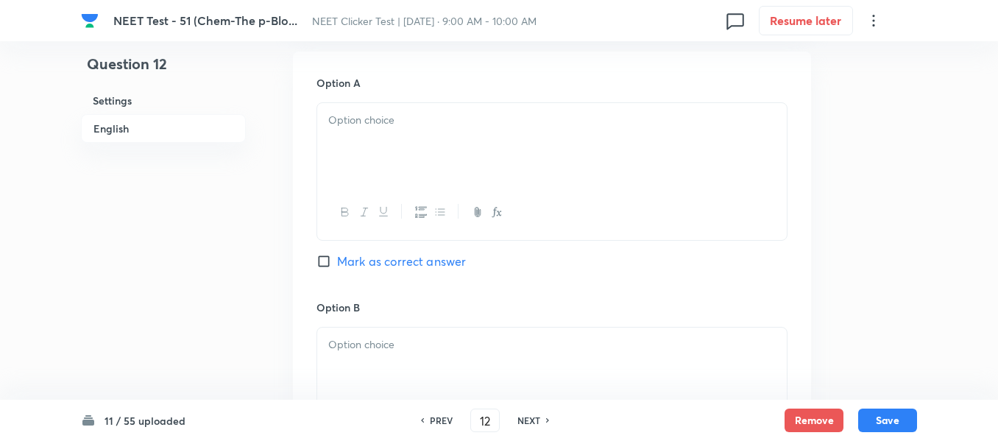
click at [478, 122] on p at bounding box center [552, 120] width 448 height 17
click at [479, 161] on div at bounding box center [552, 148] width 470 height 82
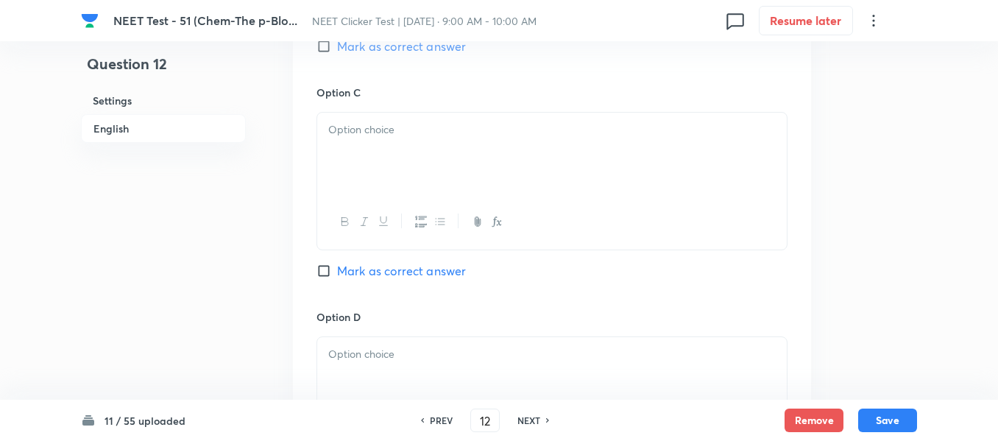
scroll to position [1104, 0]
click at [479, 161] on div at bounding box center [552, 151] width 470 height 82
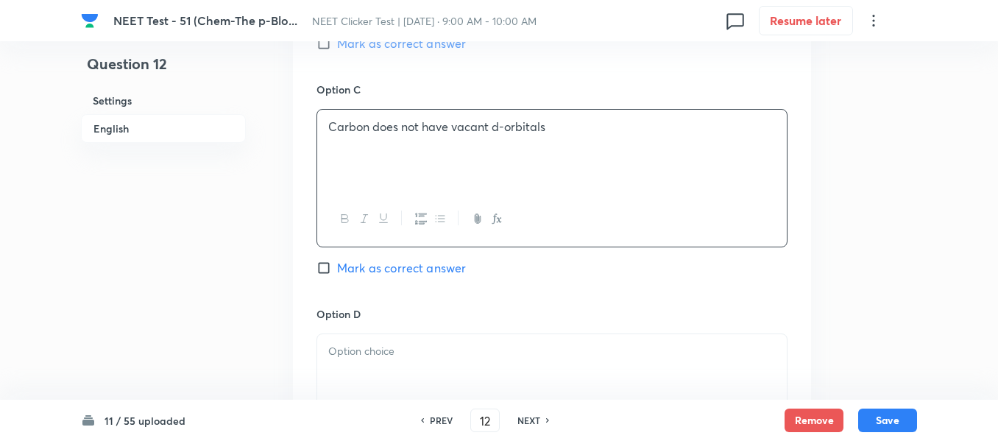
click at [328, 264] on input "Mark as correct answer" at bounding box center [327, 268] width 21 height 15
checkbox input "true"
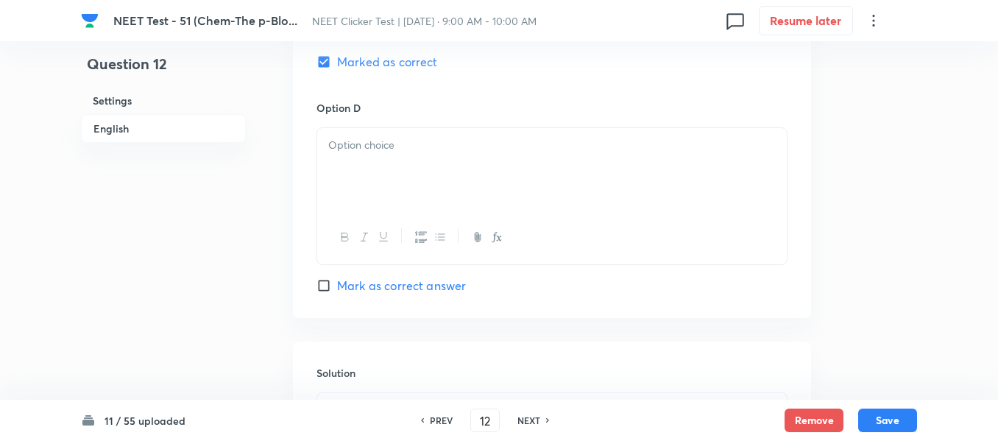
scroll to position [1325, 0]
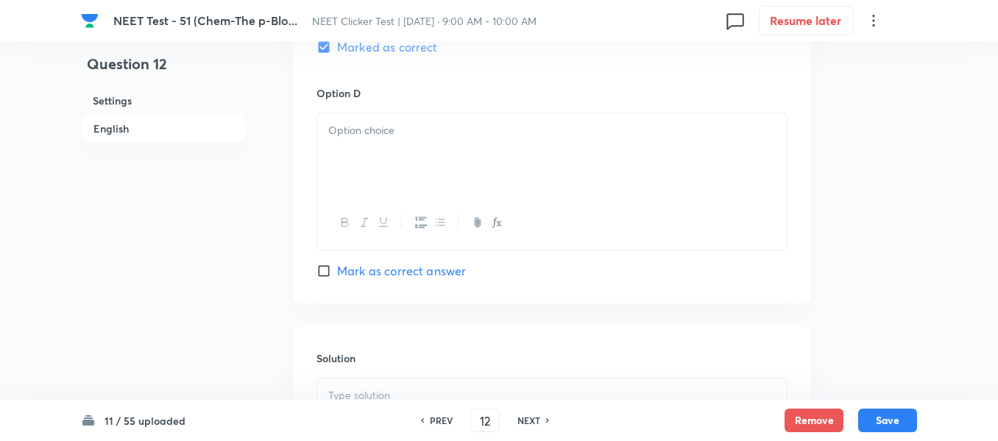
click at [472, 155] on div at bounding box center [552, 154] width 470 height 82
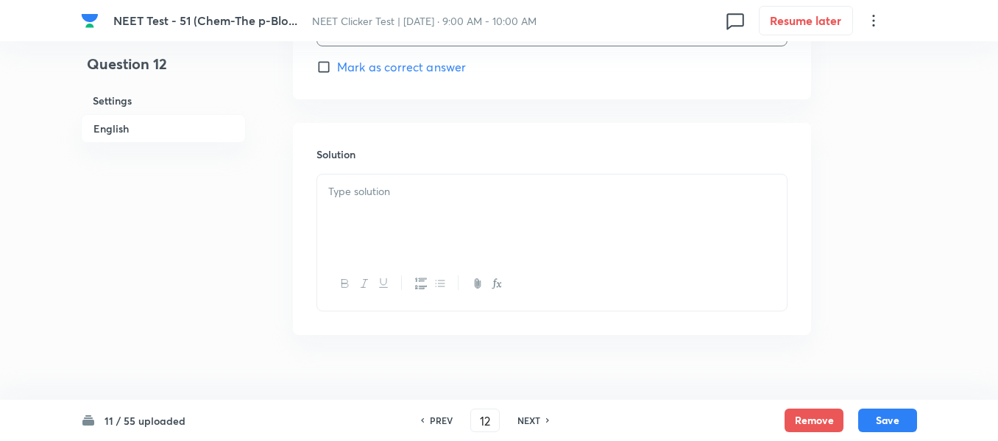
scroll to position [1546, 0]
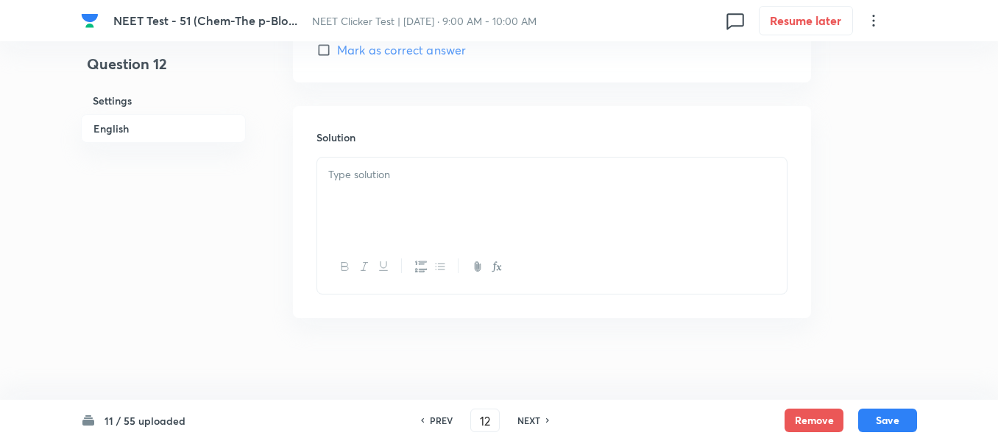
click at [451, 200] on div at bounding box center [552, 199] width 470 height 82
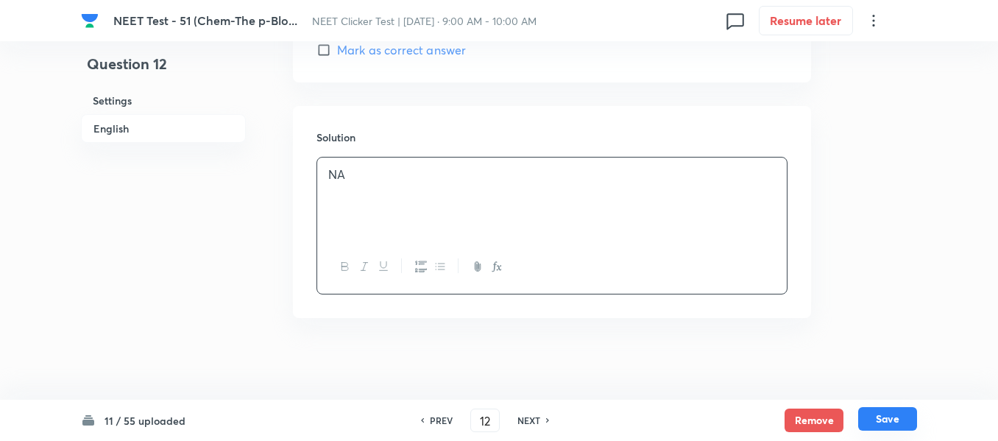
click at [892, 423] on button "Save" at bounding box center [887, 419] width 59 height 24
type input "13"
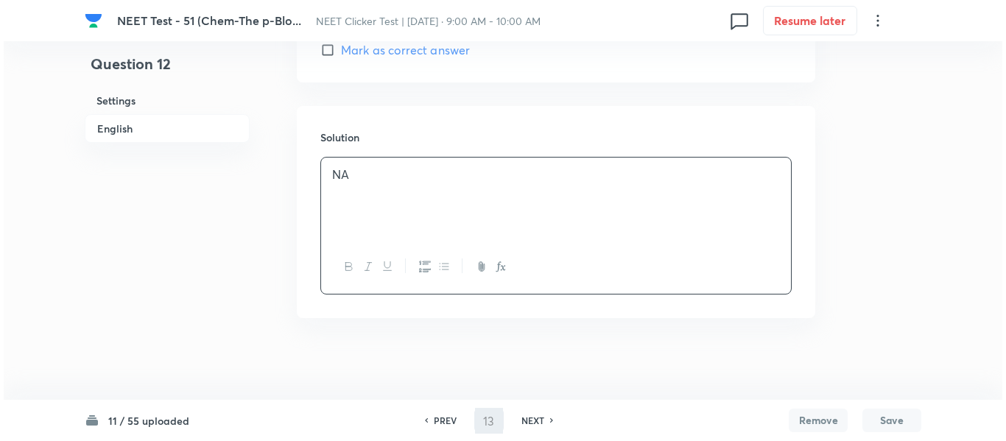
scroll to position [0, 0]
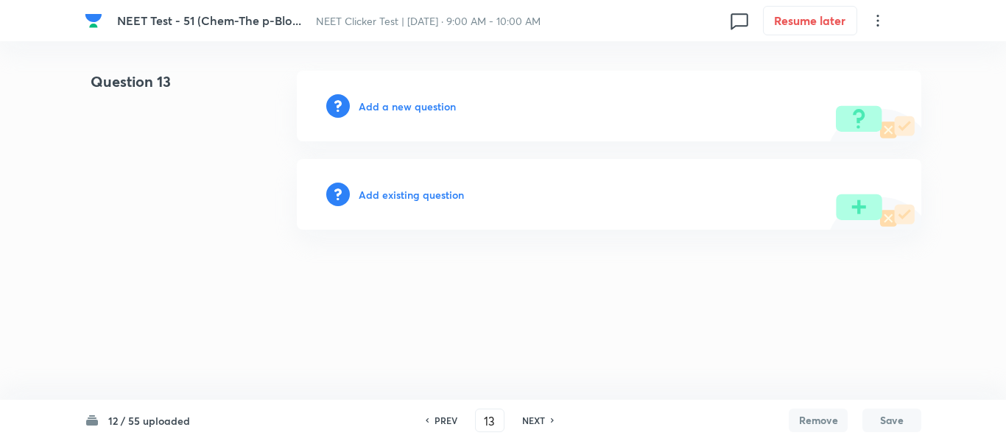
click at [403, 106] on h6 "Add a new question" at bounding box center [407, 106] width 97 height 15
click at [403, 106] on h6 "Choose a question type" at bounding box center [415, 106] width 113 height 15
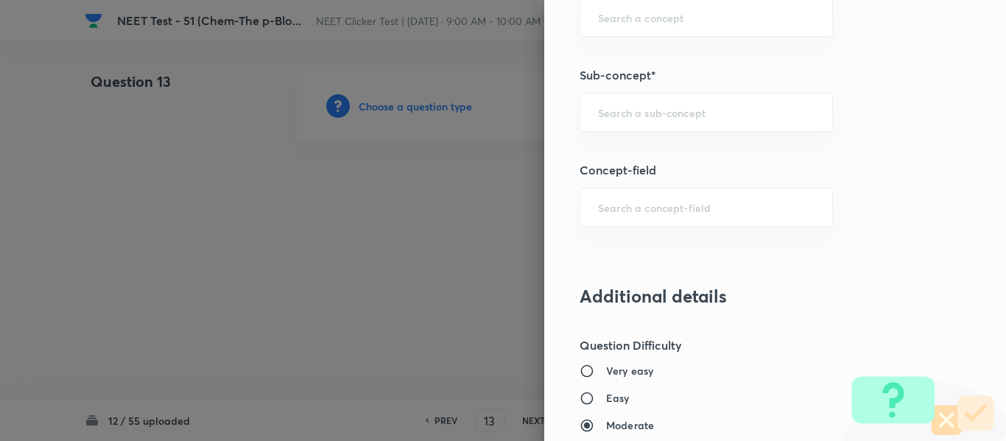
scroll to position [957, 0]
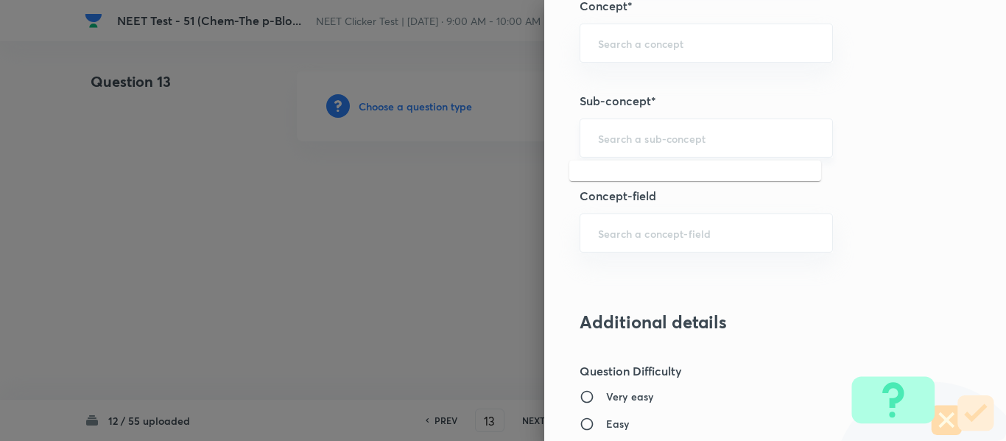
click at [652, 138] on input "text" at bounding box center [706, 138] width 216 height 14
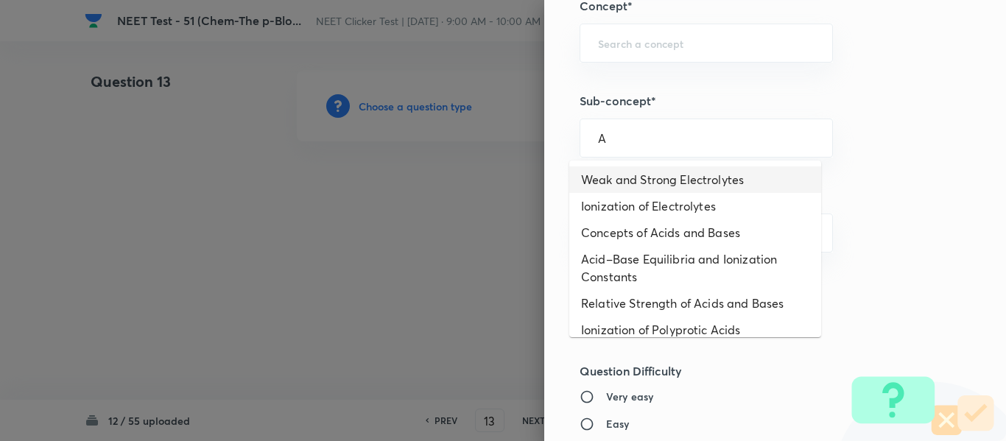
click at [627, 182] on li "Weak and Strong Electrolytes" at bounding box center [695, 179] width 252 height 27
type input "Weak and Strong Electrolytes"
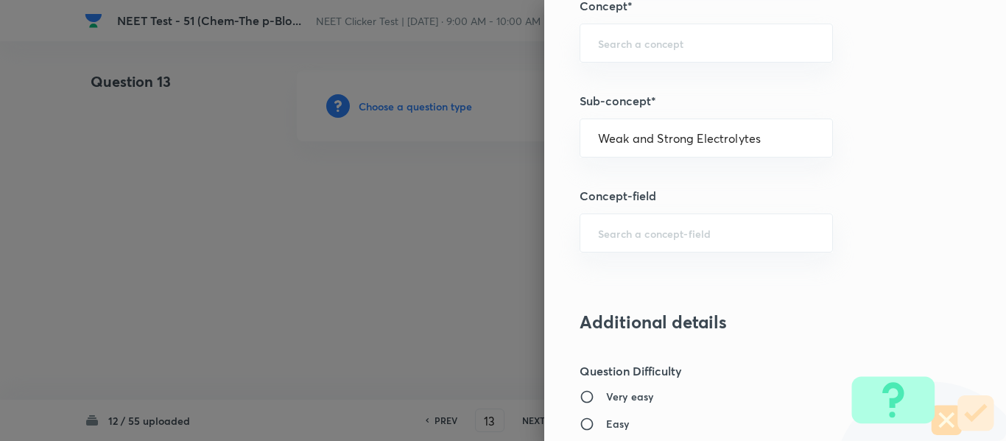
type input "Chemistry"
type input "Physical Chemistry"
type input "Ionic Equilibrium"
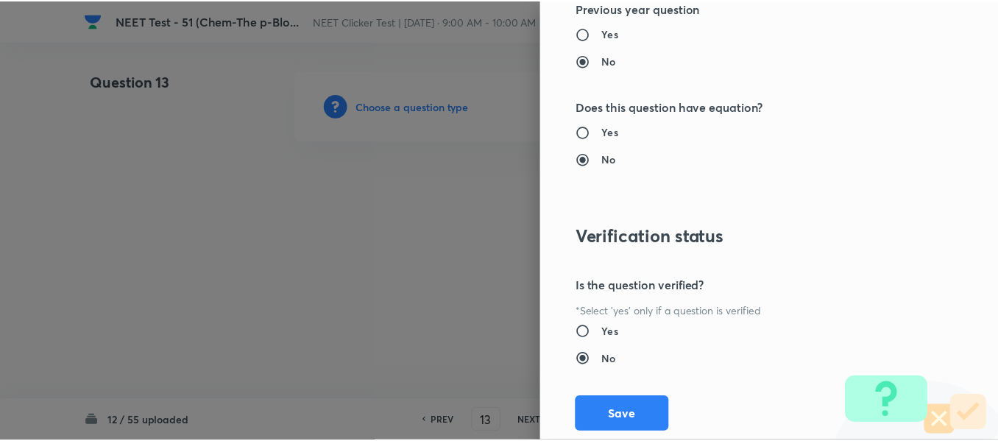
scroll to position [1665, 0]
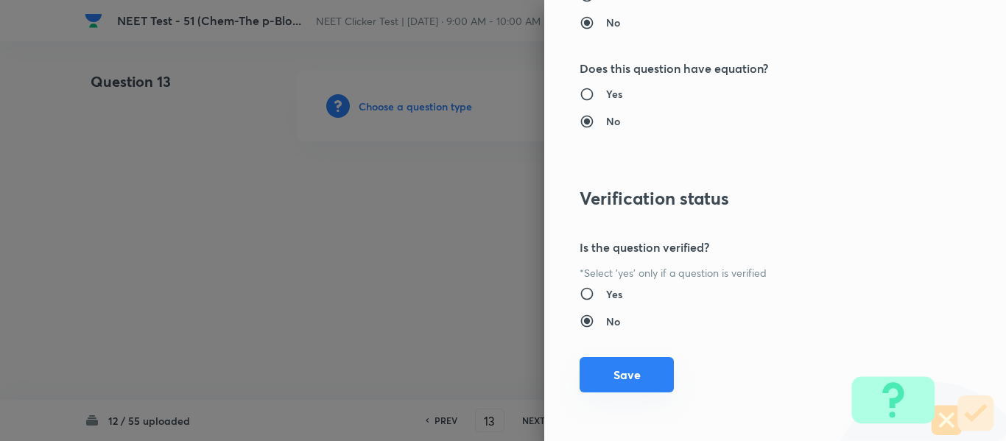
click at [621, 378] on button "Save" at bounding box center [626, 374] width 94 height 35
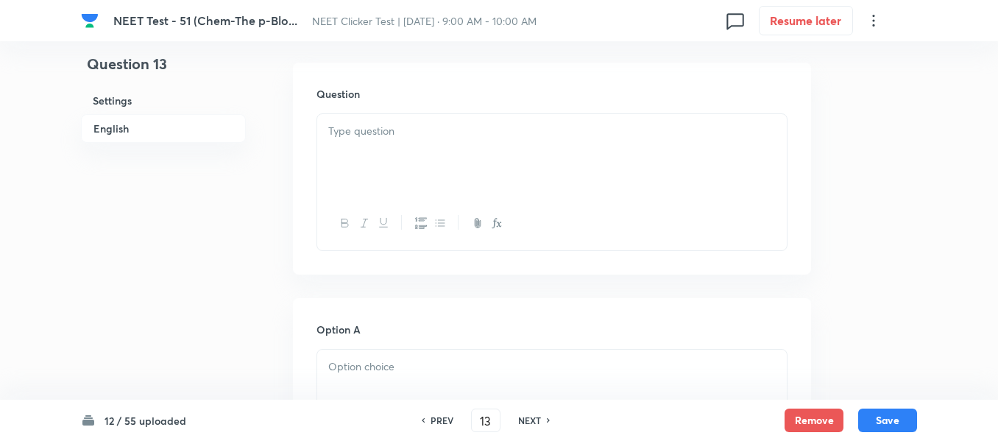
scroll to position [442, 0]
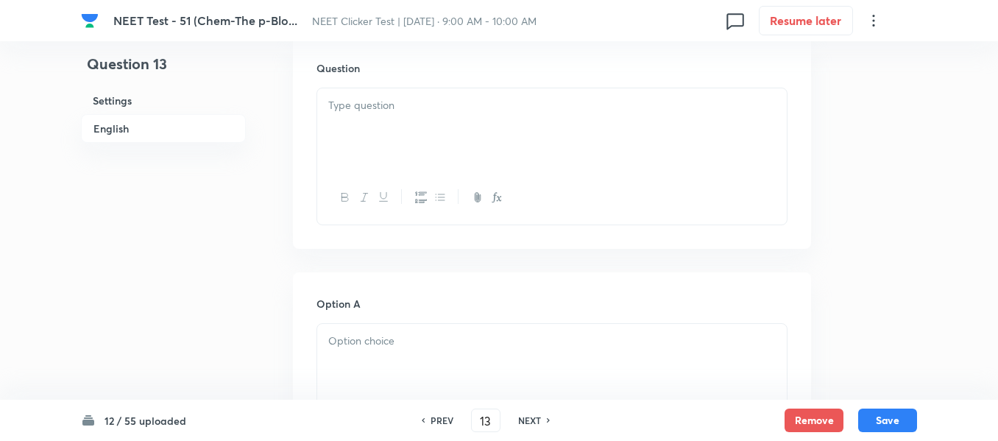
click at [508, 117] on div at bounding box center [552, 129] width 470 height 82
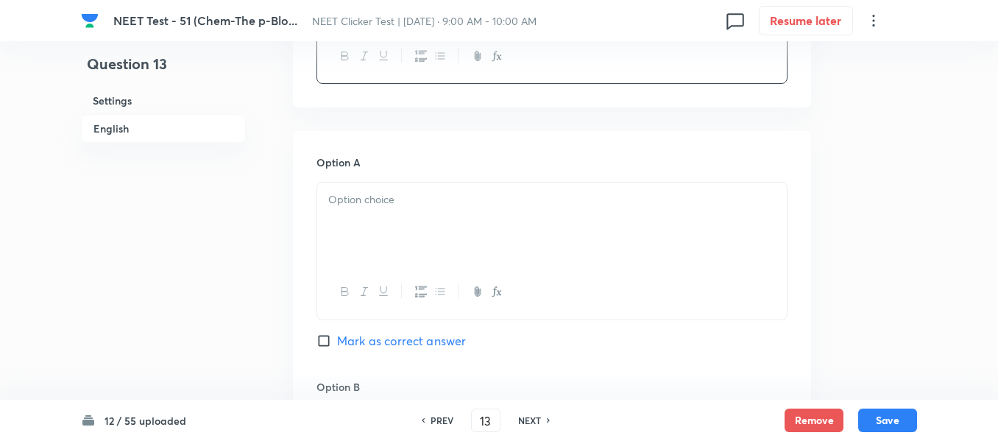
scroll to position [663, 0]
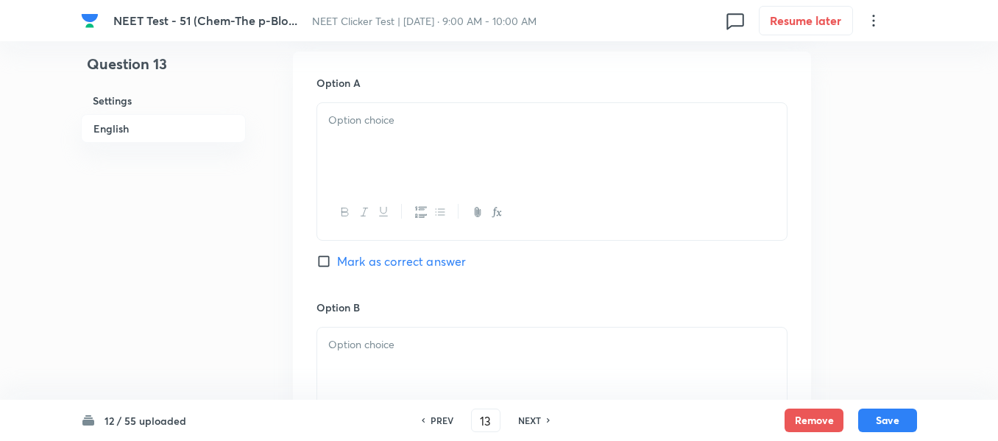
click at [532, 143] on div at bounding box center [552, 144] width 470 height 82
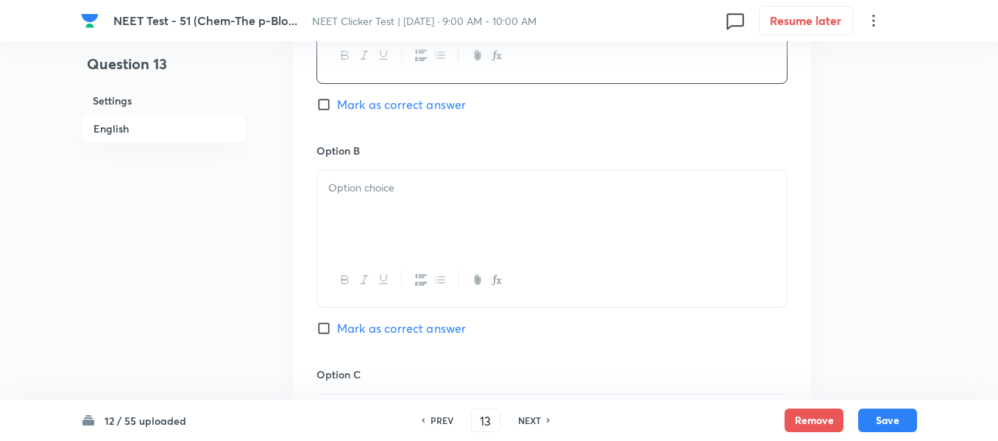
scroll to position [884, 0]
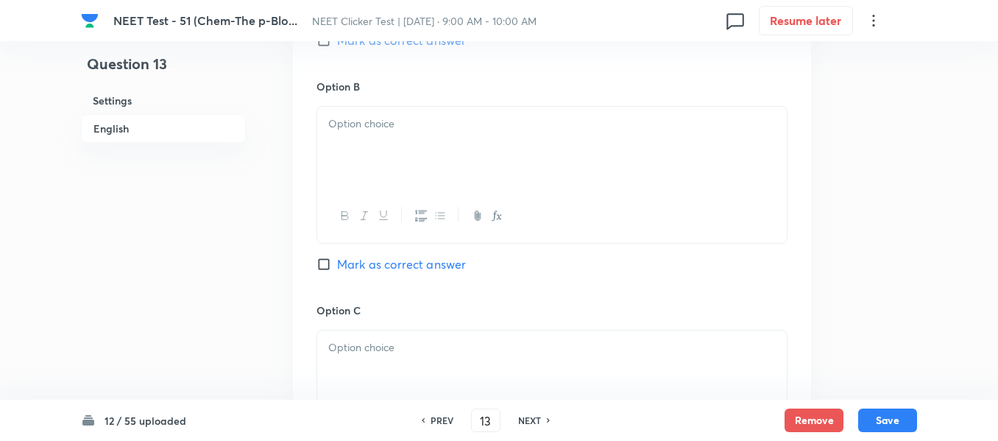
click at [478, 161] on div at bounding box center [552, 148] width 470 height 82
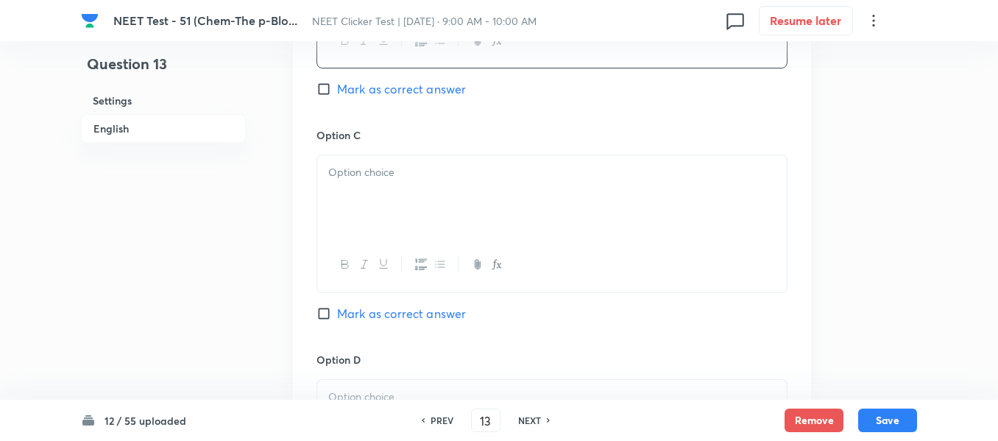
scroll to position [1104, 0]
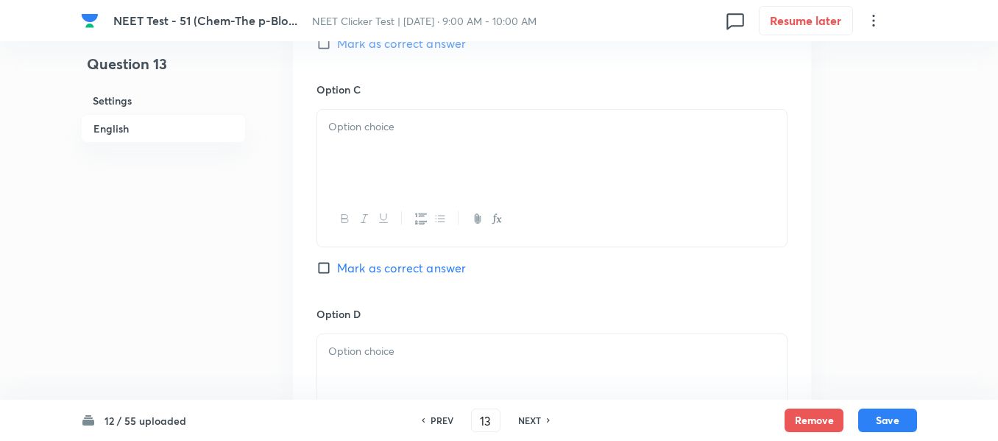
click at [496, 177] on div at bounding box center [552, 151] width 470 height 82
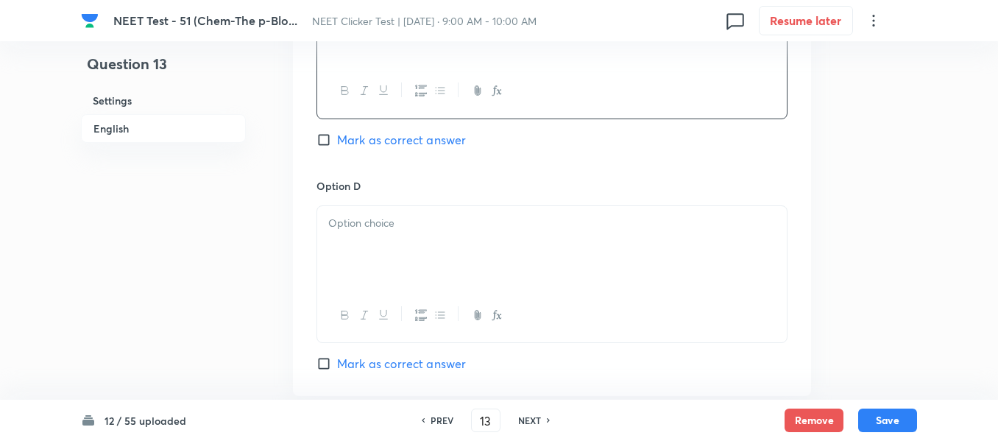
scroll to position [1325, 0]
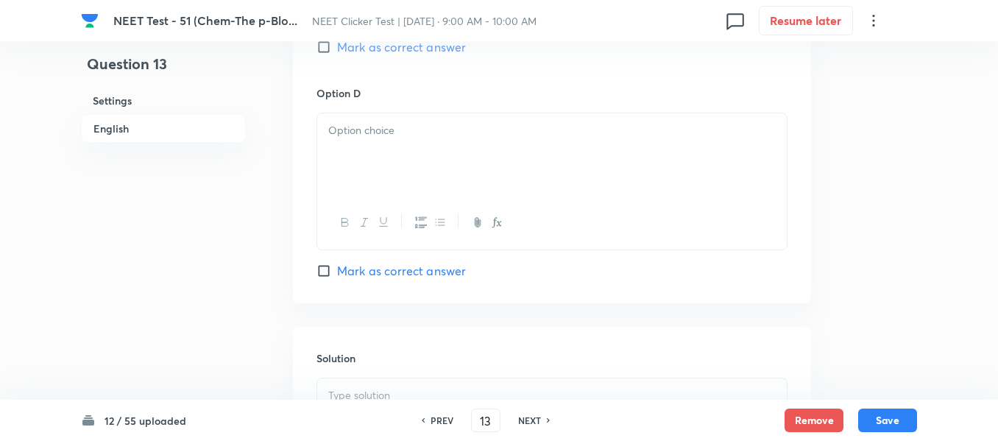
click at [461, 180] on div at bounding box center [552, 154] width 470 height 82
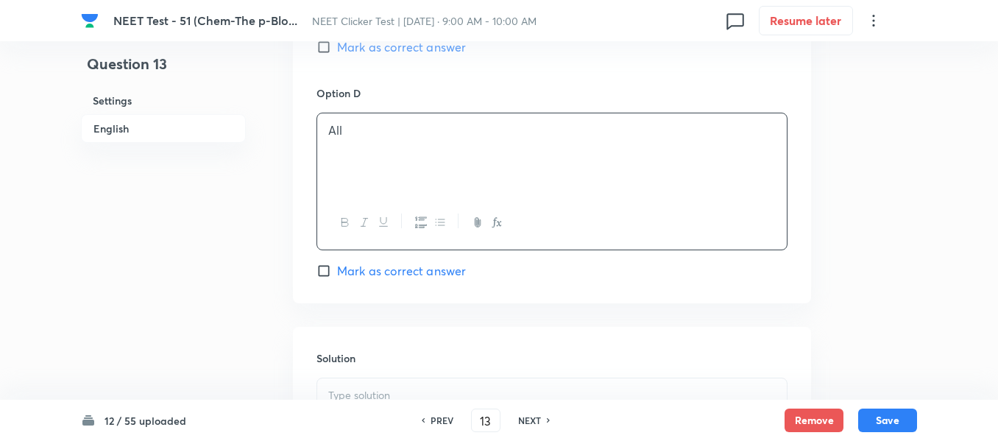
click at [334, 275] on input "Mark as correct answer" at bounding box center [327, 271] width 21 height 15
checkbox input "true"
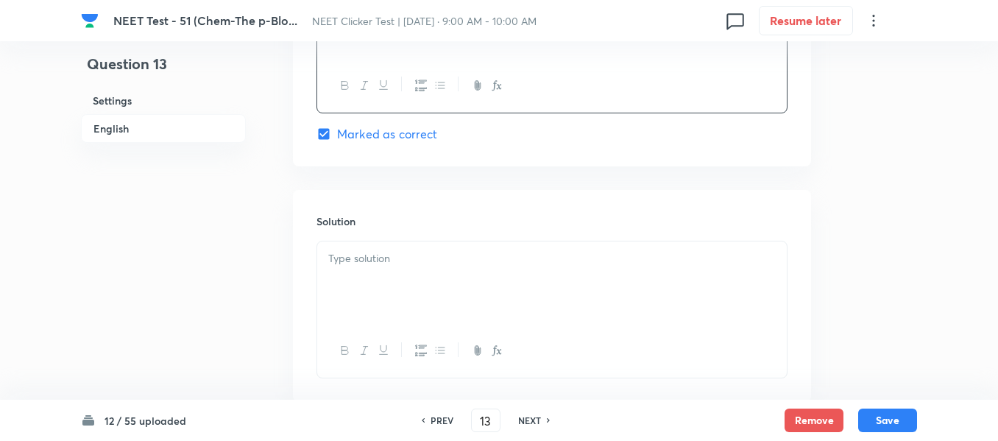
scroll to position [1473, 0]
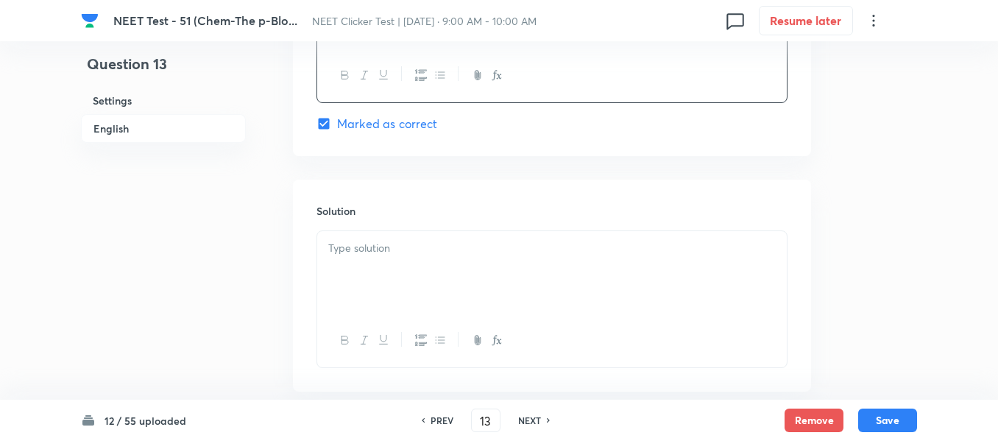
click at [406, 244] on p at bounding box center [552, 248] width 448 height 17
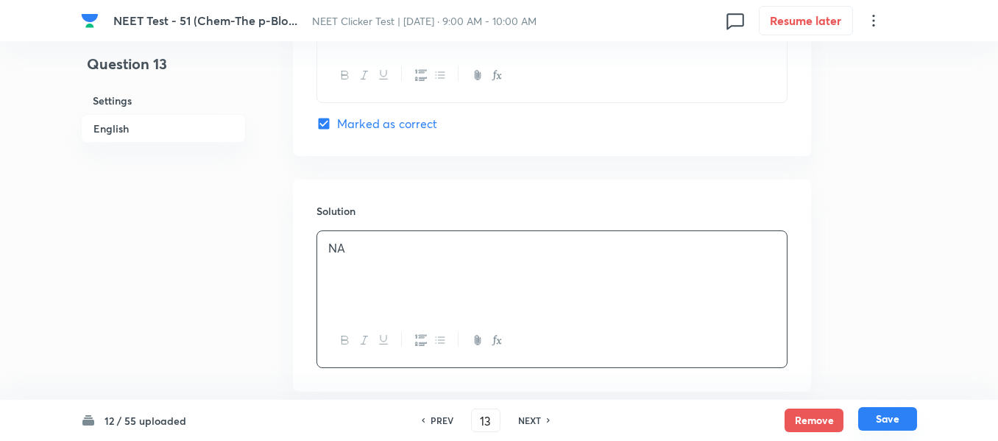
click at [893, 422] on button "Save" at bounding box center [887, 419] width 59 height 24
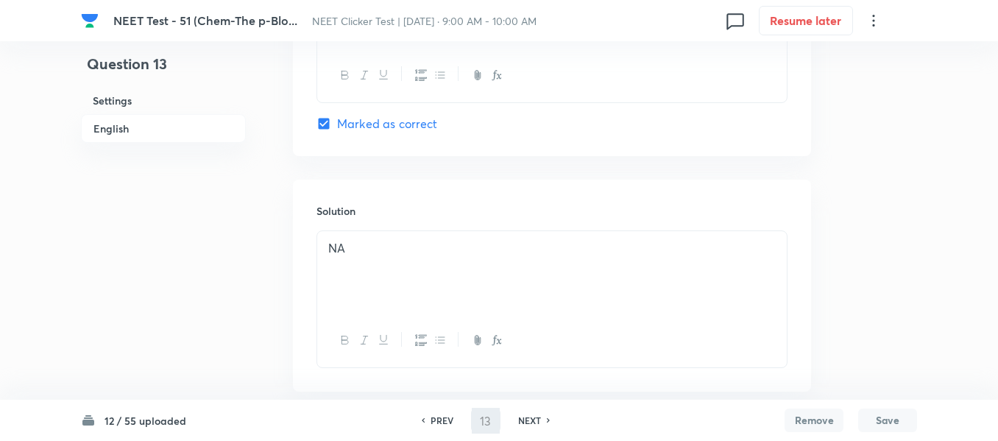
type input "14"
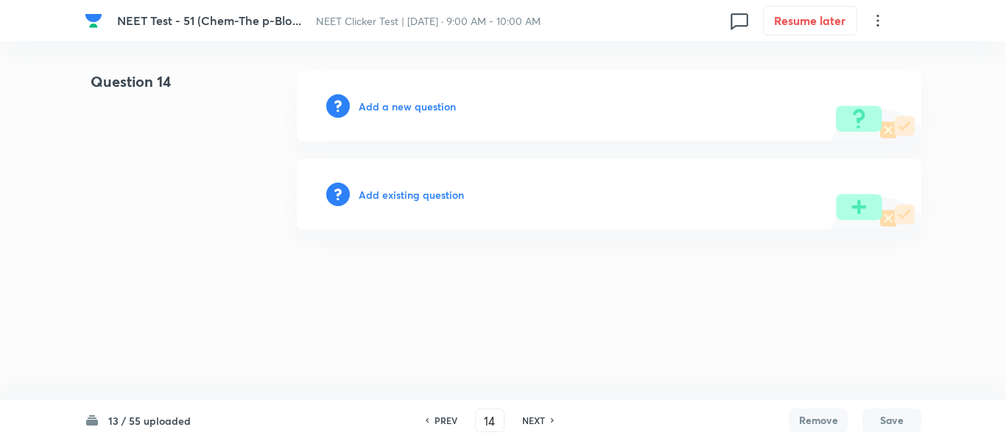
click at [397, 107] on h6 "Add a new question" at bounding box center [407, 106] width 97 height 15
click at [397, 107] on h6 "Choose a question type" at bounding box center [415, 106] width 113 height 15
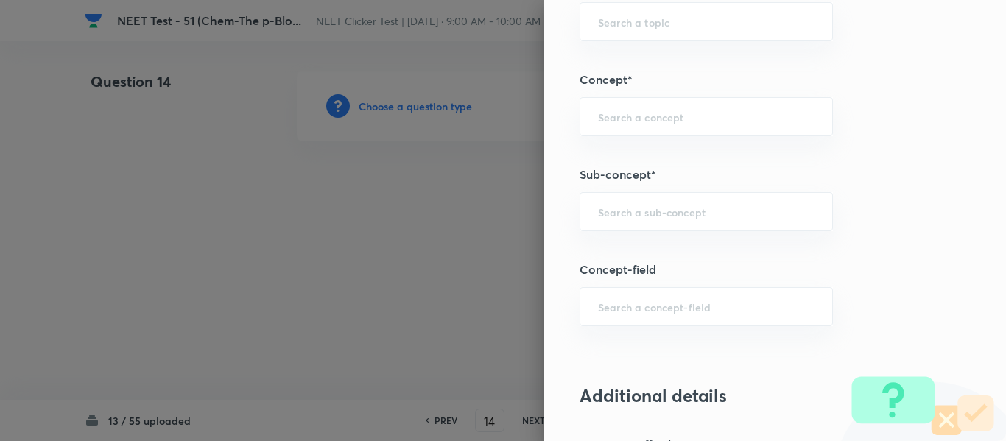
scroll to position [957, 0]
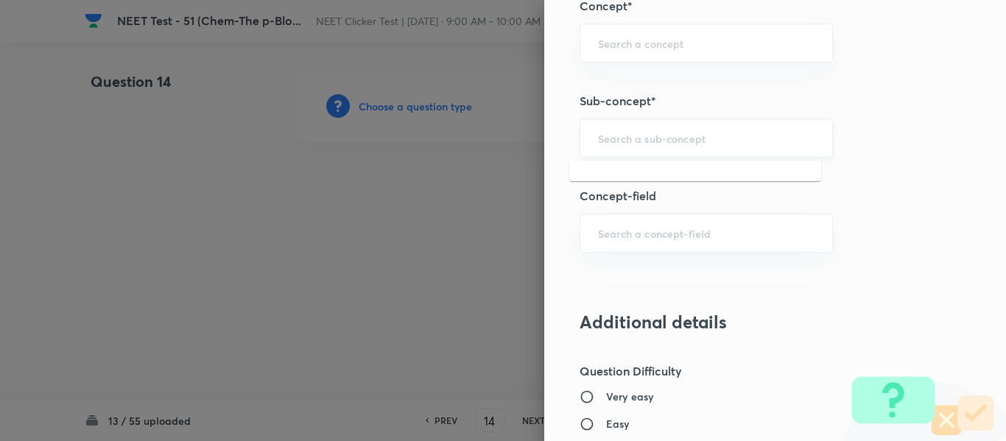
click at [732, 141] on input "text" at bounding box center [706, 138] width 216 height 14
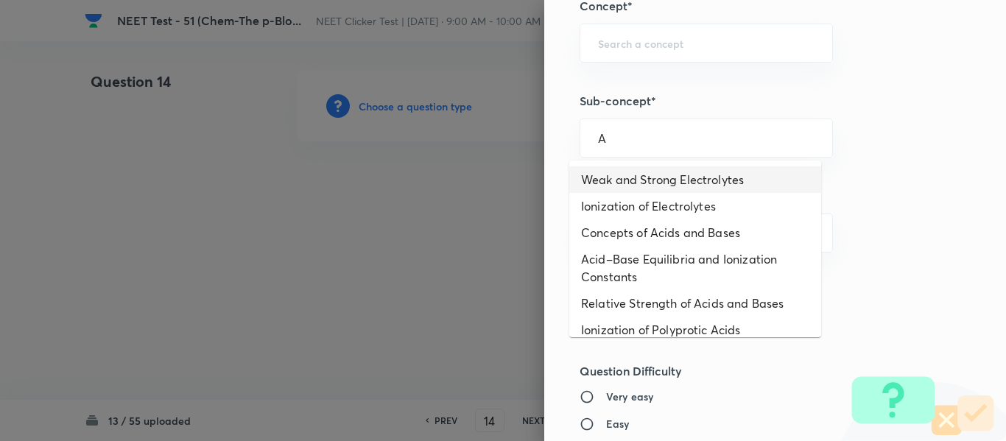
click at [626, 180] on li "Weak and Strong Electrolytes" at bounding box center [695, 179] width 252 height 27
type input "Weak and Strong Electrolytes"
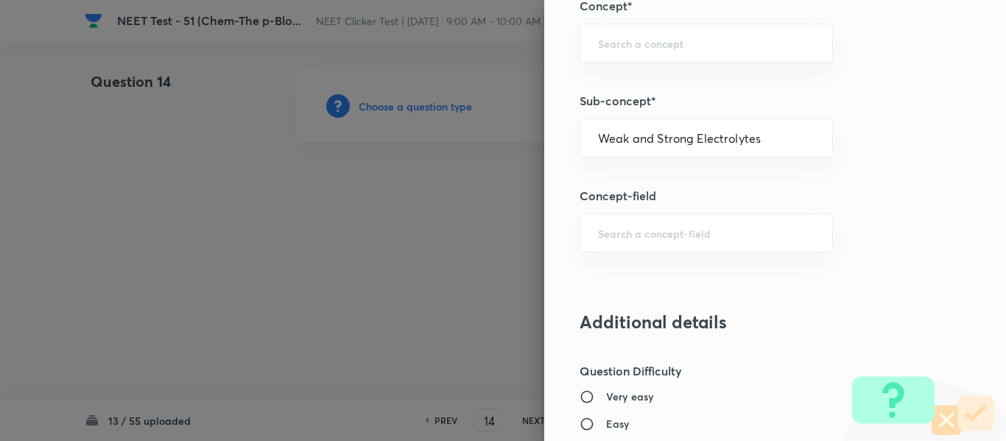
type input "Chemistry"
type input "Physical Chemistry"
type input "Ionic Equilibrium"
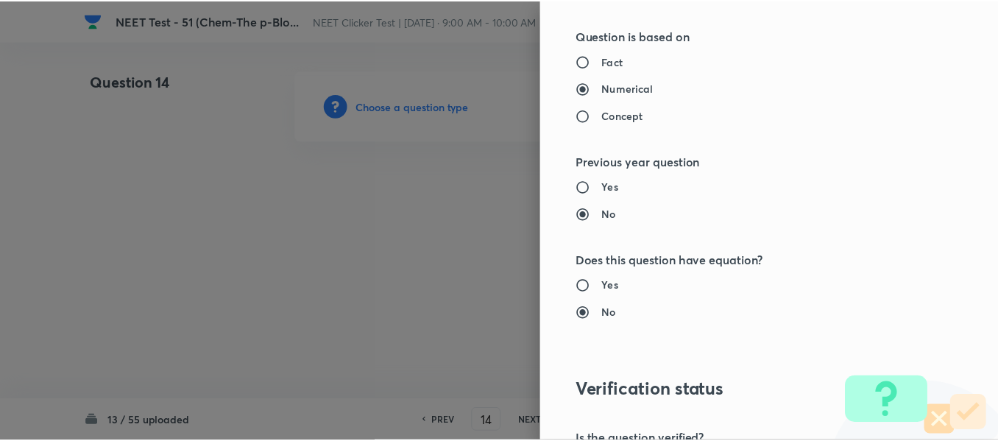
scroll to position [1665, 0]
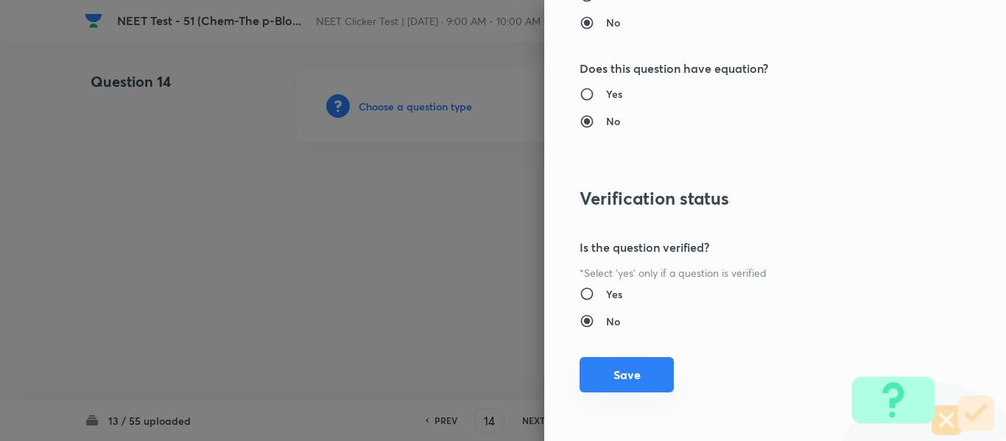
click at [609, 371] on button "Save" at bounding box center [626, 374] width 94 height 35
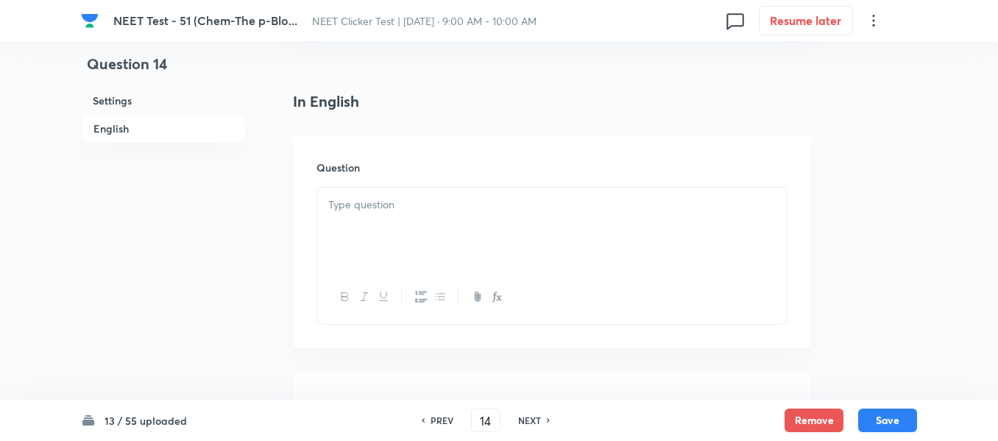
scroll to position [368, 0]
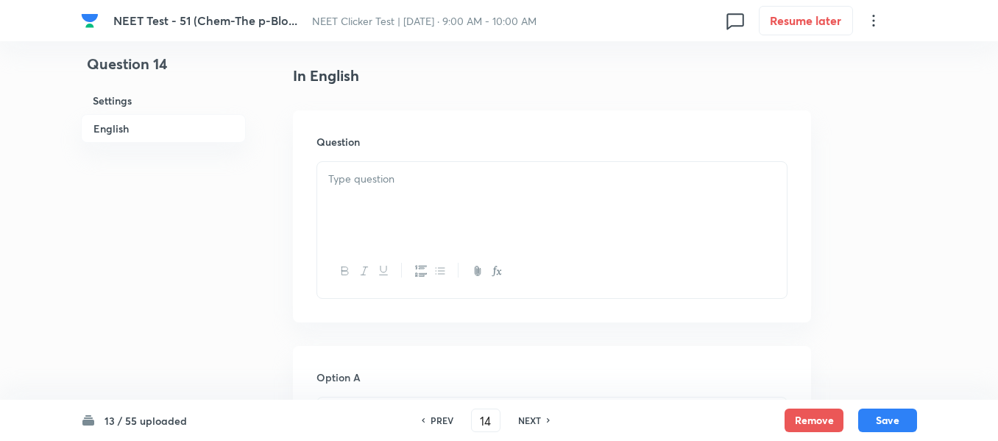
click at [501, 189] on div at bounding box center [552, 203] width 470 height 82
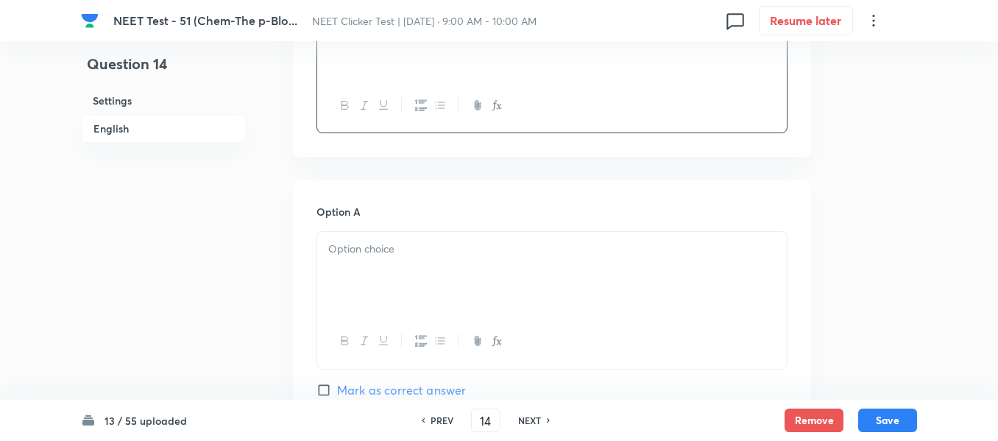
scroll to position [589, 0]
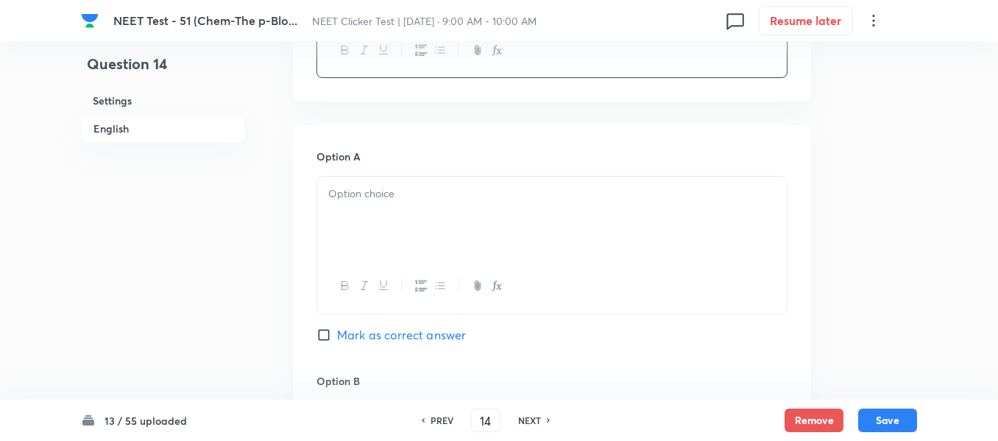
click at [498, 192] on p at bounding box center [552, 194] width 448 height 17
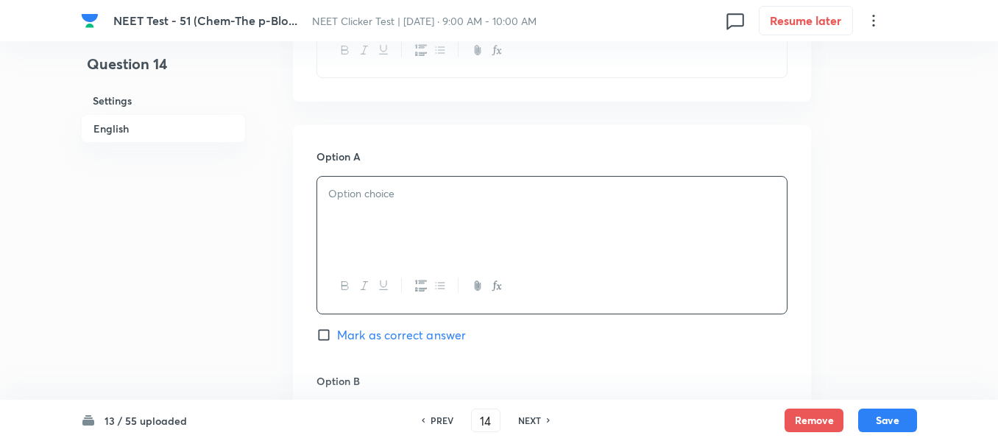
click at [459, 189] on p at bounding box center [552, 194] width 448 height 17
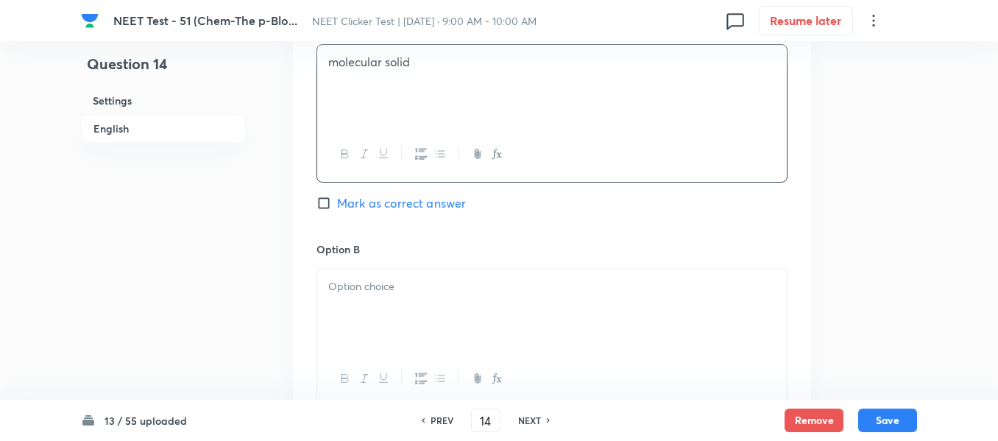
scroll to position [810, 0]
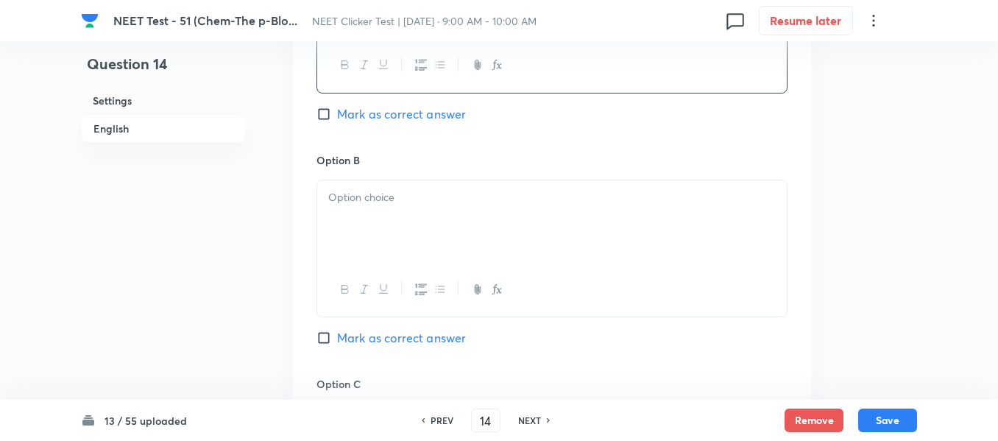
click at [415, 203] on p at bounding box center [552, 197] width 448 height 17
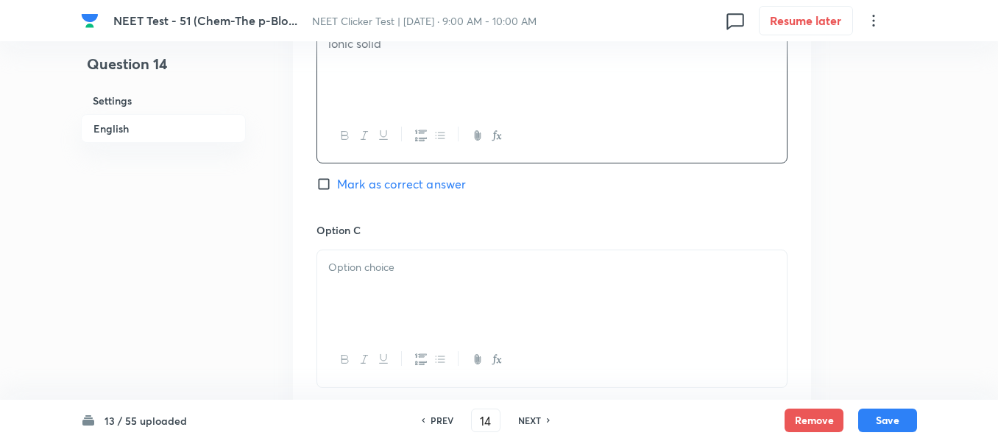
scroll to position [1031, 0]
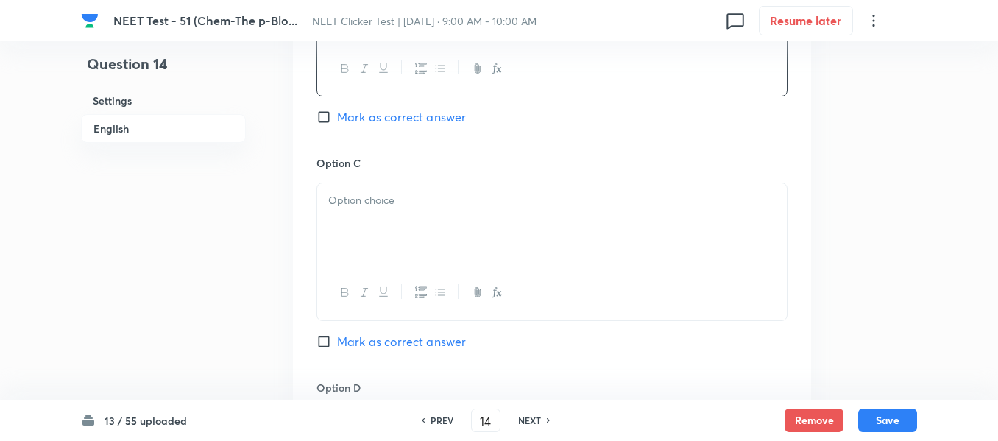
click at [454, 205] on p at bounding box center [552, 200] width 448 height 17
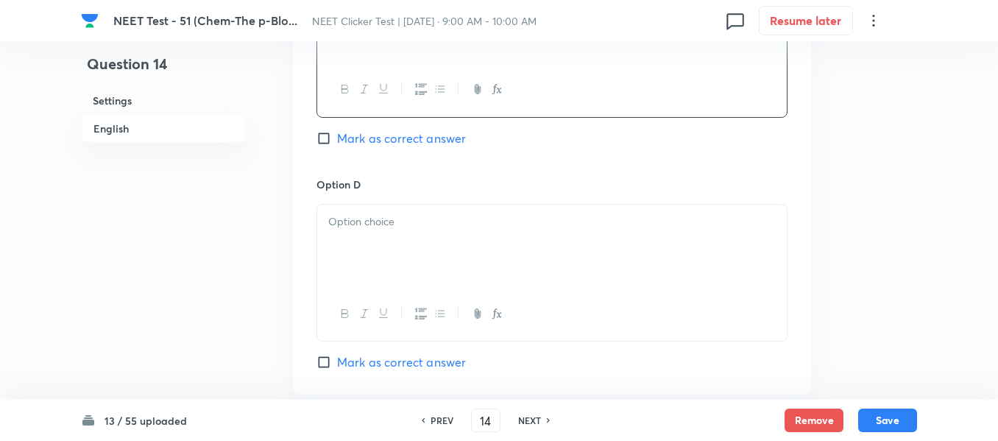
scroll to position [1252, 0]
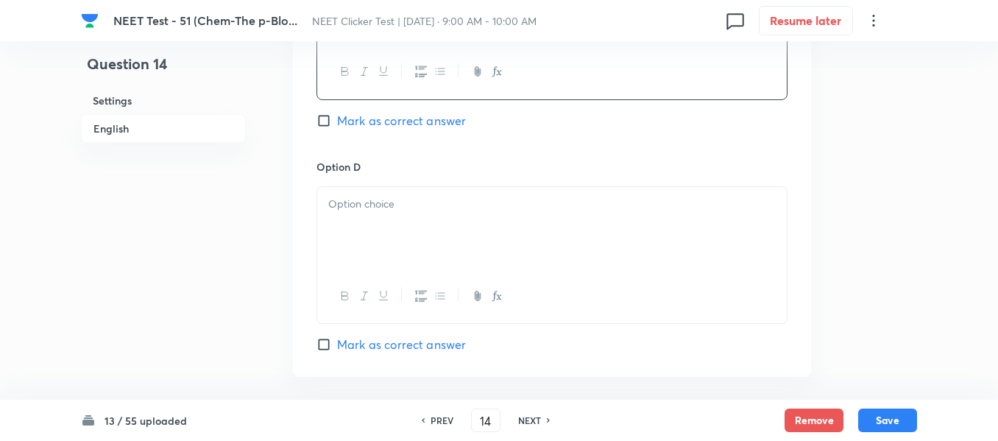
click at [472, 197] on p at bounding box center [552, 204] width 448 height 17
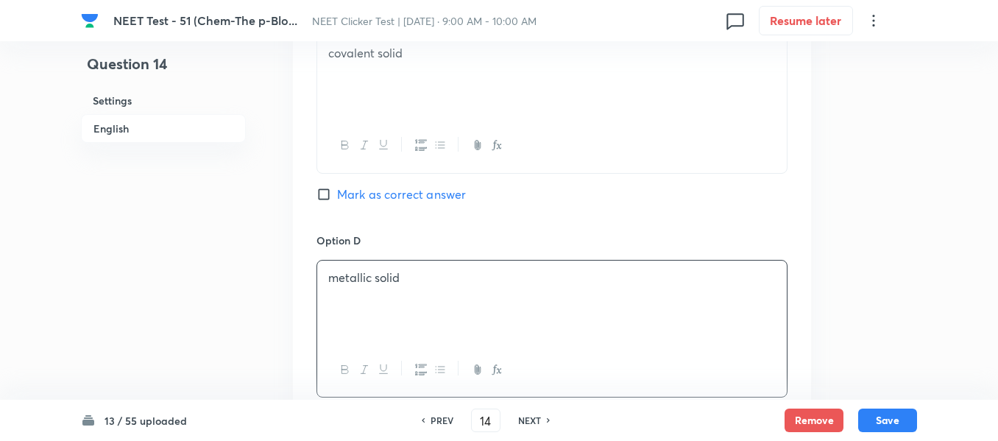
scroll to position [1104, 0]
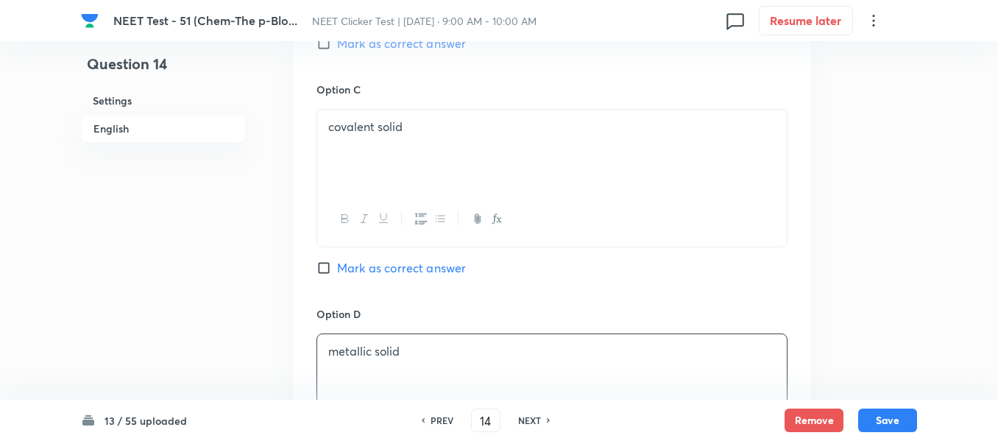
click at [329, 269] on input "Mark as correct answer" at bounding box center [327, 268] width 21 height 15
checkbox input "true"
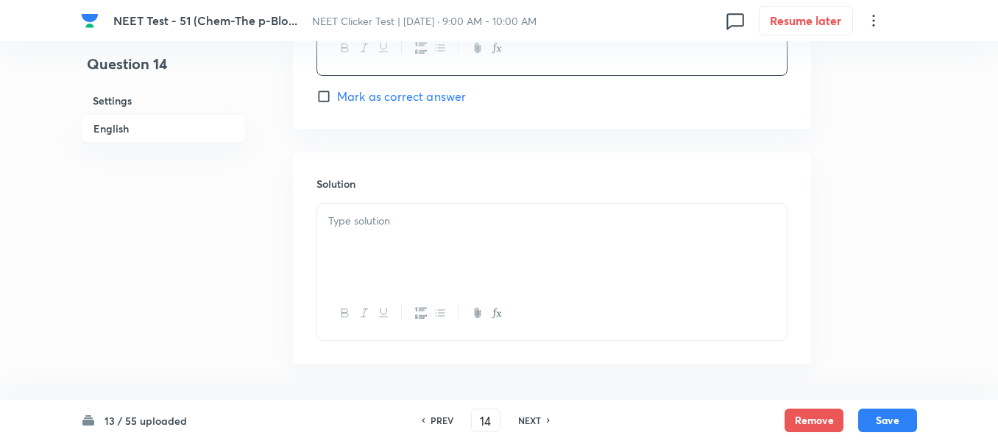
scroll to position [1546, 0]
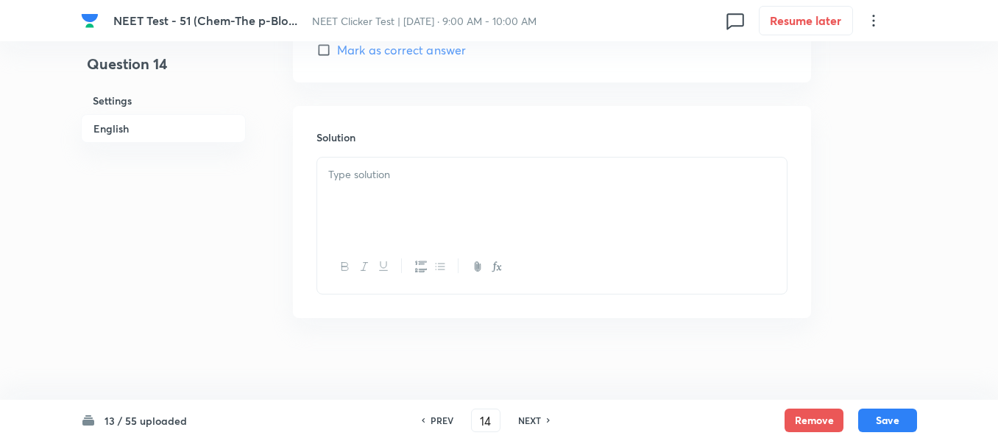
click at [420, 206] on div at bounding box center [552, 199] width 470 height 82
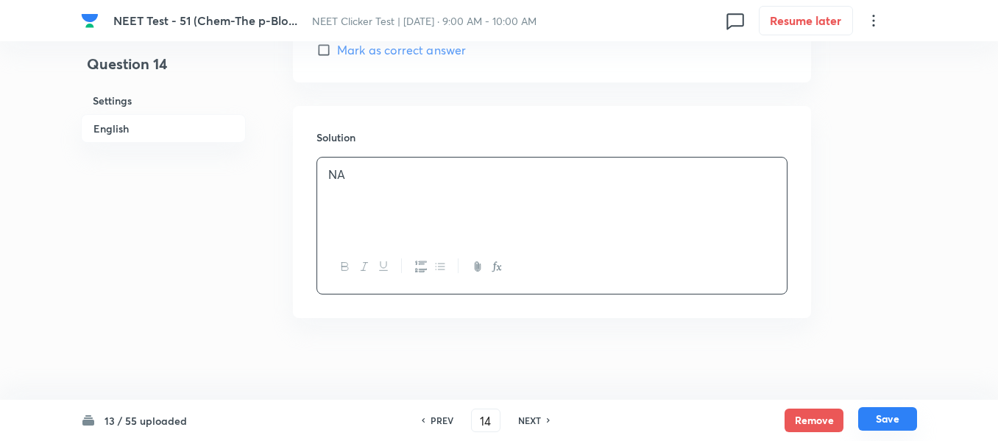
click at [880, 420] on button "Save" at bounding box center [887, 419] width 59 height 24
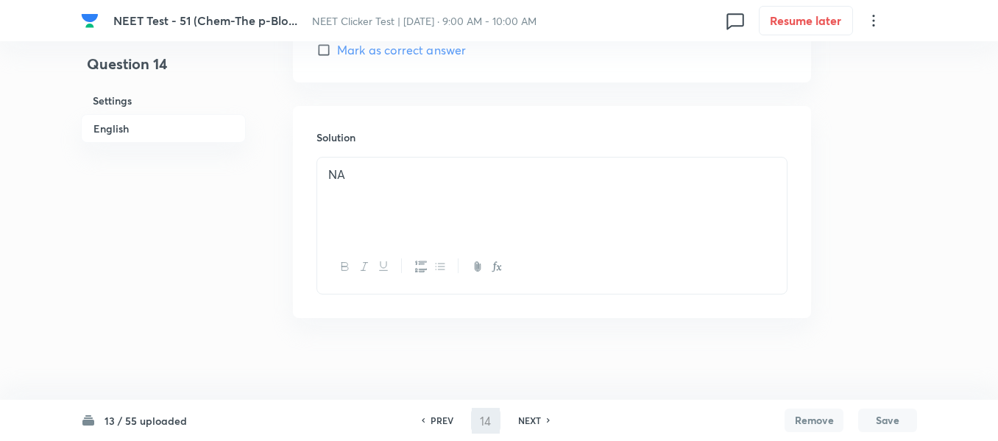
type input "15"
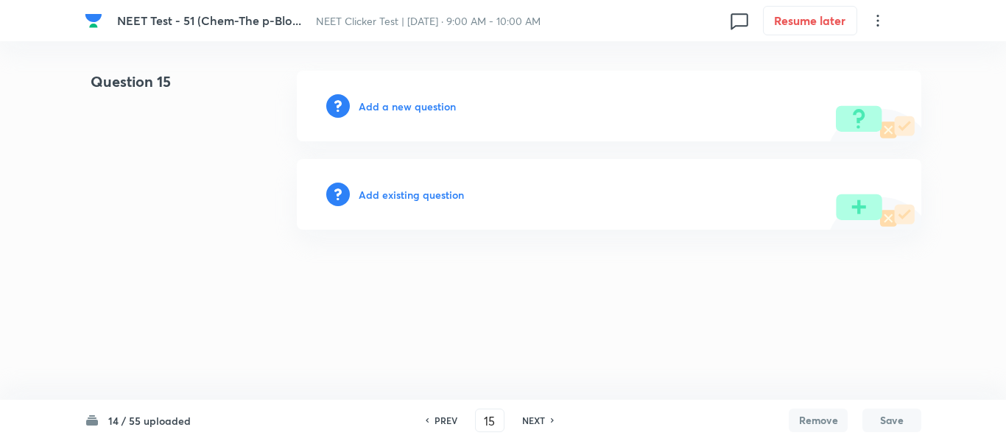
click at [403, 107] on h6 "Add a new question" at bounding box center [407, 106] width 97 height 15
click at [403, 107] on h6 "Choose a question type" at bounding box center [415, 106] width 113 height 15
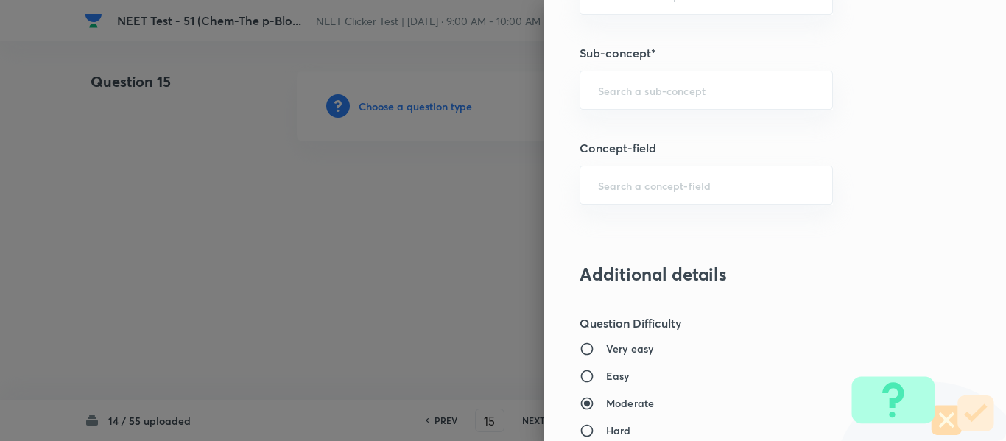
scroll to position [1031, 0]
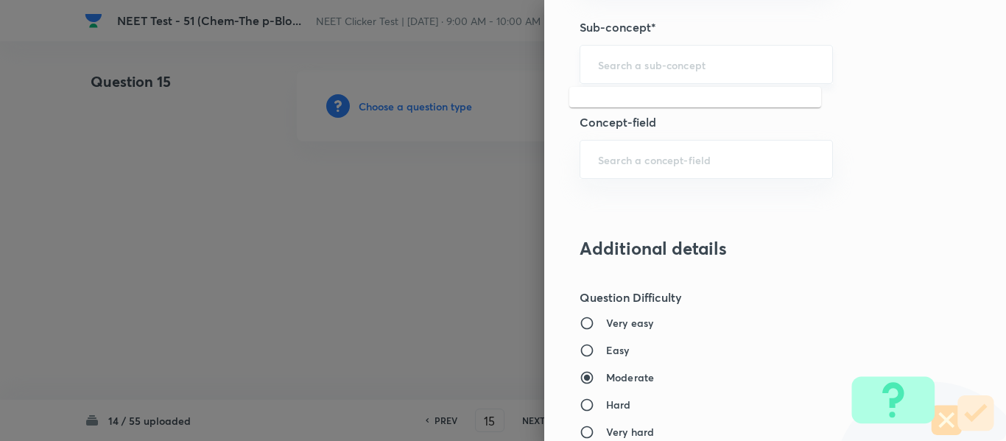
click at [688, 68] on input "text" at bounding box center [706, 64] width 216 height 14
paste input "Group 13: General Properties"
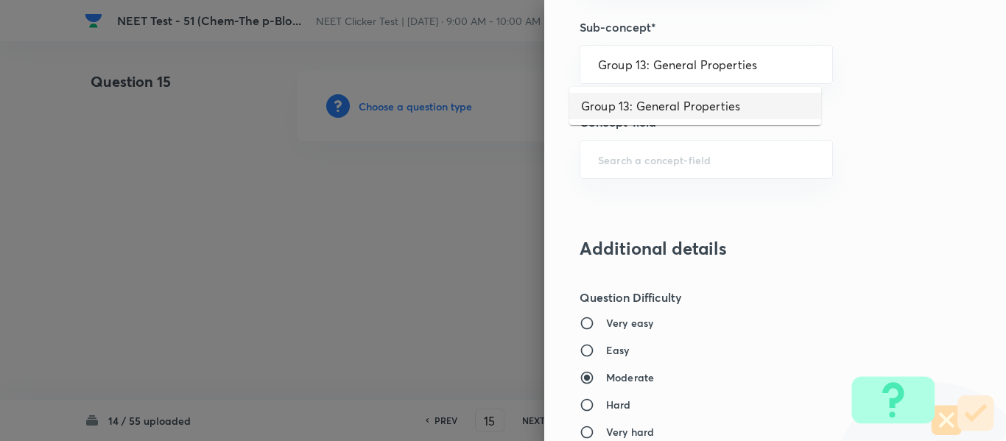
click at [671, 105] on li "Group 13: General Properties" at bounding box center [695, 106] width 252 height 27
type input "Group 13: General Properties"
type input "Chemistry"
type input "Inorganic Chemistry"
type input "P - Block Elements"
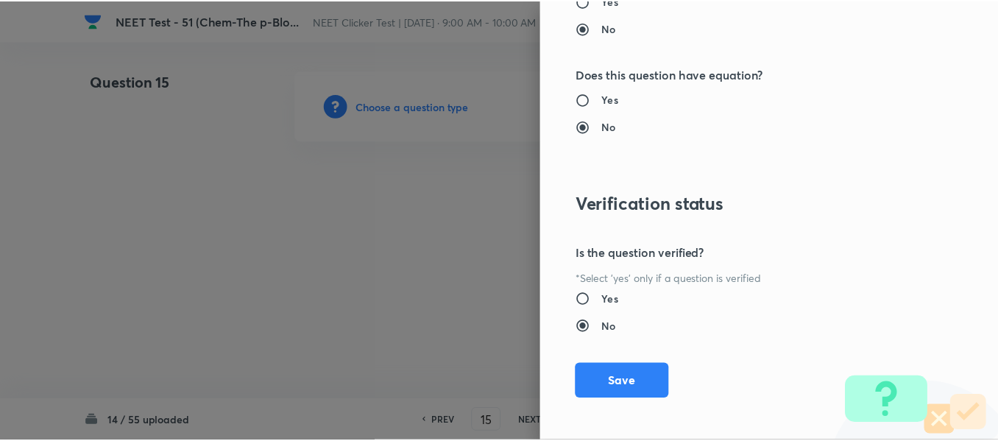
scroll to position [1665, 0]
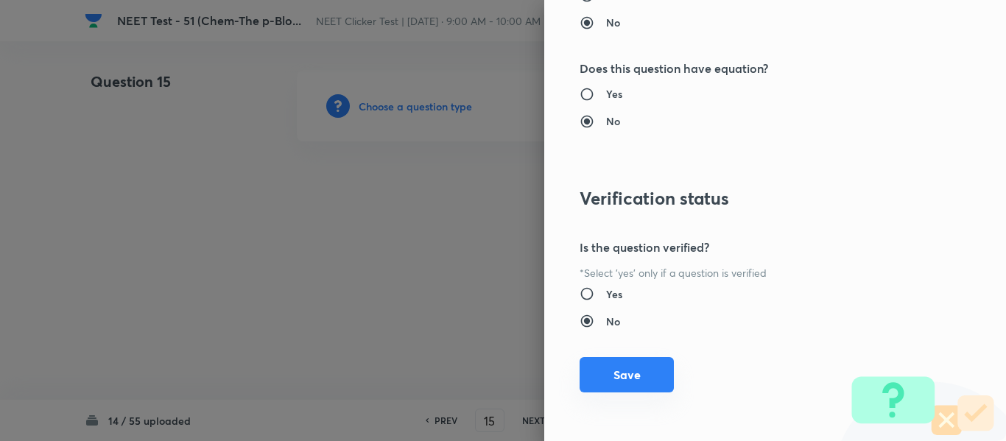
click at [607, 370] on button "Save" at bounding box center [626, 374] width 94 height 35
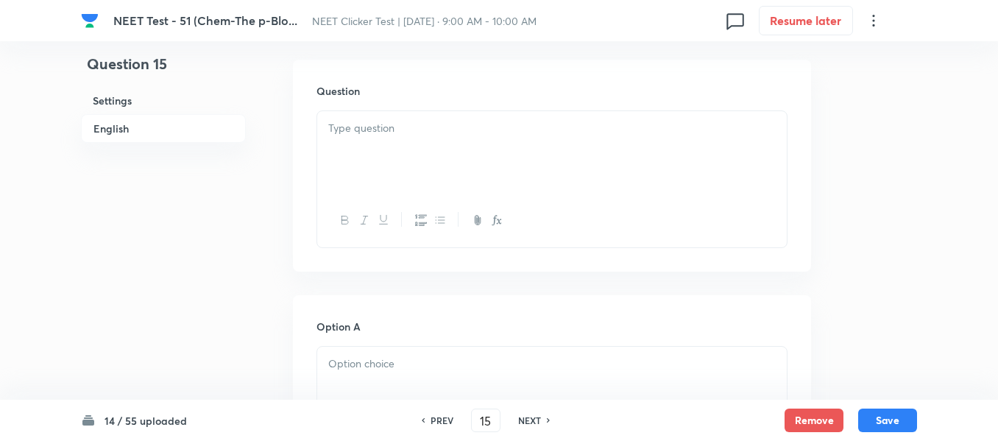
scroll to position [442, 0]
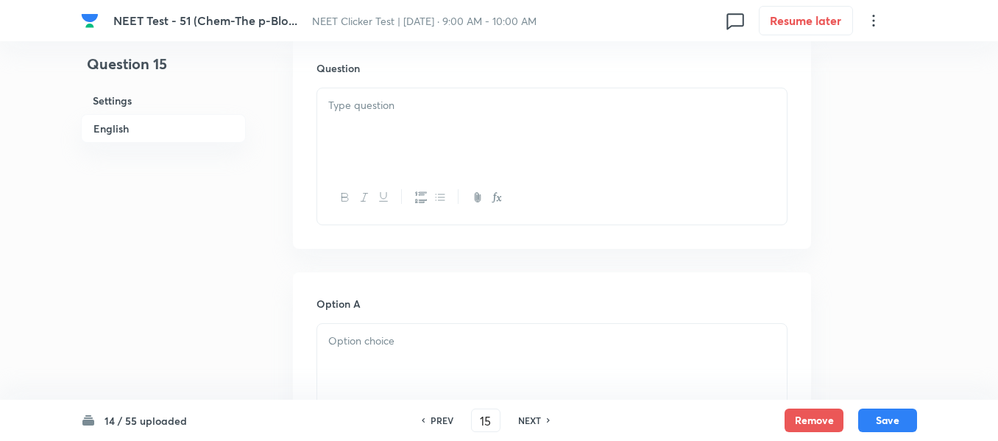
click at [519, 113] on p at bounding box center [552, 105] width 448 height 17
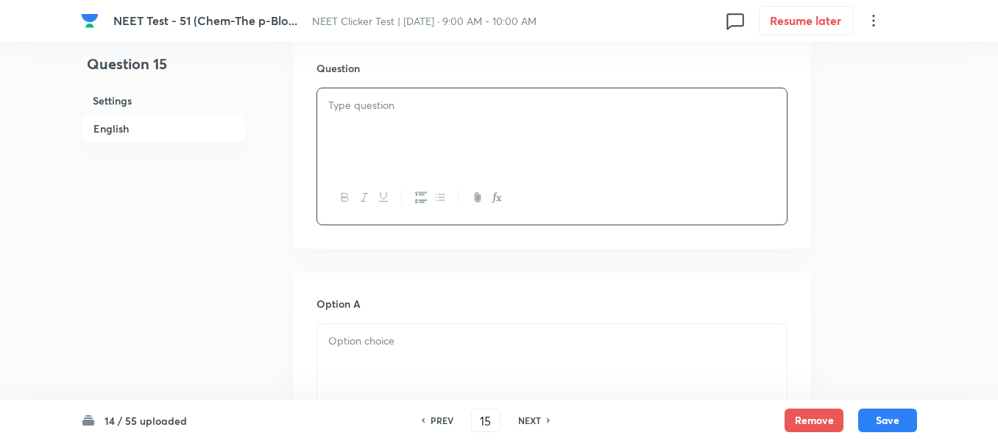
click at [540, 130] on div at bounding box center [552, 129] width 470 height 82
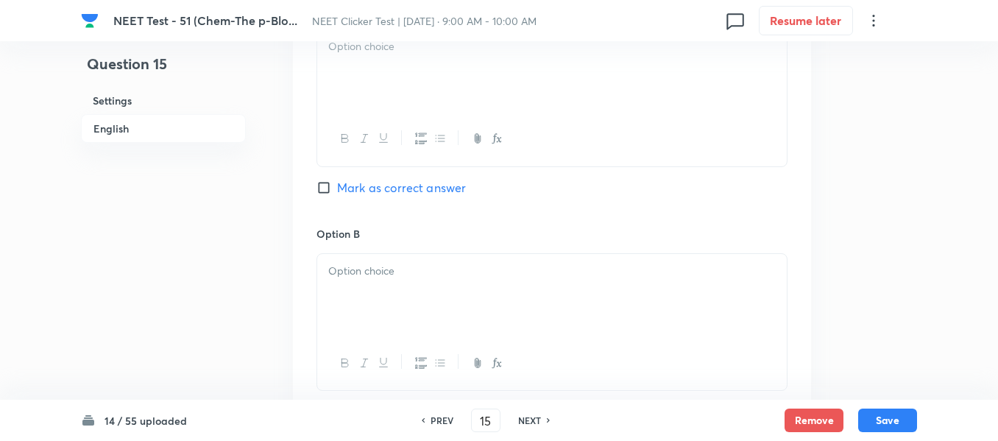
scroll to position [663, 0]
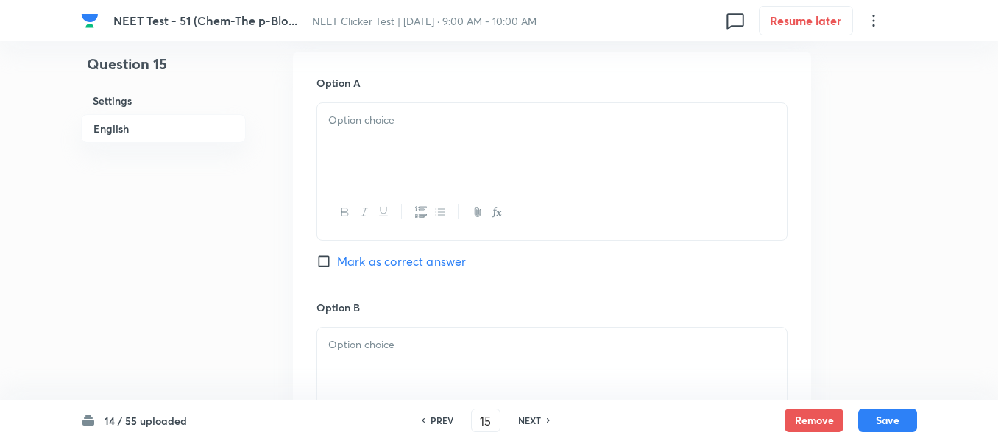
click at [535, 120] on p at bounding box center [552, 120] width 448 height 17
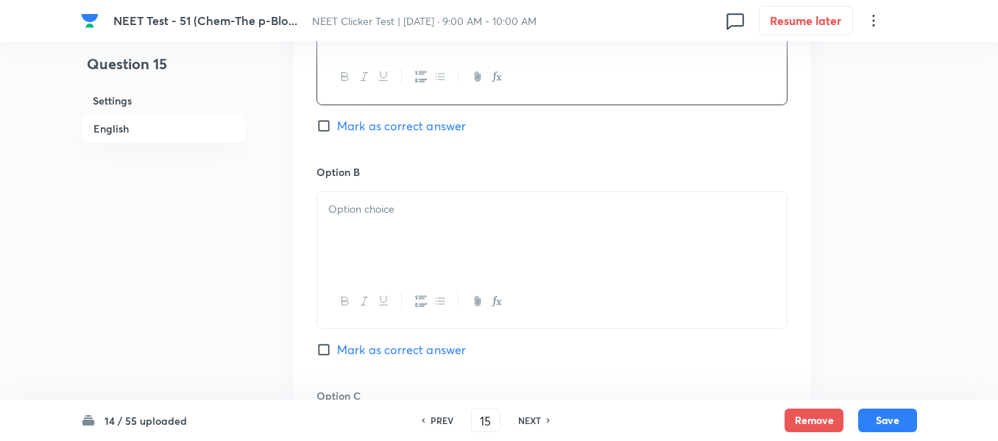
scroll to position [810, 0]
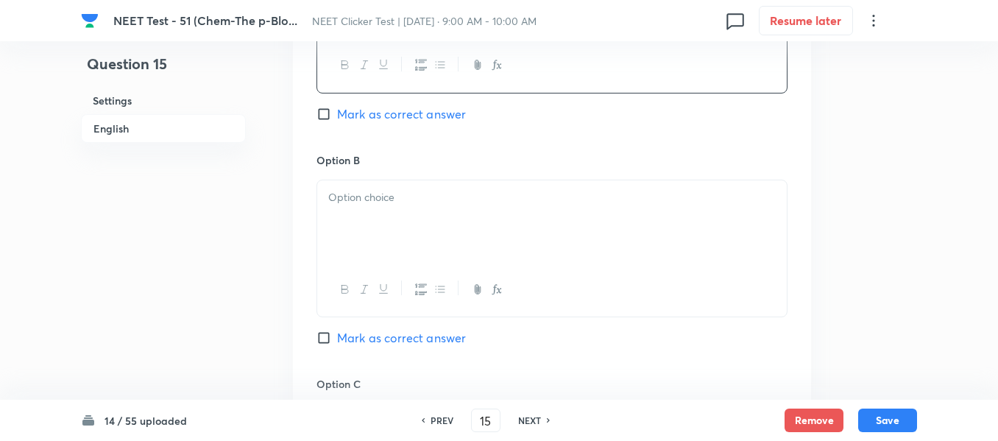
click at [473, 197] on p at bounding box center [552, 197] width 448 height 17
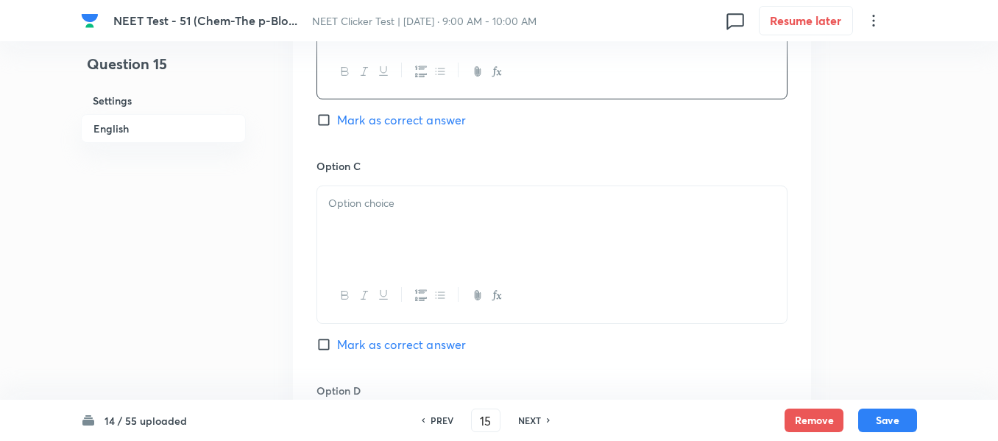
scroll to position [1031, 0]
click at [395, 199] on p at bounding box center [552, 200] width 448 height 17
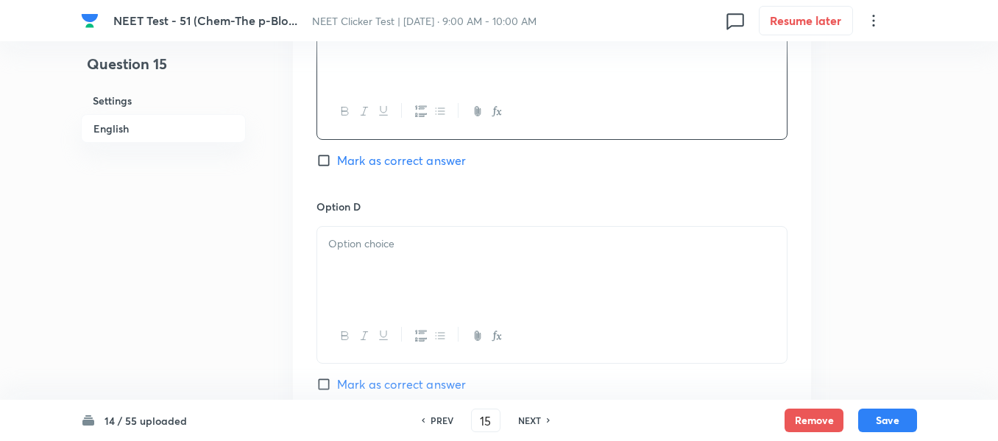
scroll to position [1325, 0]
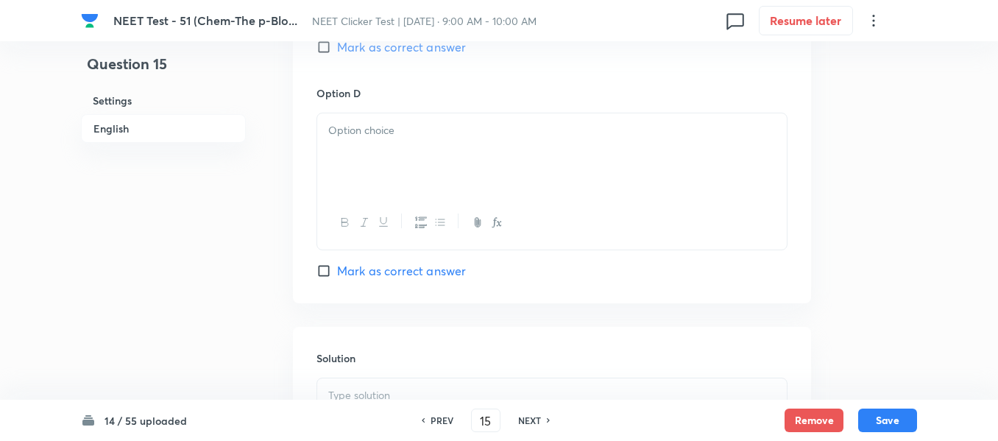
click at [451, 183] on div at bounding box center [552, 154] width 470 height 82
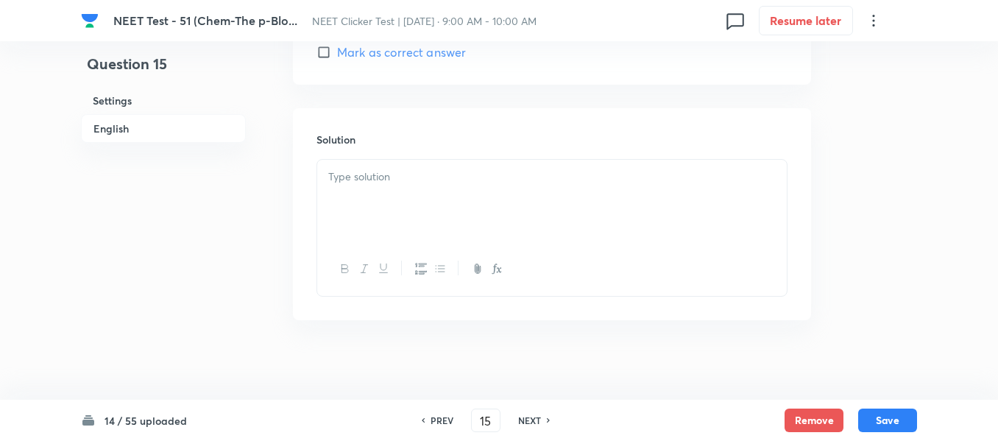
scroll to position [1546, 0]
click at [425, 186] on div at bounding box center [552, 199] width 470 height 82
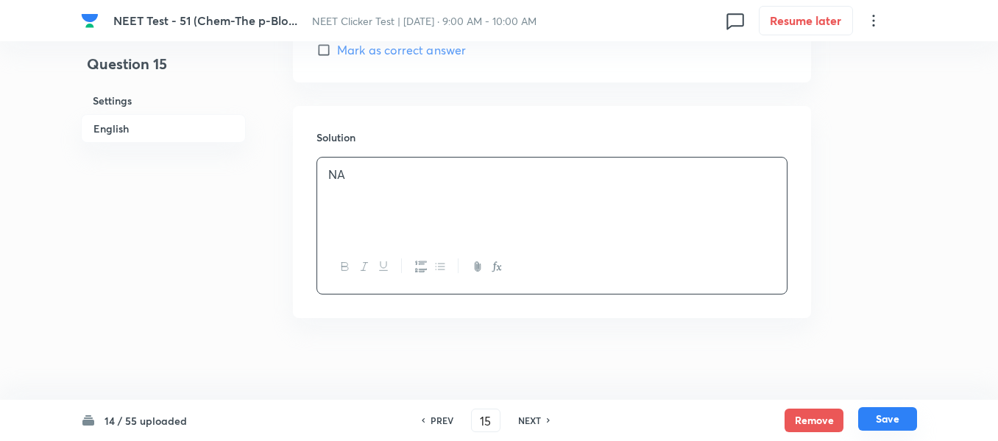
click at [888, 420] on button "Save" at bounding box center [887, 419] width 59 height 24
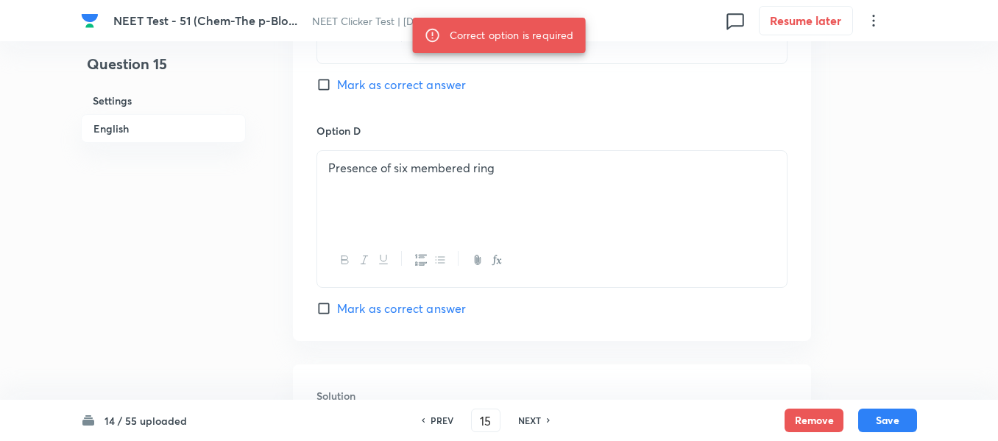
scroll to position [1252, 0]
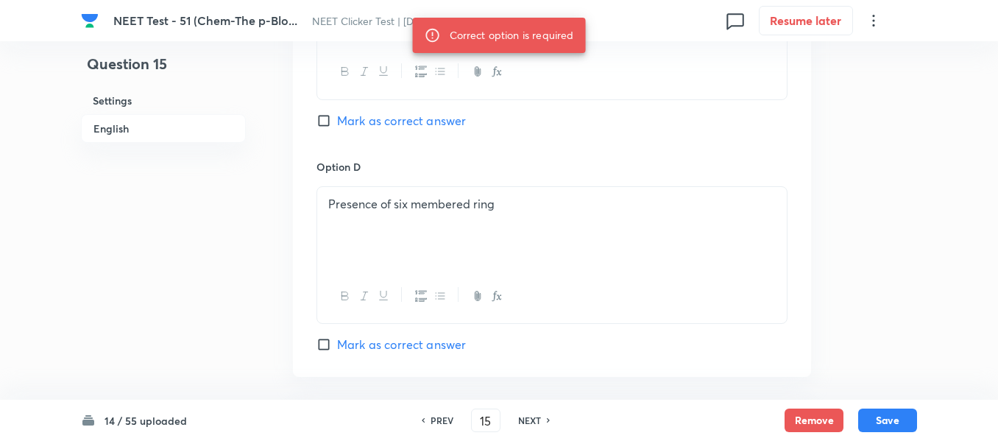
click at [324, 112] on label "Mark as correct answer" at bounding box center [391, 121] width 149 height 18
click at [324, 113] on input "Mark as correct answer" at bounding box center [327, 120] width 21 height 15
checkbox input "true"
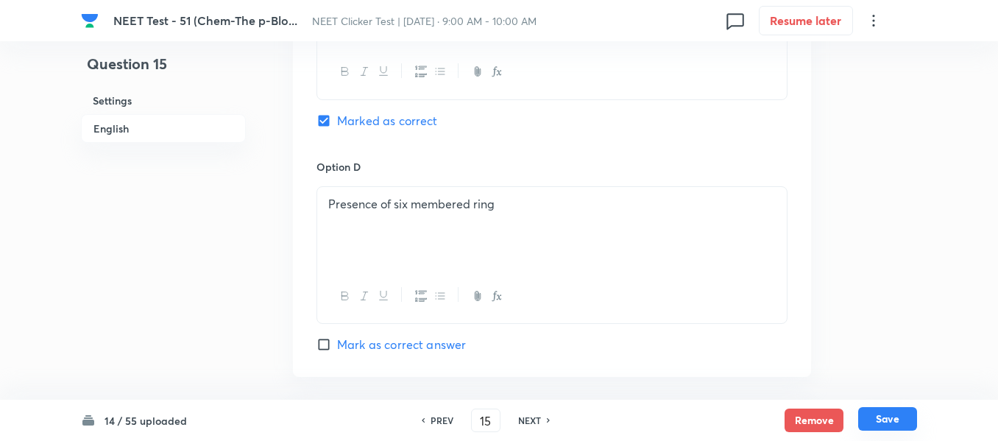
click at [898, 425] on button "Save" at bounding box center [887, 419] width 59 height 24
type input "16"
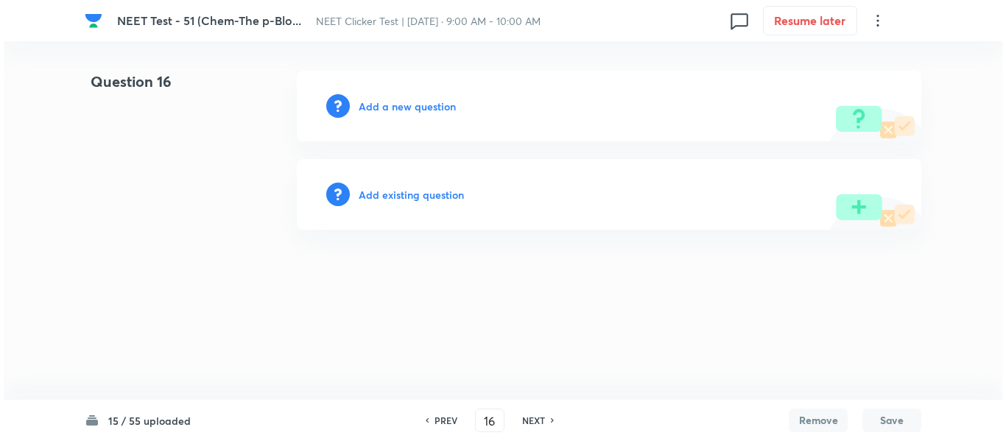
scroll to position [0, 0]
click at [388, 107] on h6 "Add a new question" at bounding box center [407, 106] width 97 height 15
click at [388, 107] on h6 "Choose a question type" at bounding box center [415, 106] width 113 height 15
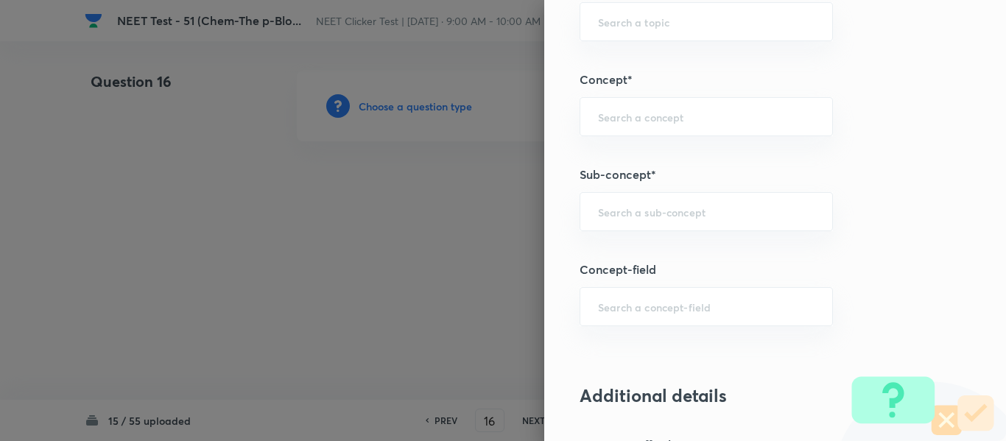
scroll to position [957, 0]
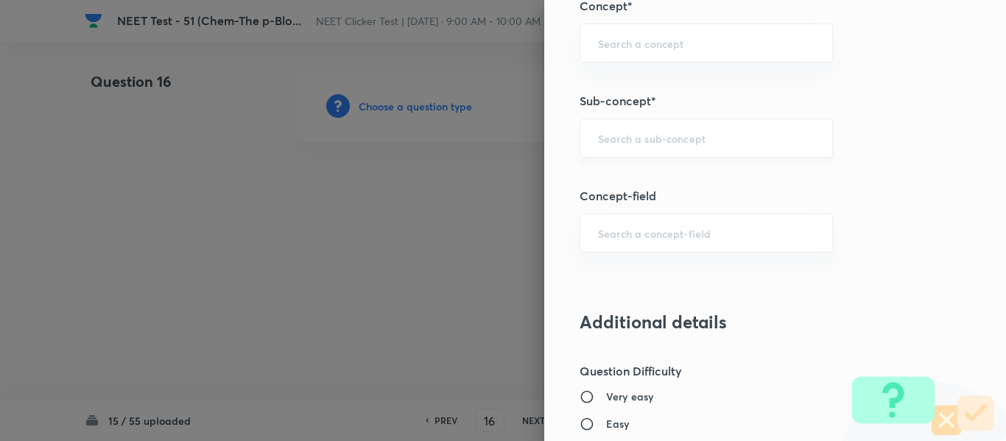
click at [667, 140] on input "text" at bounding box center [706, 138] width 216 height 14
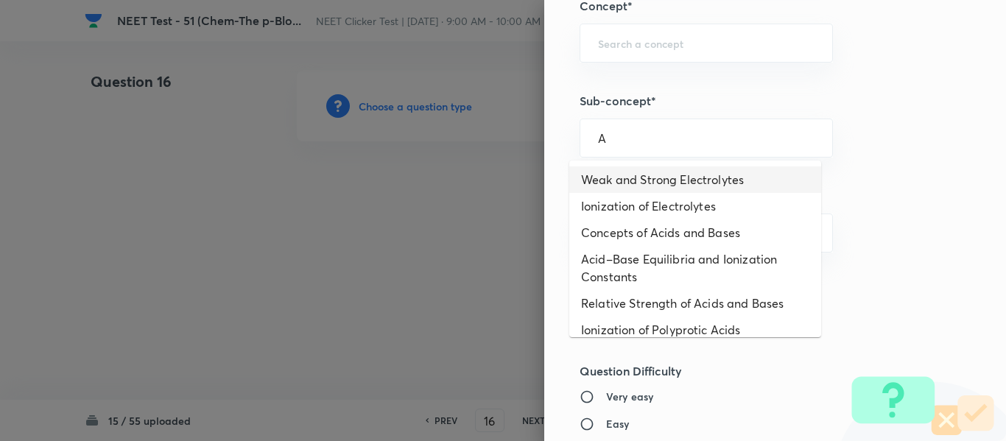
type input "A"
click at [866, 155] on div "Question settings Question type* Single choice correct Number of options* 2 3 4…" at bounding box center [775, 220] width 462 height 441
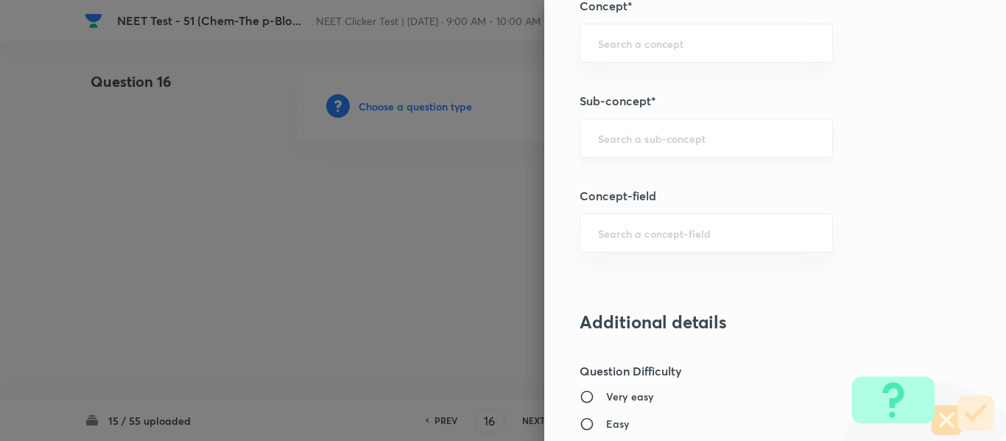
click at [710, 139] on input "text" at bounding box center [706, 138] width 216 height 14
paste input "Group 13: General Properties"
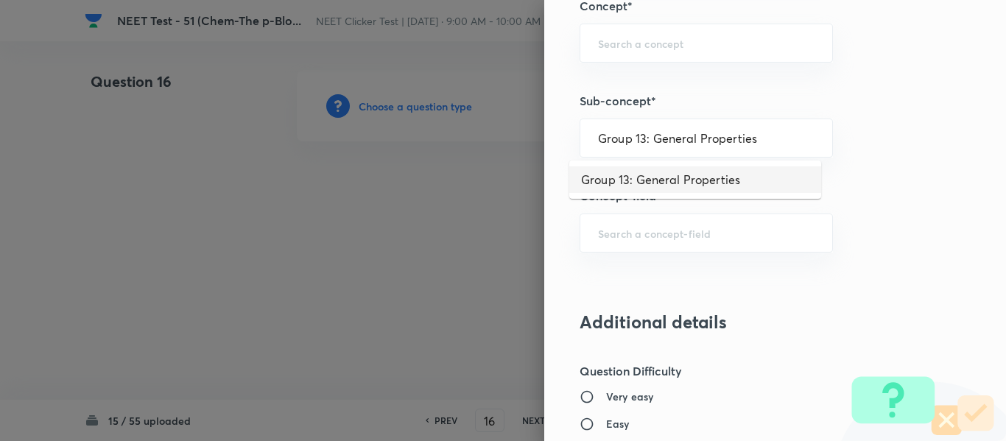
click at [677, 177] on li "Group 13: General Properties" at bounding box center [695, 179] width 252 height 27
type input "Group 13: General Properties"
type input "Chemistry"
type input "Inorganic Chemistry"
type input "P - Block Elements"
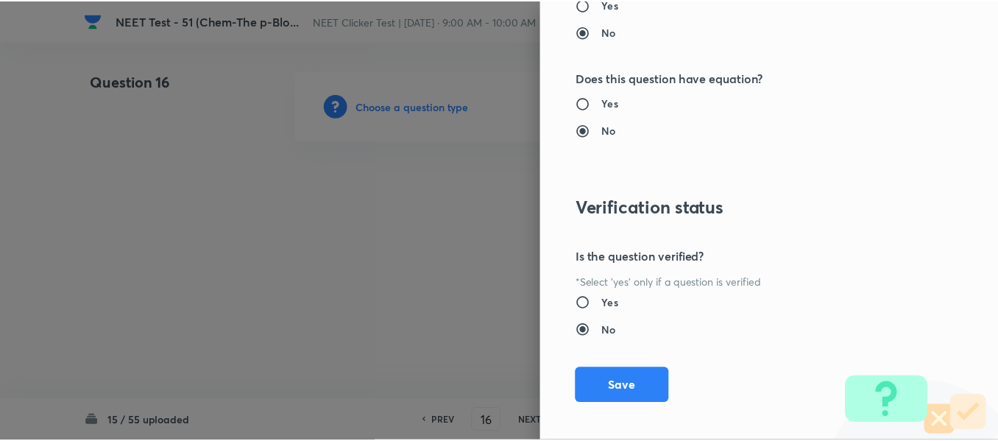
scroll to position [1665, 0]
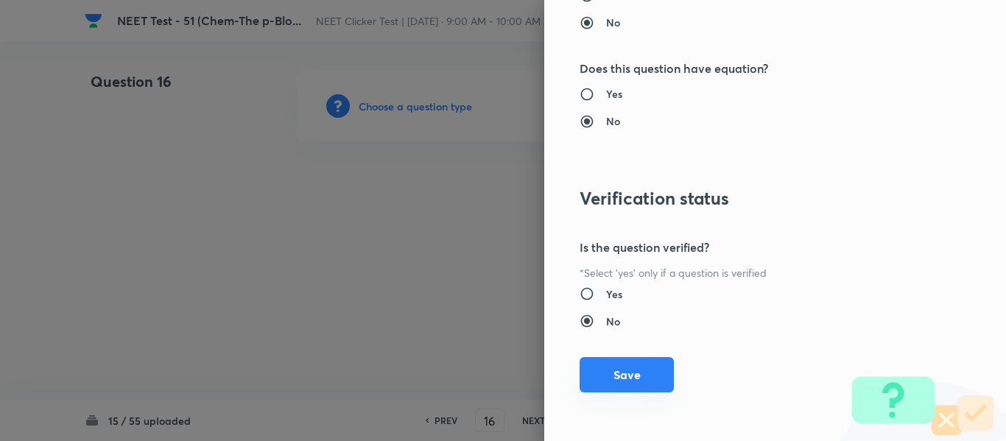
click at [614, 375] on button "Save" at bounding box center [626, 374] width 94 height 35
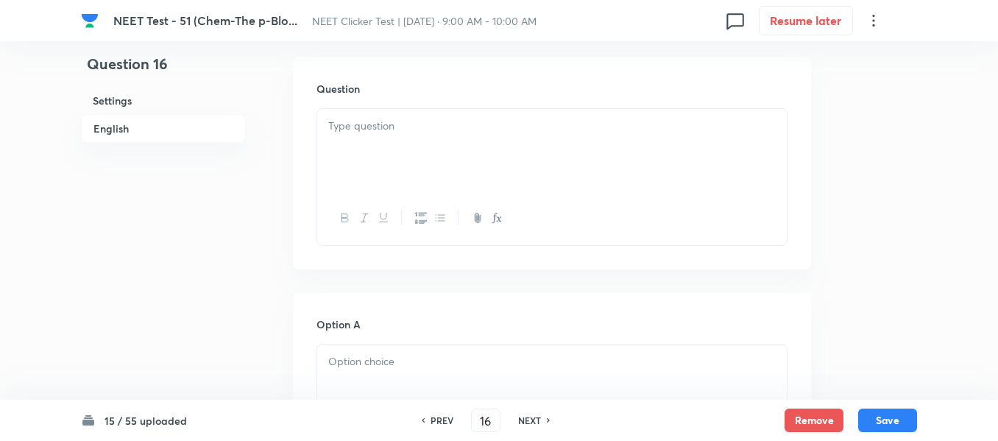
scroll to position [442, 0]
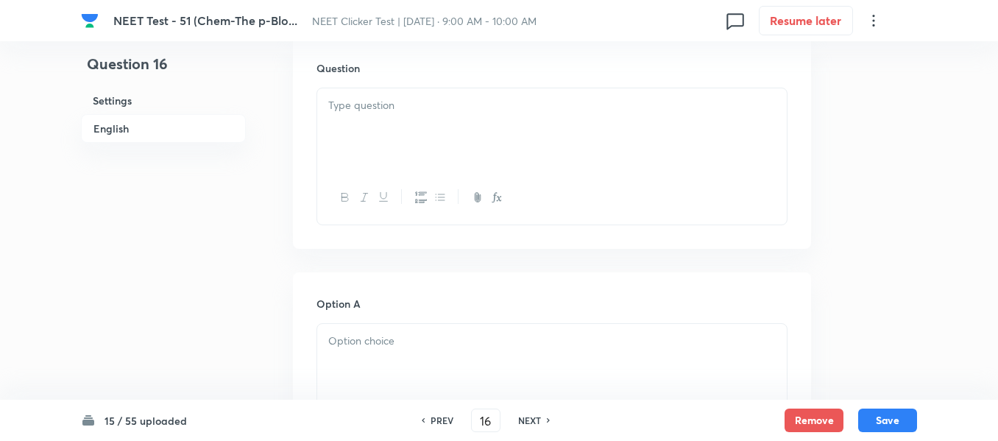
click at [462, 121] on div at bounding box center [552, 129] width 470 height 82
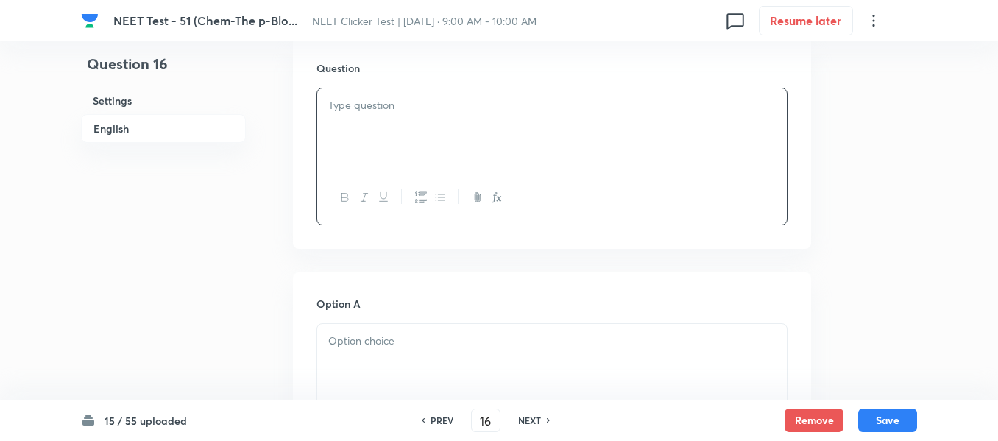
click at [462, 121] on div at bounding box center [552, 129] width 470 height 82
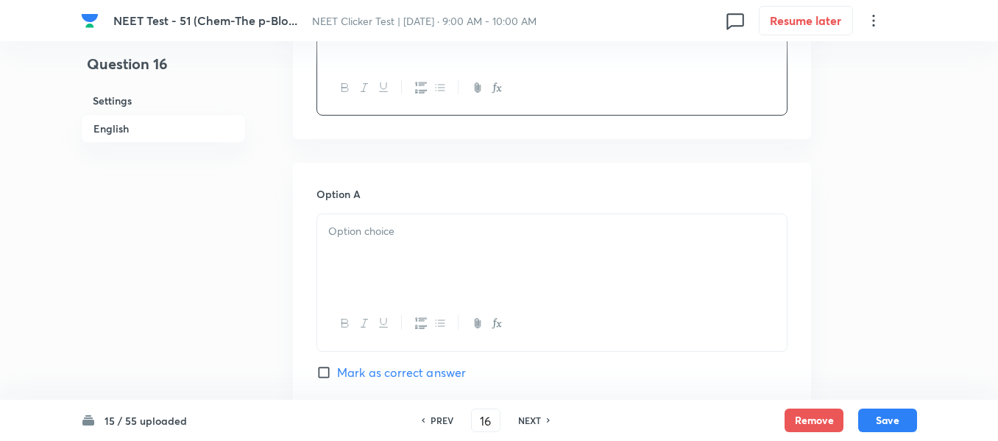
scroll to position [589, 0]
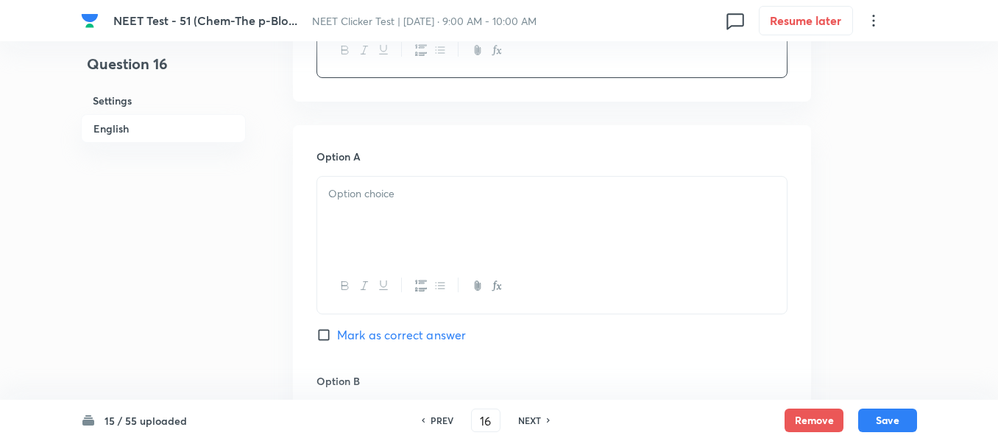
click at [512, 196] on p at bounding box center [552, 194] width 448 height 17
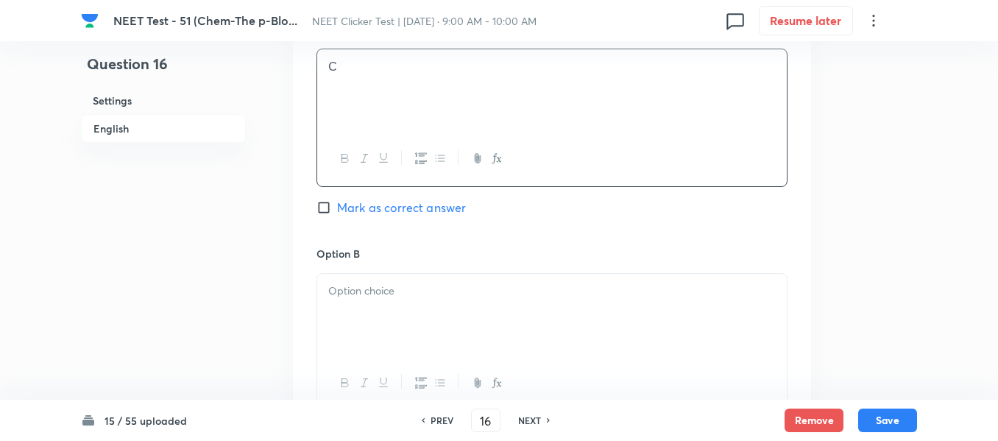
scroll to position [810, 0]
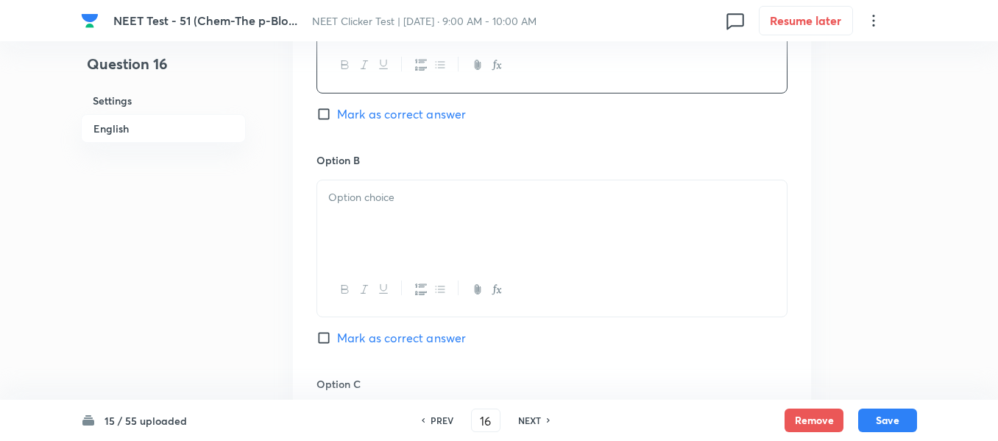
click at [434, 202] on p at bounding box center [552, 197] width 448 height 17
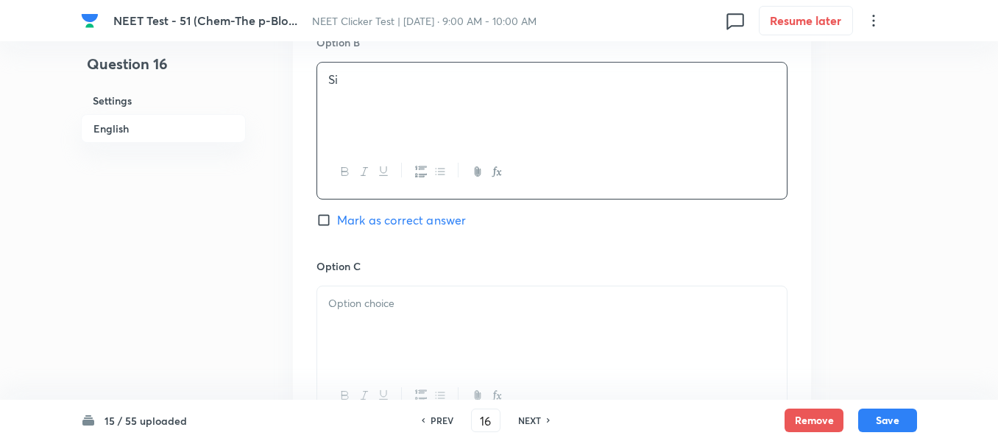
scroll to position [1031, 0]
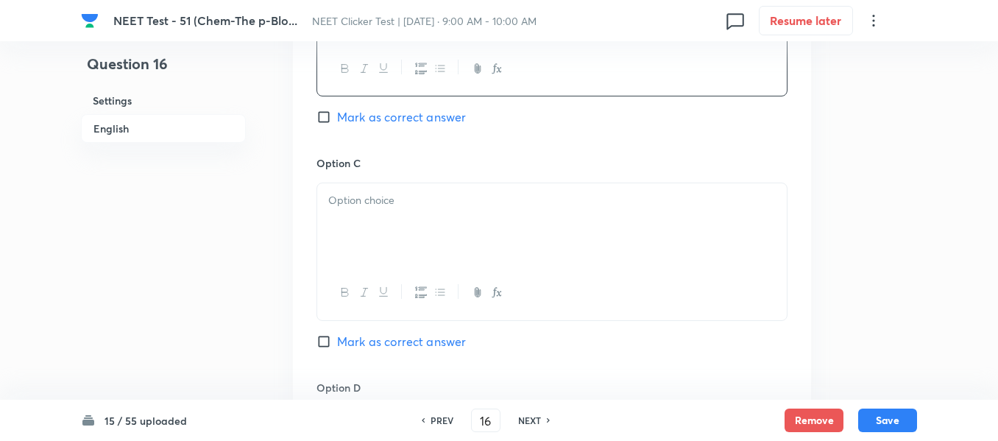
click at [439, 198] on p at bounding box center [552, 200] width 448 height 17
click at [395, 202] on p at bounding box center [552, 204] width 448 height 17
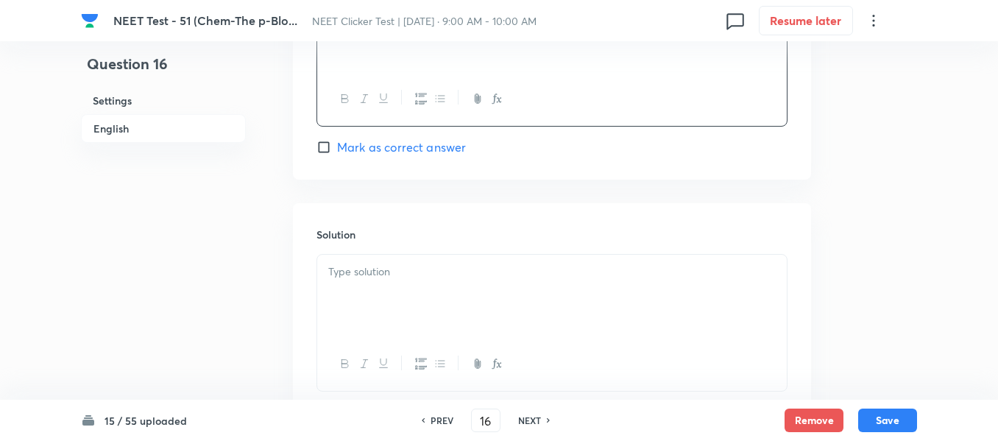
scroll to position [1473, 0]
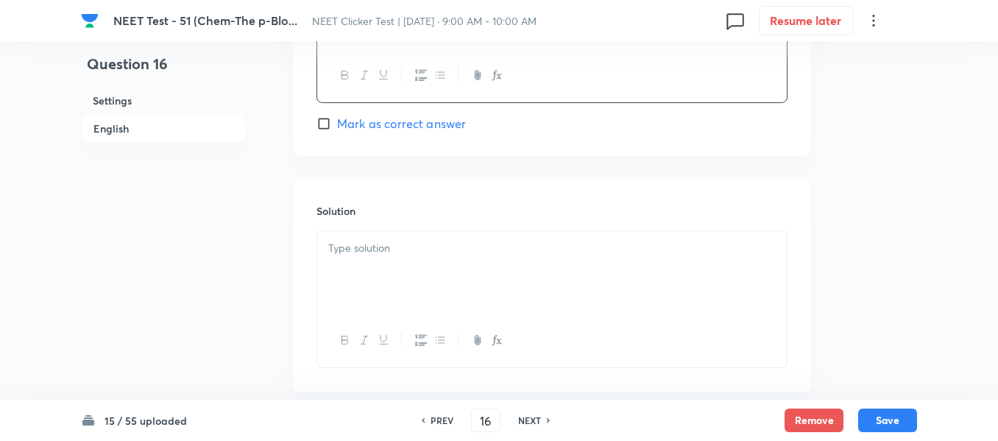
click at [398, 248] on p at bounding box center [552, 248] width 448 height 17
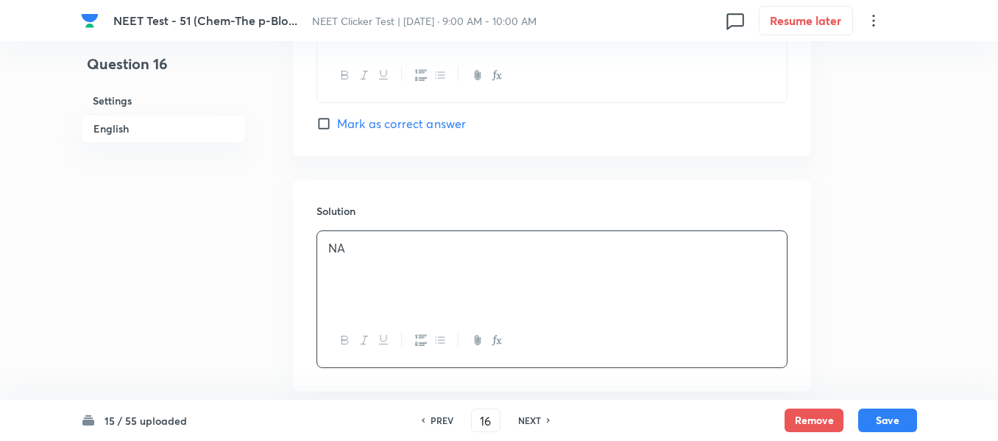
click at [115, 132] on h6 "English" at bounding box center [163, 128] width 165 height 29
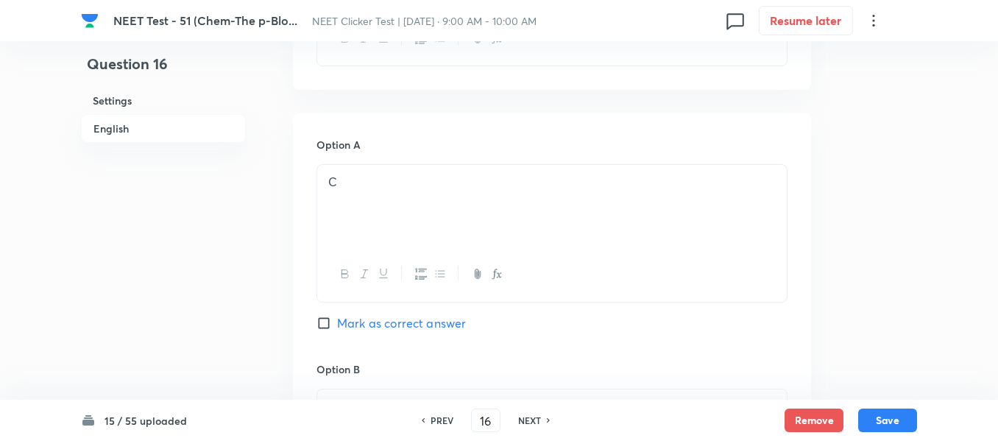
scroll to position [674, 0]
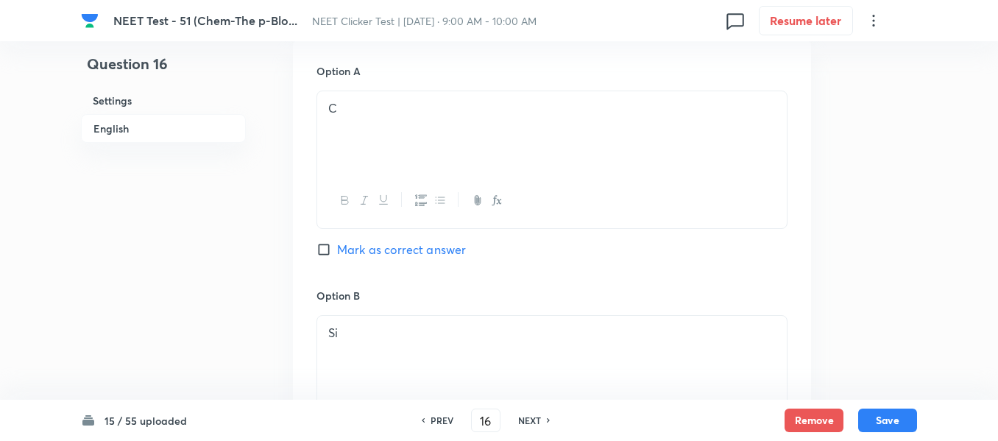
click at [330, 250] on input "Mark as correct answer" at bounding box center [327, 249] width 21 height 15
checkbox input "true"
click at [890, 423] on button "Save" at bounding box center [887, 419] width 59 height 24
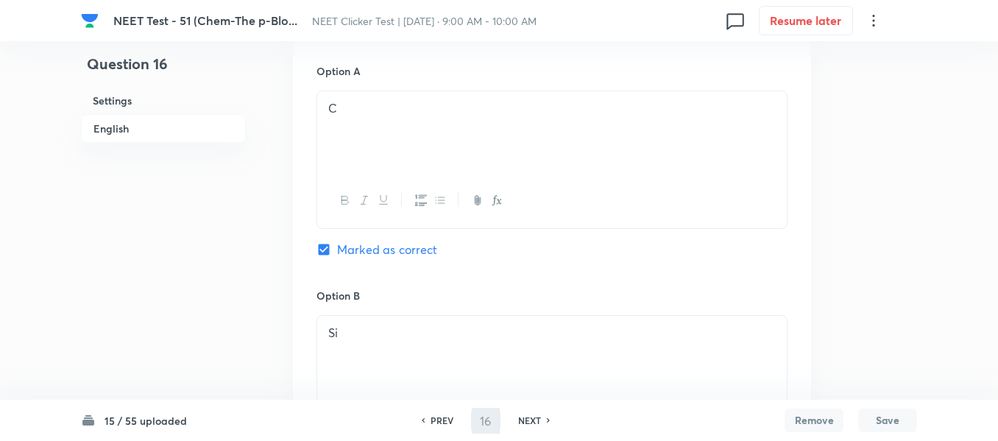
type input "17"
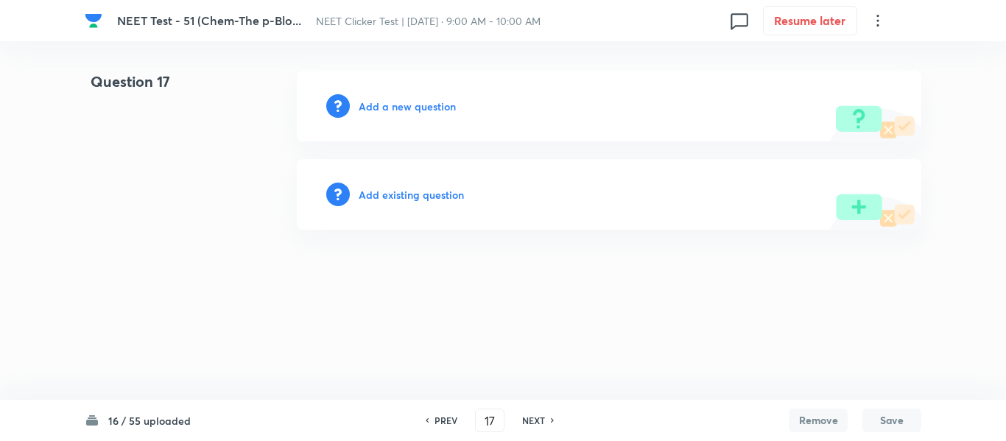
click at [382, 108] on h6 "Add a new question" at bounding box center [407, 106] width 97 height 15
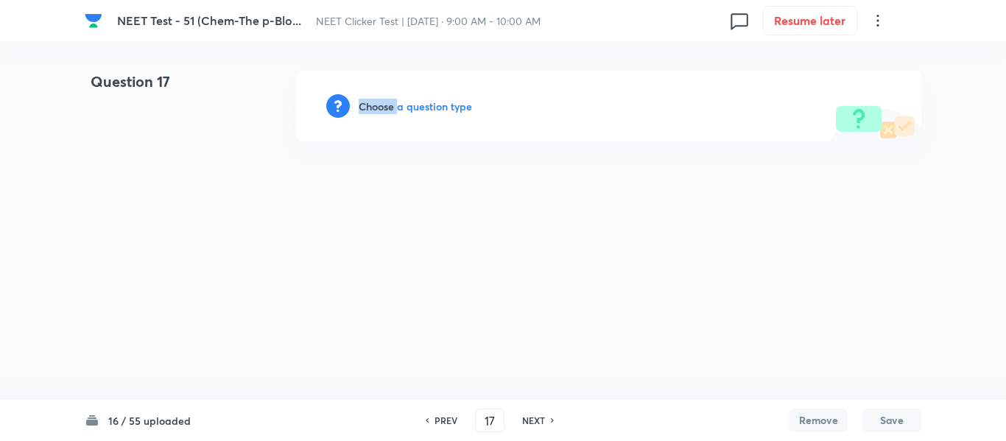
click at [382, 107] on h6 "Choose a question type" at bounding box center [415, 106] width 113 height 15
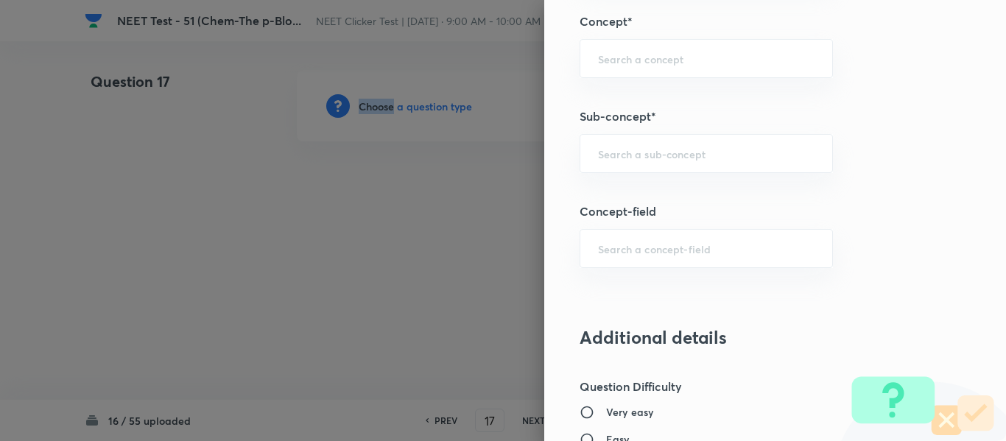
scroll to position [957, 0]
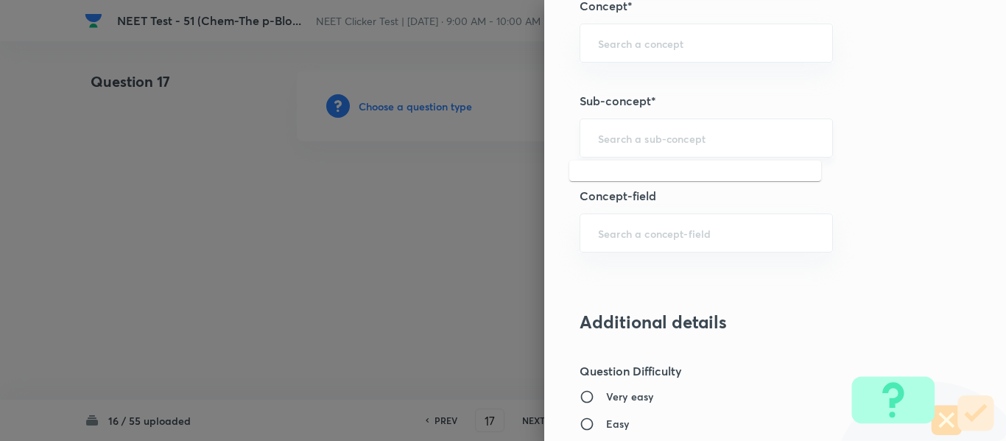
click at [626, 138] on input "text" at bounding box center [706, 138] width 216 height 14
paste input "Group 13: General Properties"
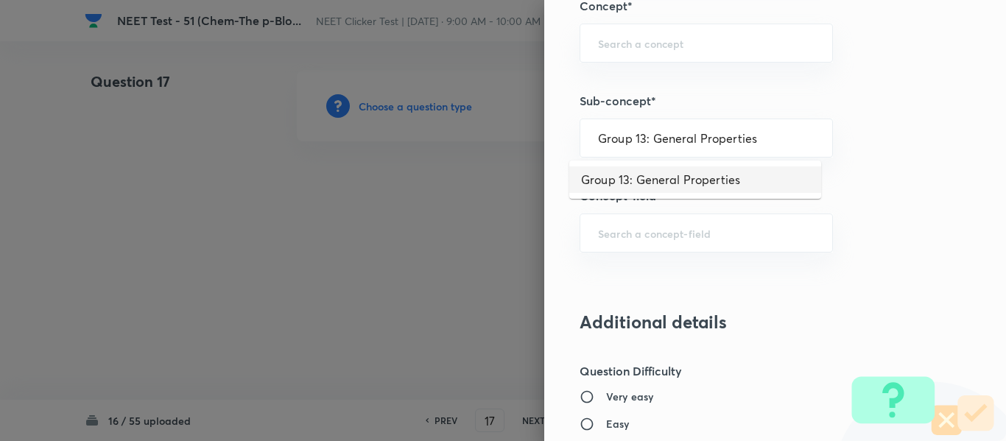
click at [638, 174] on li "Group 13: General Properties" at bounding box center [695, 179] width 252 height 27
type input "Group 13: General Properties"
type input "Chemistry"
type input "Inorganic Chemistry"
type input "P - Block Elements"
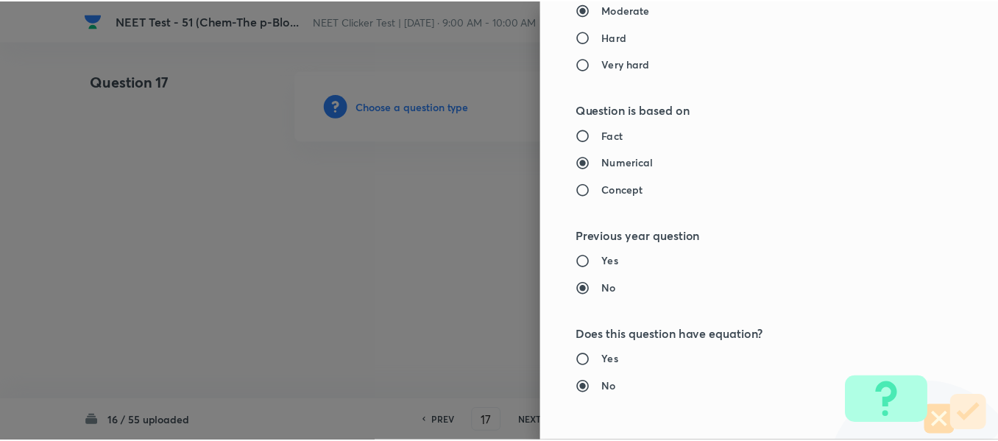
scroll to position [1665, 0]
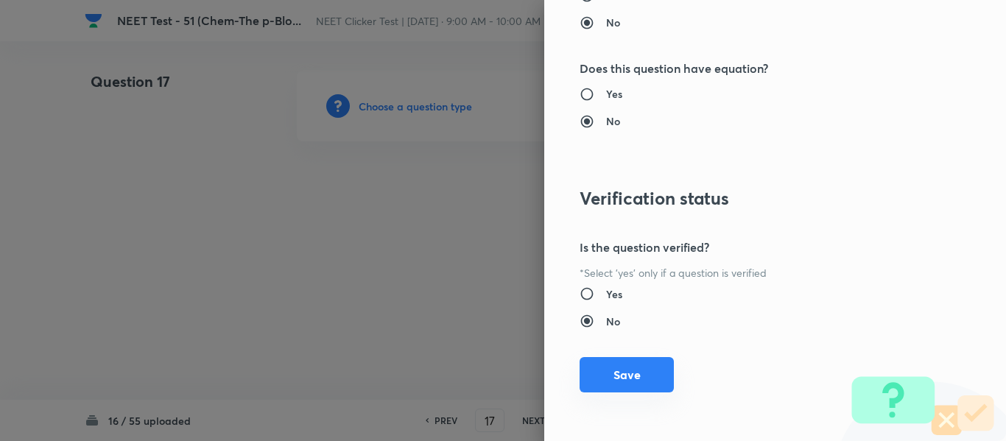
click at [612, 378] on button "Save" at bounding box center [626, 374] width 94 height 35
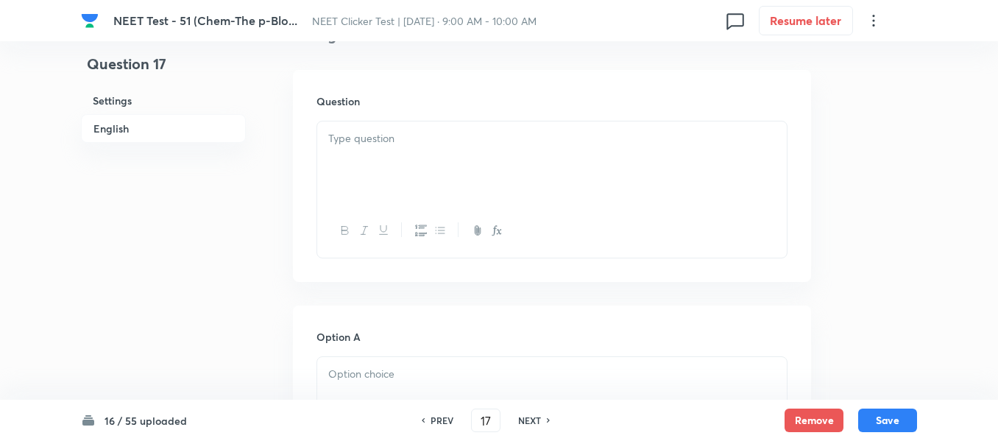
scroll to position [442, 0]
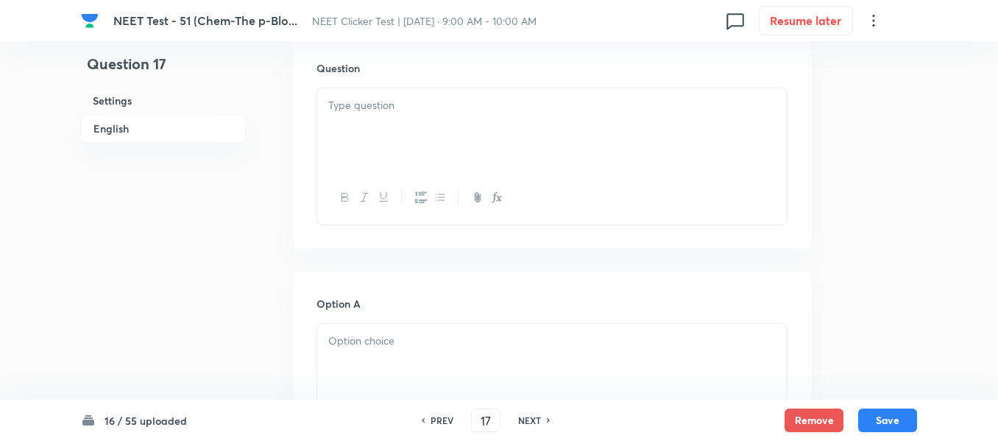
click at [476, 119] on div at bounding box center [552, 129] width 470 height 82
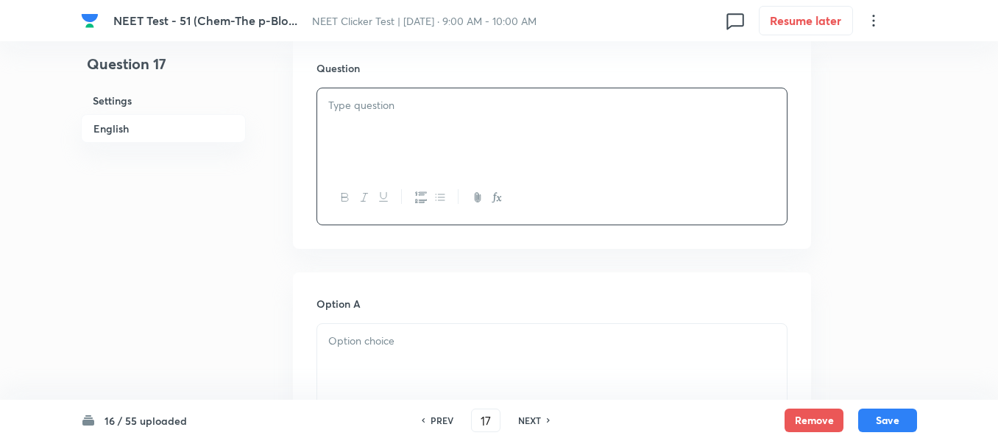
click at [476, 119] on div at bounding box center [552, 129] width 470 height 82
click at [407, 120] on div at bounding box center [552, 129] width 470 height 82
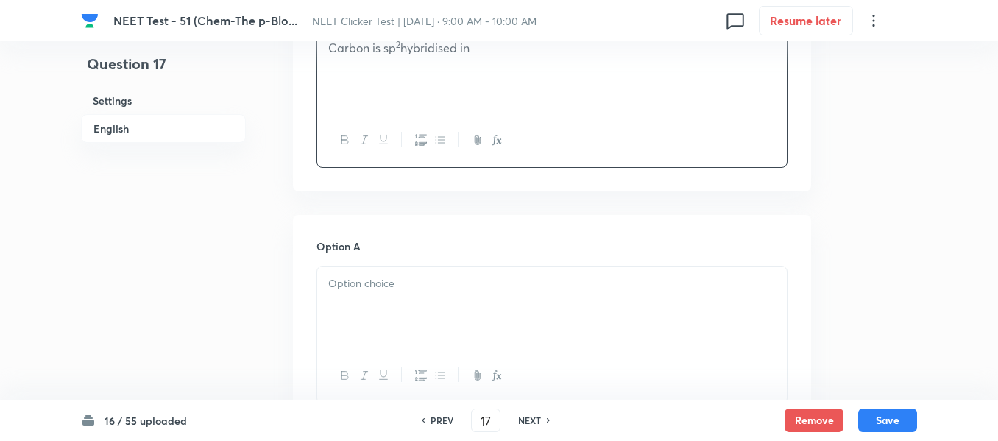
scroll to position [589, 0]
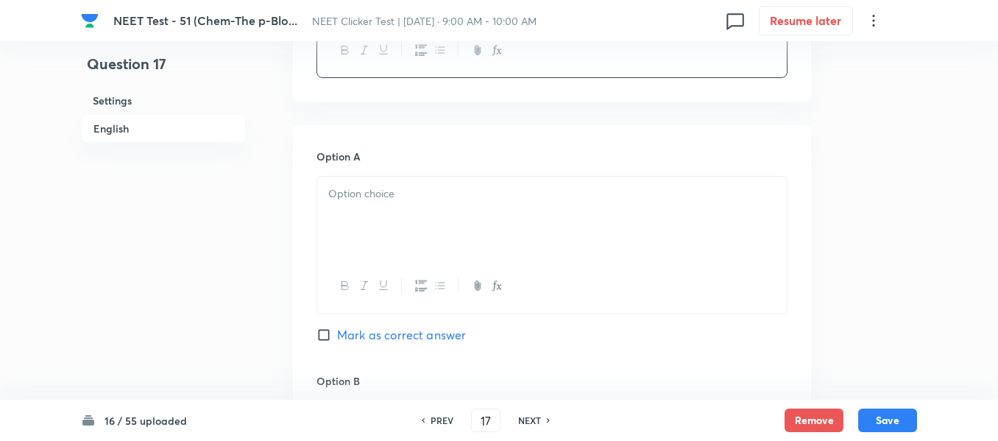
click at [487, 191] on p at bounding box center [552, 194] width 448 height 17
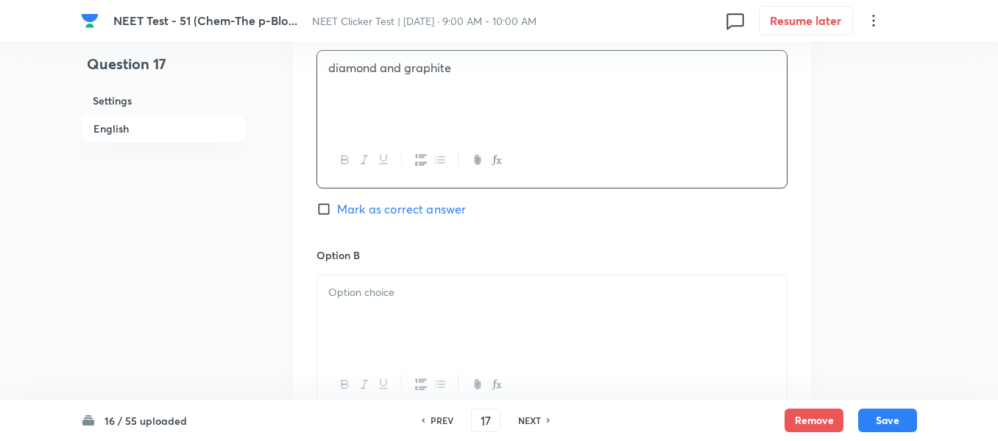
scroll to position [810, 0]
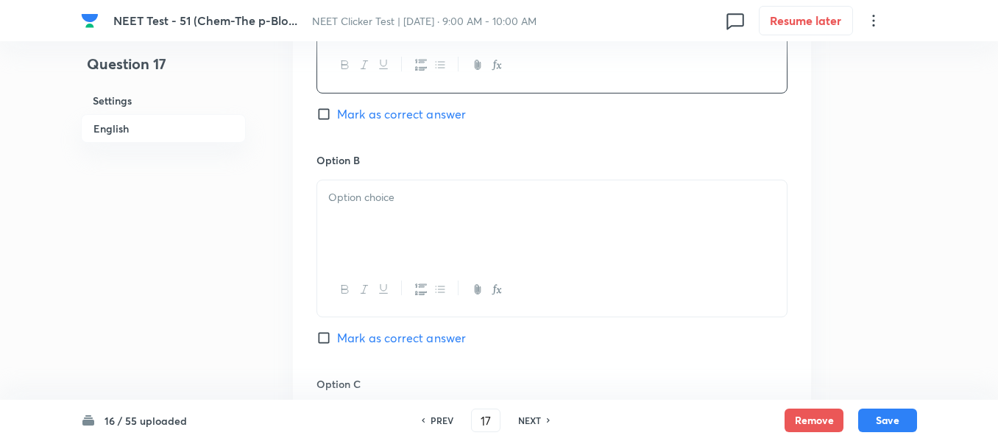
click at [467, 189] on p at bounding box center [552, 197] width 448 height 17
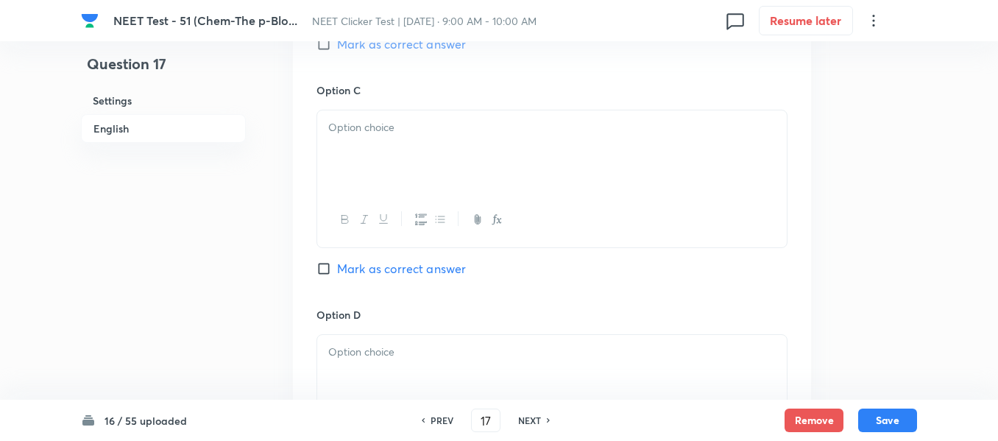
scroll to position [1104, 0]
click at [477, 160] on div at bounding box center [552, 151] width 470 height 82
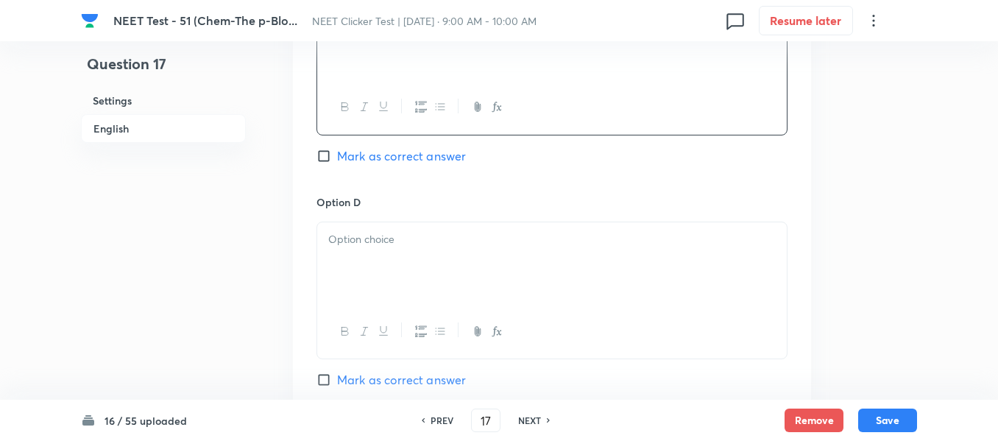
scroll to position [1252, 0]
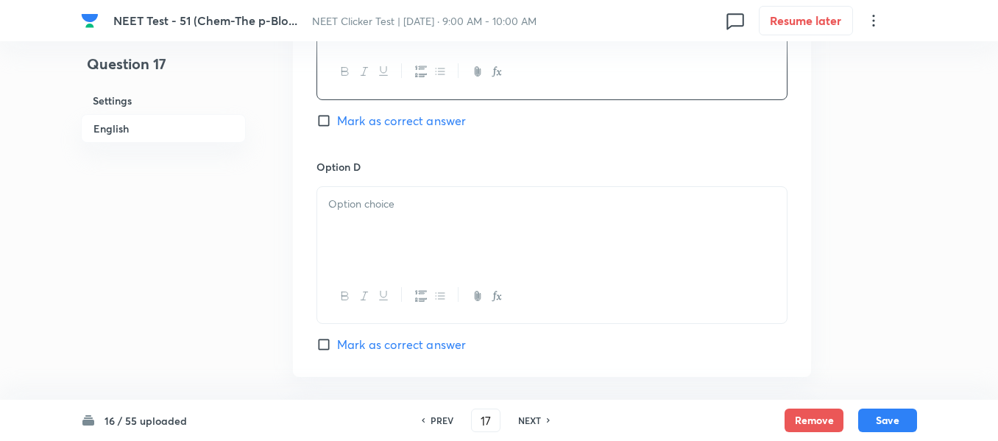
click at [453, 198] on p at bounding box center [552, 204] width 448 height 17
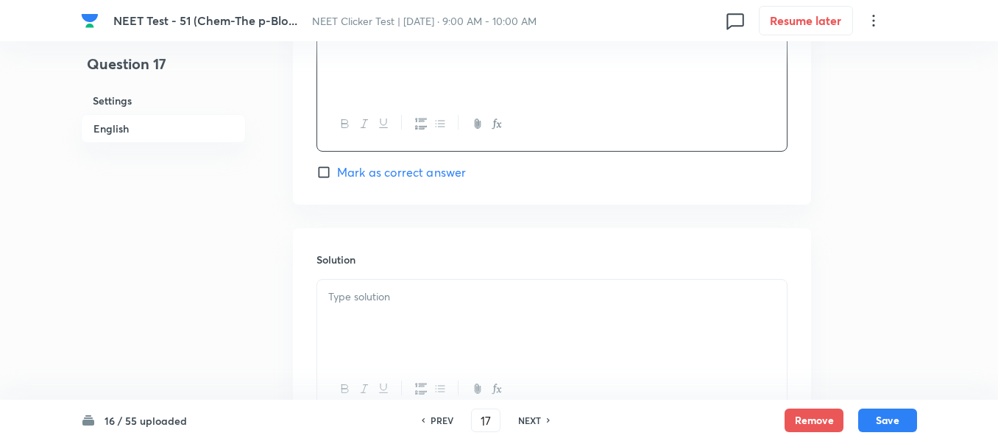
scroll to position [1473, 0]
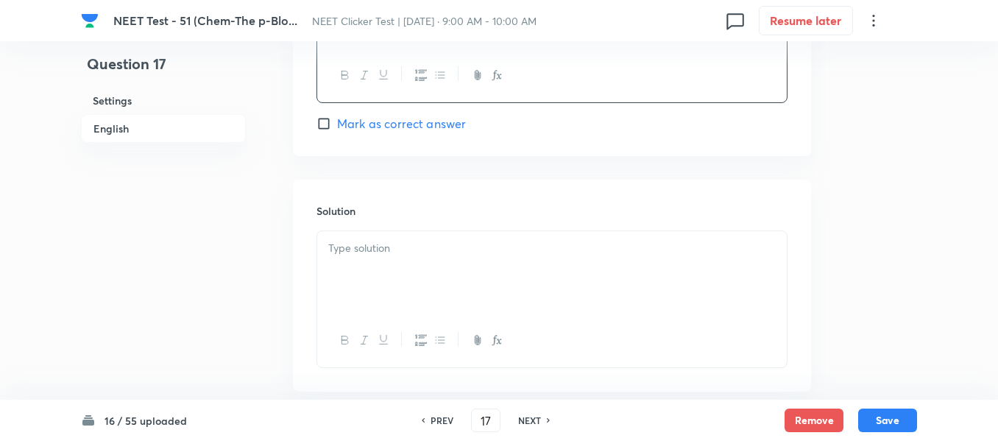
click at [421, 244] on p at bounding box center [552, 248] width 448 height 17
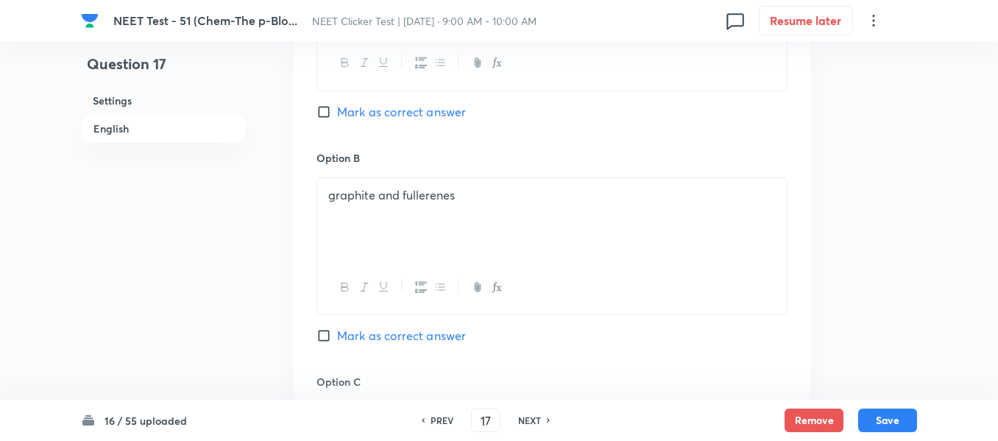
scroll to position [810, 0]
click at [325, 338] on input "Mark as correct answer" at bounding box center [327, 338] width 21 height 15
checkbox input "true"
click at [886, 417] on button "Save" at bounding box center [887, 419] width 59 height 24
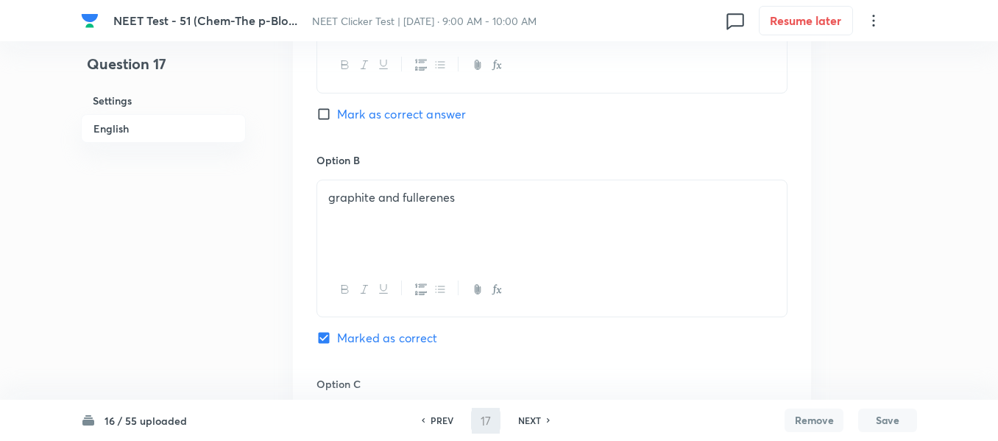
type input "18"
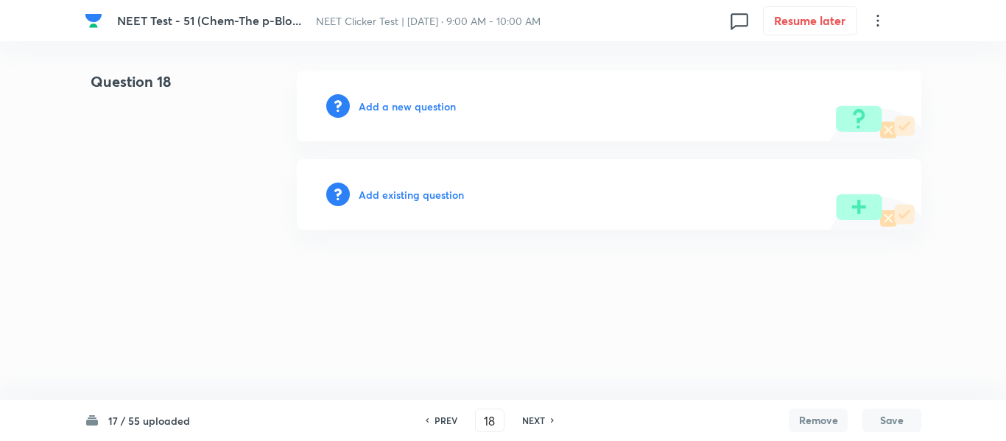
click at [387, 108] on h6 "Add a new question" at bounding box center [407, 106] width 97 height 15
click at [387, 108] on h6 "Choose a question type" at bounding box center [415, 106] width 113 height 15
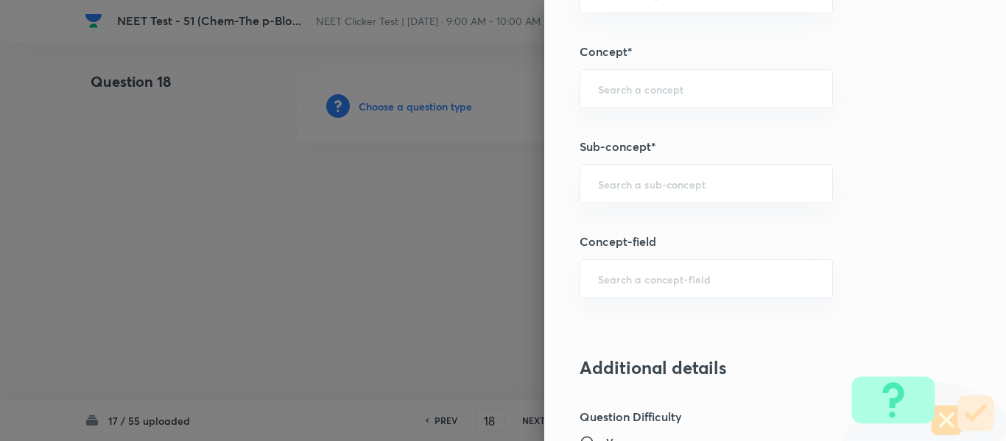
scroll to position [957, 0]
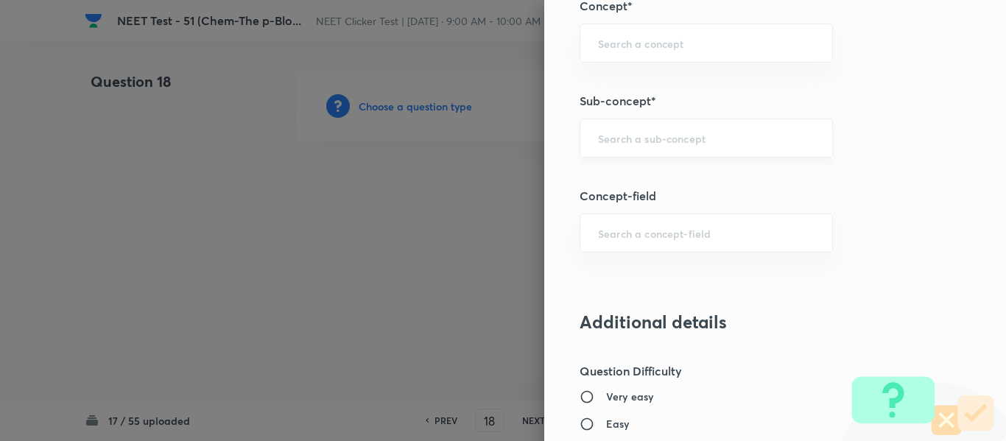
click at [635, 135] on input "text" at bounding box center [706, 138] width 216 height 14
type input "A"
paste input "Group 13: General Properties"
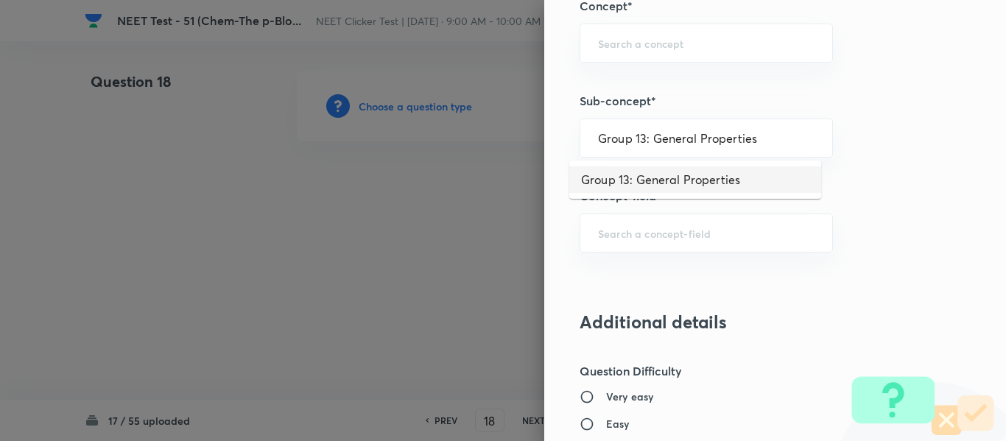
click at [629, 180] on li "Group 13: General Properties" at bounding box center [695, 179] width 252 height 27
type input "Group 13: General Properties"
type input "Chemistry"
type input "Inorganic Chemistry"
type input "P - Block Elements"
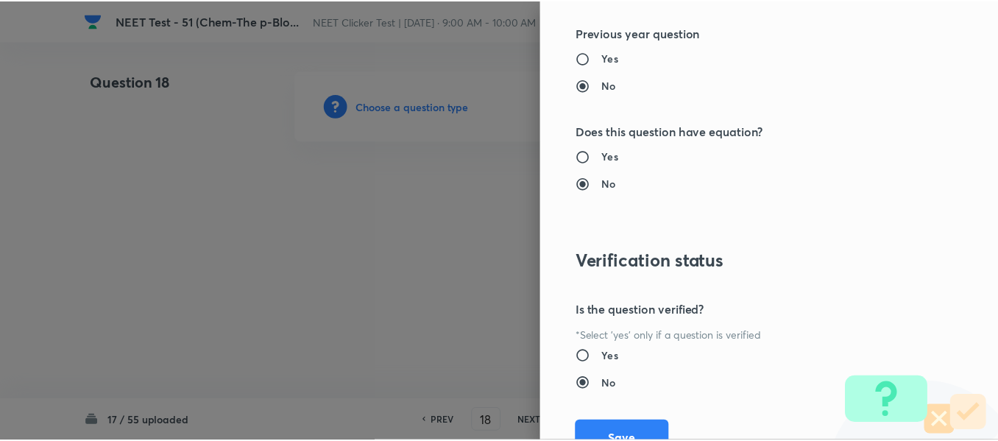
scroll to position [1665, 0]
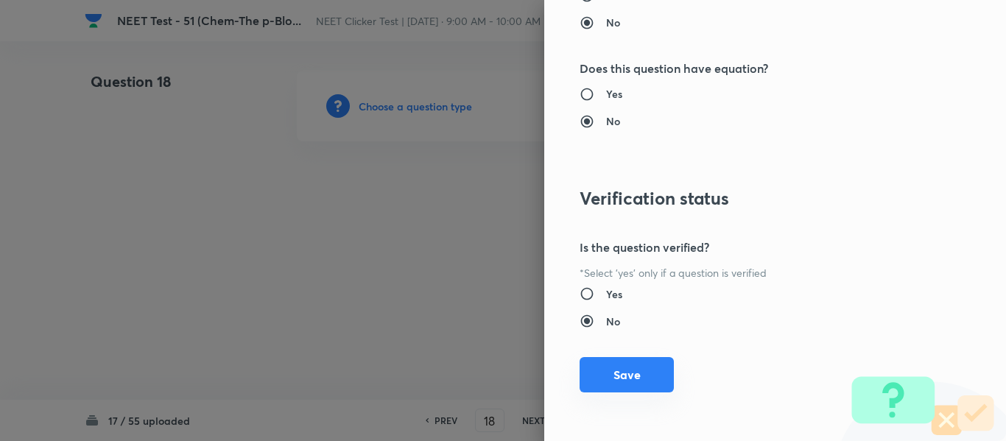
click at [610, 373] on button "Save" at bounding box center [626, 374] width 94 height 35
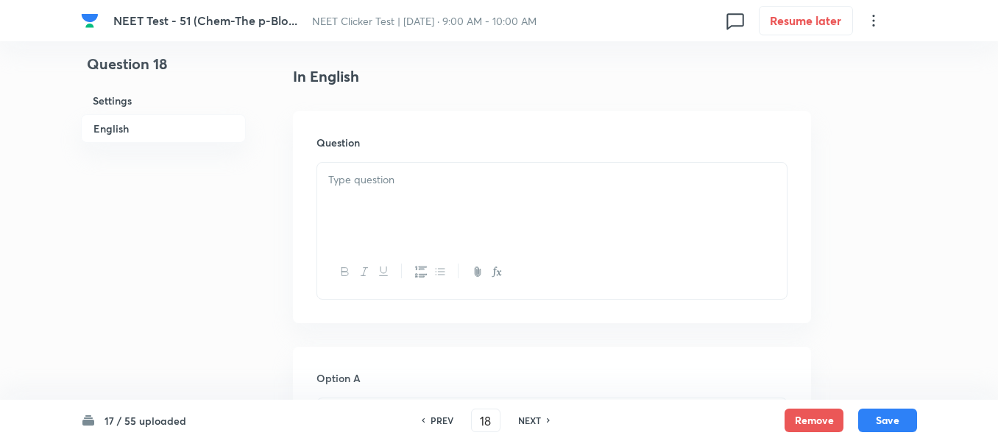
scroll to position [368, 0]
click at [467, 194] on div at bounding box center [552, 203] width 470 height 82
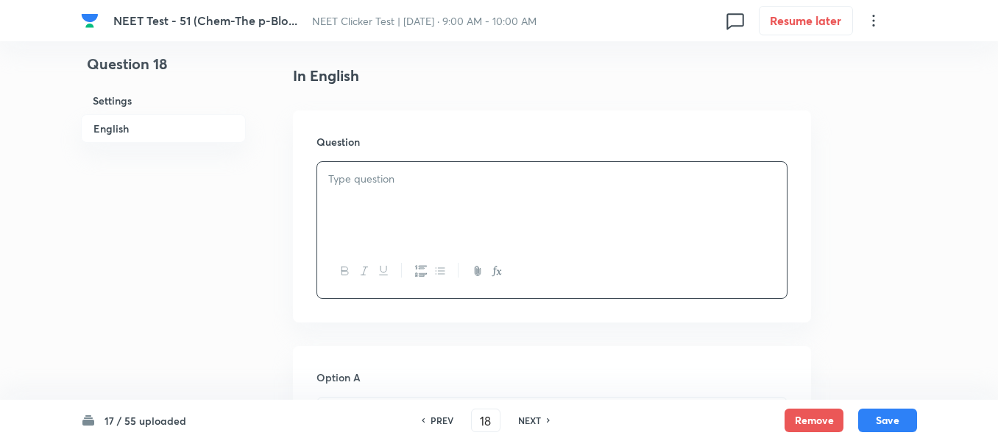
click at [508, 200] on div at bounding box center [552, 203] width 470 height 82
click at [409, 194] on div at bounding box center [552, 203] width 470 height 82
click at [425, 190] on div at bounding box center [552, 203] width 470 height 82
click at [429, 185] on p at bounding box center [552, 179] width 448 height 17
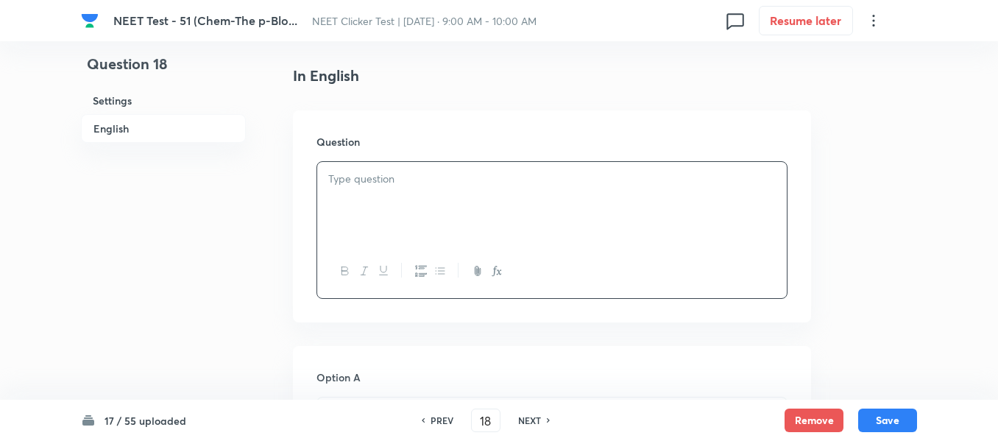
click at [443, 186] on p at bounding box center [552, 179] width 448 height 17
click at [443, 185] on p at bounding box center [552, 179] width 448 height 17
click at [412, 188] on div at bounding box center [552, 203] width 470 height 82
